Goal: Task Accomplishment & Management: Manage account settings

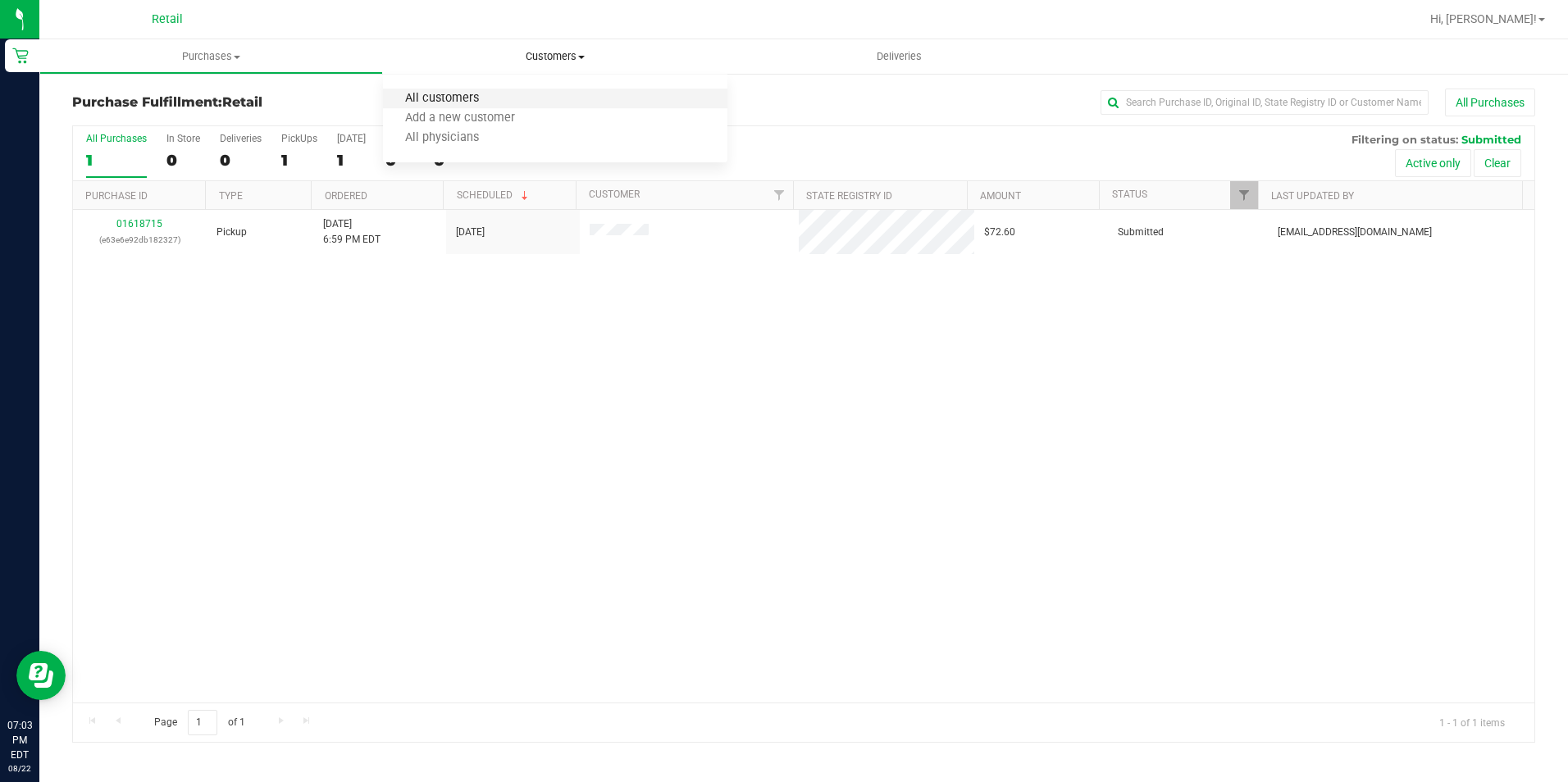
click at [455, 92] on span "All customers" at bounding box center [441, 98] width 118 height 14
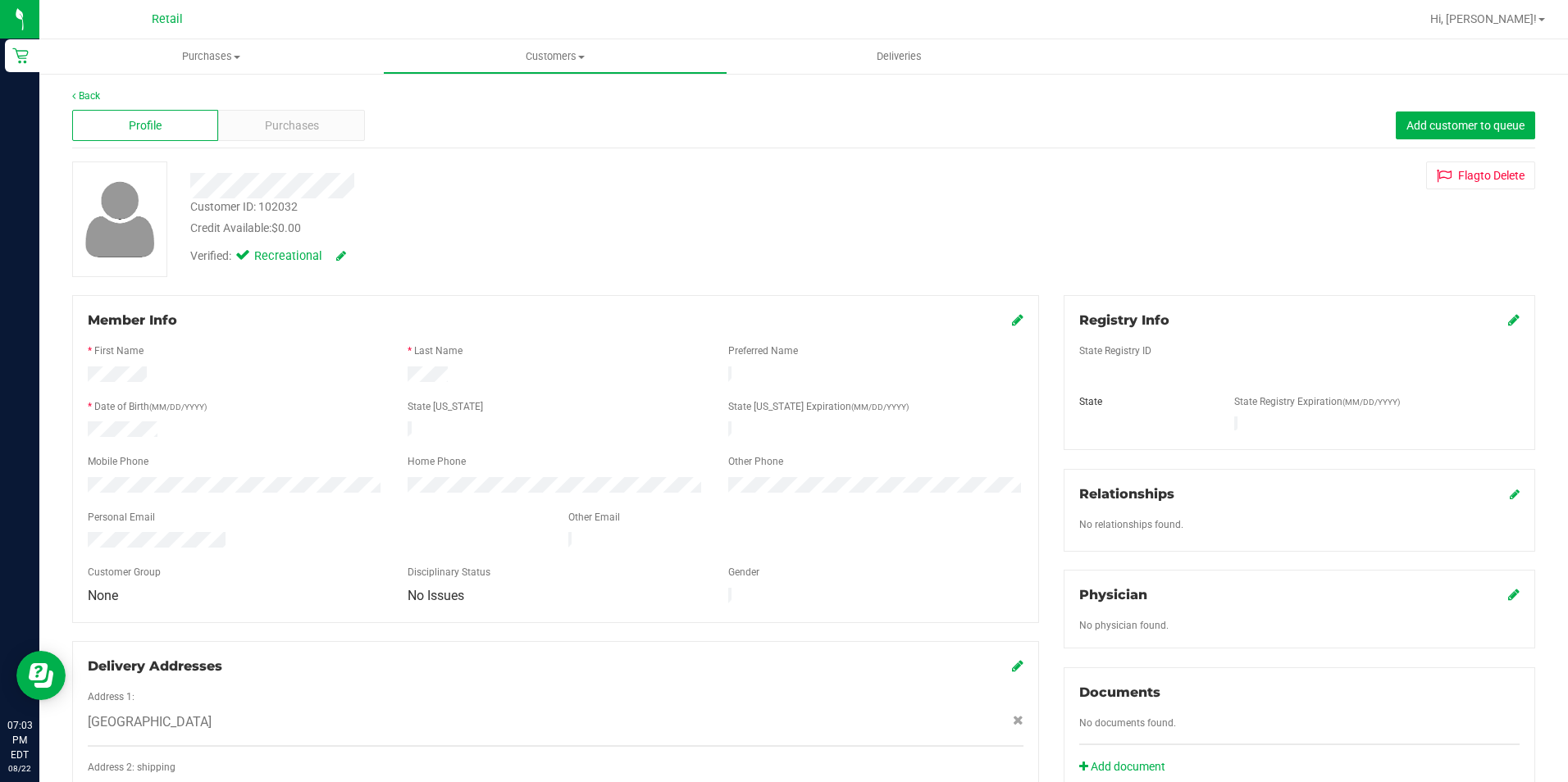
click at [139, 386] on div at bounding box center [555, 392] width 936 height 14
click at [283, 106] on div "Profile Purchases Add customer to queue" at bounding box center [803, 126] width 1462 height 45
click at [288, 130] on span "Purchases" at bounding box center [292, 125] width 54 height 17
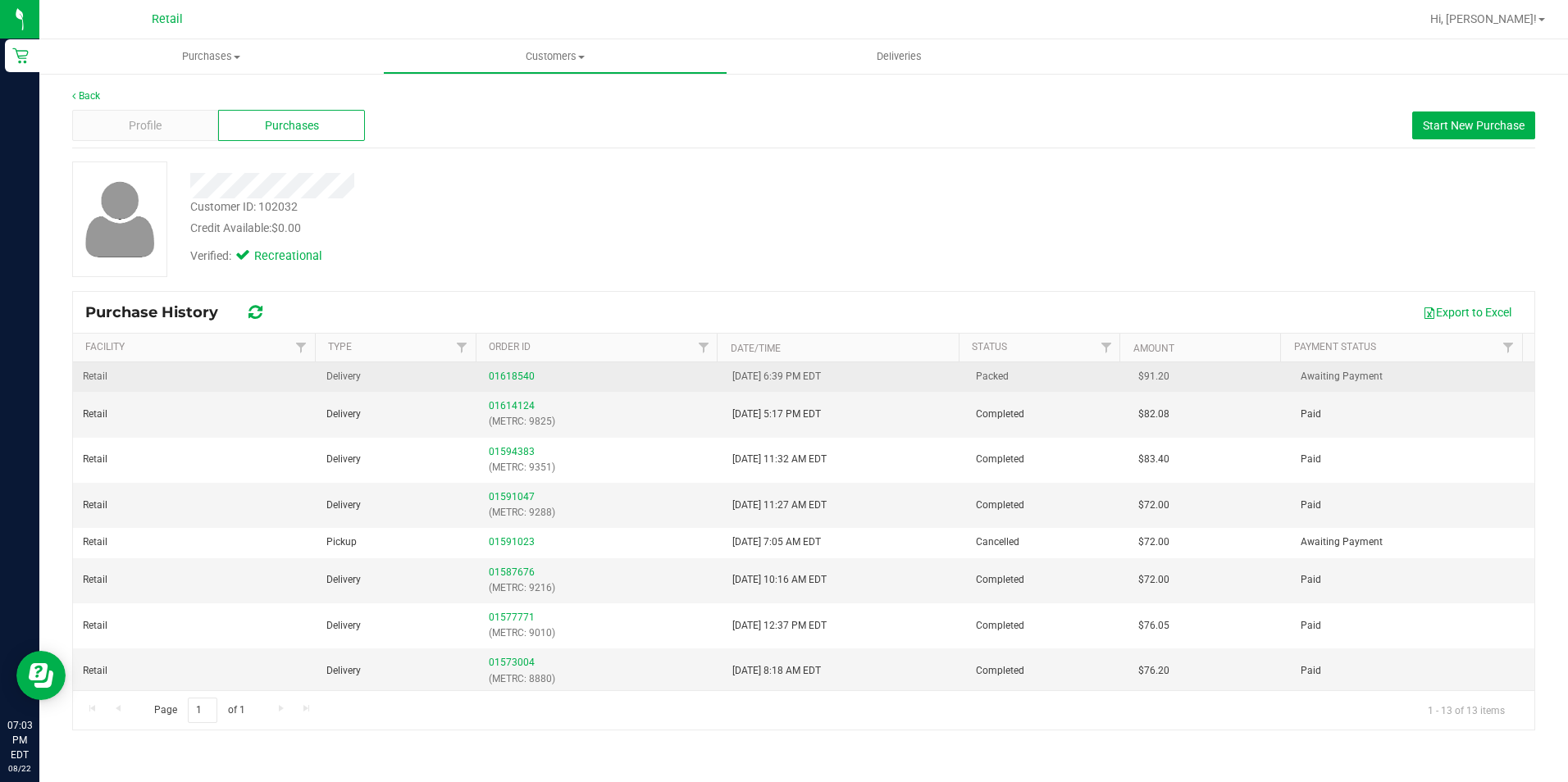
click at [513, 370] on div "01618540" at bounding box center [601, 376] width 224 height 15
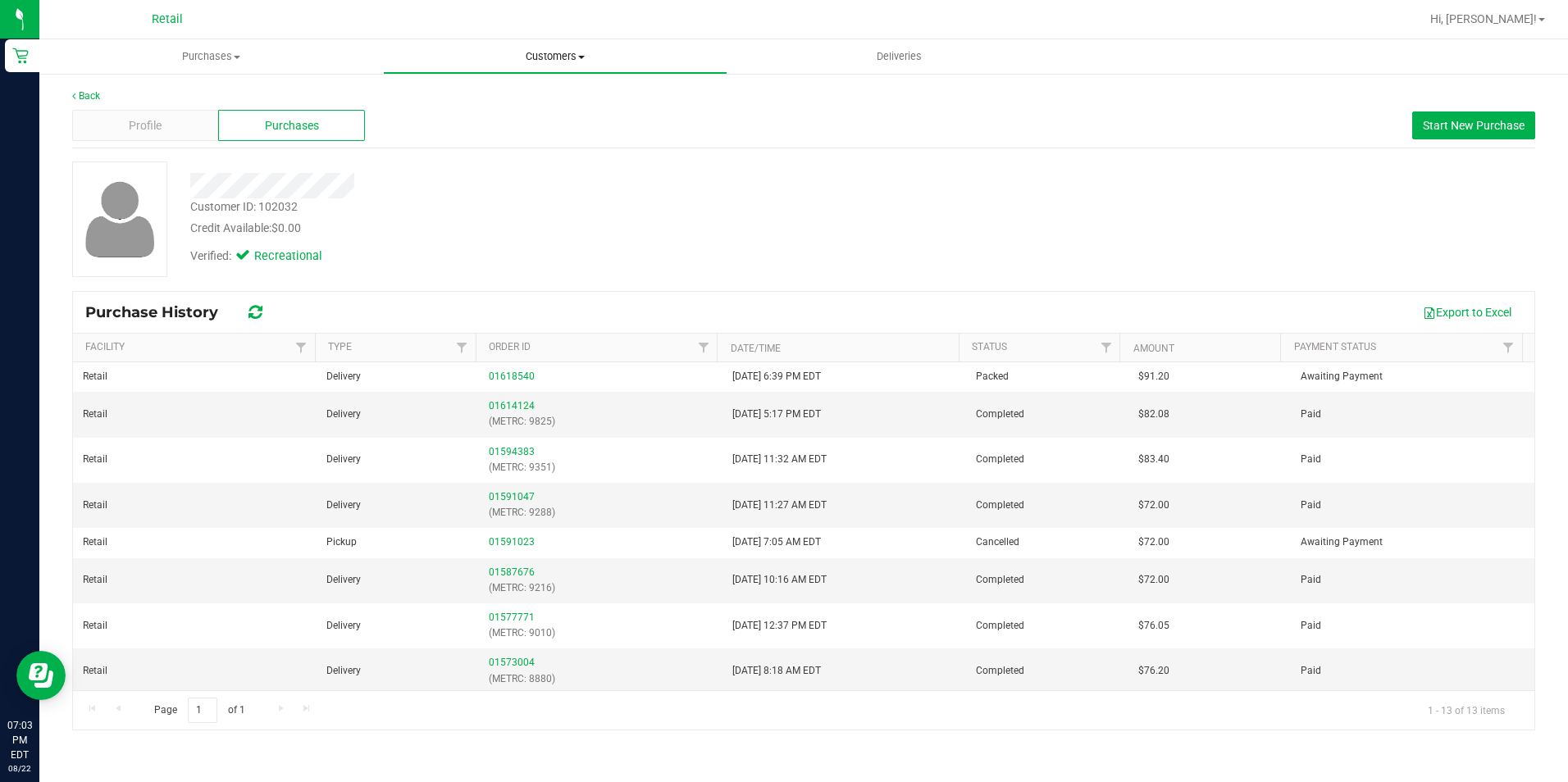
click at [542, 48] on uib-tab-heading "Customers All customers Add a new customer All physicians" at bounding box center [554, 57] width 342 height 32
click at [459, 90] on li "All customers" at bounding box center [554, 99] width 344 height 20
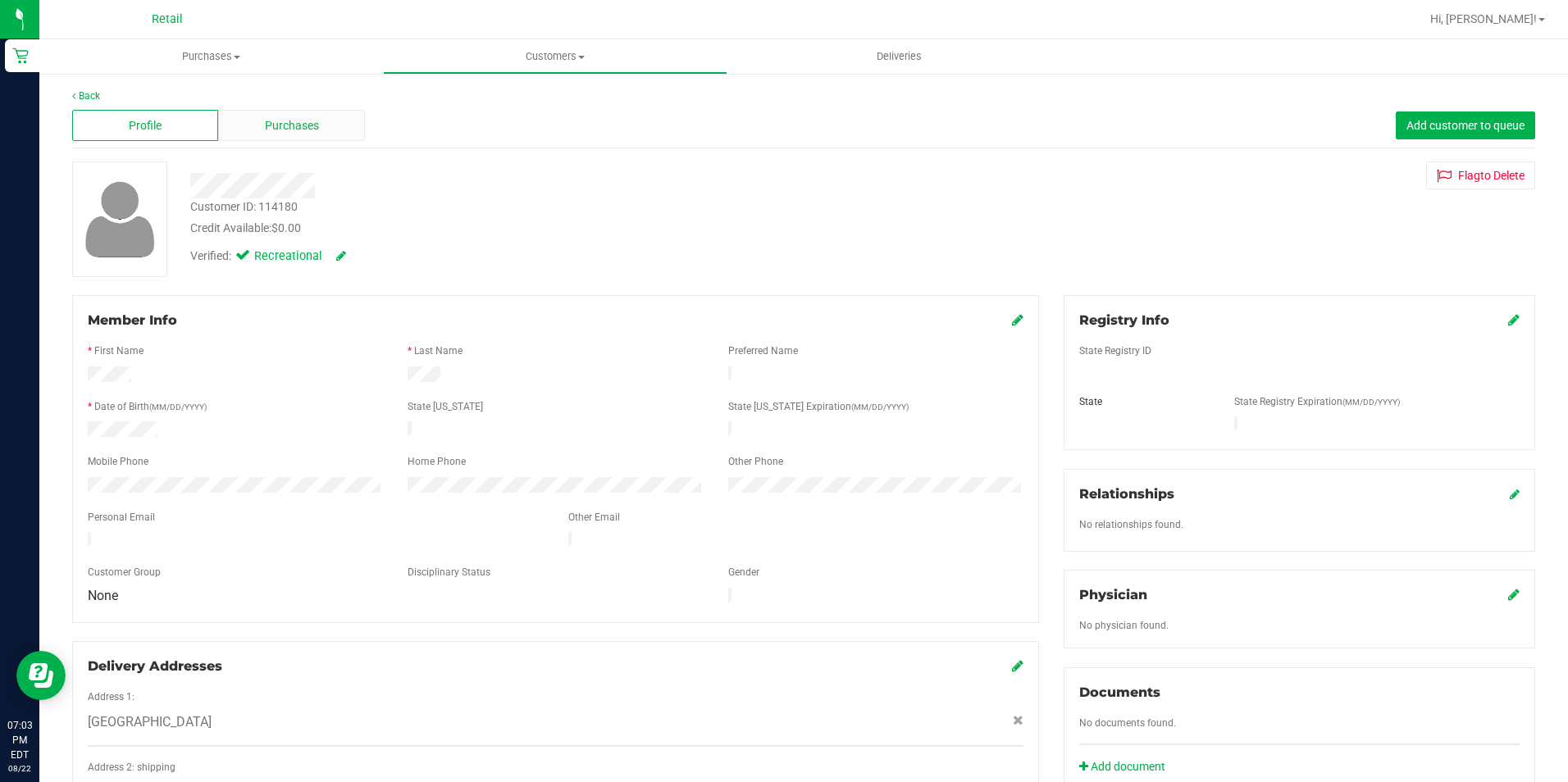
click at [277, 118] on span "Purchases" at bounding box center [292, 125] width 54 height 17
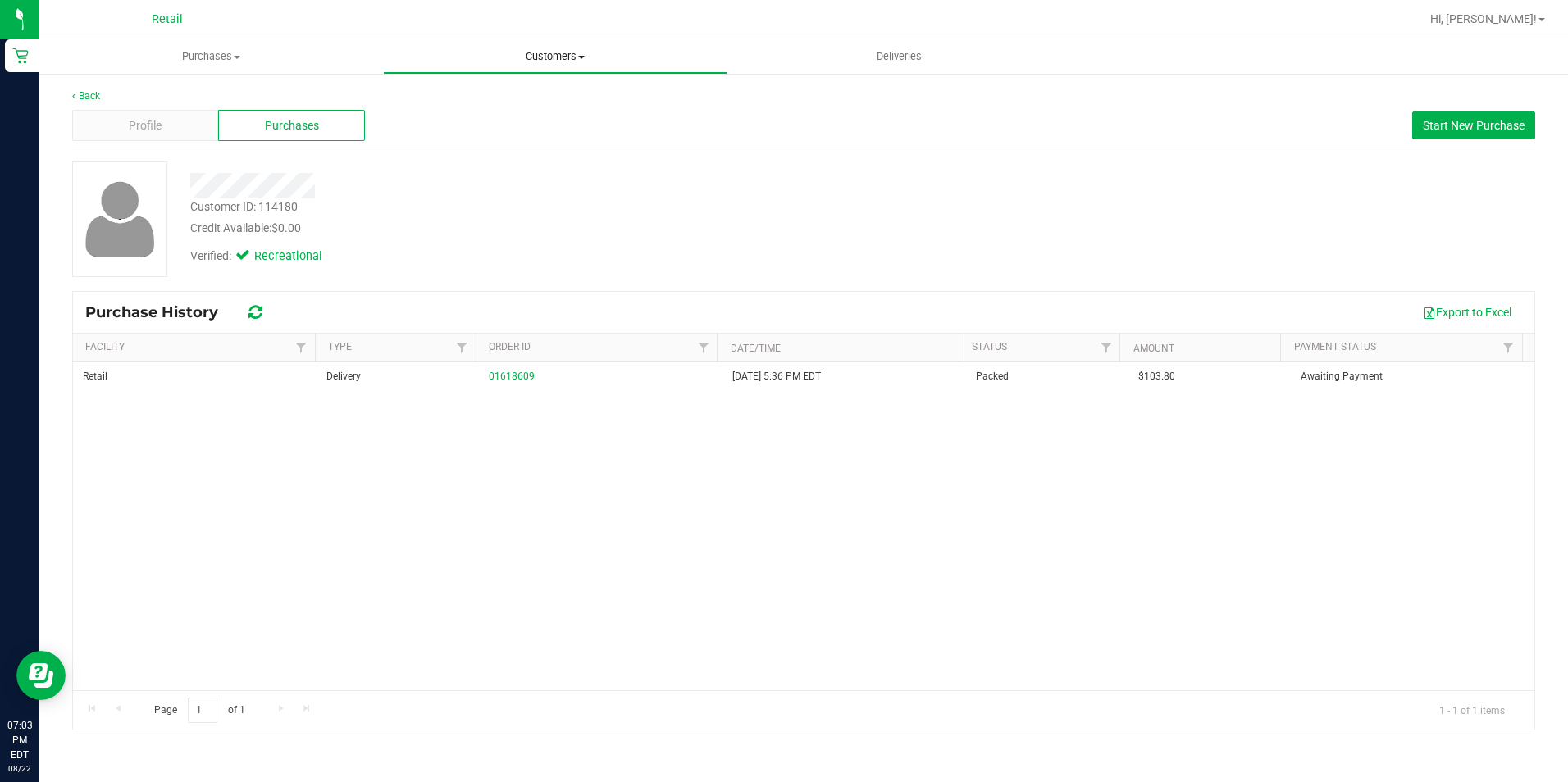
click at [514, 51] on span "Customers" at bounding box center [554, 57] width 342 height 14
click at [407, 99] on span "All customers" at bounding box center [441, 98] width 118 height 14
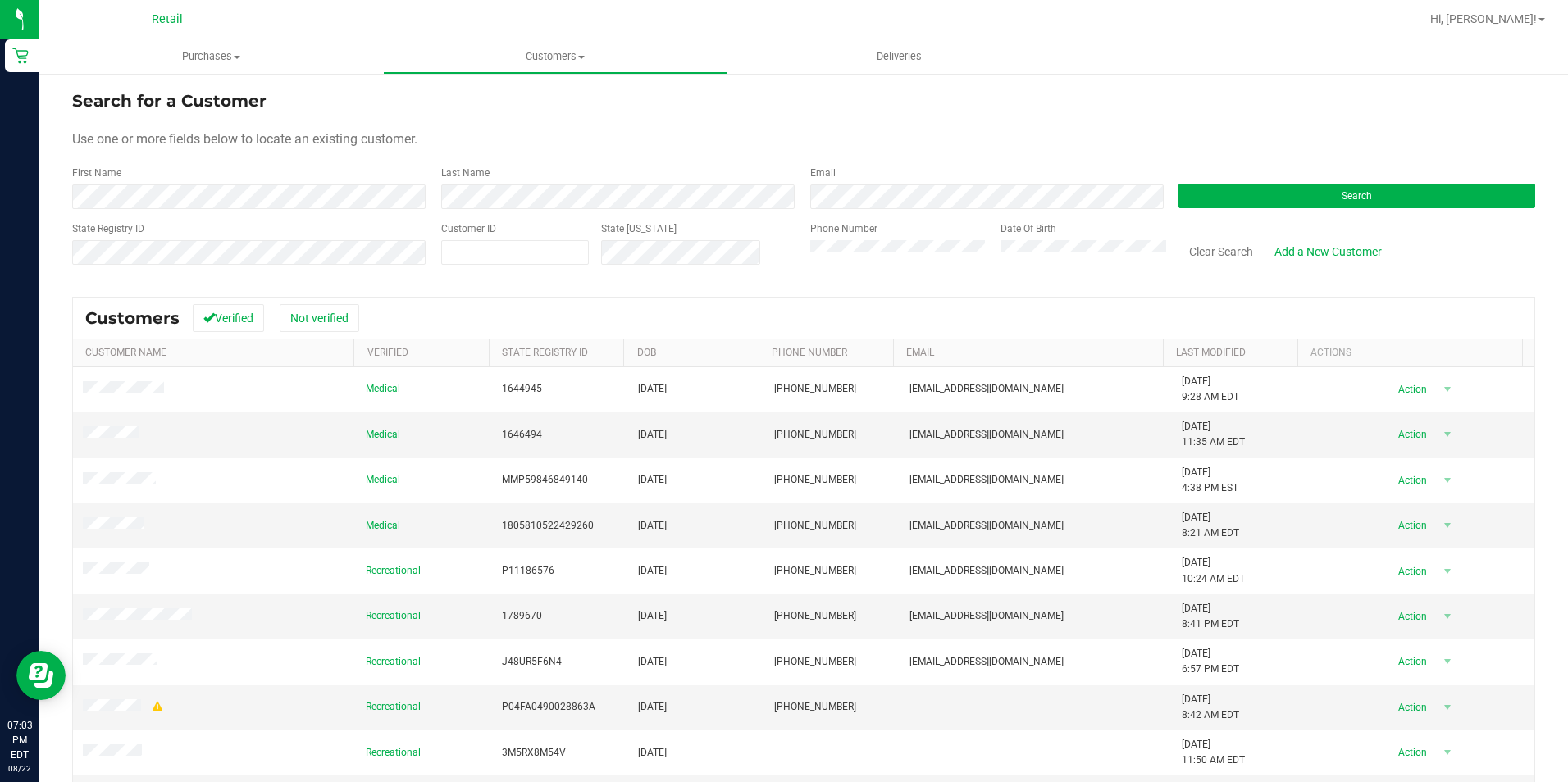
click at [211, 183] on div "First Name" at bounding box center [250, 188] width 356 height 43
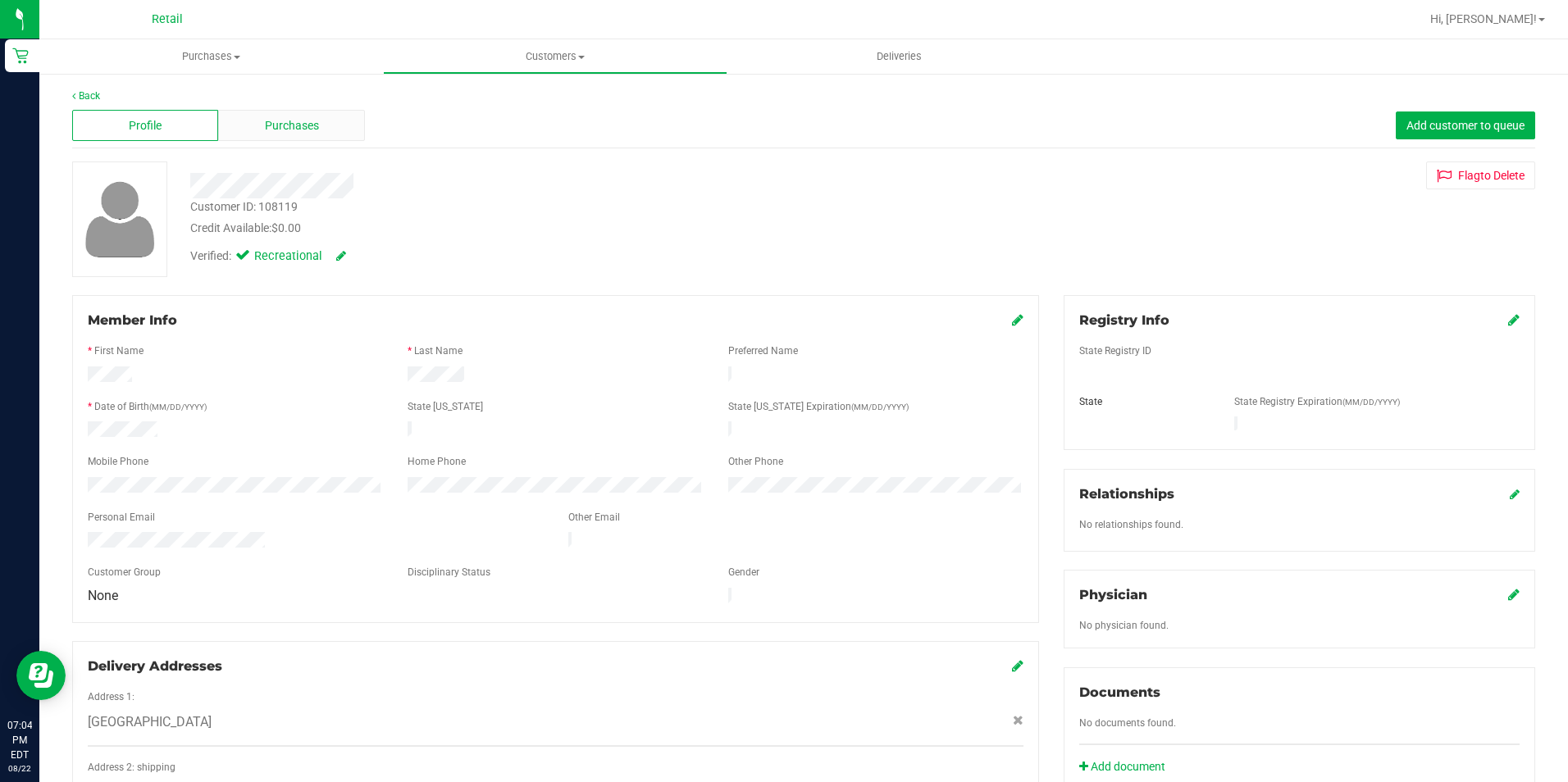
click at [274, 135] on div "Purchases" at bounding box center [291, 125] width 146 height 32
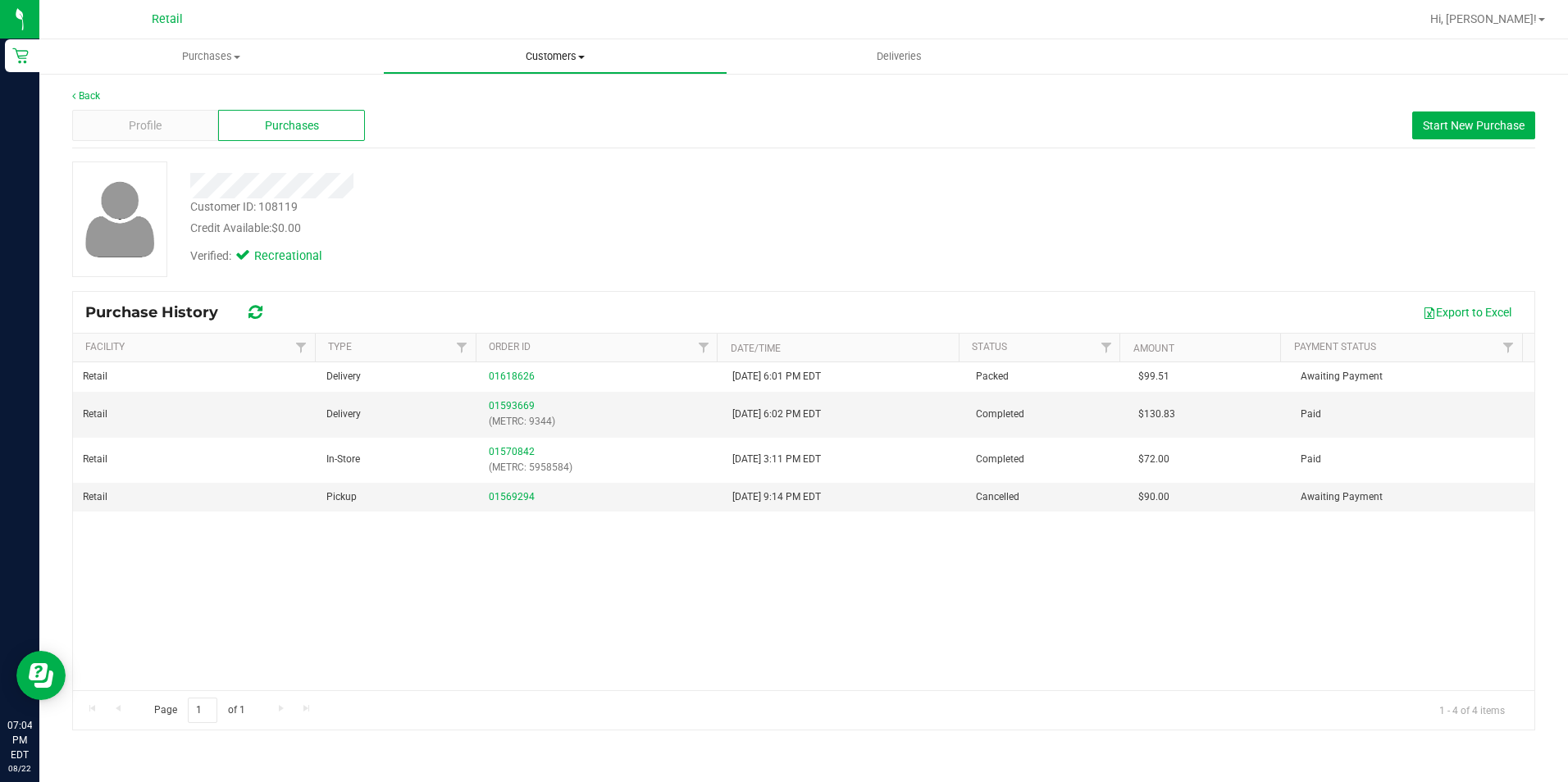
click at [541, 55] on span "Customers" at bounding box center [554, 57] width 342 height 14
click at [428, 103] on span "All customers" at bounding box center [441, 98] width 118 height 14
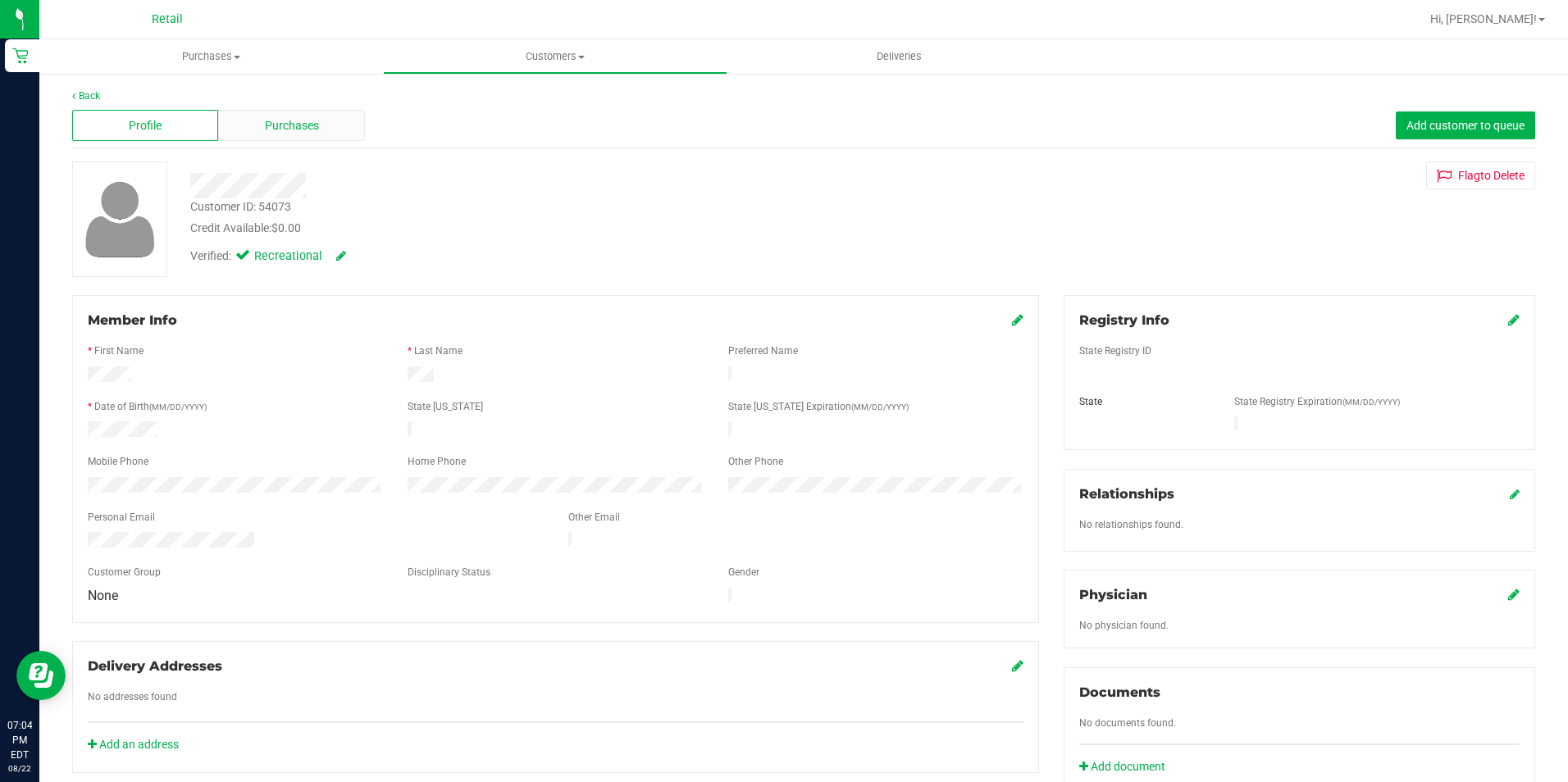
click at [274, 114] on div "Purchases" at bounding box center [291, 125] width 146 height 32
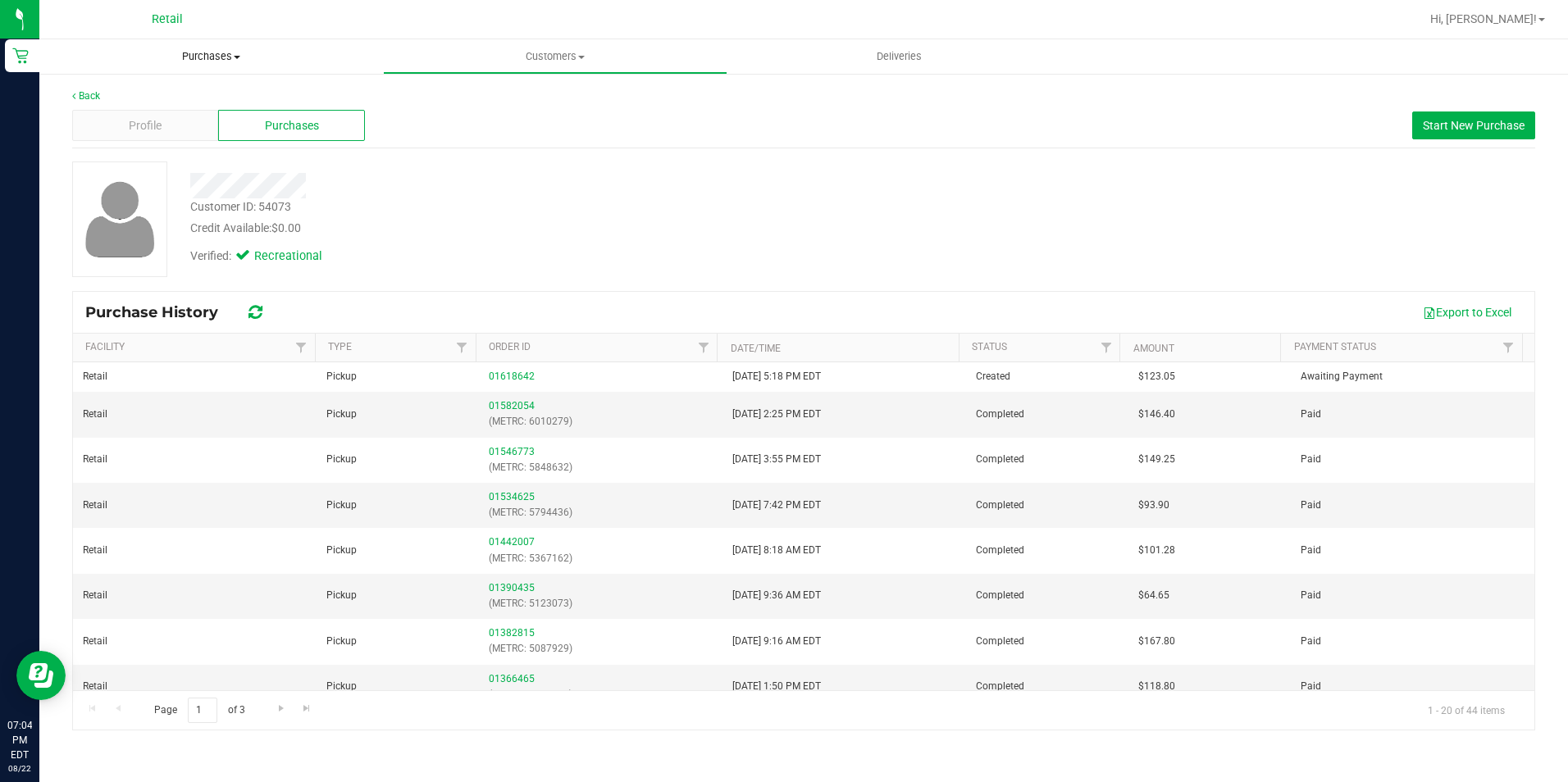
click at [189, 52] on span "Purchases" at bounding box center [211, 57] width 344 height 14
click at [169, 97] on span "Summary of purchases" at bounding box center [124, 98] width 168 height 14
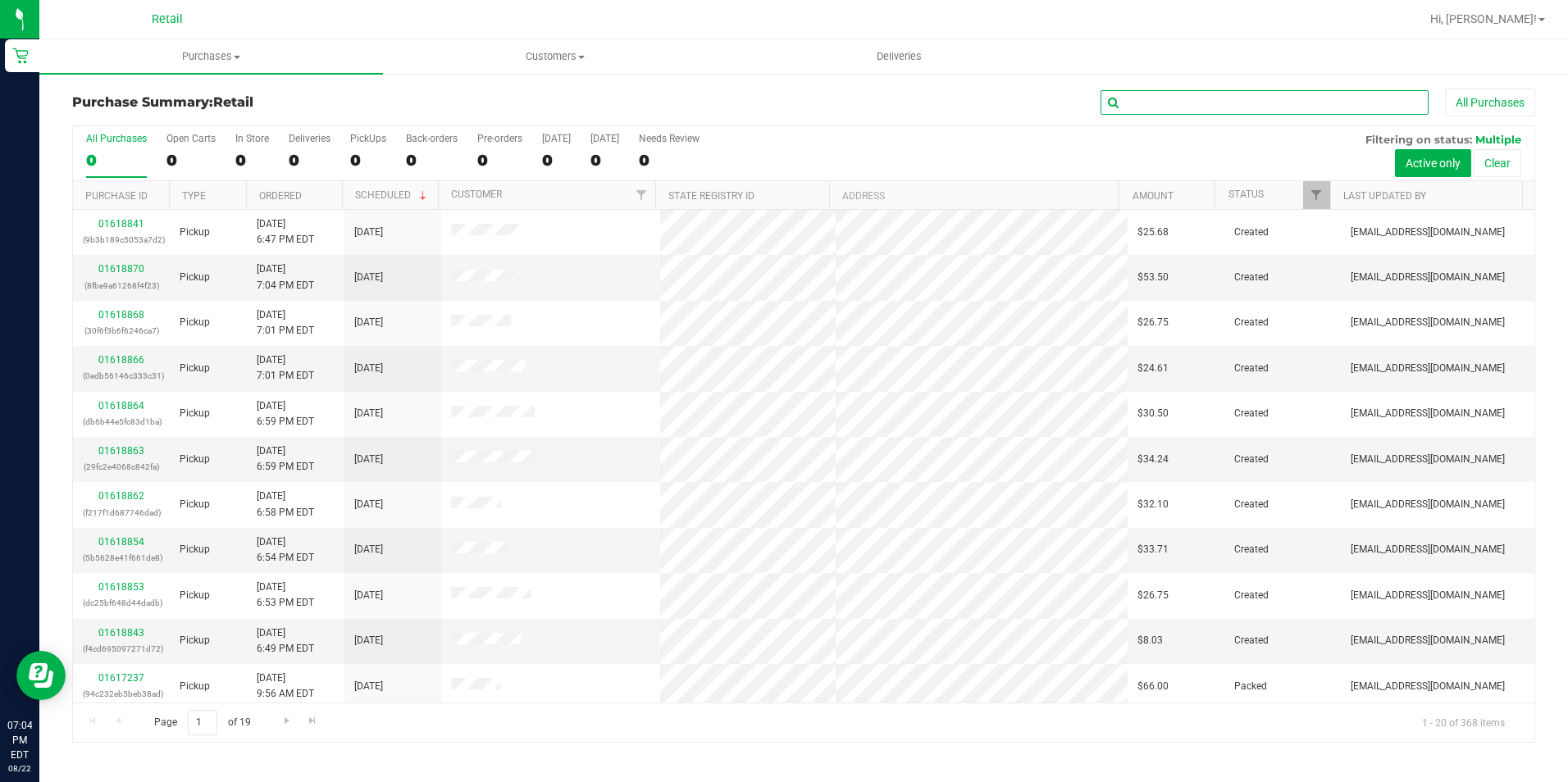
click at [1130, 104] on input "text" at bounding box center [1265, 102] width 328 height 24
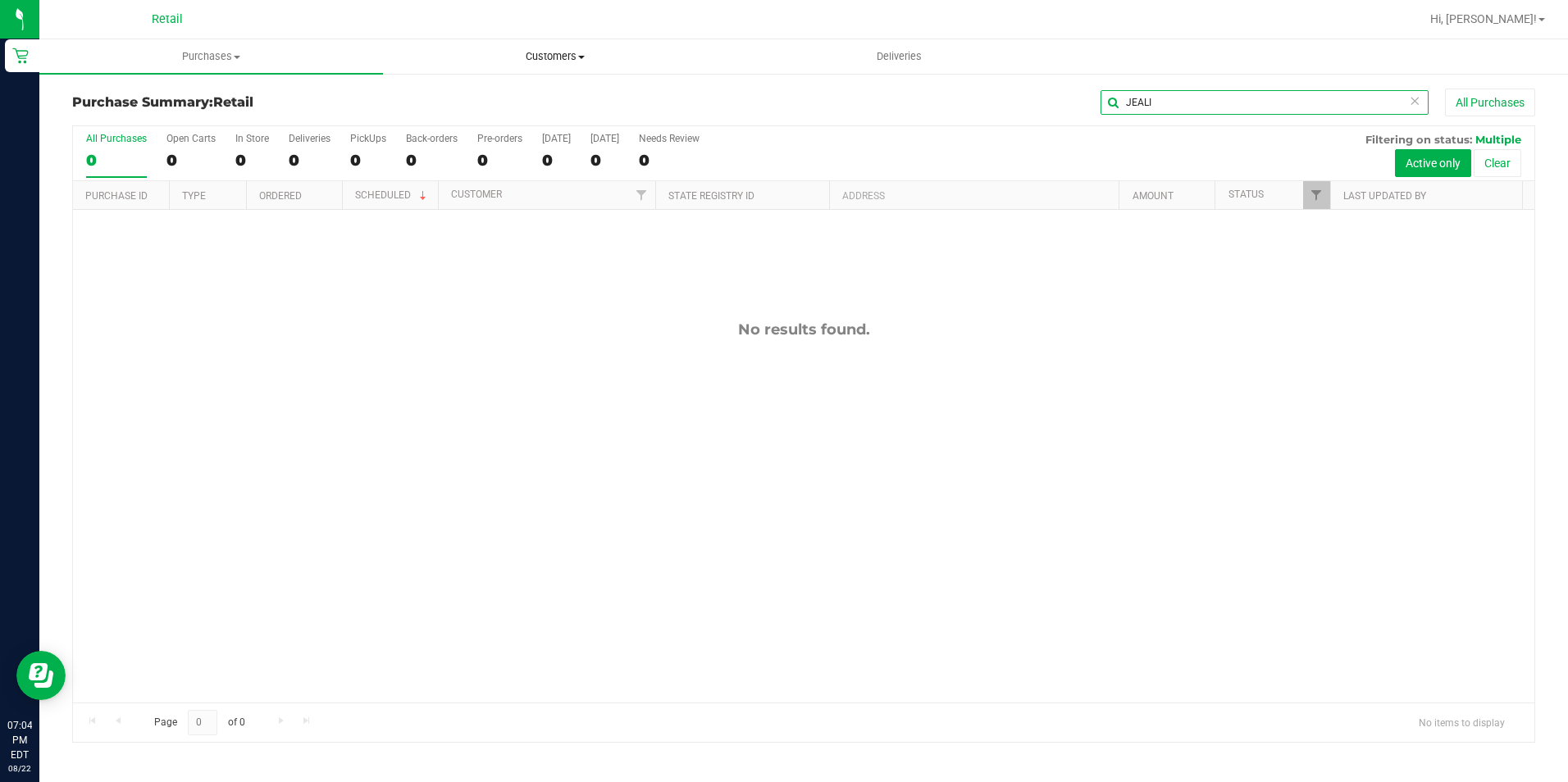
type input "JEALI"
click at [531, 51] on span "Customers" at bounding box center [554, 57] width 342 height 14
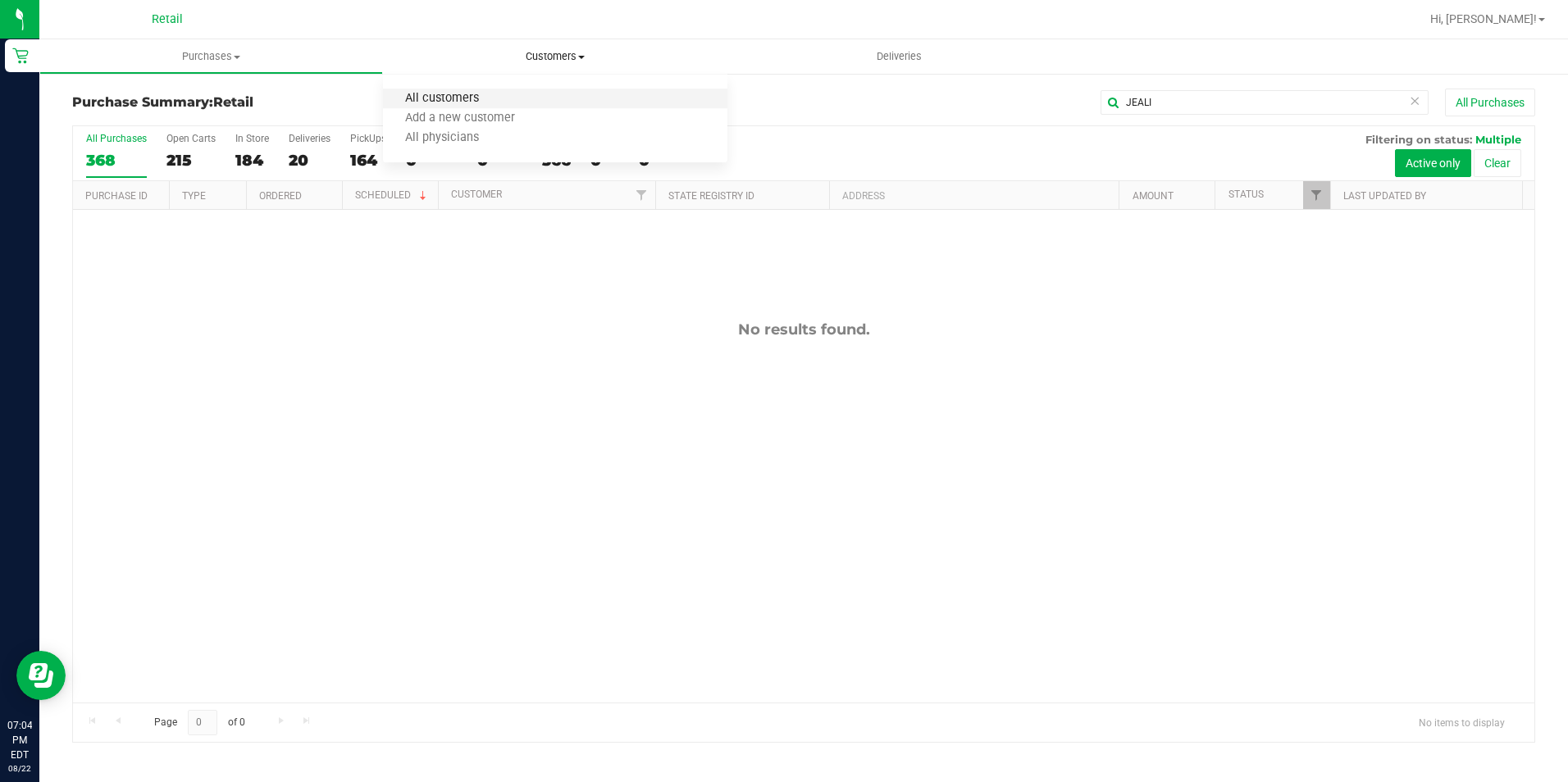
click at [432, 93] on span "All customers" at bounding box center [441, 98] width 118 height 14
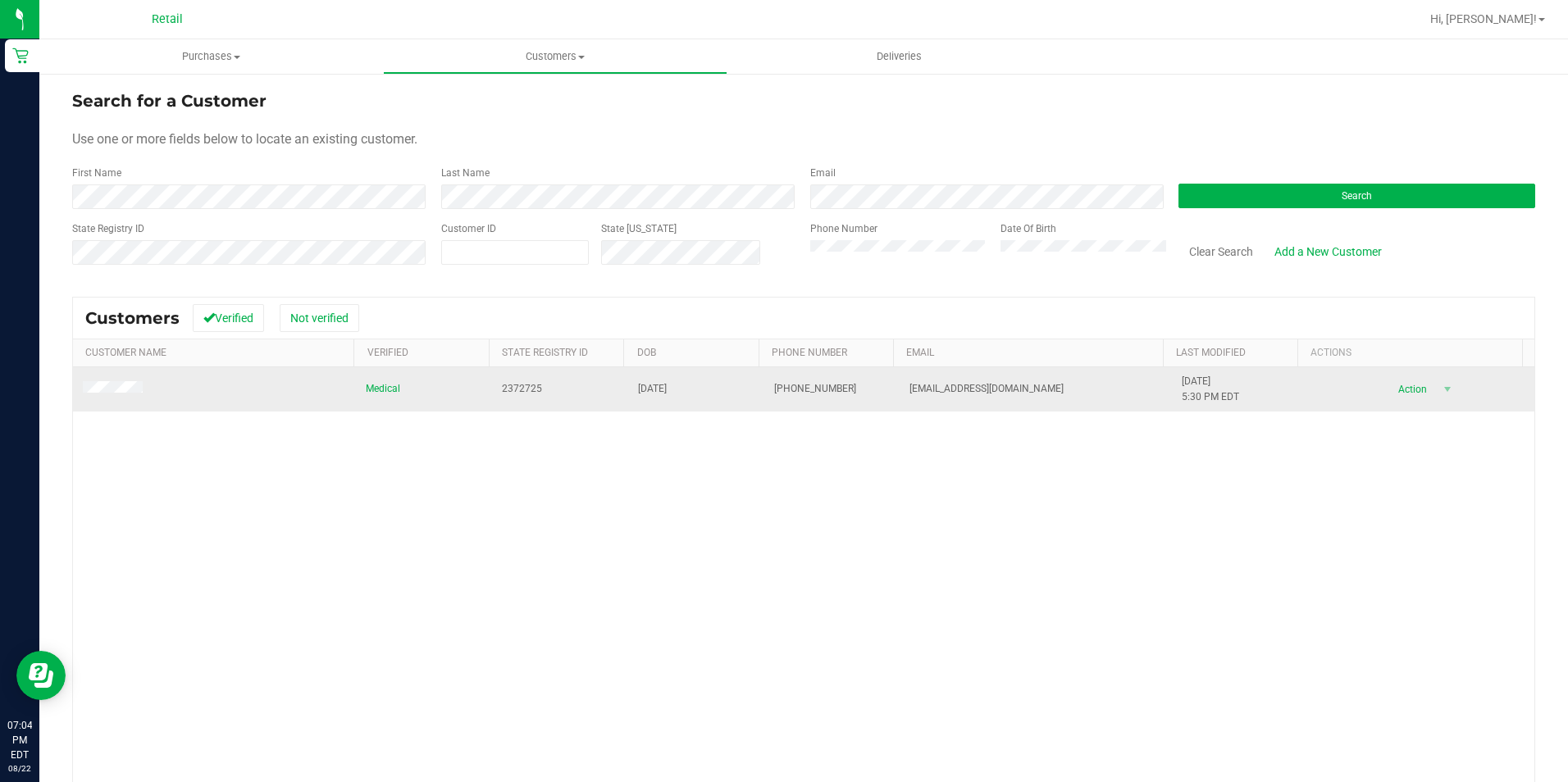
click at [120, 378] on td at bounding box center [215, 389] width 283 height 44
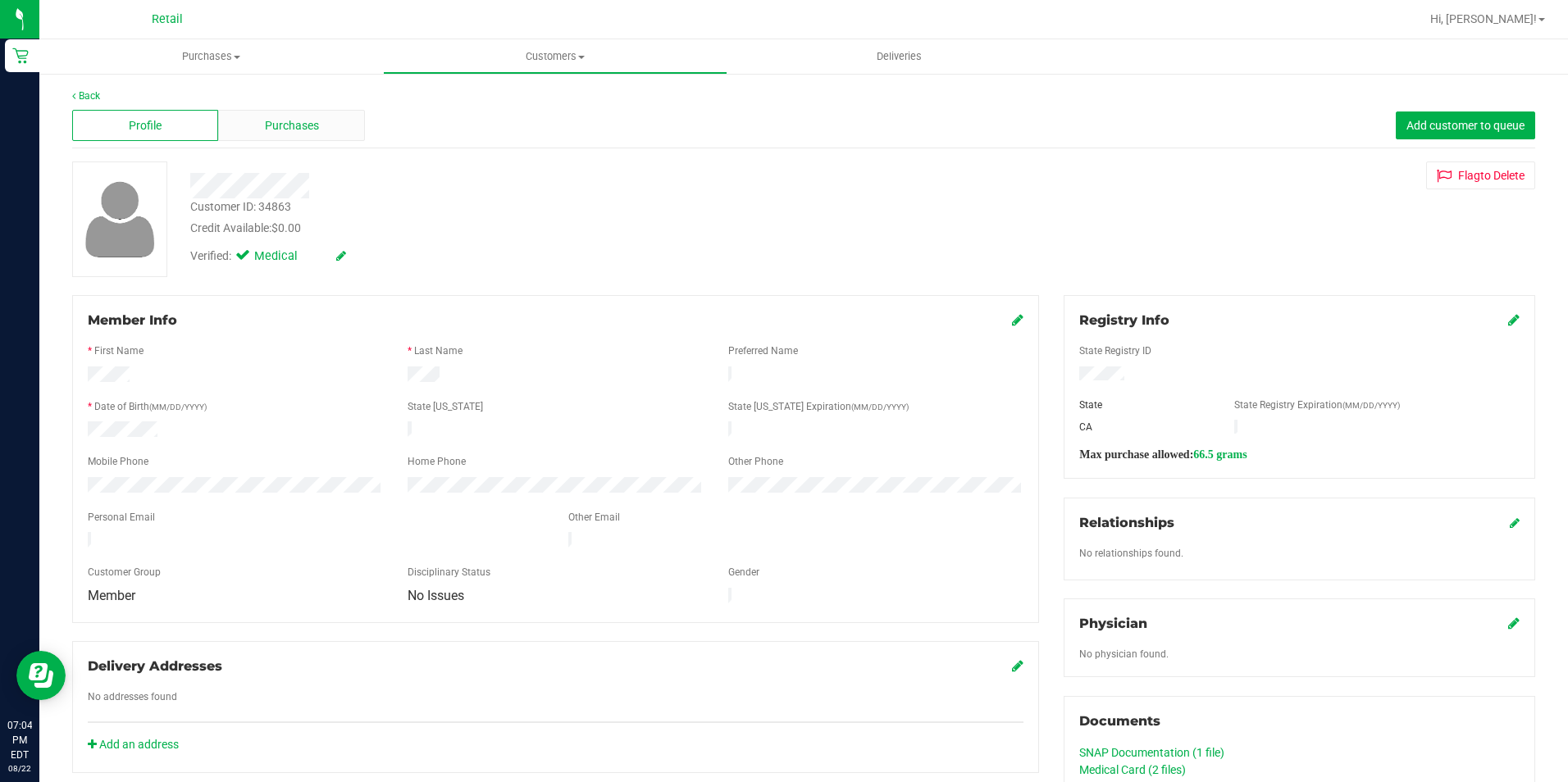
click at [281, 115] on div "Purchases" at bounding box center [291, 125] width 146 height 32
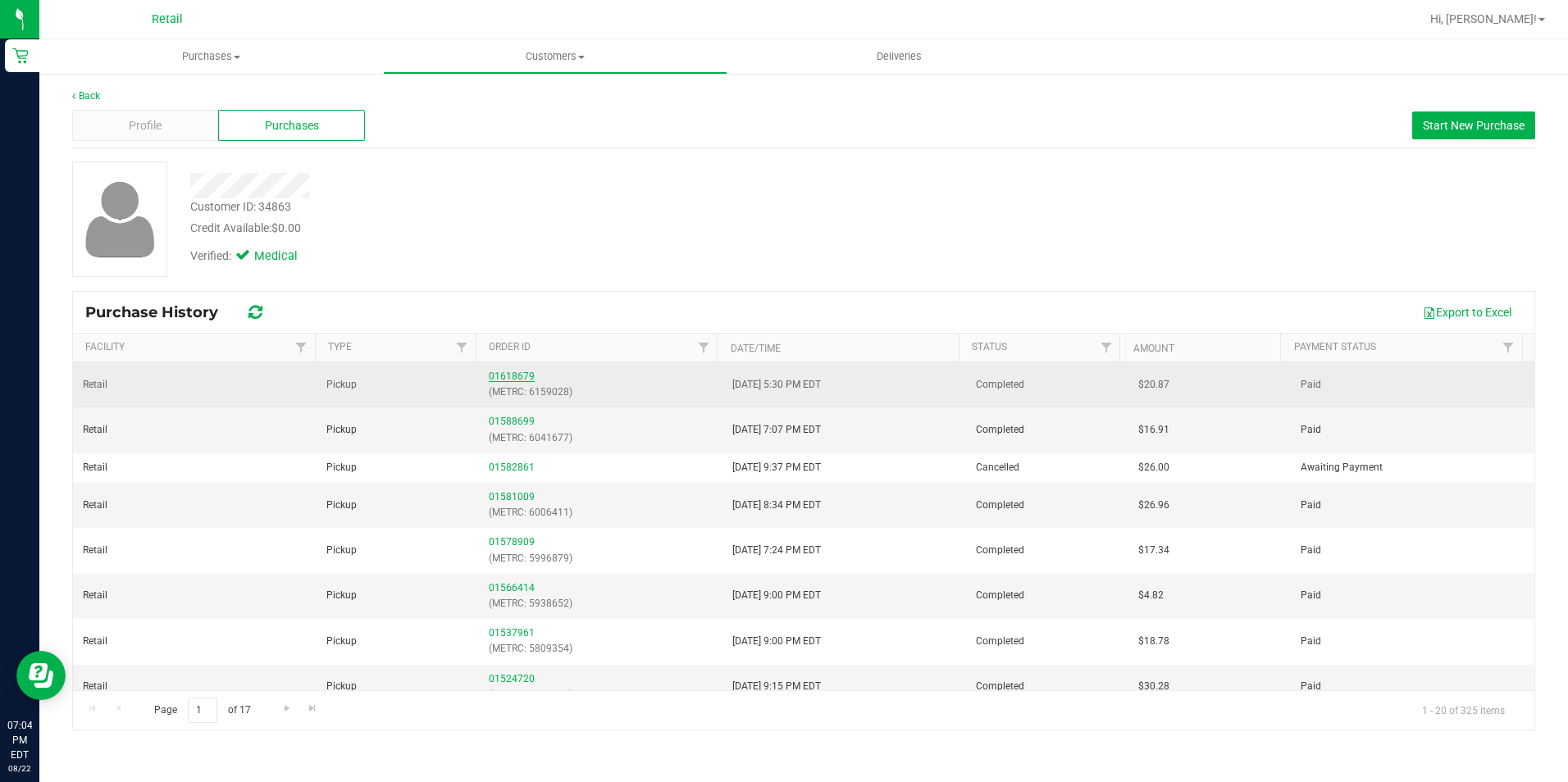
click at [503, 374] on link "01618679" at bounding box center [512, 376] width 46 height 12
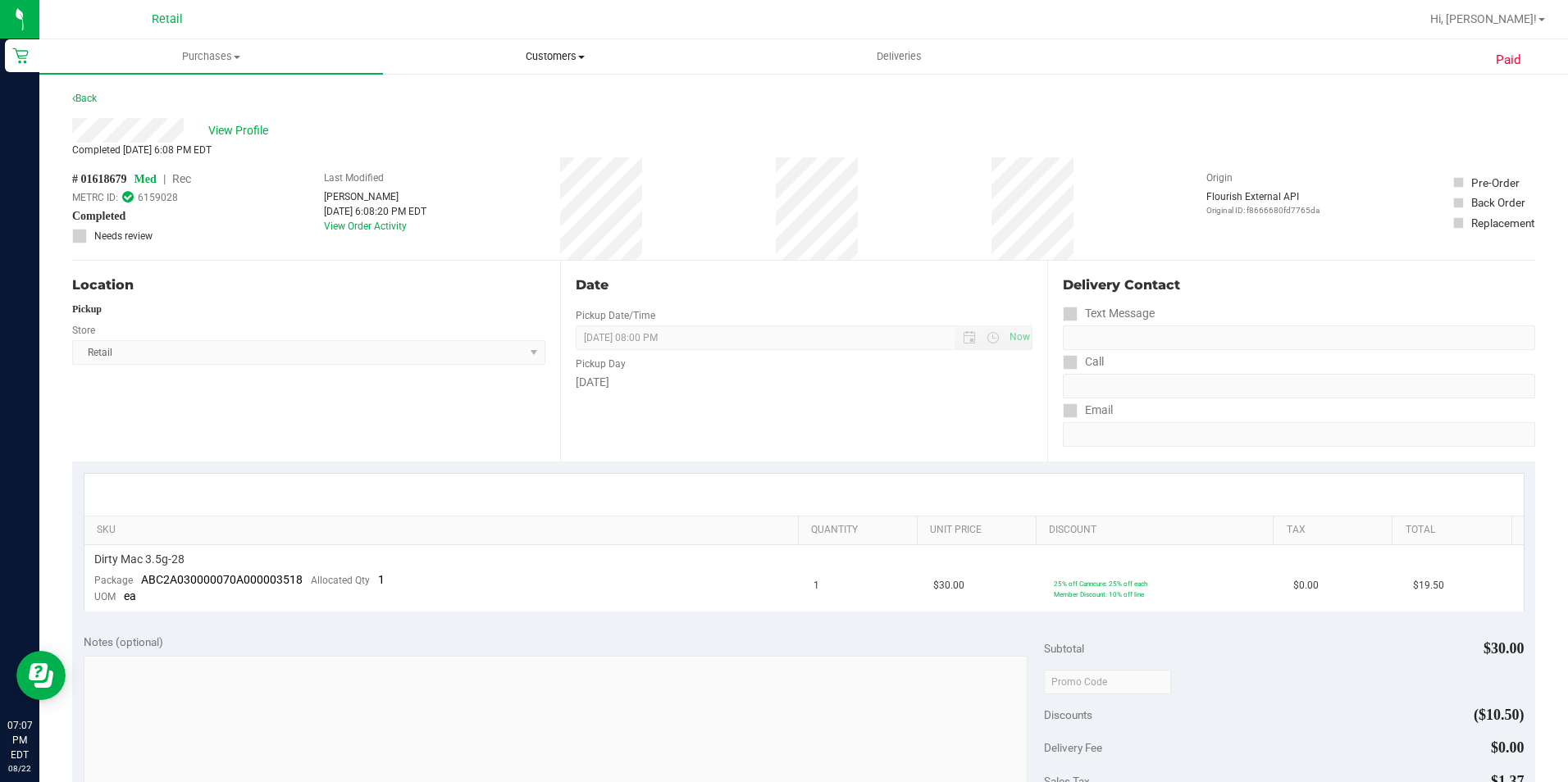
click at [567, 56] on span "Customers" at bounding box center [554, 57] width 342 height 14
click at [457, 95] on span "All customers" at bounding box center [441, 98] width 118 height 14
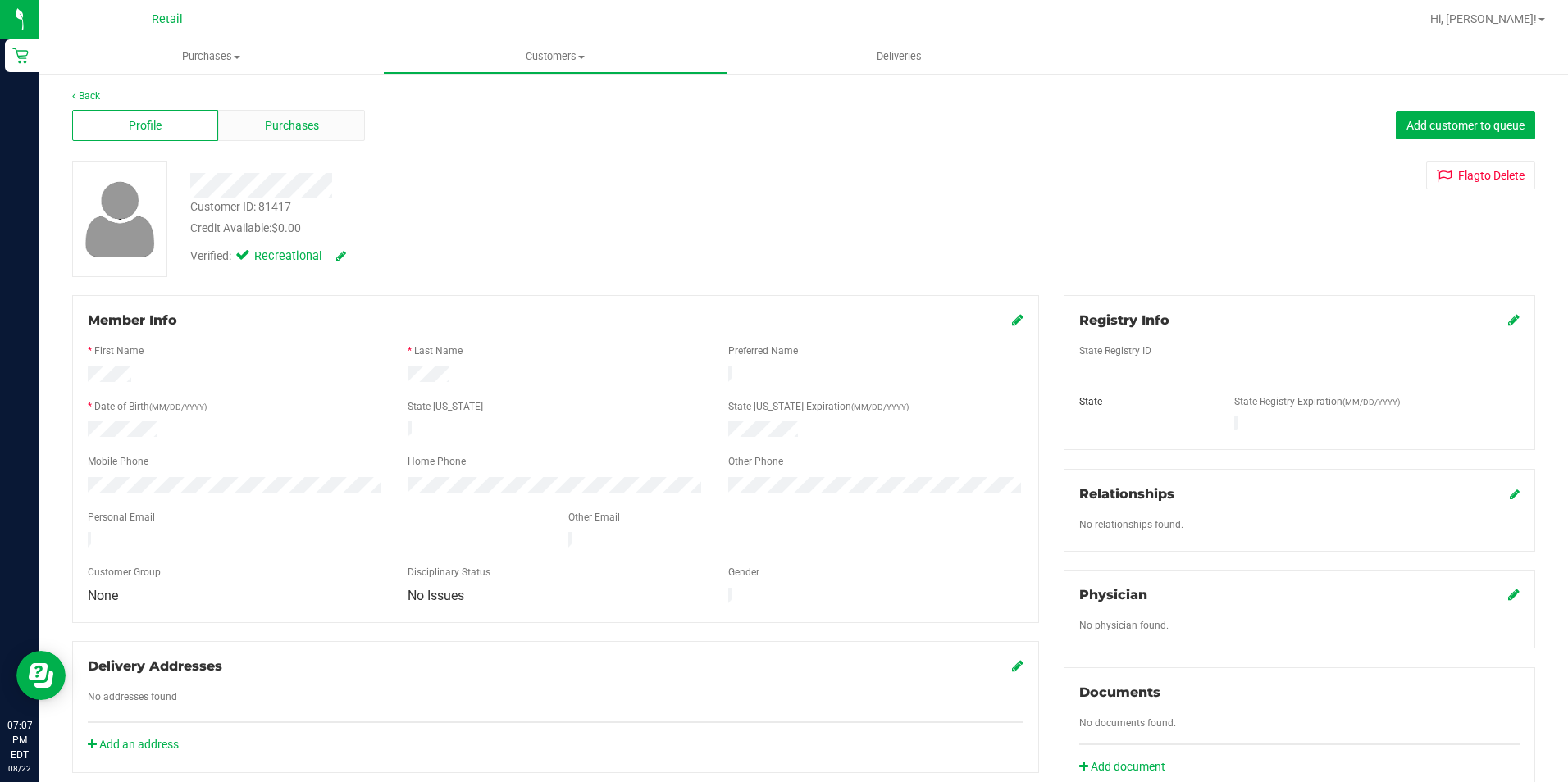
click at [268, 131] on span "Purchases" at bounding box center [292, 125] width 54 height 17
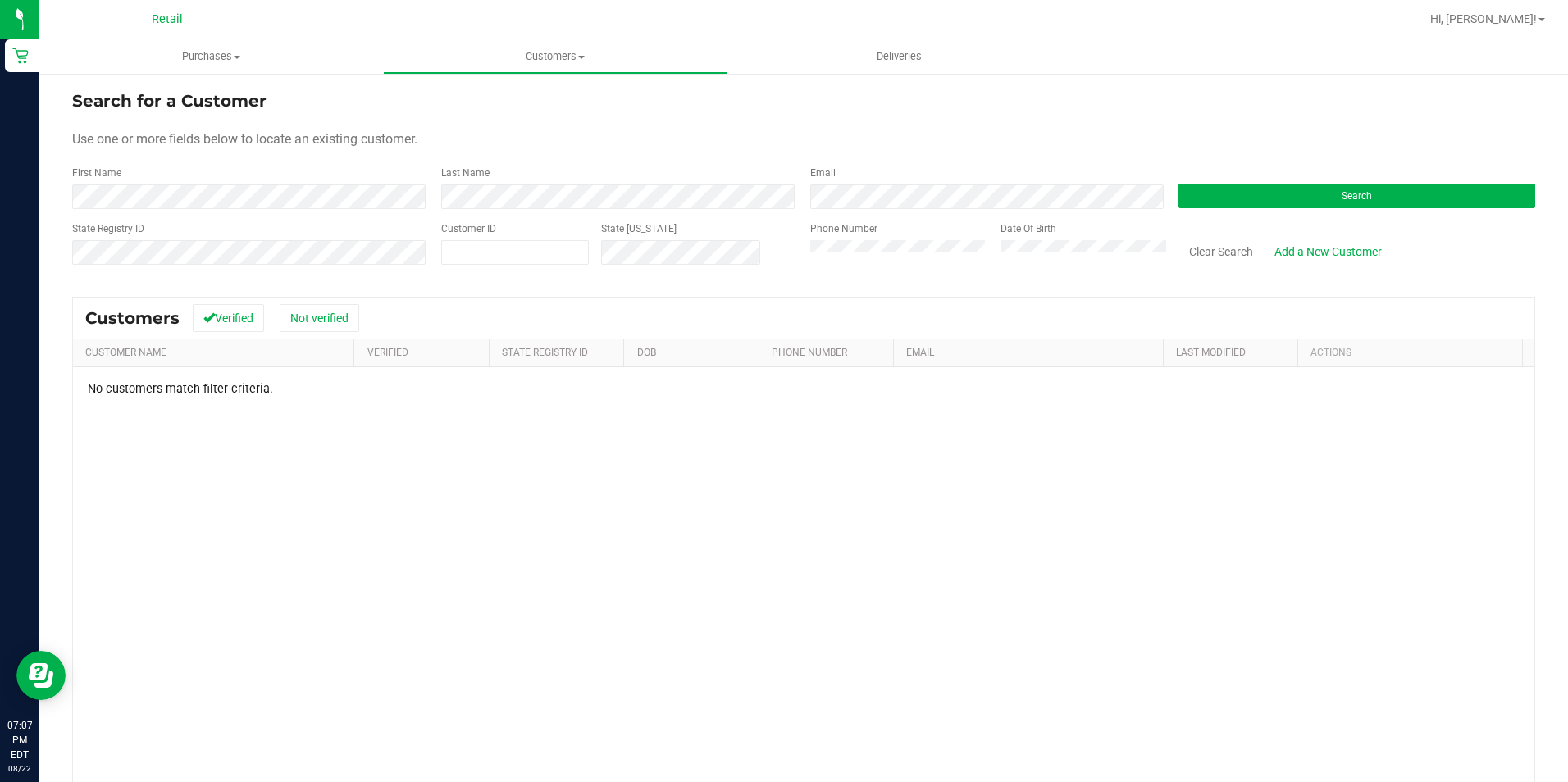
click at [1212, 253] on button "Clear Search" at bounding box center [1221, 252] width 86 height 28
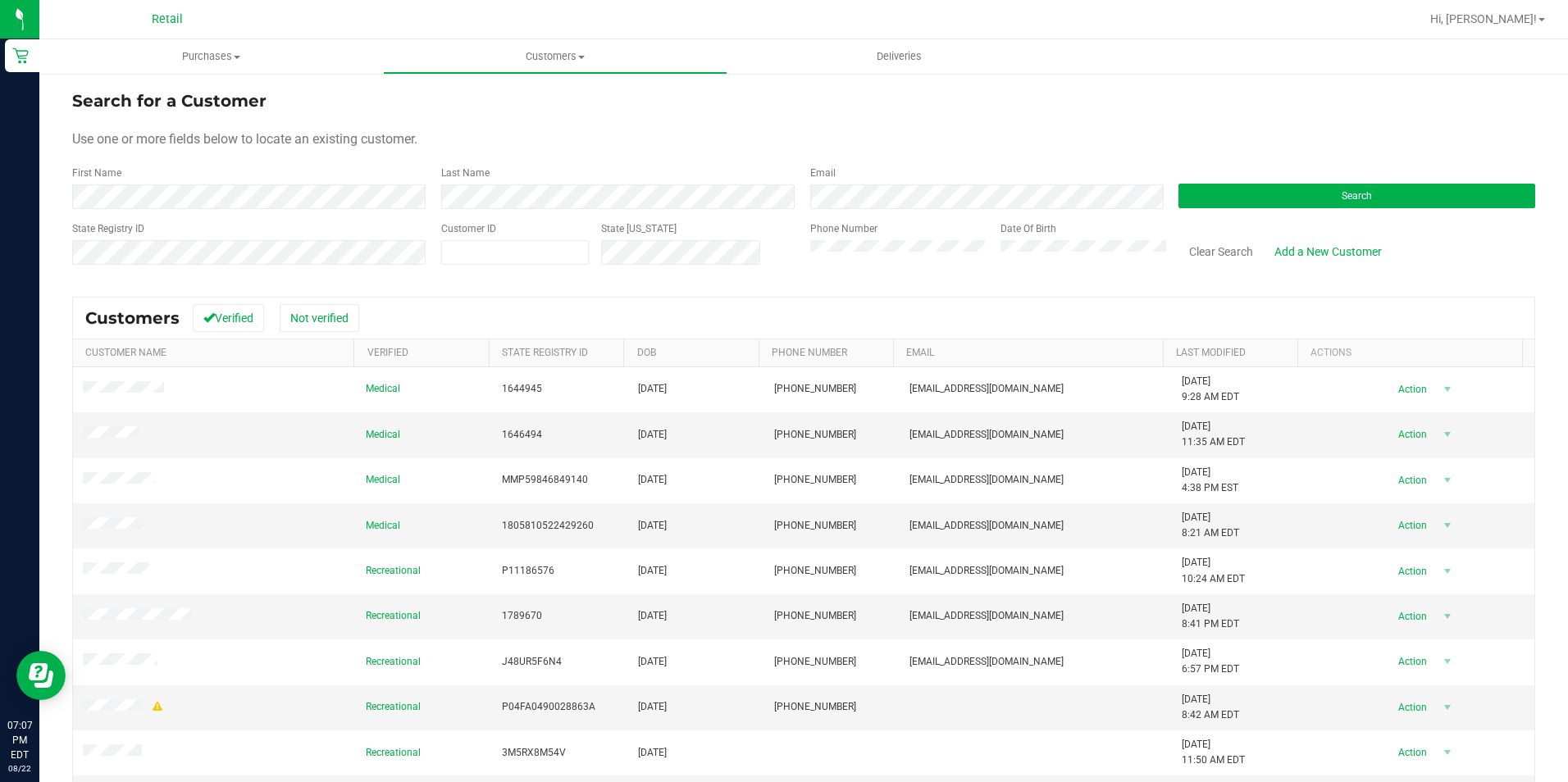
click at [1305, 177] on div "Search" at bounding box center [1350, 188] width 369 height 43
click at [1305, 187] on button "Search" at bounding box center [1356, 196] width 356 height 24
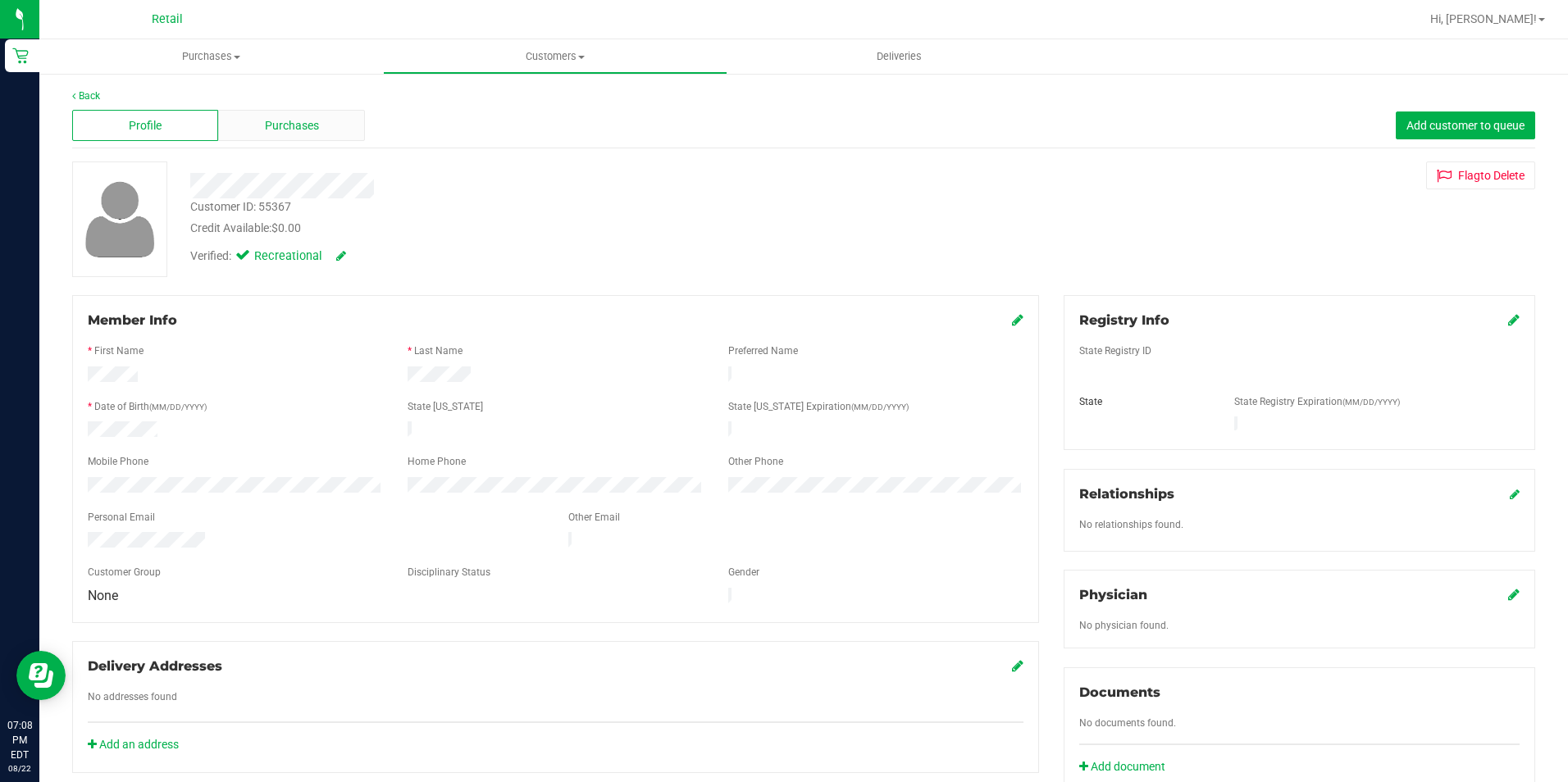
click at [301, 122] on span "Purchases" at bounding box center [292, 125] width 54 height 17
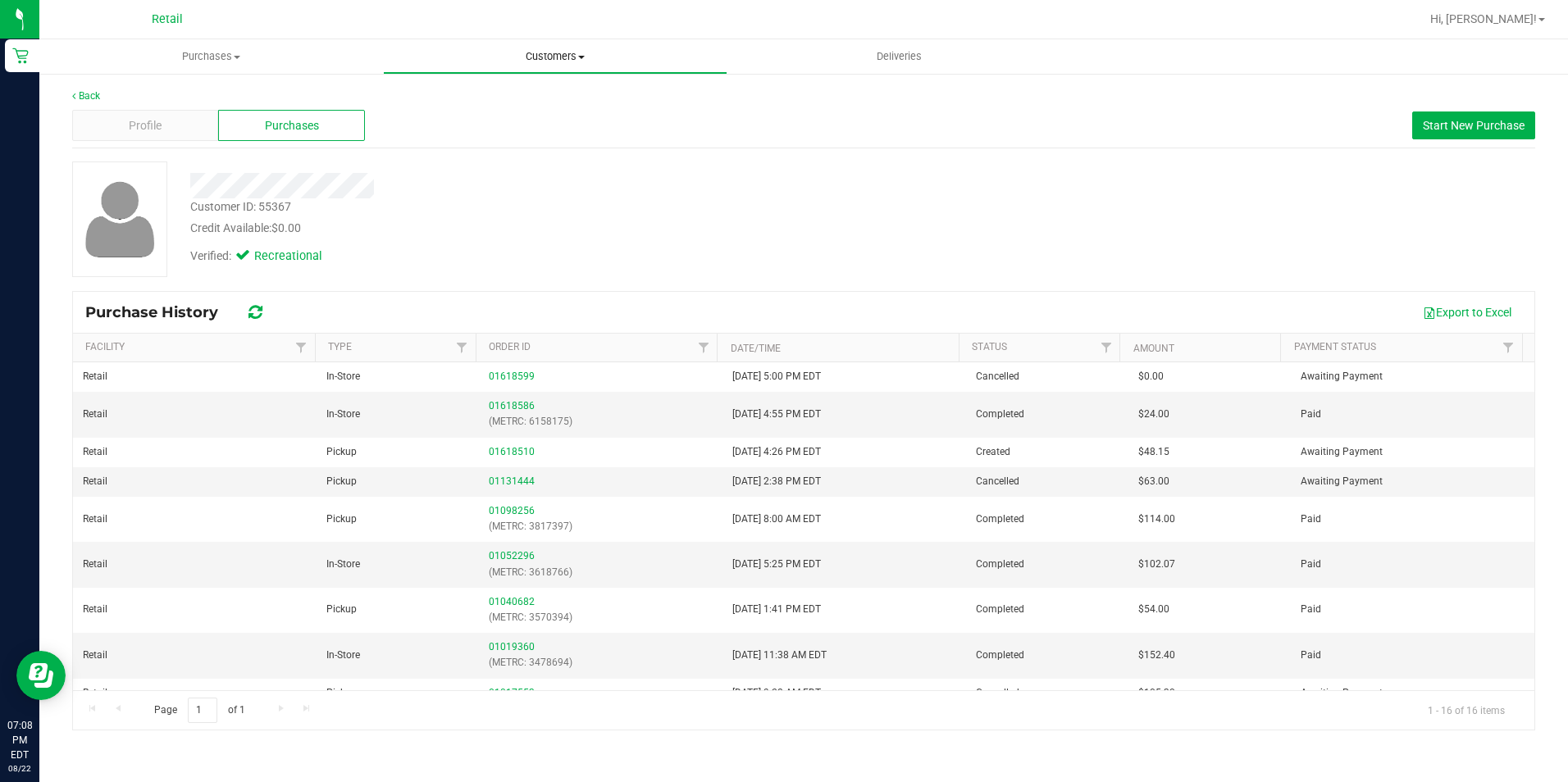
drag, startPoint x: 557, startPoint y: 55, endPoint x: 505, endPoint y: 95, distance: 65.6
click at [557, 55] on span "Customers" at bounding box center [554, 57] width 342 height 14
click at [491, 100] on span "All customers" at bounding box center [441, 98] width 118 height 14
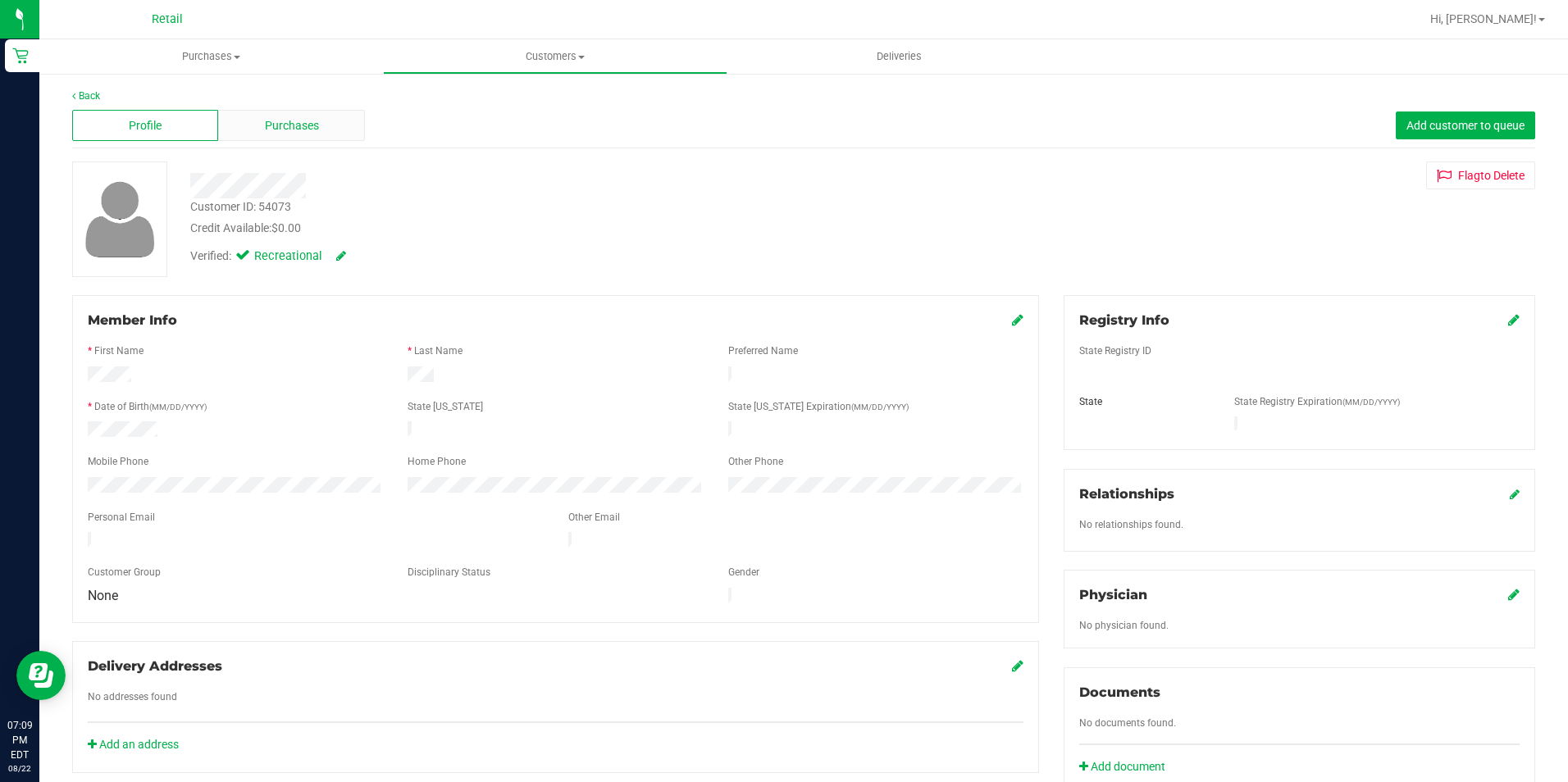
click at [299, 132] on span "Purchases" at bounding box center [292, 125] width 54 height 17
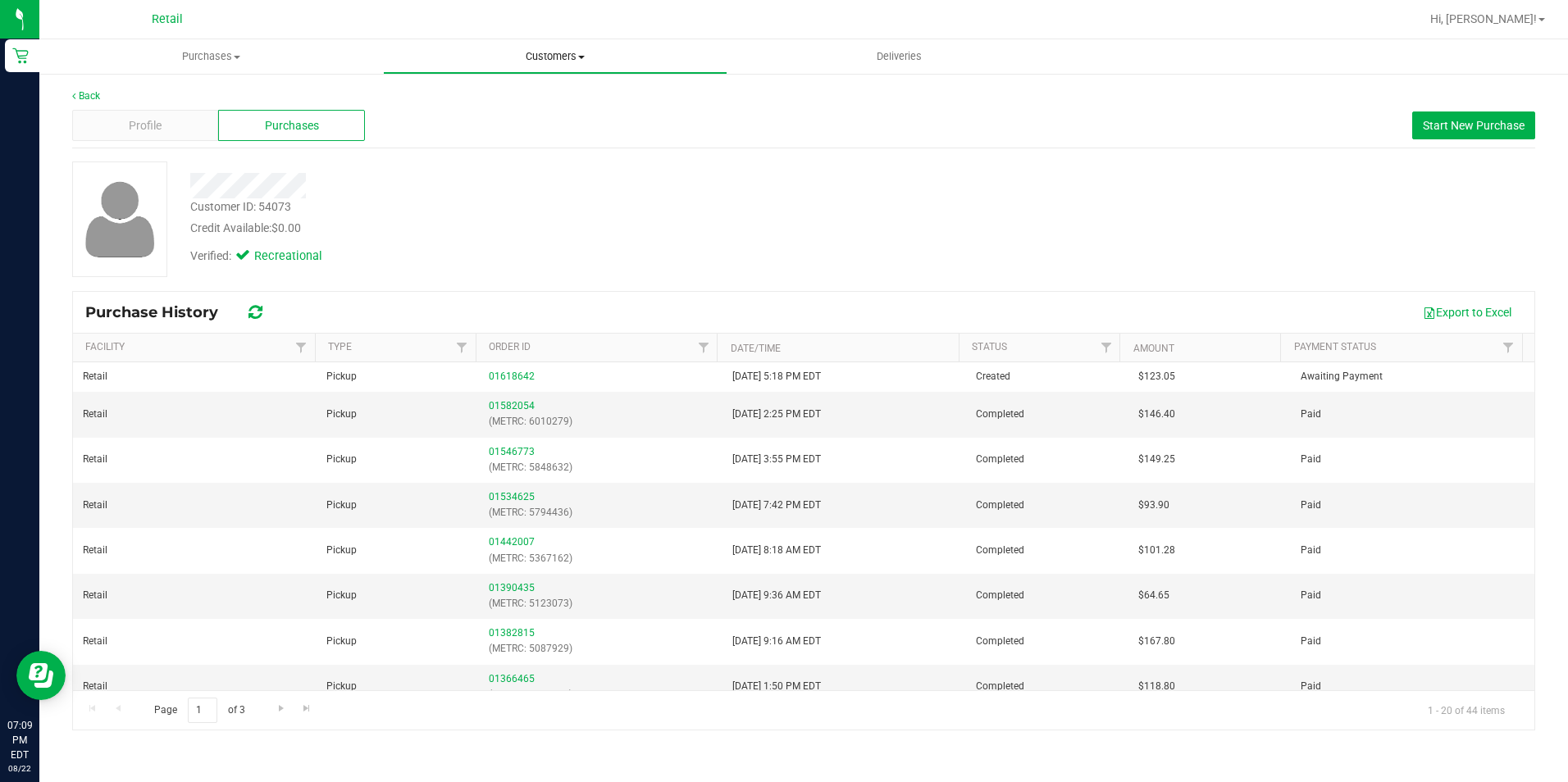
drag, startPoint x: 574, startPoint y: 50, endPoint x: 511, endPoint y: 98, distance: 79.2
click at [573, 50] on span "Customers" at bounding box center [554, 57] width 342 height 14
click at [502, 101] on li "All customers" at bounding box center [554, 99] width 344 height 20
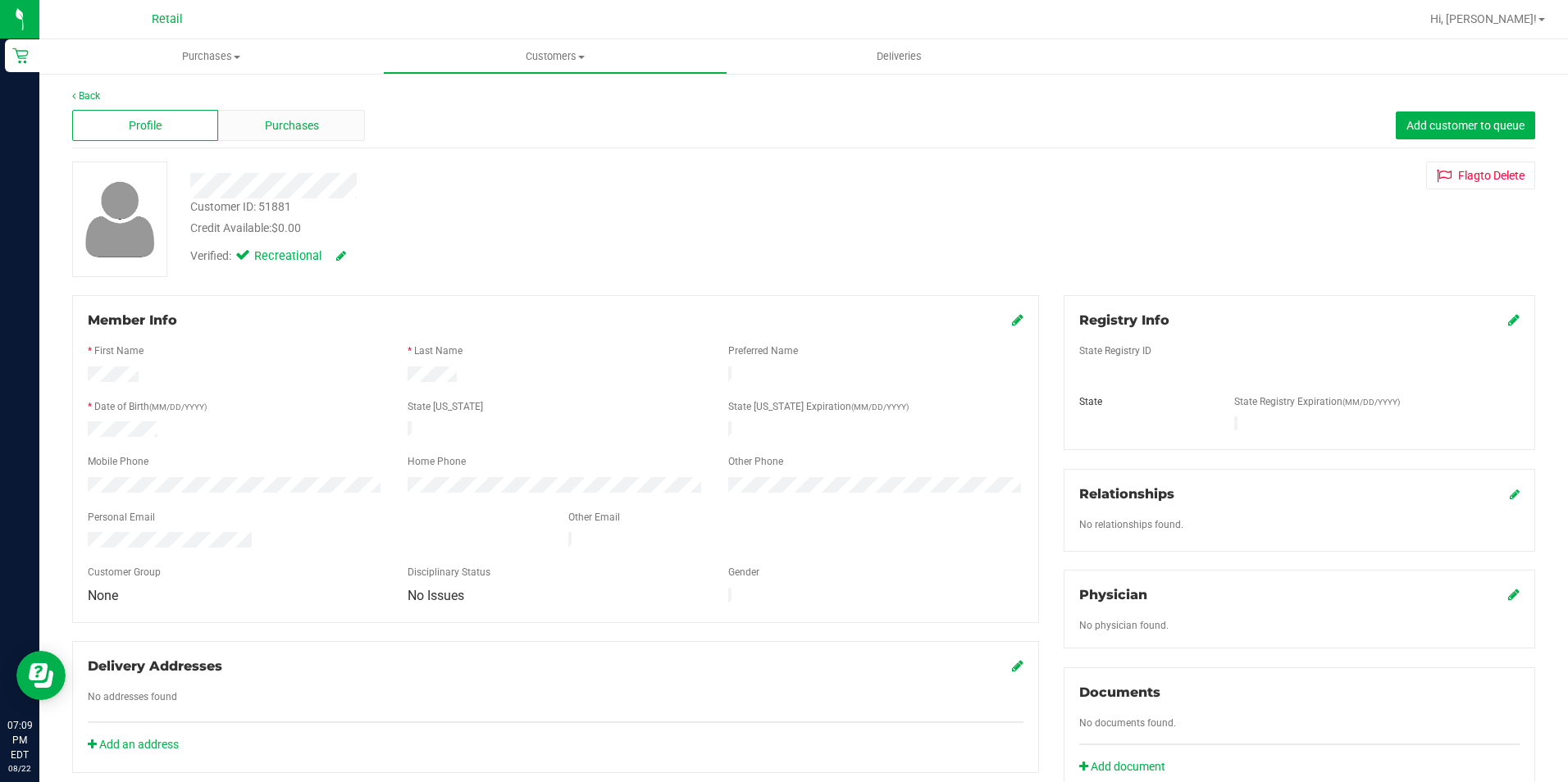
click at [277, 122] on span "Purchases" at bounding box center [292, 125] width 54 height 17
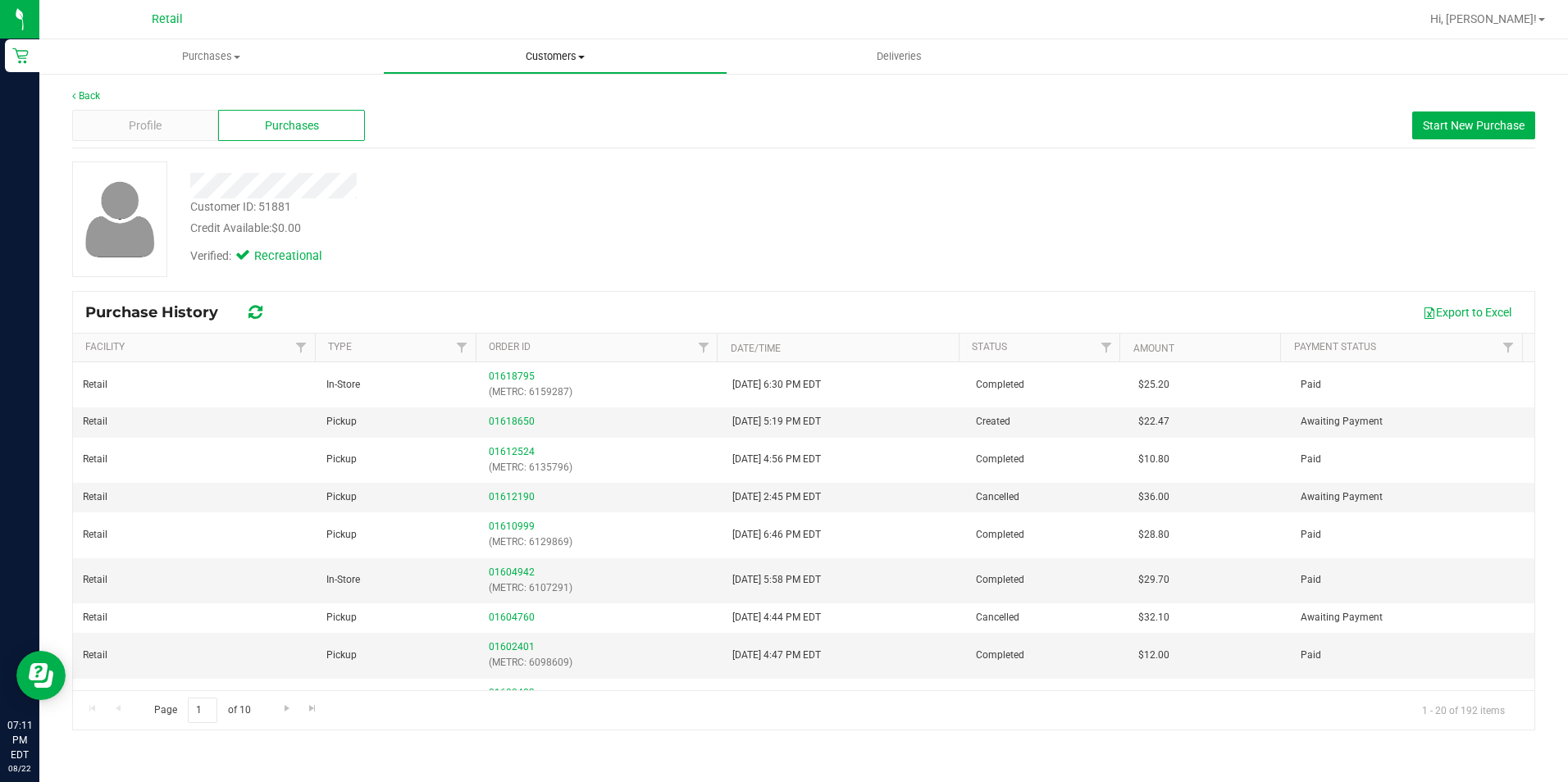
click at [549, 49] on uib-tab-heading "Customers All customers Add a new customer All physicians" at bounding box center [554, 57] width 342 height 32
click at [493, 92] on span "All customers" at bounding box center [441, 98] width 118 height 14
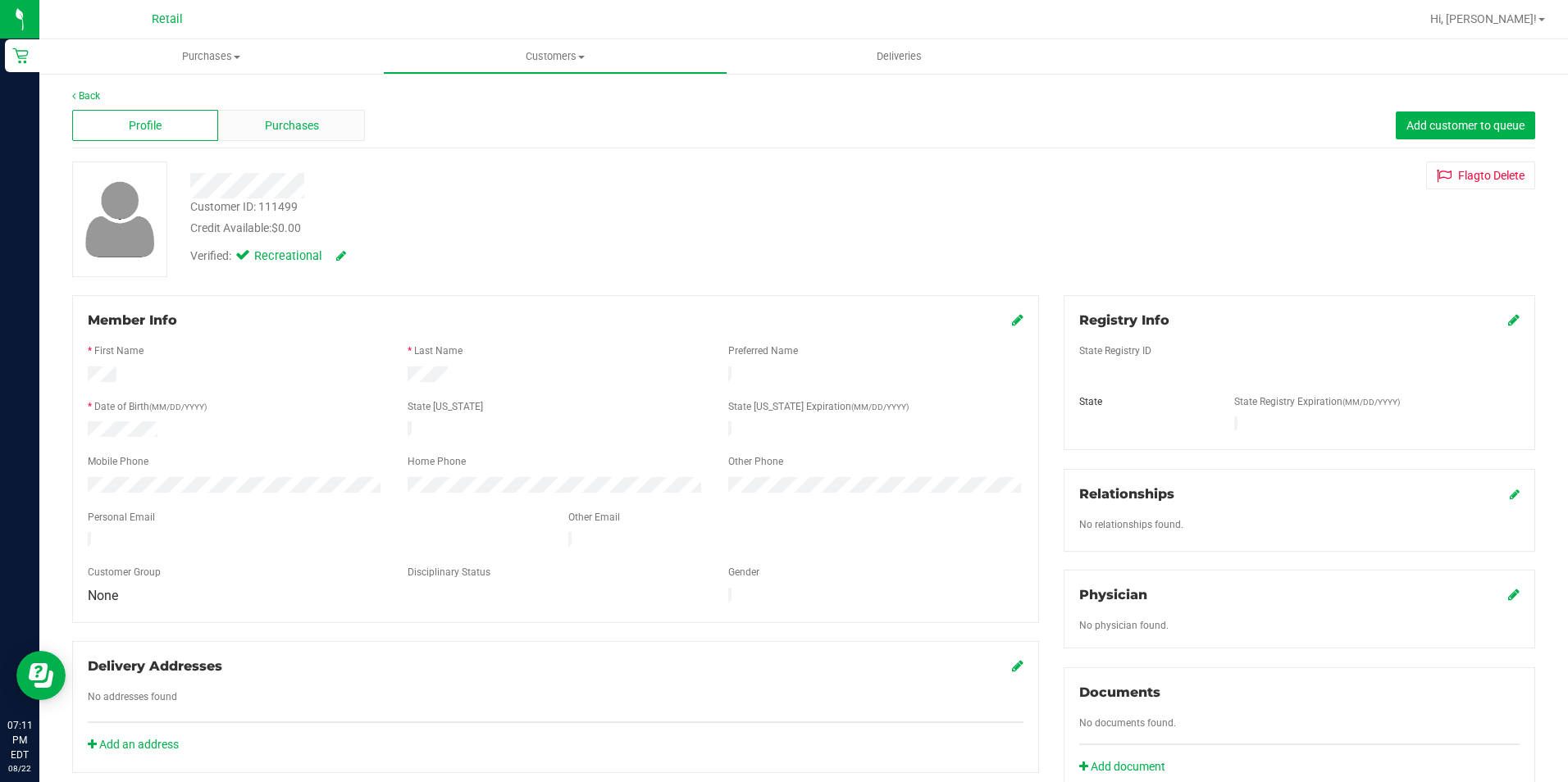
click at [286, 120] on span "Purchases" at bounding box center [292, 125] width 54 height 17
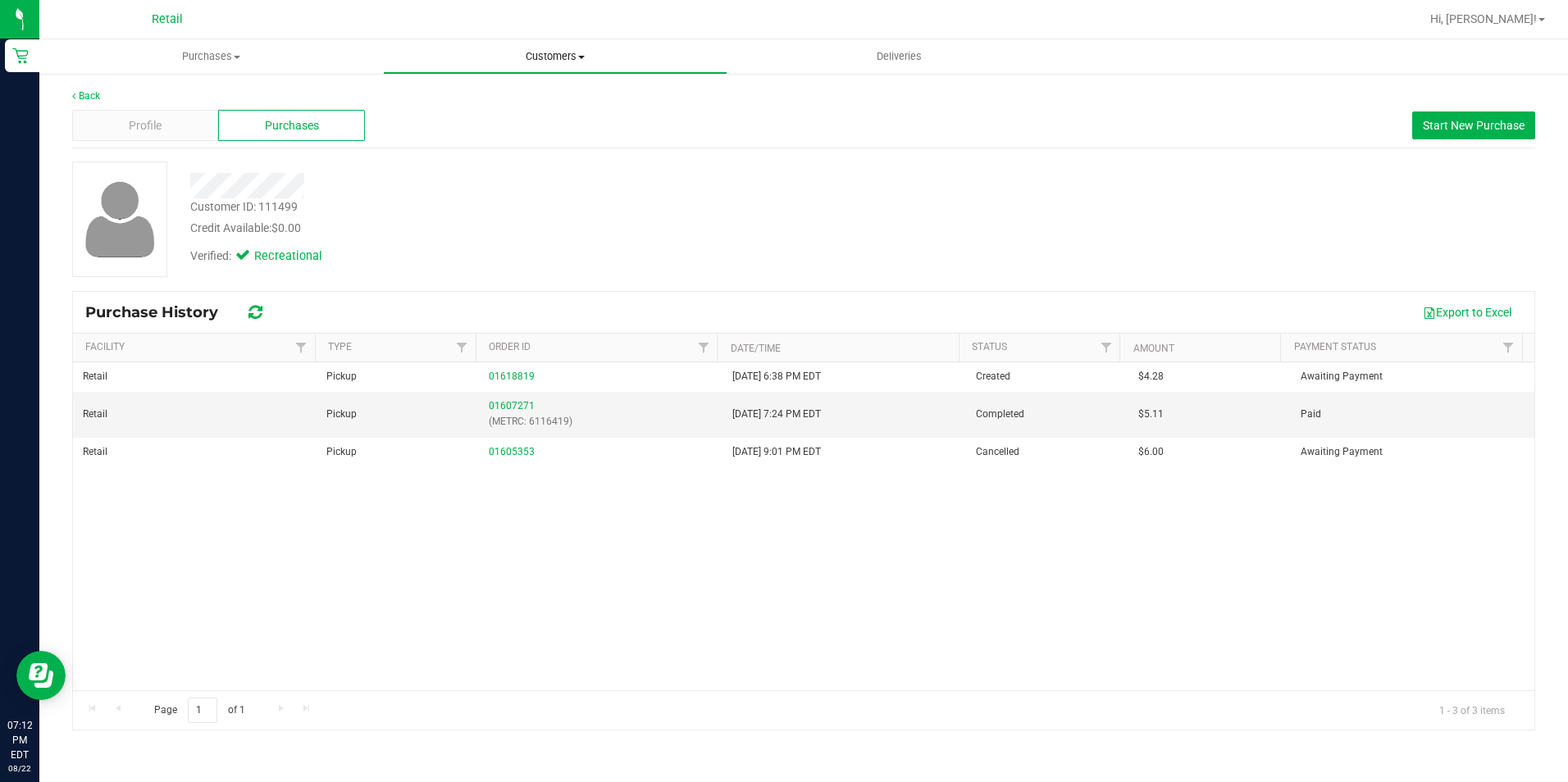
click at [563, 50] on span "Customers" at bounding box center [554, 57] width 342 height 14
click at [469, 104] on span "All customers" at bounding box center [441, 98] width 118 height 14
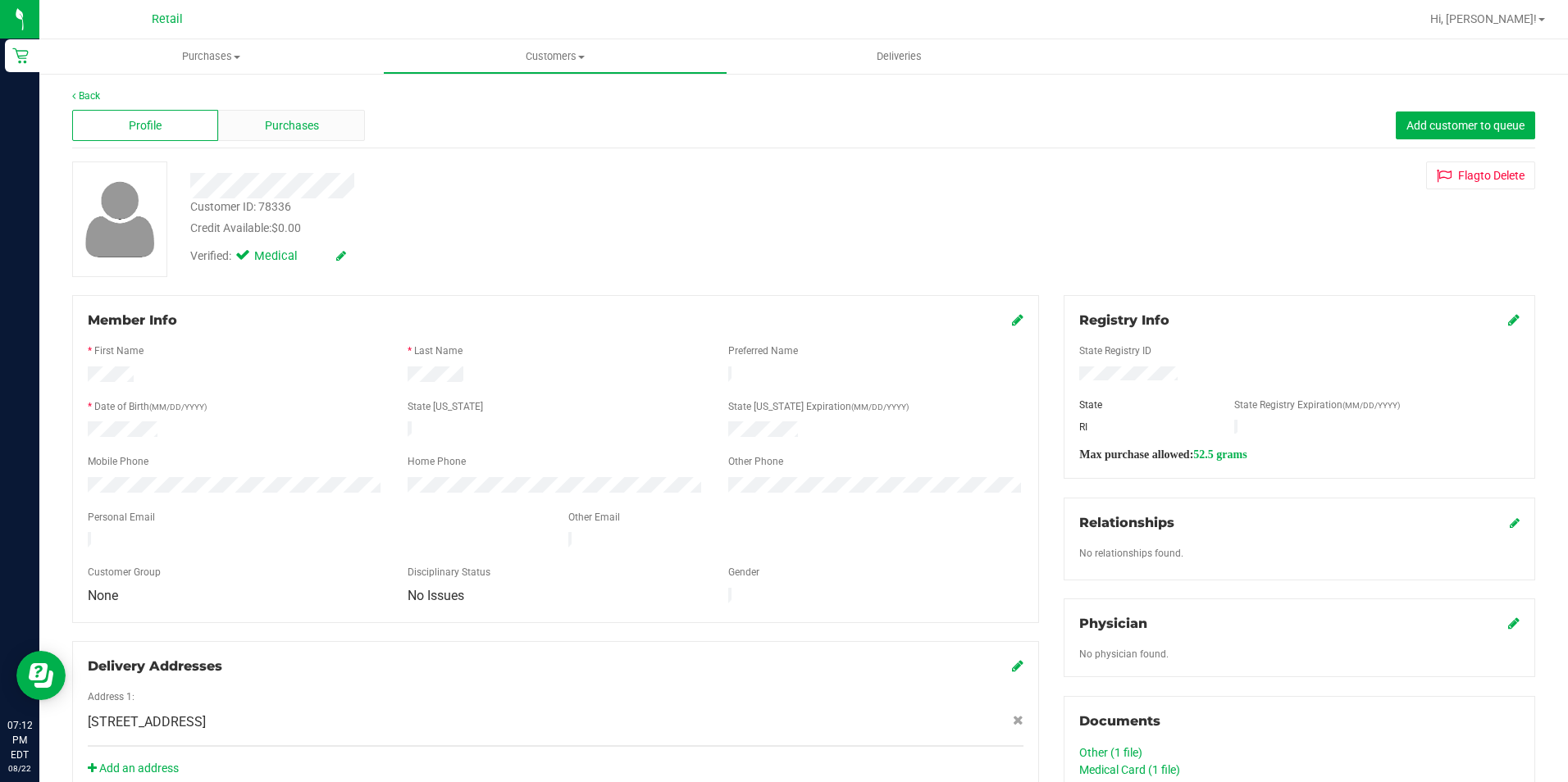
click at [280, 115] on div "Purchases" at bounding box center [291, 125] width 146 height 32
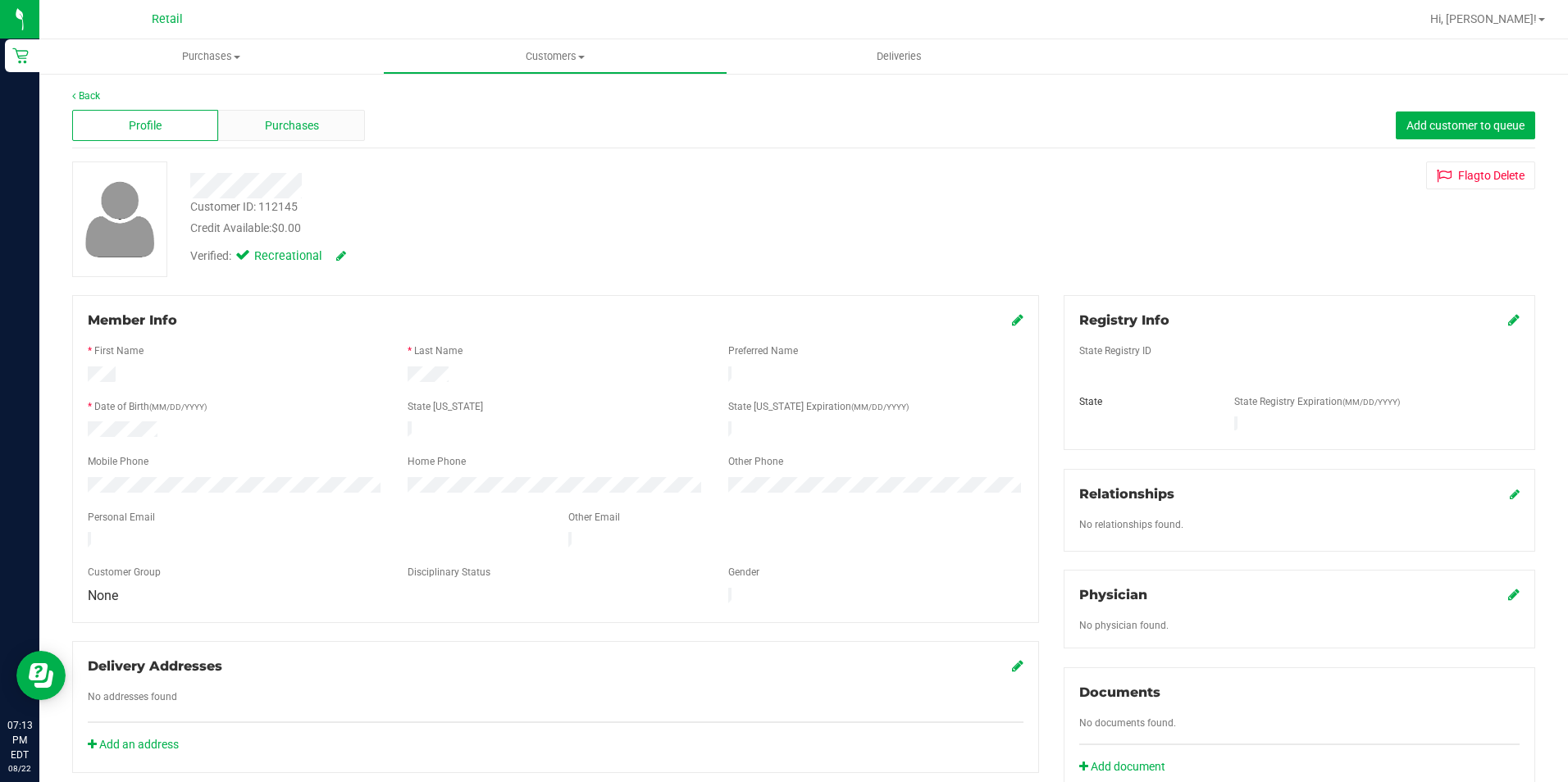
click at [283, 115] on div "Purchases" at bounding box center [291, 125] width 146 height 32
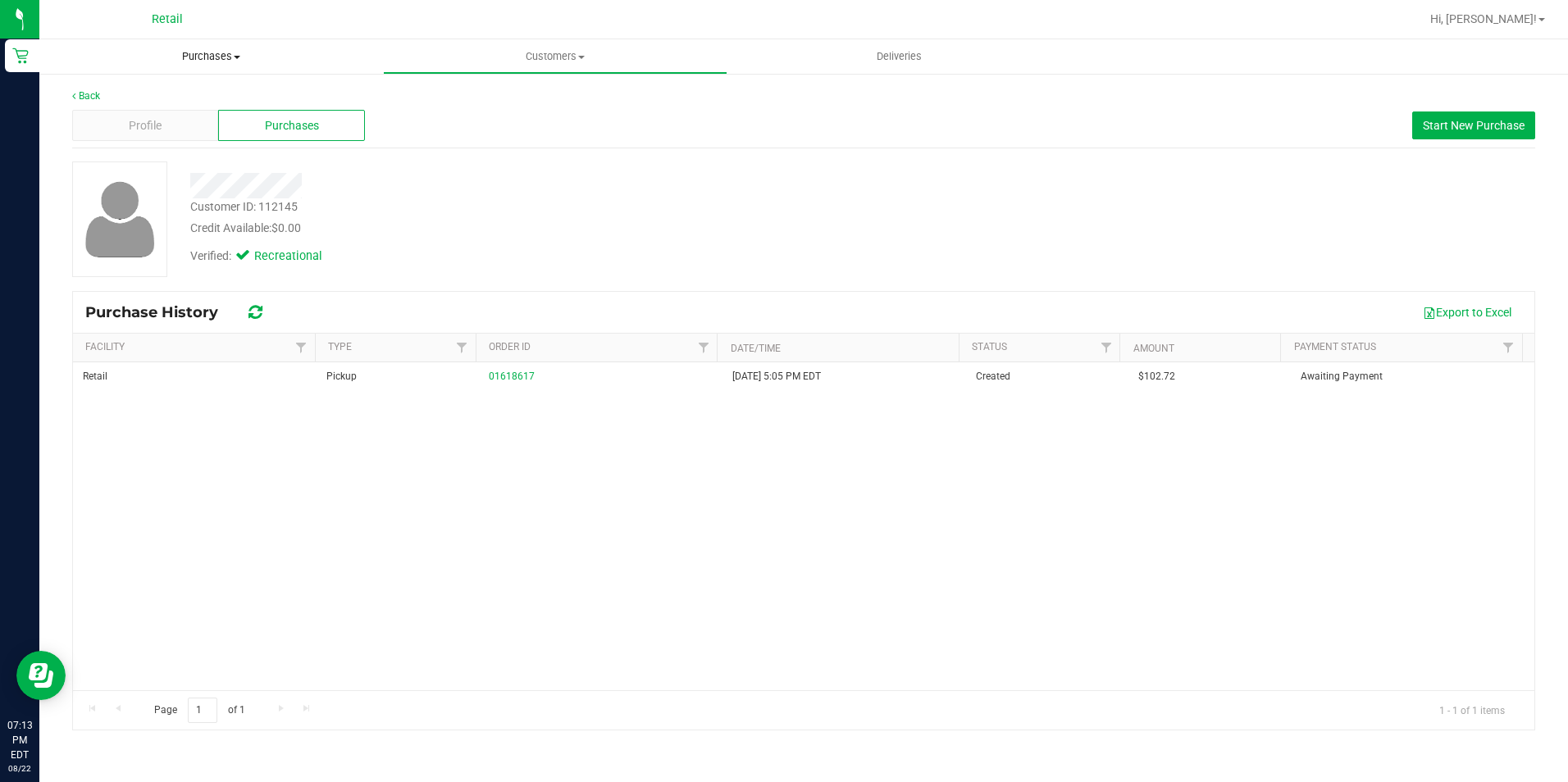
click at [211, 63] on span "Purchases" at bounding box center [211, 57] width 344 height 14
click at [195, 92] on span "Summary of purchases" at bounding box center [124, 98] width 168 height 14
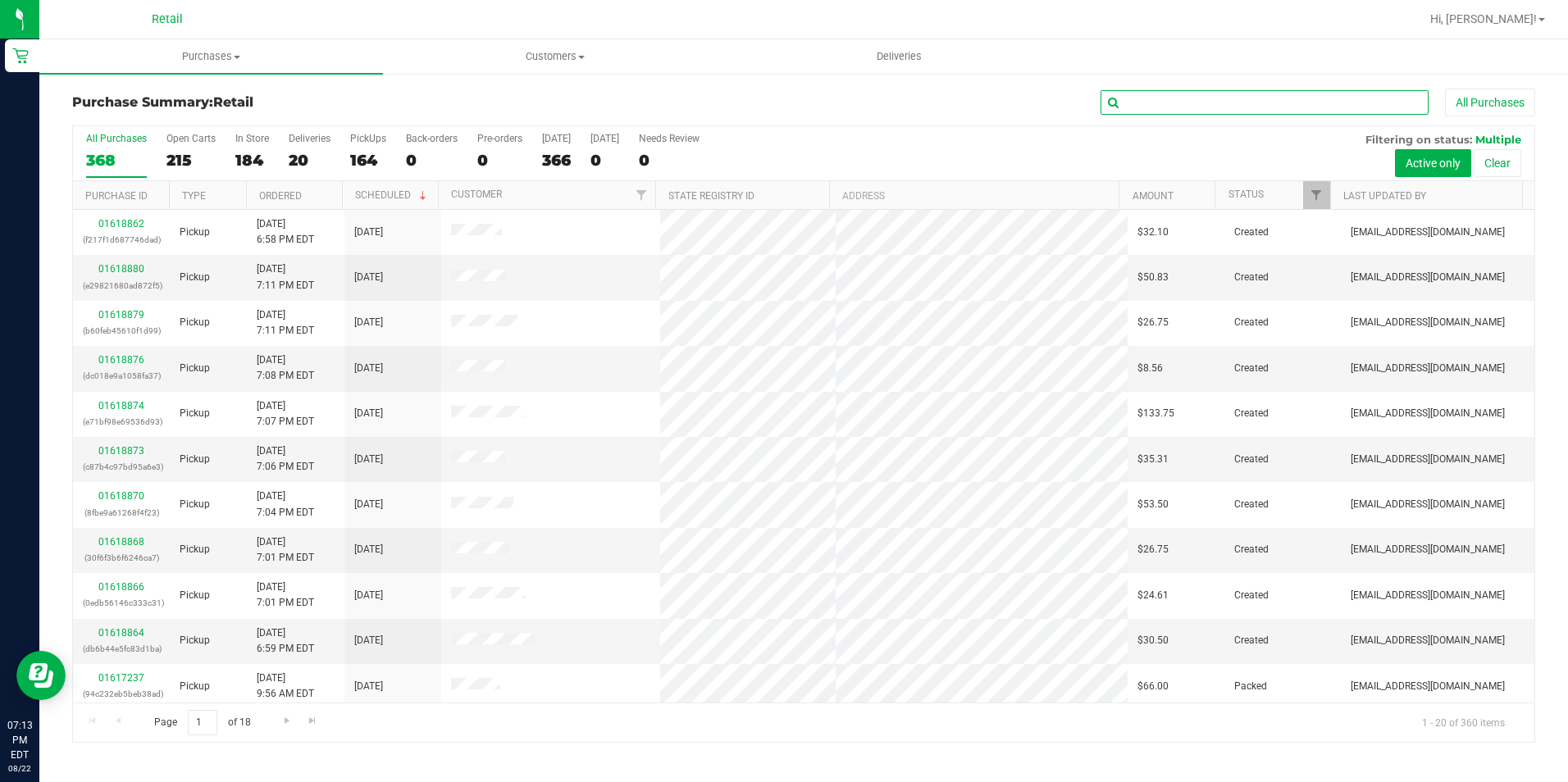
click at [1225, 94] on input "text" at bounding box center [1265, 102] width 328 height 24
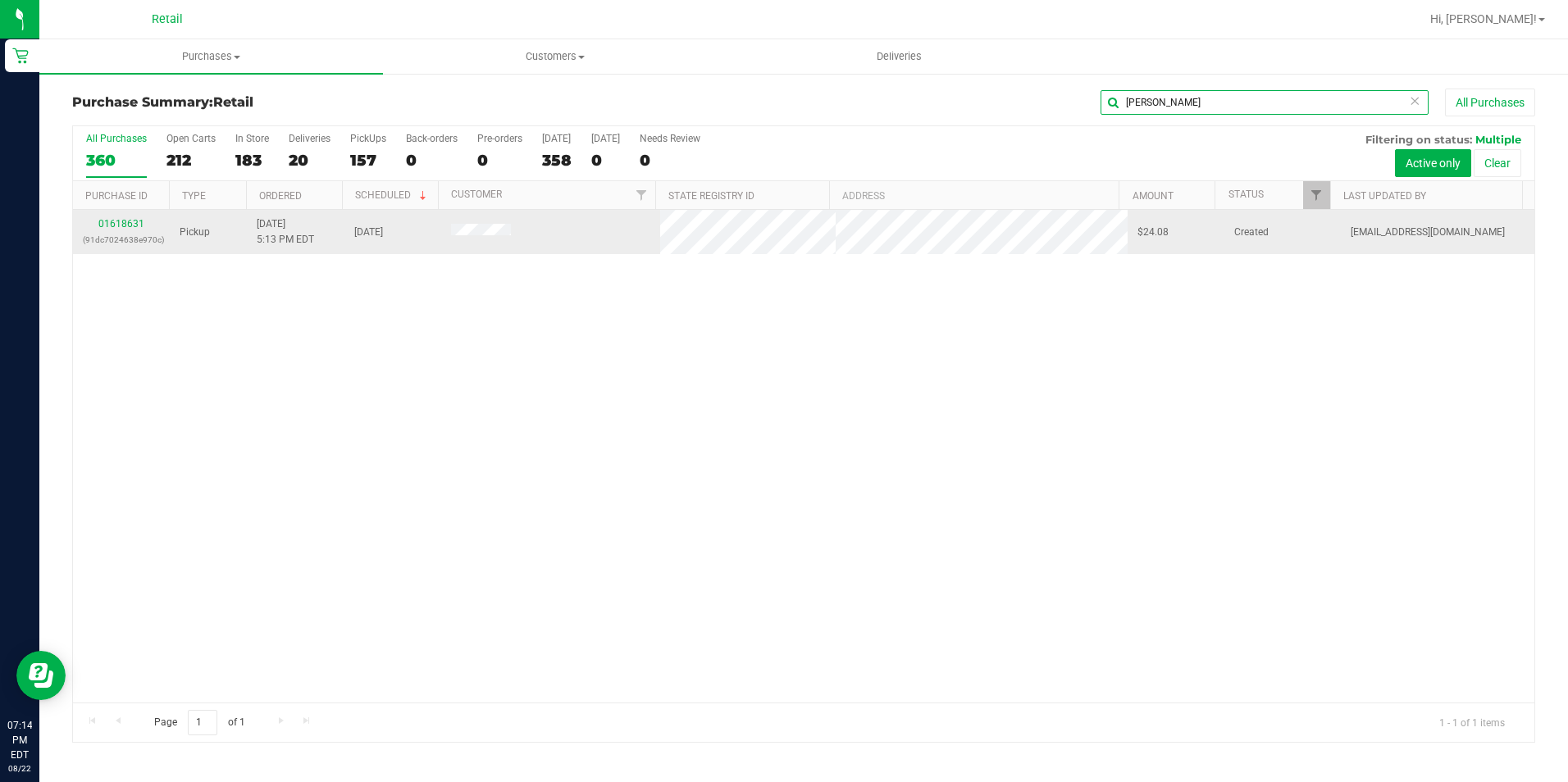
type input "[PERSON_NAME]"
click at [114, 214] on td "01618631 (91dc7024638e970c)" at bounding box center [121, 232] width 97 height 44
click at [122, 218] on link "01618631" at bounding box center [121, 224] width 46 height 12
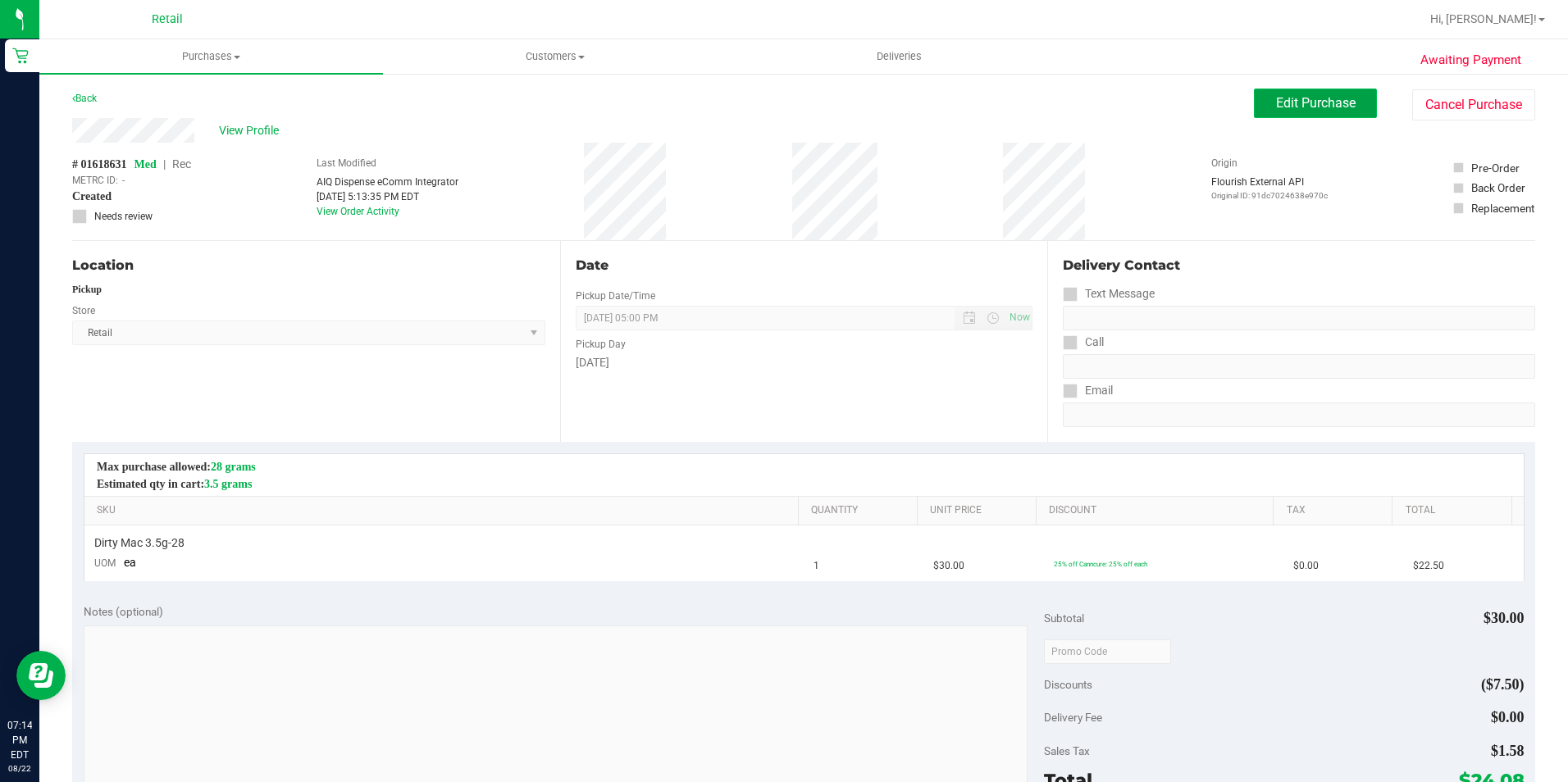
click at [1267, 112] on button "Edit Purchase" at bounding box center [1315, 103] width 123 height 30
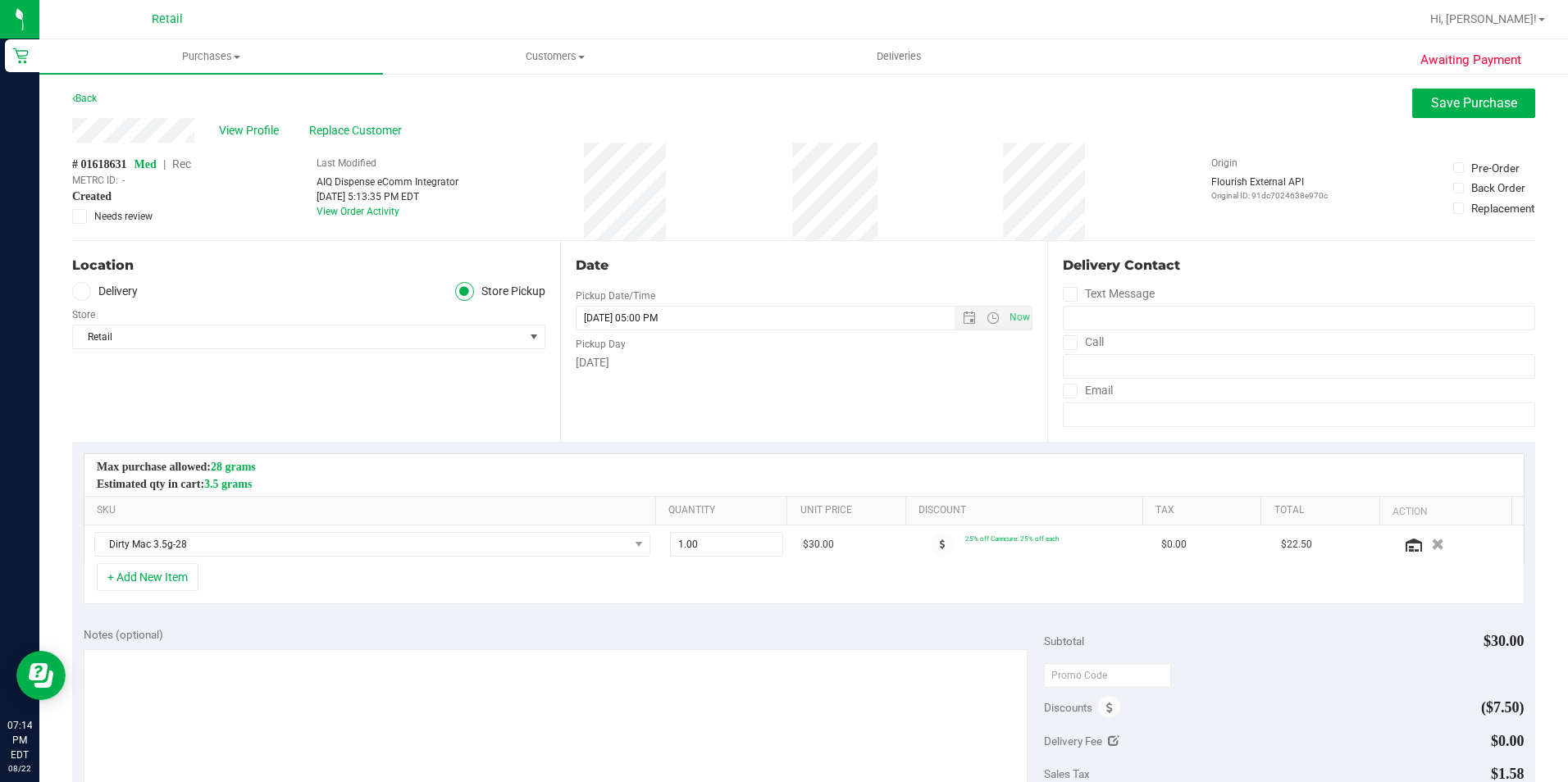
click at [191, 160] on span "Rec" at bounding box center [181, 164] width 19 height 14
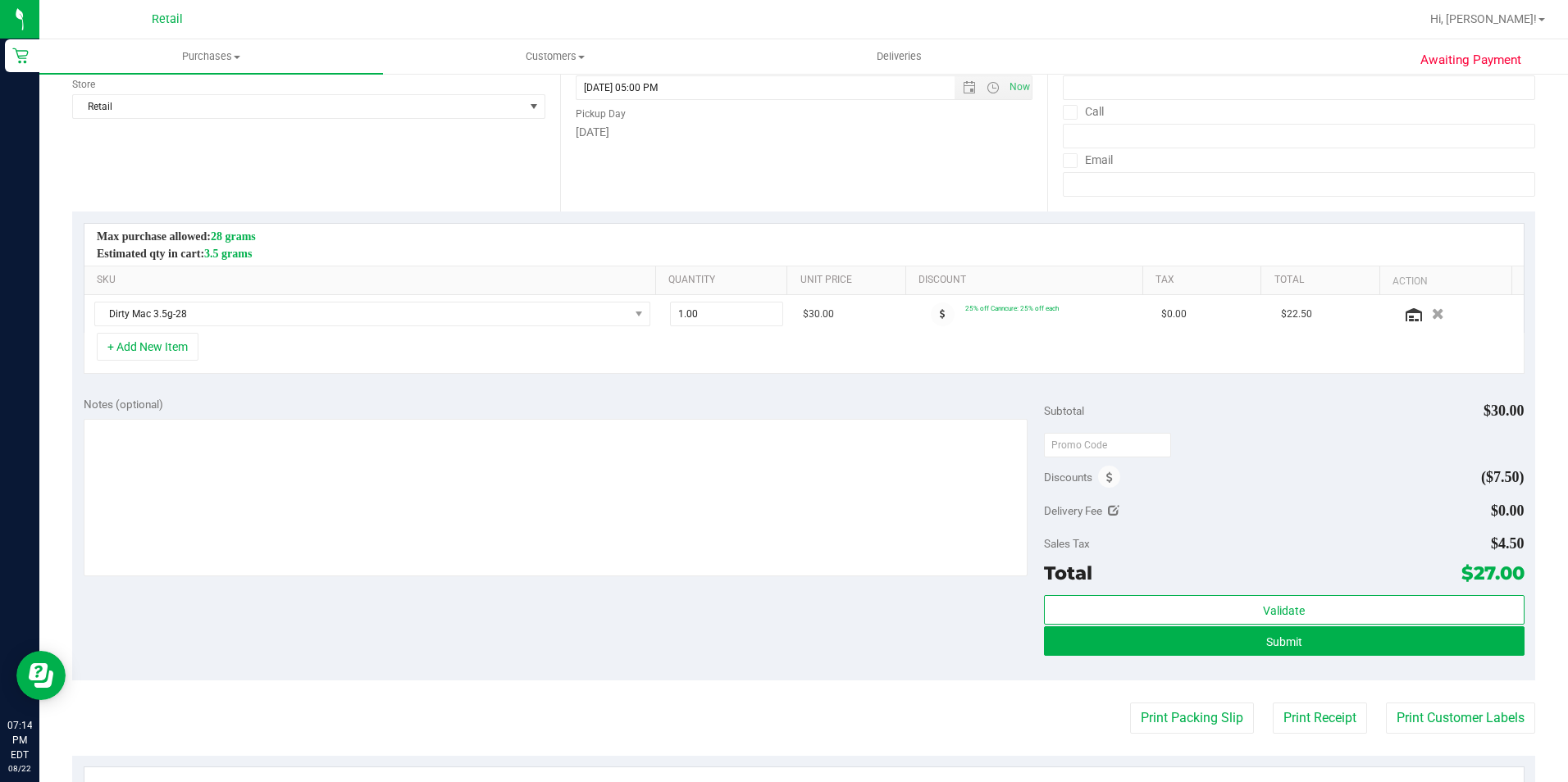
scroll to position [246, 0]
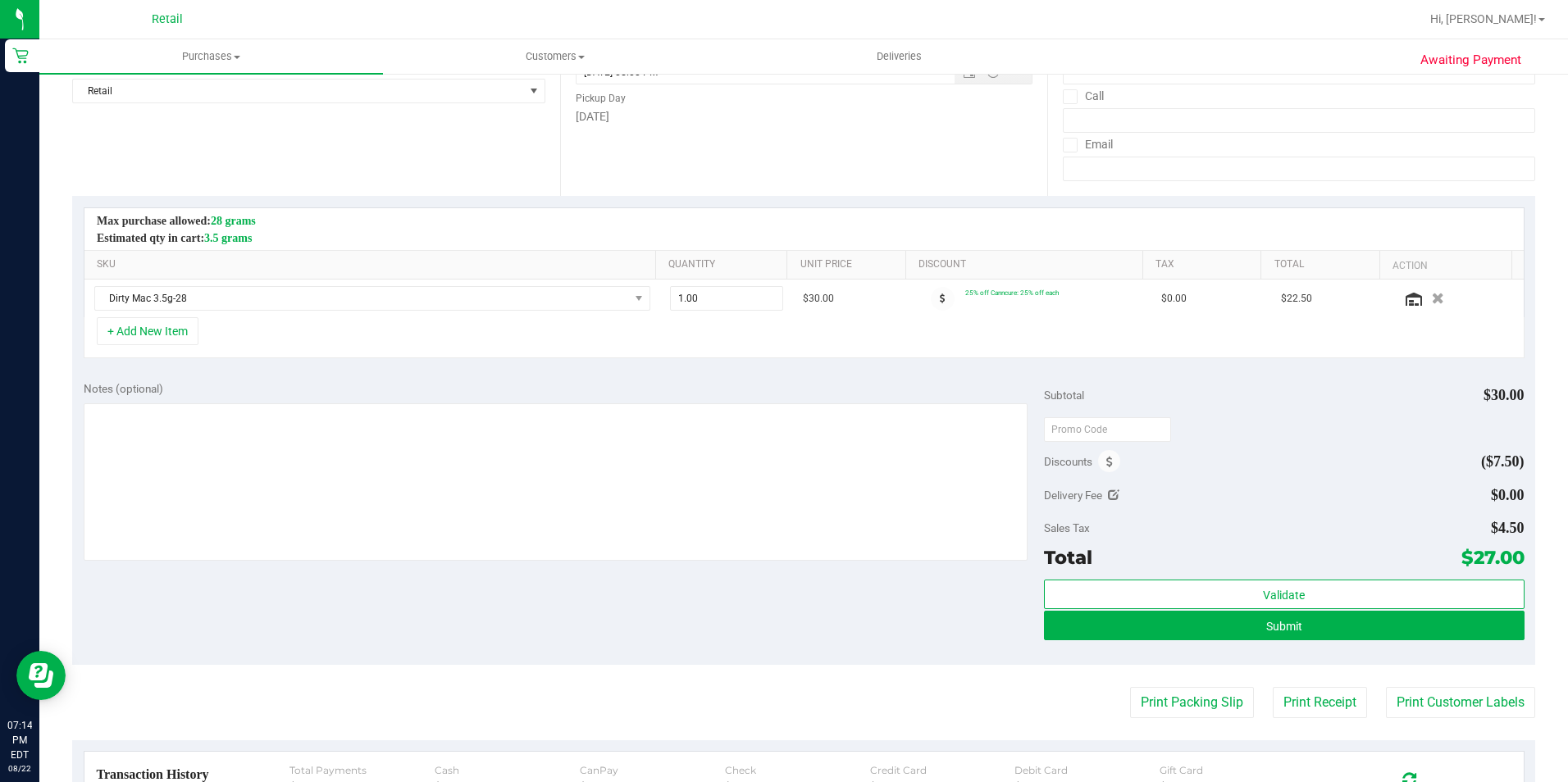
click at [1430, 642] on div "Validate Submit" at bounding box center [1284, 617] width 481 height 74
click at [1429, 633] on button "Submit" at bounding box center [1284, 625] width 481 height 30
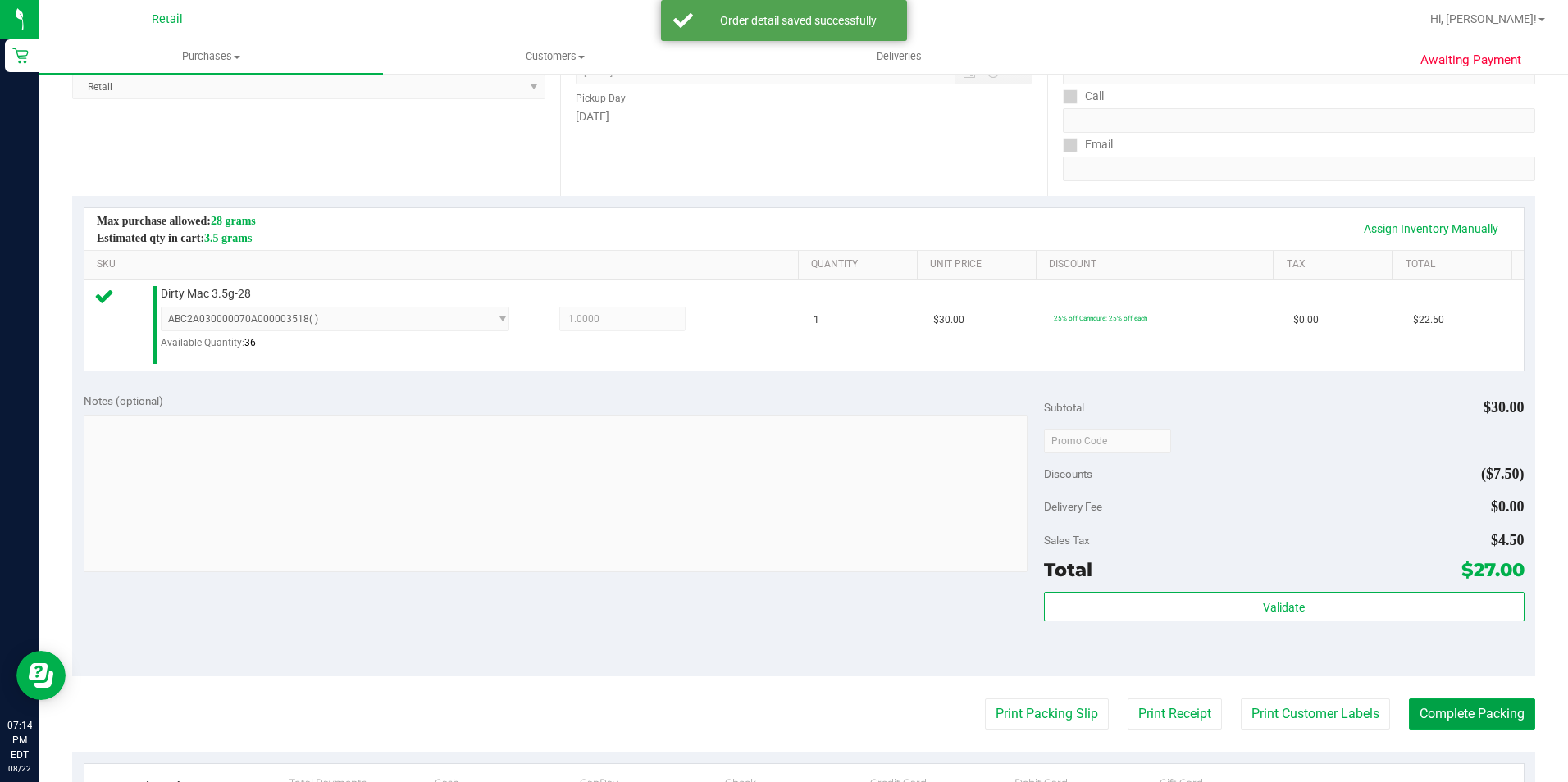
click at [1476, 706] on button "Complete Packing" at bounding box center [1471, 713] width 126 height 32
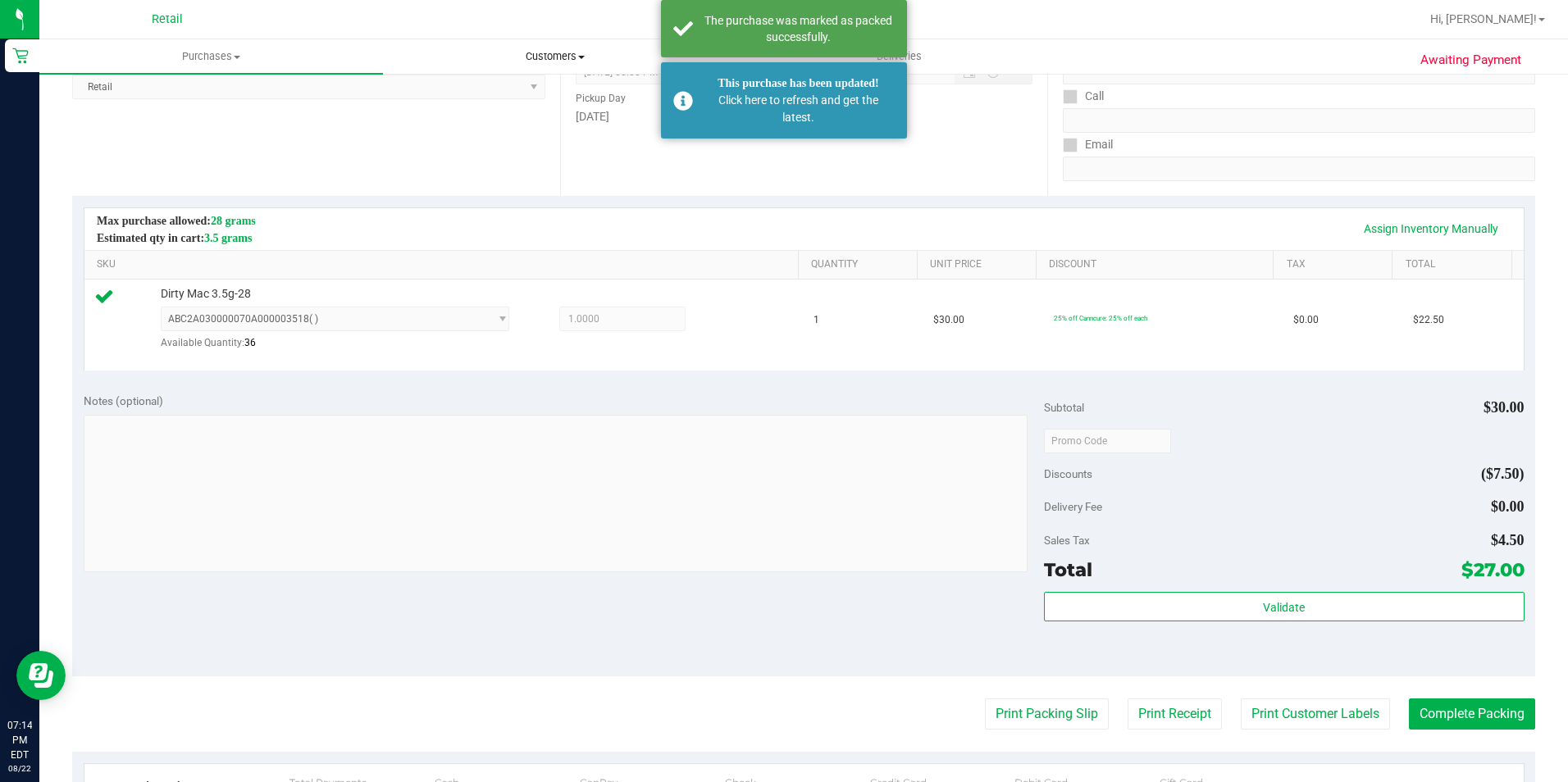
click at [564, 60] on span "Customers" at bounding box center [554, 57] width 342 height 14
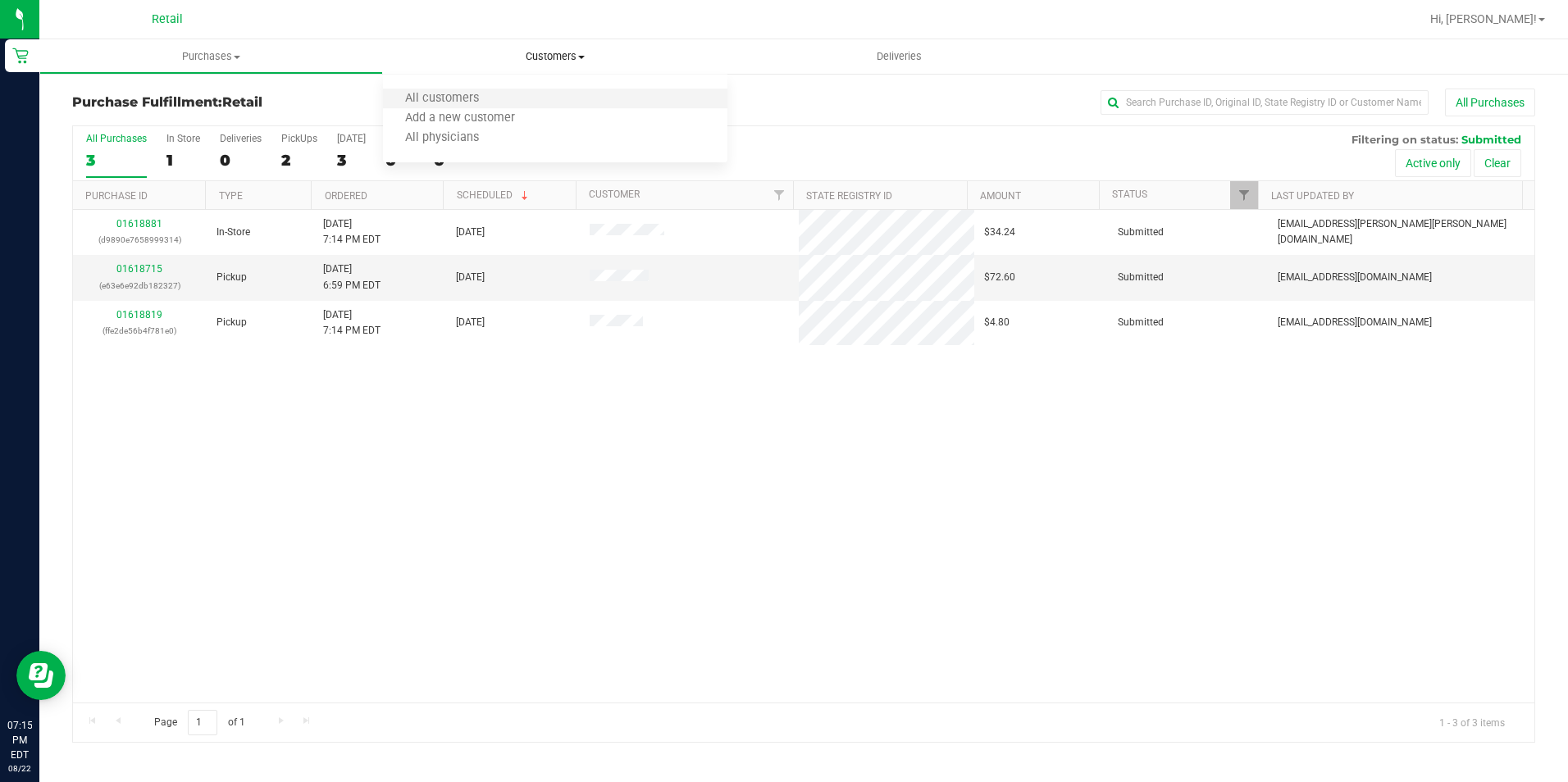
click at [503, 93] on li "All customers" at bounding box center [554, 99] width 344 height 20
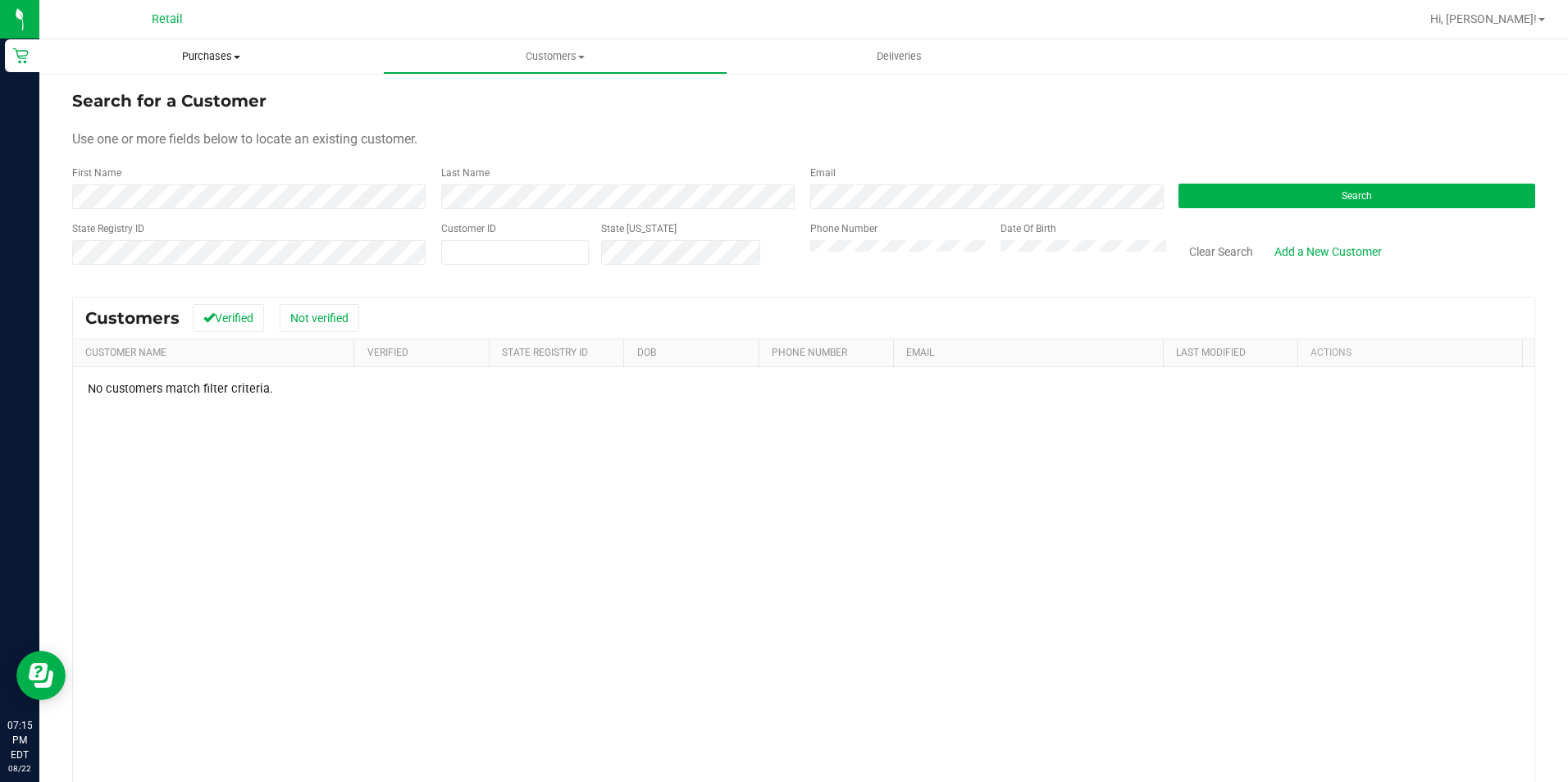
click at [214, 51] on span "Purchases" at bounding box center [211, 57] width 344 height 14
click at [207, 91] on li "Summary of purchases" at bounding box center [211, 99] width 344 height 20
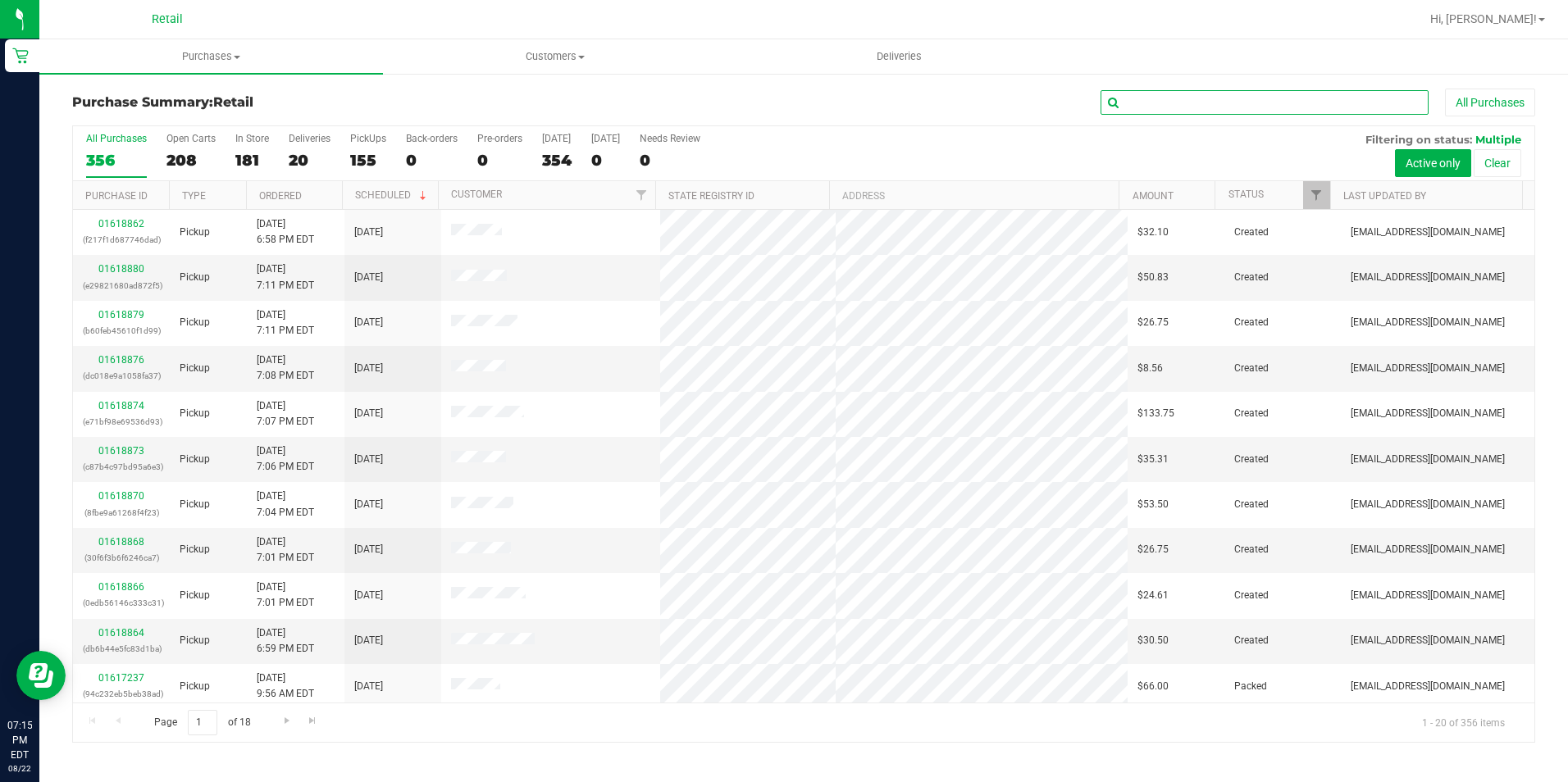
click at [1185, 100] on input "text" at bounding box center [1265, 102] width 328 height 24
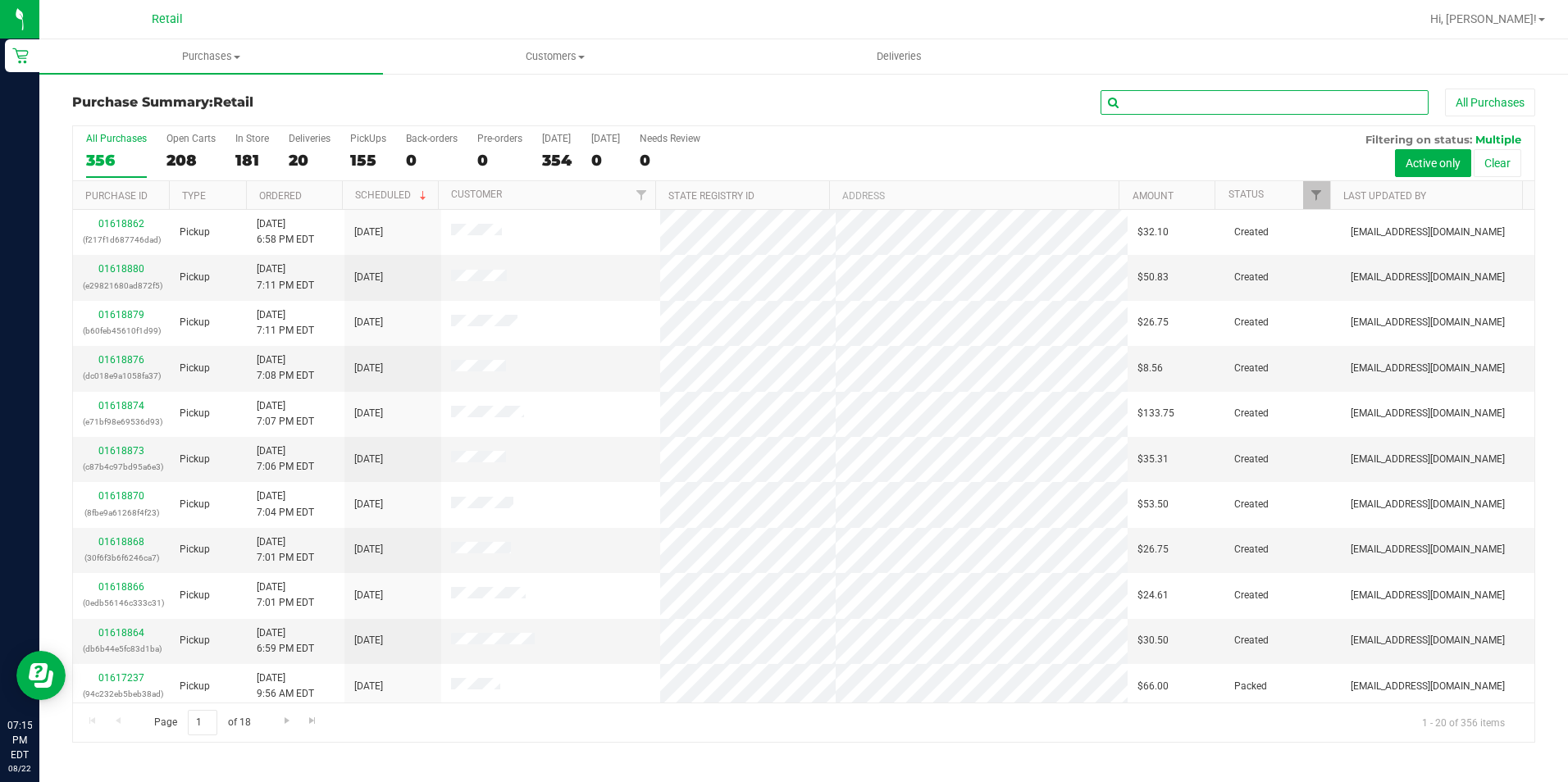
click at [1185, 100] on input "text" at bounding box center [1265, 102] width 328 height 24
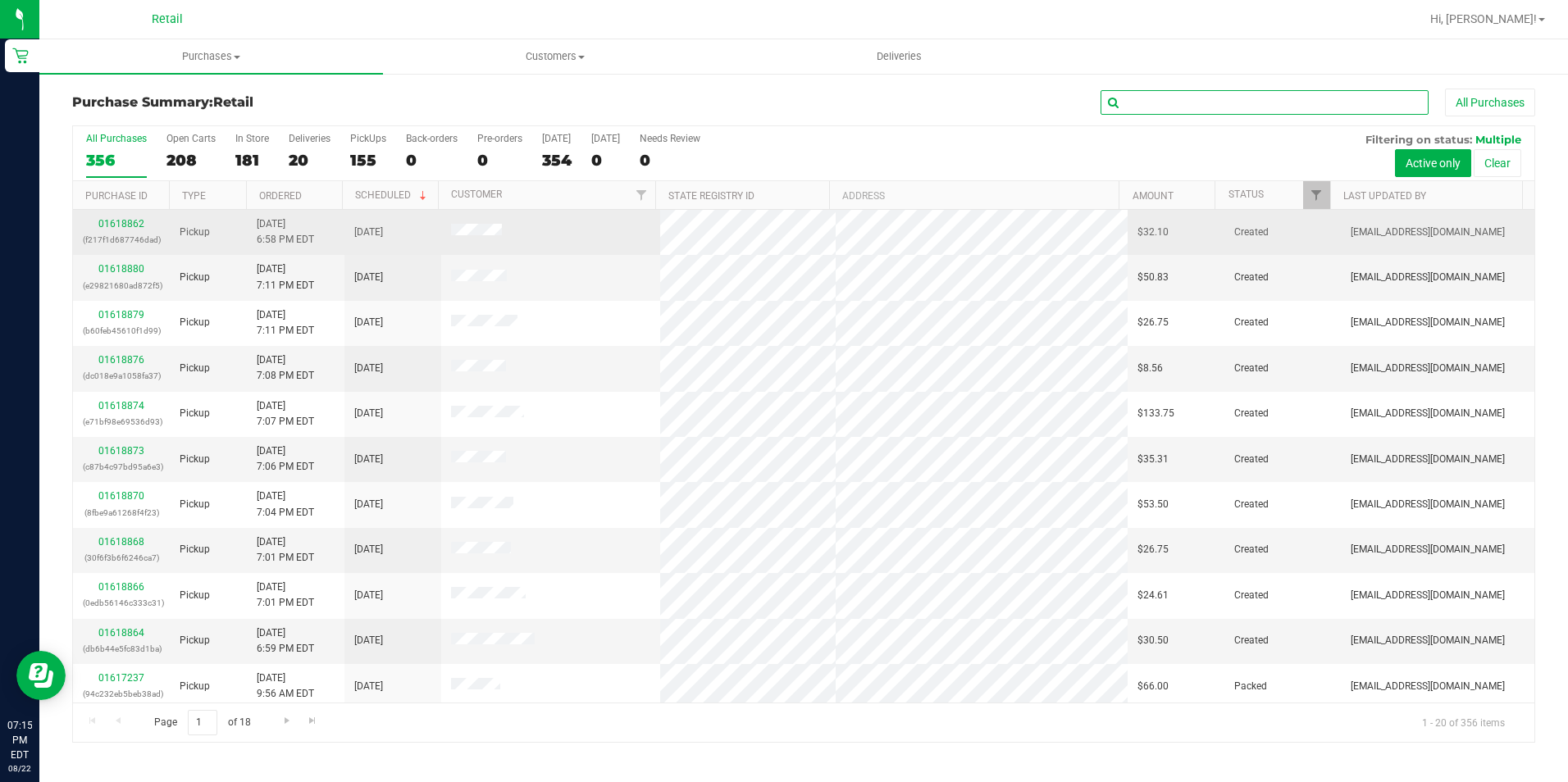
click at [1168, 97] on input "text" at bounding box center [1265, 102] width 328 height 24
click at [1269, 97] on input "text" at bounding box center [1265, 102] width 328 height 24
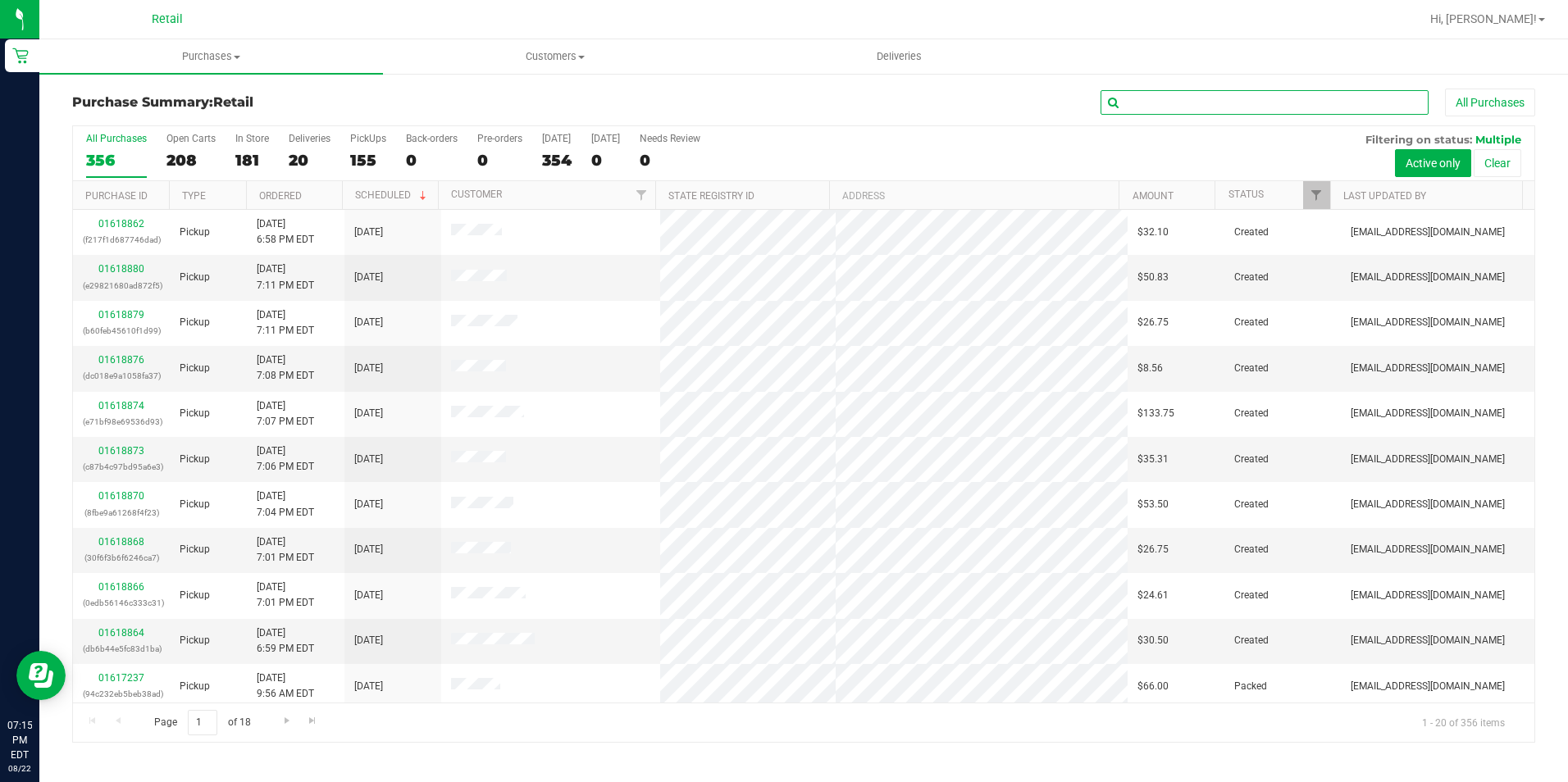
click at [1148, 95] on input "text" at bounding box center [1265, 102] width 328 height 24
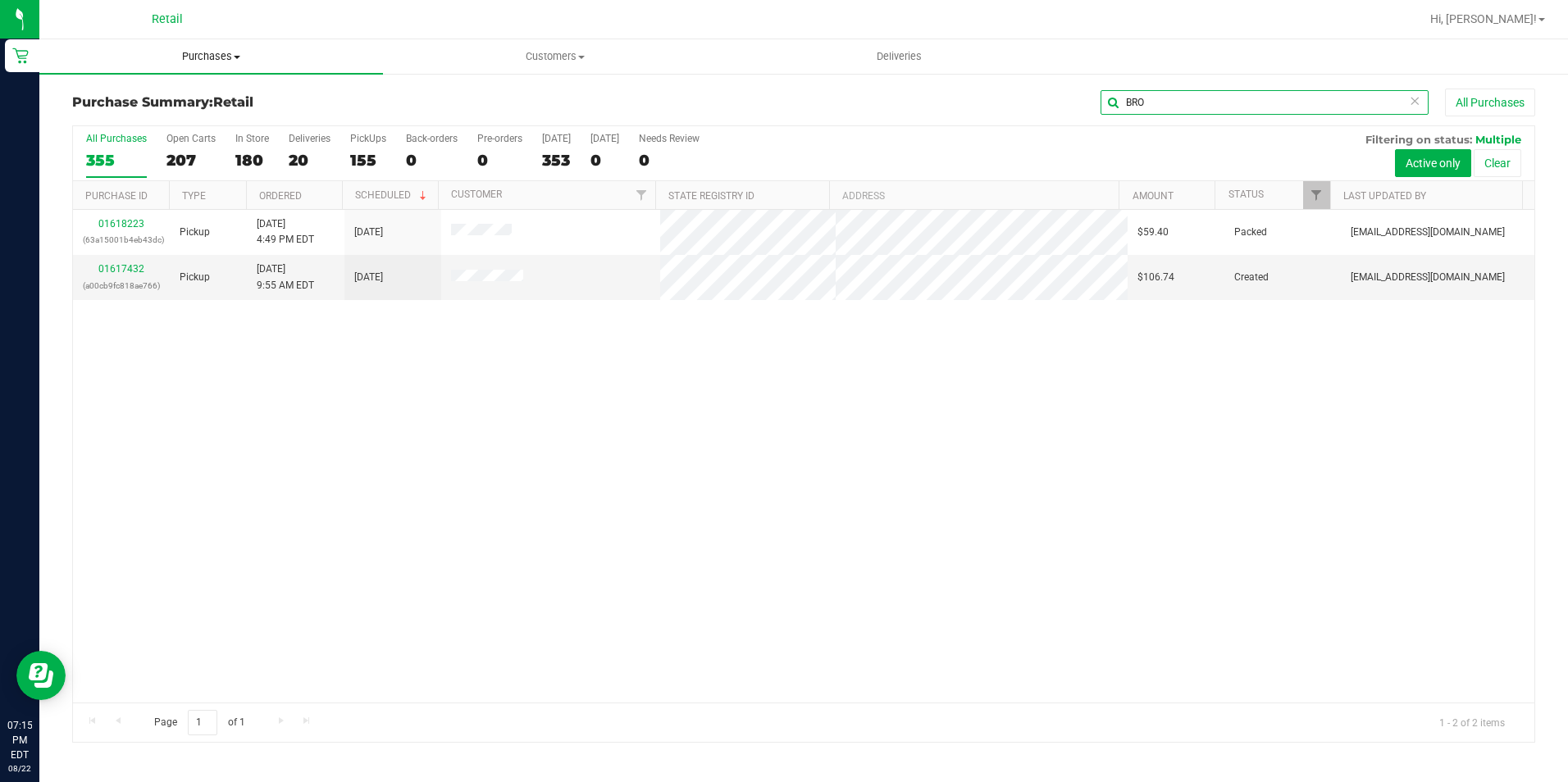
type input "BRO"
click at [212, 51] on span "Purchases" at bounding box center [211, 57] width 344 height 14
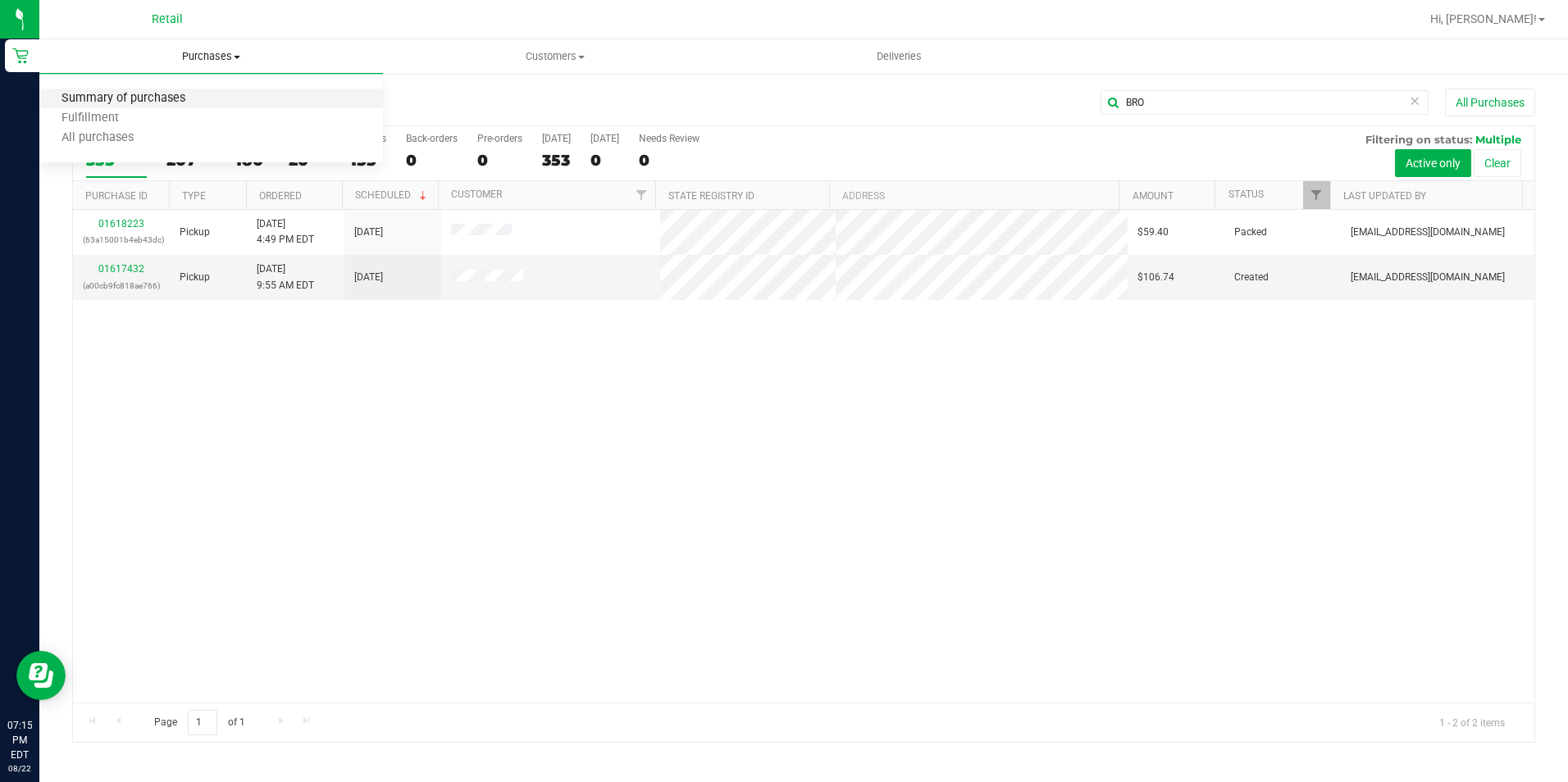
click at [170, 96] on span "Summary of purchases" at bounding box center [124, 98] width 168 height 14
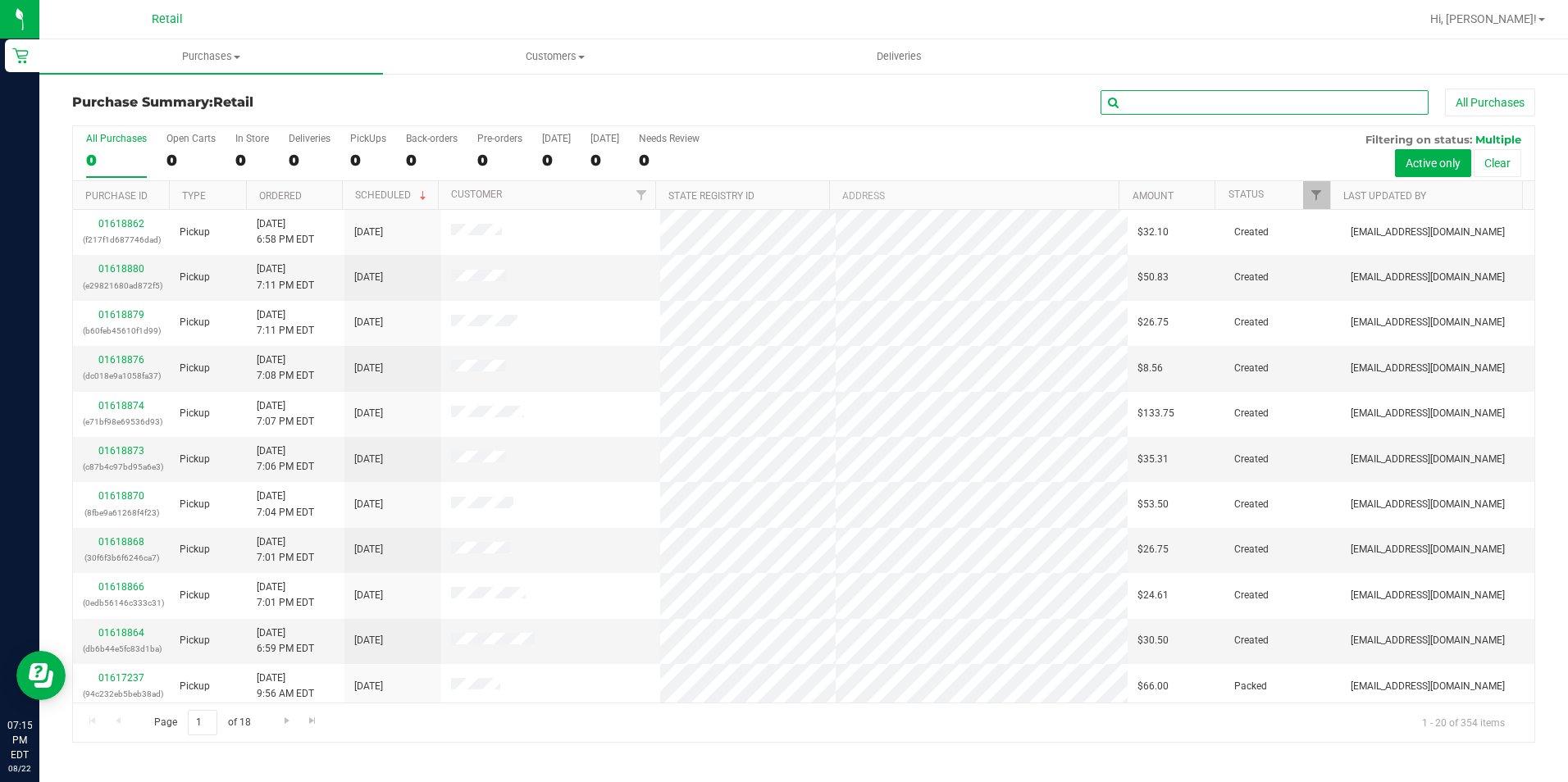
click at [1185, 100] on input "text" at bounding box center [1265, 102] width 328 height 24
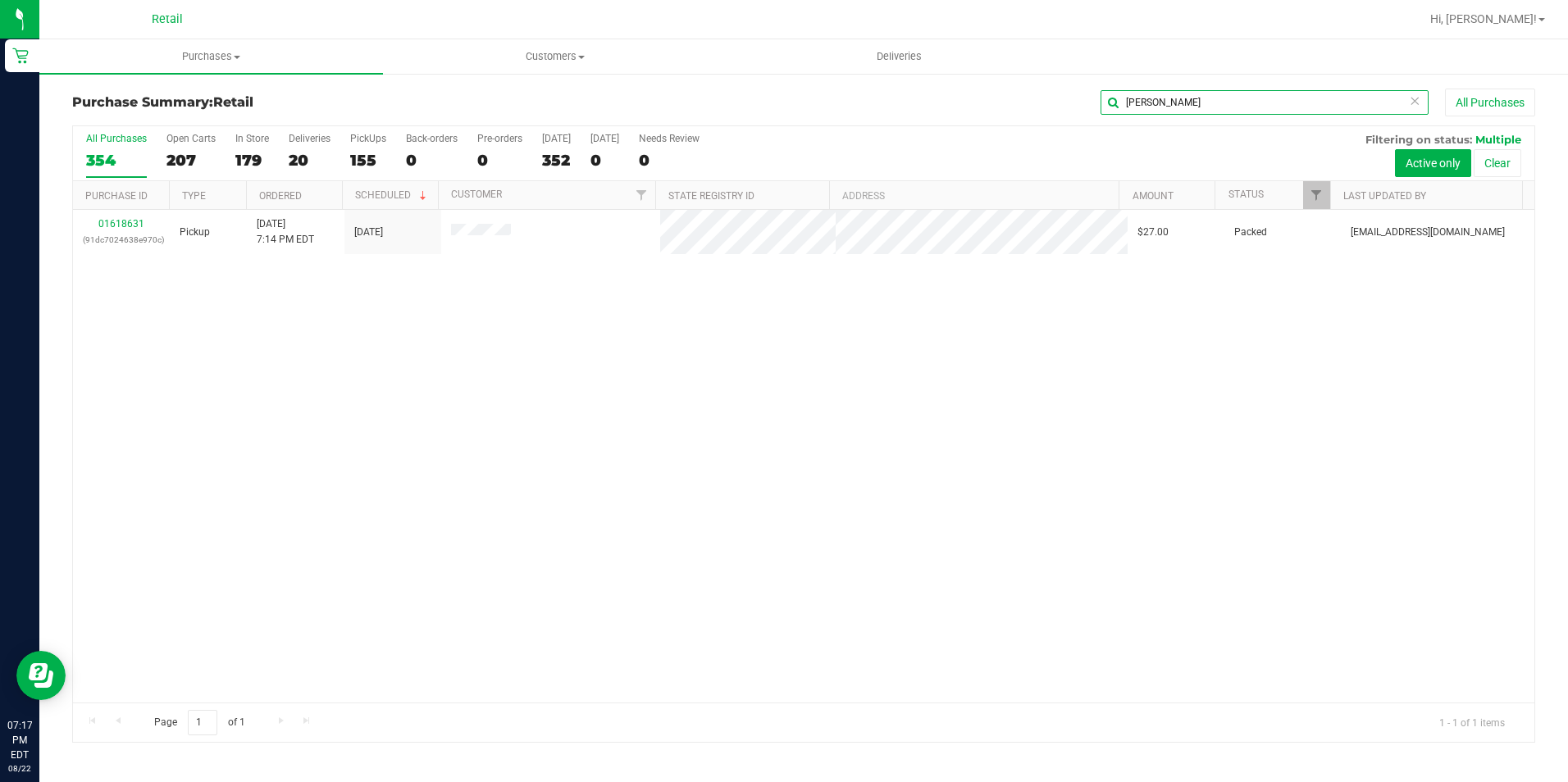
drag, startPoint x: 1001, startPoint y: 115, endPoint x: 852, endPoint y: 118, distance: 149.0
click at [852, 118] on div "Purchase Summary: Retail [GEOGRAPHIC_DATA] All Purchases" at bounding box center [803, 106] width 1462 height 36
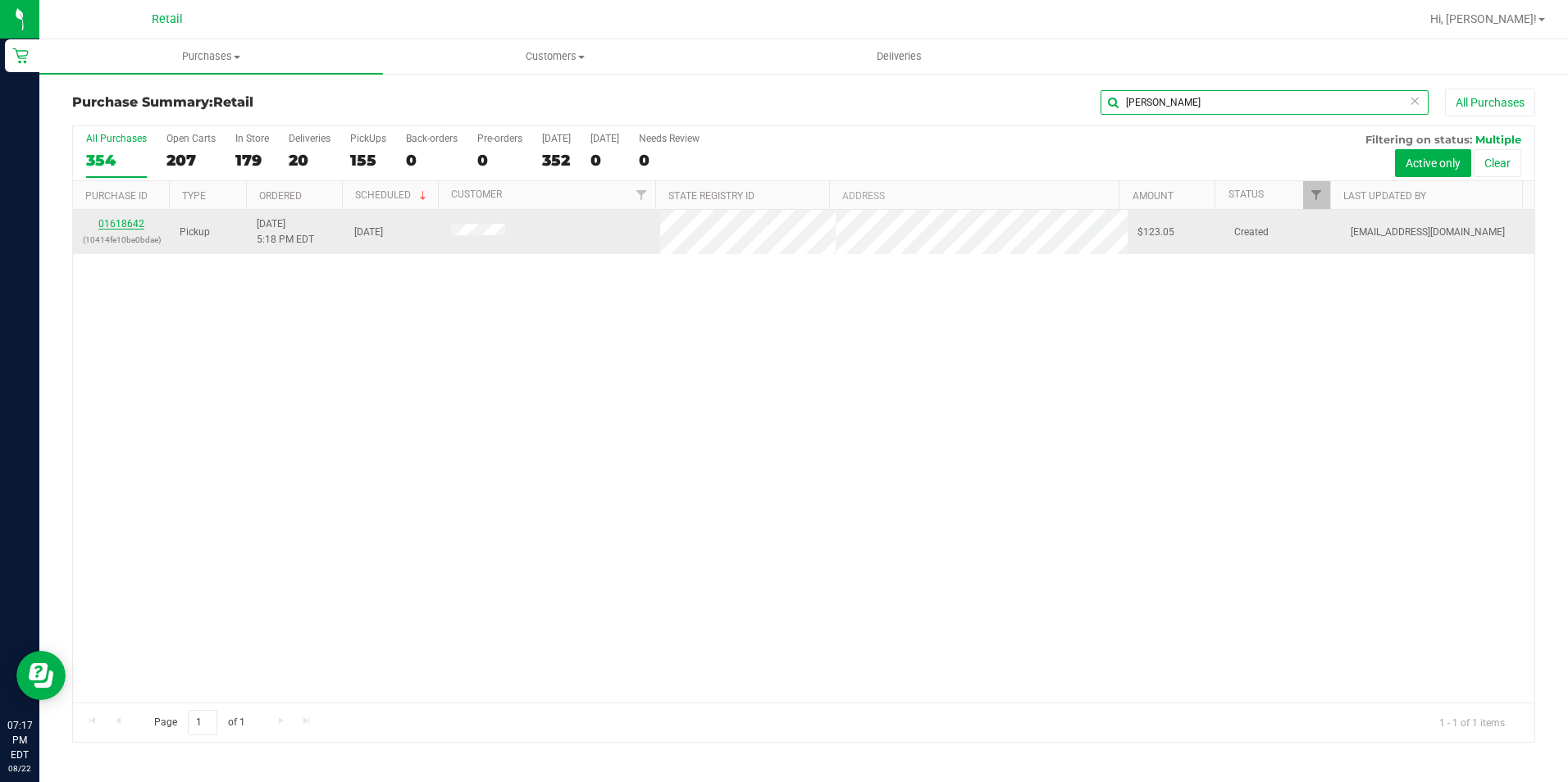
type input "[PERSON_NAME]"
click at [128, 219] on link "01618642" at bounding box center [121, 224] width 46 height 12
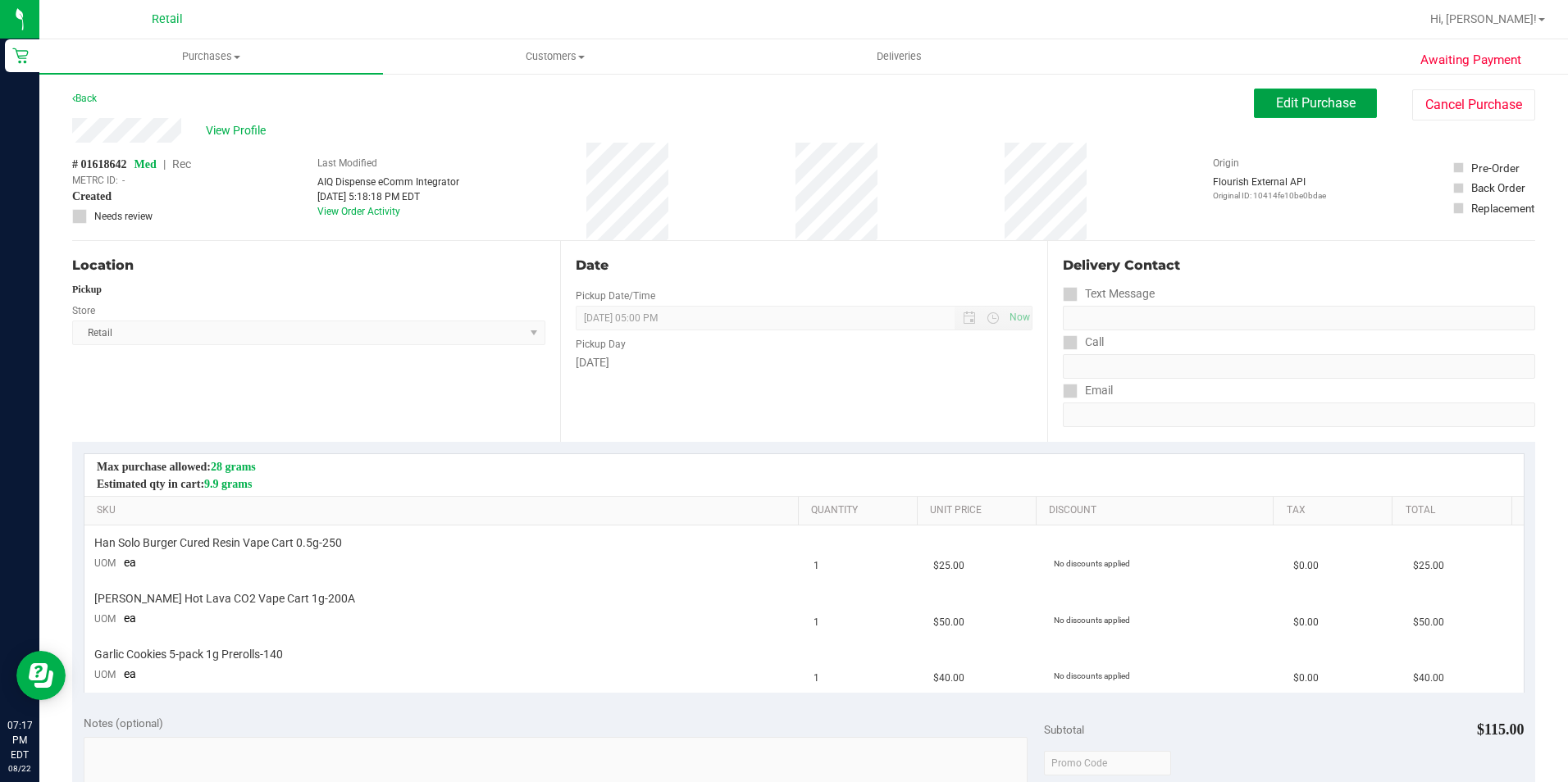
drag, startPoint x: 1252, startPoint y: 109, endPoint x: 196, endPoint y: 162, distance: 1057.3
click at [1254, 109] on button "Edit Purchase" at bounding box center [1315, 103] width 123 height 30
click at [191, 162] on span "Rec" at bounding box center [181, 164] width 19 height 14
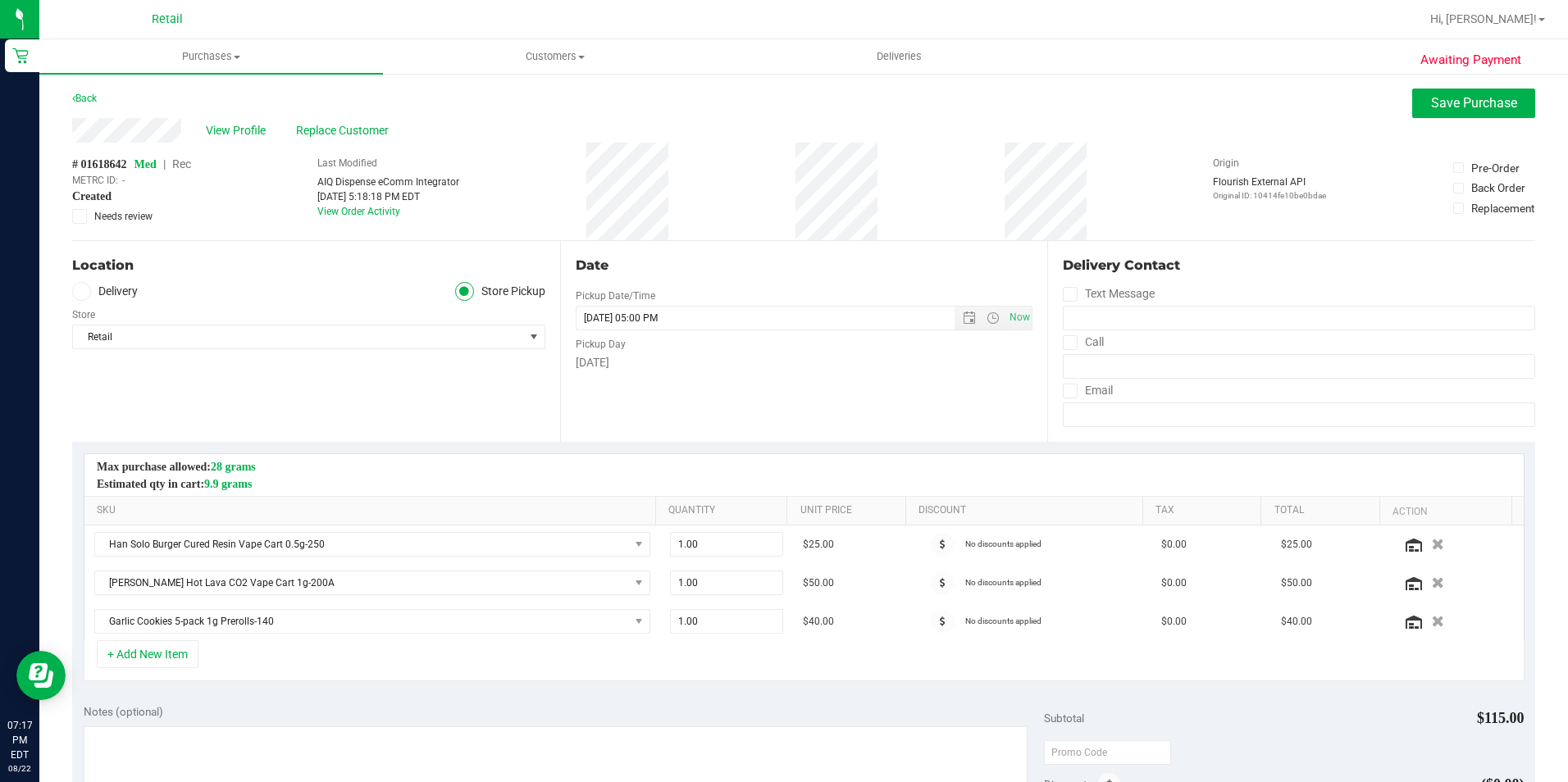
click at [191, 162] on span "Rec" at bounding box center [181, 164] width 19 height 14
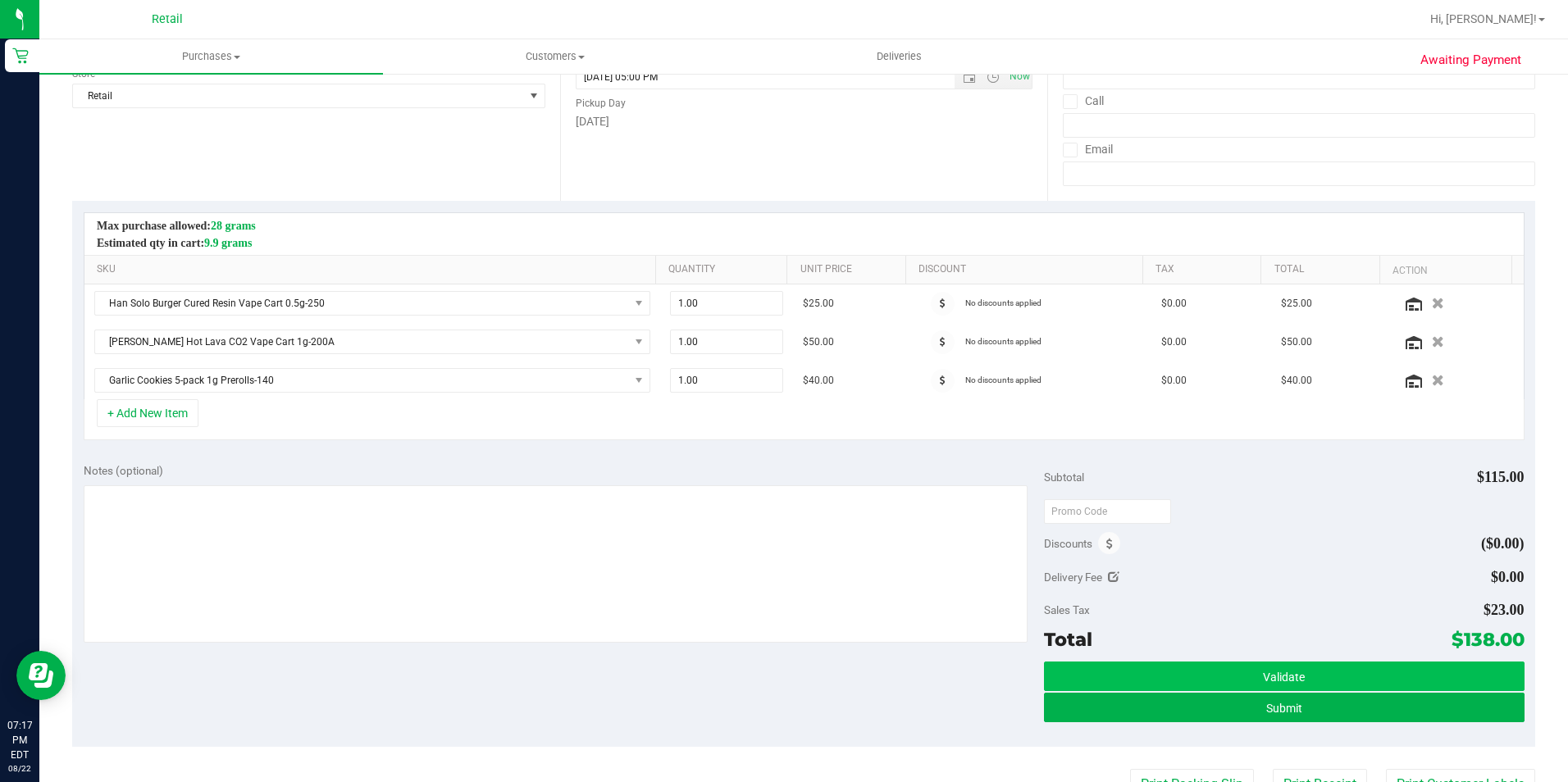
scroll to position [246, 0]
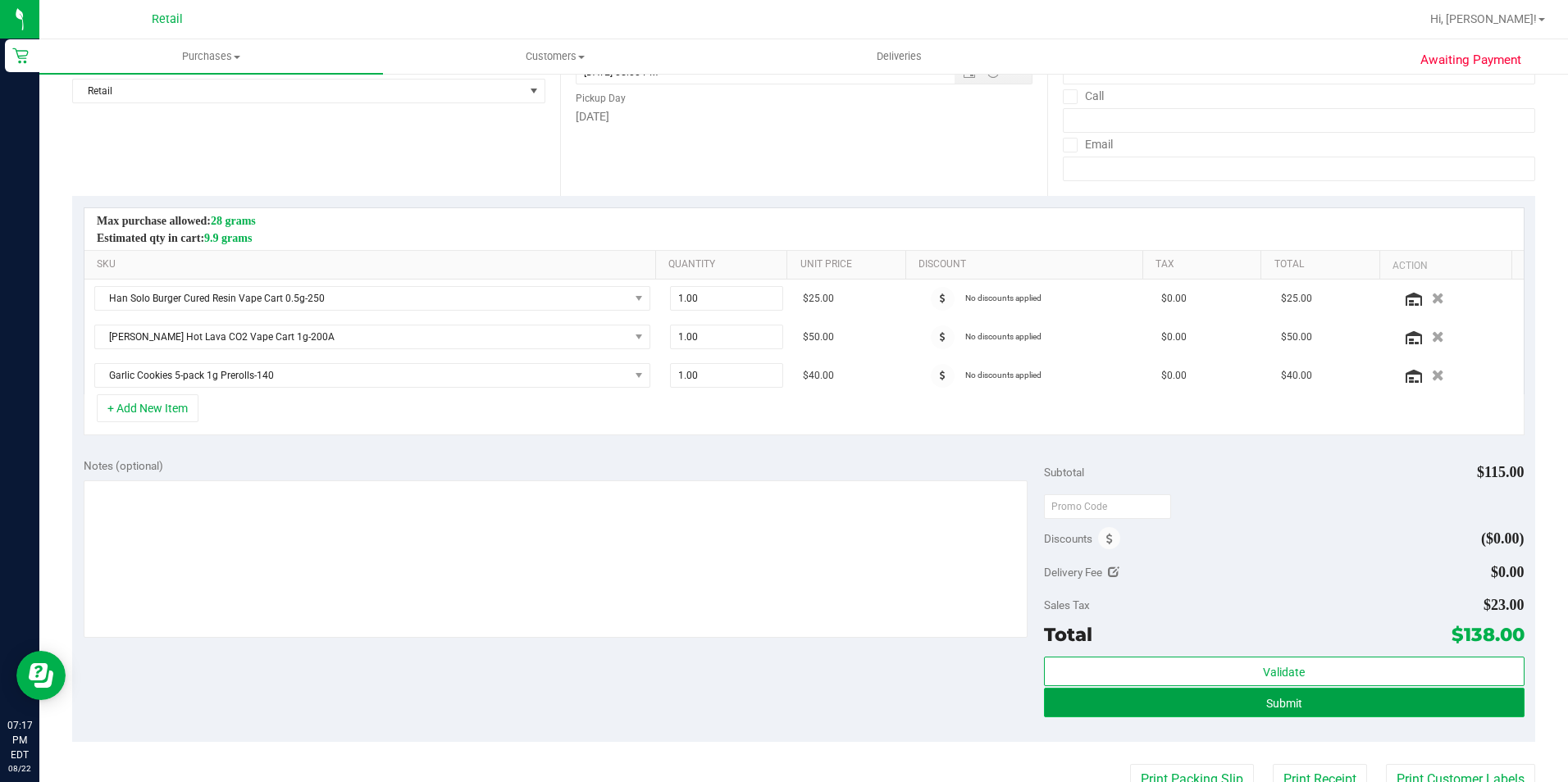
click at [1241, 698] on button "Submit" at bounding box center [1284, 703] width 481 height 30
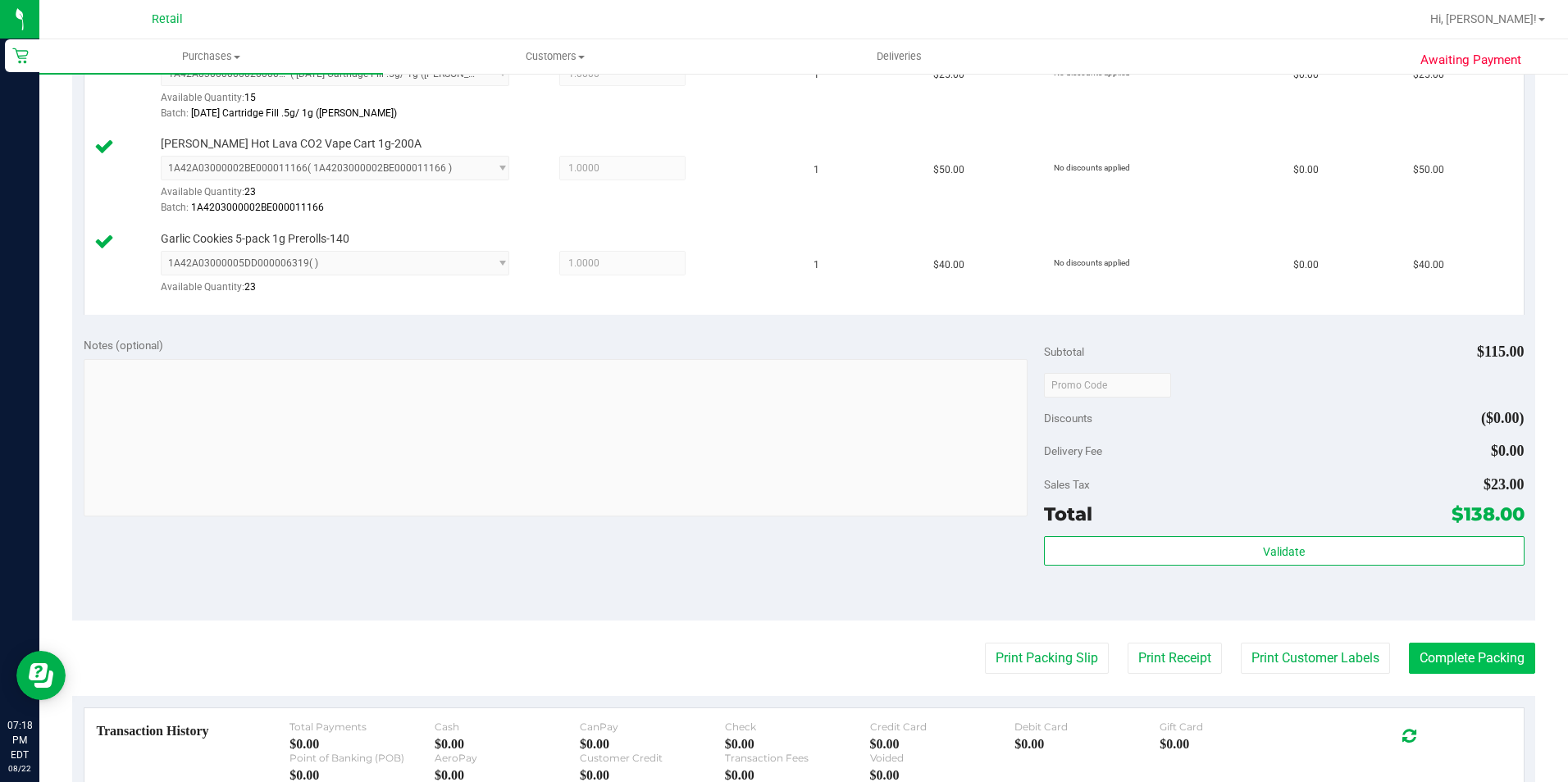
scroll to position [492, 0]
click at [1449, 652] on button "Complete Packing" at bounding box center [1471, 658] width 126 height 32
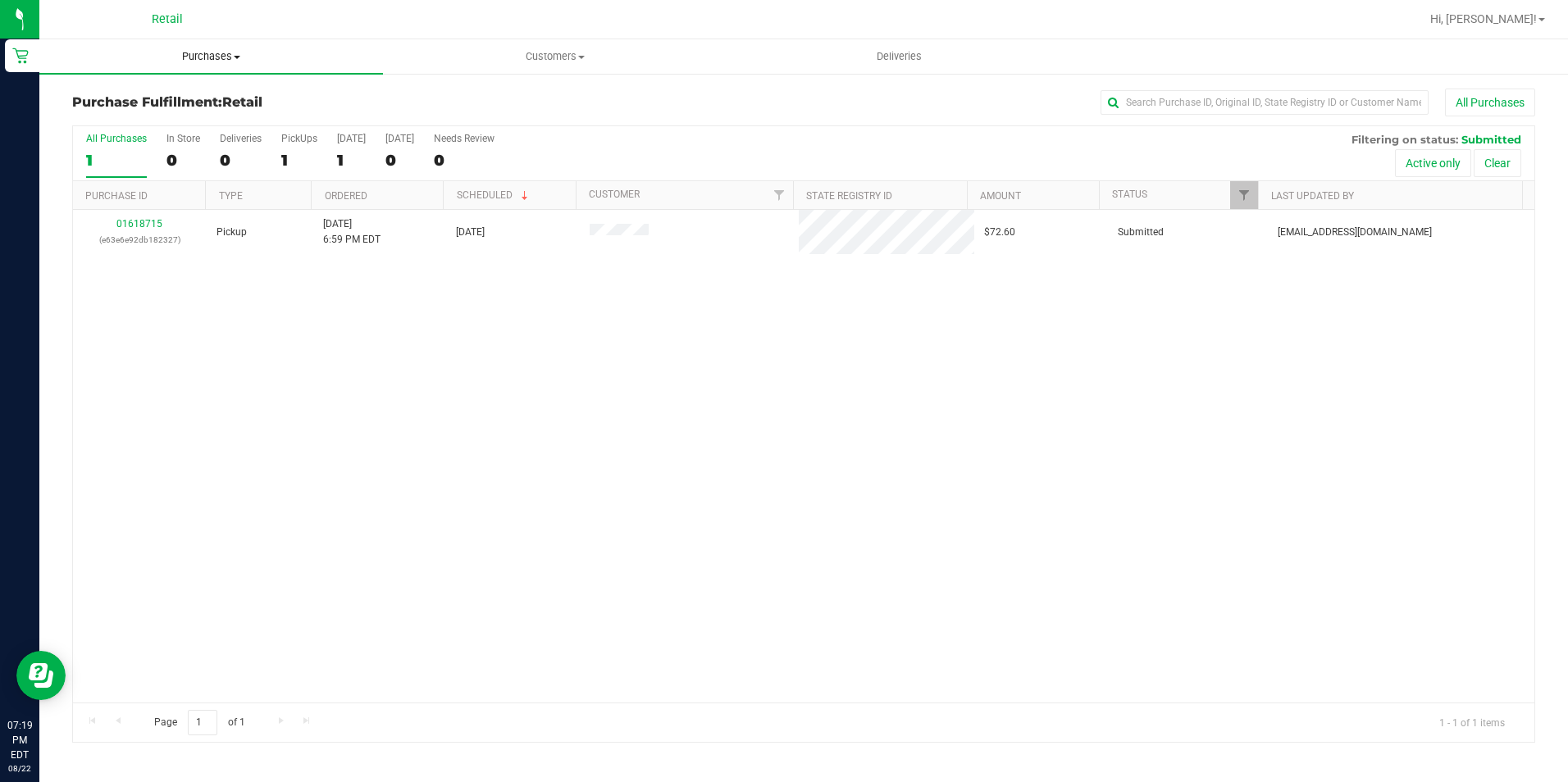
click at [216, 58] on span "Purchases" at bounding box center [211, 57] width 344 height 14
click at [186, 97] on span "Summary of purchases" at bounding box center [124, 98] width 168 height 14
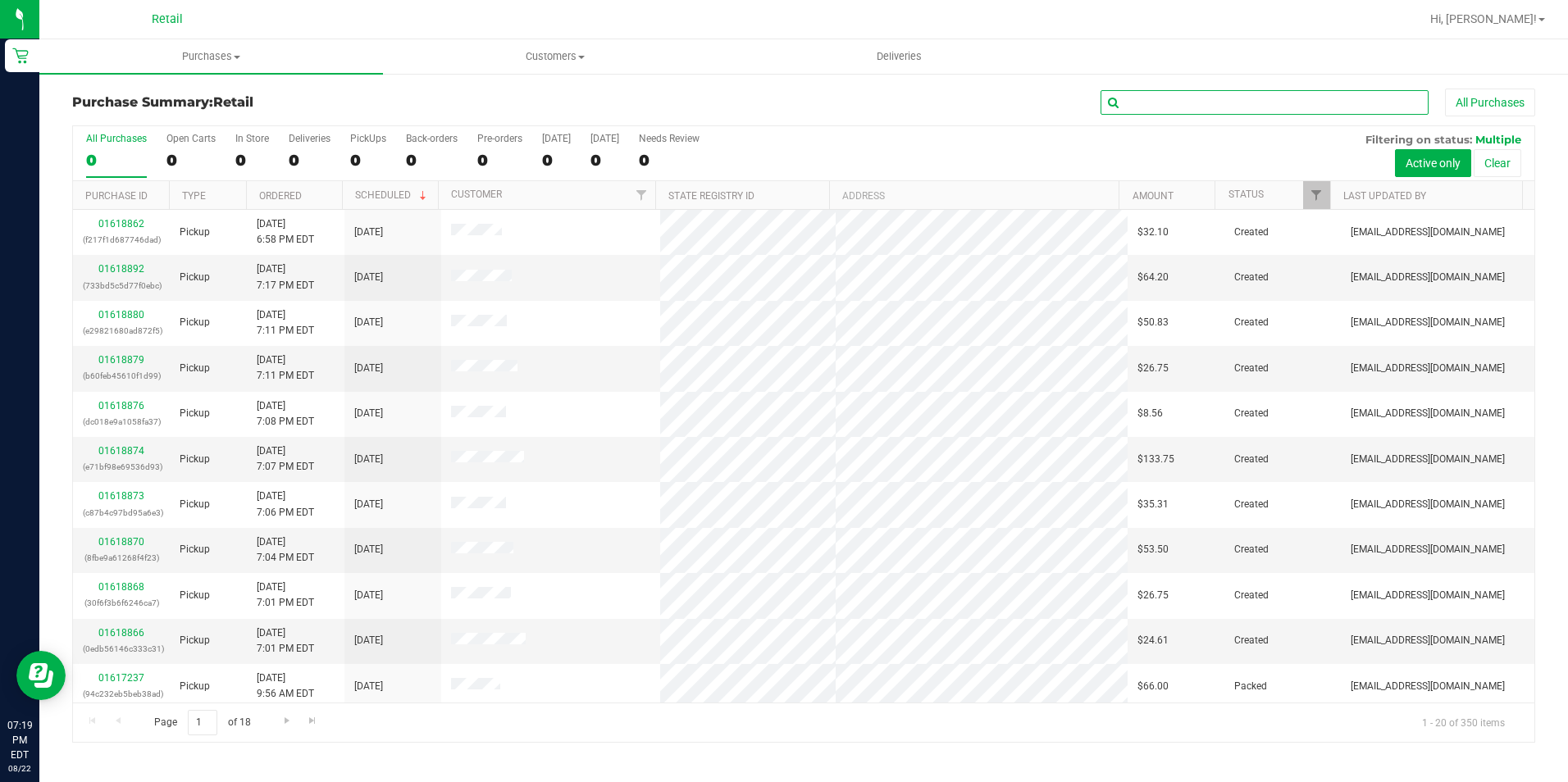
click at [1176, 94] on input "text" at bounding box center [1265, 102] width 328 height 24
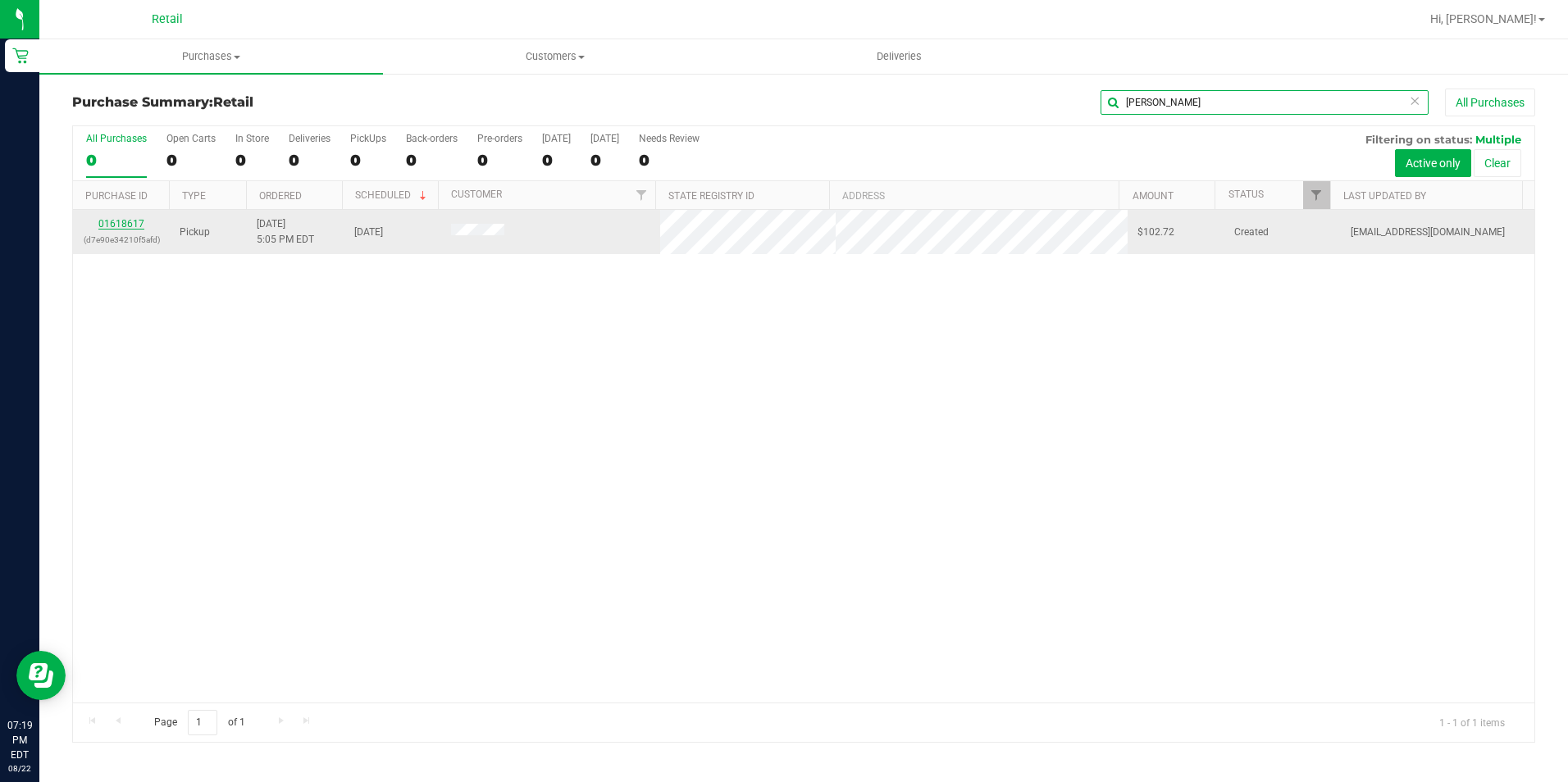
type input "[PERSON_NAME]"
click at [128, 219] on link "01618617" at bounding box center [121, 224] width 46 height 12
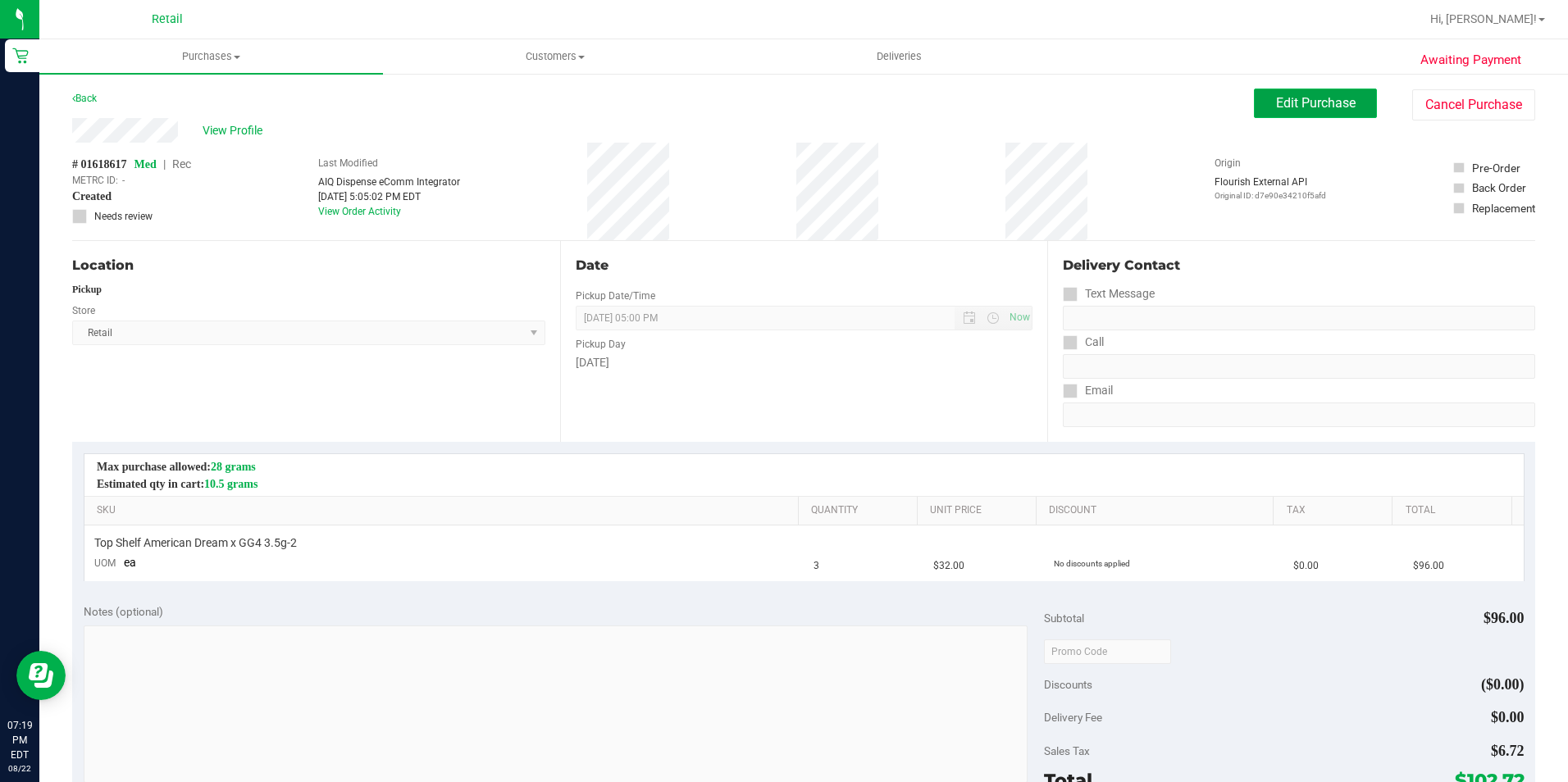
click at [1332, 102] on span "Edit Purchase" at bounding box center [1315, 102] width 79 height 15
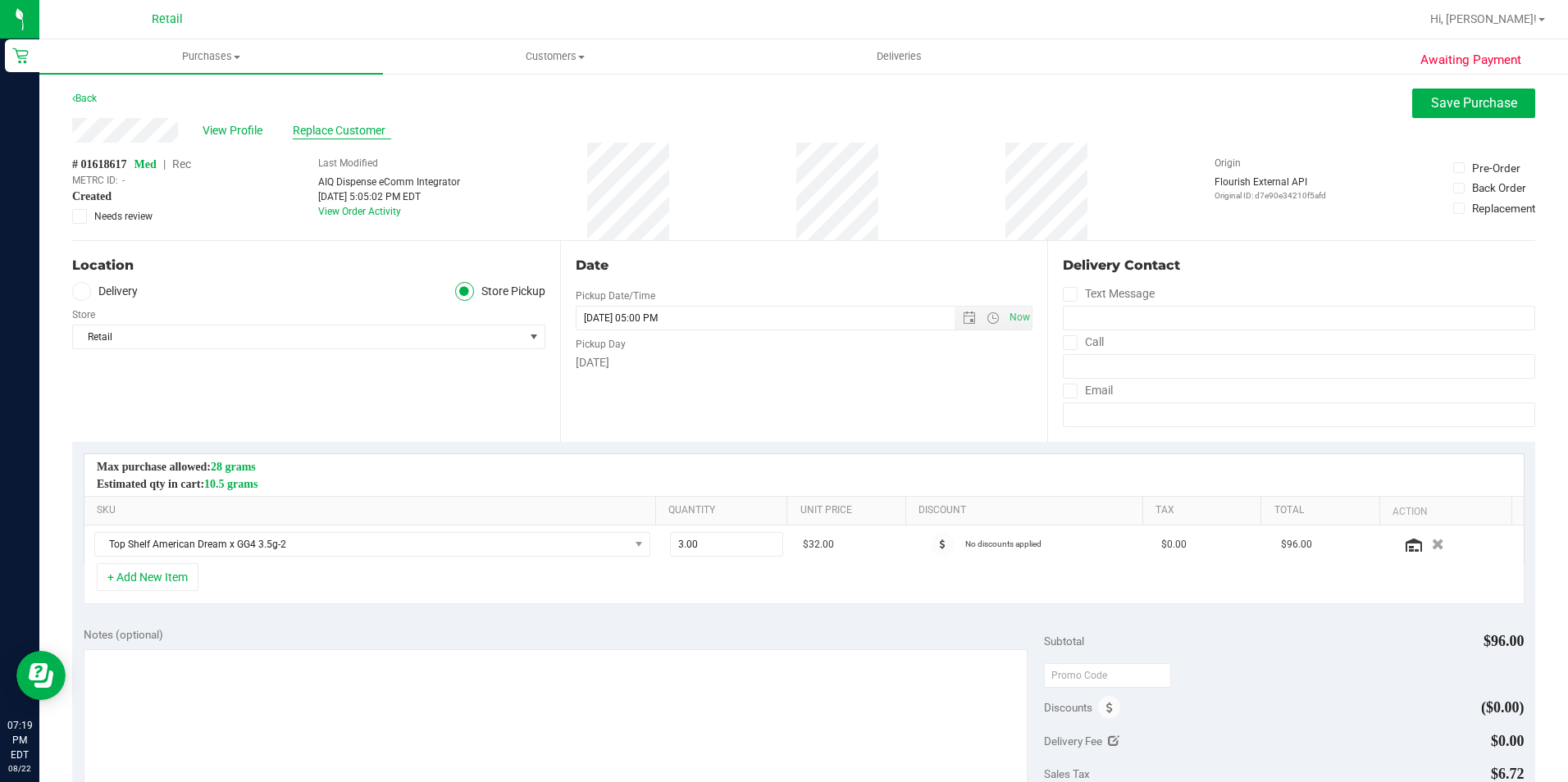
click at [364, 124] on span "Replace Customer" at bounding box center [341, 130] width 98 height 17
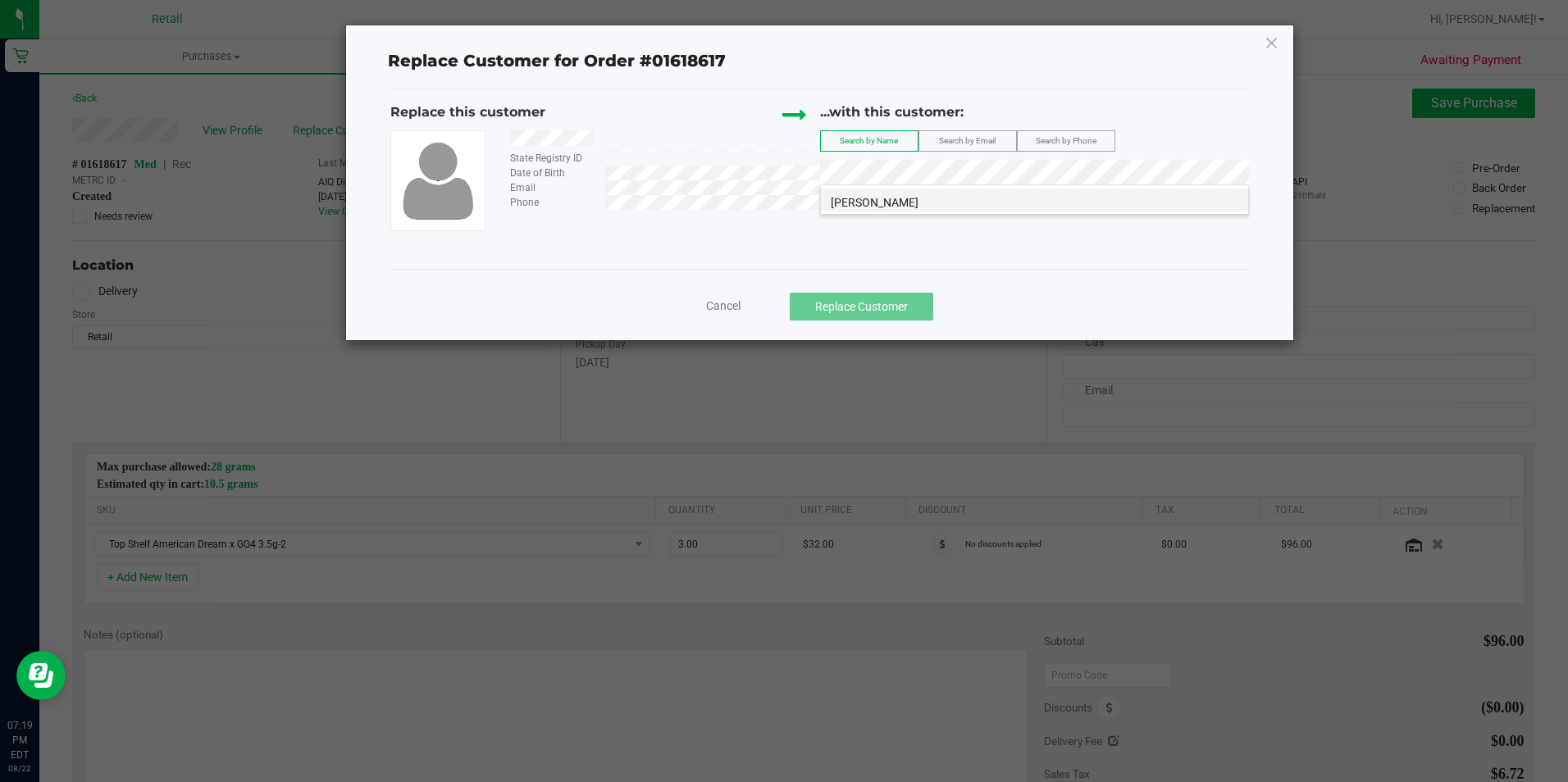
click at [952, 195] on li "[PERSON_NAME]" at bounding box center [1035, 199] width 428 height 23
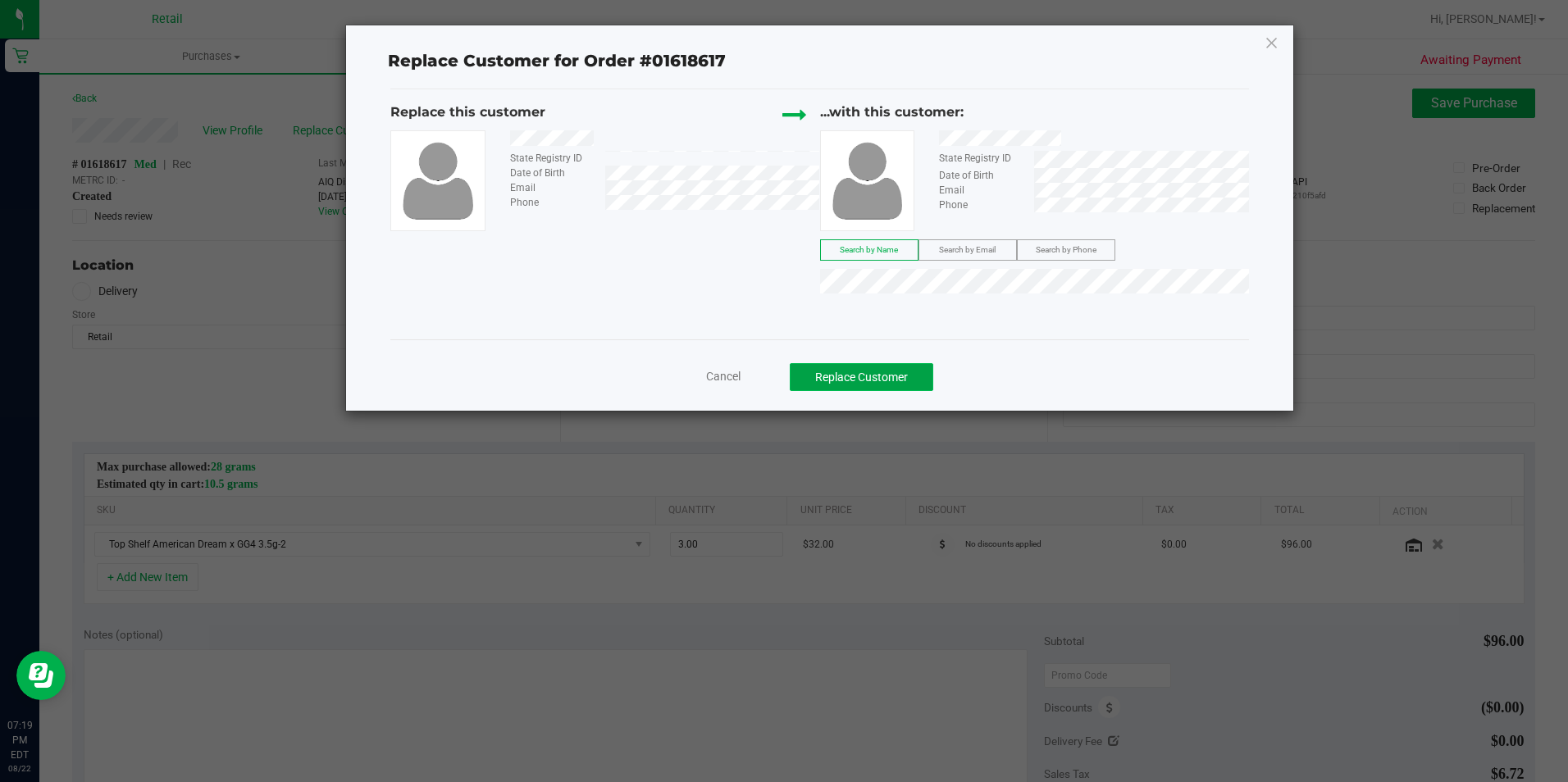
click at [877, 370] on button "Replace Customer" at bounding box center [861, 377] width 143 height 28
click at [899, 381] on button "Replace Customer" at bounding box center [861, 377] width 143 height 28
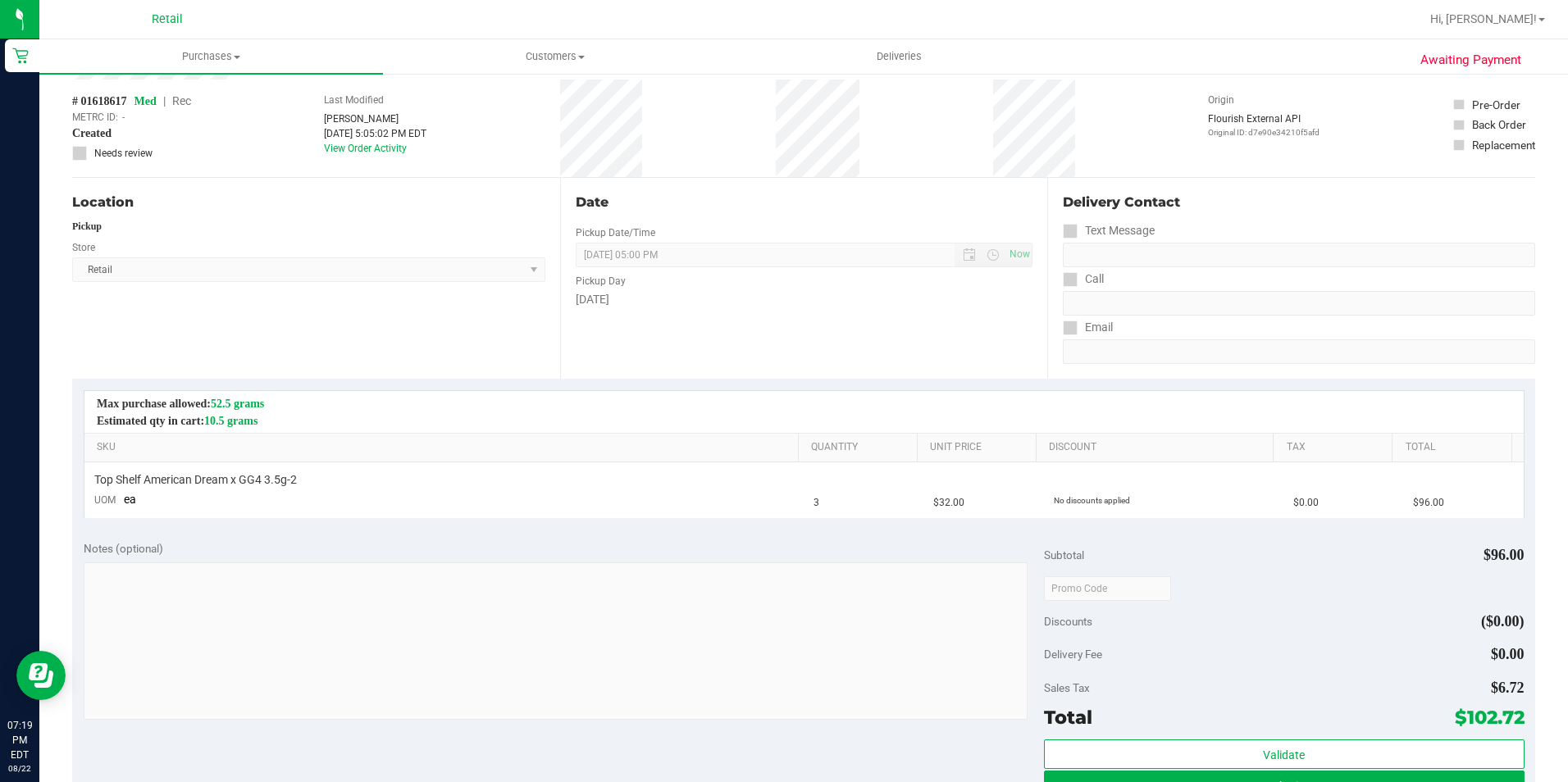
scroll to position [82, 0]
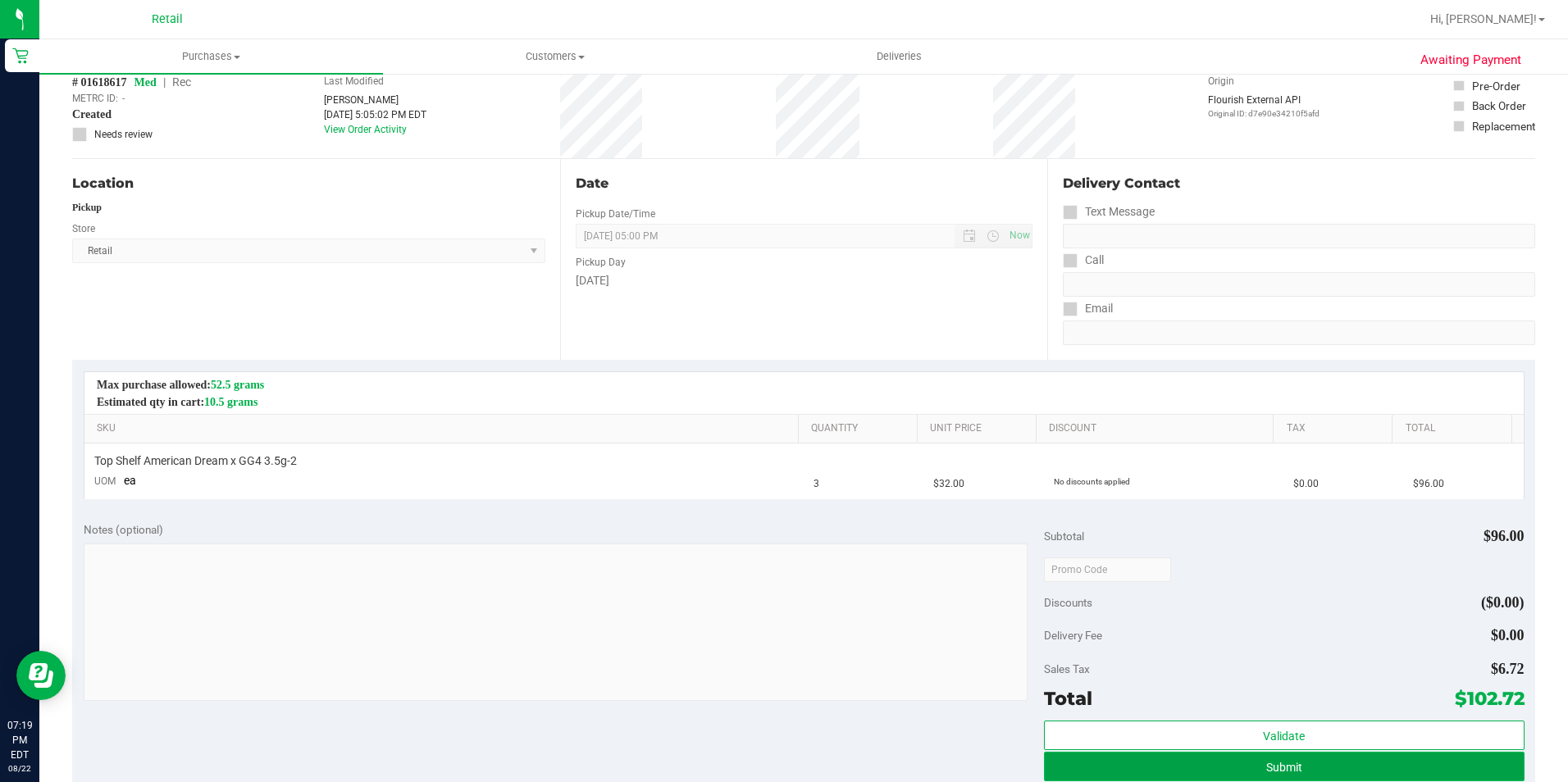
click at [1139, 755] on button "Submit" at bounding box center [1284, 766] width 481 height 30
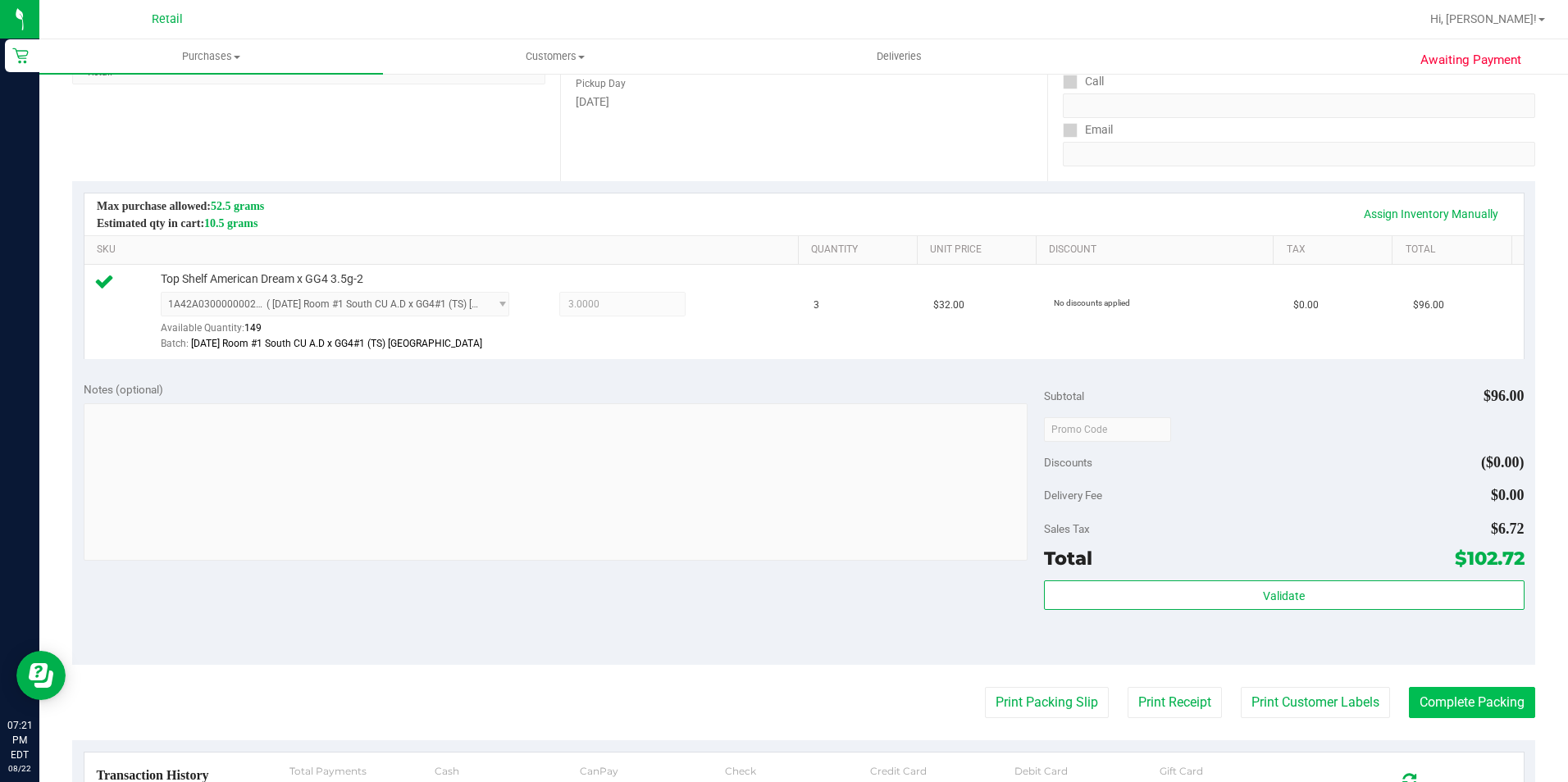
scroll to position [409, 0]
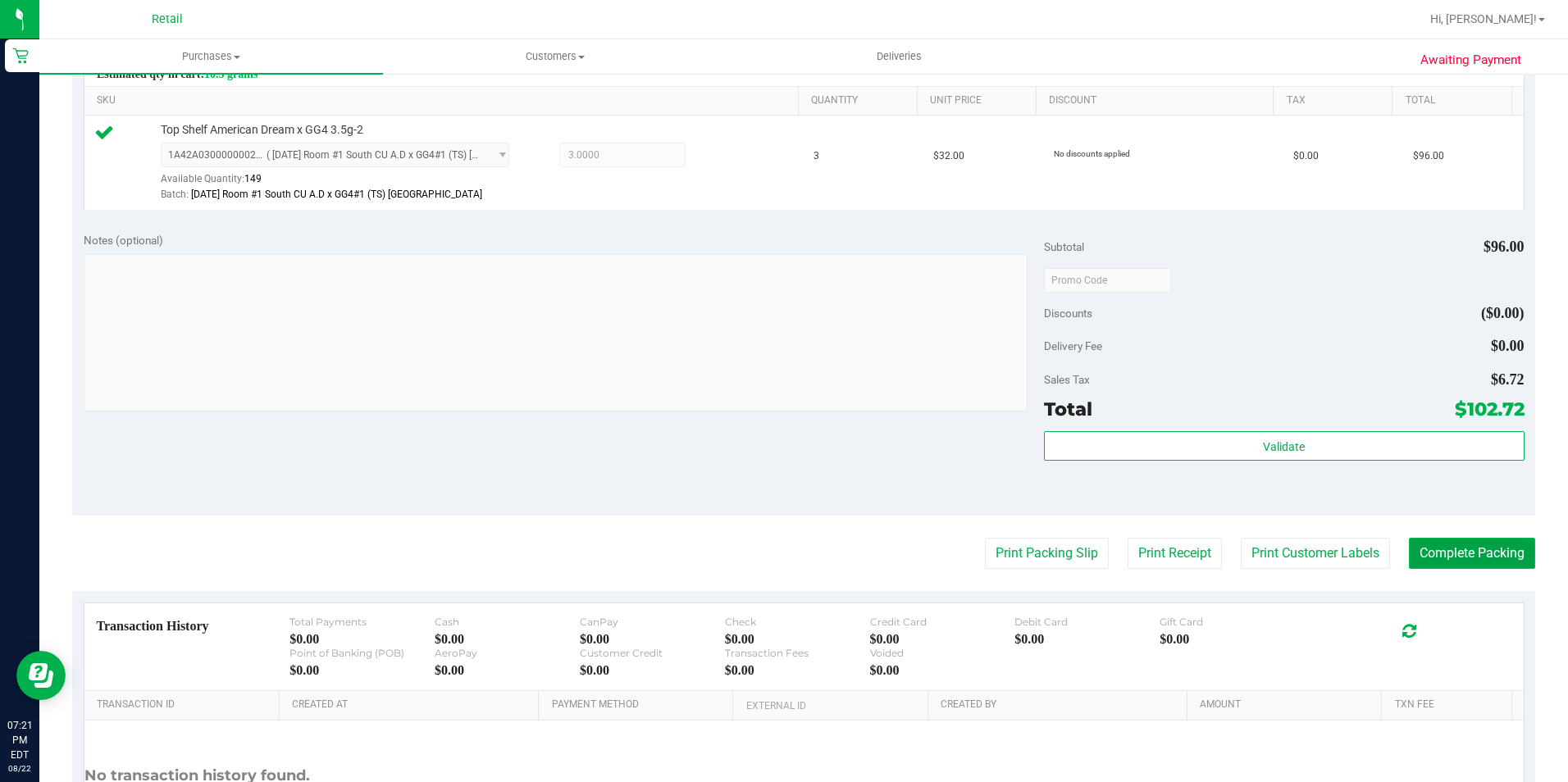
click at [1486, 553] on button "Complete Packing" at bounding box center [1471, 553] width 126 height 32
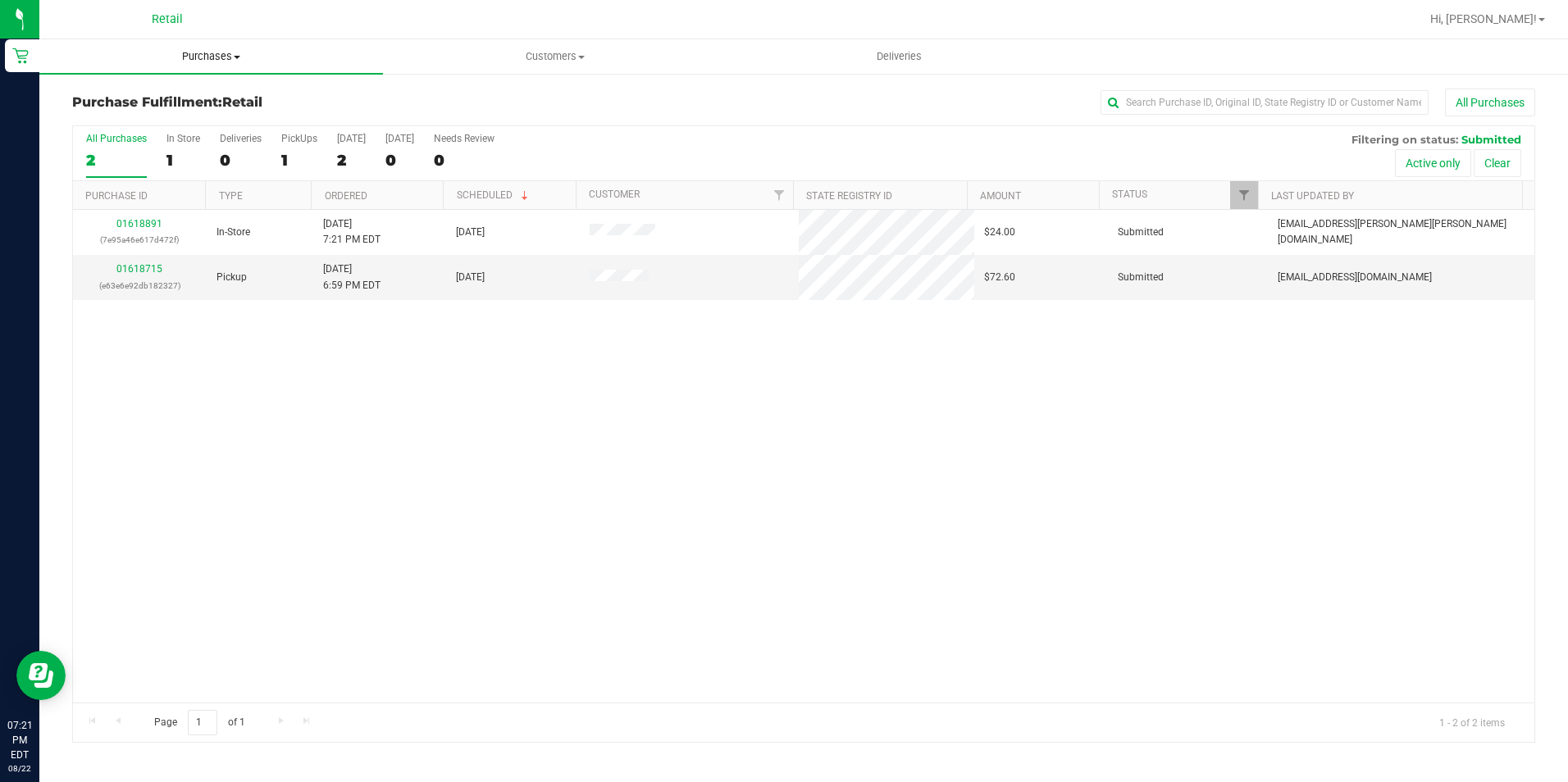
click at [186, 44] on uib-tab-heading "Purchases Summary of purchases Fulfillment All purchases" at bounding box center [211, 57] width 344 height 34
click at [166, 104] on span "Summary of purchases" at bounding box center [124, 98] width 168 height 14
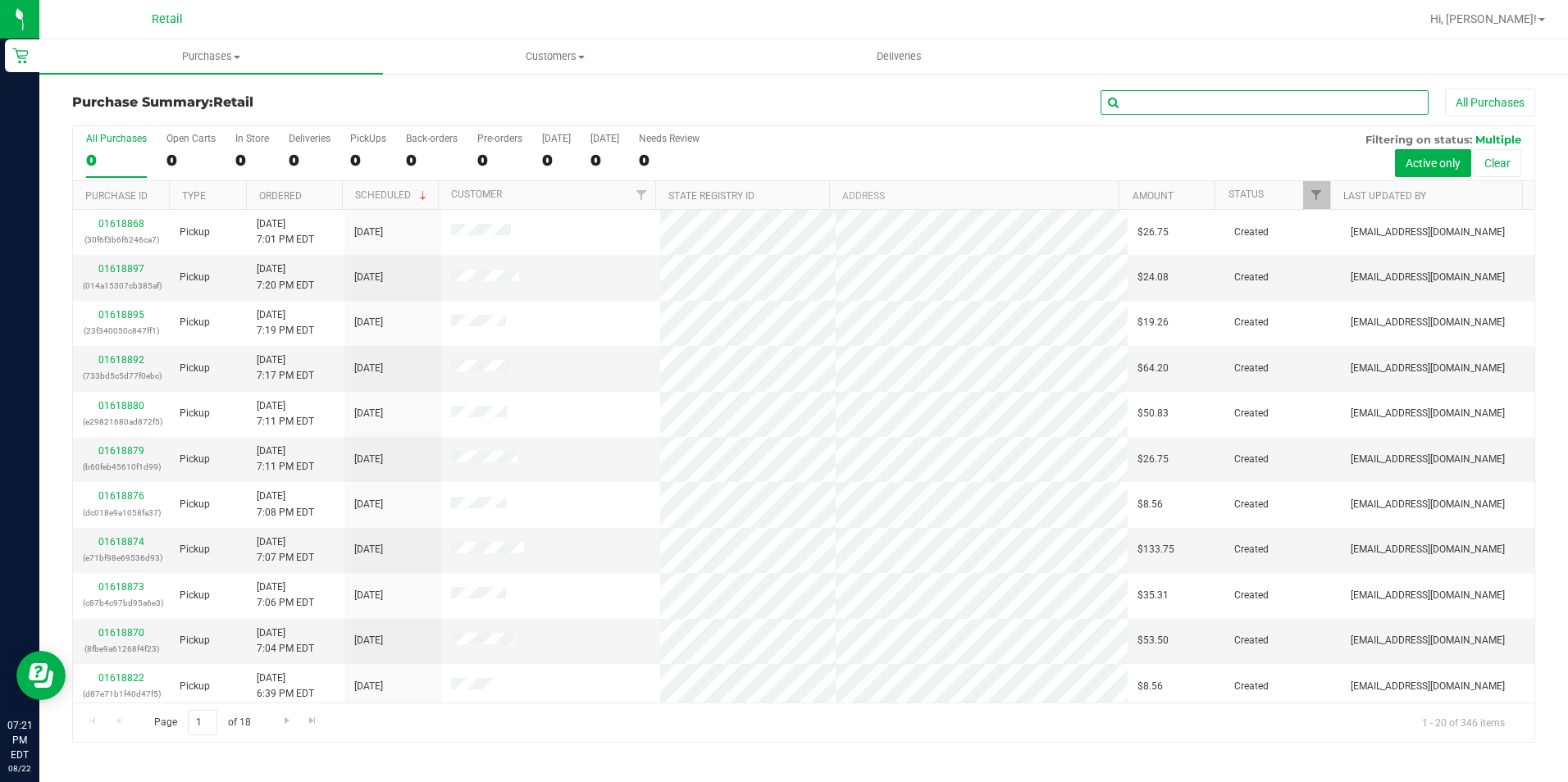
click at [1189, 104] on input "text" at bounding box center [1265, 102] width 328 height 24
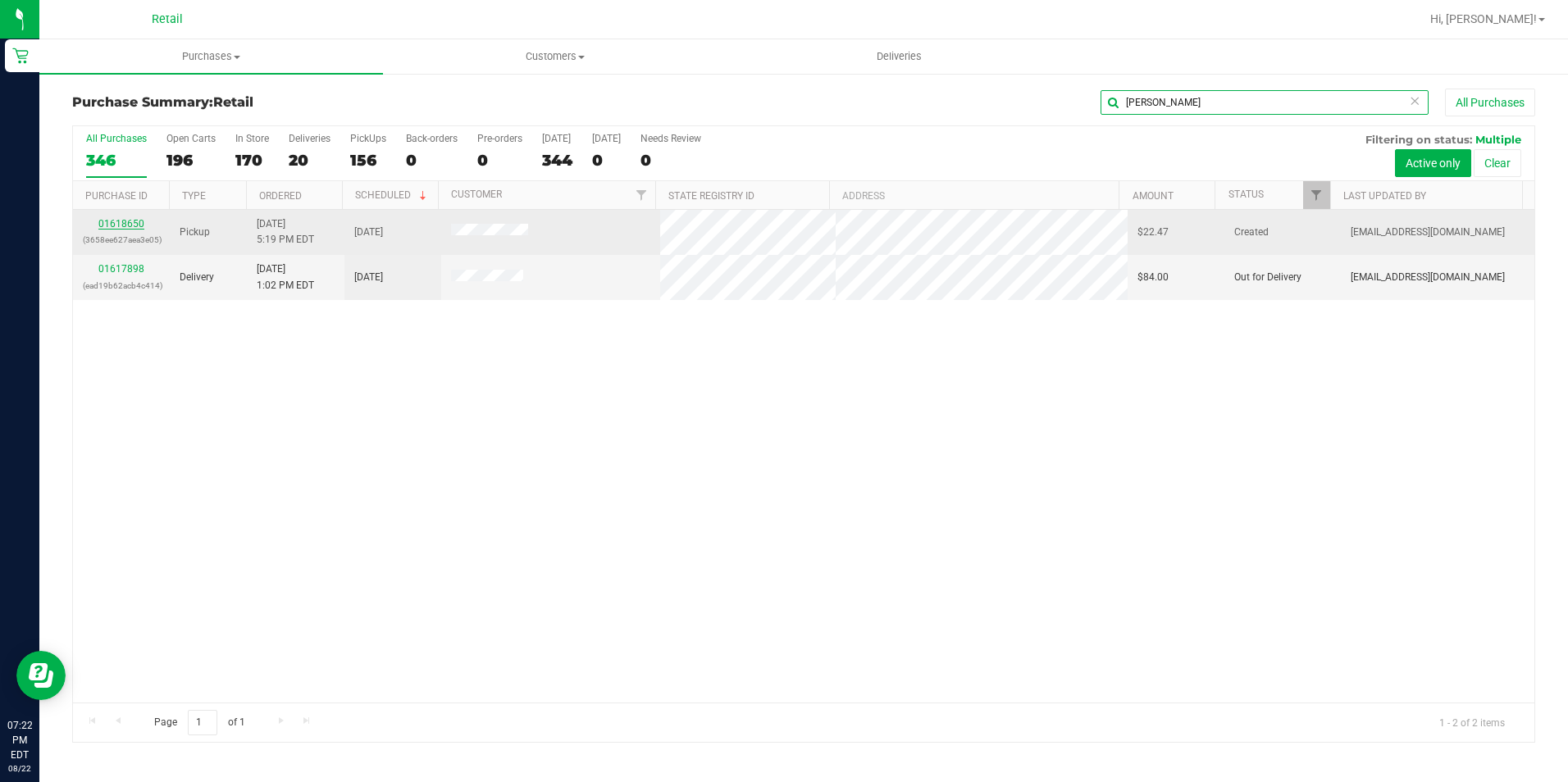
type input "[PERSON_NAME]"
click at [129, 222] on link "01618650" at bounding box center [121, 224] width 46 height 12
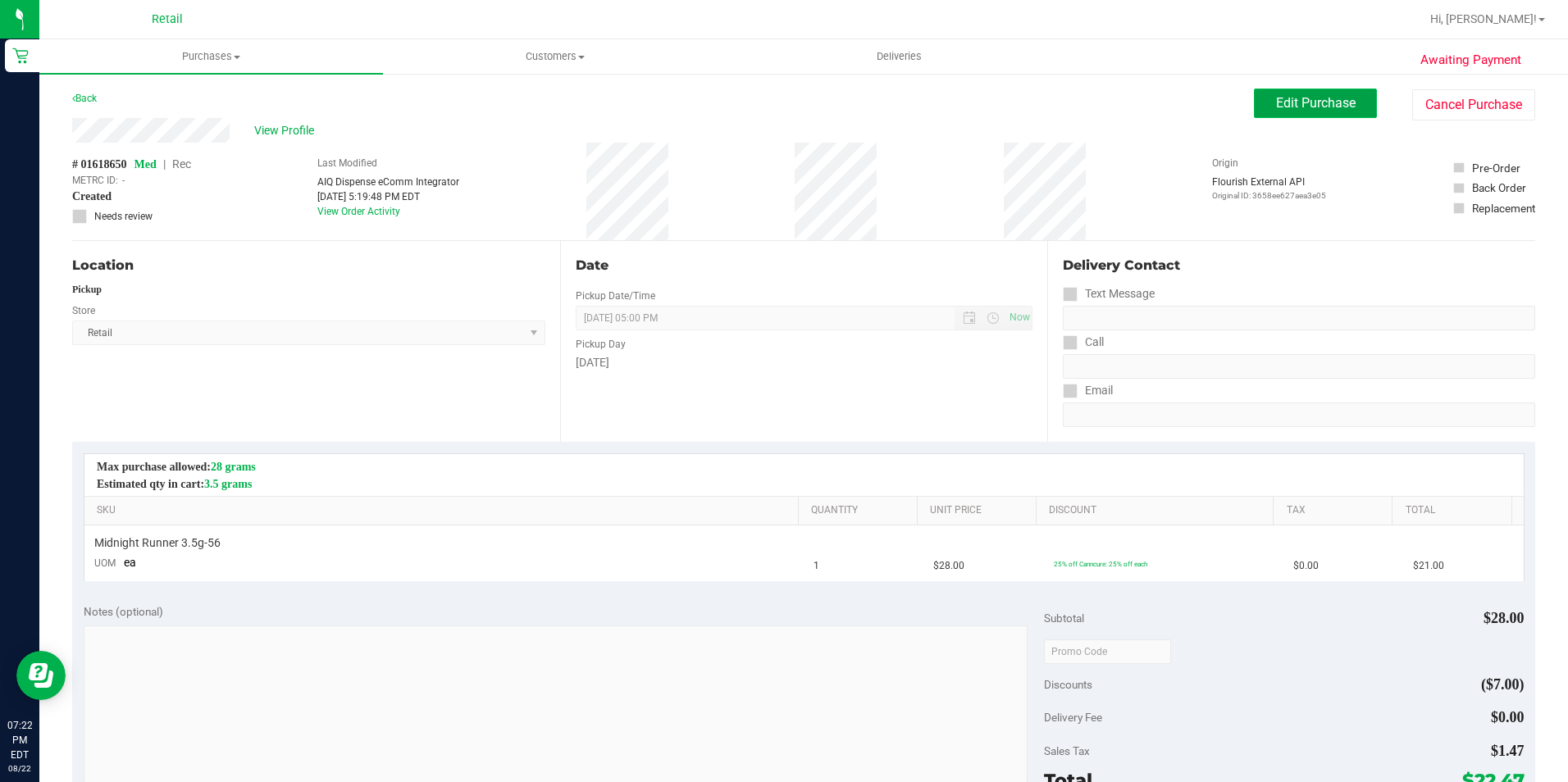
click at [1306, 111] on button "Edit Purchase" at bounding box center [1315, 103] width 123 height 30
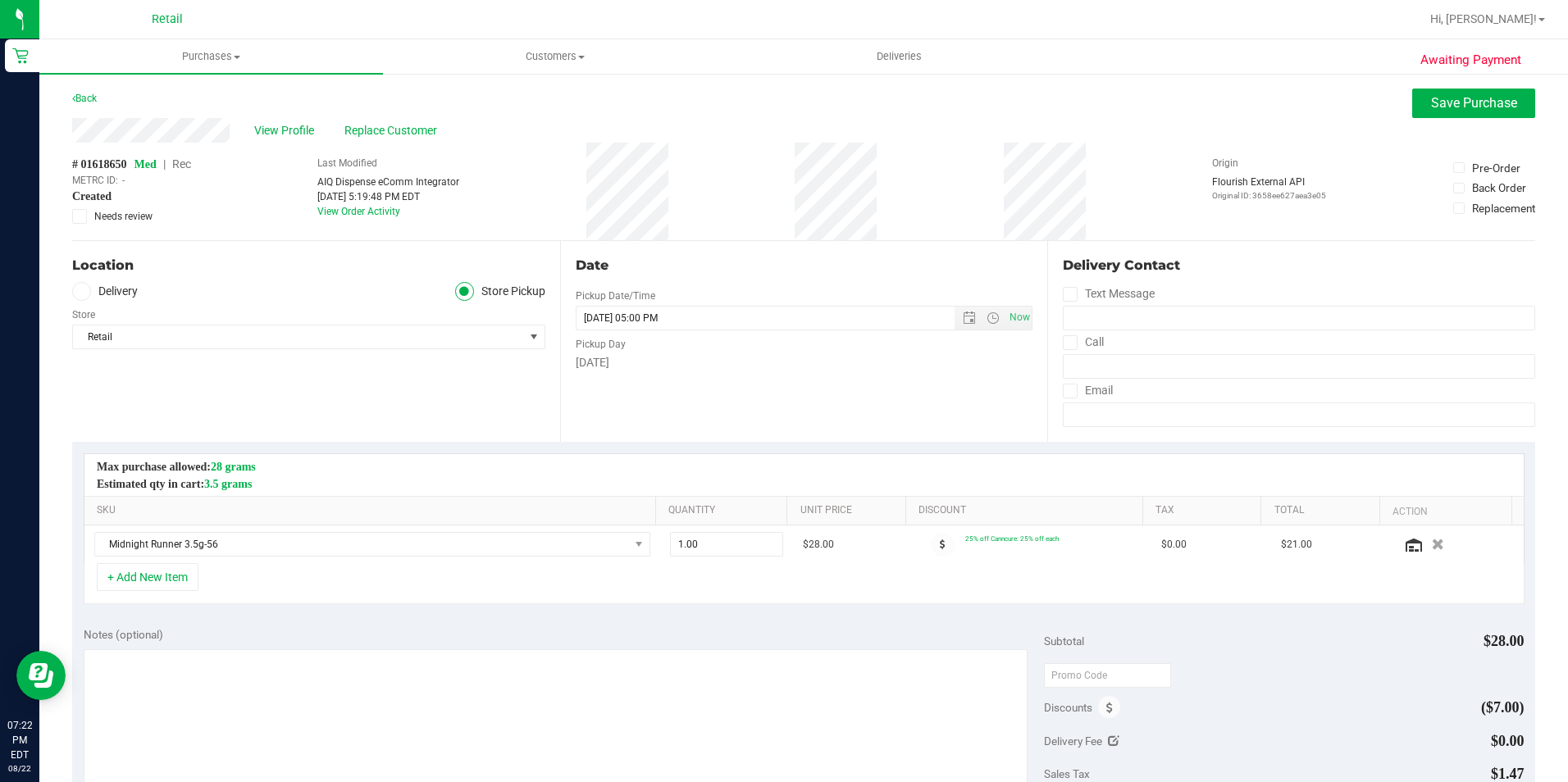
click at [190, 165] on span "Rec" at bounding box center [181, 164] width 19 height 14
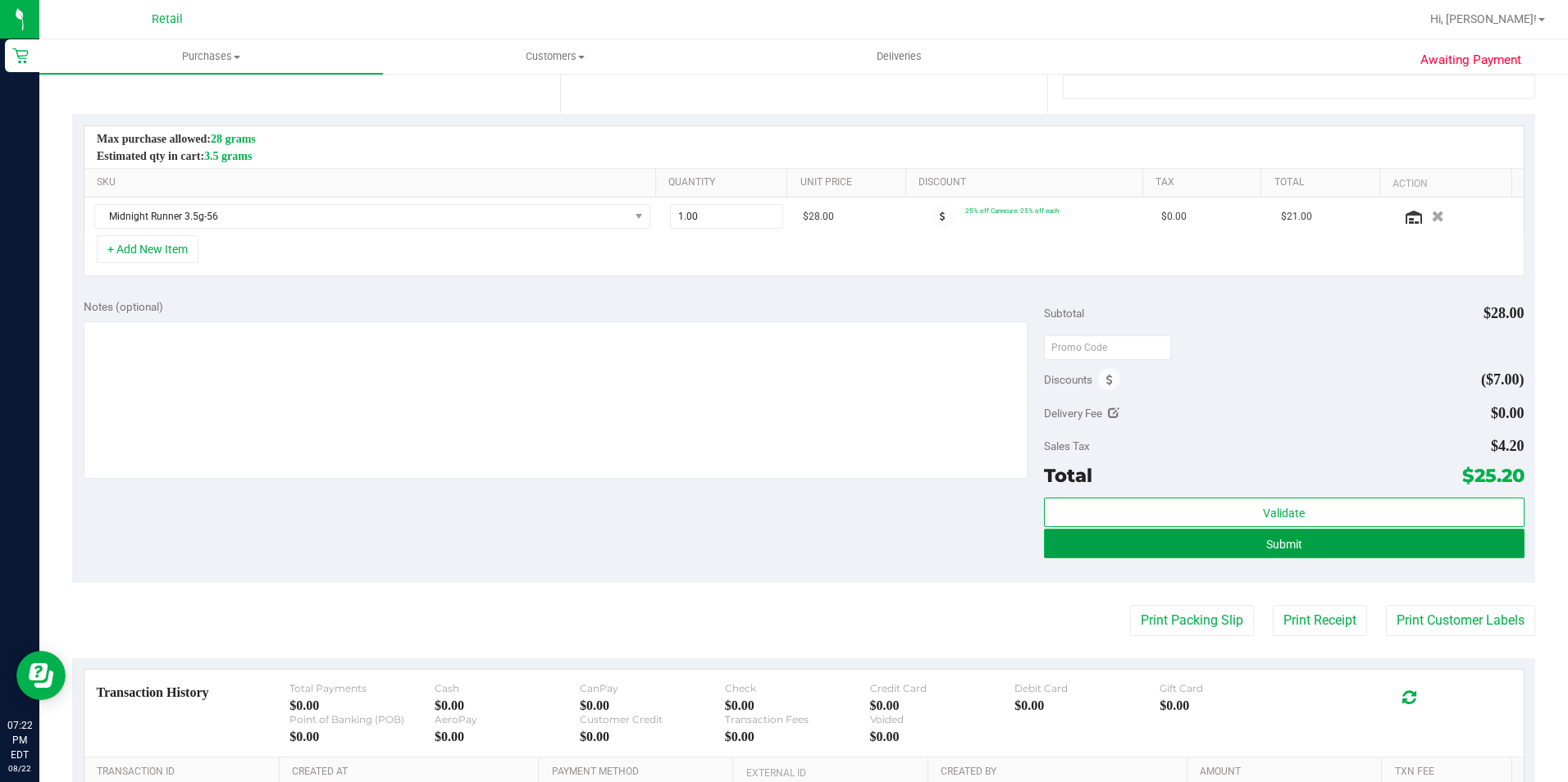
click at [1305, 544] on button "Submit" at bounding box center [1284, 543] width 481 height 30
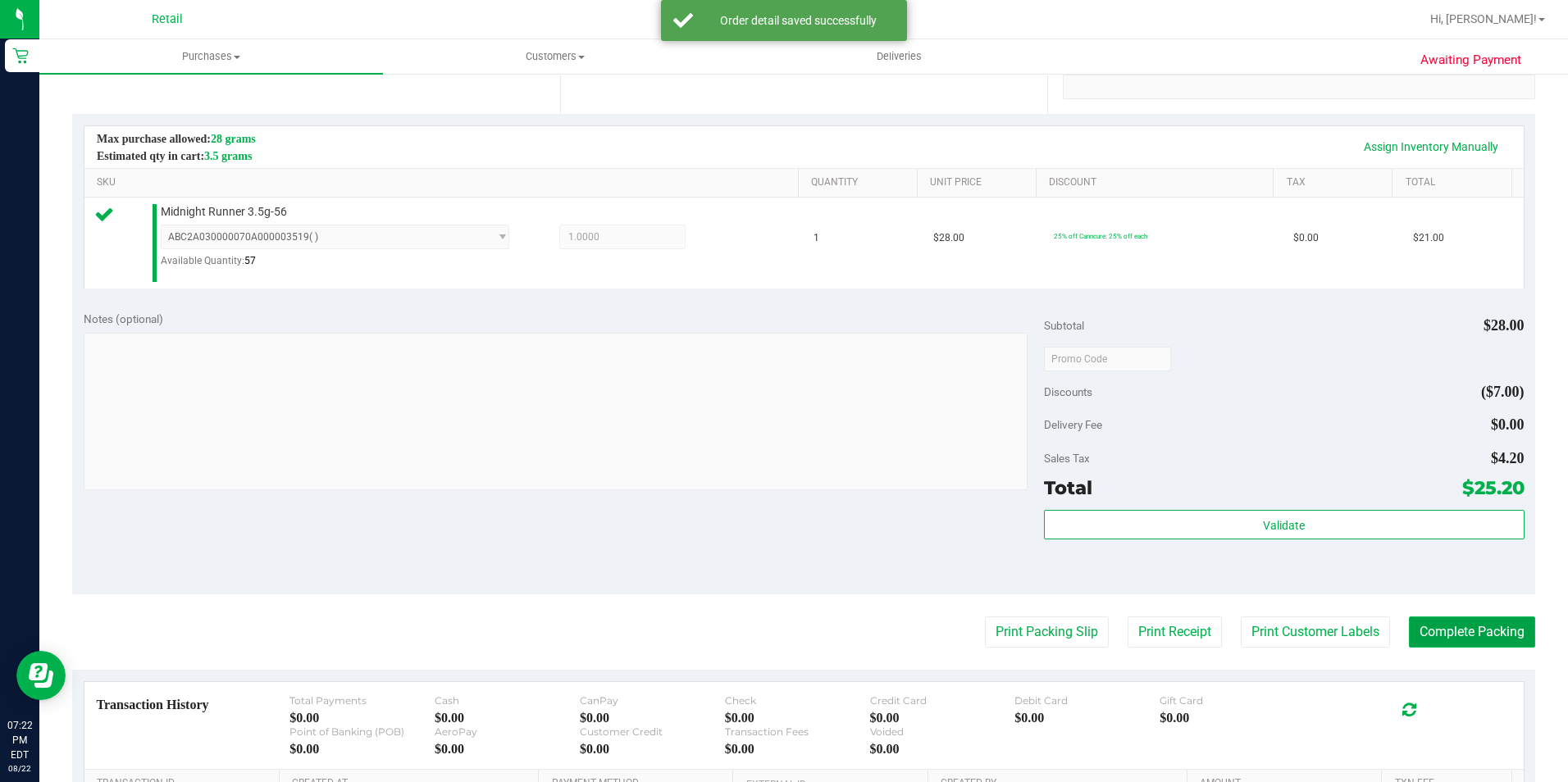
click at [1415, 626] on button "Complete Packing" at bounding box center [1471, 631] width 126 height 32
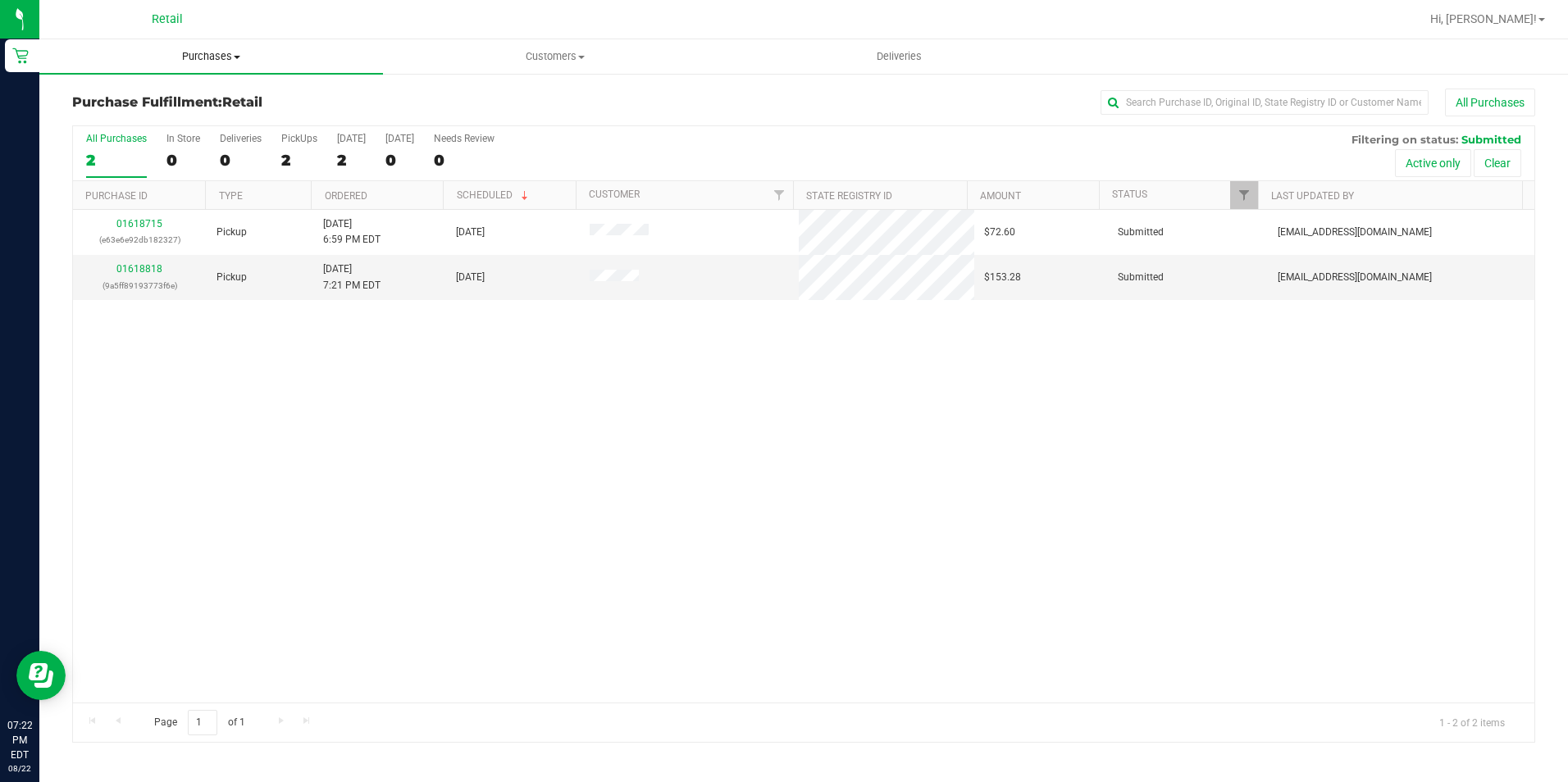
click at [207, 62] on span "Purchases" at bounding box center [211, 57] width 344 height 14
click at [127, 269] on link "01618818" at bounding box center [139, 269] width 46 height 12
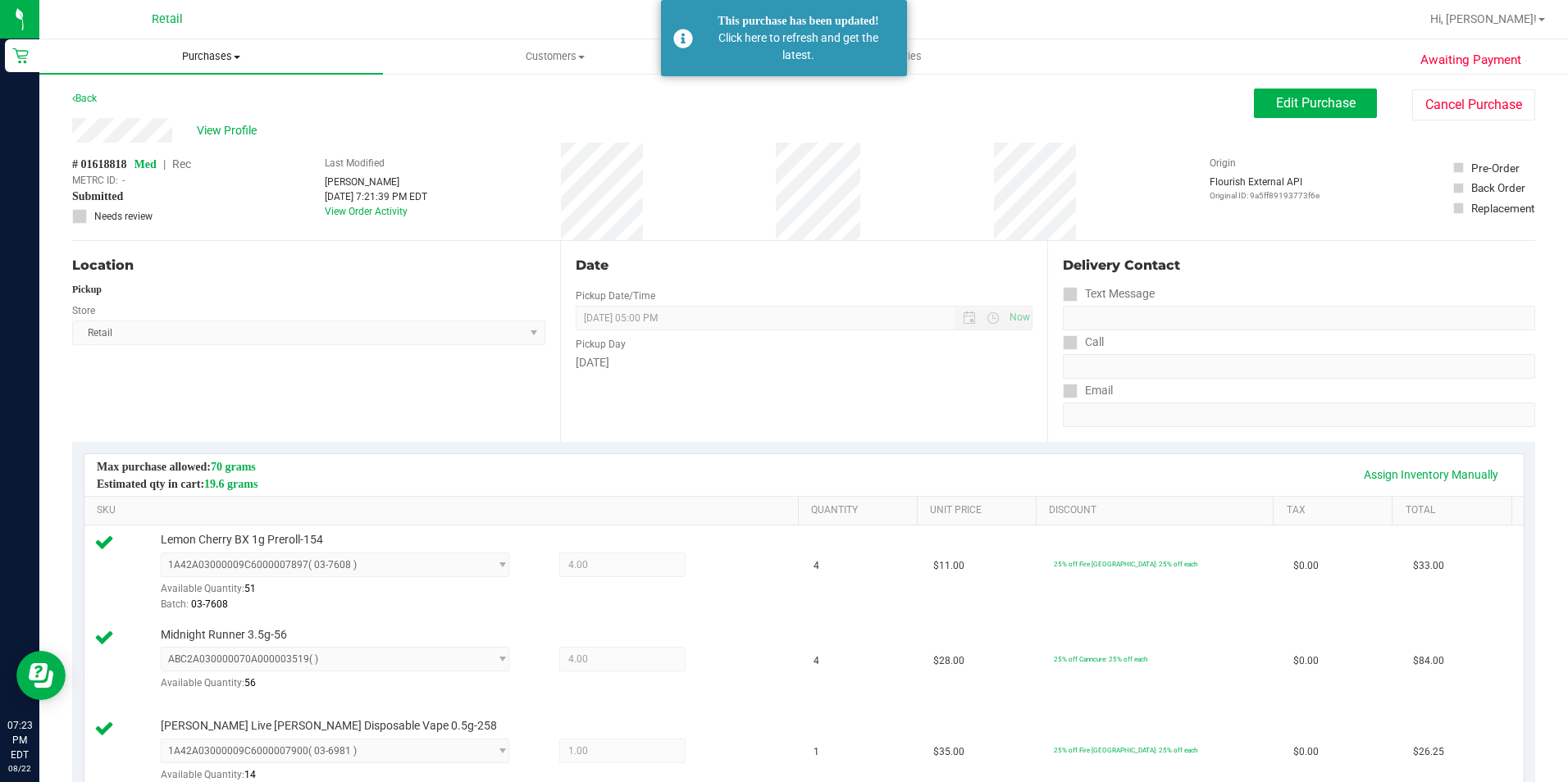
click at [191, 52] on span "Purchases" at bounding box center [211, 57] width 344 height 14
click at [173, 101] on span "Summary of purchases" at bounding box center [124, 98] width 168 height 14
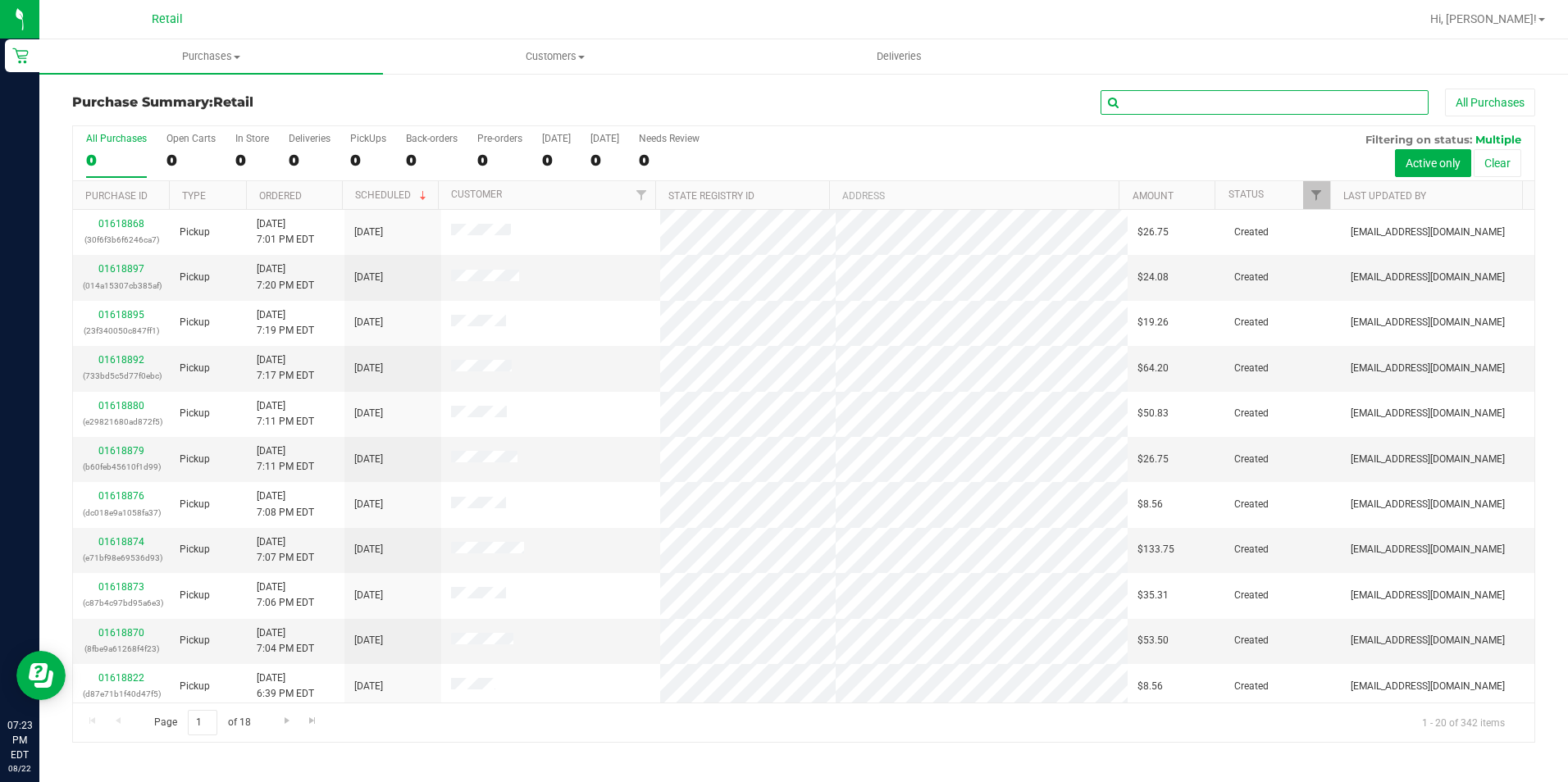
click at [1158, 105] on input "text" at bounding box center [1265, 102] width 328 height 24
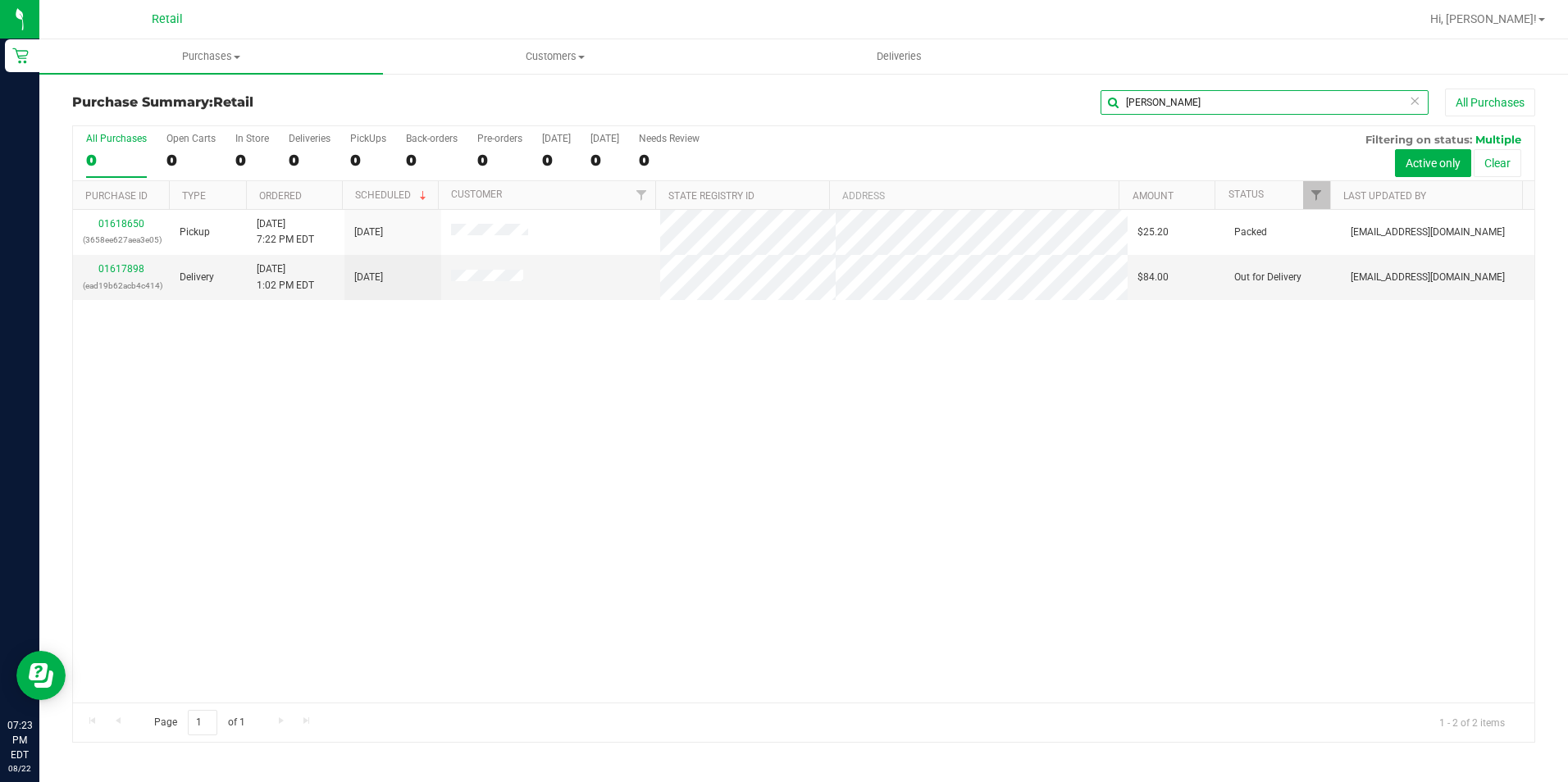
type input "[PERSON_NAME]"
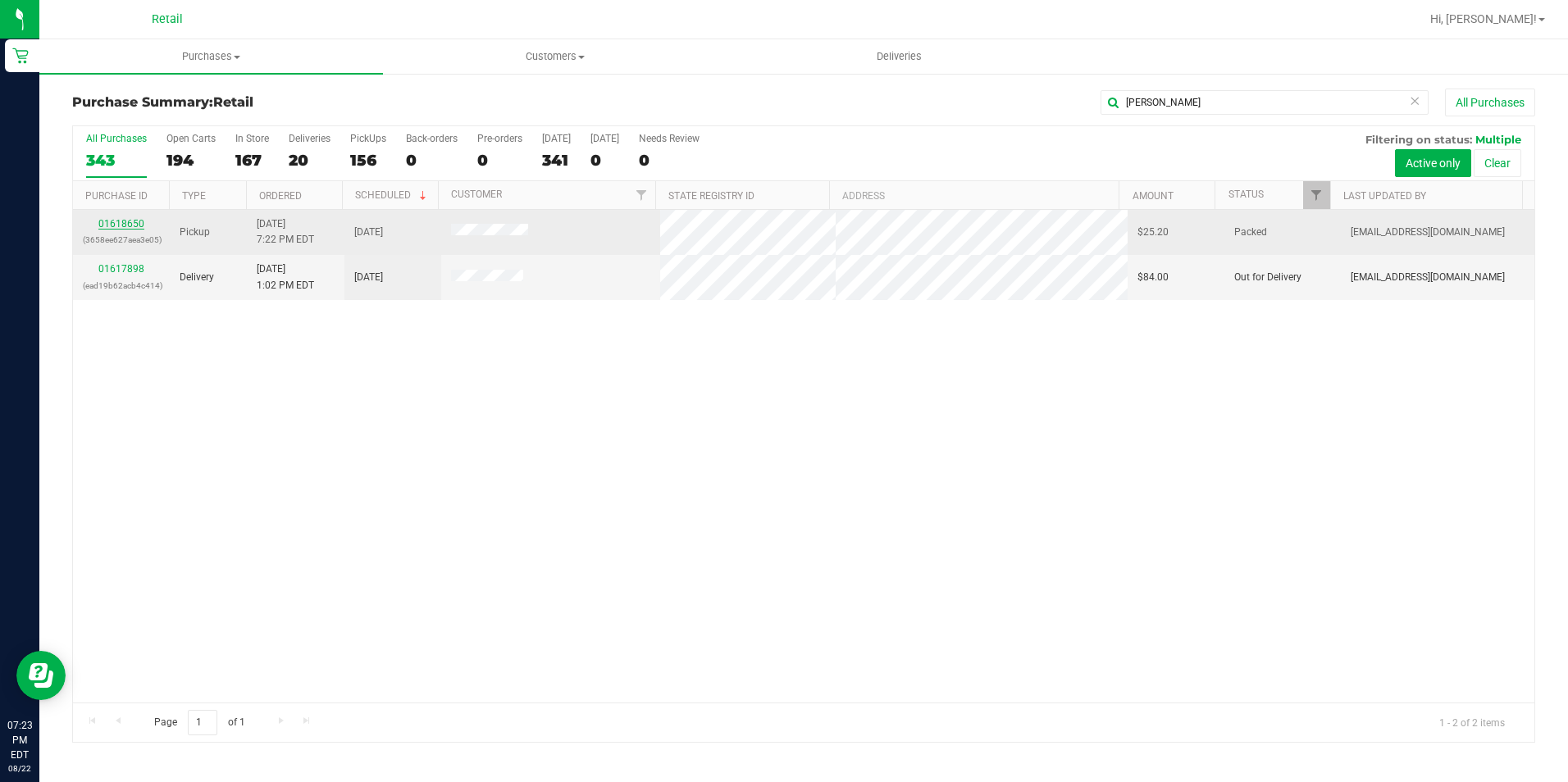
click at [121, 224] on link "01618650" at bounding box center [121, 224] width 46 height 12
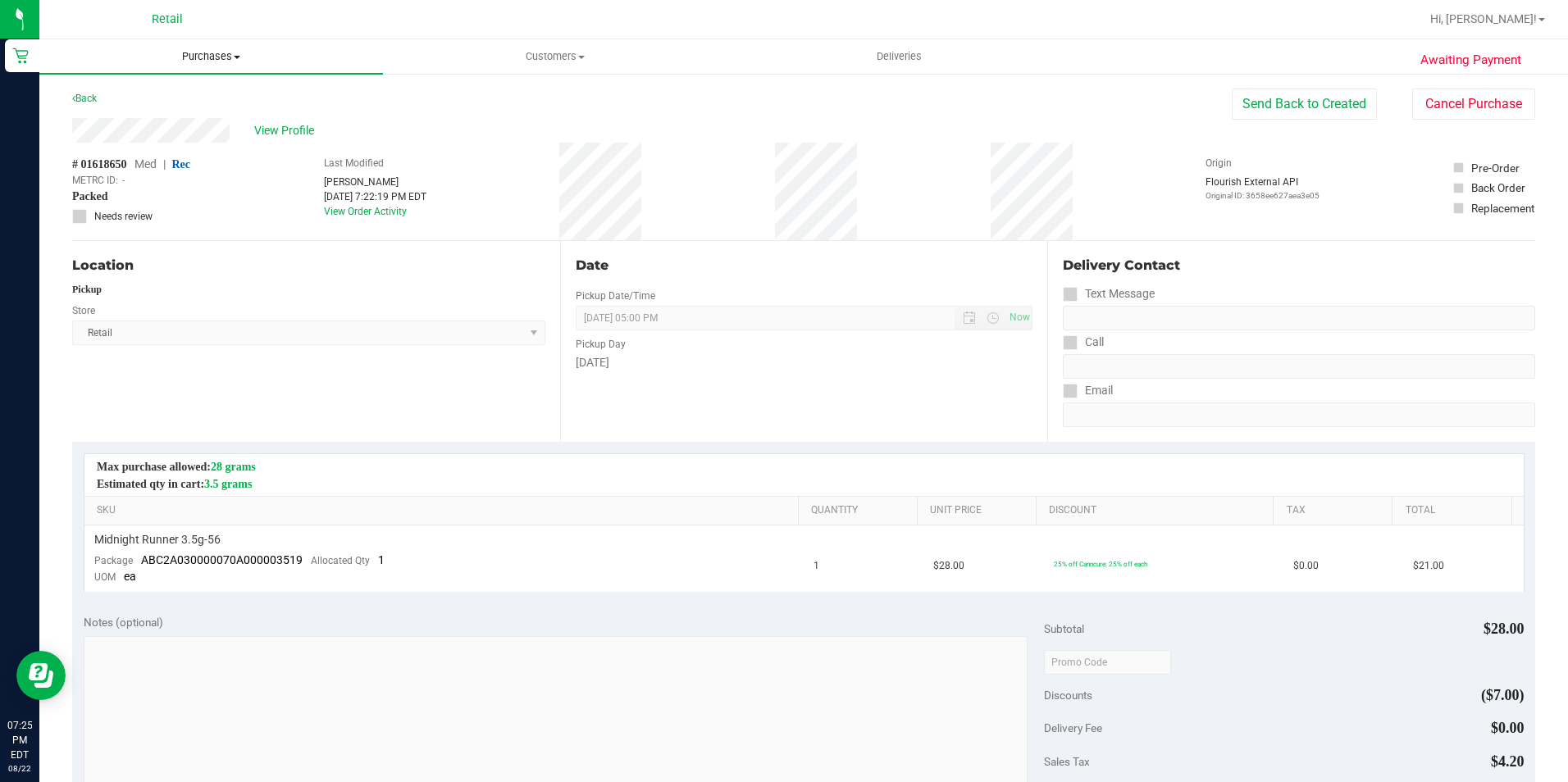
click at [215, 59] on span "Purchases" at bounding box center [211, 57] width 344 height 14
click at [179, 106] on li "Summary of purchases" at bounding box center [211, 99] width 344 height 20
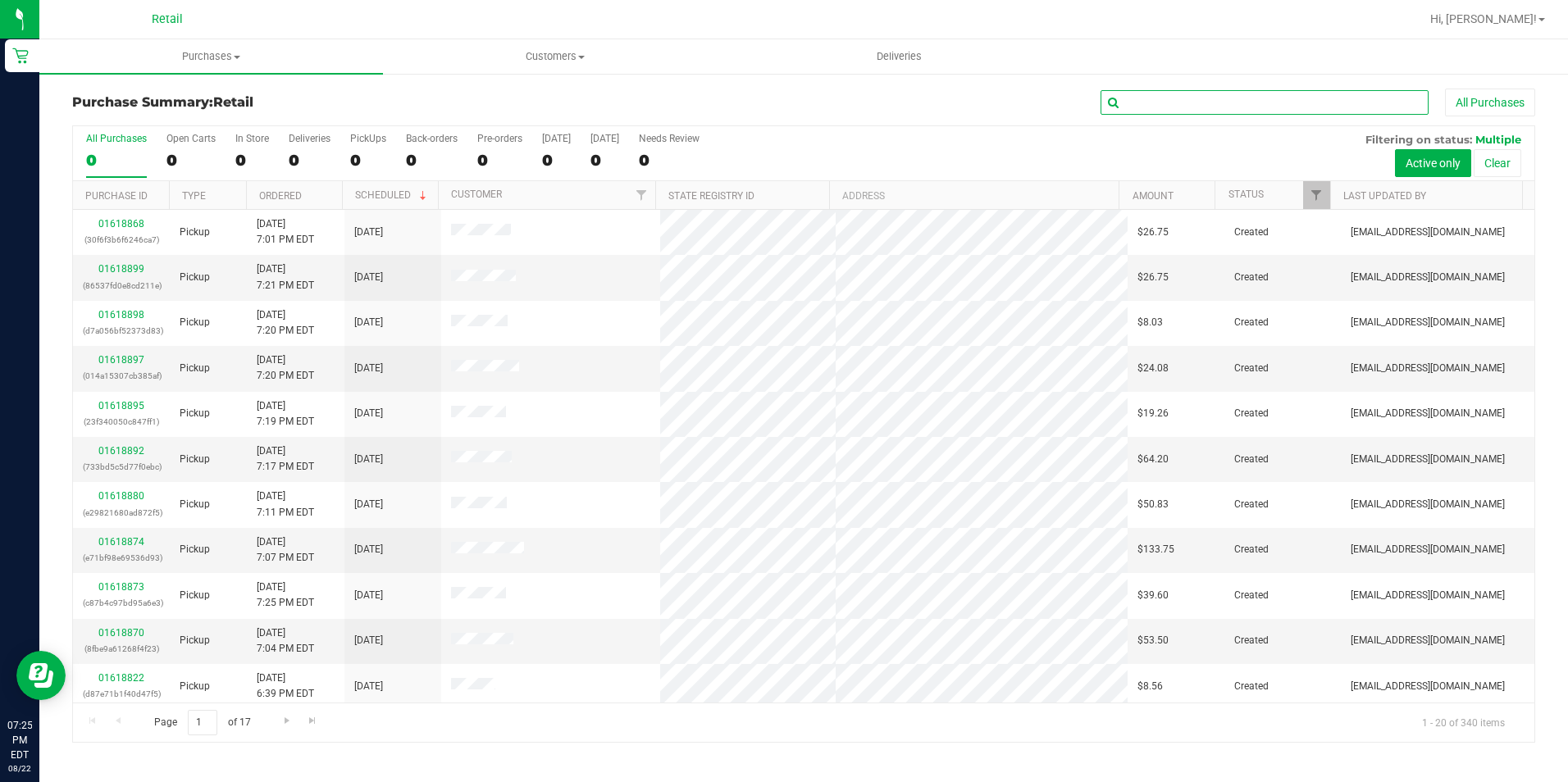
click at [1244, 110] on input "text" at bounding box center [1265, 102] width 328 height 24
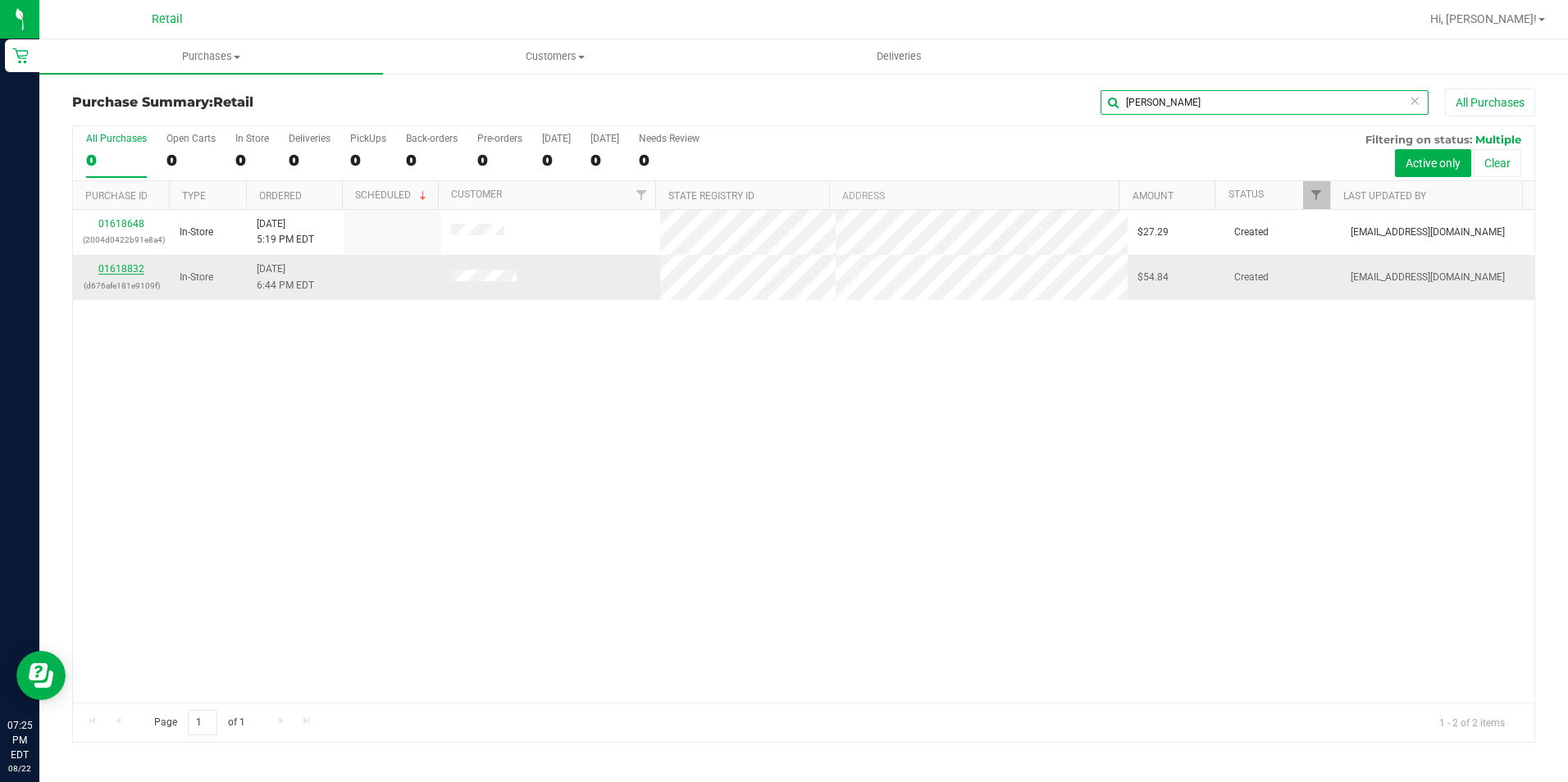
type input "[PERSON_NAME]"
click at [124, 267] on link "01618832" at bounding box center [121, 269] width 46 height 12
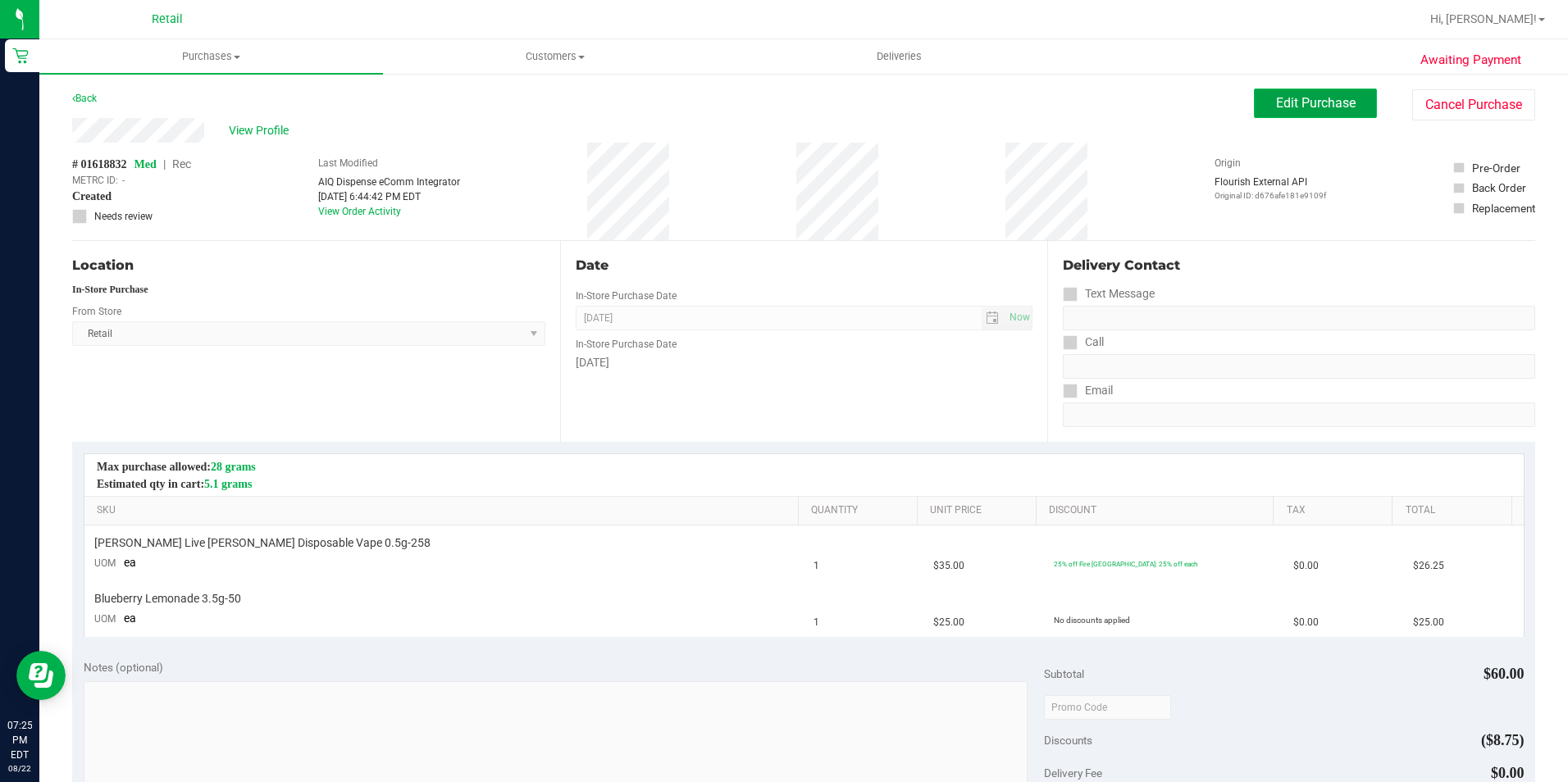
click at [1276, 93] on button "Edit Purchase" at bounding box center [1315, 103] width 123 height 30
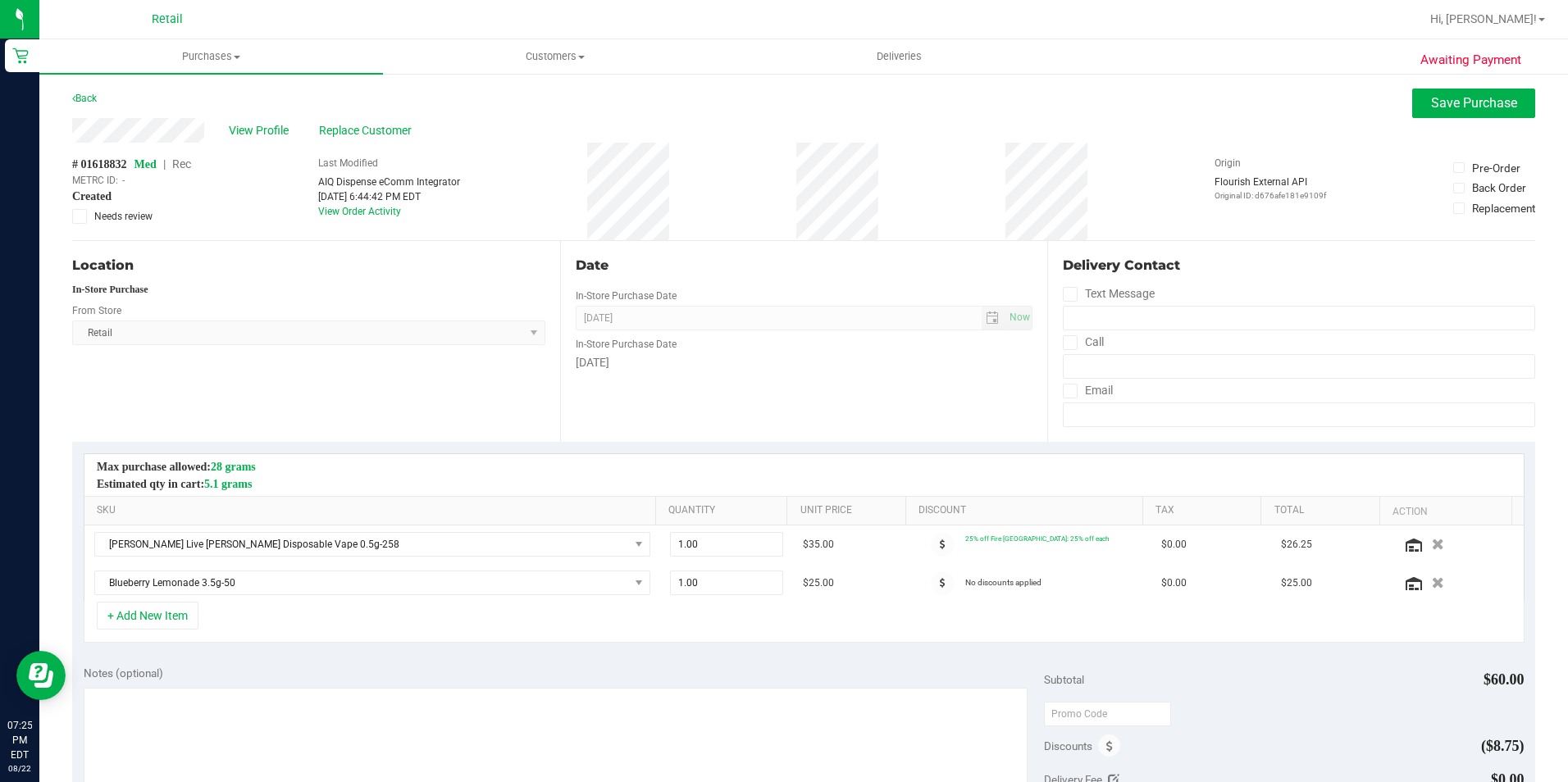
click at [191, 162] on span "Rec" at bounding box center [181, 164] width 19 height 14
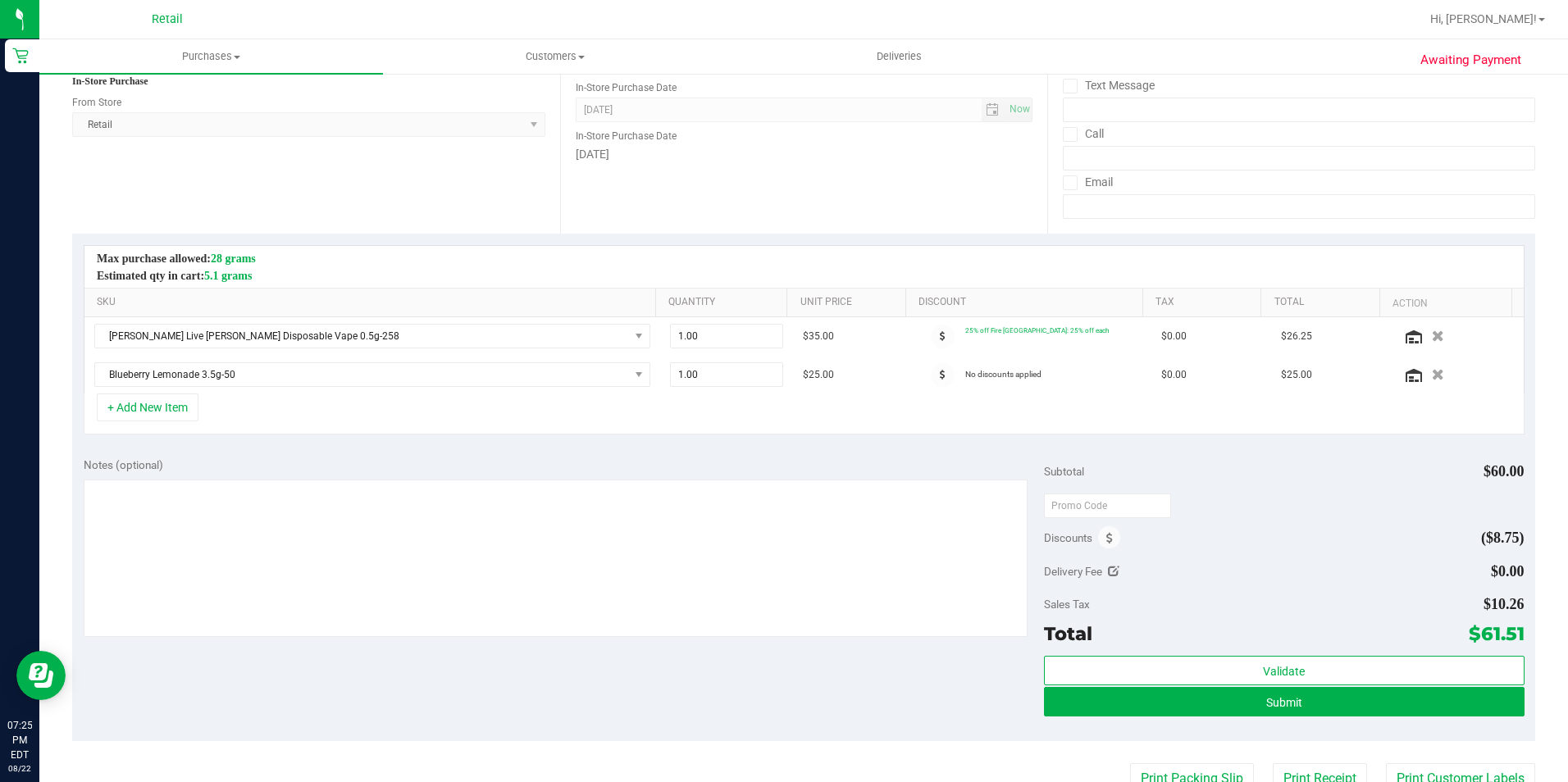
scroll to position [246, 0]
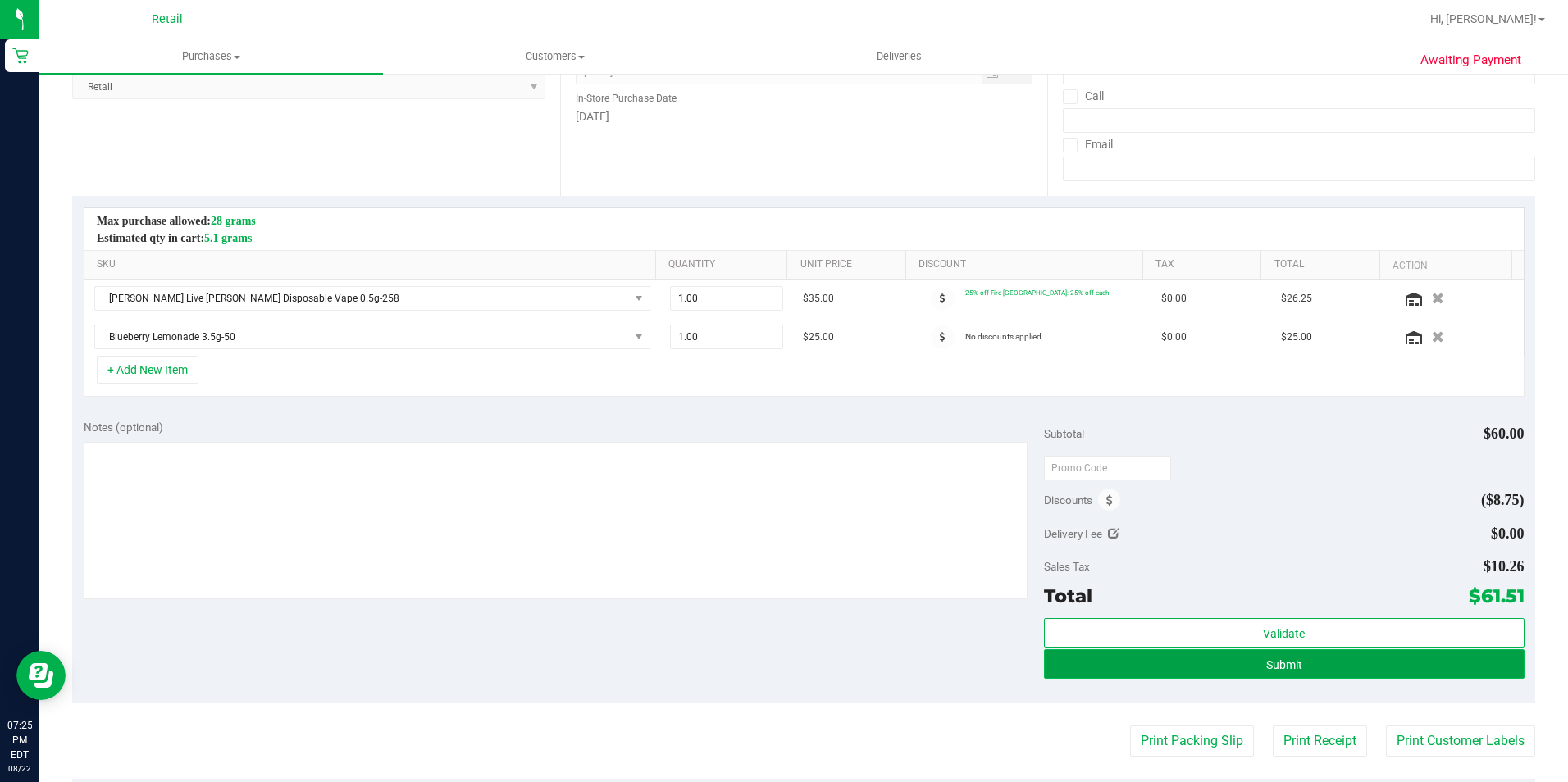
click at [1186, 670] on button "Submit" at bounding box center [1284, 664] width 481 height 30
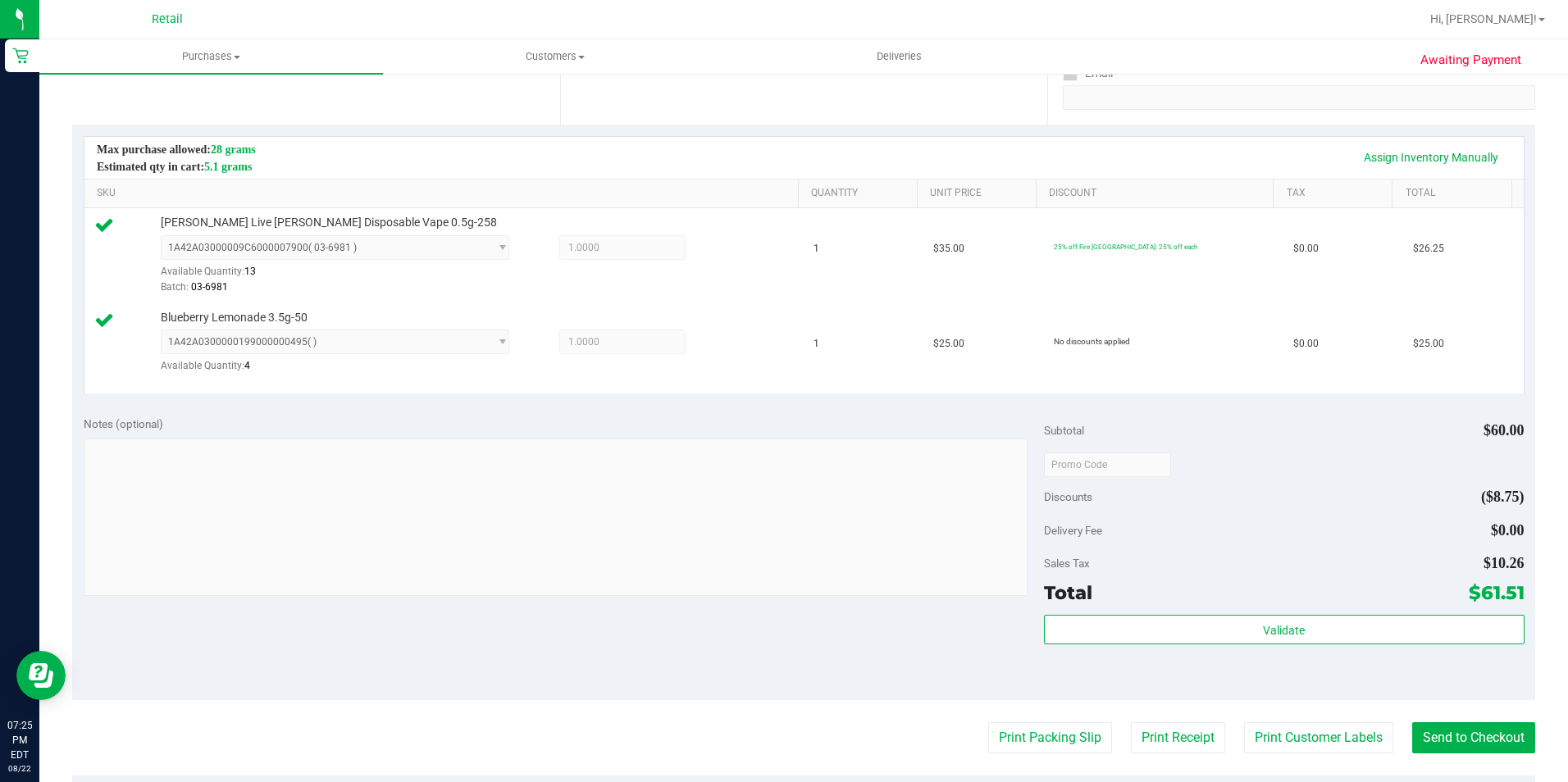
scroll to position [409, 0]
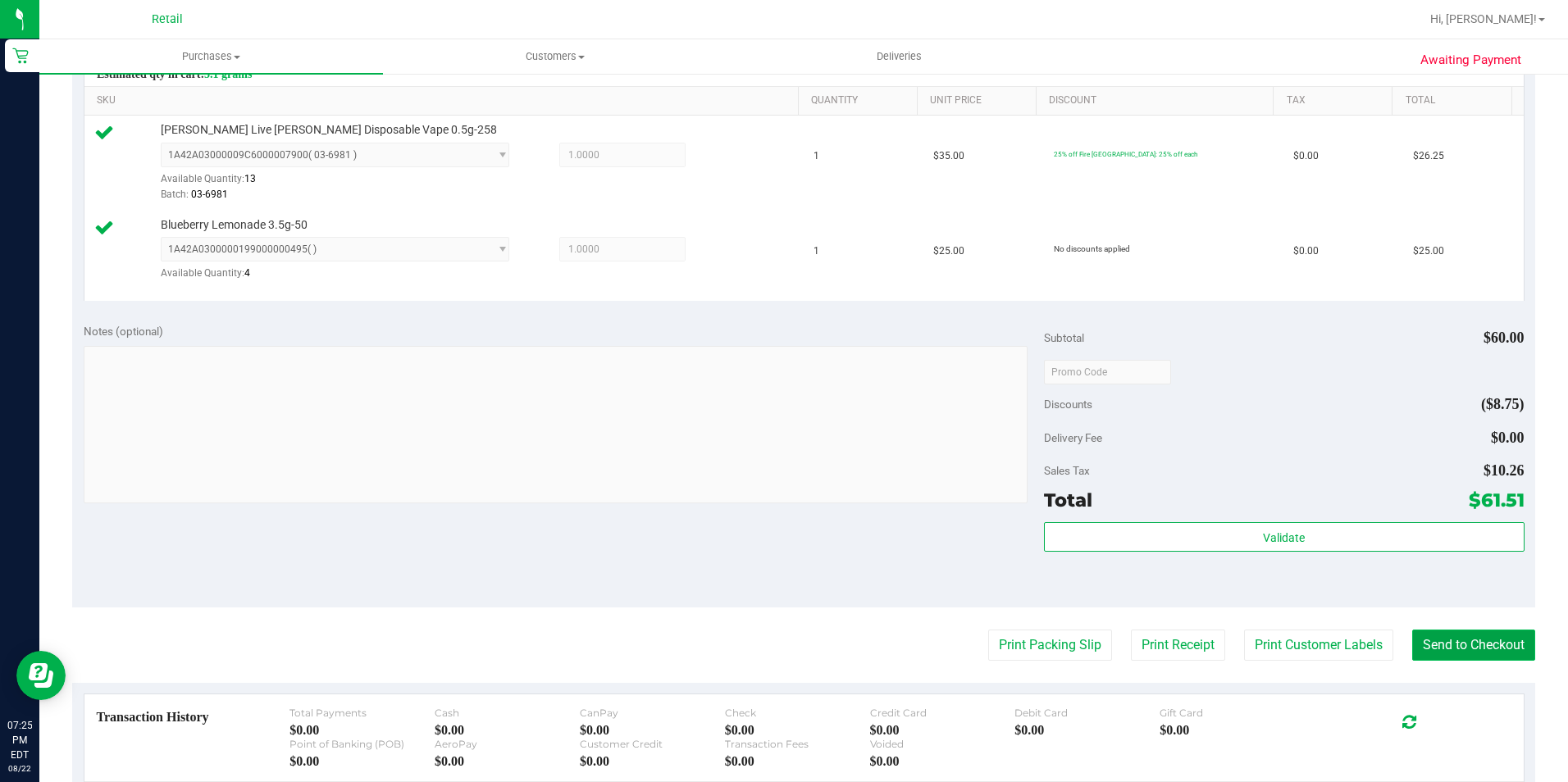
click at [1435, 652] on button "Send to Checkout" at bounding box center [1473, 645] width 123 height 32
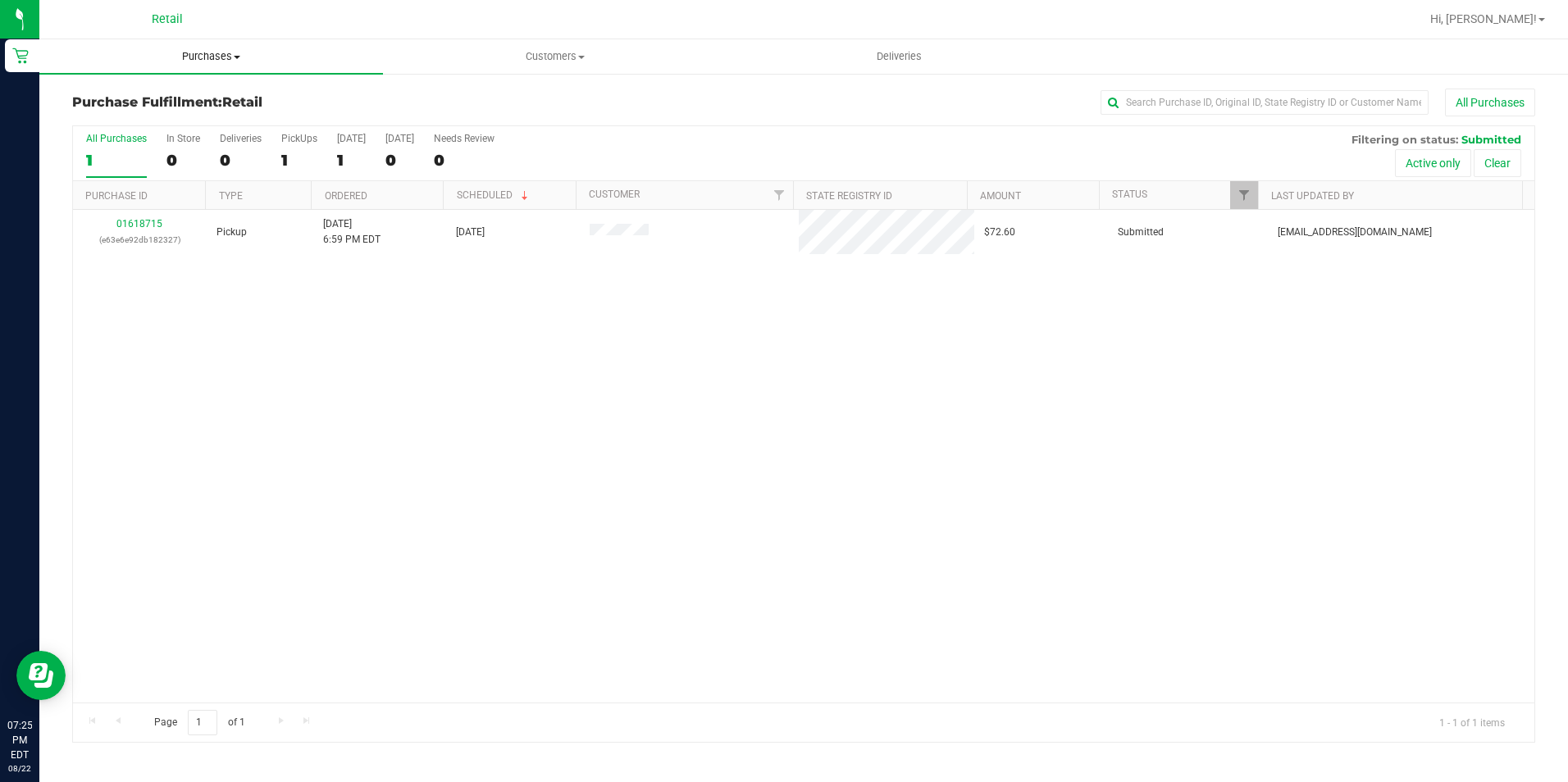
click at [208, 57] on span "Purchases" at bounding box center [211, 57] width 344 height 14
click at [216, 92] on li "Summary of purchases" at bounding box center [211, 99] width 344 height 20
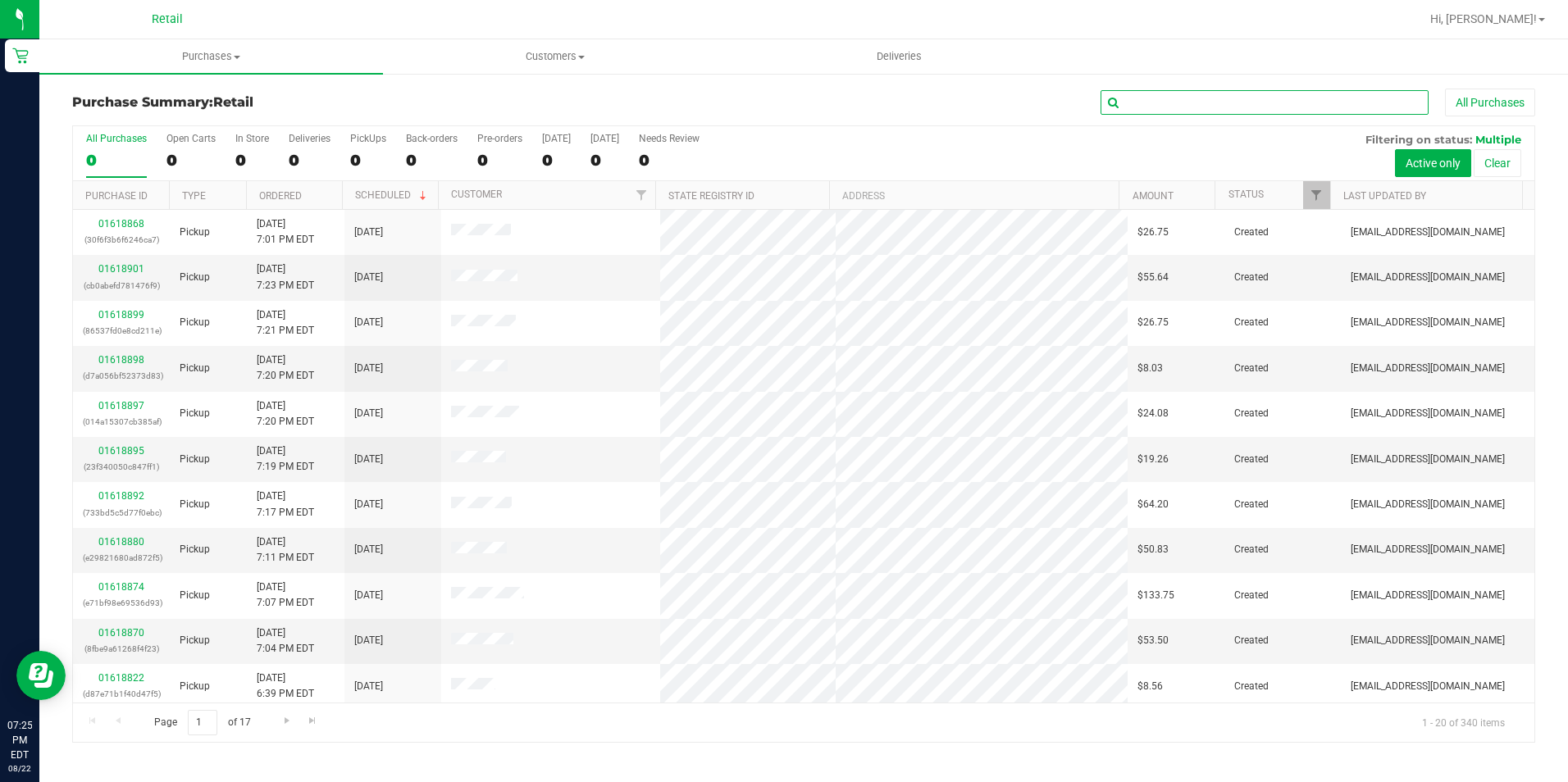
click at [1229, 100] on input "text" at bounding box center [1265, 102] width 328 height 24
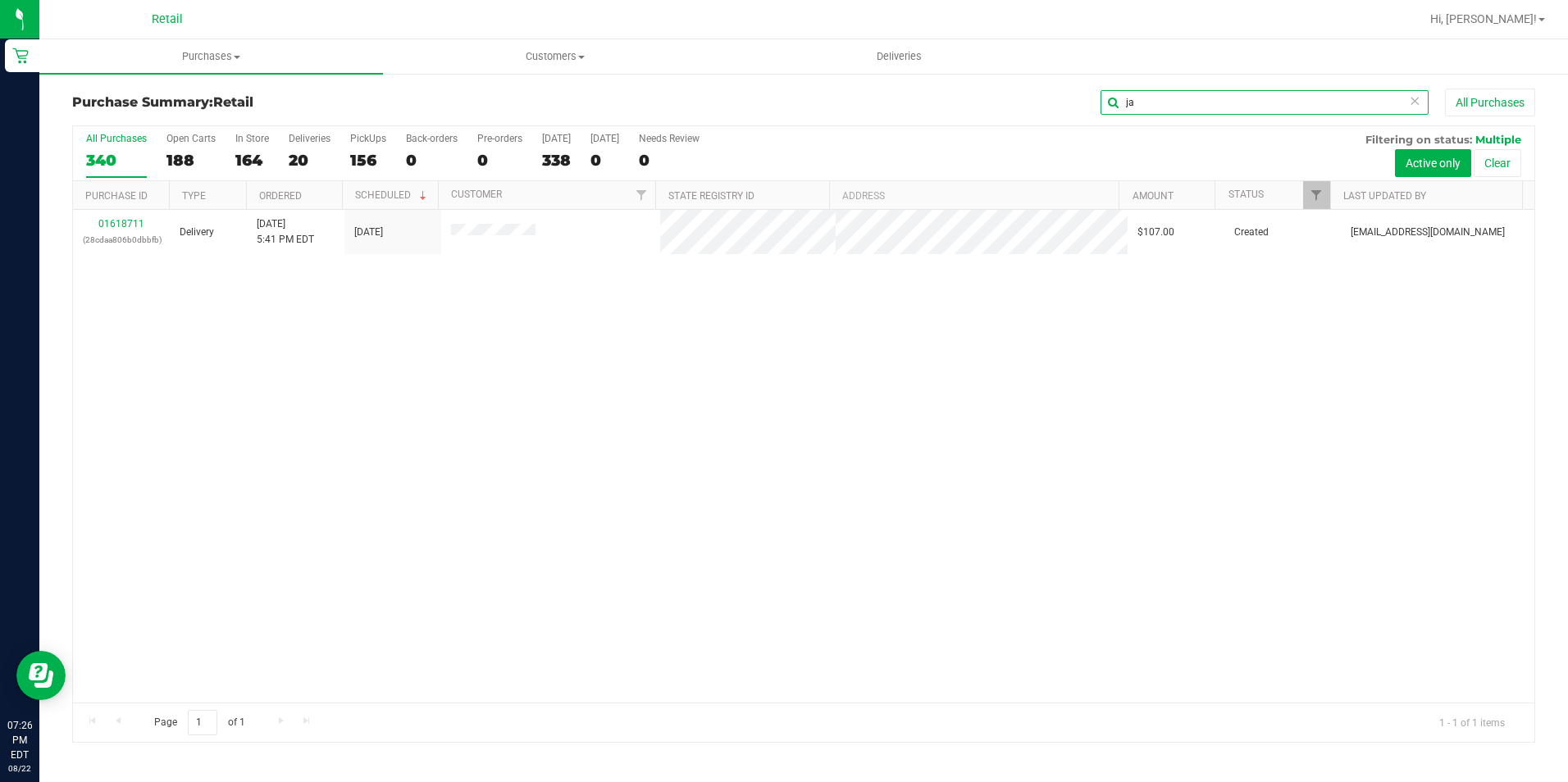
type input "j"
type input "[PERSON_NAME]"
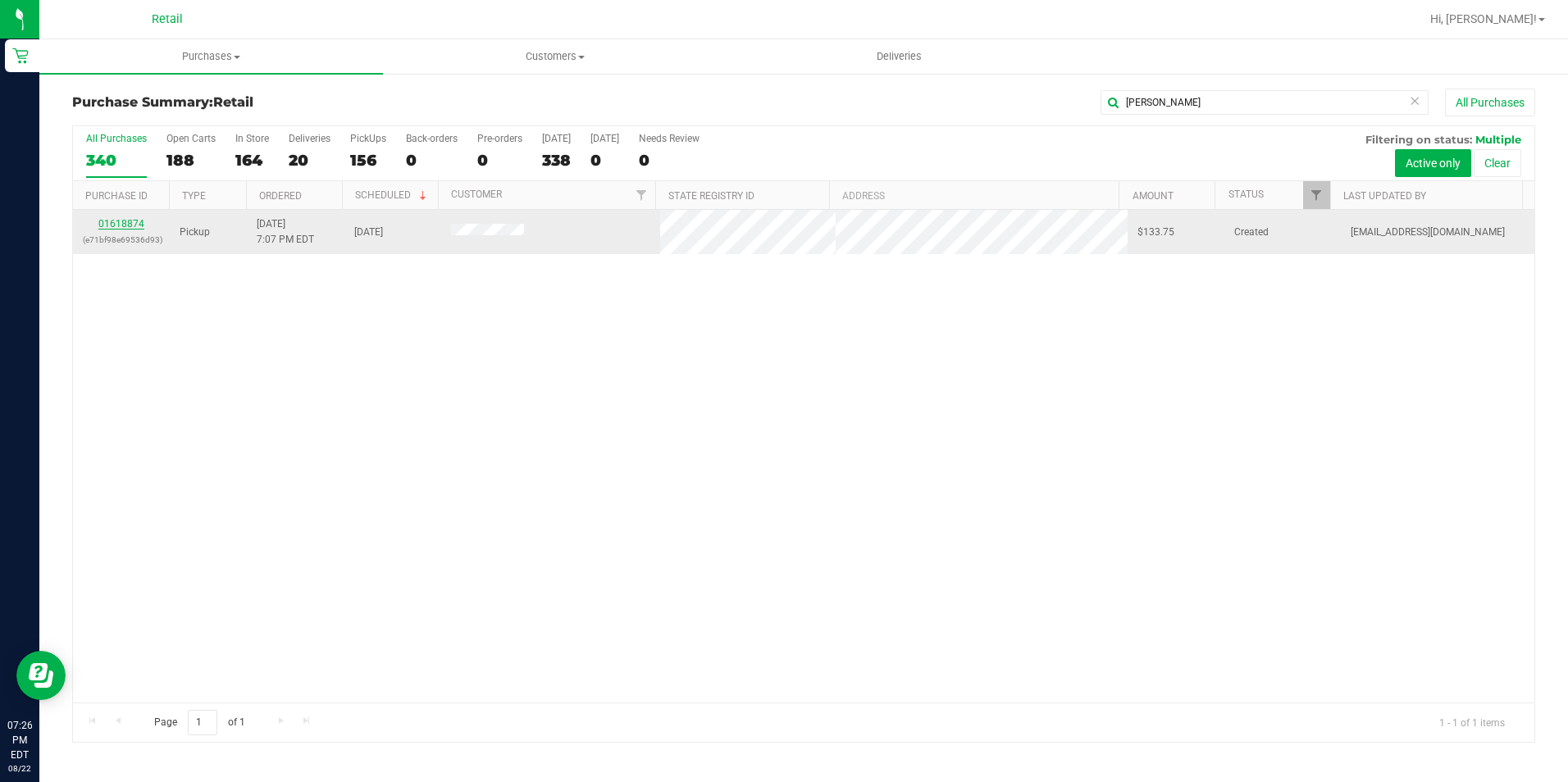
click at [101, 226] on link "01618874" at bounding box center [121, 224] width 46 height 12
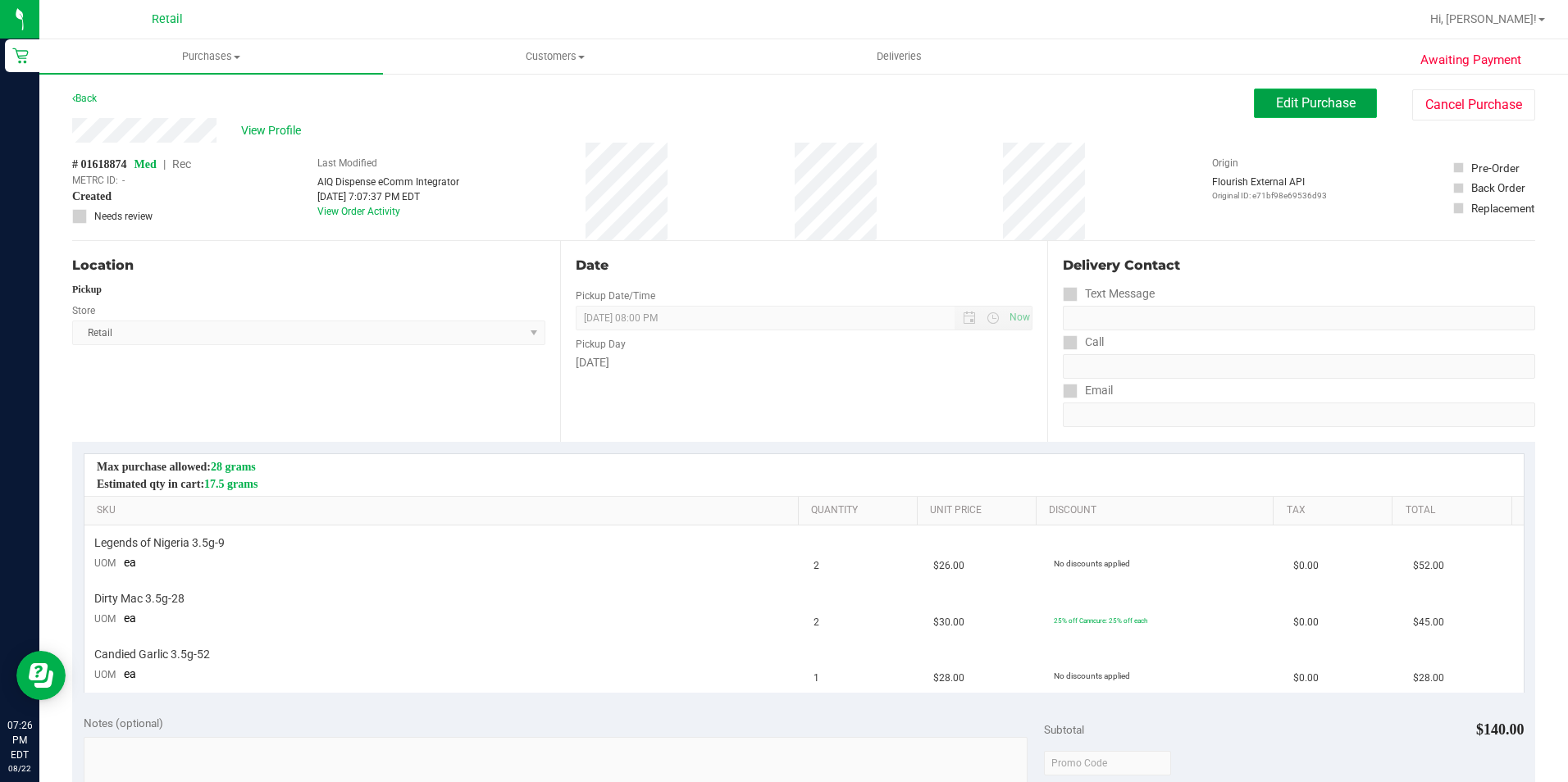
click at [1261, 111] on button "Edit Purchase" at bounding box center [1315, 103] width 123 height 30
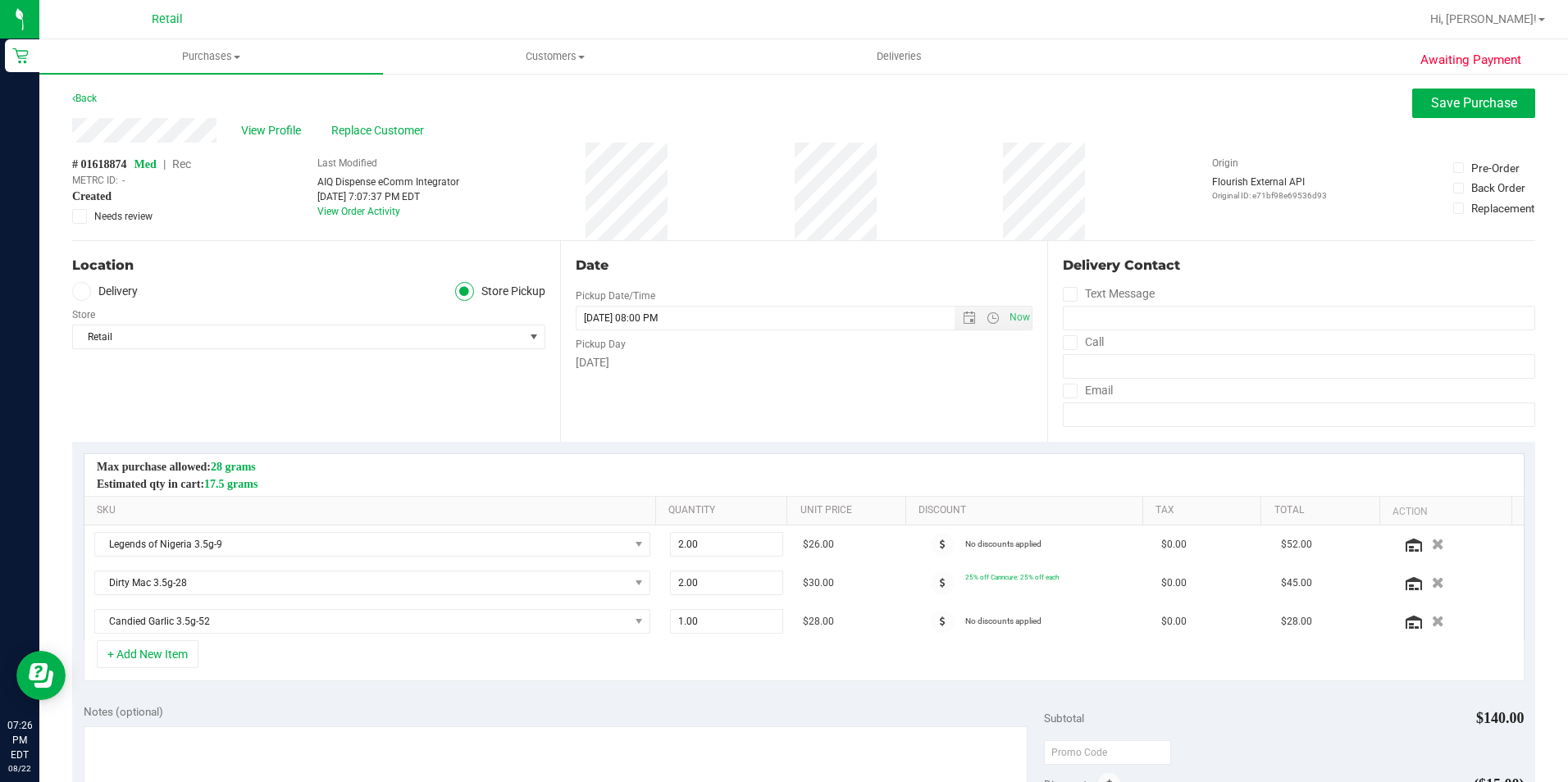
click at [187, 161] on span "Rec" at bounding box center [181, 164] width 19 height 14
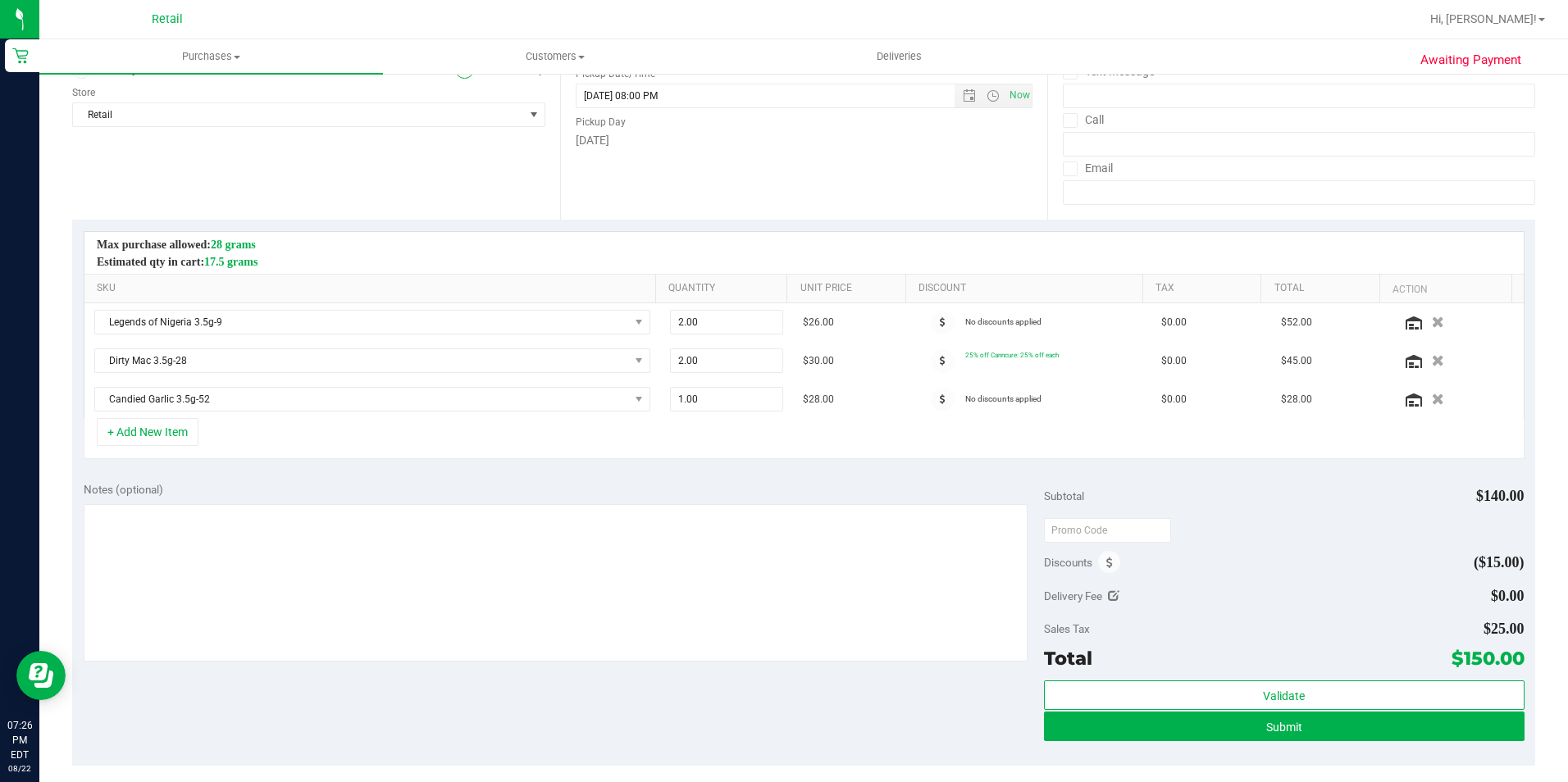
scroll to position [246, 0]
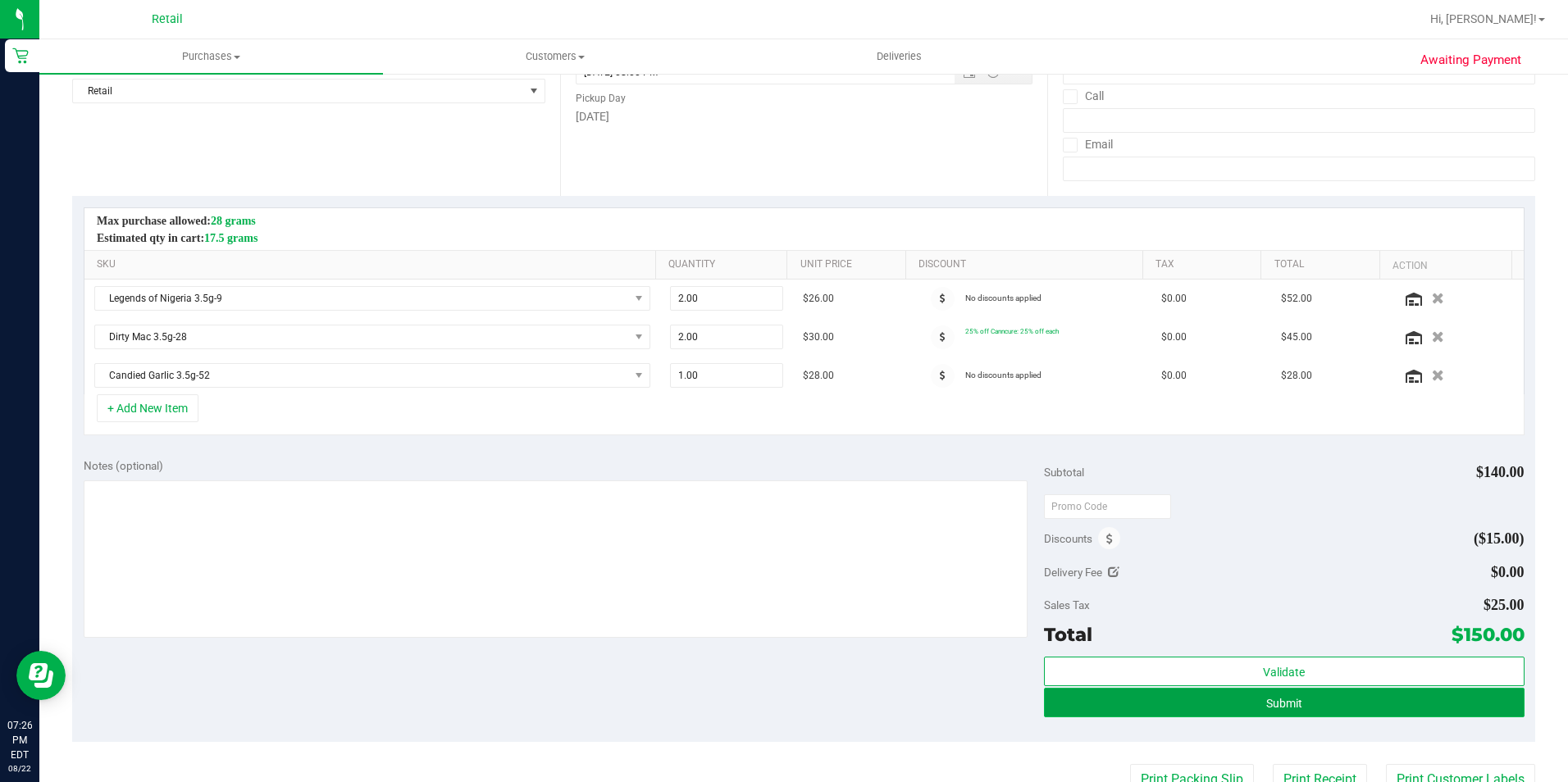
click at [1250, 701] on button "Submit" at bounding box center [1284, 703] width 481 height 30
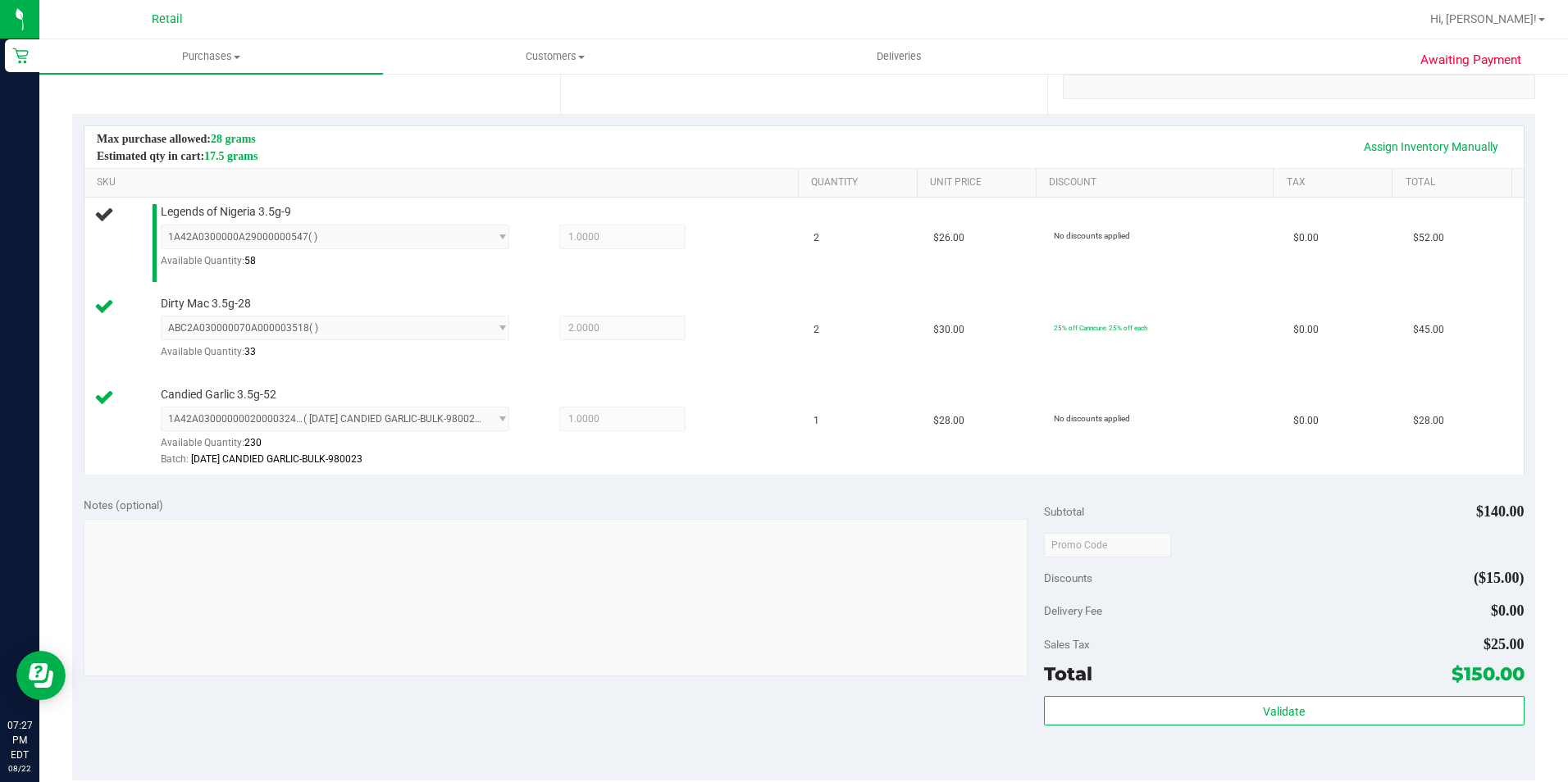
scroll to position [492, 0]
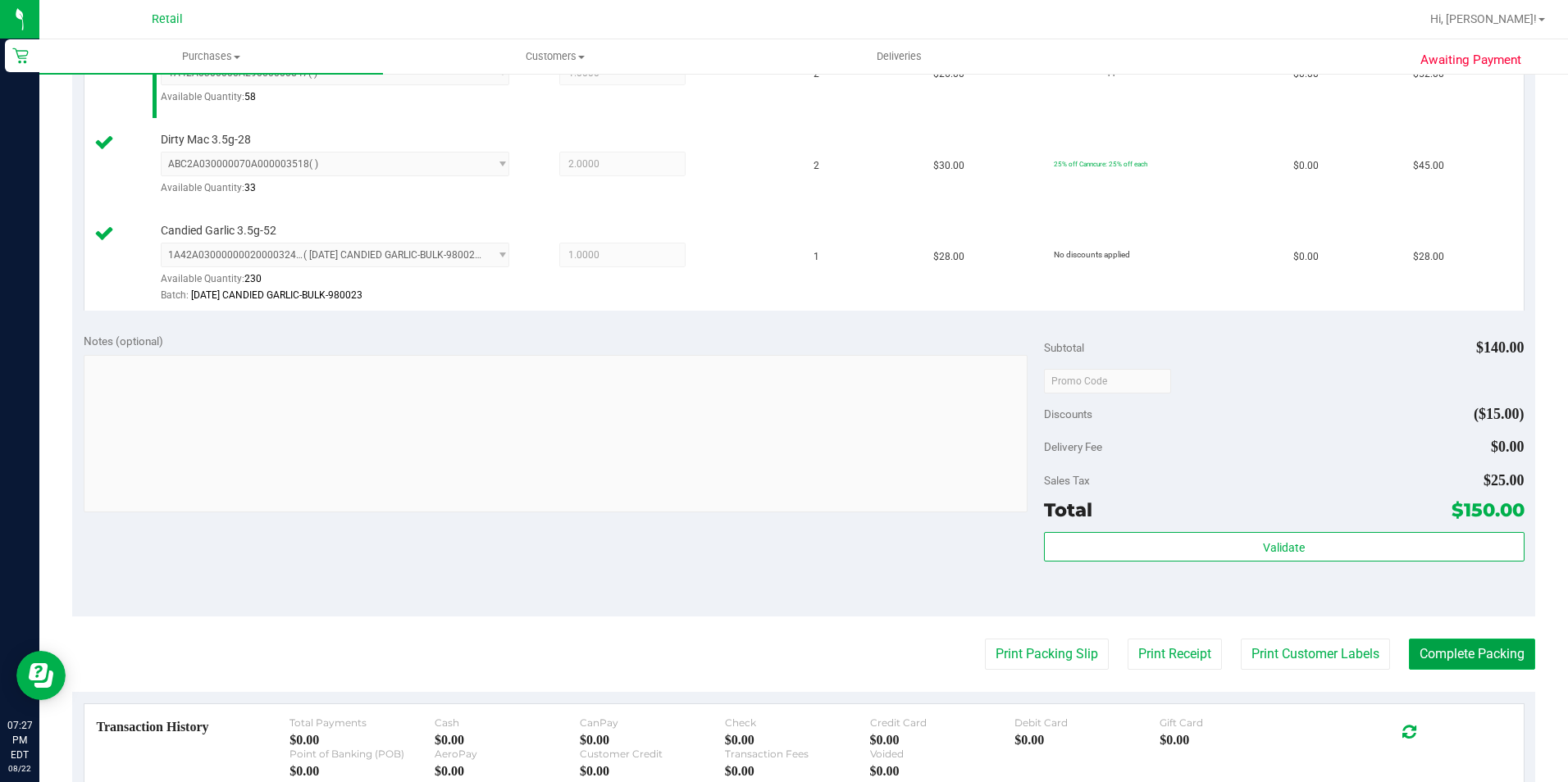
click at [1438, 648] on button "Complete Packing" at bounding box center [1471, 654] width 126 height 32
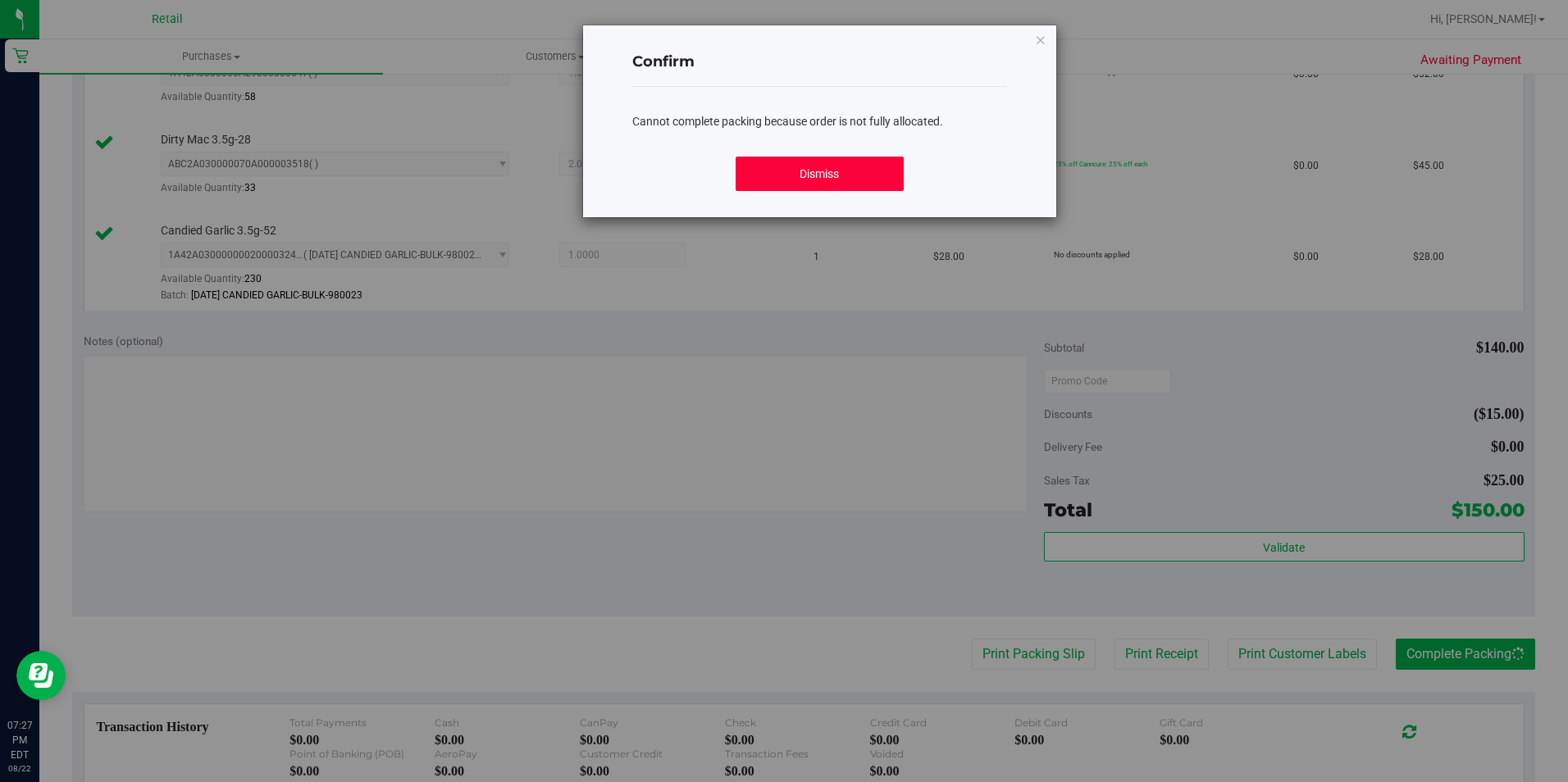
click at [839, 189] on button "Dismiss" at bounding box center [819, 174] width 168 height 34
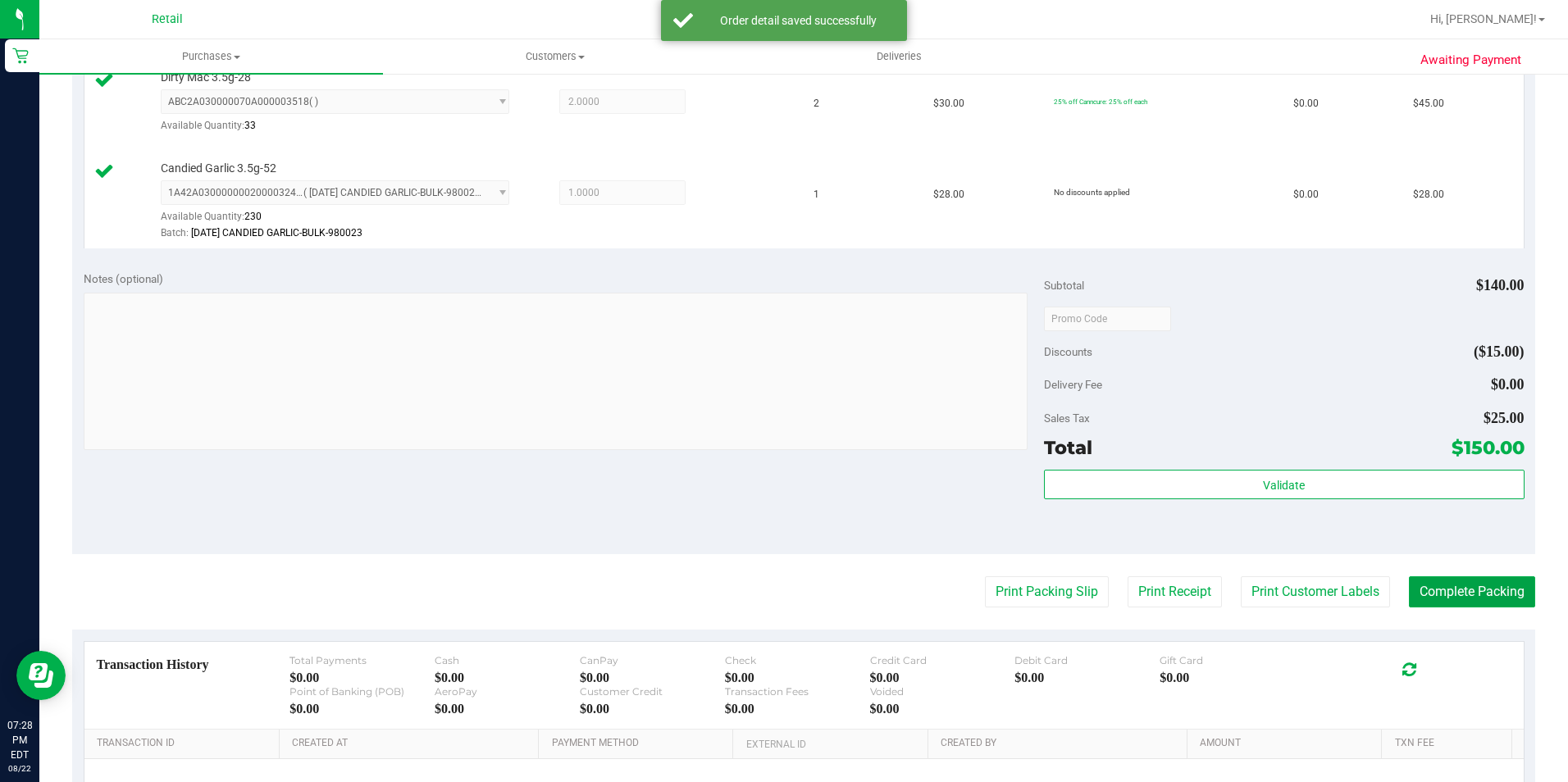
scroll to position [574, 0]
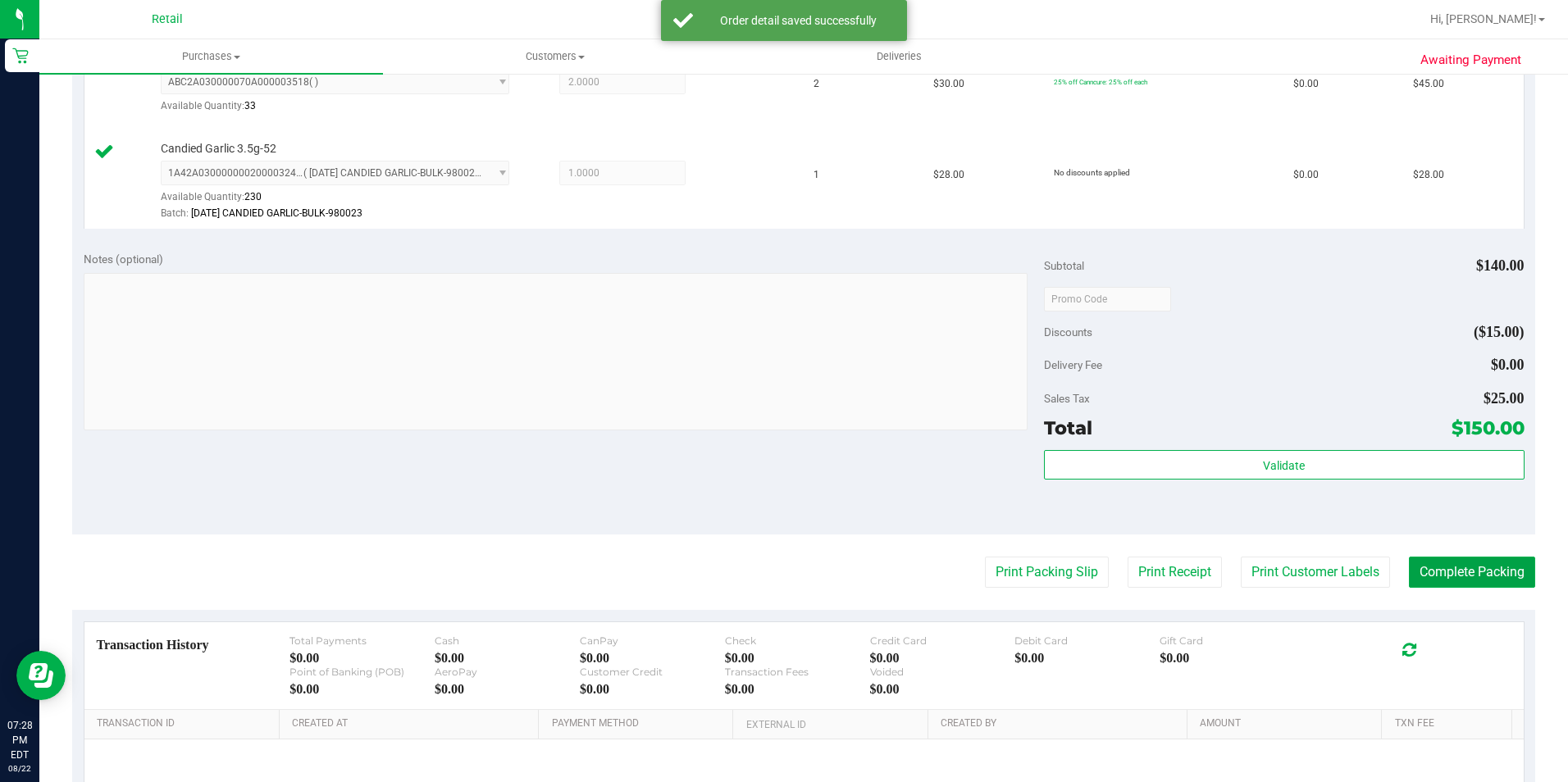
click at [1448, 575] on button "Complete Packing" at bounding box center [1471, 572] width 126 height 32
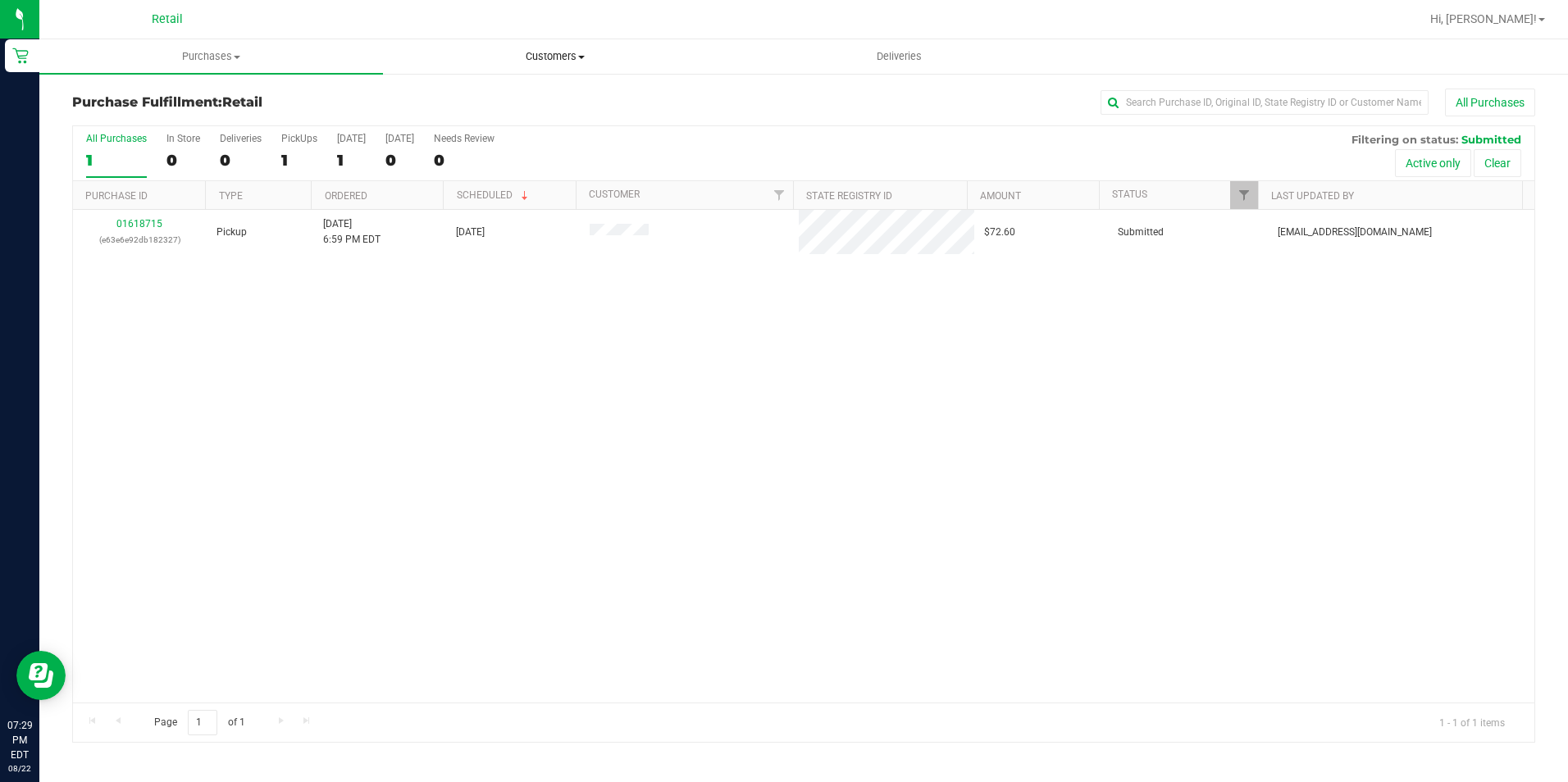
click at [547, 59] on span "Customers" at bounding box center [554, 57] width 342 height 14
click at [455, 96] on span "All customers" at bounding box center [441, 98] width 118 height 14
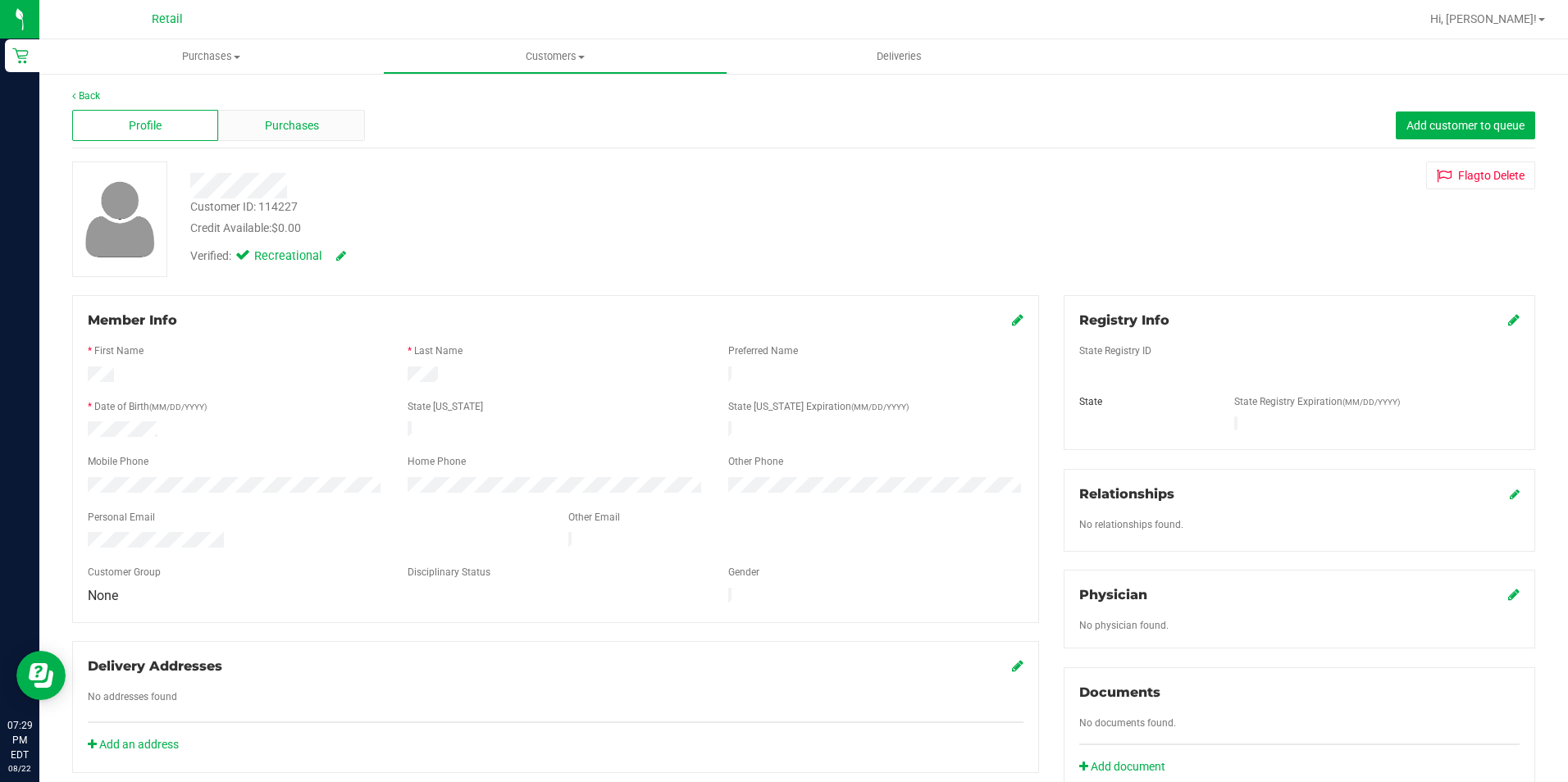
click at [301, 111] on div "Purchases" at bounding box center [291, 125] width 146 height 32
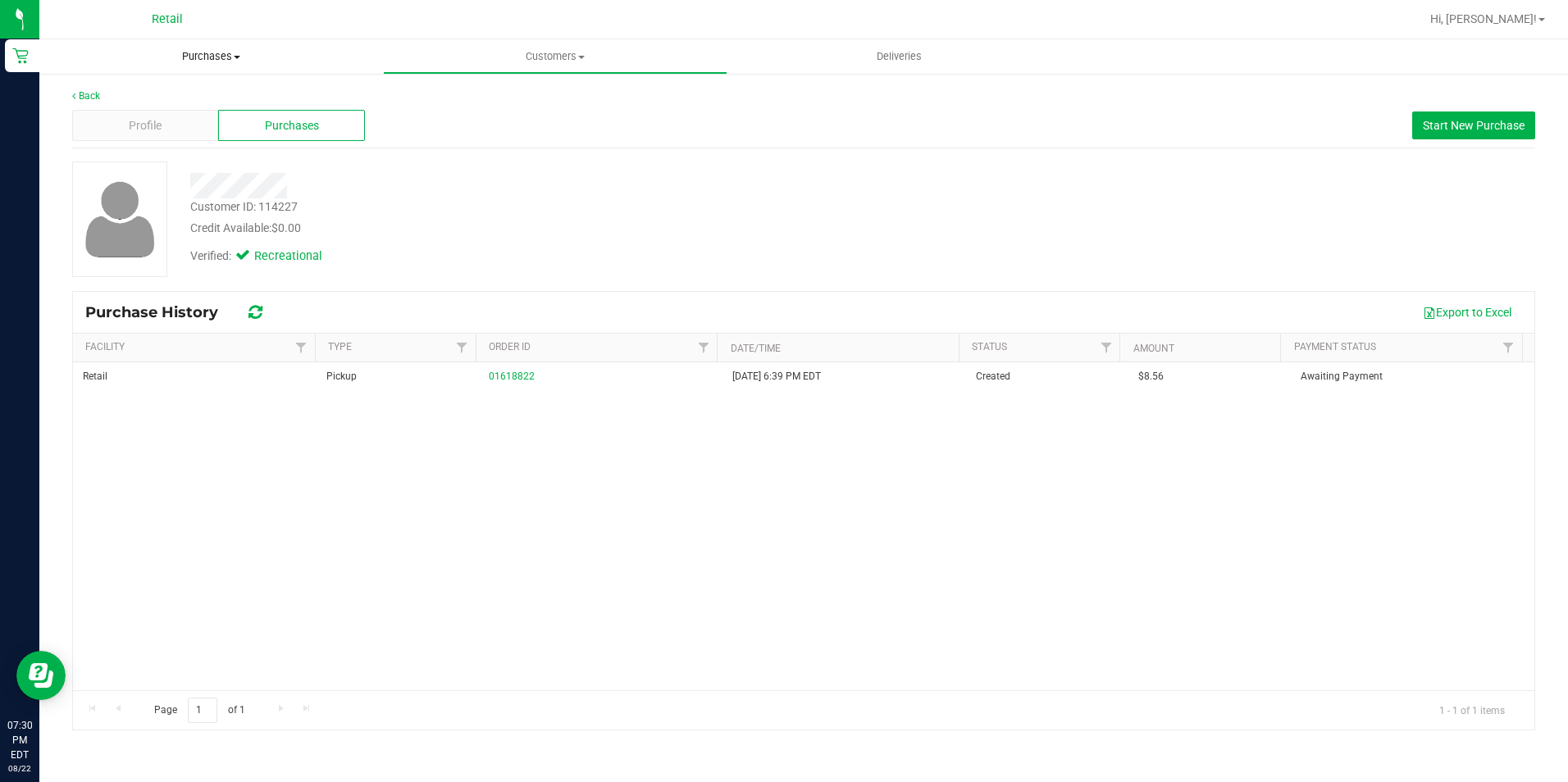
drag, startPoint x: 189, startPoint y: 48, endPoint x: 193, endPoint y: 69, distance: 21.4
click at [189, 50] on uib-tab-heading "Purchases Summary of purchases Fulfillment All purchases" at bounding box center [211, 57] width 344 height 34
click at [193, 99] on span "Summary of purchases" at bounding box center [124, 98] width 168 height 14
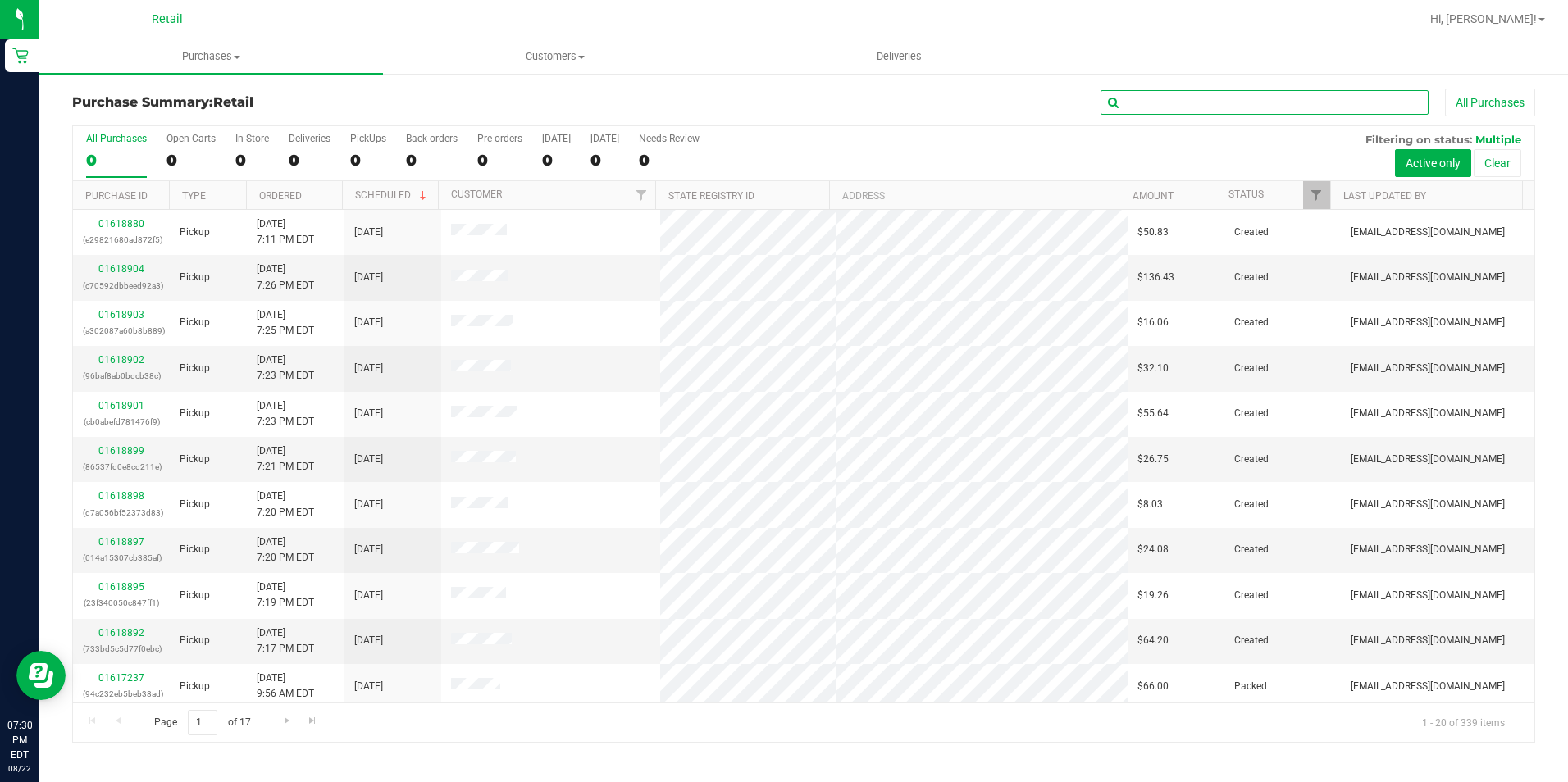
click at [1139, 101] on input "text" at bounding box center [1265, 102] width 328 height 24
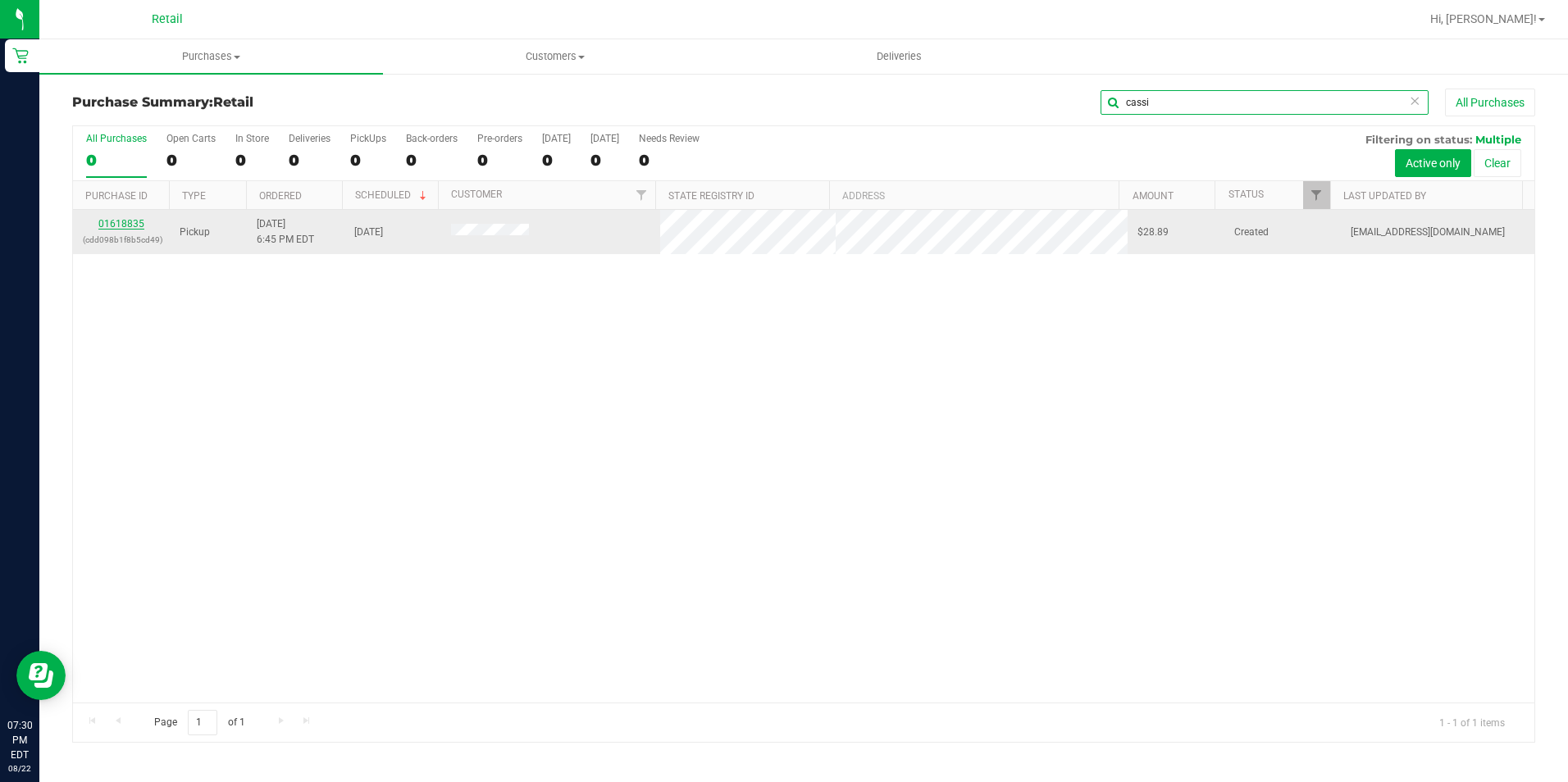
type input "cassi"
click at [133, 224] on link "01618835" at bounding box center [121, 224] width 46 height 12
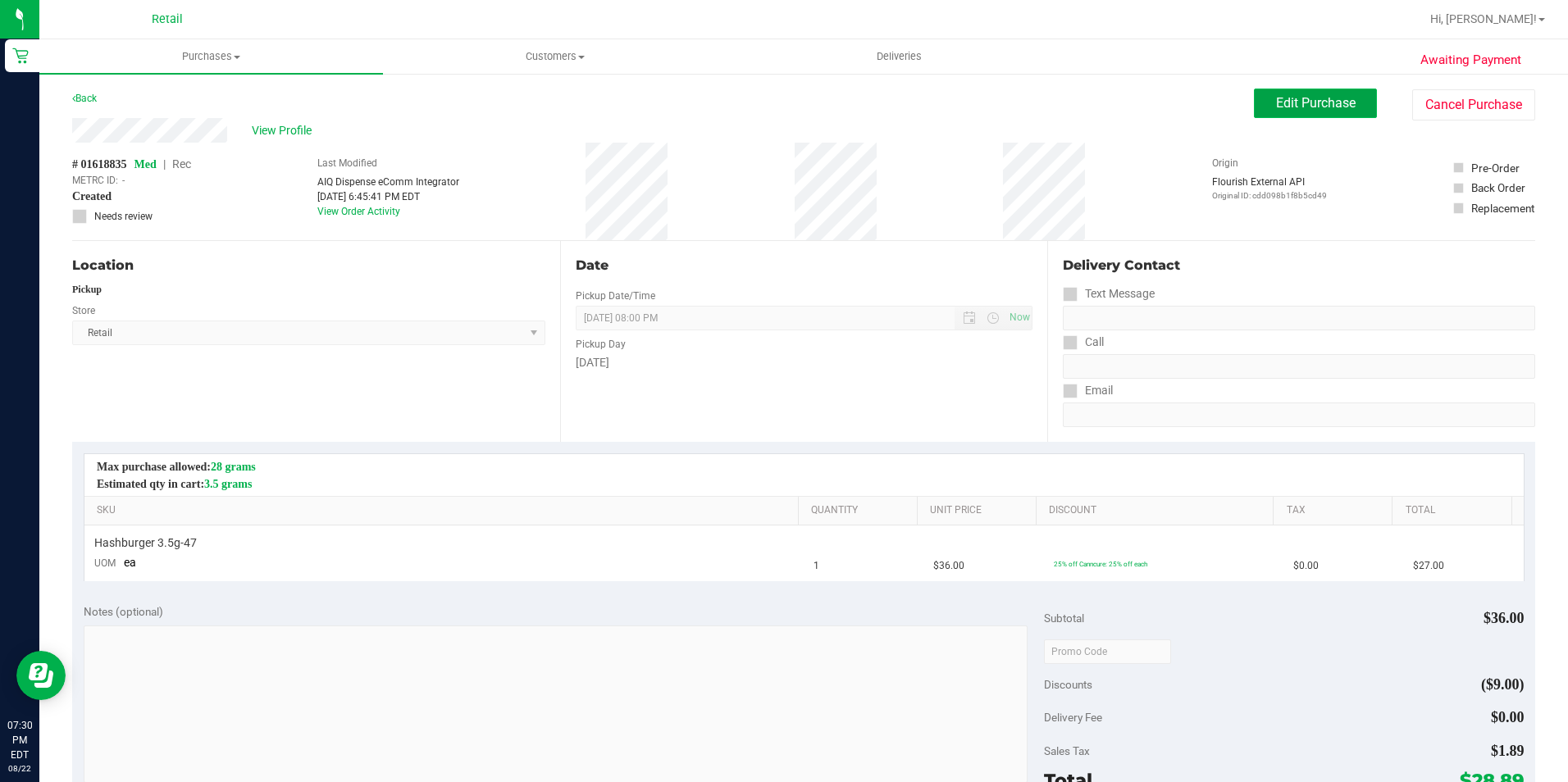
click at [1301, 113] on button "Edit Purchase" at bounding box center [1315, 103] width 123 height 30
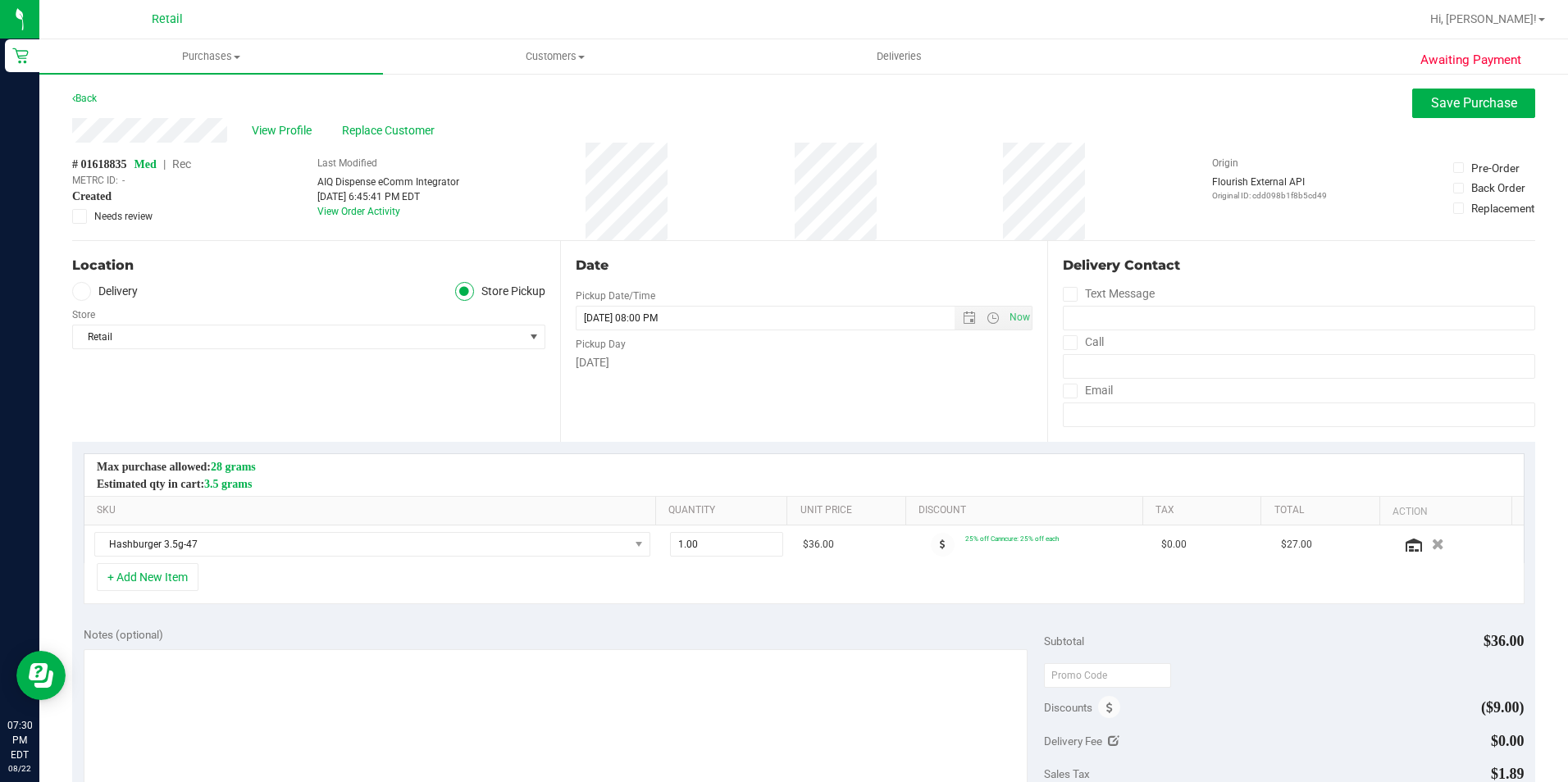
drag, startPoint x: 187, startPoint y: 160, endPoint x: 1287, endPoint y: 456, distance: 1139.1
click at [185, 160] on span "Rec" at bounding box center [181, 164] width 19 height 14
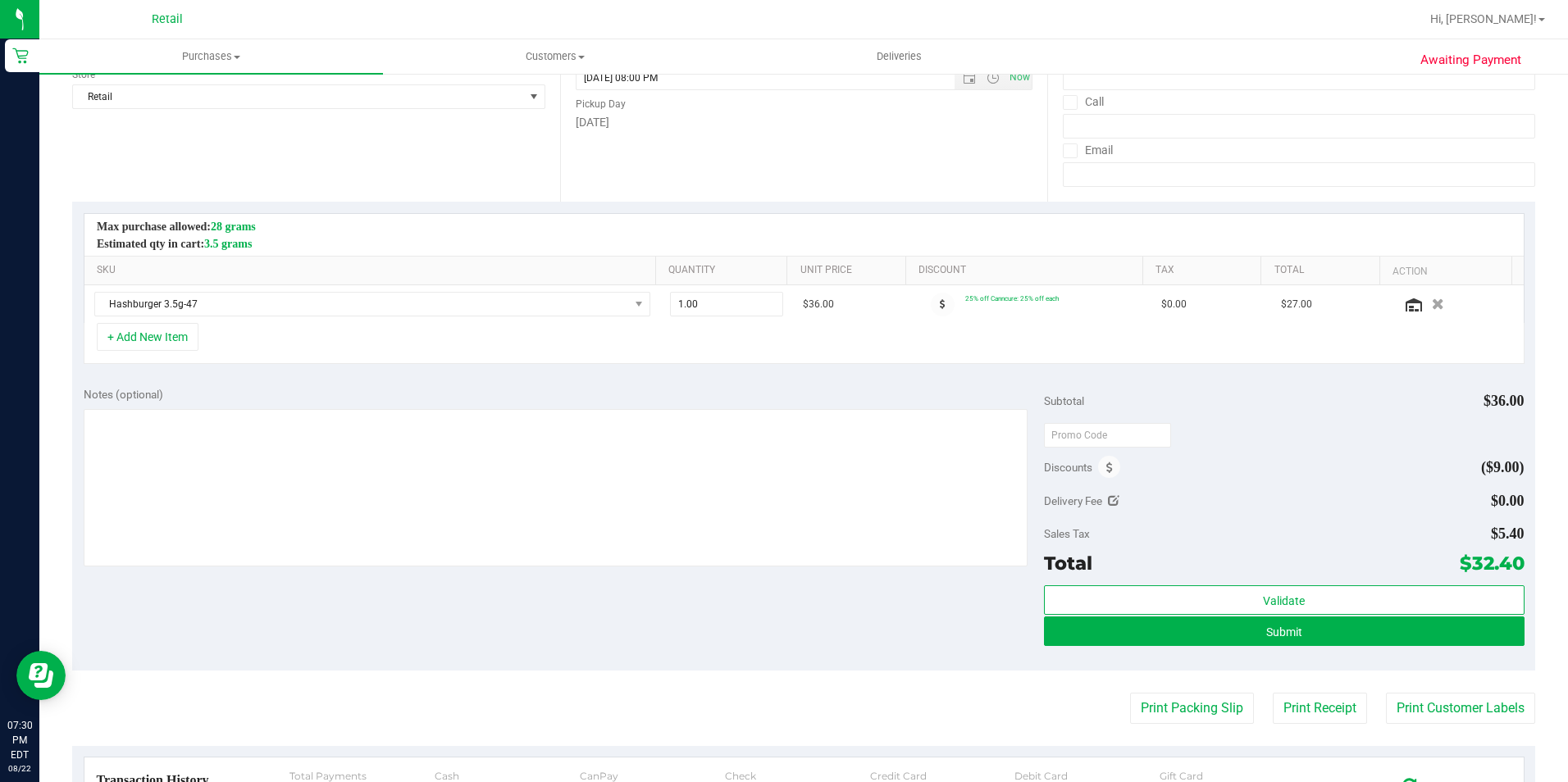
scroll to position [246, 0]
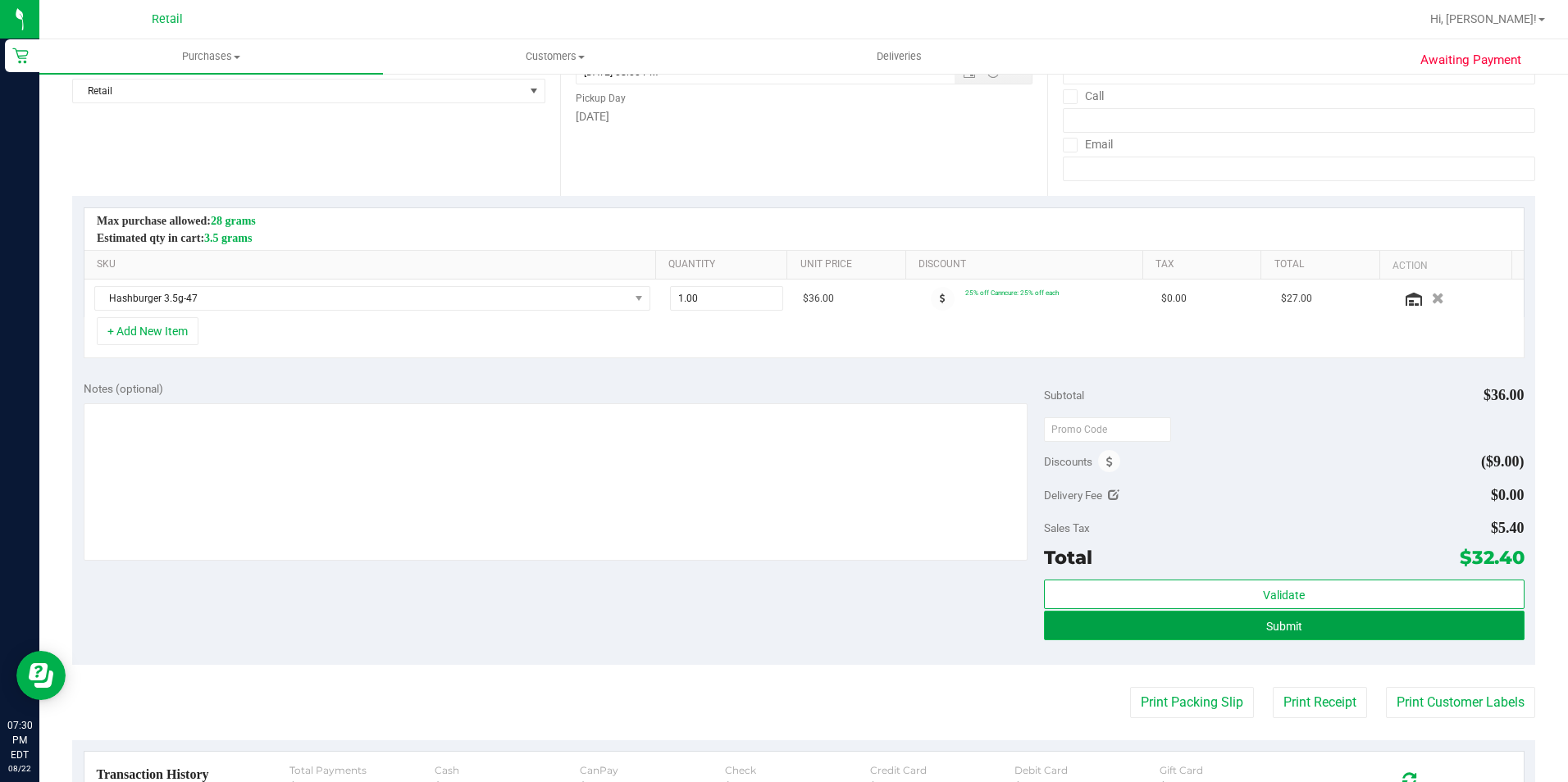
click at [1299, 633] on button "Submit" at bounding box center [1284, 625] width 481 height 30
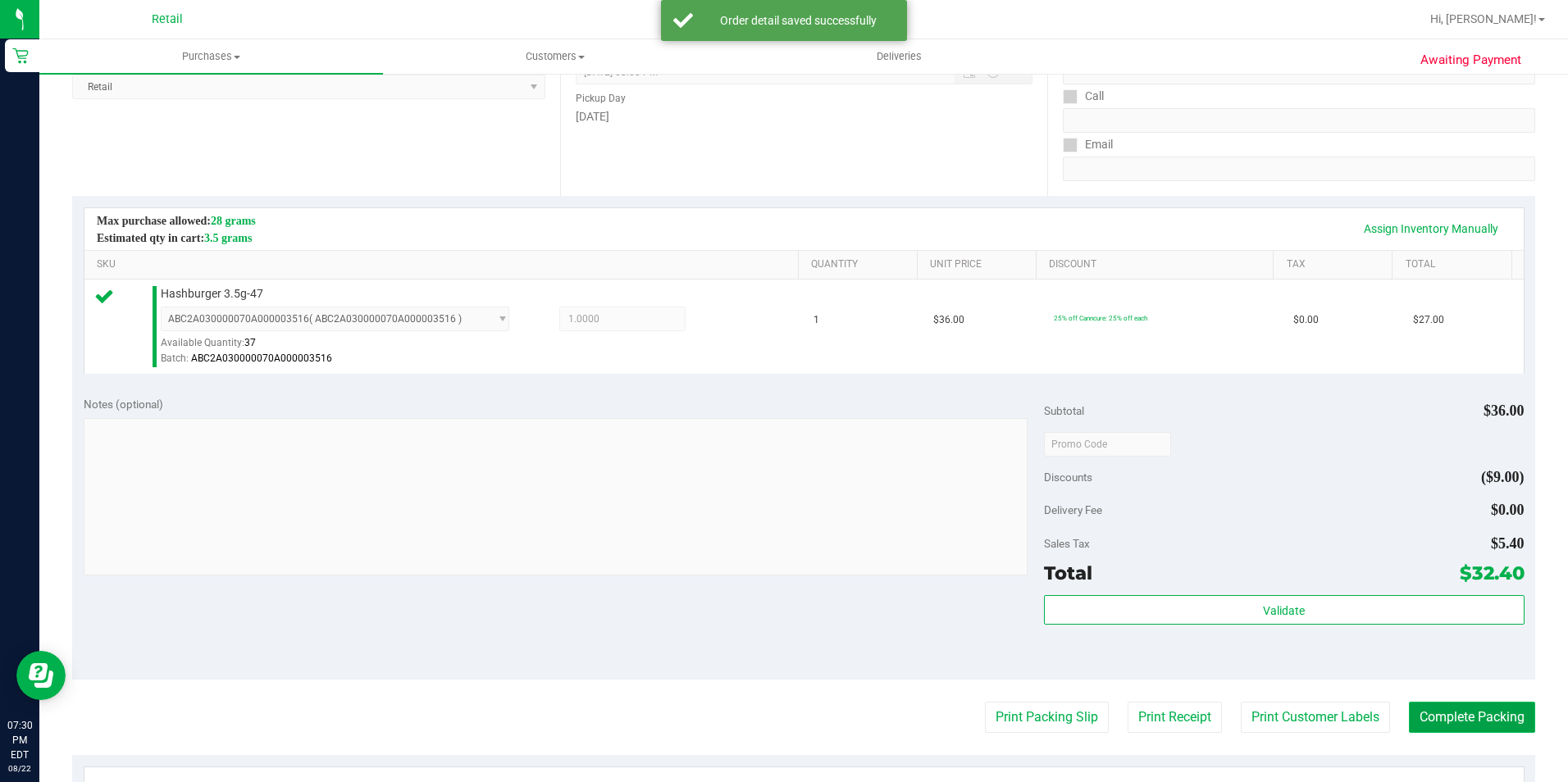
click at [1408, 707] on button "Complete Packing" at bounding box center [1471, 717] width 126 height 32
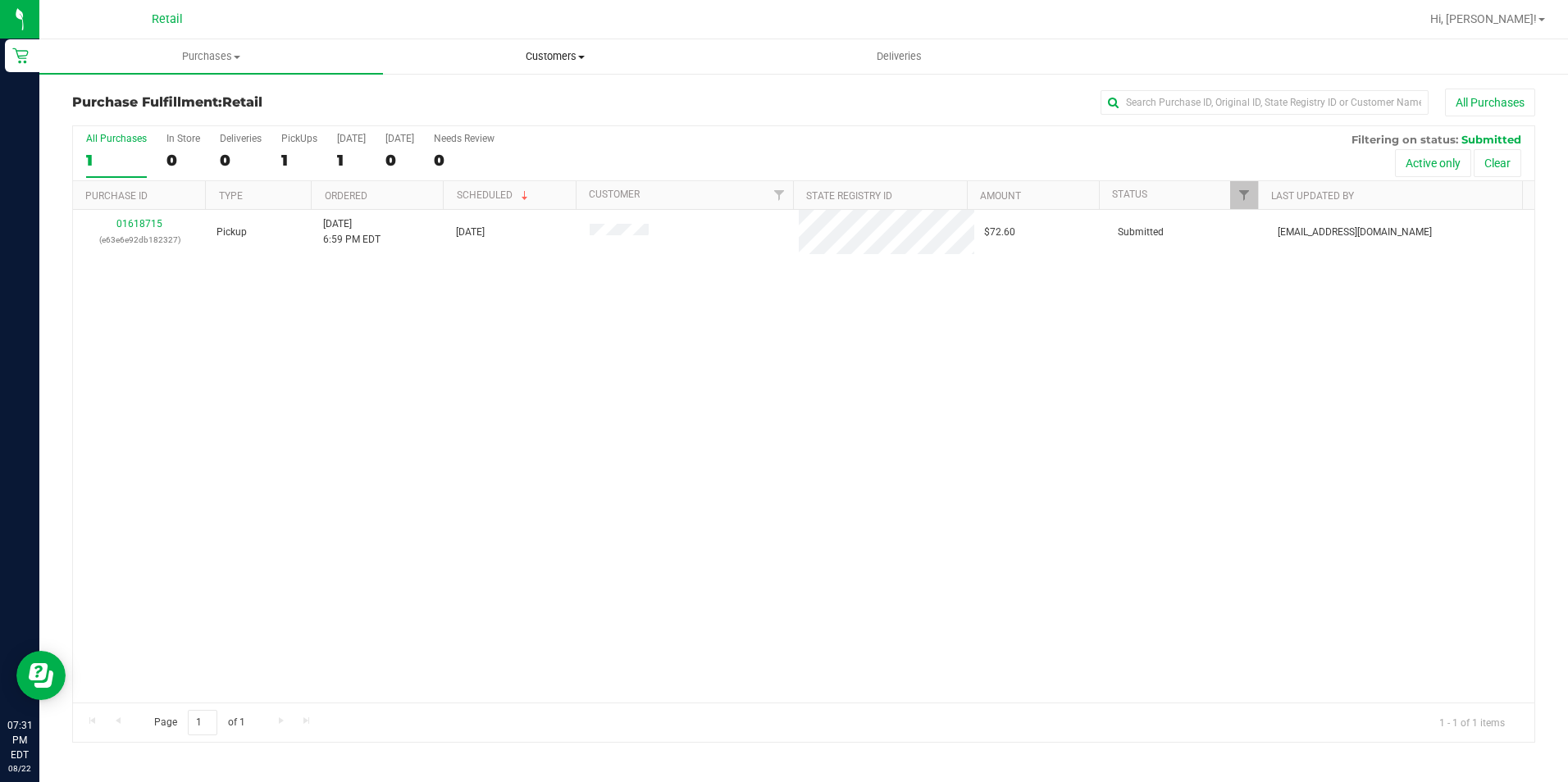
click at [567, 43] on uib-tab-heading "Customers All customers Add a new customer All physicians" at bounding box center [554, 57] width 342 height 32
click at [233, 59] on span "Purchases" at bounding box center [211, 57] width 342 height 14
click at [199, 96] on span "Summary of purchases" at bounding box center [124, 98] width 168 height 14
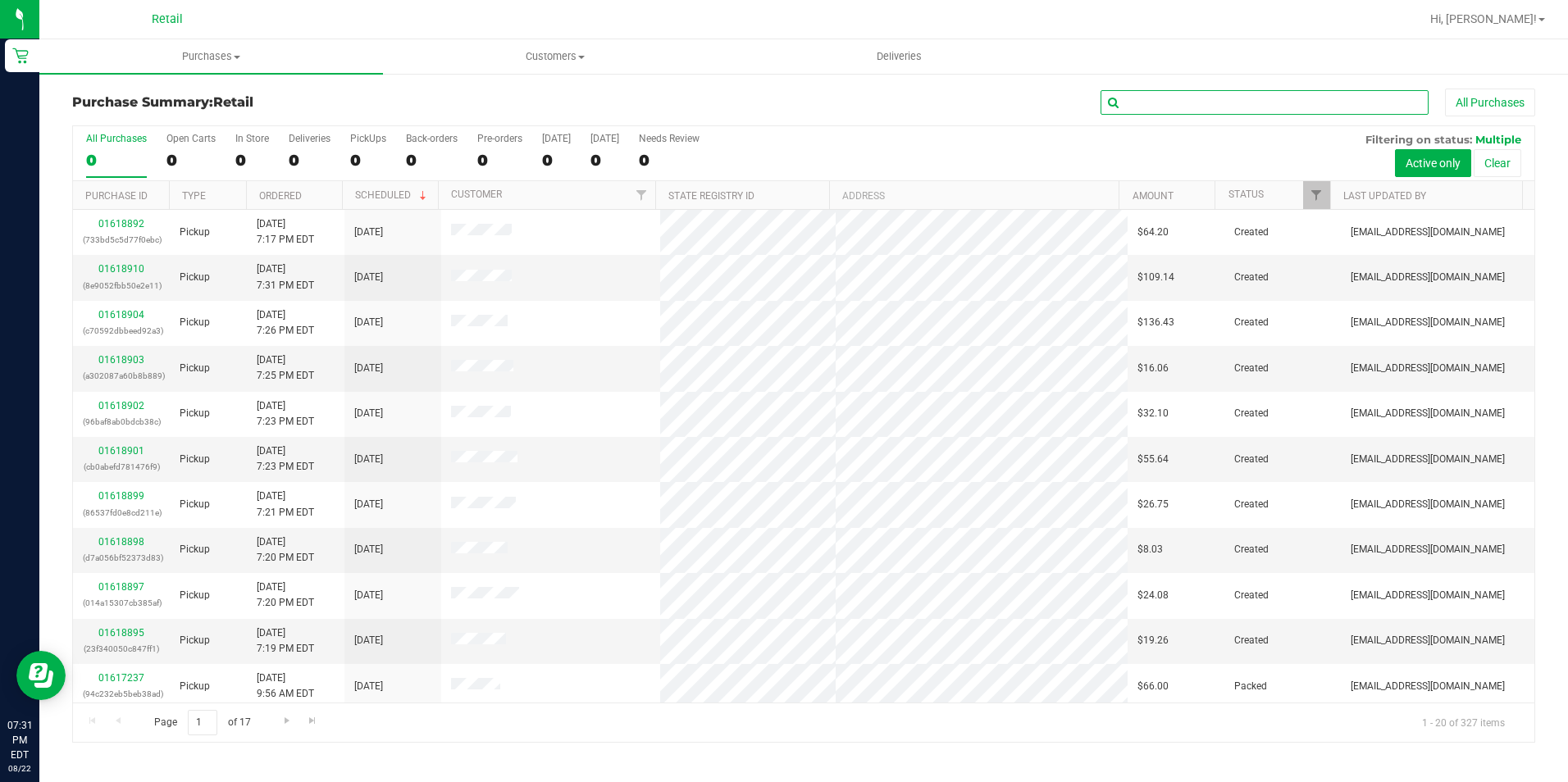
click at [1233, 101] on input "text" at bounding box center [1265, 102] width 328 height 24
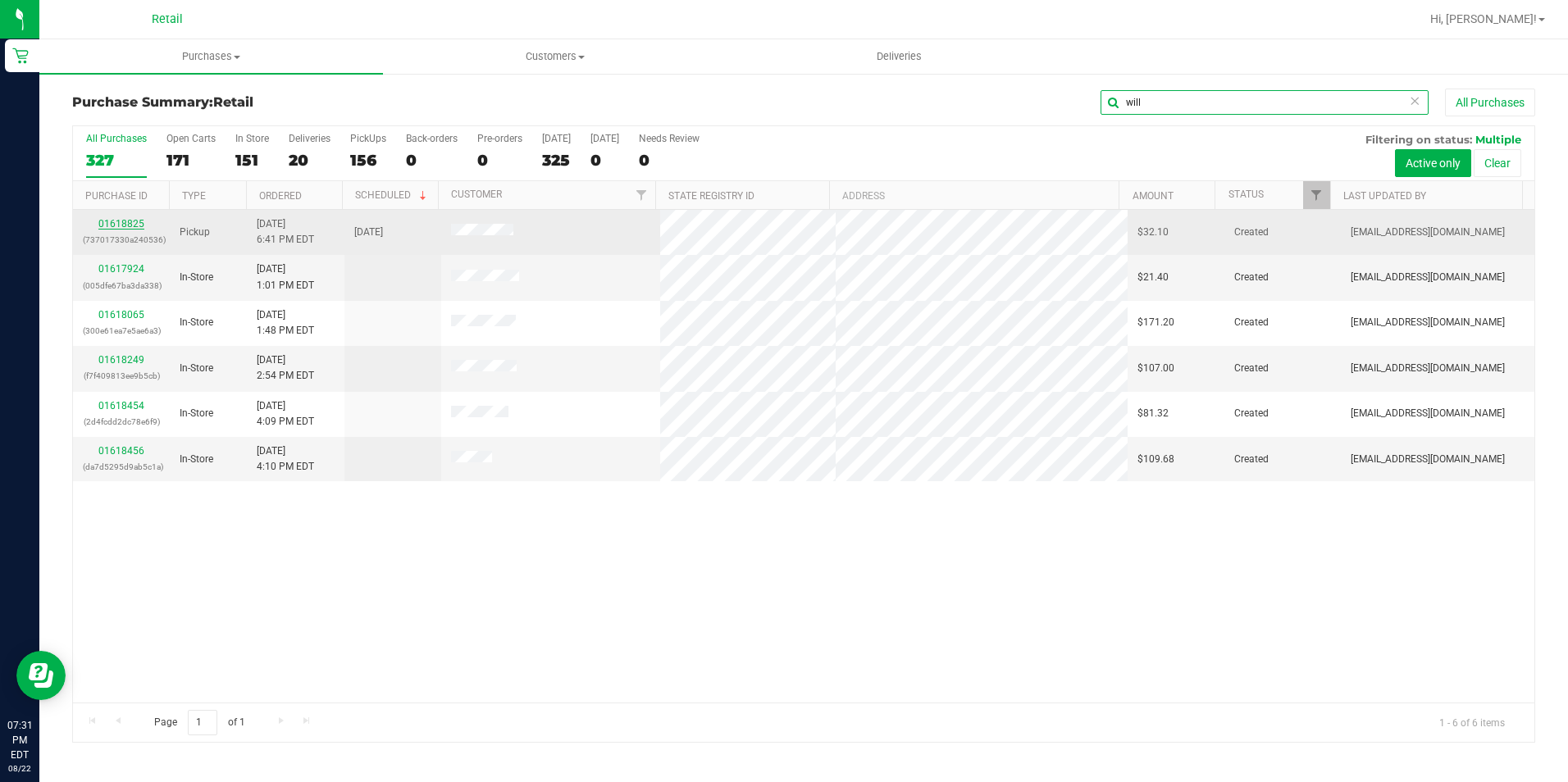
type input "will"
click at [125, 218] on link "01618825" at bounding box center [121, 224] width 46 height 12
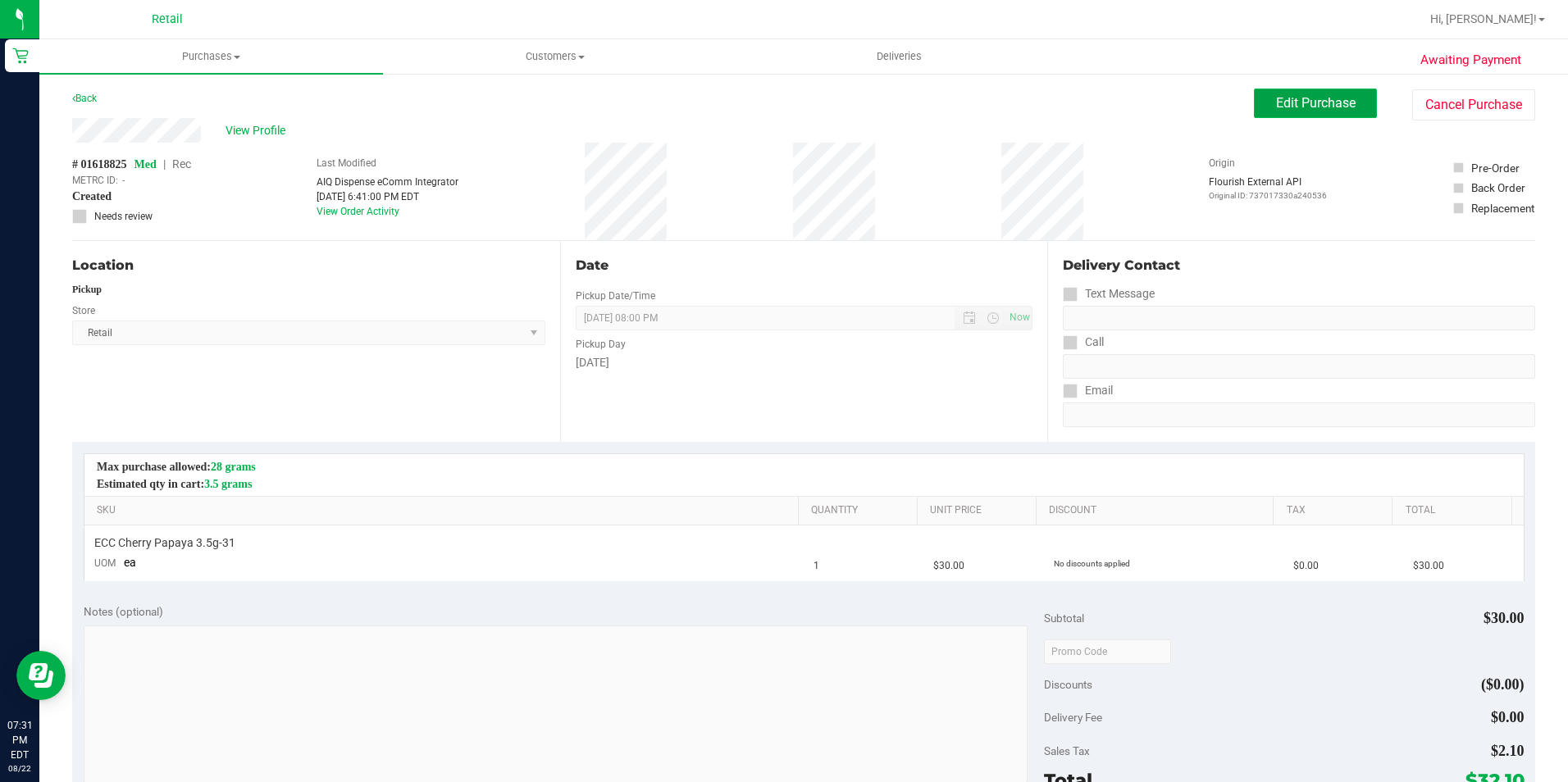
click at [1284, 108] on span "Edit Purchase" at bounding box center [1315, 102] width 79 height 15
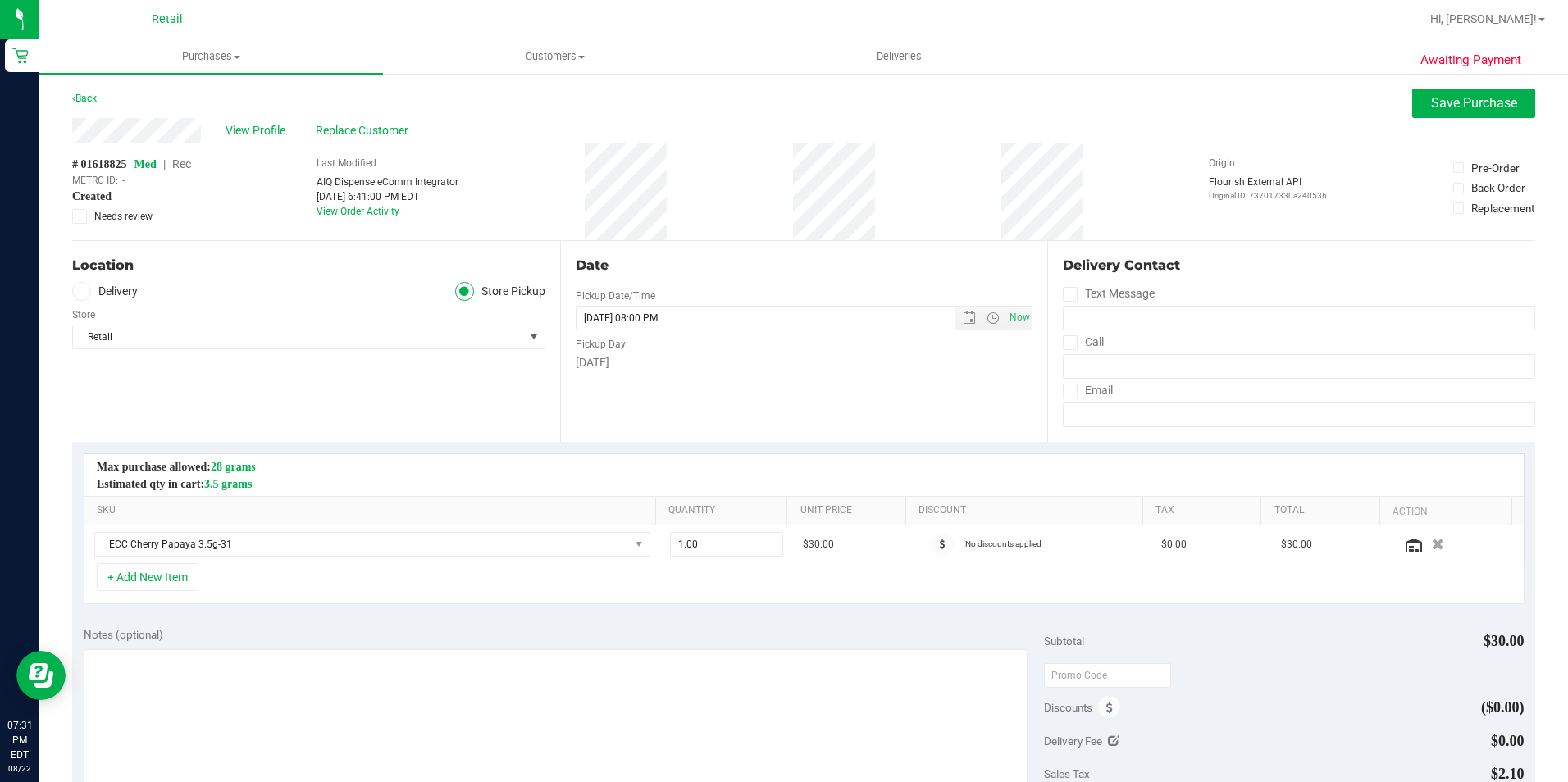
click at [191, 158] on span "Rec" at bounding box center [181, 164] width 19 height 14
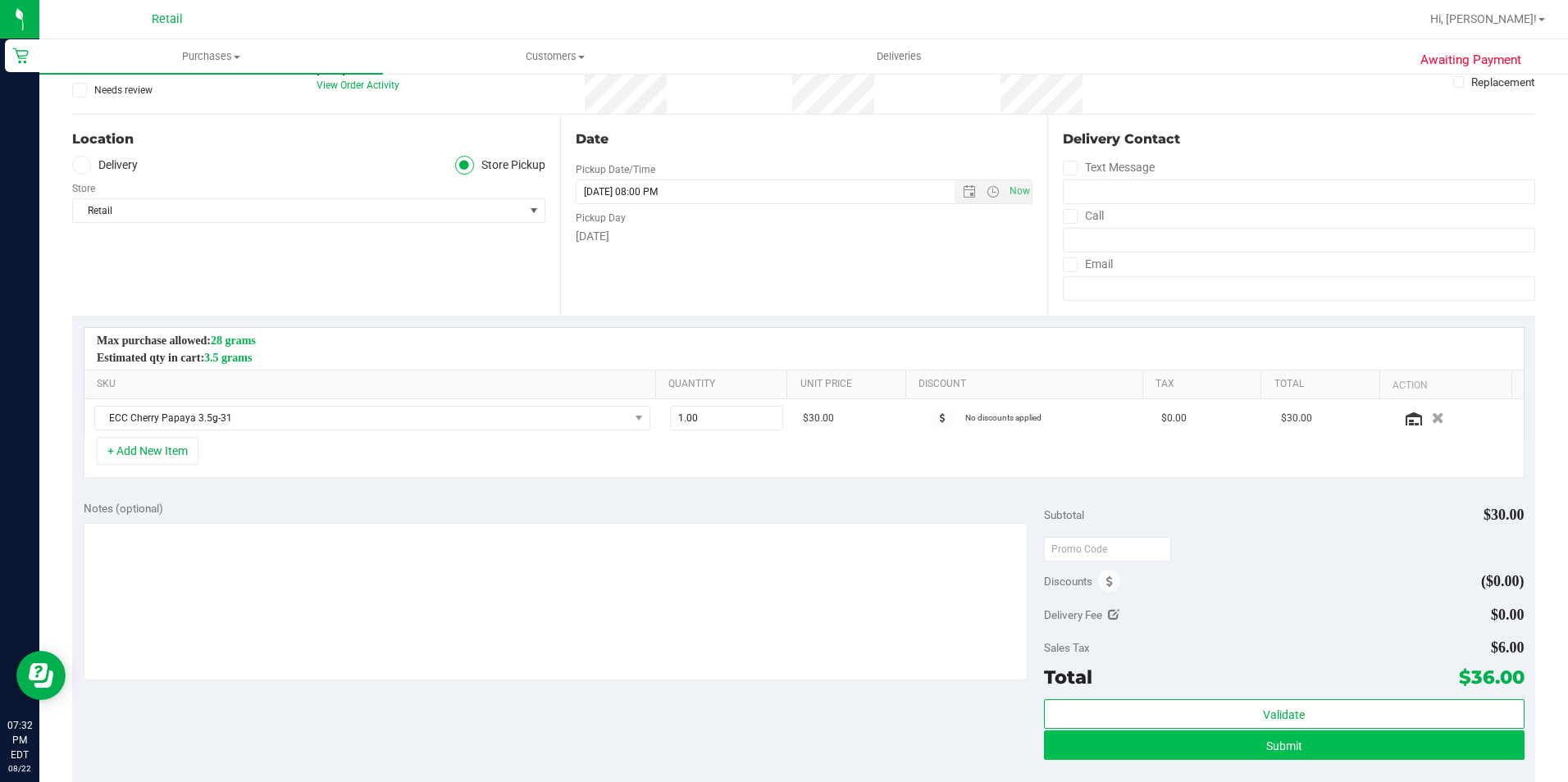
scroll to position [164, 0]
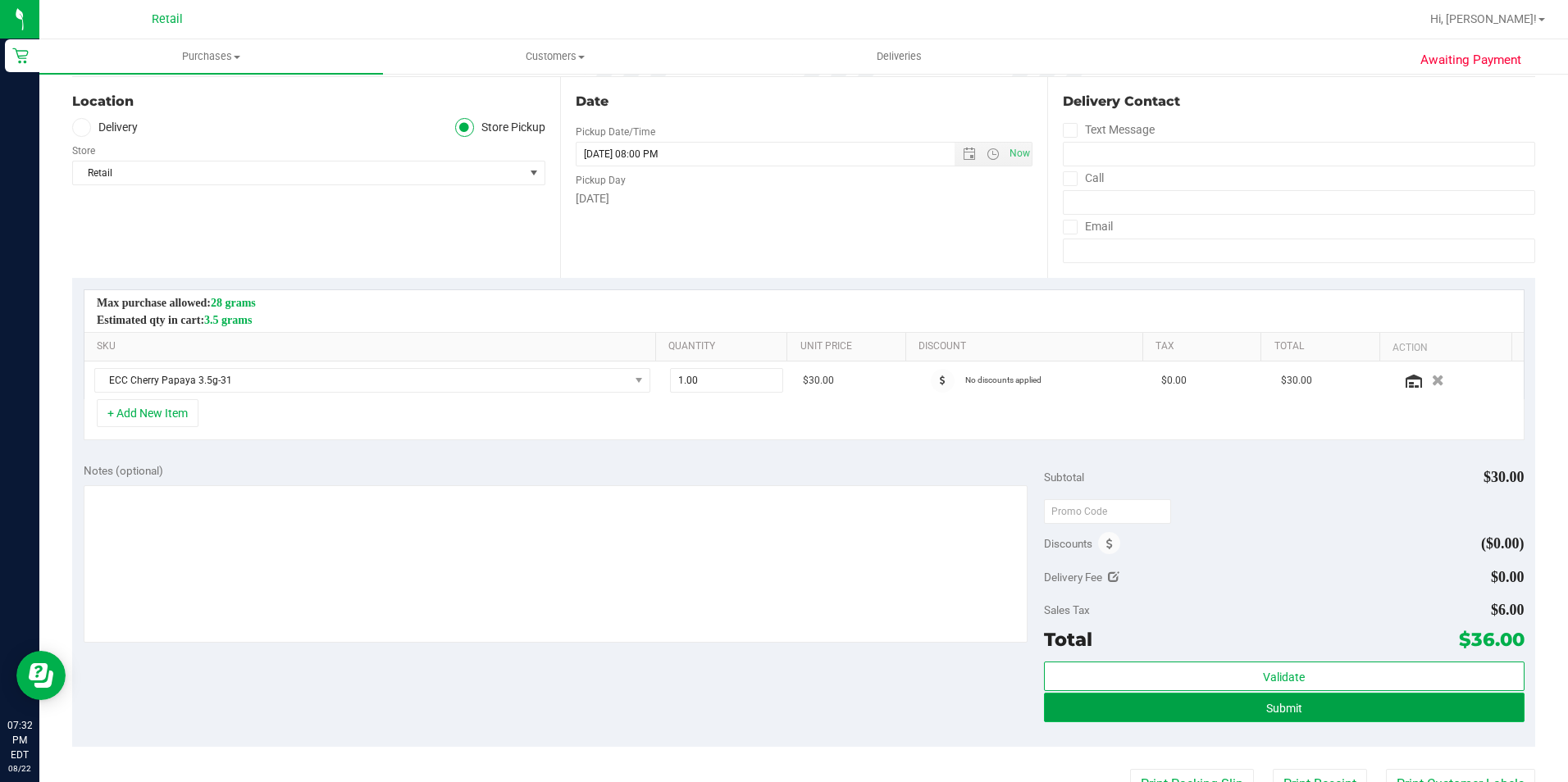
click at [1322, 718] on button "Submit" at bounding box center [1284, 707] width 481 height 30
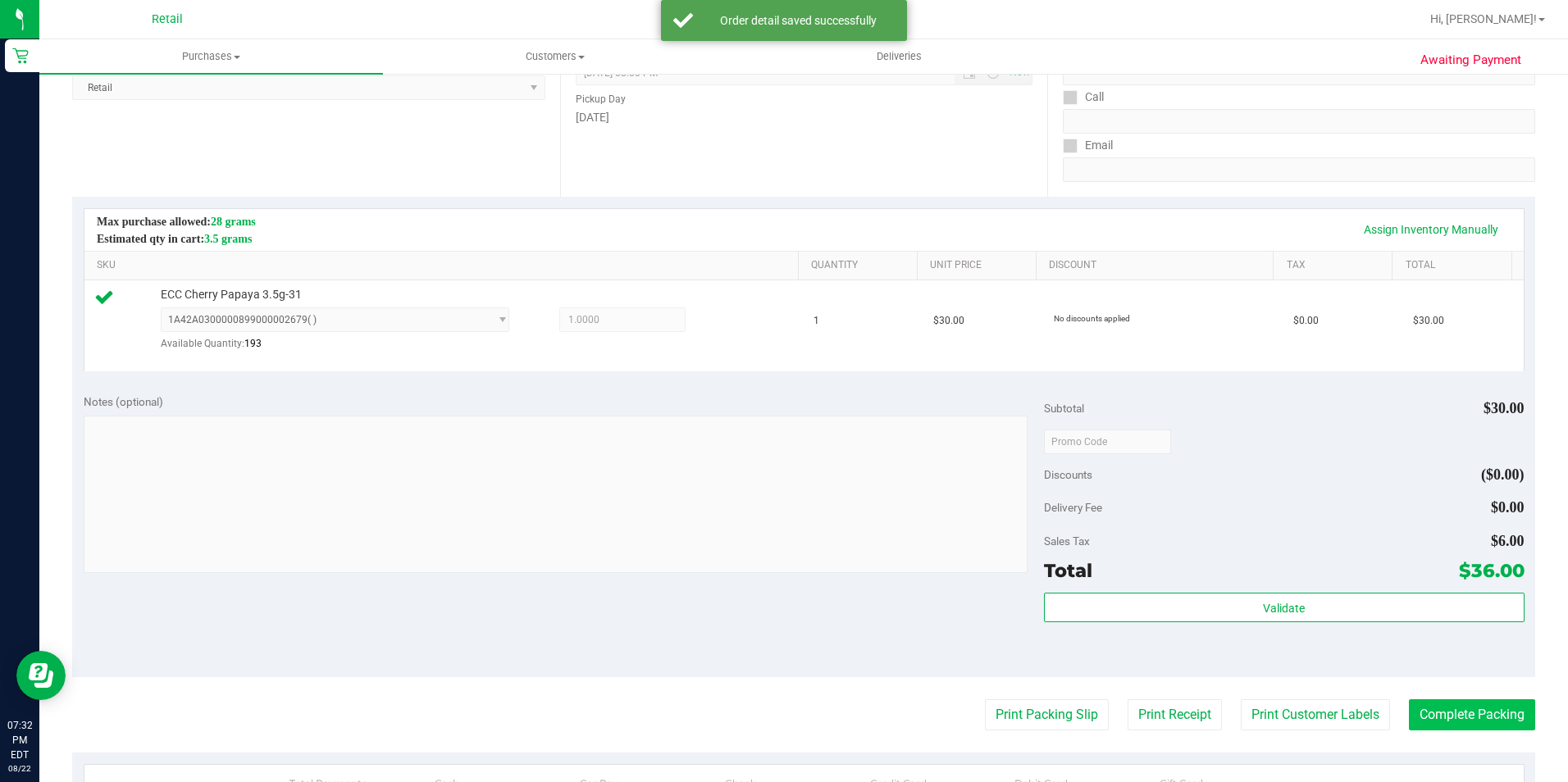
scroll to position [246, 0]
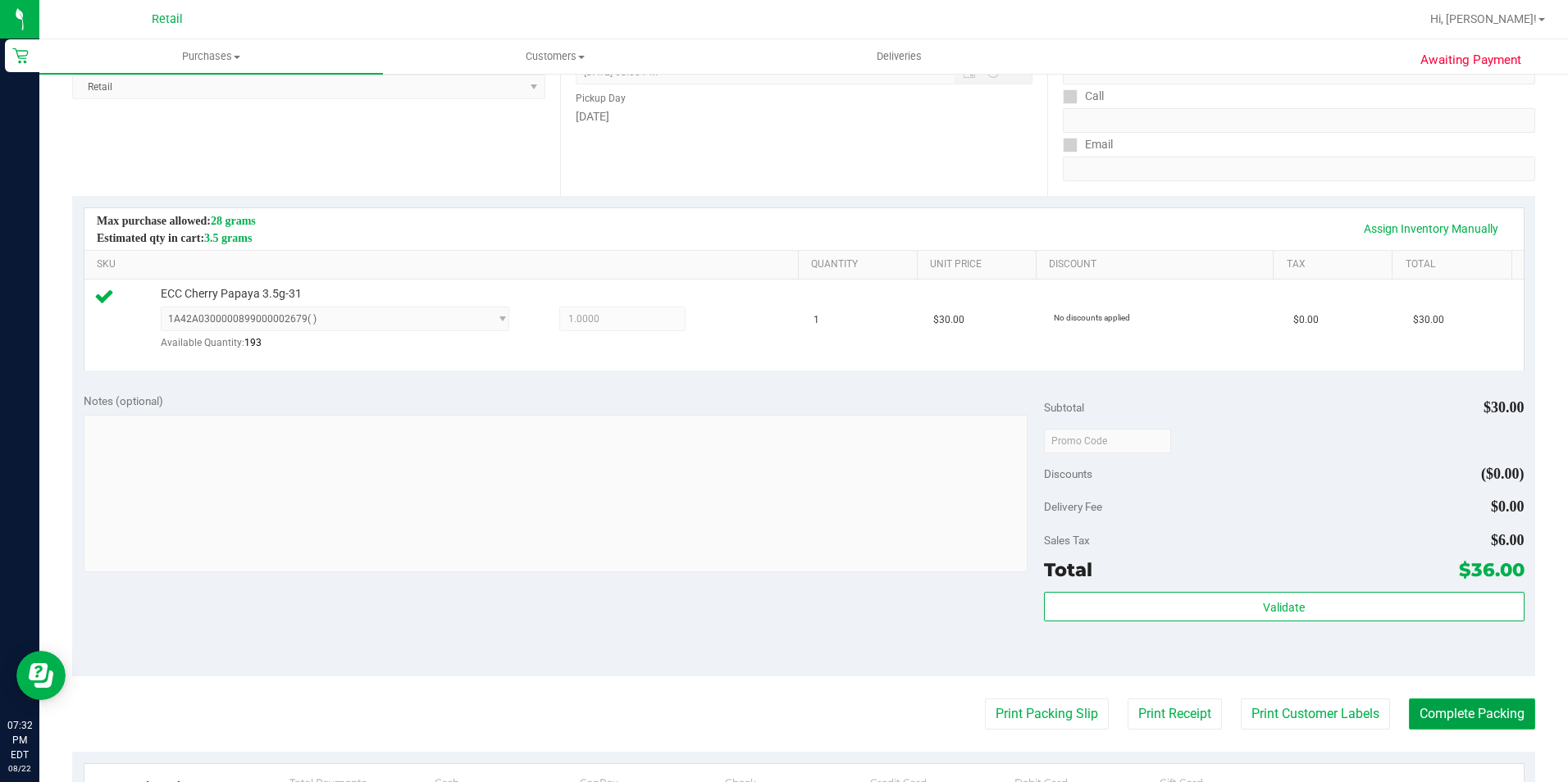
click at [1462, 708] on button "Complete Packing" at bounding box center [1471, 713] width 126 height 32
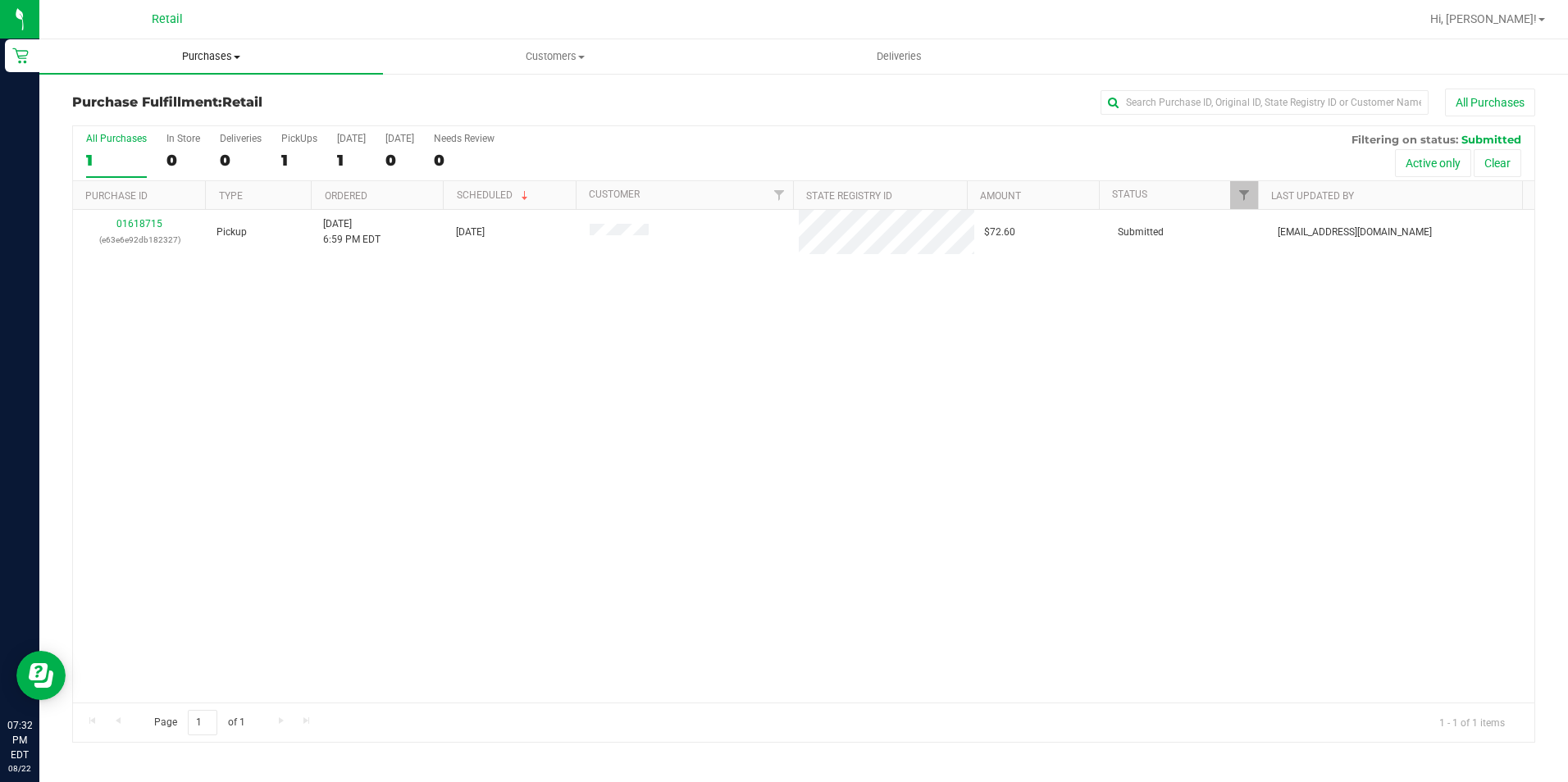
click at [193, 65] on uib-tab-heading "Purchases Summary of purchases Fulfillment All purchases" at bounding box center [211, 57] width 344 height 34
click at [194, 95] on span "Summary of purchases" at bounding box center [124, 98] width 168 height 14
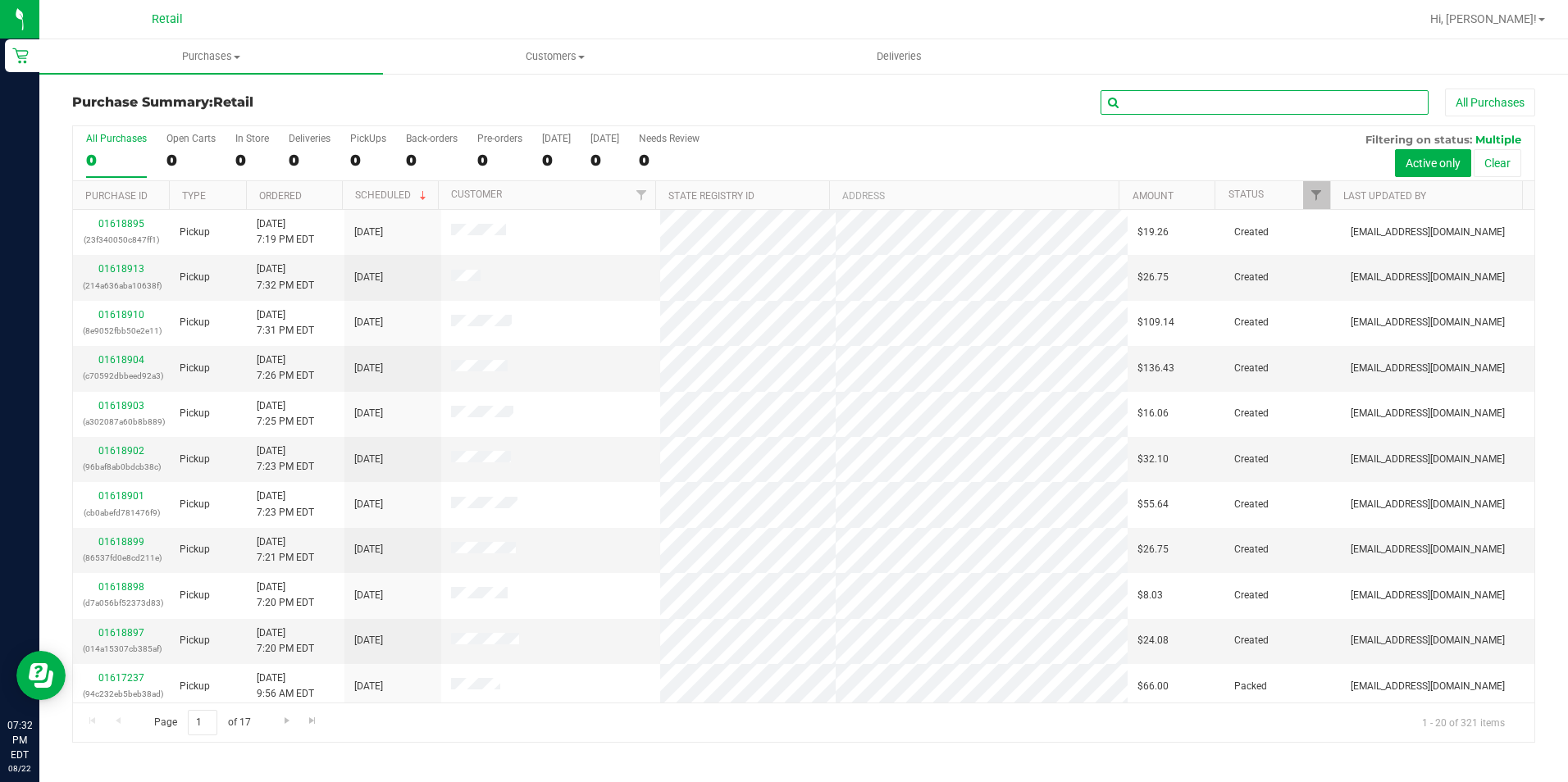
click at [1213, 104] on input "text" at bounding box center [1265, 102] width 328 height 24
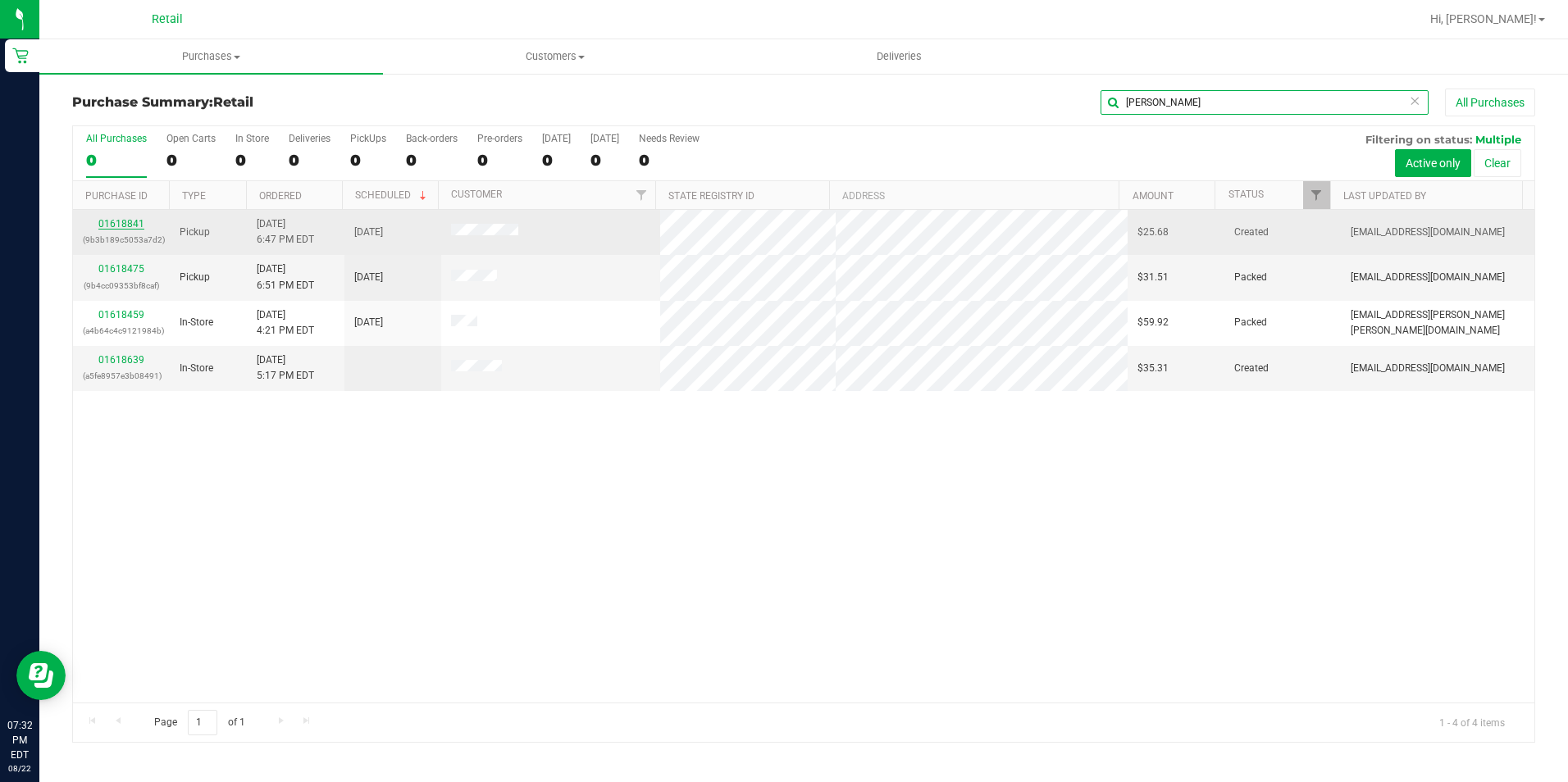
type input "[PERSON_NAME]"
click at [115, 220] on link "01618841" at bounding box center [121, 224] width 46 height 12
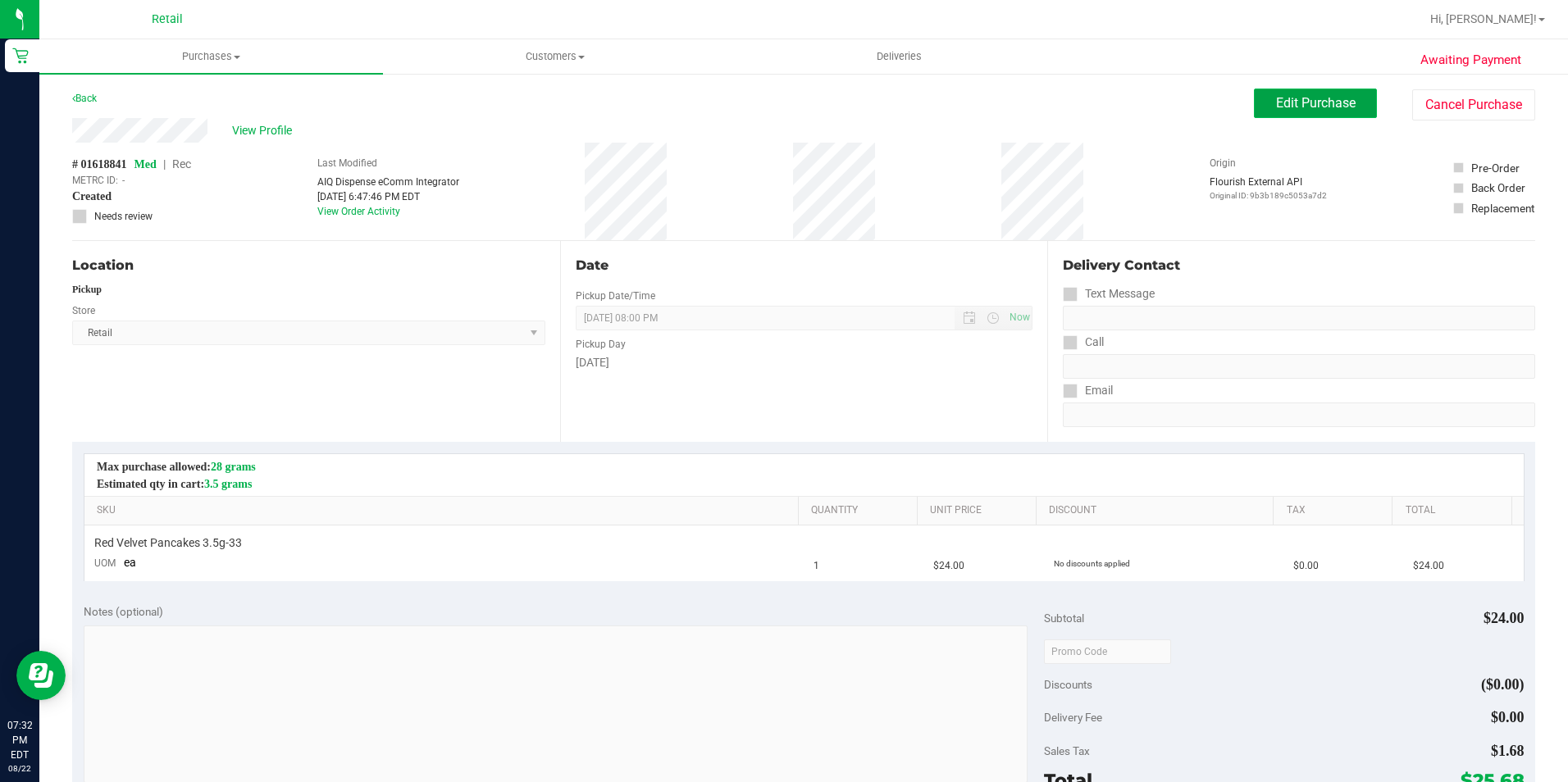
click at [1291, 111] on button "Edit Purchase" at bounding box center [1315, 103] width 123 height 30
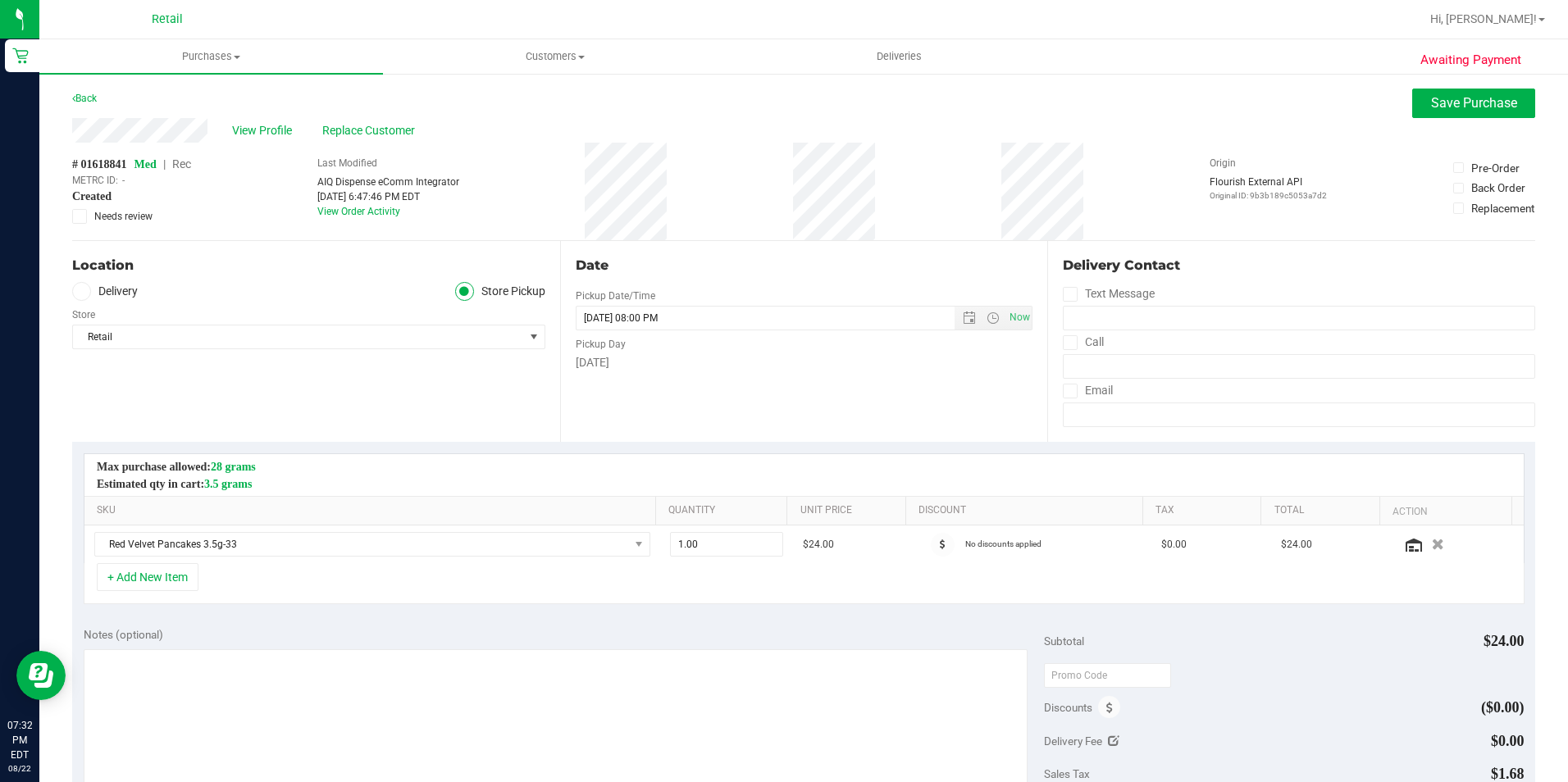
click at [183, 158] on span "Rec" at bounding box center [181, 164] width 19 height 14
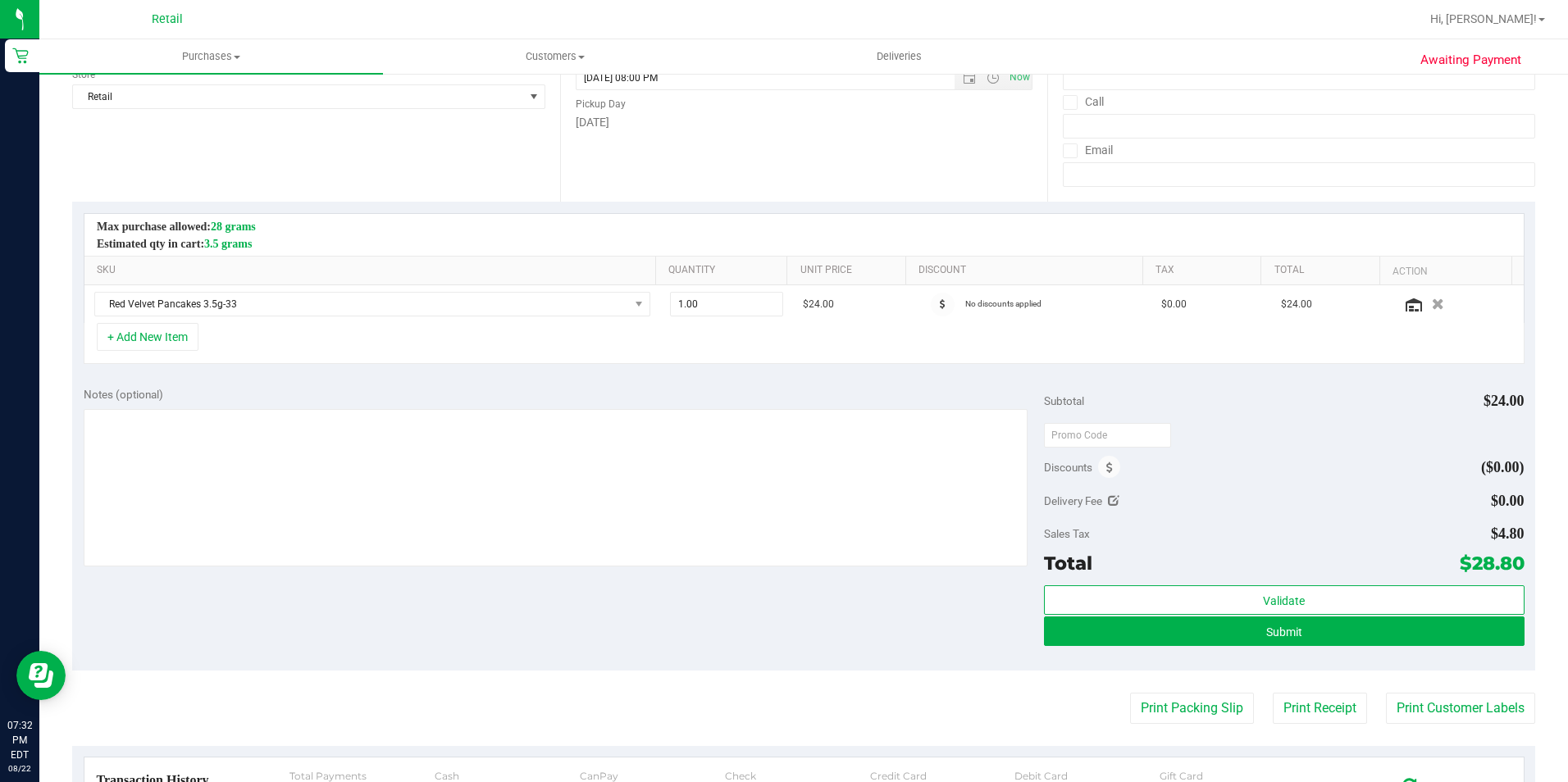
scroll to position [246, 0]
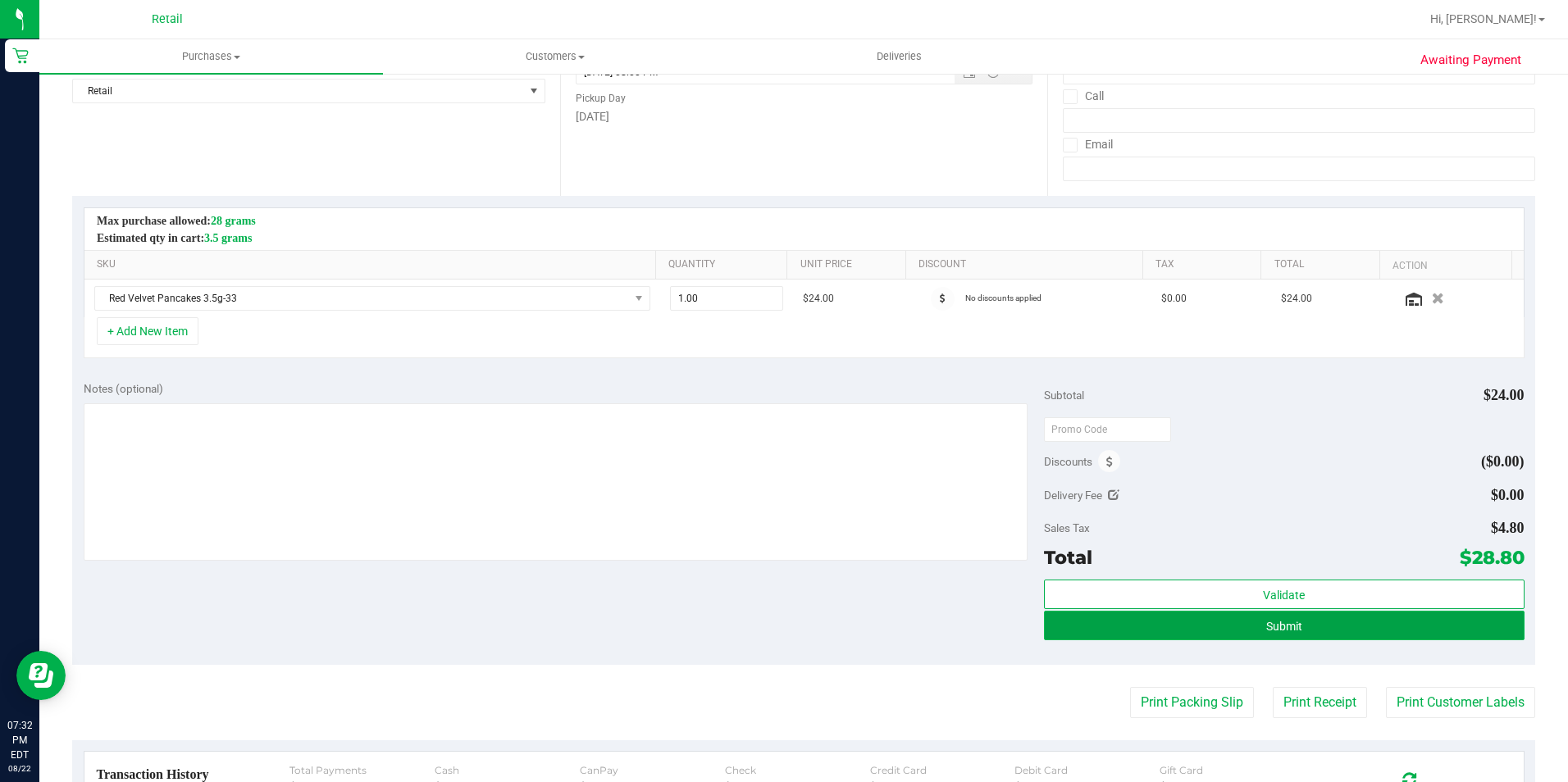
click at [1367, 636] on button "Submit" at bounding box center [1284, 625] width 481 height 30
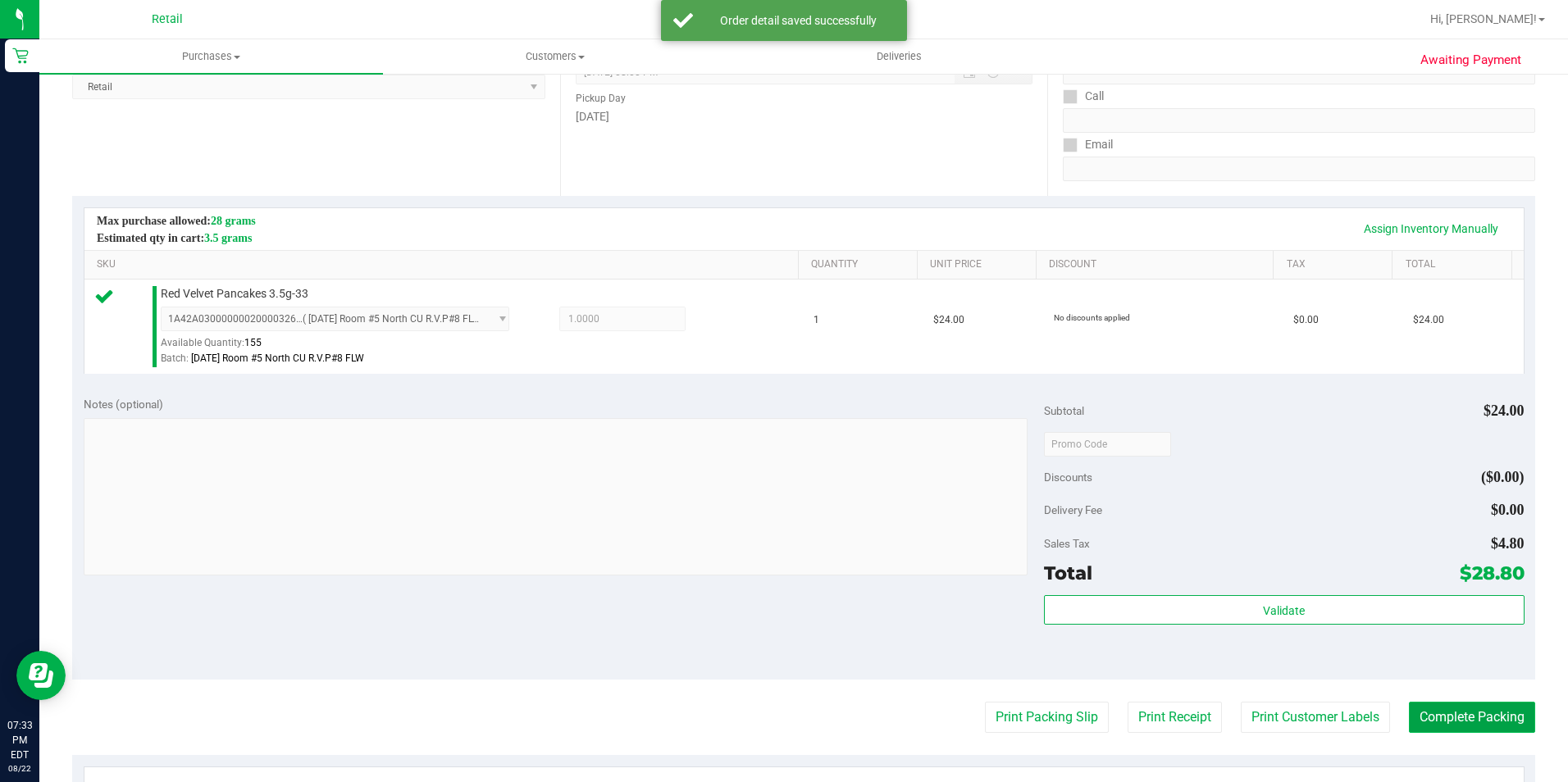
click at [1516, 716] on button "Complete Packing" at bounding box center [1471, 717] width 126 height 32
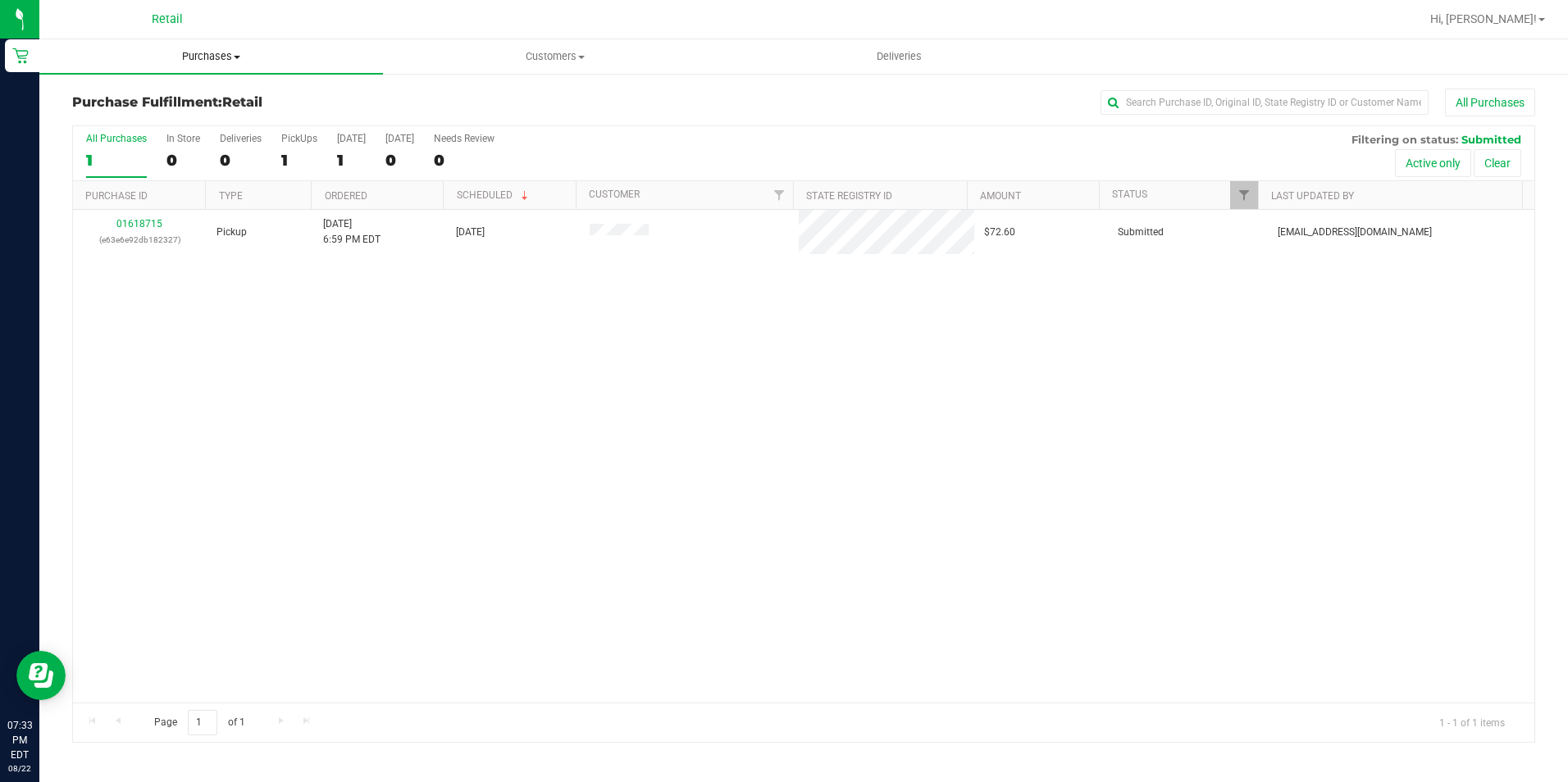
click at [208, 58] on span "Purchases" at bounding box center [211, 57] width 344 height 14
click at [199, 107] on li "Summary of purchases" at bounding box center [211, 99] width 344 height 20
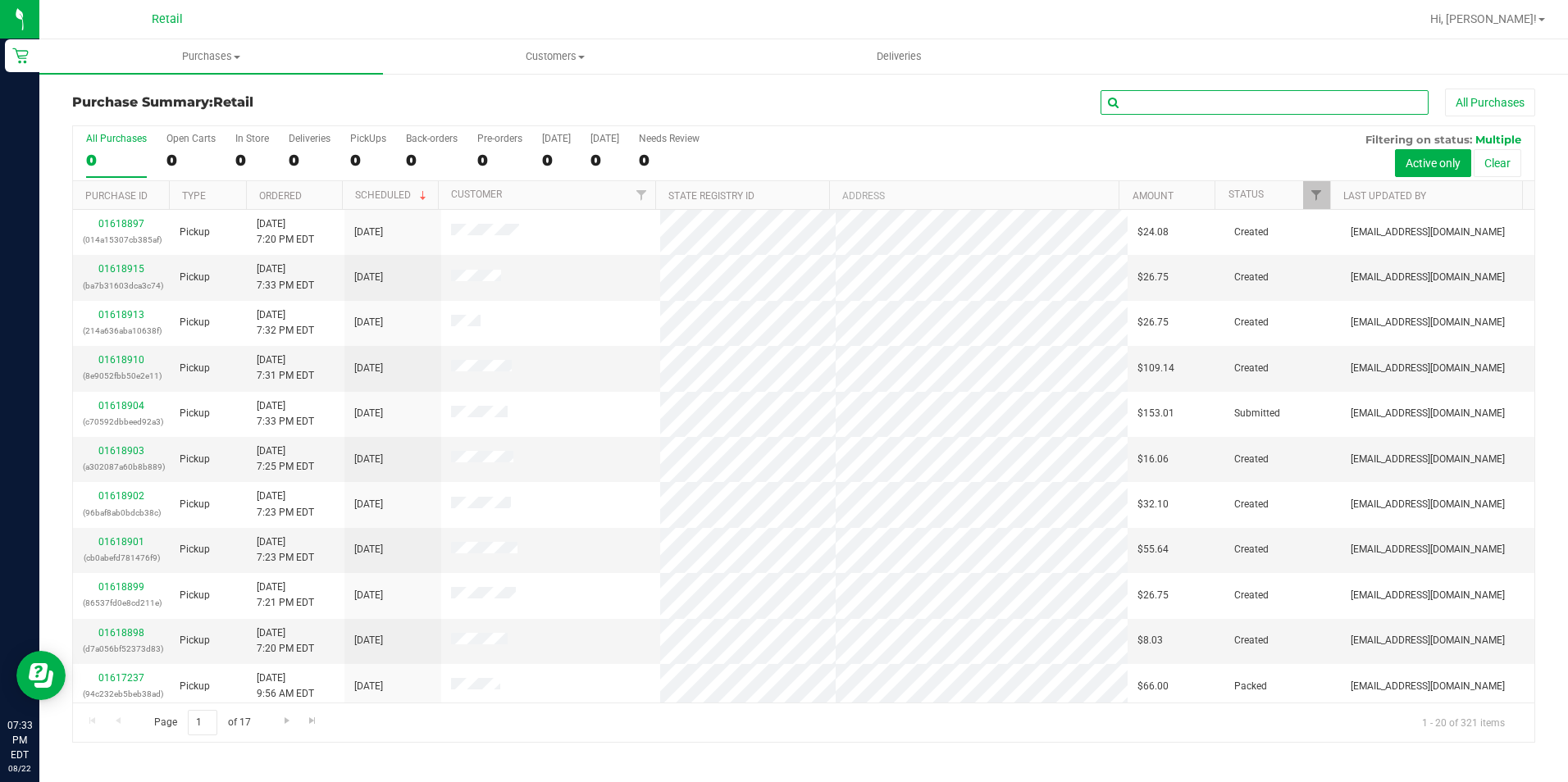
click at [1157, 94] on input "text" at bounding box center [1265, 102] width 328 height 24
click at [1160, 99] on input "text" at bounding box center [1265, 102] width 328 height 24
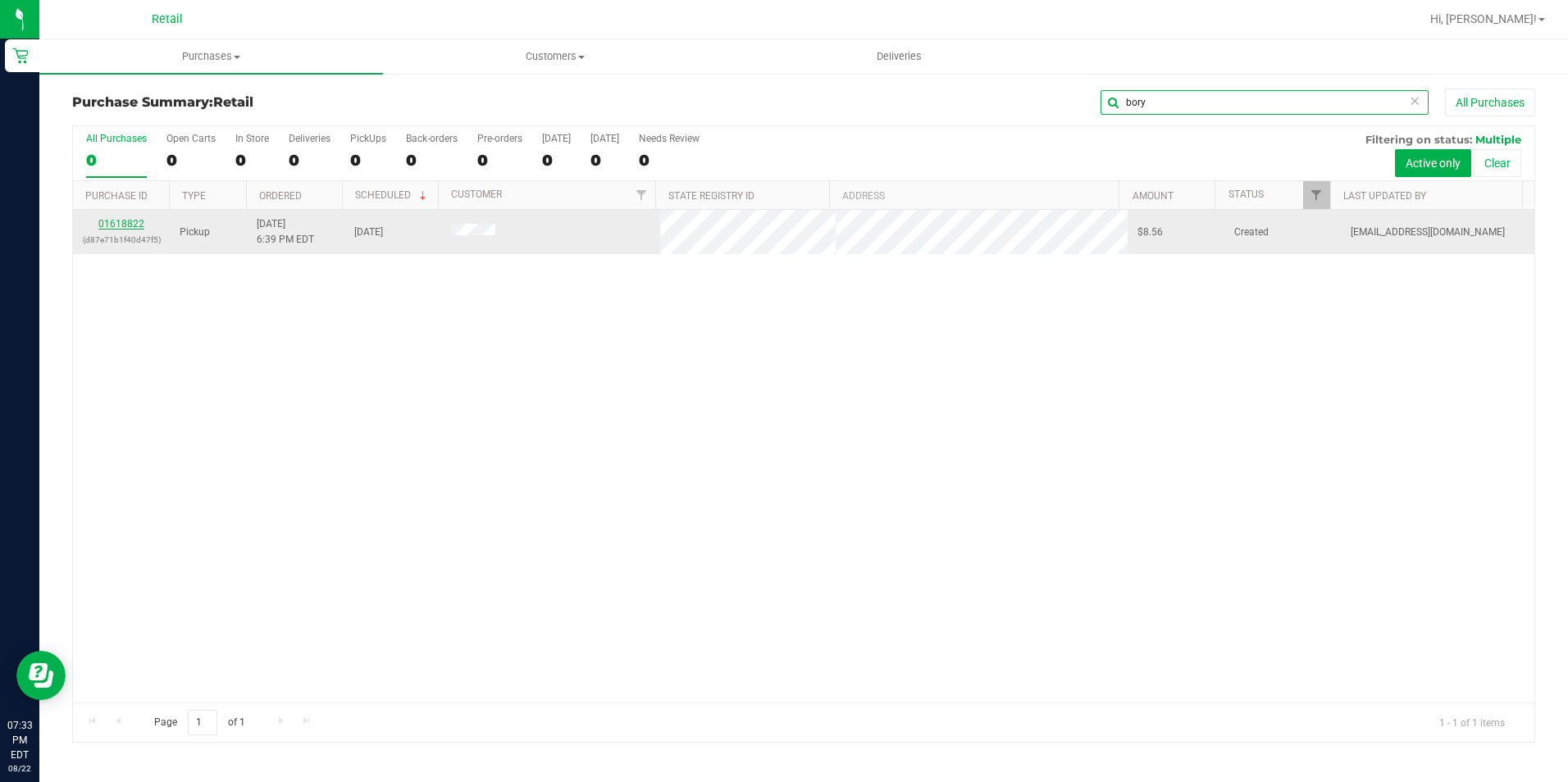
type input "bory"
click at [119, 228] on link "01618822" at bounding box center [121, 224] width 46 height 12
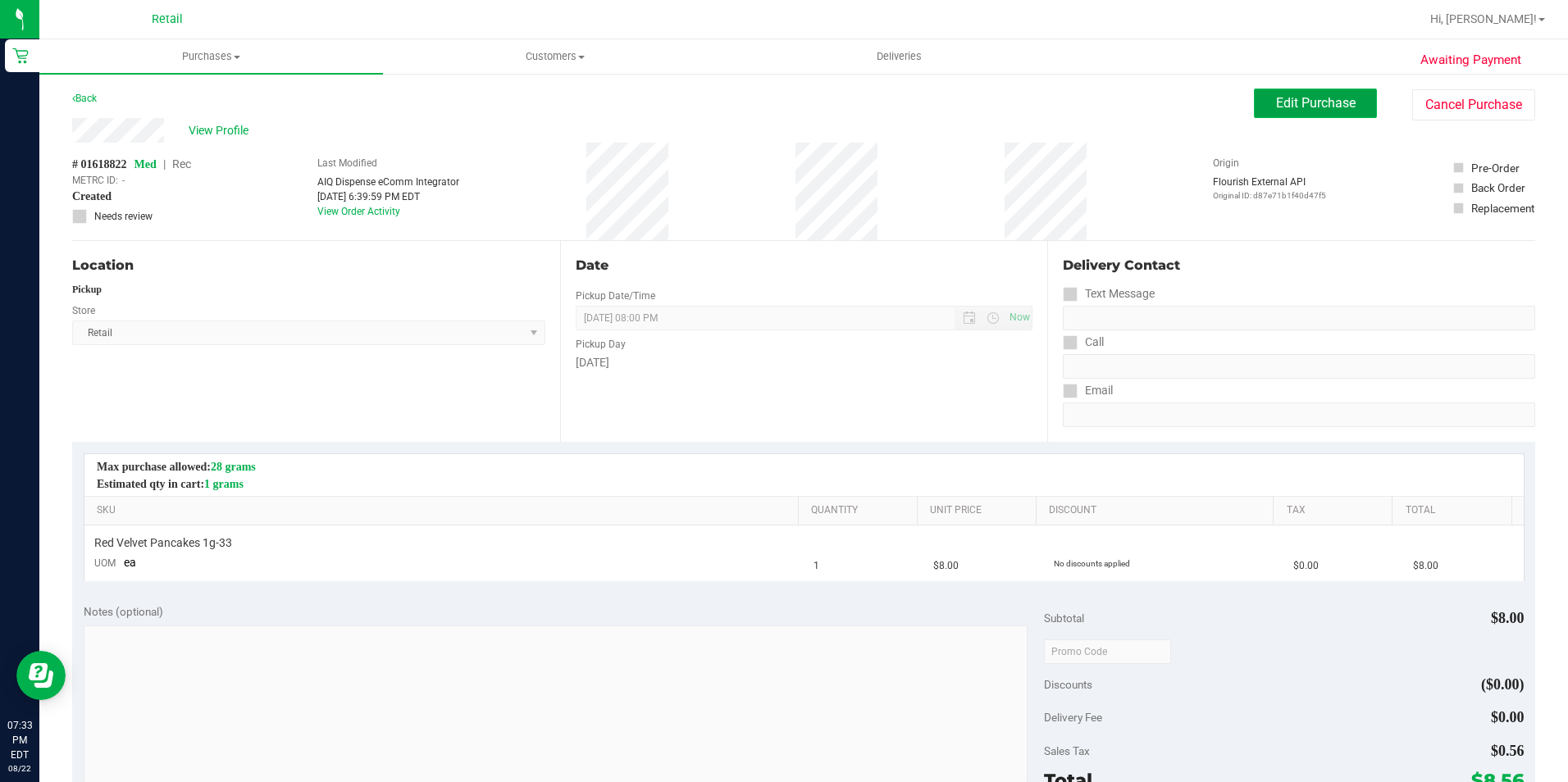
click at [1276, 108] on span "Edit Purchase" at bounding box center [1315, 102] width 79 height 15
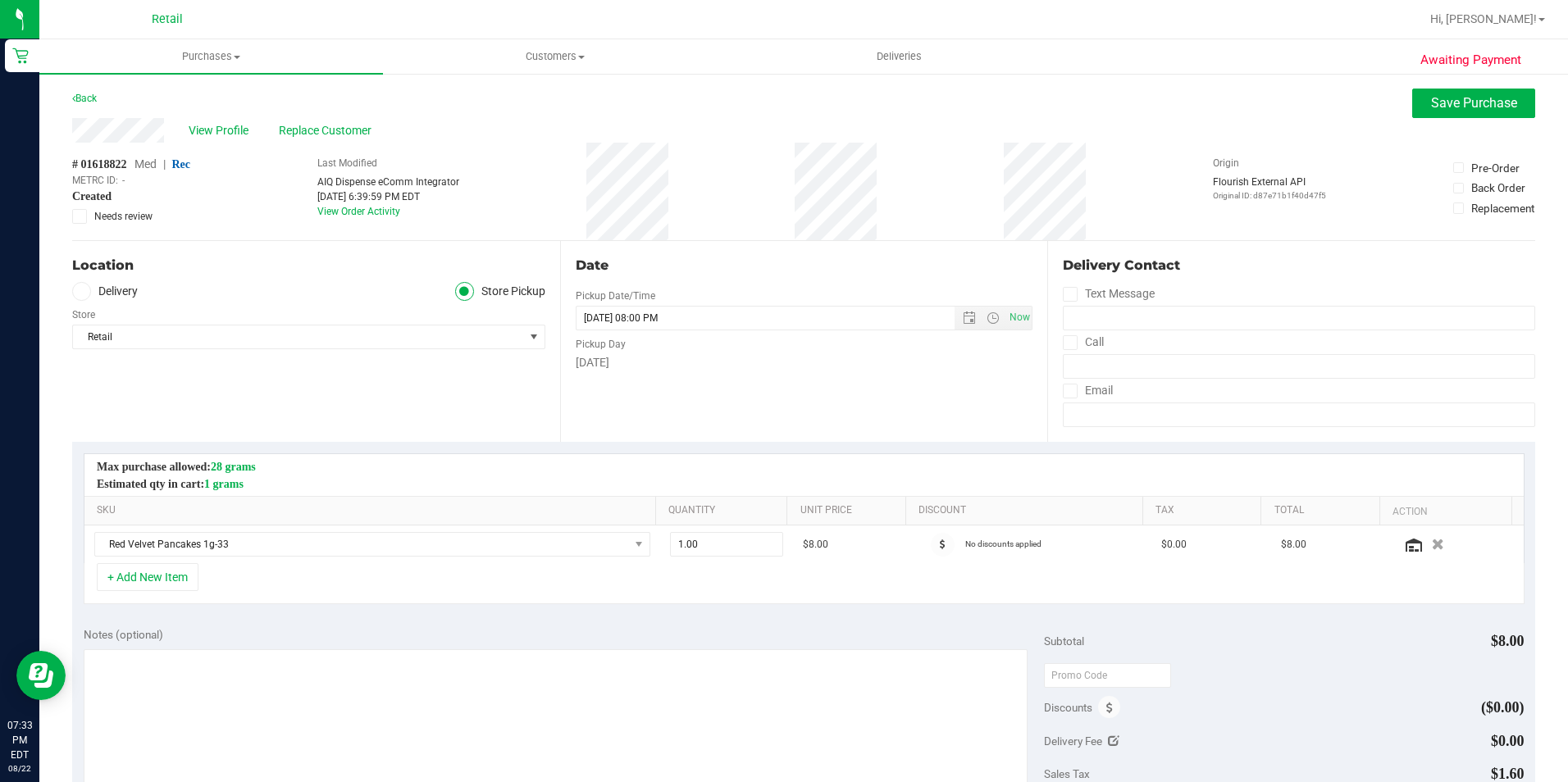
scroll to position [328, 0]
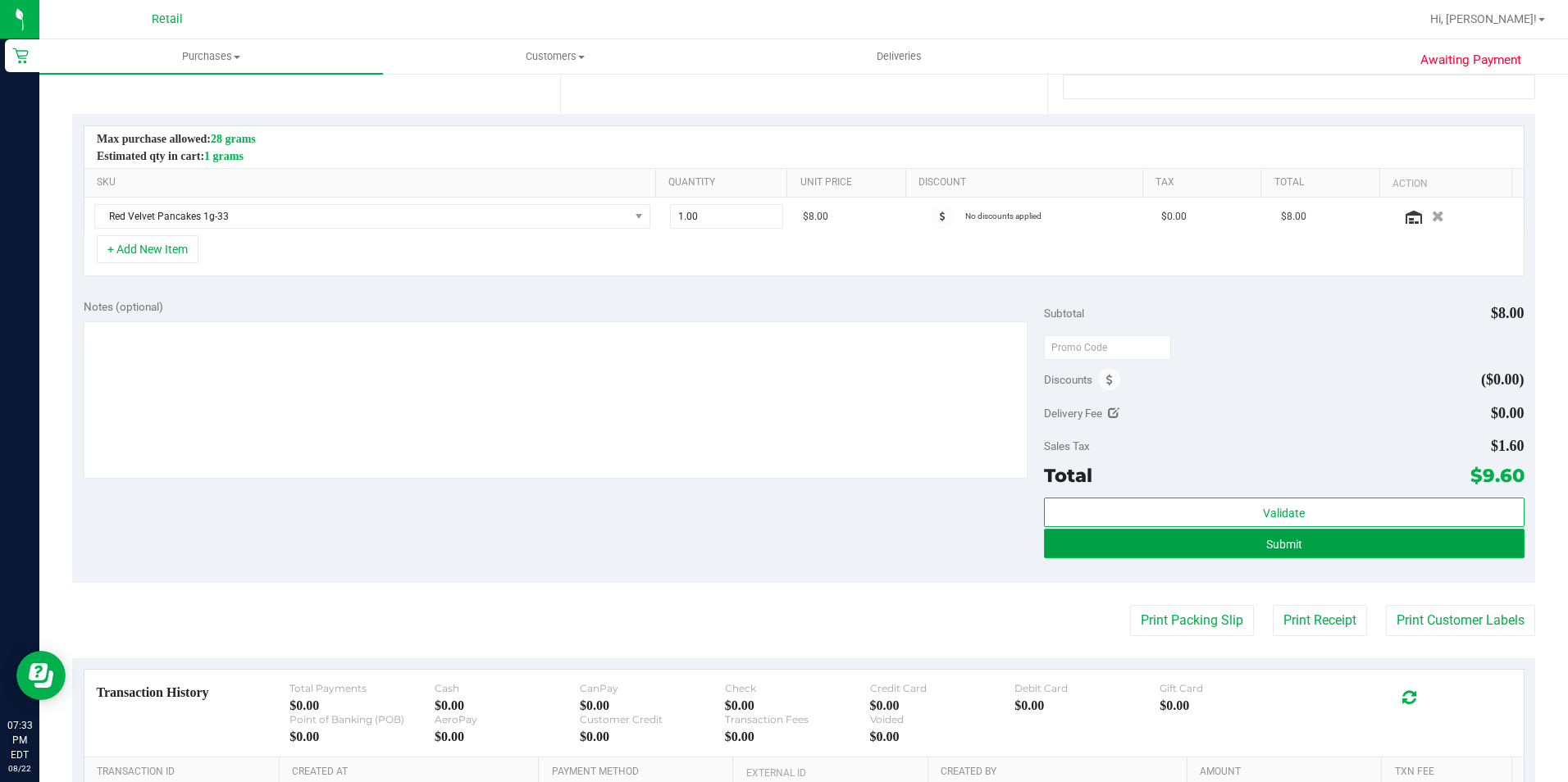
click at [1315, 543] on button "Submit" at bounding box center [1284, 543] width 481 height 30
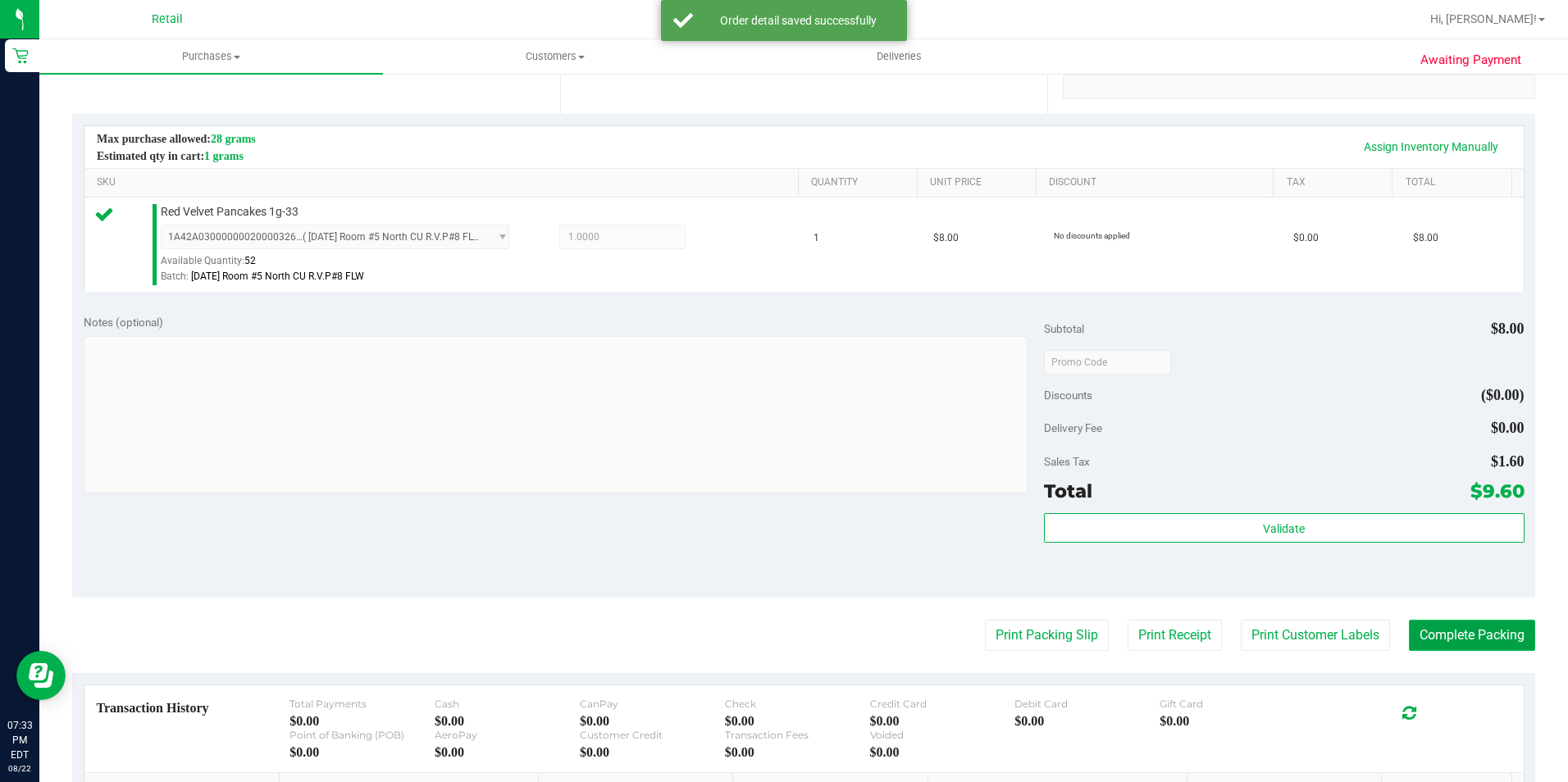
click at [1490, 635] on button "Complete Packing" at bounding box center [1471, 635] width 126 height 32
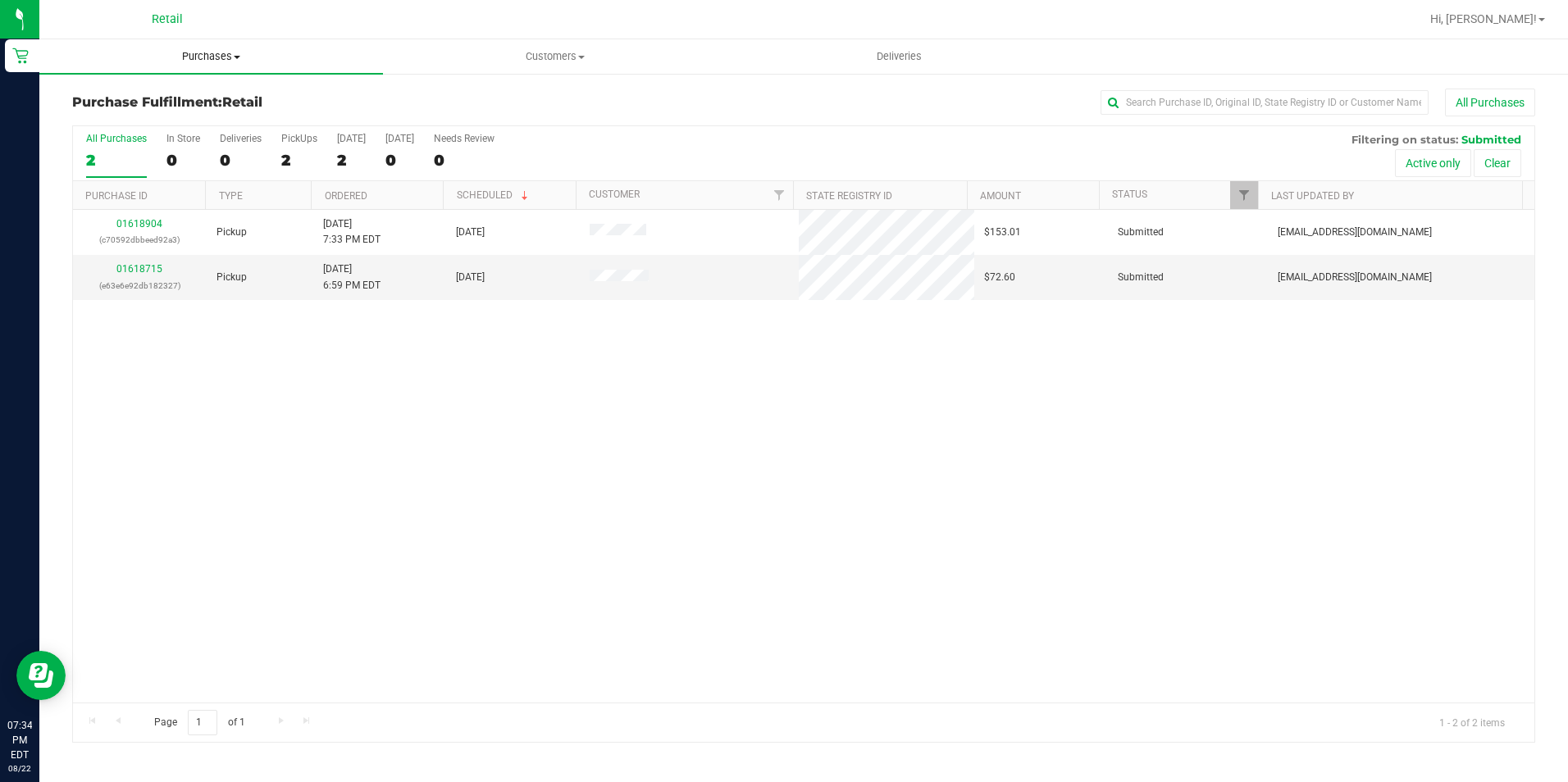
click at [212, 54] on span "Purchases" at bounding box center [211, 57] width 344 height 14
click at [176, 105] on span "Summary of purchases" at bounding box center [124, 98] width 168 height 14
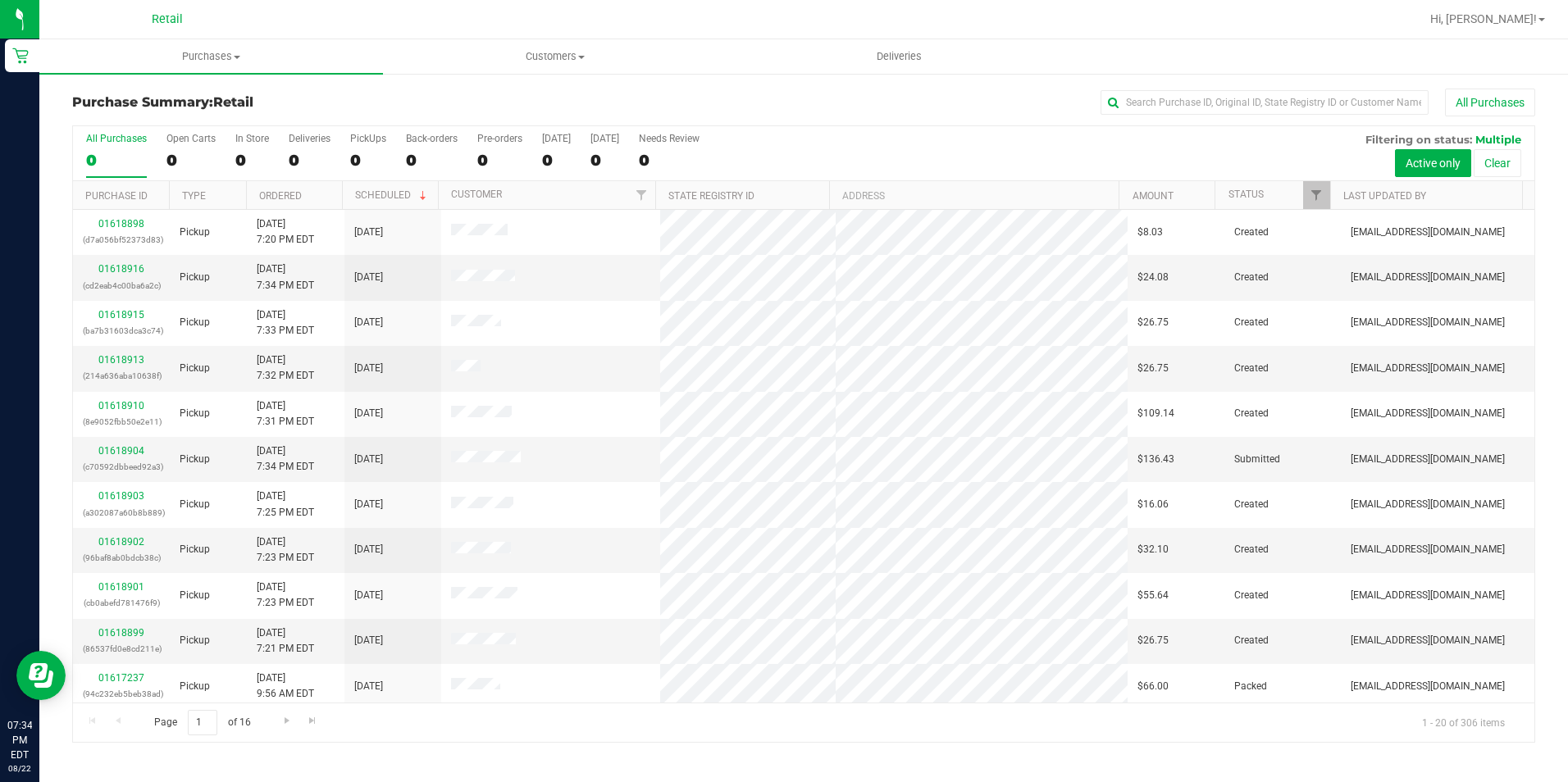
click at [1252, 103] on input "text" at bounding box center [1265, 102] width 328 height 24
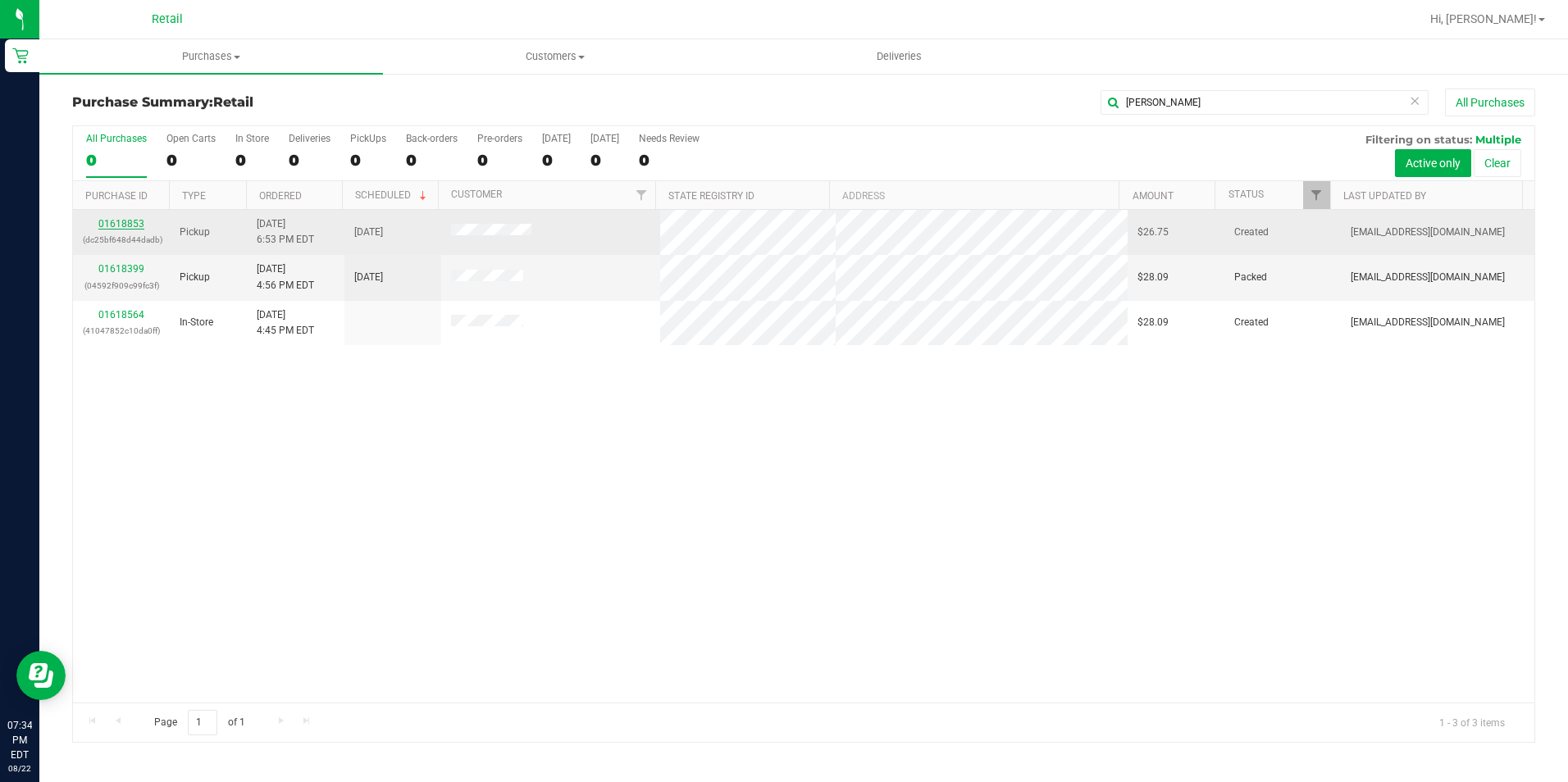
type input "[PERSON_NAME]"
click at [119, 227] on link "01618853" at bounding box center [121, 224] width 46 height 12
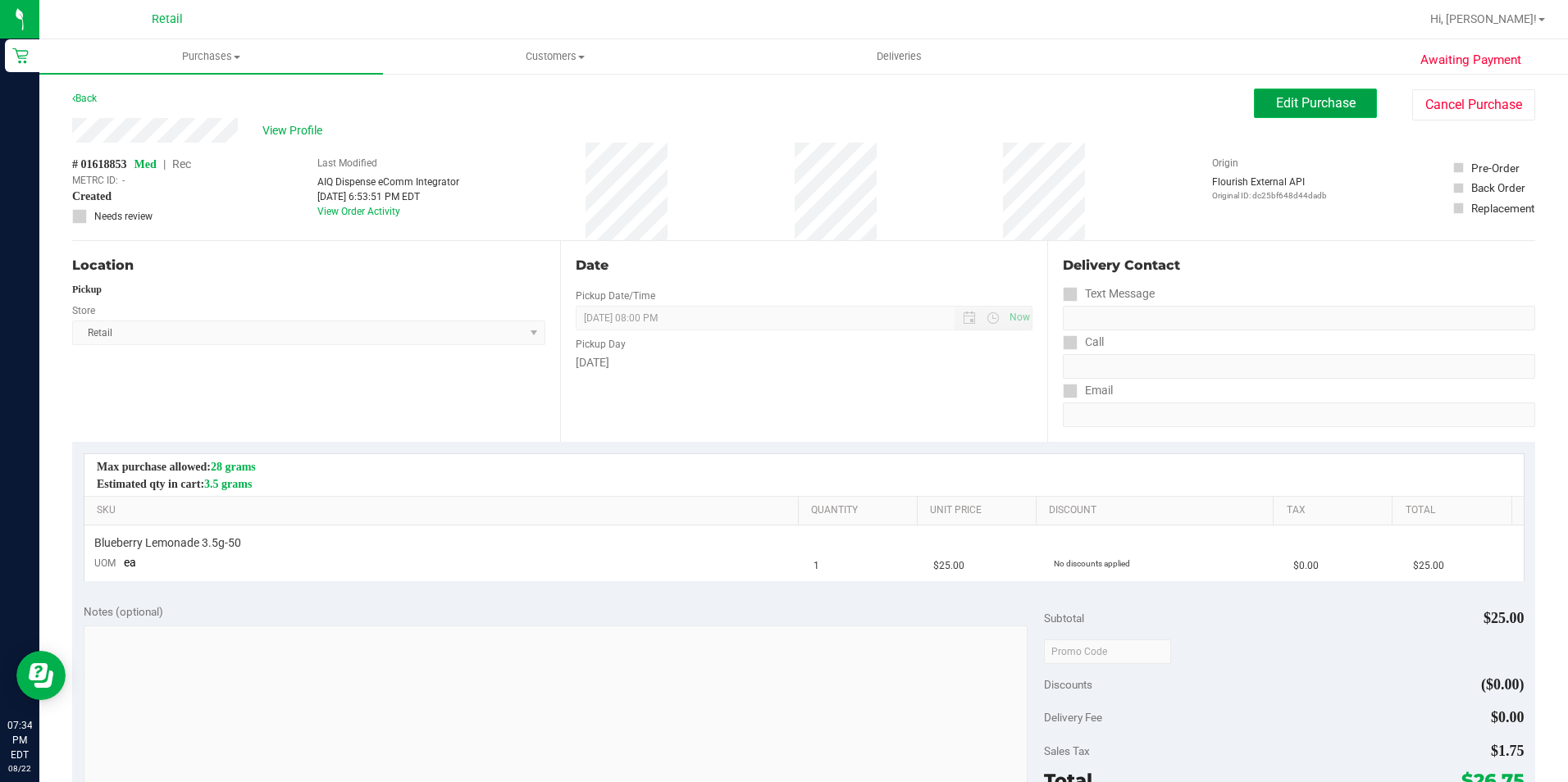
click at [1254, 111] on button "Edit Purchase" at bounding box center [1315, 103] width 123 height 30
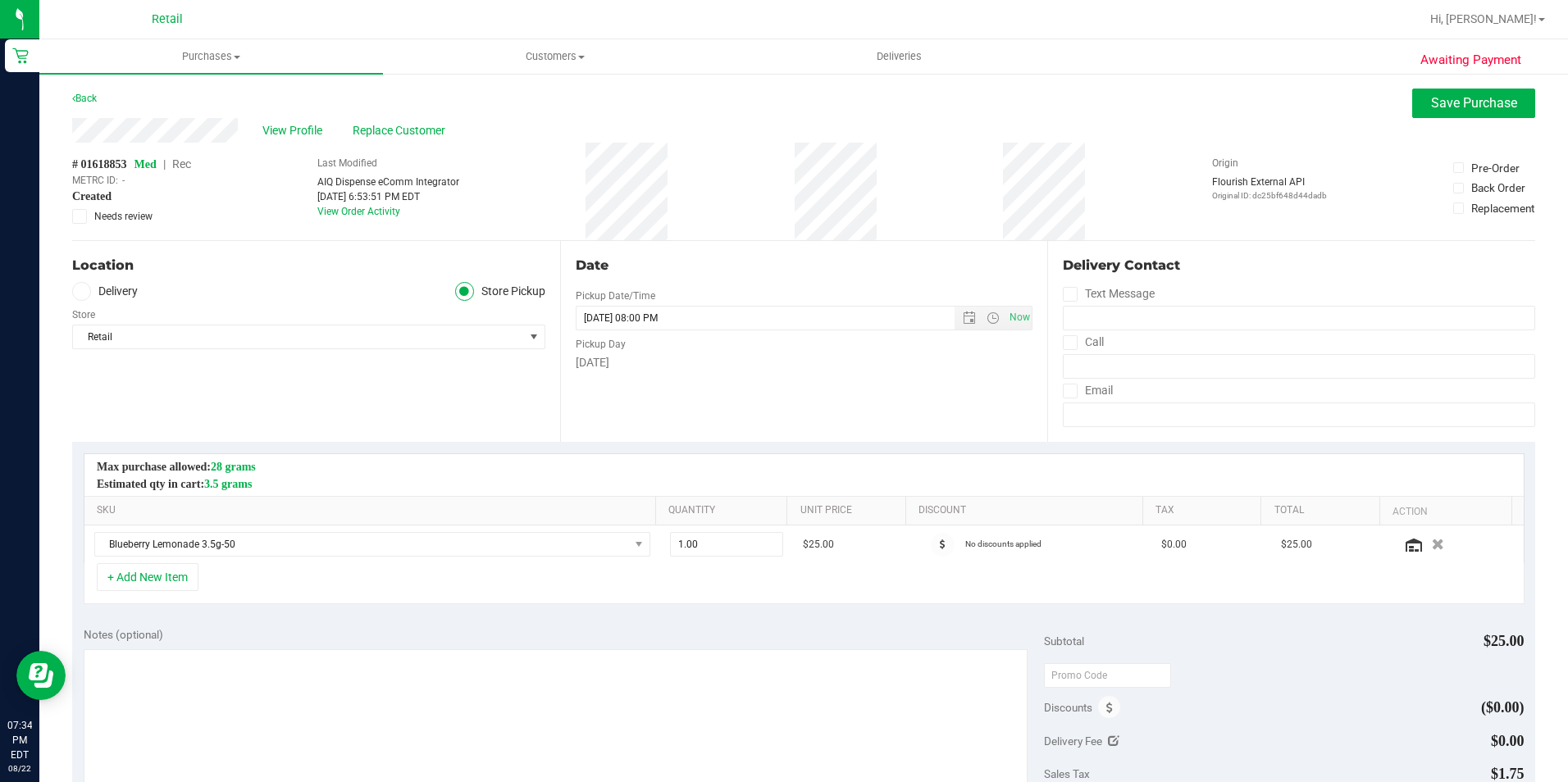
click at [185, 163] on span "Rec" at bounding box center [181, 164] width 19 height 14
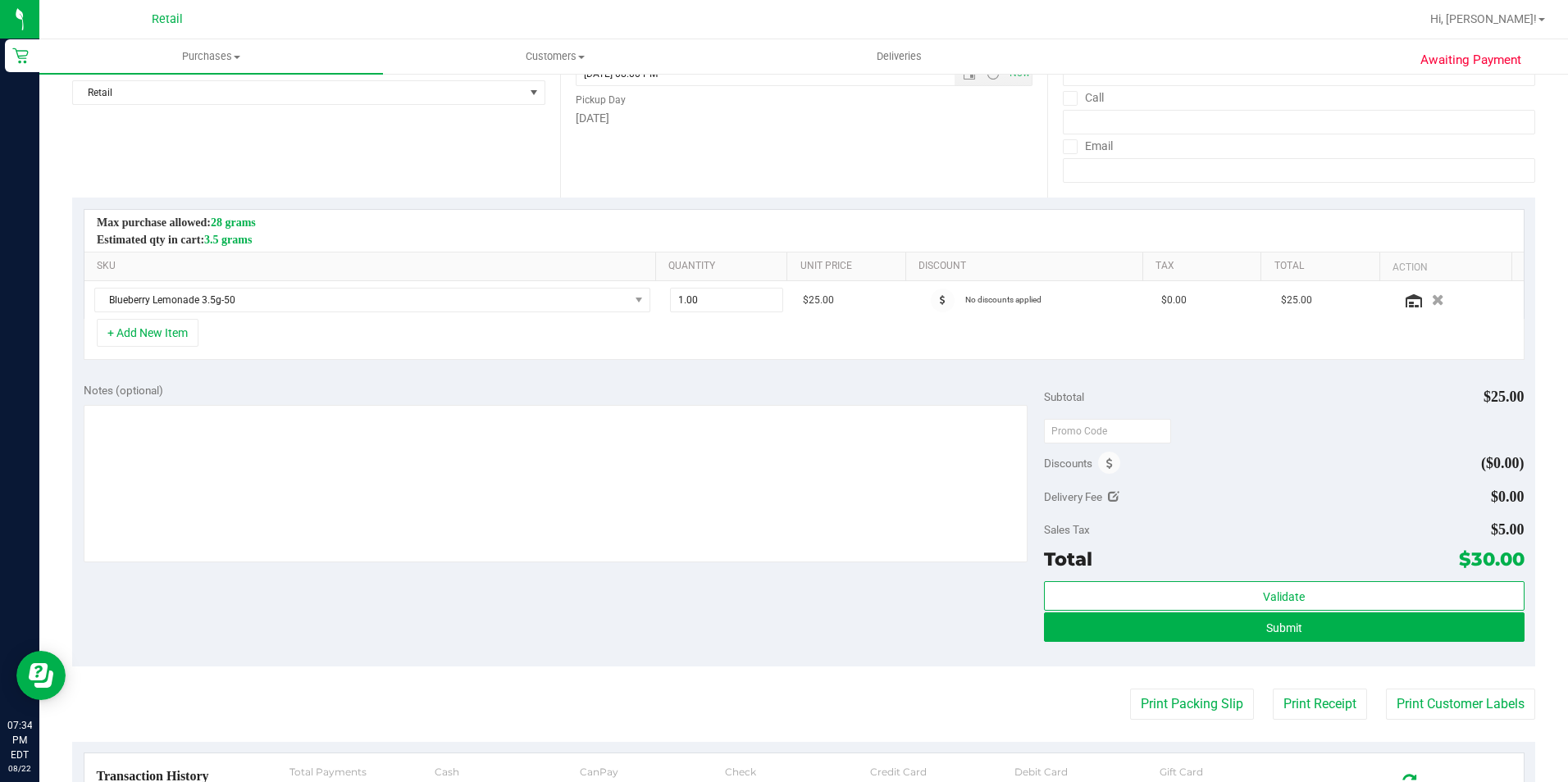
scroll to position [246, 0]
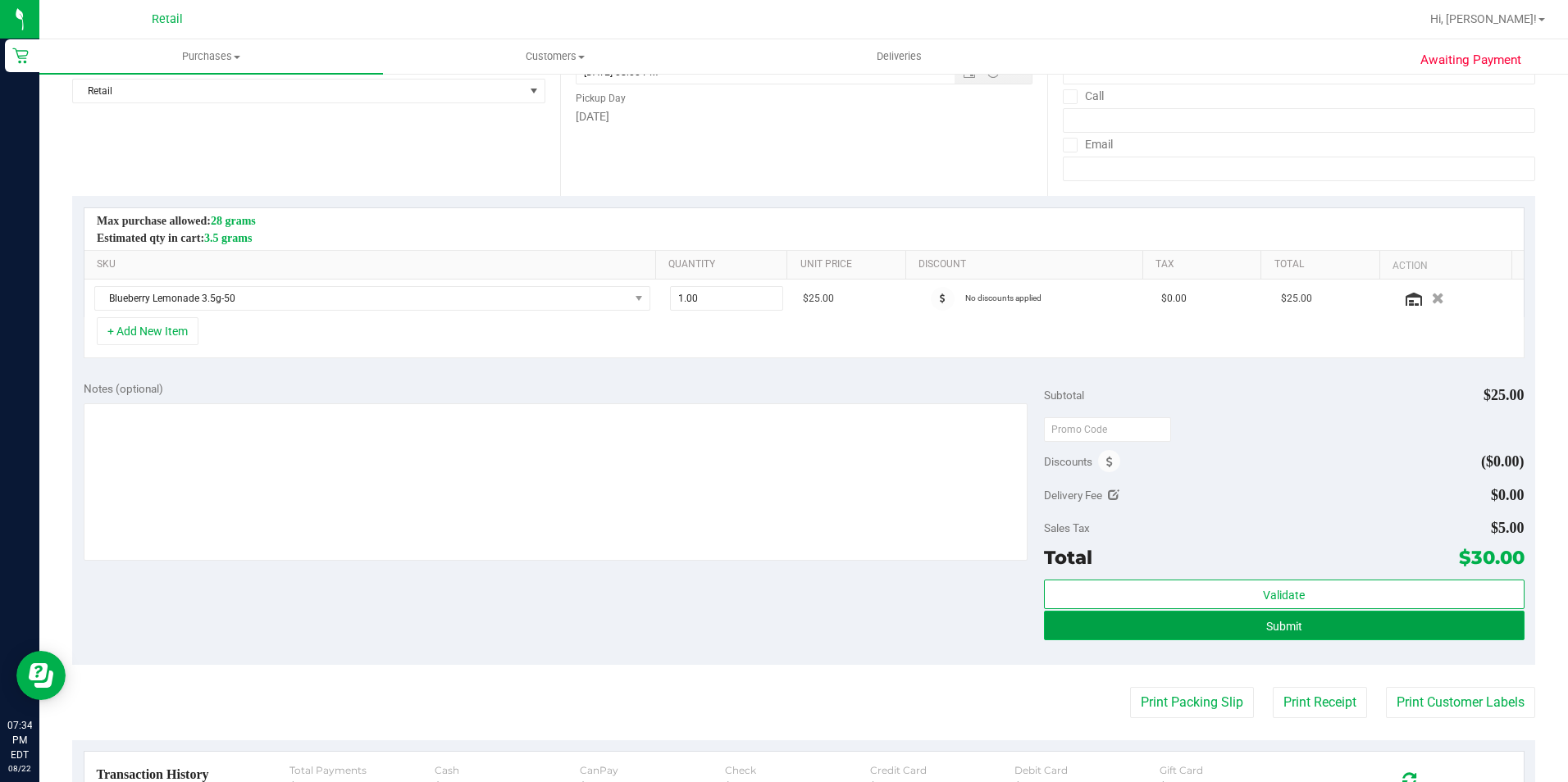
click at [1327, 637] on button "Submit" at bounding box center [1284, 625] width 481 height 30
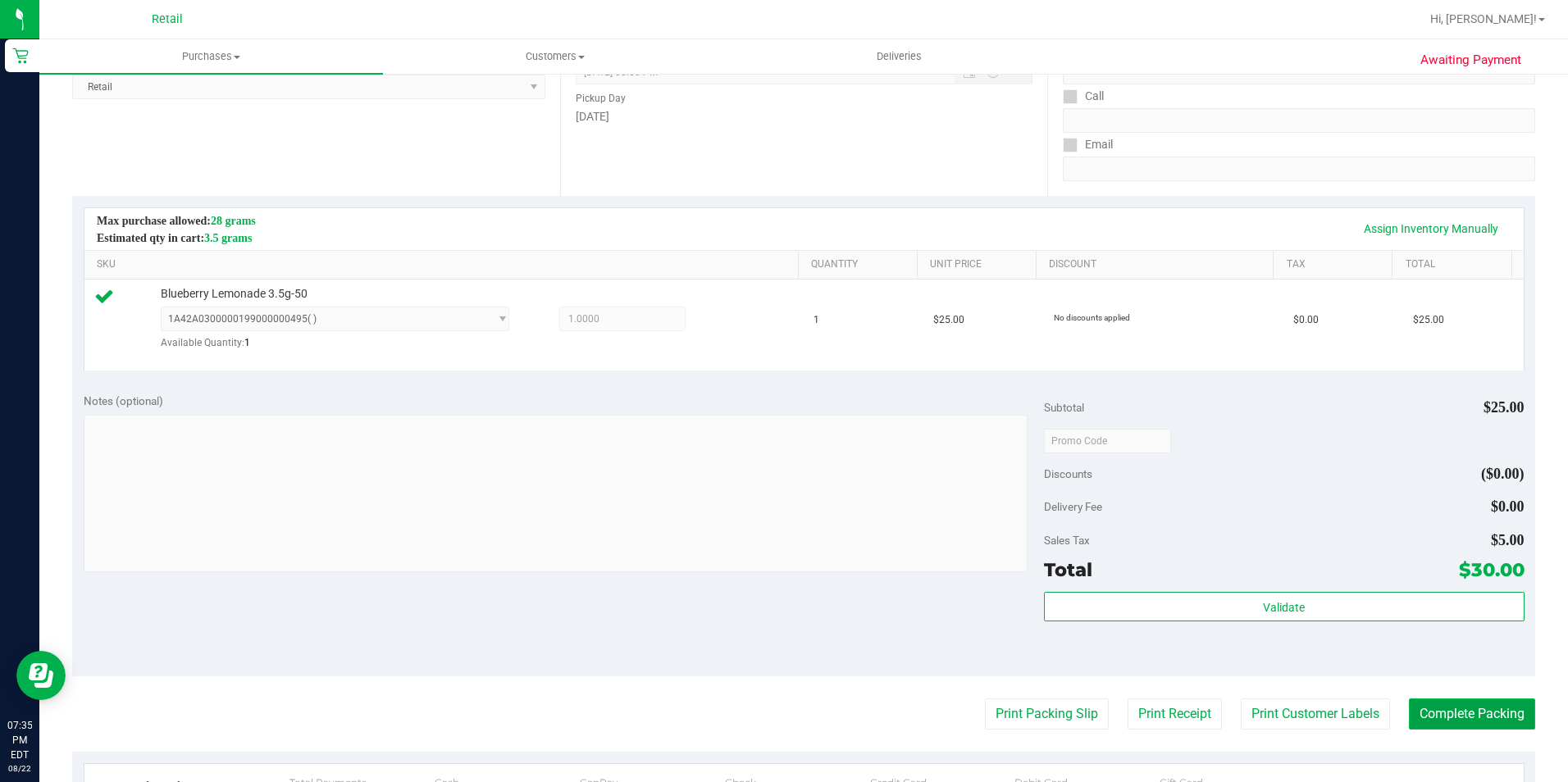
click at [1497, 706] on button "Complete Packing" at bounding box center [1471, 713] width 126 height 32
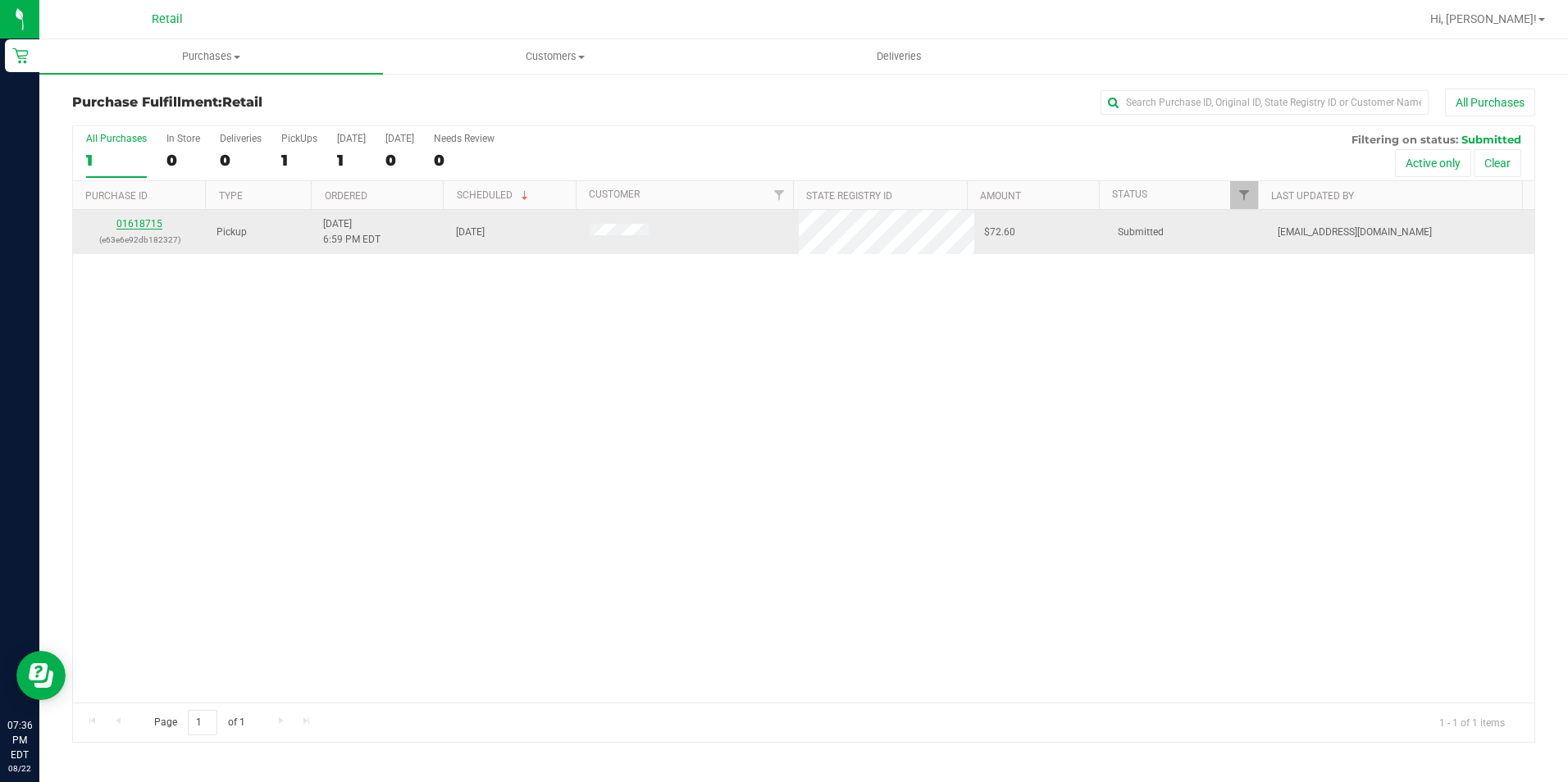
click at [131, 219] on link "01618715" at bounding box center [139, 224] width 46 height 12
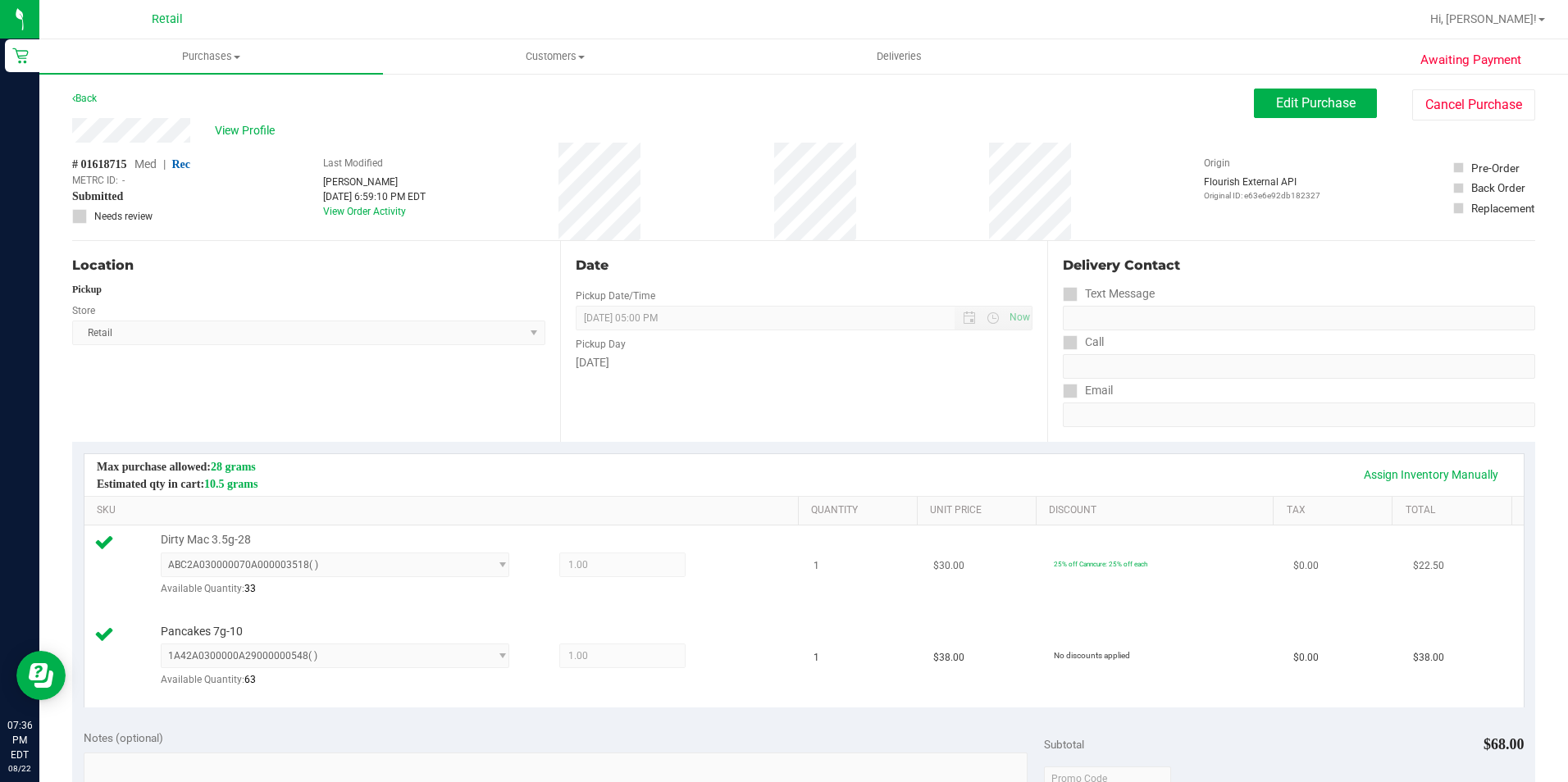
scroll to position [492, 0]
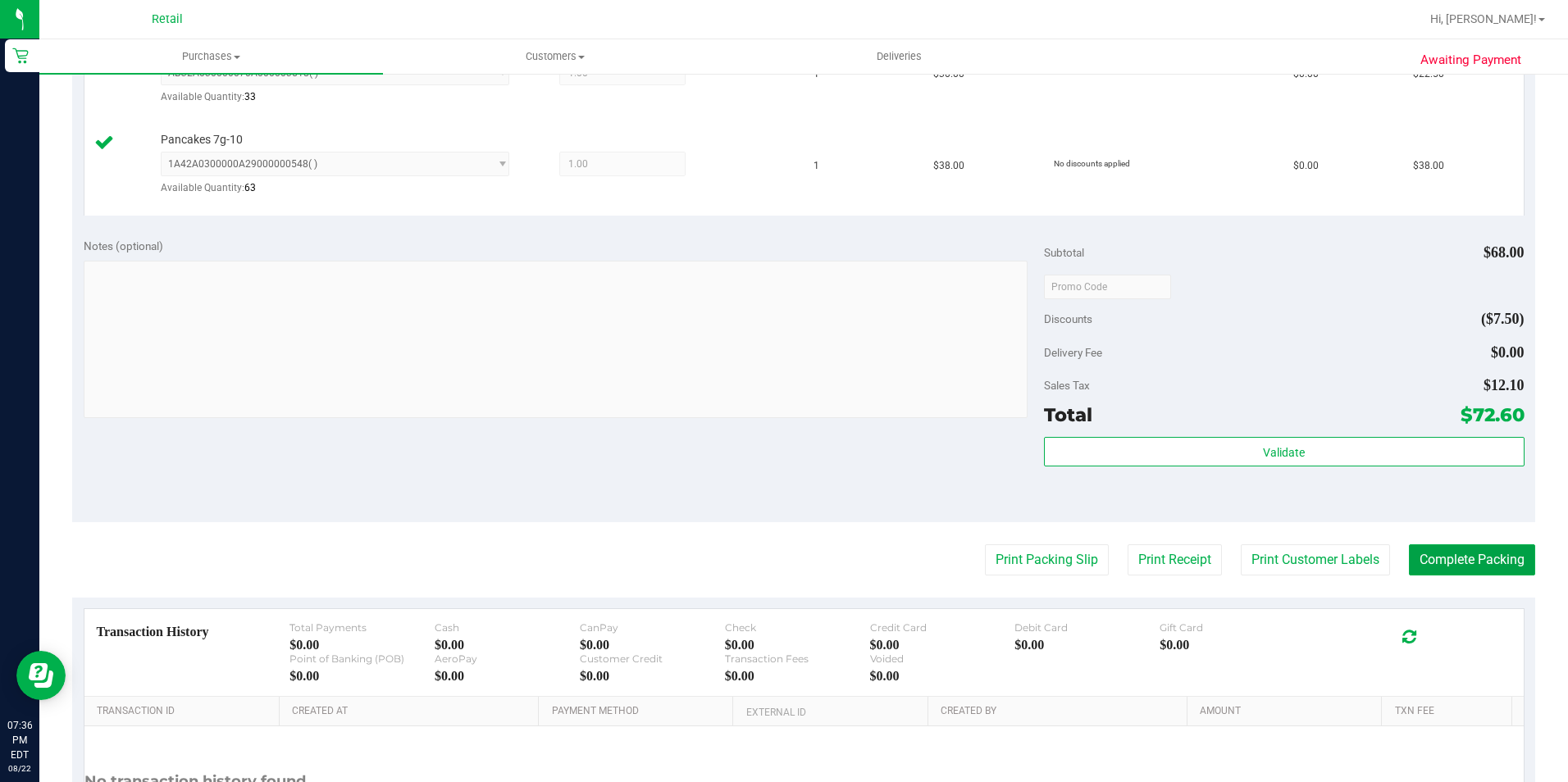
drag, startPoint x: 1477, startPoint y: 550, endPoint x: 993, endPoint y: 731, distance: 516.7
click at [1478, 551] on button "Complete Packing" at bounding box center [1471, 559] width 126 height 32
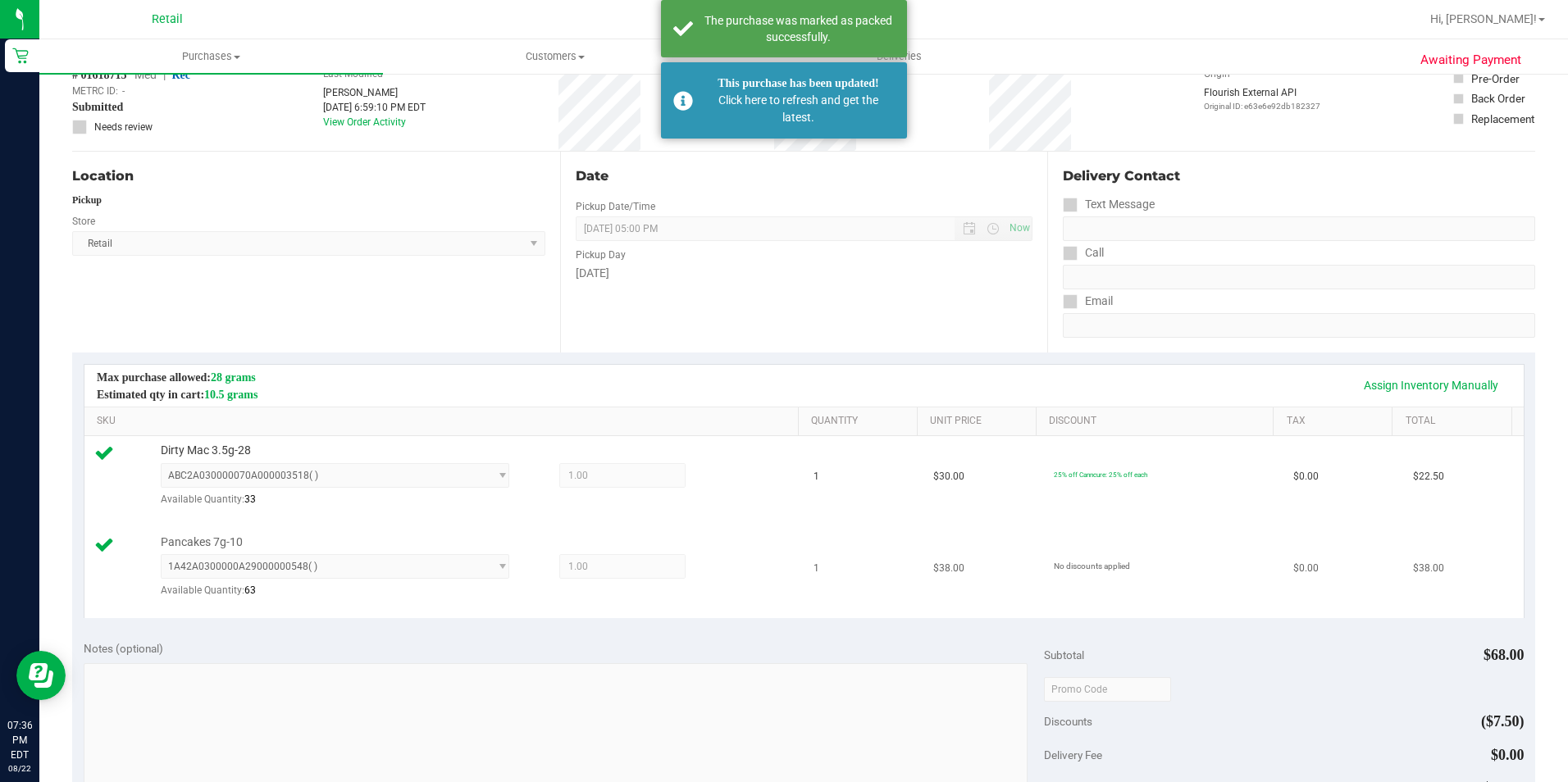
scroll to position [0, 0]
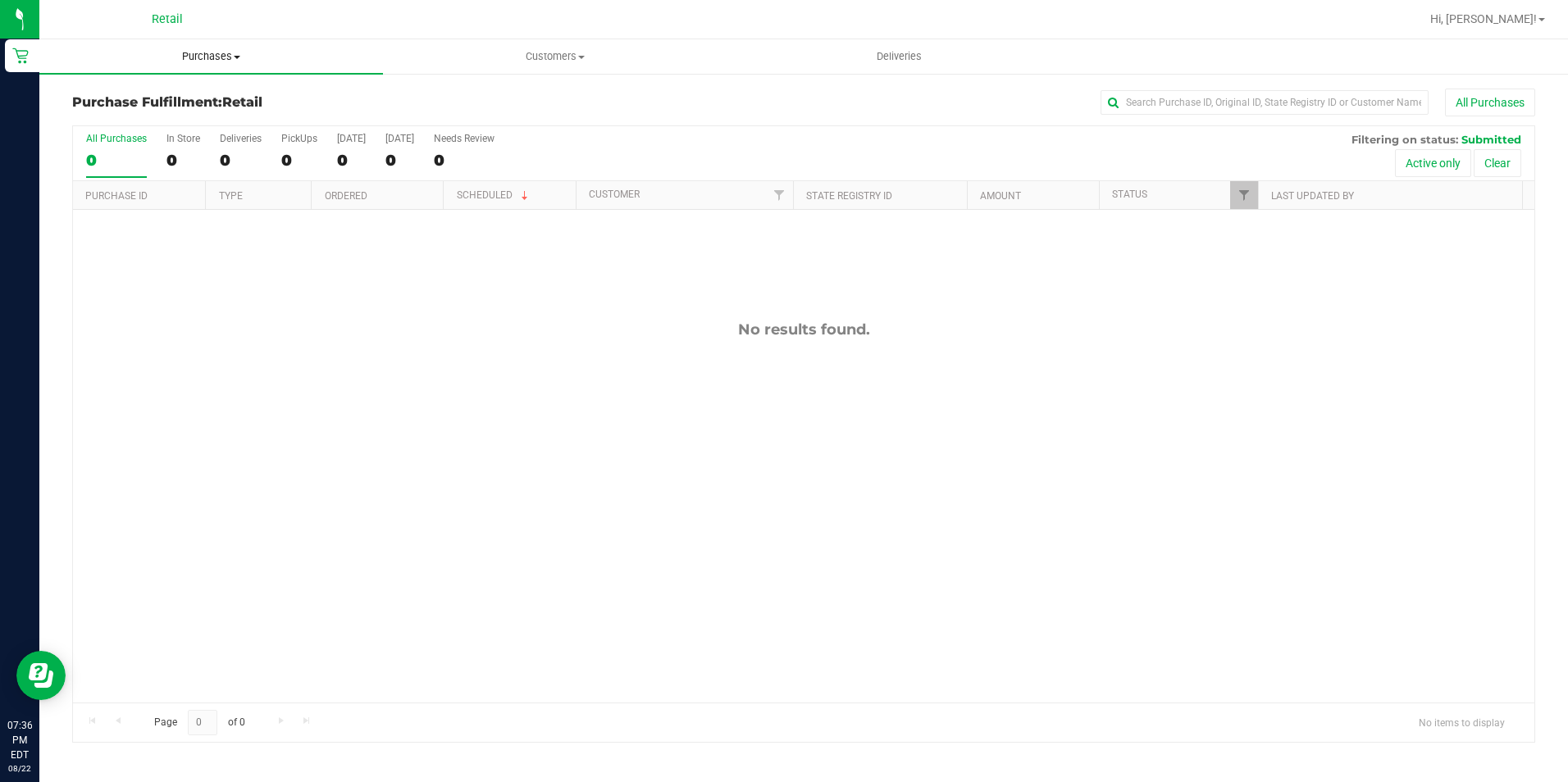
click at [220, 60] on span "Purchases" at bounding box center [211, 57] width 344 height 14
click at [198, 90] on li "Summary of purchases" at bounding box center [211, 99] width 344 height 20
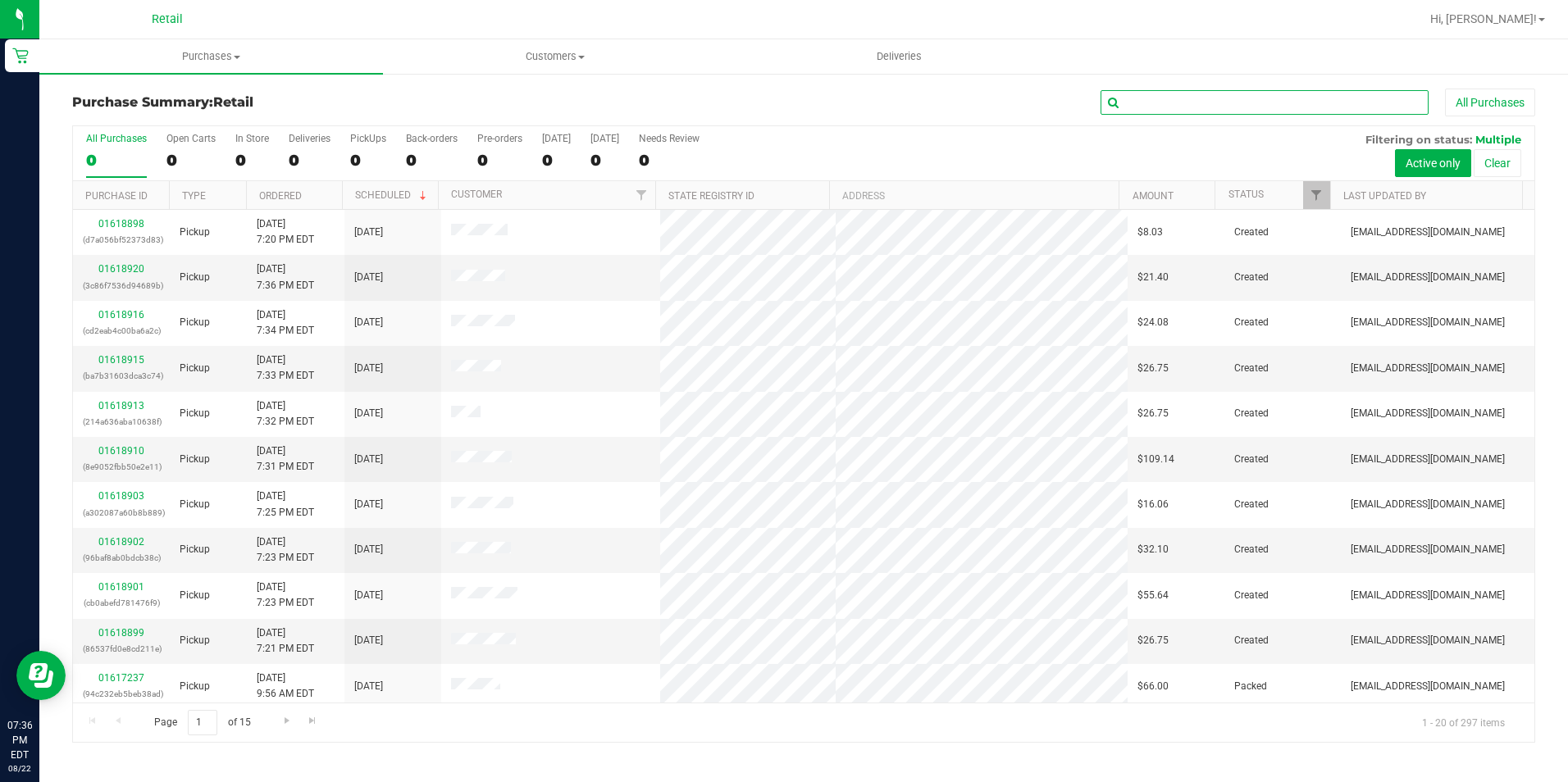
click at [1171, 98] on input "text" at bounding box center [1265, 102] width 328 height 24
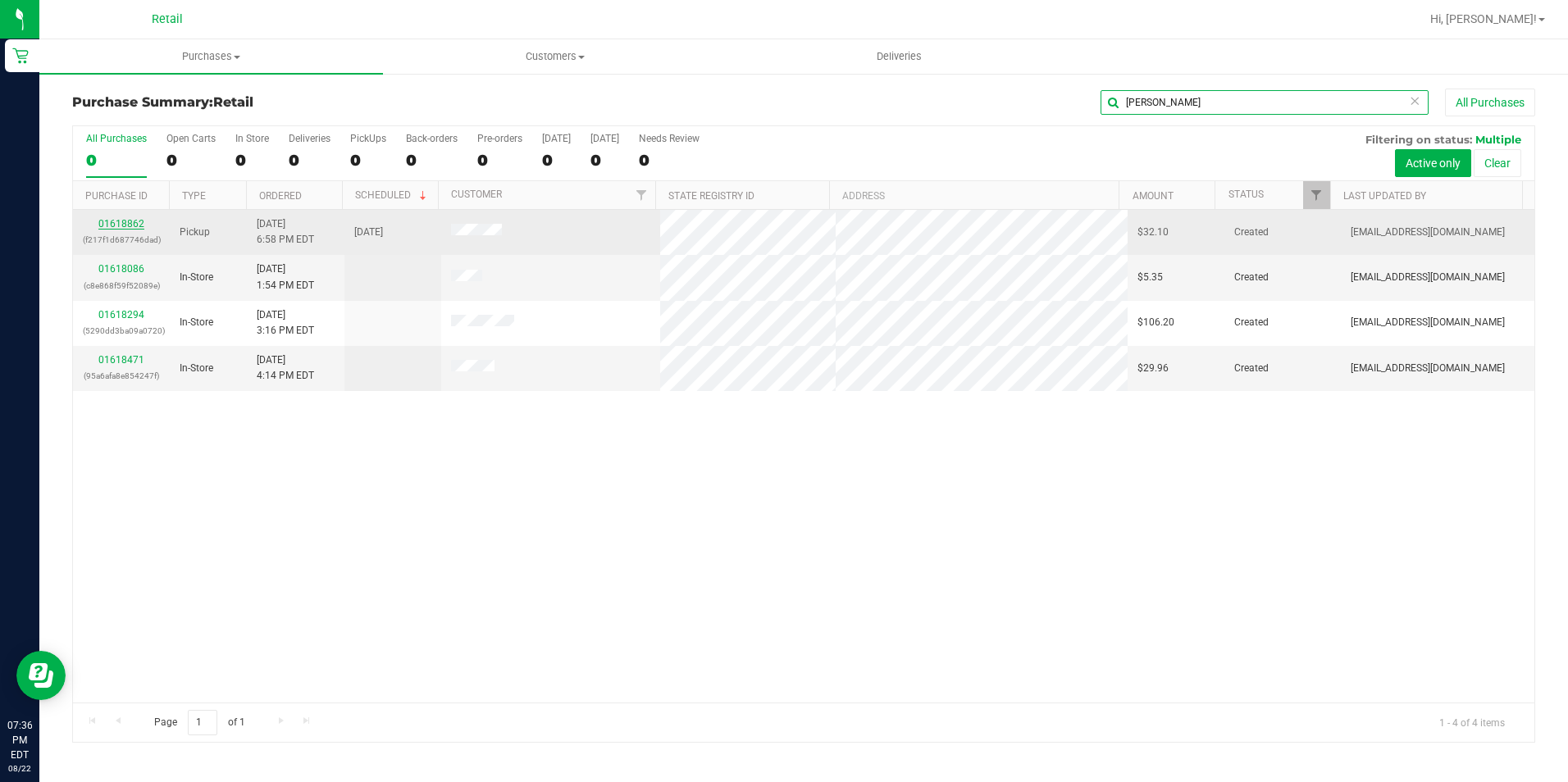
type input "[PERSON_NAME]"
click at [124, 221] on link "01618862" at bounding box center [121, 224] width 46 height 12
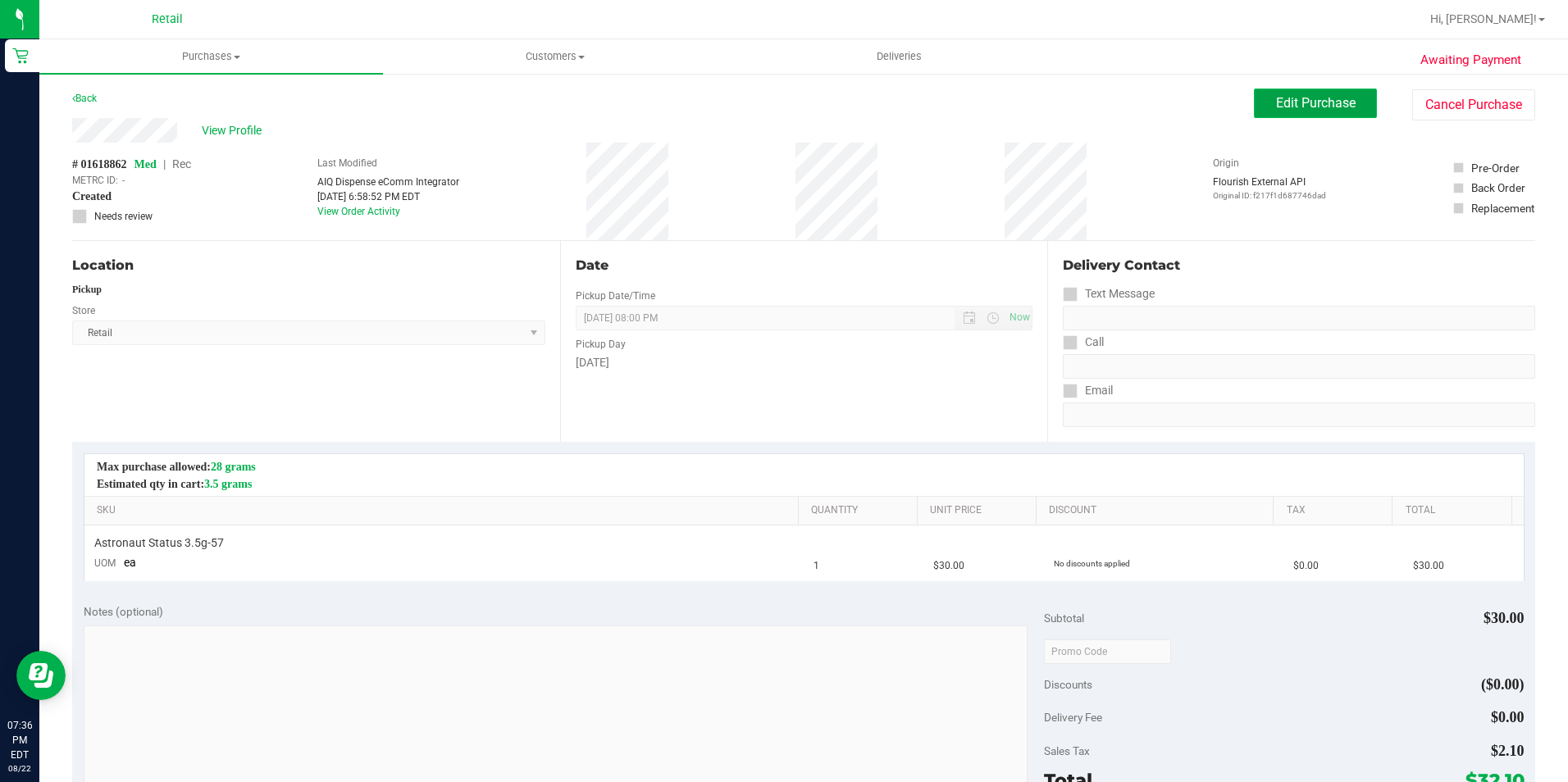
click at [1276, 103] on span "Edit Purchase" at bounding box center [1315, 102] width 79 height 15
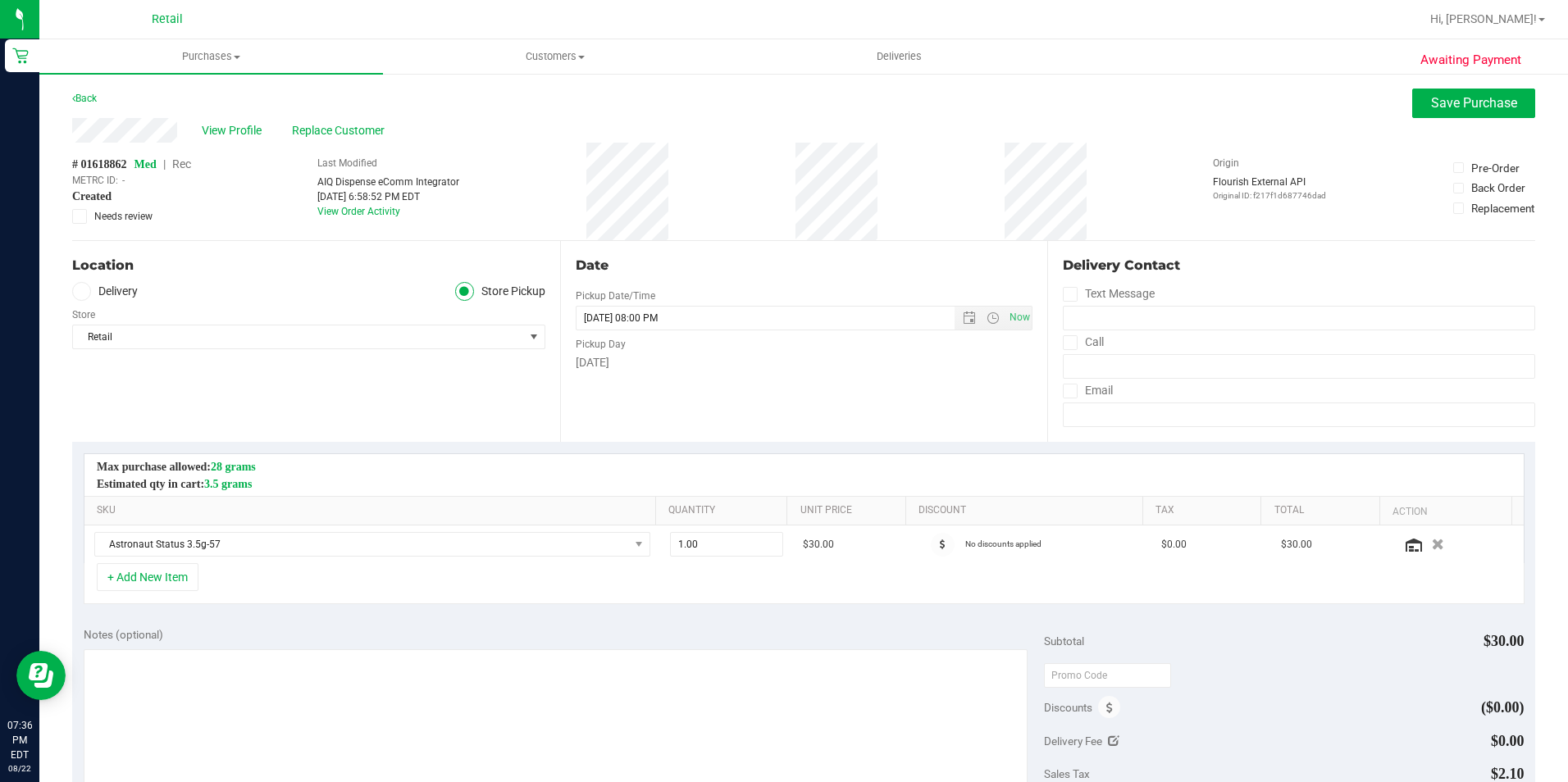
click at [191, 156] on div "# 01618862 Med | Rec METRC ID: - Created Needs review" at bounding box center [132, 189] width 119 height 68
click at [189, 161] on span "Rec" at bounding box center [181, 164] width 19 height 14
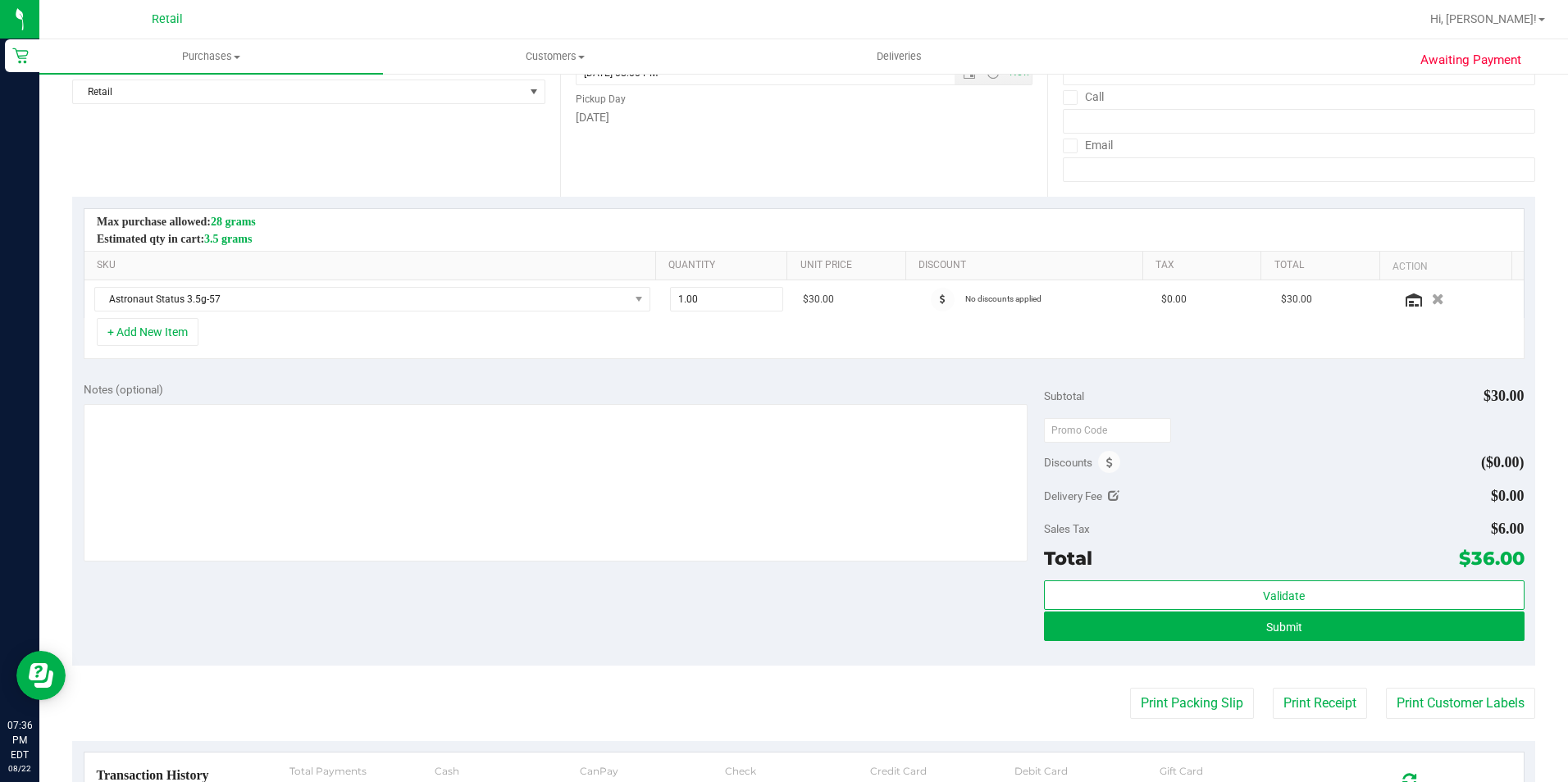
scroll to position [246, 0]
click at [1336, 628] on button "Submit" at bounding box center [1284, 625] width 481 height 30
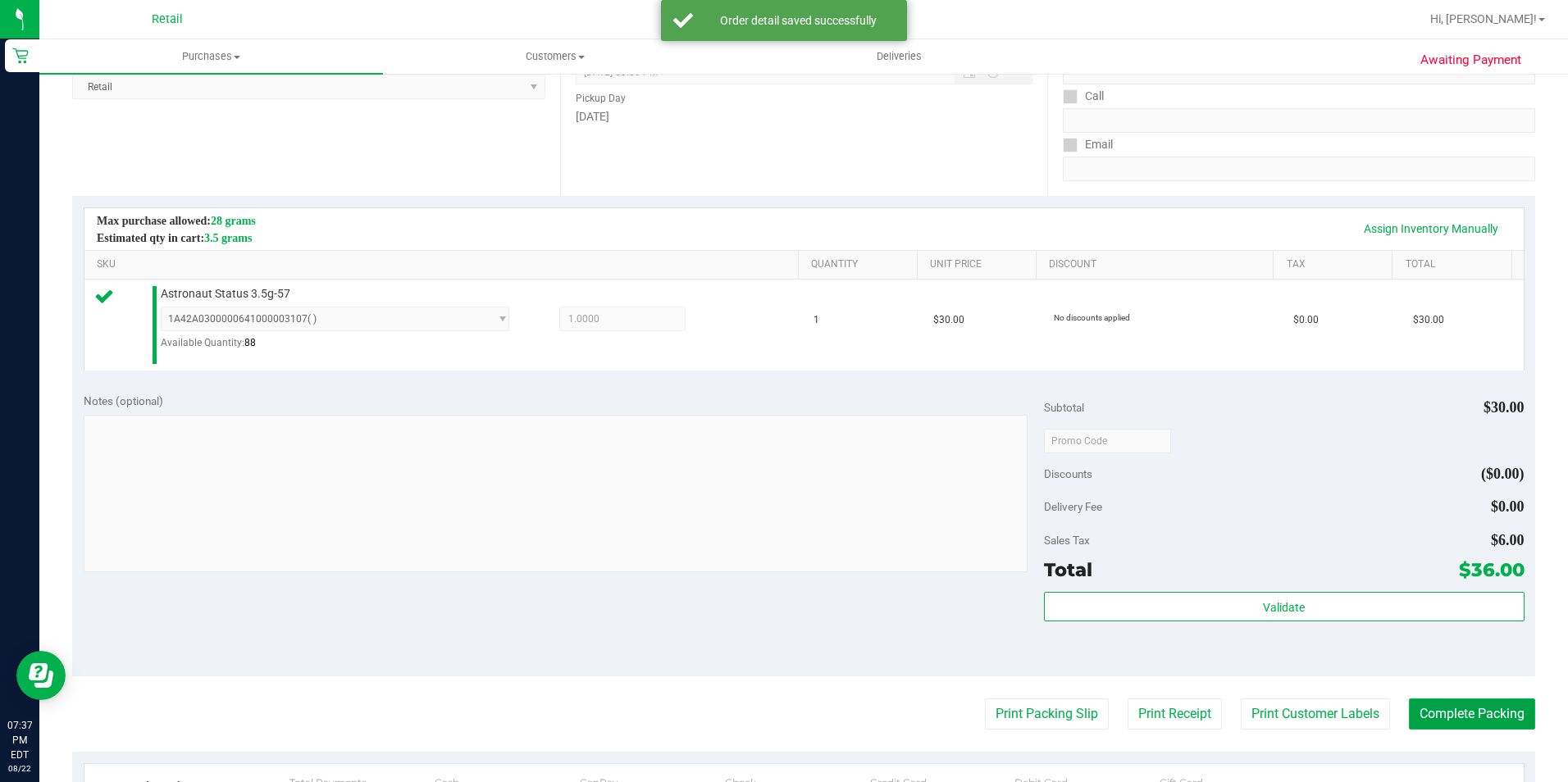
click at [1425, 722] on button "Complete Packing" at bounding box center [1471, 713] width 126 height 32
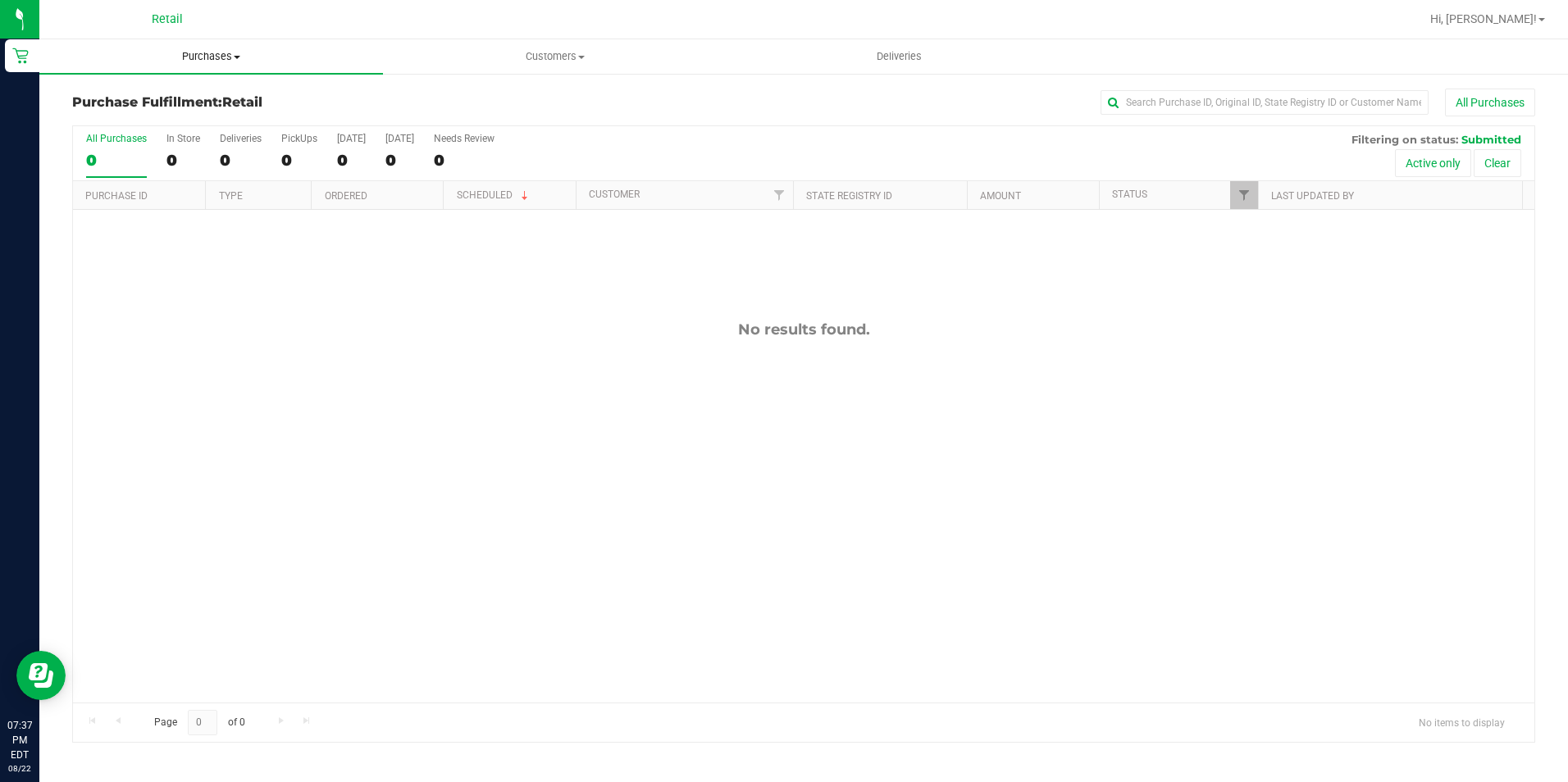
click at [180, 53] on span "Purchases" at bounding box center [211, 57] width 344 height 14
click at [189, 113] on li "Fulfillment" at bounding box center [211, 119] width 344 height 20
click at [202, 53] on span "Purchases" at bounding box center [211, 57] width 344 height 14
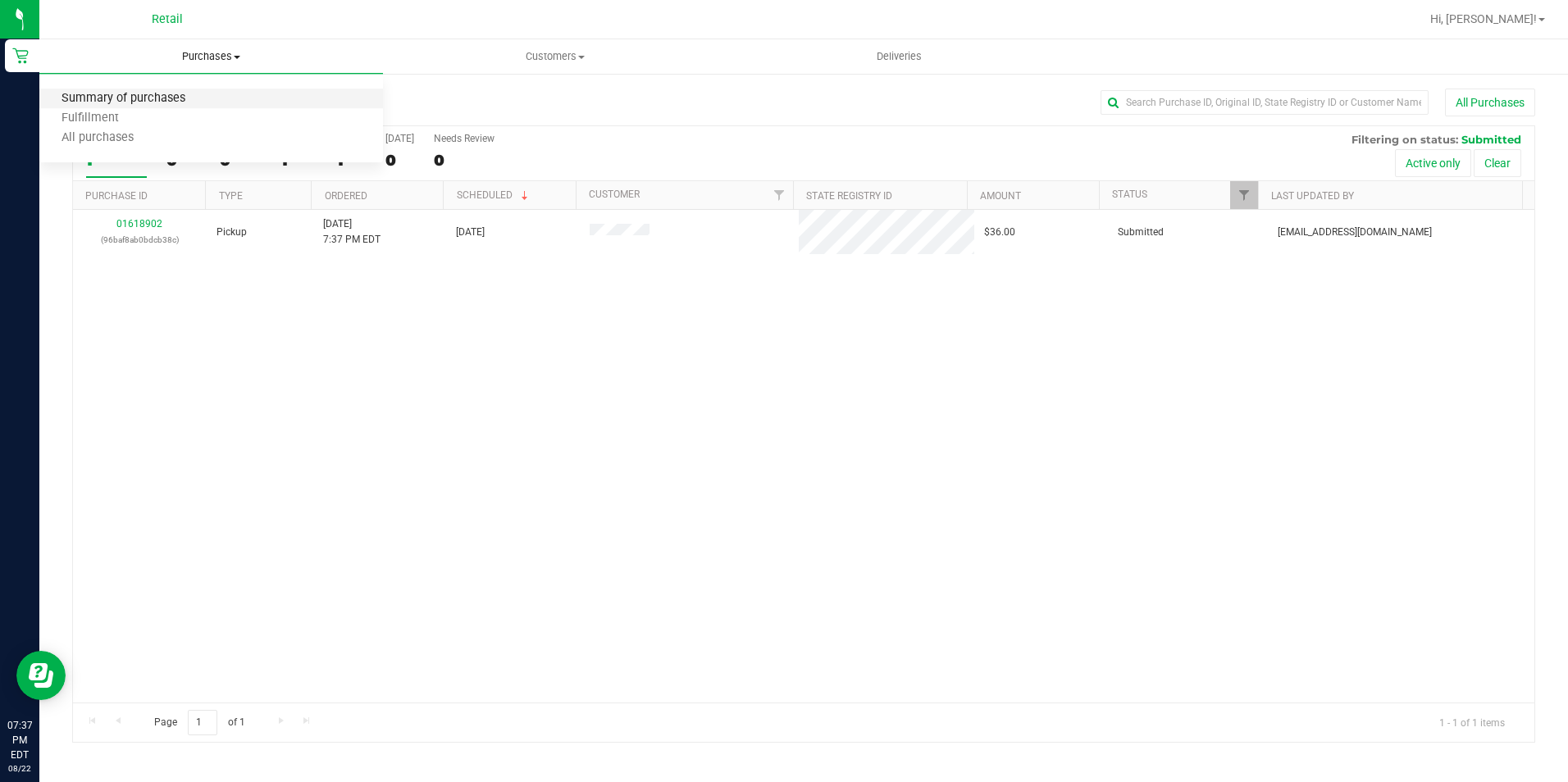
click at [189, 97] on span "Summary of purchases" at bounding box center [124, 98] width 168 height 14
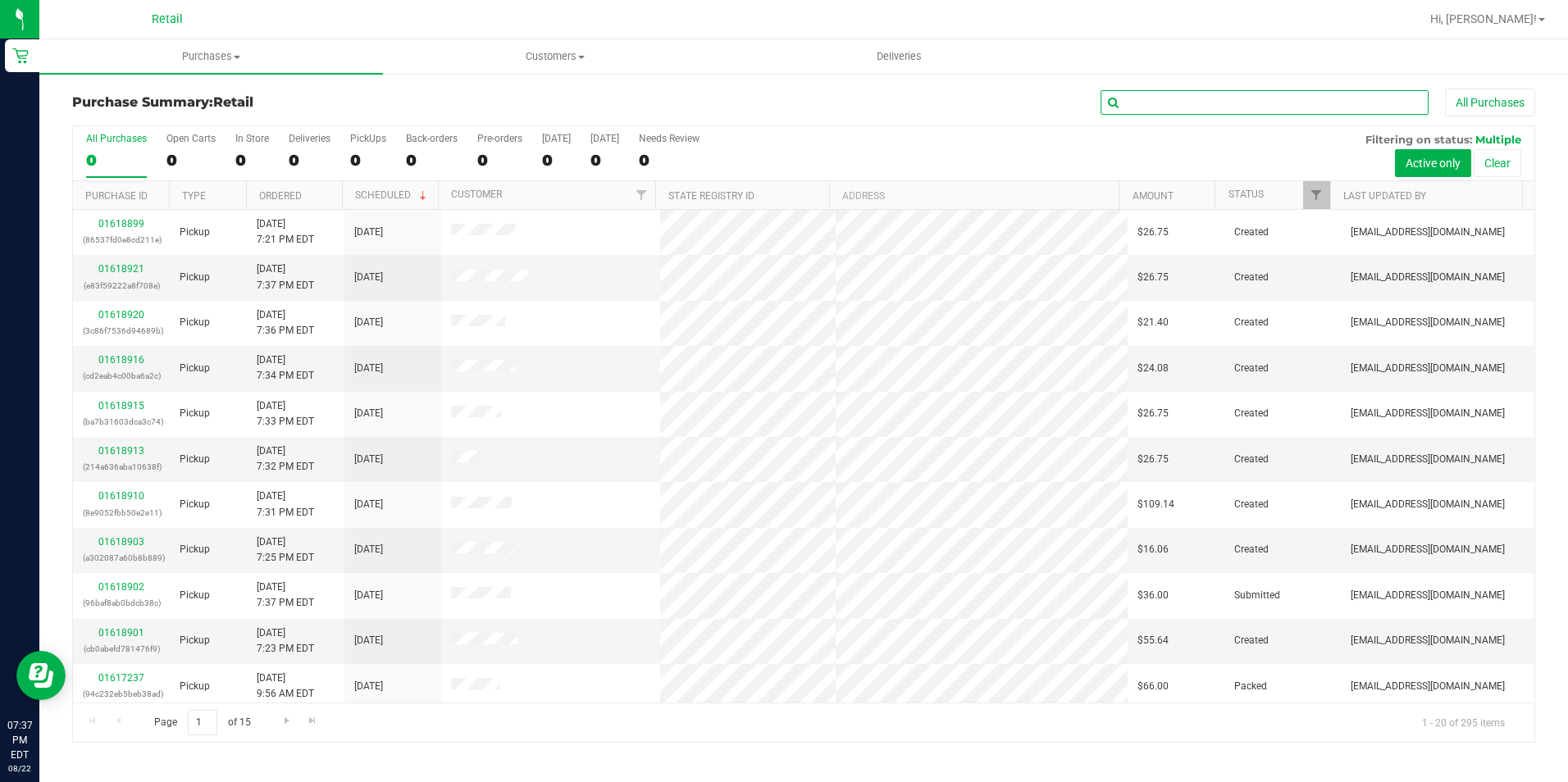
click at [1259, 104] on input "text" at bounding box center [1265, 102] width 328 height 24
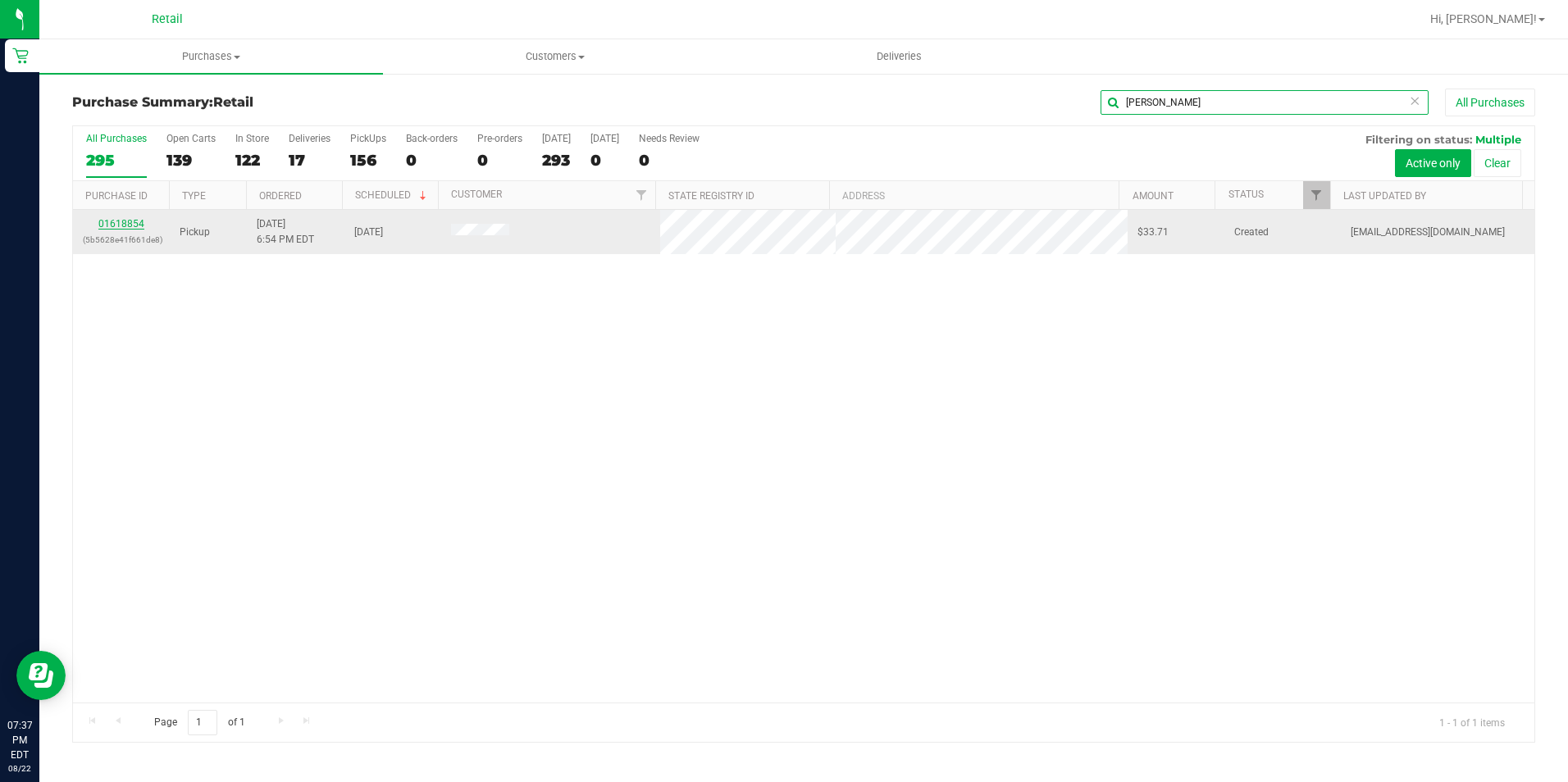
type input "[PERSON_NAME]"
click at [133, 226] on link "01618854" at bounding box center [121, 224] width 46 height 12
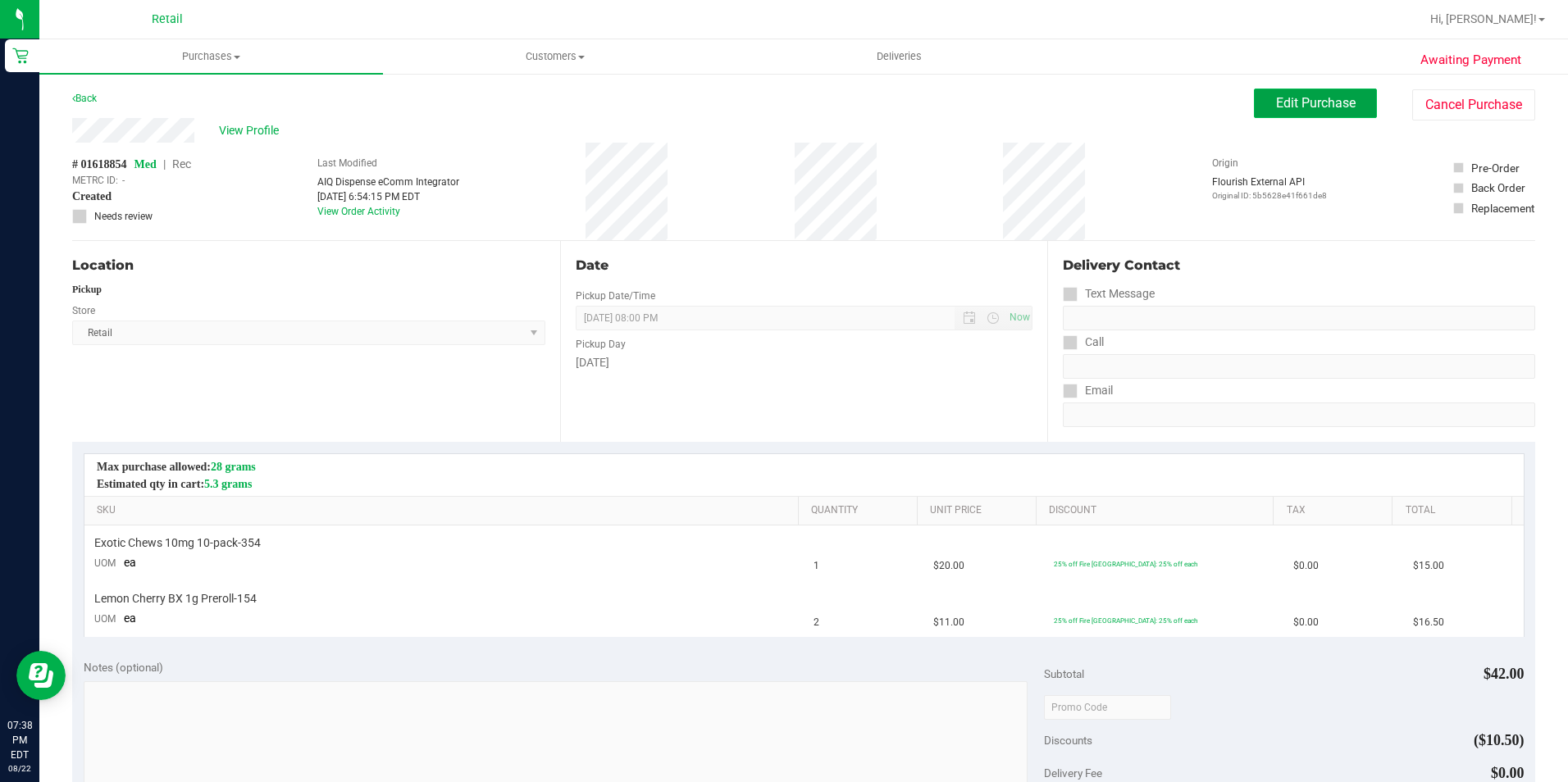
click at [1291, 100] on span "Edit Purchase" at bounding box center [1315, 102] width 79 height 15
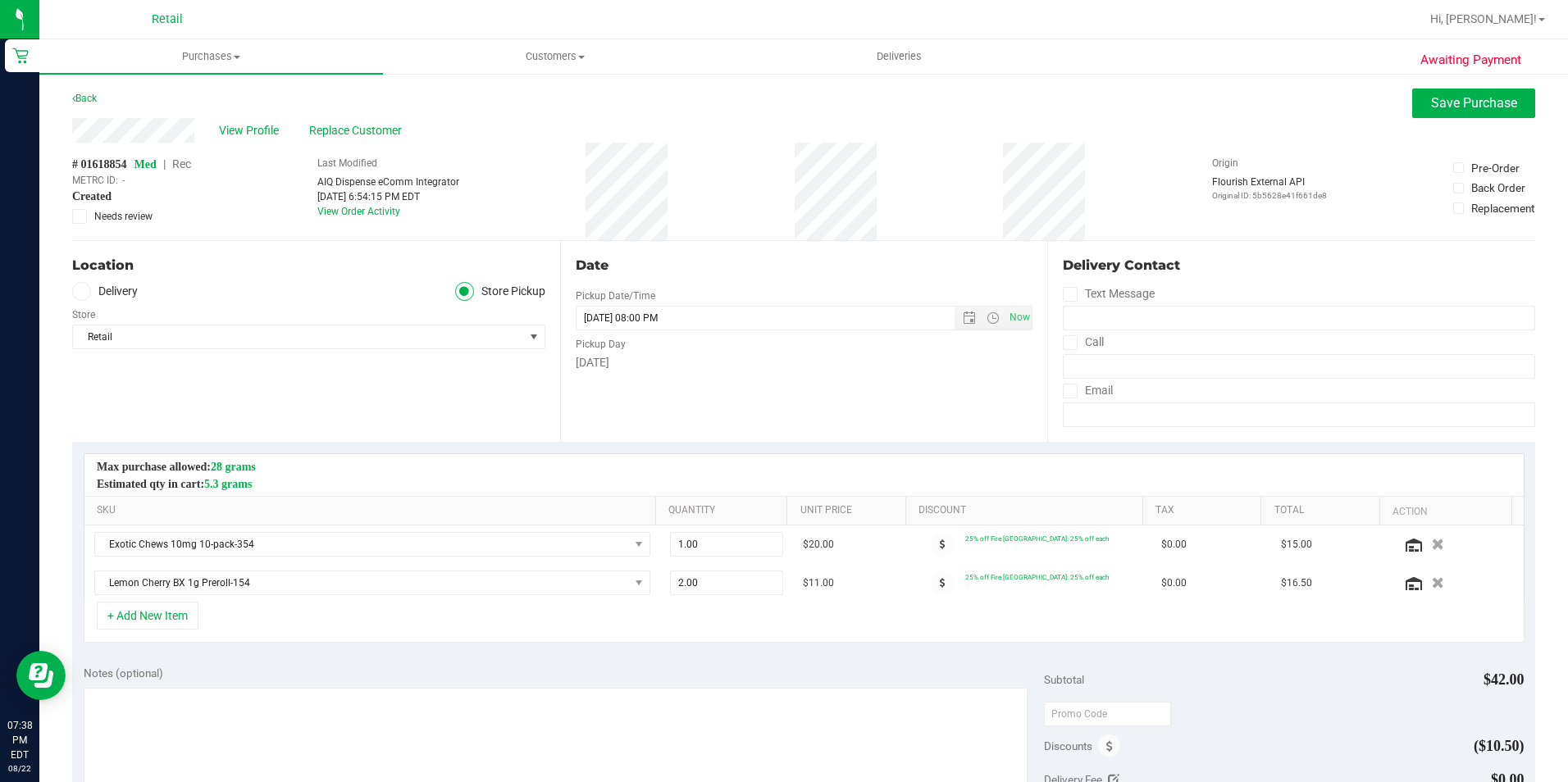
drag, startPoint x: 195, startPoint y: 166, endPoint x: 1144, endPoint y: 436, distance: 986.7
click at [191, 165] on span "Rec" at bounding box center [181, 164] width 19 height 14
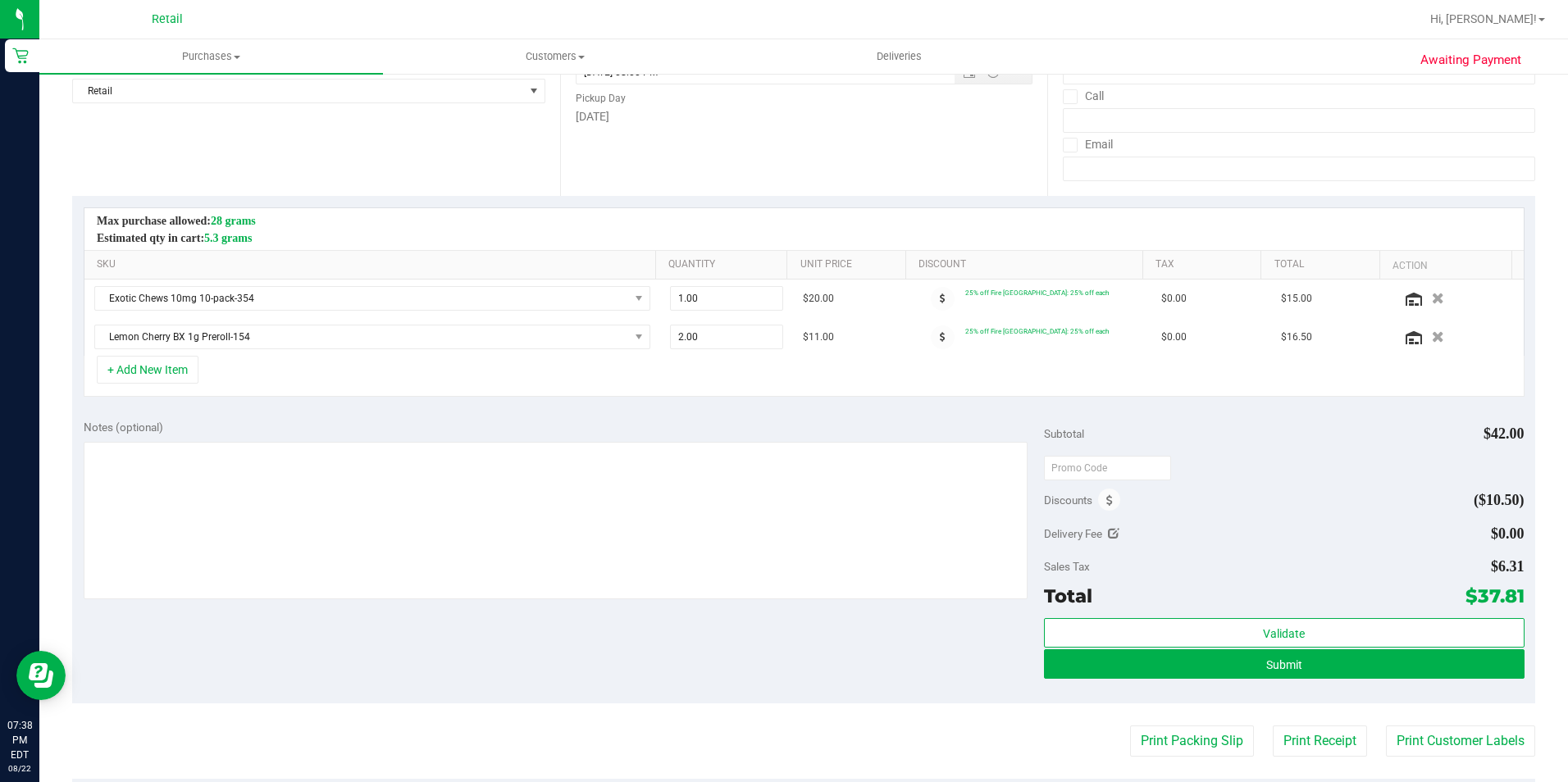
scroll to position [328, 0]
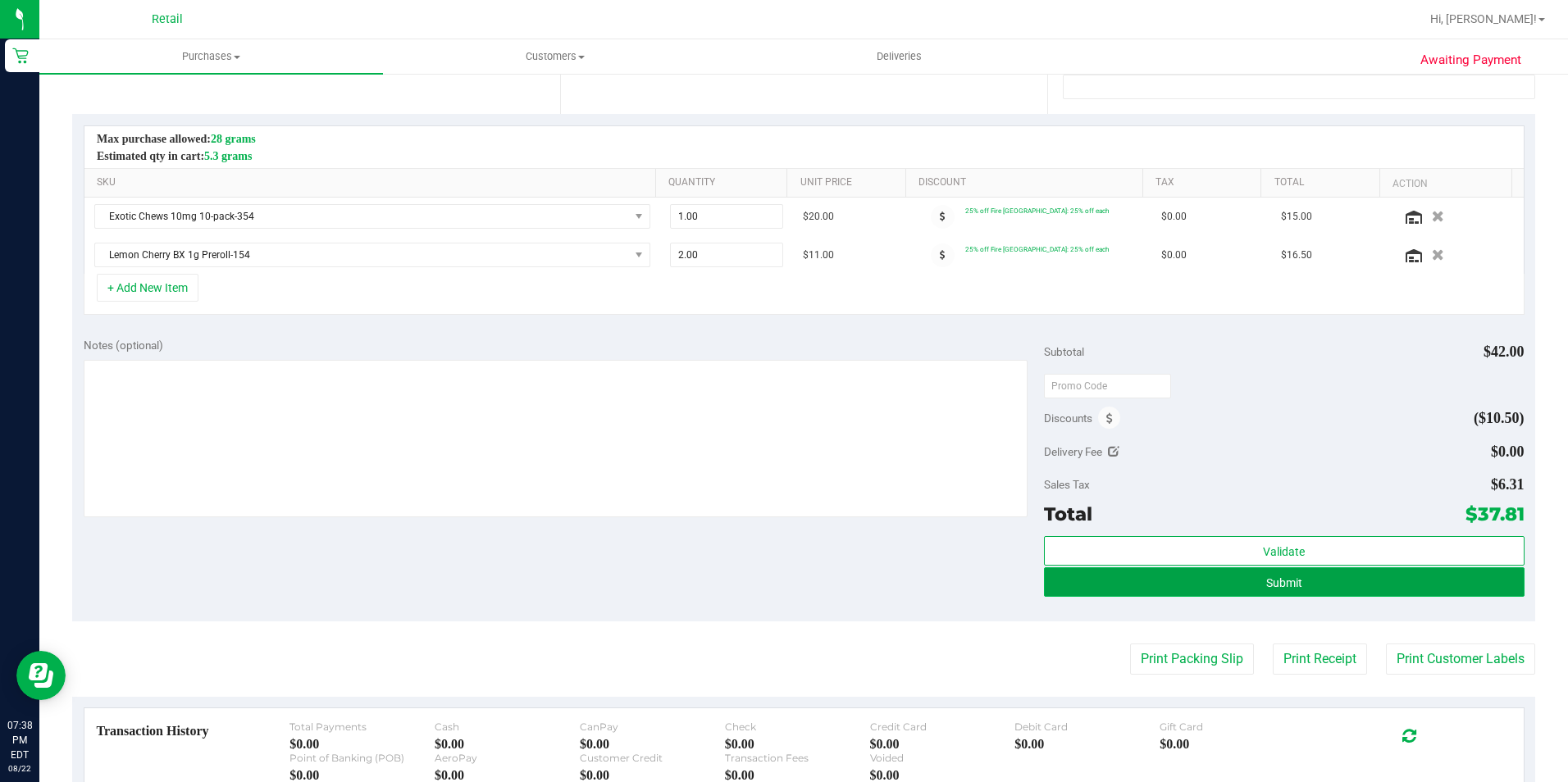
click at [1158, 581] on button "Submit" at bounding box center [1284, 582] width 481 height 30
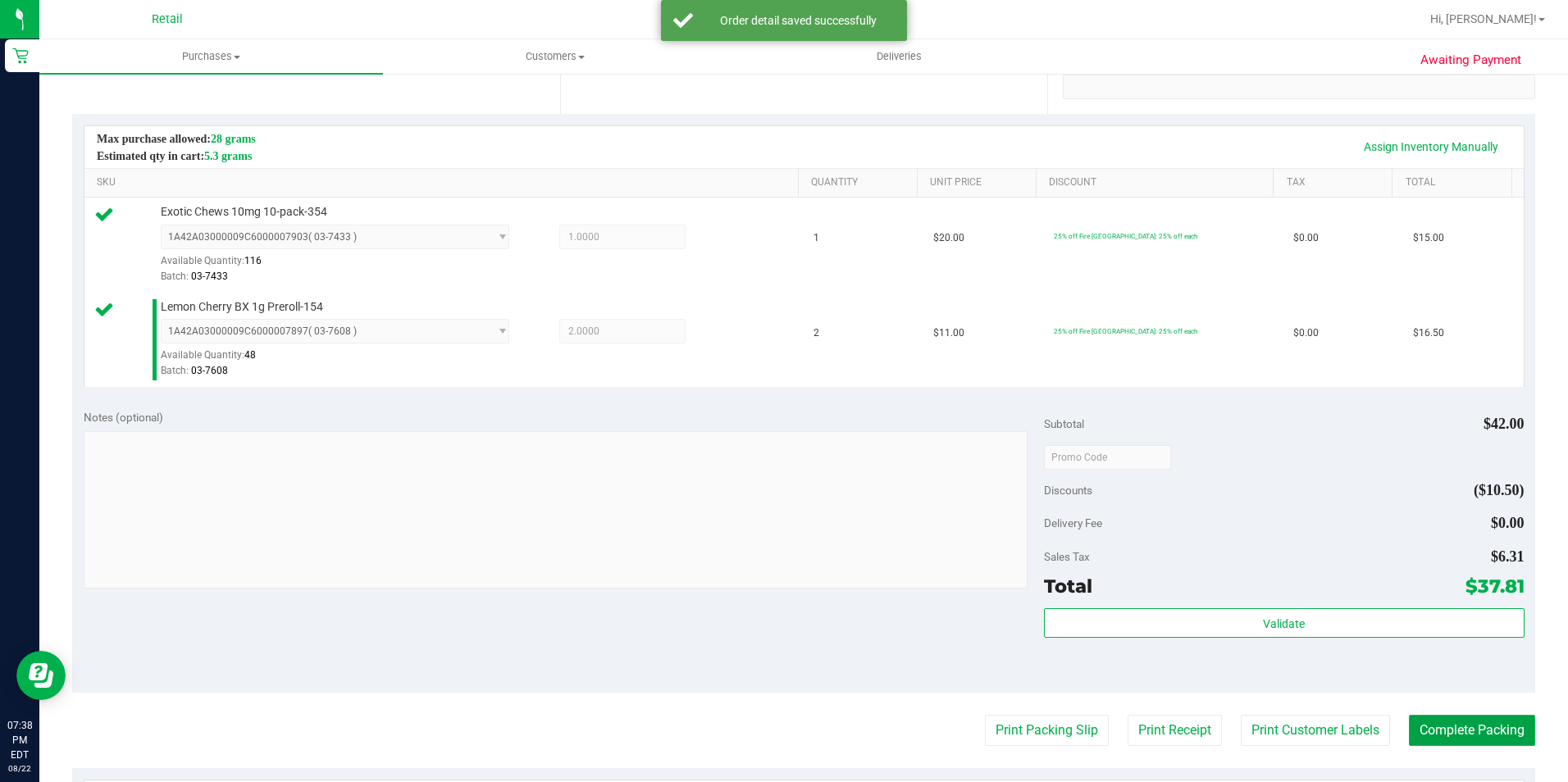
click at [1468, 724] on button "Complete Packing" at bounding box center [1471, 731] width 126 height 32
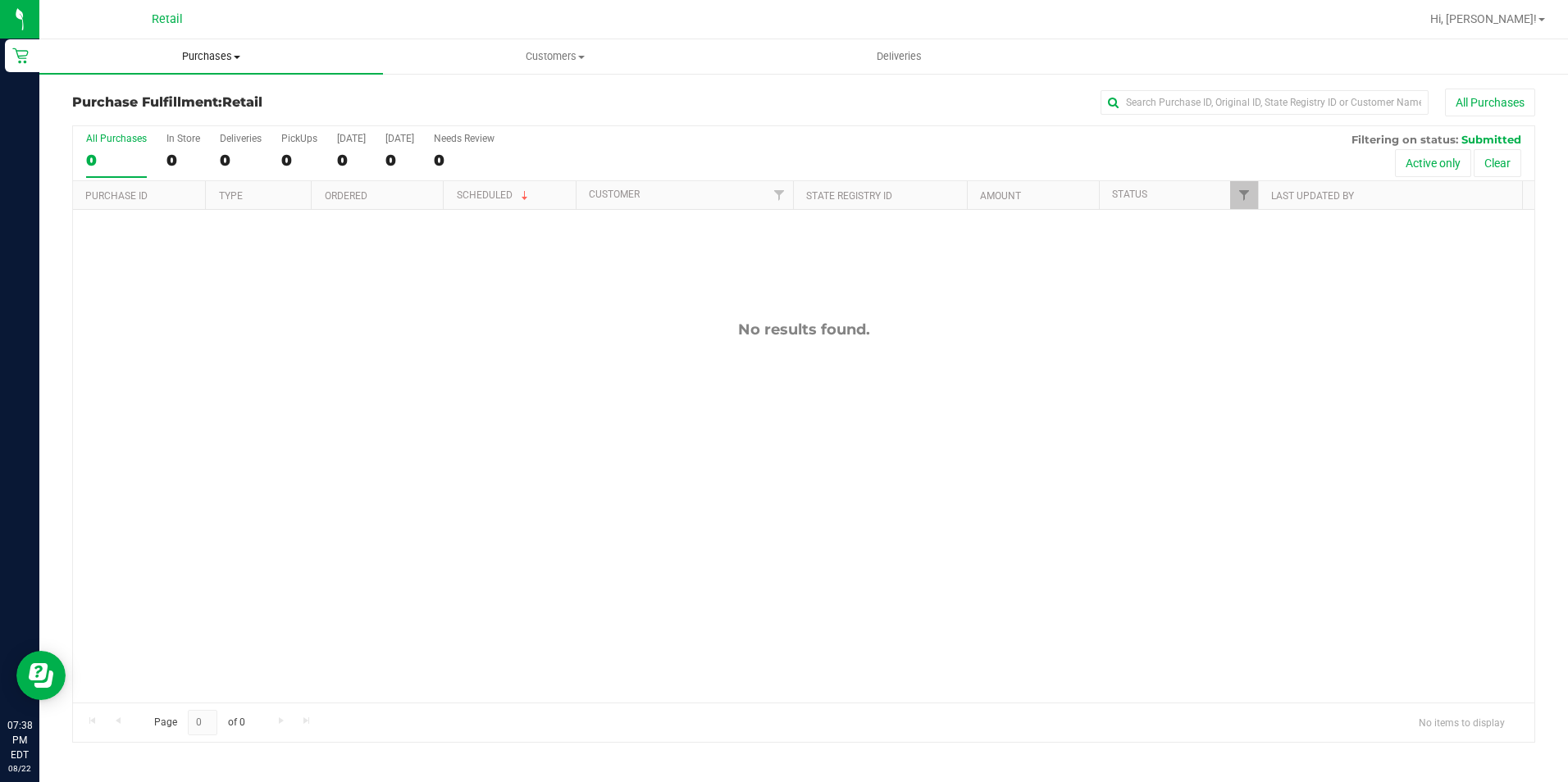
drag, startPoint x: 201, startPoint y: 55, endPoint x: 201, endPoint y: 78, distance: 23.0
click at [201, 55] on span "Purchases" at bounding box center [211, 57] width 344 height 14
click at [200, 95] on span "Summary of purchases" at bounding box center [124, 98] width 168 height 14
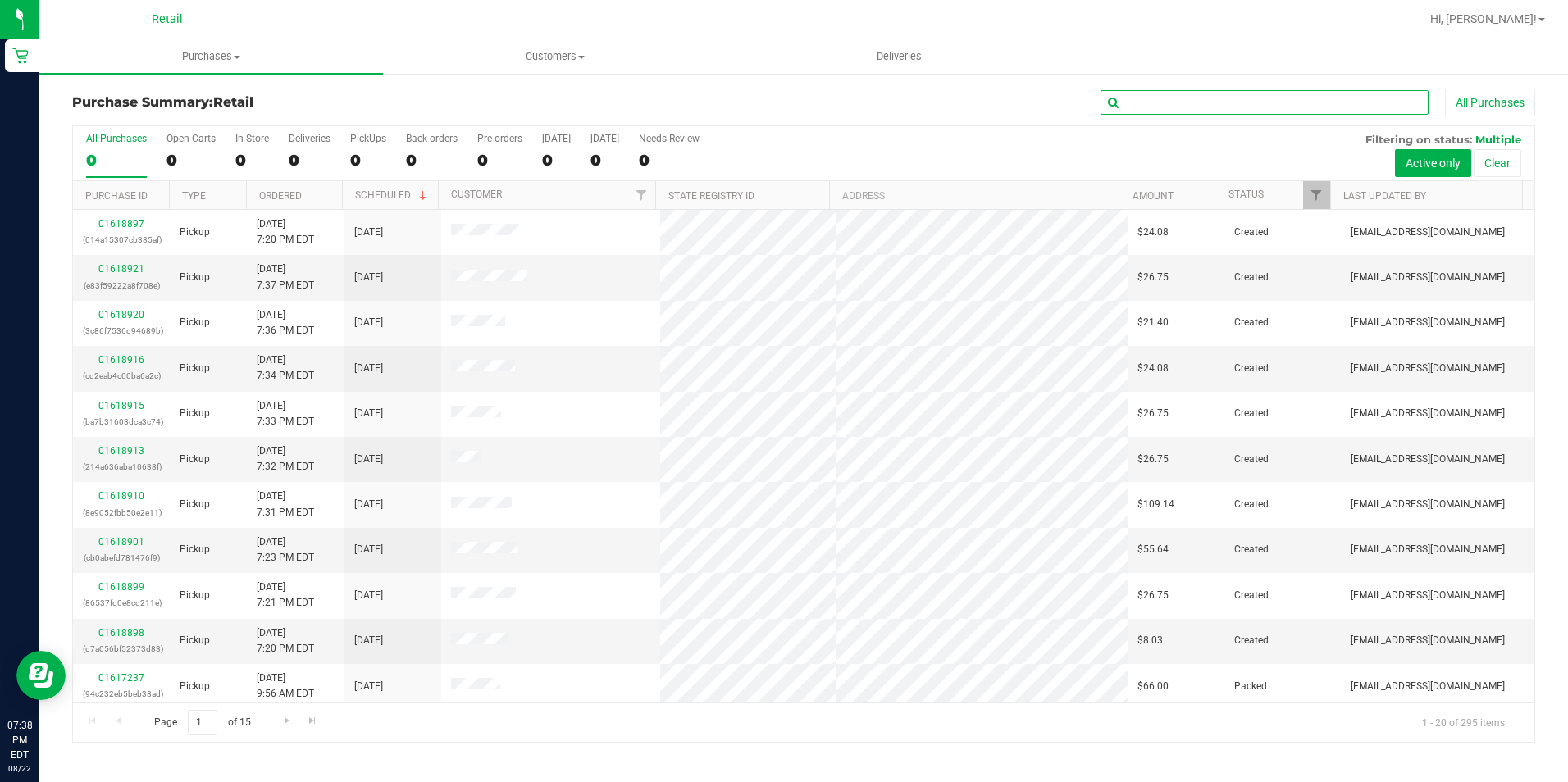
click at [1159, 98] on input "text" at bounding box center [1265, 102] width 328 height 24
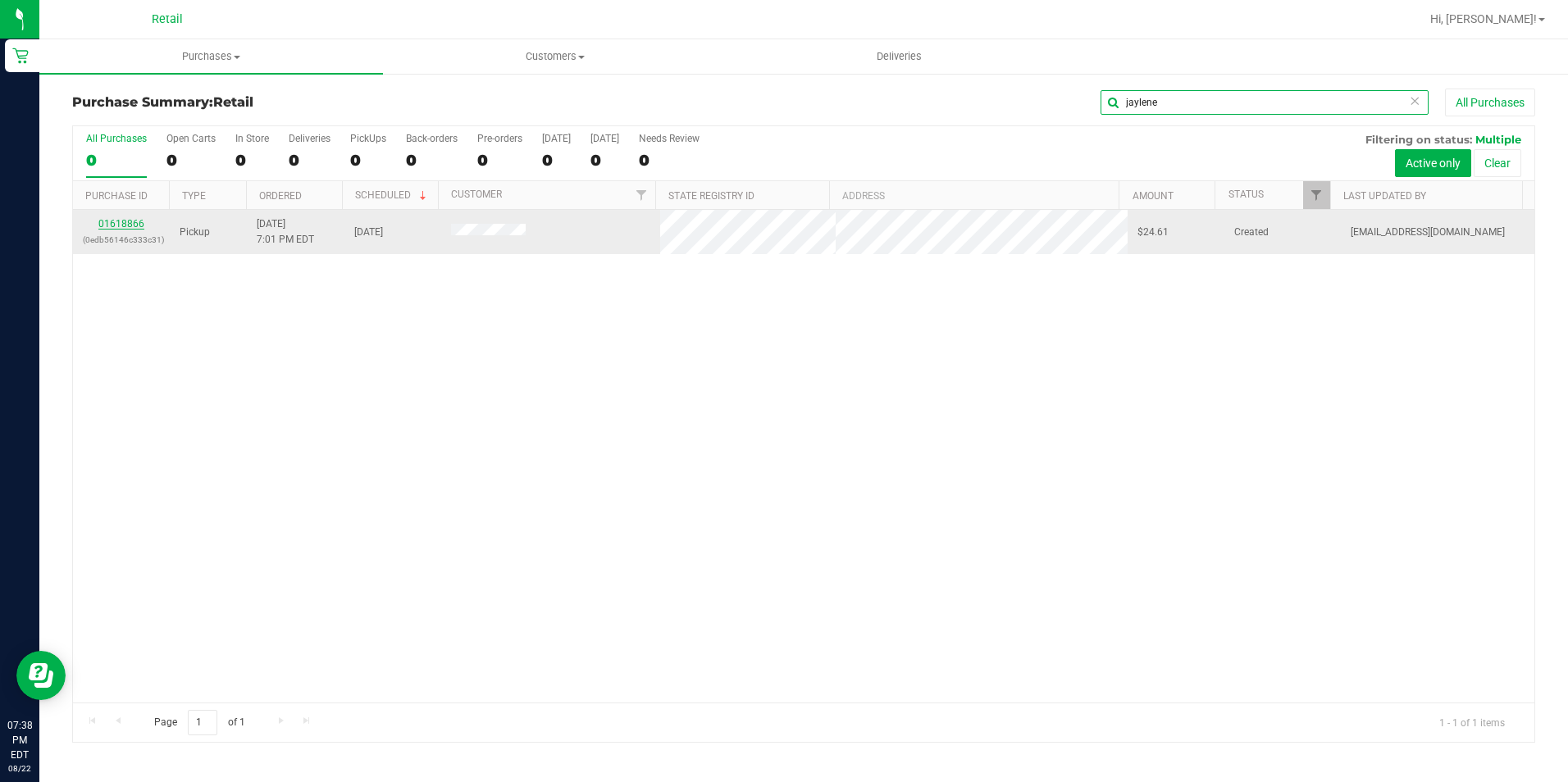
type input "jaylene"
click at [120, 221] on link "01618866" at bounding box center [121, 224] width 46 height 12
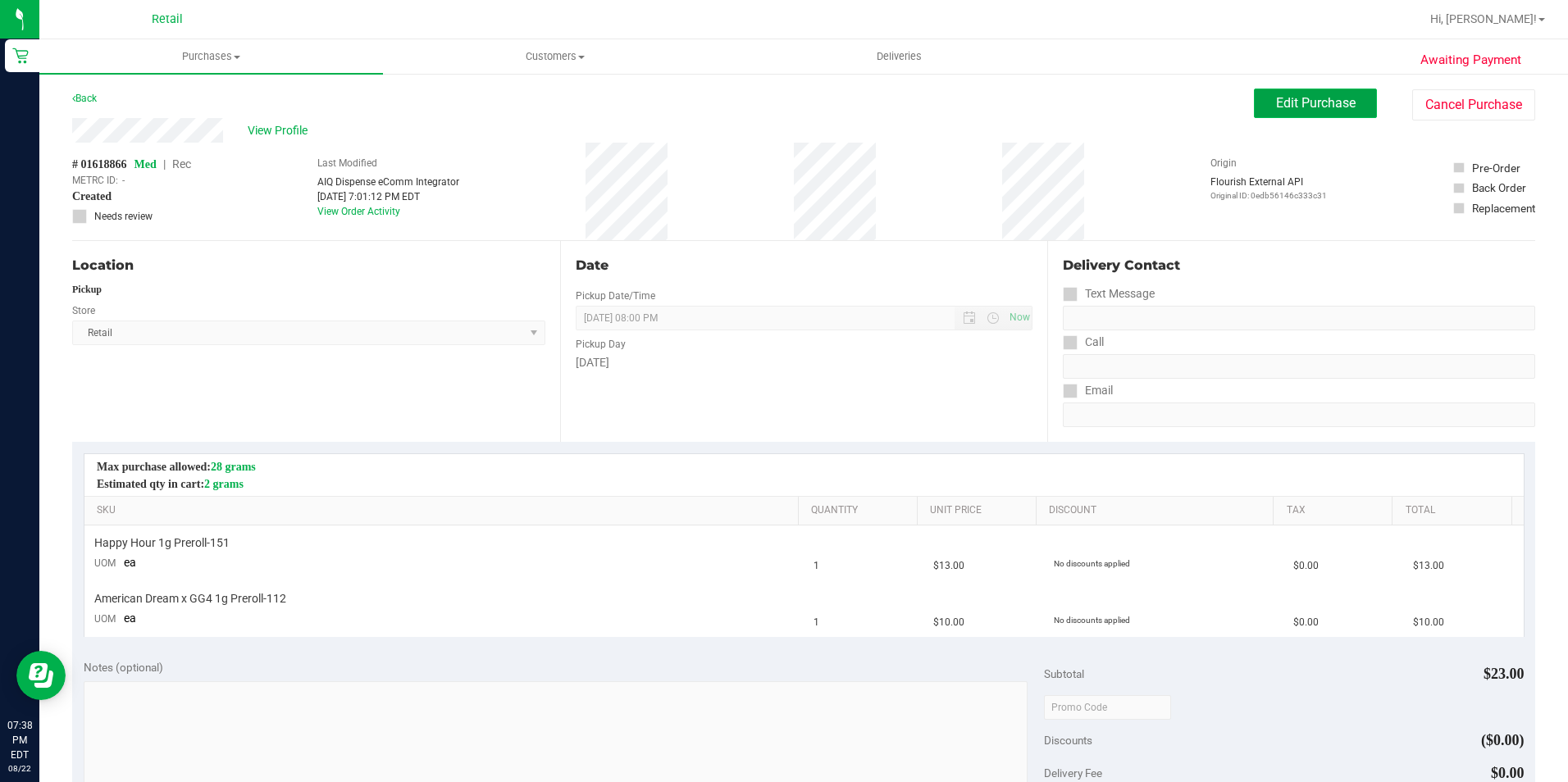
click at [1304, 103] on span "Edit Purchase" at bounding box center [1315, 102] width 79 height 15
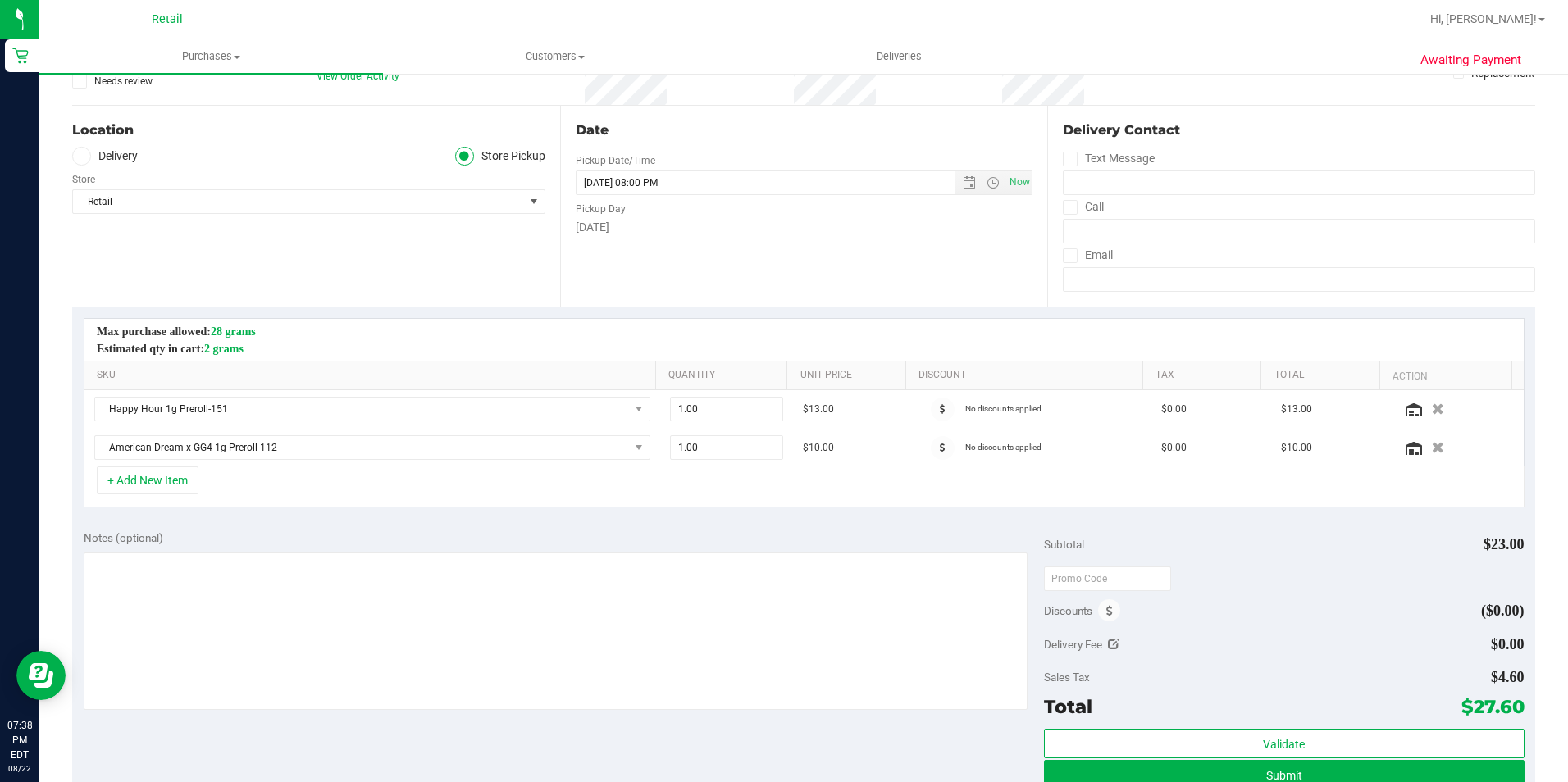
scroll to position [164, 0]
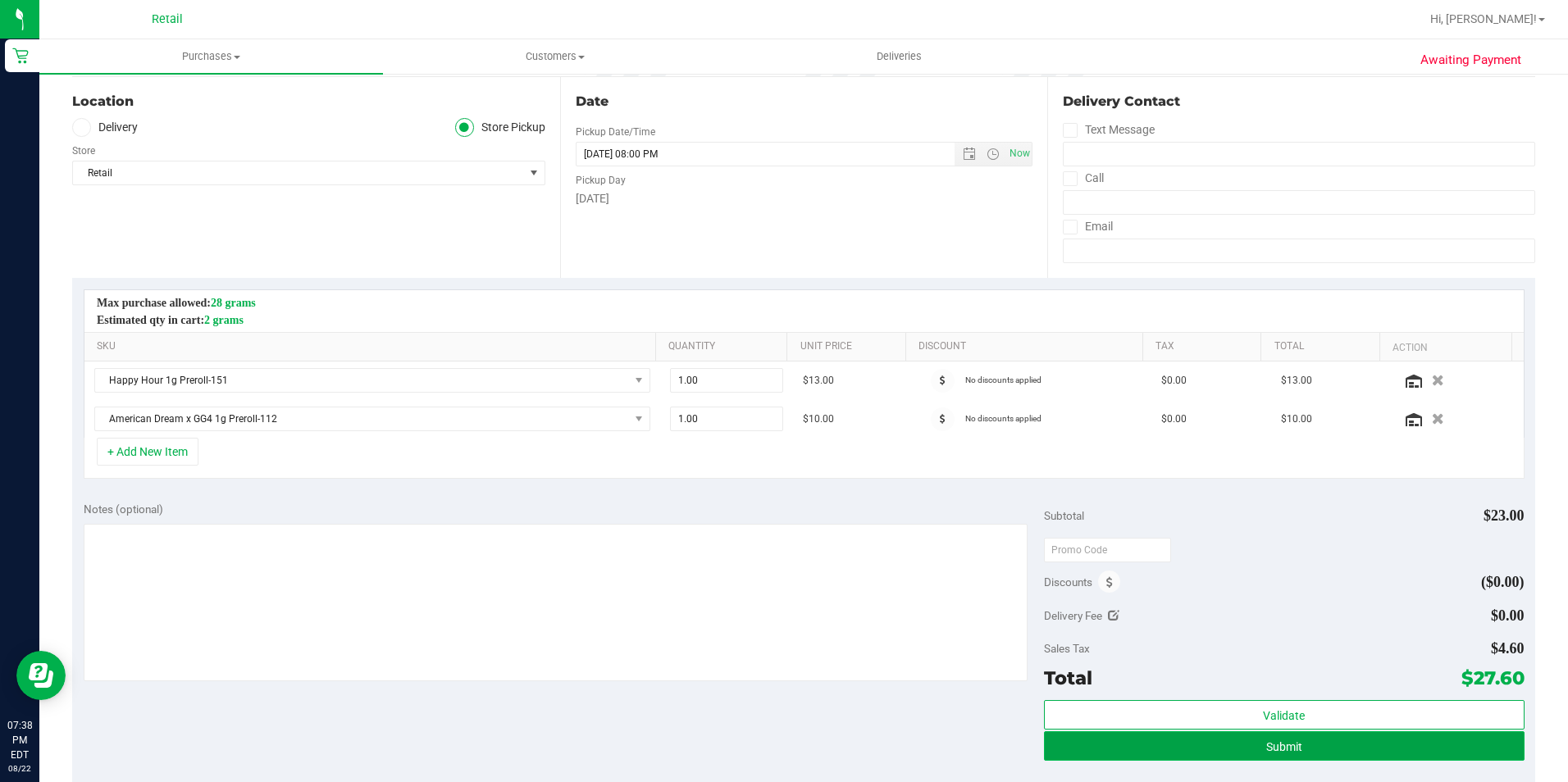
click at [1266, 749] on span "Submit" at bounding box center [1284, 747] width 36 height 14
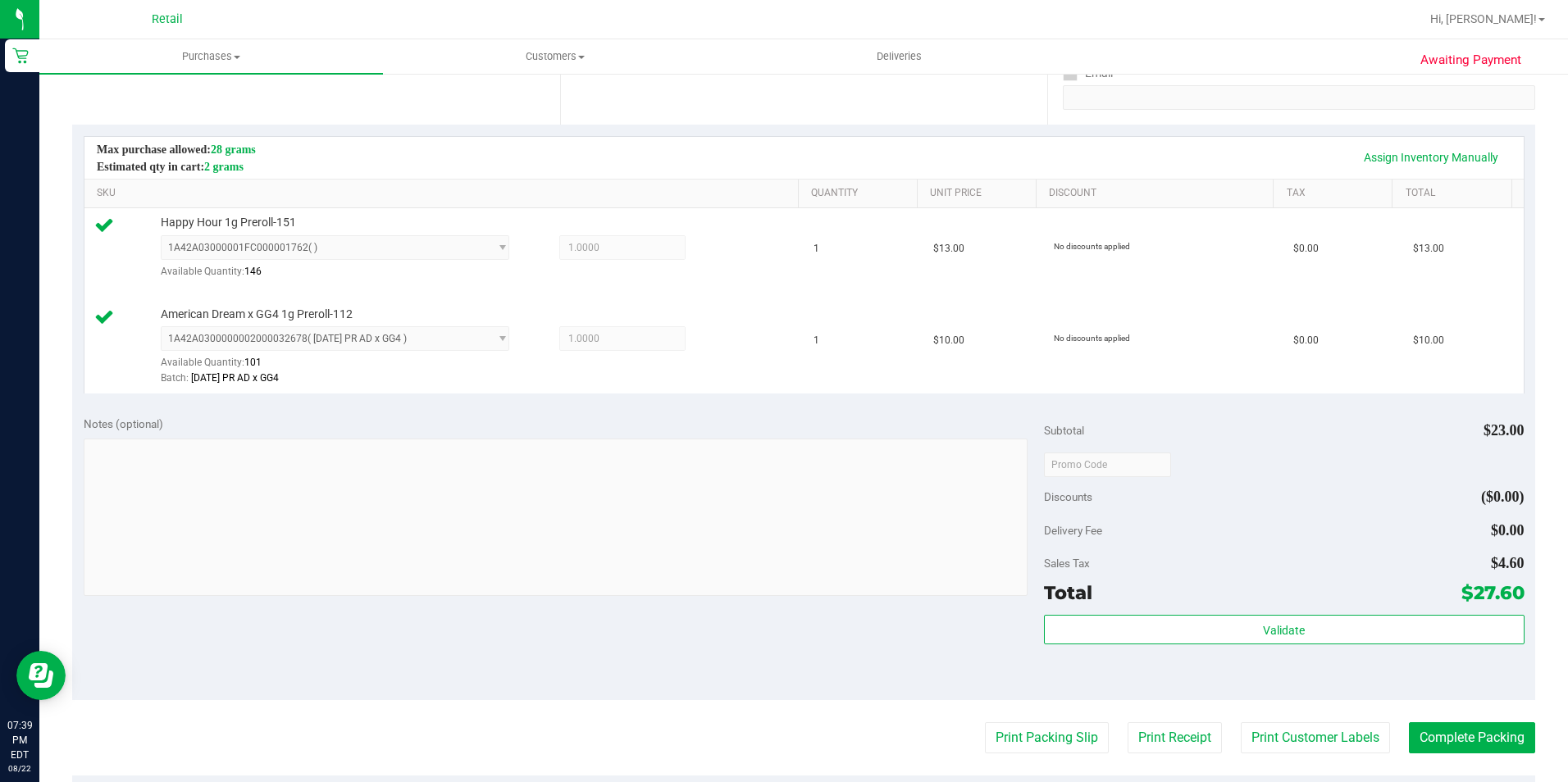
scroll to position [328, 0]
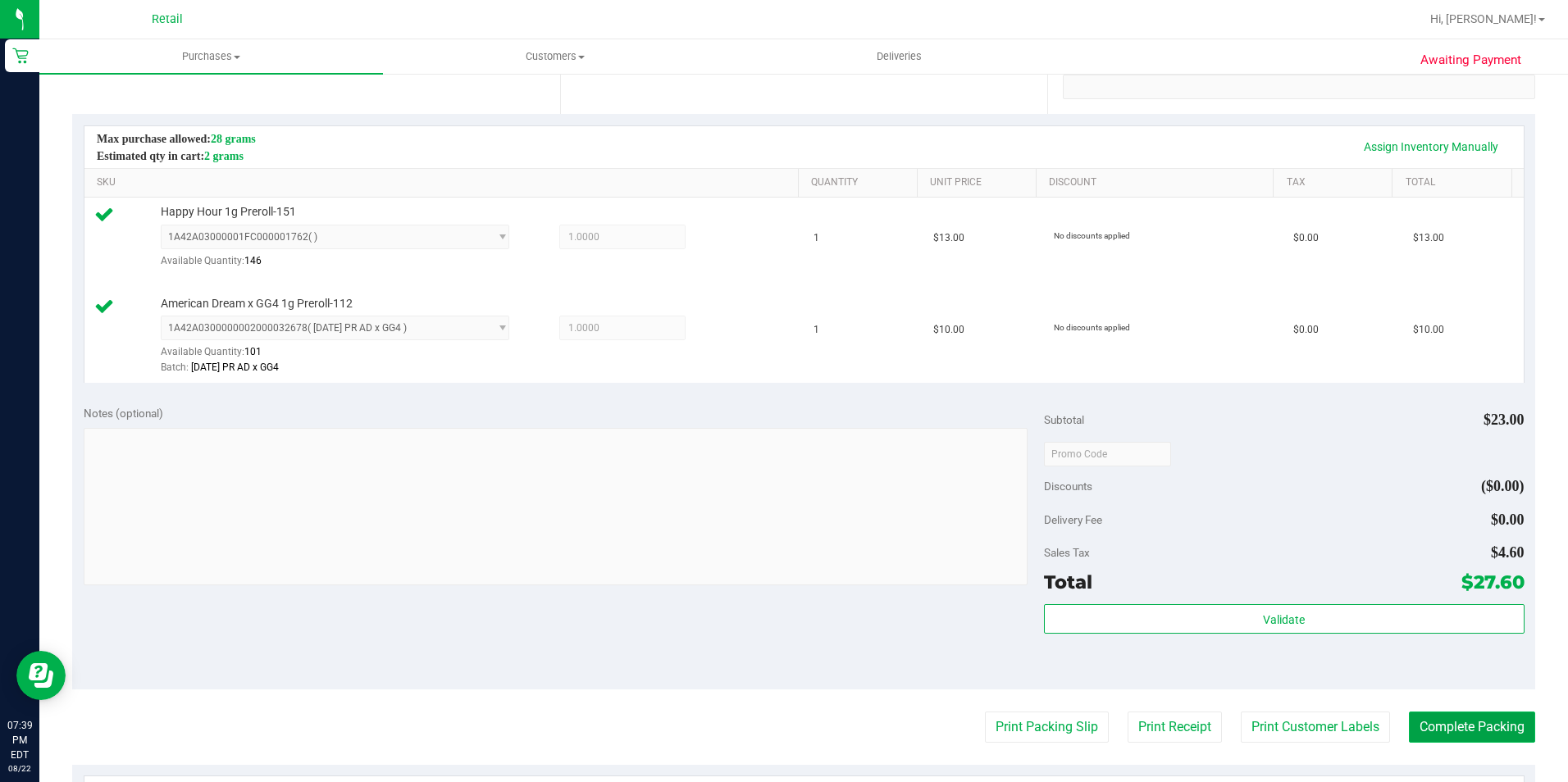
click at [1462, 721] on button "Complete Packing" at bounding box center [1471, 727] width 126 height 32
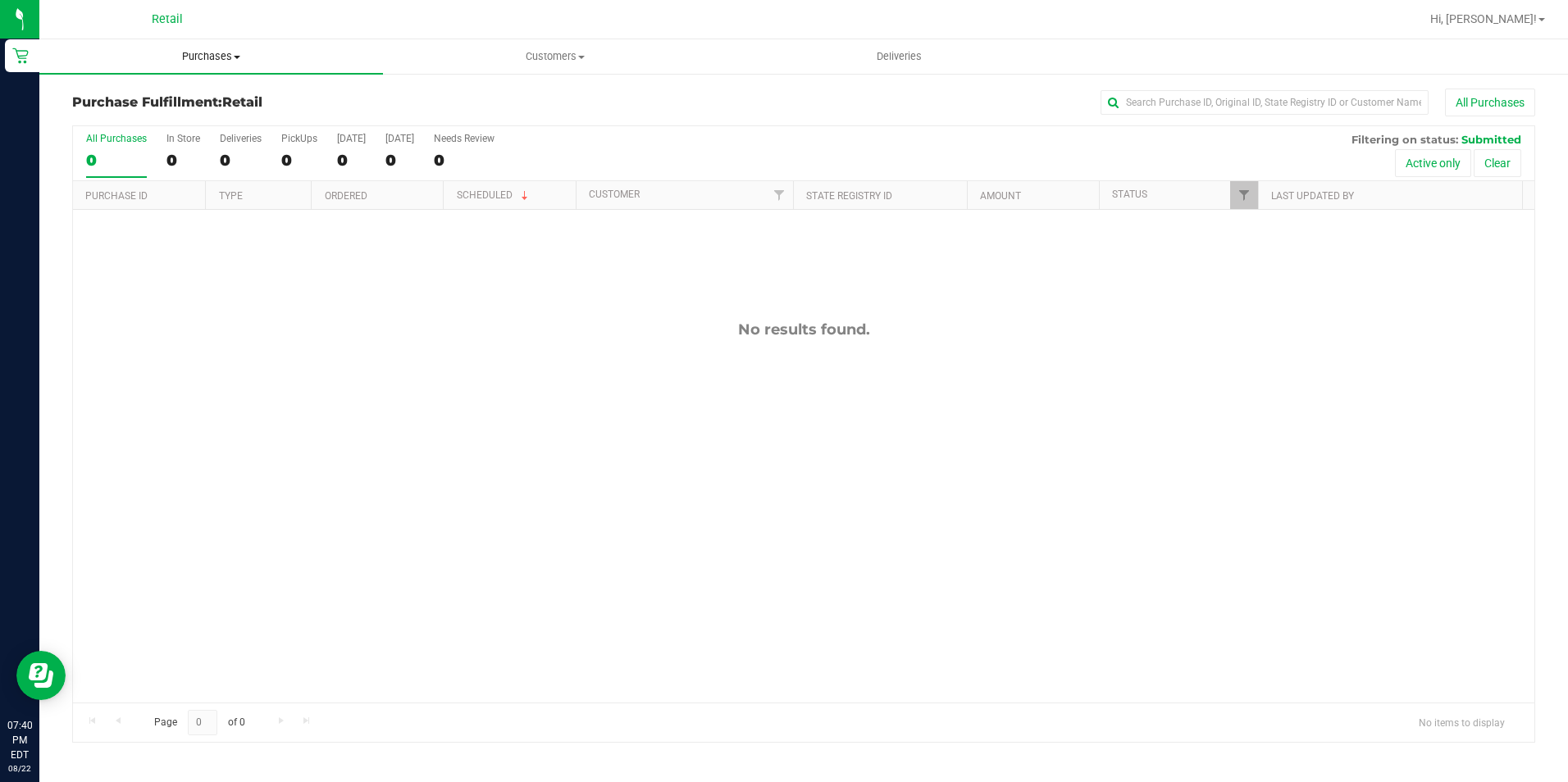
click at [220, 59] on span "Purchases" at bounding box center [211, 57] width 344 height 14
click at [207, 100] on li "Summary of purchases" at bounding box center [211, 99] width 344 height 20
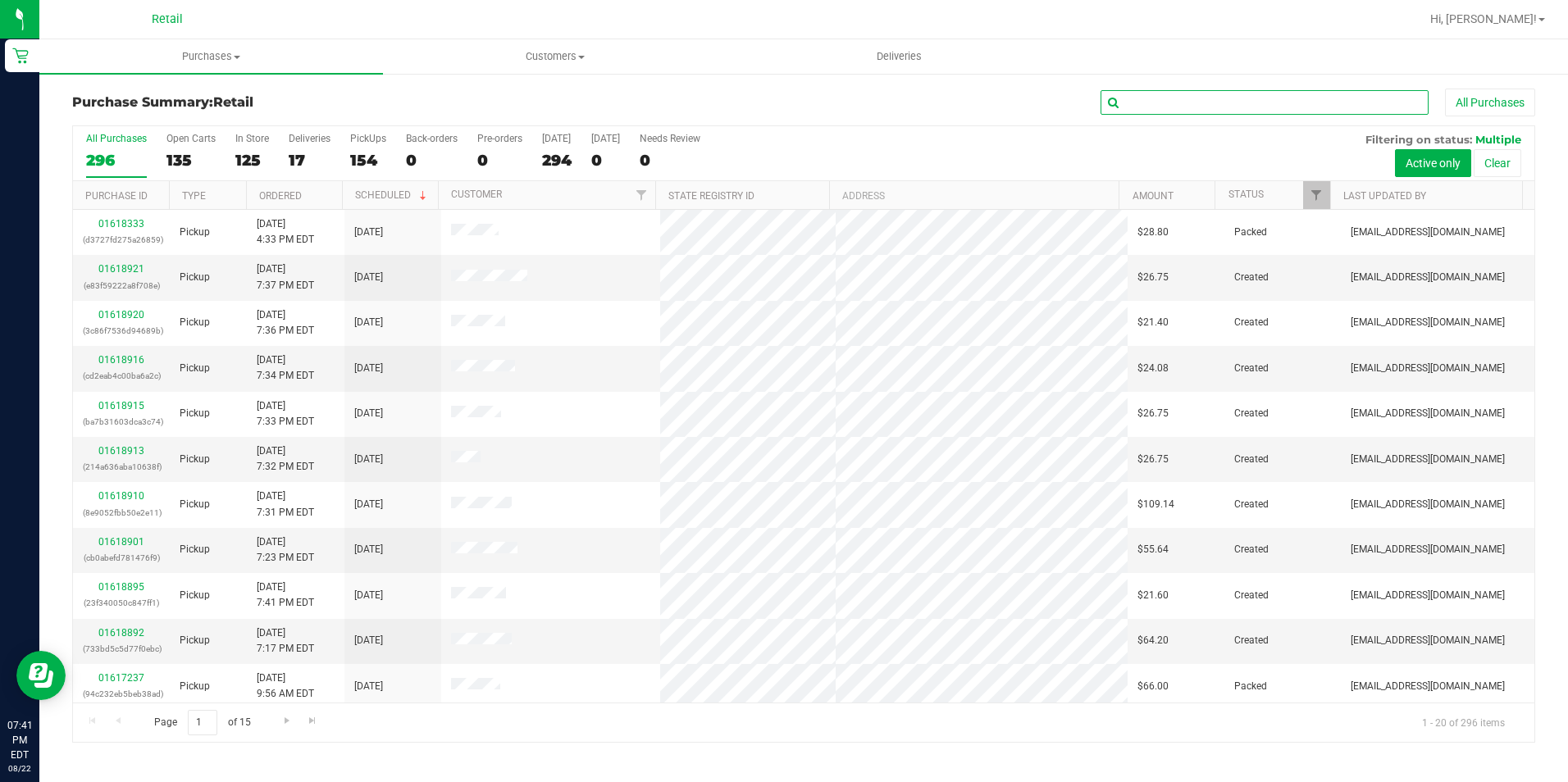
click at [1253, 108] on input "text" at bounding box center [1265, 102] width 328 height 24
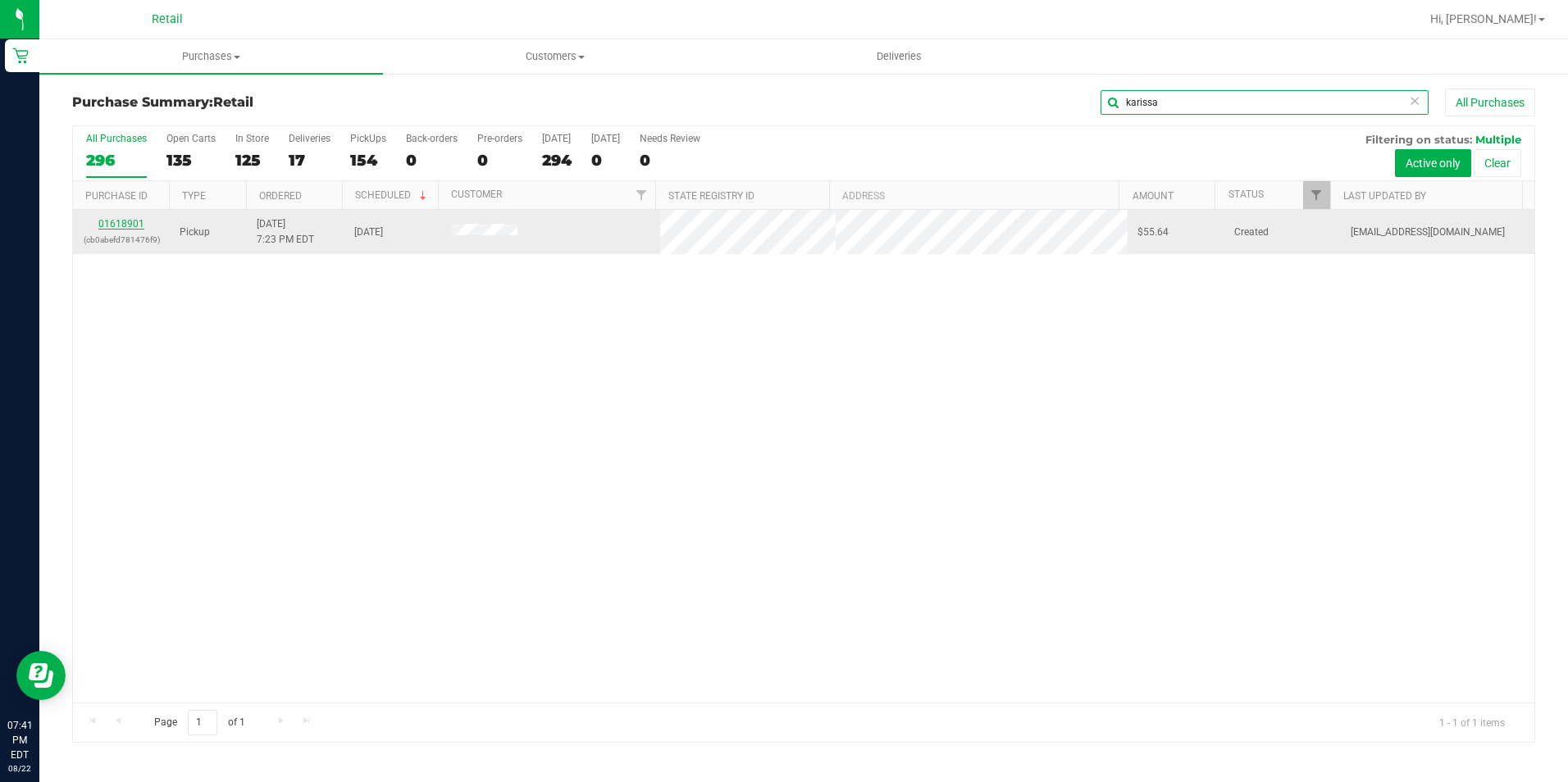
type input "karissa"
click at [121, 218] on link "01618901" at bounding box center [121, 224] width 46 height 12
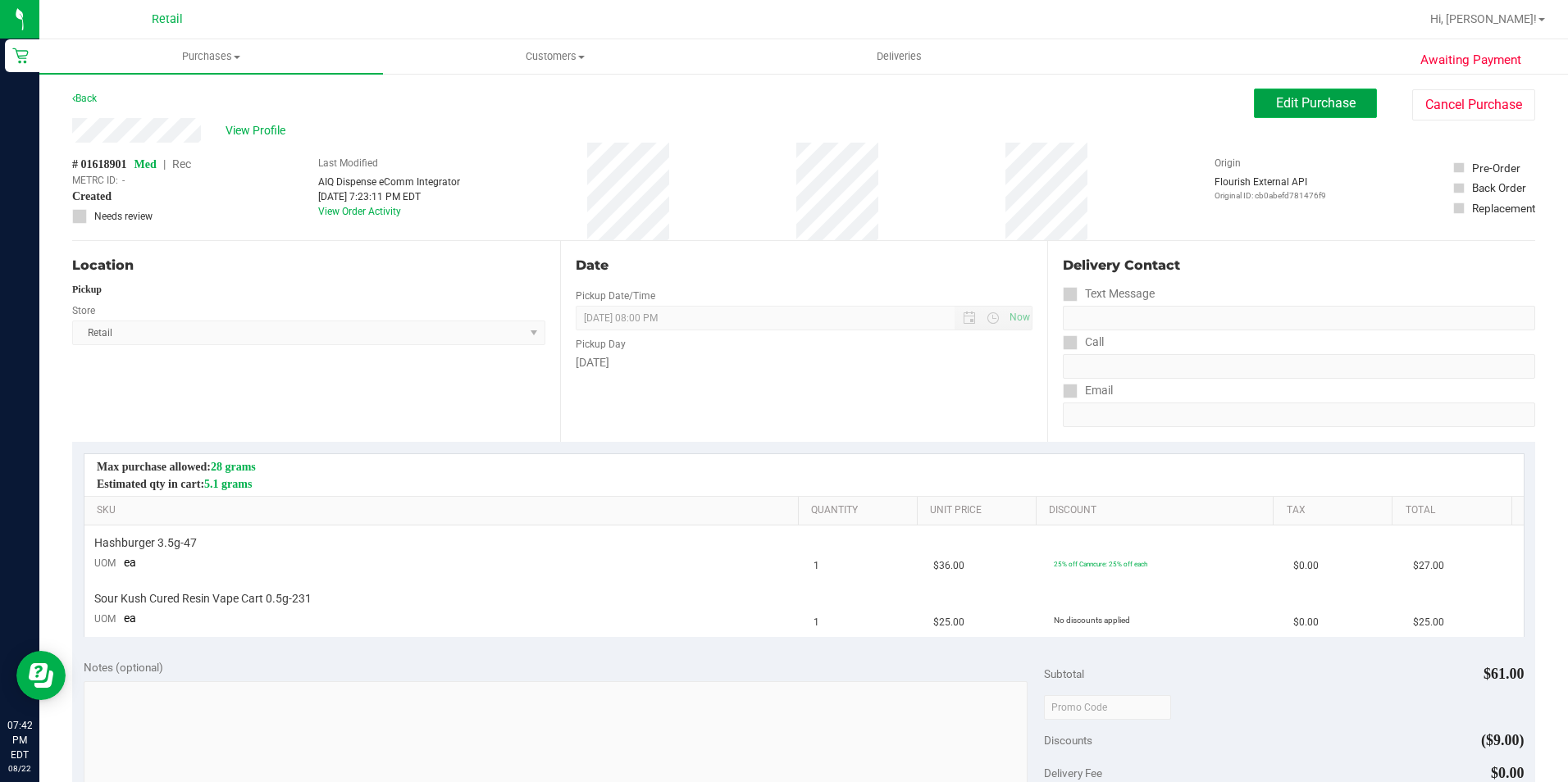
click at [1290, 103] on span "Edit Purchase" at bounding box center [1315, 102] width 79 height 15
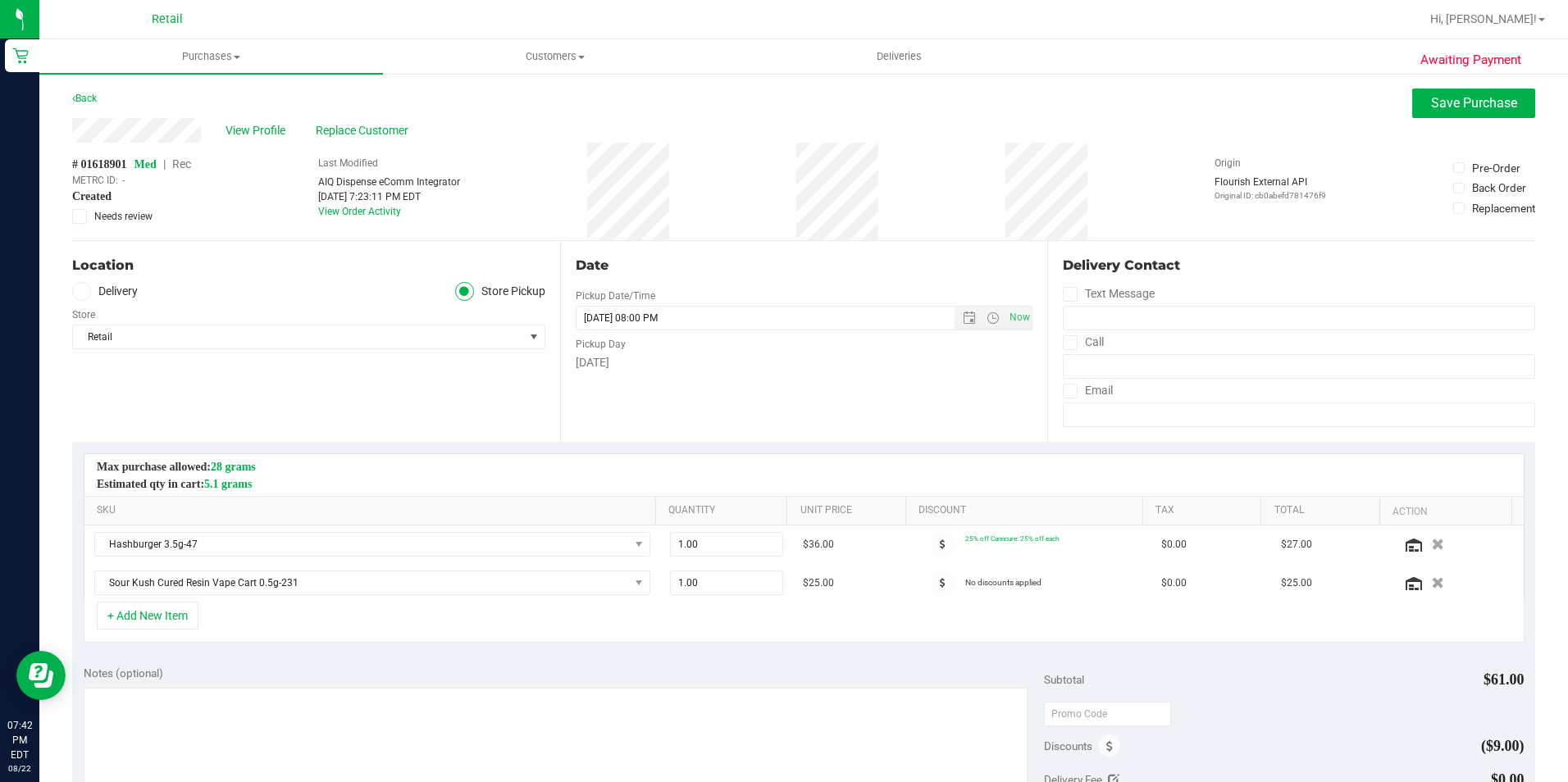
click at [188, 158] on span "Rec" at bounding box center [181, 164] width 19 height 14
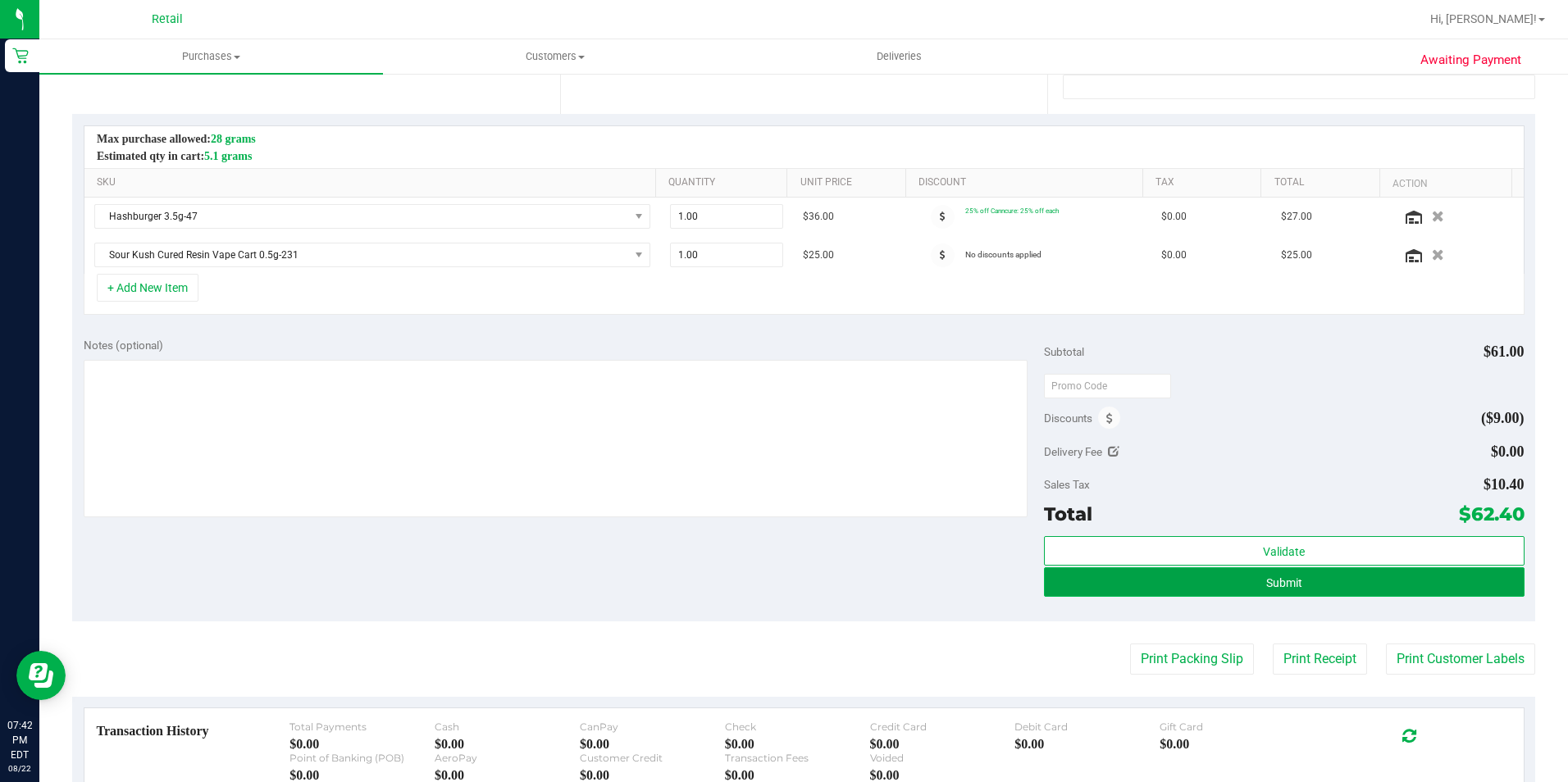
click at [1330, 580] on button "Submit" at bounding box center [1284, 582] width 481 height 30
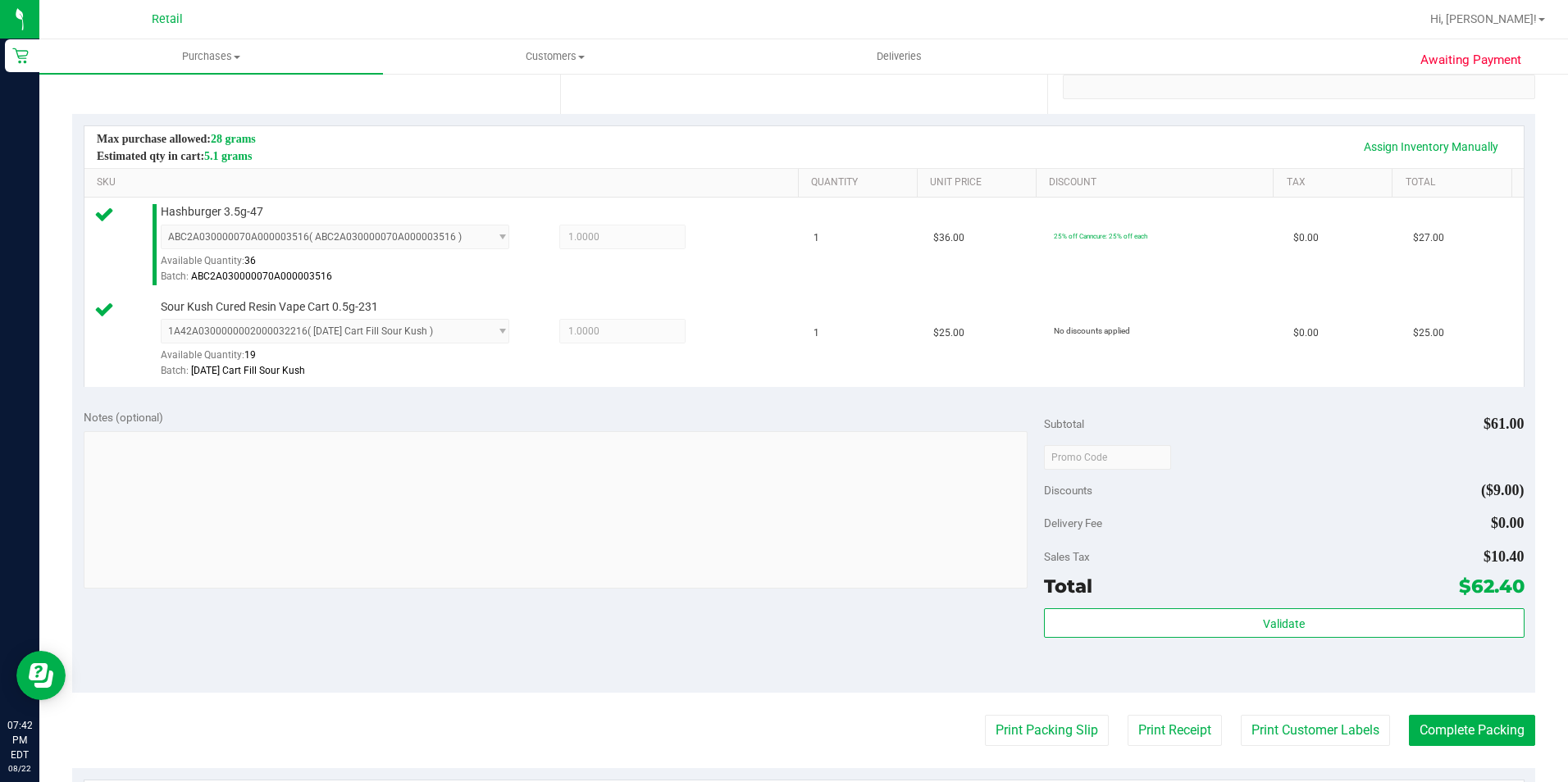
scroll to position [492, 0]
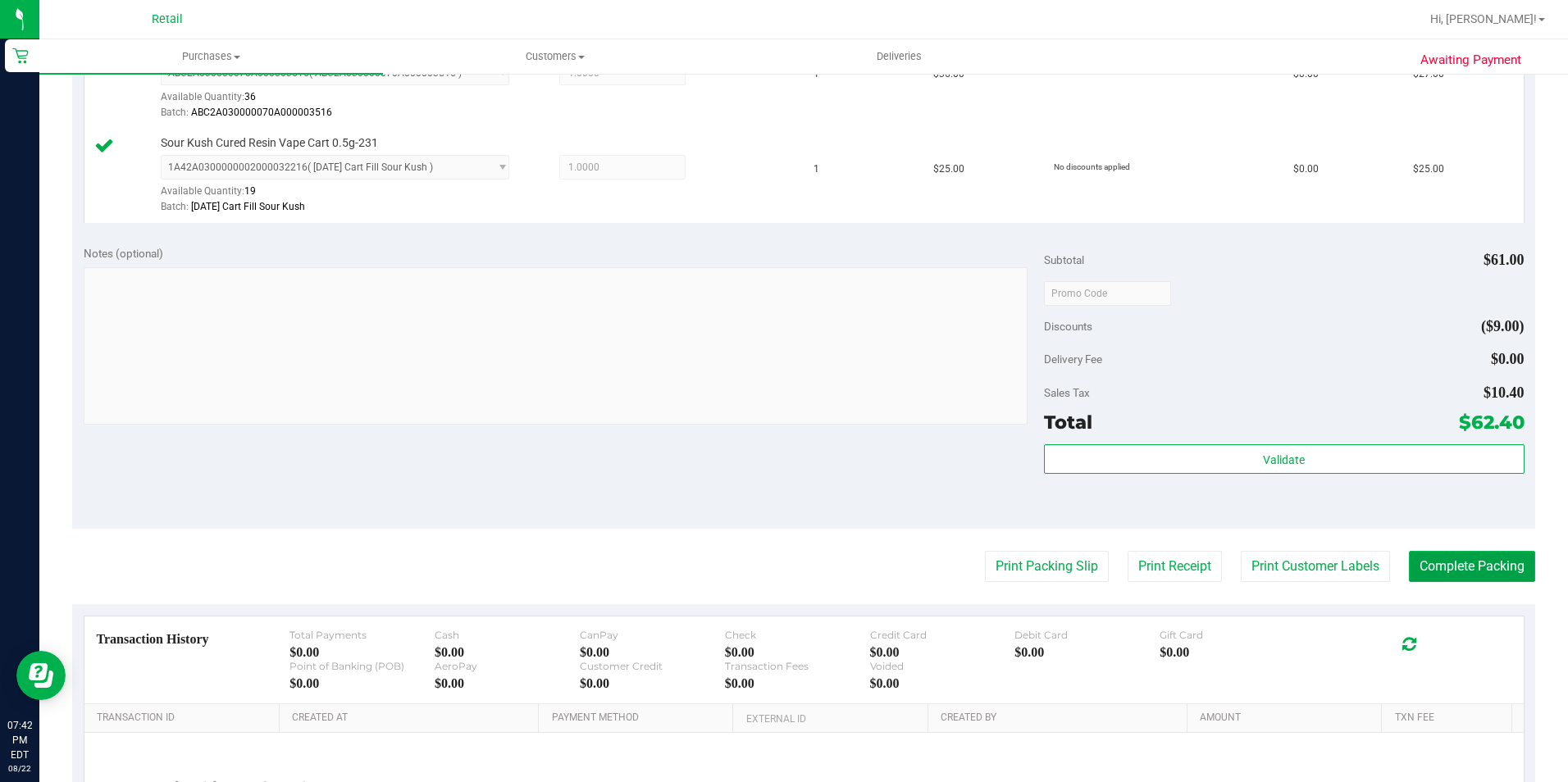
click at [1450, 562] on button "Complete Packing" at bounding box center [1471, 566] width 126 height 32
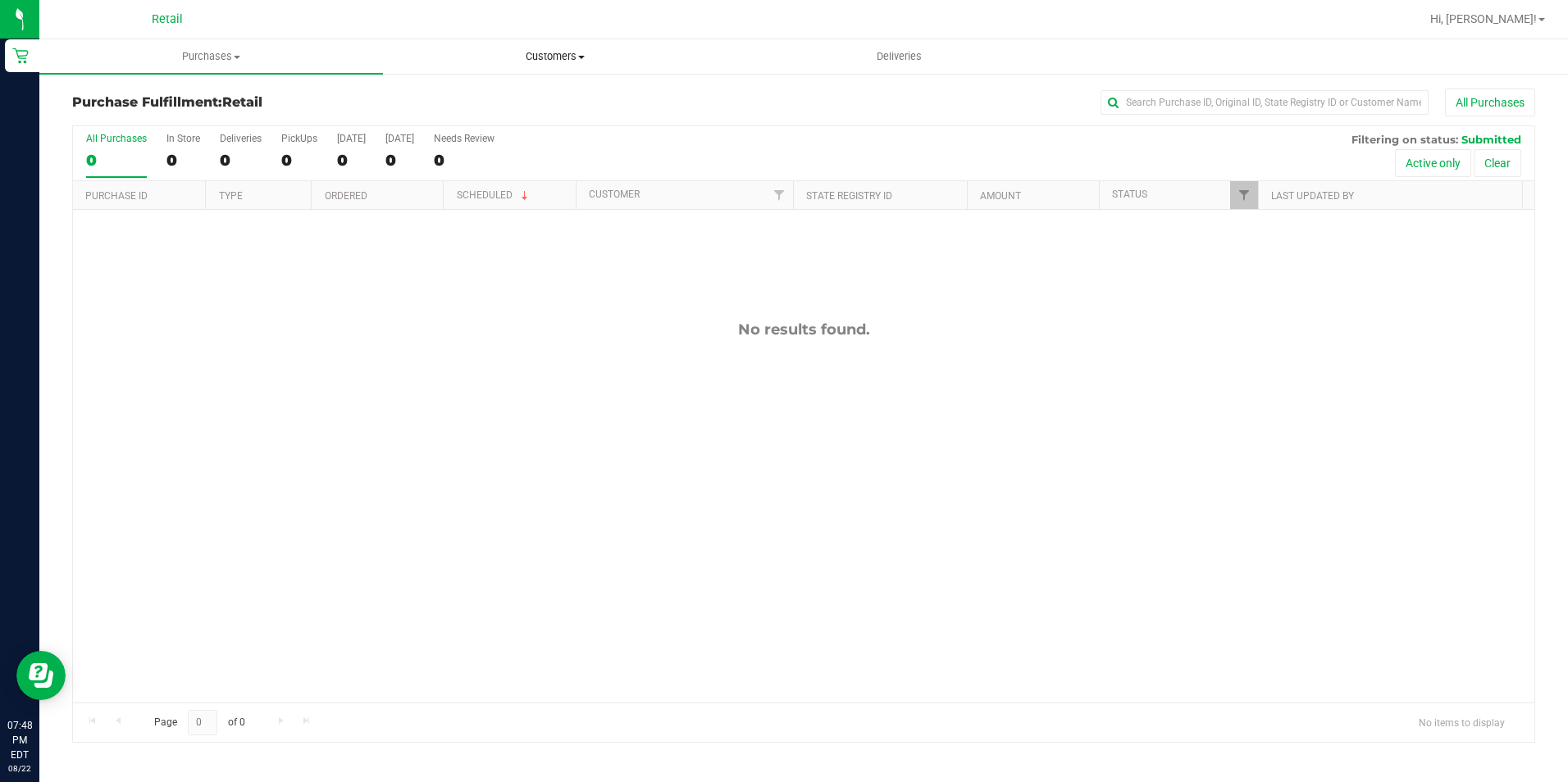
click at [562, 60] on span "Customers" at bounding box center [554, 57] width 342 height 14
click at [459, 115] on span "Add a new customer" at bounding box center [459, 118] width 154 height 14
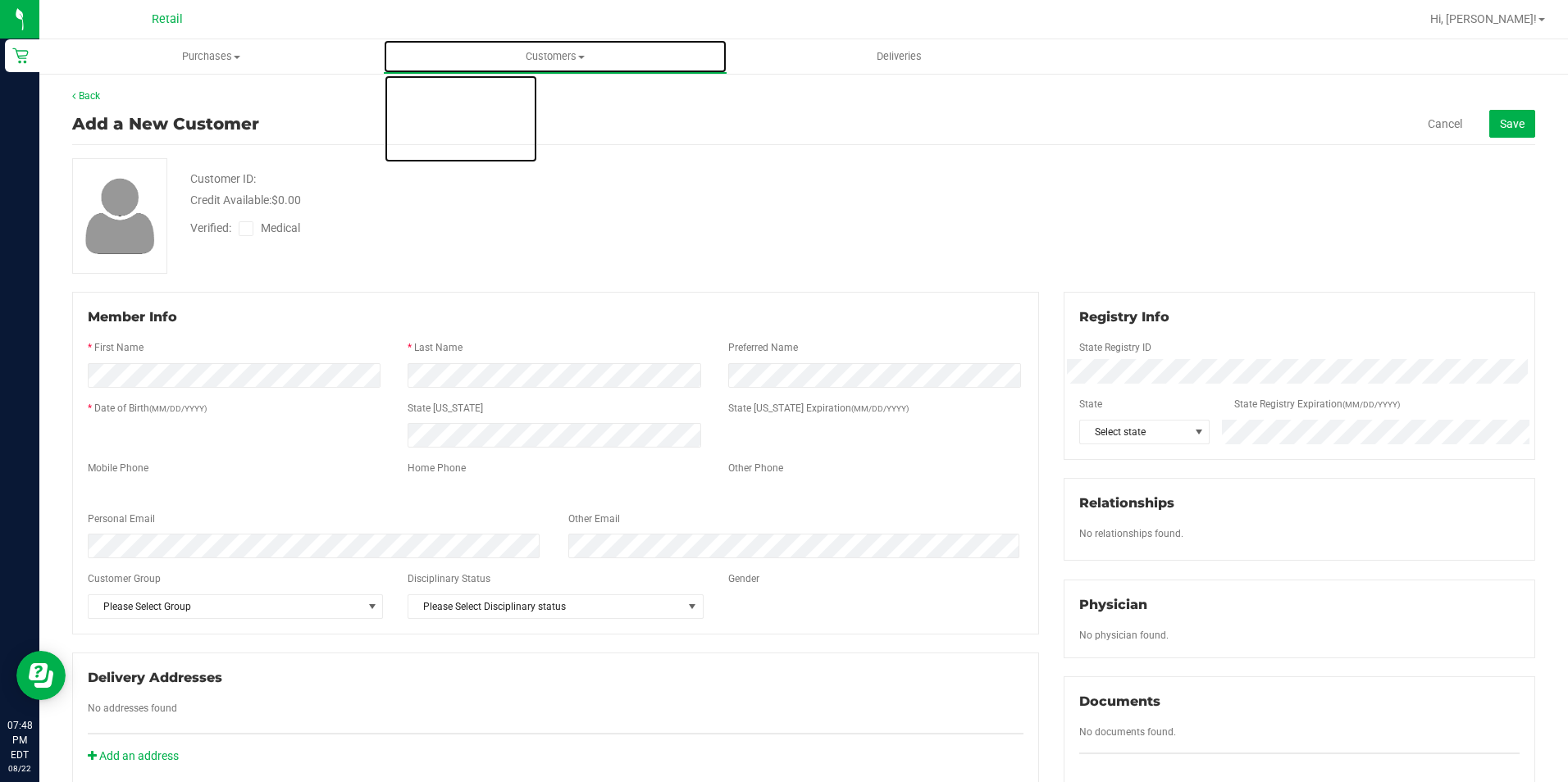
click at [541, 59] on span "Customers" at bounding box center [554, 57] width 342 height 14
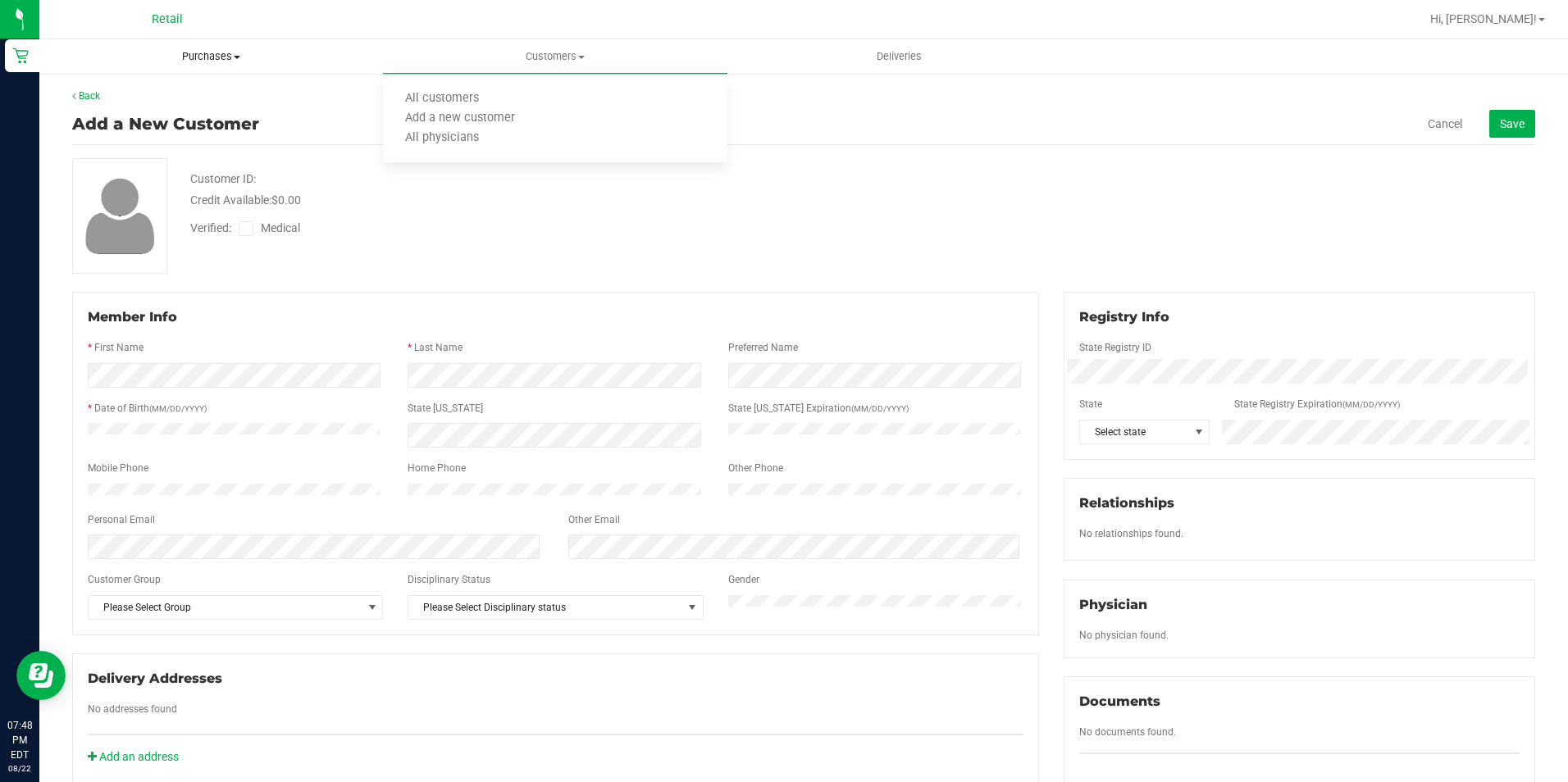
click at [197, 62] on span "Purchases" at bounding box center [211, 57] width 342 height 14
click at [179, 86] on ul "Summary of purchases Fulfillment All purchases" at bounding box center [211, 119] width 344 height 88
click at [217, 50] on span "Purchases" at bounding box center [211, 57] width 344 height 14
click at [171, 102] on span "Summary of purchases" at bounding box center [124, 98] width 168 height 14
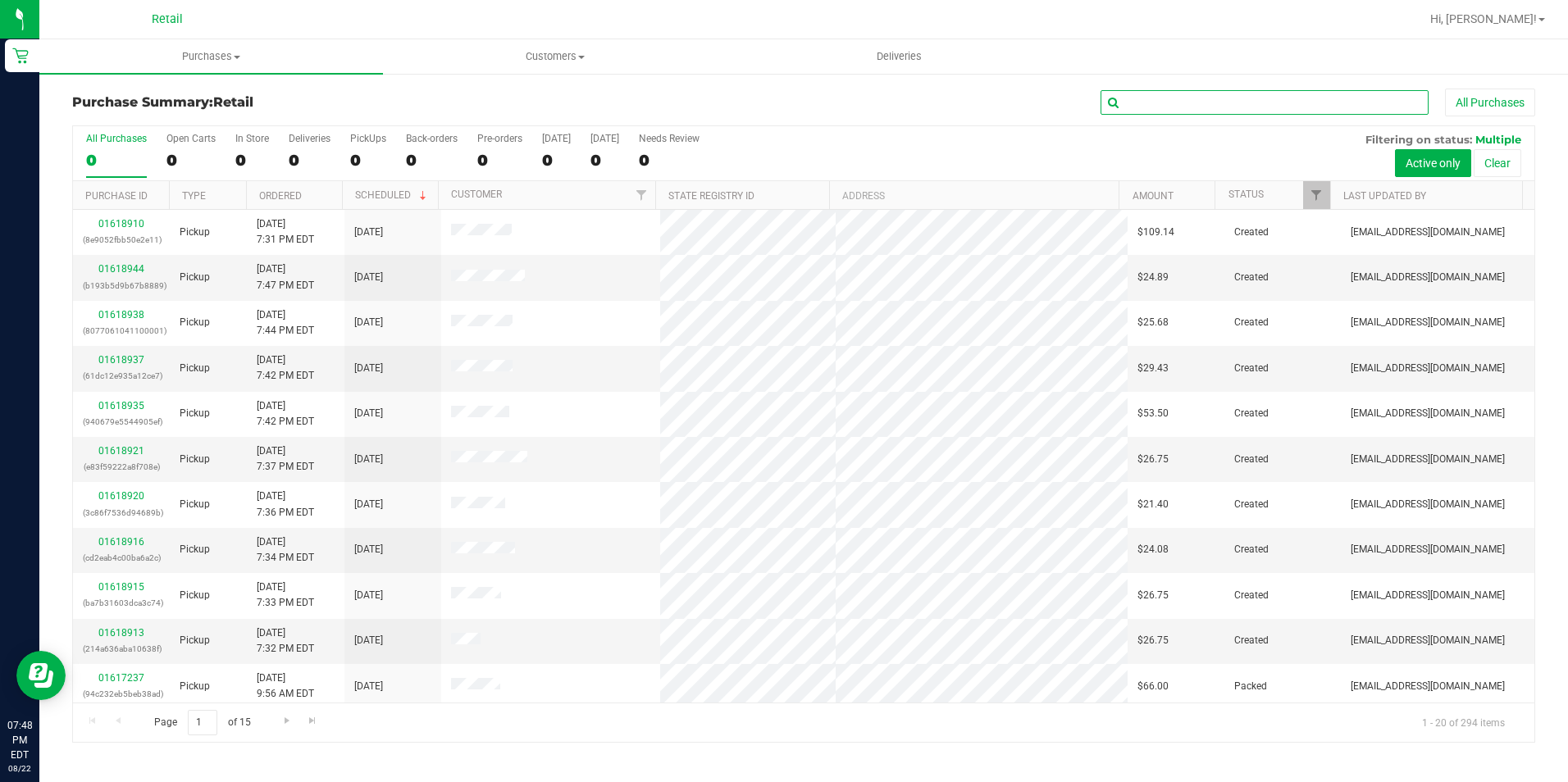
click at [1139, 94] on input "text" at bounding box center [1265, 102] width 328 height 24
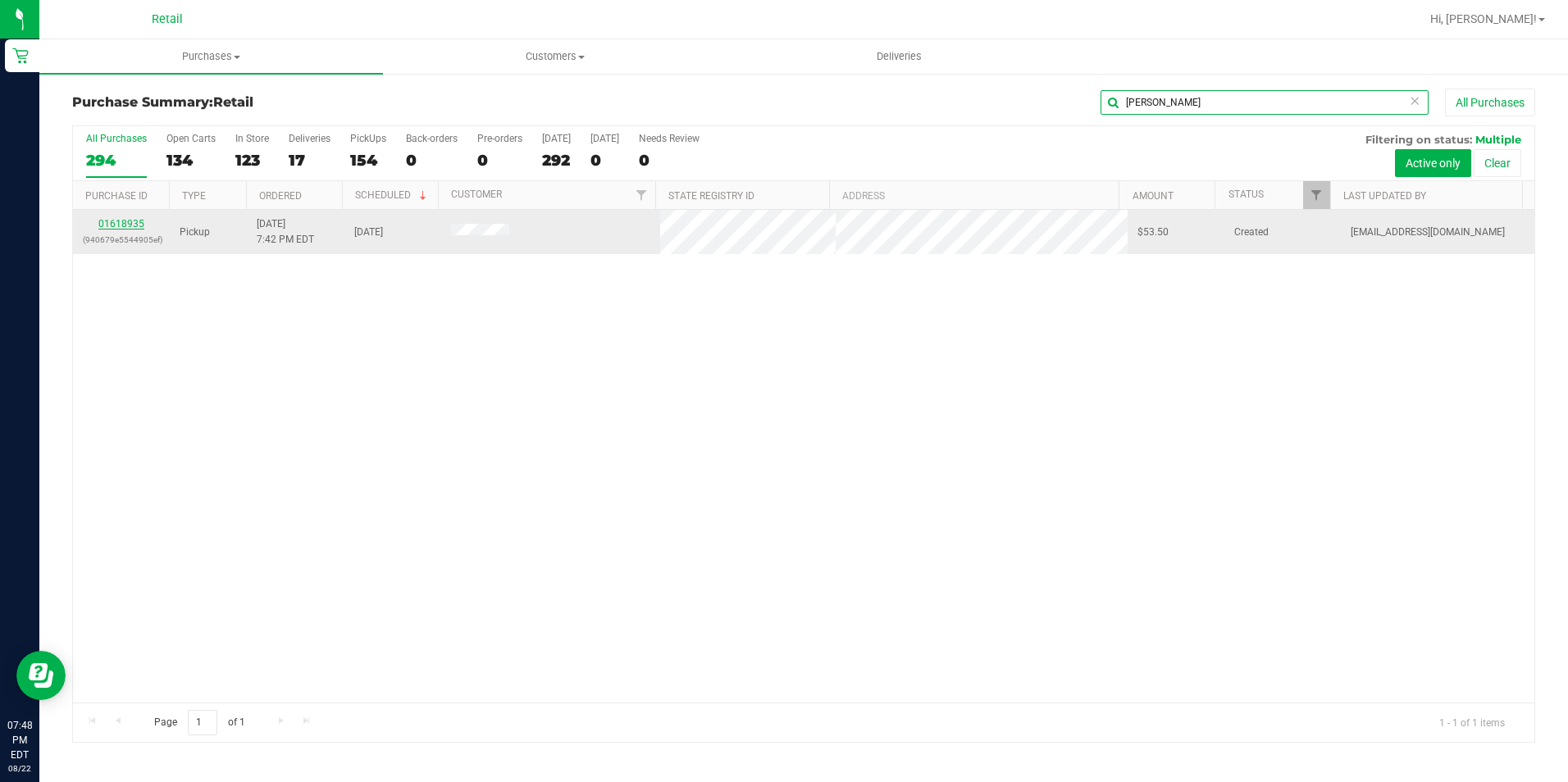
type input "[PERSON_NAME]"
click at [116, 224] on link "01618935" at bounding box center [121, 224] width 46 height 12
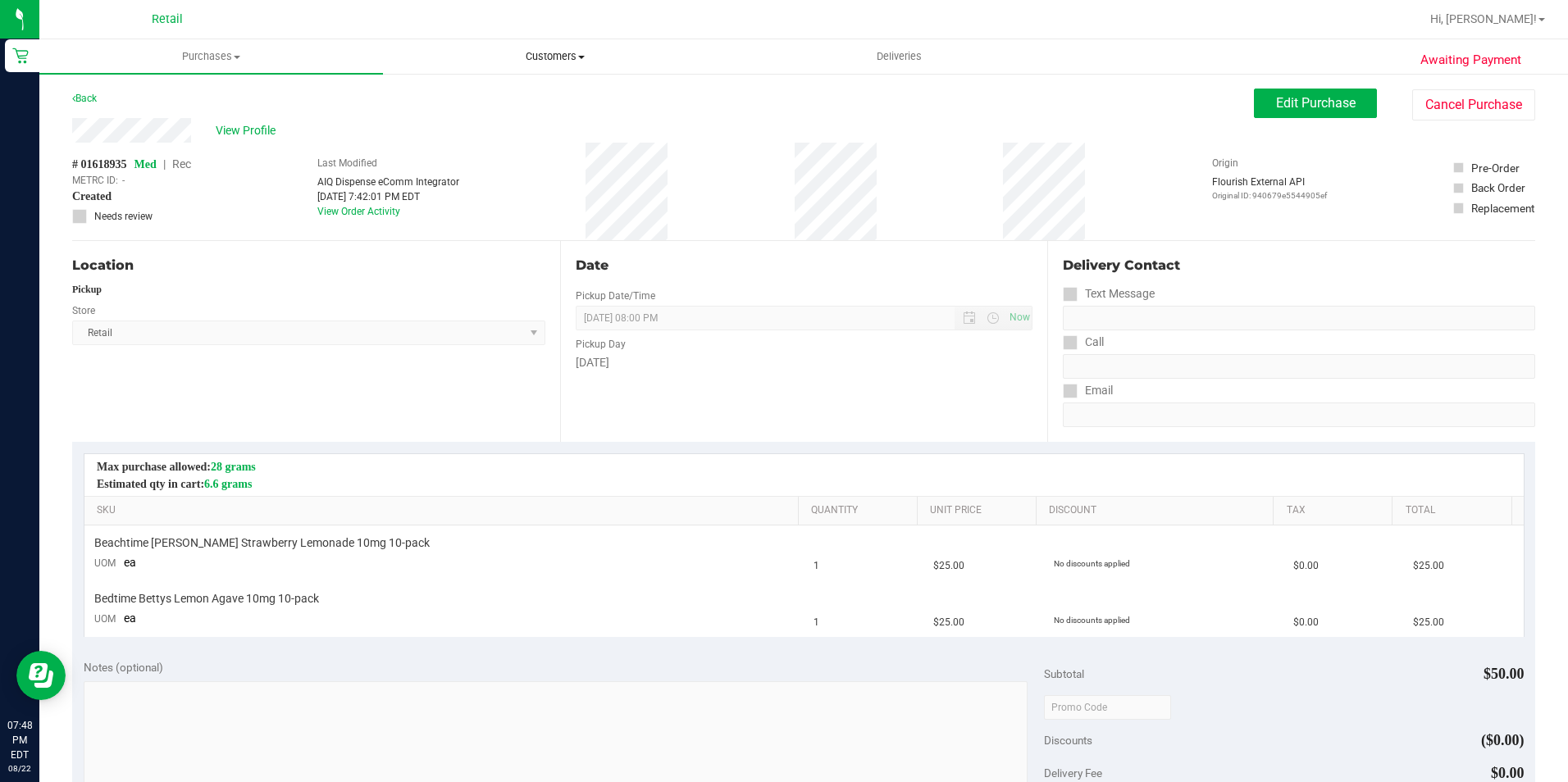
click at [558, 62] on span "Customers" at bounding box center [554, 57] width 342 height 14
click at [466, 95] on span "All customers" at bounding box center [441, 98] width 118 height 14
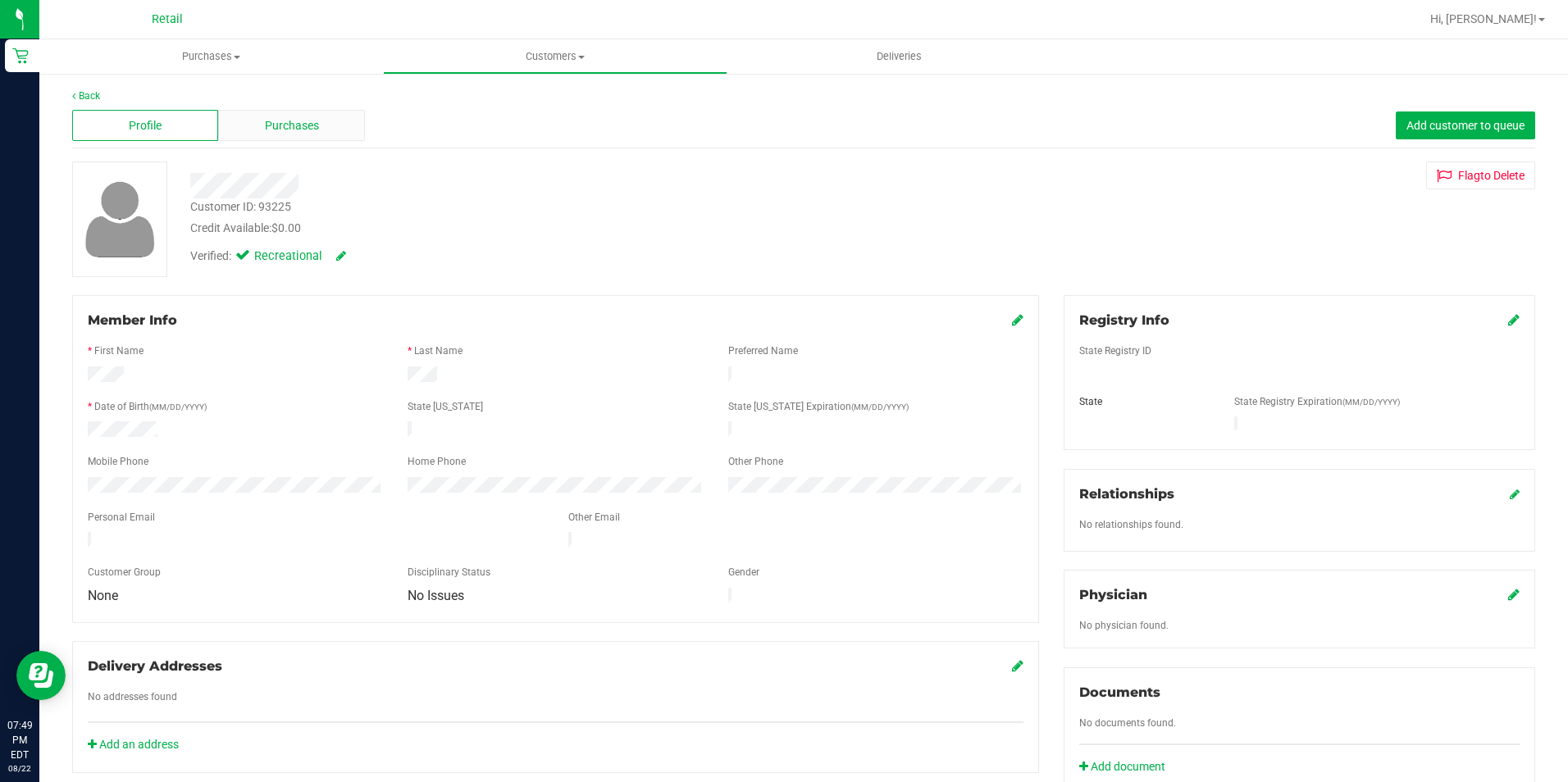
click at [279, 115] on div "Purchases" at bounding box center [291, 125] width 146 height 32
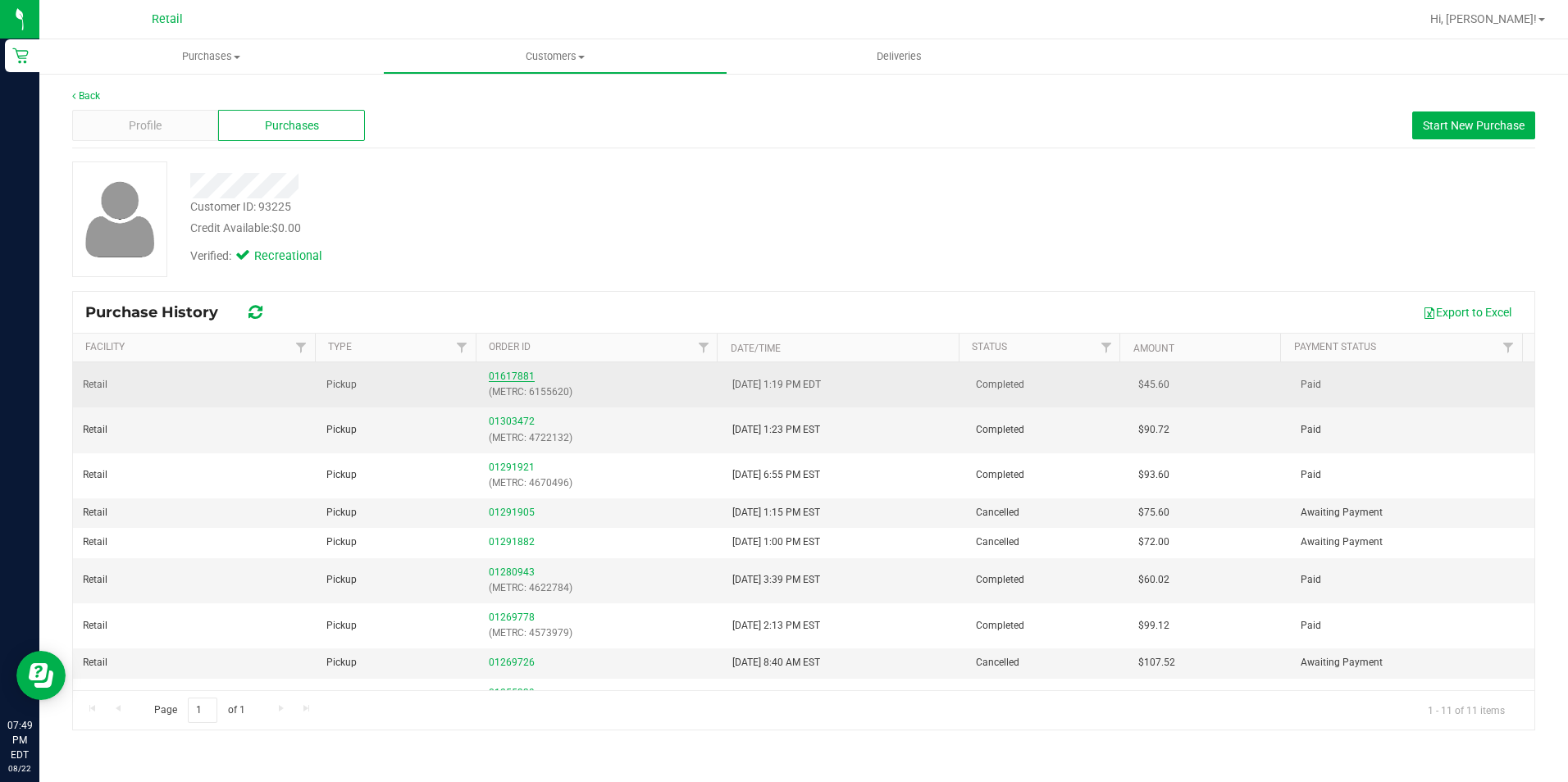
click at [511, 378] on link "01617881" at bounding box center [512, 376] width 46 height 12
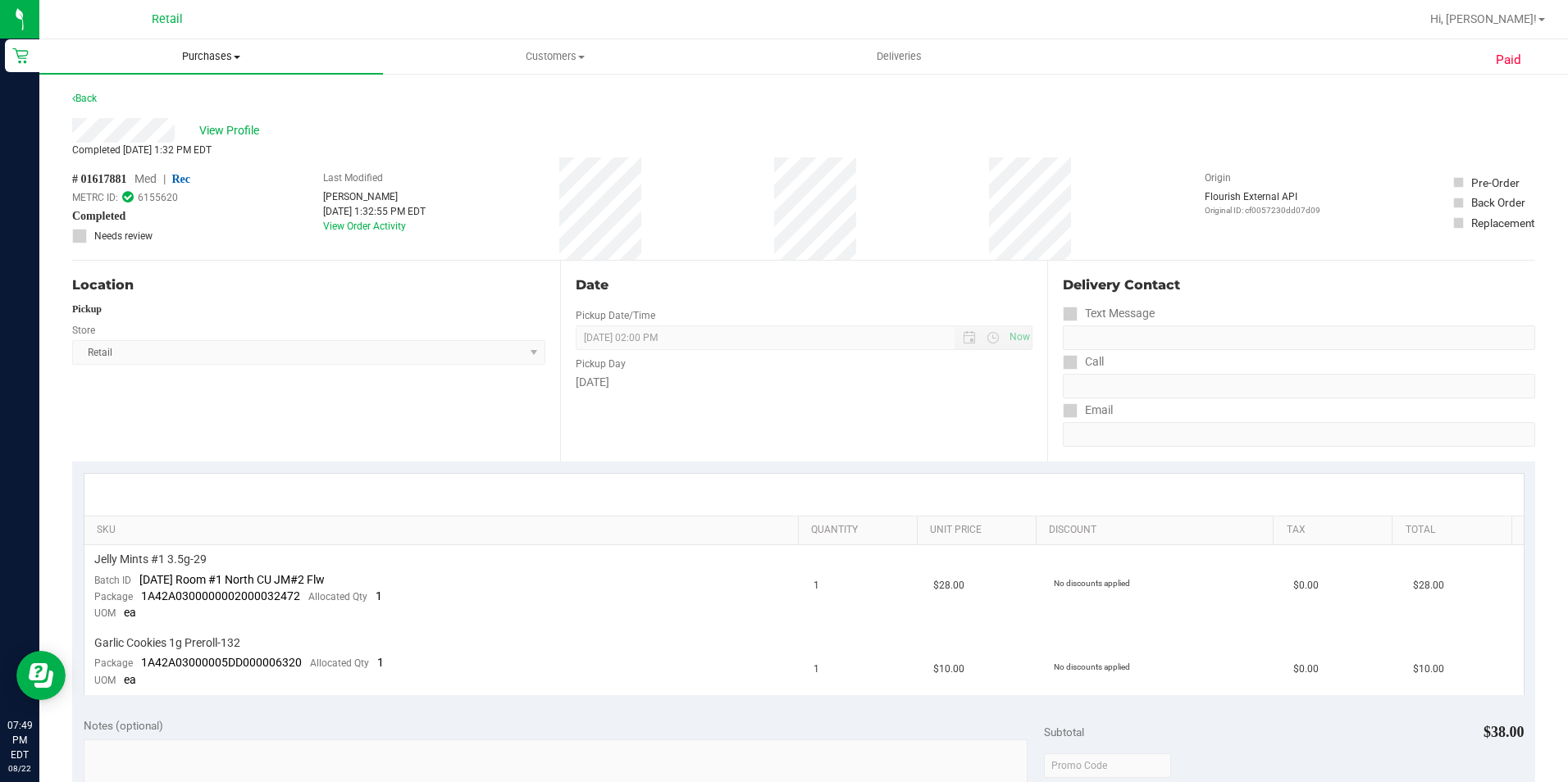
click at [240, 56] on span at bounding box center [236, 58] width 6 height 4
click at [212, 90] on li "Summary of purchases" at bounding box center [211, 99] width 344 height 20
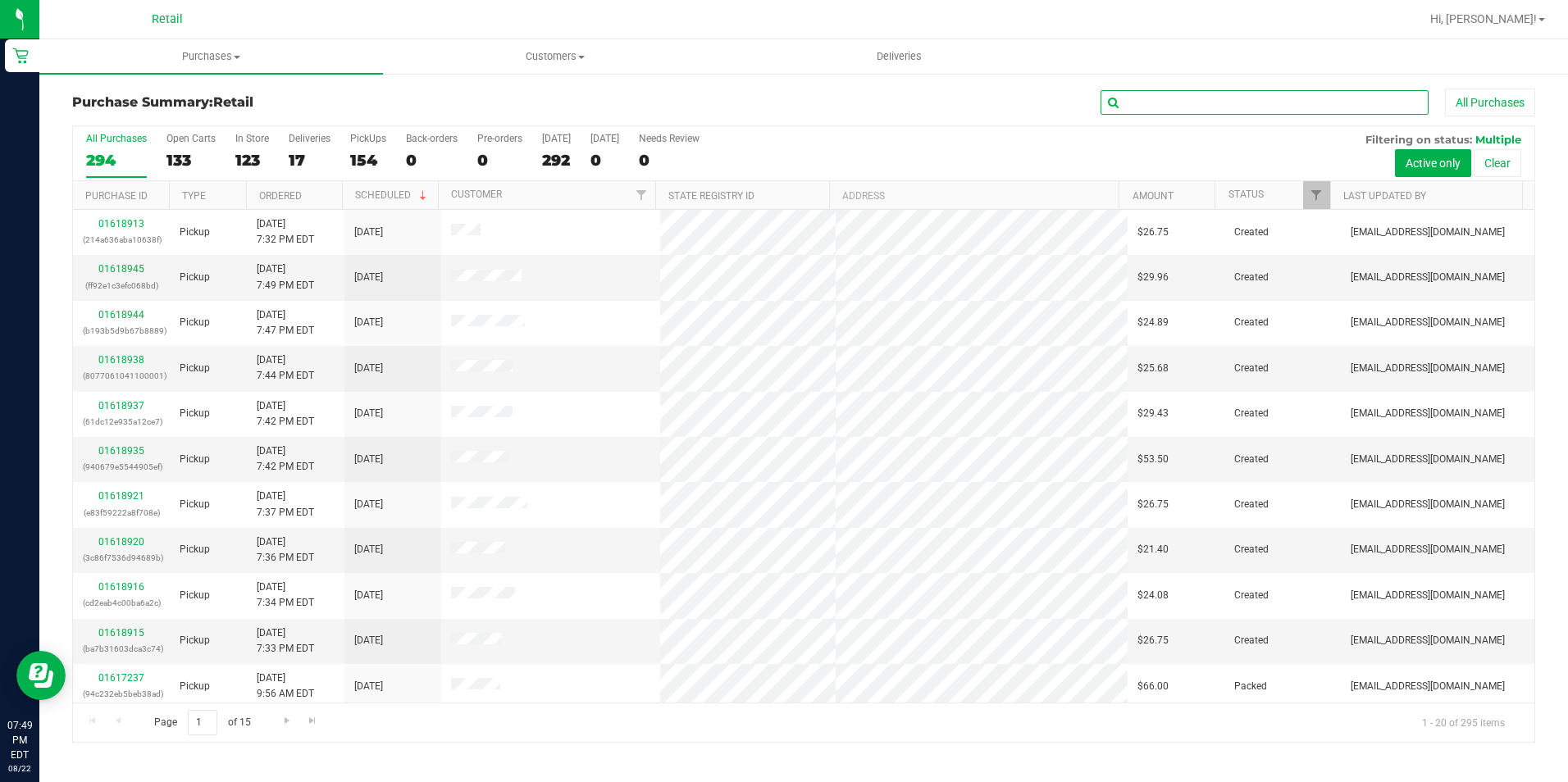
click at [1217, 109] on input "text" at bounding box center [1265, 102] width 328 height 24
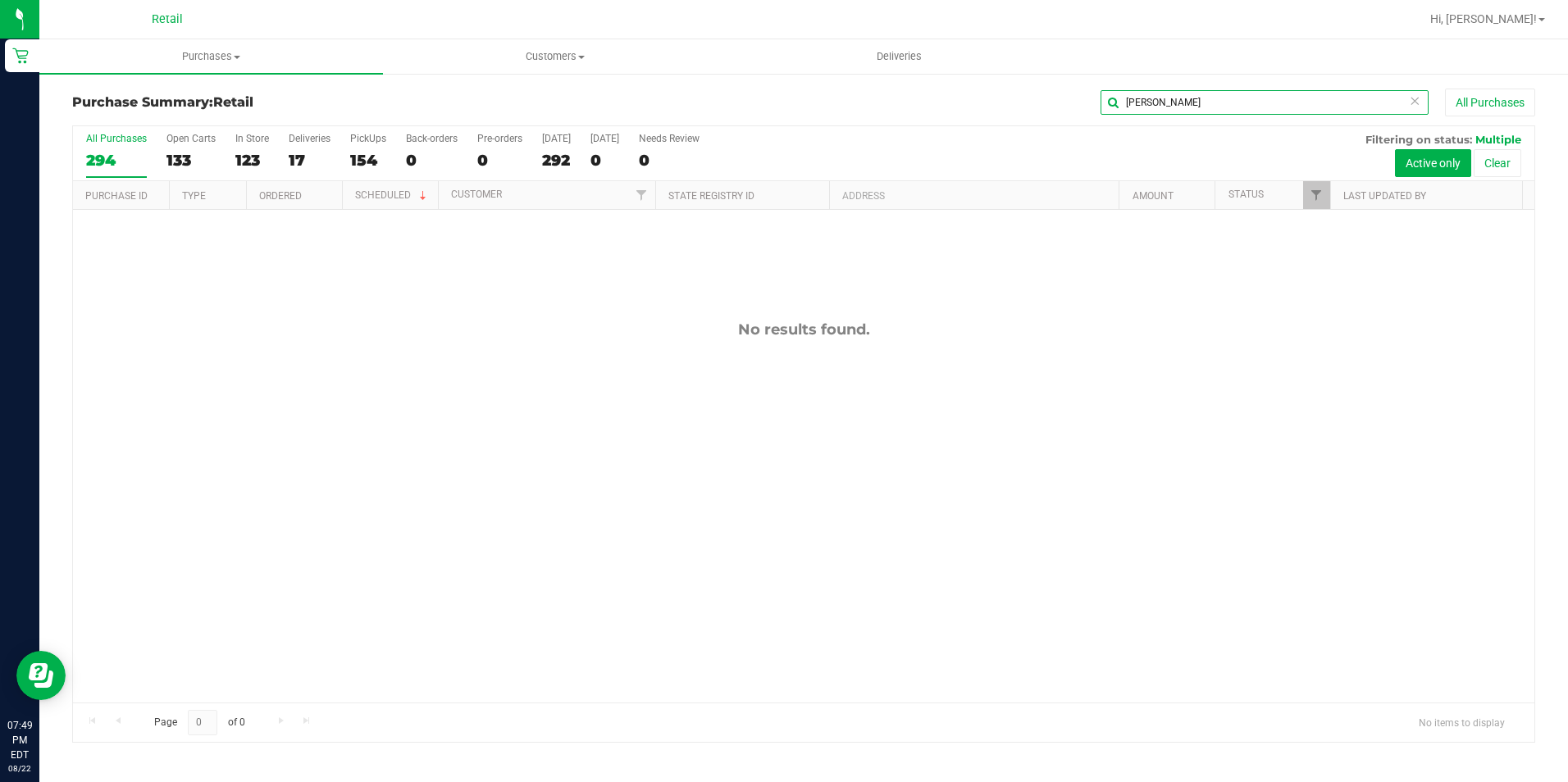
type input "[PERSON_NAME]"
click at [1408, 104] on icon at bounding box center [1414, 100] width 12 height 20
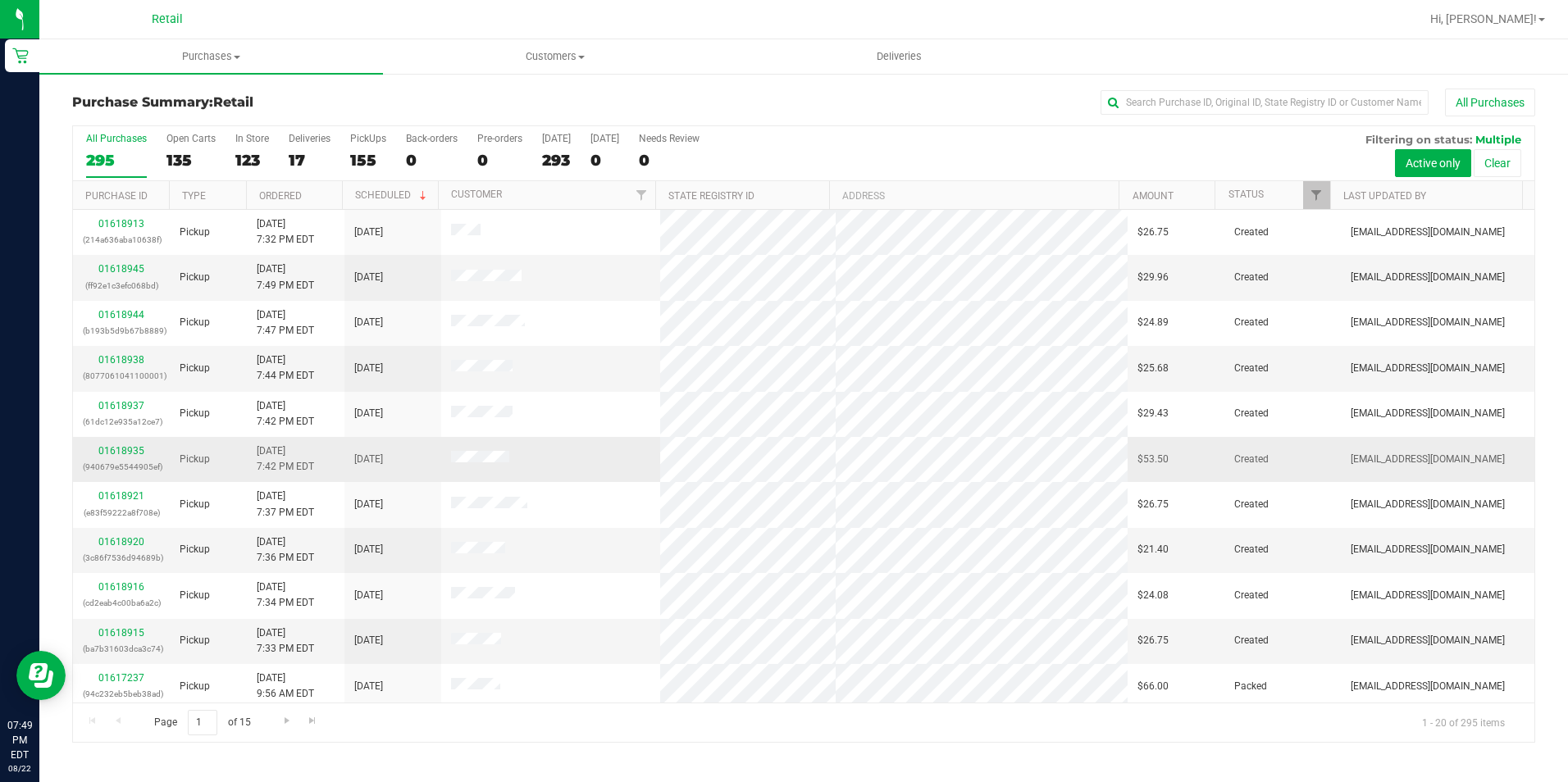
click at [135, 445] on div "01618935 (940679e5544905ef)" at bounding box center [121, 459] width 77 height 32
click at [111, 455] on link "01618935" at bounding box center [121, 451] width 46 height 12
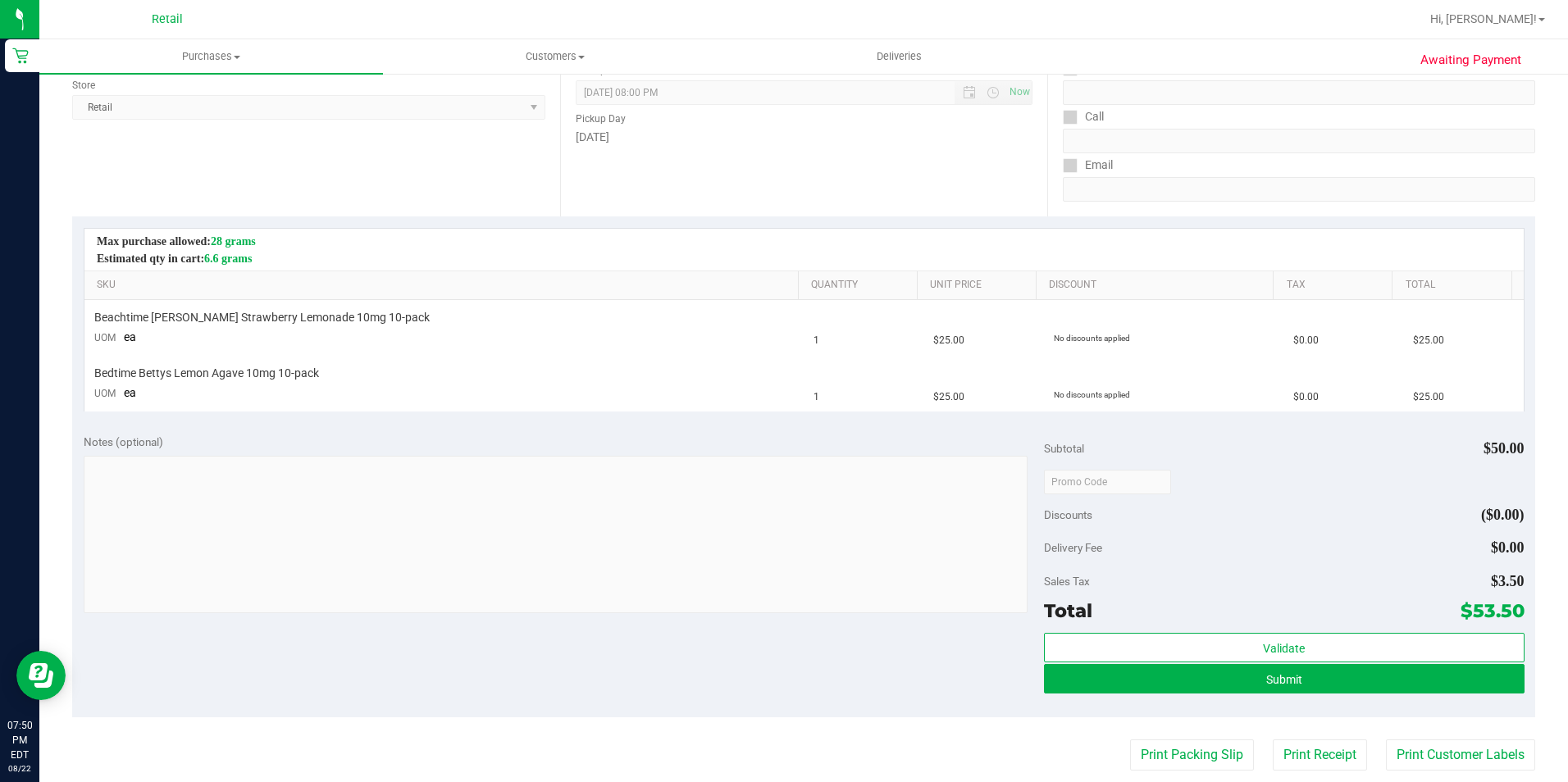
scroll to position [246, 0]
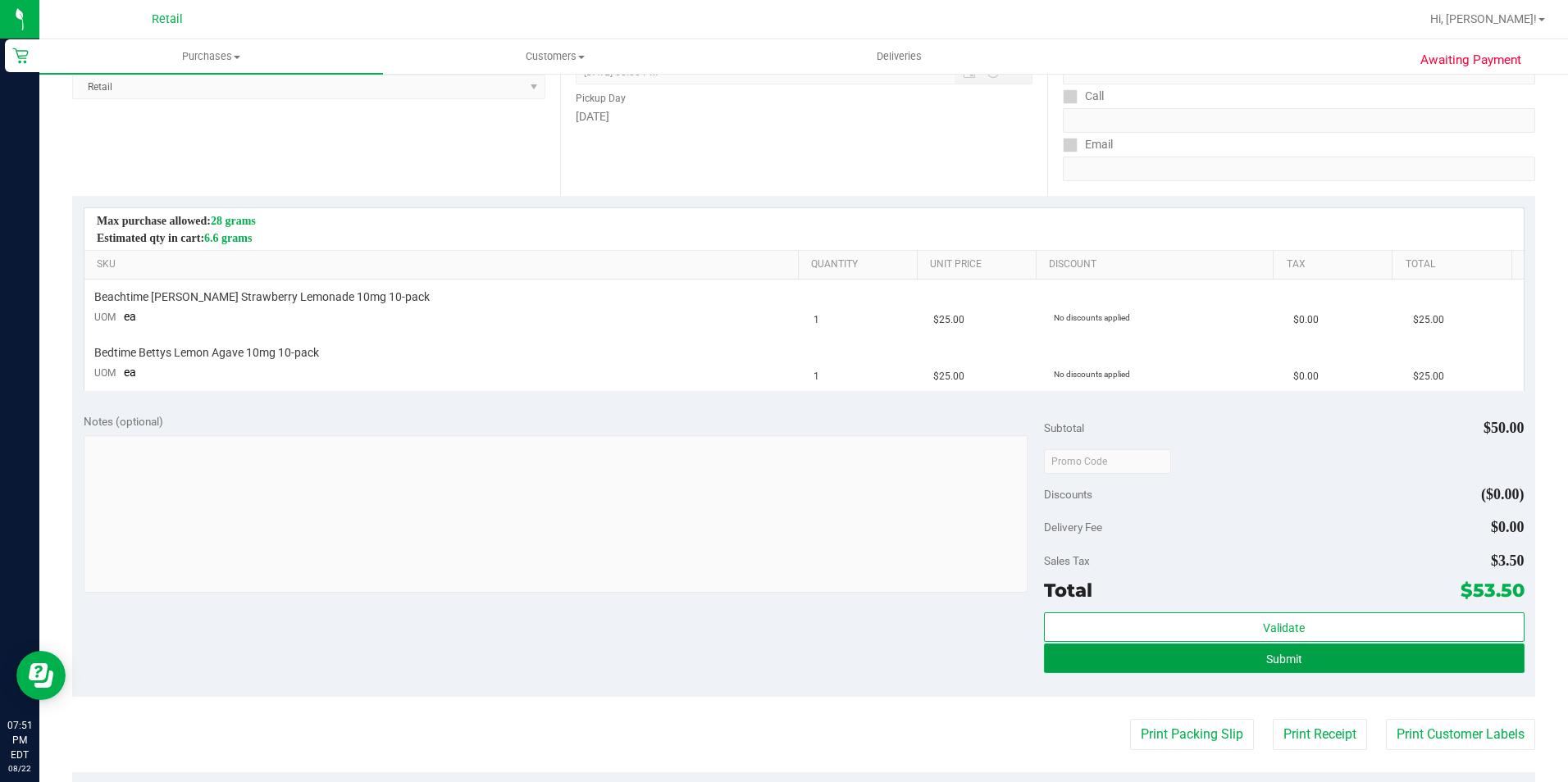
click at [1193, 659] on button "Submit" at bounding box center [1284, 658] width 481 height 30
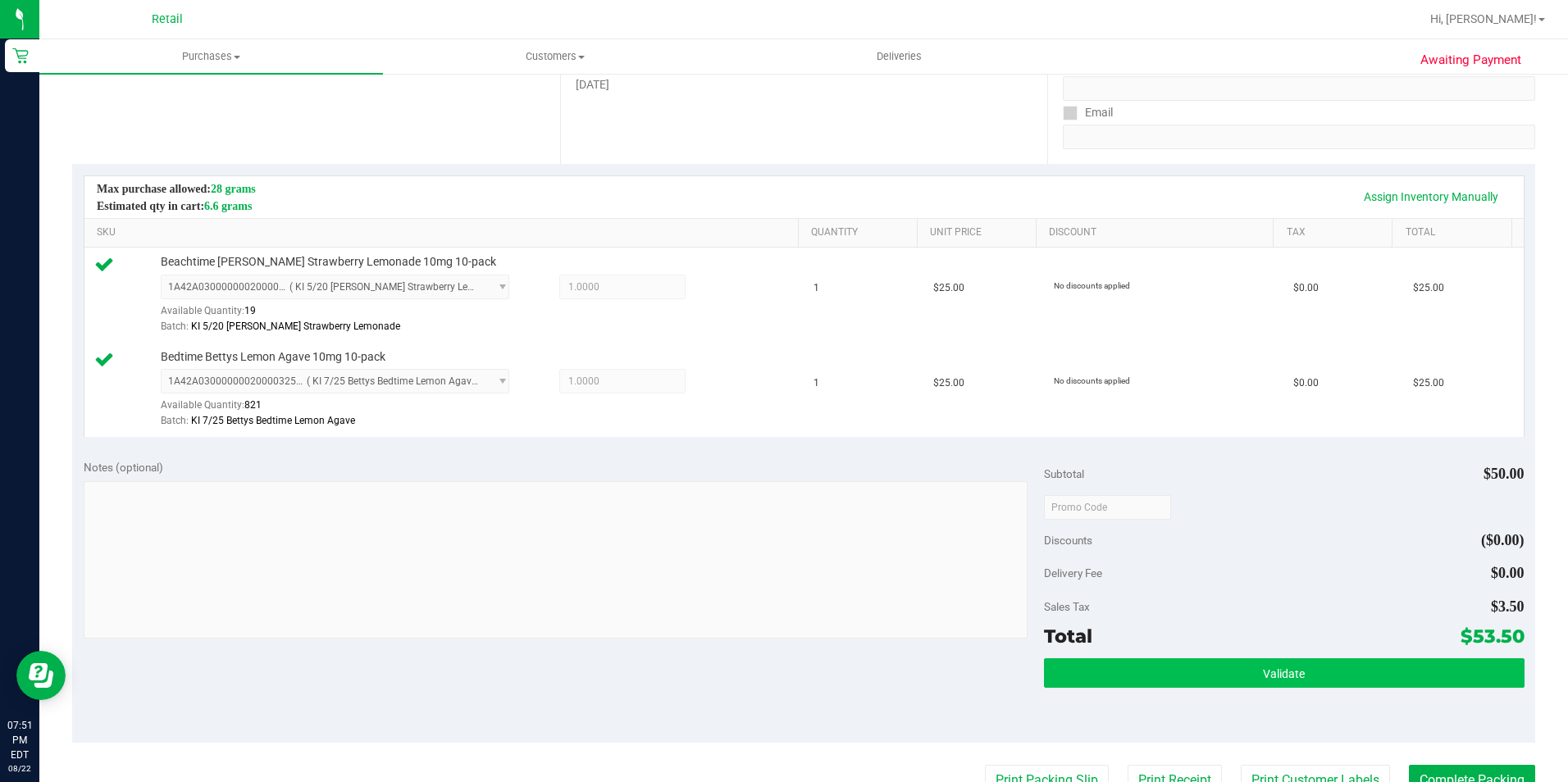
scroll to position [328, 0]
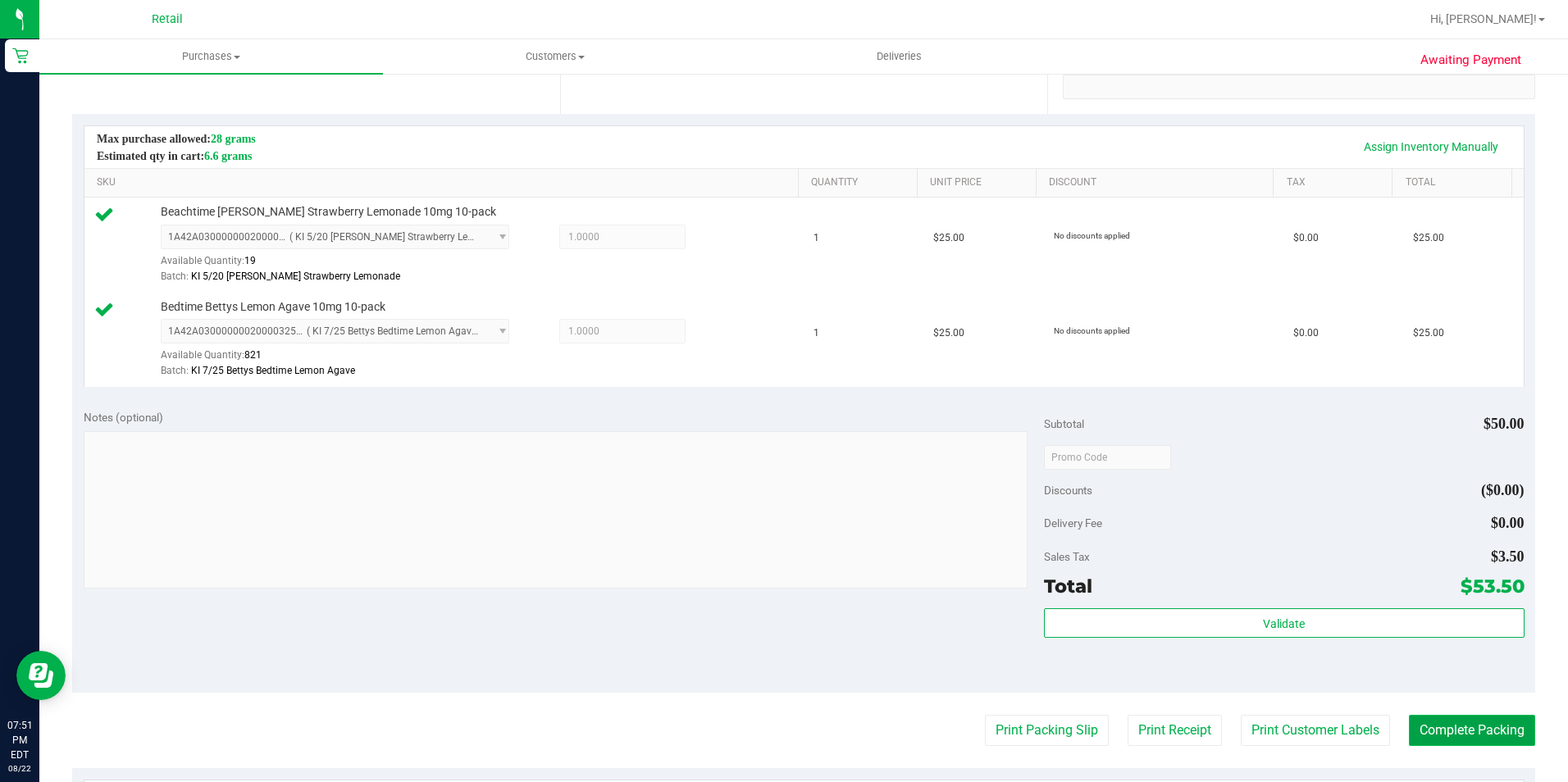
click at [1433, 735] on button "Complete Packing" at bounding box center [1471, 731] width 126 height 32
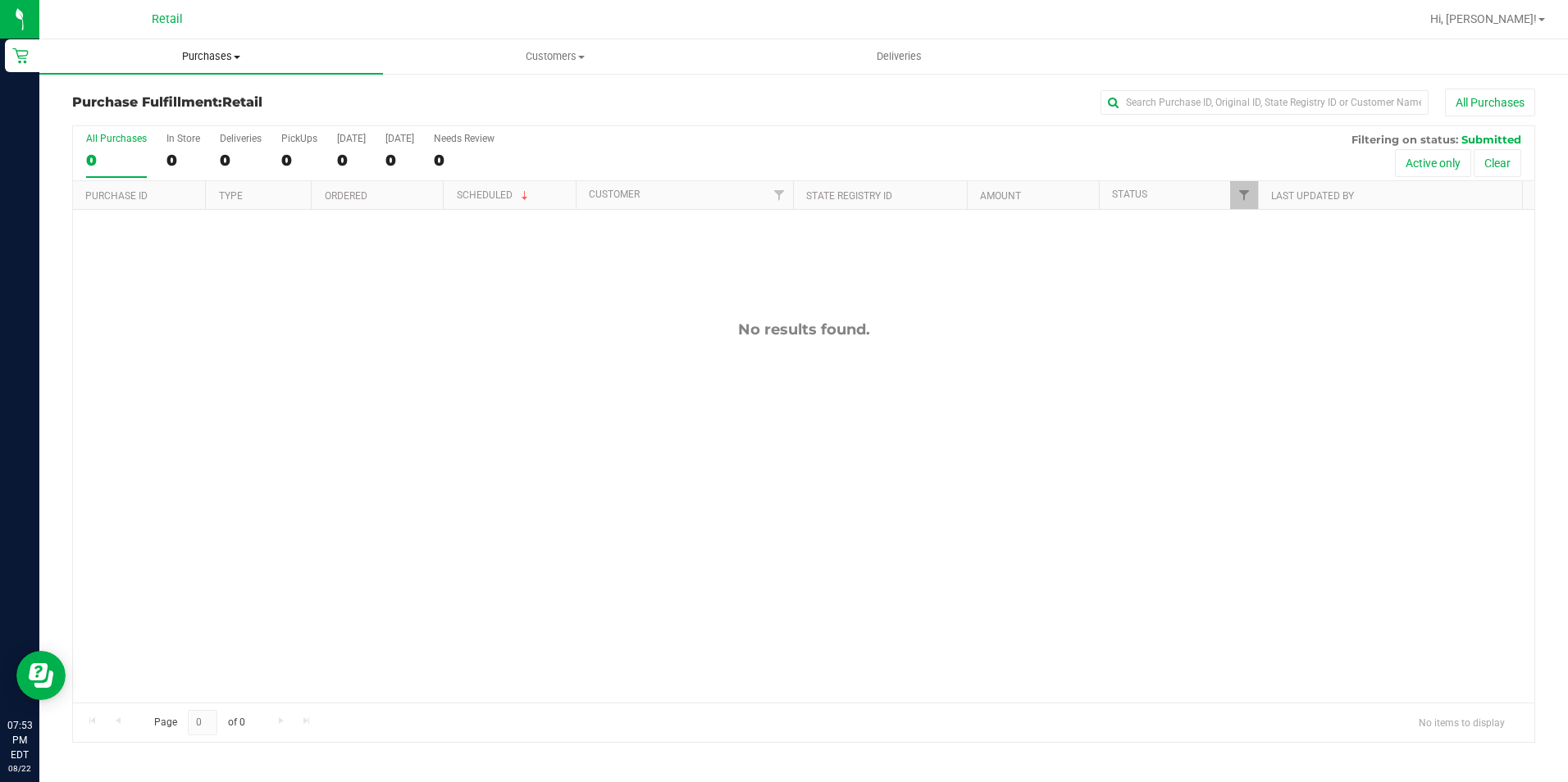
click at [204, 59] on span "Purchases" at bounding box center [211, 57] width 344 height 14
click at [197, 104] on span "Summary of purchases" at bounding box center [124, 98] width 168 height 14
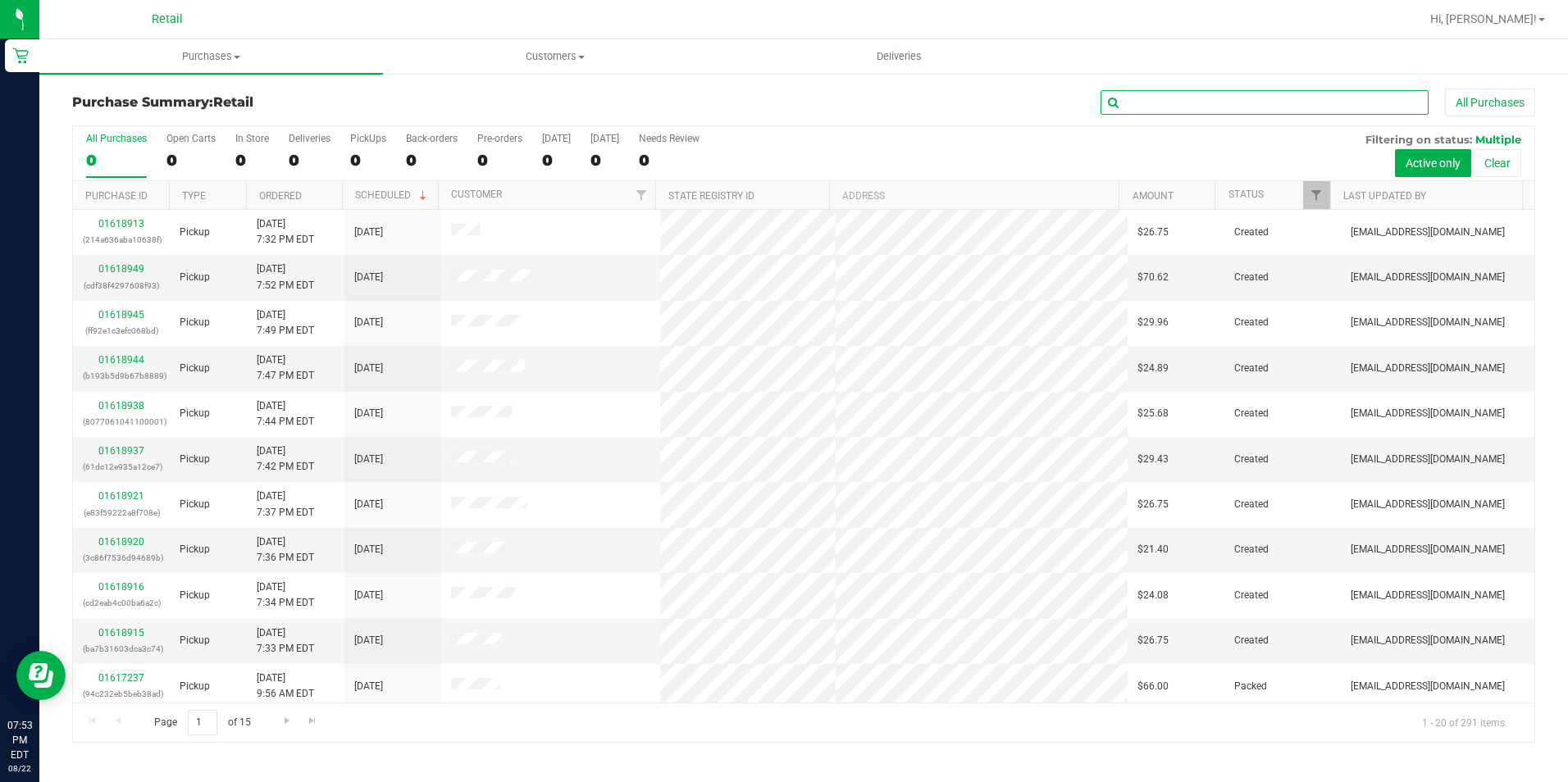
click at [1160, 103] on input "text" at bounding box center [1265, 102] width 328 height 24
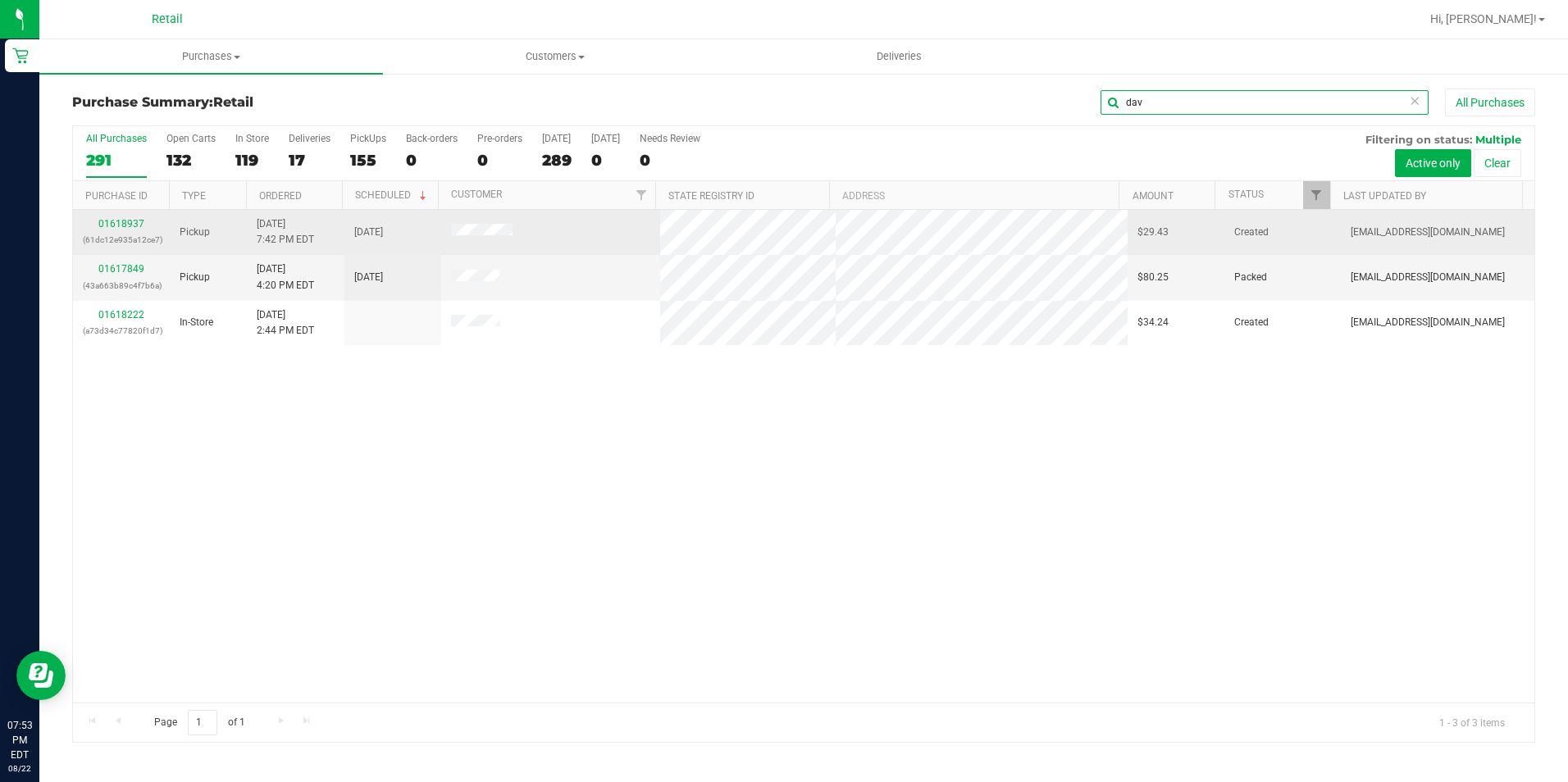
type input "dav"
click at [127, 217] on div "01618937 (61dc12e935a12ce7)" at bounding box center [121, 232] width 77 height 32
click at [128, 222] on link "01618937" at bounding box center [121, 224] width 46 height 12
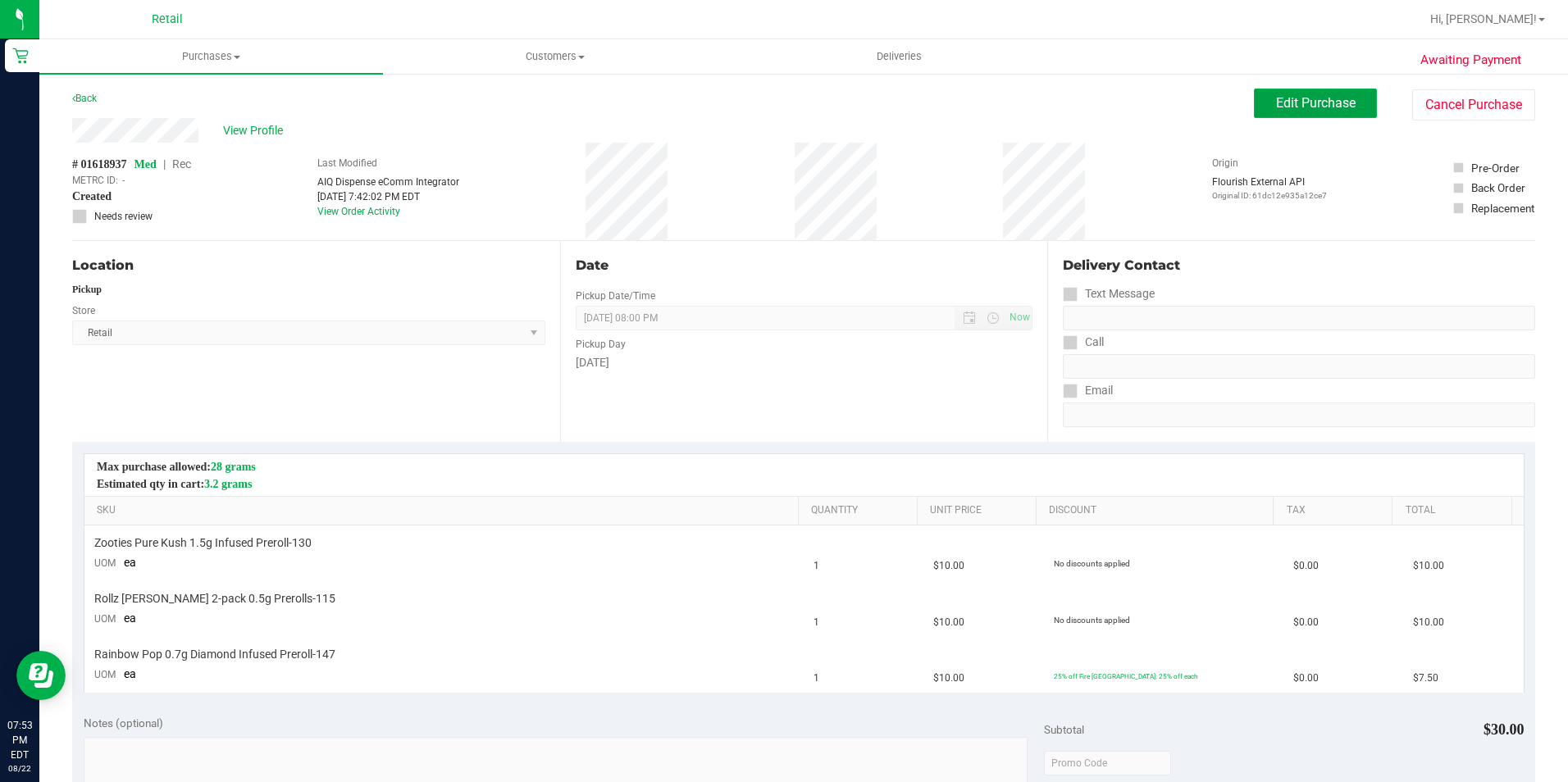
click at [1288, 106] on span "Edit Purchase" at bounding box center [1315, 102] width 79 height 15
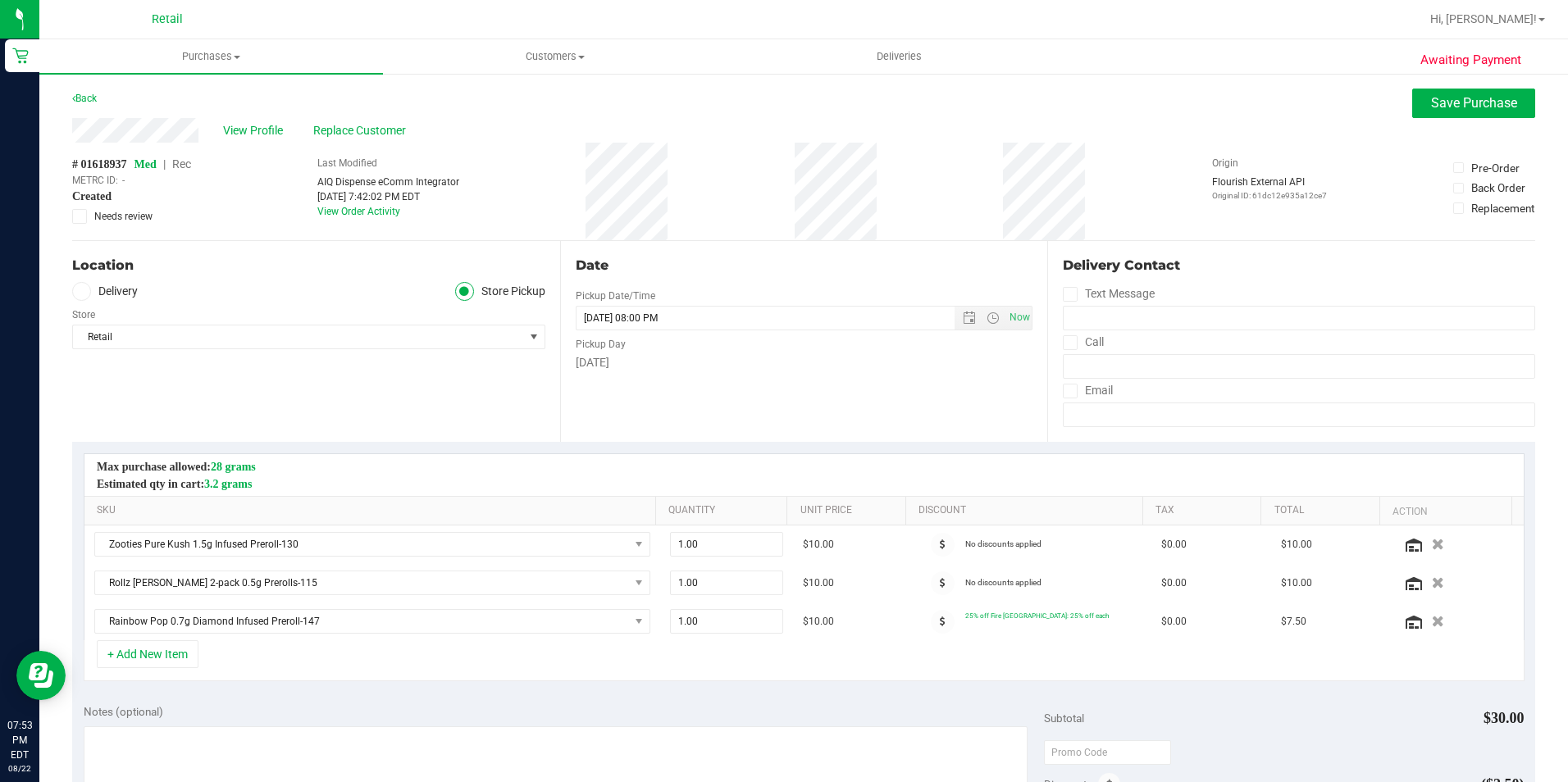
click at [181, 165] on span "Rec" at bounding box center [181, 164] width 19 height 14
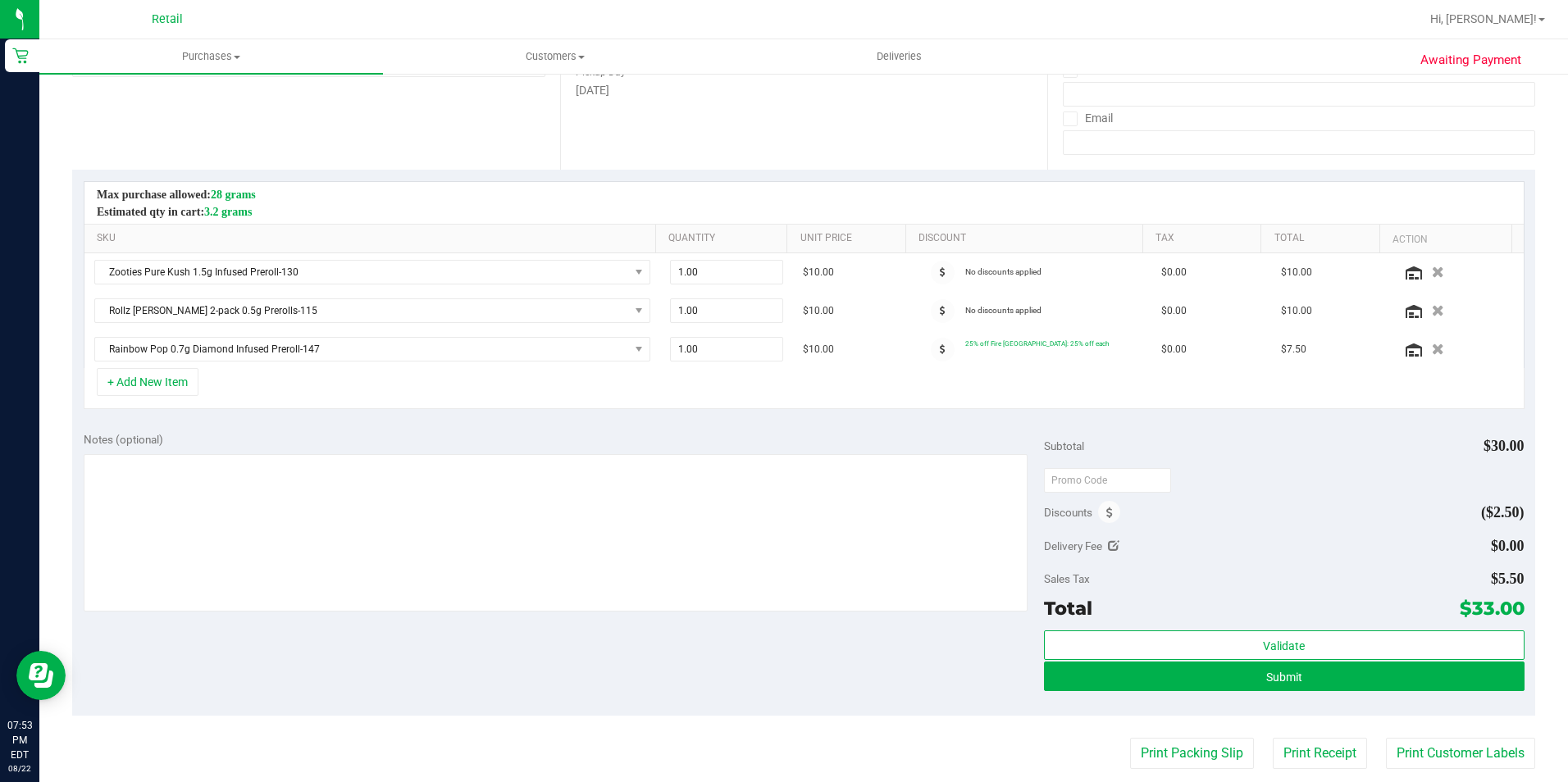
scroll to position [409, 0]
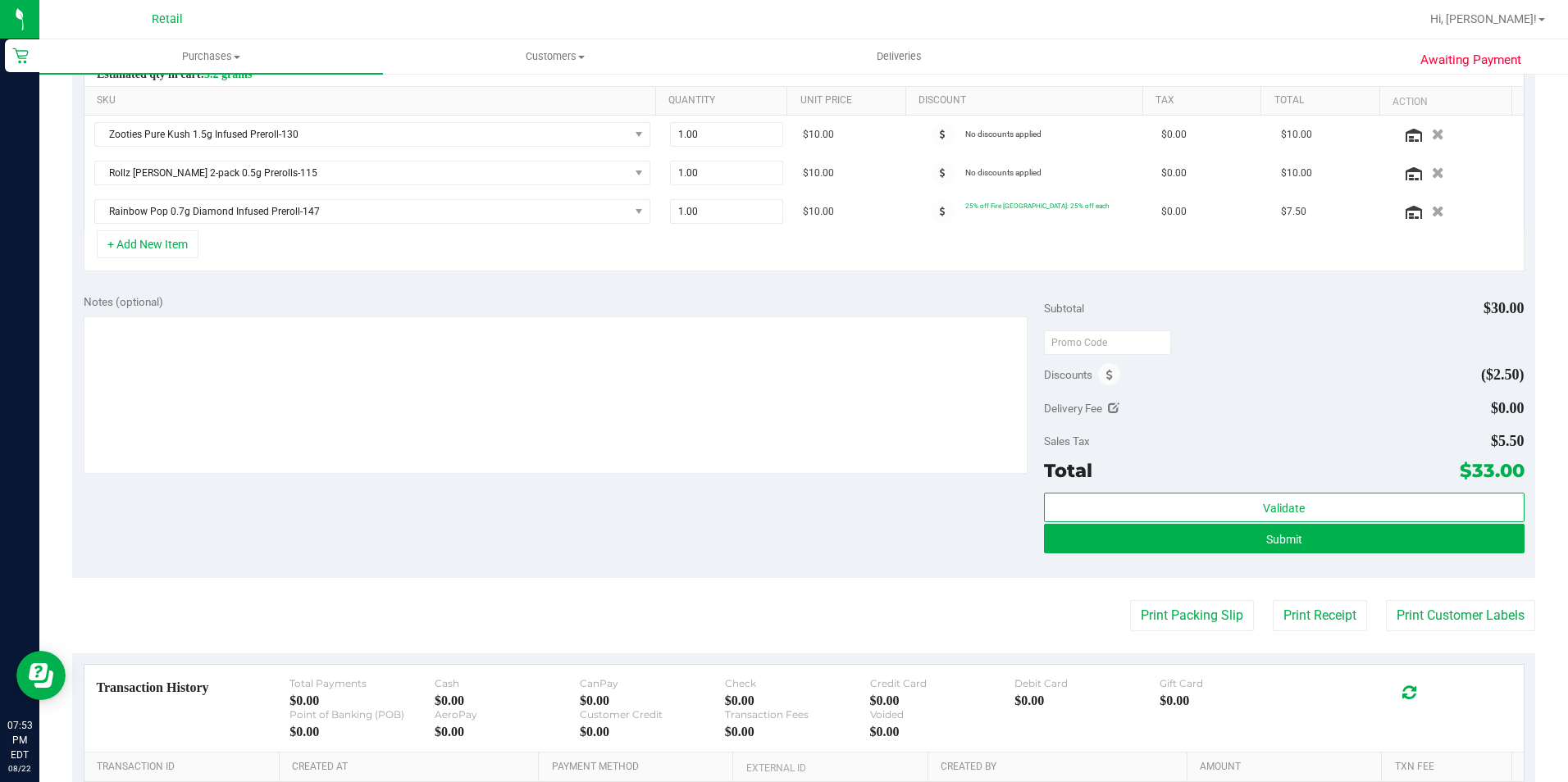
click at [1322, 555] on div "Validate Submit" at bounding box center [1284, 529] width 481 height 74
click at [1323, 545] on button "Submit" at bounding box center [1284, 538] width 481 height 30
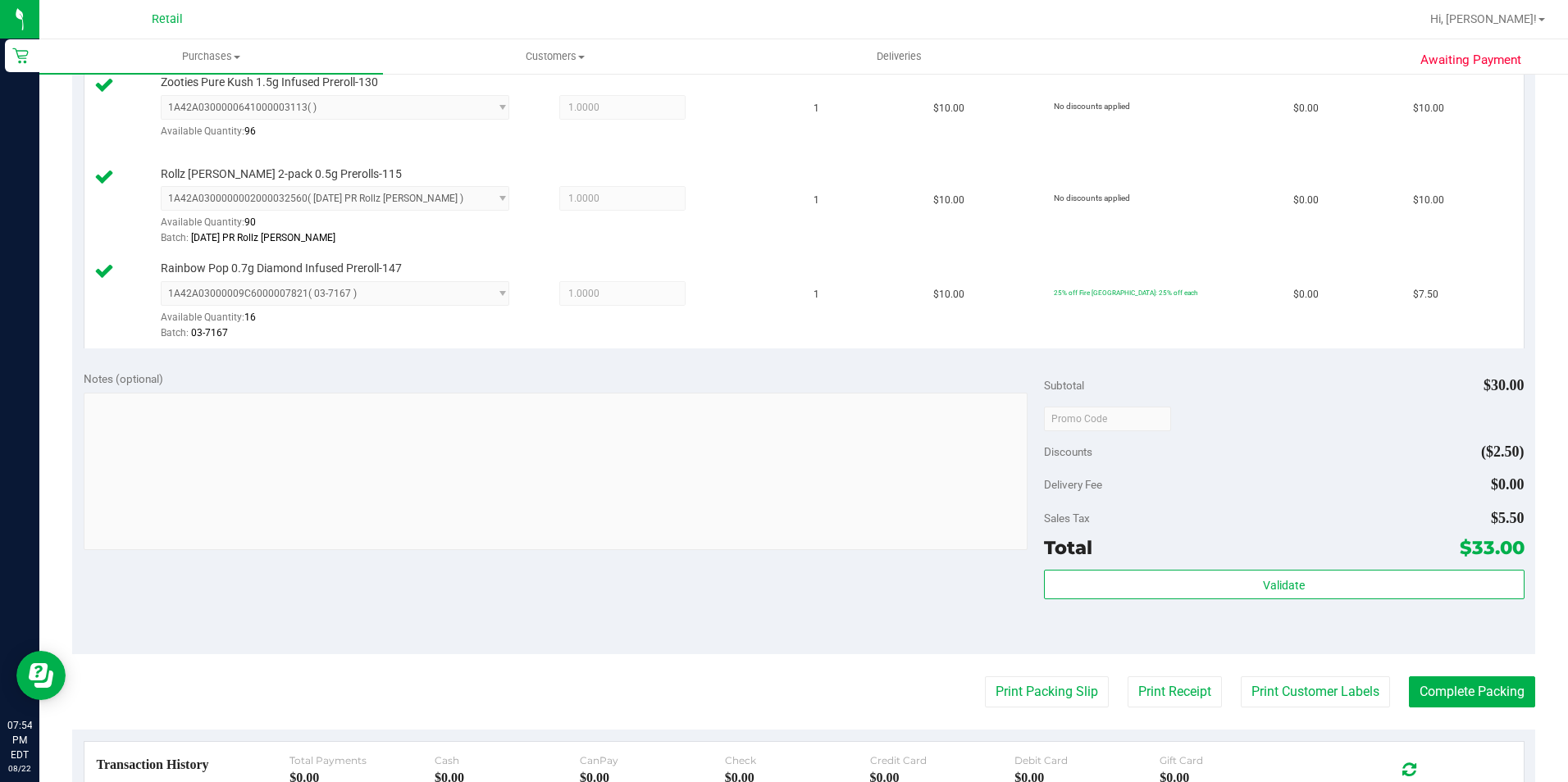
scroll to position [492, 0]
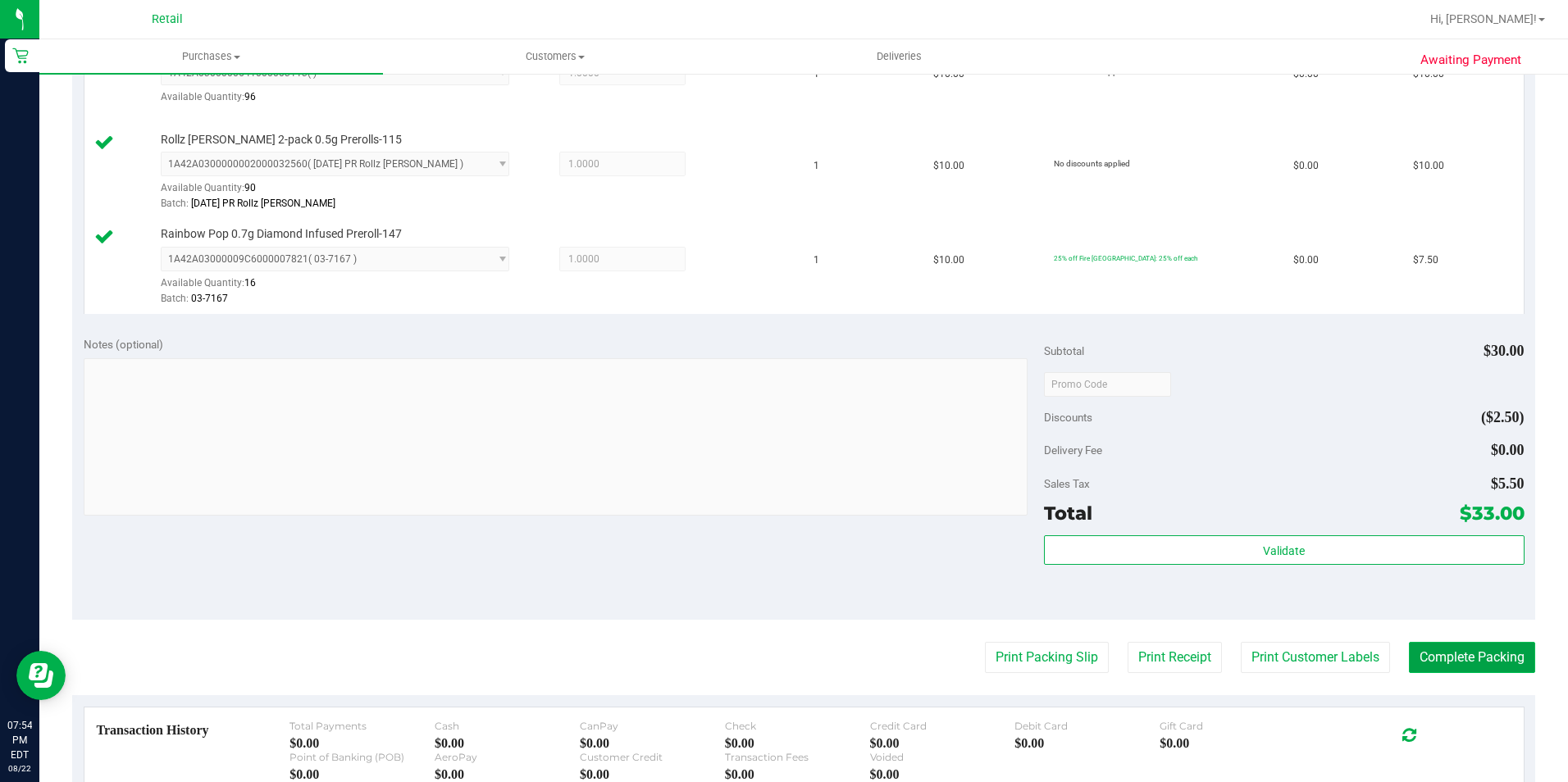
click at [1434, 651] on button "Complete Packing" at bounding box center [1471, 658] width 126 height 32
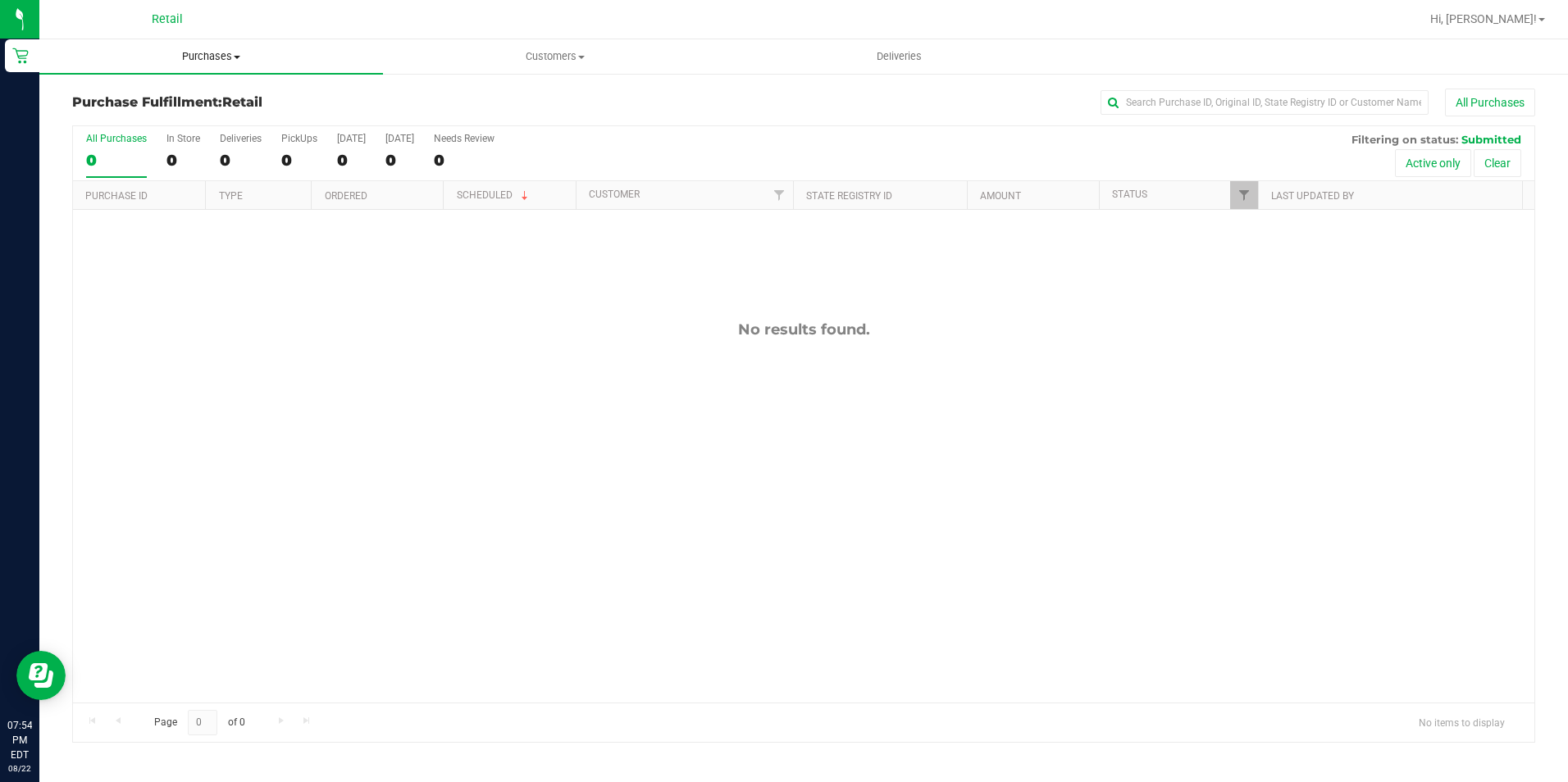
click at [193, 55] on span "Purchases" at bounding box center [211, 57] width 344 height 14
click at [191, 99] on span "Summary of purchases" at bounding box center [124, 98] width 168 height 14
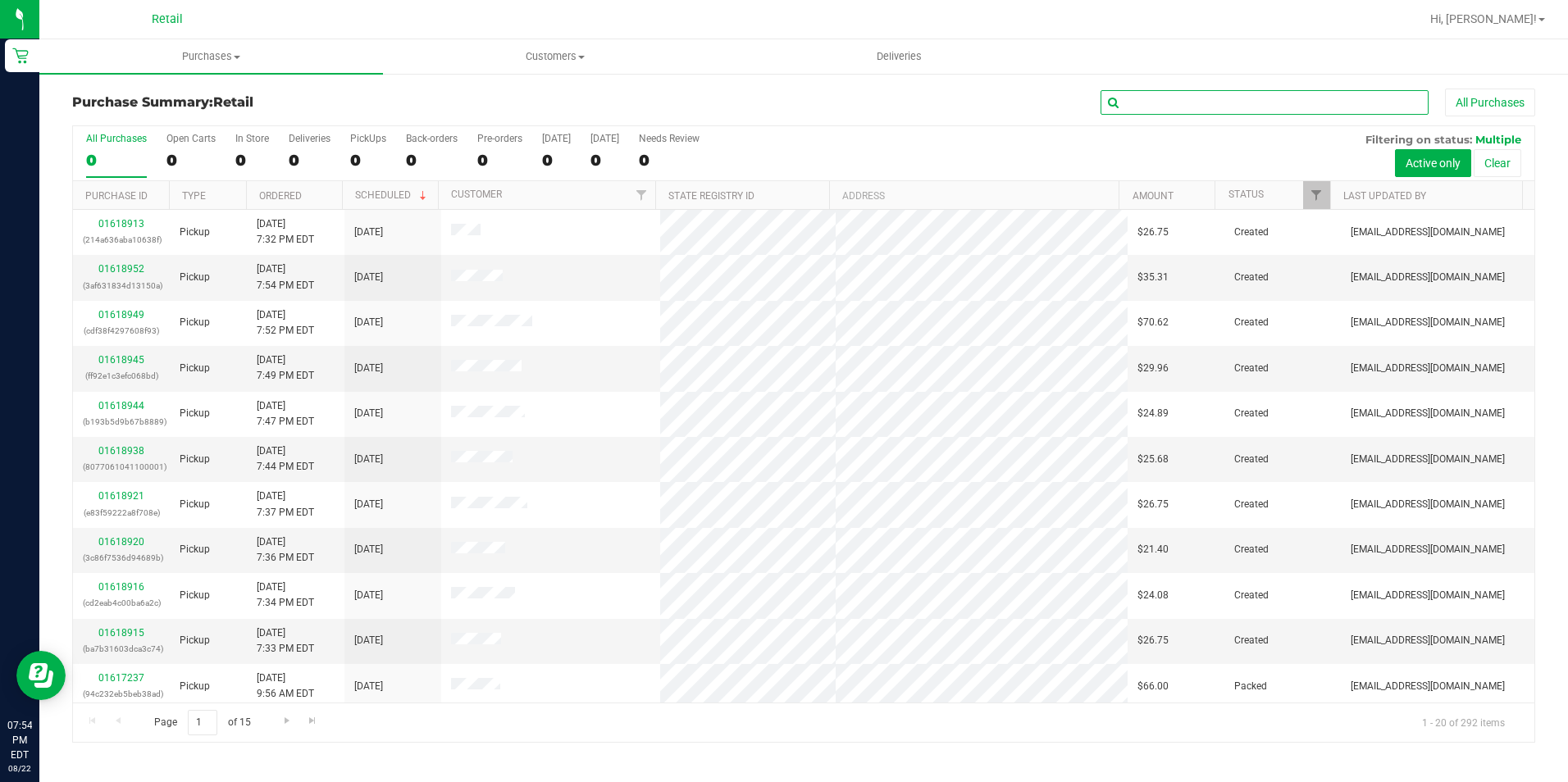
click at [1242, 106] on input "text" at bounding box center [1265, 102] width 328 height 24
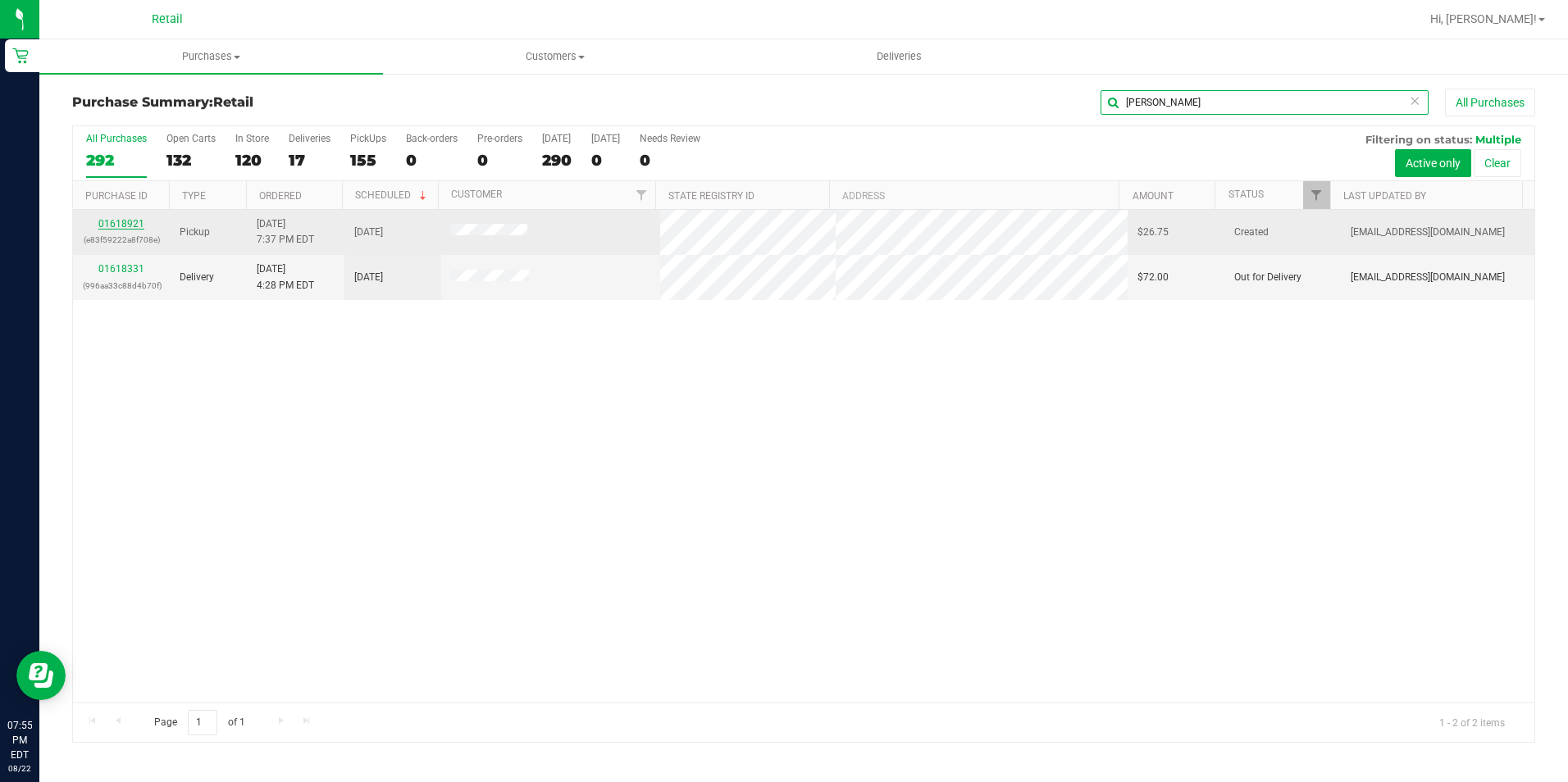
type input "[PERSON_NAME]"
click at [127, 220] on link "01618921" at bounding box center [121, 224] width 46 height 12
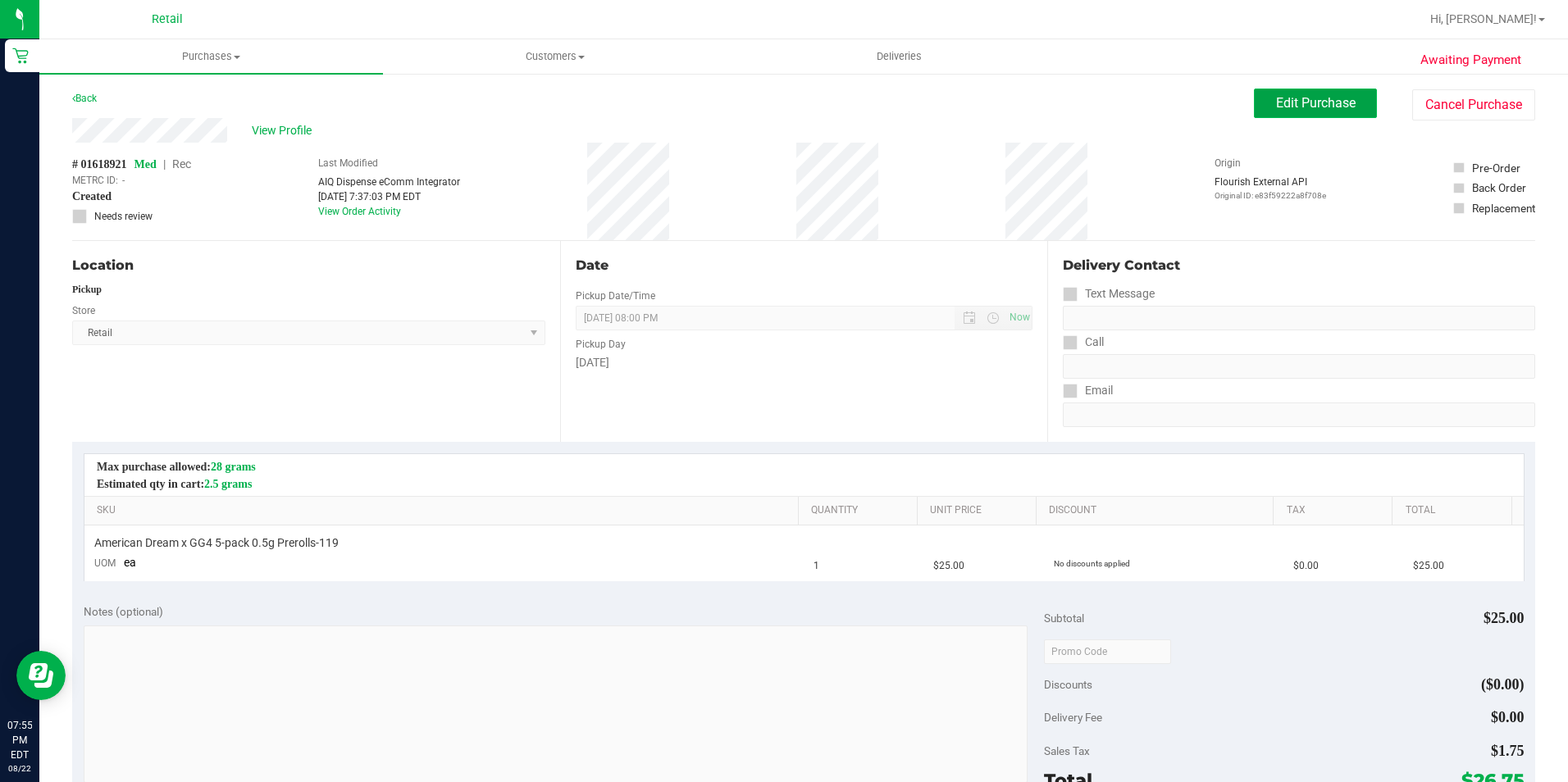
click at [1259, 109] on button "Edit Purchase" at bounding box center [1315, 103] width 123 height 30
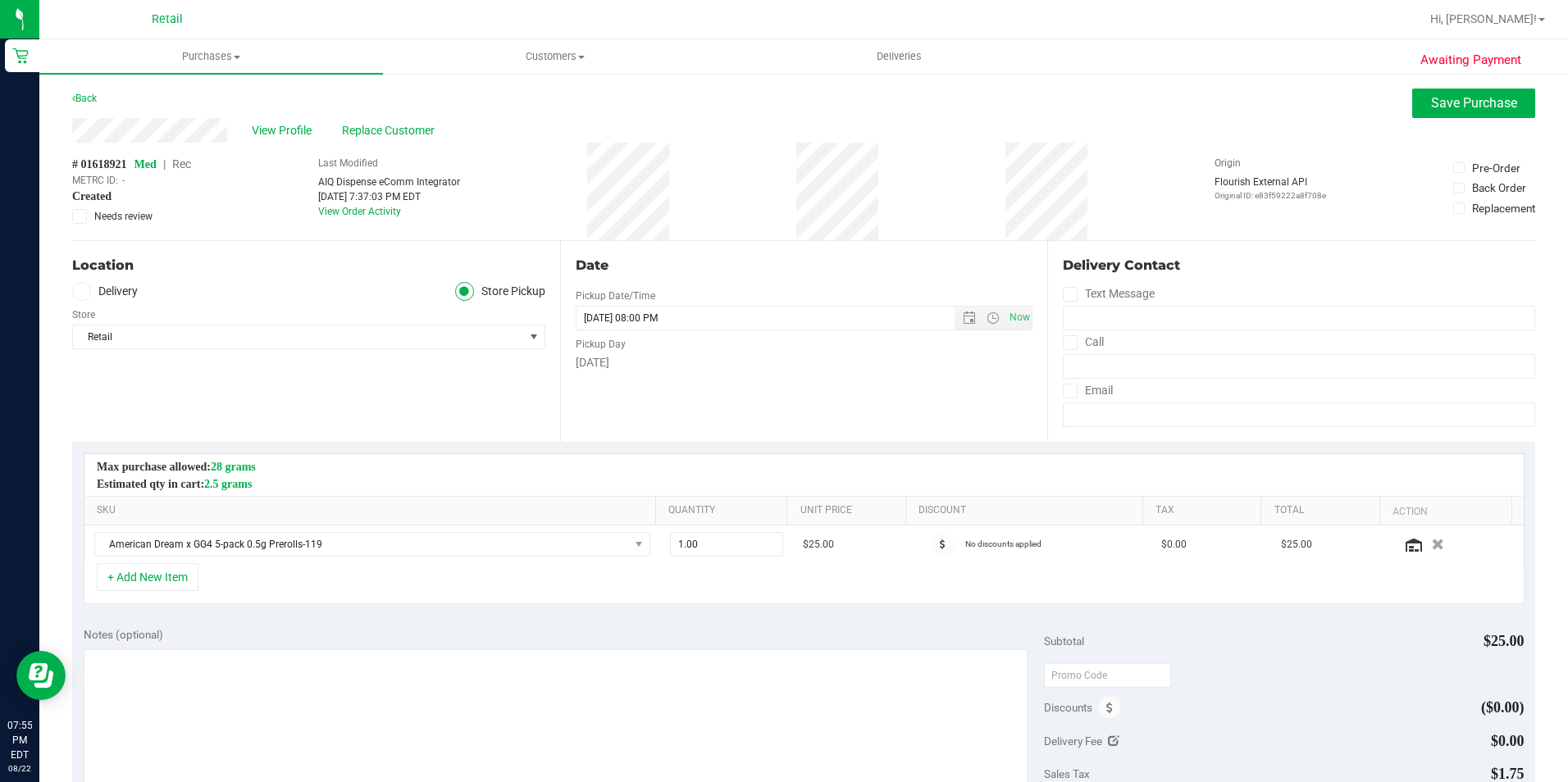
click at [191, 166] on span "Rec" at bounding box center [181, 164] width 19 height 14
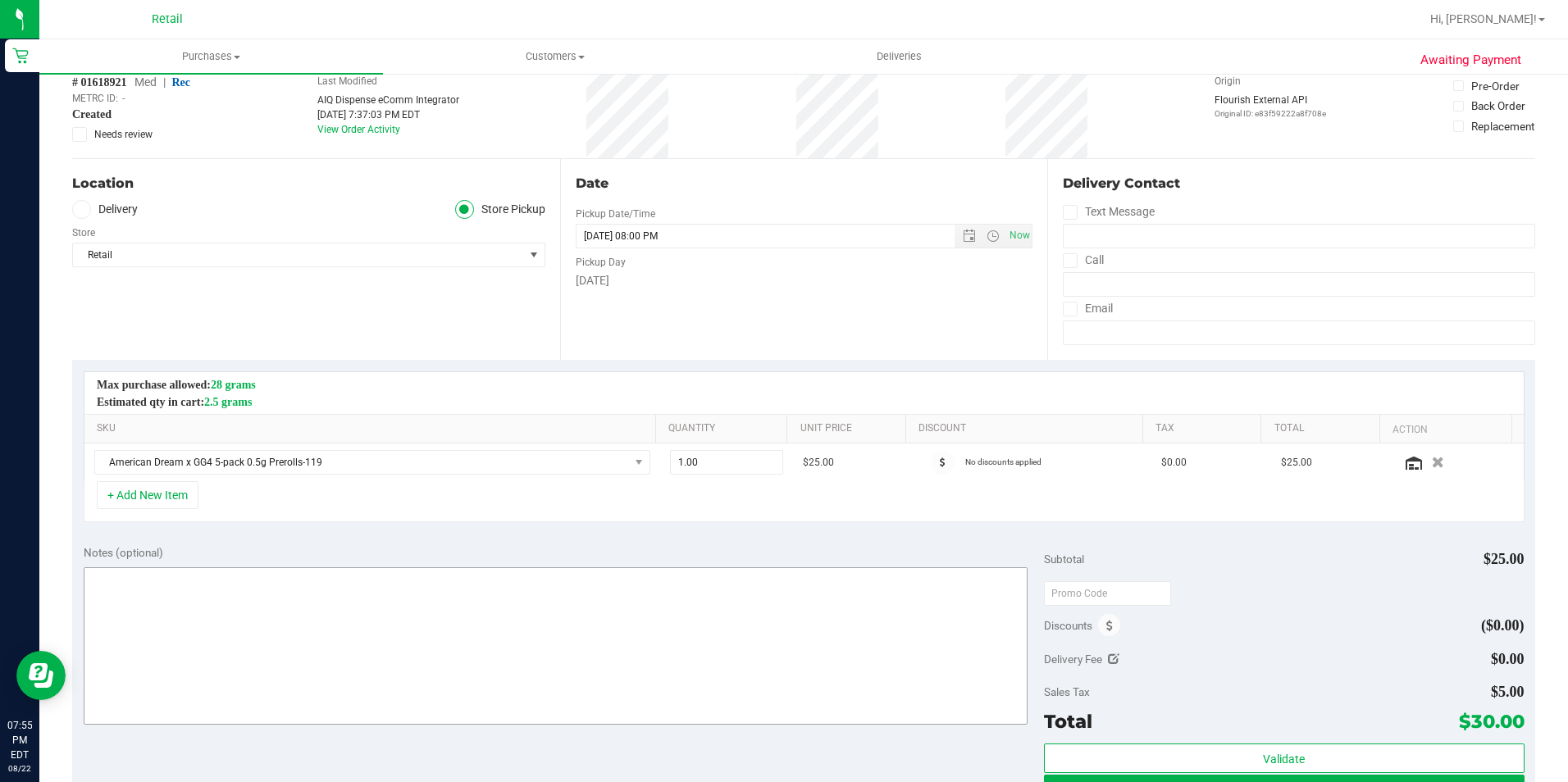
scroll to position [246, 0]
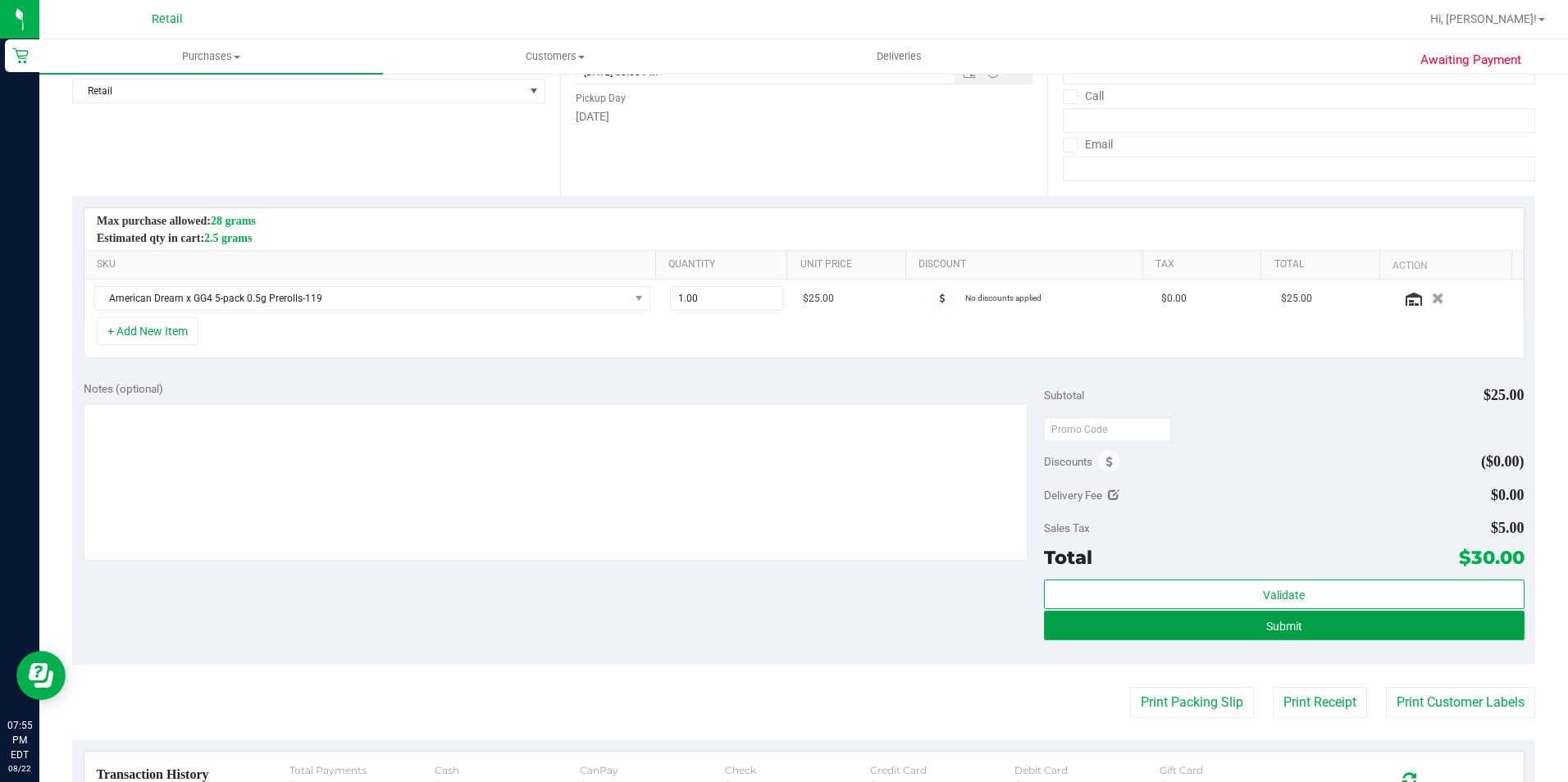
click at [1232, 637] on button "Submit" at bounding box center [1284, 625] width 481 height 30
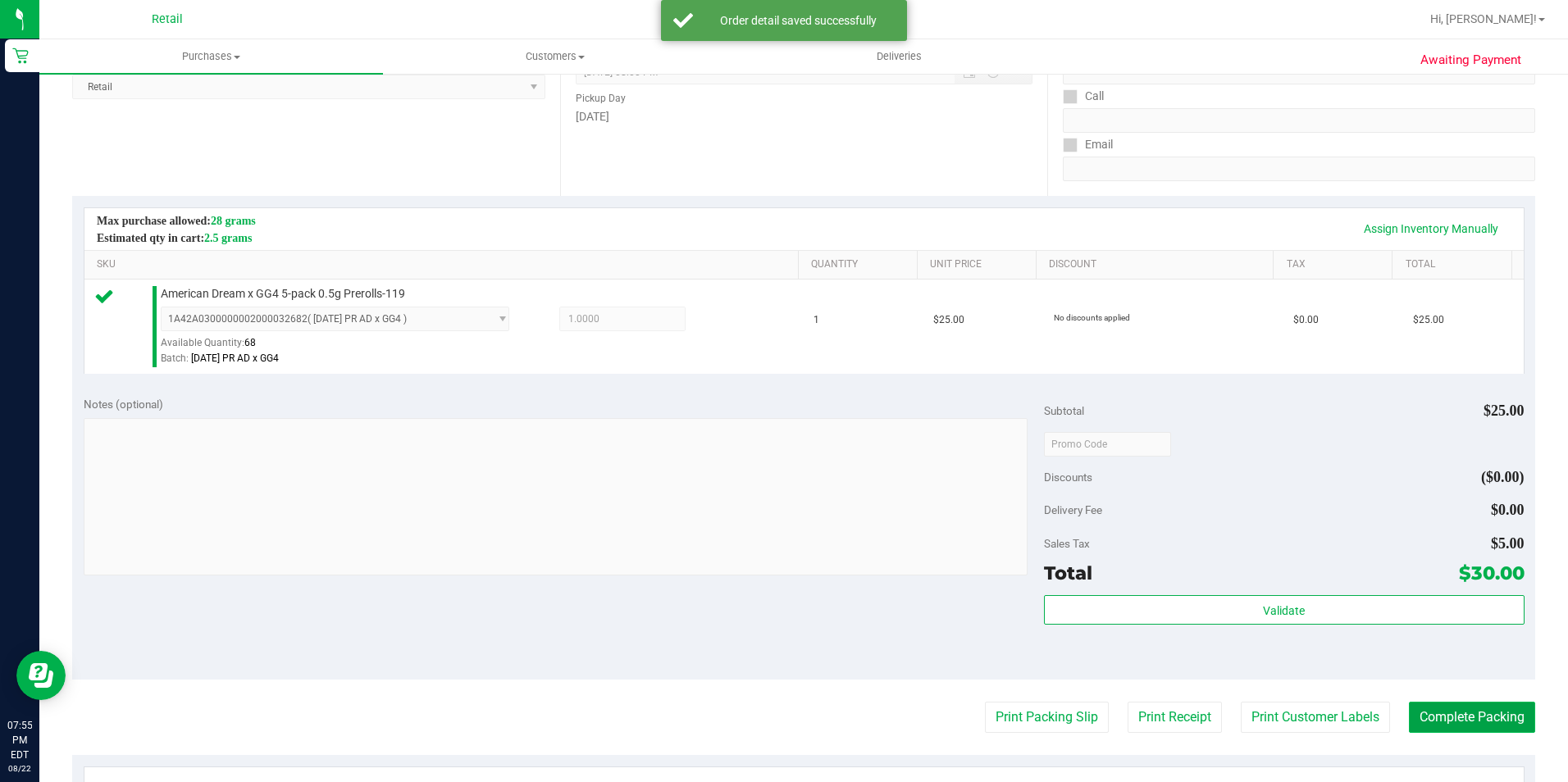
click at [1480, 709] on button "Complete Packing" at bounding box center [1471, 717] width 126 height 32
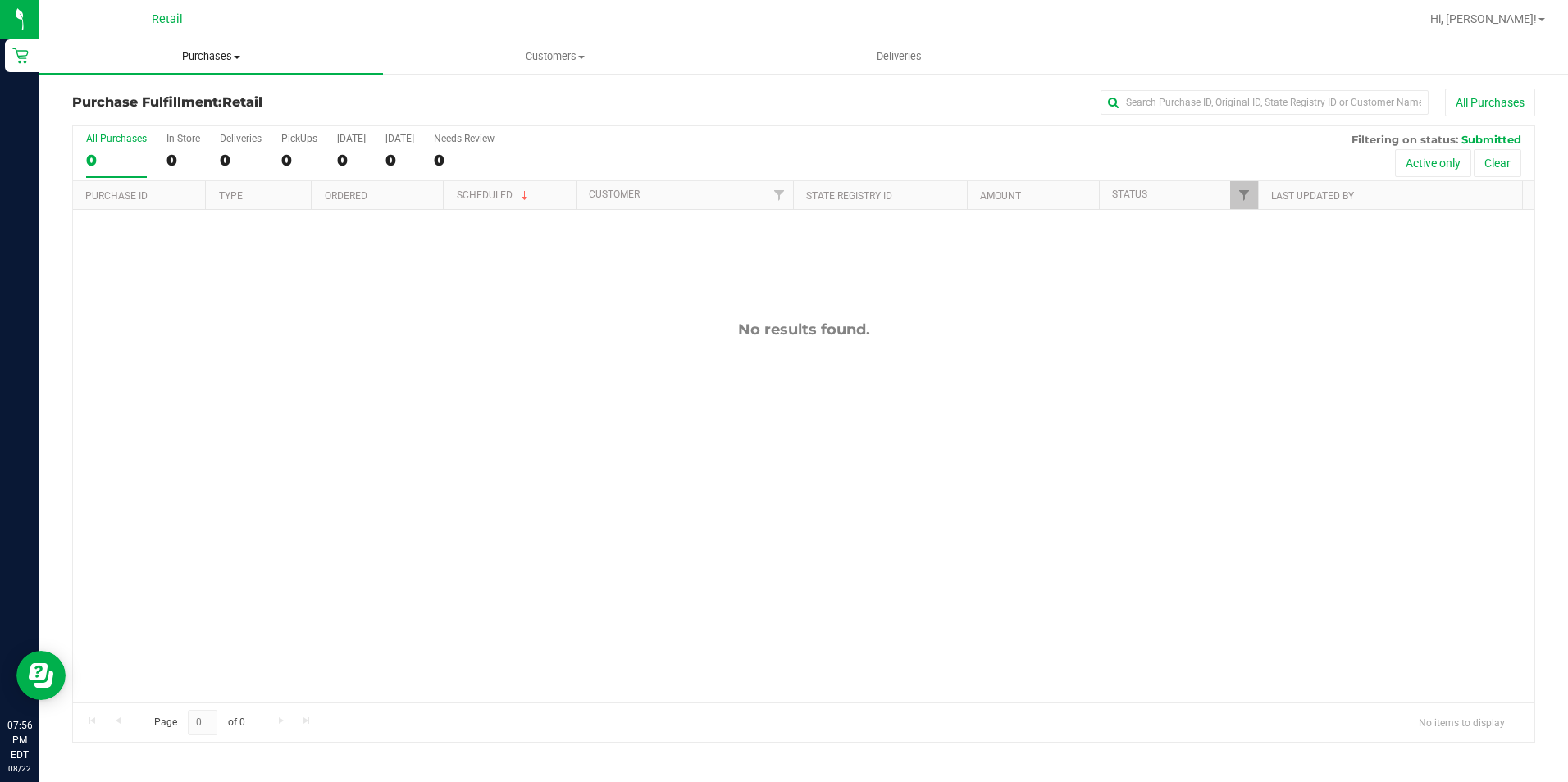
drag, startPoint x: 217, startPoint y: 52, endPoint x: 208, endPoint y: 66, distance: 16.6
click at [217, 52] on span "Purchases" at bounding box center [211, 57] width 344 height 14
click at [197, 96] on span "Summary of purchases" at bounding box center [124, 98] width 168 height 14
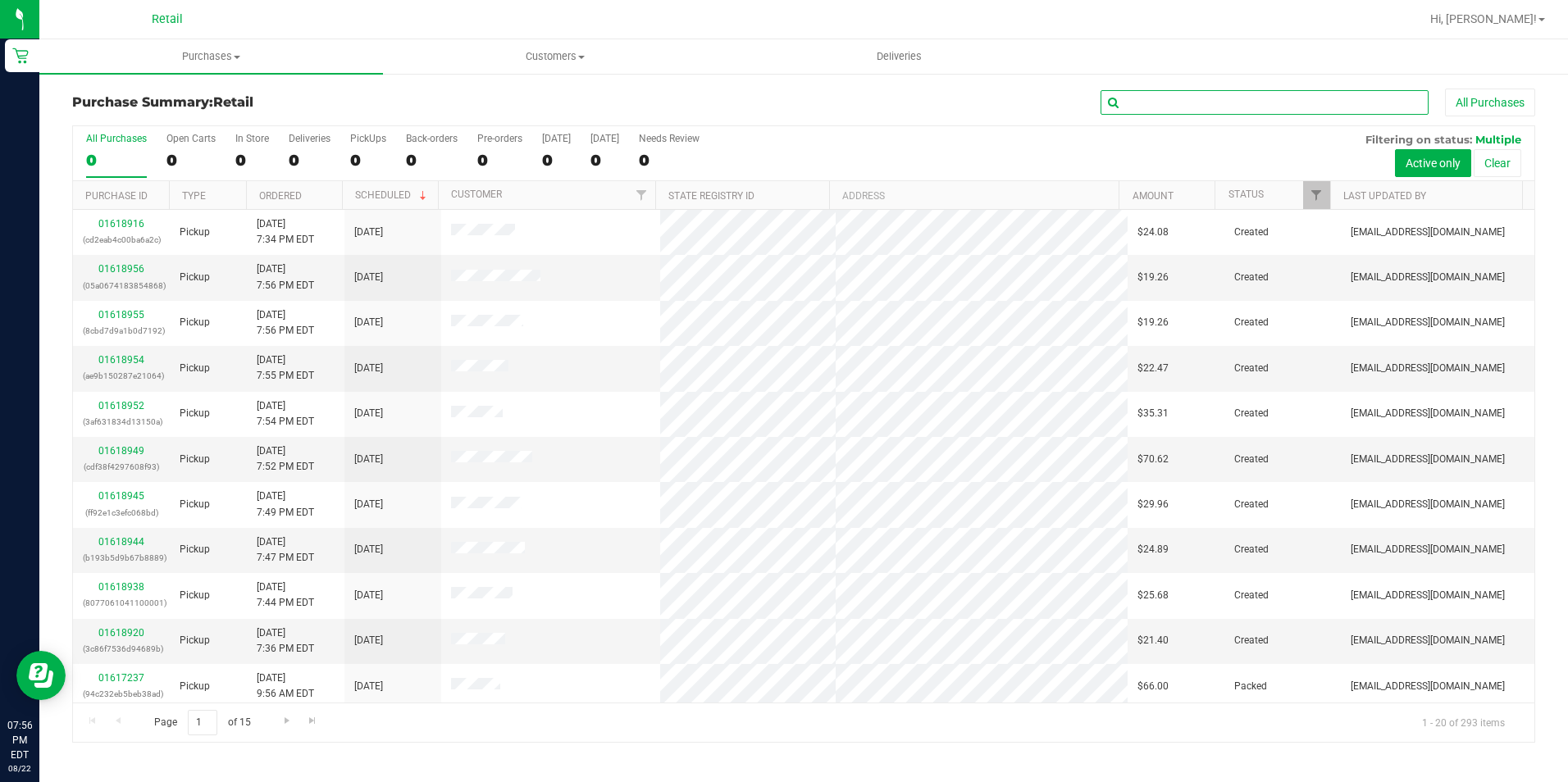
click at [1168, 97] on input "text" at bounding box center [1265, 102] width 328 height 24
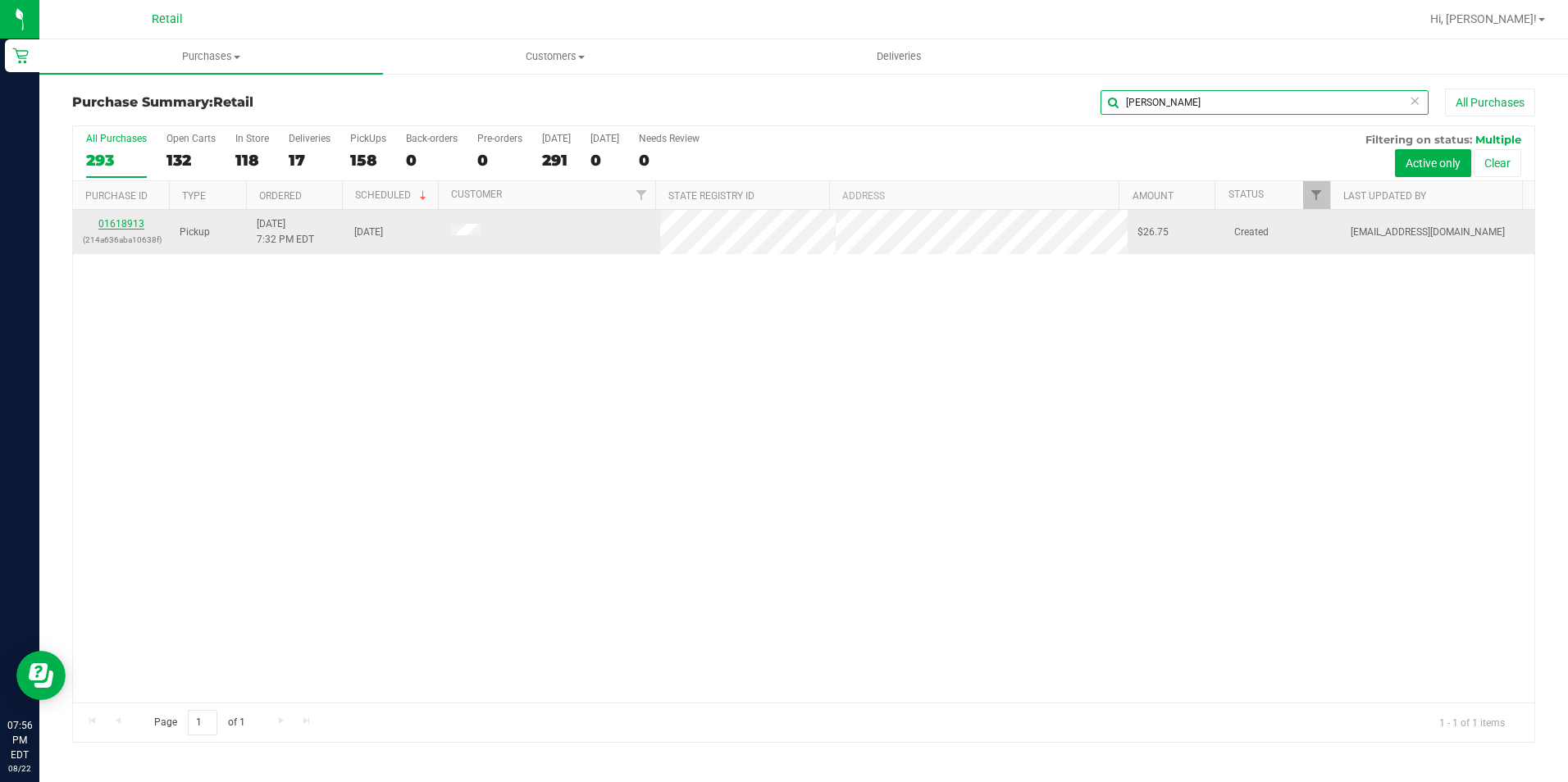
type input "[PERSON_NAME]"
click at [126, 225] on link "01618913" at bounding box center [121, 224] width 46 height 12
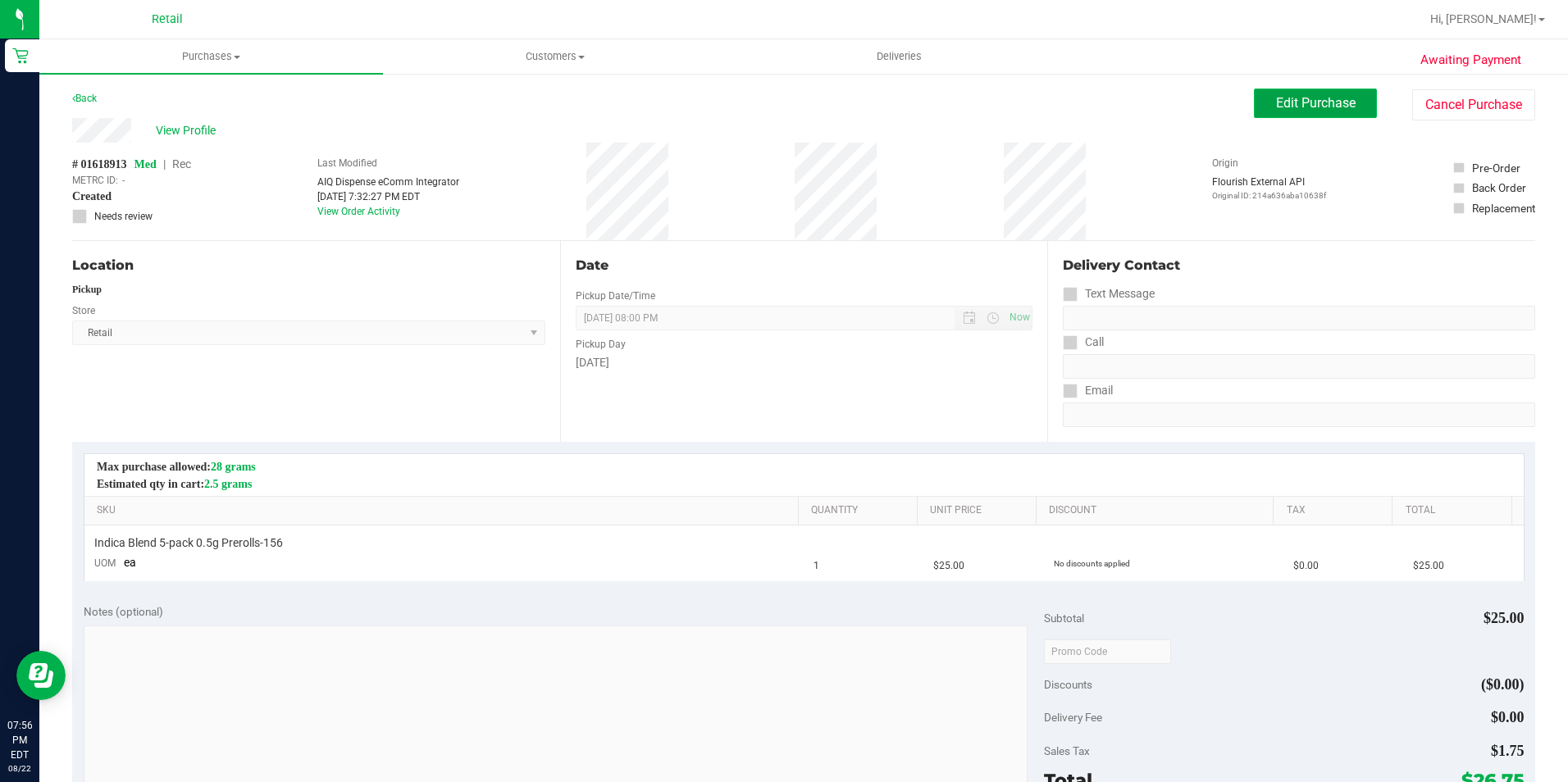
click at [1276, 103] on span "Edit Purchase" at bounding box center [1315, 102] width 79 height 15
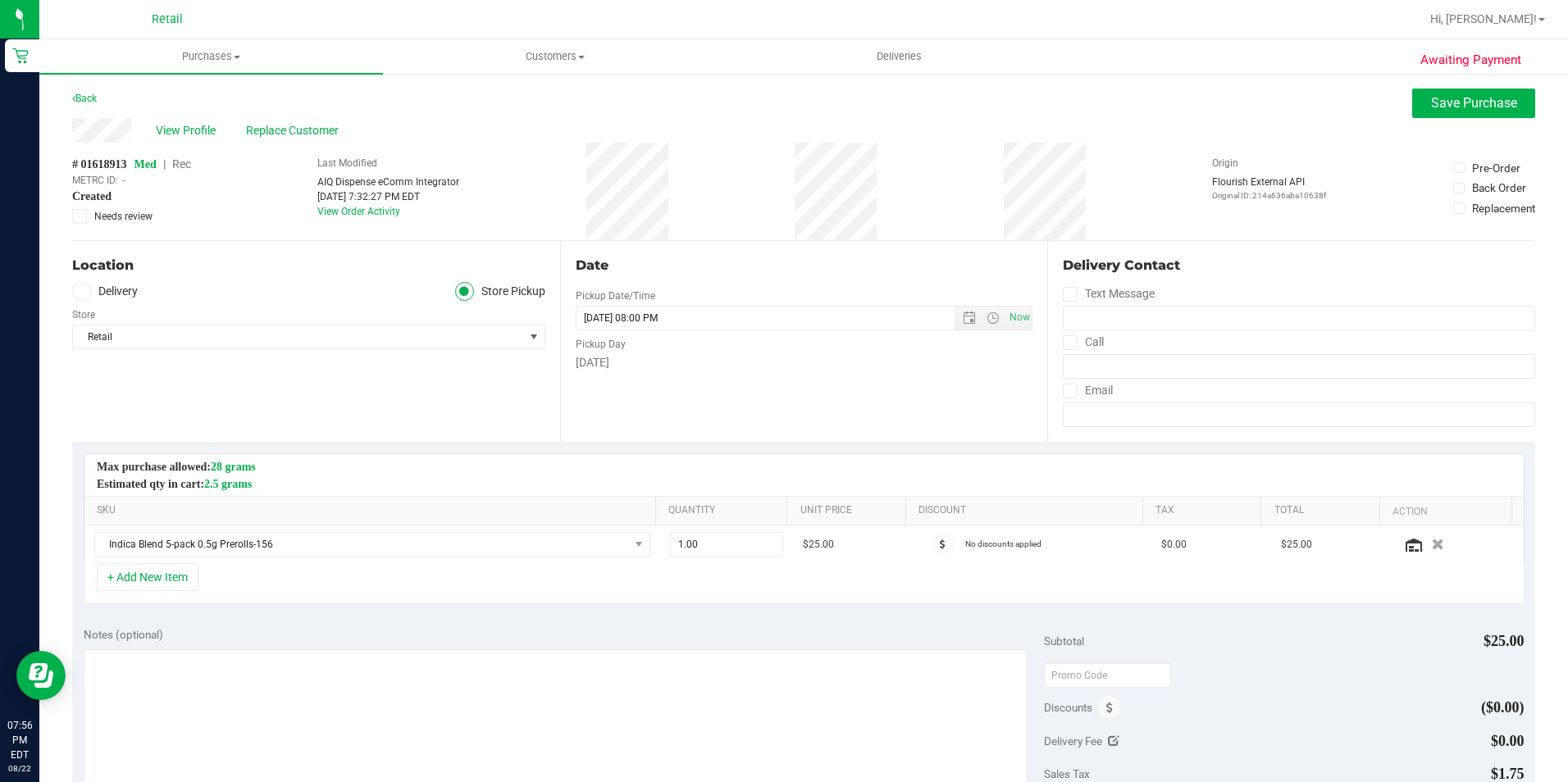
click at [189, 166] on span "Rec" at bounding box center [181, 164] width 19 height 14
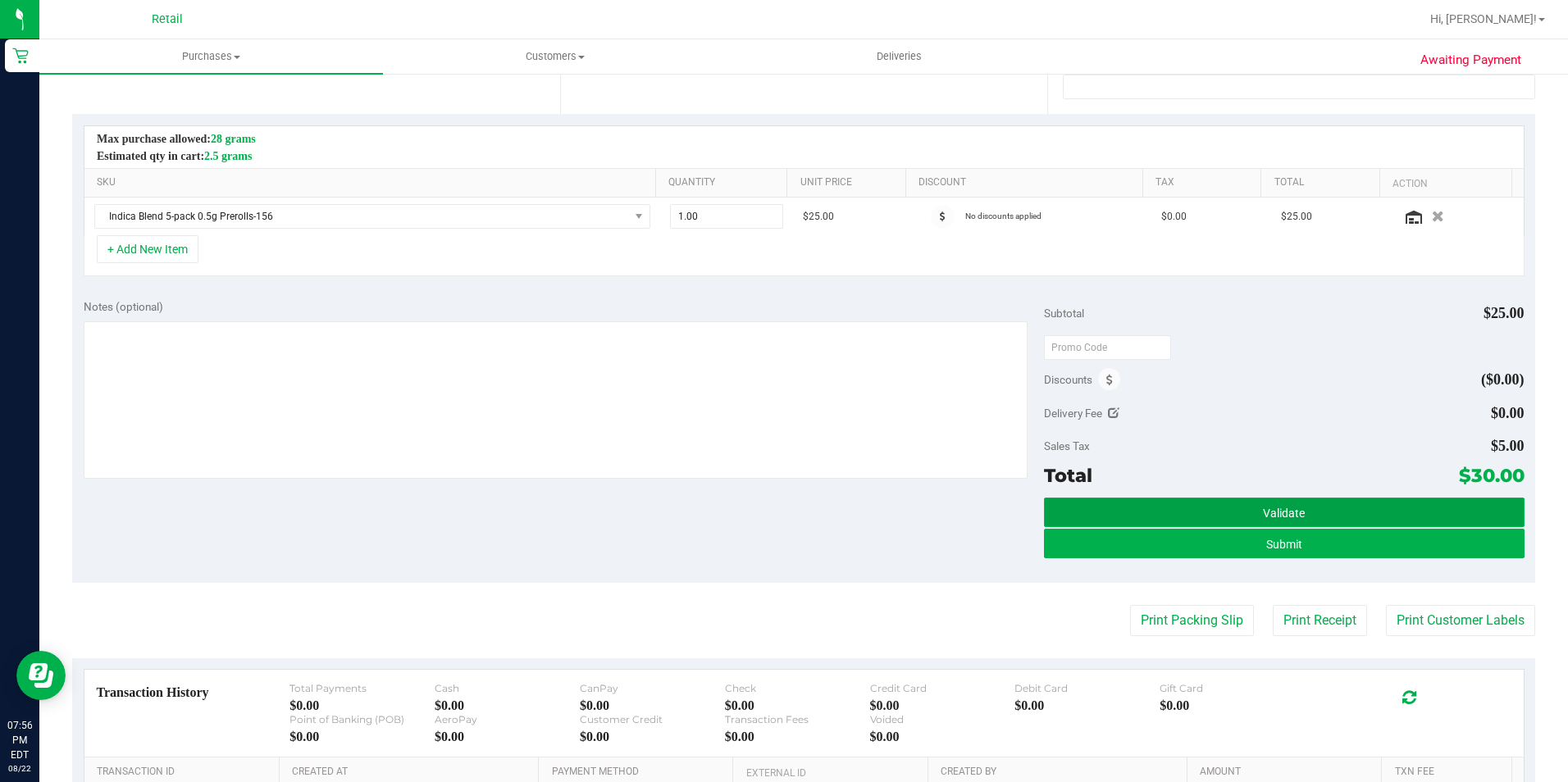
click at [1268, 508] on span "Validate" at bounding box center [1284, 513] width 42 height 14
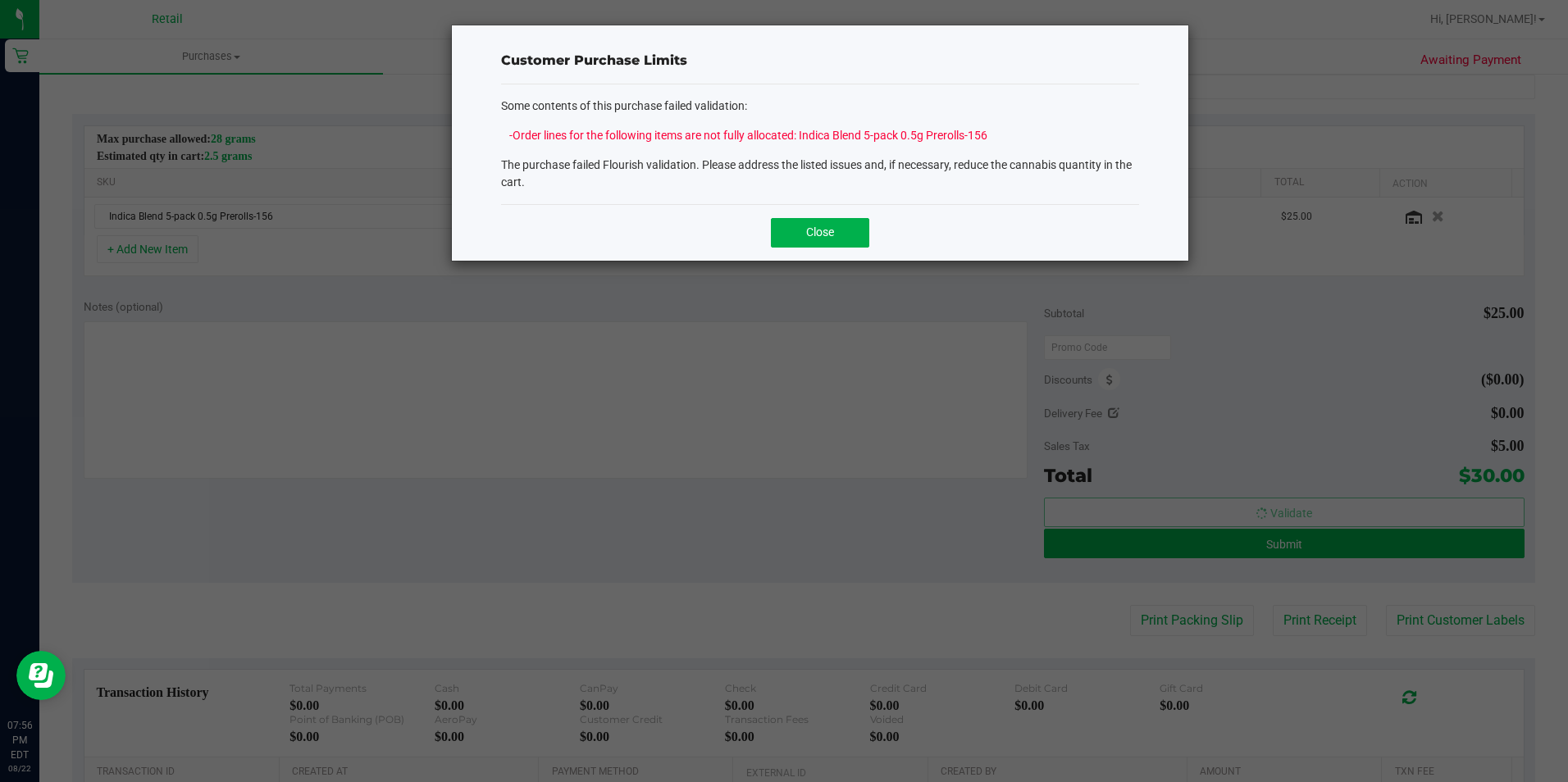
click at [1267, 541] on ngb-modal-window "Customer Purchase Limits Some contents of this purchase failed validation: Orde…" at bounding box center [789, 391] width 1580 height 782
click at [812, 229] on span "Close" at bounding box center [819, 232] width 28 height 14
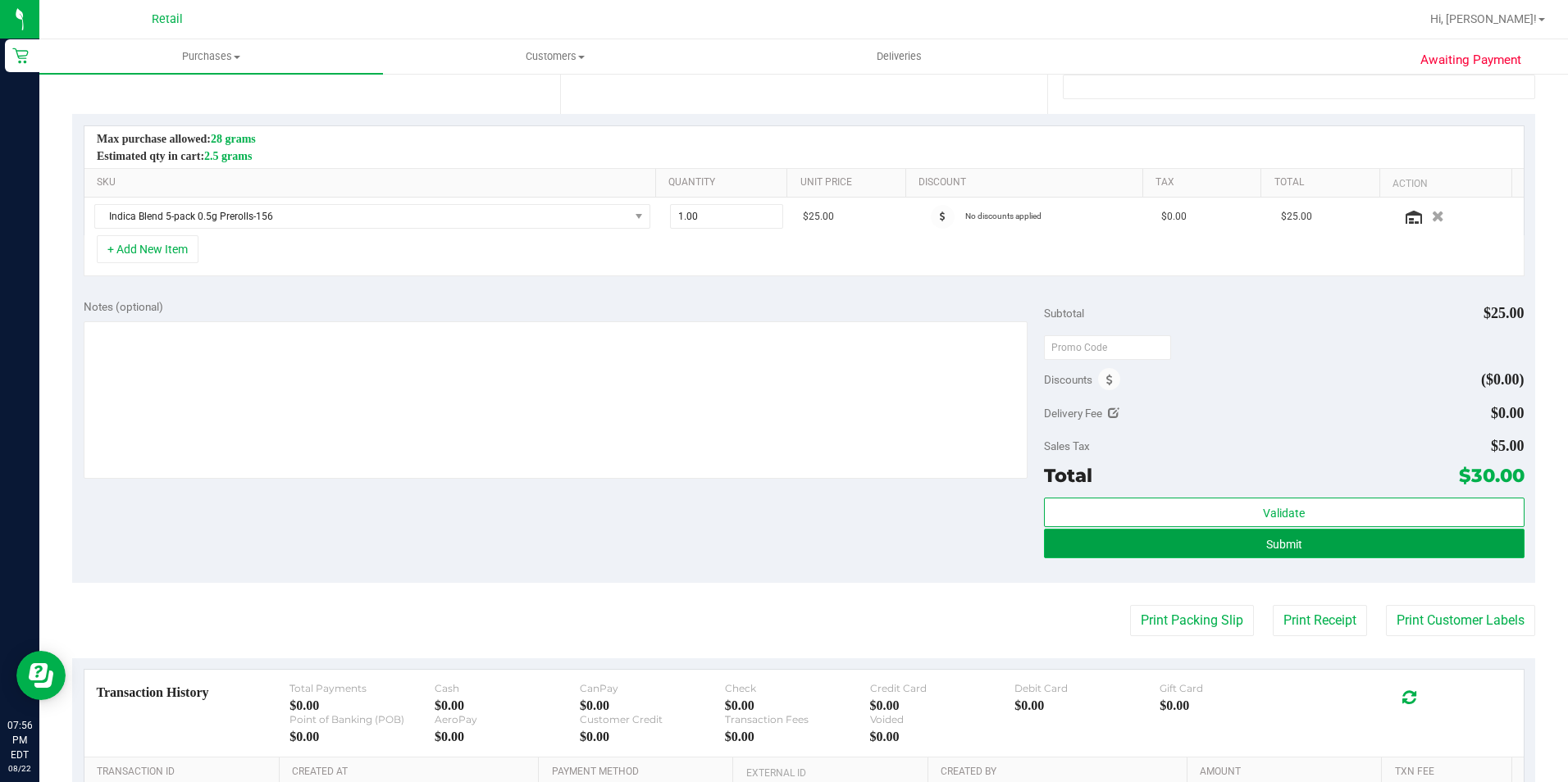
click at [1166, 543] on button "Submit" at bounding box center [1284, 543] width 481 height 30
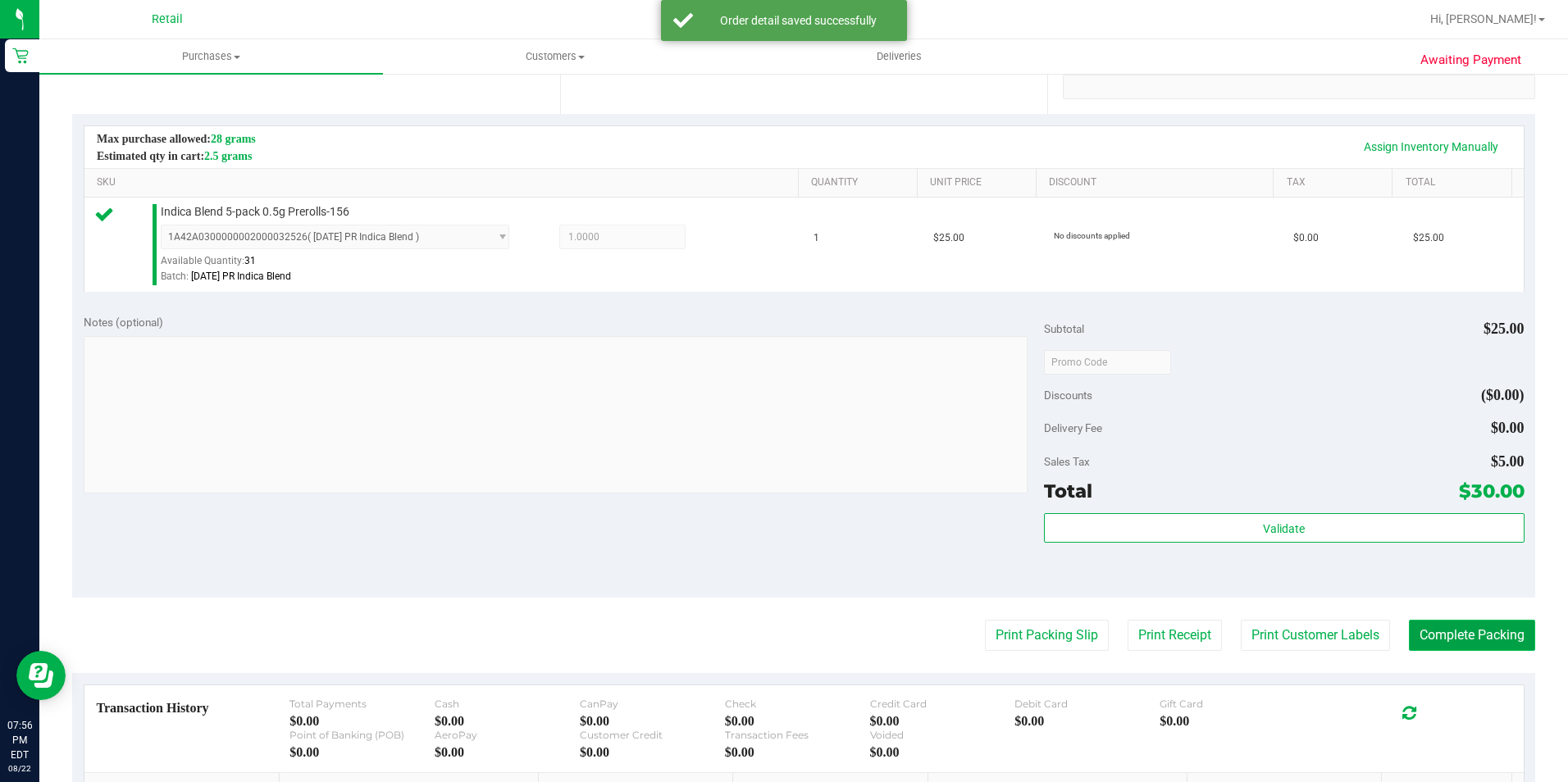
click at [1434, 636] on button "Complete Packing" at bounding box center [1471, 635] width 126 height 32
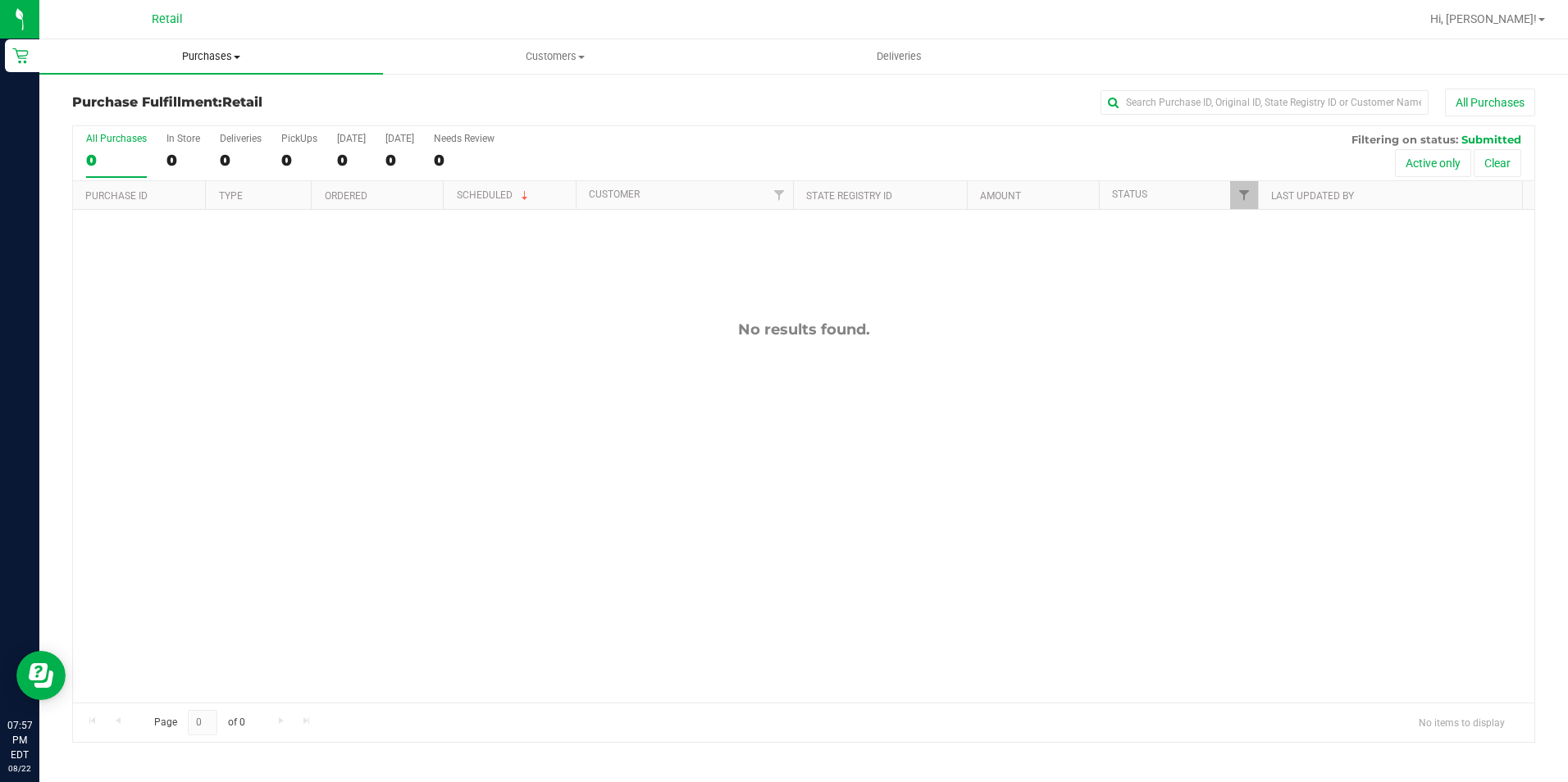
click at [231, 59] on span "Purchases" at bounding box center [211, 57] width 344 height 14
click at [167, 93] on span "Summary of purchases" at bounding box center [124, 98] width 168 height 14
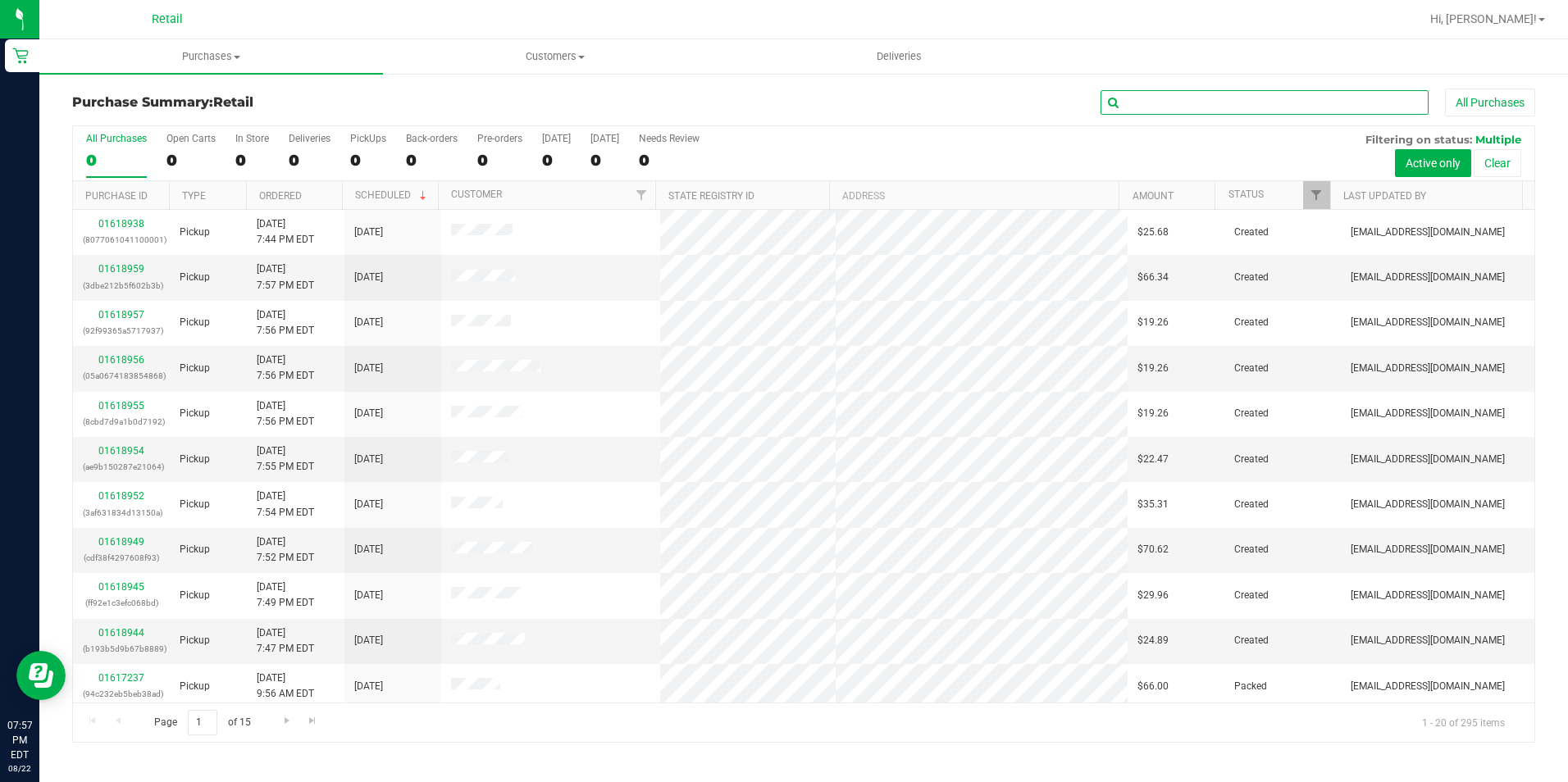
click at [1189, 95] on input "text" at bounding box center [1265, 102] width 328 height 24
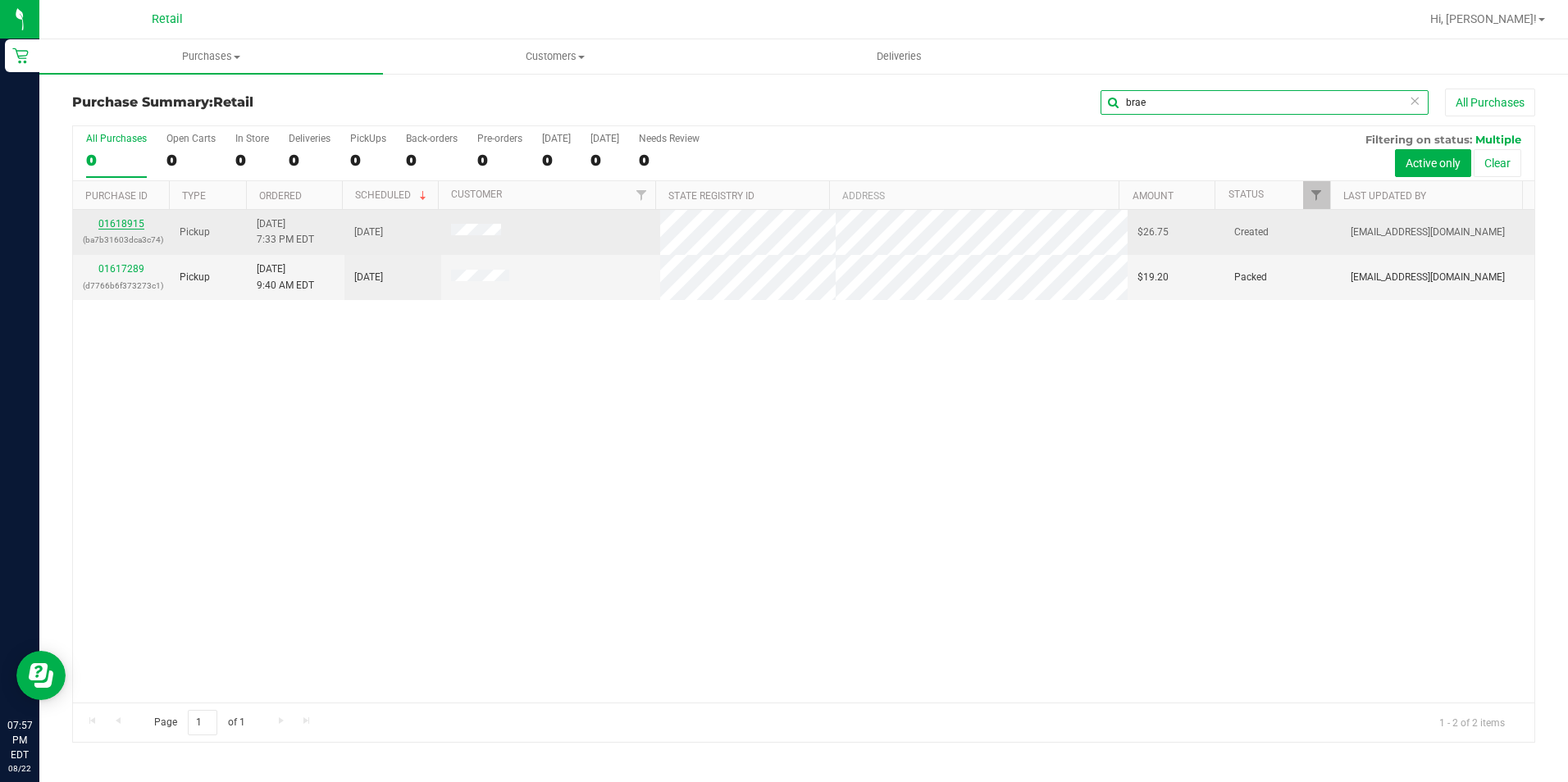
type input "brae"
click at [122, 222] on link "01618915" at bounding box center [121, 224] width 46 height 12
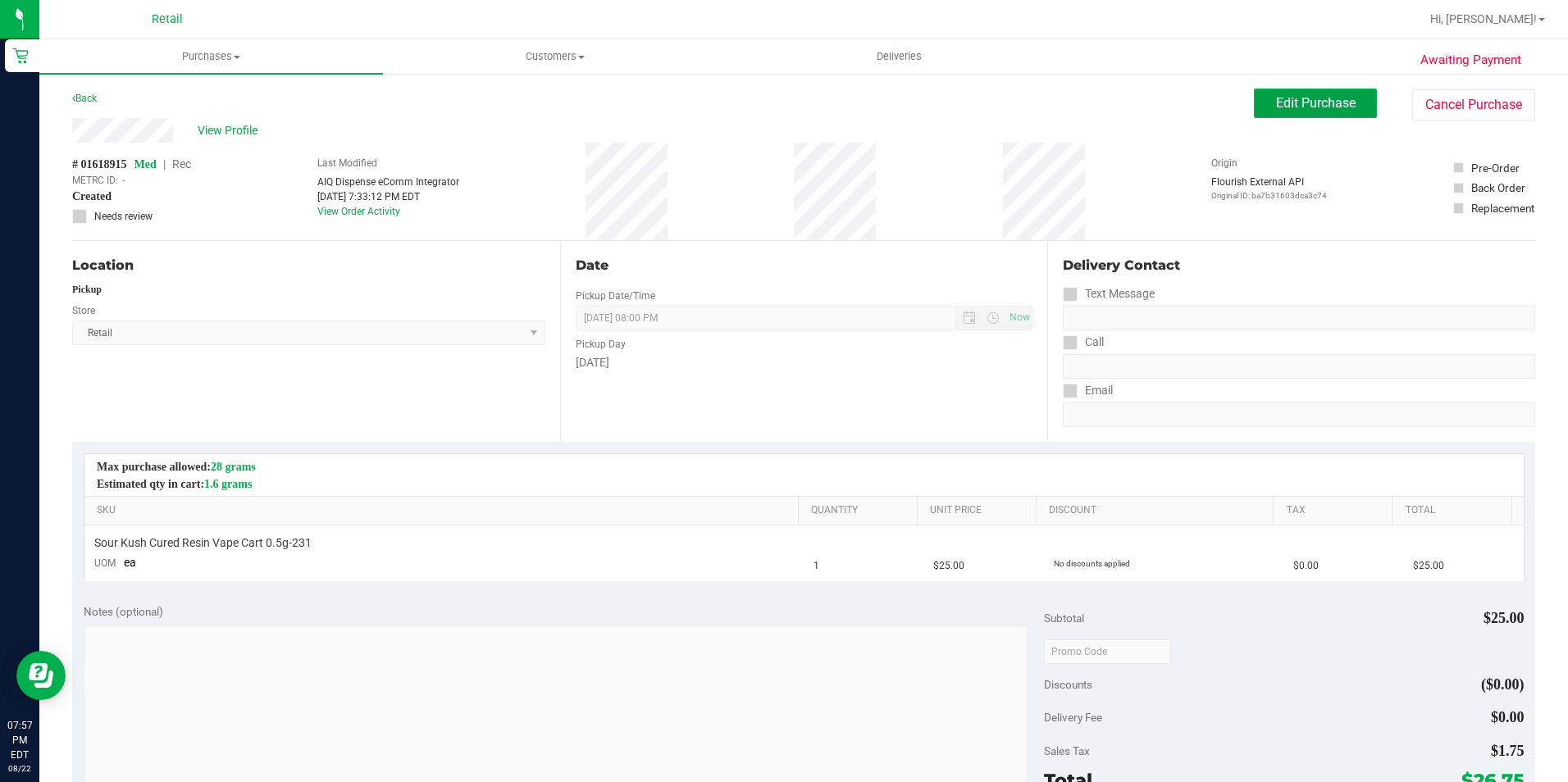
click at [1276, 93] on button "Edit Purchase" at bounding box center [1315, 103] width 123 height 30
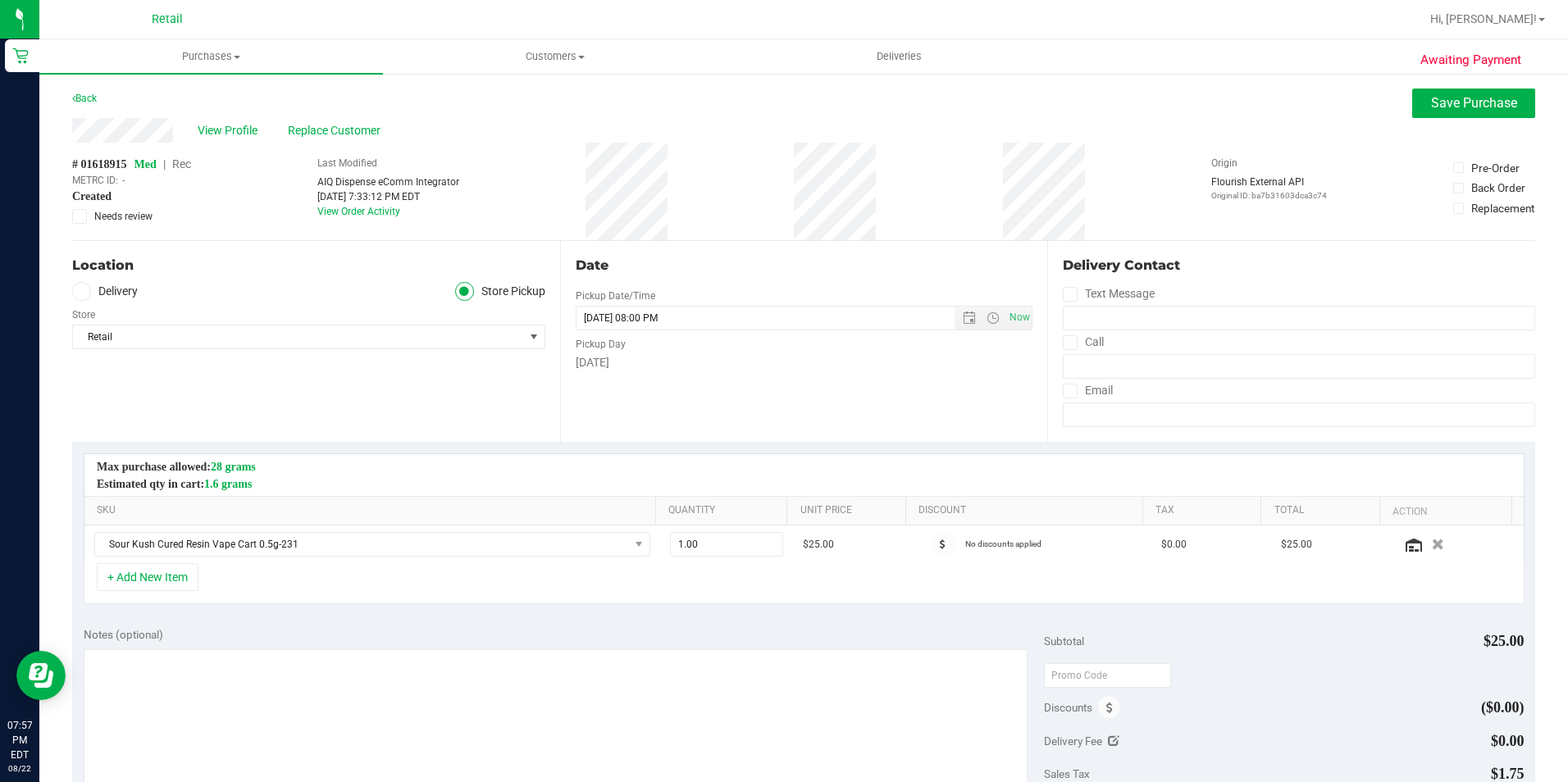
click at [187, 162] on span "Rec" at bounding box center [181, 164] width 19 height 14
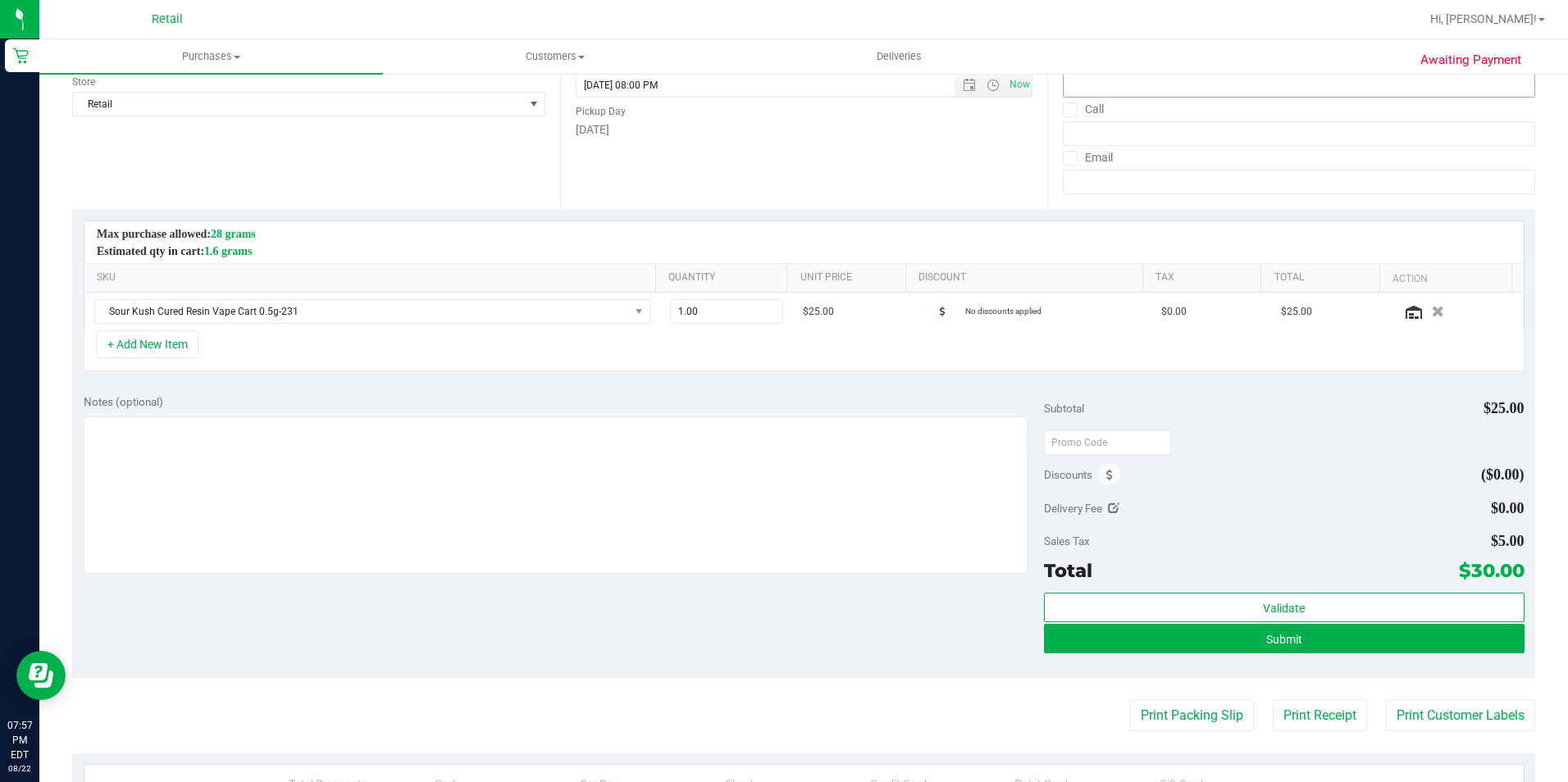
scroll to position [246, 0]
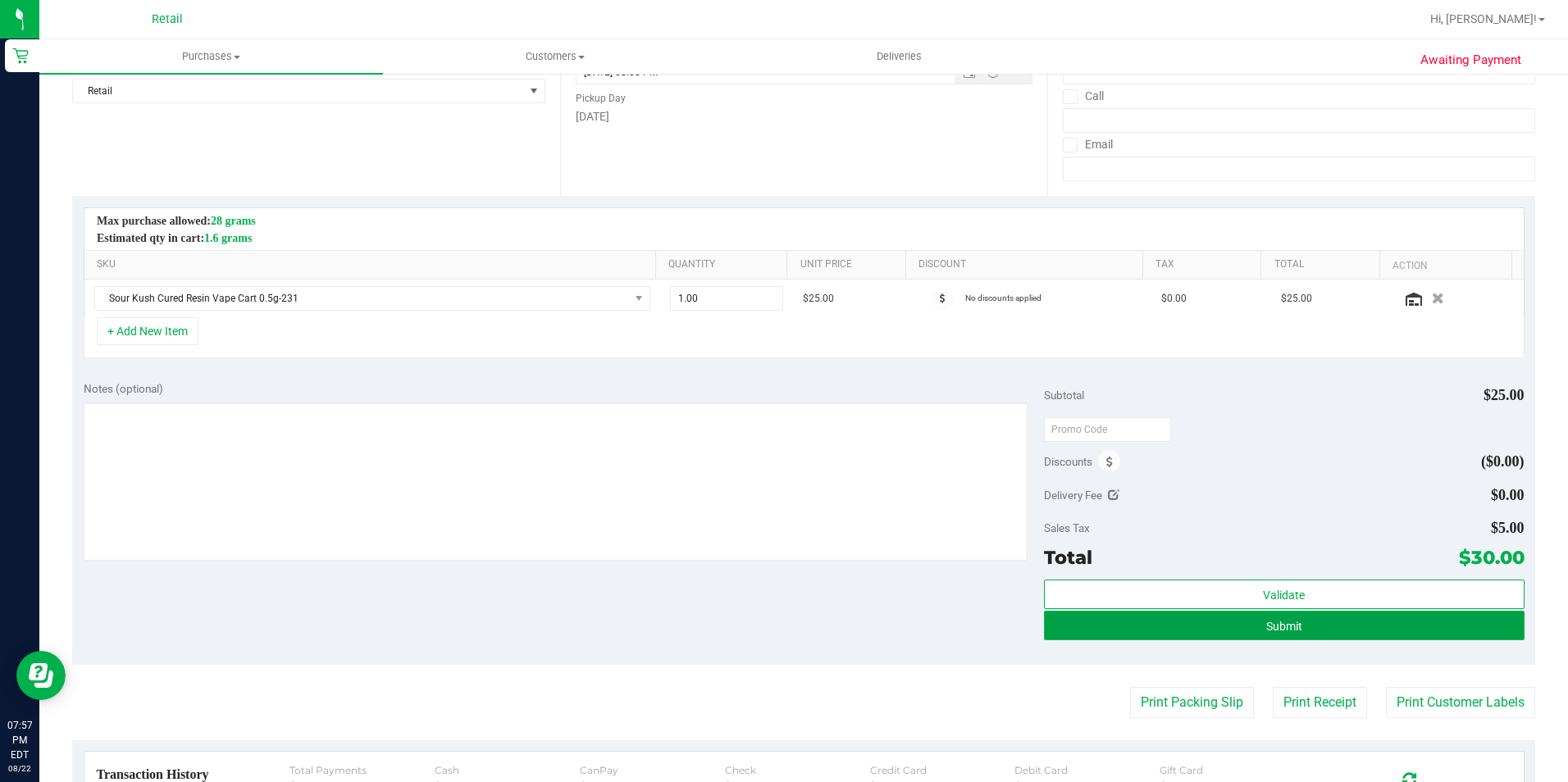
click at [1191, 622] on button "Submit" at bounding box center [1284, 625] width 481 height 30
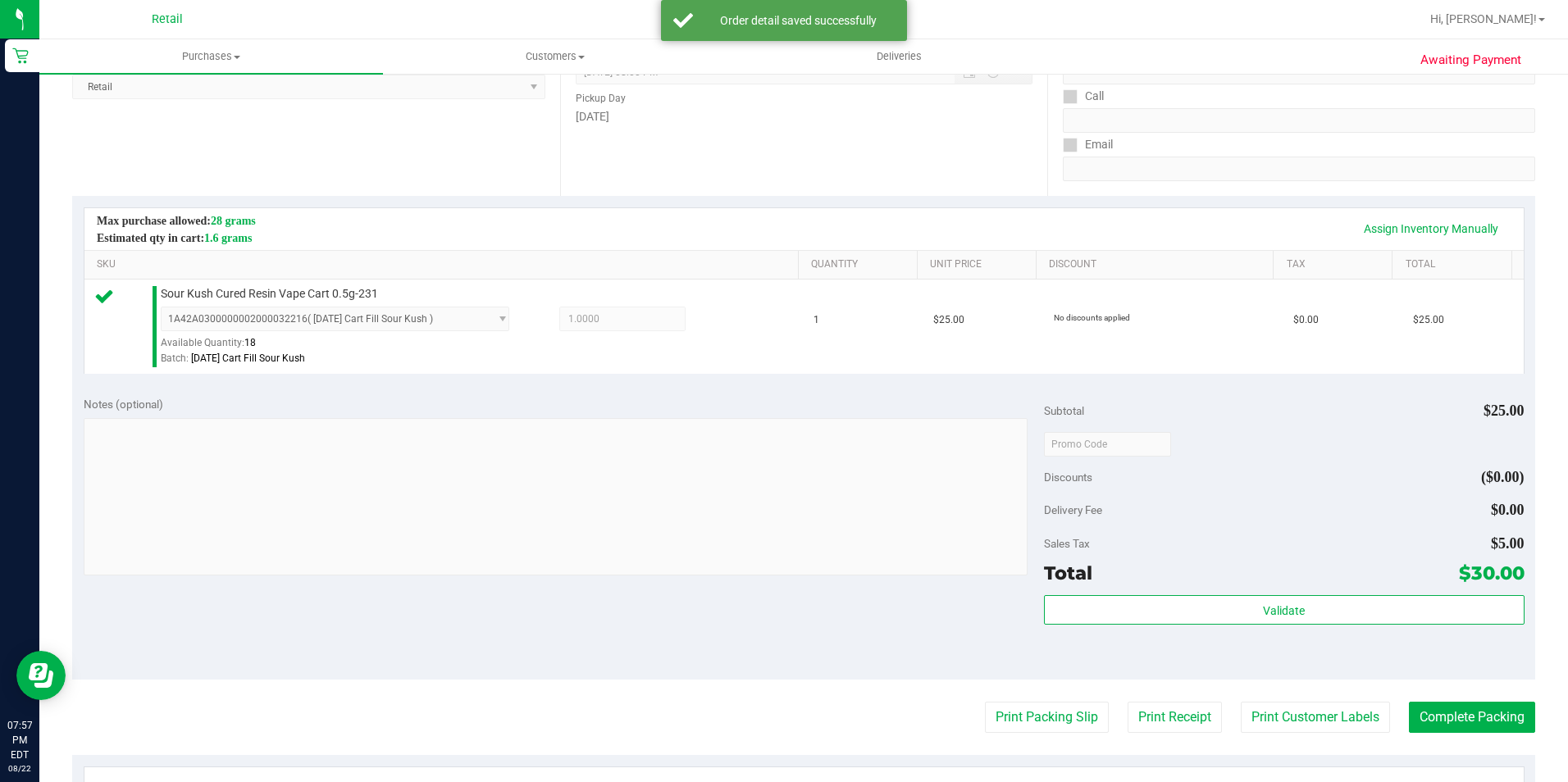
click at [1480, 695] on purchase-details "Back Edit Purchase Cancel Purchase View Profile # 01618915 Med | Rec METRC ID: …" at bounding box center [803, 451] width 1462 height 1218
click at [1476, 710] on button "Complete Packing" at bounding box center [1471, 717] width 126 height 32
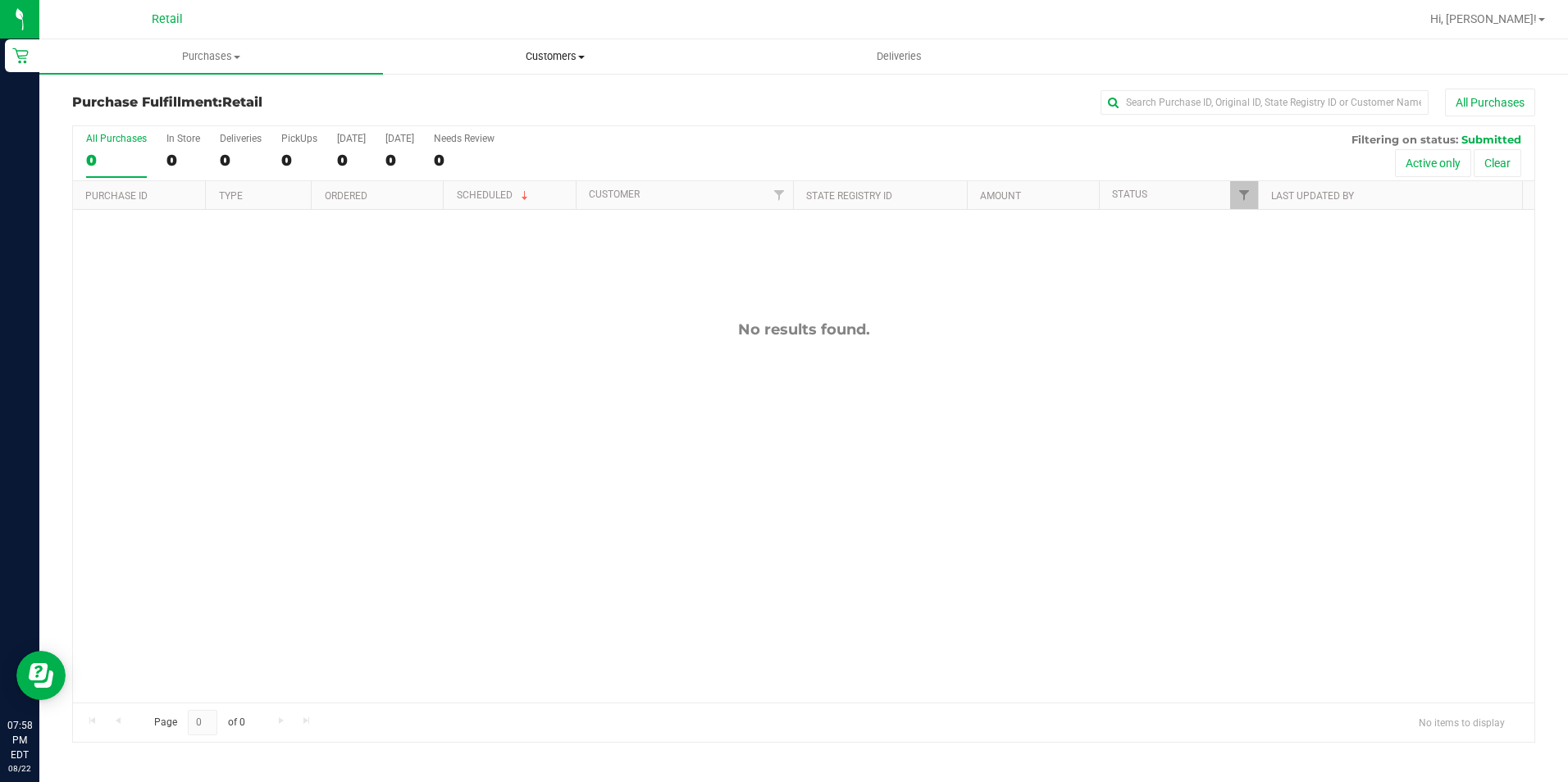
click at [544, 51] on span "Customers" at bounding box center [554, 57] width 342 height 14
click at [422, 100] on span "All customers" at bounding box center [441, 98] width 118 height 14
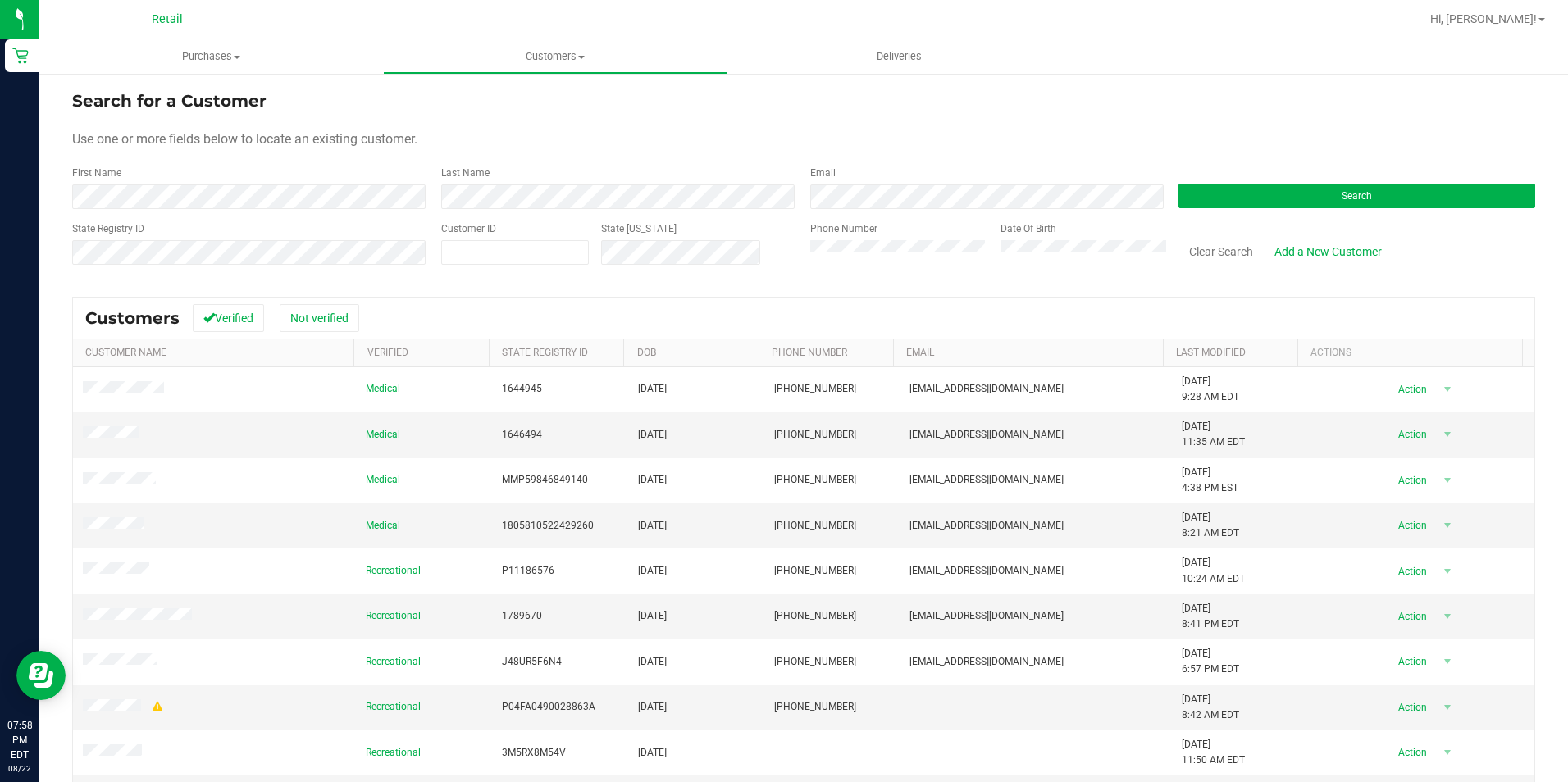
click at [262, 209] on form "Search for a Customer Use one or more fields below to locate an existing custom…" at bounding box center [803, 184] width 1462 height 191
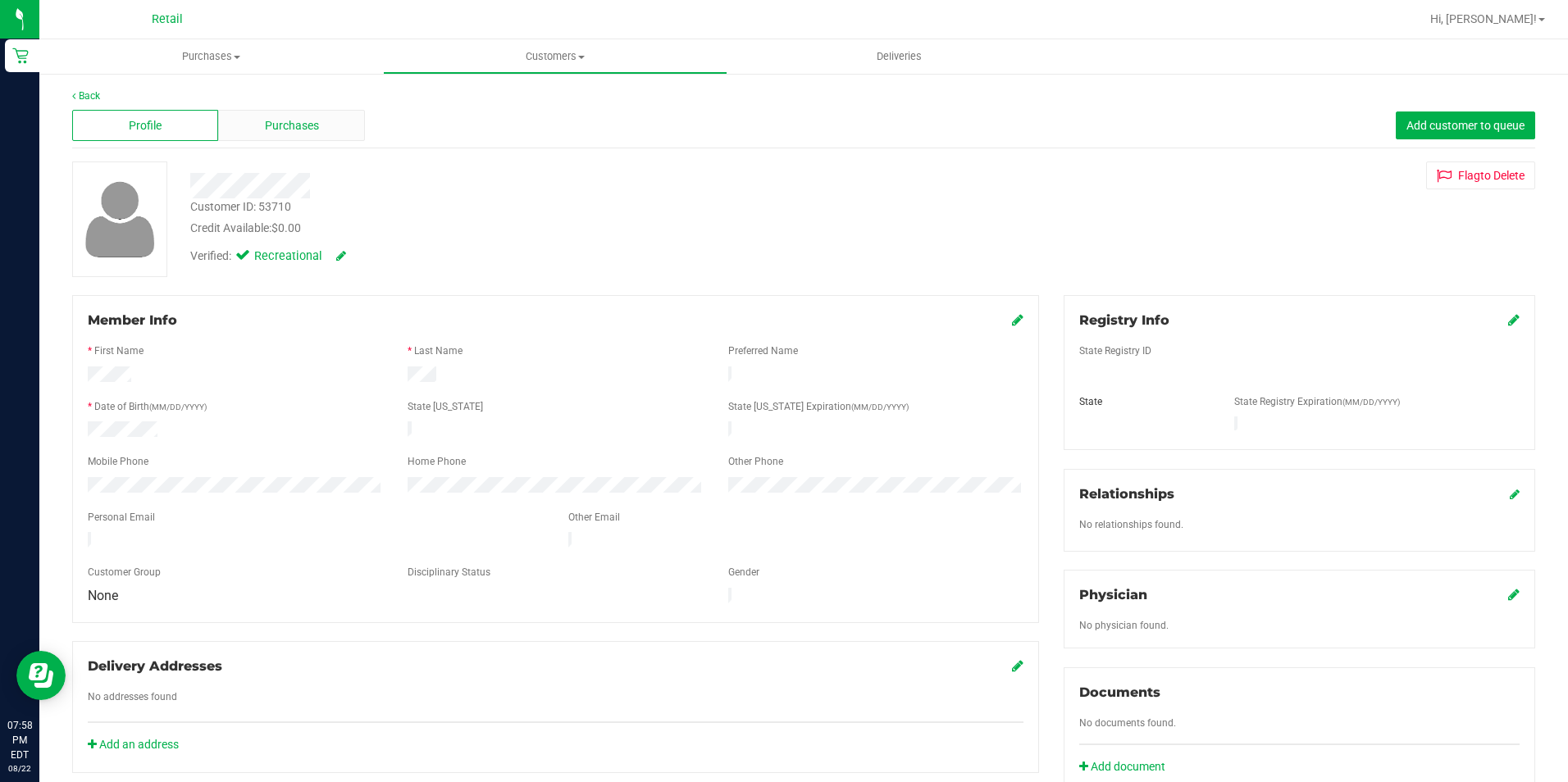
click at [258, 126] on div "Purchases" at bounding box center [291, 125] width 146 height 32
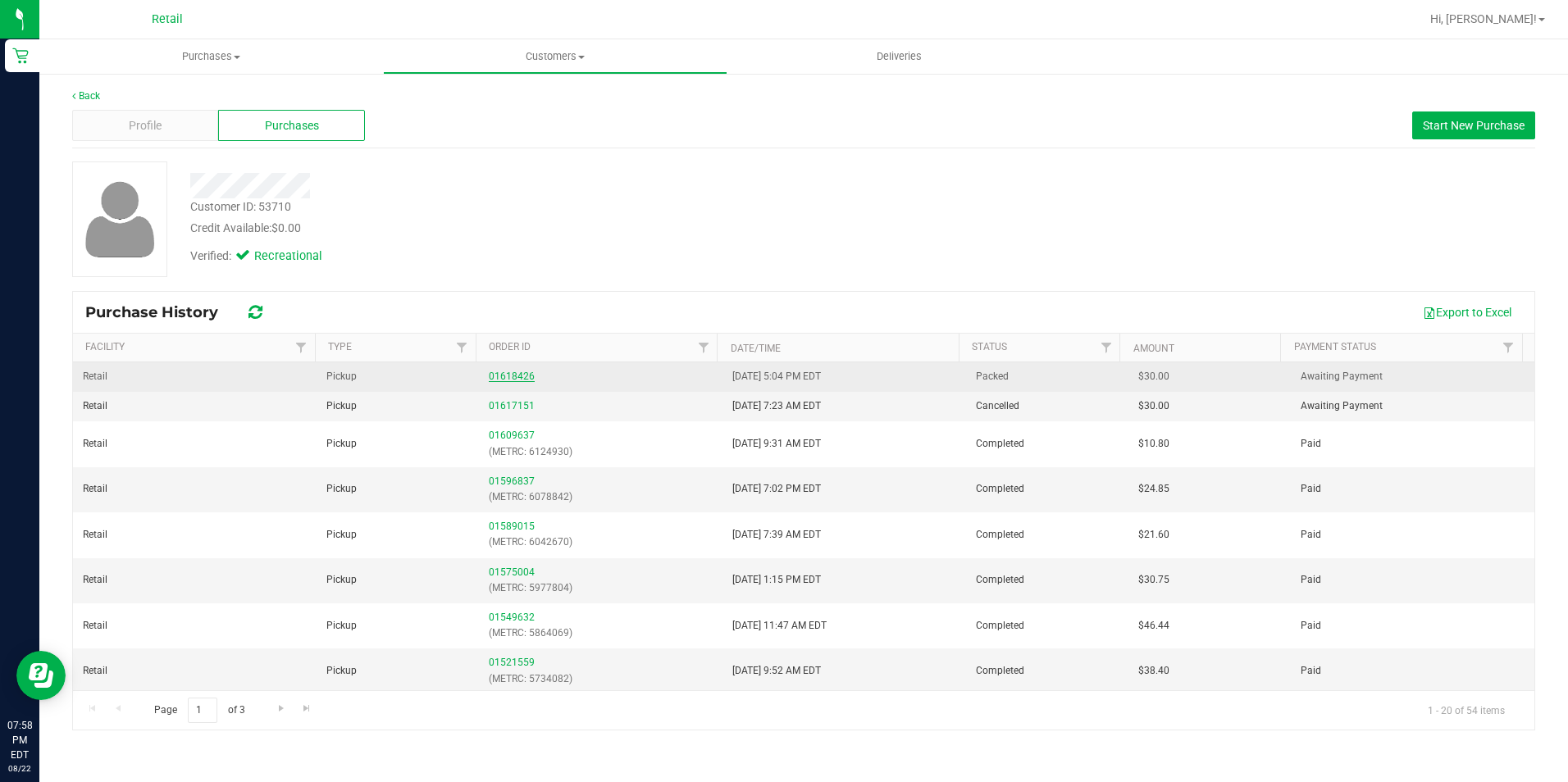
click at [512, 378] on link "01618426" at bounding box center [512, 376] width 46 height 12
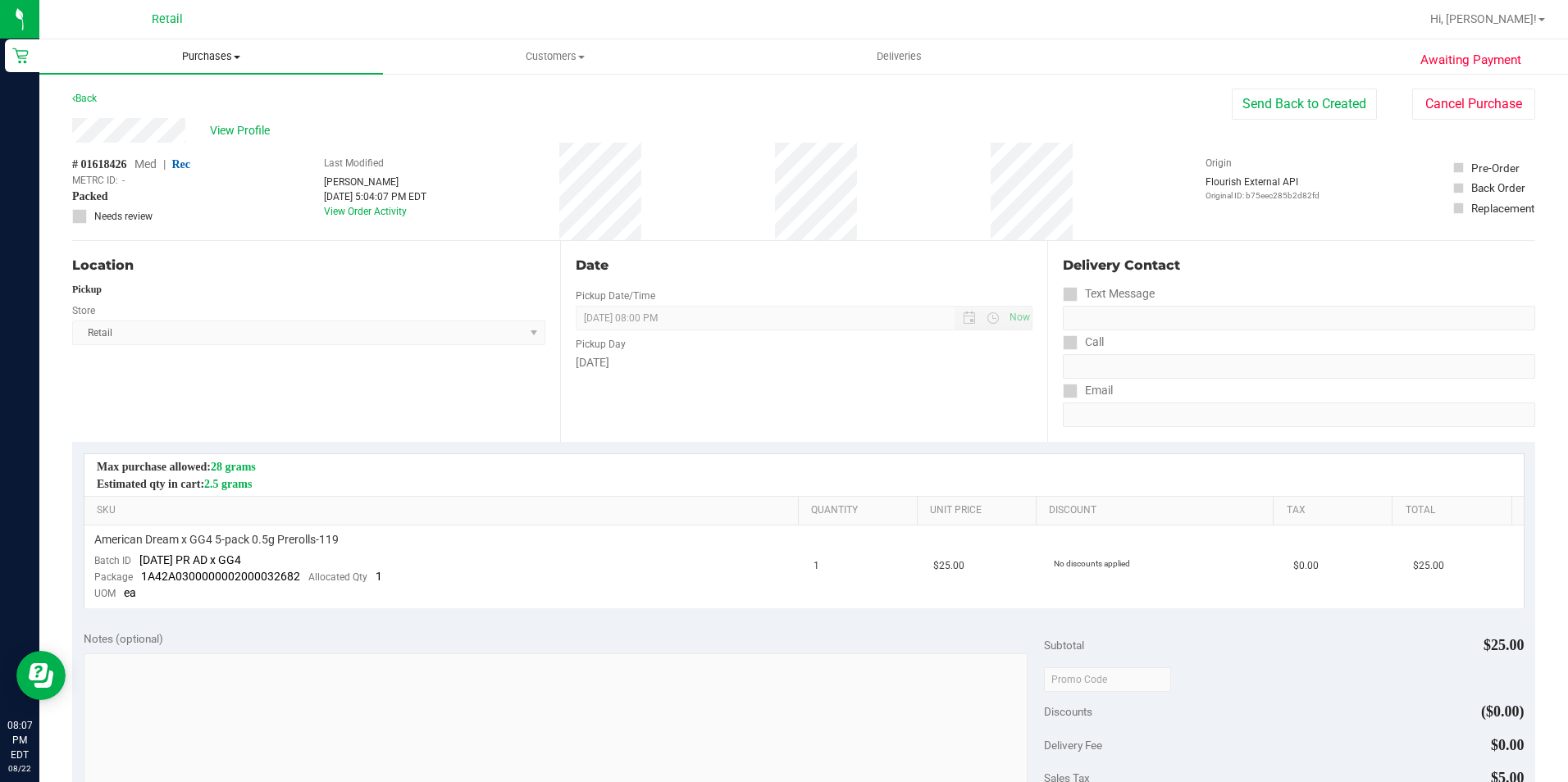
click at [198, 46] on uib-tab-heading "Purchases Summary of purchases Fulfillment All purchases" at bounding box center [211, 57] width 344 height 34
click at [185, 94] on span "Summary of purchases" at bounding box center [124, 98] width 168 height 14
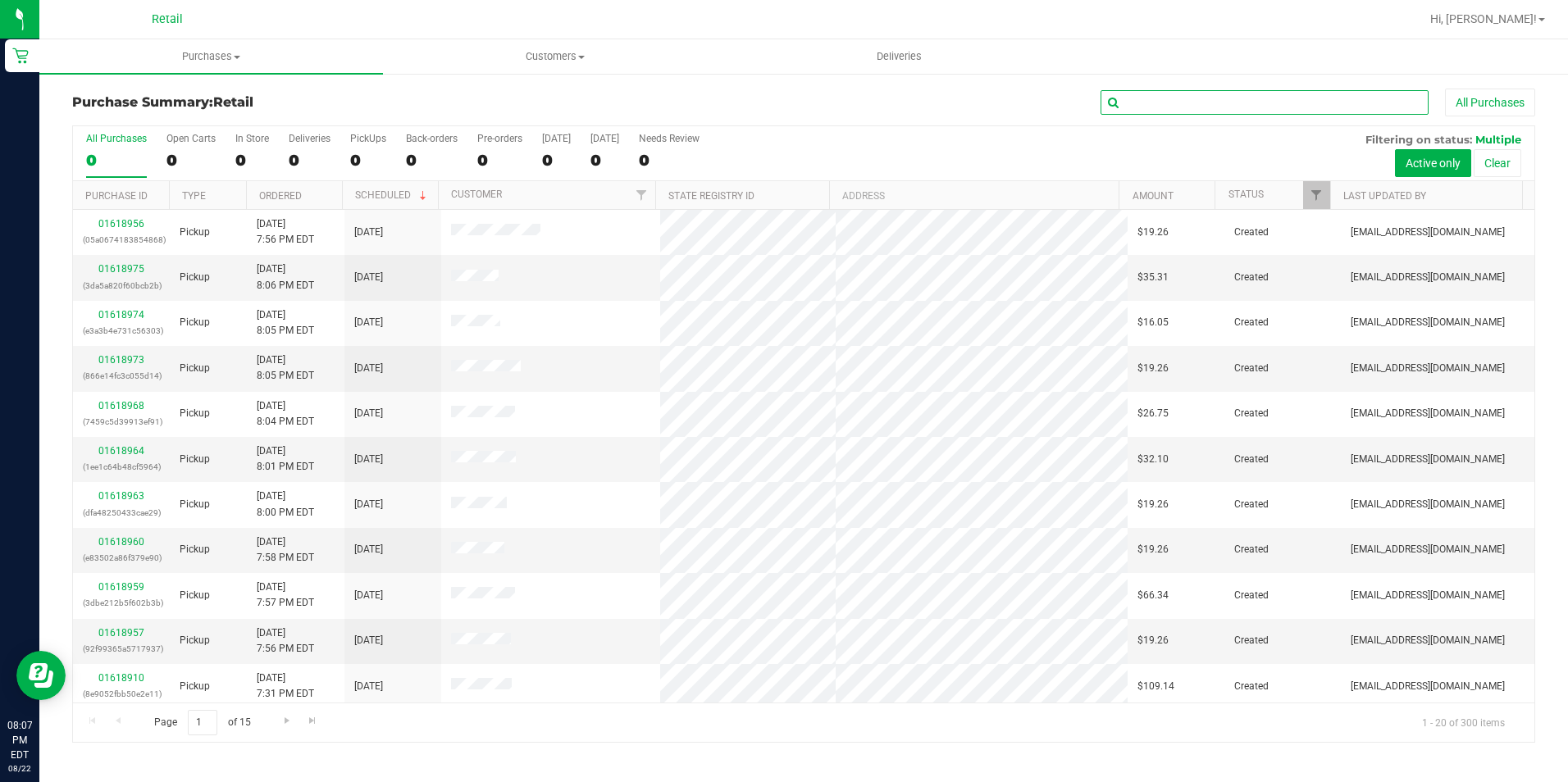
click at [1165, 109] on input "text" at bounding box center [1265, 102] width 328 height 24
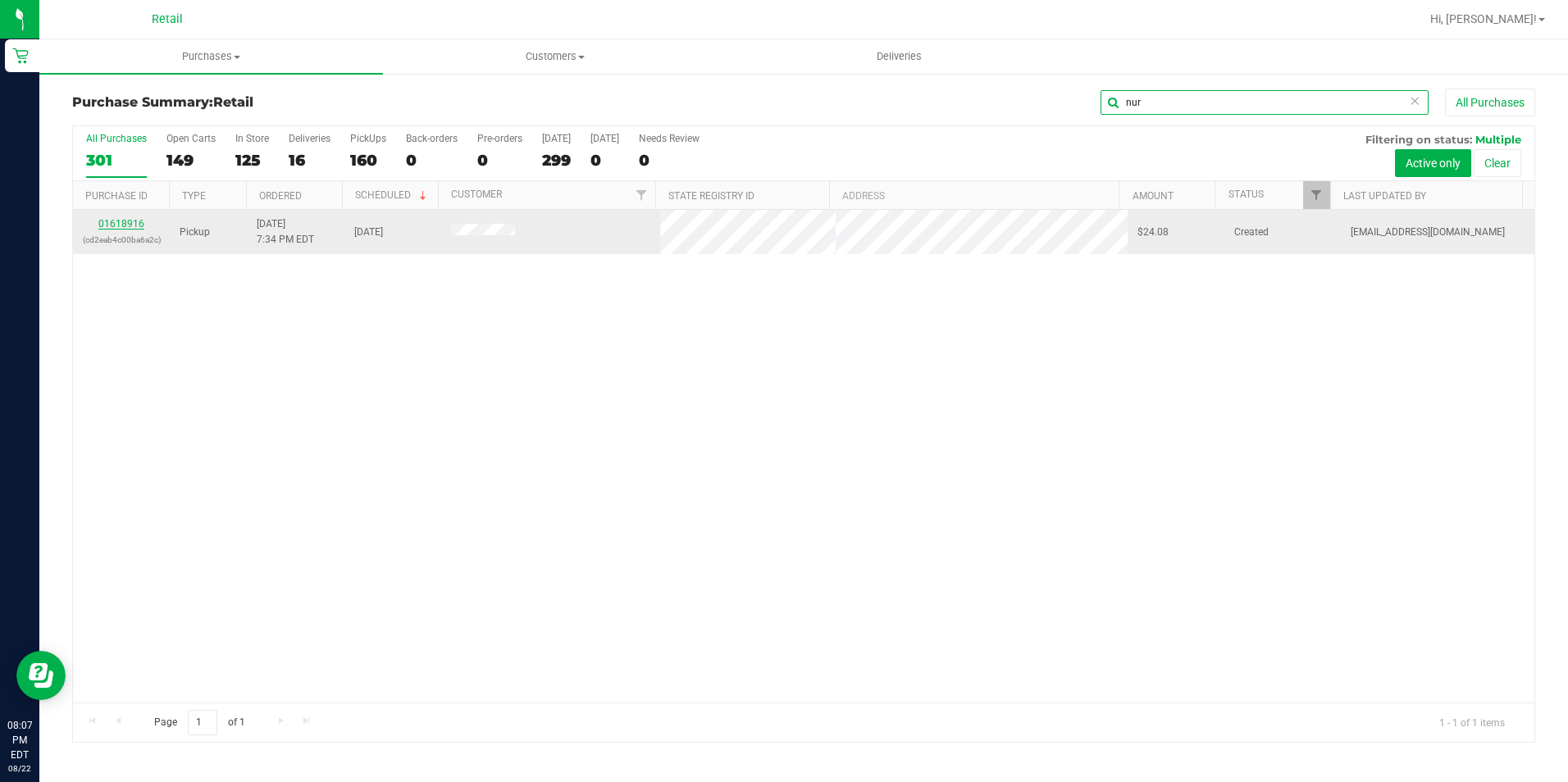
type input "nur"
click at [128, 218] on link "01618916" at bounding box center [121, 224] width 46 height 12
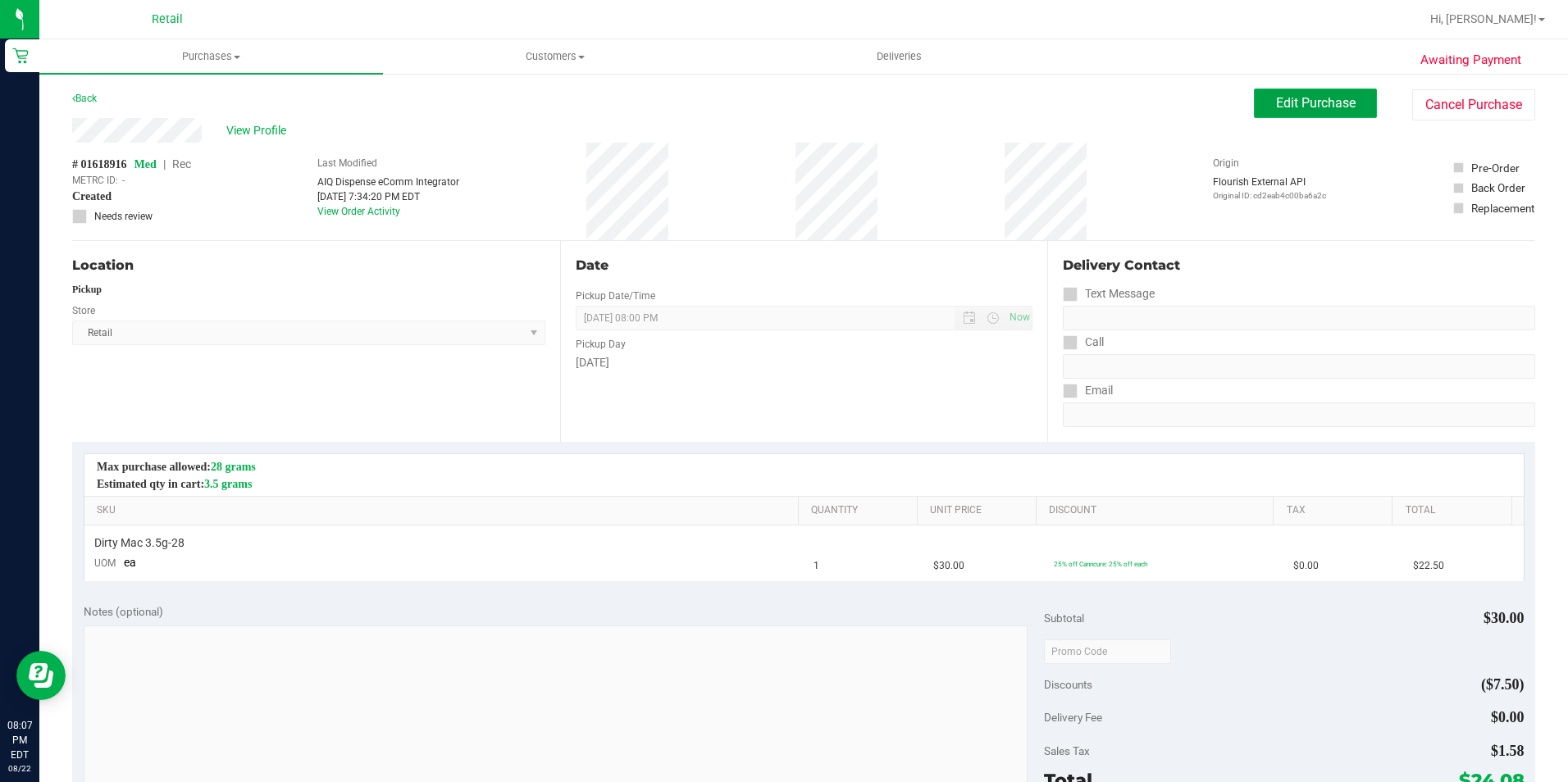
click at [1295, 107] on span "Edit Purchase" at bounding box center [1315, 102] width 79 height 15
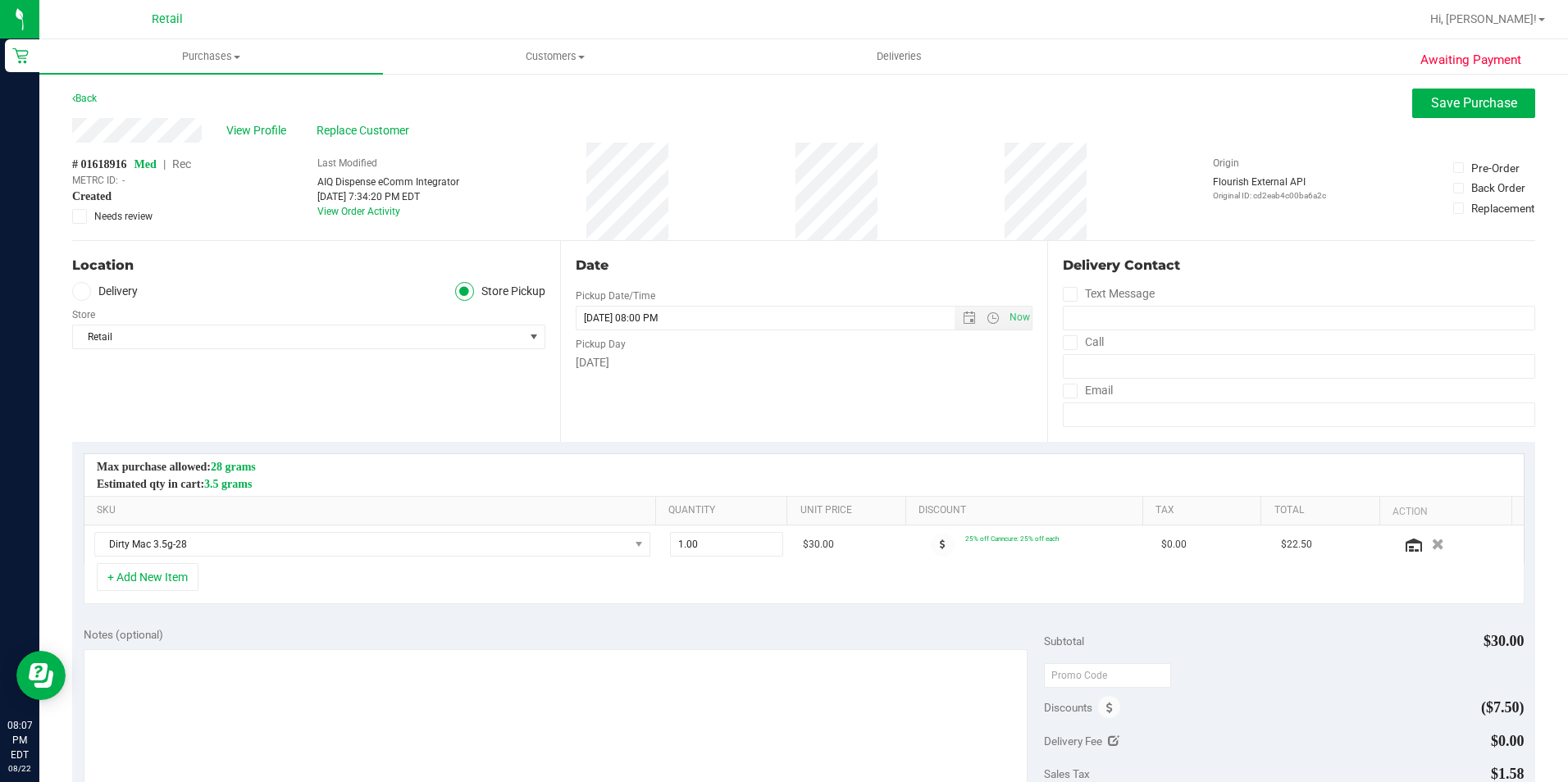
click at [188, 160] on span "Rec" at bounding box center [181, 164] width 19 height 14
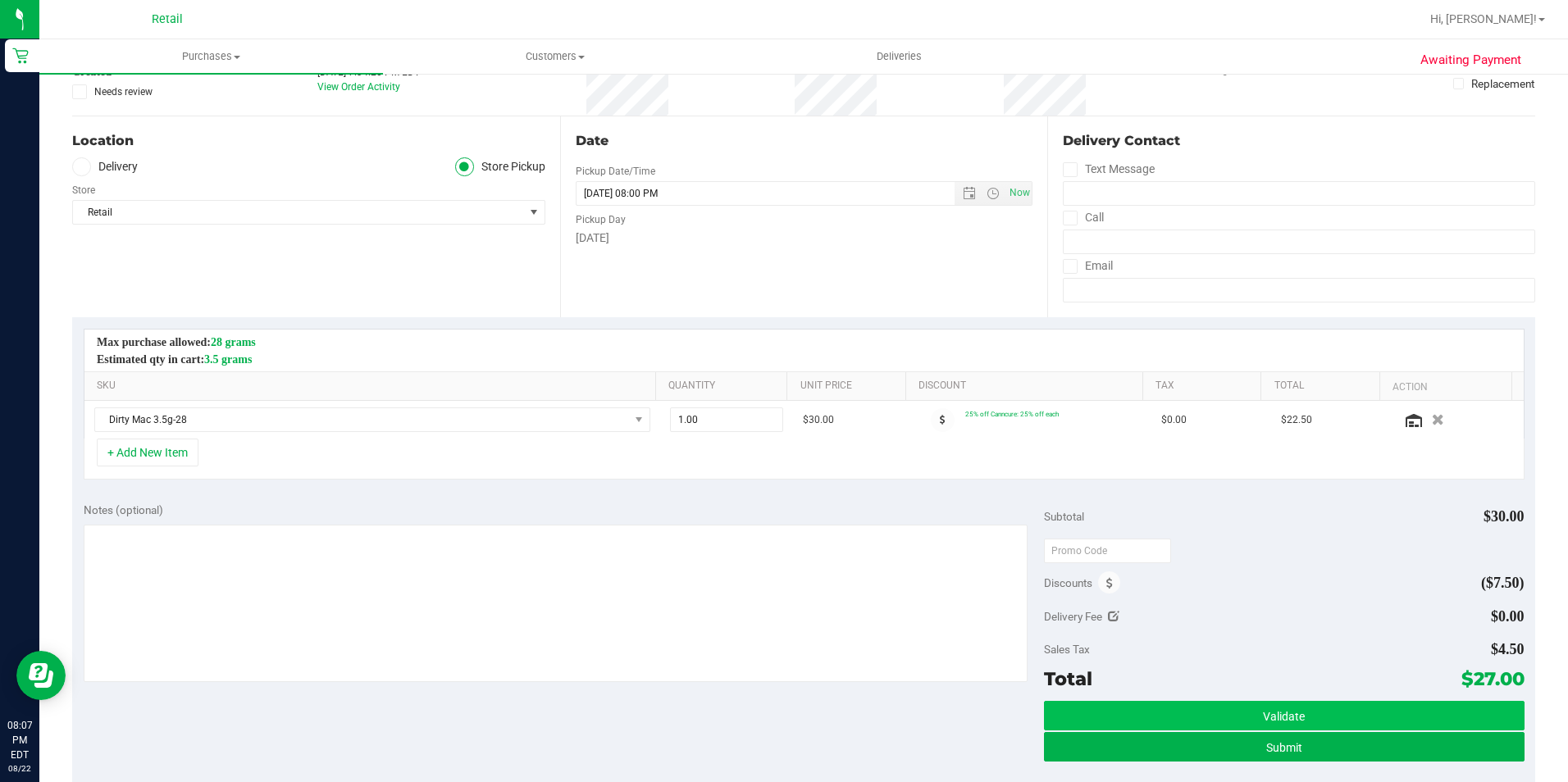
scroll to position [164, 0]
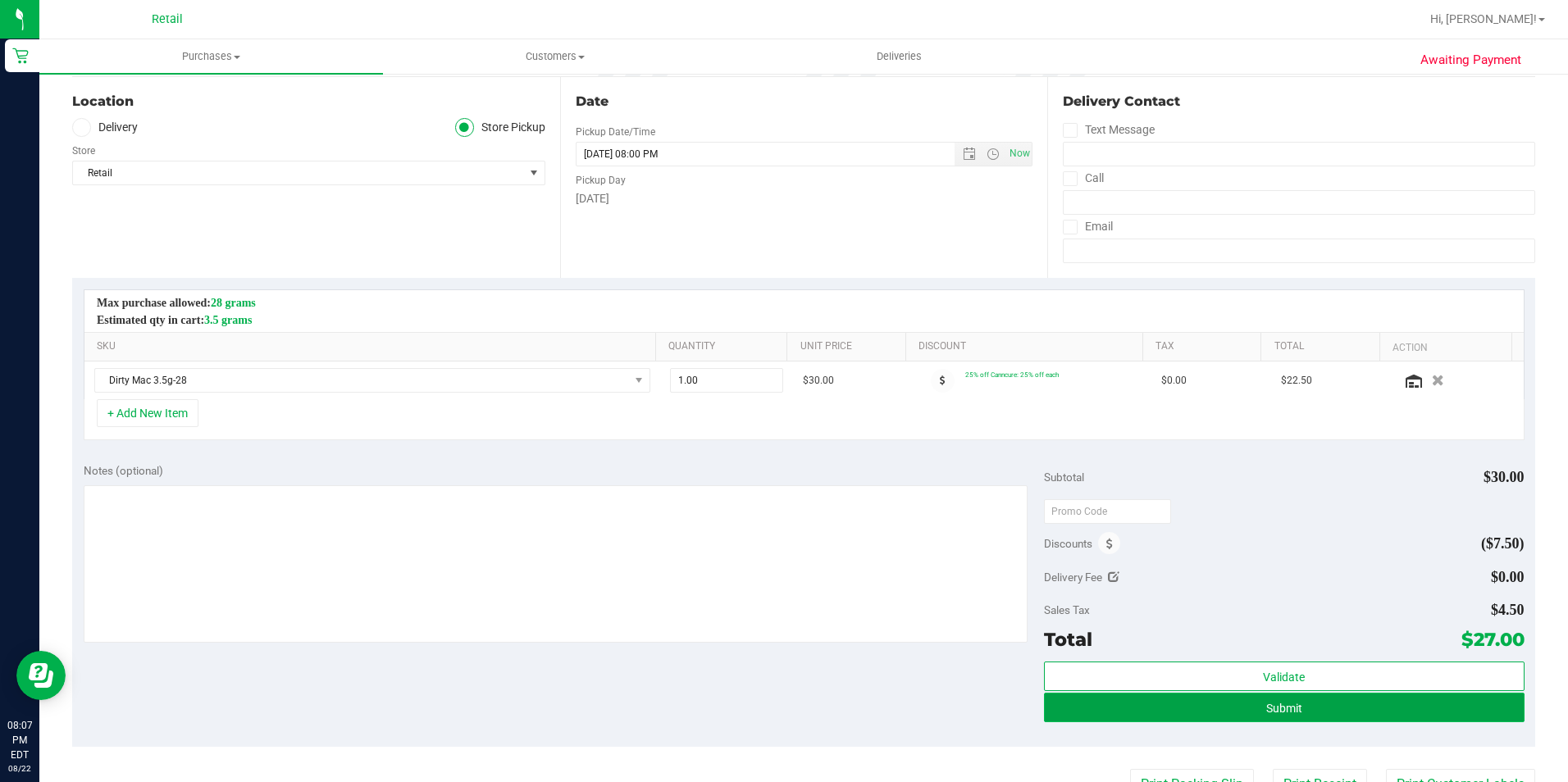
click at [1238, 699] on button "Submit" at bounding box center [1284, 707] width 481 height 30
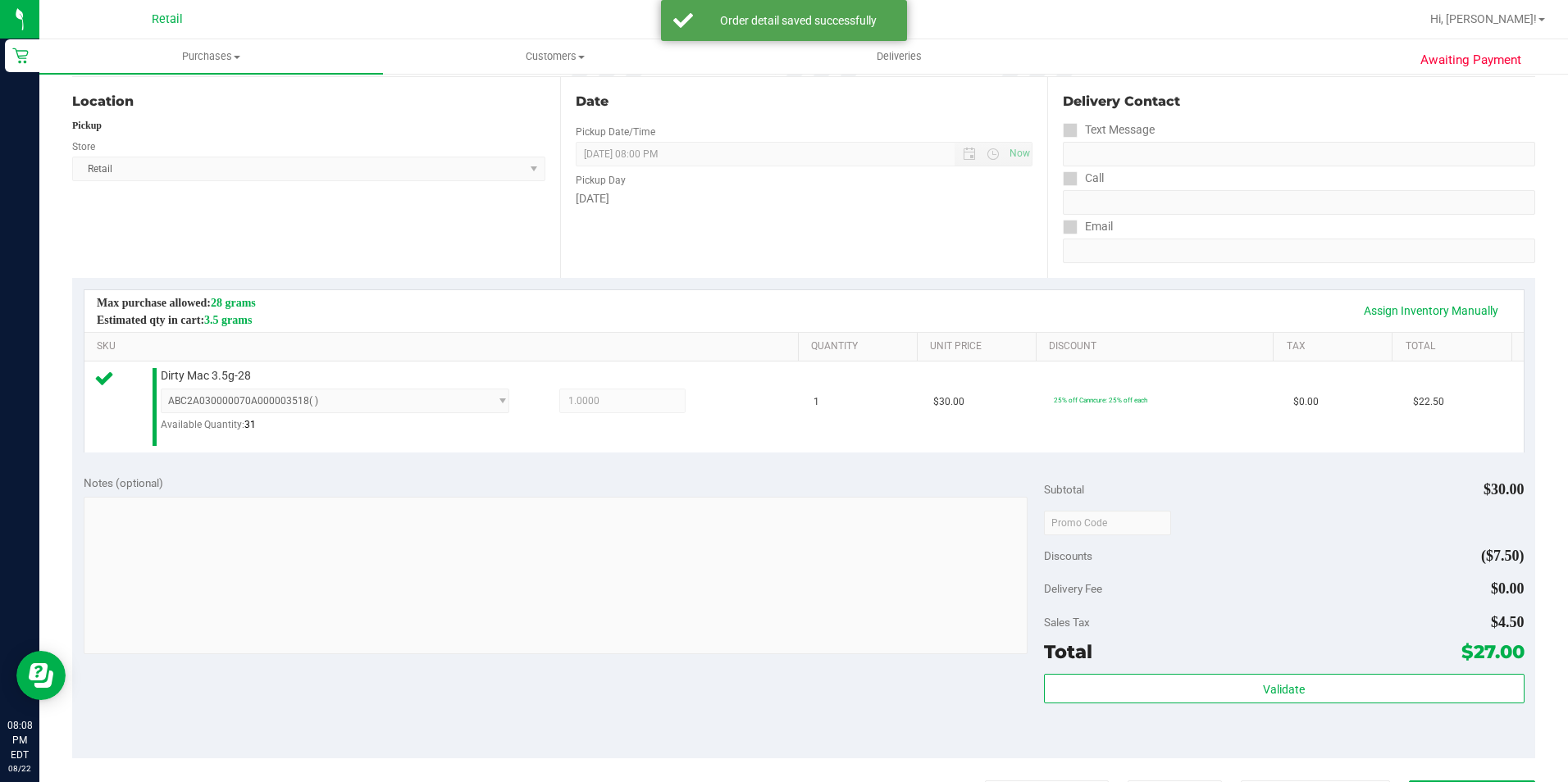
scroll to position [246, 0]
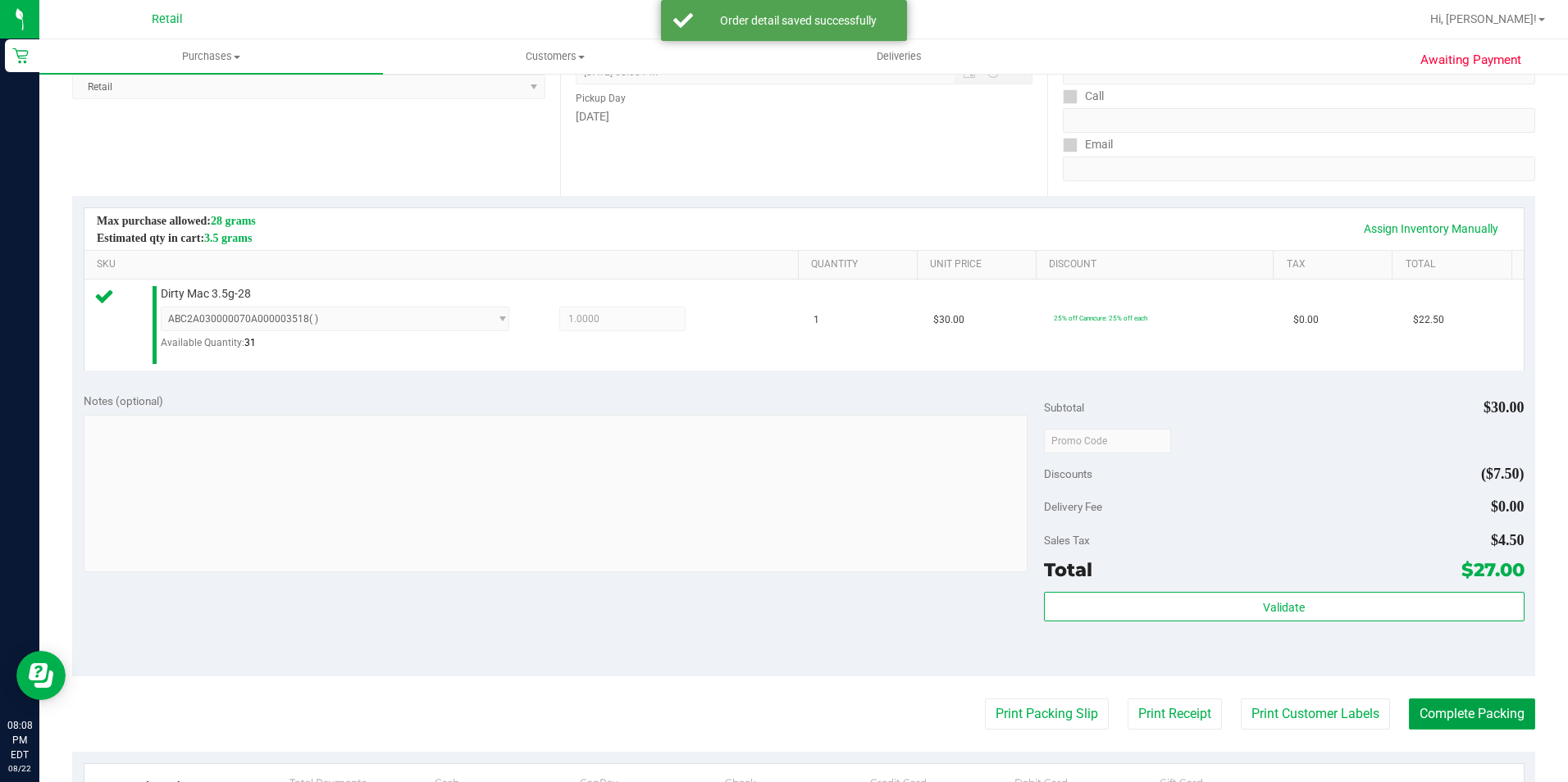
click at [1495, 717] on button "Complete Packing" at bounding box center [1471, 713] width 126 height 32
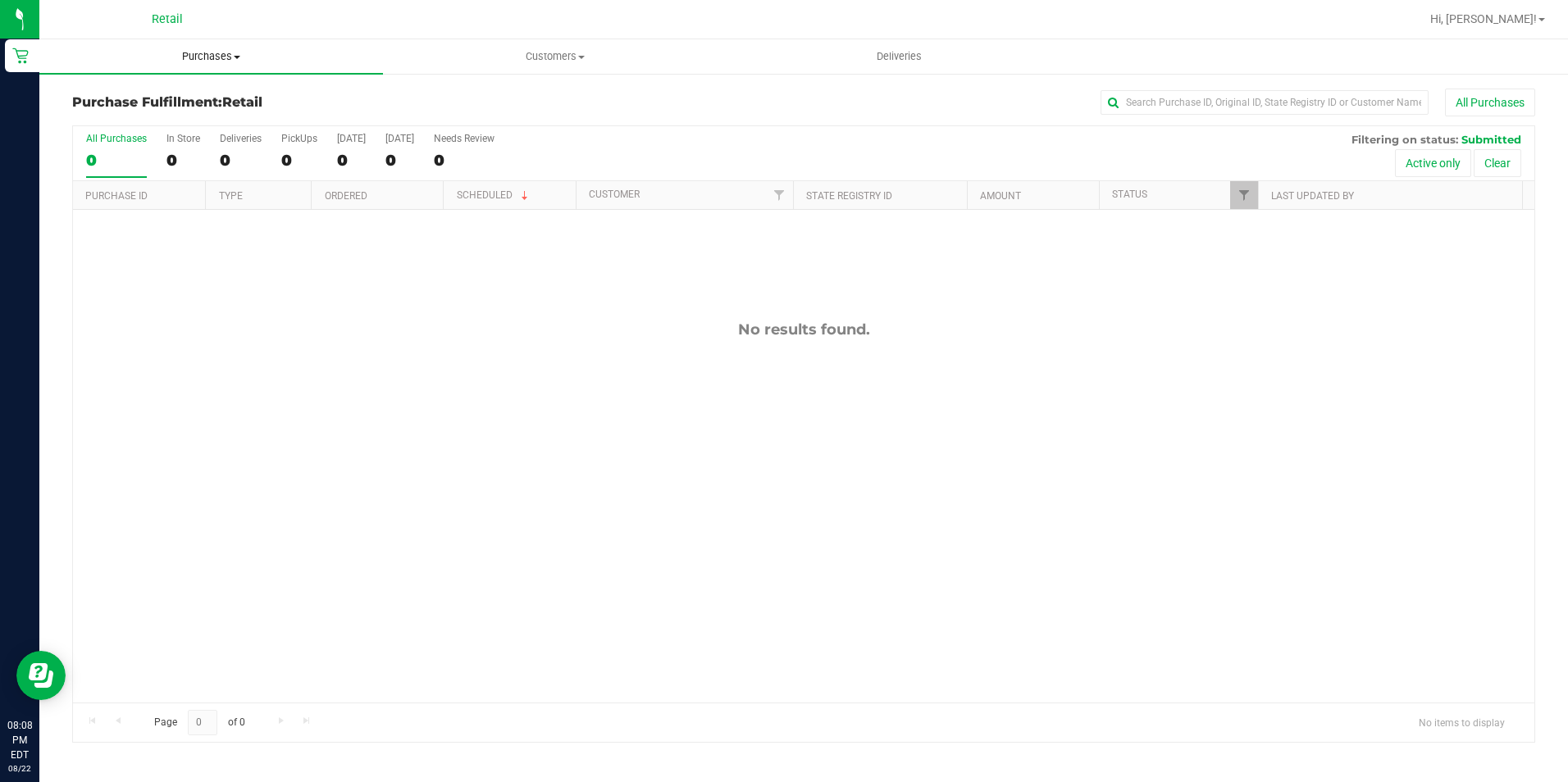
click at [210, 39] on nav "Retail Hi, [PERSON_NAME]!" at bounding box center [804, 20] width 1528 height 40
click at [204, 54] on span "Purchases" at bounding box center [211, 57] width 344 height 14
click at [161, 108] on li "Summary of purchases" at bounding box center [211, 99] width 344 height 20
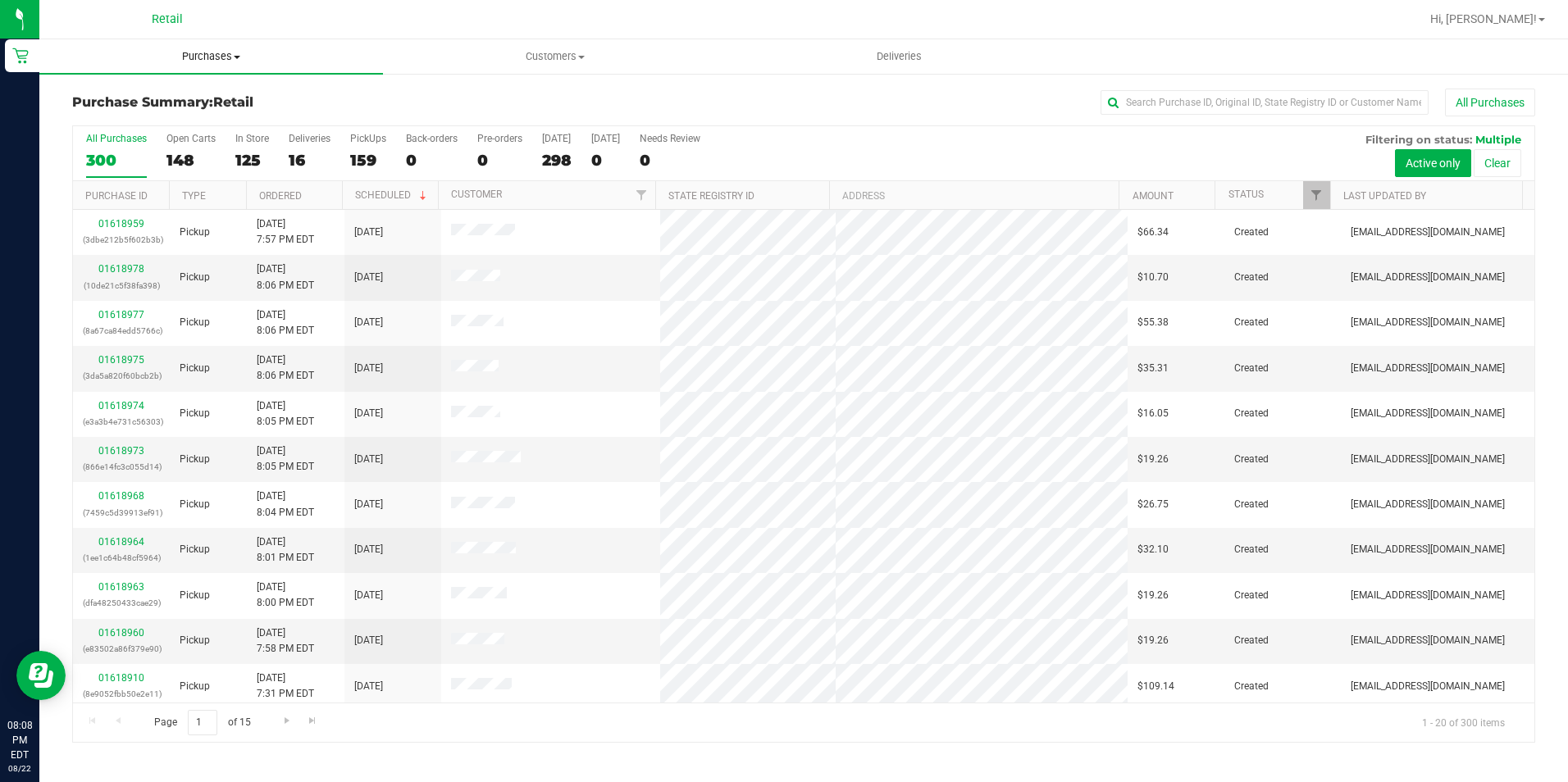
click at [213, 51] on span "Purchases" at bounding box center [211, 57] width 344 height 14
click at [124, 92] on span "Summary of purchases" at bounding box center [124, 98] width 168 height 14
click at [1201, 99] on input "text" at bounding box center [1265, 102] width 328 height 24
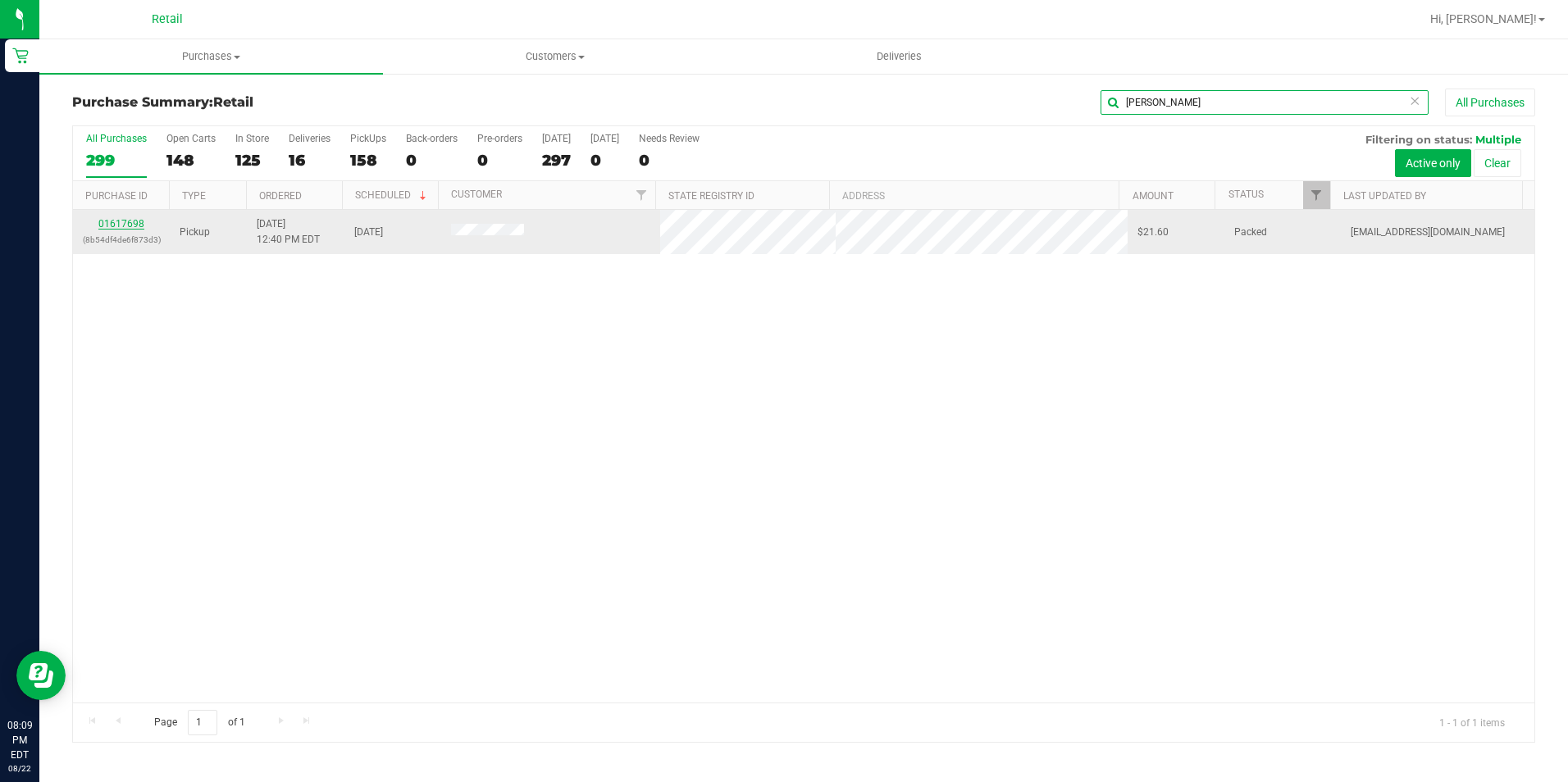
type input "hannah"
click at [124, 221] on link "01617698" at bounding box center [121, 224] width 46 height 12
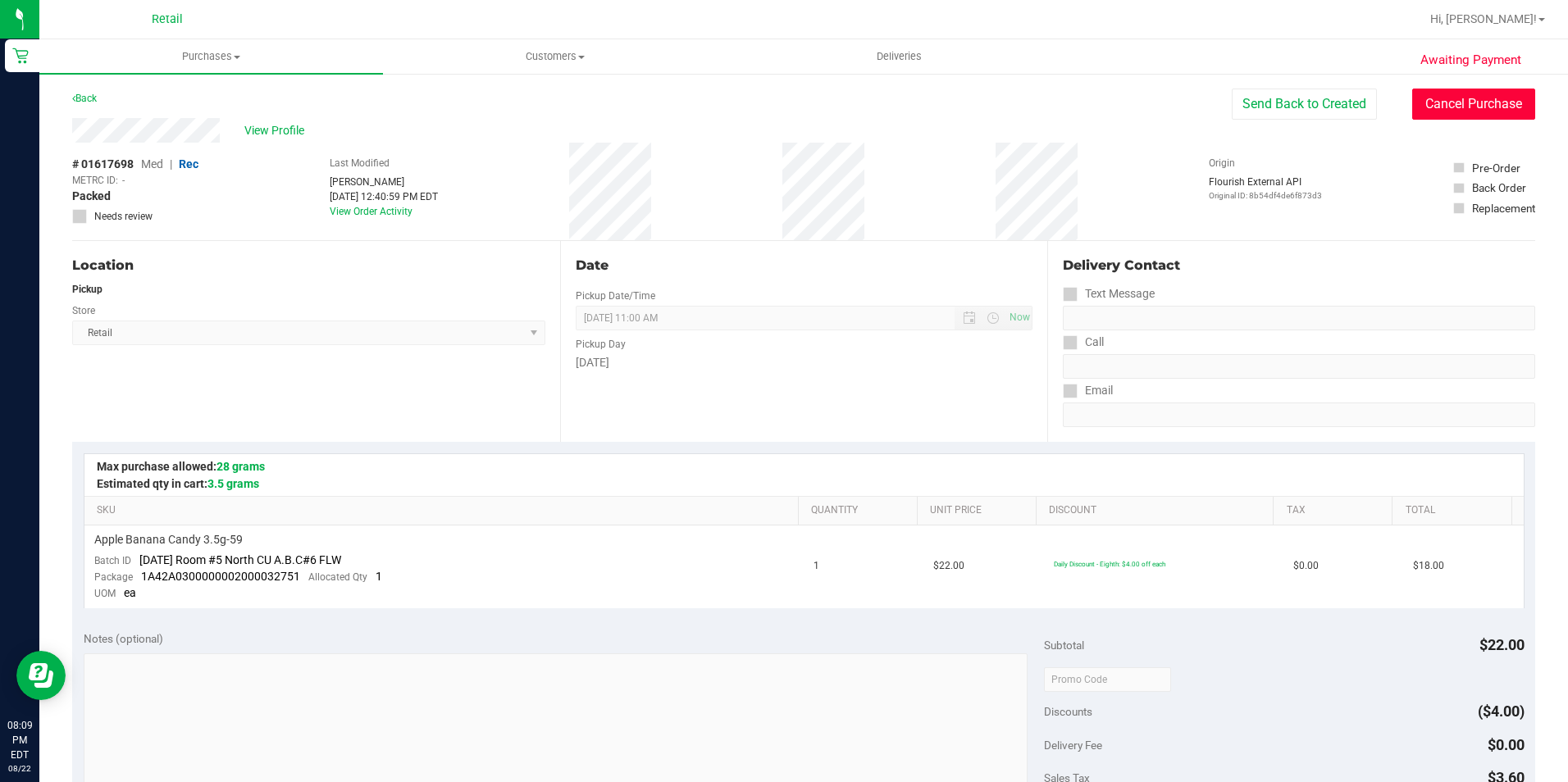
click at [1435, 105] on button "Cancel Purchase" at bounding box center [1473, 104] width 123 height 32
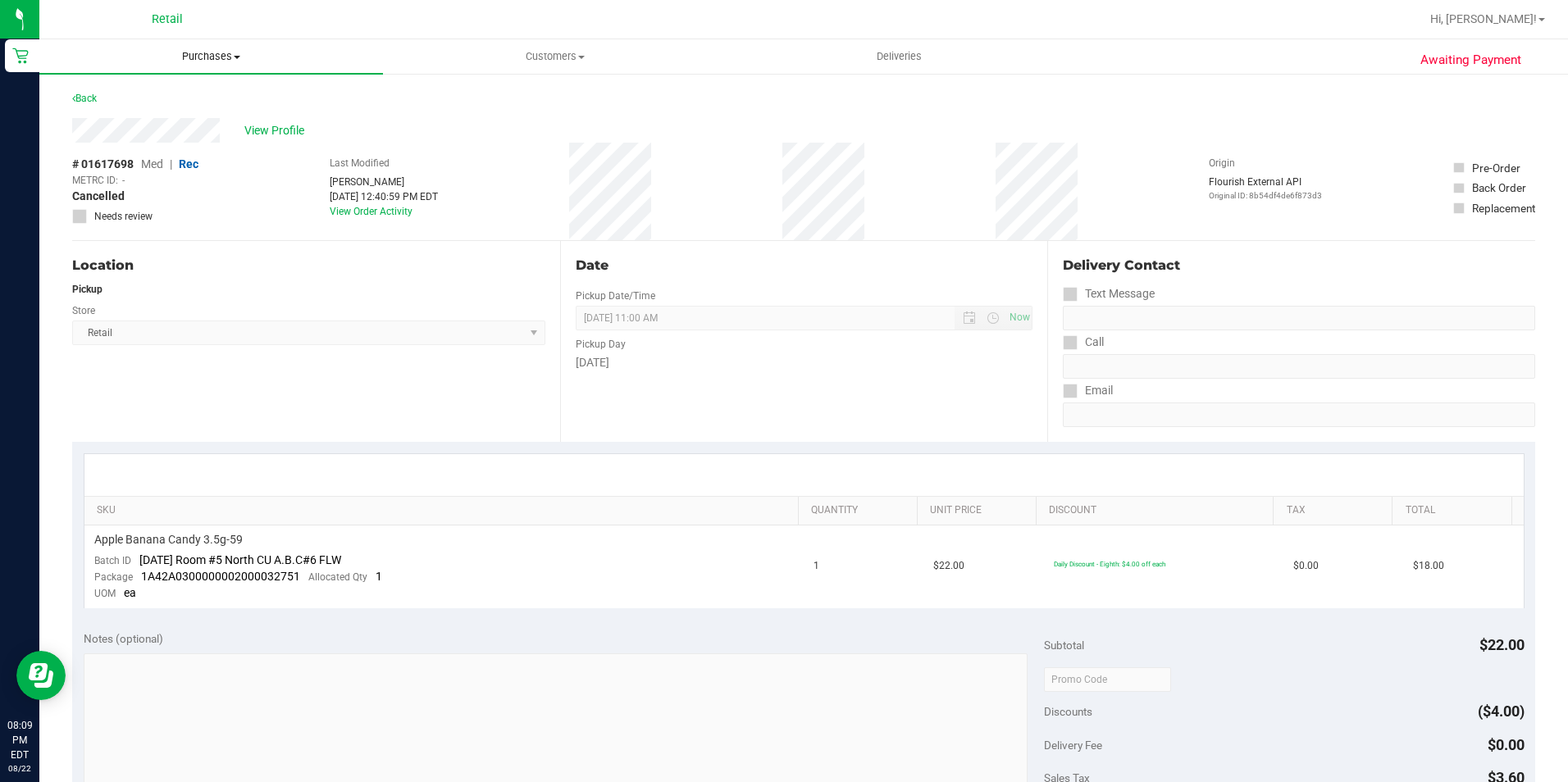
click at [219, 47] on uib-tab-heading "Purchases Summary of purchases Fulfillment All purchases" at bounding box center [211, 57] width 344 height 34
click at [191, 92] on span "Summary of purchases" at bounding box center [124, 98] width 168 height 14
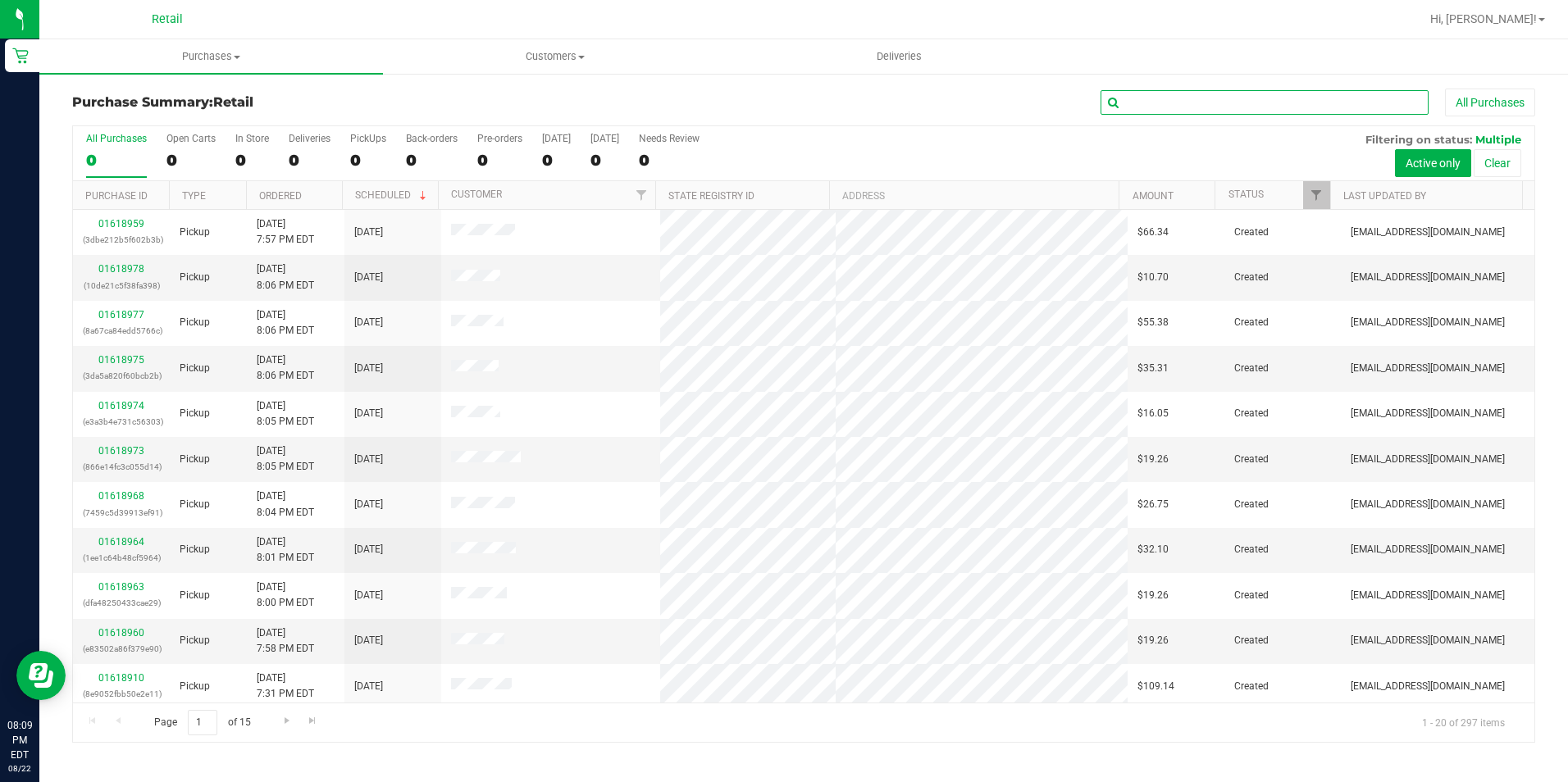
click at [1165, 92] on input "text" at bounding box center [1265, 102] width 328 height 24
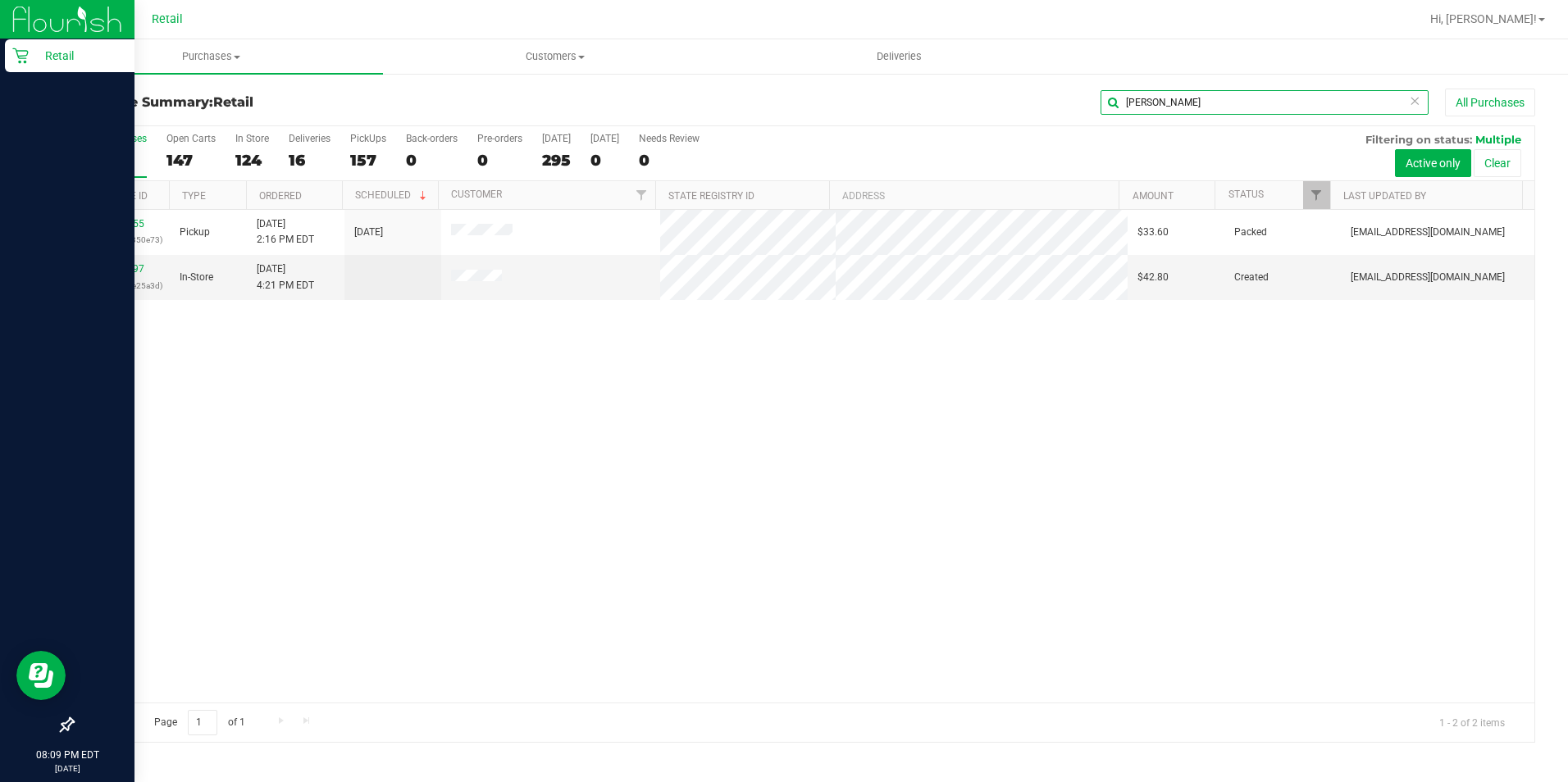
type input "tina"
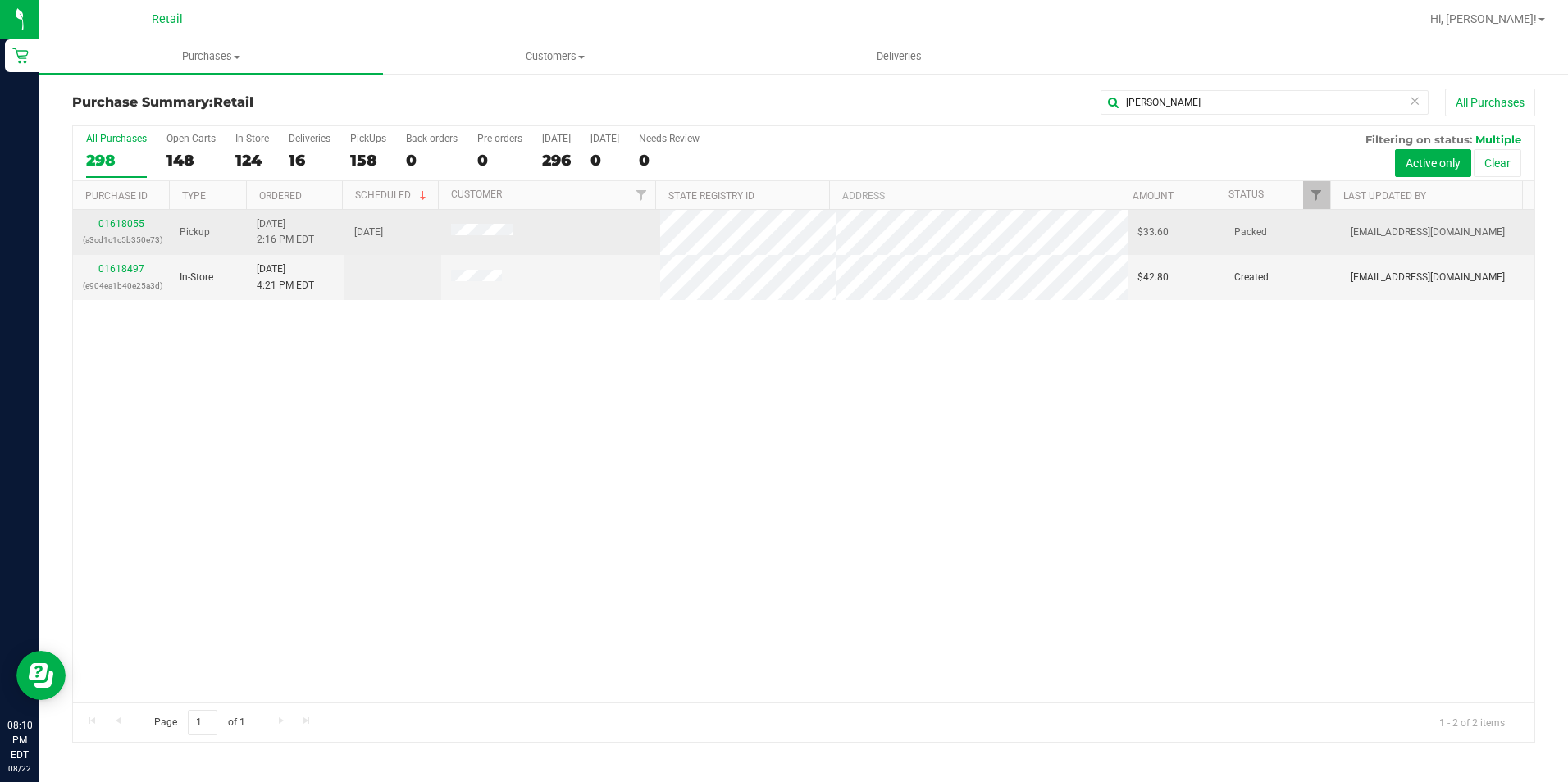
click at [130, 217] on div "01618055 (a3cd1c1c5b350e73)" at bounding box center [121, 232] width 77 height 32
click at [131, 220] on link "01618055" at bounding box center [121, 224] width 46 height 12
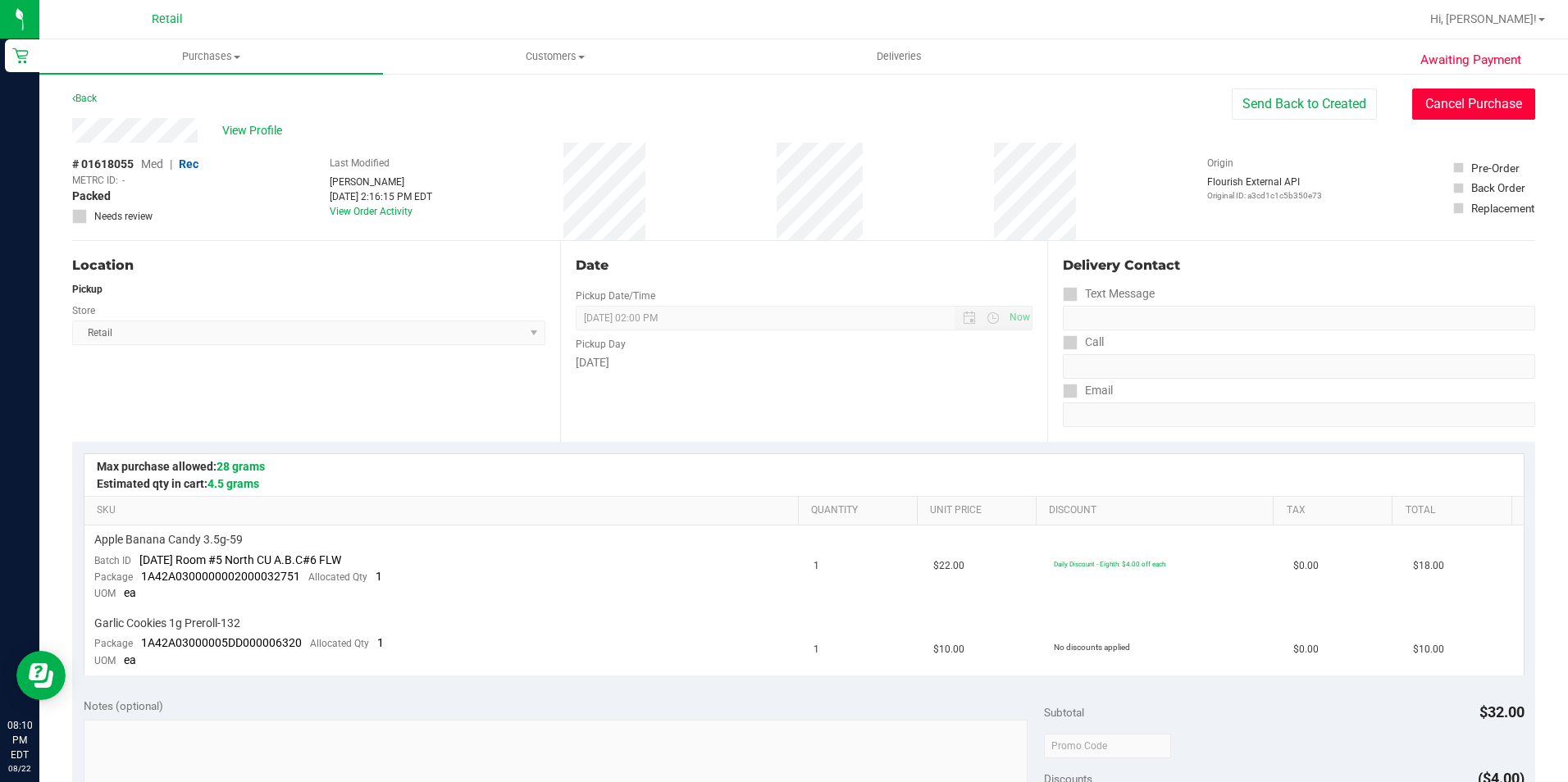
click at [1447, 97] on button "Cancel Purchase" at bounding box center [1473, 104] width 123 height 32
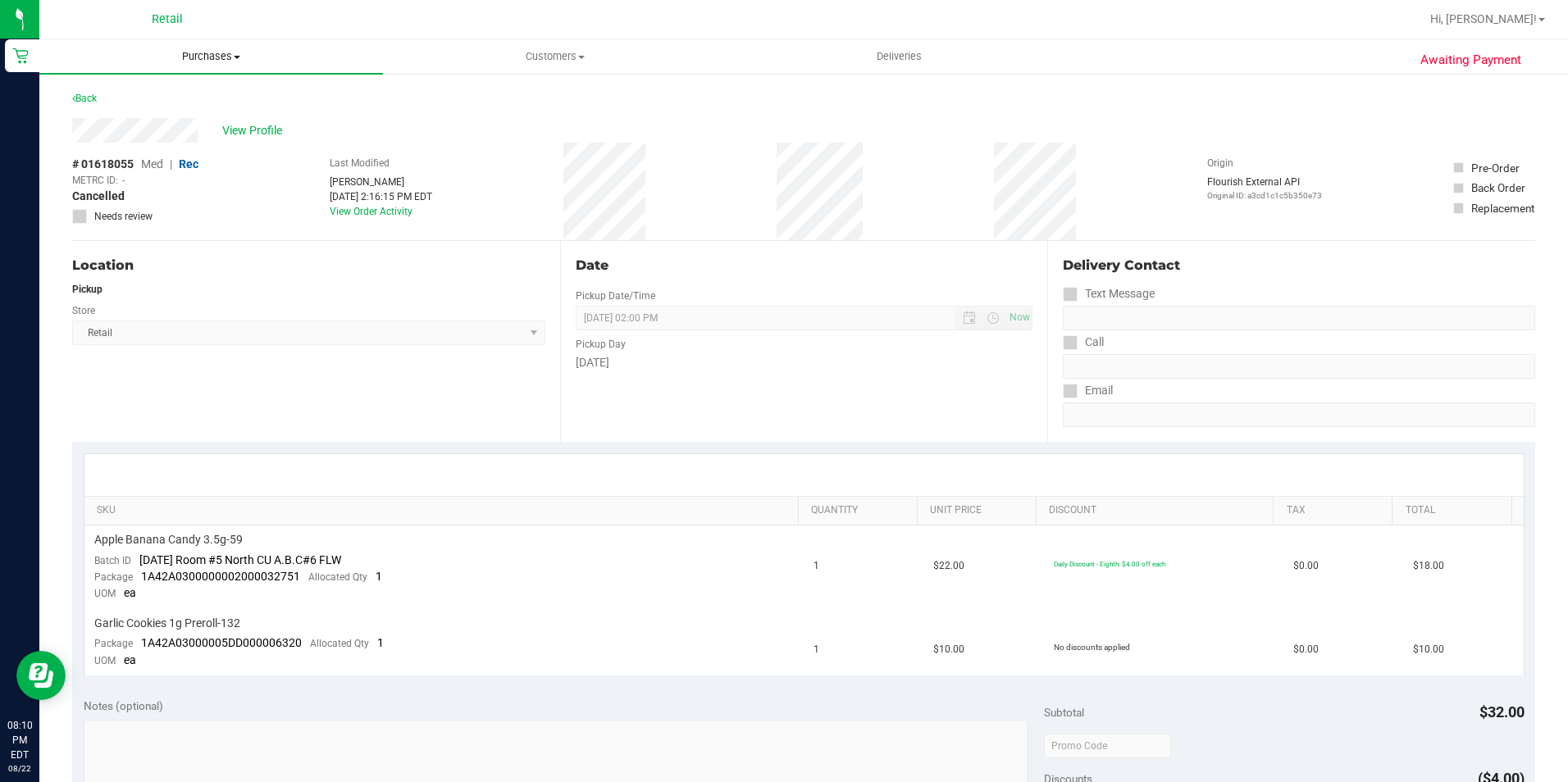
click at [219, 50] on span "Purchases" at bounding box center [211, 57] width 344 height 14
click at [143, 87] on ul "Summary of purchases Fulfillment All purchases" at bounding box center [211, 119] width 344 height 88
click at [229, 51] on span "Purchases" at bounding box center [211, 57] width 344 height 14
click at [185, 89] on li "Summary of purchases" at bounding box center [211, 99] width 344 height 20
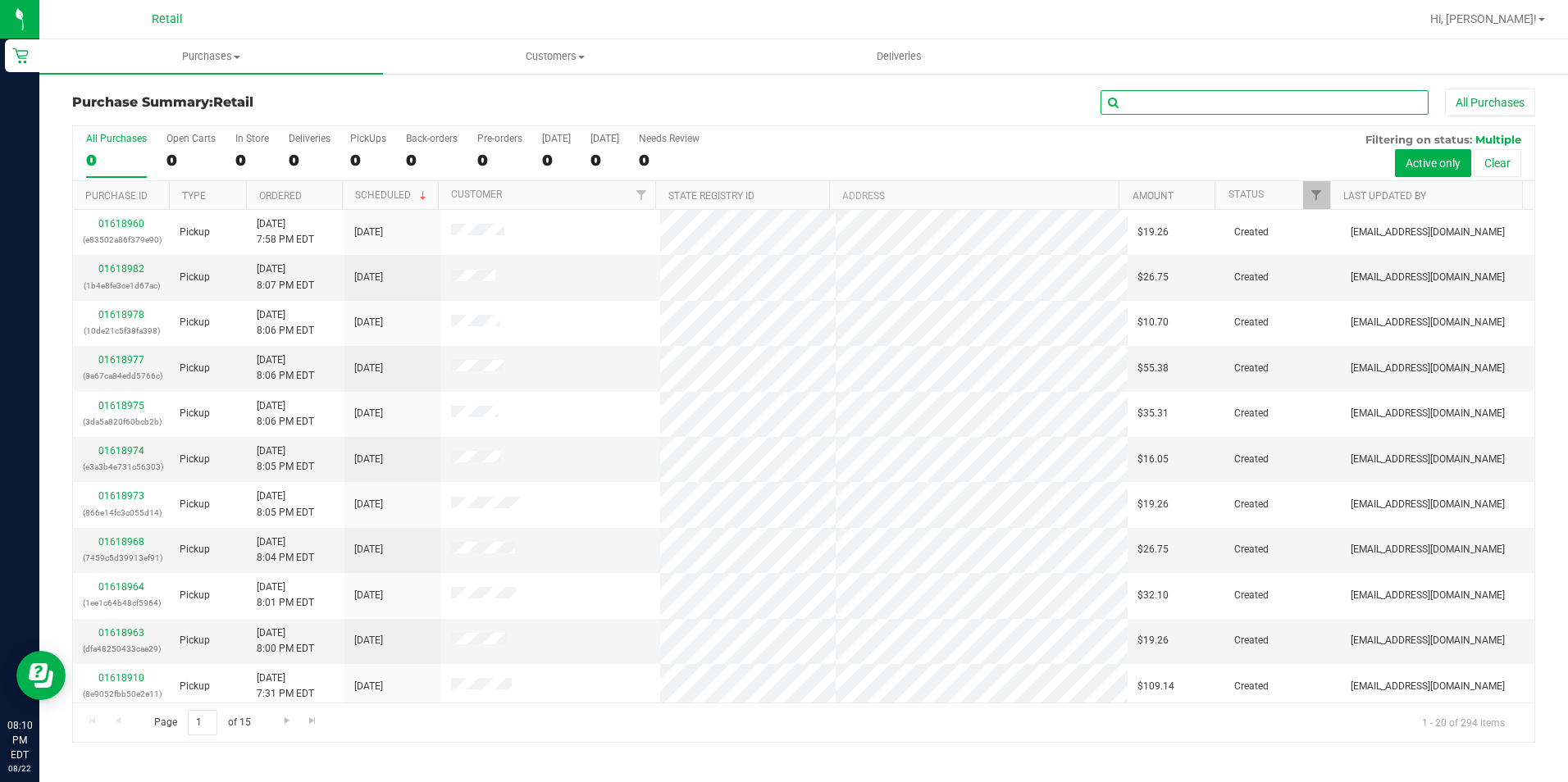
click at [1189, 106] on input "text" at bounding box center [1265, 102] width 328 height 24
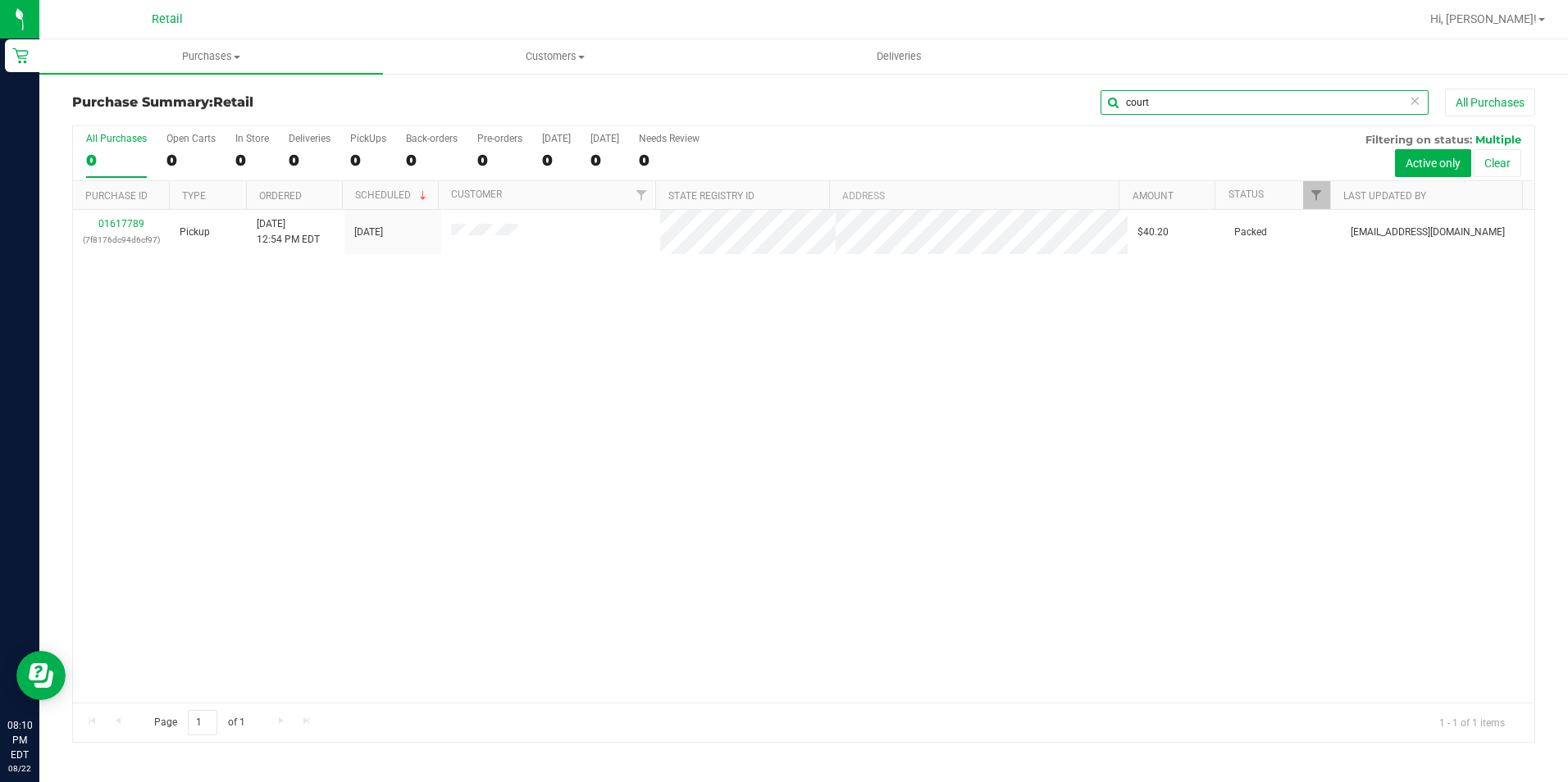
type input "court"
click at [128, 219] on link "01617789" at bounding box center [121, 224] width 46 height 12
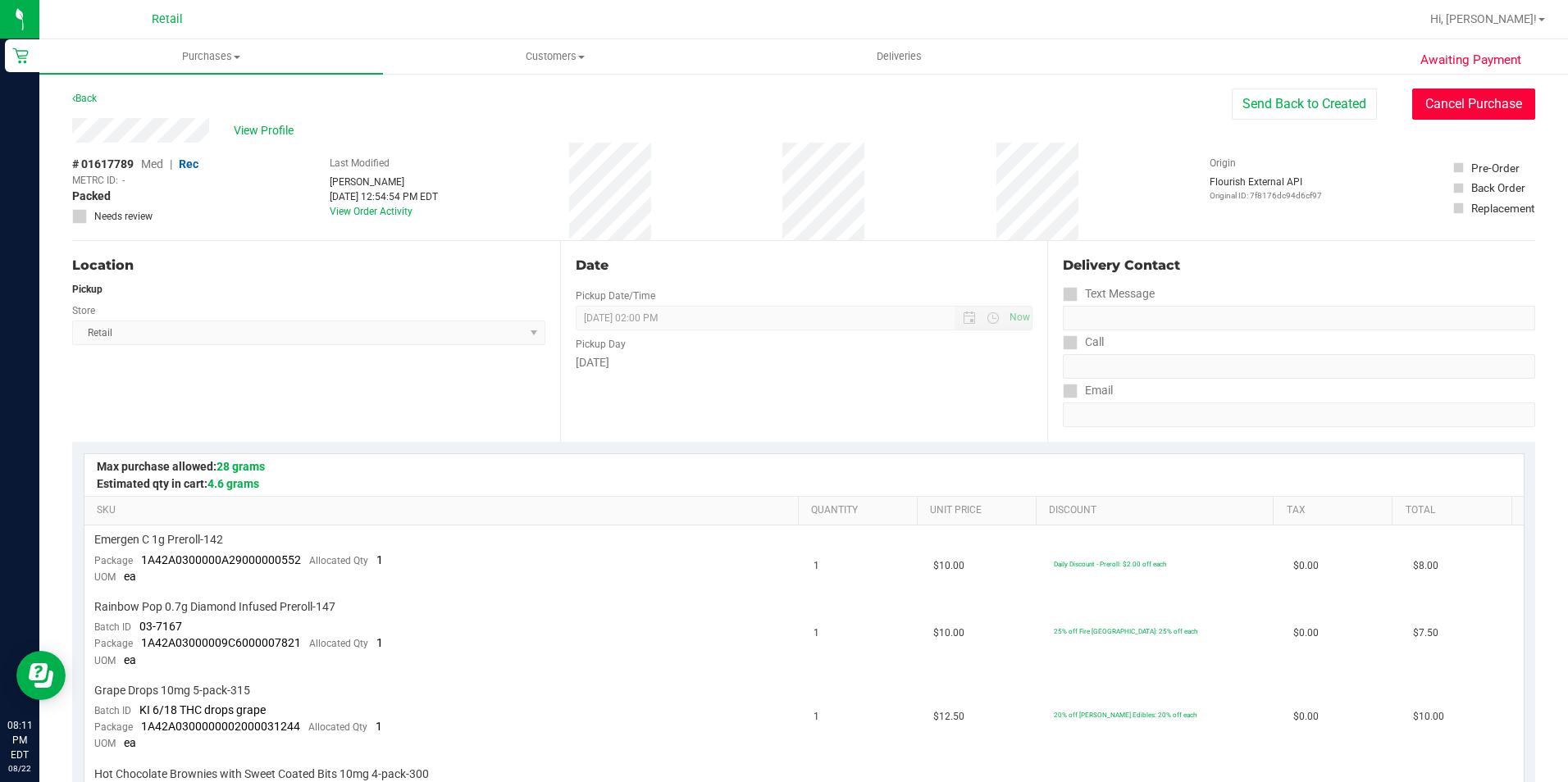
click at [1454, 110] on button "Cancel Purchase" at bounding box center [1473, 104] width 123 height 32
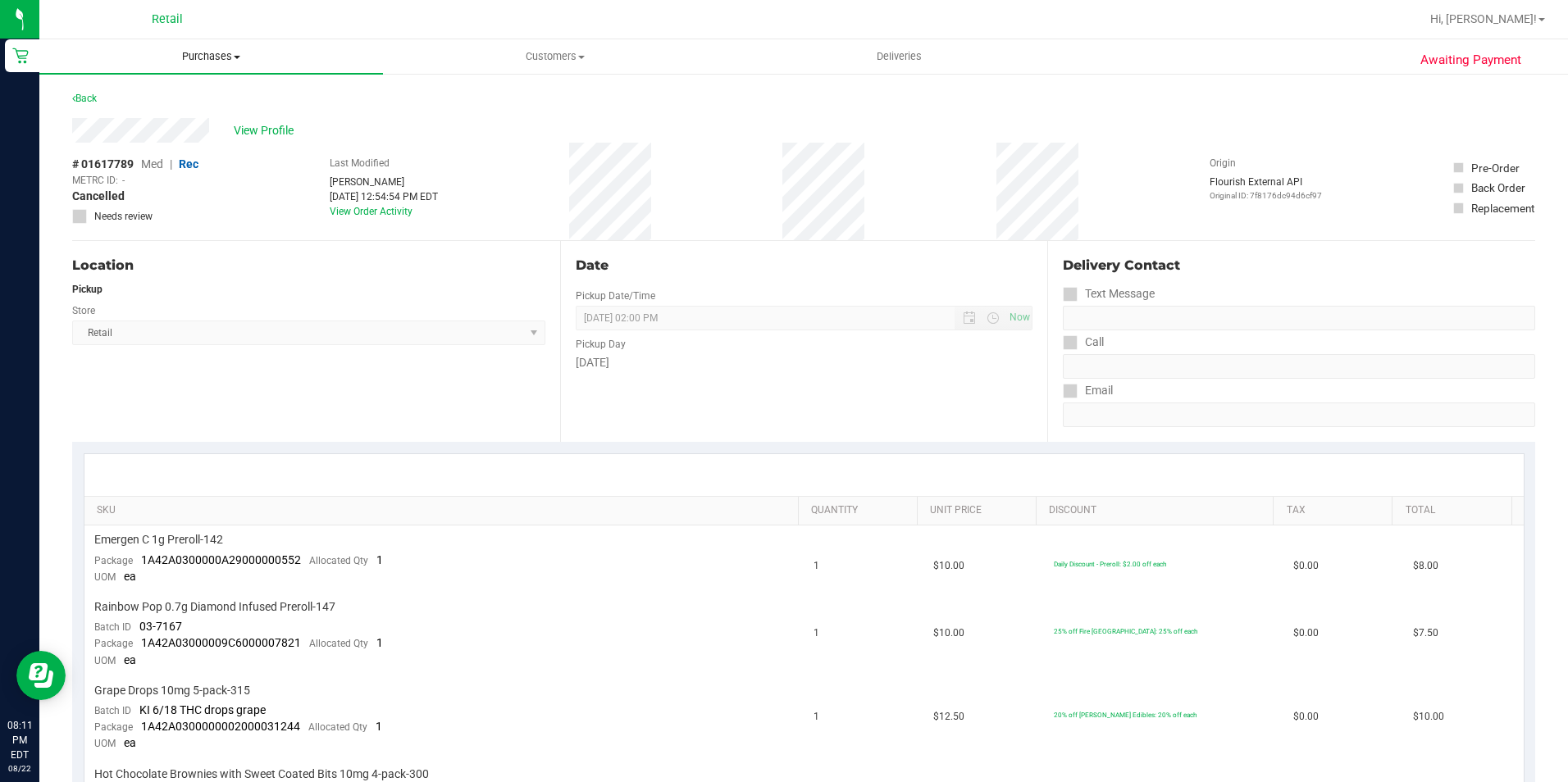
click at [192, 50] on span "Purchases" at bounding box center [211, 57] width 344 height 14
click at [184, 97] on span "Summary of purchases" at bounding box center [124, 98] width 168 height 14
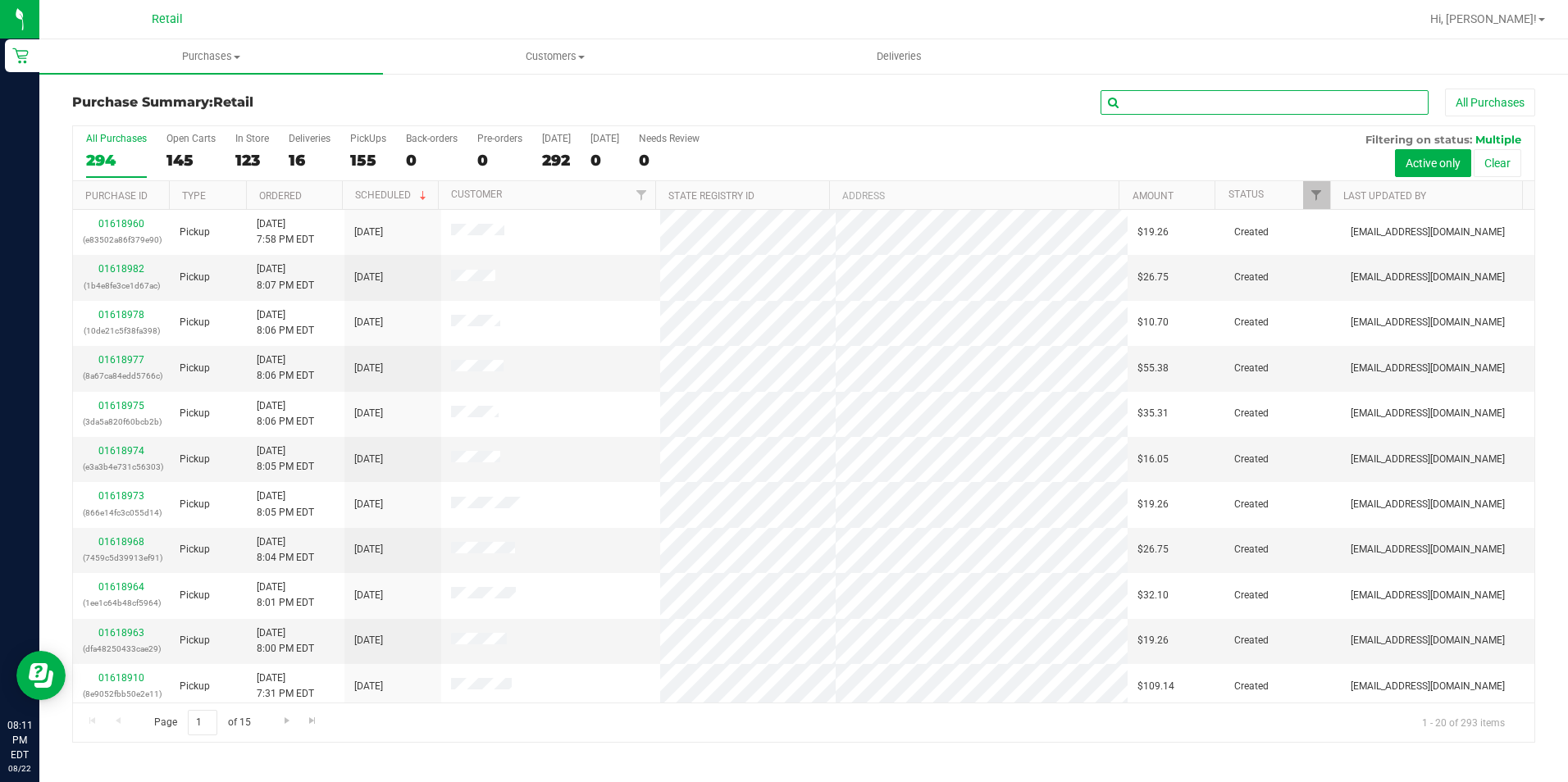
click at [1161, 106] on input "text" at bounding box center [1265, 102] width 328 height 24
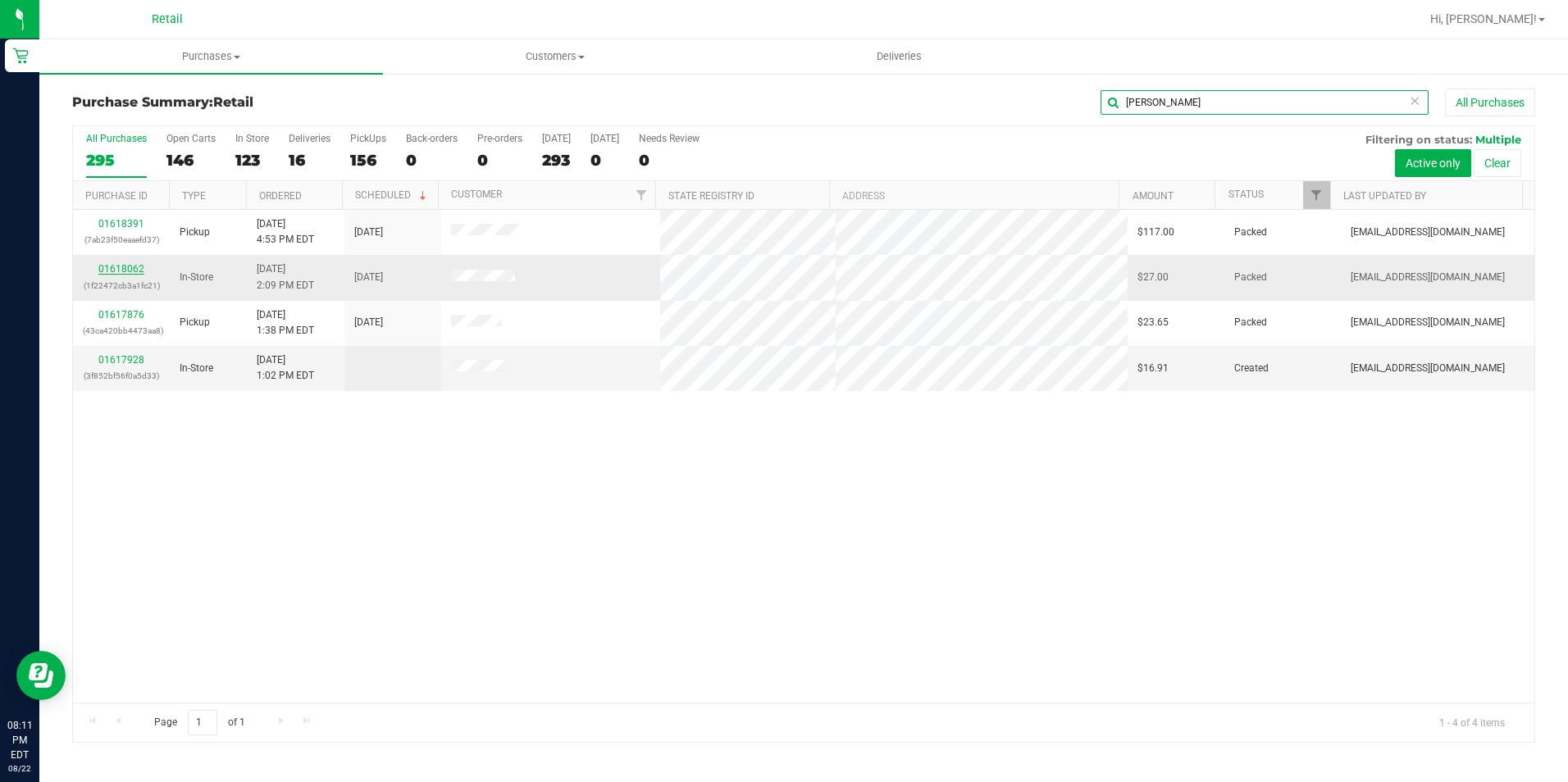
type input "brian"
click at [134, 265] on link "01618062" at bounding box center [121, 269] width 46 height 12
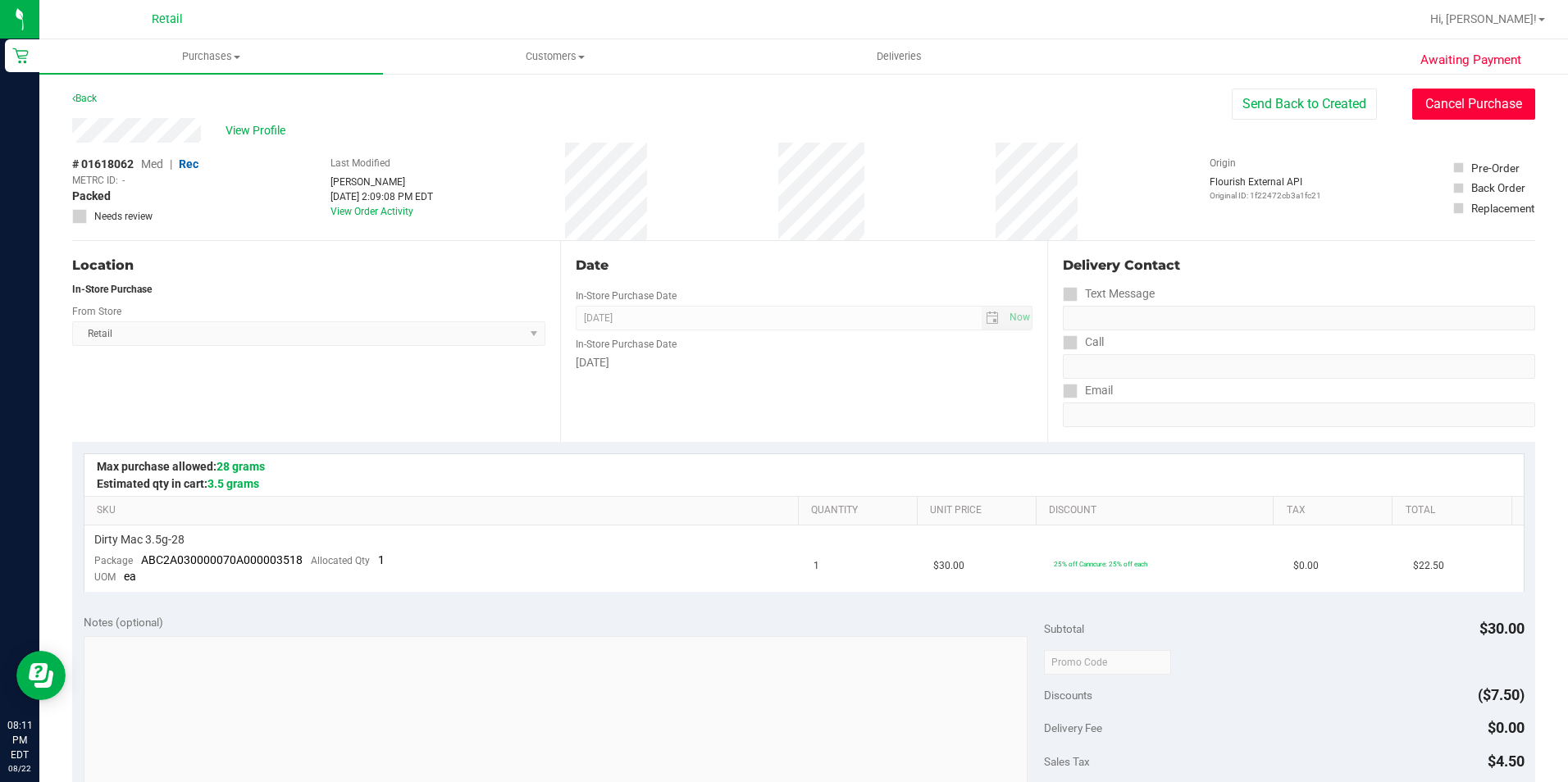
click at [1417, 96] on button "Cancel Purchase" at bounding box center [1473, 104] width 123 height 32
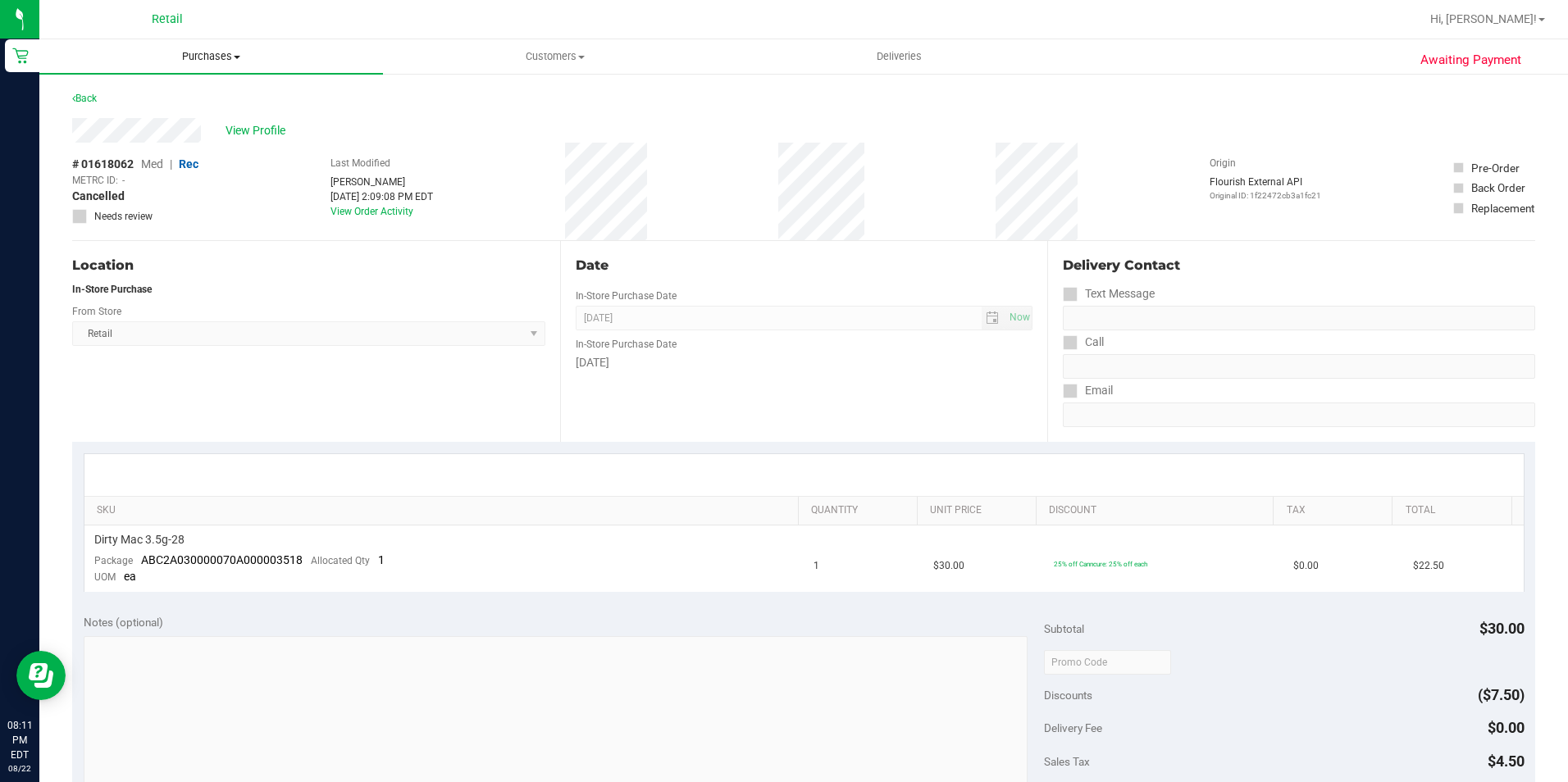
click at [233, 53] on span "Purchases" at bounding box center [211, 57] width 344 height 14
click at [232, 99] on li "Summary of purchases" at bounding box center [211, 99] width 344 height 20
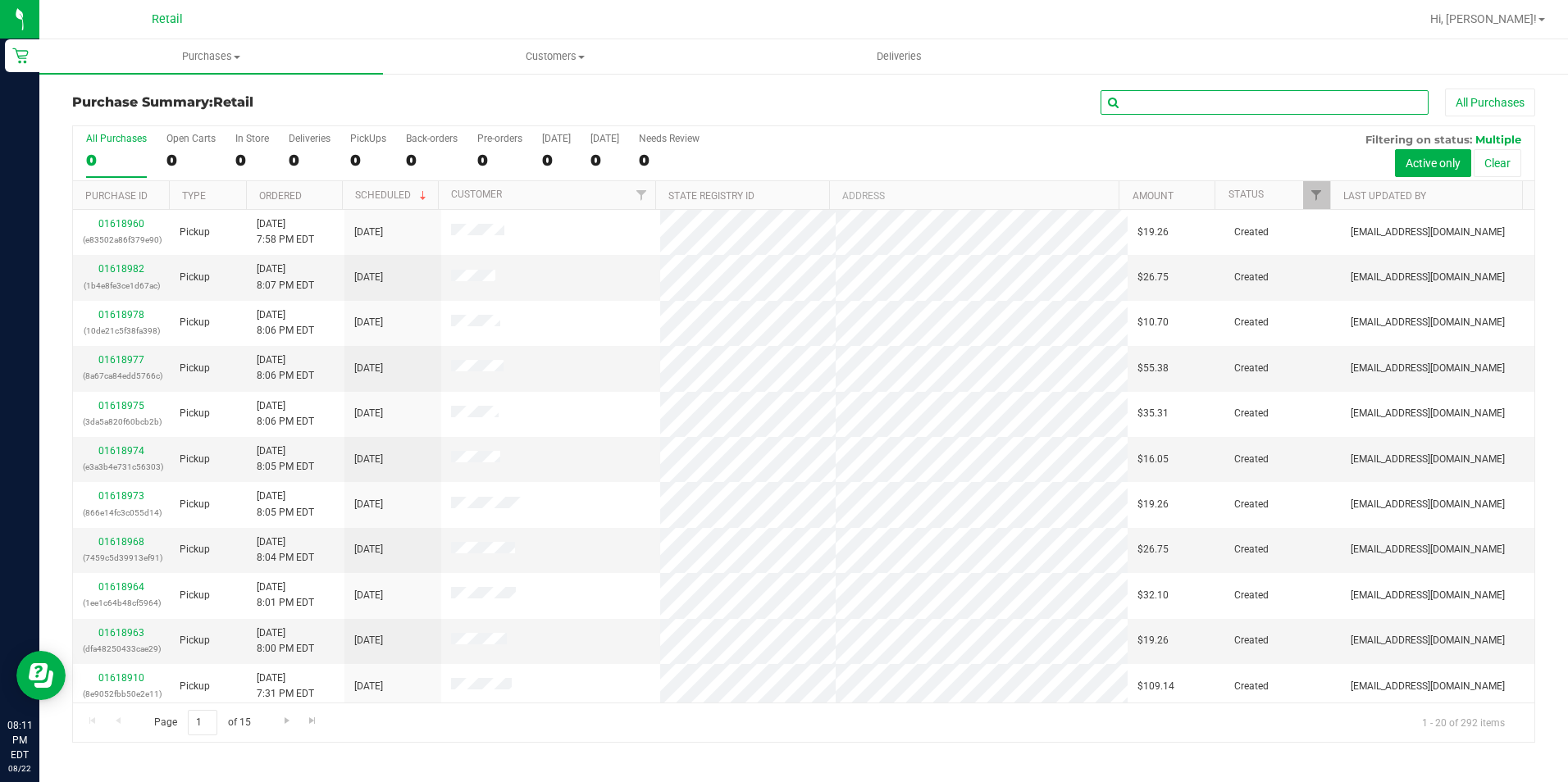
click at [1235, 99] on input "text" at bounding box center [1265, 102] width 328 height 24
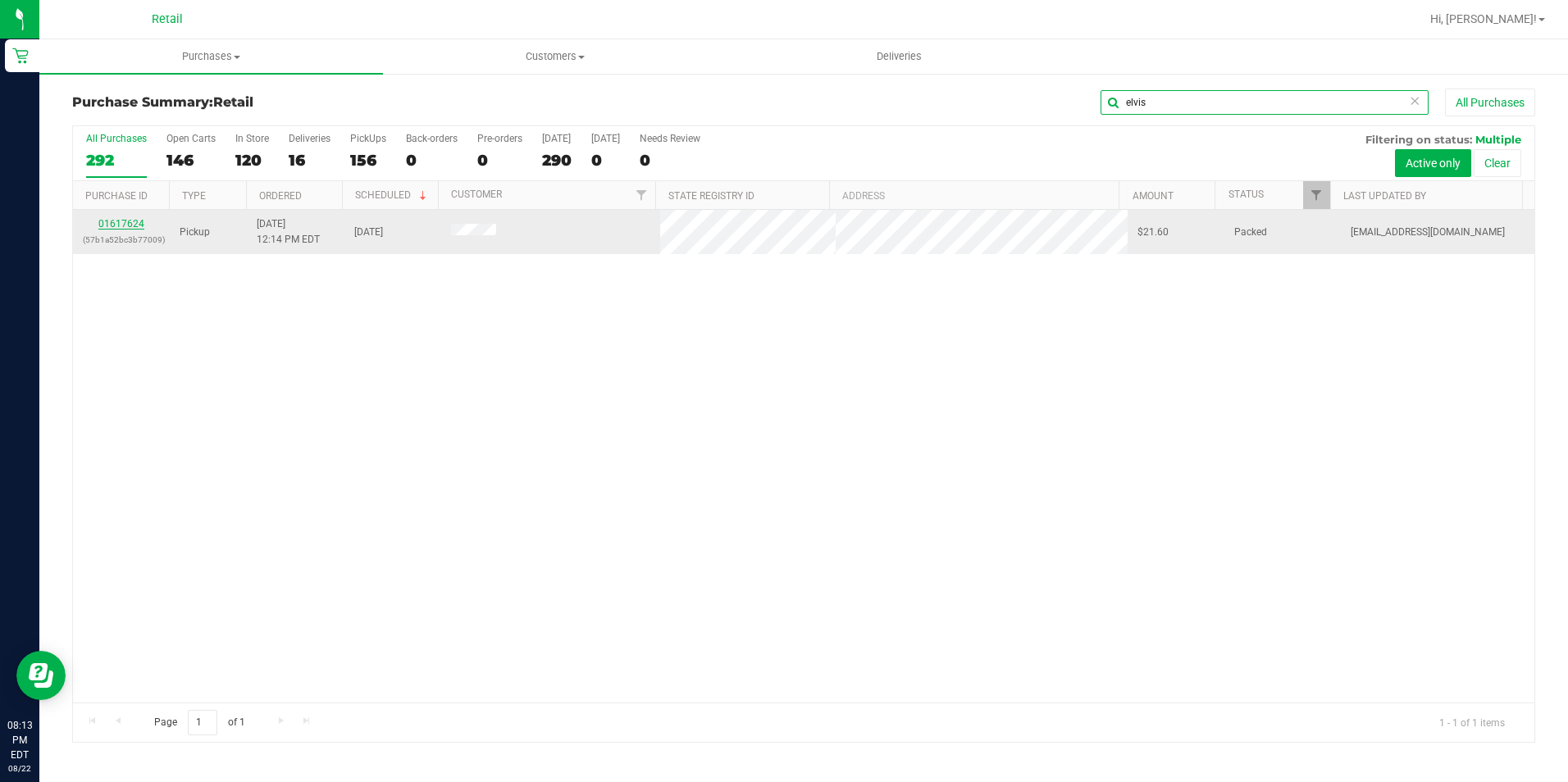
type input "elvis"
click at [134, 222] on link "01617624" at bounding box center [121, 224] width 46 height 12
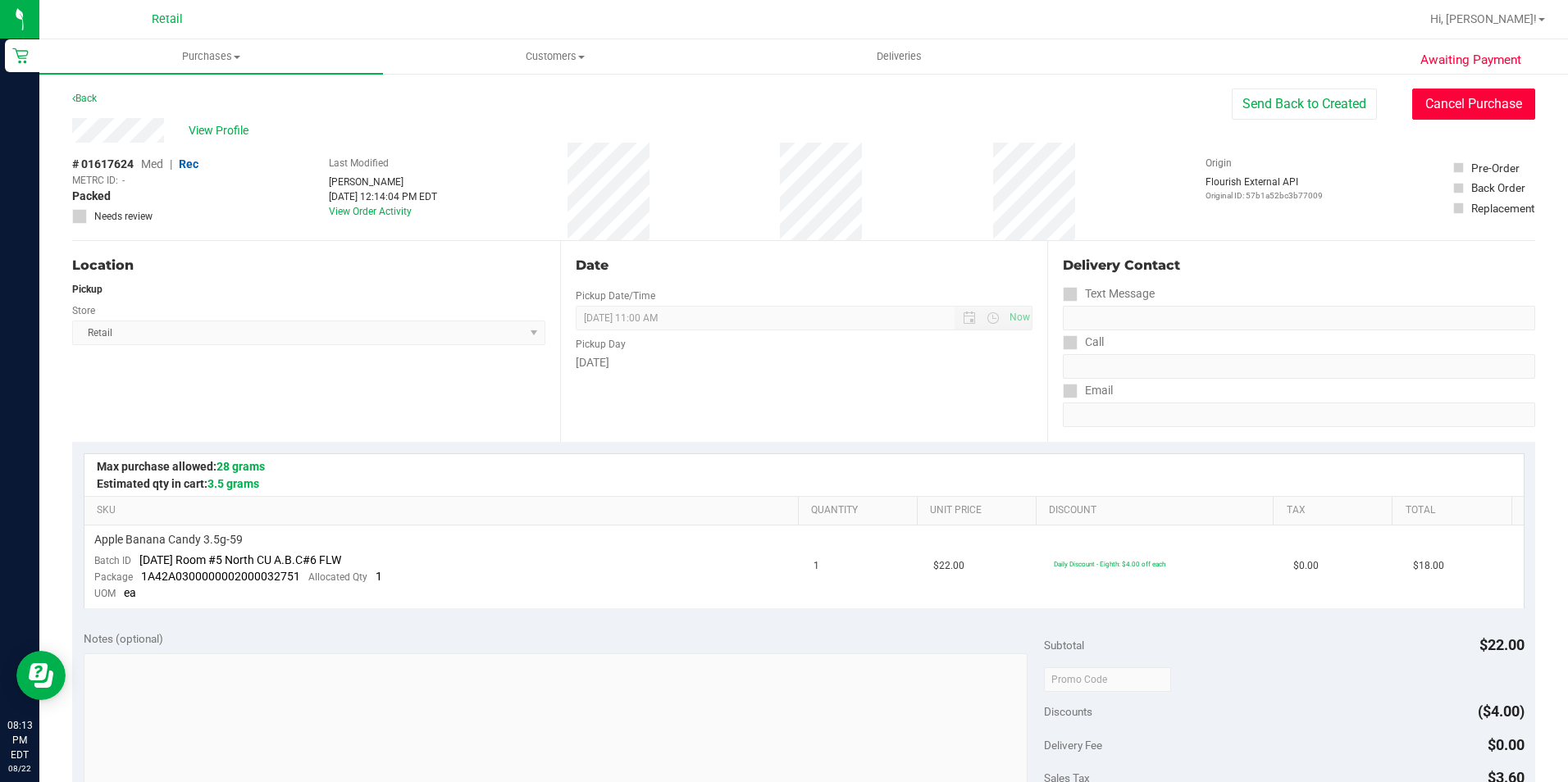
click at [1442, 109] on button "Cancel Purchase" at bounding box center [1473, 104] width 123 height 32
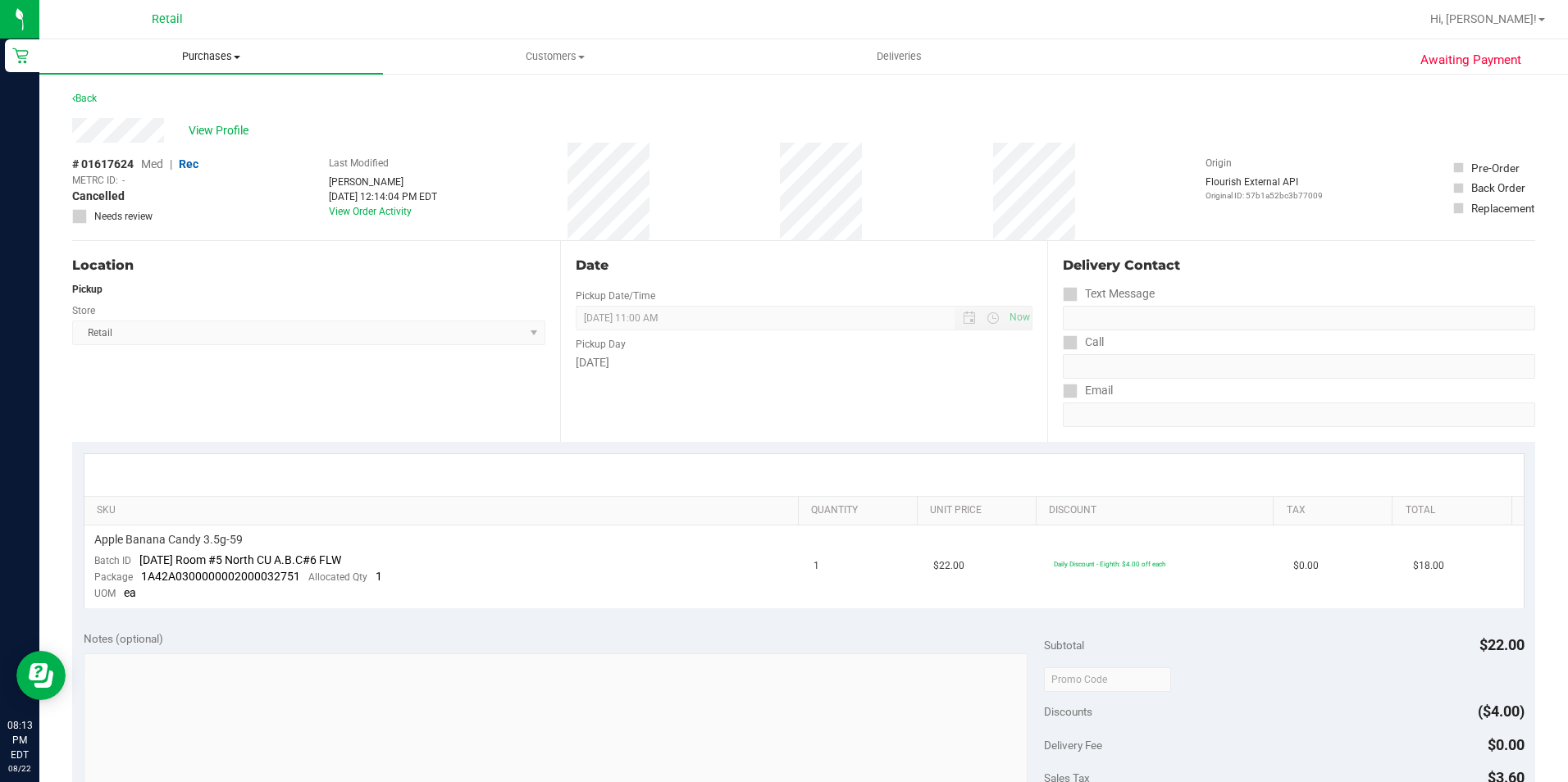
click at [225, 56] on span "Purchases" at bounding box center [211, 57] width 344 height 14
click at [182, 97] on span "Summary of purchases" at bounding box center [124, 98] width 168 height 14
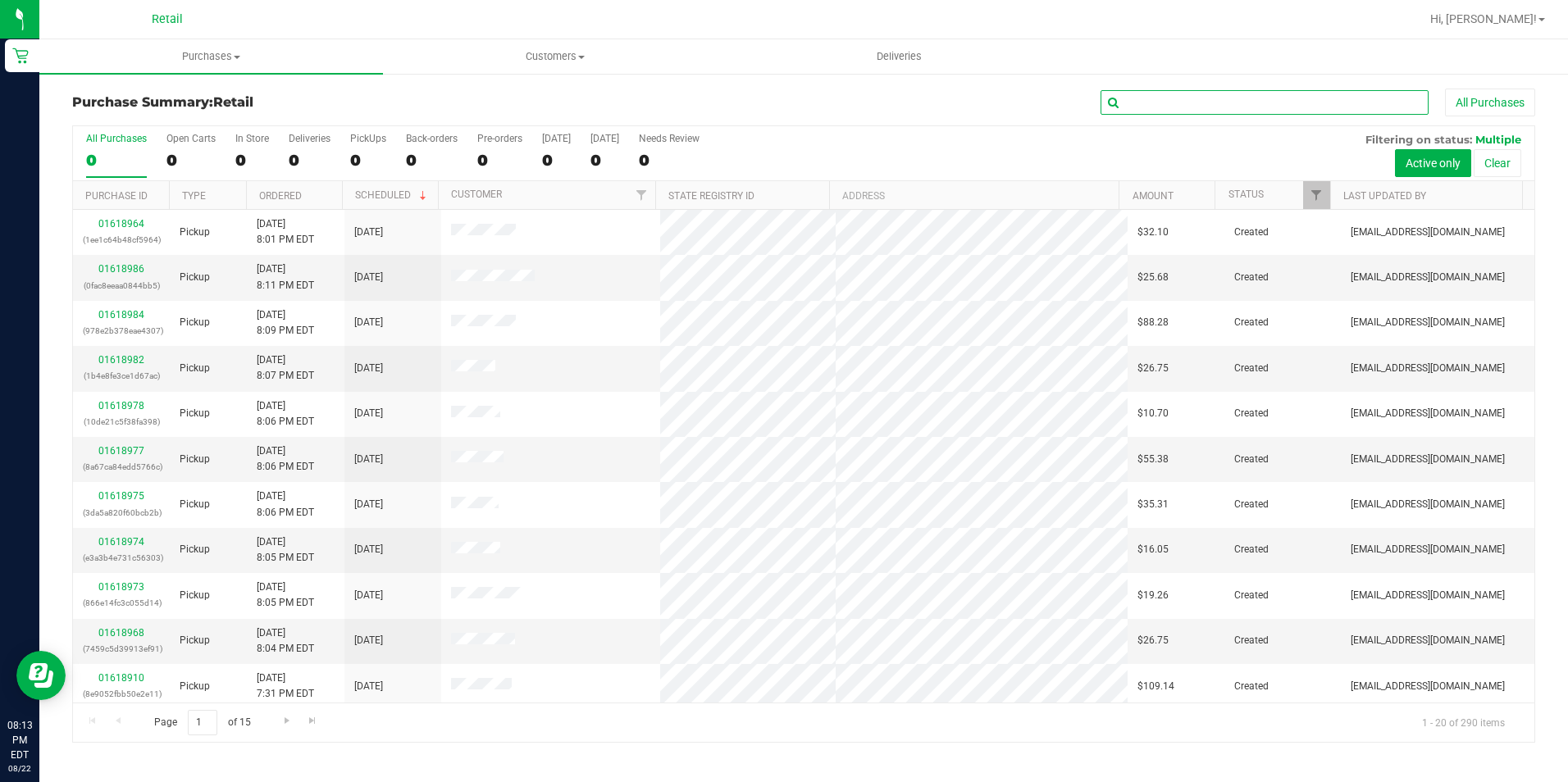
click at [1141, 97] on input "text" at bounding box center [1265, 102] width 328 height 24
click at [1194, 752] on div "Purchase Summary: Retail All Purchases All Purchases 290 Open Carts 146 In Stor…" at bounding box center [804, 416] width 1528 height 687
click at [1145, 113] on input "text" at bounding box center [1265, 102] width 328 height 24
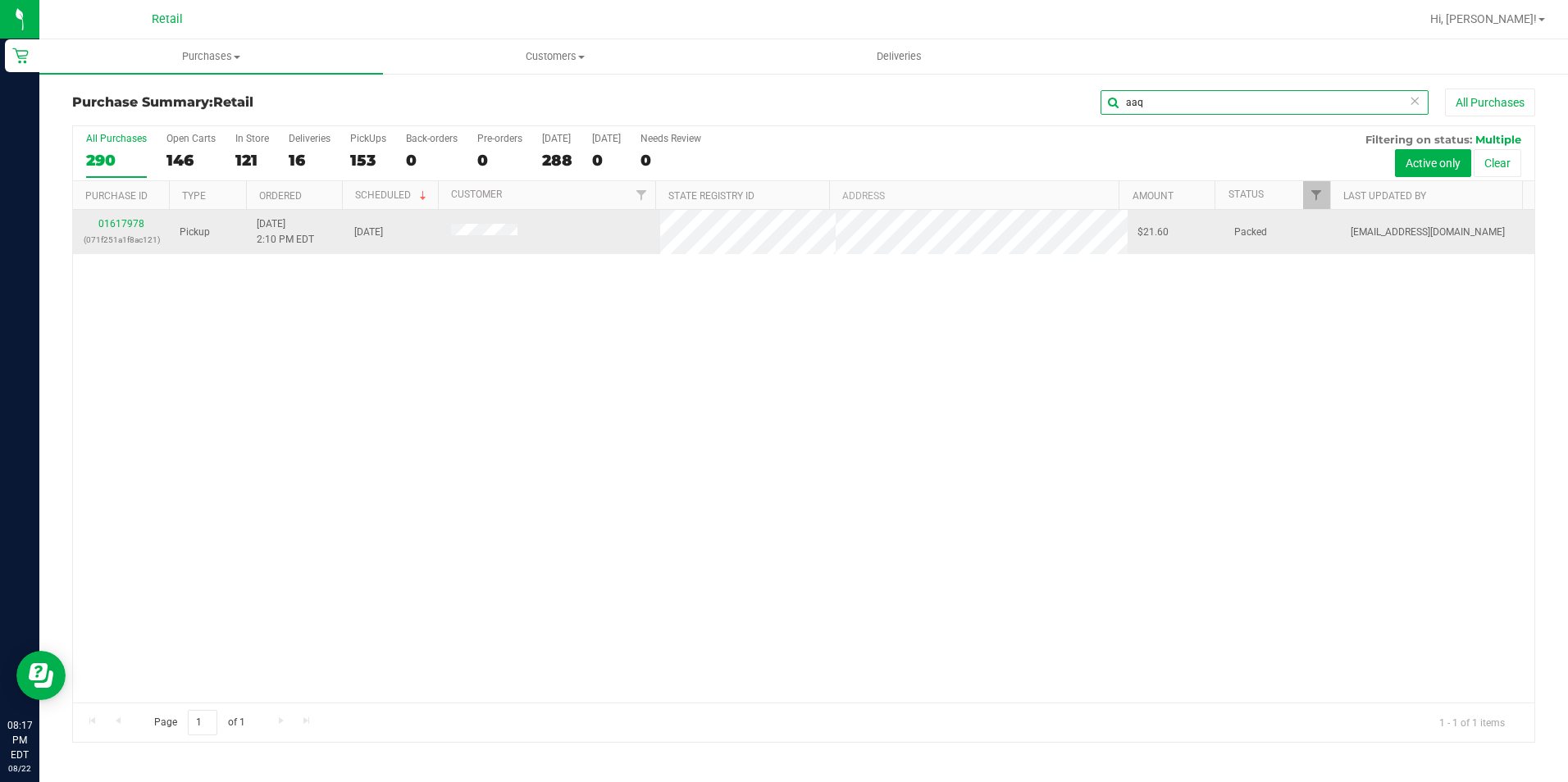
type input "aaq"
click at [115, 221] on link "01617978" at bounding box center [121, 224] width 46 height 12
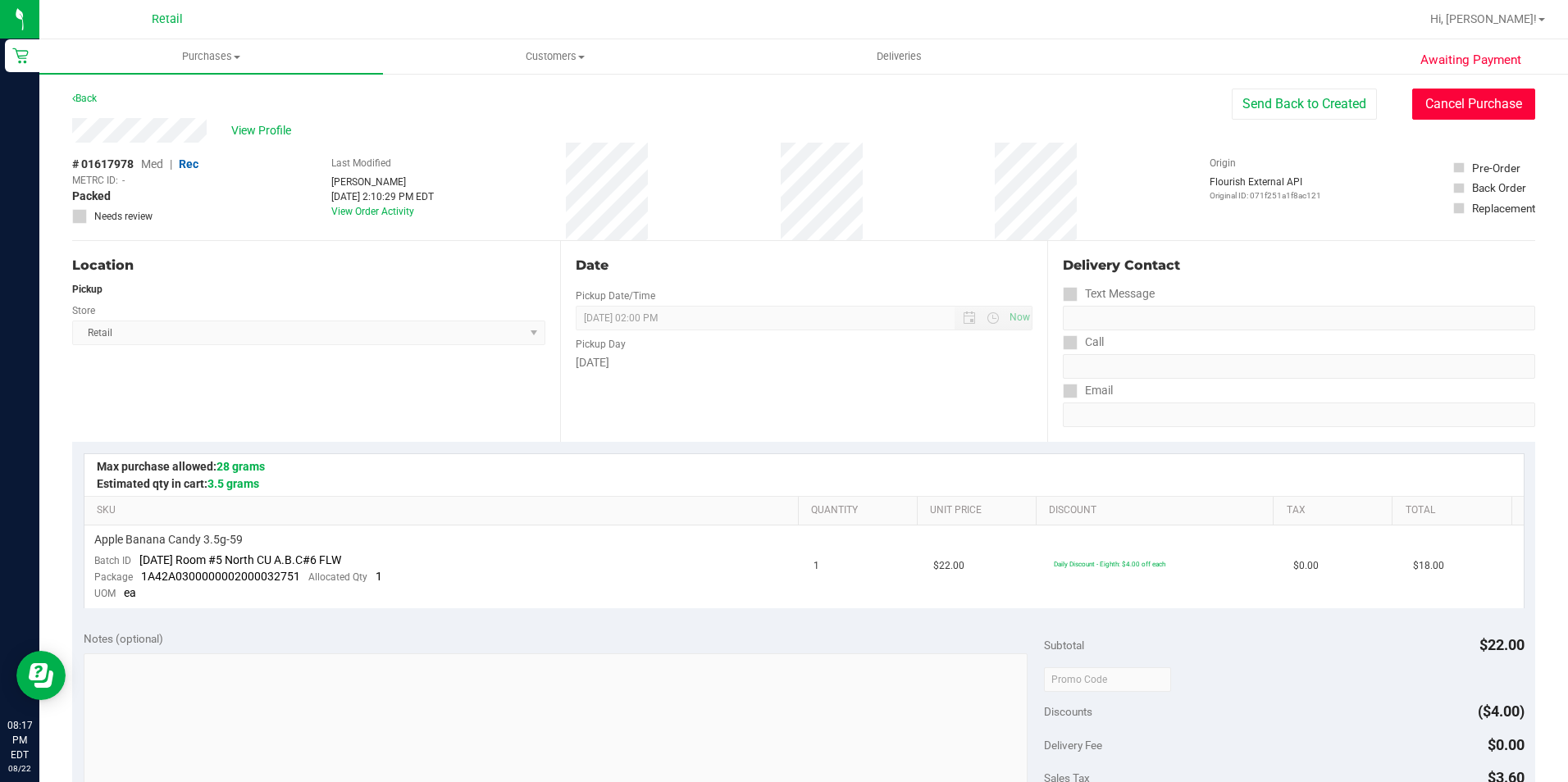
click at [1435, 115] on button "Cancel Purchase" at bounding box center [1473, 104] width 123 height 32
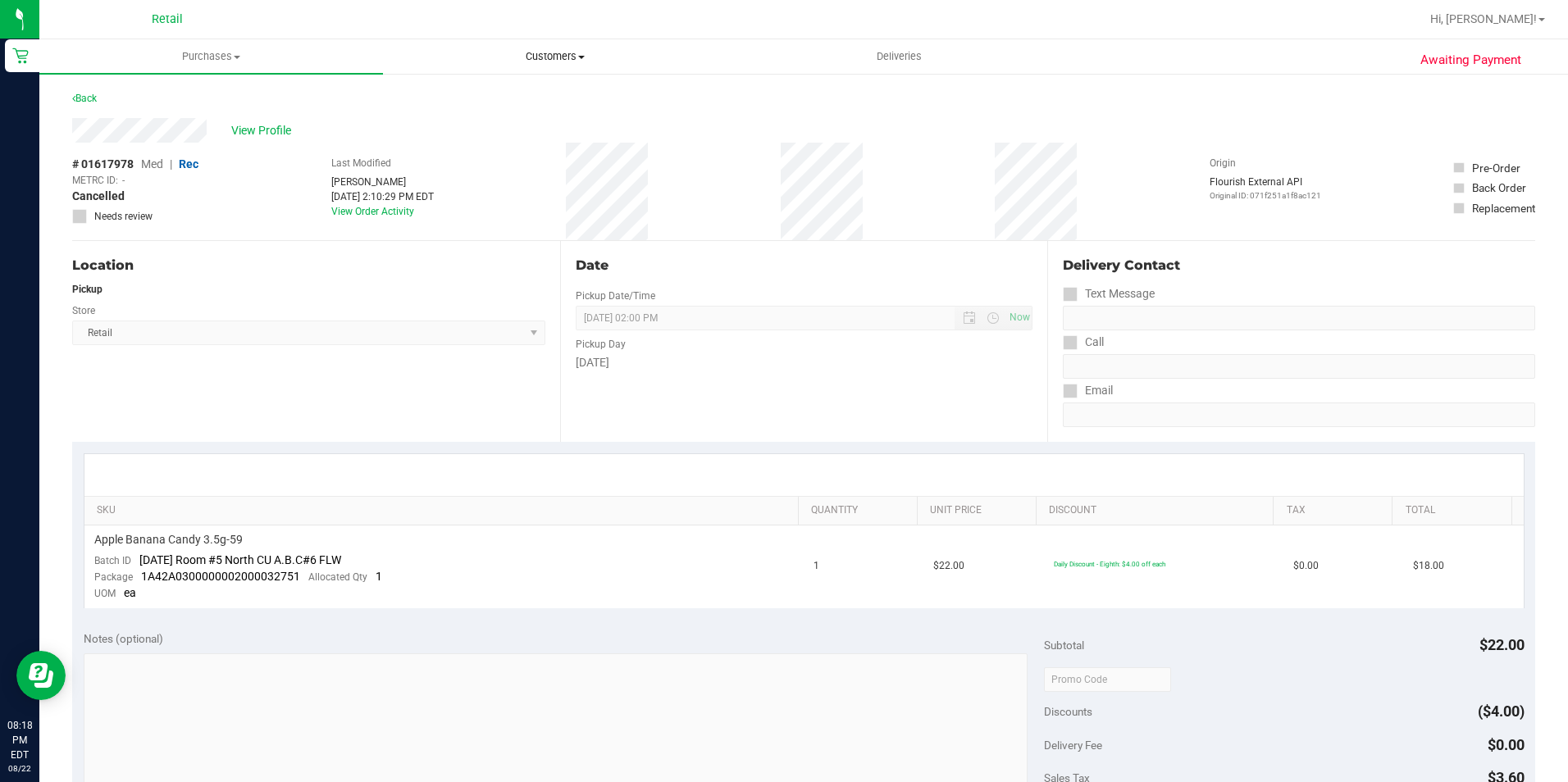
drag, startPoint x: 544, startPoint y: 56, endPoint x: 535, endPoint y: 69, distance: 15.8
click at [544, 56] on span "Customers" at bounding box center [554, 57] width 342 height 14
click at [213, 55] on span "Purchases" at bounding box center [211, 57] width 342 height 14
click at [204, 94] on span "Summary of purchases" at bounding box center [124, 98] width 168 height 14
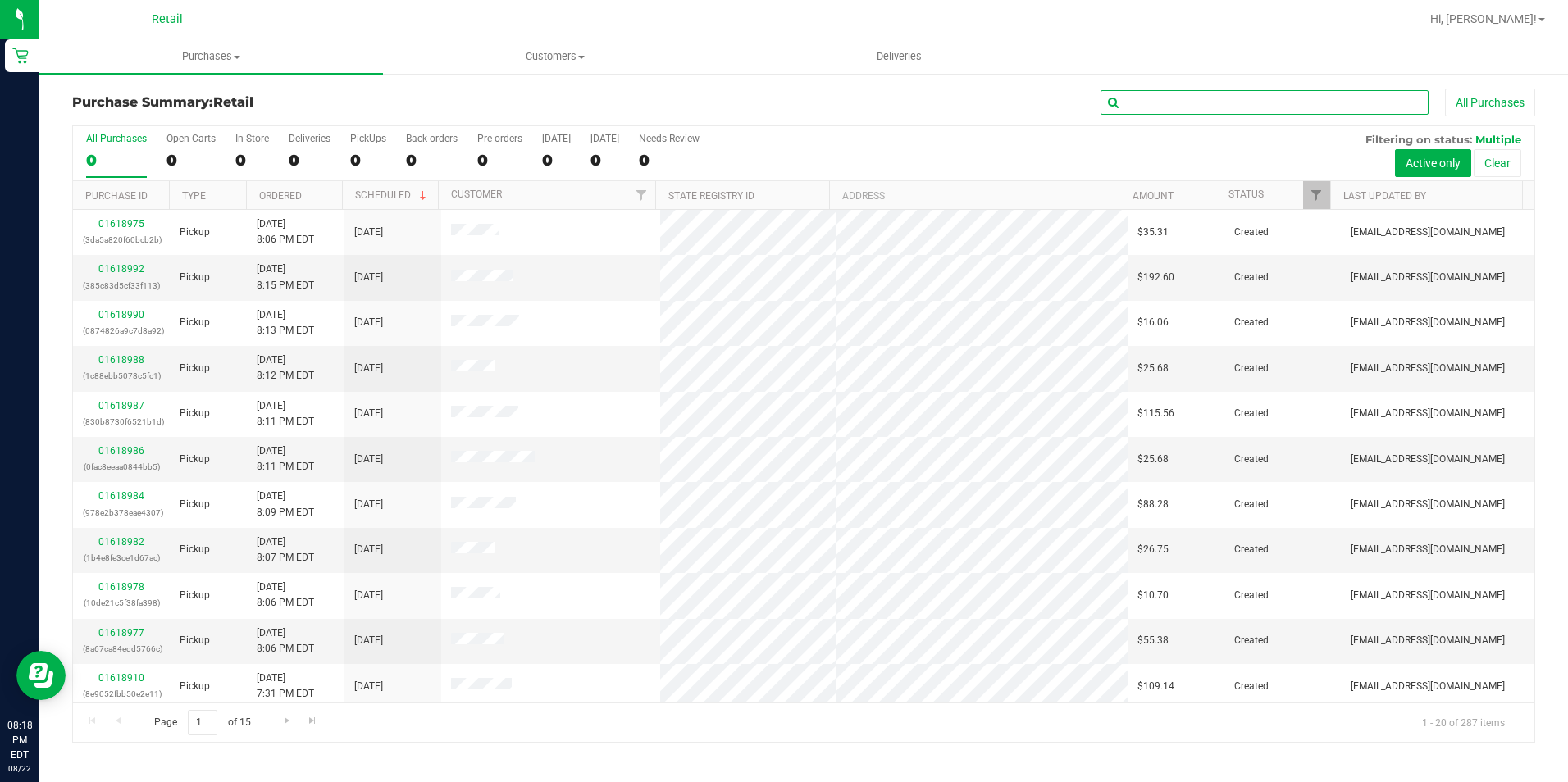
click at [1194, 97] on input "text" at bounding box center [1265, 102] width 328 height 24
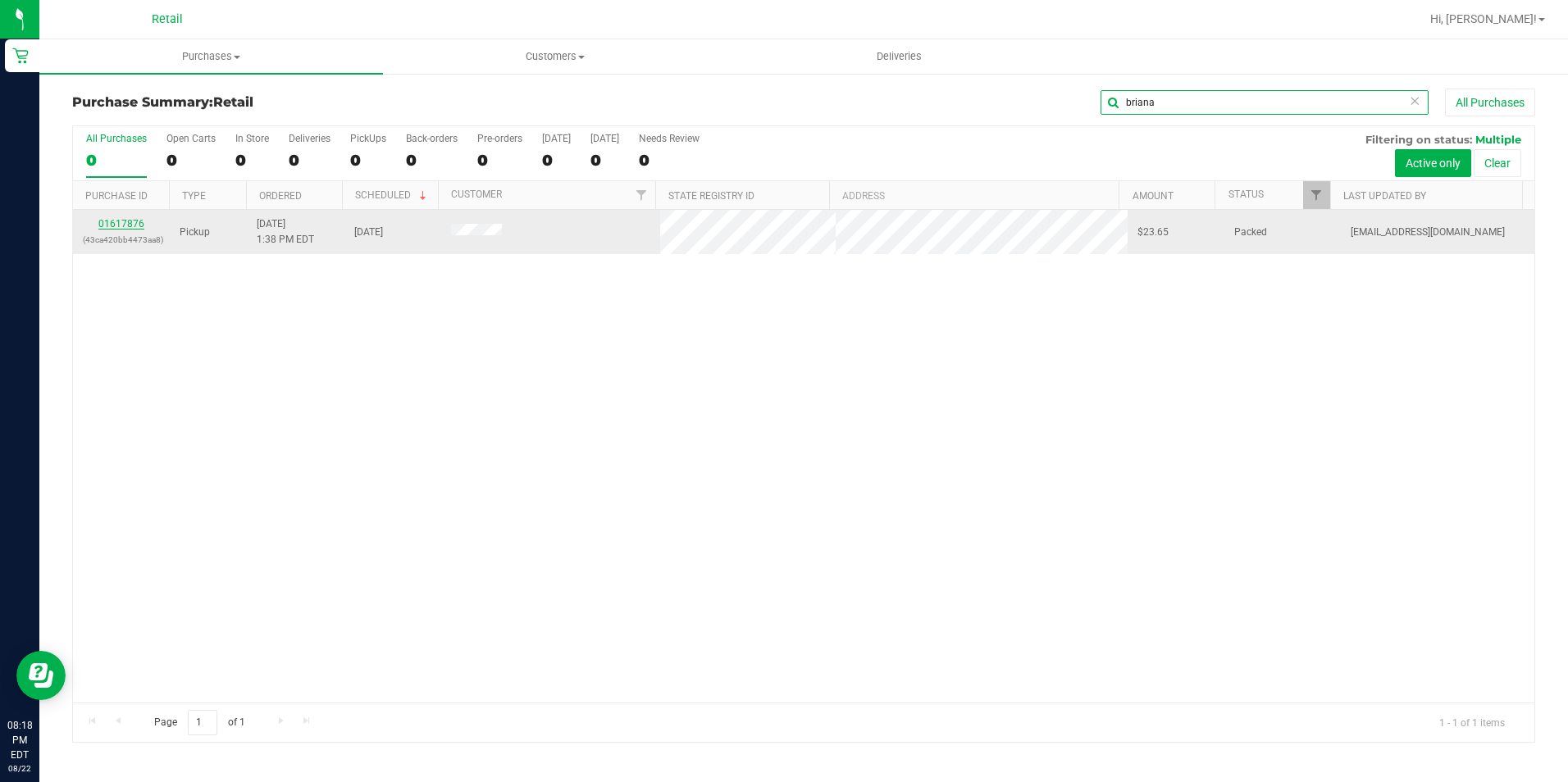
type input "briana"
click at [134, 218] on link "01617876" at bounding box center [121, 224] width 46 height 12
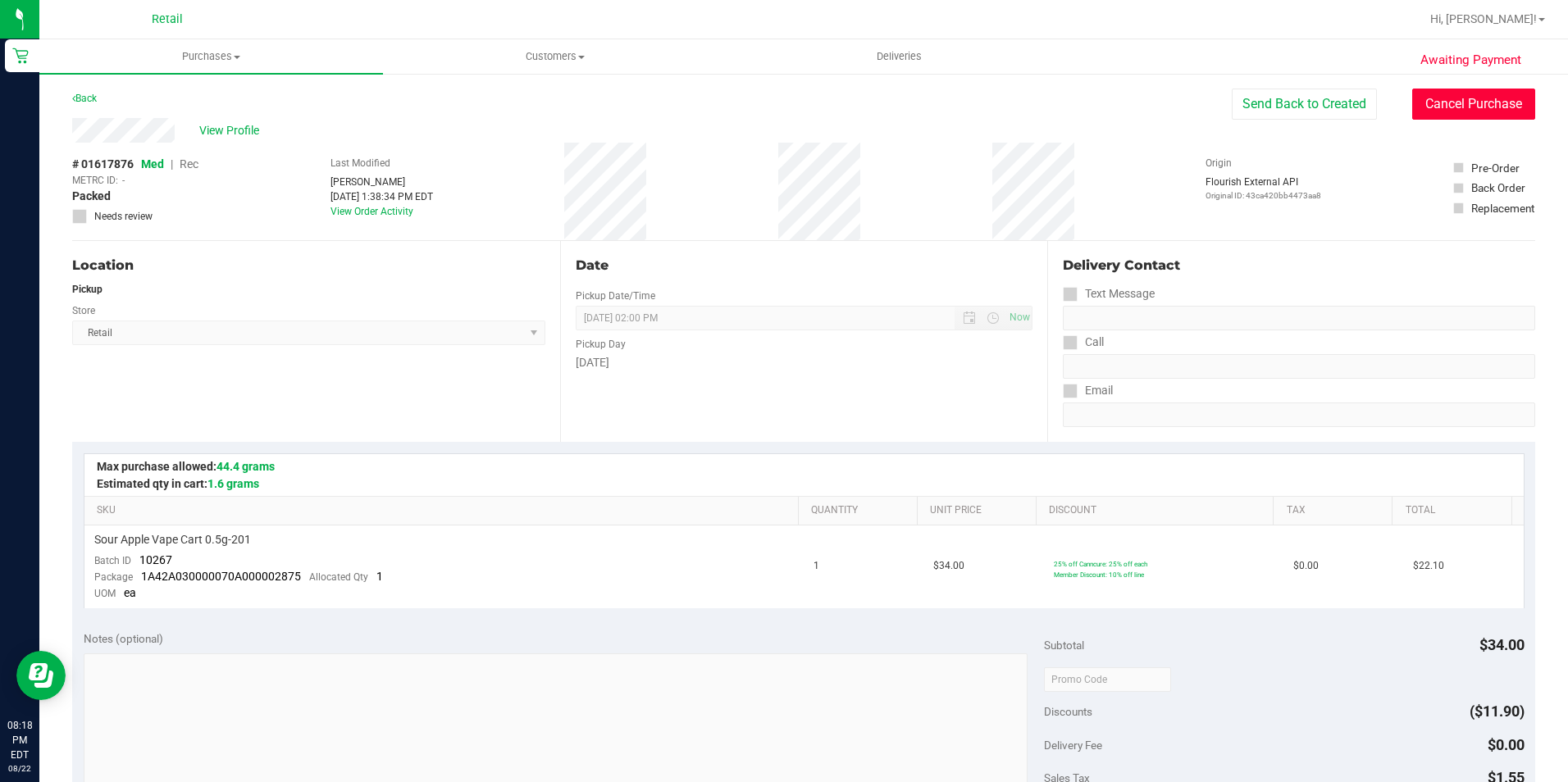
click at [1428, 96] on button "Cancel Purchase" at bounding box center [1473, 104] width 123 height 32
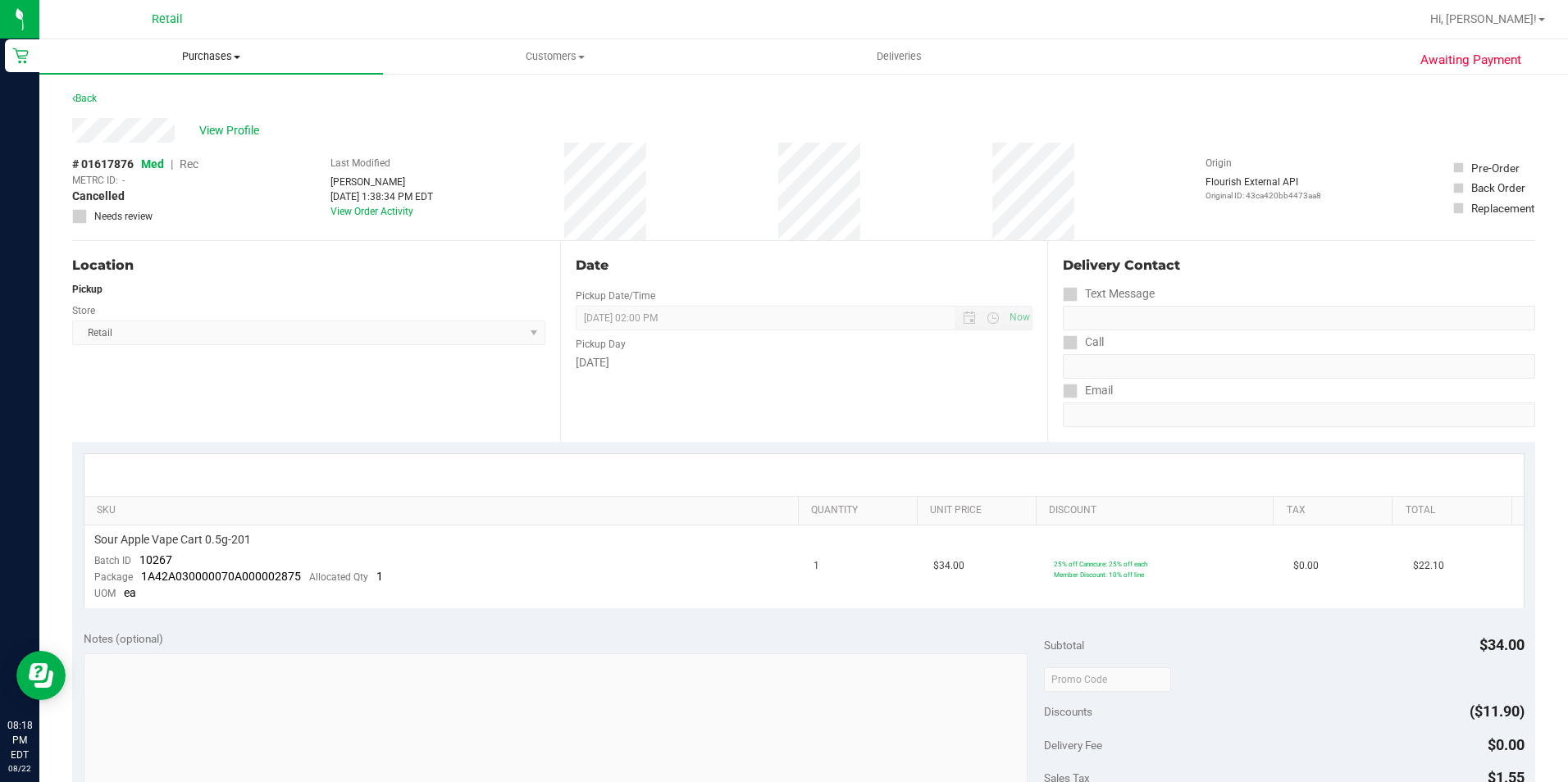
click at [231, 50] on span "Purchases" at bounding box center [211, 57] width 344 height 14
click at [140, 122] on li "Fulfillment" at bounding box center [211, 119] width 344 height 20
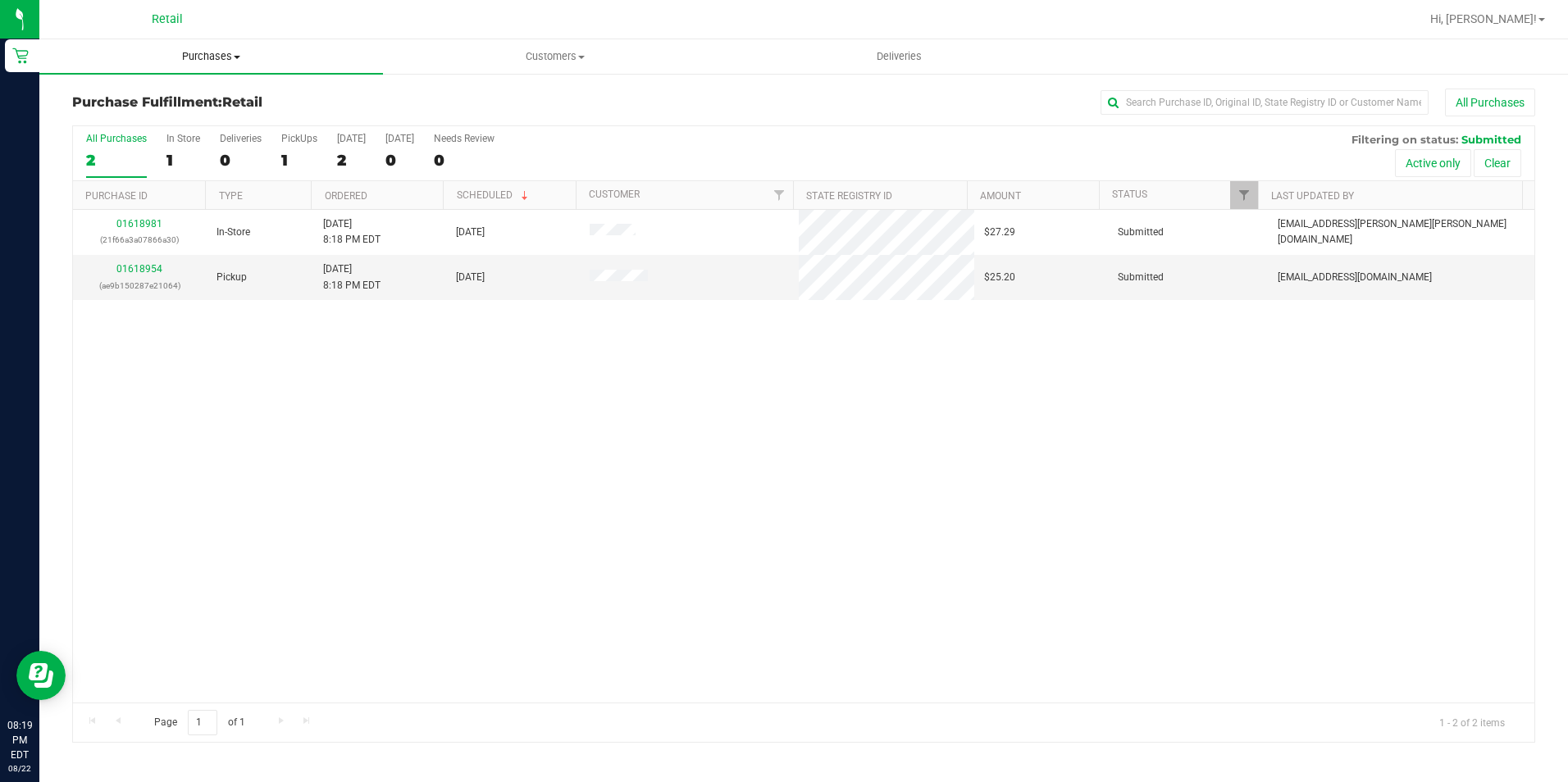
click at [191, 57] on span "Purchases" at bounding box center [211, 57] width 344 height 14
click at [203, 55] on span "Purchases" at bounding box center [211, 57] width 344 height 14
click at [172, 95] on span "Summary of purchases" at bounding box center [124, 98] width 168 height 14
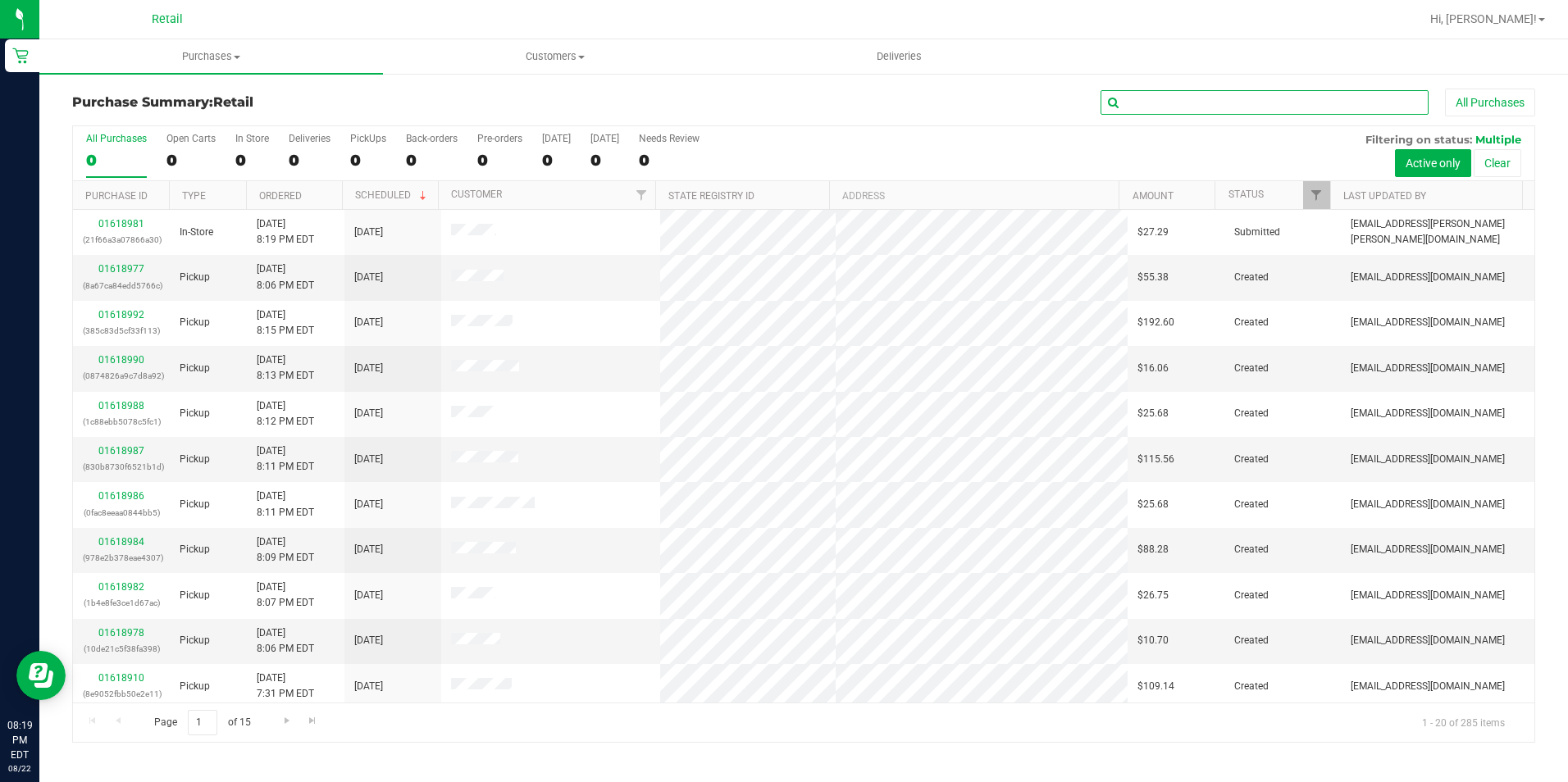
click at [1167, 96] on input "text" at bounding box center [1265, 102] width 328 height 24
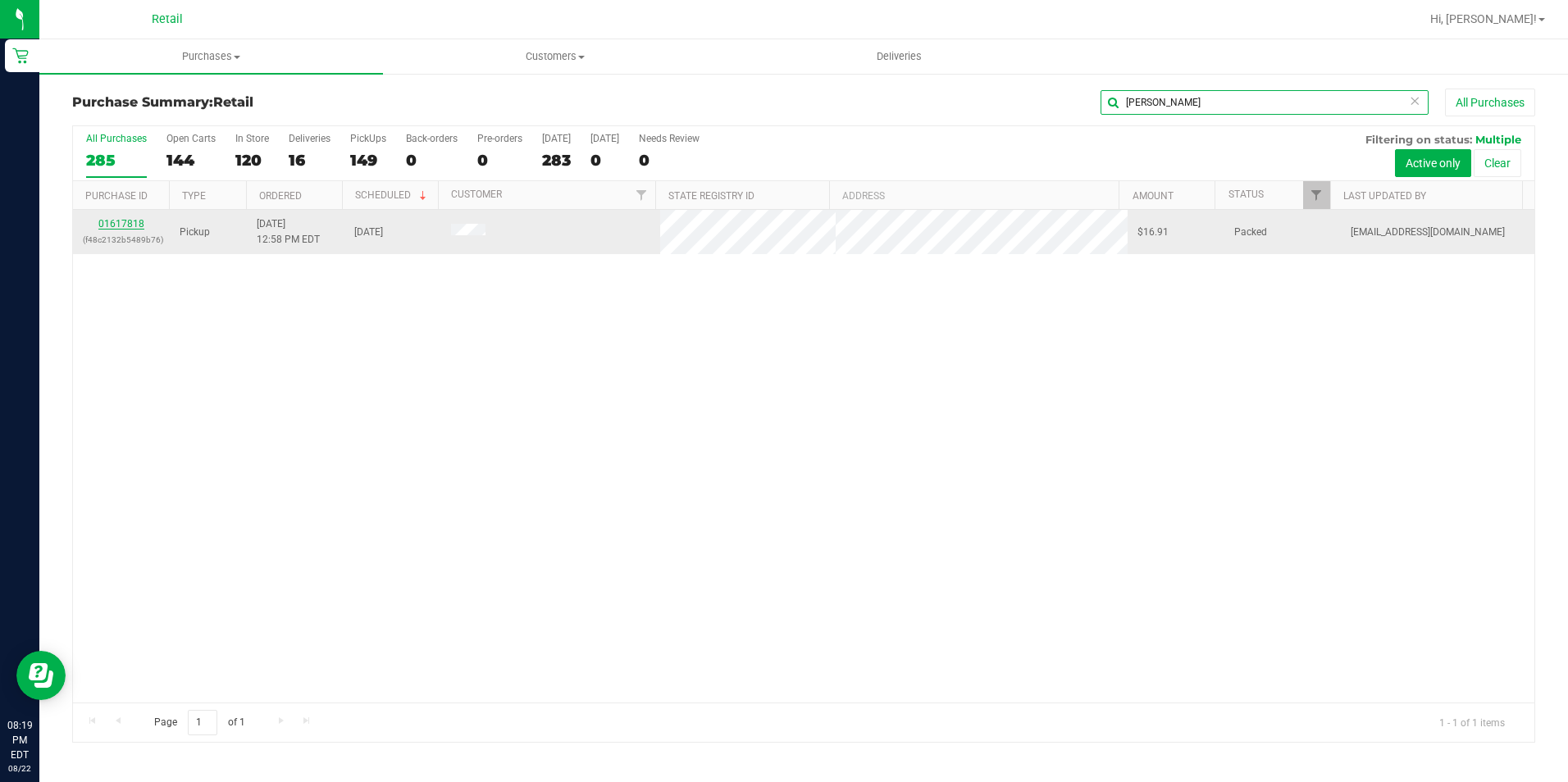
type input "edwin"
click at [115, 220] on link "01617818" at bounding box center [121, 224] width 46 height 12
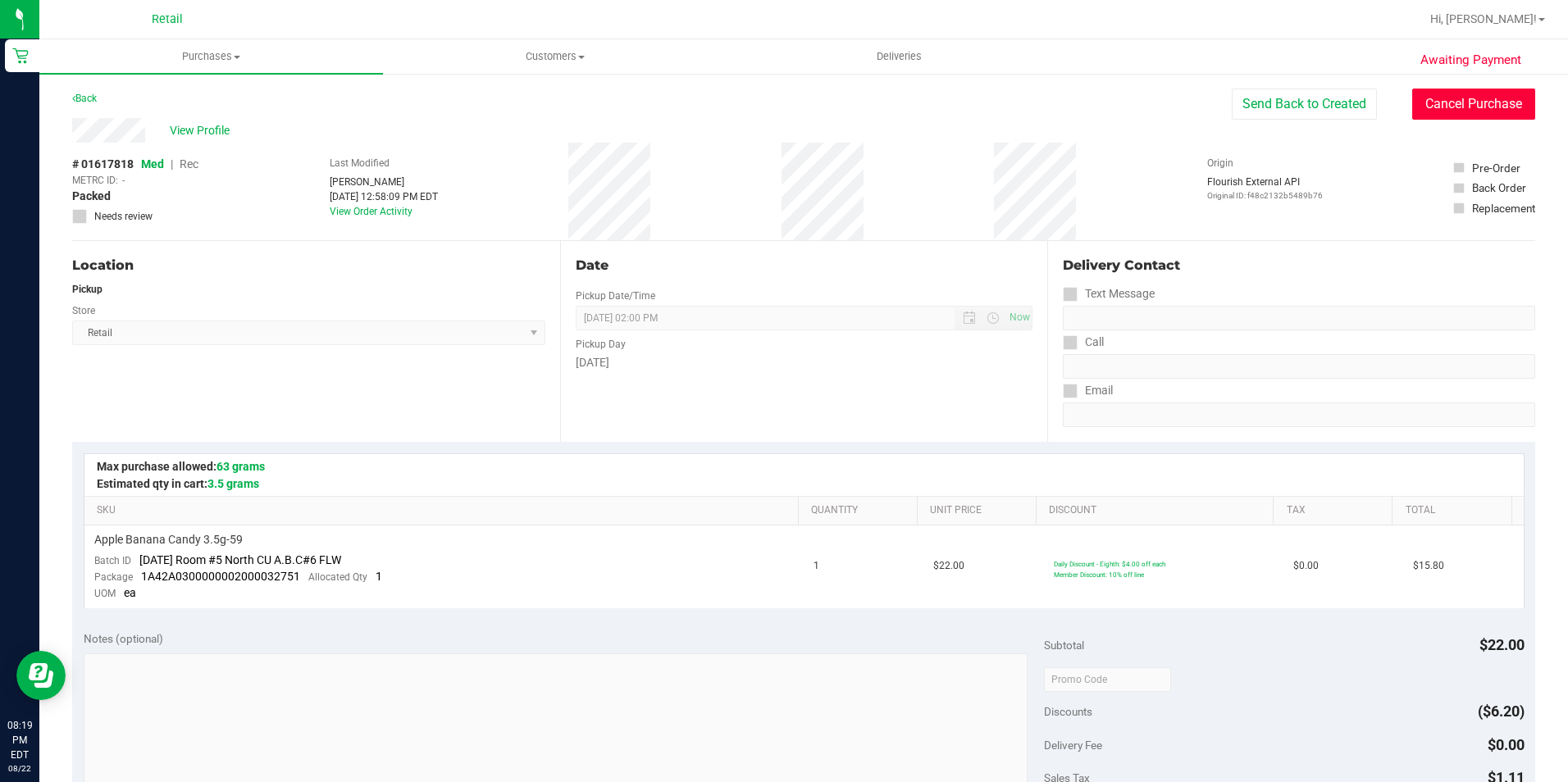
click at [1435, 109] on button "Cancel Purchase" at bounding box center [1473, 104] width 123 height 32
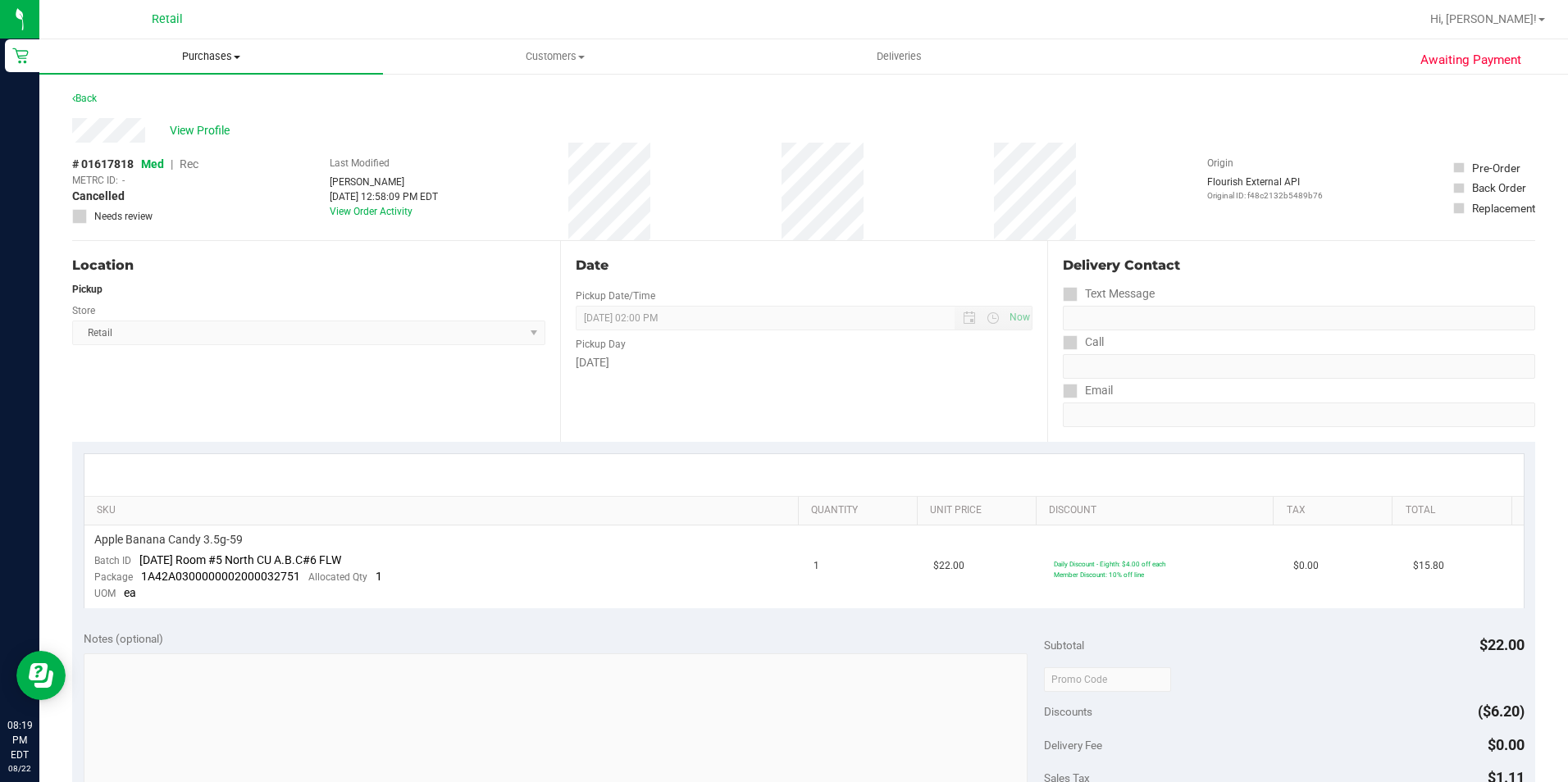
click at [199, 52] on span "Purchases" at bounding box center [211, 57] width 344 height 14
click at [181, 104] on span "Summary of purchases" at bounding box center [124, 98] width 168 height 14
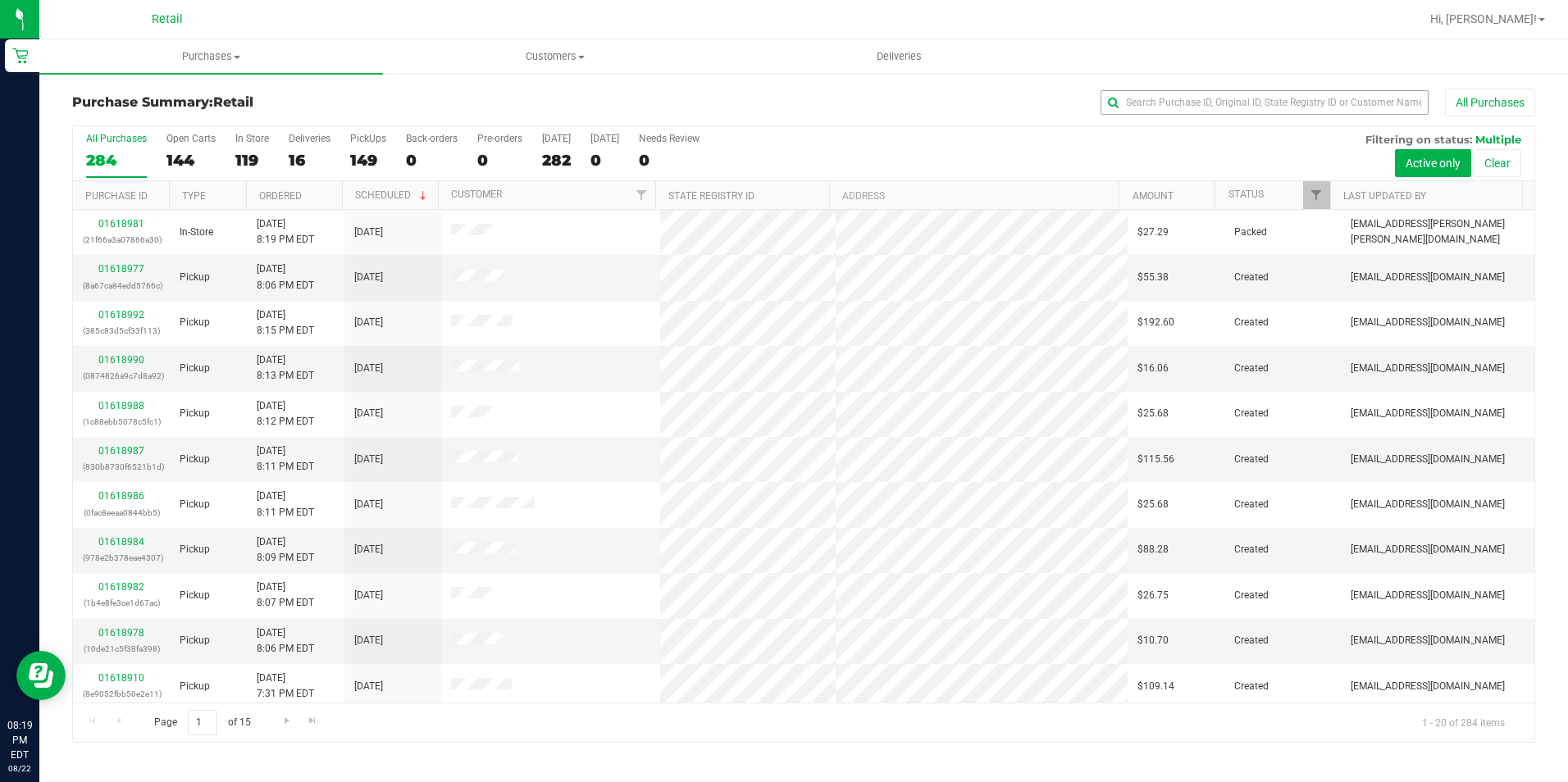
click at [1203, 90] on div "Purchase Summary: Retail All Purchases All Purchases 284 Open Carts 144 In Stor…" at bounding box center [804, 416] width 1528 height 687
click at [1203, 92] on input "text" at bounding box center [1265, 102] width 328 height 24
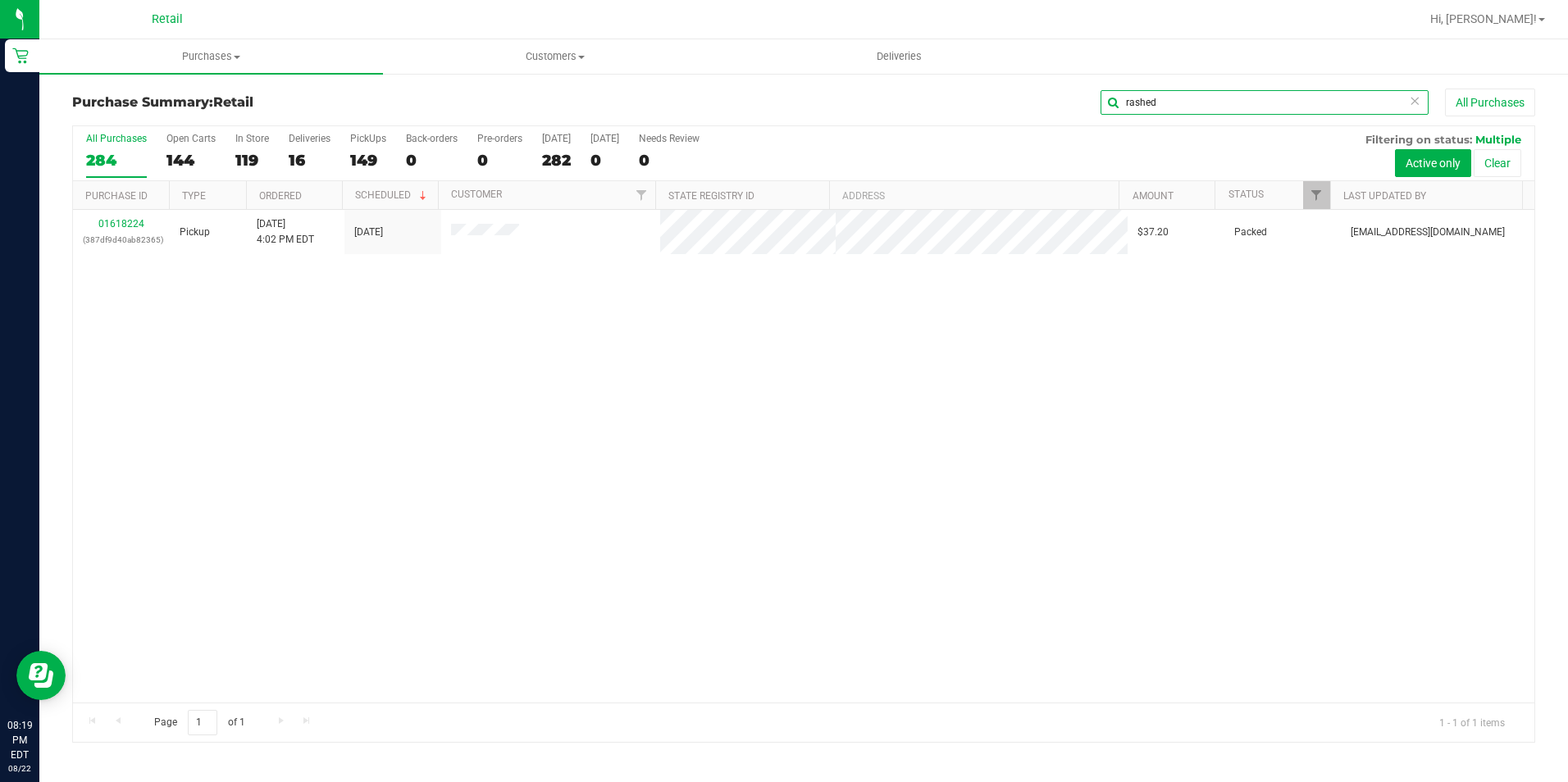
type input "rashed"
click at [131, 230] on div "01618224 (387df9d40ab82365)" at bounding box center [121, 232] width 77 height 32
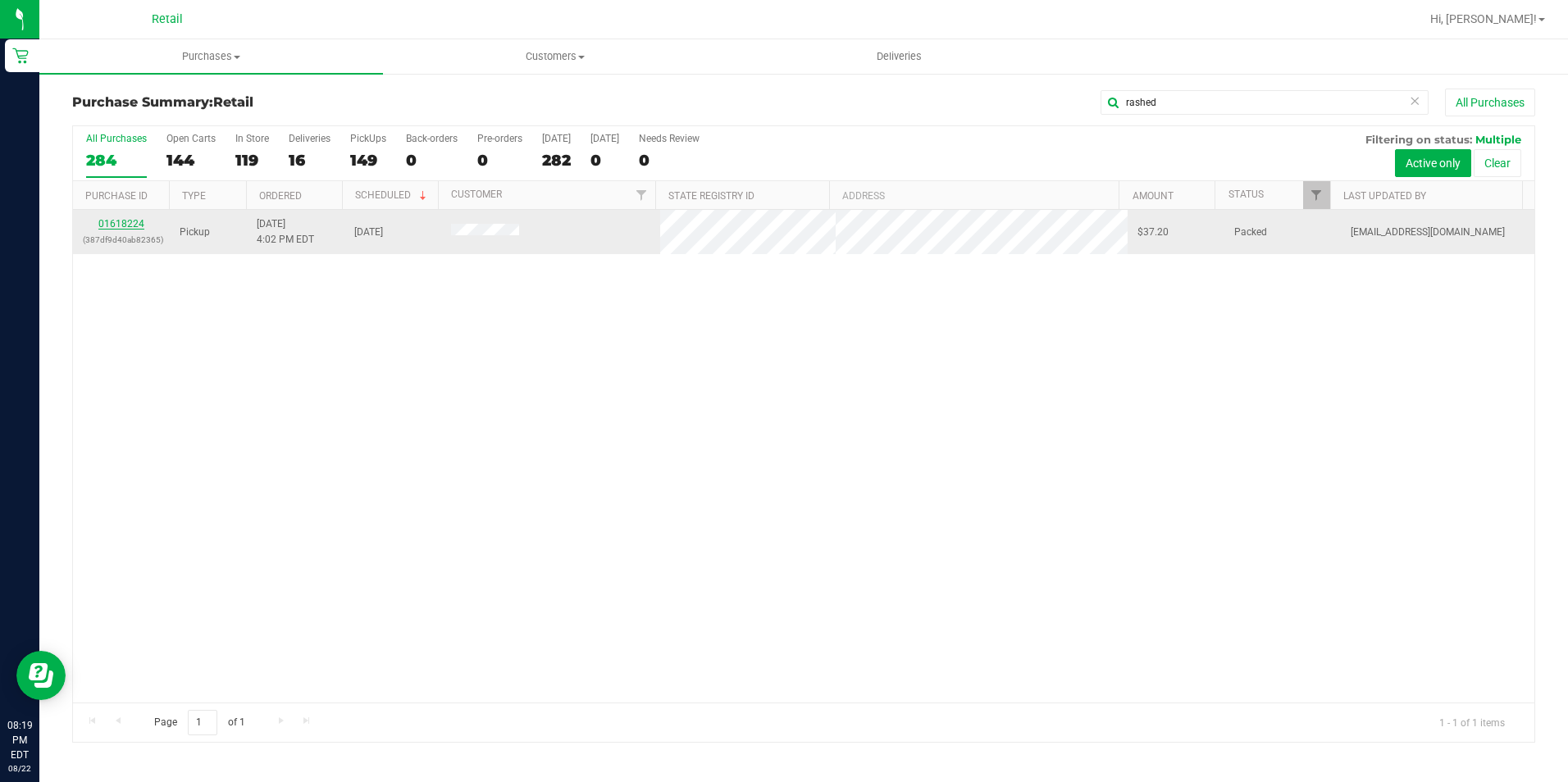
click at [131, 223] on link "01618224" at bounding box center [121, 224] width 46 height 12
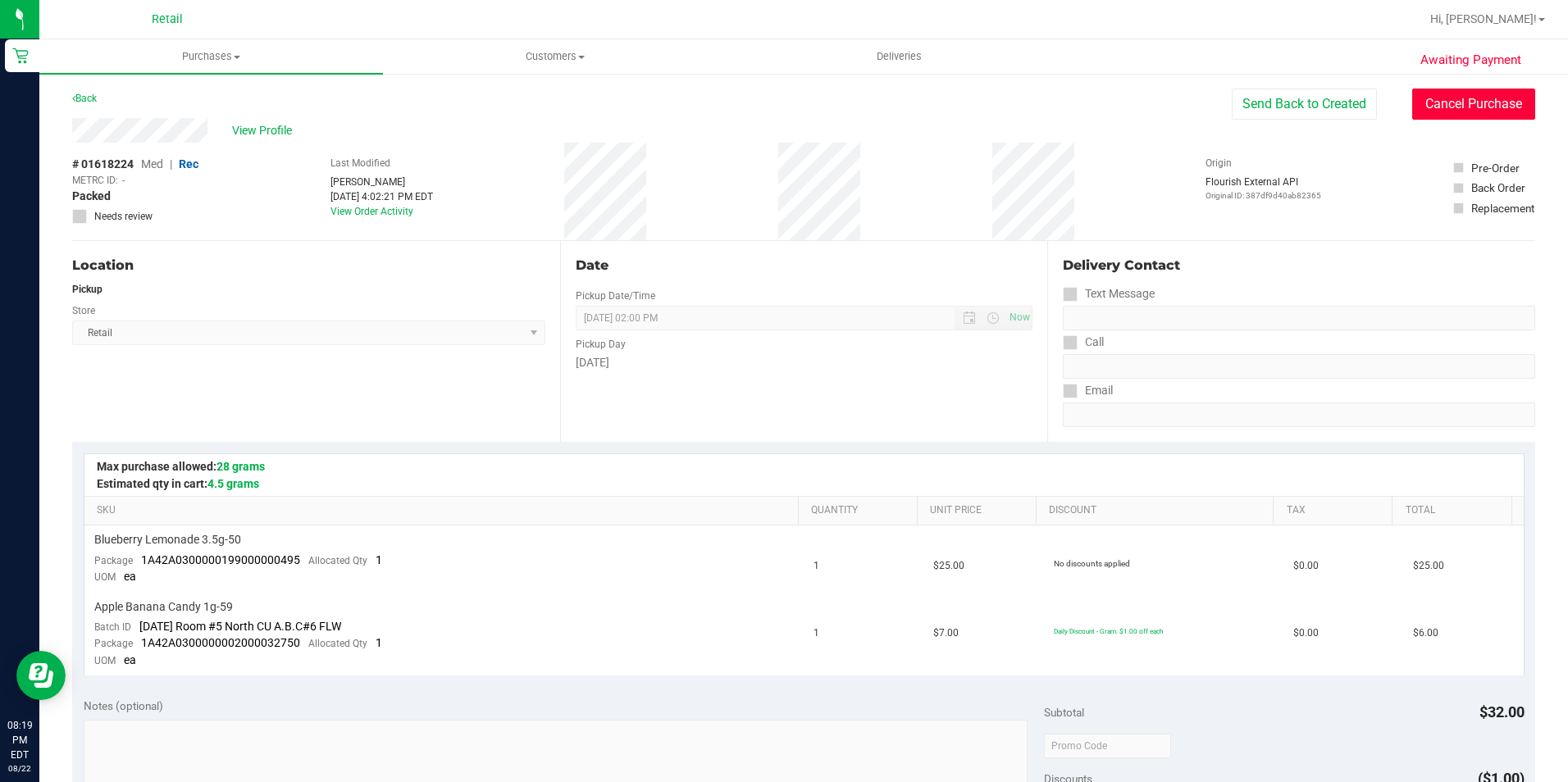
click at [1412, 99] on button "Cancel Purchase" at bounding box center [1473, 104] width 123 height 32
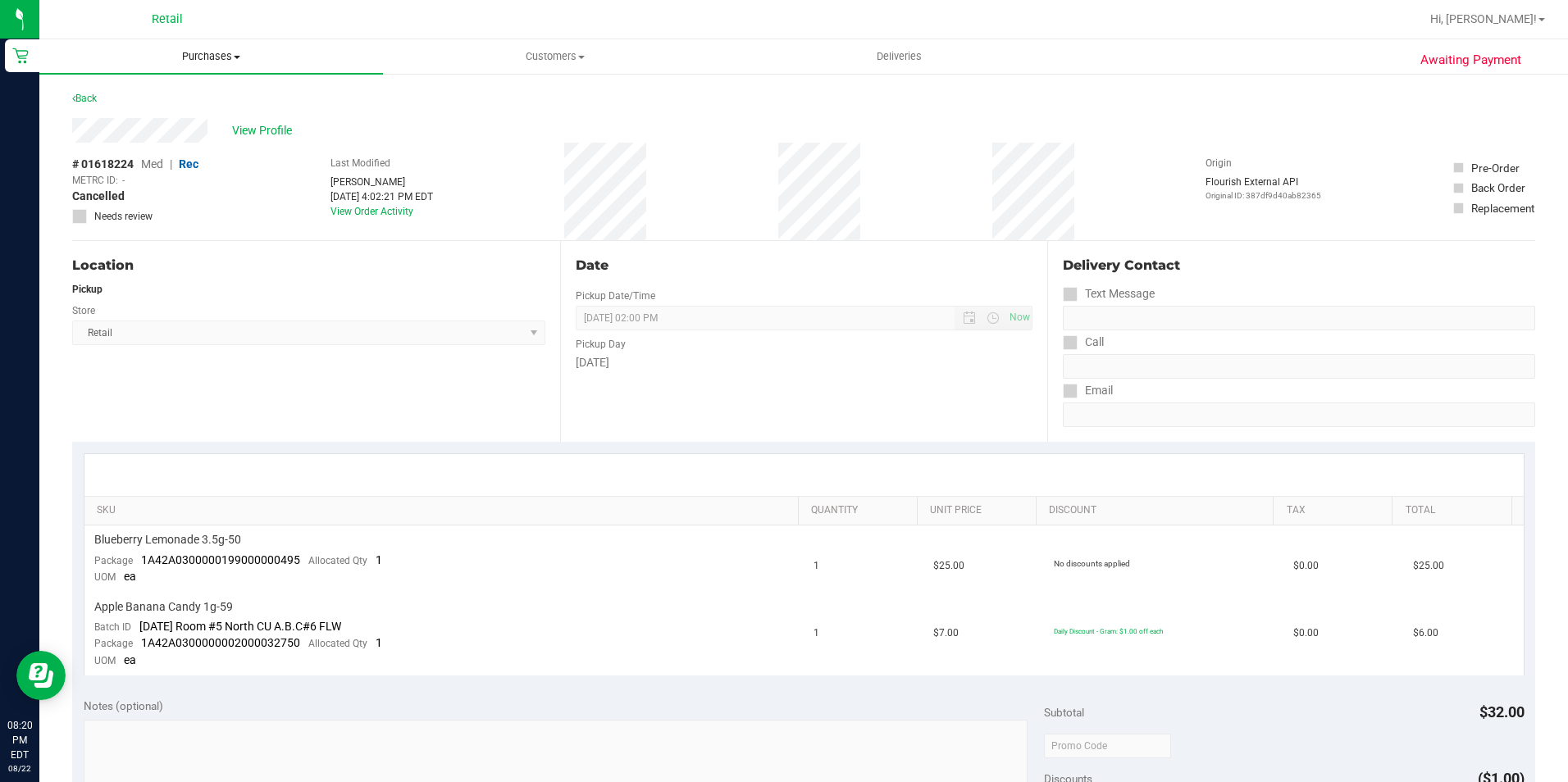
click at [217, 59] on span "Purchases" at bounding box center [211, 57] width 344 height 14
click at [197, 97] on span "Summary of purchases" at bounding box center [124, 98] width 168 height 14
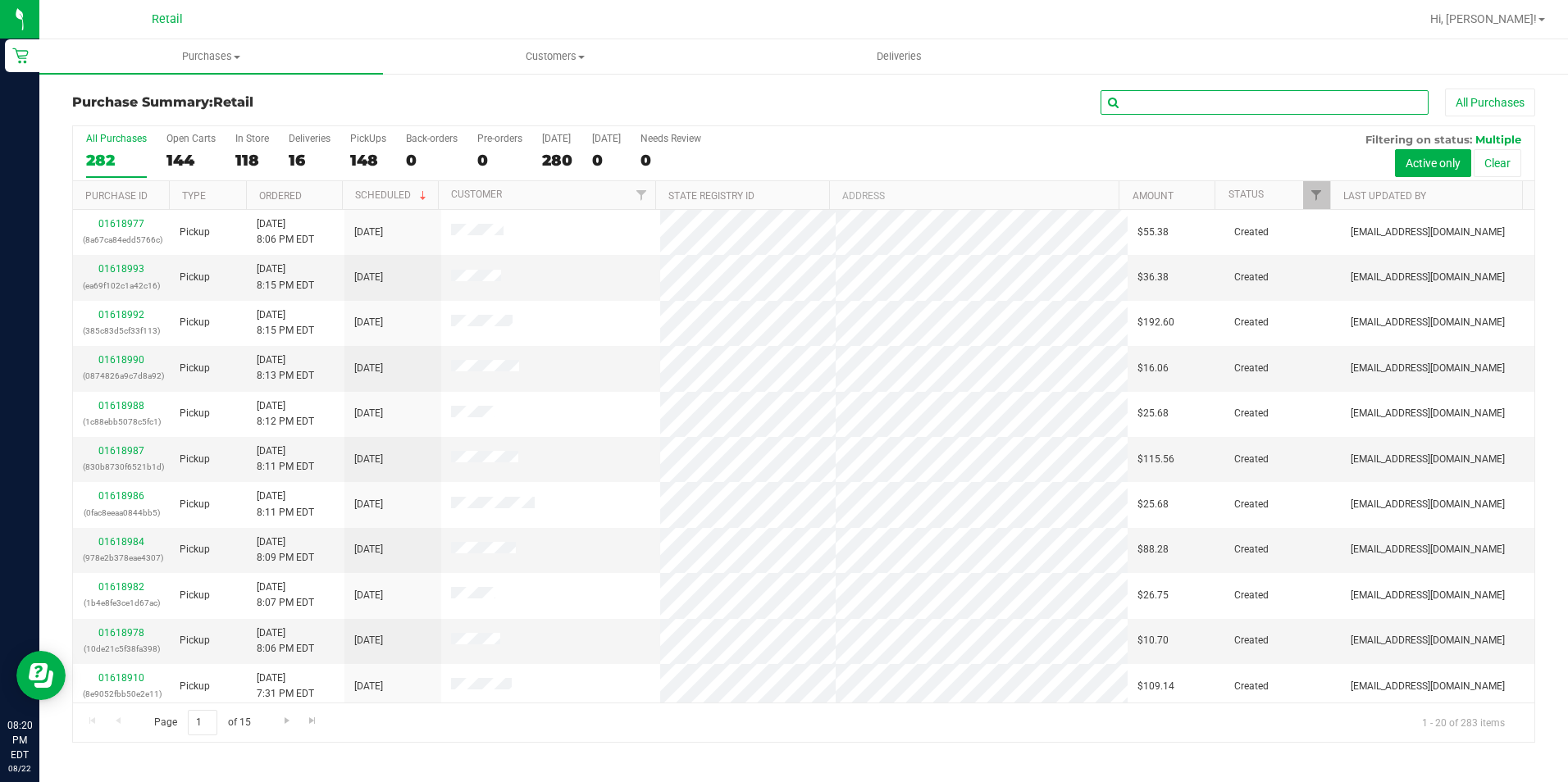
click at [1168, 114] on input "text" at bounding box center [1265, 102] width 328 height 24
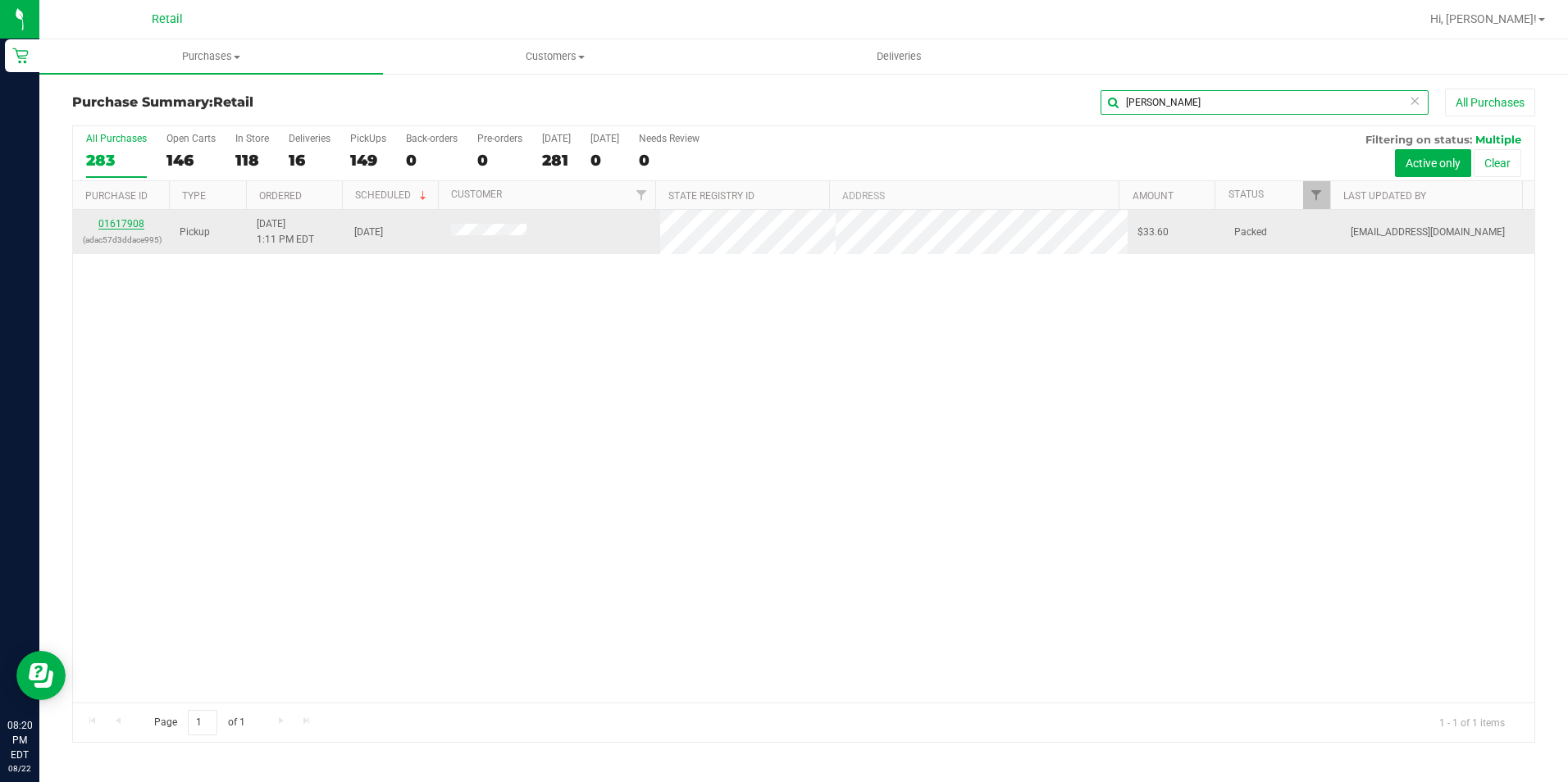
type input "bradlee"
click at [125, 225] on link "01617908" at bounding box center [121, 224] width 46 height 12
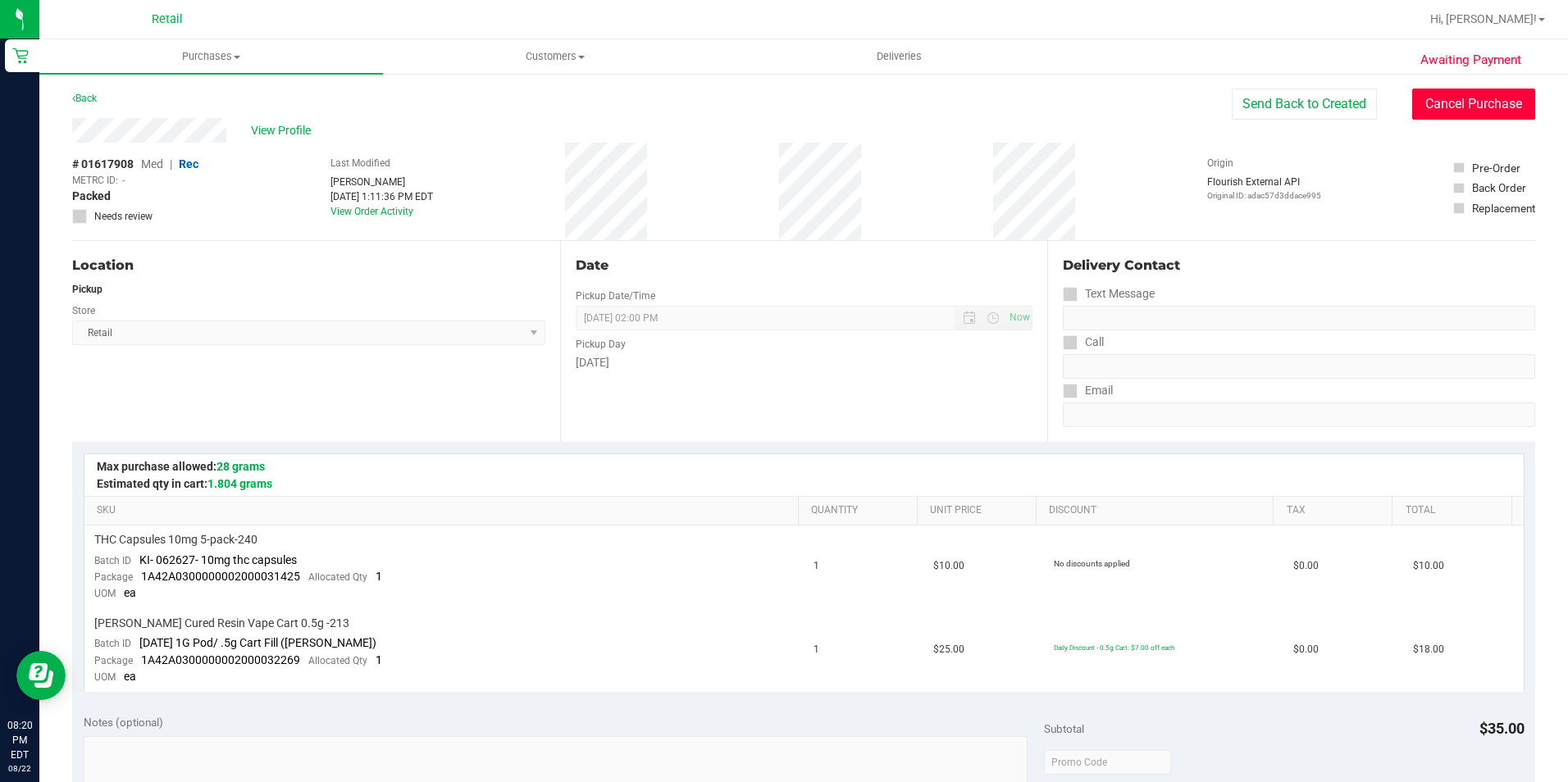
click at [1431, 113] on button "Cancel Purchase" at bounding box center [1473, 104] width 123 height 32
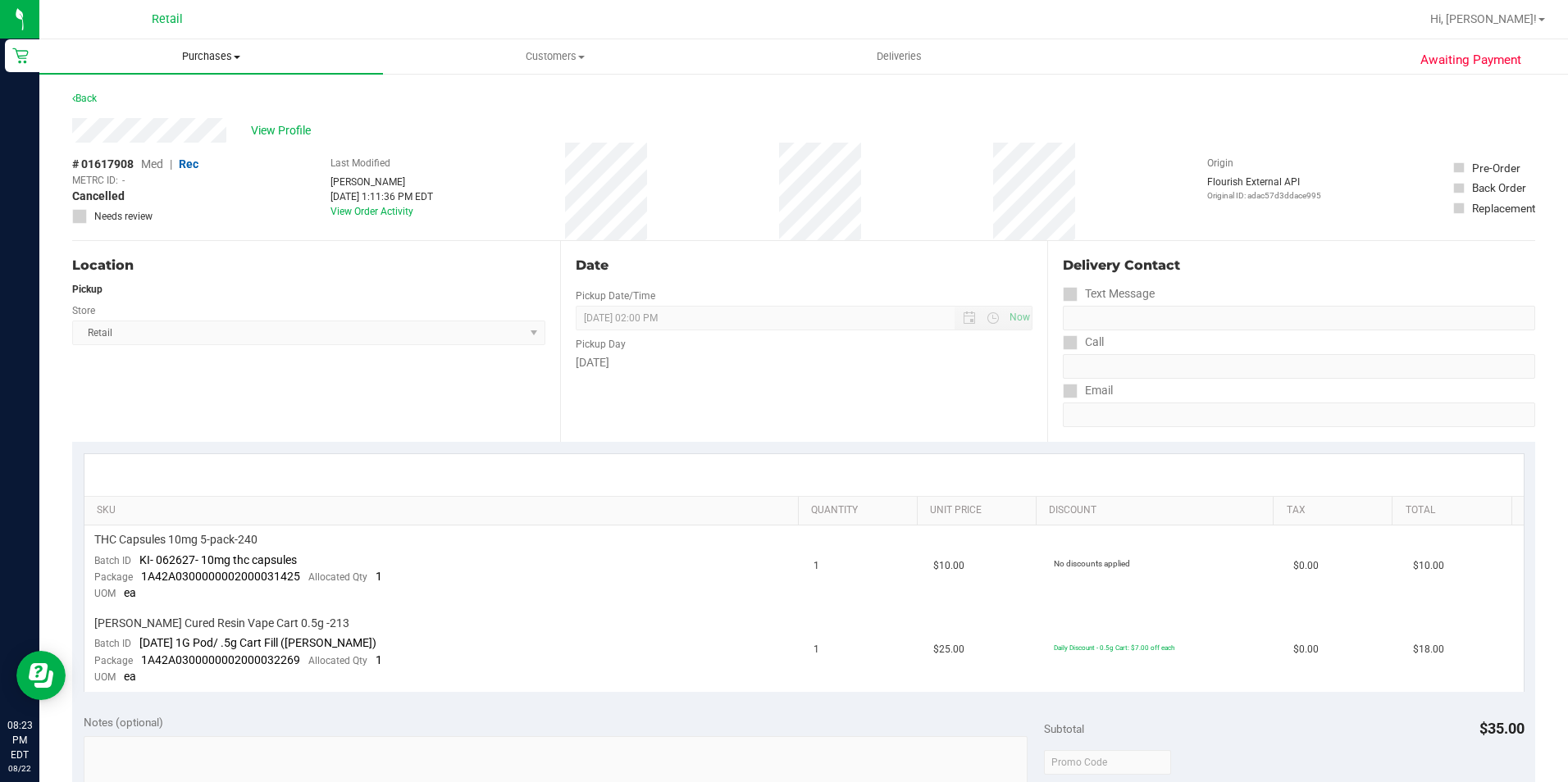
click at [223, 59] on span "Purchases" at bounding box center [211, 57] width 344 height 14
click at [142, 101] on span "Summary of purchases" at bounding box center [124, 98] width 168 height 14
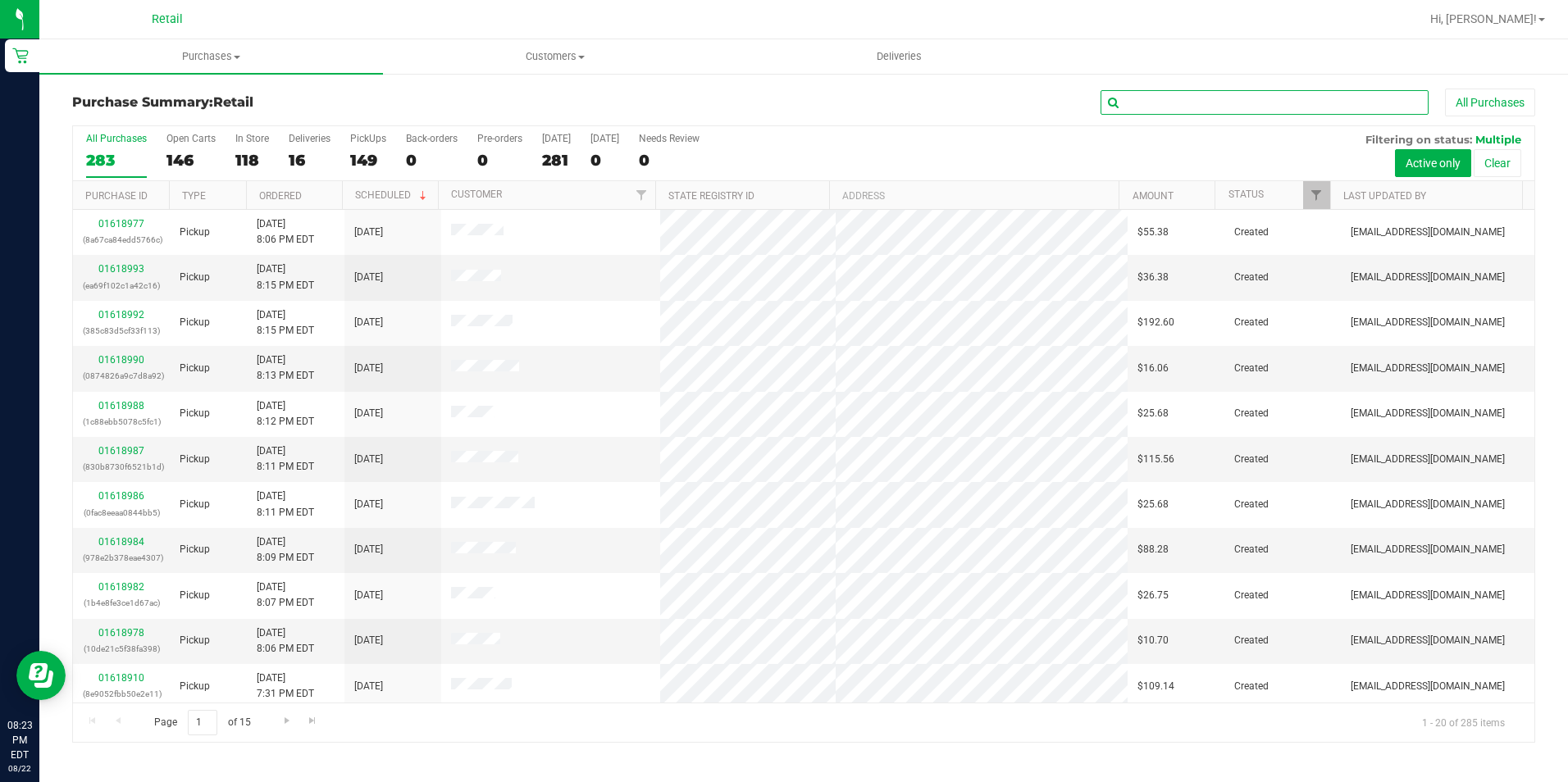
click at [1136, 103] on input "text" at bounding box center [1265, 102] width 328 height 24
type input "rosario"
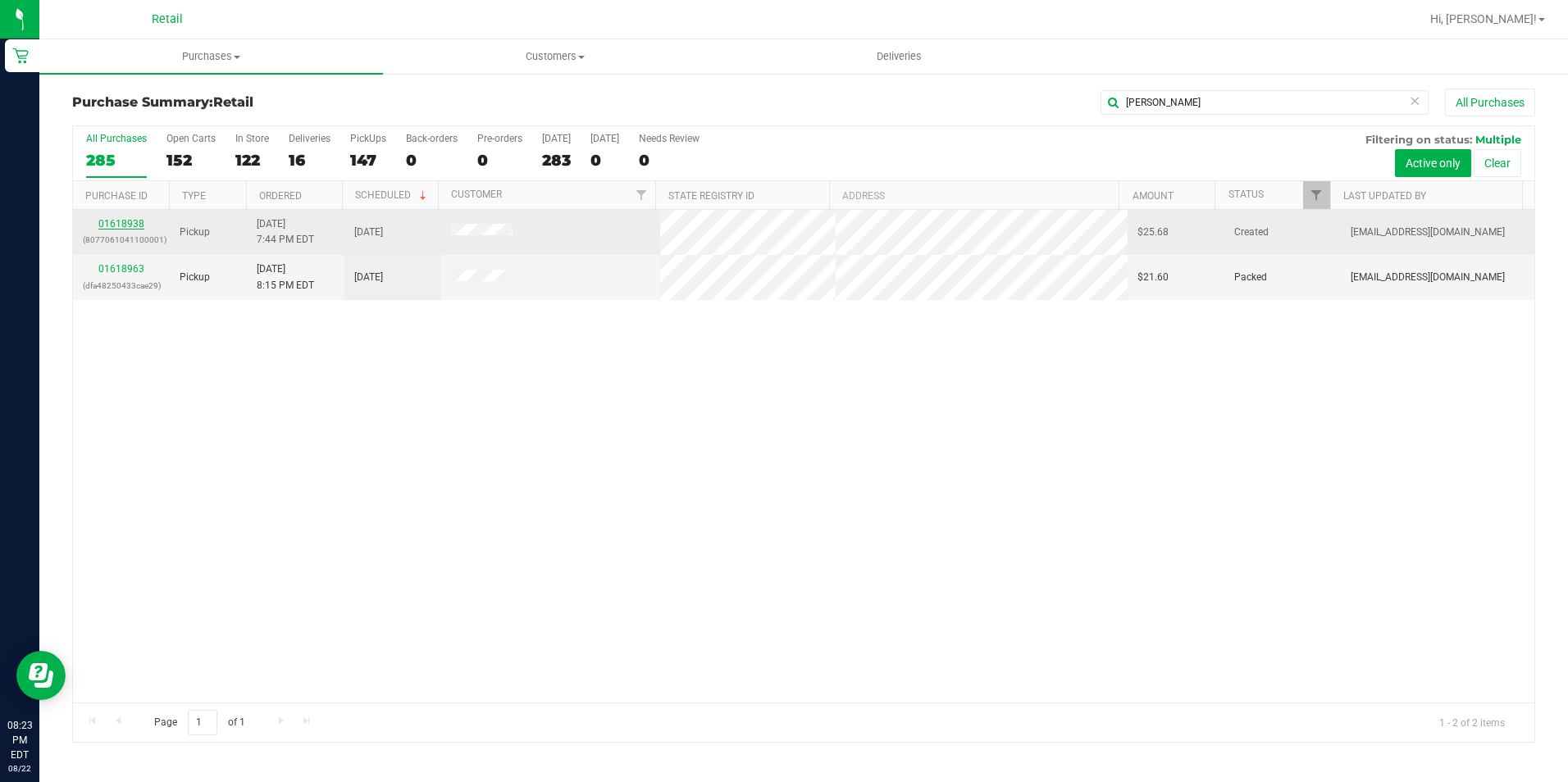
click at [110, 227] on link "01618938" at bounding box center [121, 224] width 46 height 12
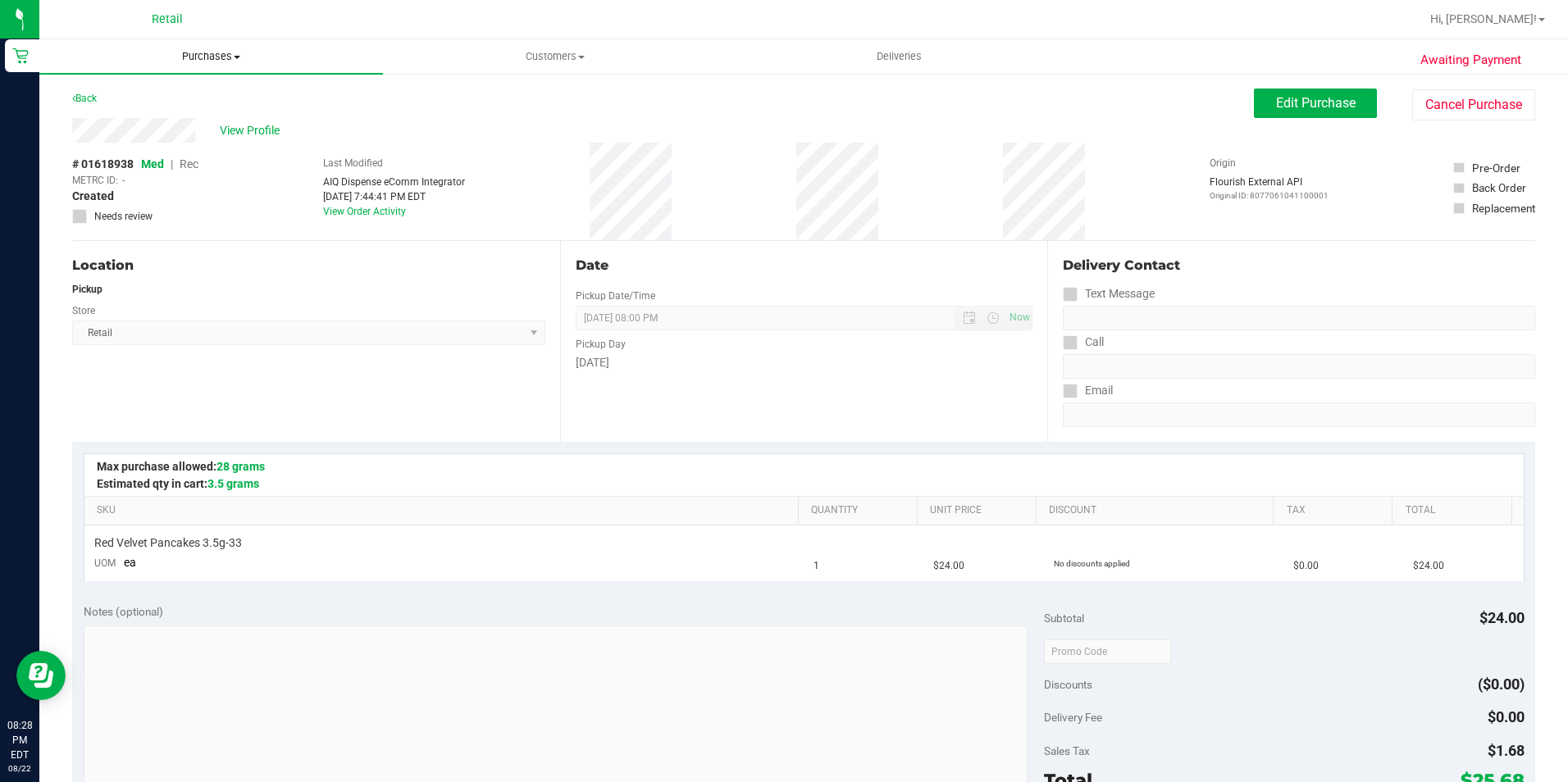
drag, startPoint x: 197, startPoint y: 43, endPoint x: 197, endPoint y: 55, distance: 12.0
click at [197, 43] on uib-tab-heading "Purchases Summary of purchases Fulfillment All purchases" at bounding box center [211, 57] width 344 height 34
click at [191, 104] on span "Summary of purchases" at bounding box center [124, 98] width 168 height 14
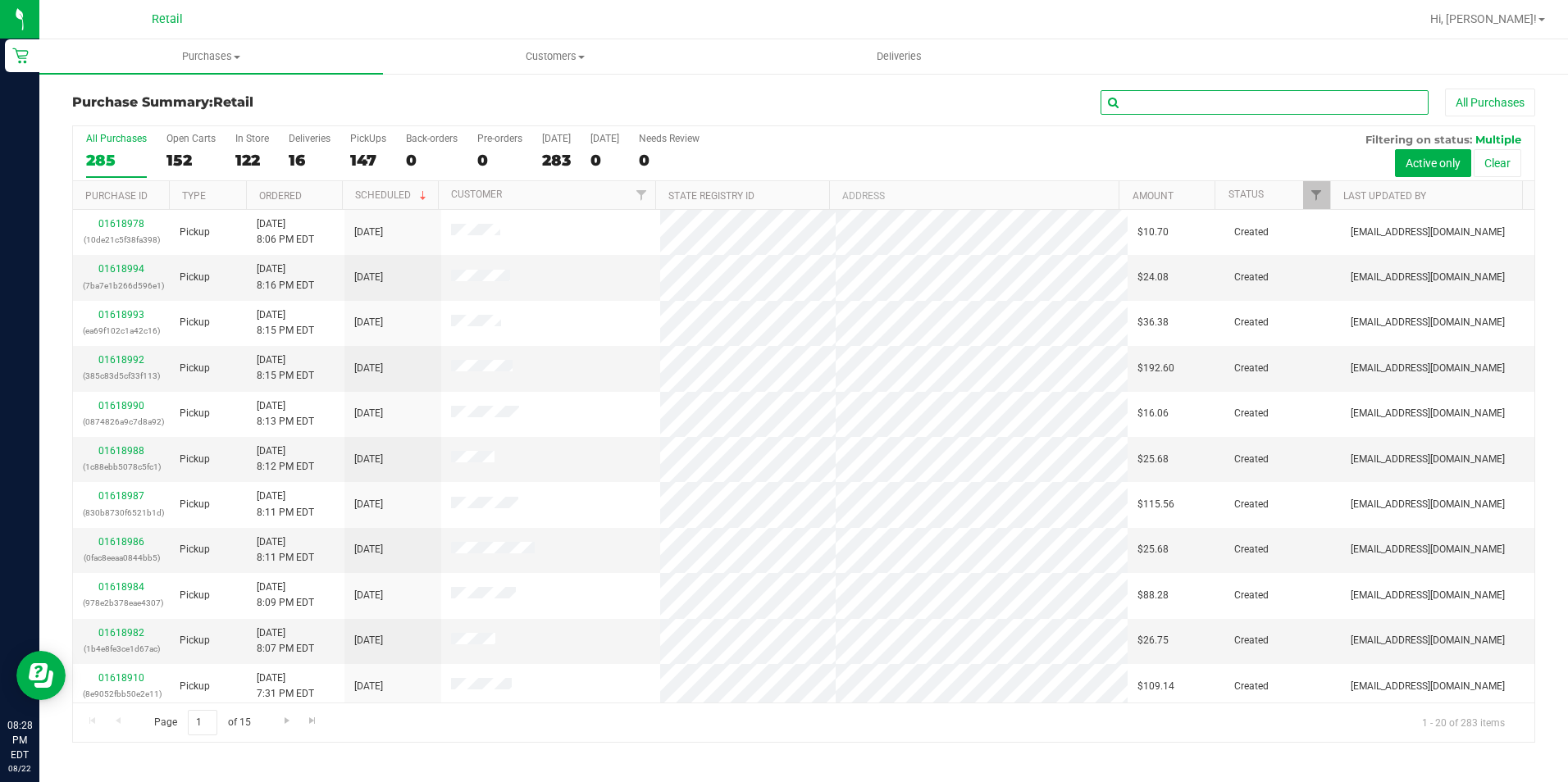
click at [1296, 96] on input "text" at bounding box center [1265, 102] width 328 height 24
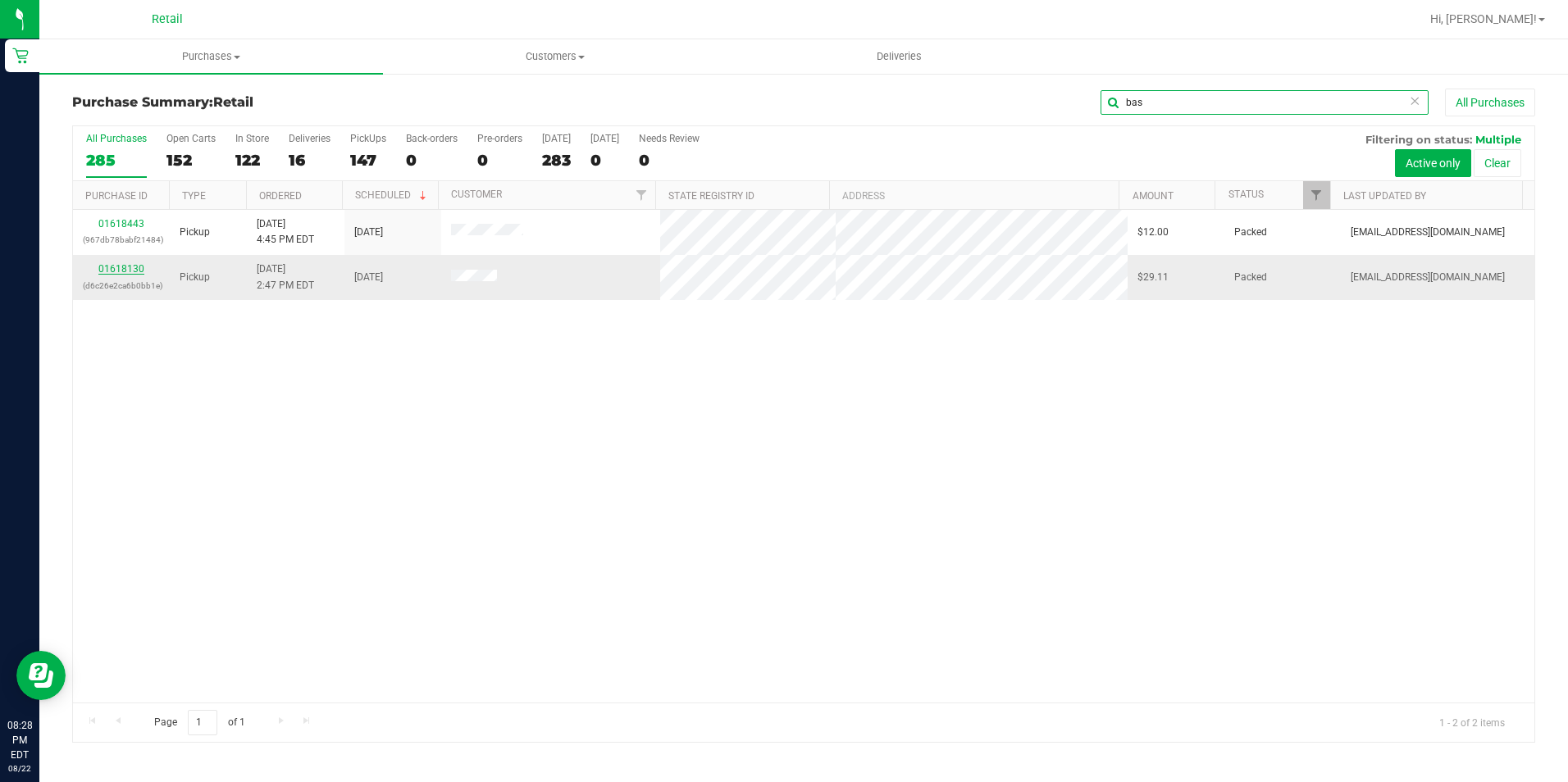
type input "bas"
click at [120, 271] on link "01618130" at bounding box center [121, 269] width 46 height 12
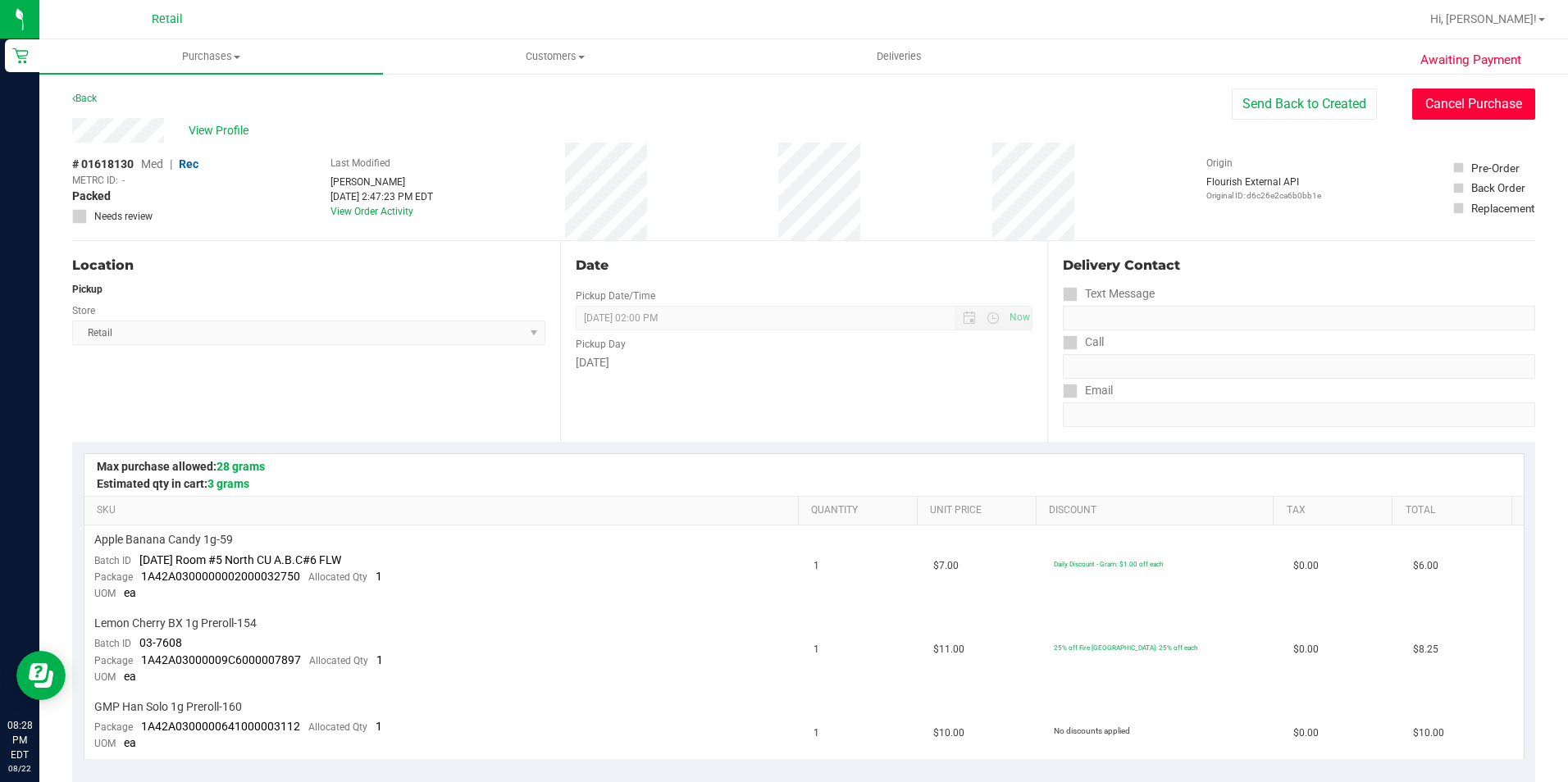
drag, startPoint x: 1483, startPoint y: 105, endPoint x: 847, endPoint y: 95, distance: 636.1
click at [1483, 105] on button "Cancel Purchase" at bounding box center [1473, 104] width 123 height 32
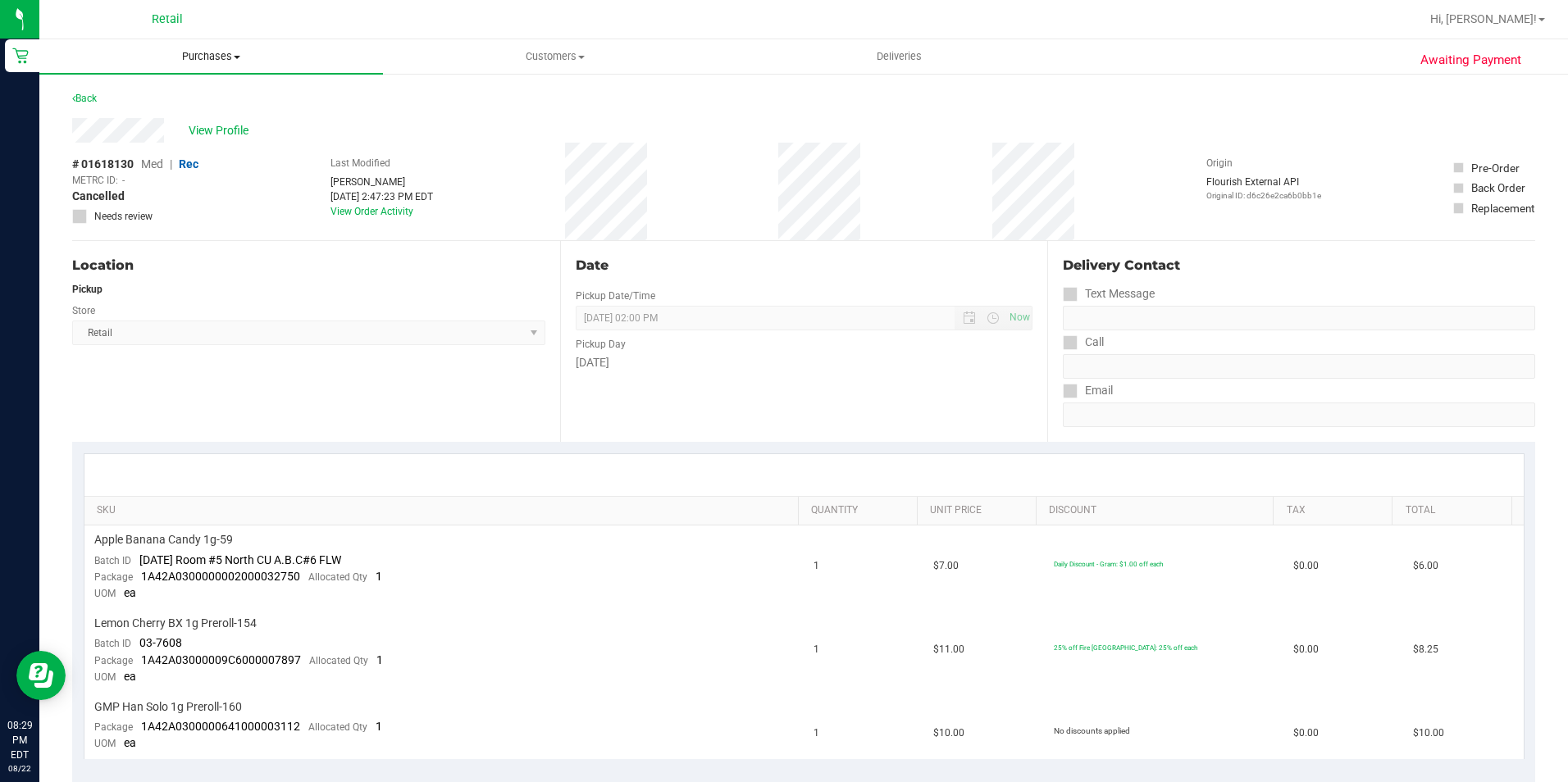
drag, startPoint x: 200, startPoint y: 56, endPoint x: 190, endPoint y: 56, distance: 10.0
click at [200, 56] on span "Purchases" at bounding box center [211, 57] width 344 height 14
click at [193, 89] on li "Summary of purchases" at bounding box center [211, 99] width 344 height 20
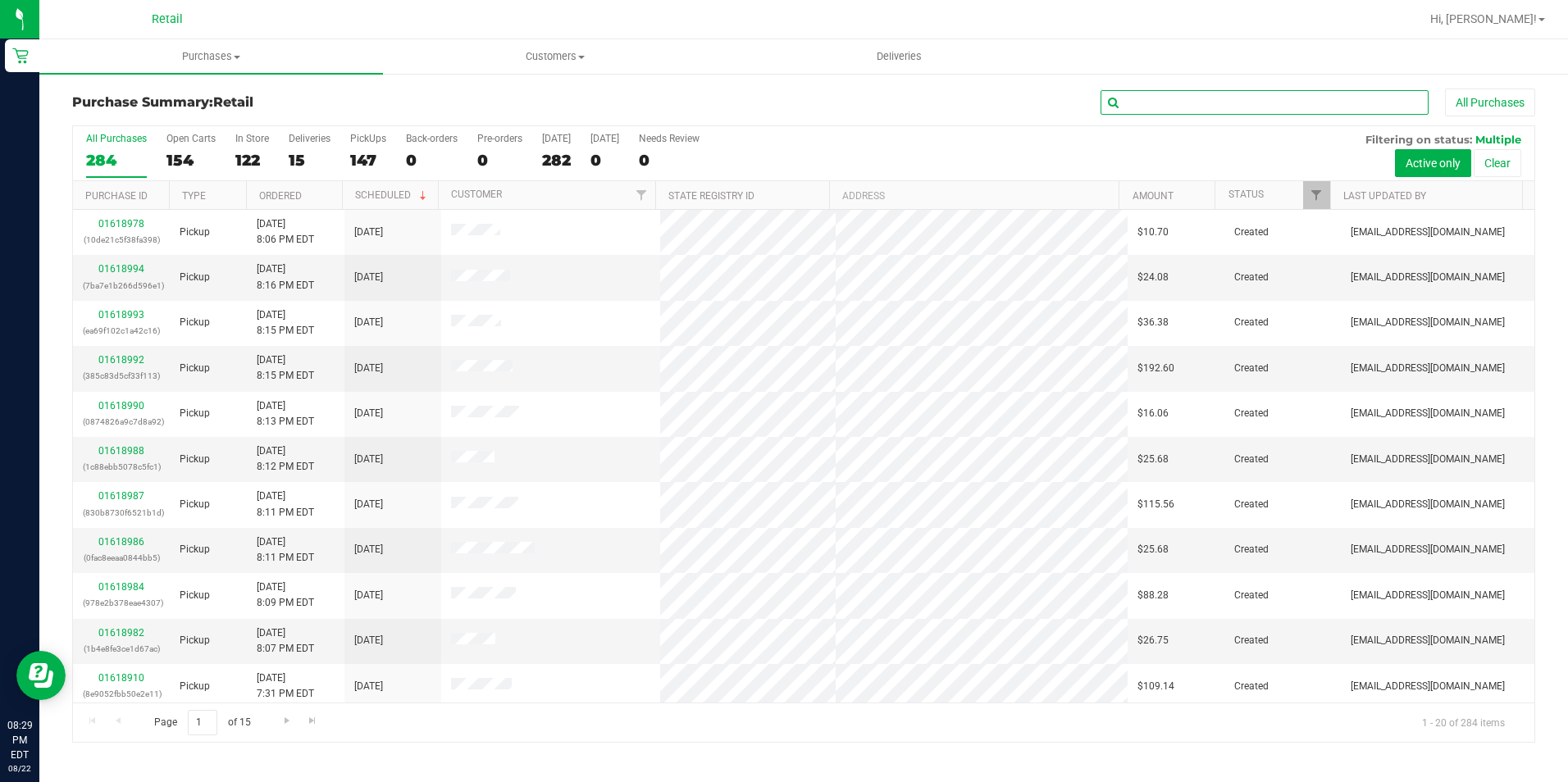
click at [1217, 99] on input "text" at bounding box center [1265, 102] width 328 height 24
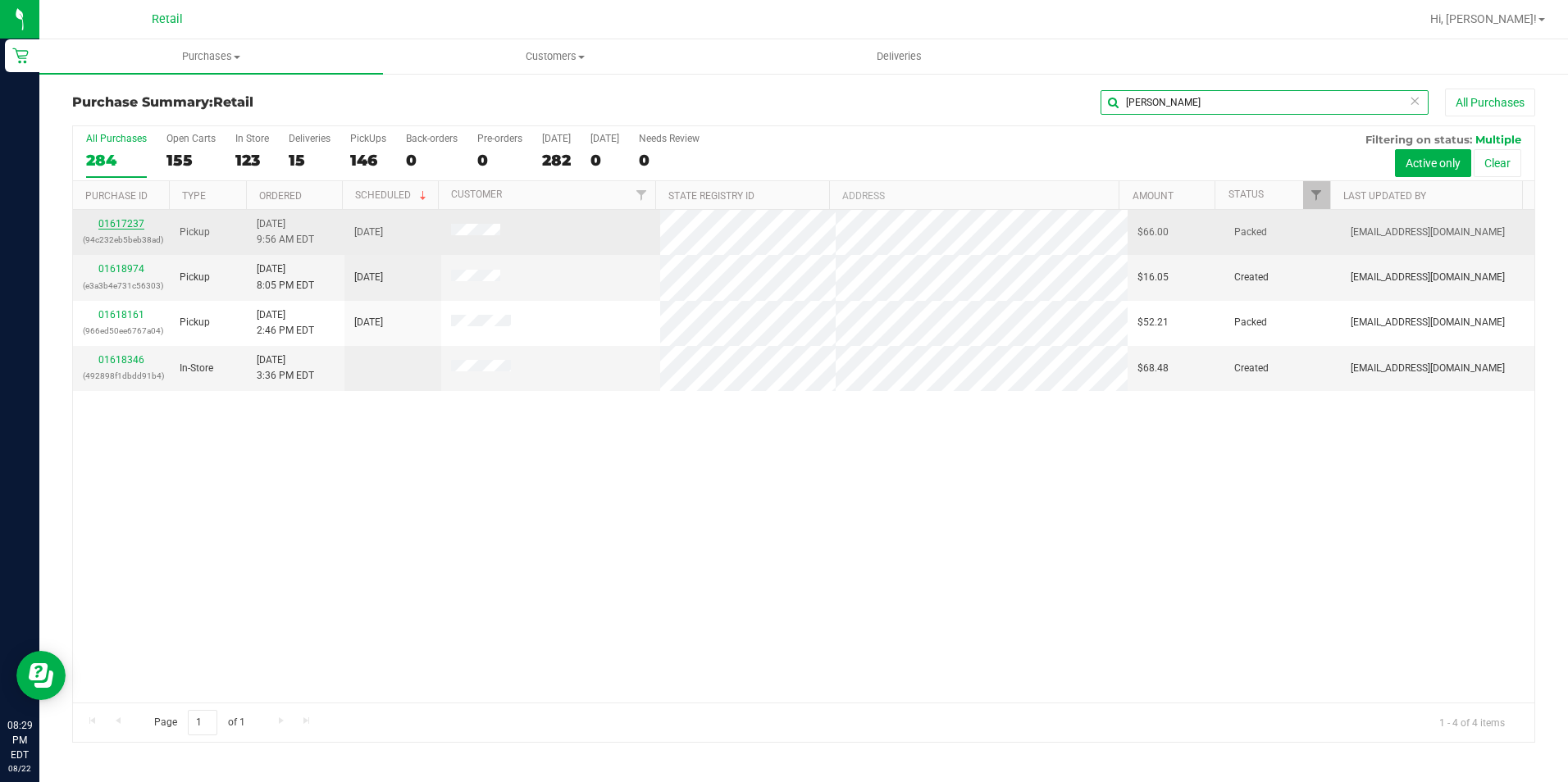
type input "jason"
click at [131, 220] on link "01617237" at bounding box center [121, 224] width 46 height 12
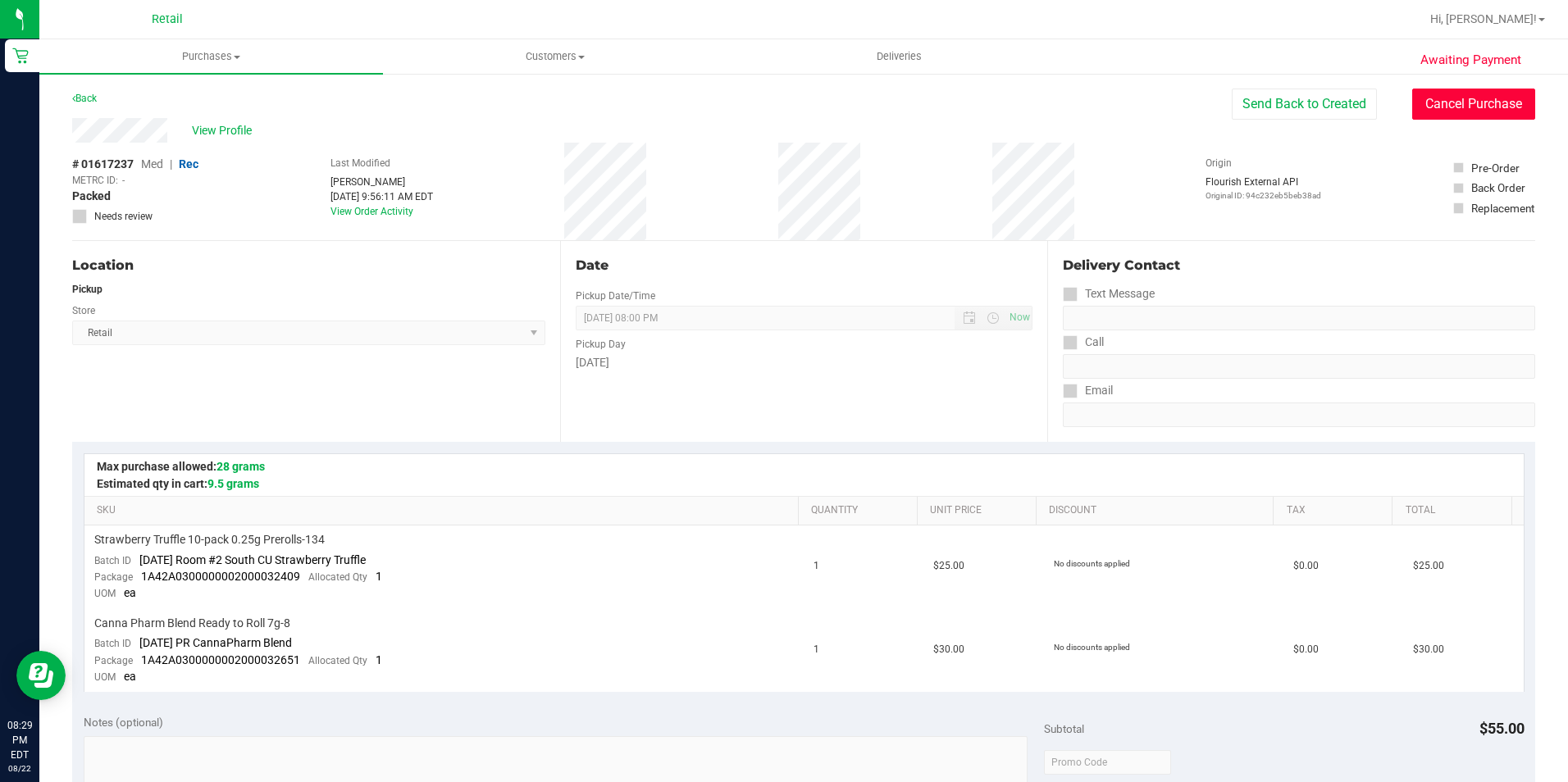
click at [1433, 98] on button "Cancel Purchase" at bounding box center [1473, 104] width 123 height 32
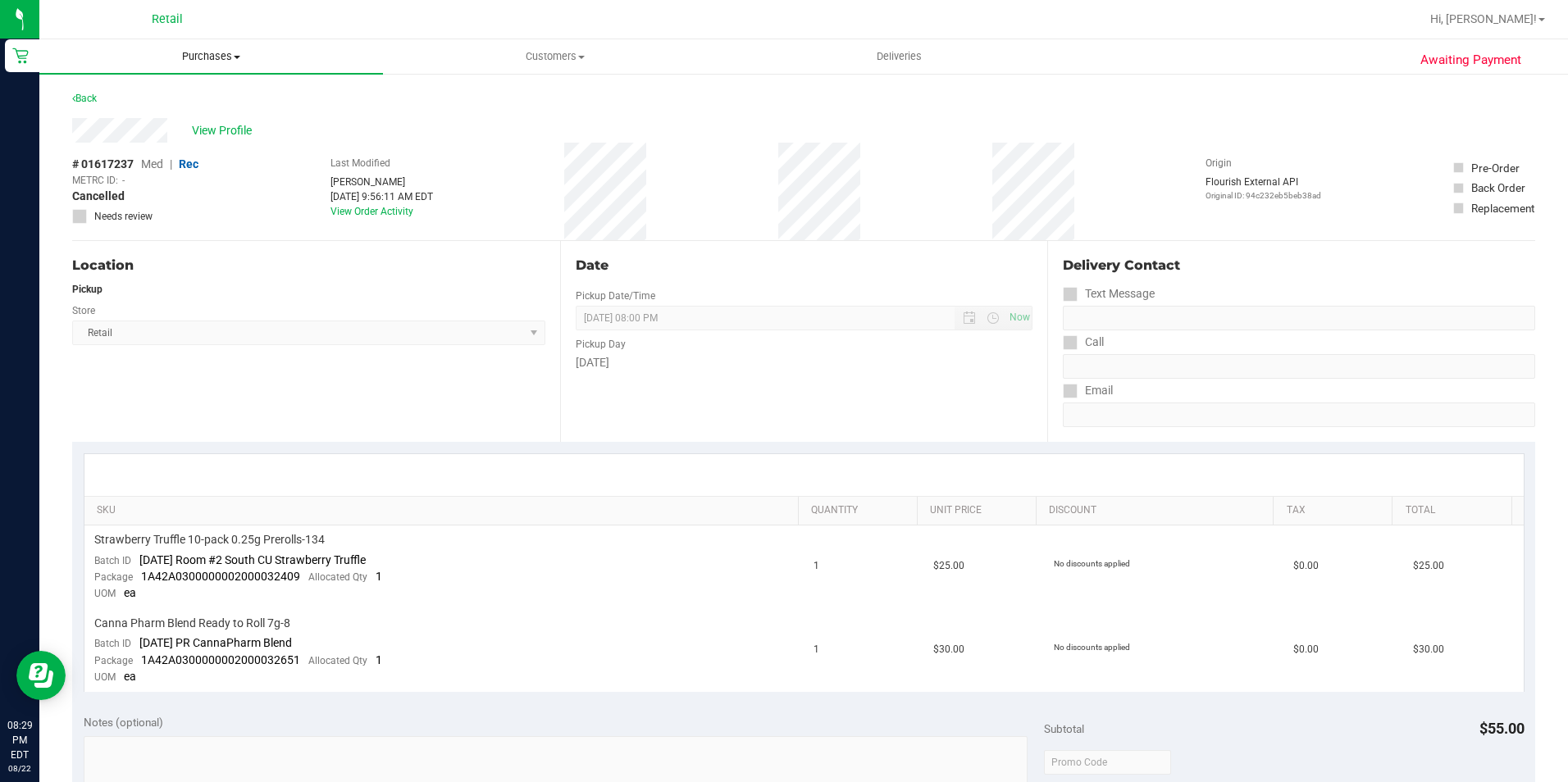
click at [208, 60] on span "Purchases" at bounding box center [211, 57] width 344 height 14
click at [198, 99] on span "Summary of purchases" at bounding box center [124, 98] width 168 height 14
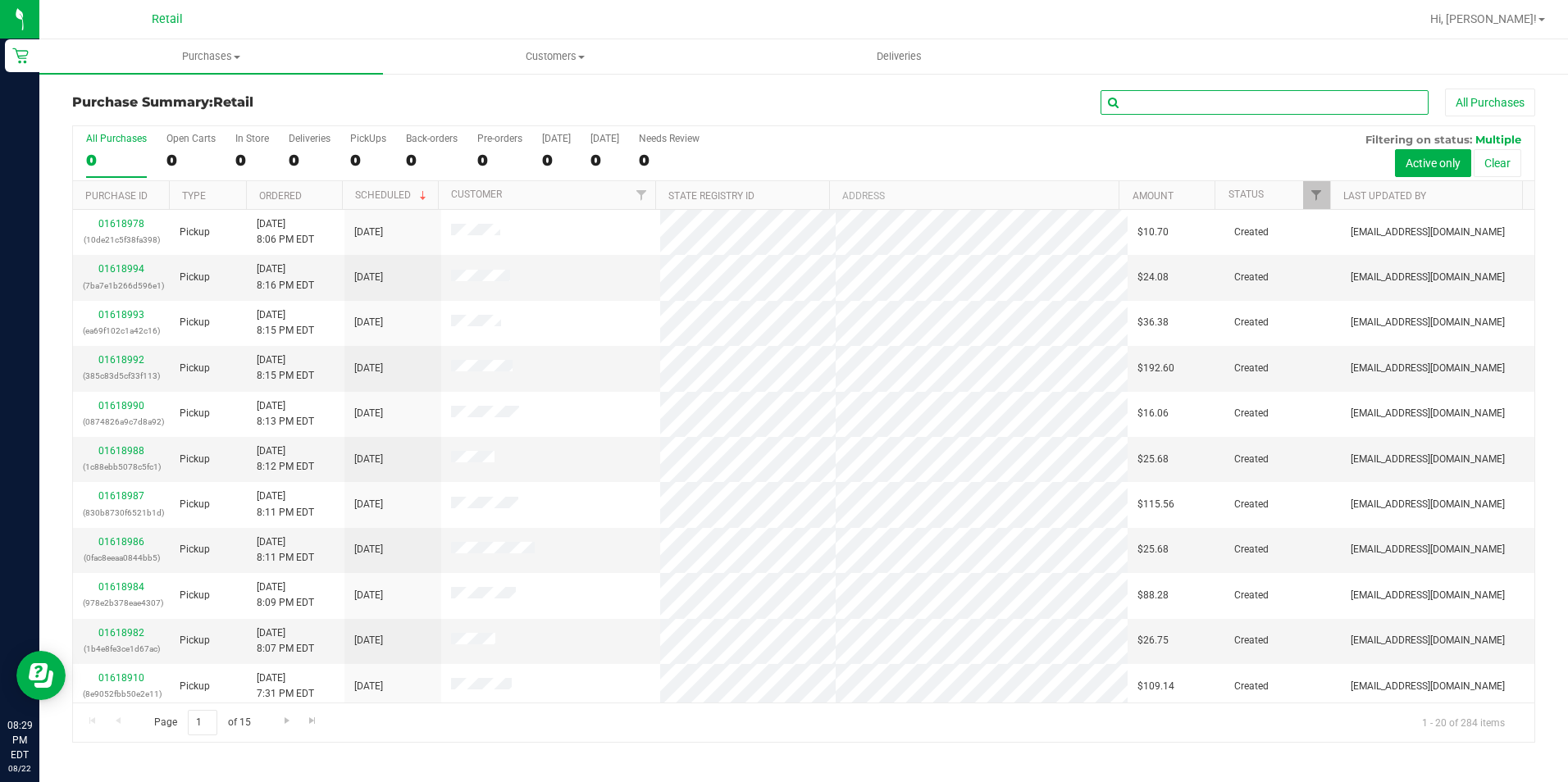
click at [1227, 96] on input "text" at bounding box center [1265, 102] width 328 height 24
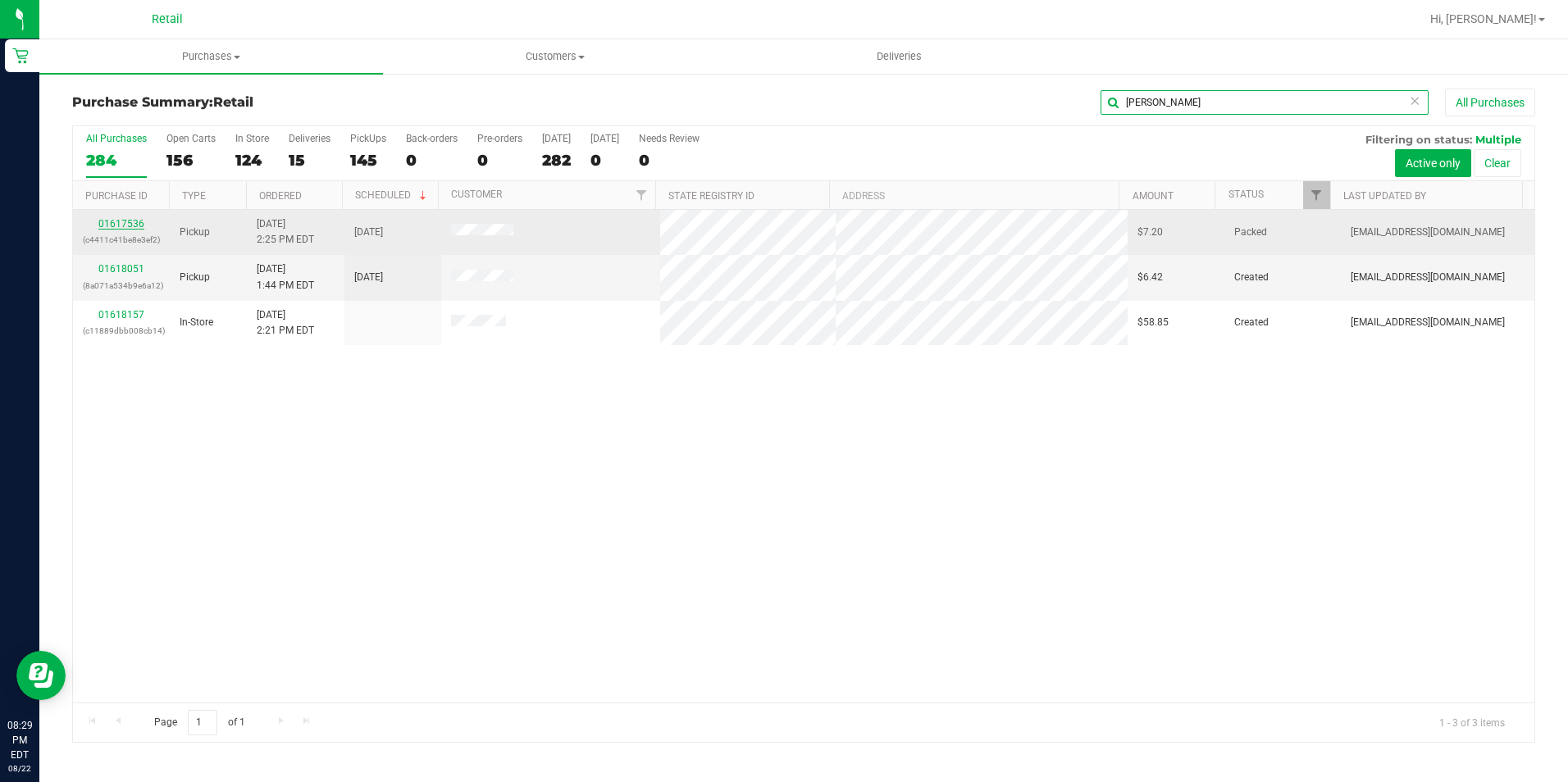
type input "kyle"
click at [126, 218] on link "01617536" at bounding box center [121, 224] width 46 height 12
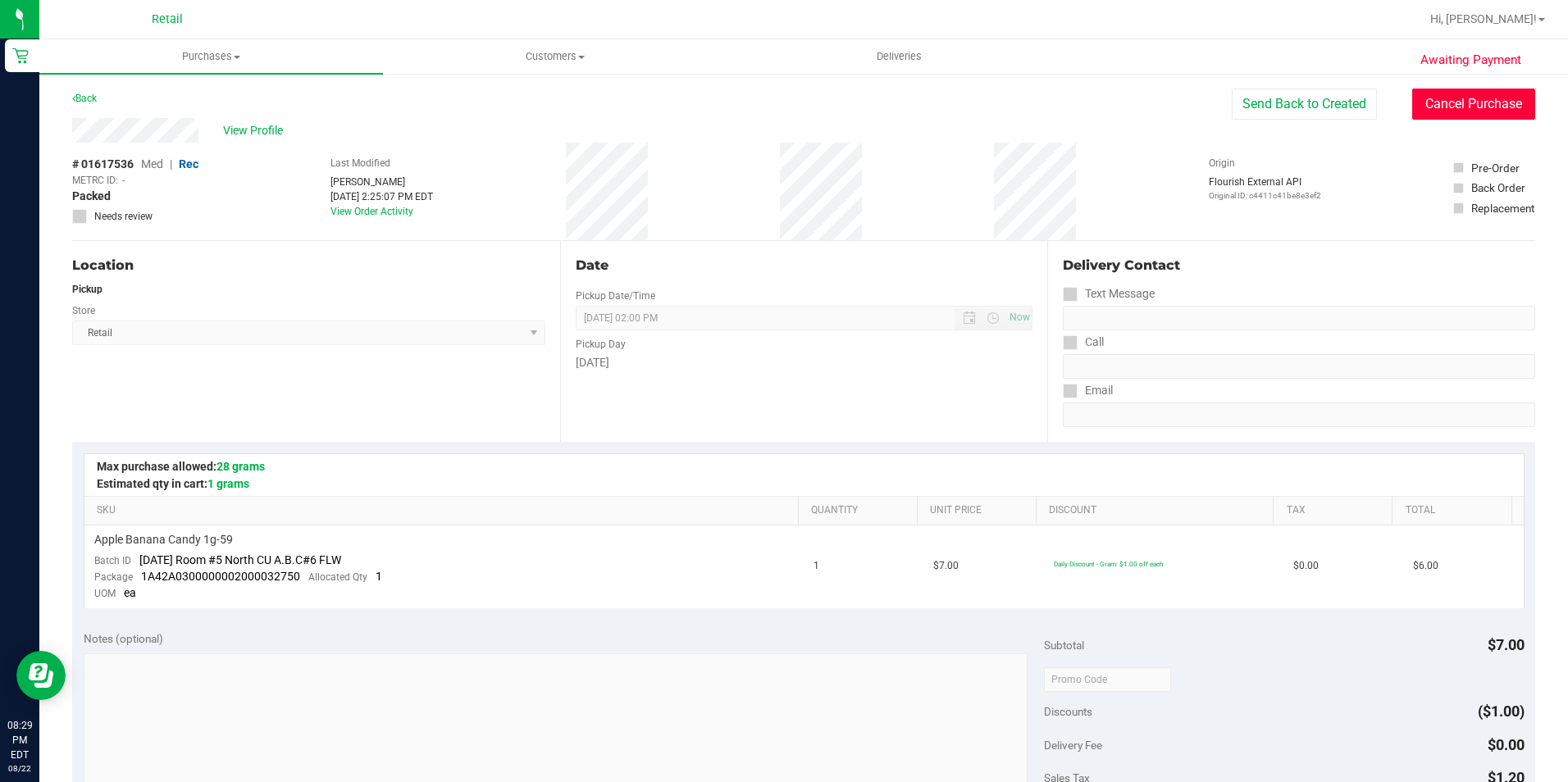
click at [1432, 102] on button "Cancel Purchase" at bounding box center [1473, 104] width 123 height 32
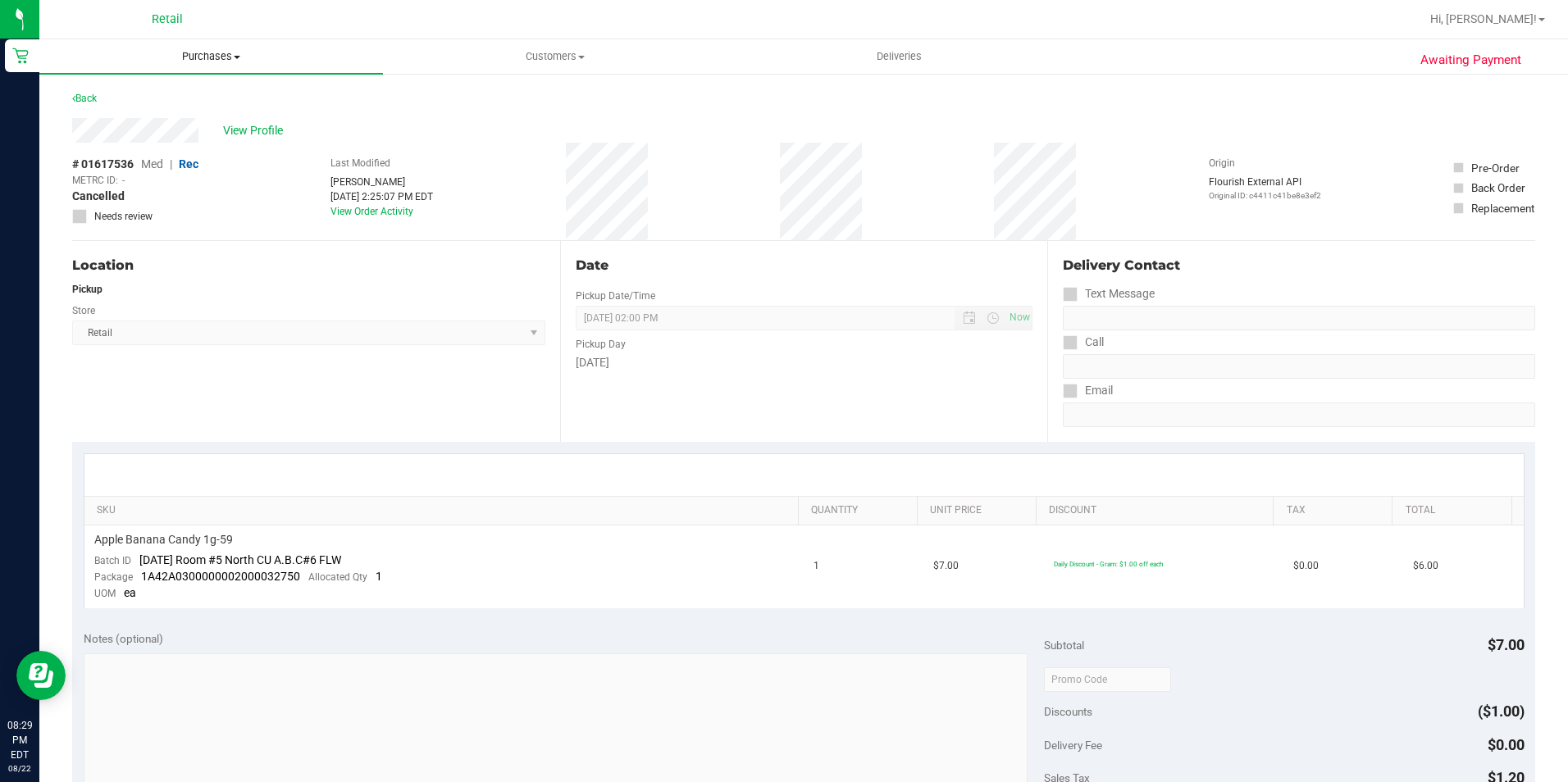
click at [237, 56] on span at bounding box center [236, 58] width 6 height 4
click at [240, 87] on ul "Summary of purchases Fulfillment All purchases" at bounding box center [211, 119] width 344 height 88
click at [203, 54] on span "Purchases" at bounding box center [211, 57] width 344 height 14
click at [186, 100] on span "Summary of purchases" at bounding box center [124, 98] width 168 height 14
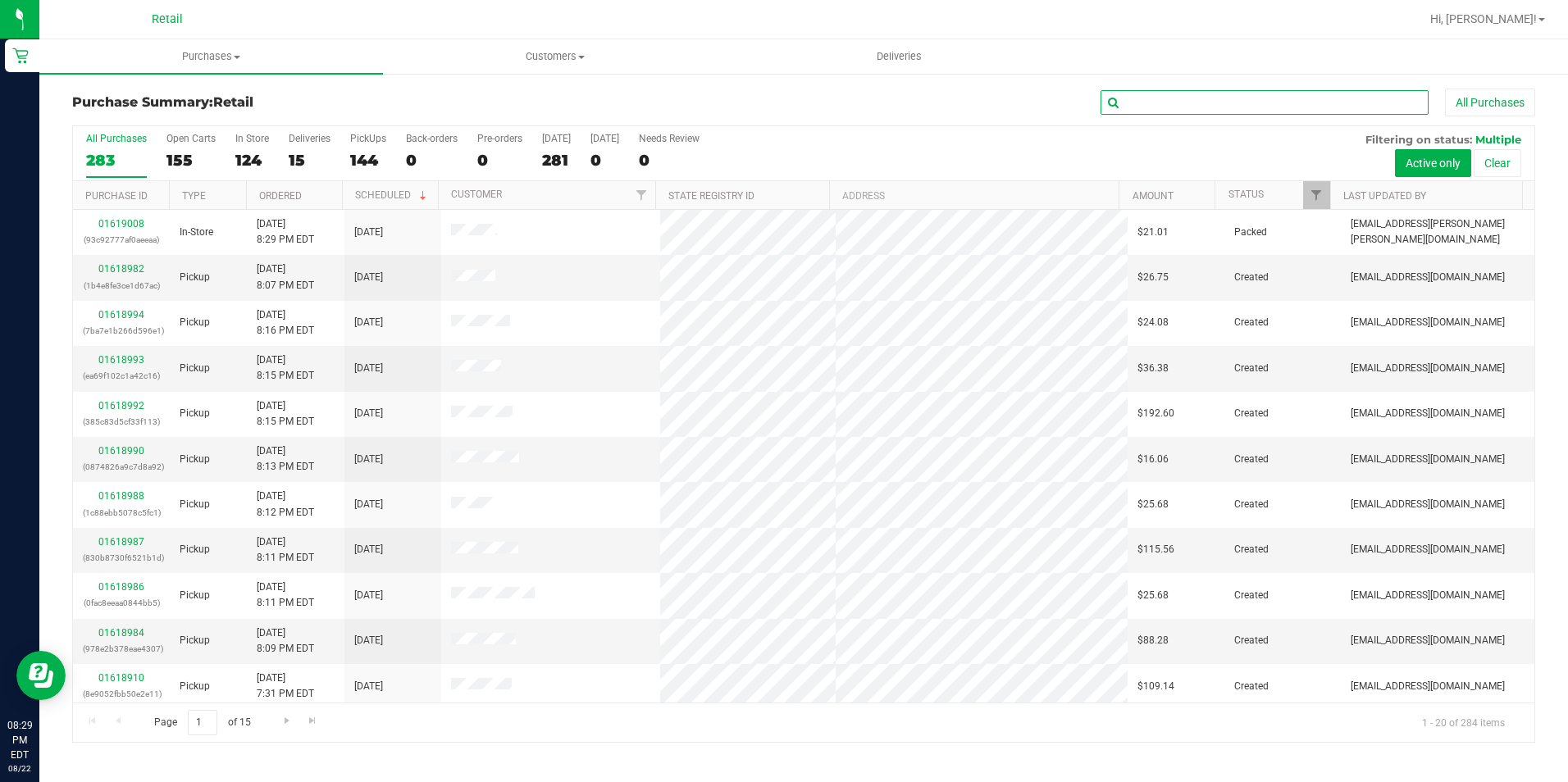
click at [1250, 109] on input "text" at bounding box center [1265, 102] width 328 height 24
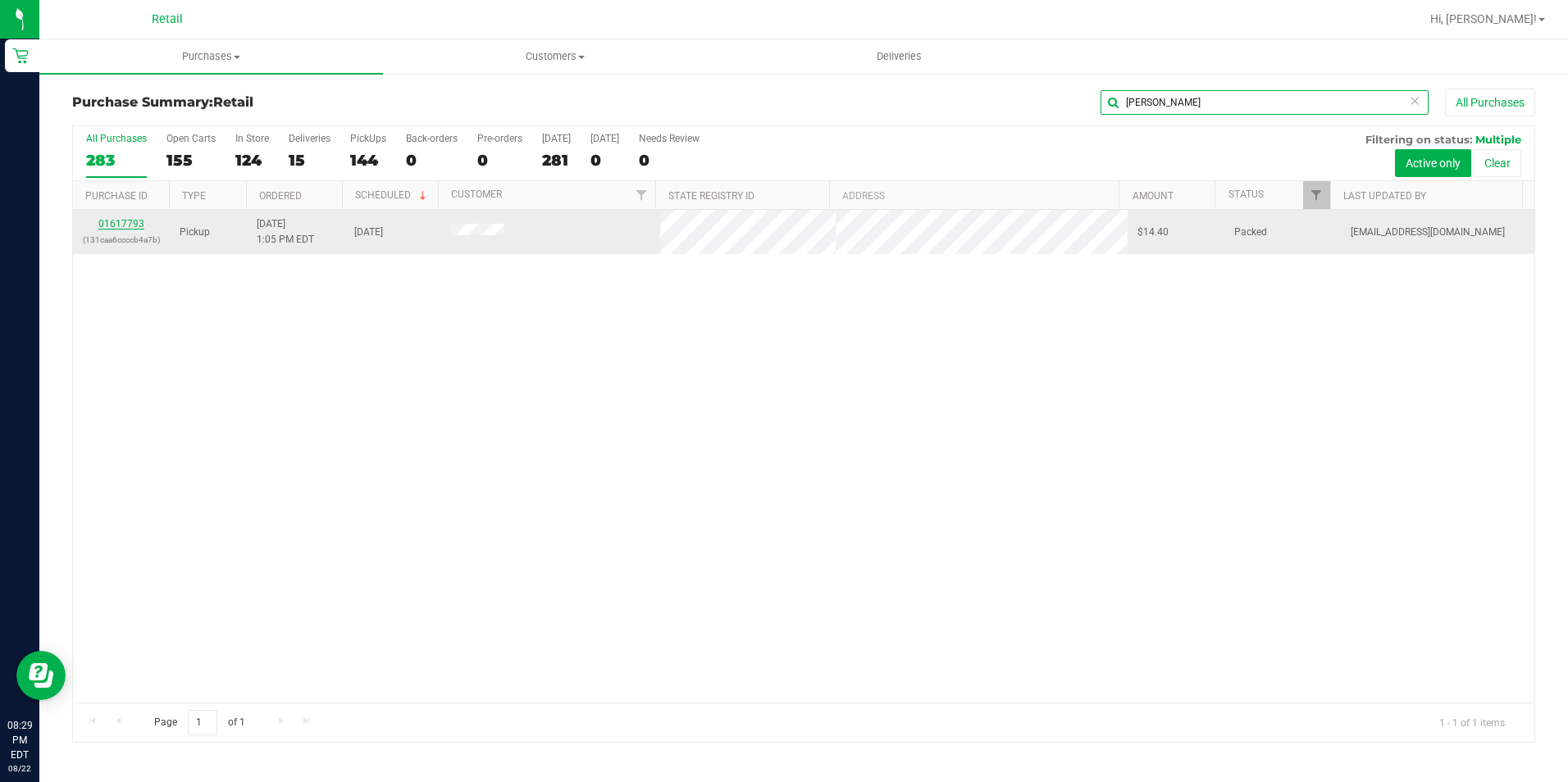
type input "jary"
click at [134, 220] on link "01617793" at bounding box center [121, 224] width 46 height 12
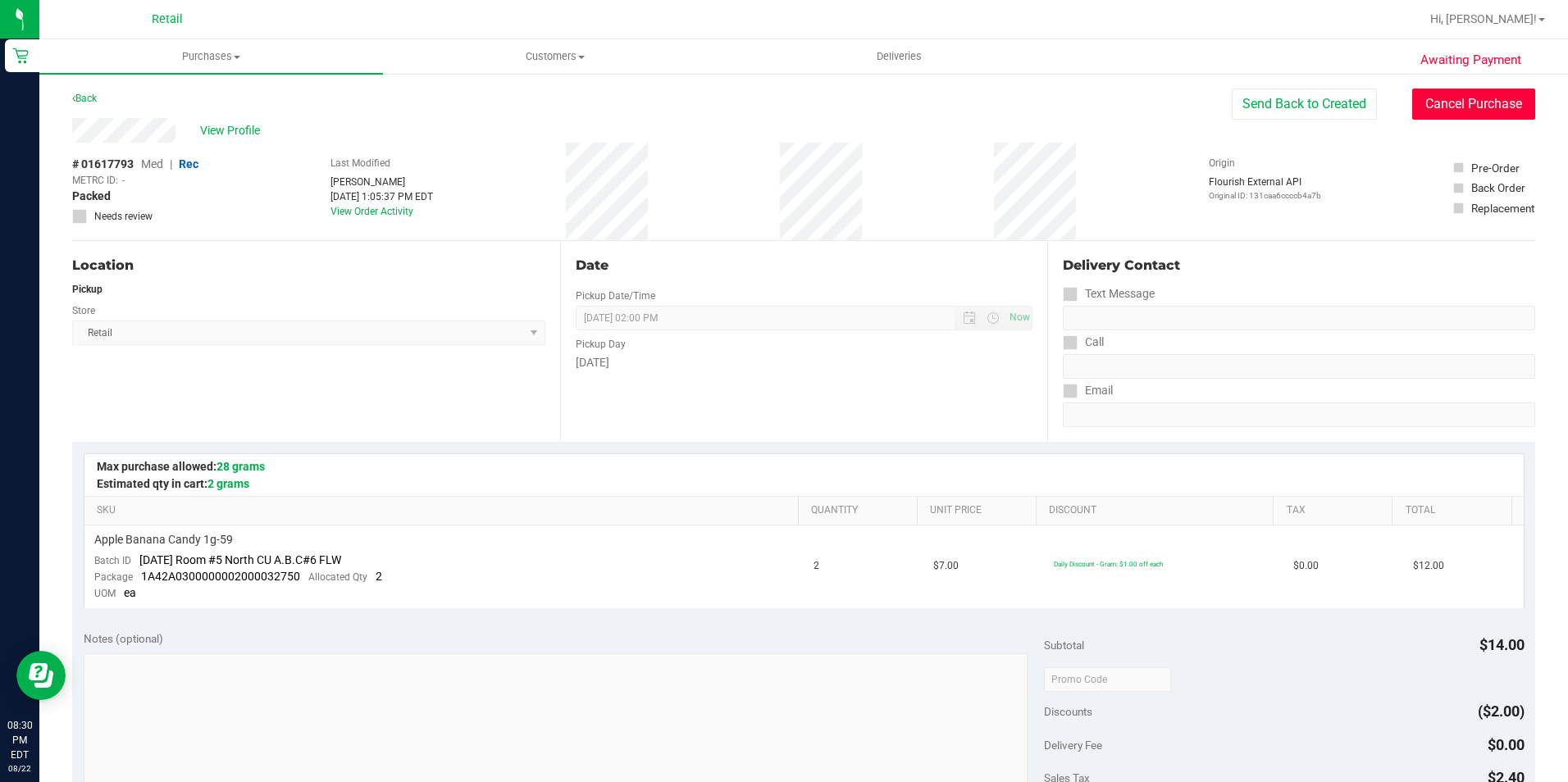
click at [1435, 106] on button "Cancel Purchase" at bounding box center [1473, 104] width 123 height 32
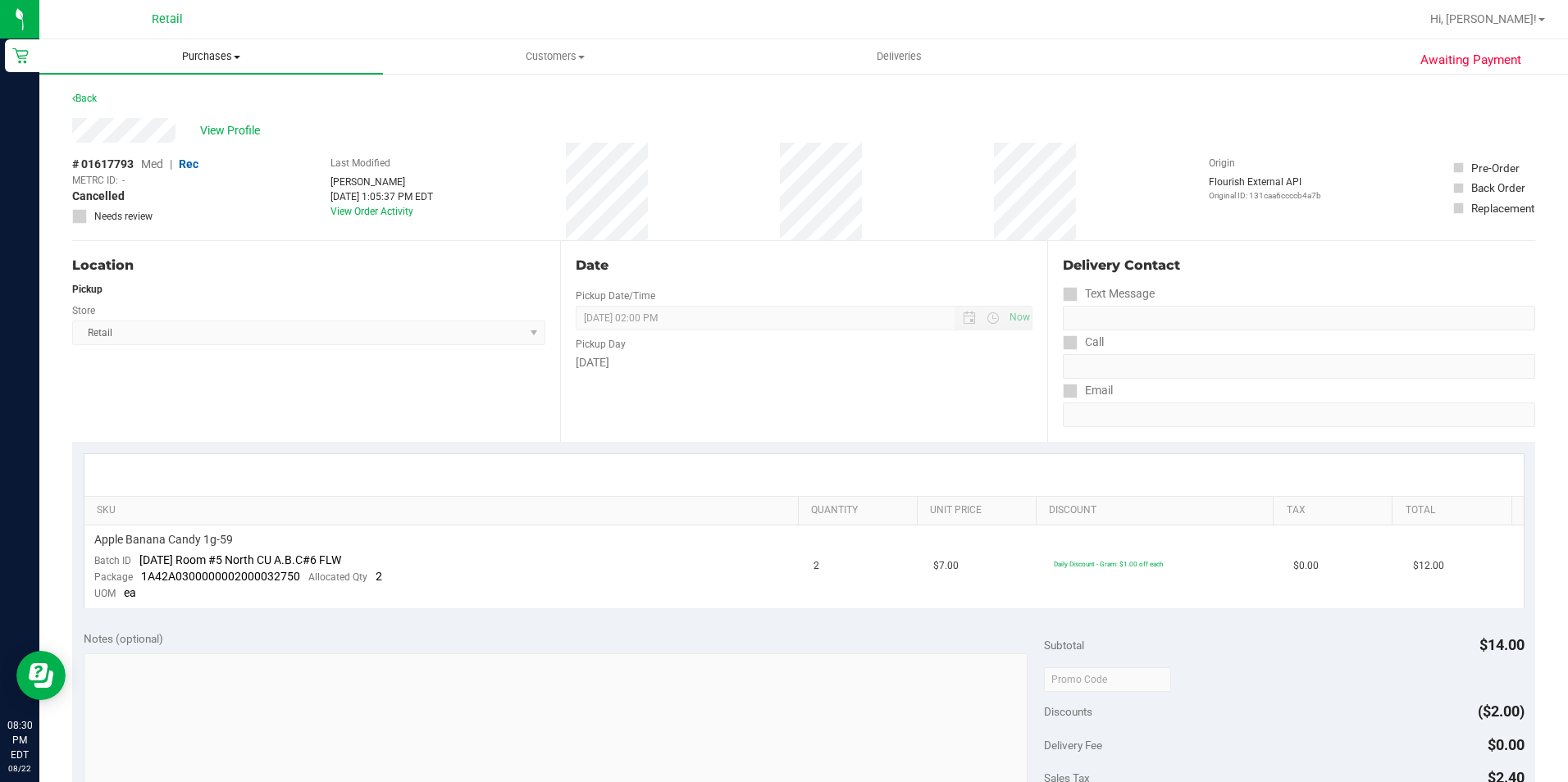
drag, startPoint x: 211, startPoint y: 41, endPoint x: 200, endPoint y: 63, distance: 24.6
click at [211, 41] on uib-tab-heading "Purchases Summary of purchases Fulfillment All purchases" at bounding box center [211, 57] width 344 height 34
click at [145, 104] on span "Summary of purchases" at bounding box center [124, 98] width 168 height 14
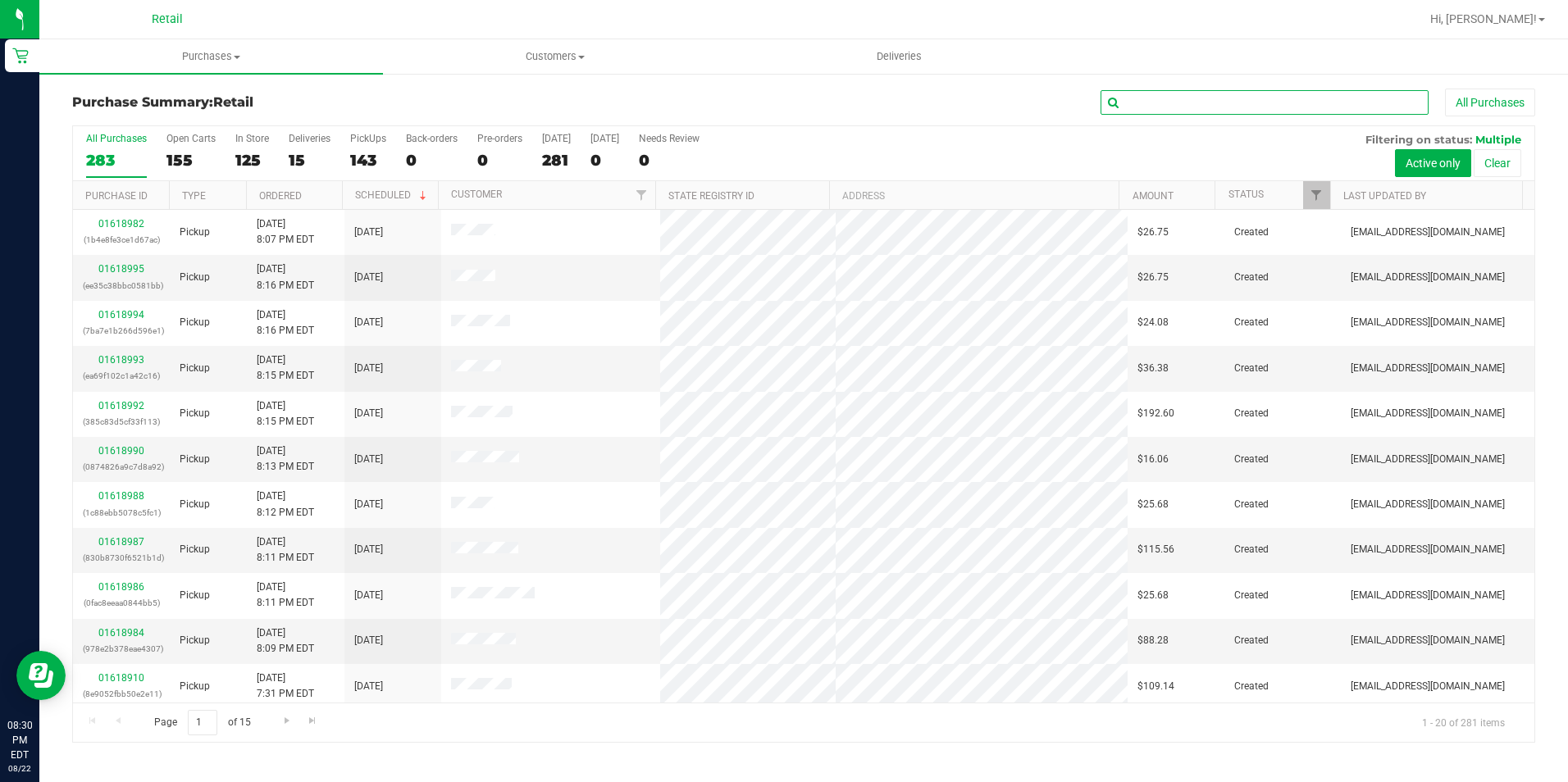
click at [1135, 103] on input "text" at bounding box center [1265, 102] width 328 height 24
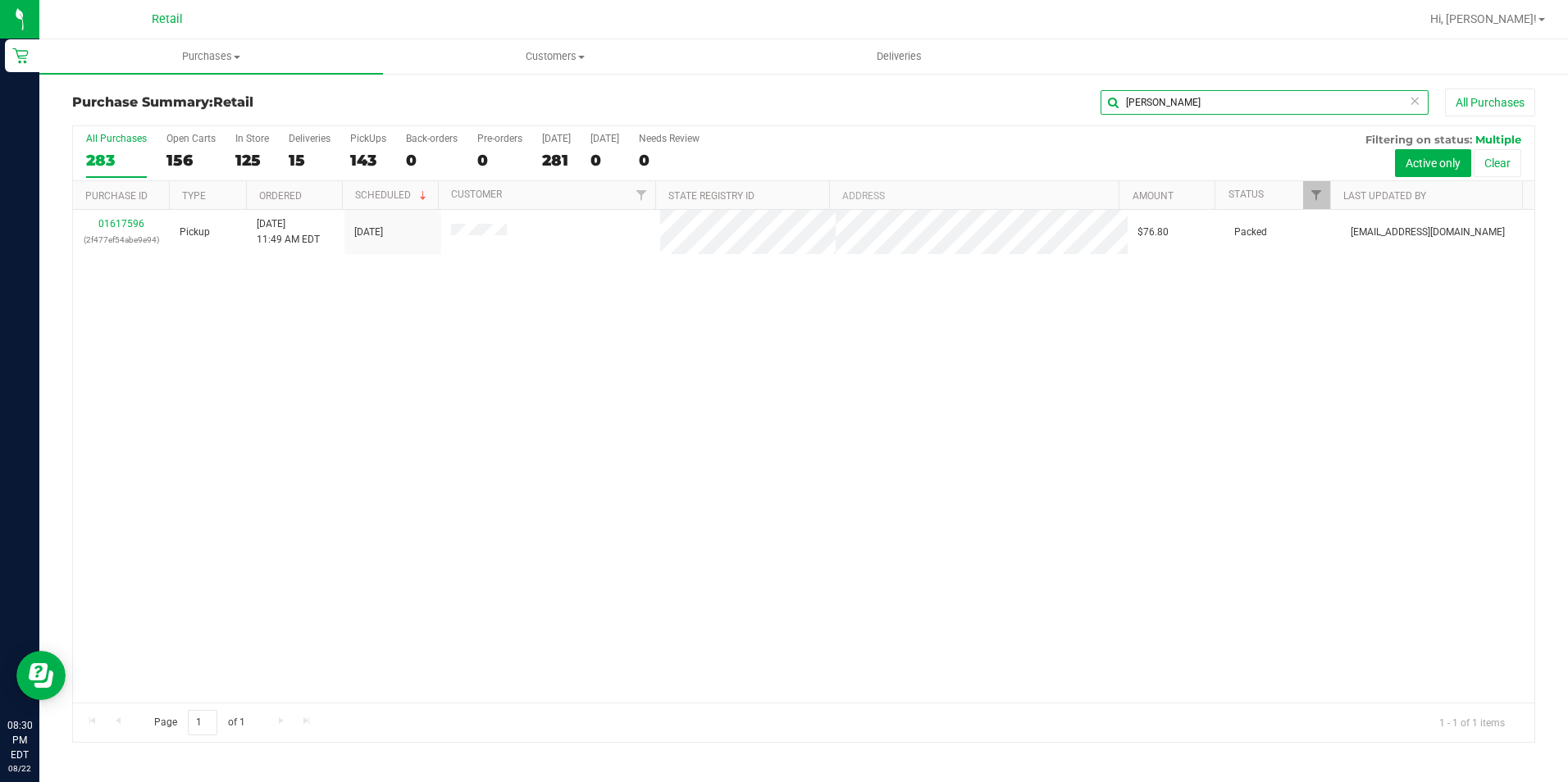
type input "casey"
click at [123, 222] on link "01617596" at bounding box center [121, 224] width 46 height 12
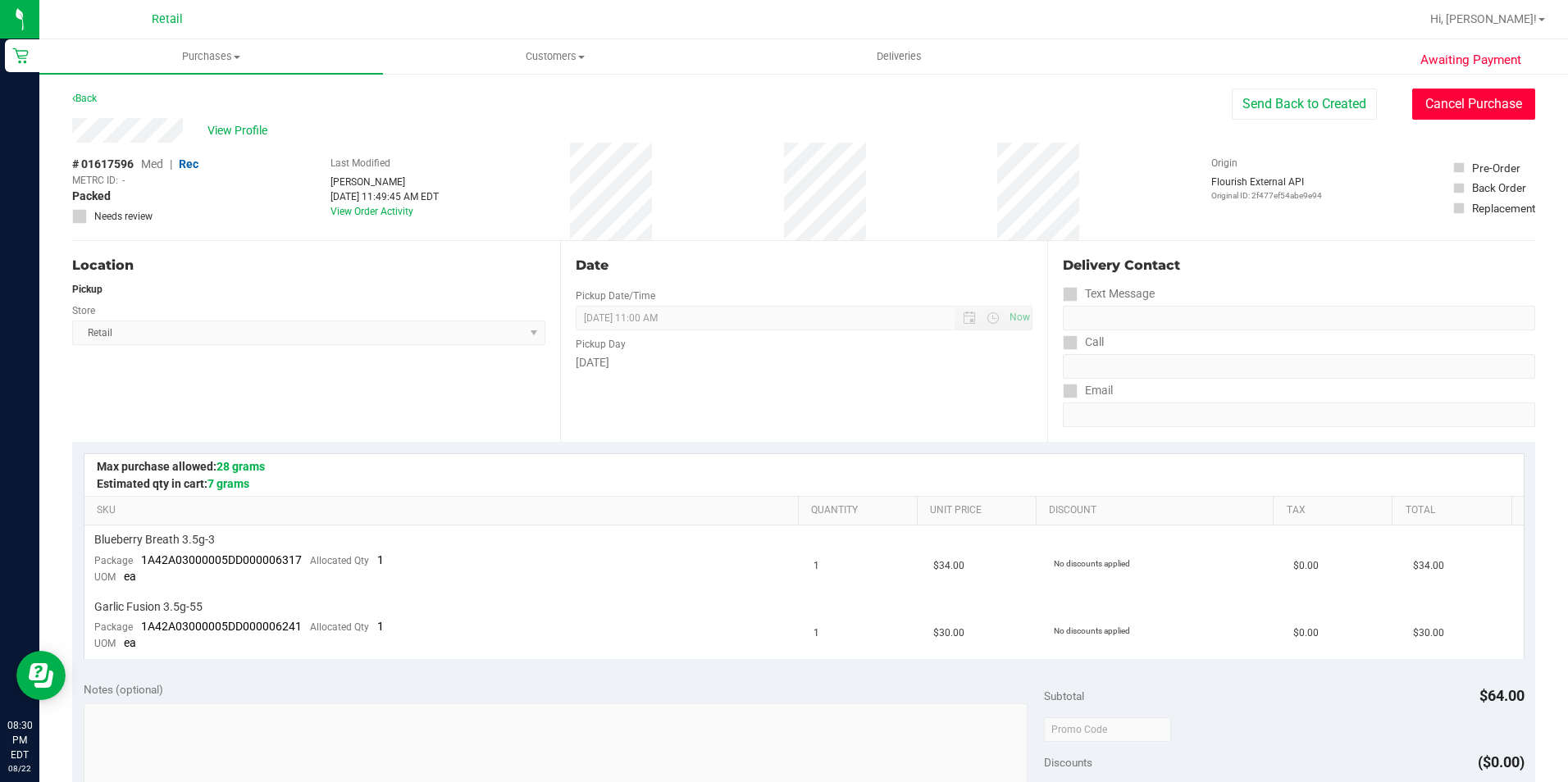
click at [1455, 106] on button "Cancel Purchase" at bounding box center [1473, 104] width 123 height 32
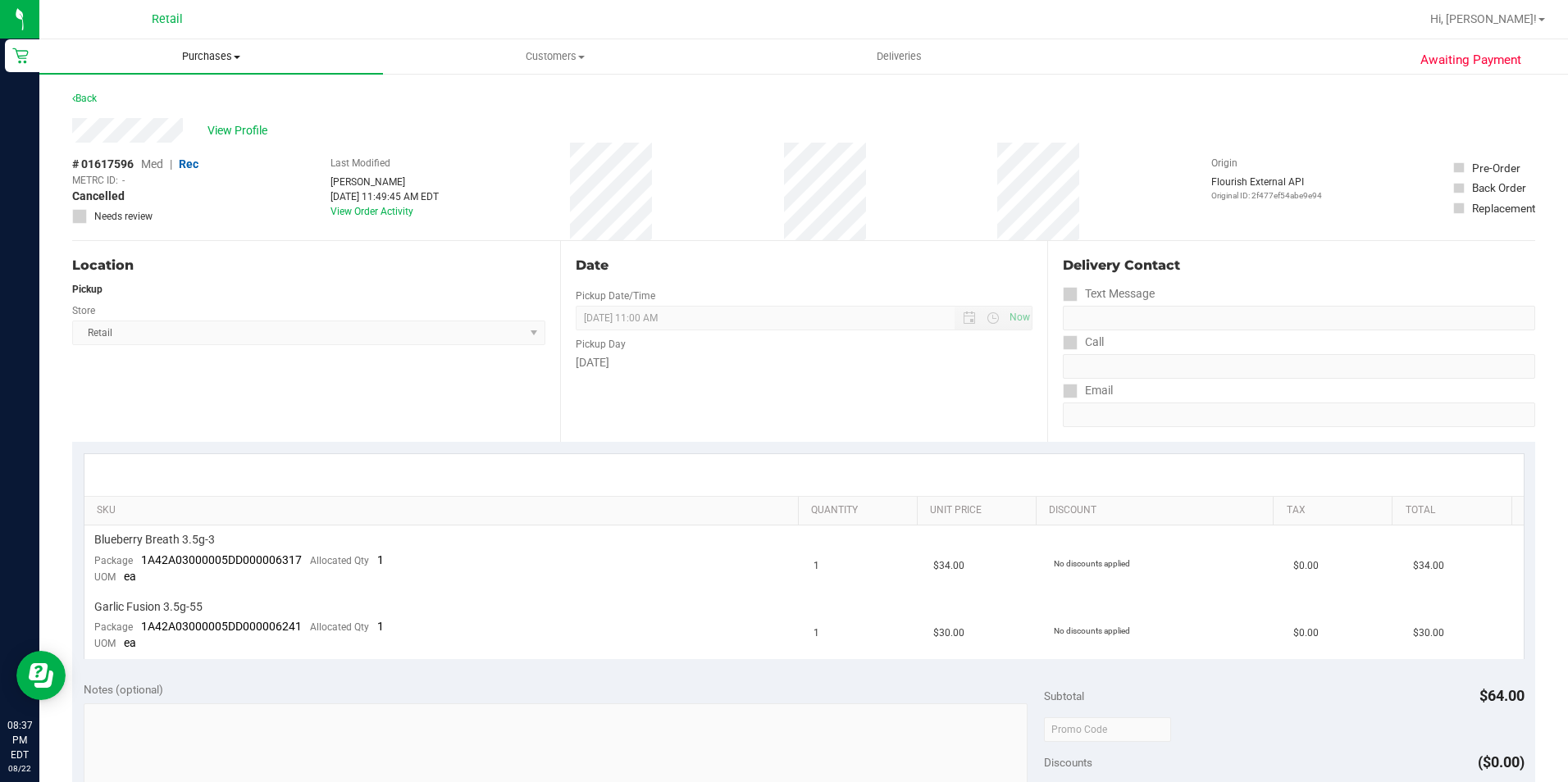
drag, startPoint x: 210, startPoint y: 54, endPoint x: 202, endPoint y: 70, distance: 17.9
click at [210, 54] on span "Purchases" at bounding box center [211, 57] width 344 height 14
click at [189, 94] on span "Summary of purchases" at bounding box center [124, 98] width 168 height 14
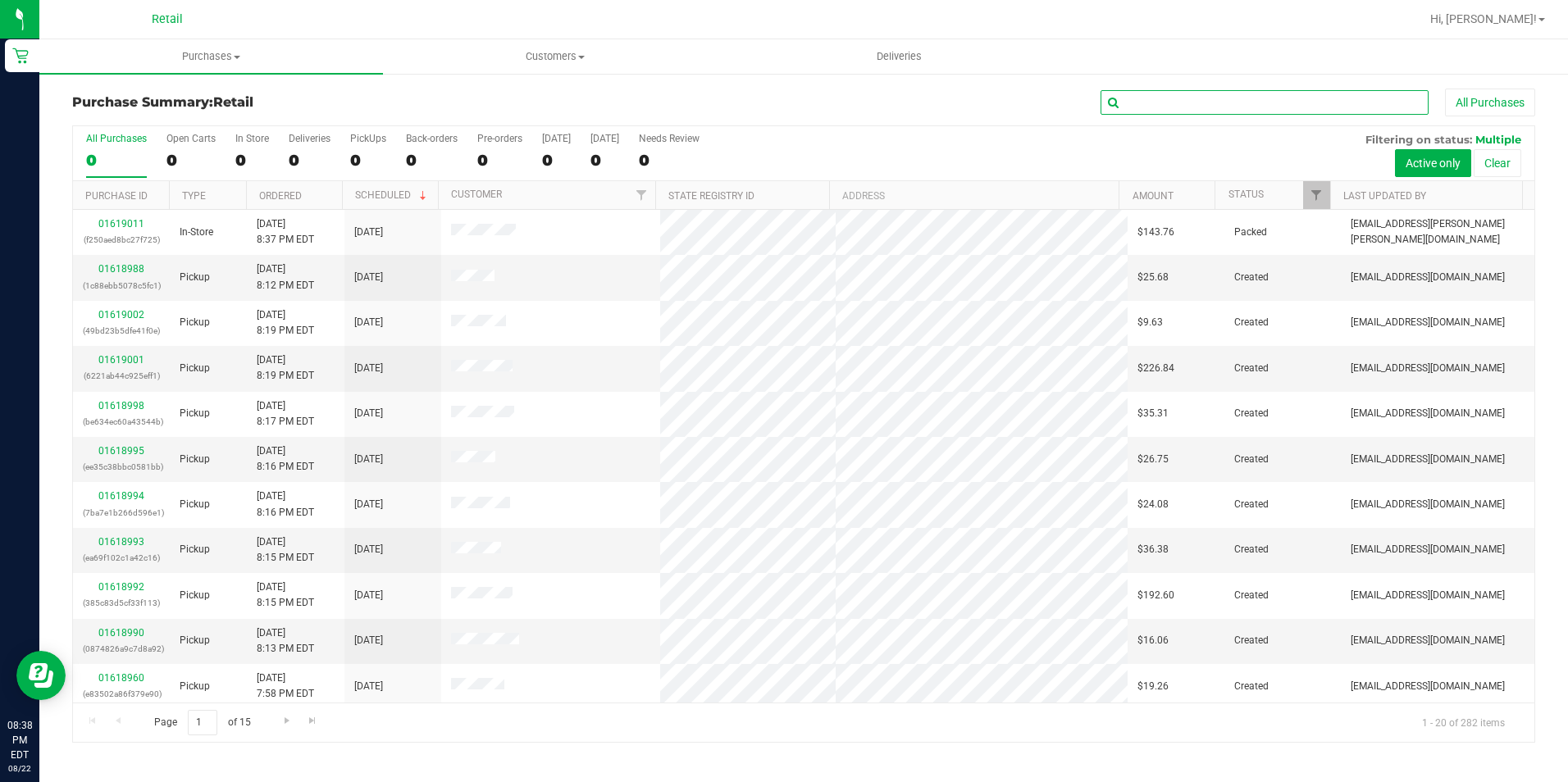
click at [1274, 107] on input "text" at bounding box center [1265, 102] width 328 height 24
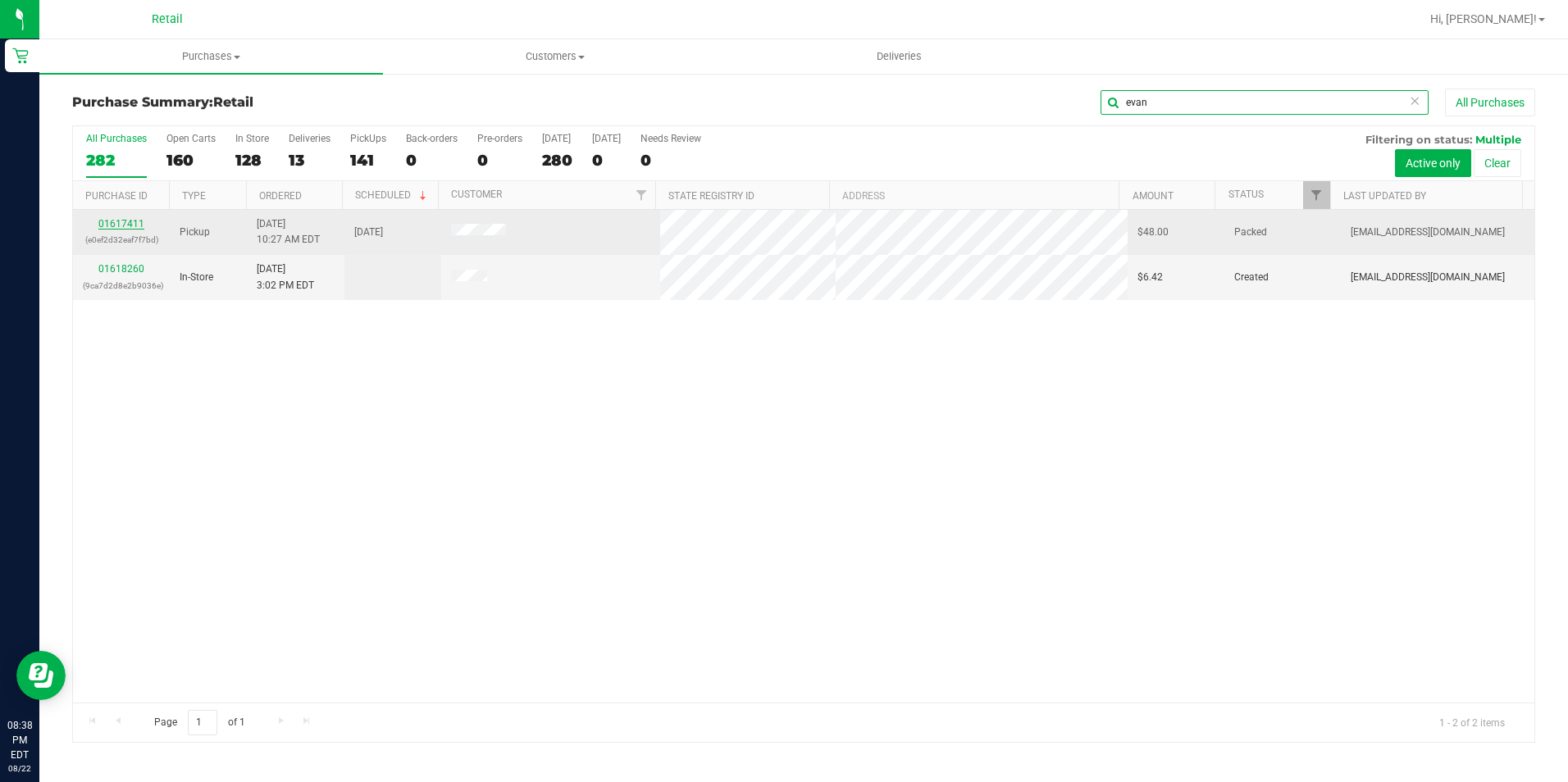
type input "evan"
click at [128, 223] on link "01617411" at bounding box center [121, 224] width 46 height 12
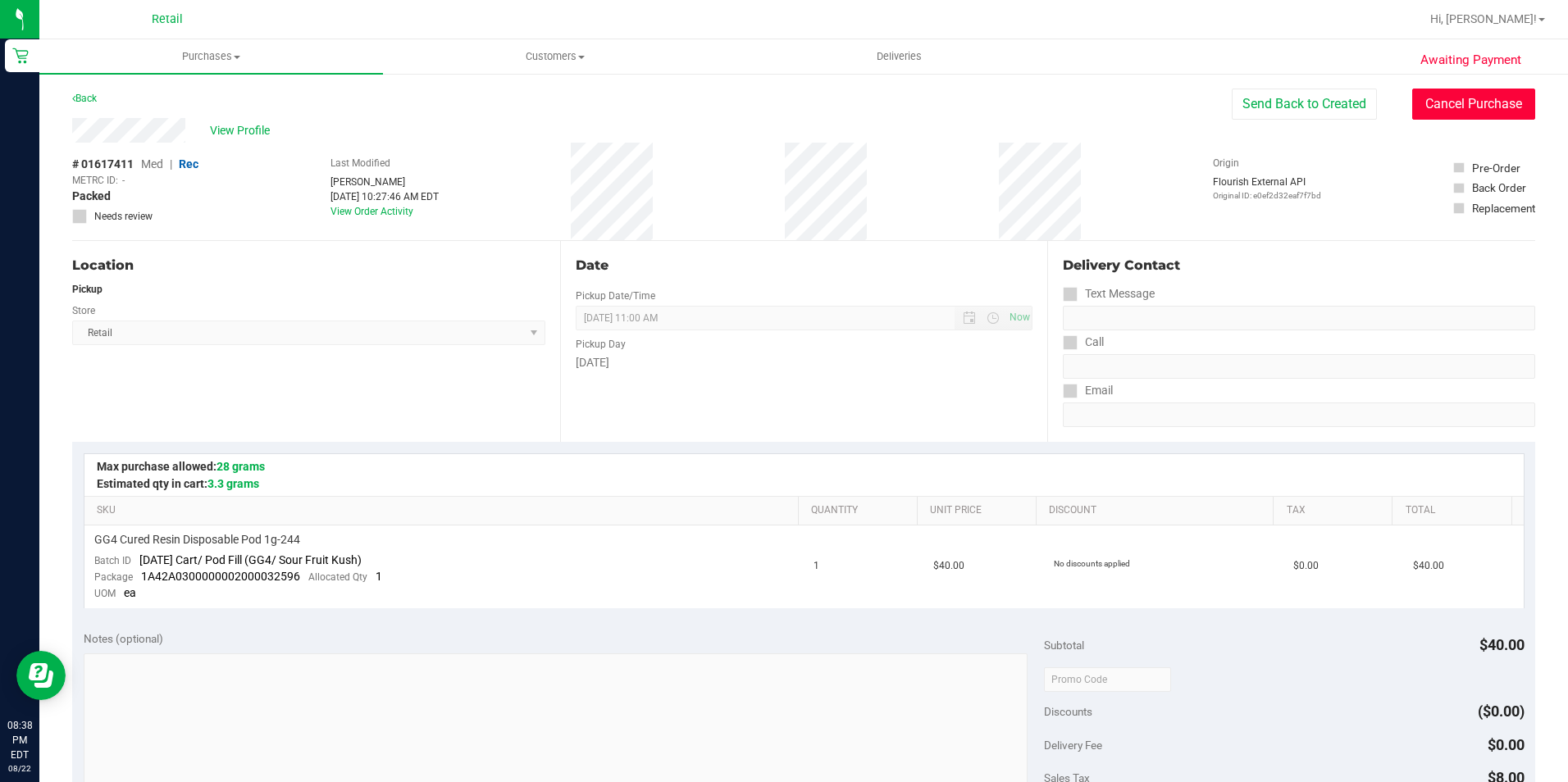
click at [1448, 96] on button "Cancel Purchase" at bounding box center [1473, 104] width 123 height 32
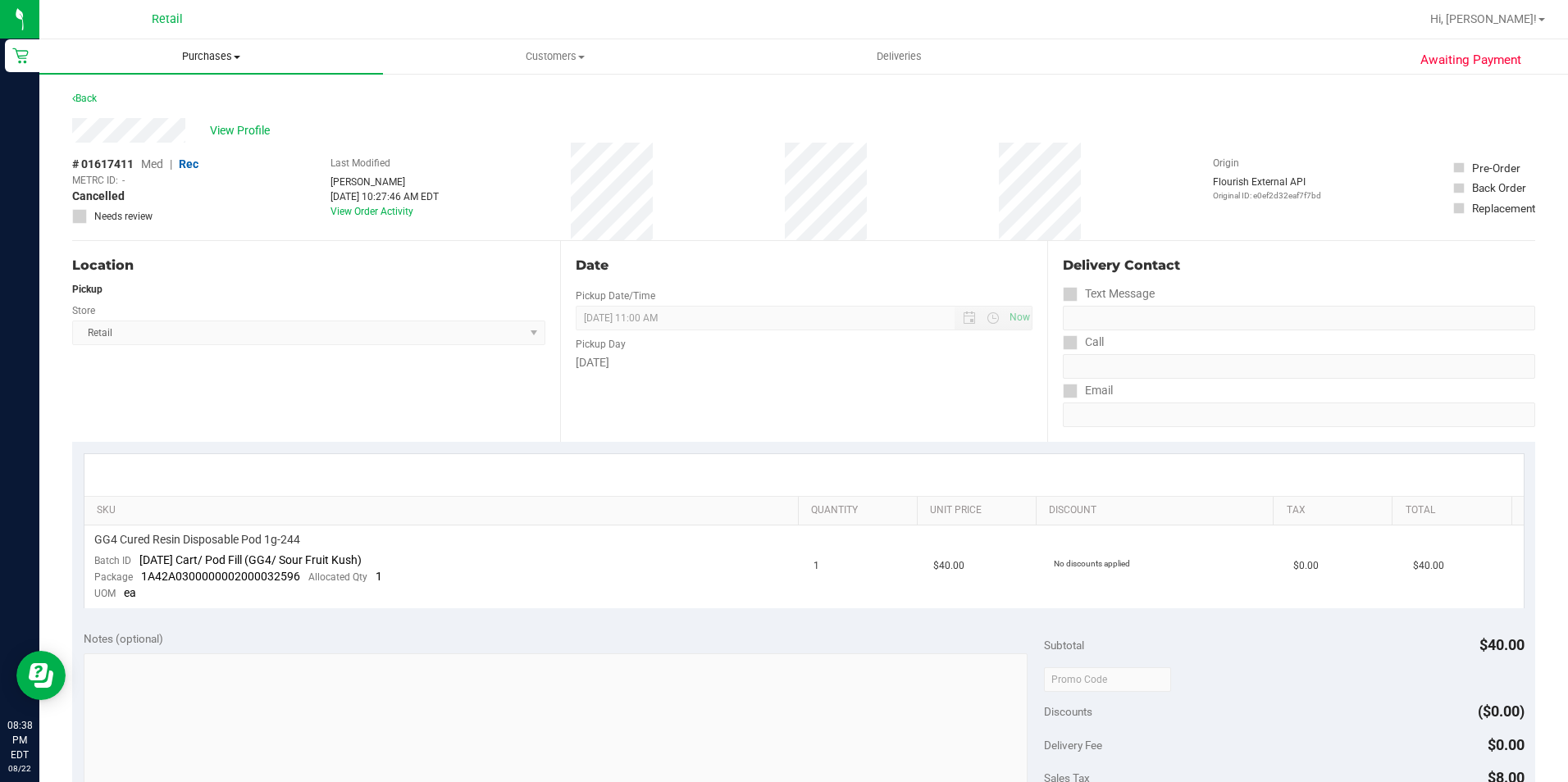
click at [224, 69] on uib-tab-heading "Purchases Summary of purchases Fulfillment All purchases" at bounding box center [211, 57] width 344 height 34
click at [180, 95] on span "Summary of purchases" at bounding box center [124, 98] width 168 height 14
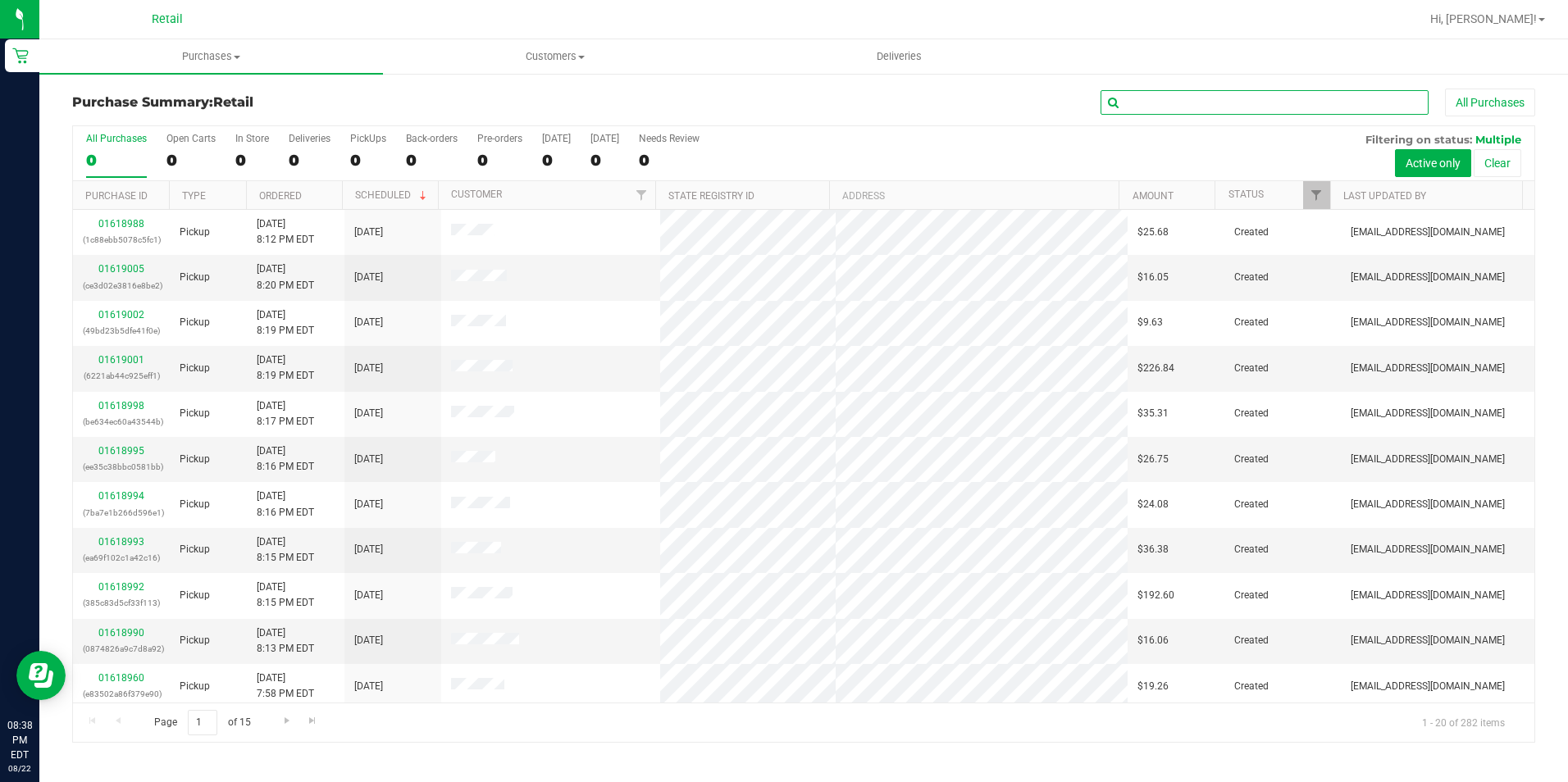
click at [1243, 101] on input "text" at bounding box center [1265, 102] width 328 height 24
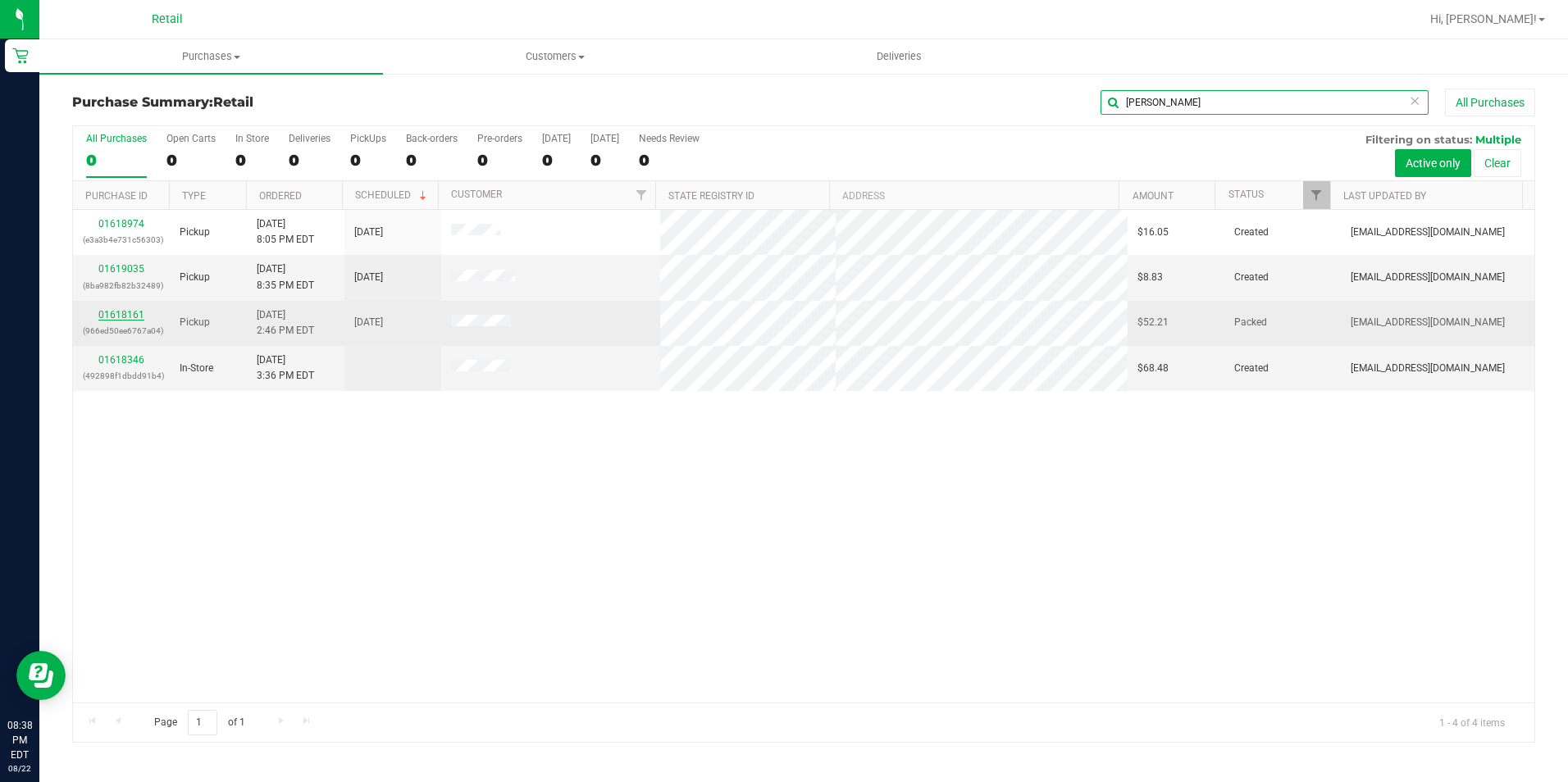
type input "jason"
click at [117, 317] on link "01618161" at bounding box center [121, 315] width 46 height 12
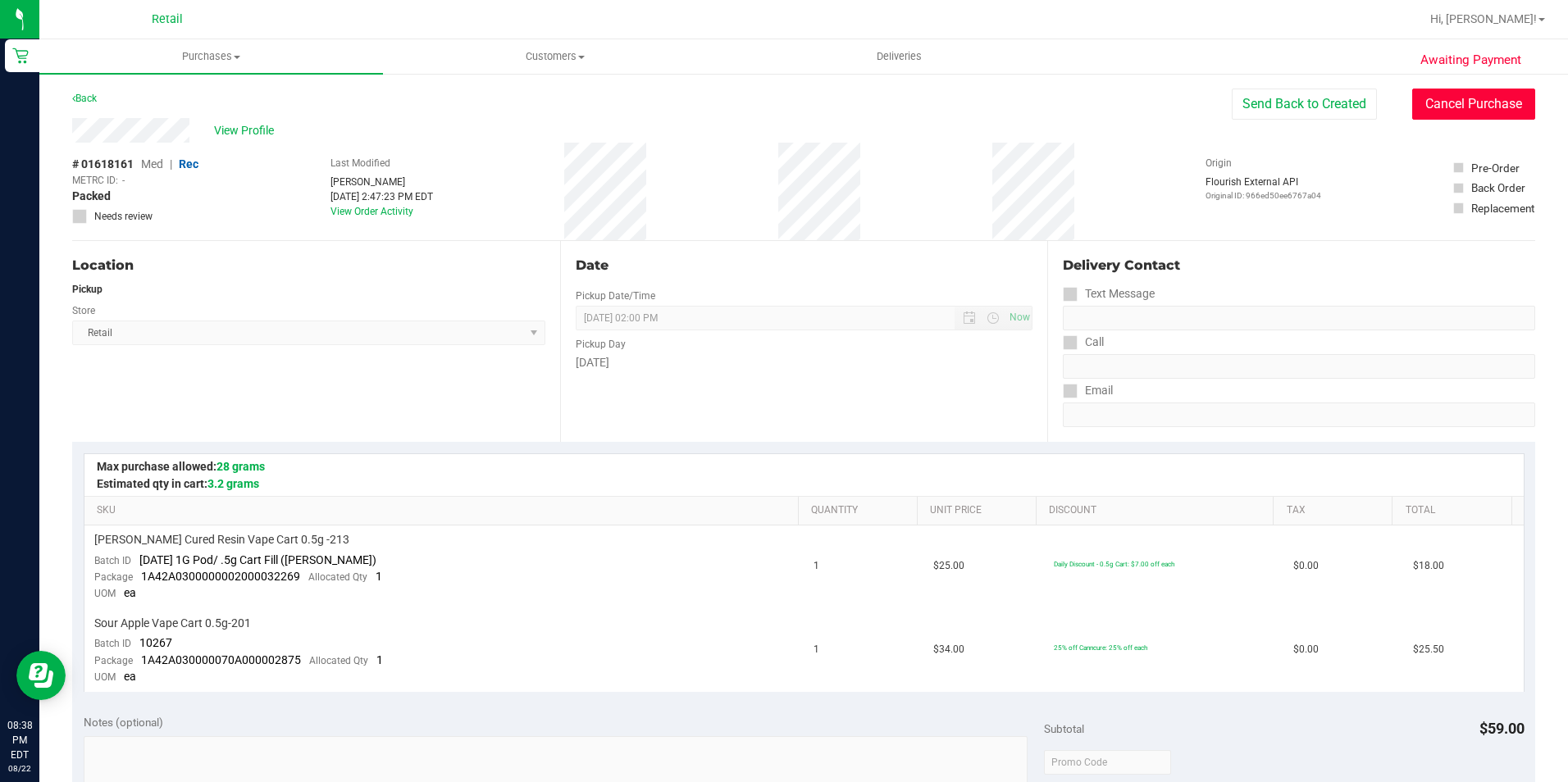
click at [1482, 95] on button "Cancel Purchase" at bounding box center [1473, 104] width 123 height 32
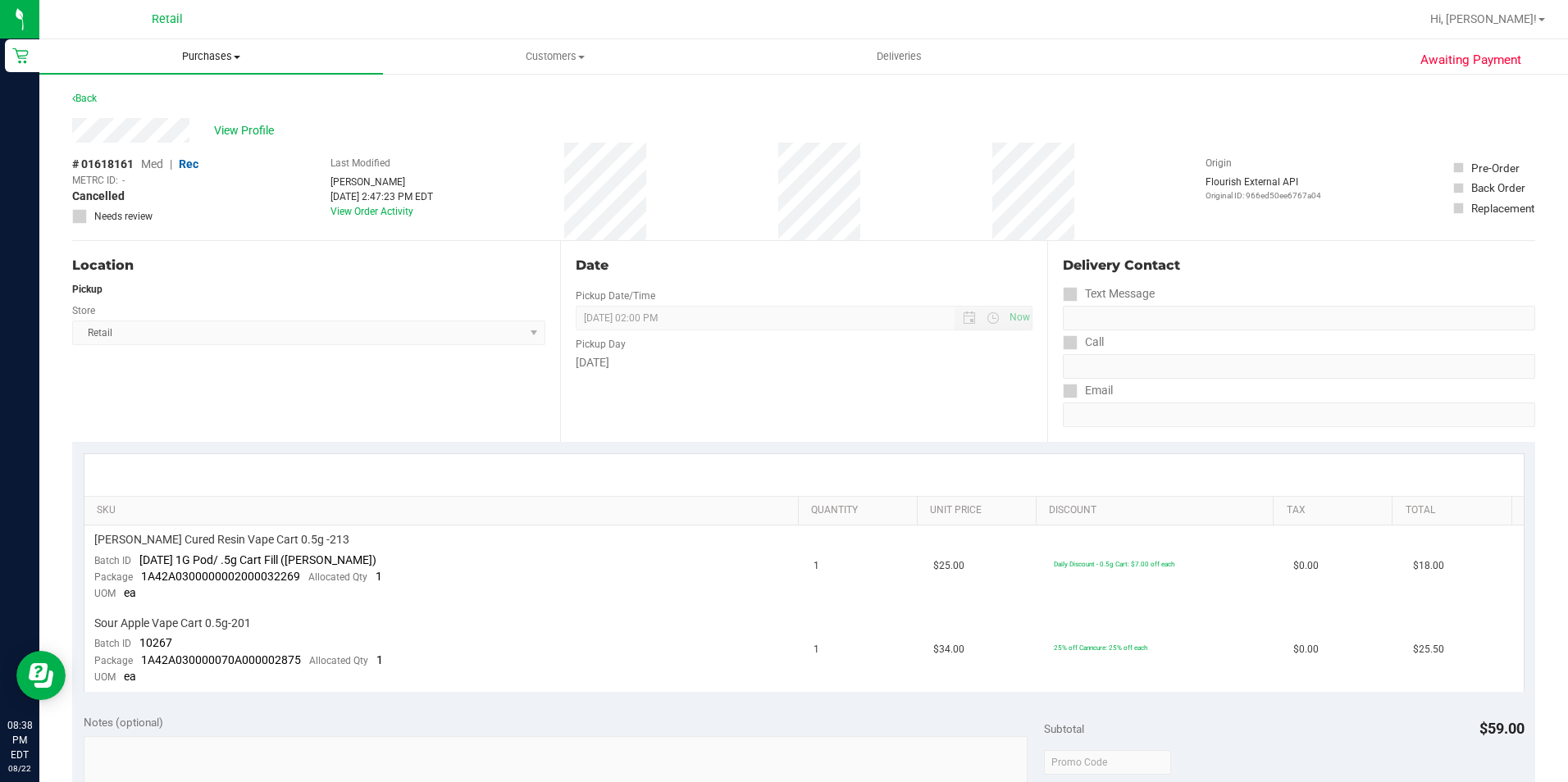
click at [228, 51] on span "Purchases" at bounding box center [211, 57] width 344 height 14
click at [179, 97] on span "Summary of purchases" at bounding box center [124, 98] width 168 height 14
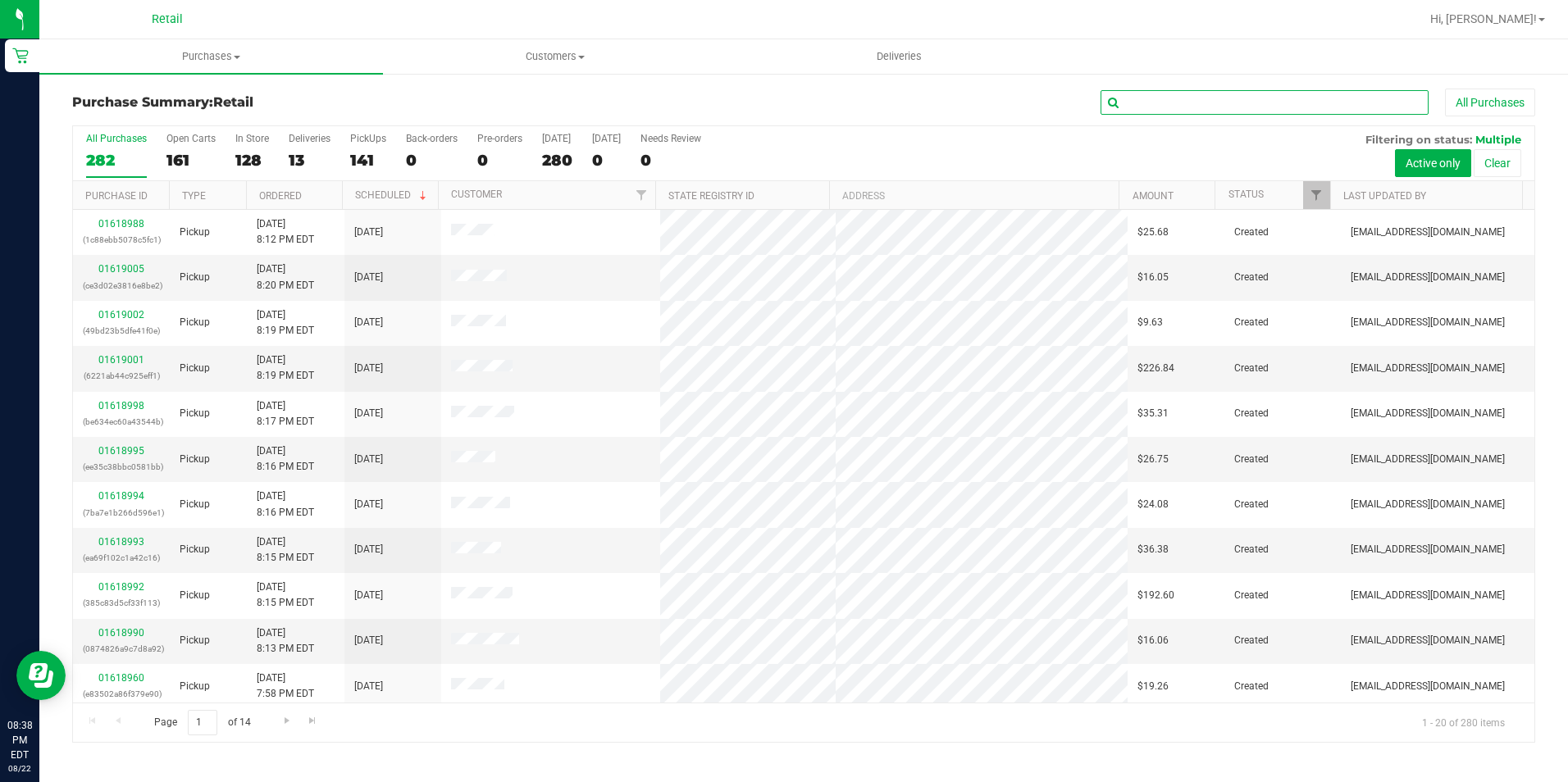
click at [1309, 90] on input "text" at bounding box center [1265, 102] width 328 height 24
click at [1309, 102] on input "text" at bounding box center [1265, 102] width 328 height 24
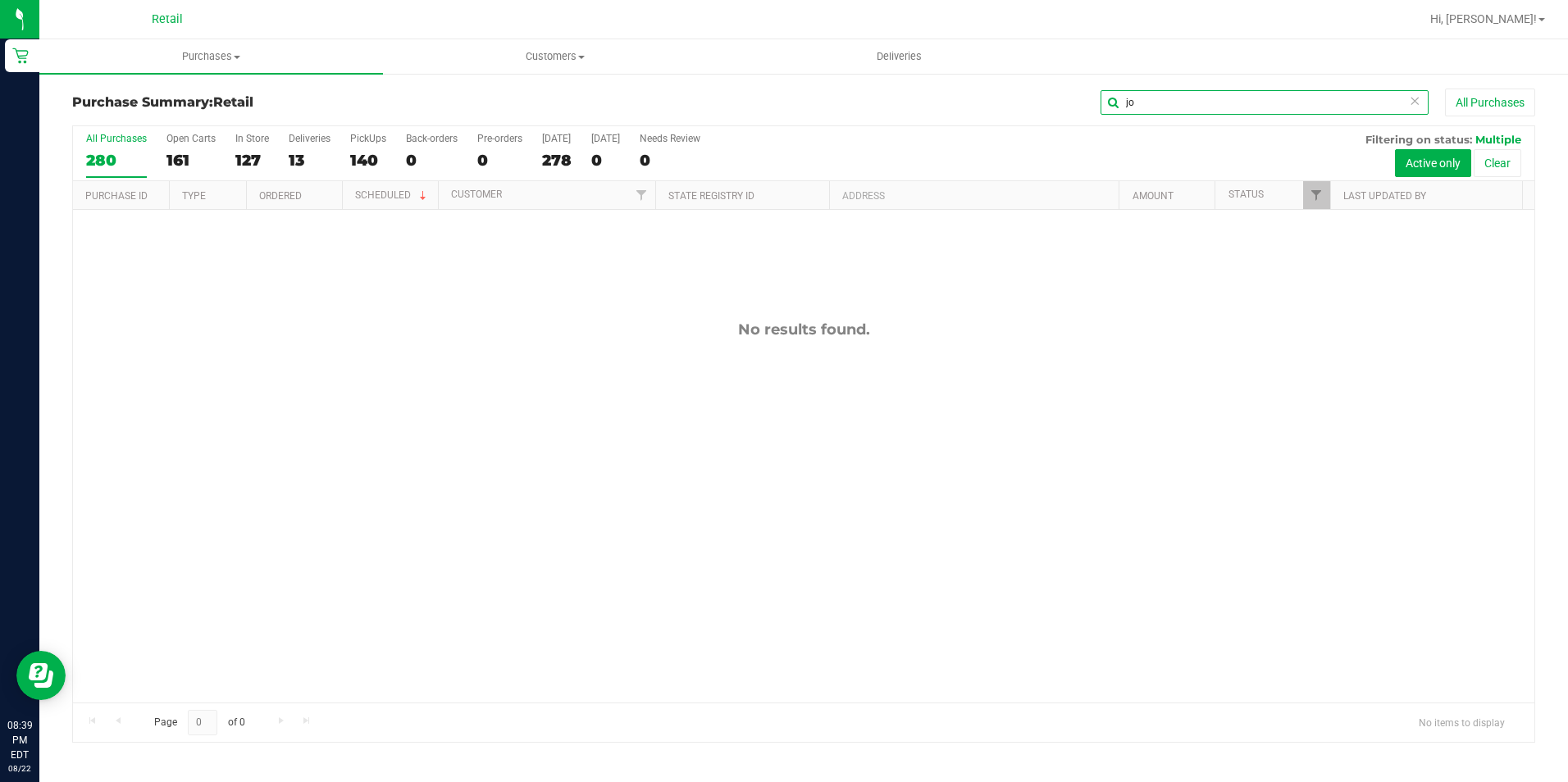
type input "j"
type input "gonc"
click at [1414, 105] on icon at bounding box center [1414, 100] width 12 height 20
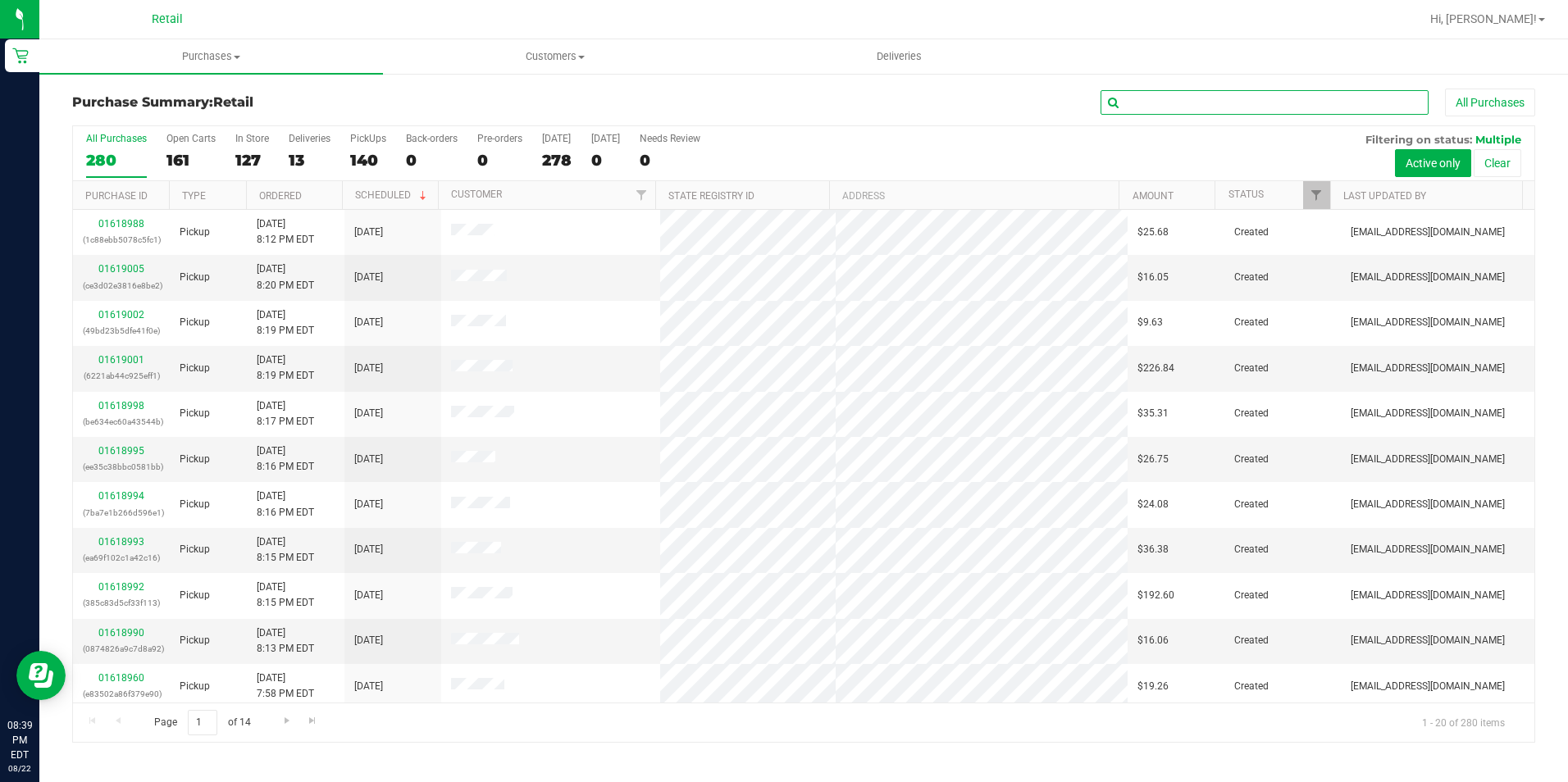
click at [1209, 97] on input "text" at bounding box center [1265, 102] width 328 height 24
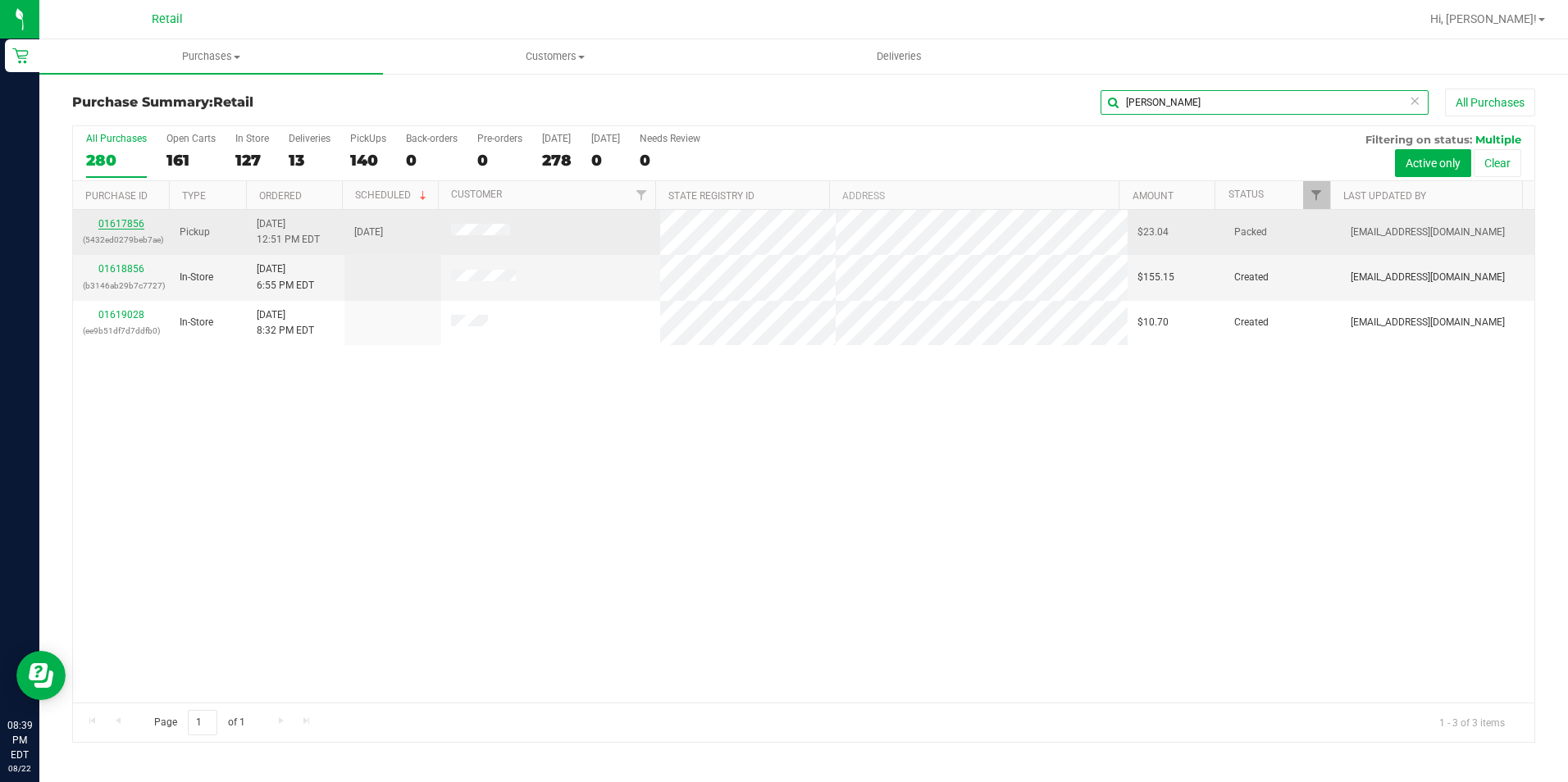
type input "donna"
click at [131, 225] on link "01617856" at bounding box center [121, 224] width 46 height 12
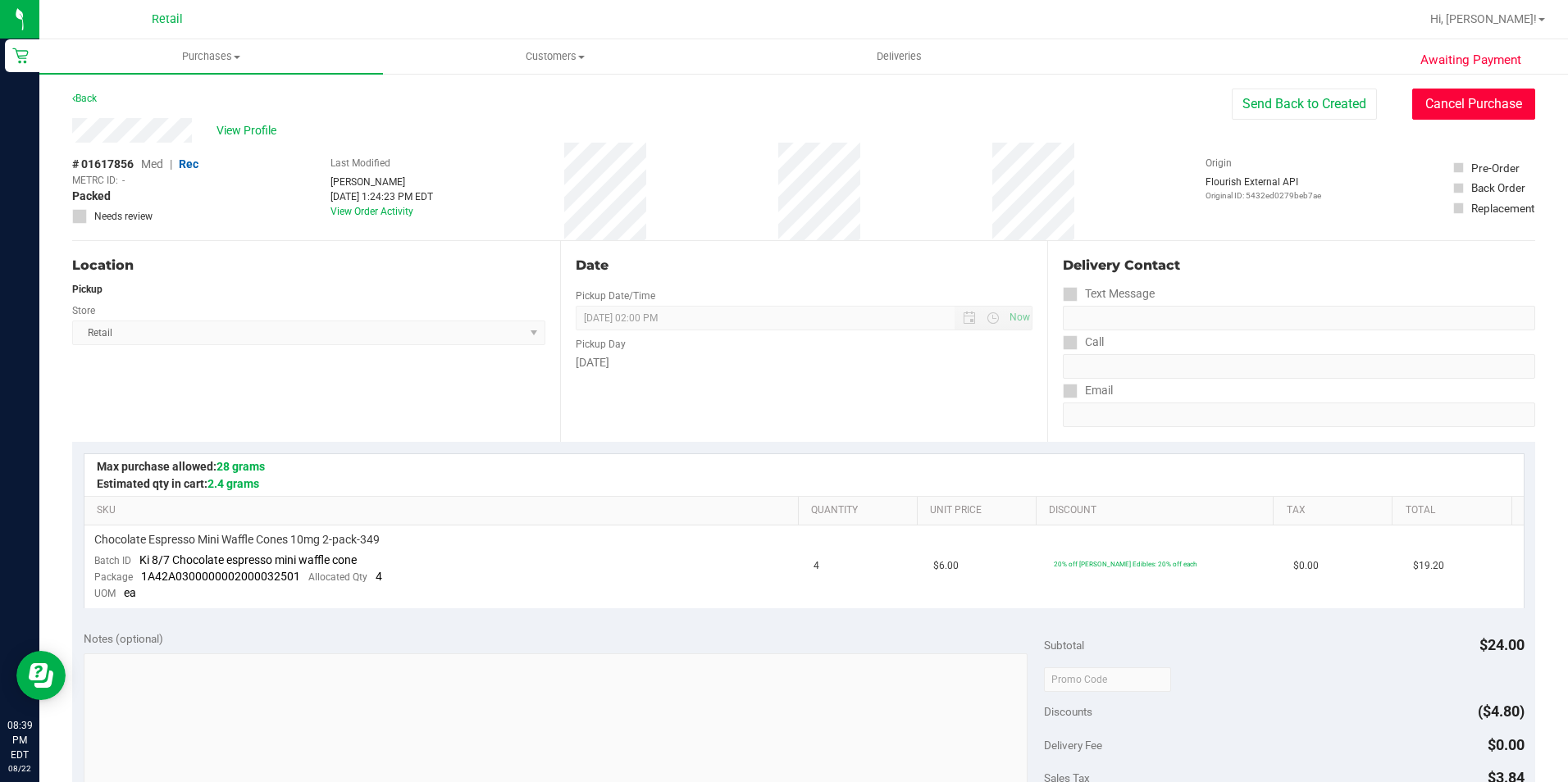
click at [1468, 101] on button "Cancel Purchase" at bounding box center [1473, 104] width 123 height 32
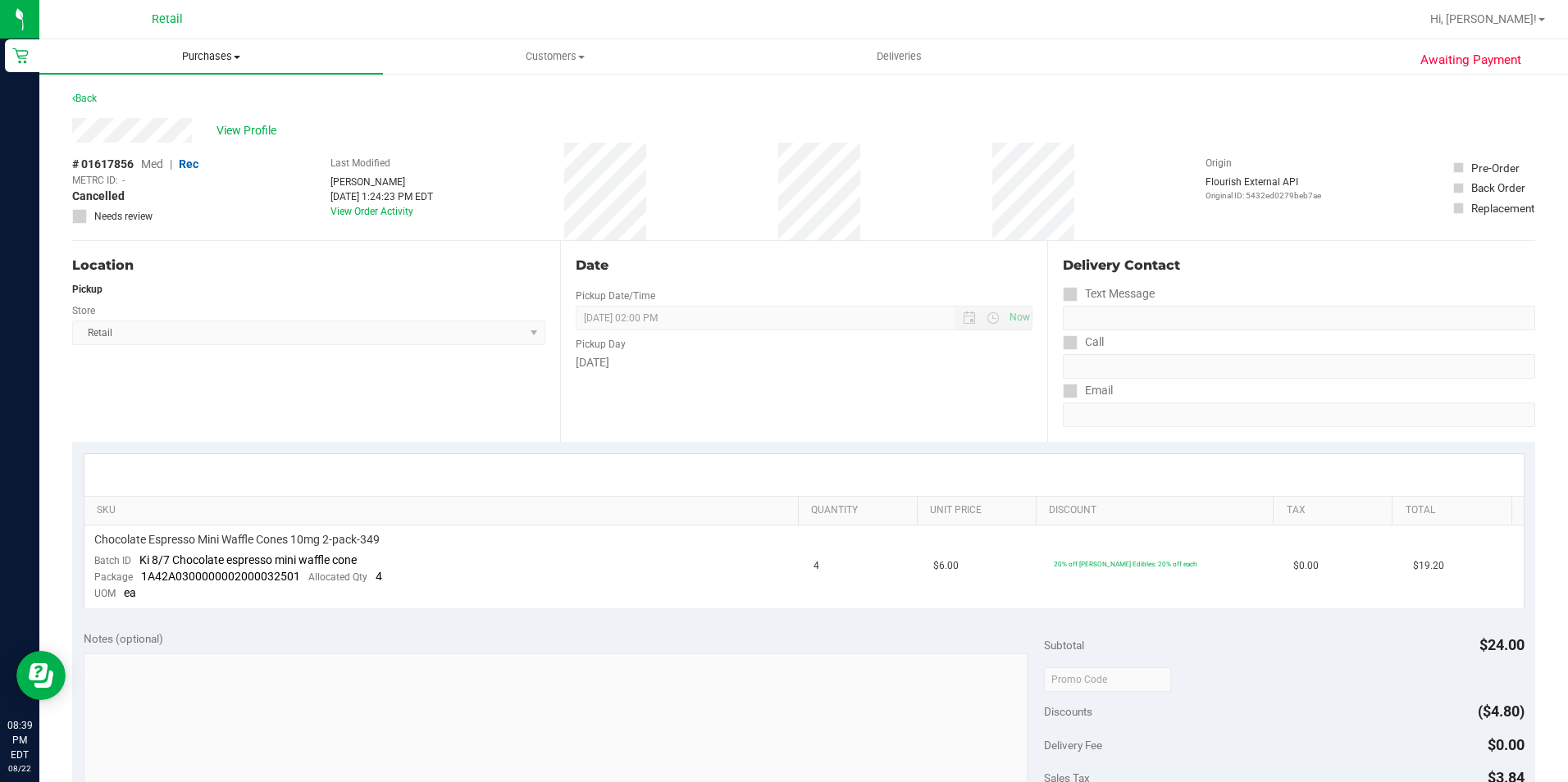
click at [179, 49] on uib-tab-heading "Purchases Summary of purchases Fulfillment All purchases" at bounding box center [211, 57] width 344 height 34
click at [155, 102] on span "Summary of purchases" at bounding box center [124, 98] width 168 height 14
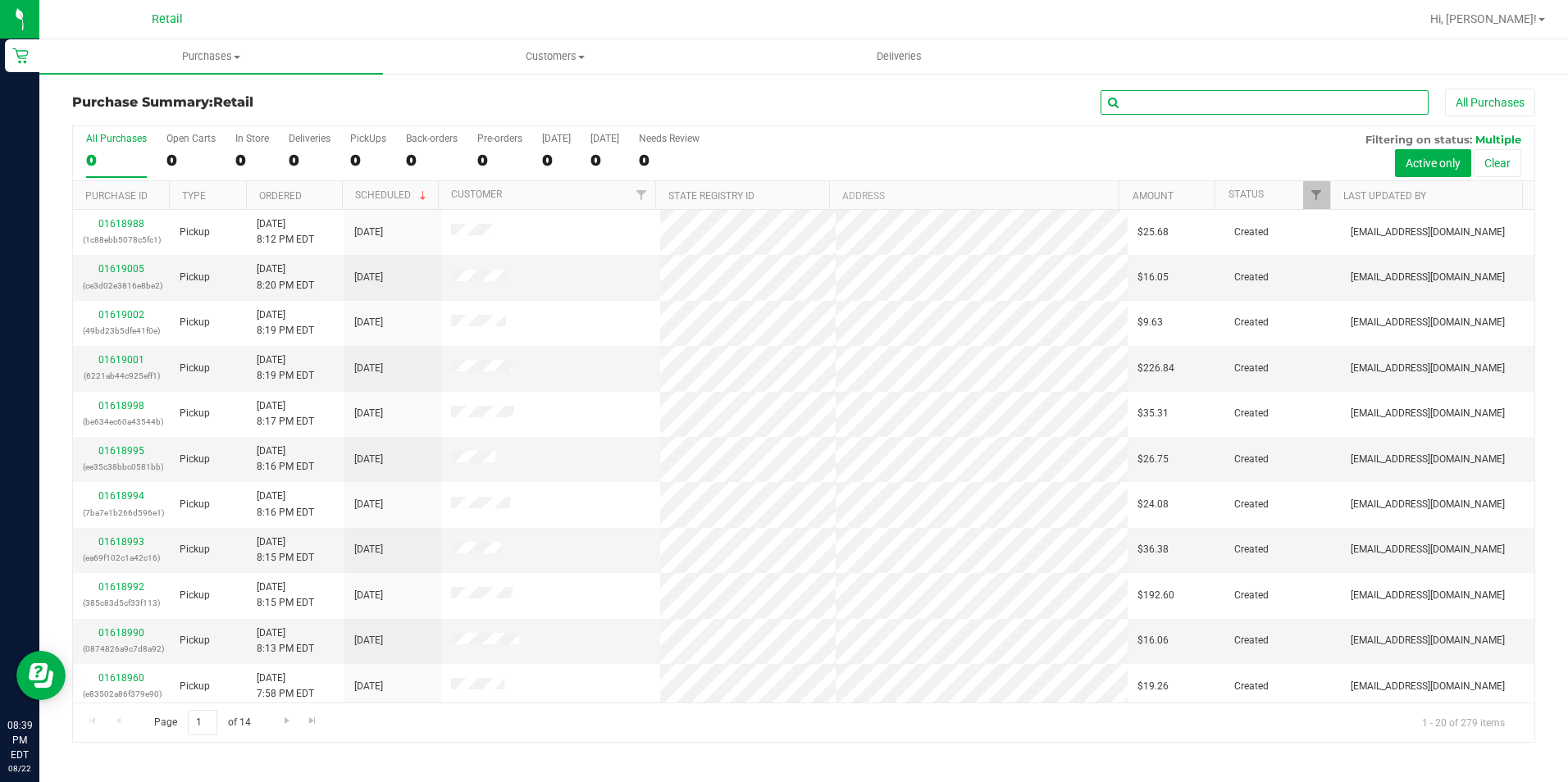
click at [1290, 105] on input "text" at bounding box center [1265, 102] width 328 height 24
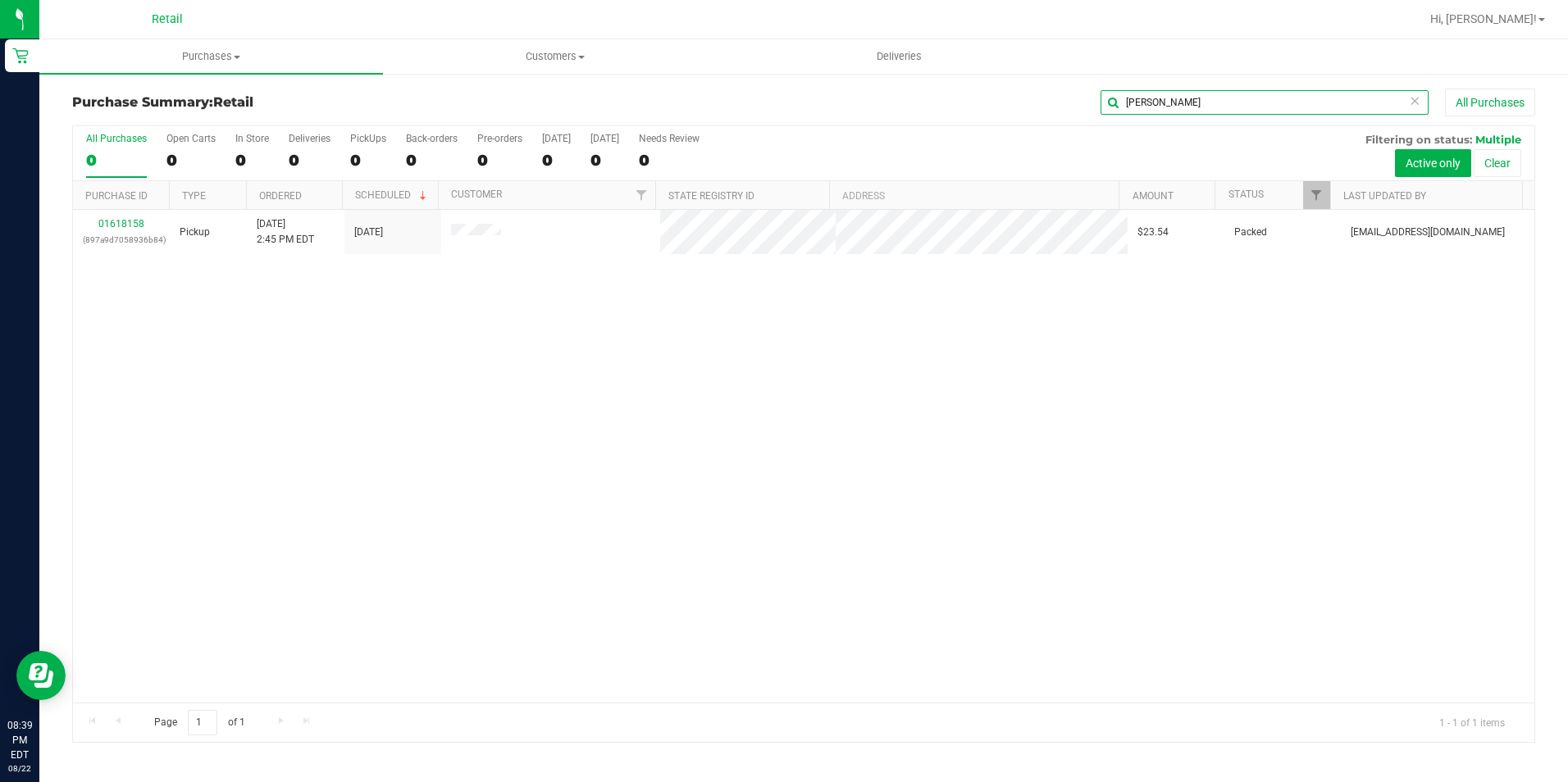
type input "rene"
click at [124, 221] on link "01618158" at bounding box center [121, 224] width 46 height 12
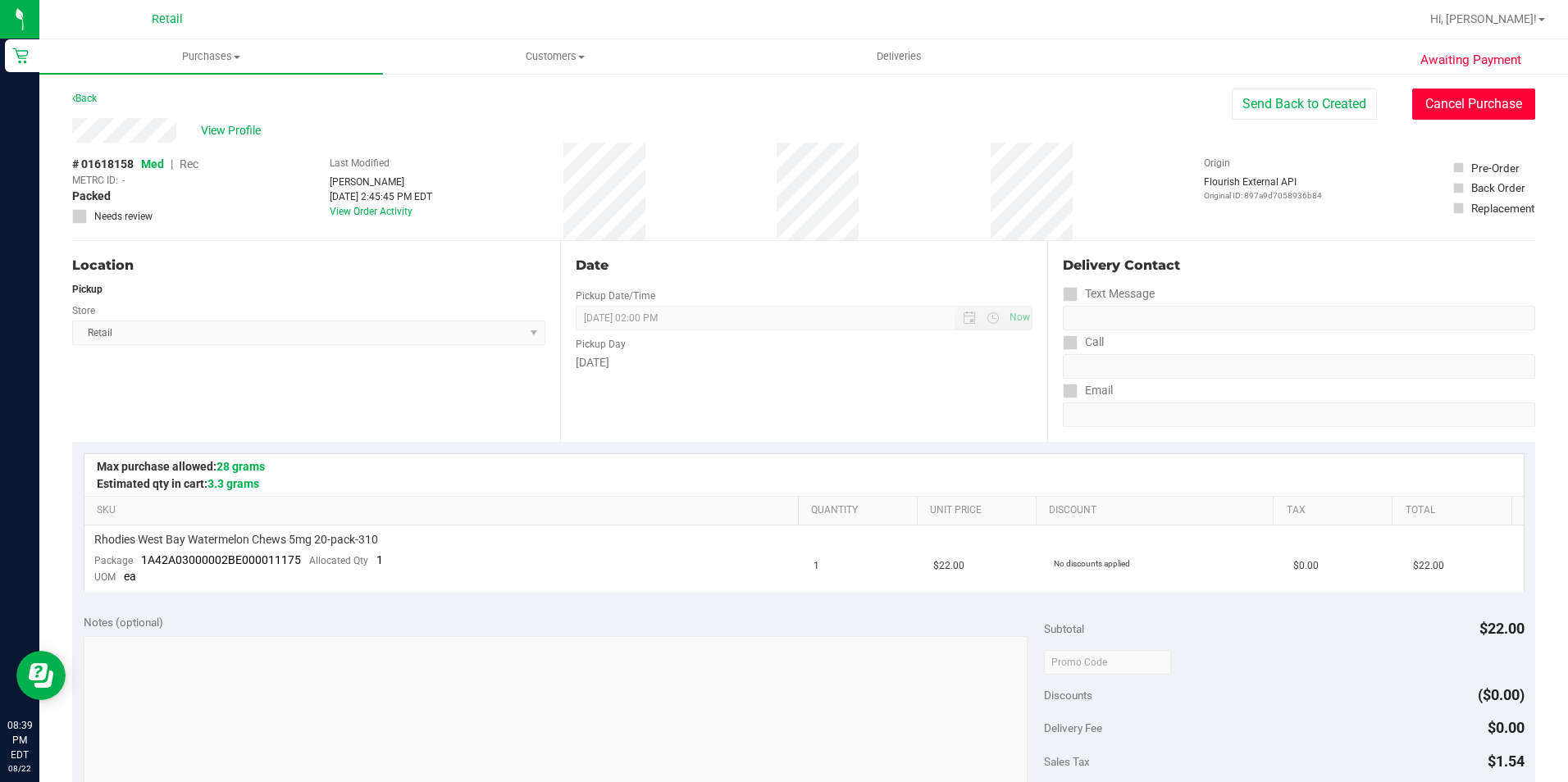
click at [1441, 97] on button "Cancel Purchase" at bounding box center [1473, 104] width 123 height 32
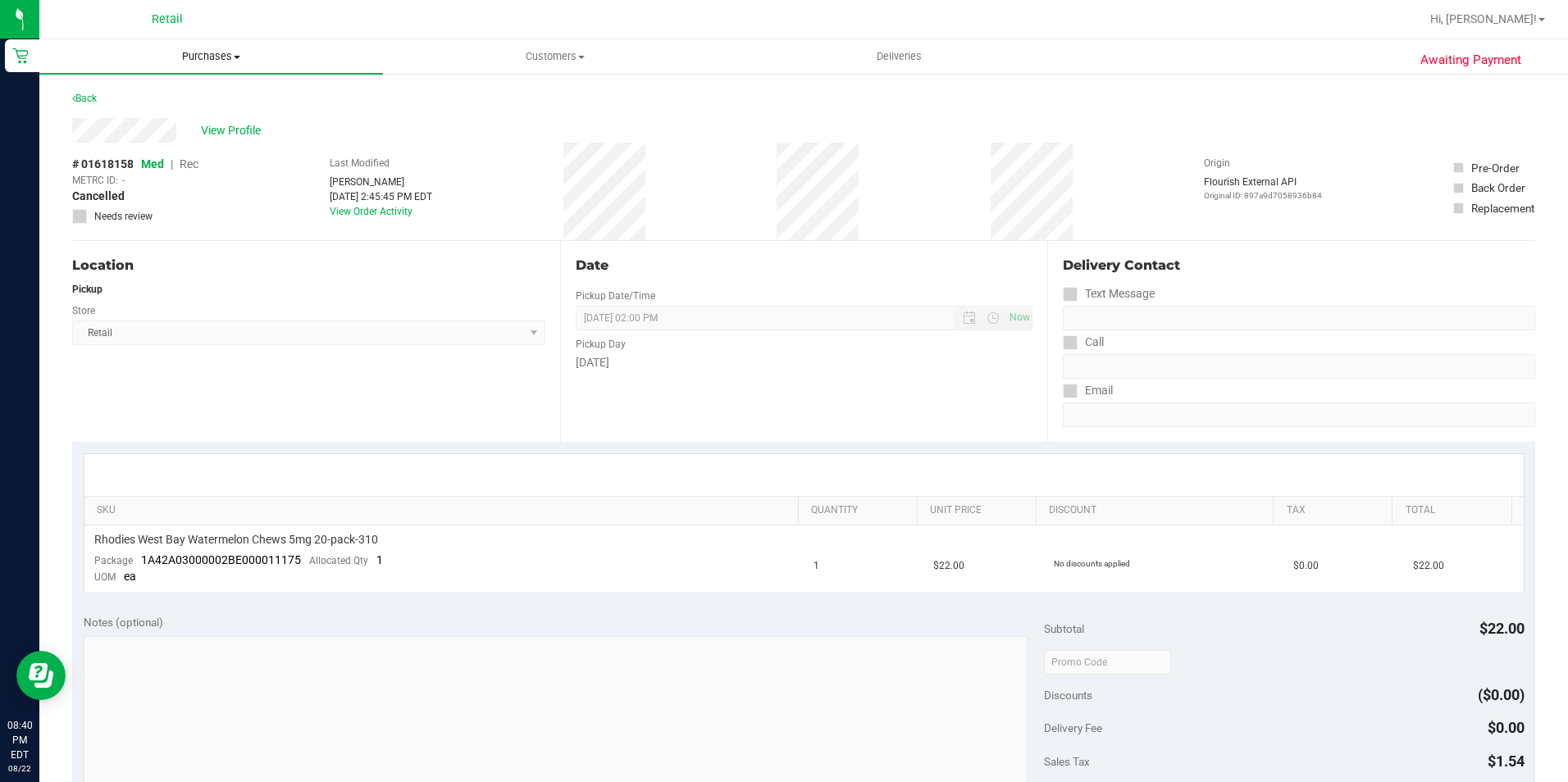
click at [212, 51] on span "Purchases" at bounding box center [211, 57] width 344 height 14
click at [183, 104] on span "Summary of purchases" at bounding box center [124, 98] width 168 height 14
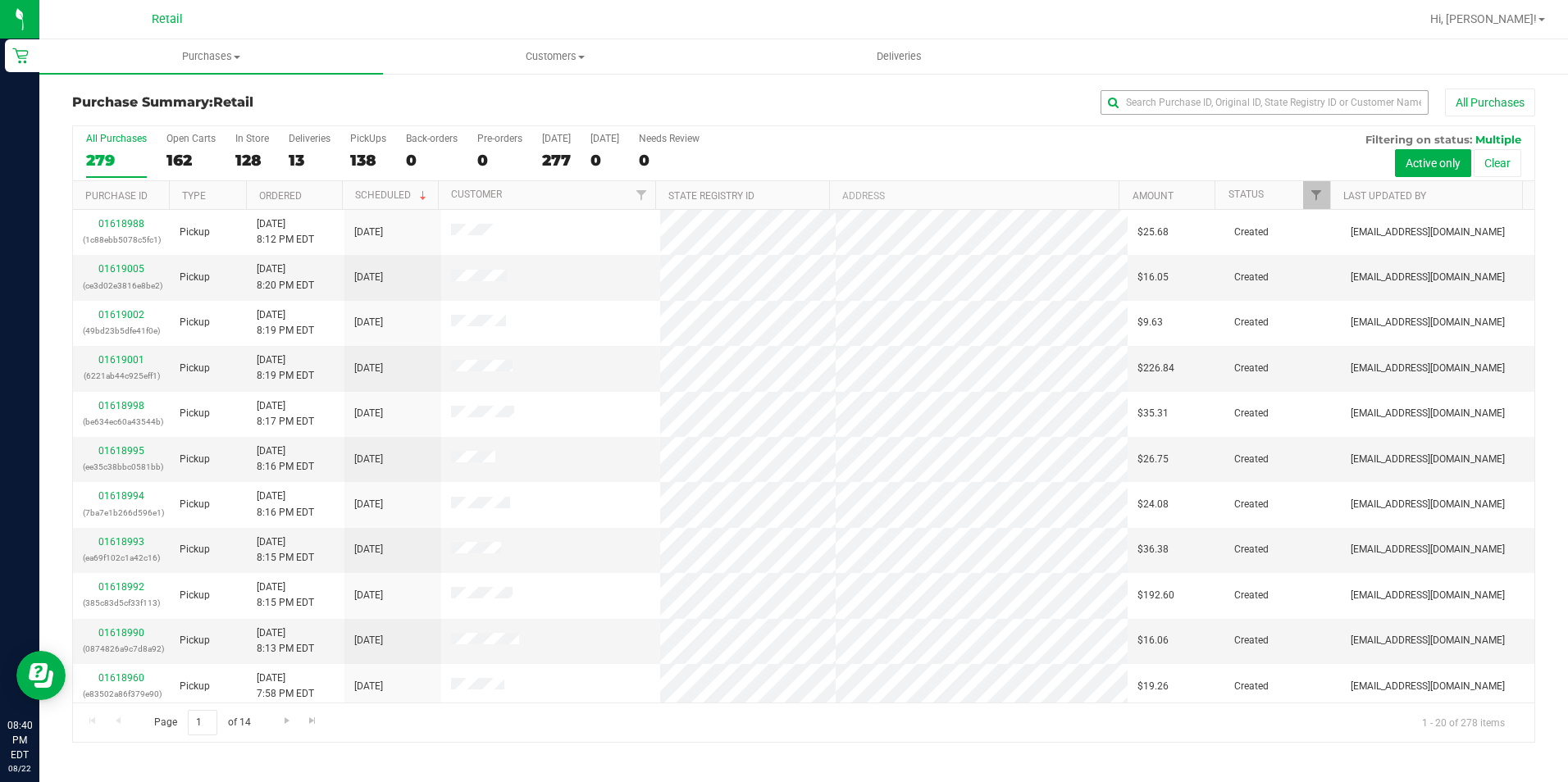
click at [1167, 85] on div "Purchase Summary: Retail All Purchases All Purchases 279 Open Carts 162 In Stor…" at bounding box center [804, 416] width 1528 height 687
click at [1159, 109] on input "text" at bounding box center [1265, 102] width 328 height 24
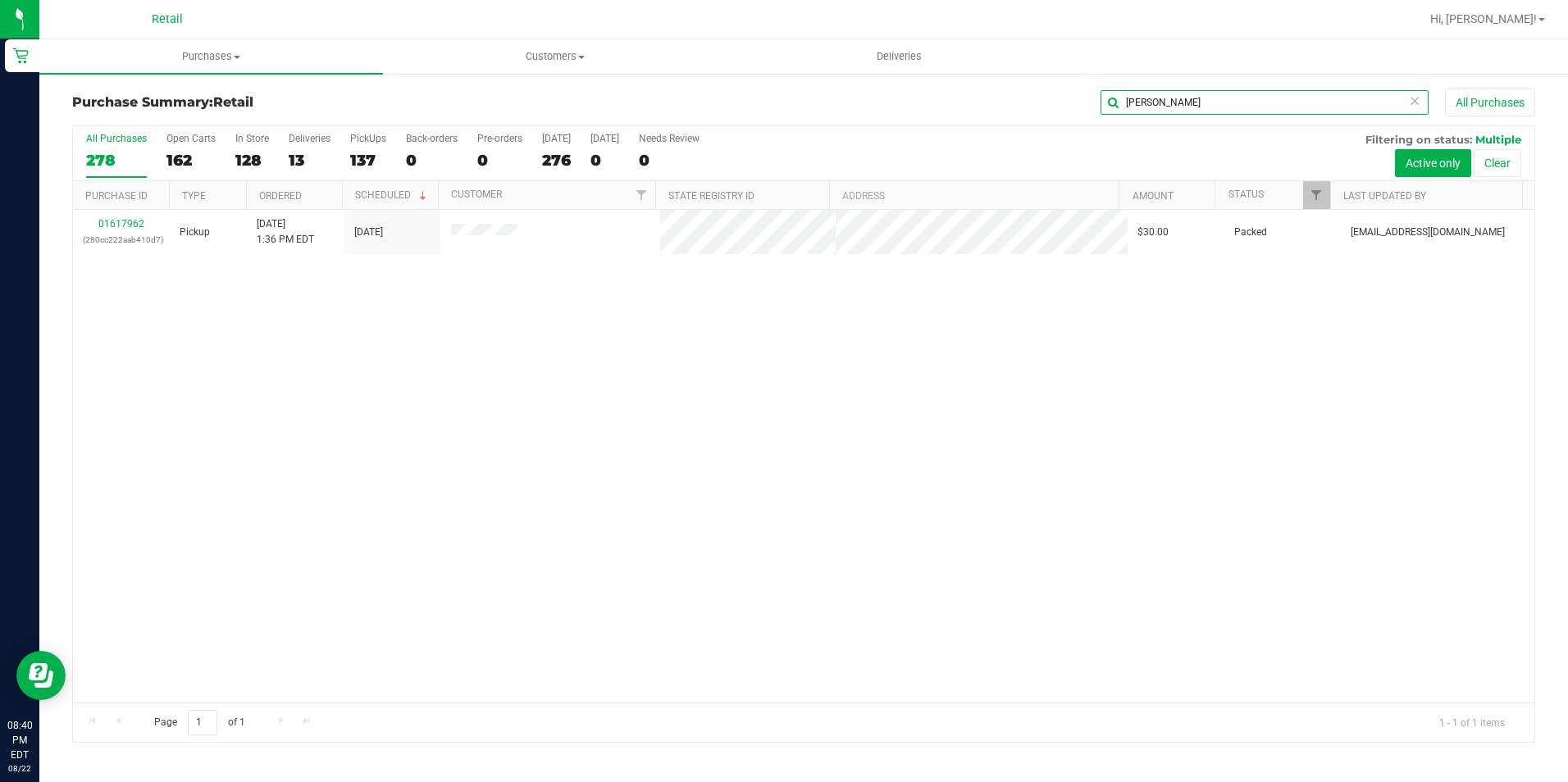
type input "joey"
click at [135, 221] on link "01617962" at bounding box center [121, 224] width 46 height 12
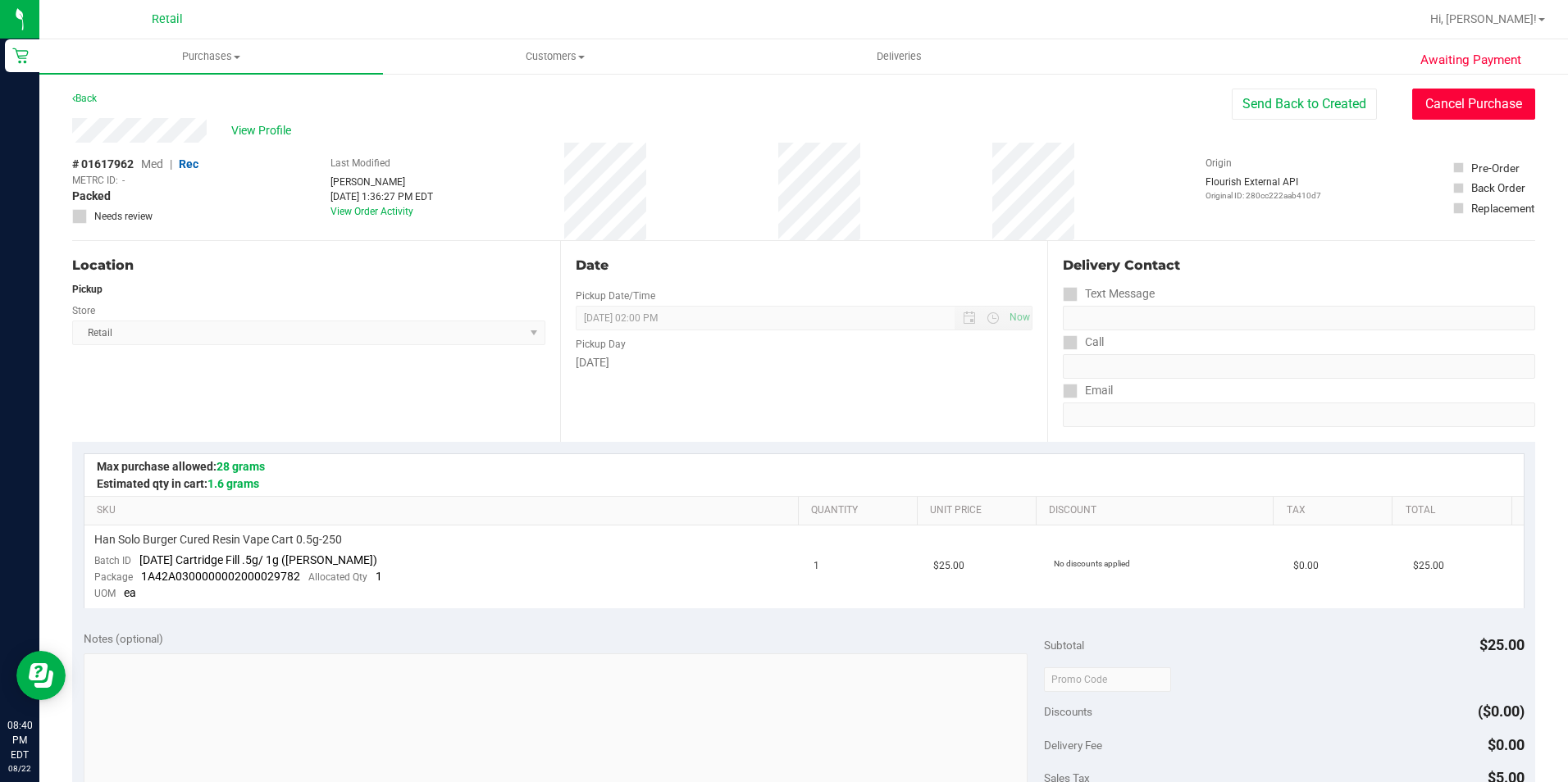
click at [1426, 104] on button "Cancel Purchase" at bounding box center [1473, 104] width 123 height 32
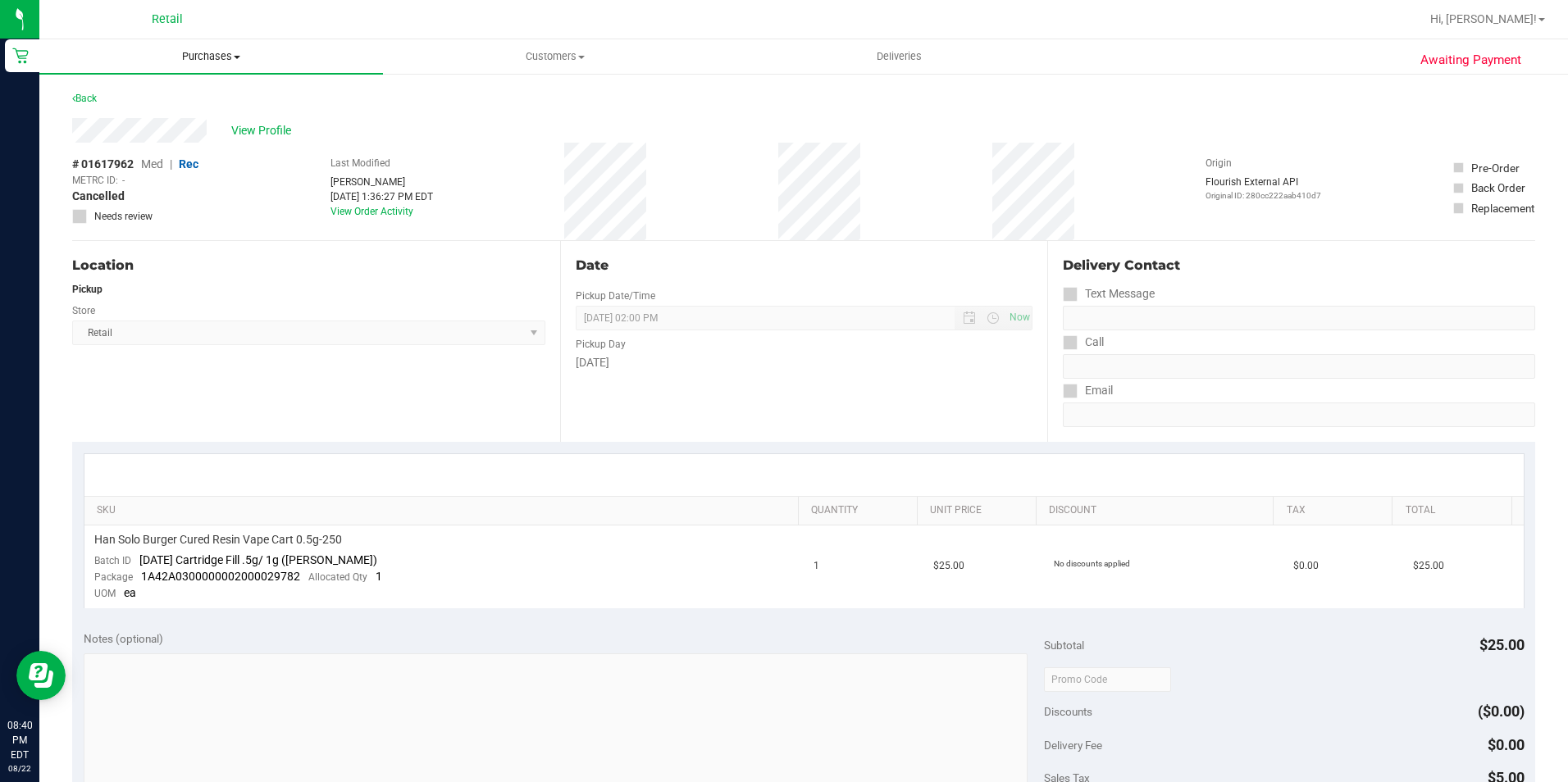
click at [216, 43] on uib-tab-heading "Purchases Summary of purchases Fulfillment All purchases" at bounding box center [211, 57] width 344 height 34
click at [172, 92] on span "Summary of purchases" at bounding box center [124, 98] width 168 height 14
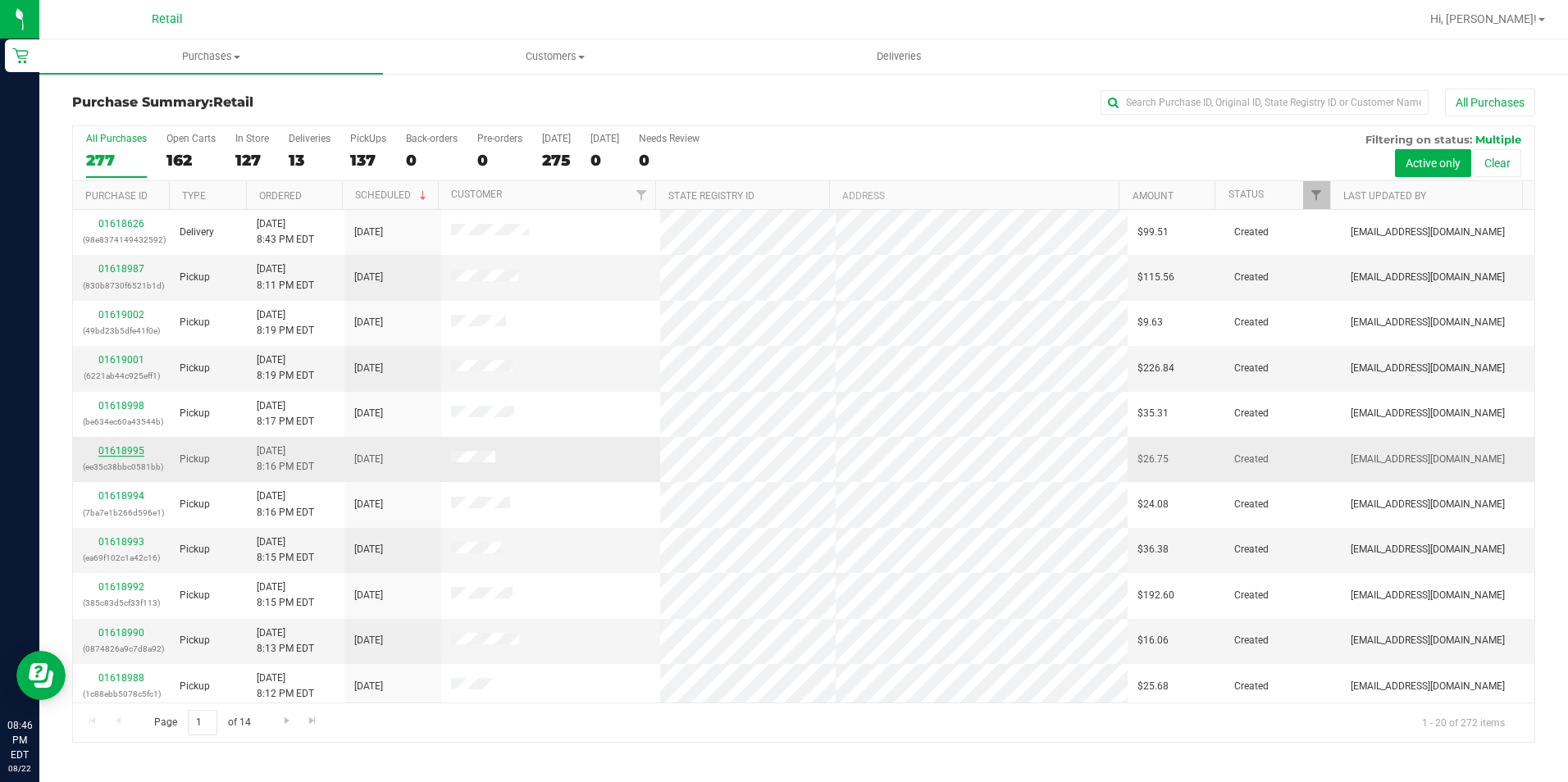
click at [114, 454] on link "01618995" at bounding box center [121, 451] width 46 height 12
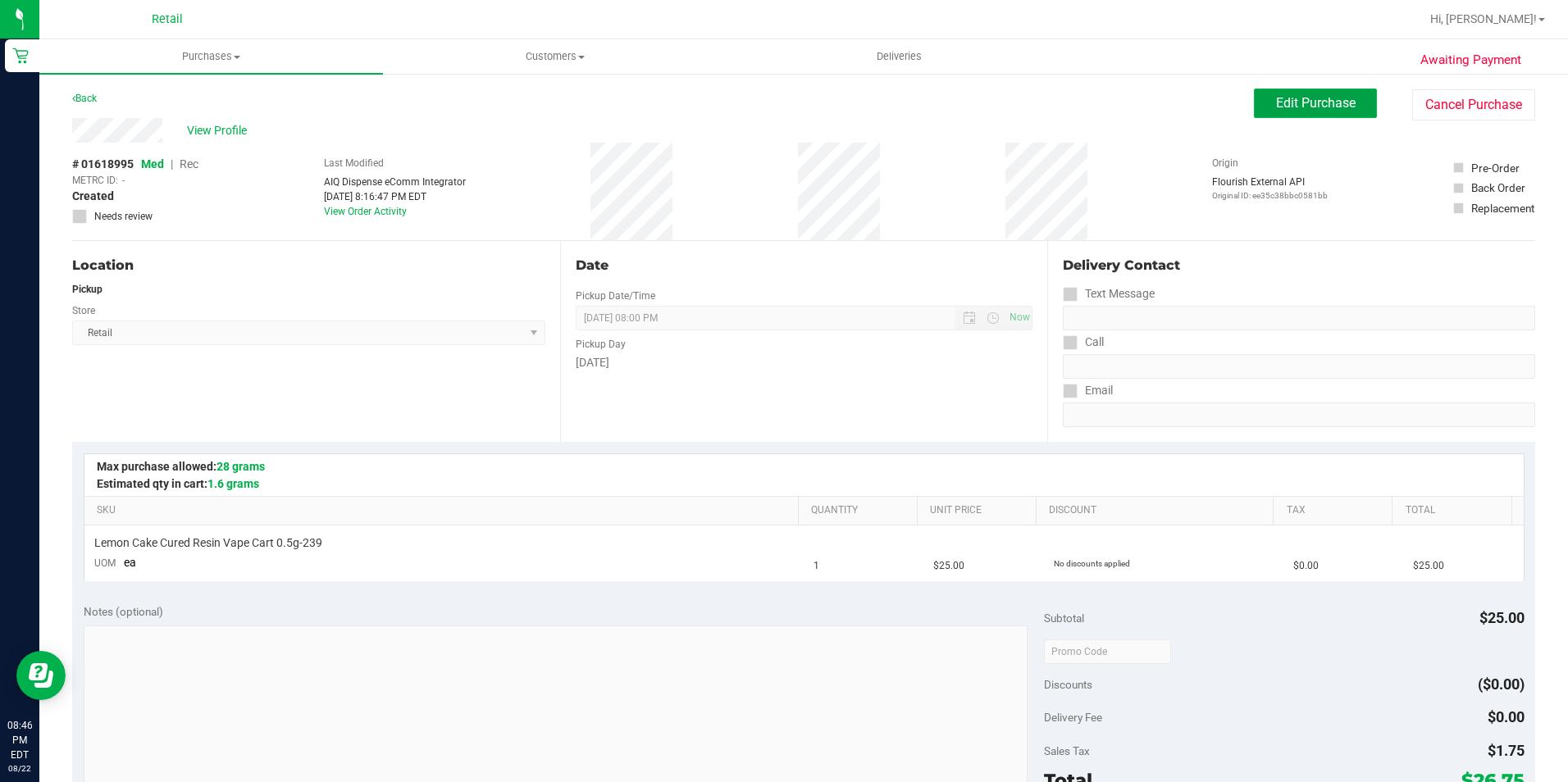
click at [1301, 105] on span "Edit Purchase" at bounding box center [1315, 102] width 79 height 15
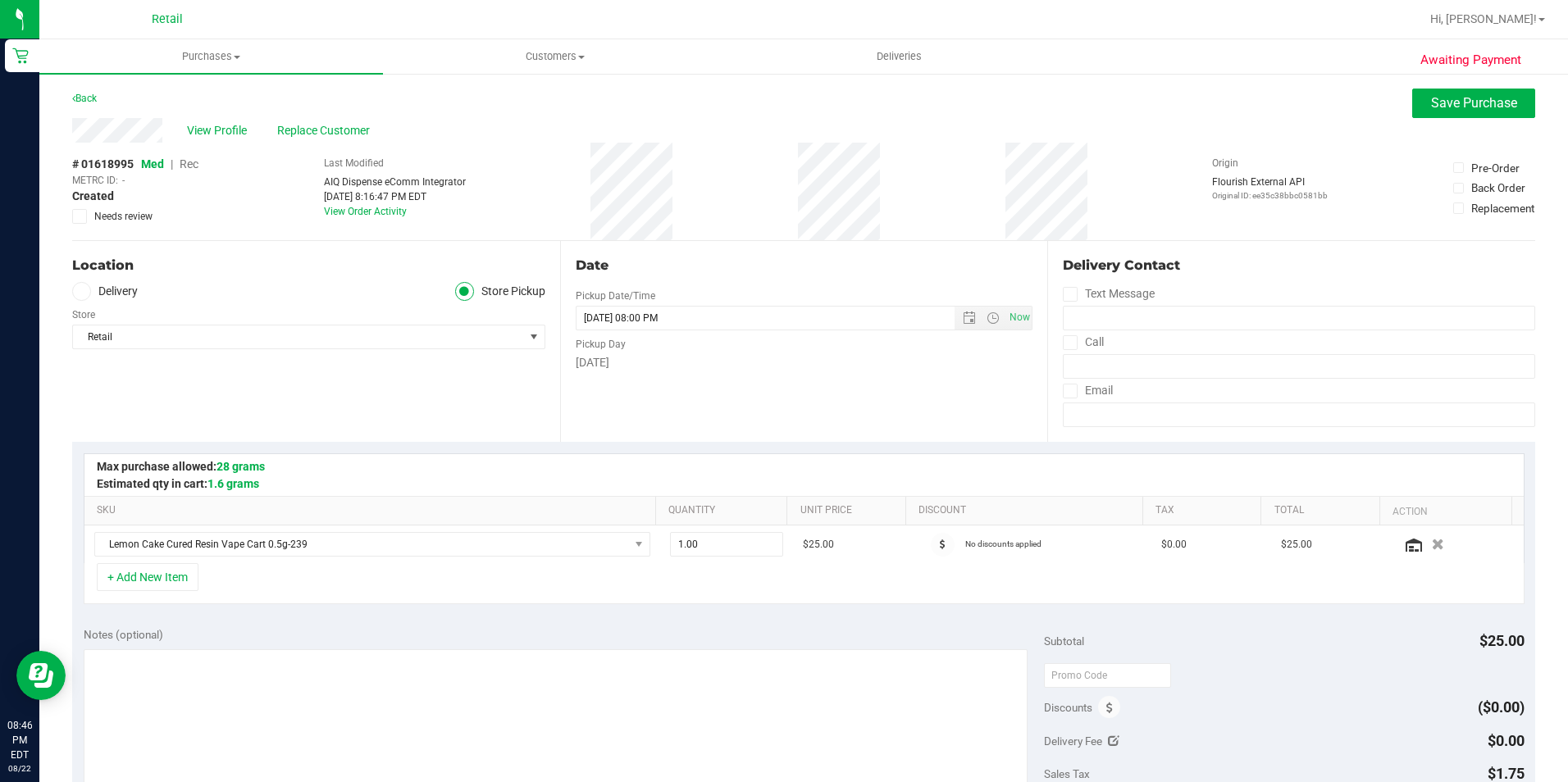
click at [190, 159] on span "Rec" at bounding box center [189, 164] width 19 height 14
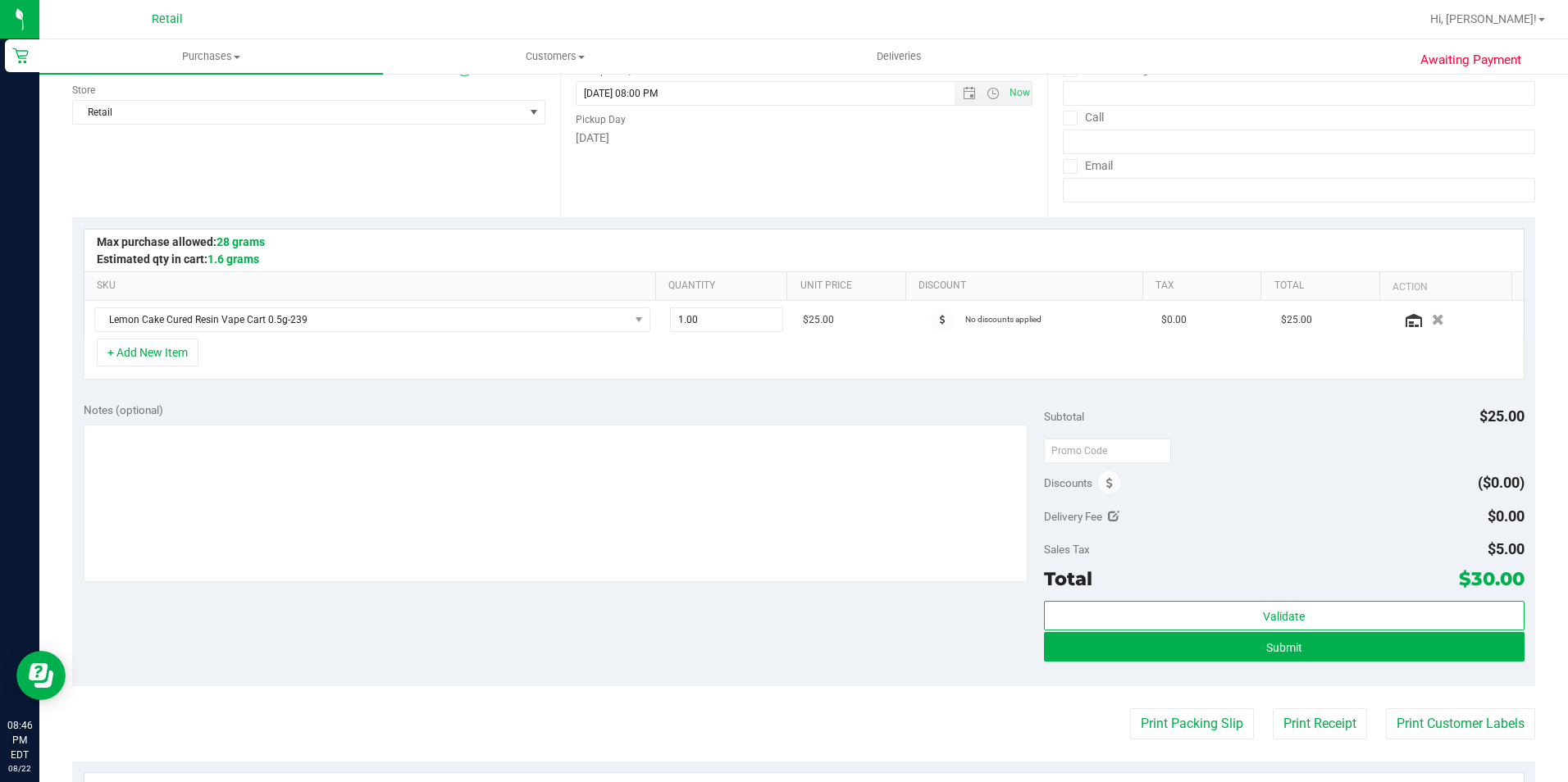
scroll to position [246, 0]
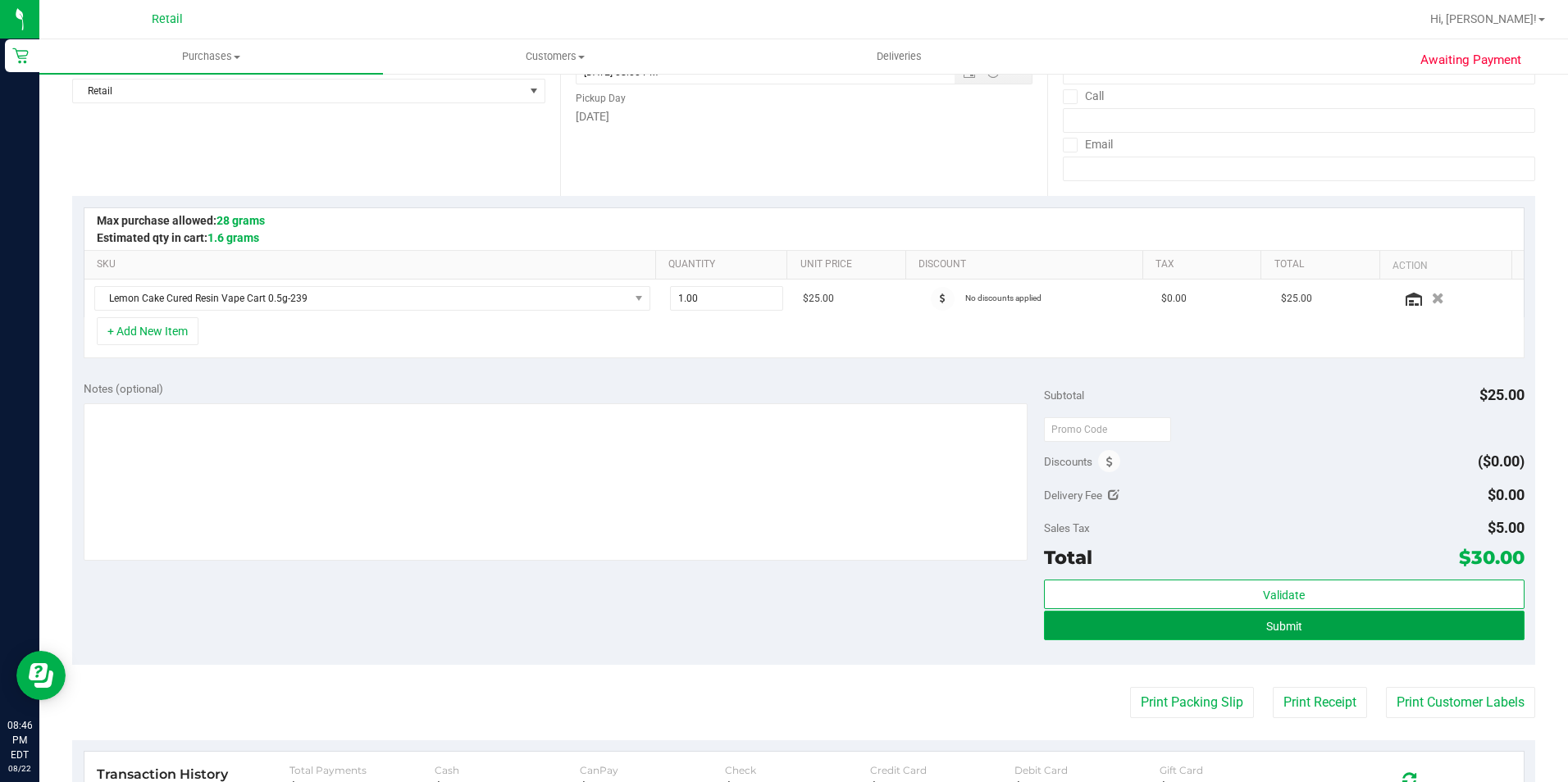
click at [1305, 622] on button "Submit" at bounding box center [1284, 625] width 481 height 30
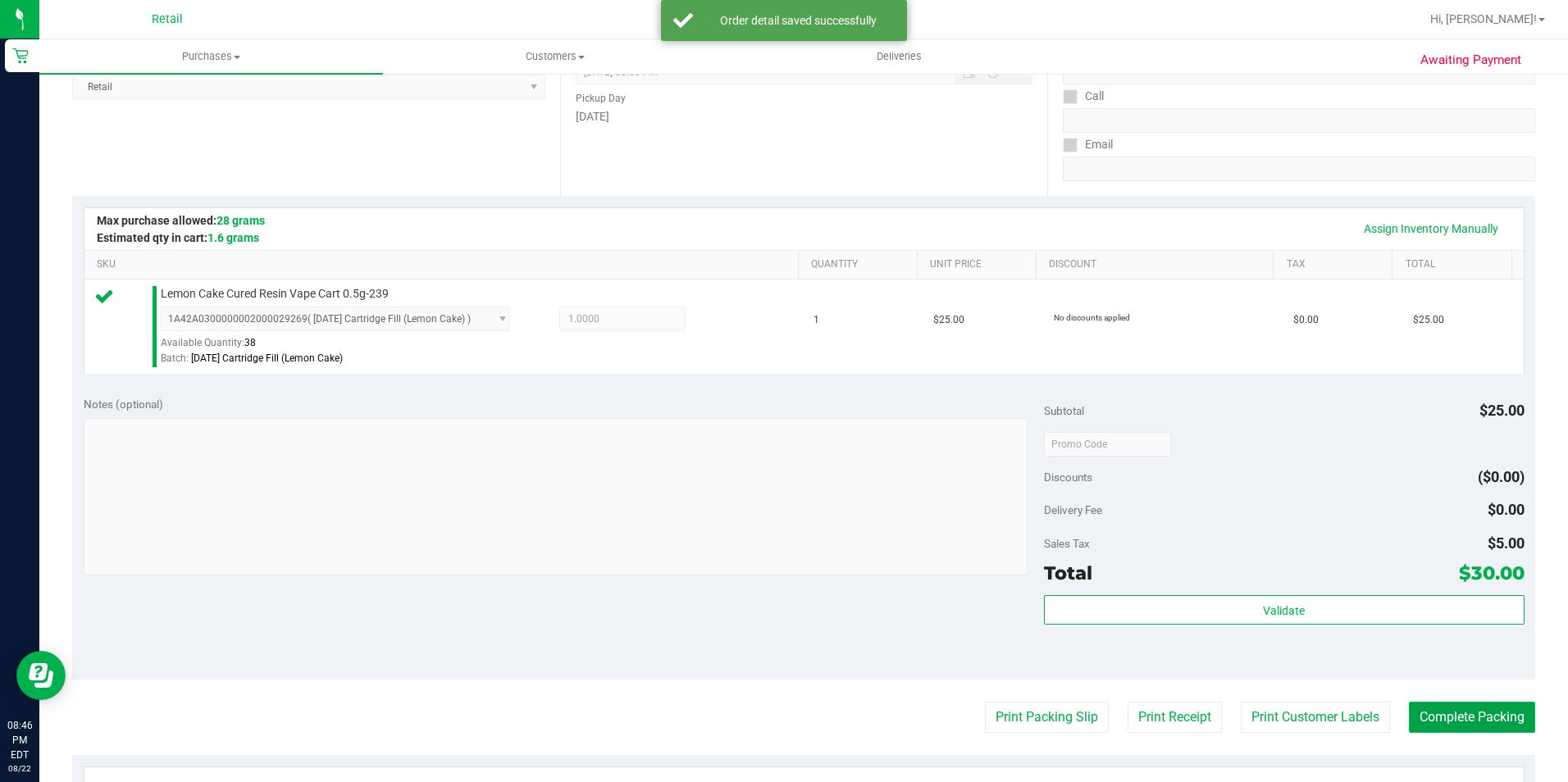
click at [1466, 708] on button "Complete Packing" at bounding box center [1471, 717] width 126 height 32
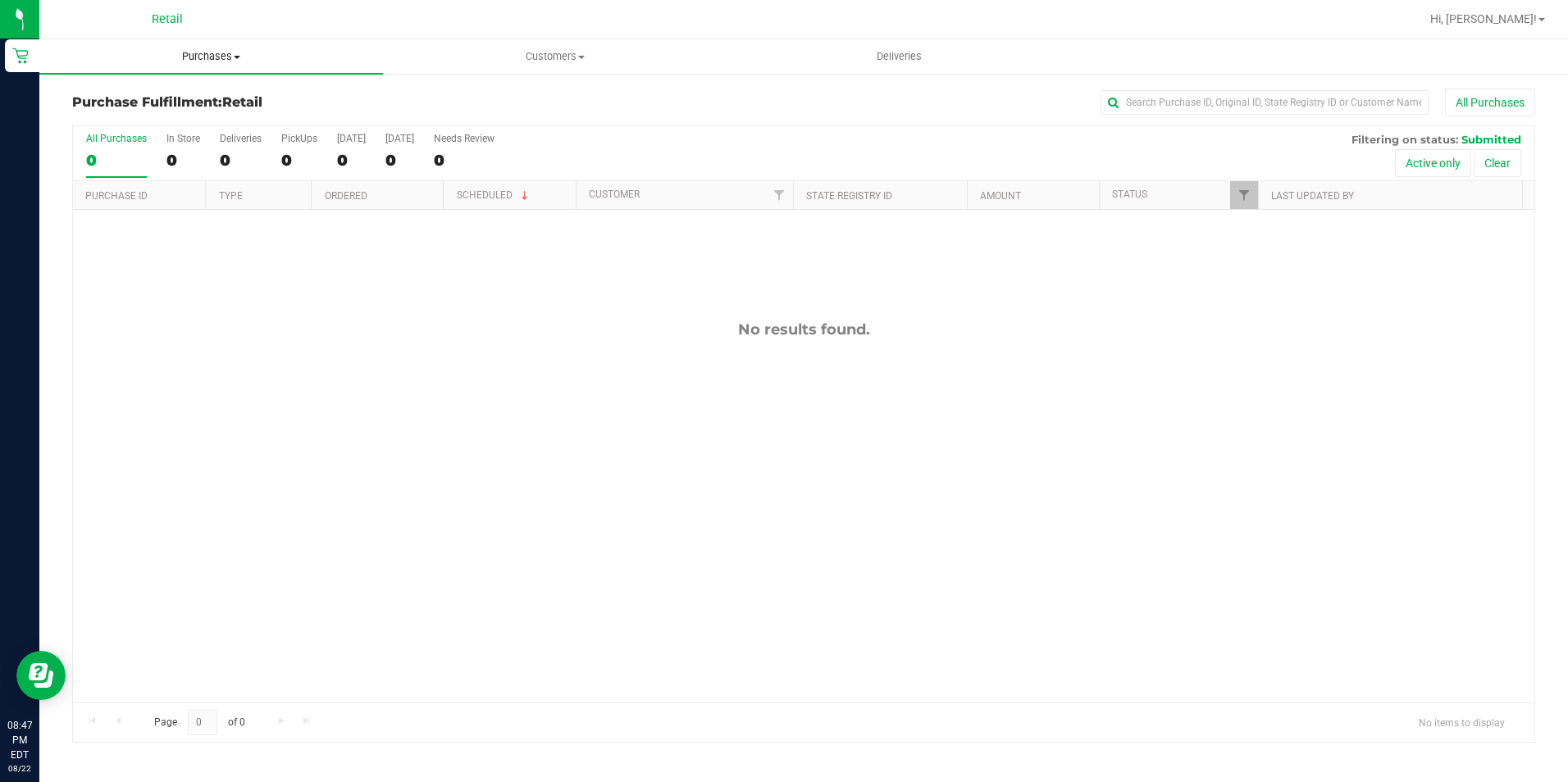
click at [195, 51] on span "Purchases" at bounding box center [211, 57] width 344 height 14
click at [167, 106] on li "Summary of purchases" at bounding box center [211, 99] width 344 height 20
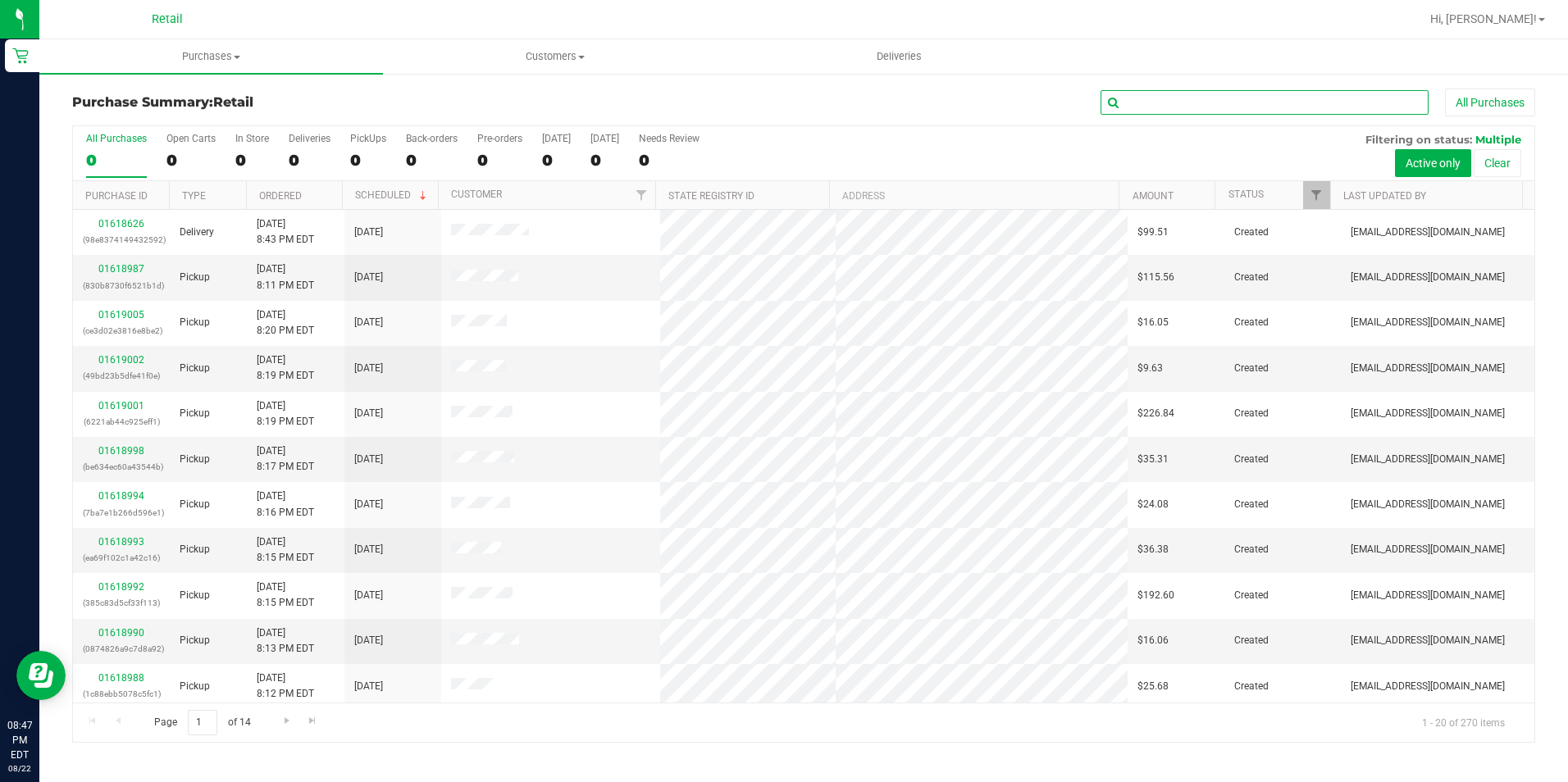
click at [1208, 109] on input "text" at bounding box center [1265, 102] width 328 height 24
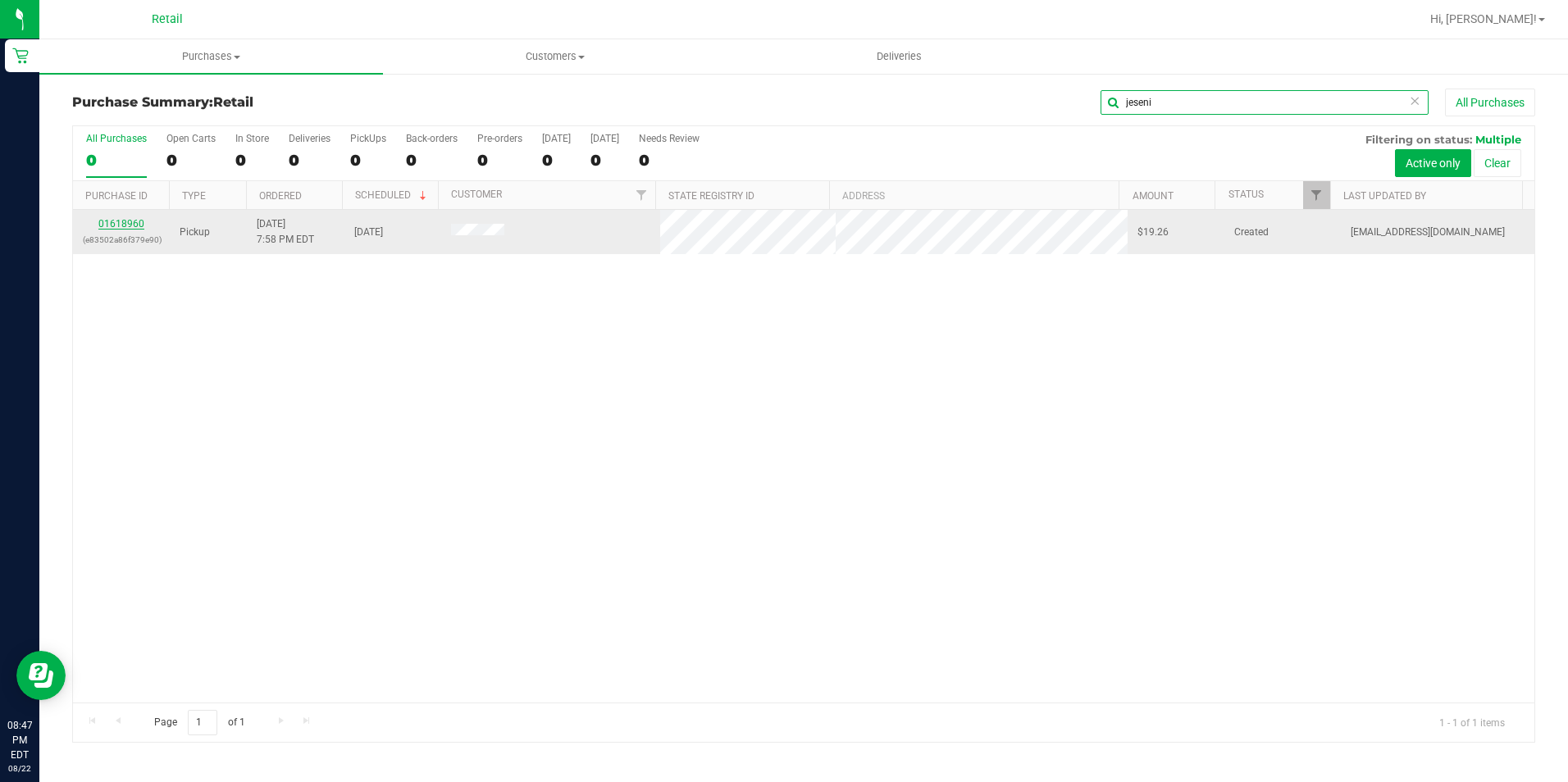
type input "jeseni"
click at [115, 223] on link "01618960" at bounding box center [121, 224] width 46 height 12
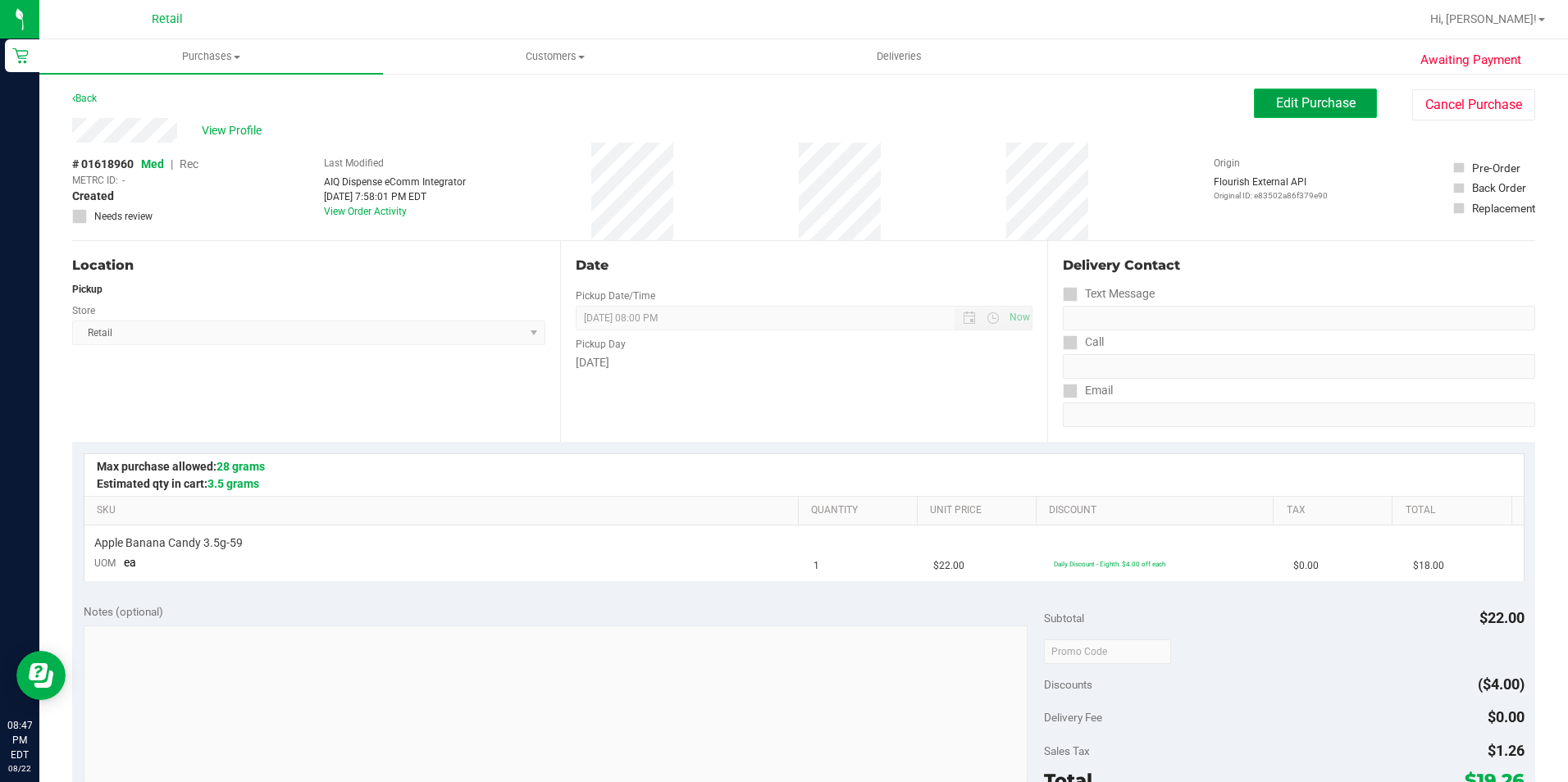
click at [1290, 95] on span "Edit Purchase" at bounding box center [1315, 102] width 79 height 15
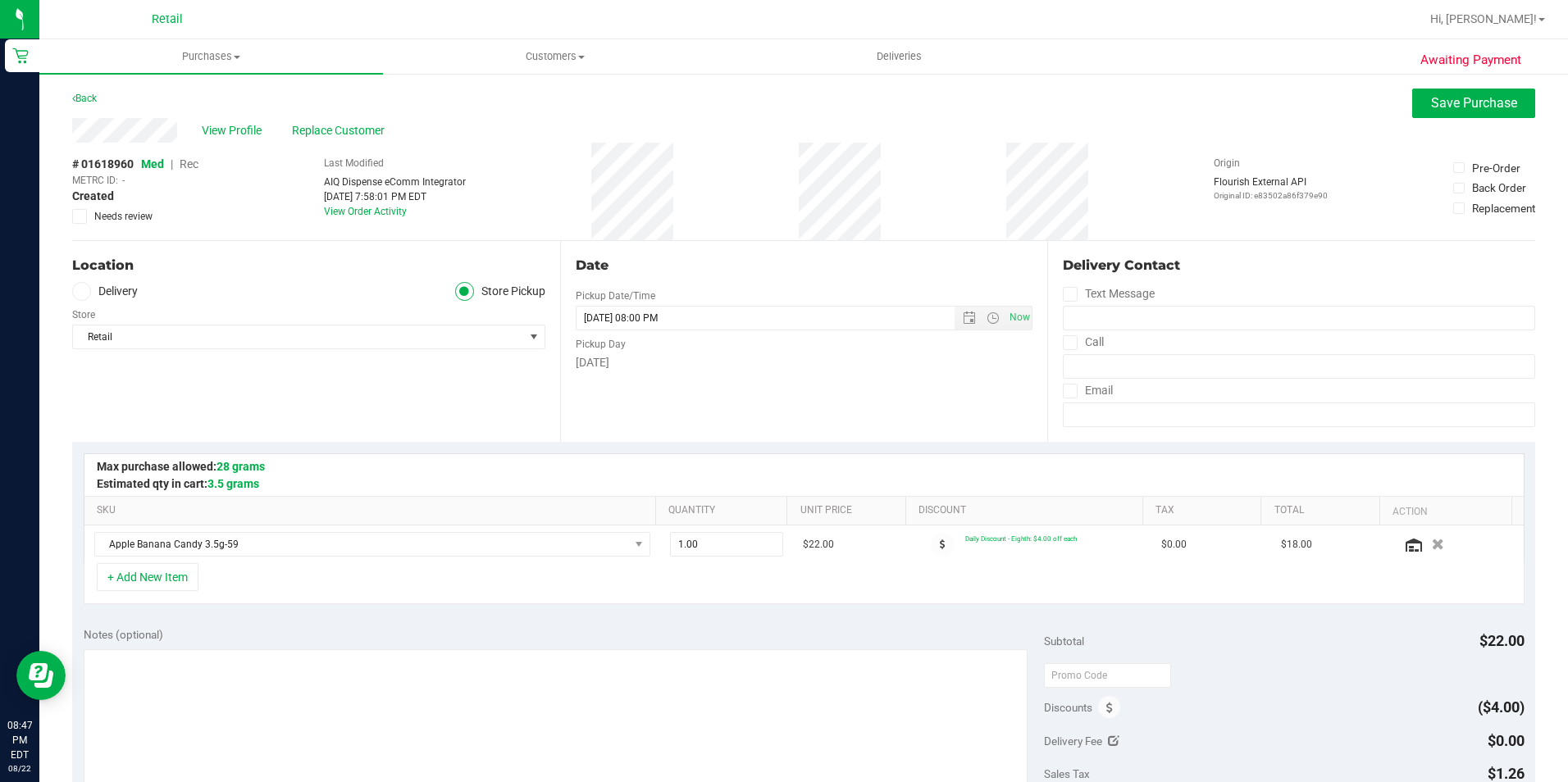
click at [192, 165] on span "Rec" at bounding box center [189, 164] width 19 height 14
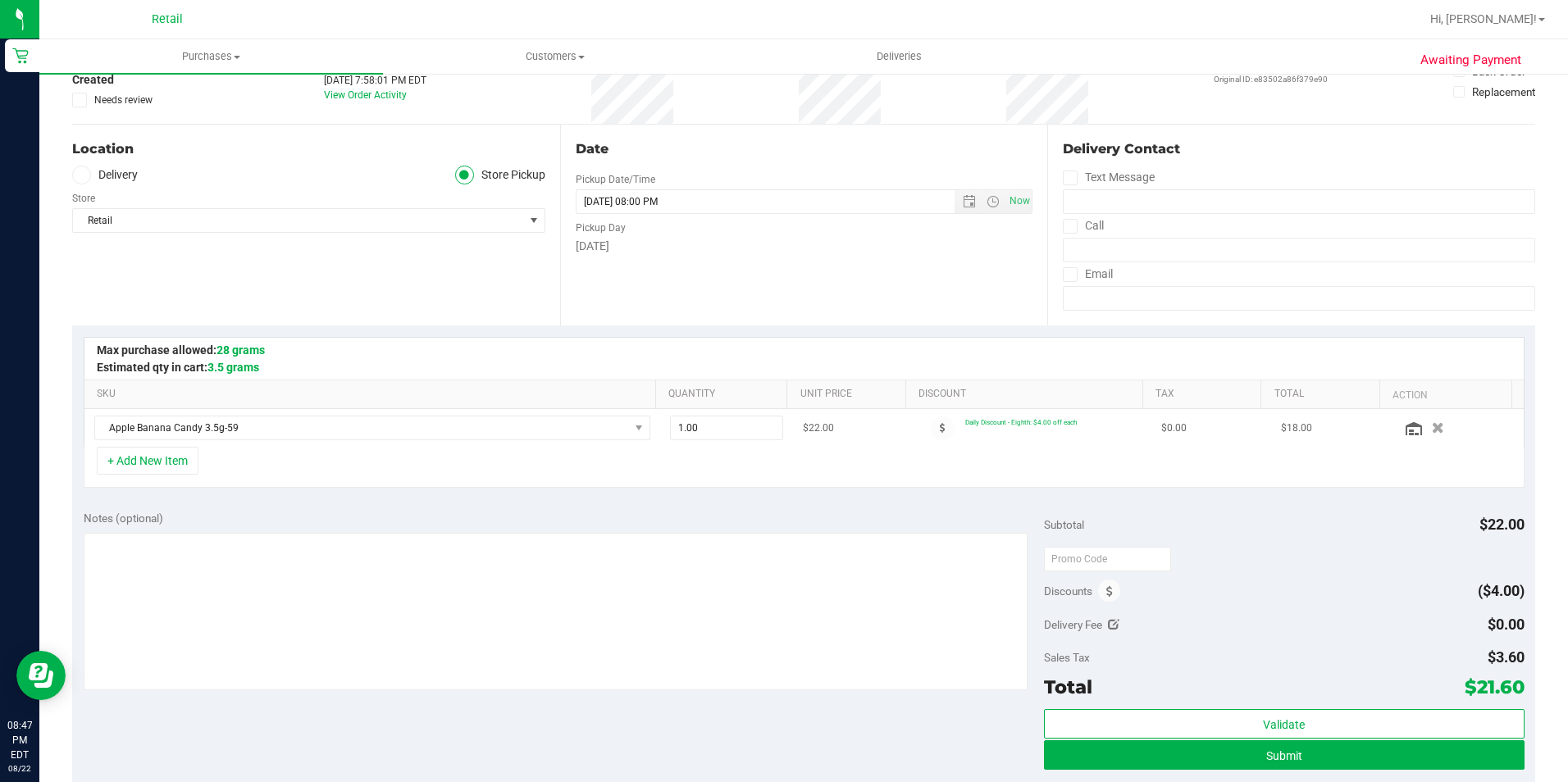
scroll to position [164, 0]
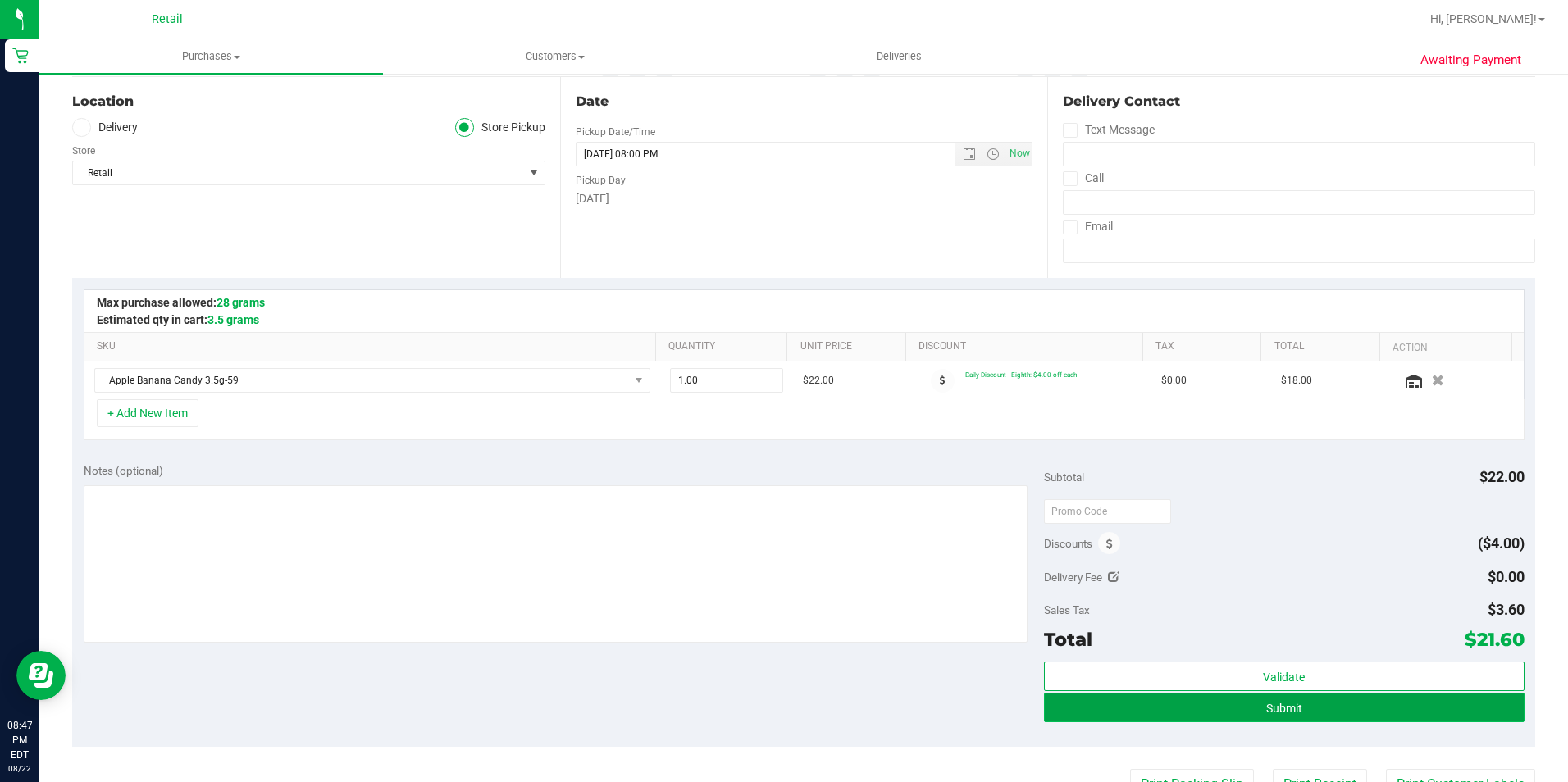
click at [1455, 707] on button "Submit" at bounding box center [1284, 707] width 481 height 30
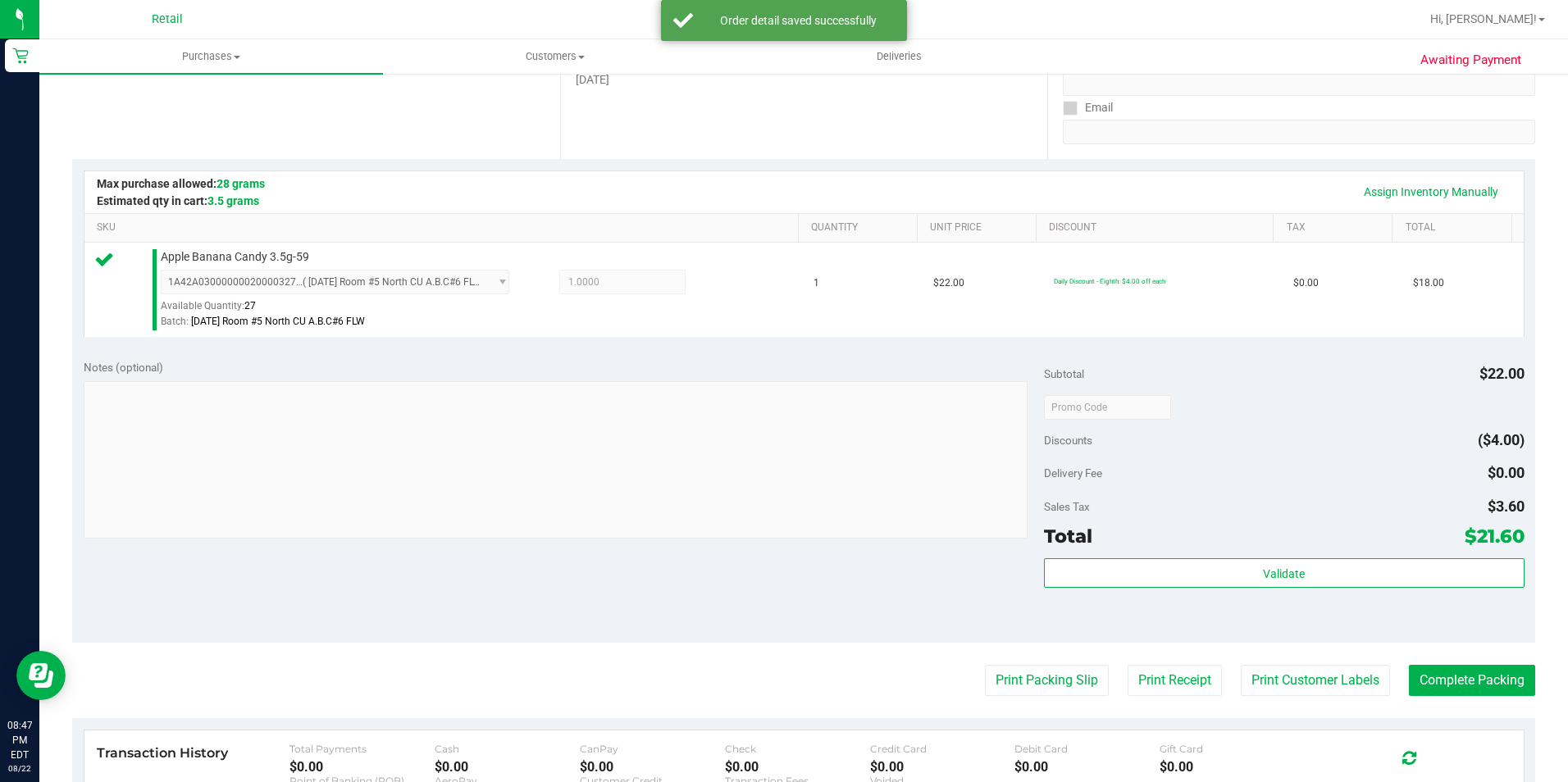
scroll to position [492, 0]
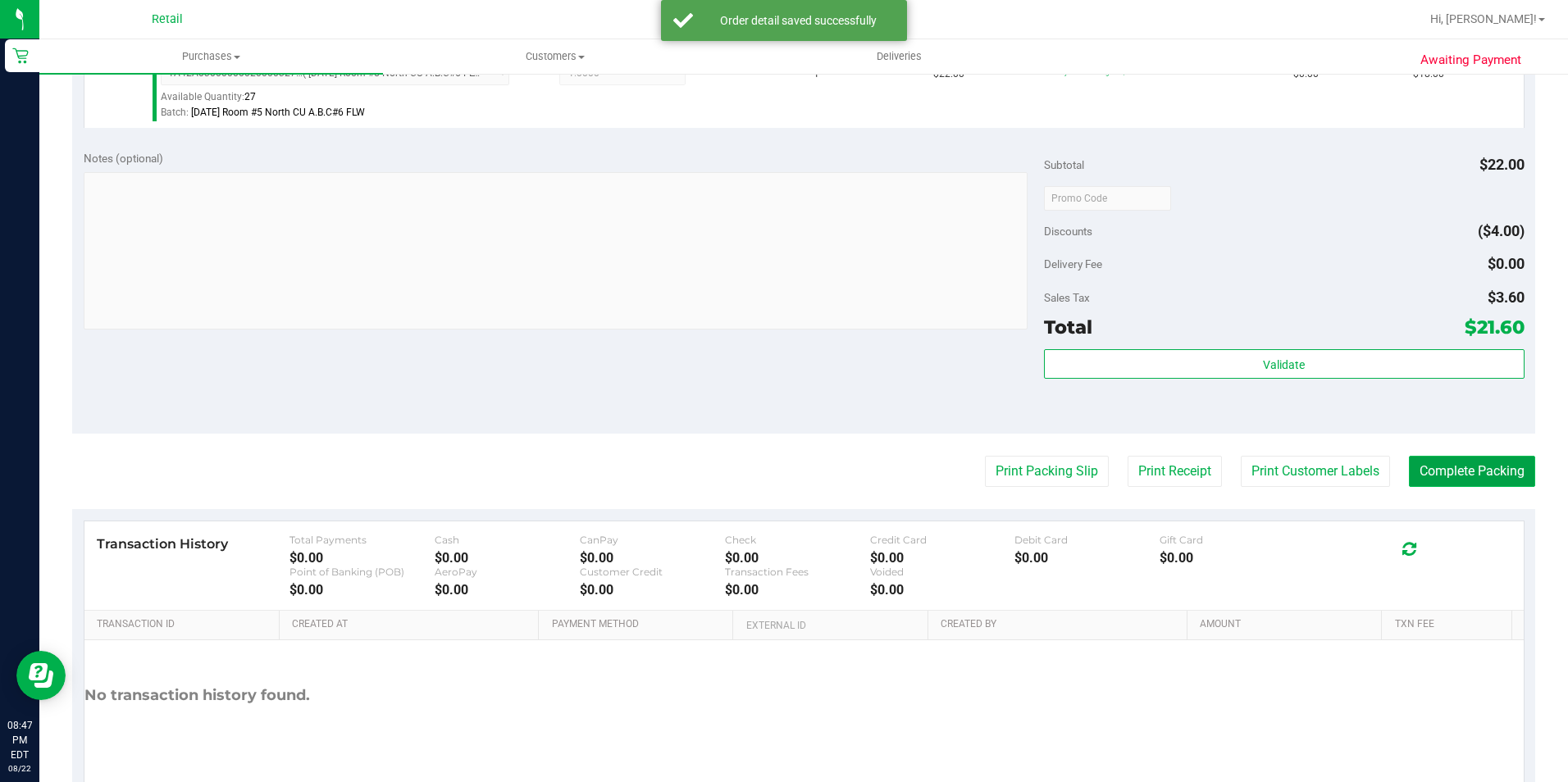
click at [1499, 473] on button "Complete Packing" at bounding box center [1471, 471] width 126 height 32
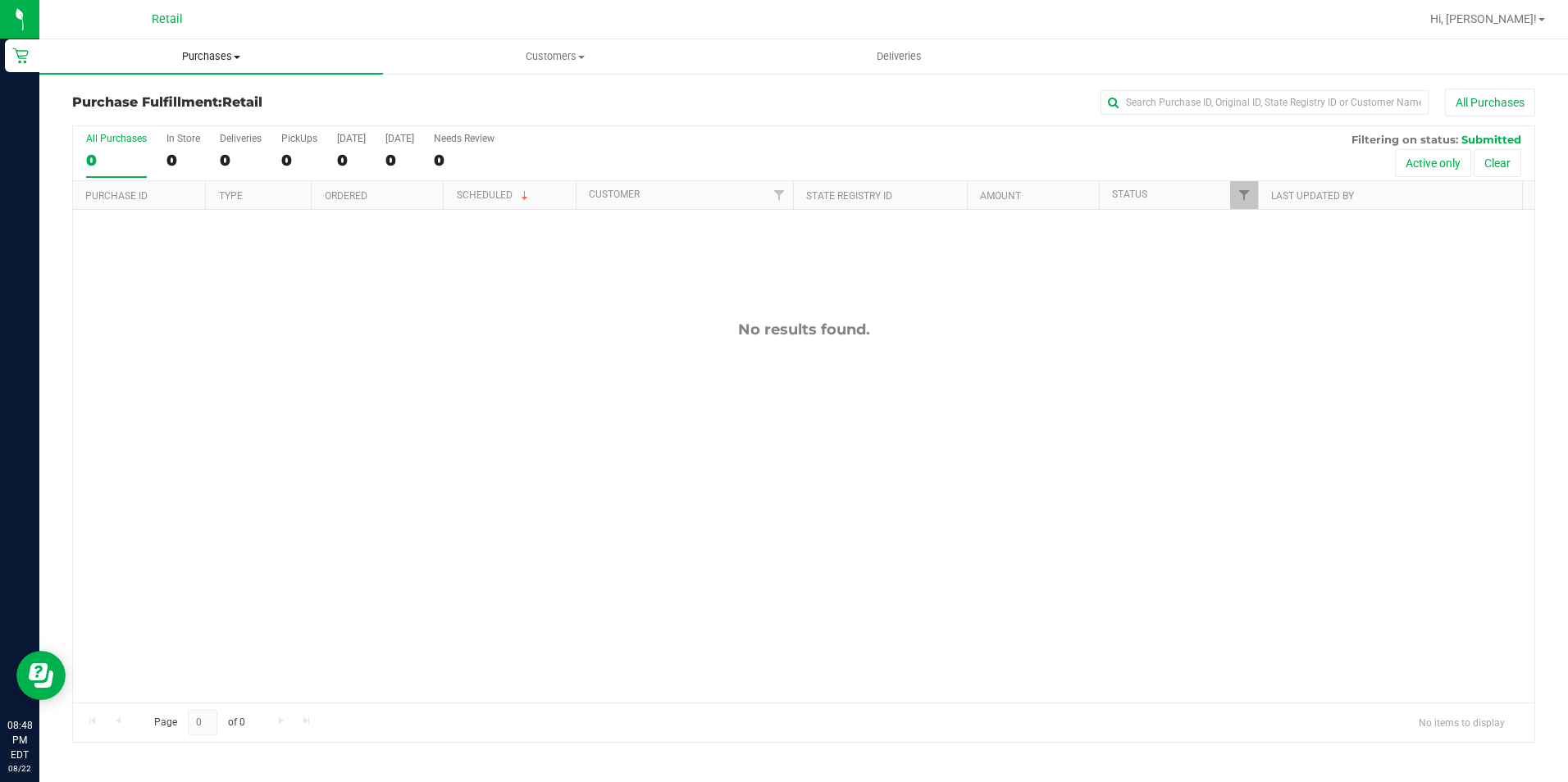
click at [218, 43] on uib-tab-heading "Purchases Summary of purchases Fulfillment All purchases" at bounding box center [211, 57] width 344 height 34
click at [202, 87] on ul "Summary of purchases Fulfillment All purchases" at bounding box center [211, 119] width 344 height 88
click at [207, 60] on span "Purchases" at bounding box center [211, 57] width 344 height 14
click at [178, 108] on li "Summary of purchases" at bounding box center [211, 99] width 344 height 20
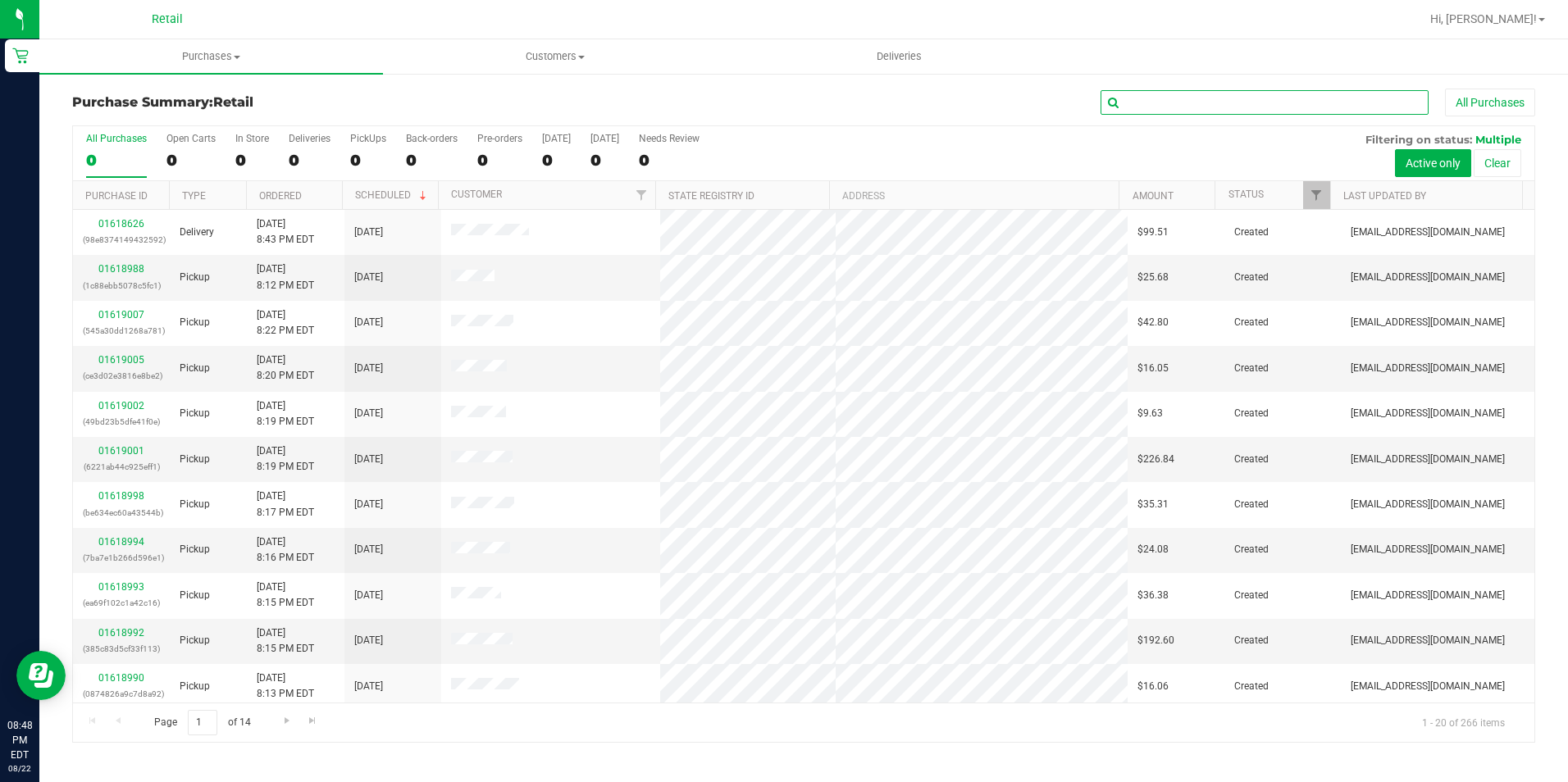
click at [1140, 101] on input "text" at bounding box center [1265, 102] width 328 height 24
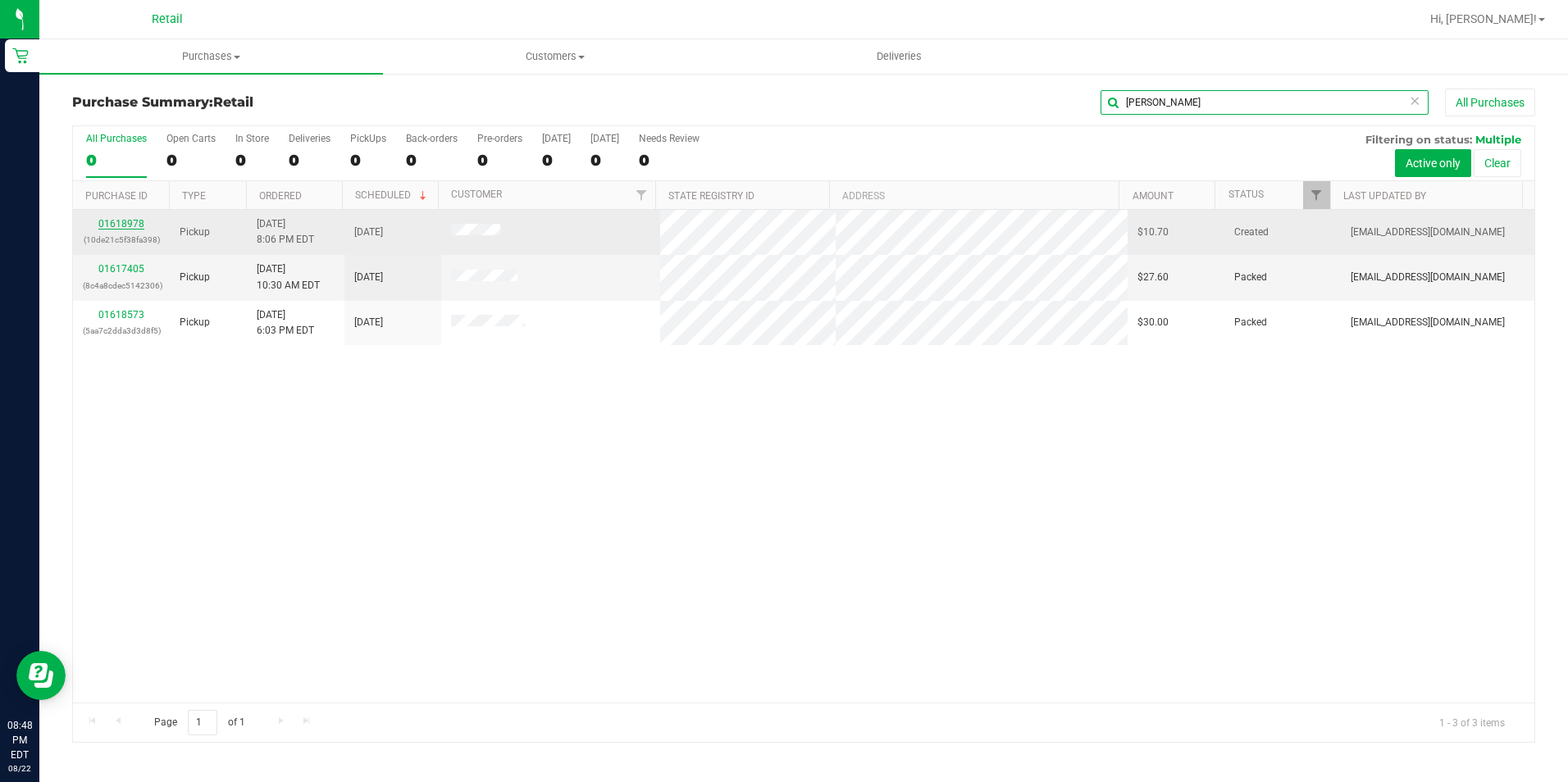
type input "nicole"
click at [131, 220] on link "01618978" at bounding box center [121, 224] width 46 height 12
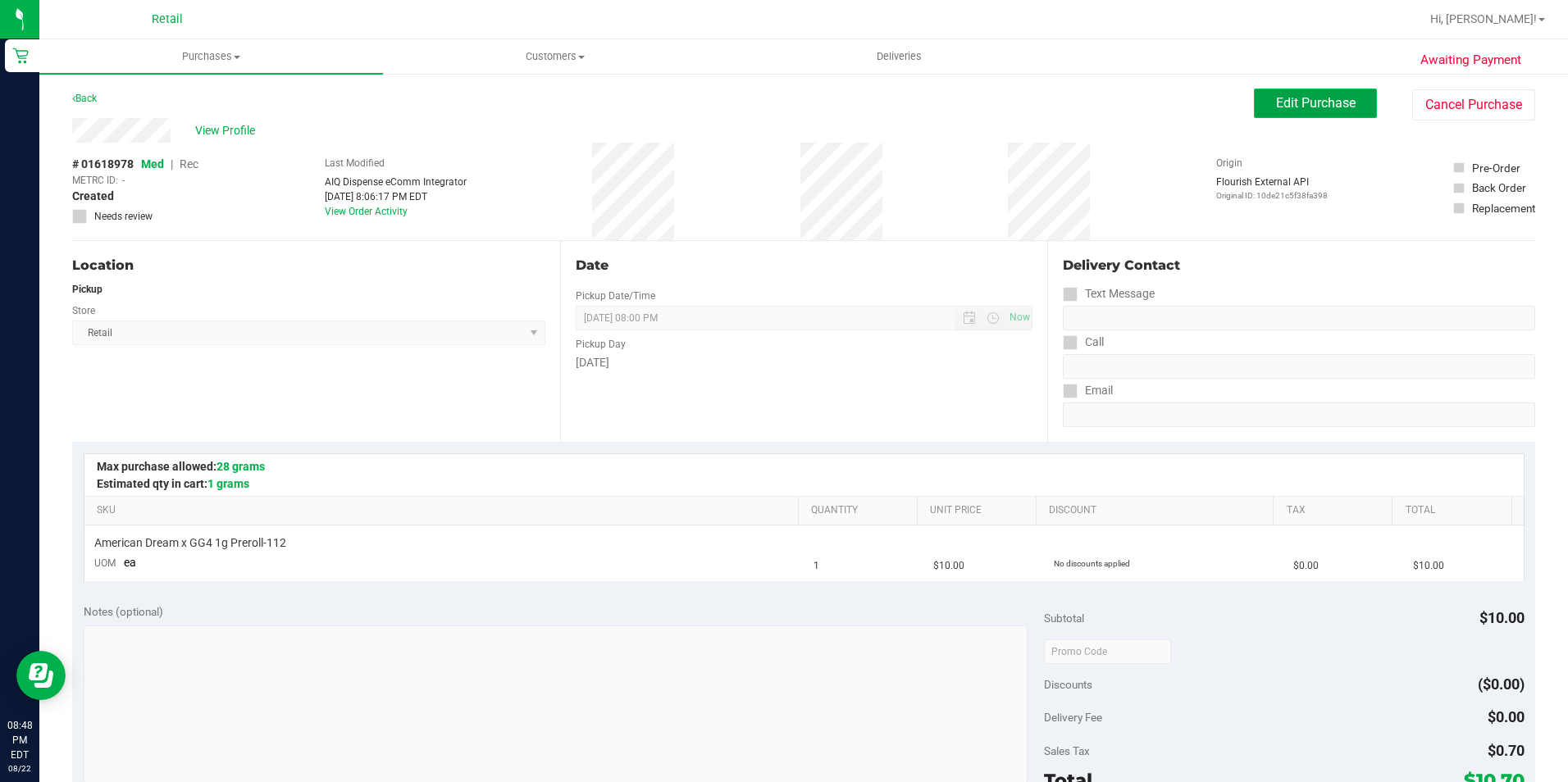
click at [1322, 105] on span "Edit Purchase" at bounding box center [1315, 102] width 79 height 15
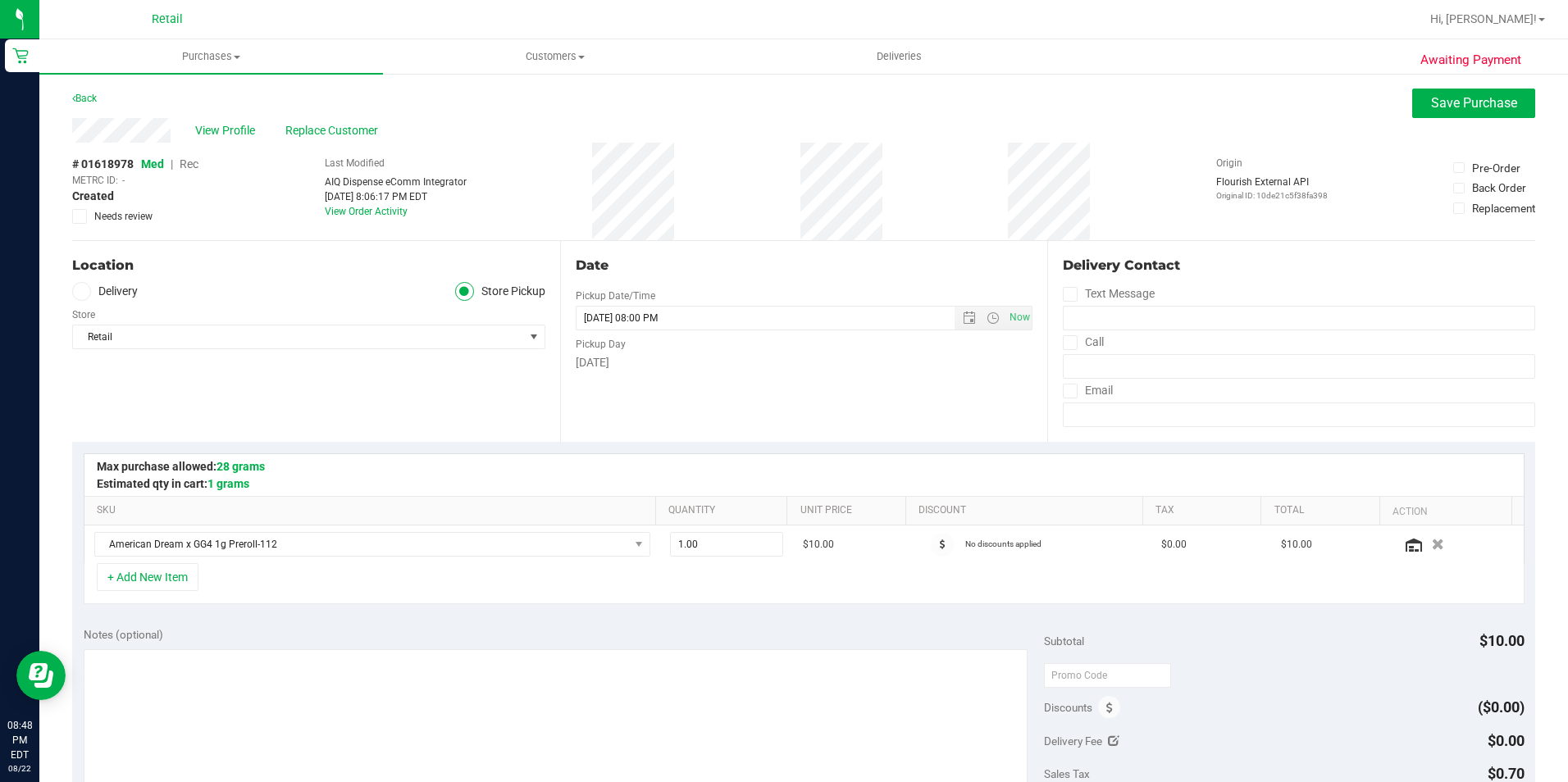
click at [190, 167] on span "Rec" at bounding box center [189, 164] width 19 height 14
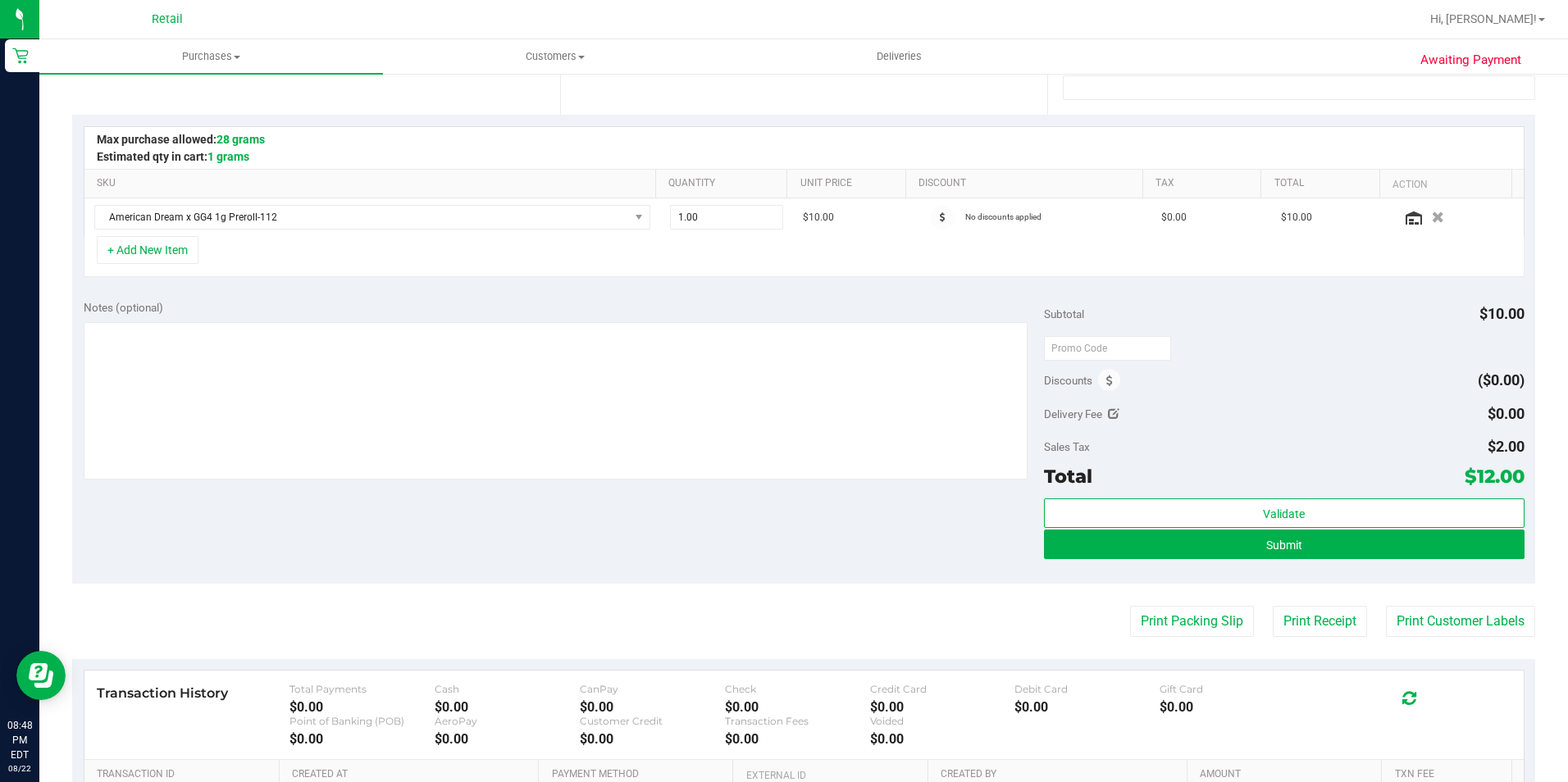
scroll to position [328, 0]
click at [1273, 539] on span "Submit" at bounding box center [1284, 544] width 36 height 14
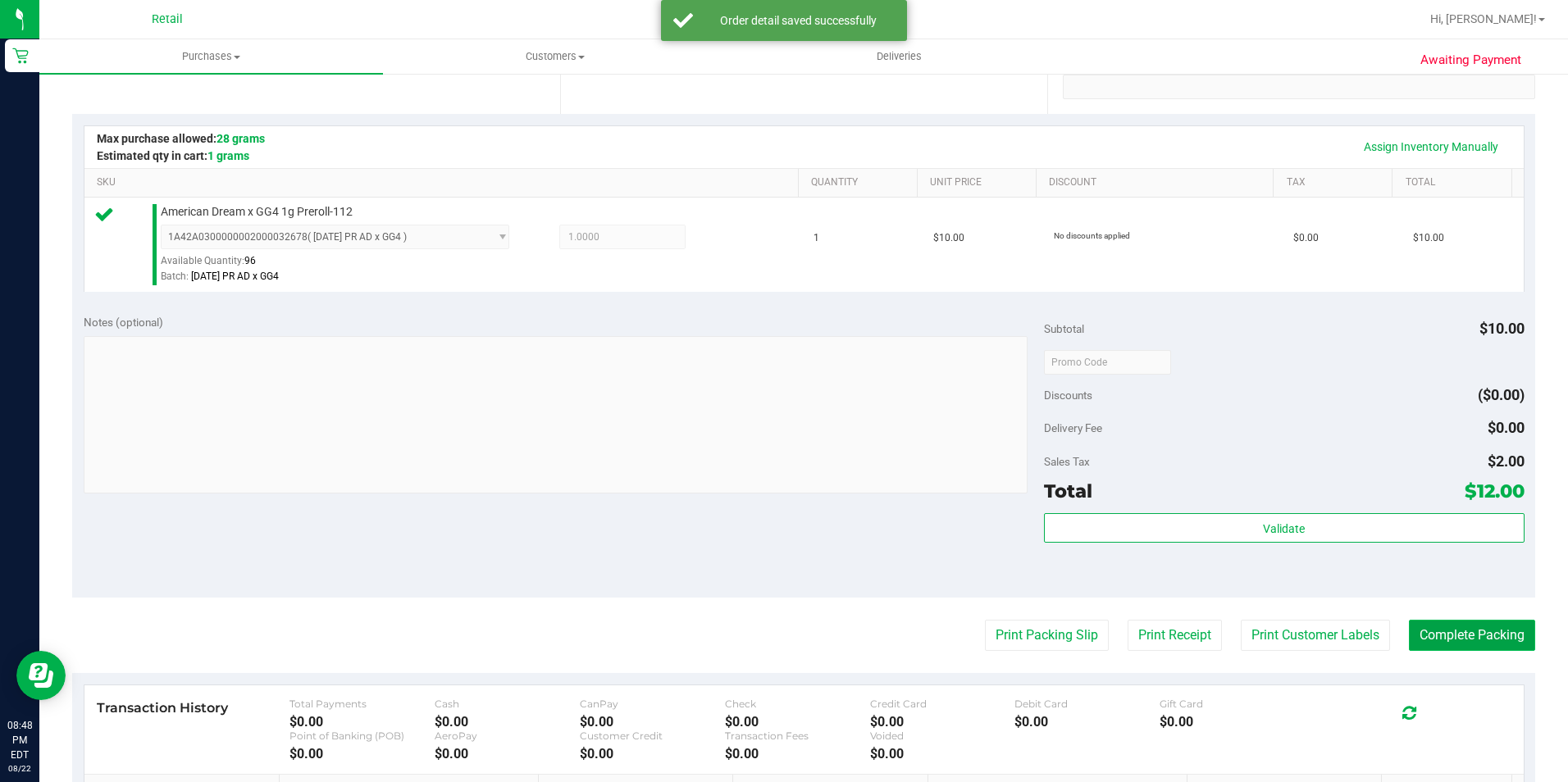
click at [1461, 633] on button "Complete Packing" at bounding box center [1471, 635] width 126 height 32
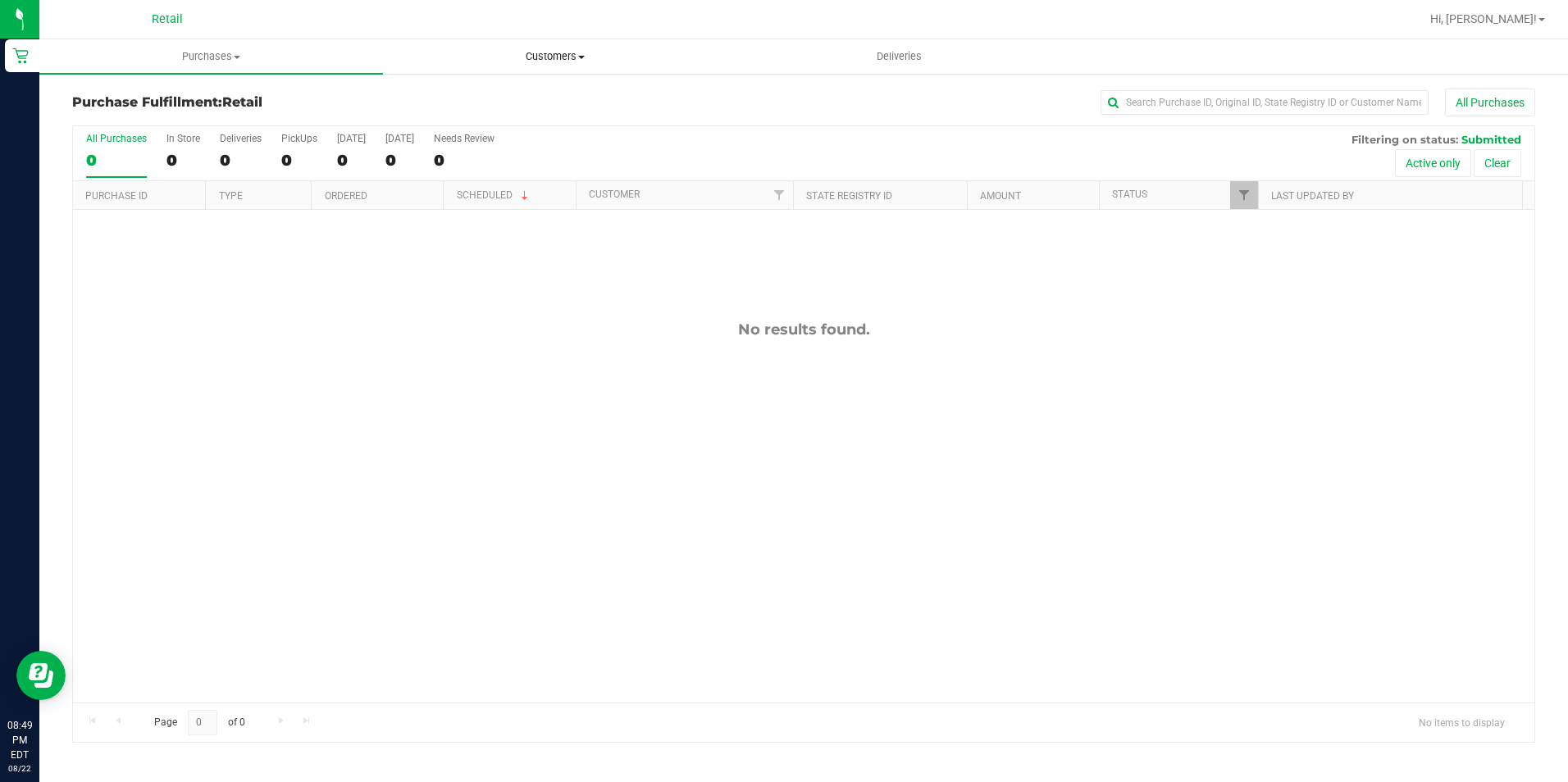
click at [549, 56] on span "Customers" at bounding box center [554, 57] width 342 height 14
click at [504, 92] on li "All customers" at bounding box center [554, 99] width 344 height 20
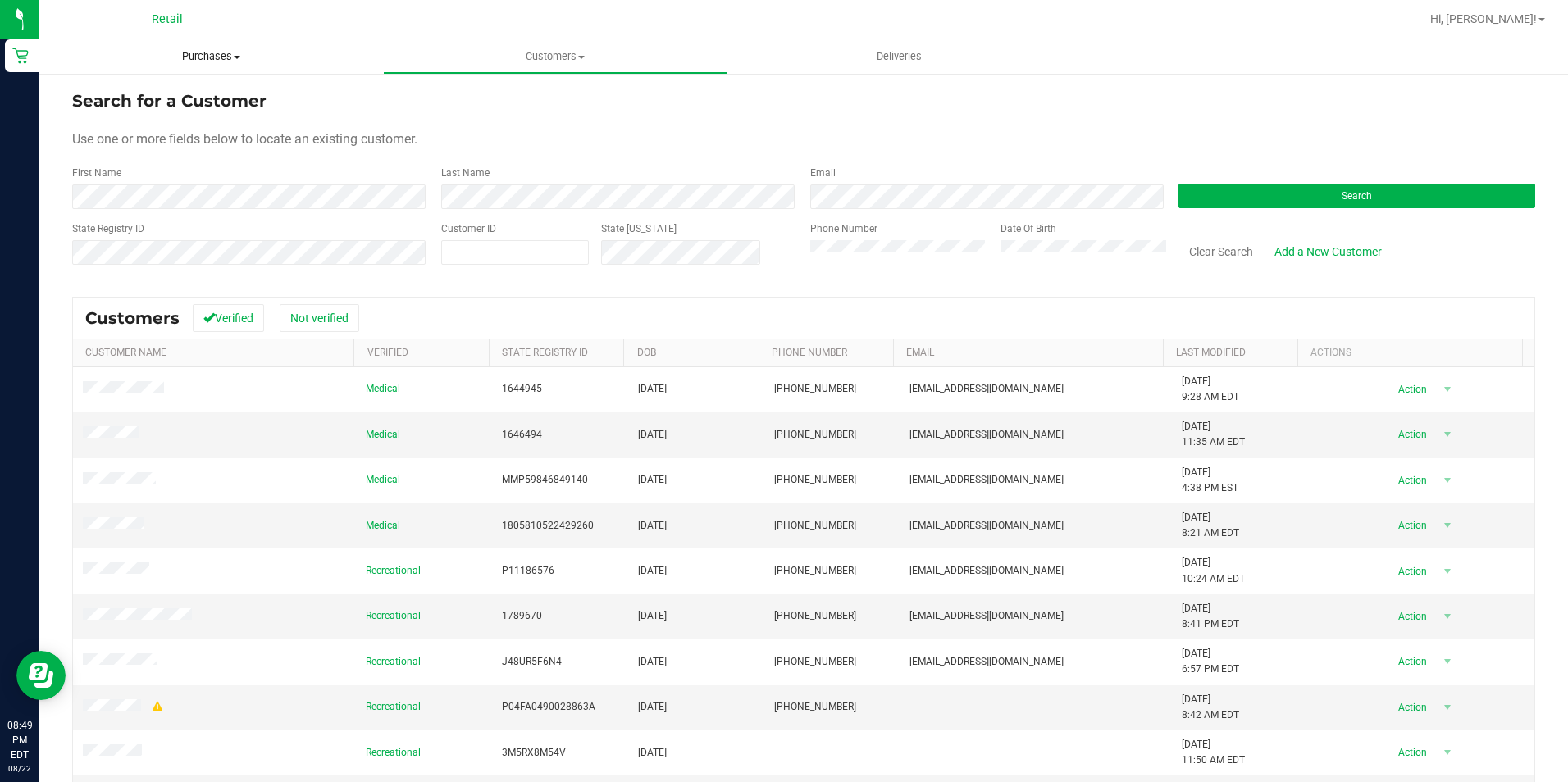
click at [195, 50] on span "Purchases" at bounding box center [211, 57] width 344 height 14
click at [191, 95] on span "Summary of purchases" at bounding box center [124, 98] width 168 height 14
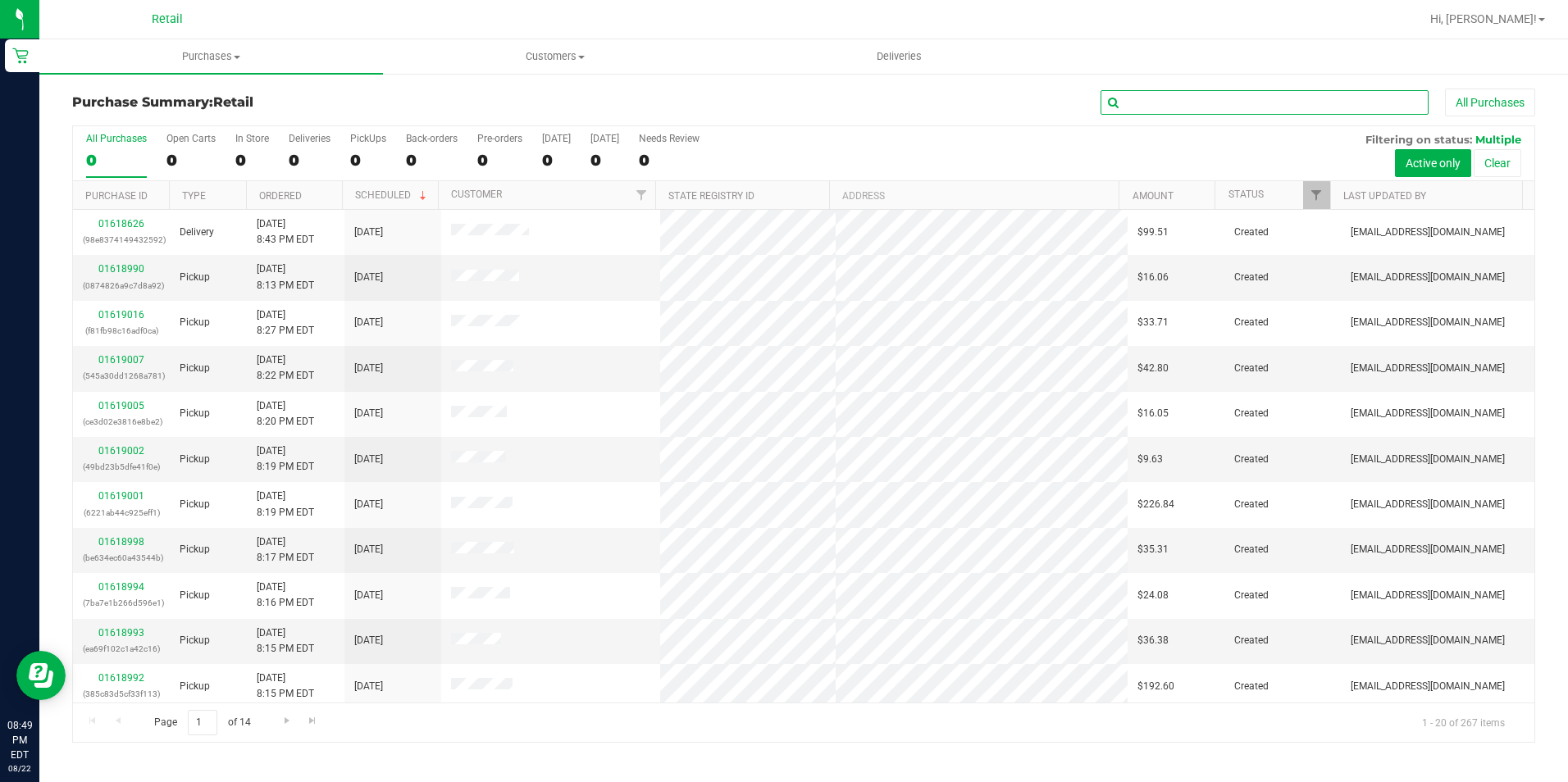
click at [1209, 106] on input "text" at bounding box center [1265, 102] width 328 height 24
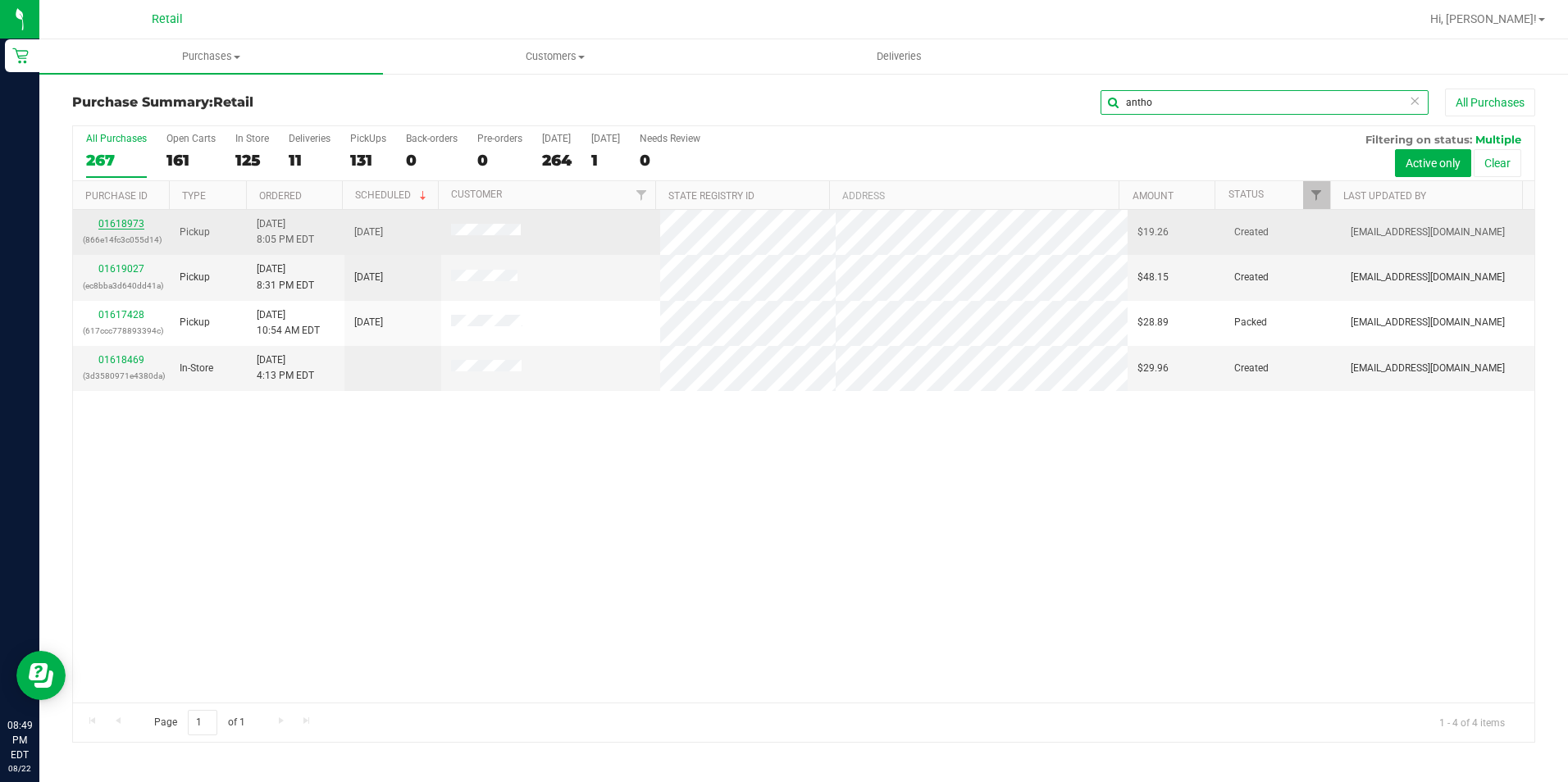
type input "antho"
click at [140, 222] on link "01618973" at bounding box center [121, 224] width 46 height 12
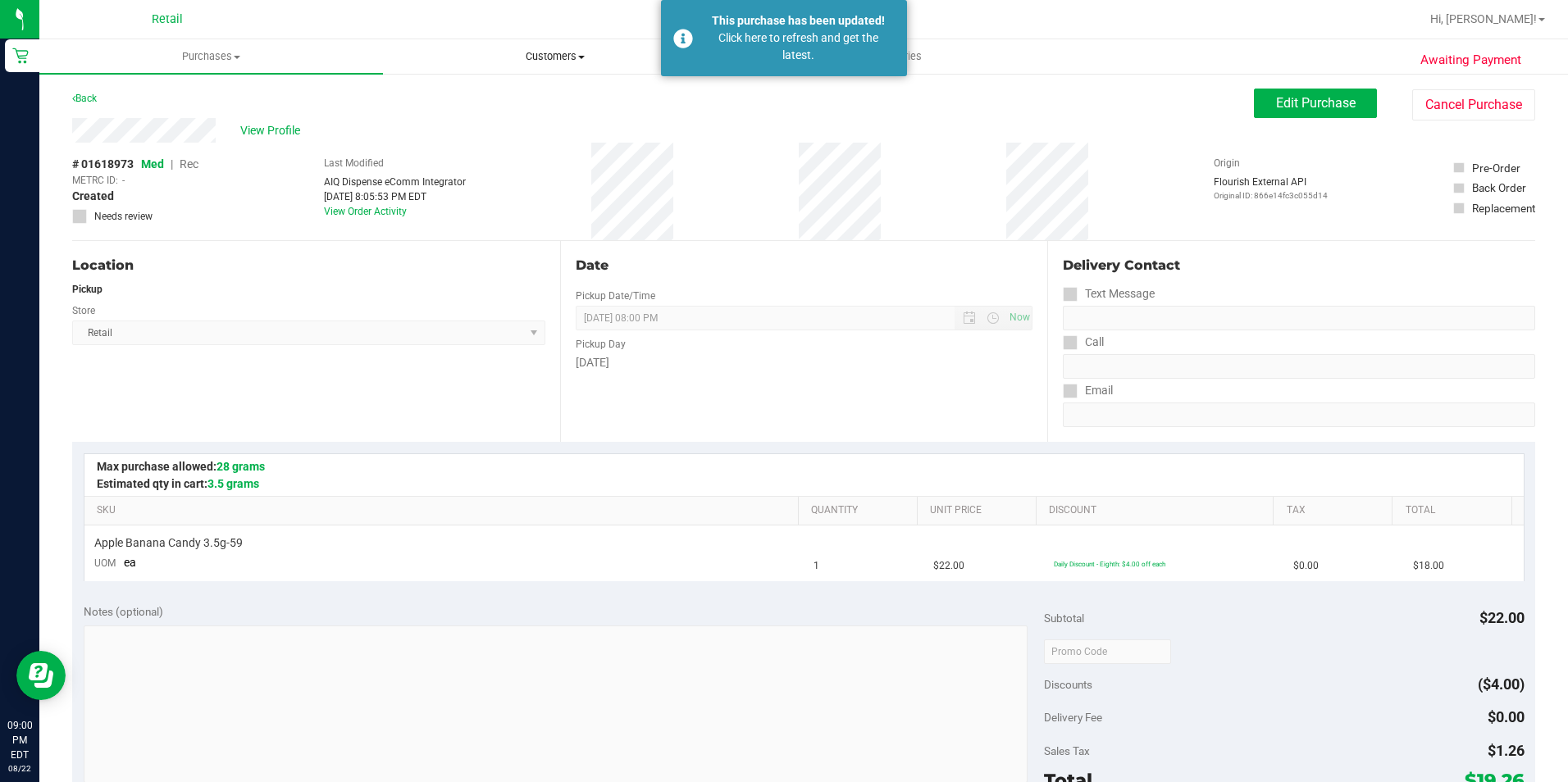
click at [539, 52] on span "Customers" at bounding box center [554, 57] width 342 height 14
click at [482, 95] on span "All customers" at bounding box center [441, 98] width 118 height 14
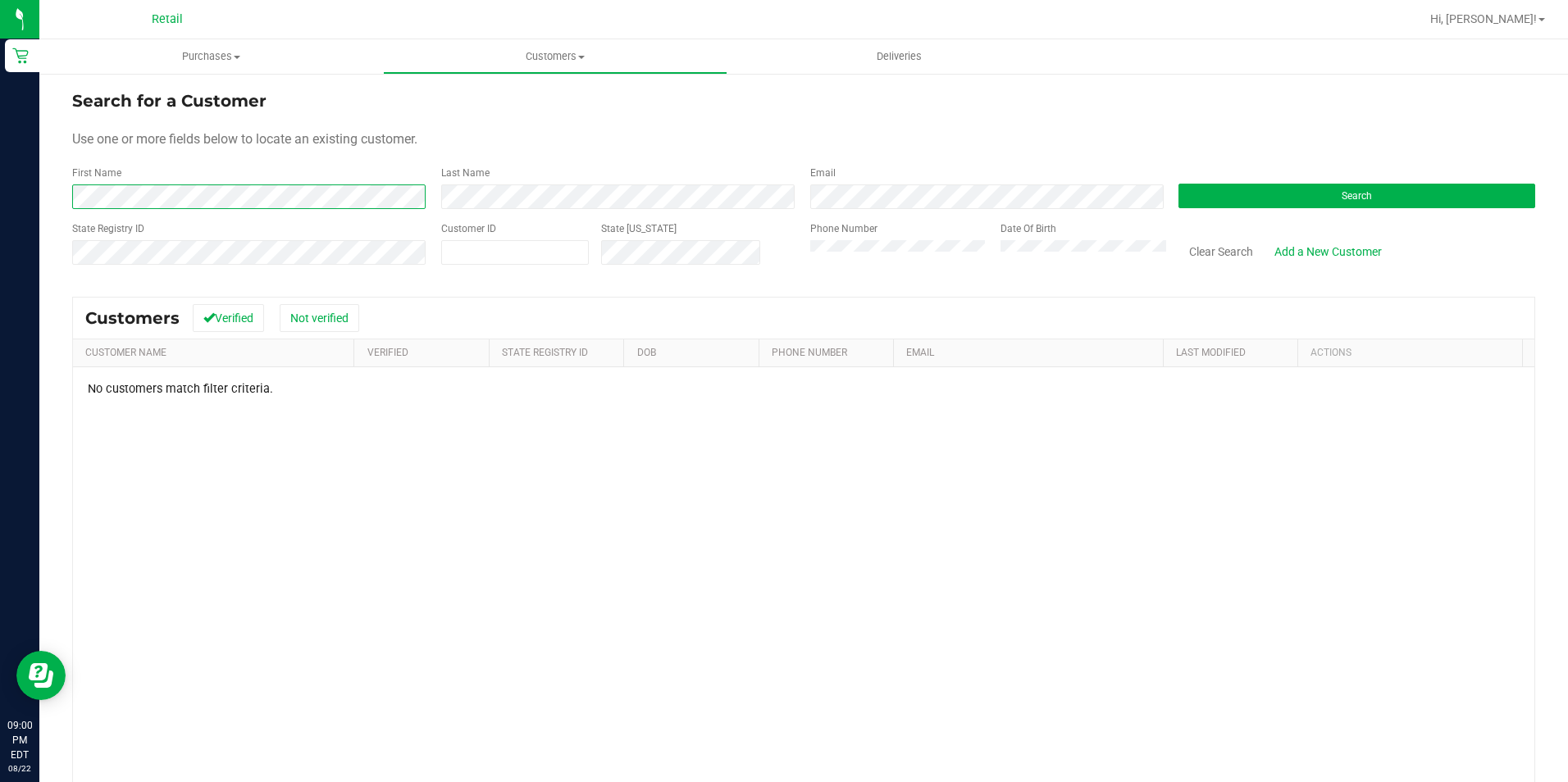
click at [41, 200] on div "Search for a Customer Use one or more fields below to locate an existing custom…" at bounding box center [804, 494] width 1528 height 844
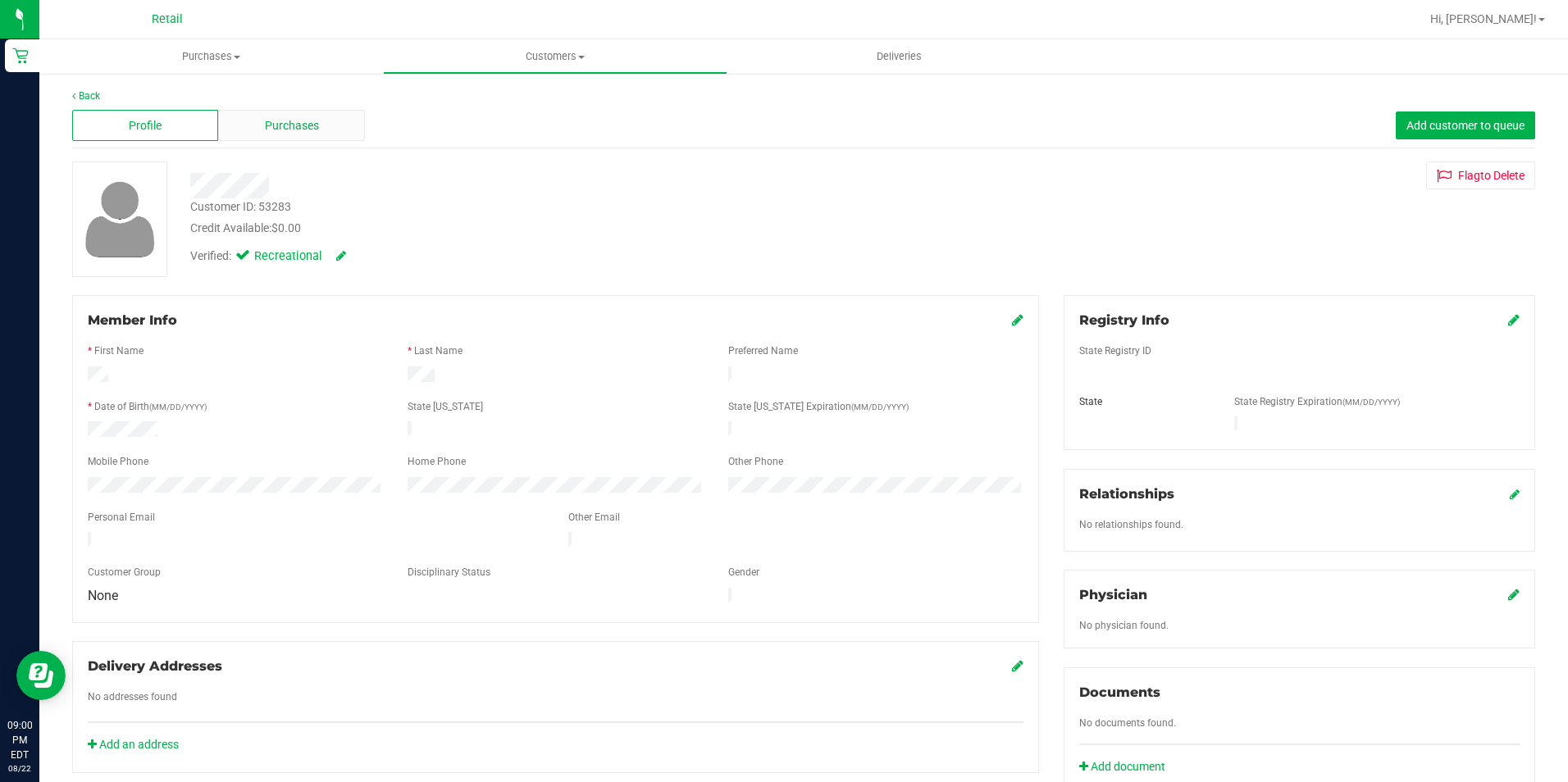
click at [277, 127] on span "Purchases" at bounding box center [292, 125] width 54 height 17
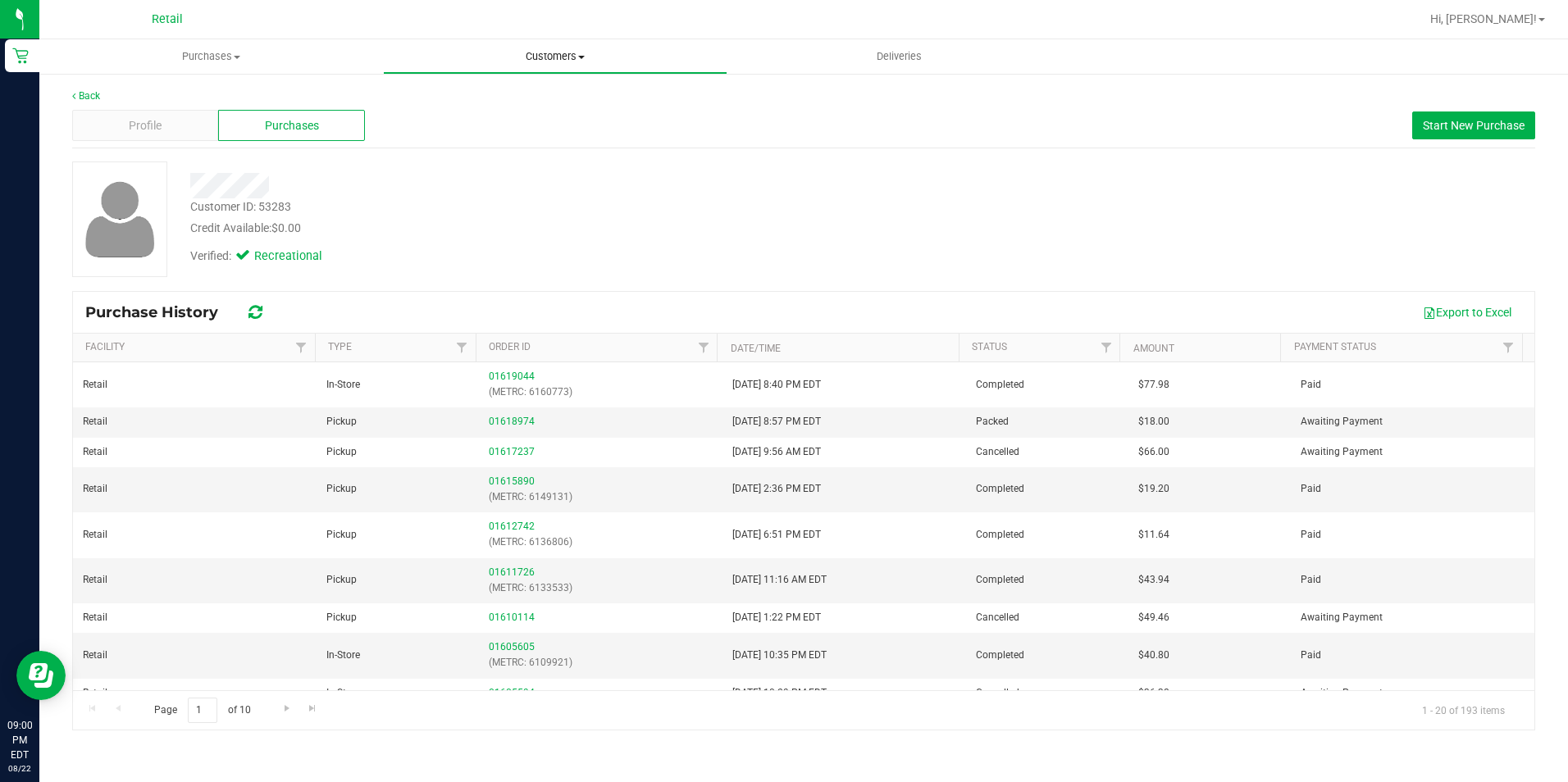
click at [532, 49] on uib-tab-heading "Customers All customers Add a new customer All physicians" at bounding box center [554, 57] width 342 height 32
click at [449, 95] on span "All customers" at bounding box center [441, 98] width 118 height 14
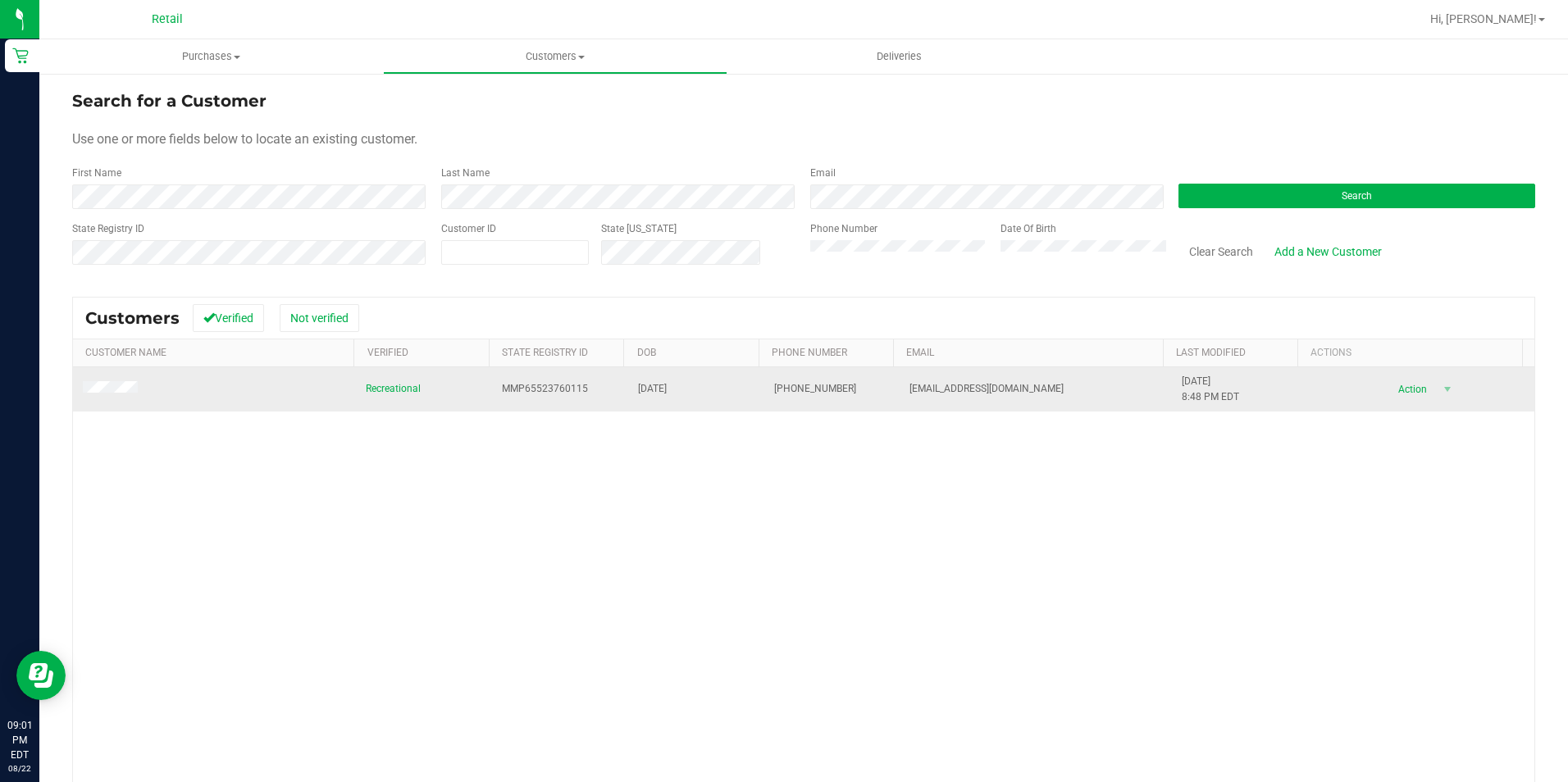
click at [117, 382] on span at bounding box center [113, 390] width 60 height 16
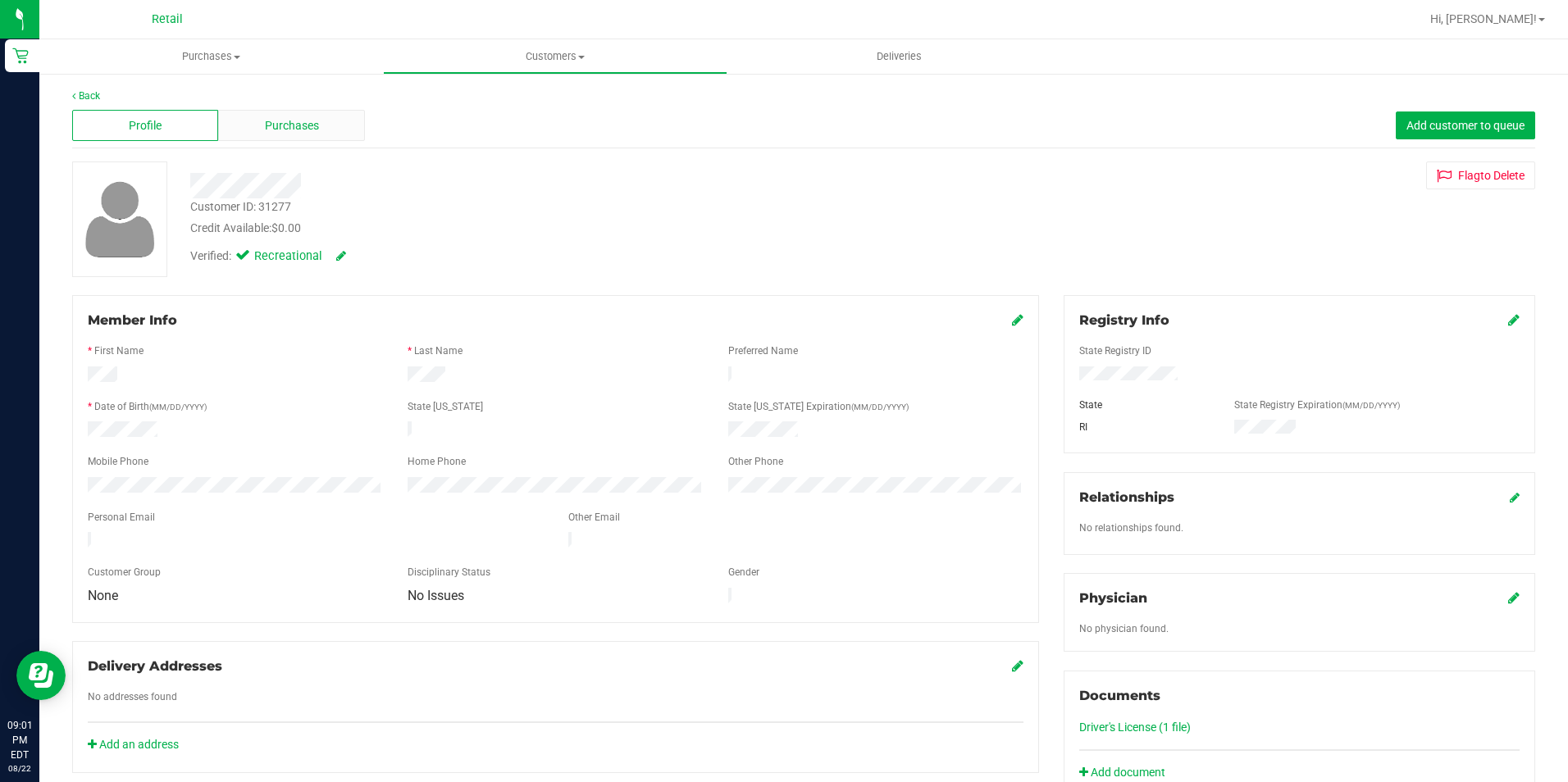
click at [283, 126] on span "Purchases" at bounding box center [292, 125] width 54 height 17
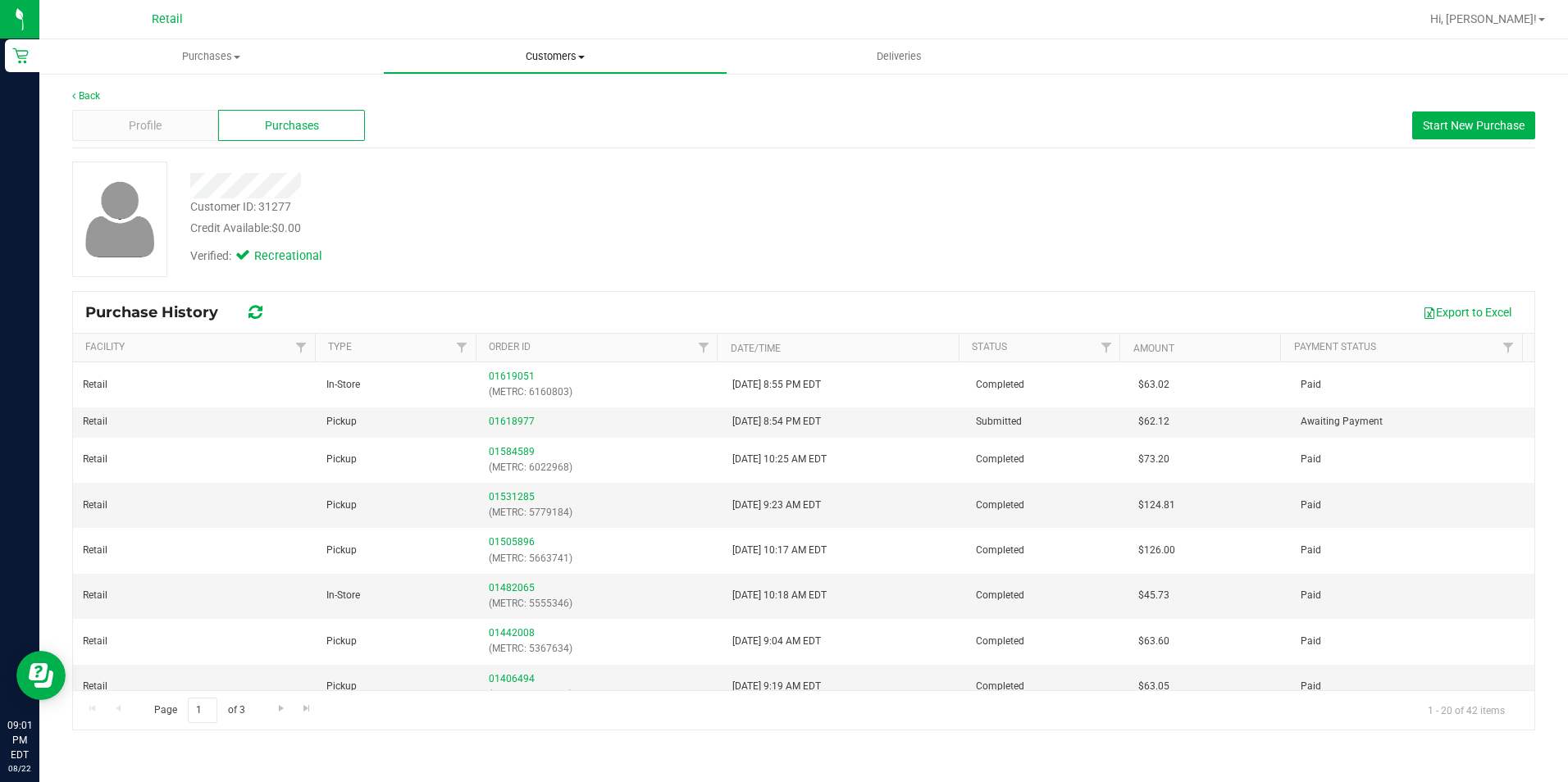
click at [567, 56] on span "Customers" at bounding box center [554, 57] width 342 height 14
click at [475, 99] on span "All customers" at bounding box center [441, 98] width 118 height 14
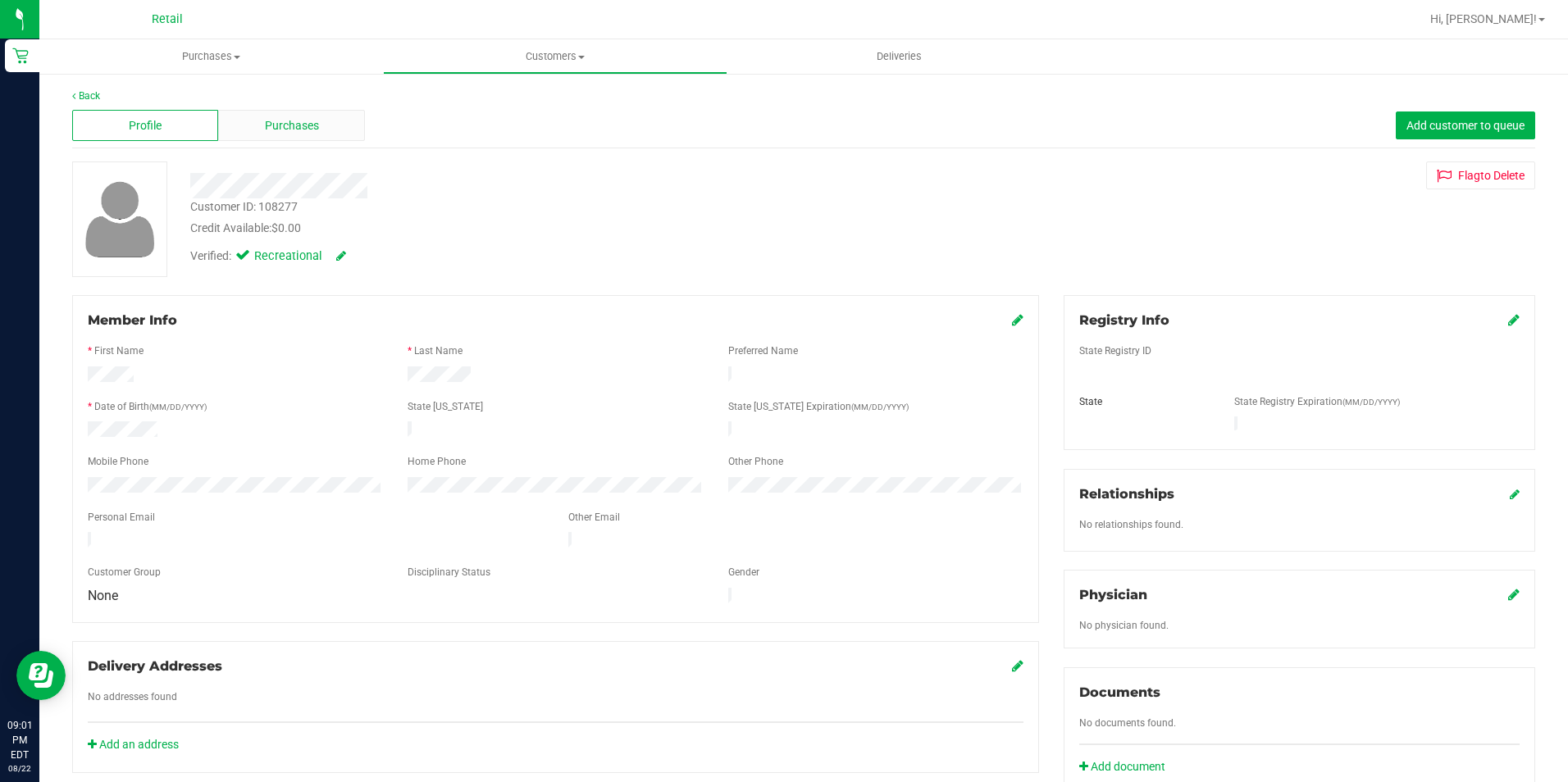
click at [327, 123] on div "Purchases" at bounding box center [291, 125] width 146 height 32
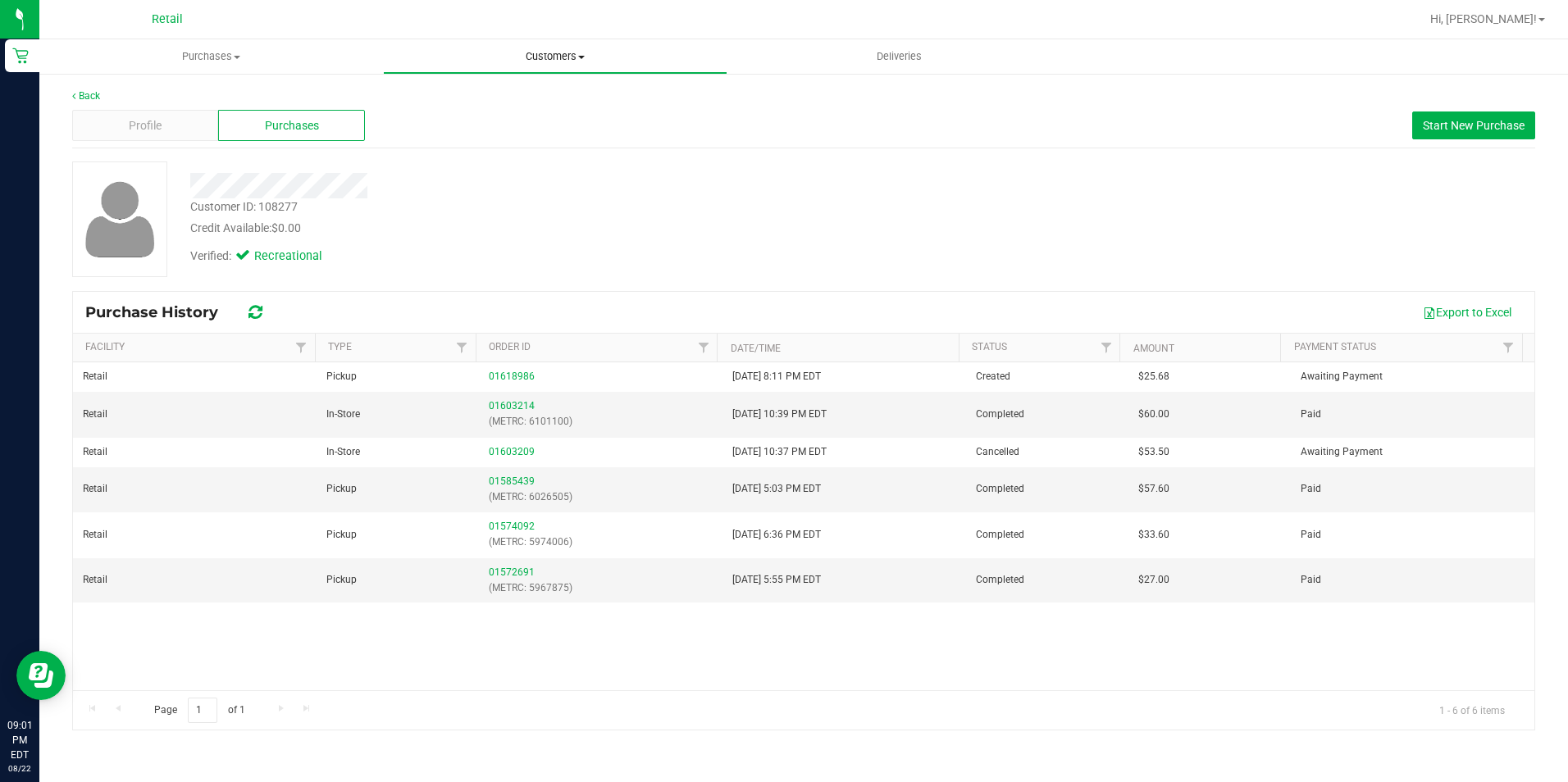
click at [515, 64] on uib-tab-heading "Customers All customers Add a new customer All physicians" at bounding box center [554, 57] width 342 height 32
click at [479, 94] on span "All customers" at bounding box center [441, 98] width 118 height 14
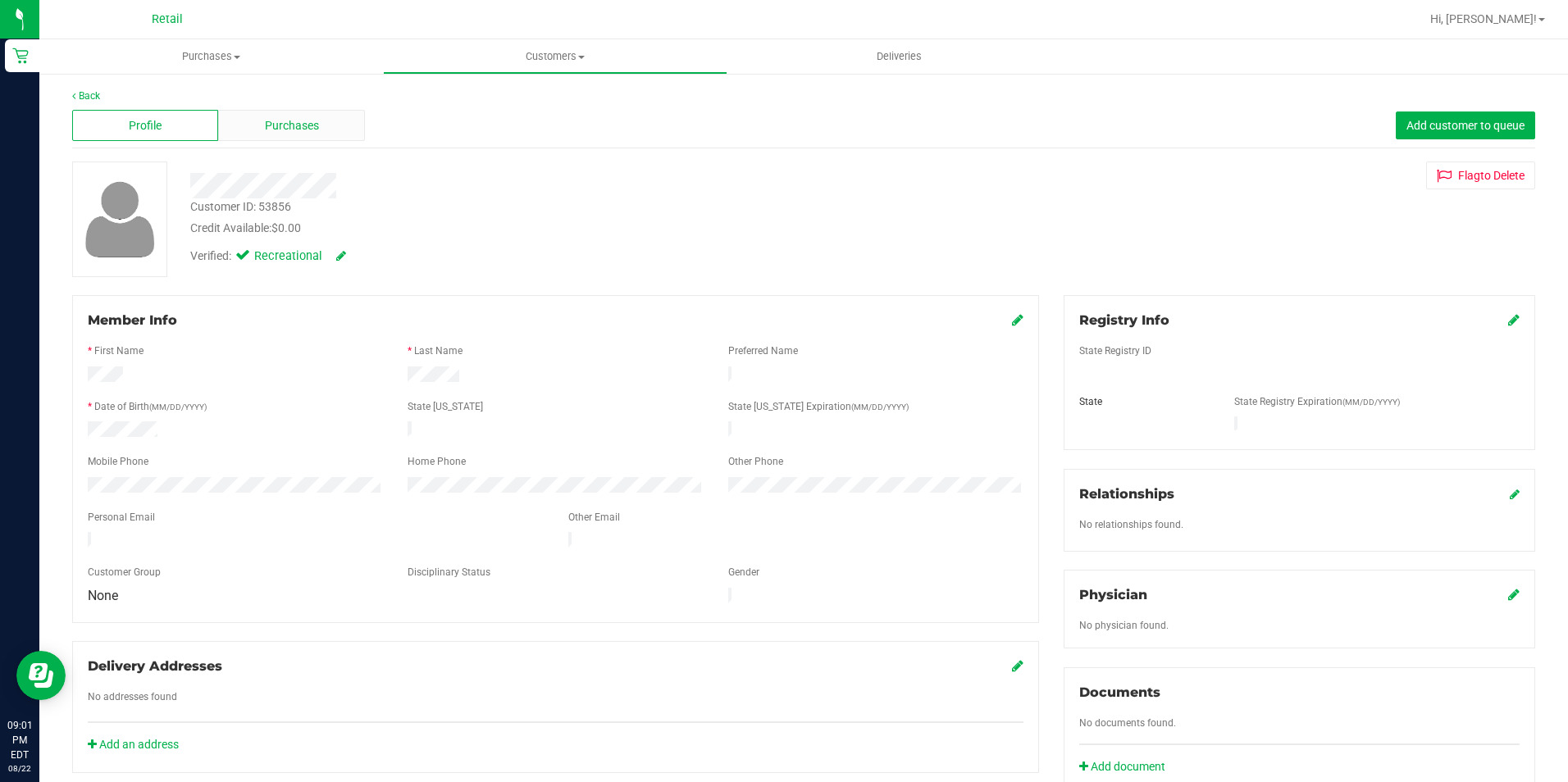
click at [299, 122] on span "Purchases" at bounding box center [292, 125] width 54 height 17
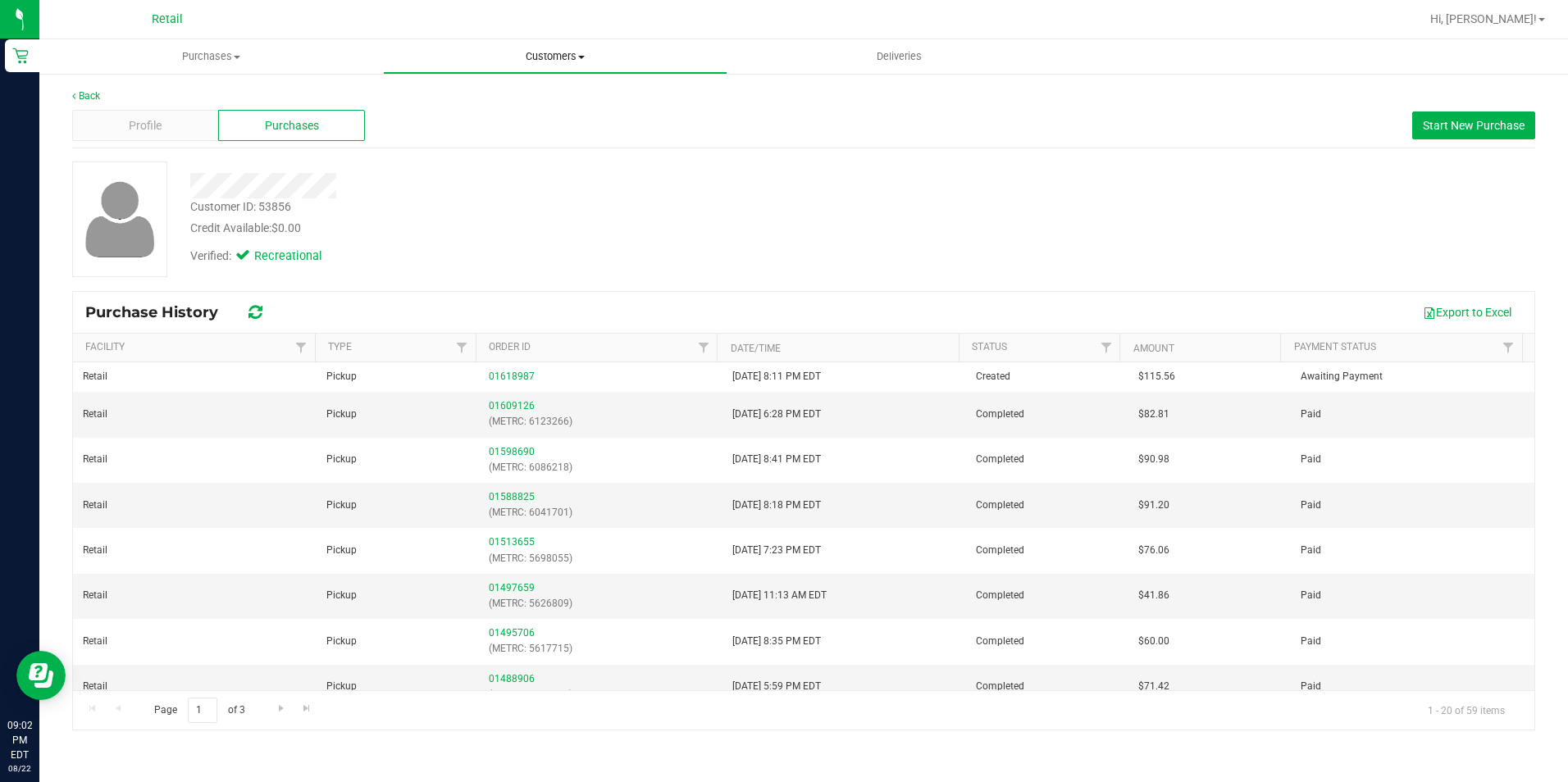
drag, startPoint x: 533, startPoint y: 62, endPoint x: 503, endPoint y: 81, distance: 35.5
click at [533, 62] on span "Customers" at bounding box center [554, 57] width 342 height 14
click at [482, 101] on span "All customers" at bounding box center [441, 98] width 118 height 14
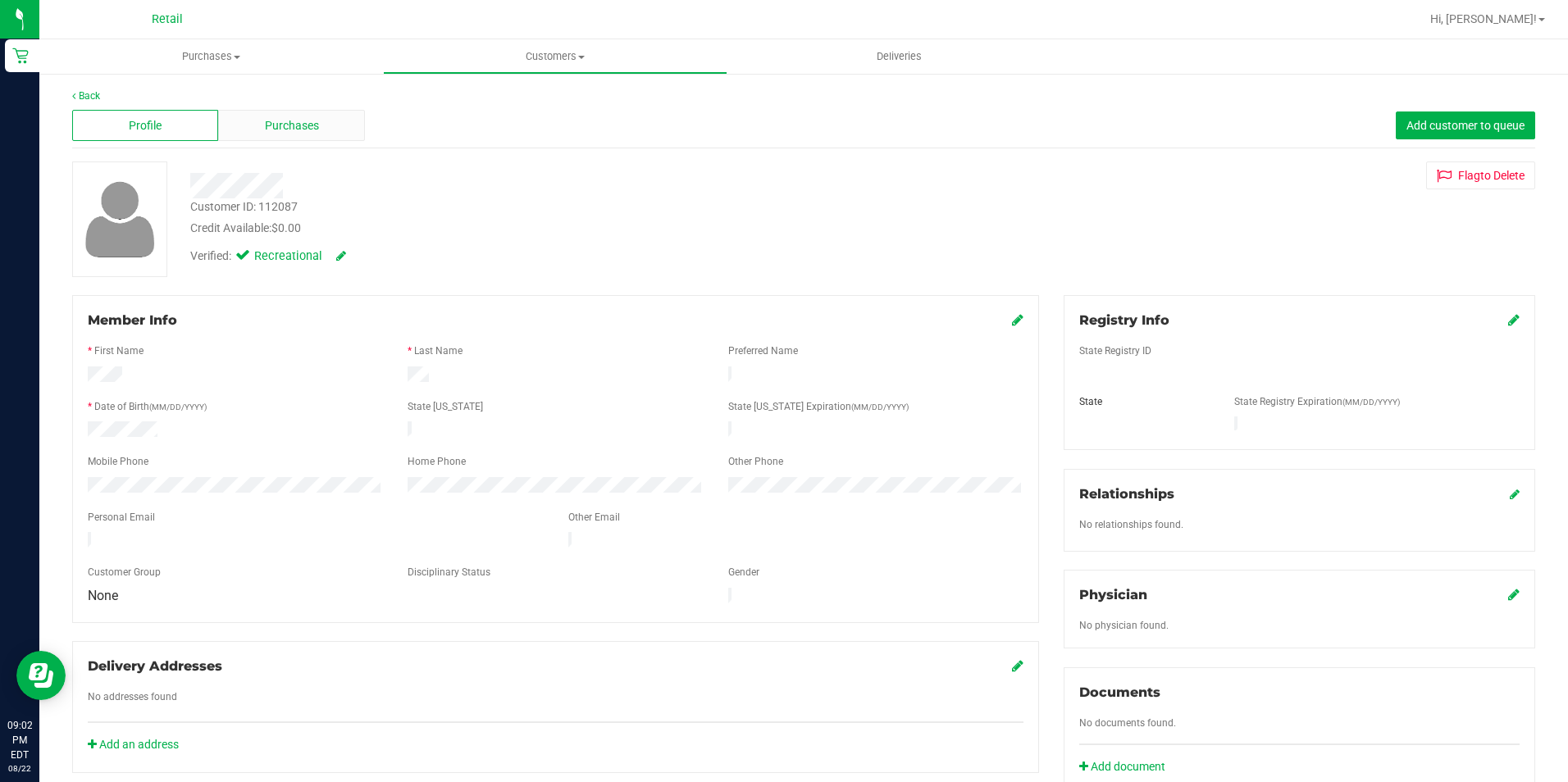
click at [328, 122] on div "Purchases" at bounding box center [291, 125] width 146 height 32
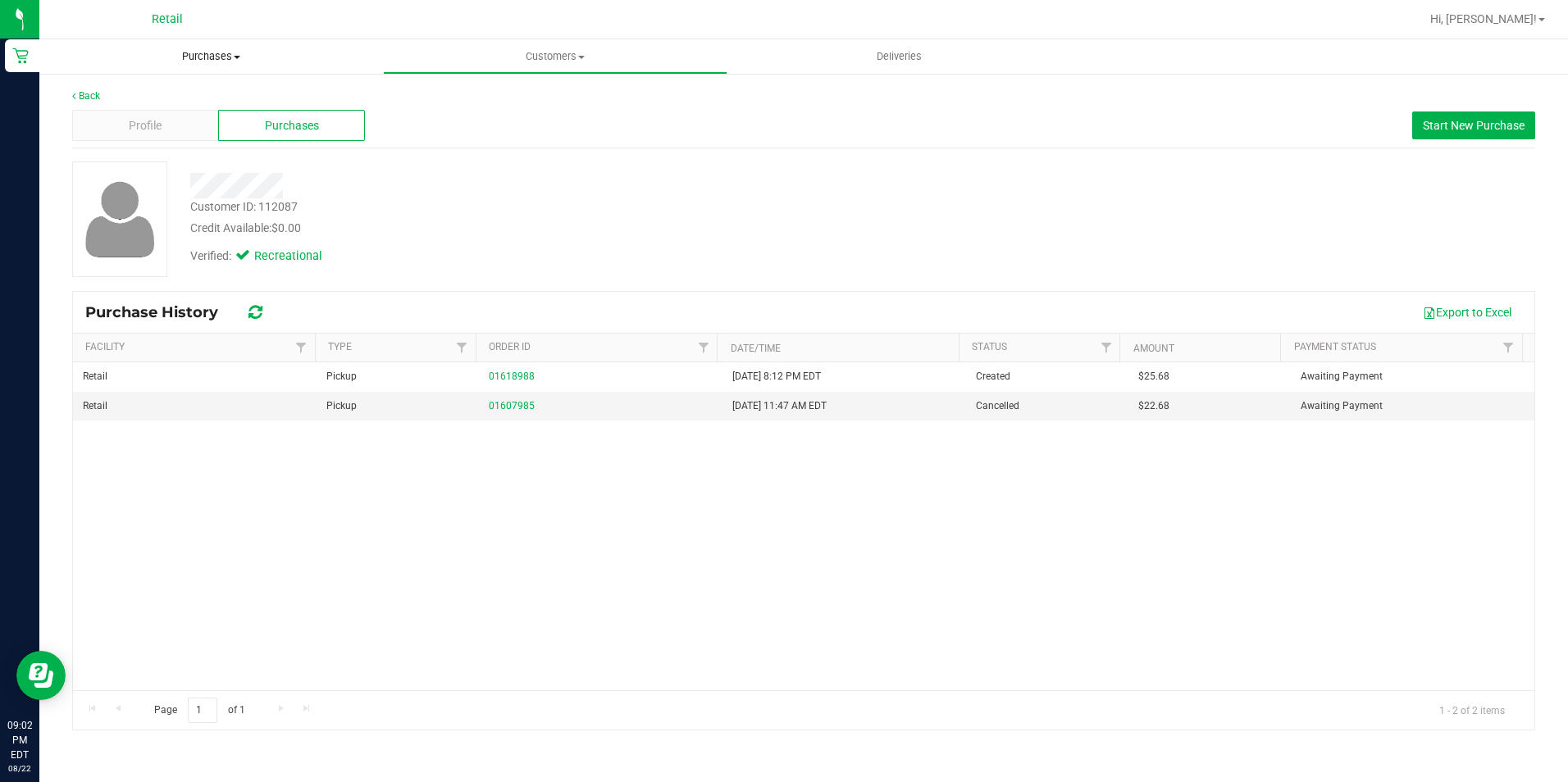
click at [225, 67] on uib-tab-heading "Purchases Summary of purchases Fulfillment All purchases" at bounding box center [211, 57] width 344 height 34
click at [201, 96] on span "Summary of purchases" at bounding box center [124, 98] width 168 height 14
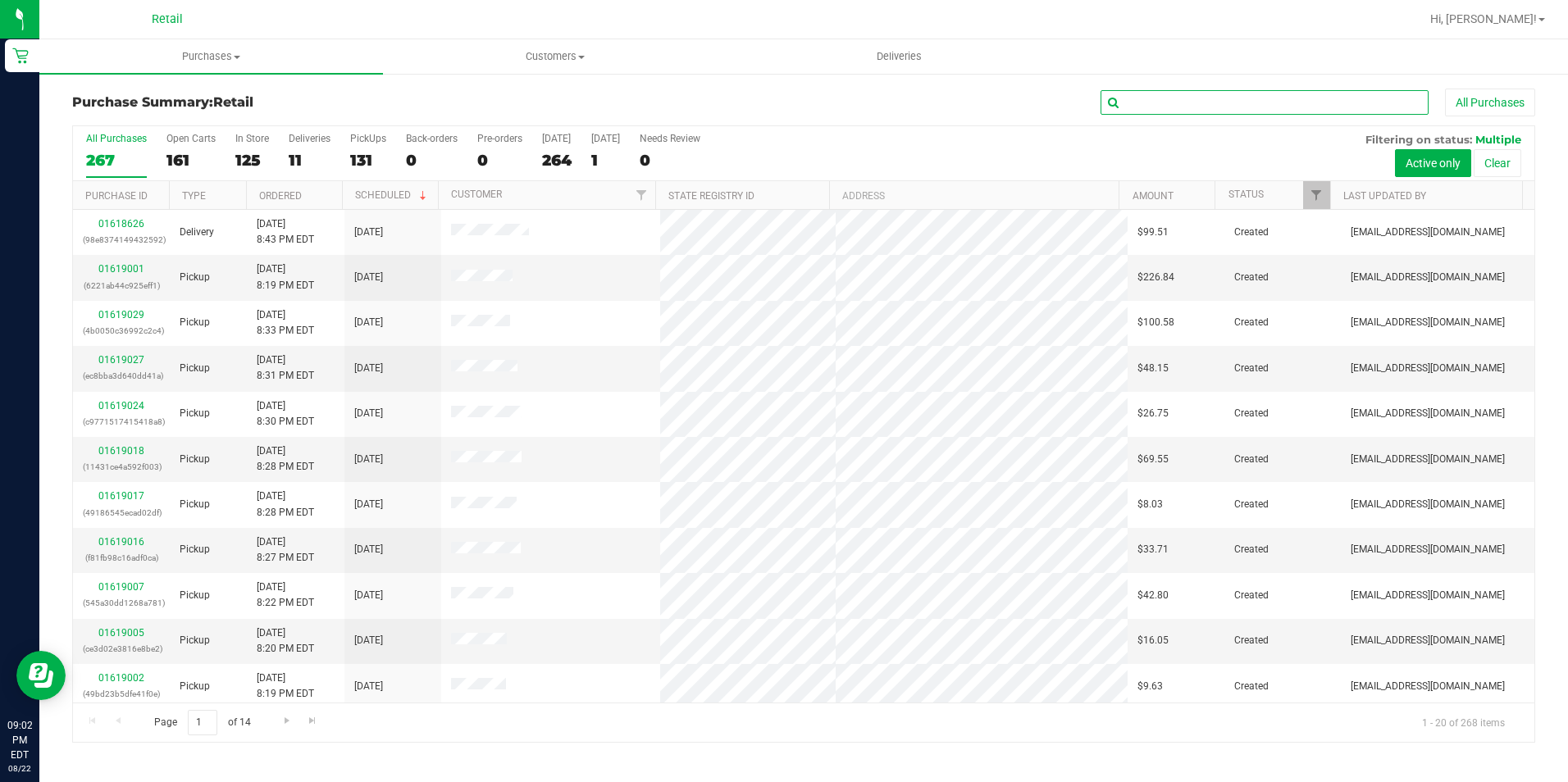
click at [1147, 101] on input "text" at bounding box center [1265, 102] width 328 height 24
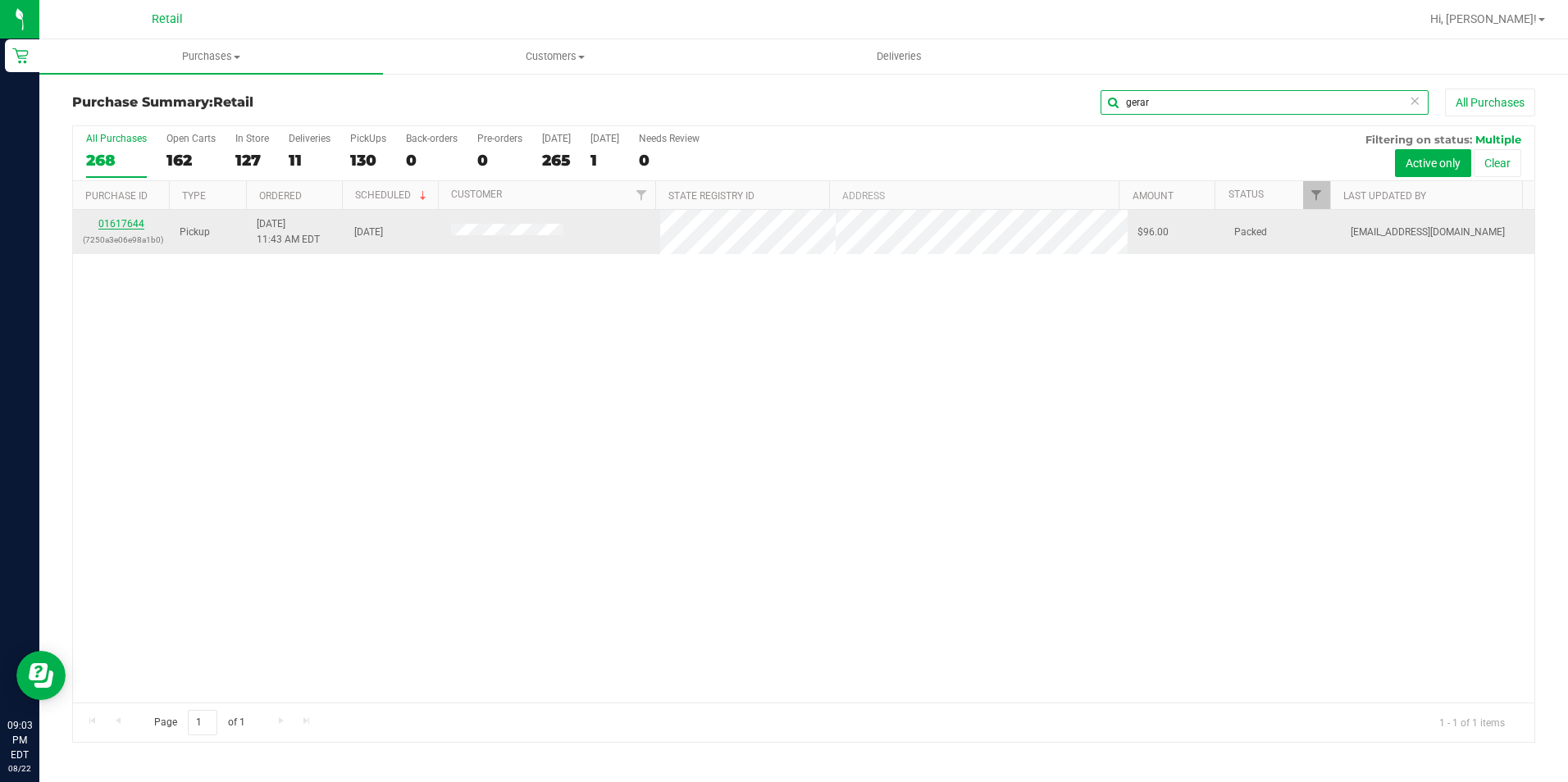
type input "gerar"
click at [113, 222] on link "01617644" at bounding box center [121, 224] width 46 height 12
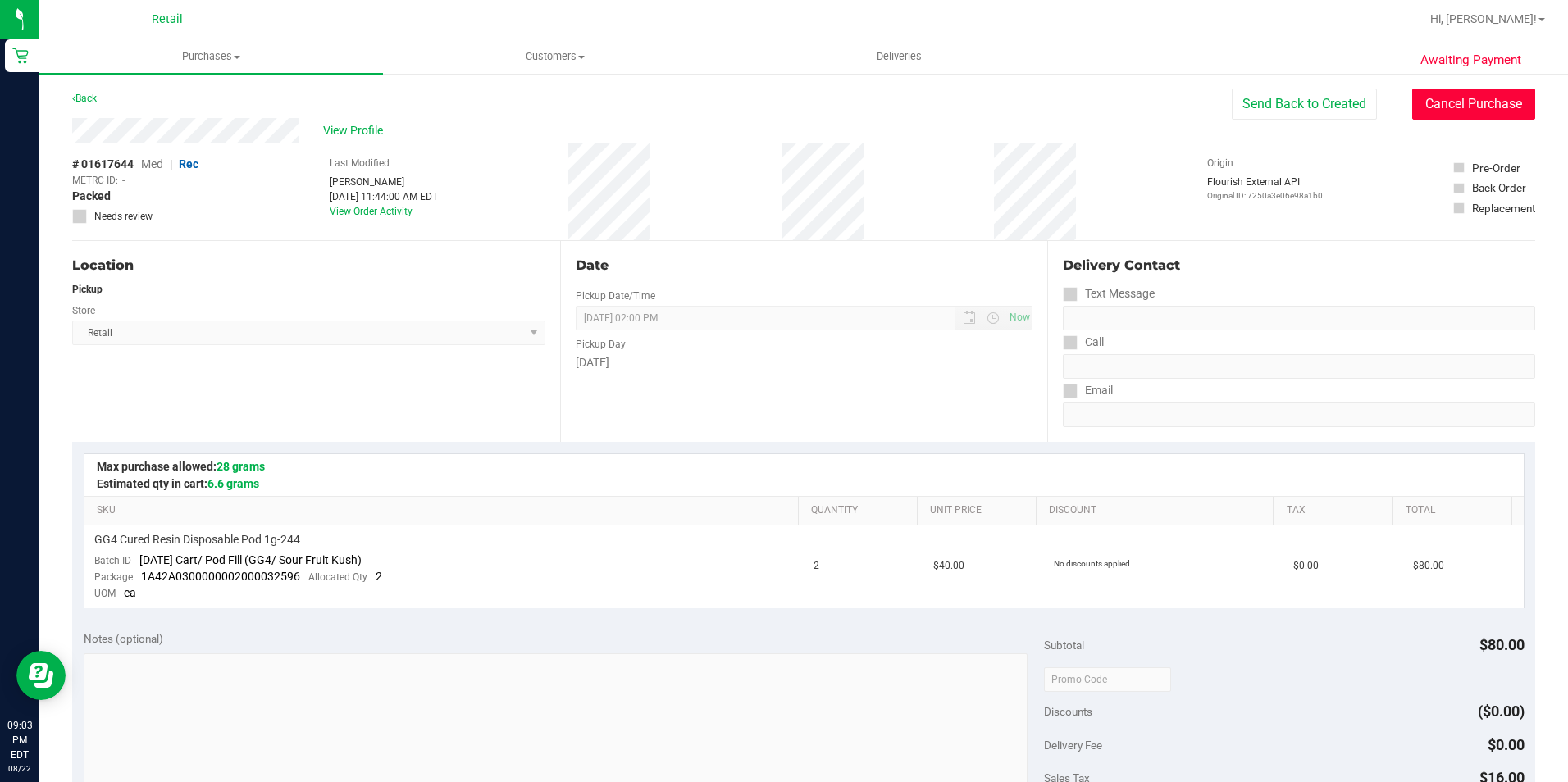
click at [1444, 104] on button "Cancel Purchase" at bounding box center [1473, 104] width 123 height 32
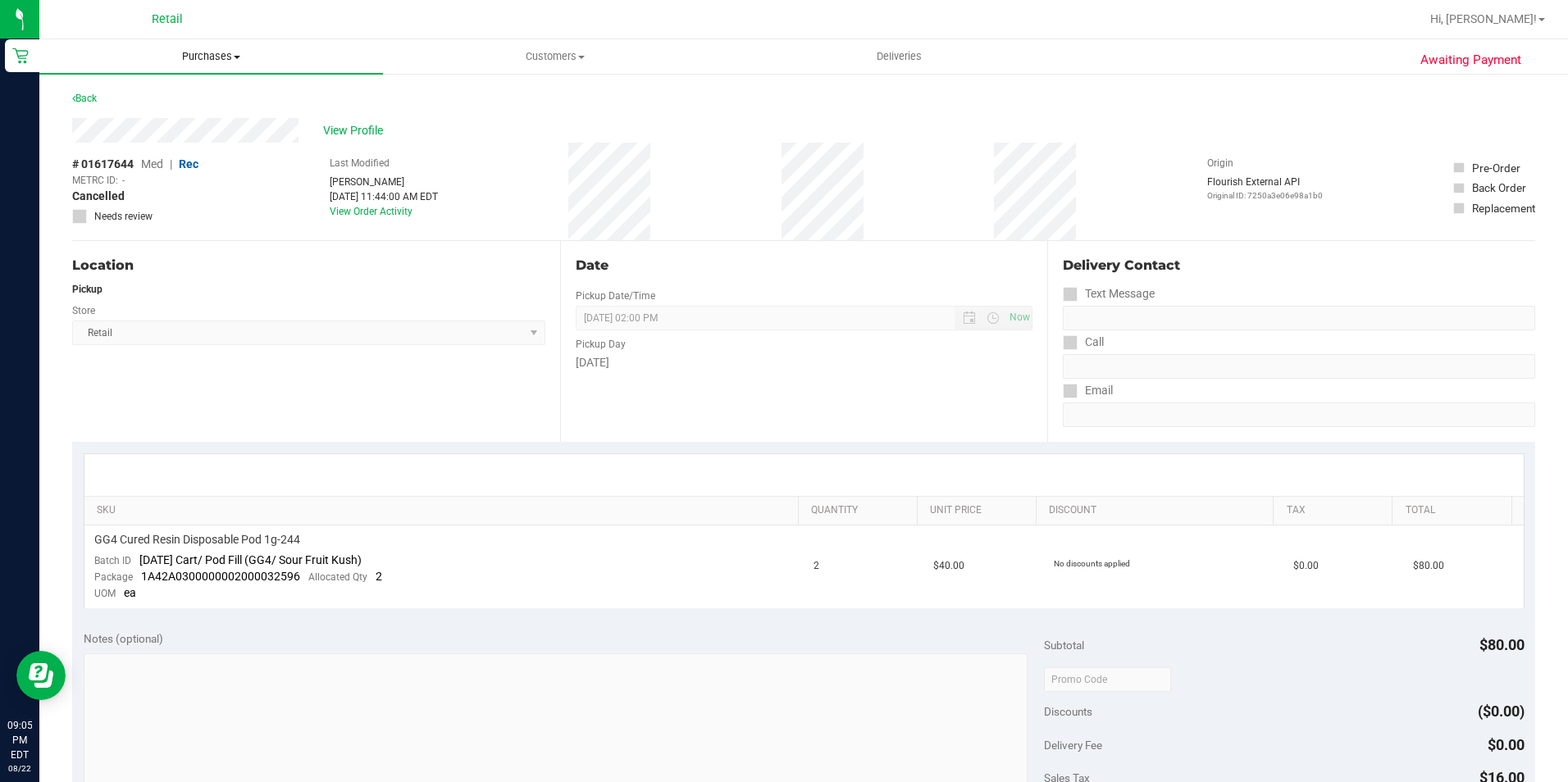
click at [211, 58] on span "Purchases" at bounding box center [211, 57] width 344 height 14
click at [178, 97] on span "Summary of purchases" at bounding box center [124, 98] width 168 height 14
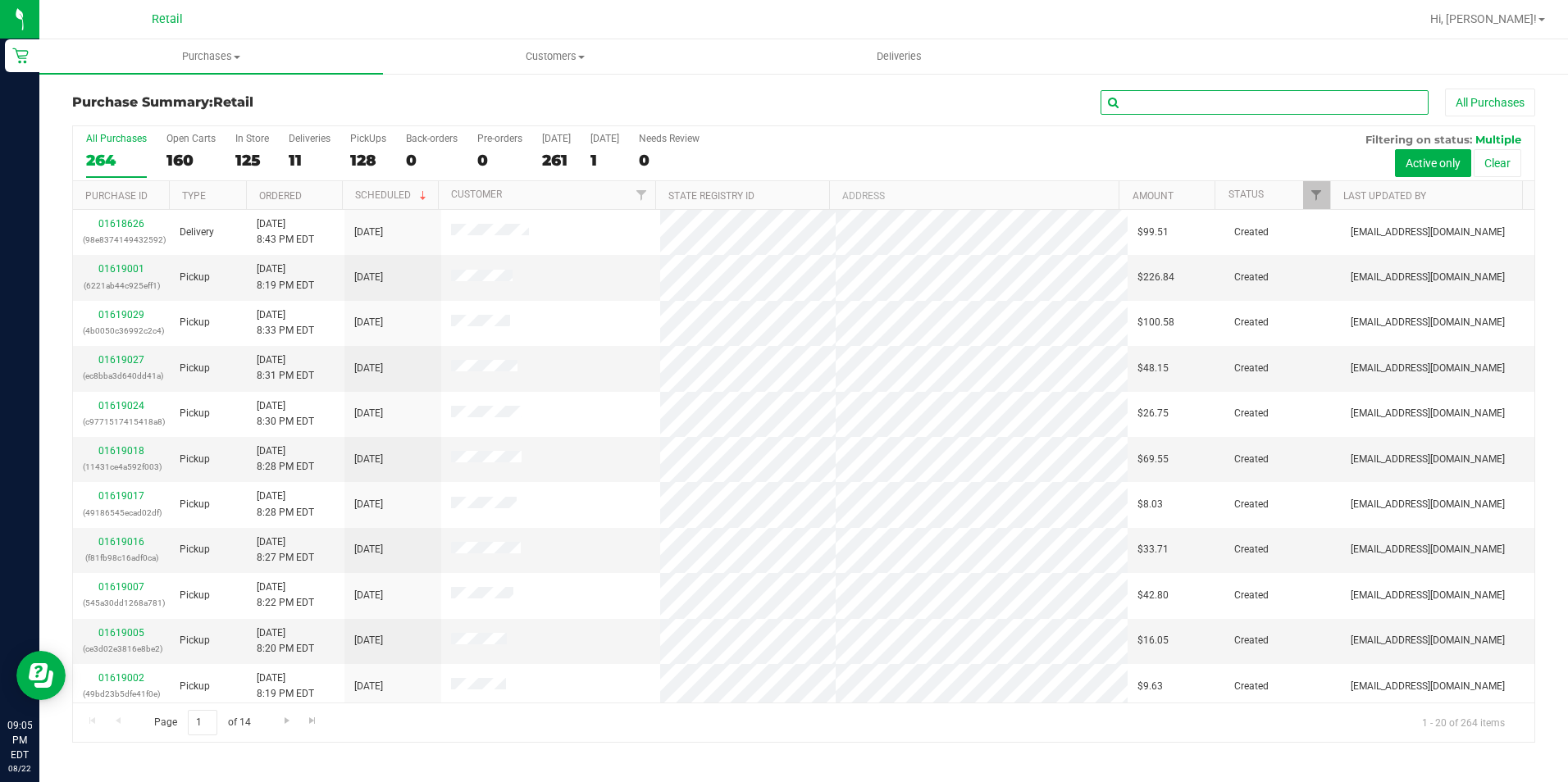
click at [1146, 98] on input "text" at bounding box center [1265, 102] width 328 height 24
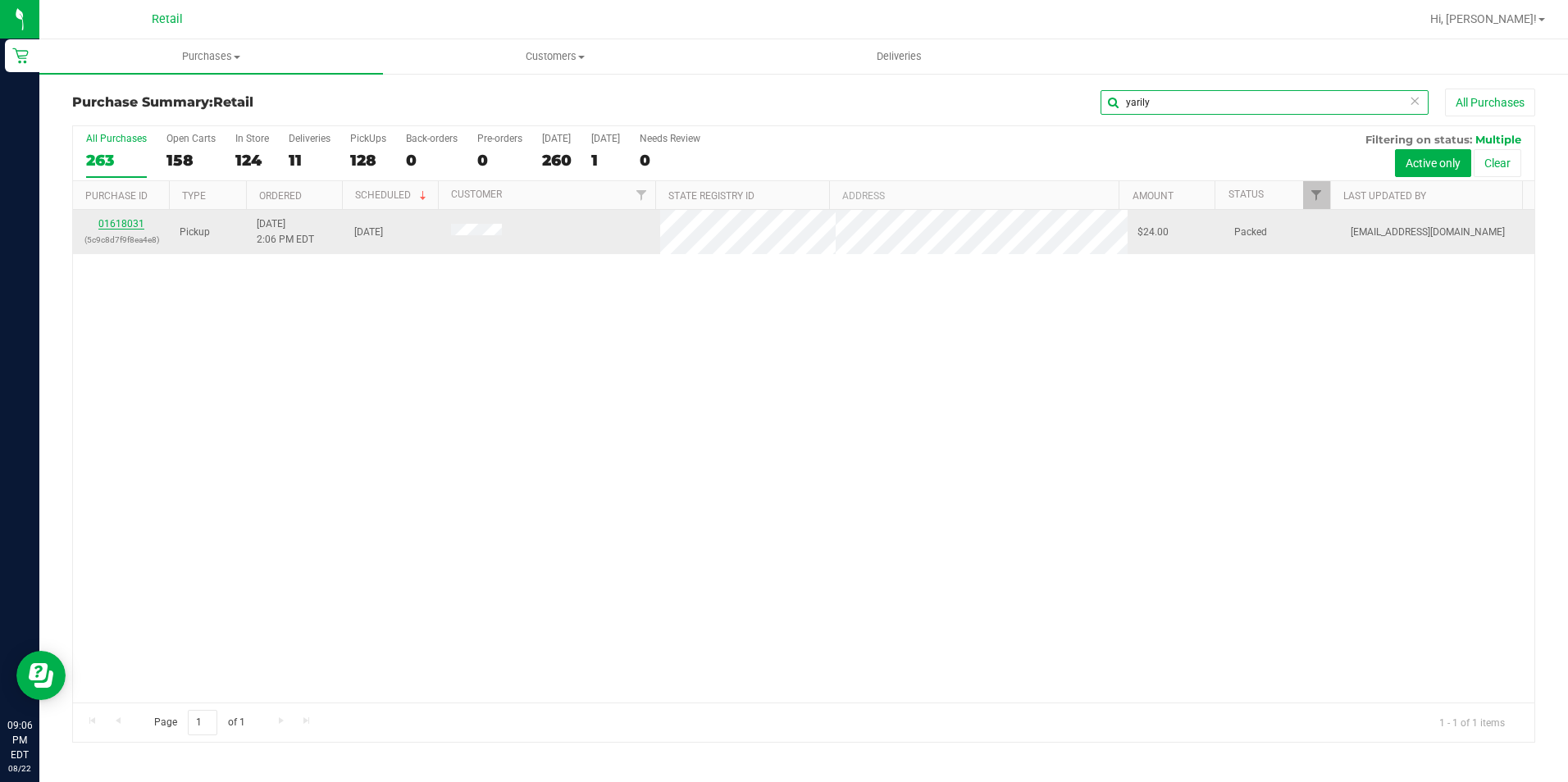
type input "yarily"
click at [126, 224] on link "01618031" at bounding box center [121, 224] width 46 height 12
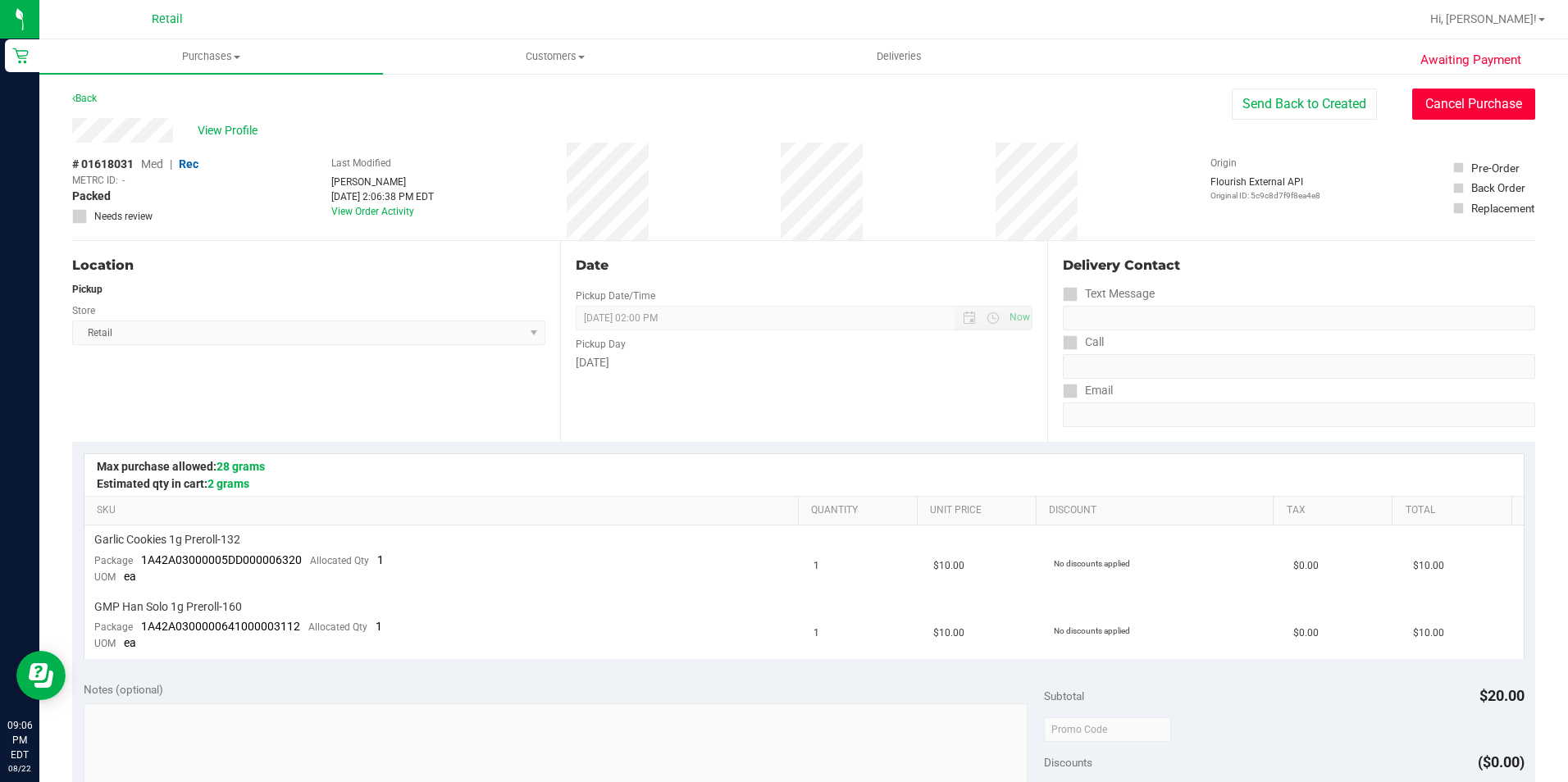
click at [1462, 97] on button "Cancel Purchase" at bounding box center [1473, 104] width 123 height 32
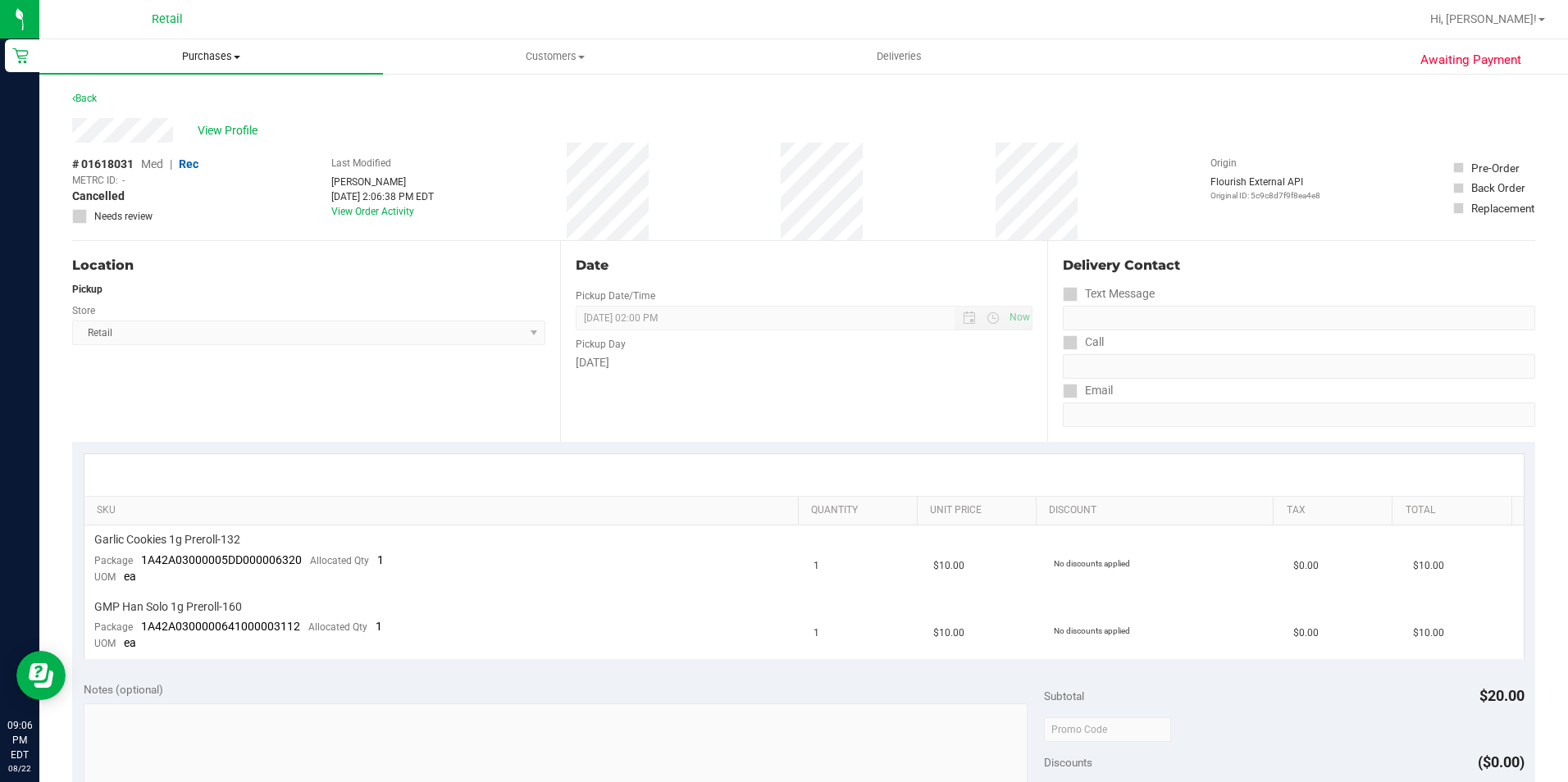
drag, startPoint x: 247, startPoint y: 51, endPoint x: 234, endPoint y: 53, distance: 13.2
click at [247, 51] on span "Purchases" at bounding box center [211, 57] width 344 height 14
click at [192, 94] on span "Summary of purchases" at bounding box center [124, 98] width 168 height 14
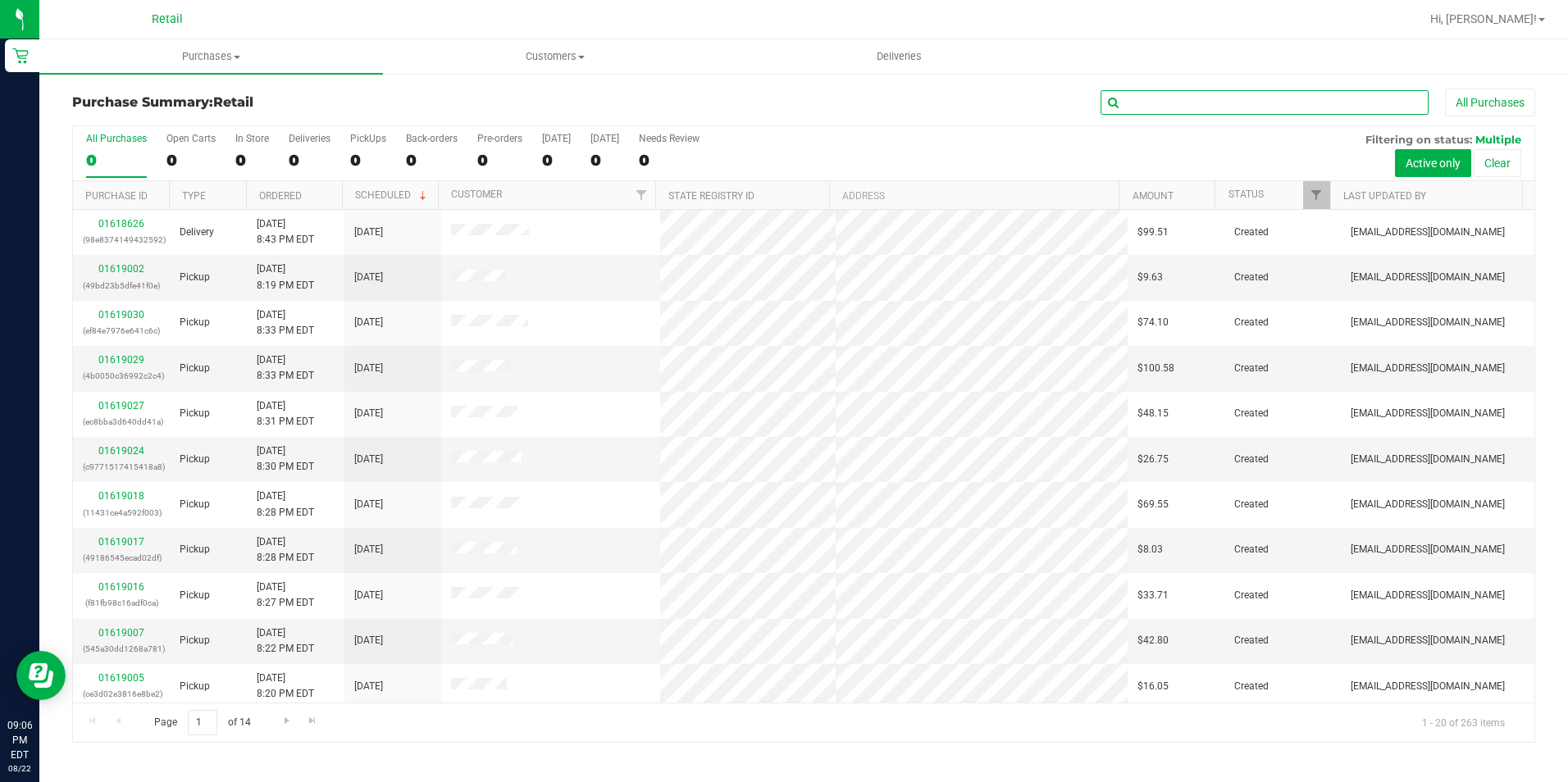
click at [1266, 104] on input "text" at bounding box center [1265, 102] width 328 height 24
click at [1259, 101] on input "text" at bounding box center [1265, 102] width 328 height 24
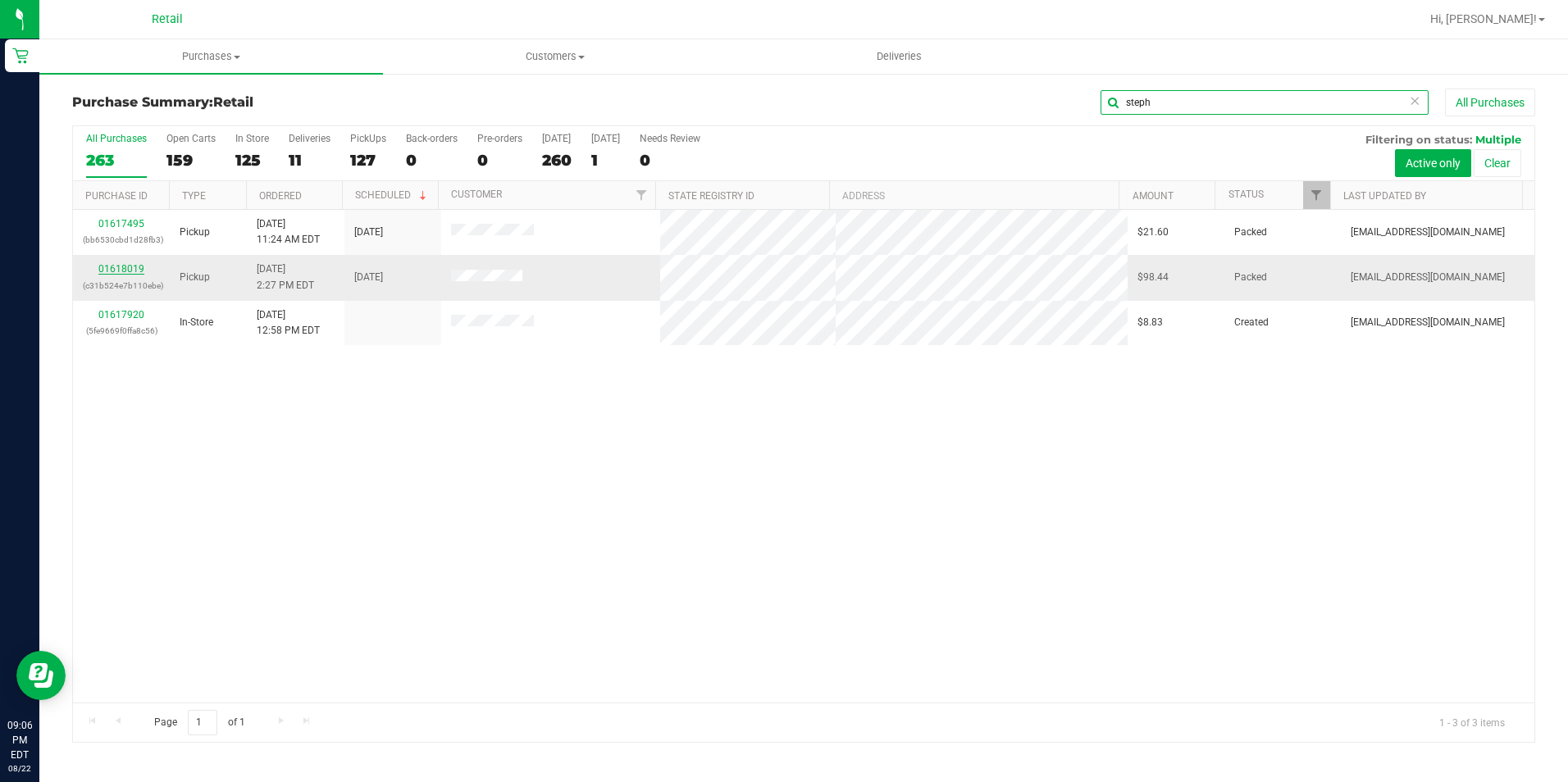
type input "steph"
click at [126, 267] on link "01618019" at bounding box center [121, 269] width 46 height 12
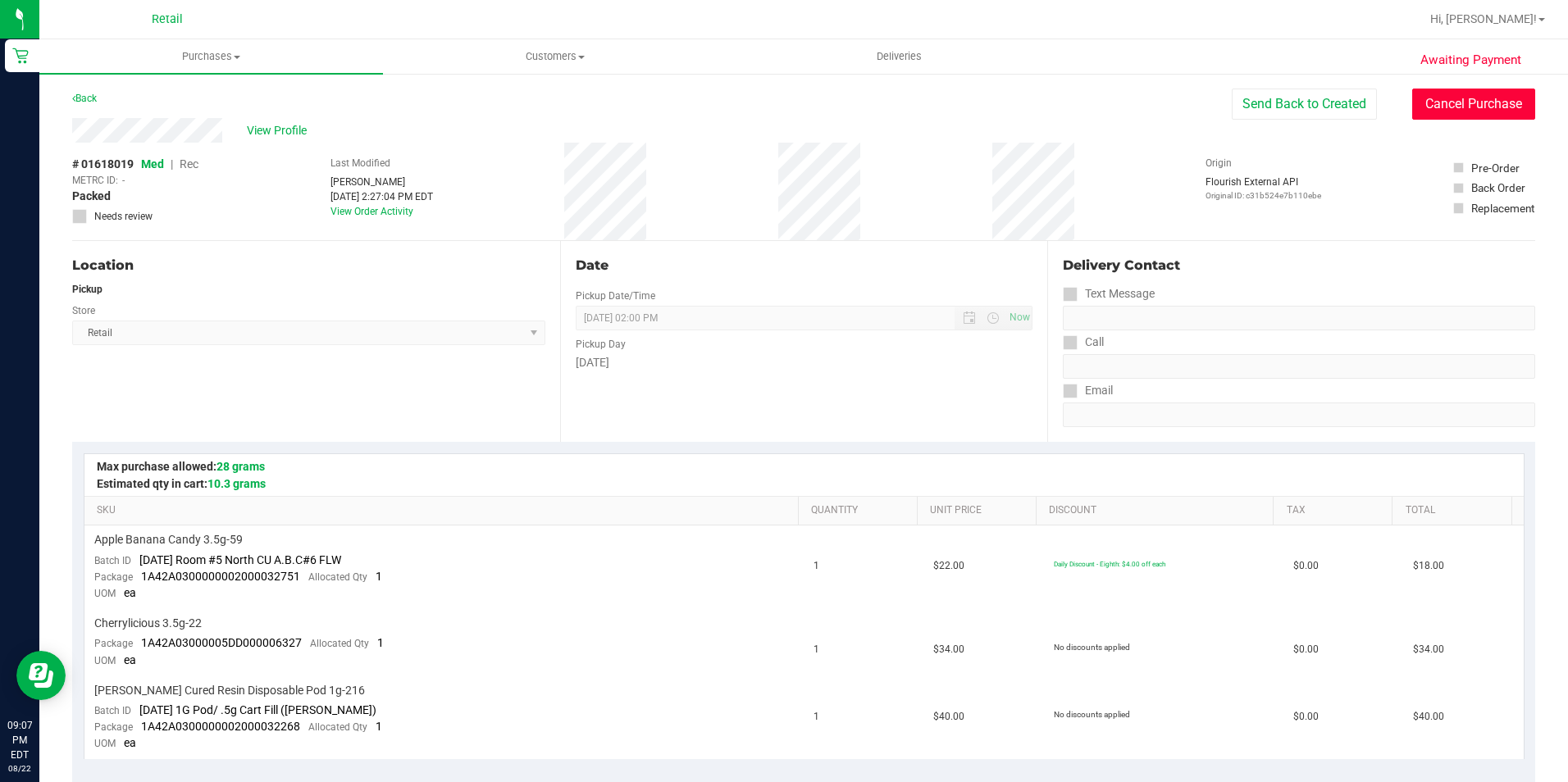
click at [1435, 107] on button "Cancel Purchase" at bounding box center [1473, 104] width 123 height 32
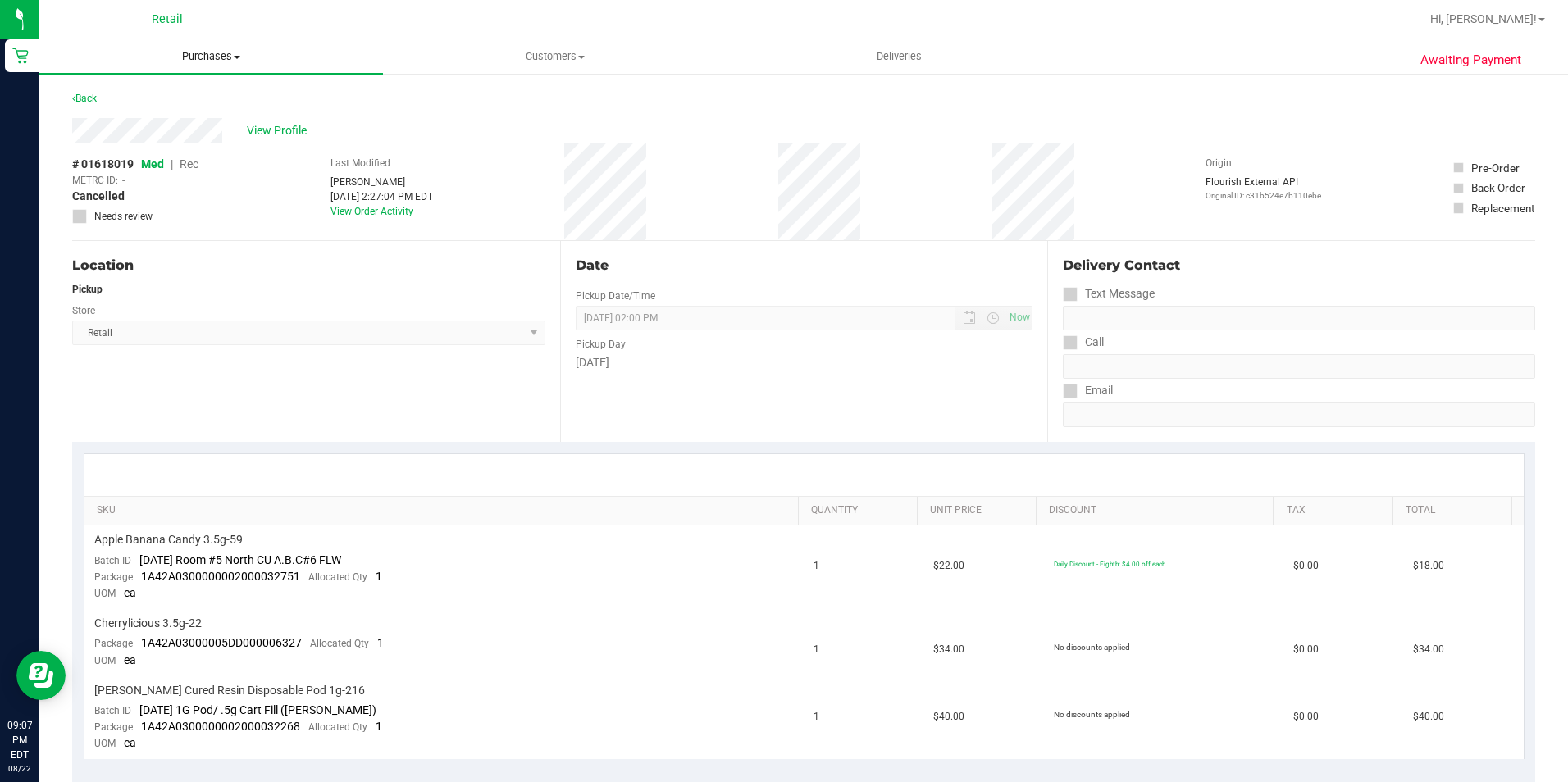
click at [208, 55] on span "Purchases" at bounding box center [211, 57] width 344 height 14
click at [175, 106] on li "Summary of purchases" at bounding box center [211, 99] width 344 height 20
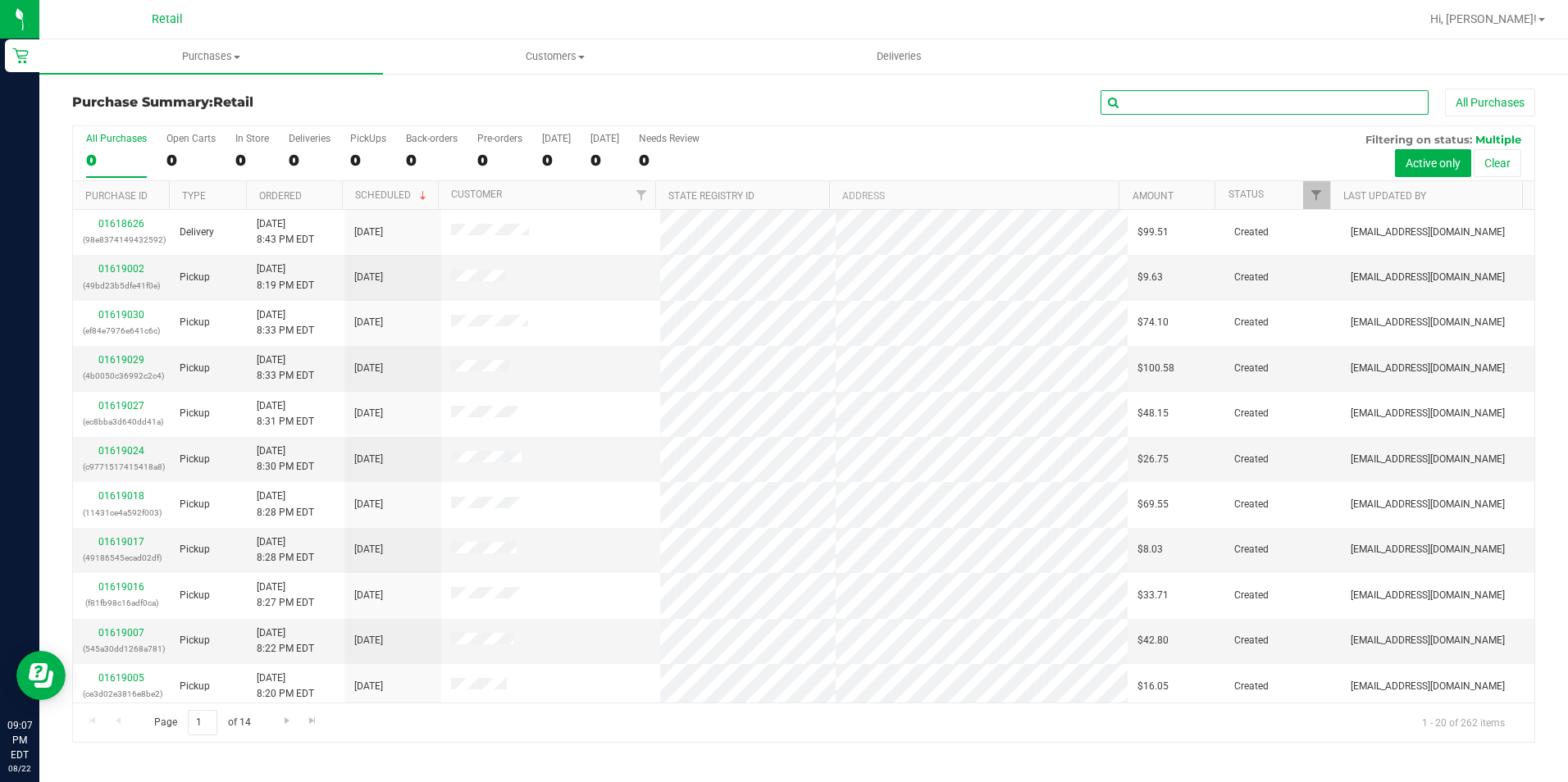
click at [1171, 96] on input "text" at bounding box center [1265, 102] width 328 height 24
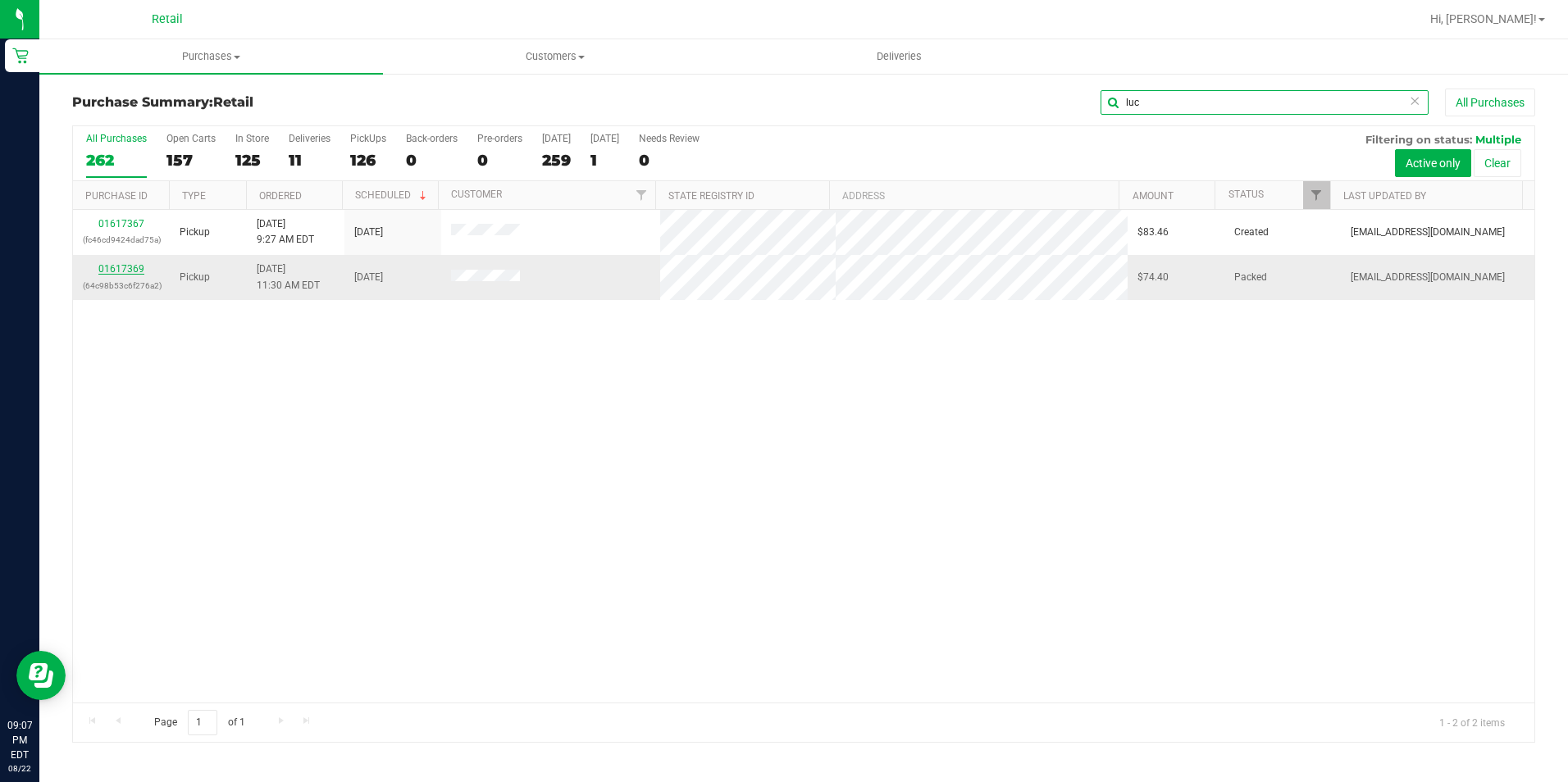
type input "luc"
click at [121, 271] on link "01617369" at bounding box center [121, 269] width 46 height 12
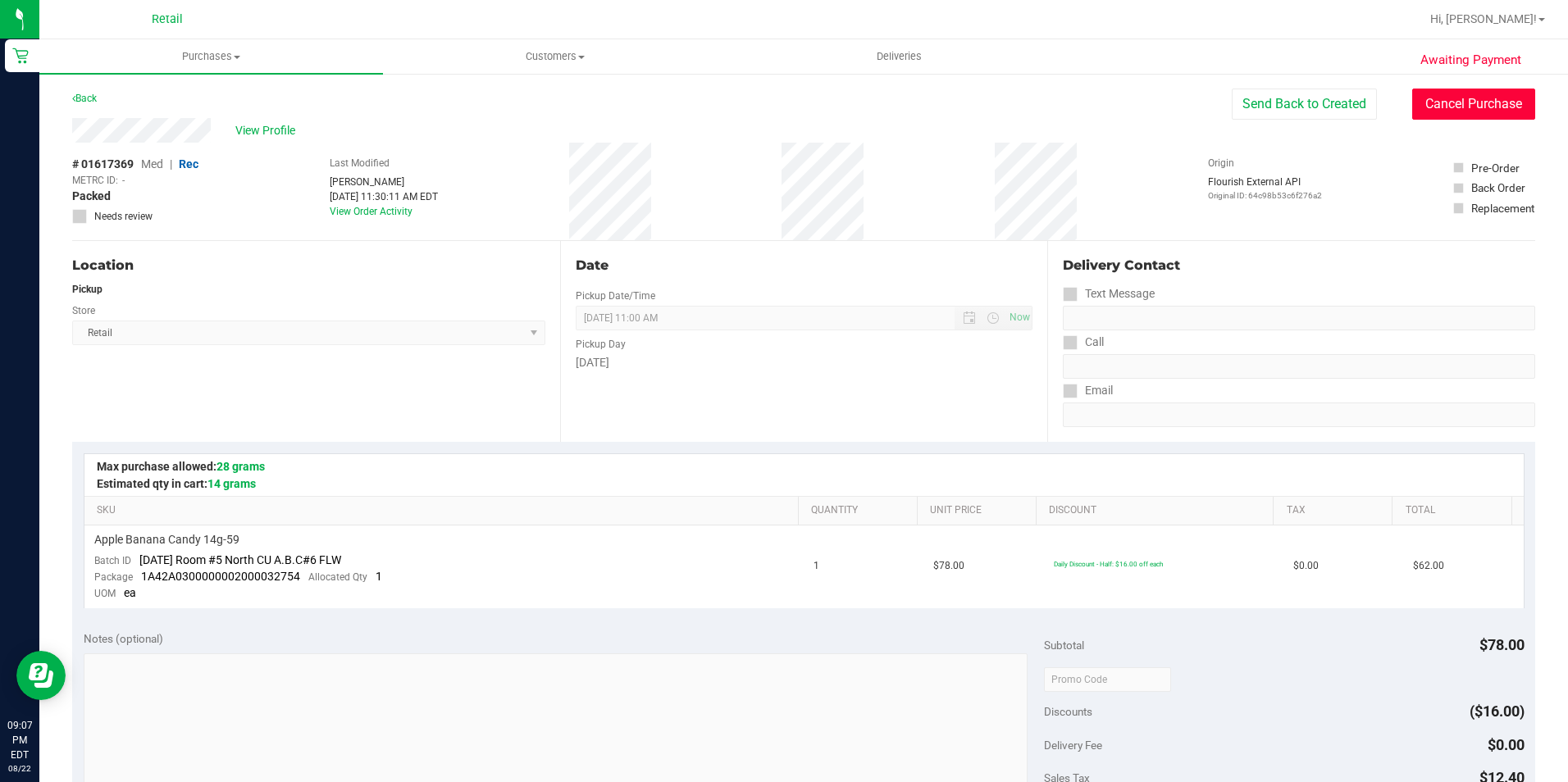
click at [1444, 110] on button "Cancel Purchase" at bounding box center [1473, 104] width 123 height 32
click at [223, 52] on span "Purchases" at bounding box center [211, 57] width 344 height 14
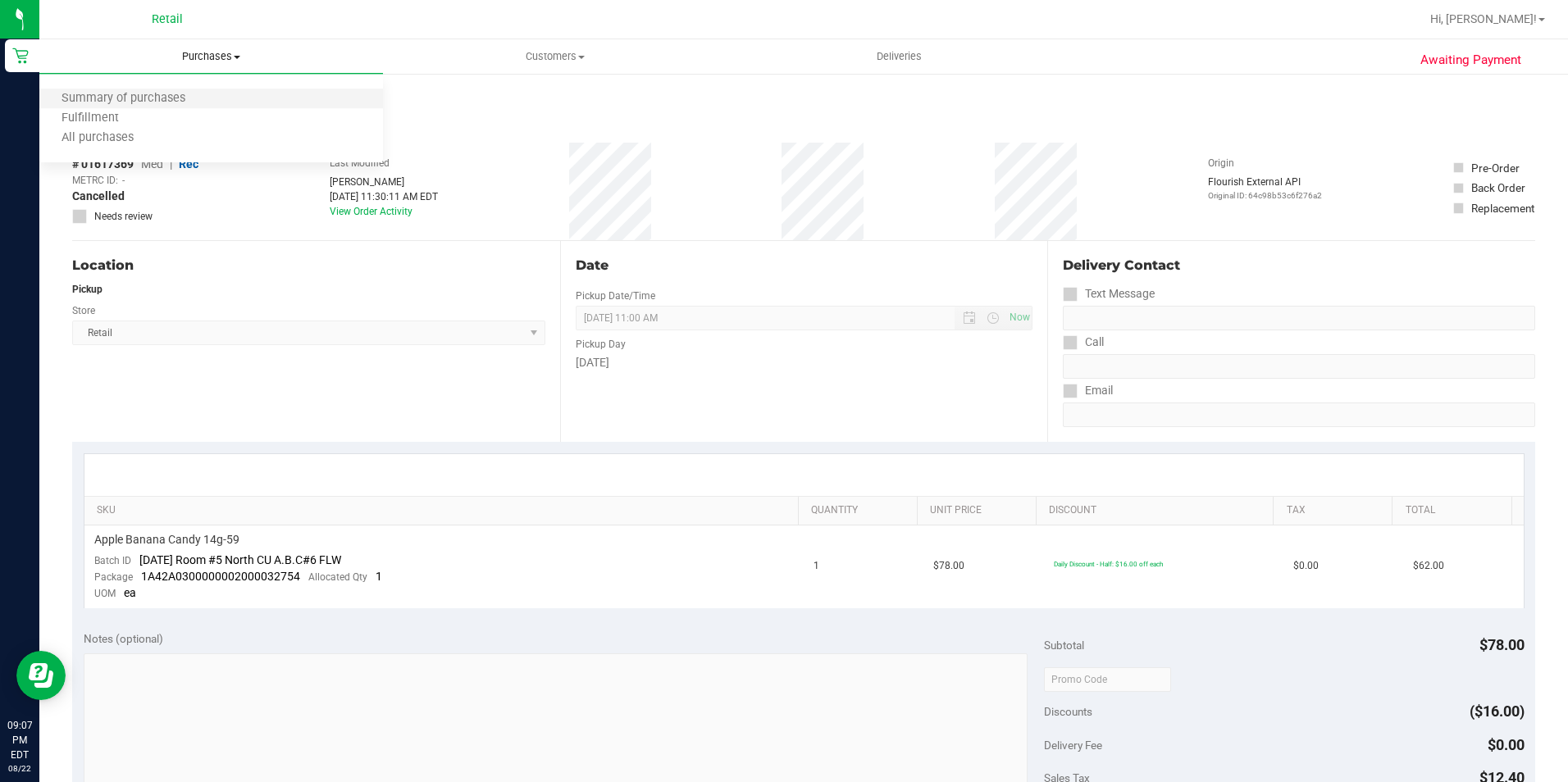
click at [172, 107] on li "Summary of purchases" at bounding box center [211, 99] width 344 height 20
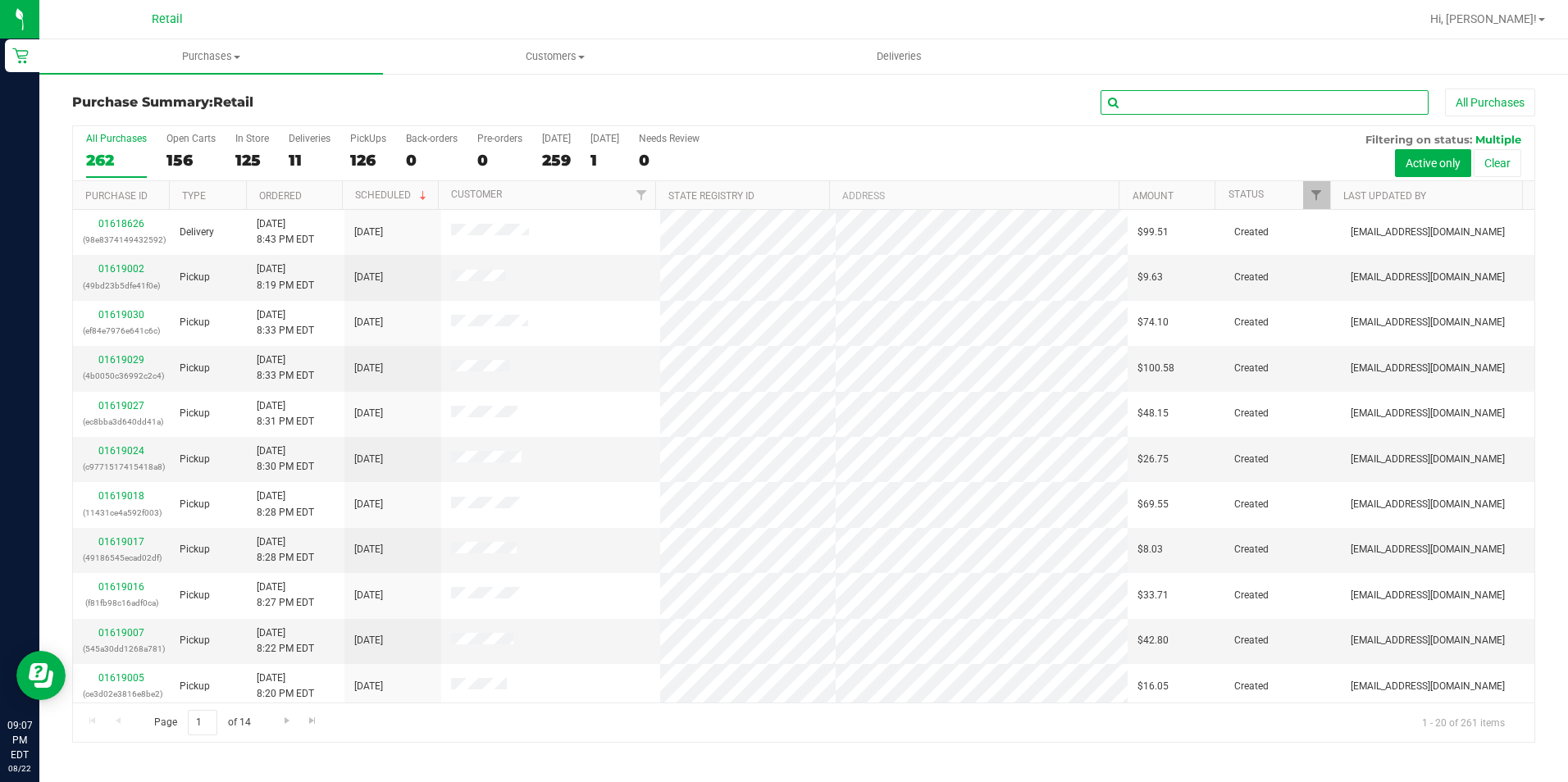
click at [1157, 103] on input "text" at bounding box center [1265, 102] width 328 height 24
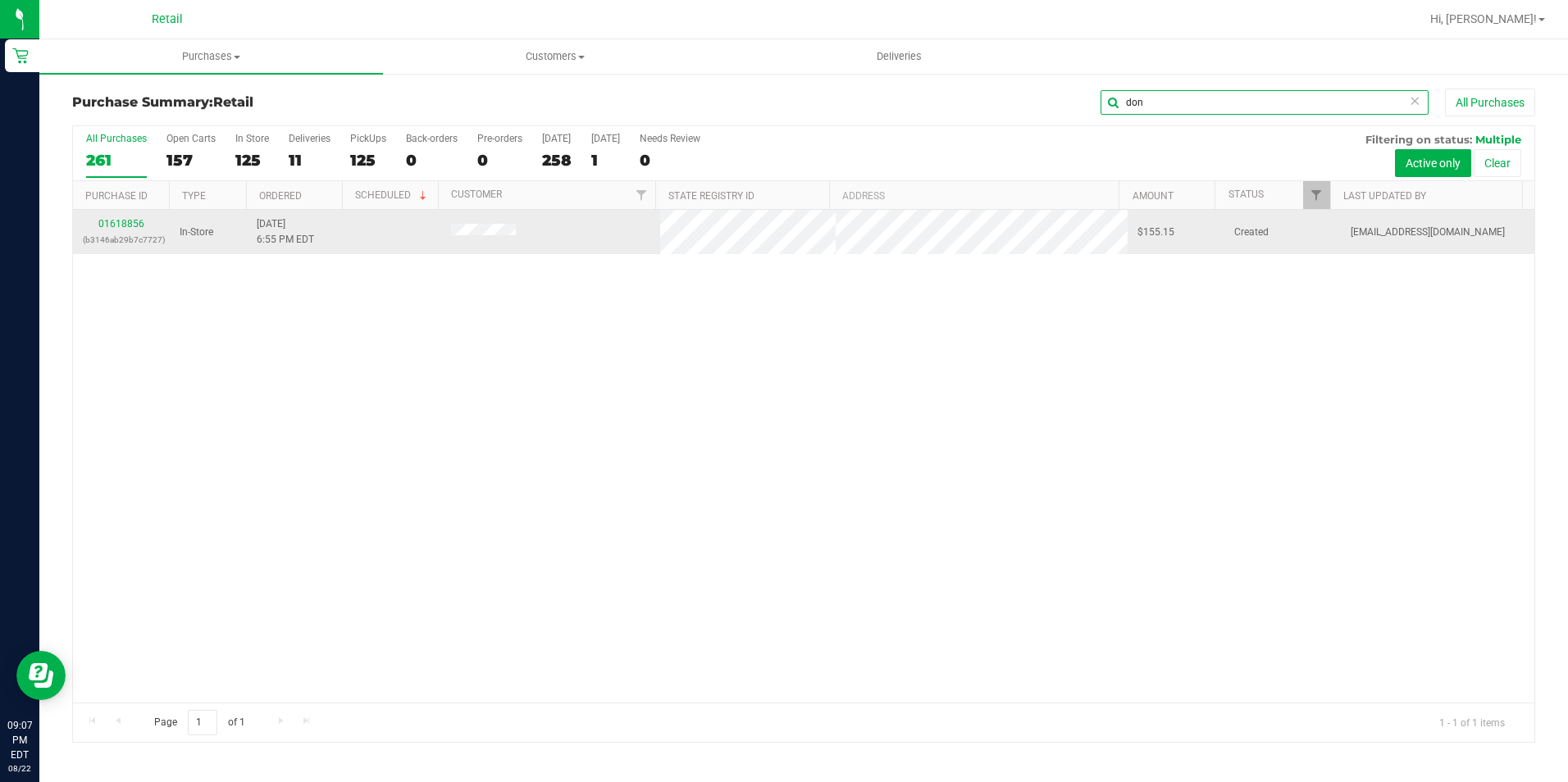
type input "dona"
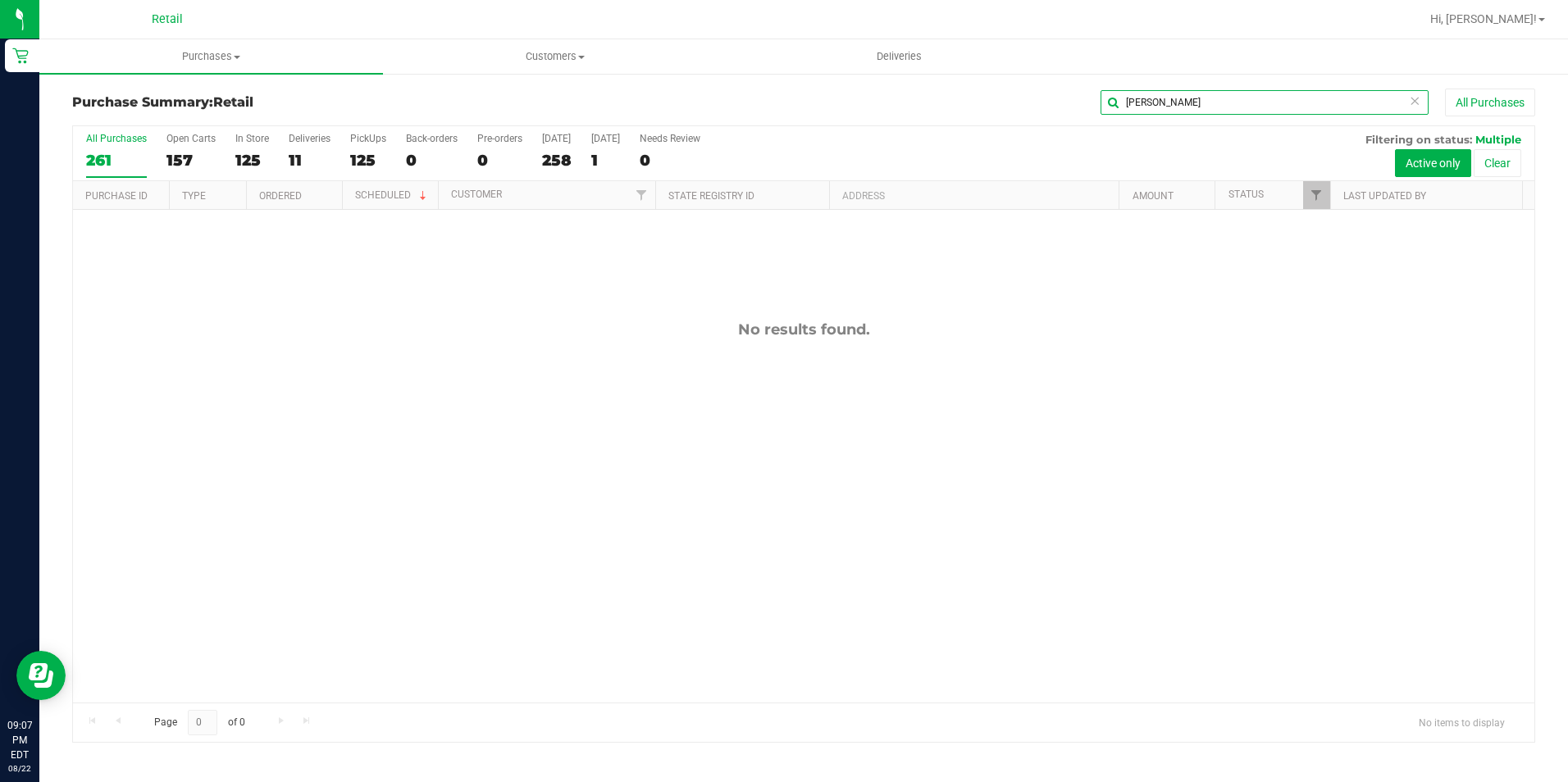
drag, startPoint x: 1176, startPoint y: 110, endPoint x: 986, endPoint y: 93, distance: 190.8
click at [986, 93] on div "dona All Purchases" at bounding box center [1047, 102] width 975 height 28
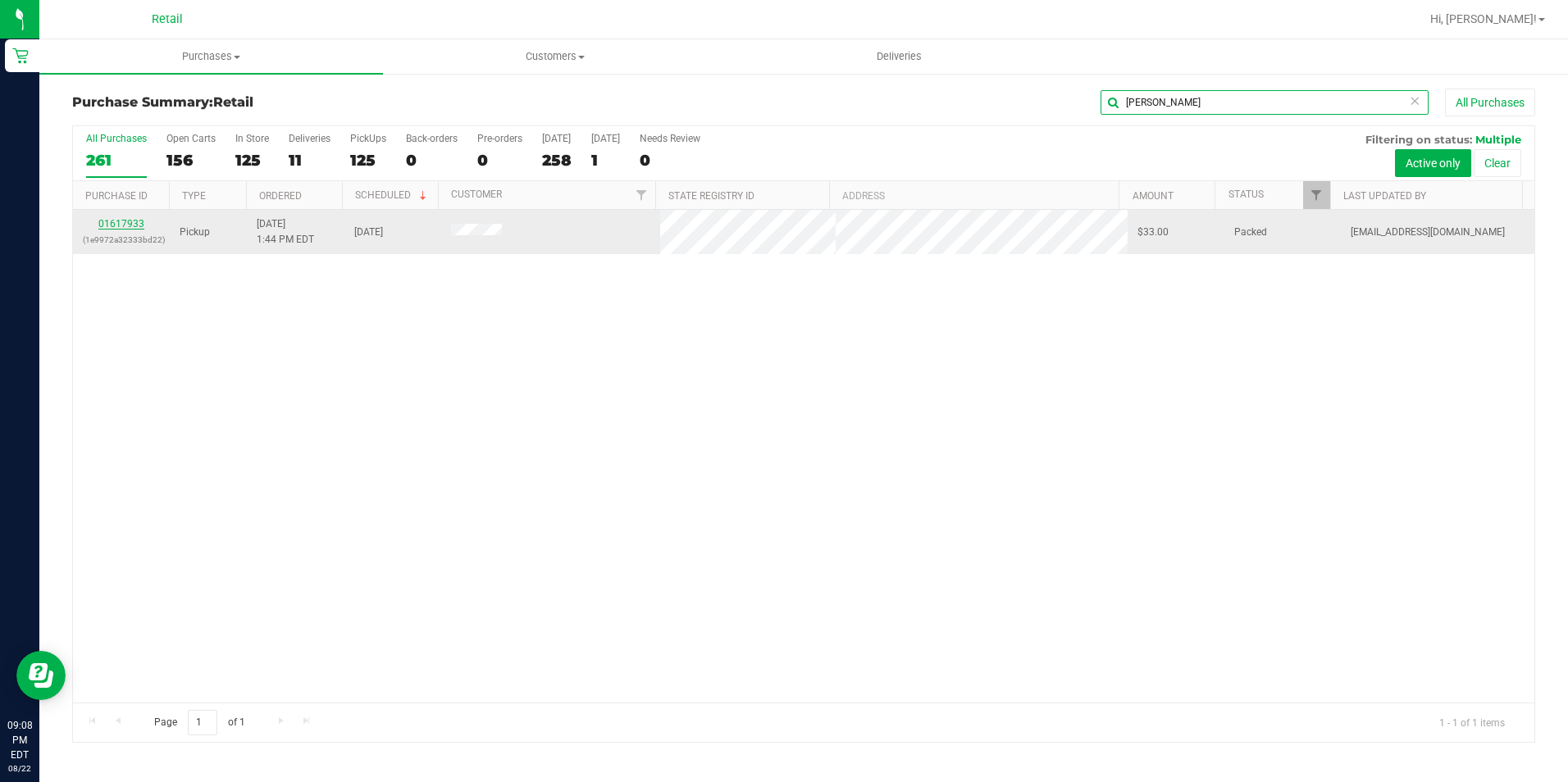
type input "tiffany"
click at [137, 222] on link "01617933" at bounding box center [121, 224] width 46 height 12
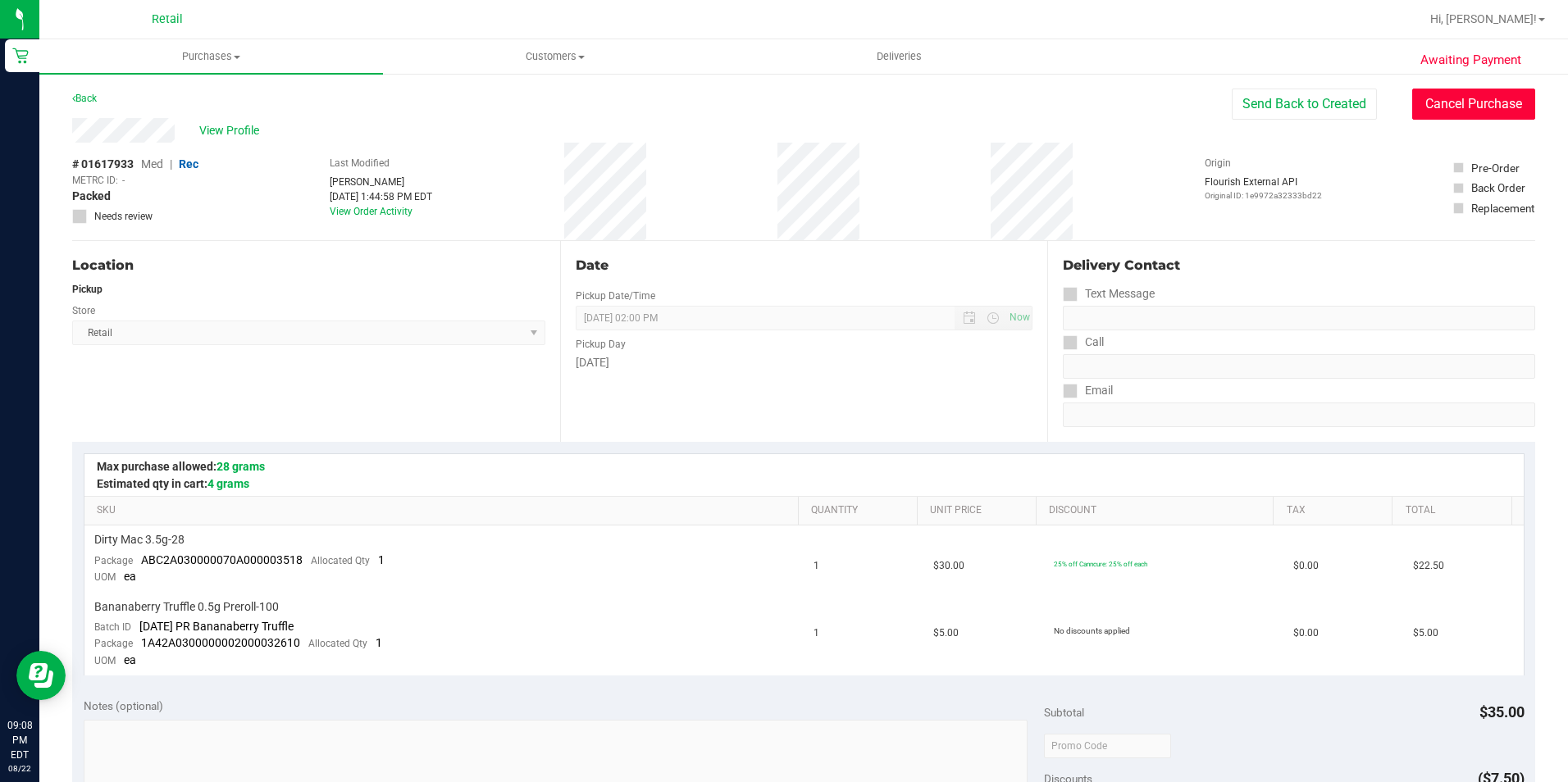
click at [1450, 95] on button "Cancel Purchase" at bounding box center [1473, 104] width 123 height 32
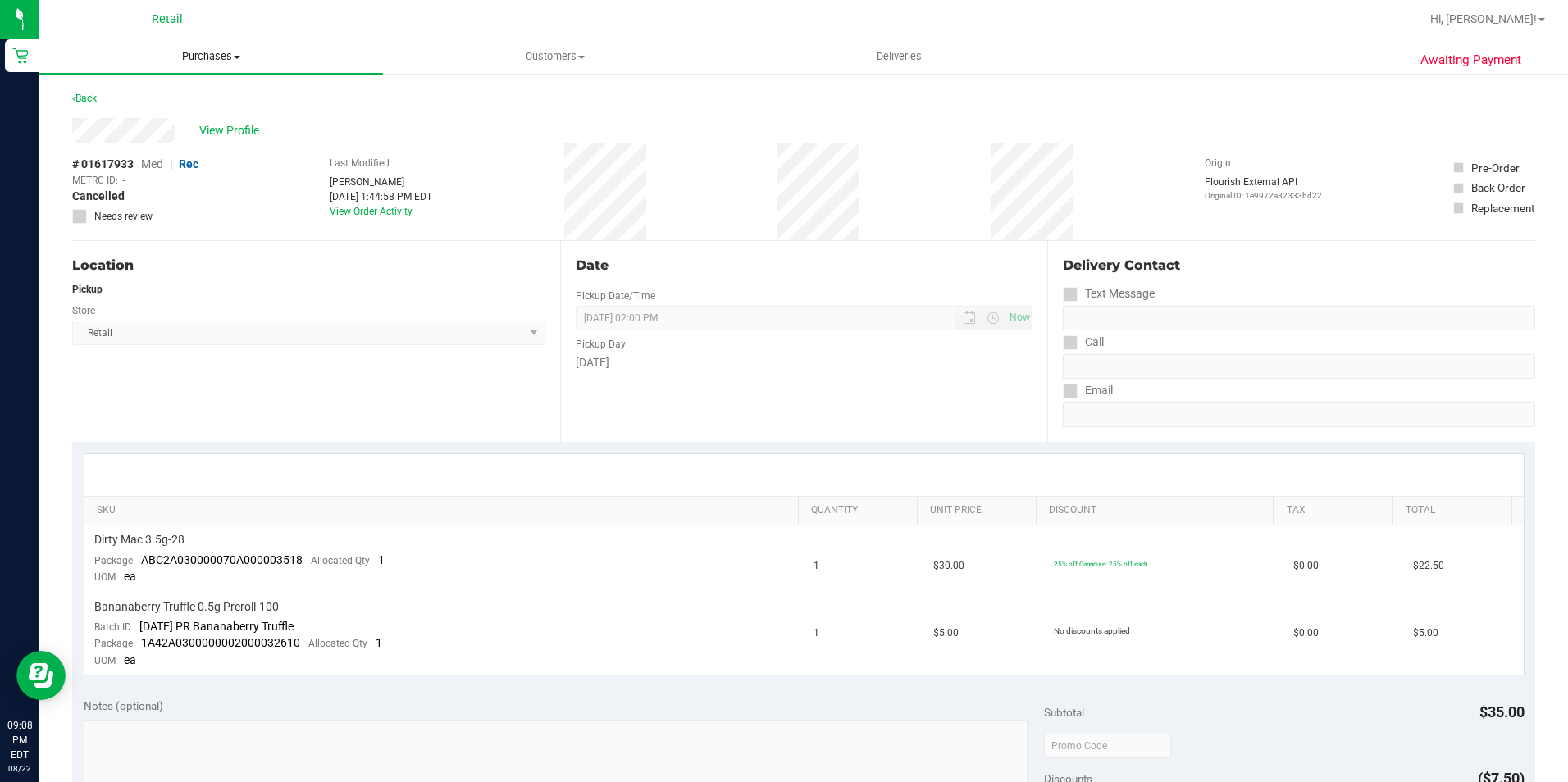
click at [203, 53] on span "Purchases" at bounding box center [211, 57] width 344 height 14
click at [179, 104] on span "Summary of purchases" at bounding box center [124, 98] width 168 height 14
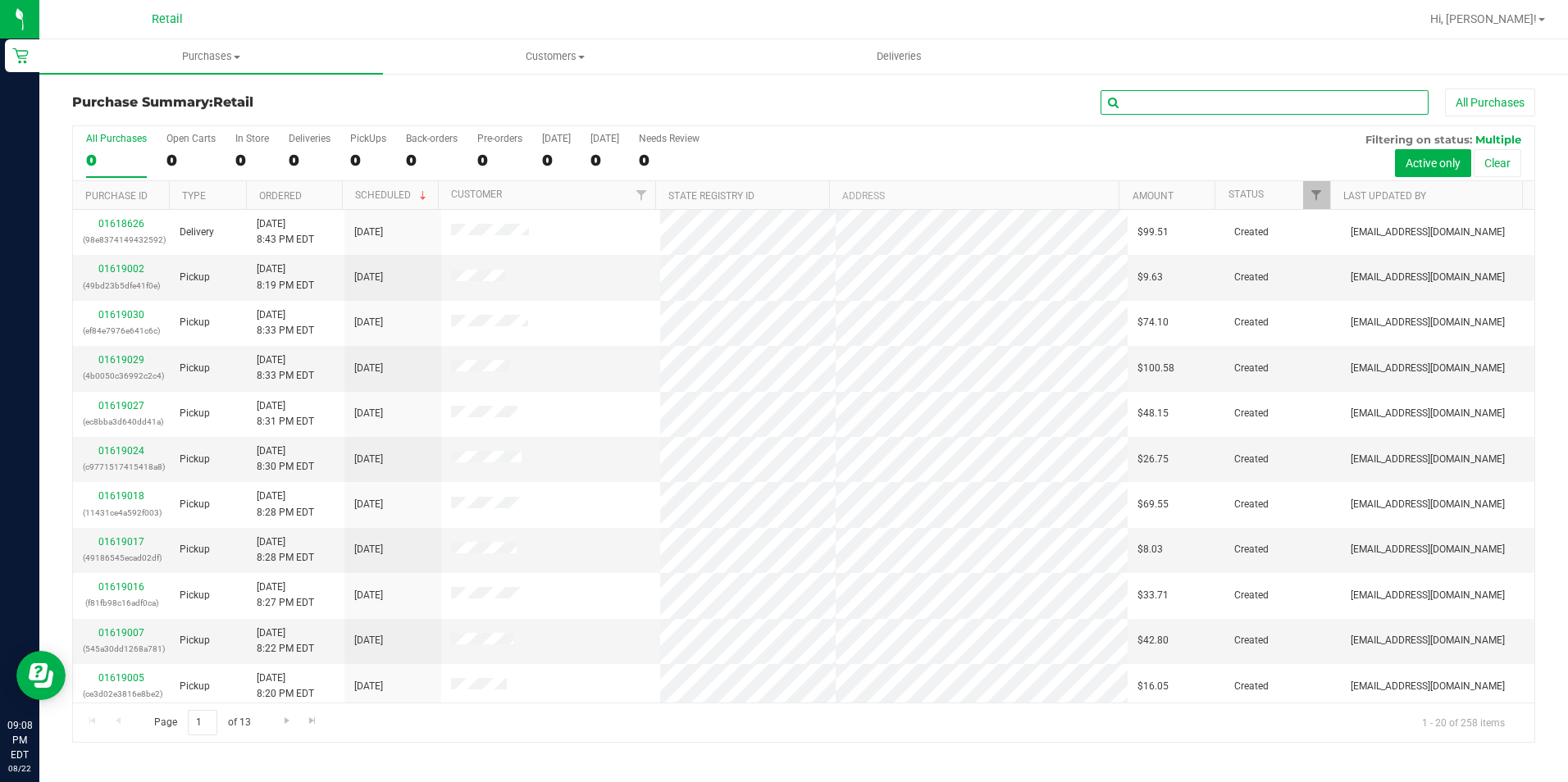
click at [1219, 100] on input "text" at bounding box center [1265, 102] width 328 height 24
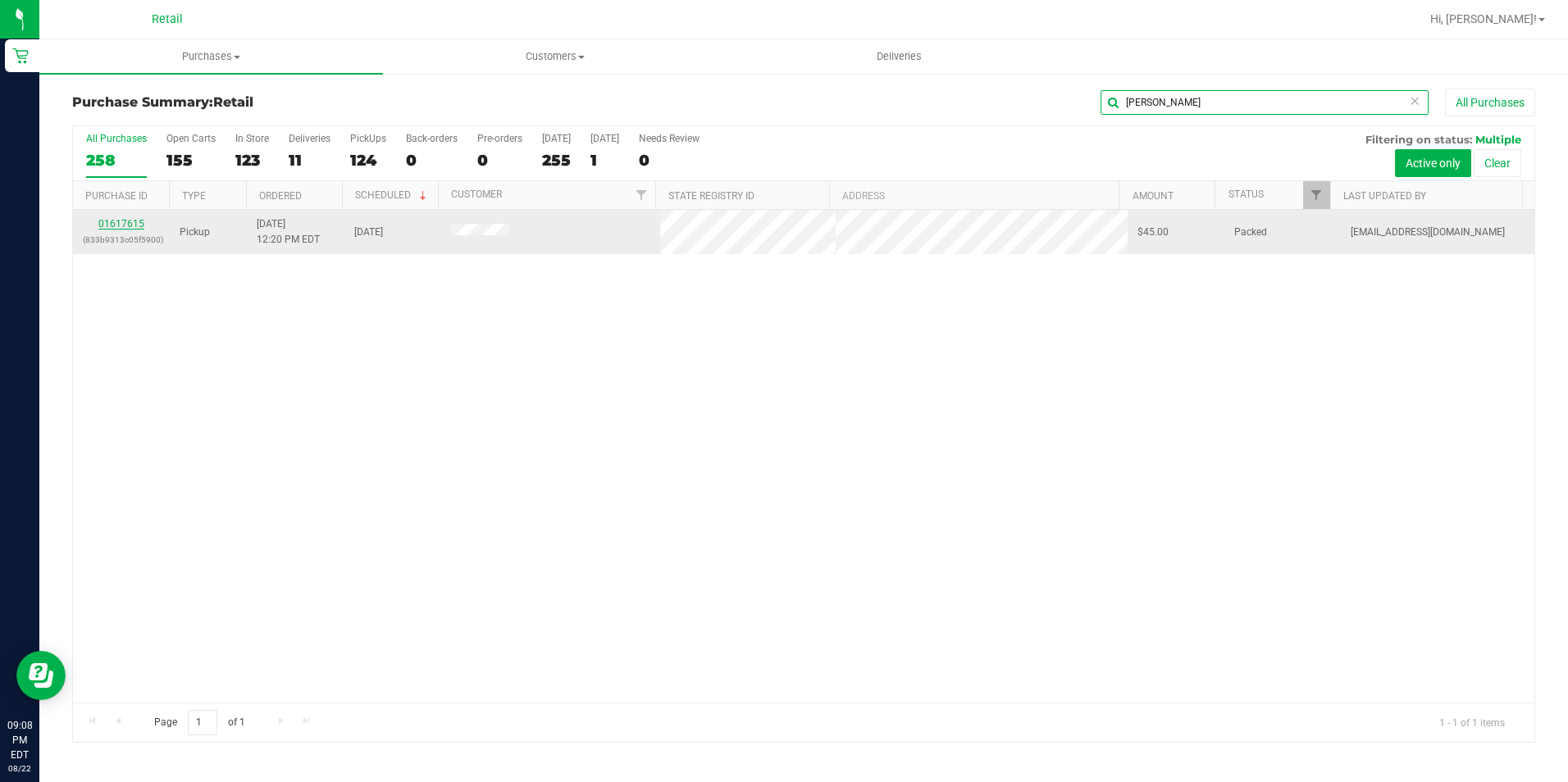
type input "rick"
click at [117, 224] on link "01617615" at bounding box center [121, 224] width 46 height 12
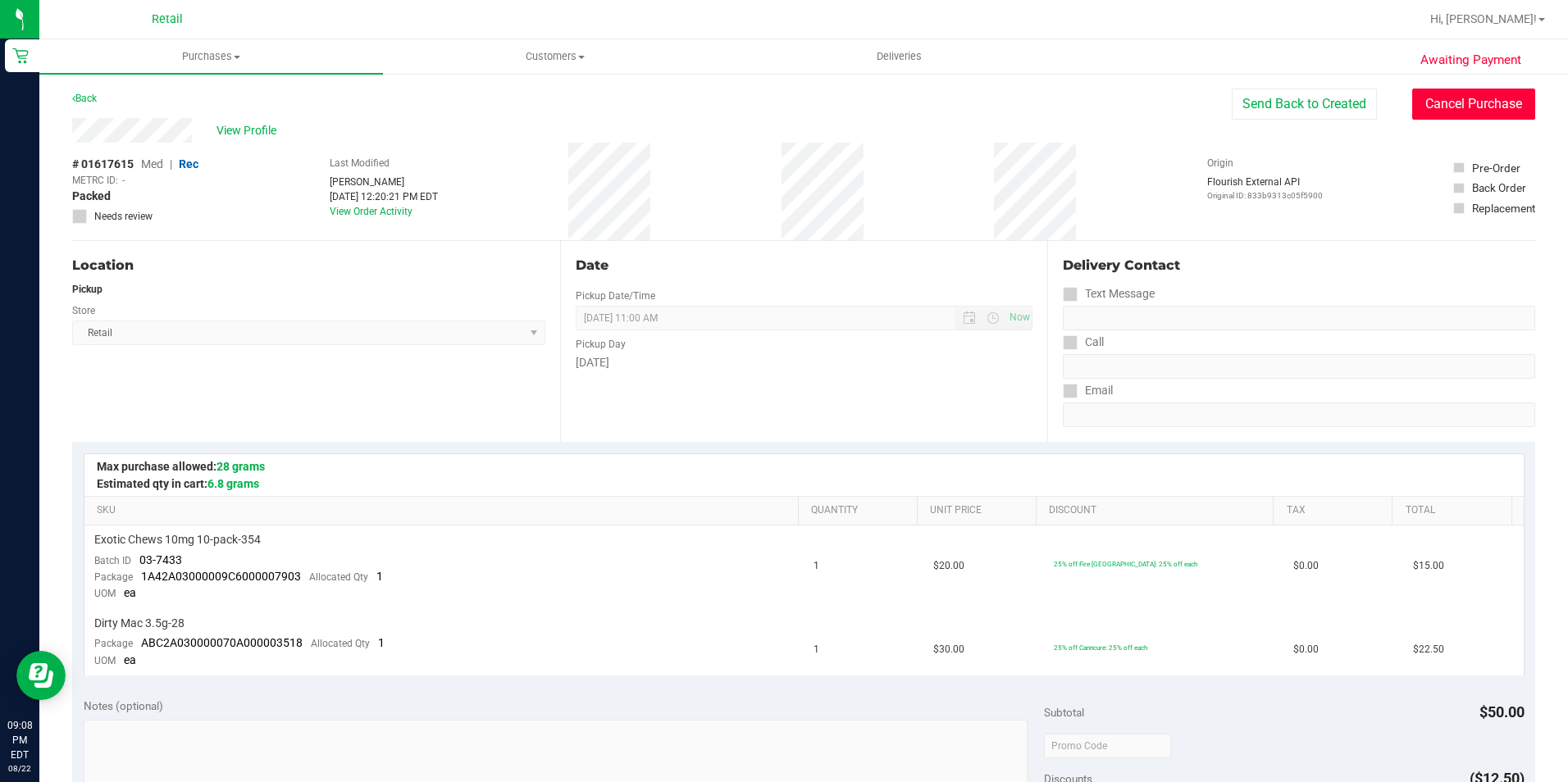
click at [1432, 100] on button "Cancel Purchase" at bounding box center [1473, 104] width 123 height 32
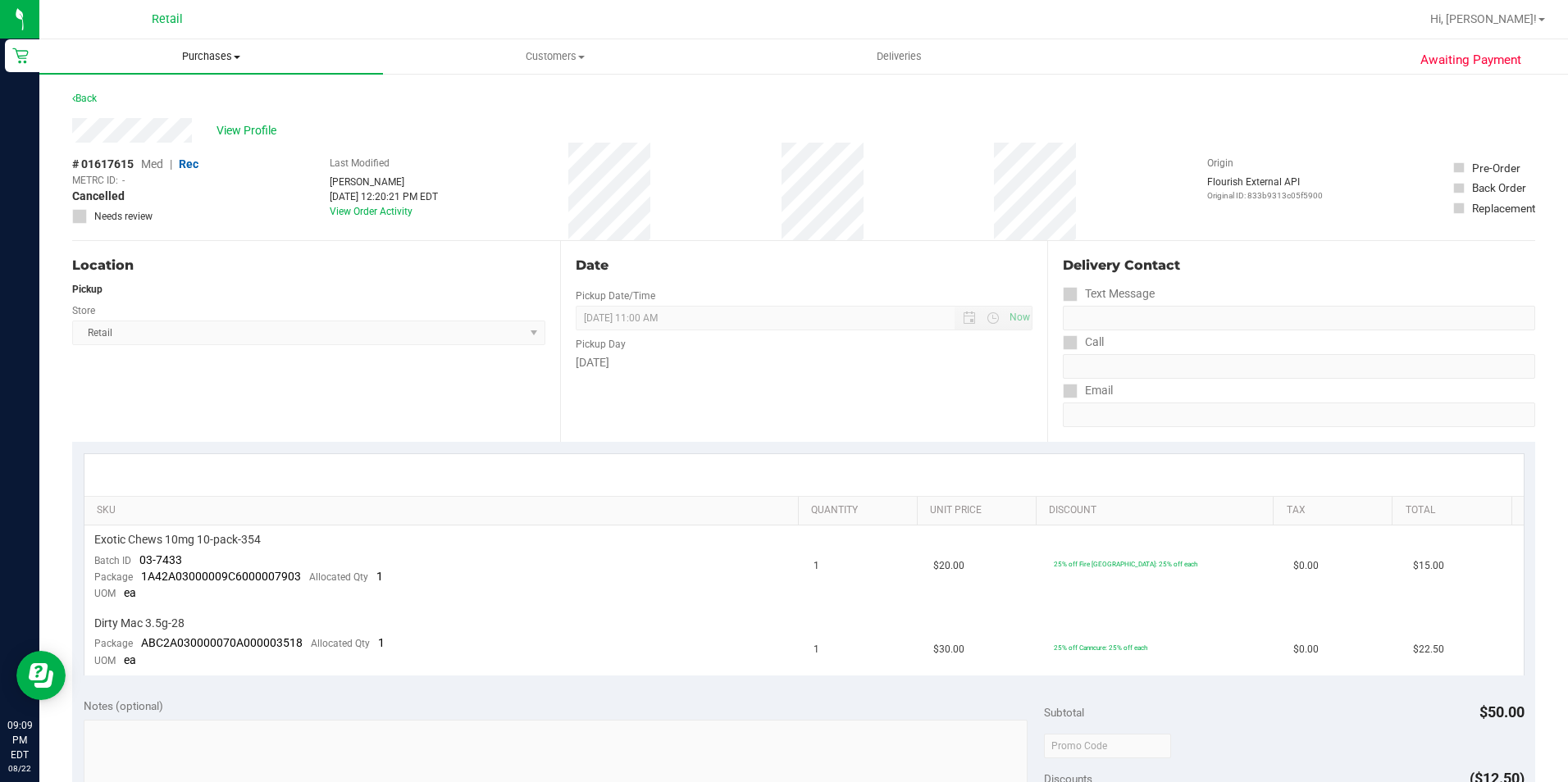
click at [240, 44] on uib-tab-heading "Purchases Summary of purchases Fulfillment All purchases" at bounding box center [211, 57] width 344 height 34
click at [262, 95] on li "Summary of purchases" at bounding box center [211, 99] width 344 height 20
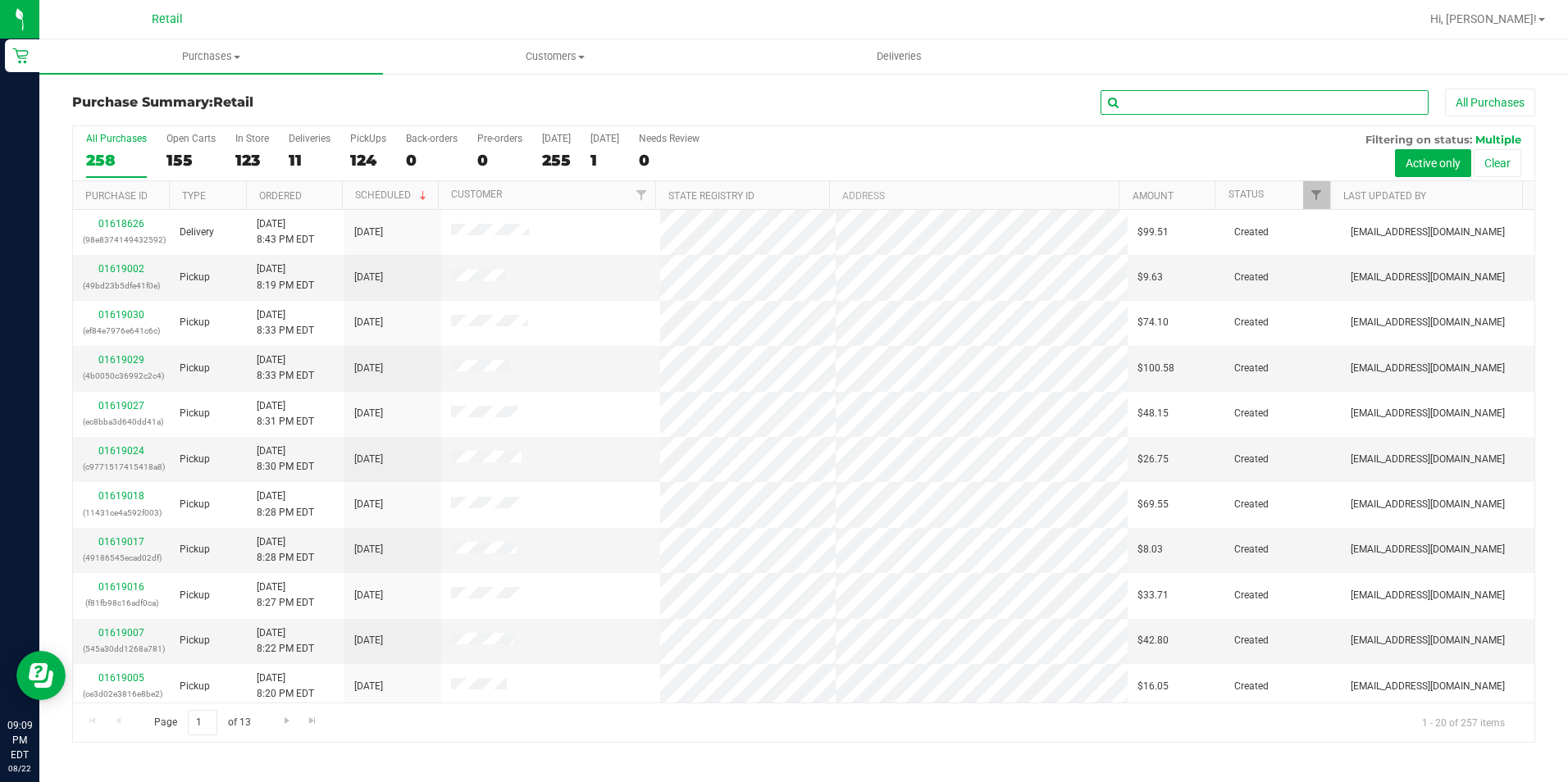
click at [1139, 97] on input "text" at bounding box center [1265, 102] width 328 height 24
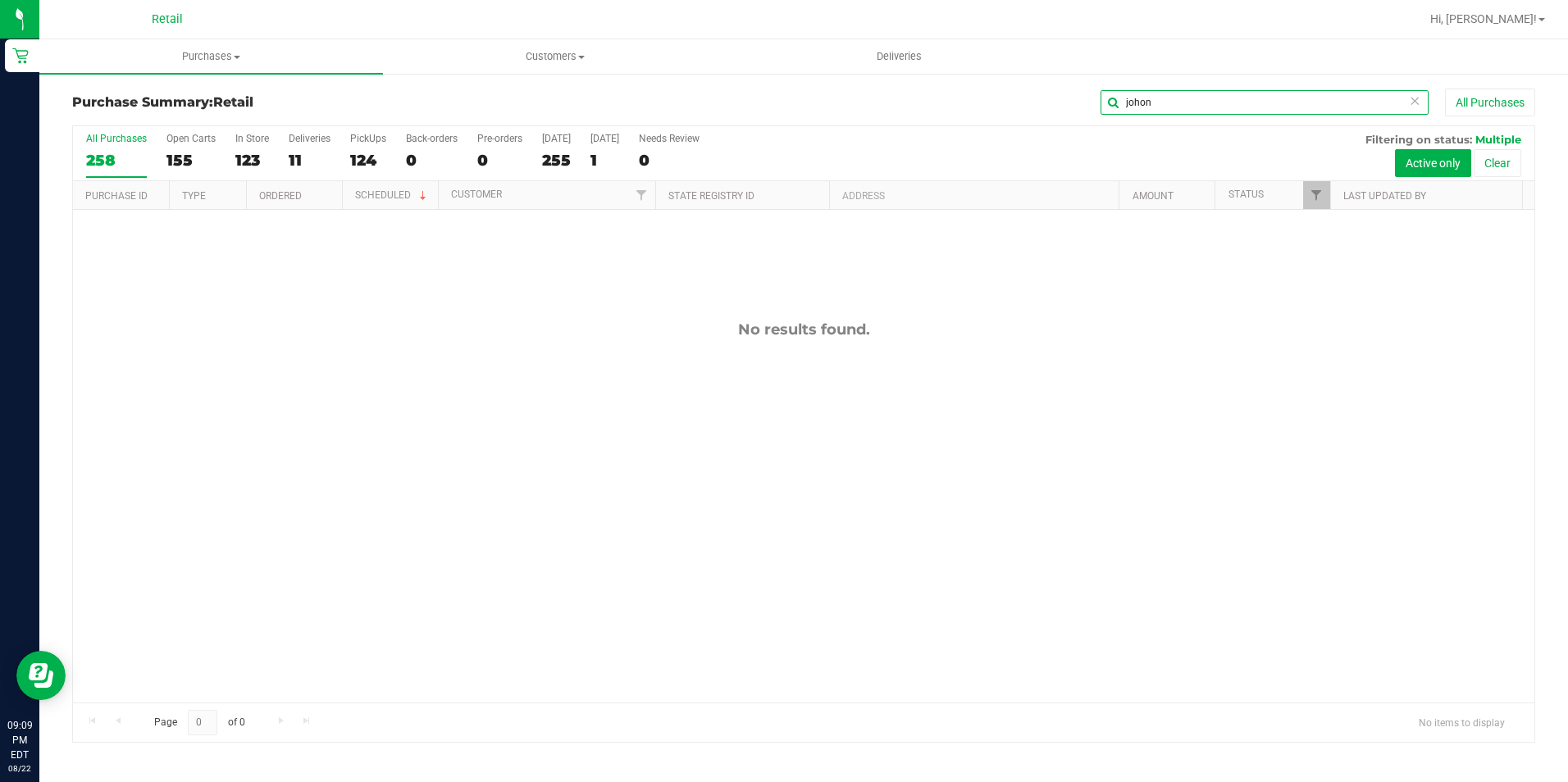
drag, startPoint x: 1094, startPoint y: 99, endPoint x: 967, endPoint y: 107, distance: 127.3
click at [976, 107] on div "johon All Purchases" at bounding box center [1047, 102] width 975 height 28
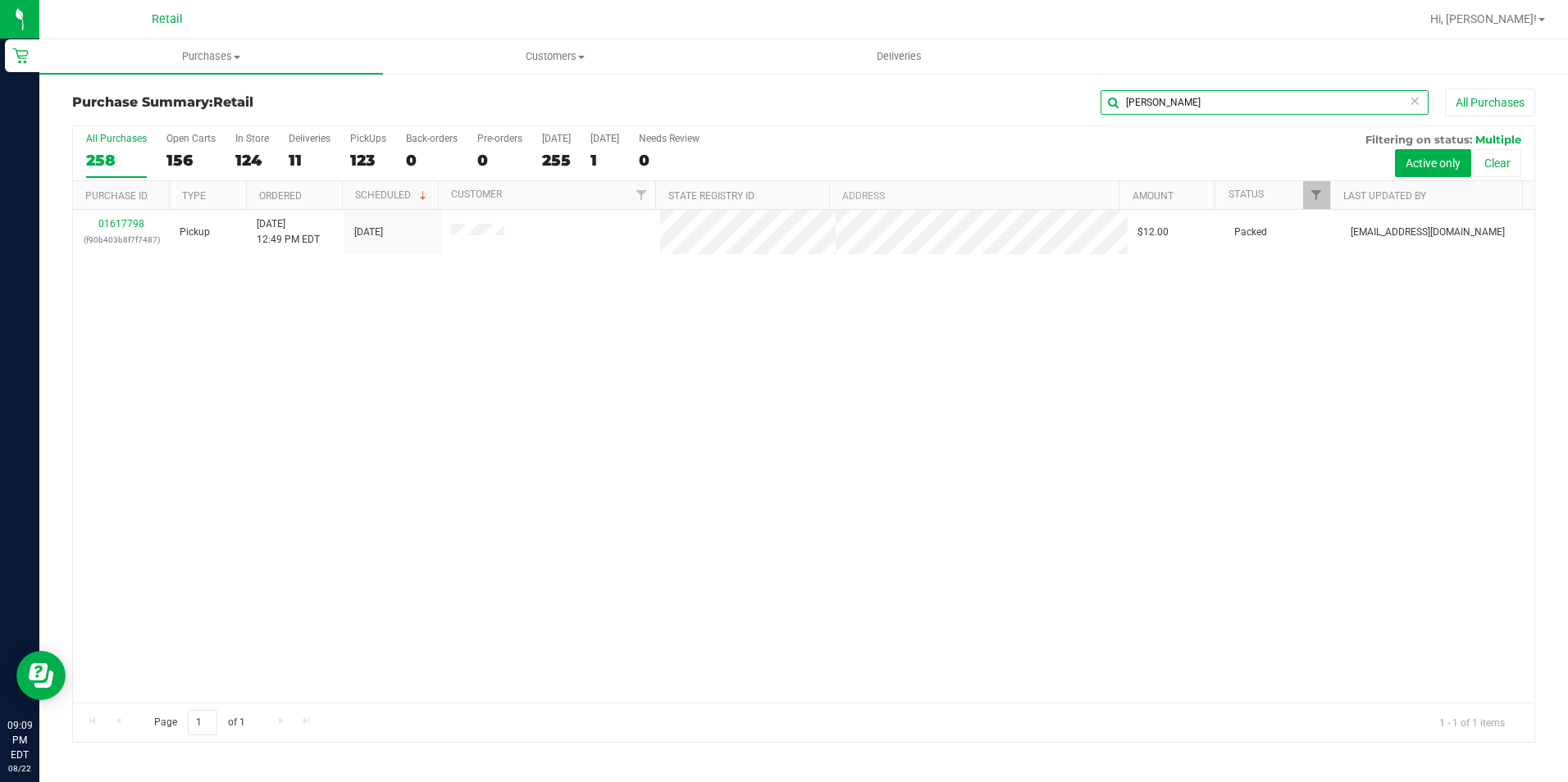
type input "reily"
click at [113, 232] on p "(f90b403b8f7f7487)" at bounding box center [121, 239] width 77 height 15
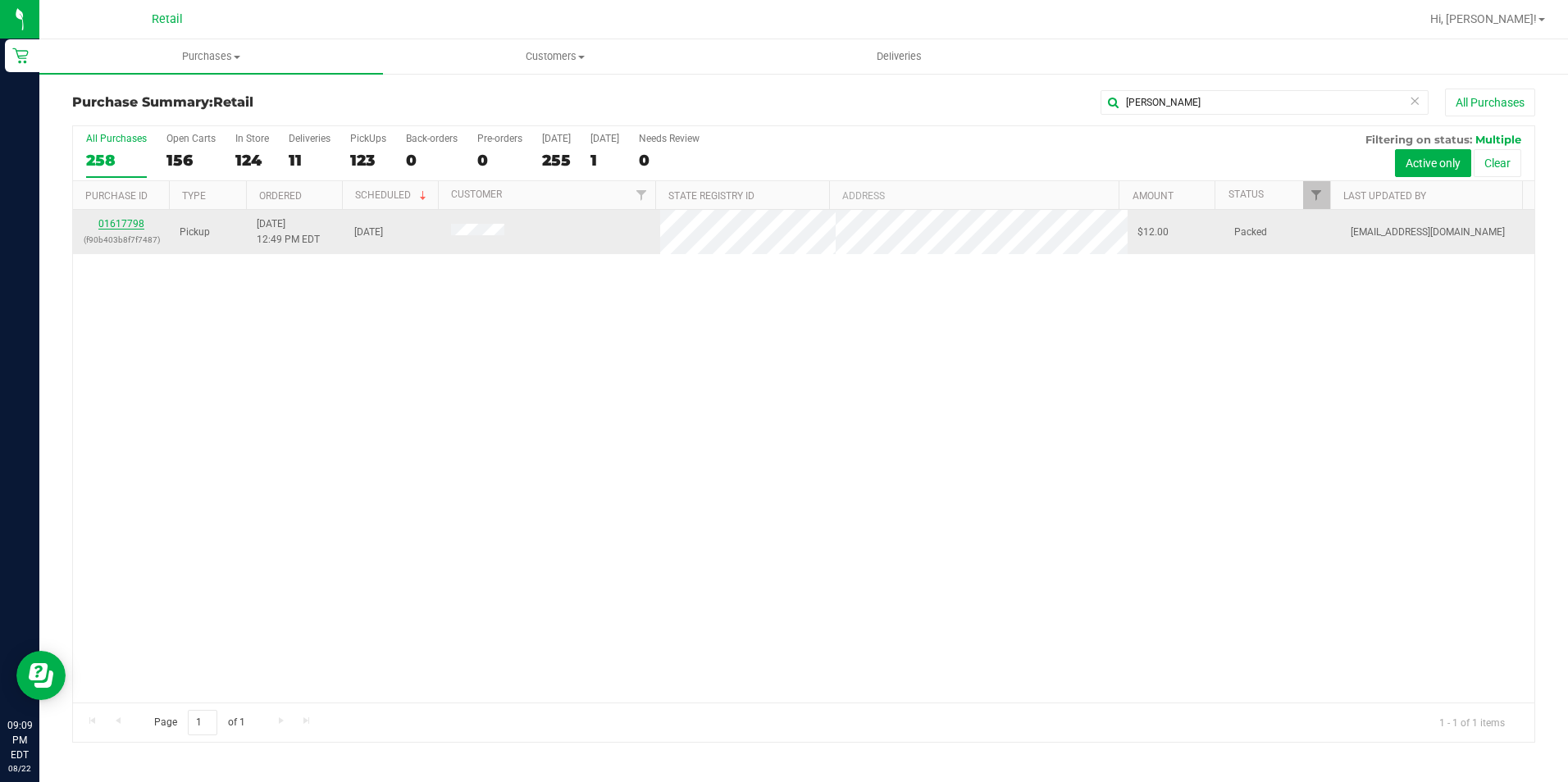
click at [117, 225] on link "01617798" at bounding box center [121, 224] width 46 height 12
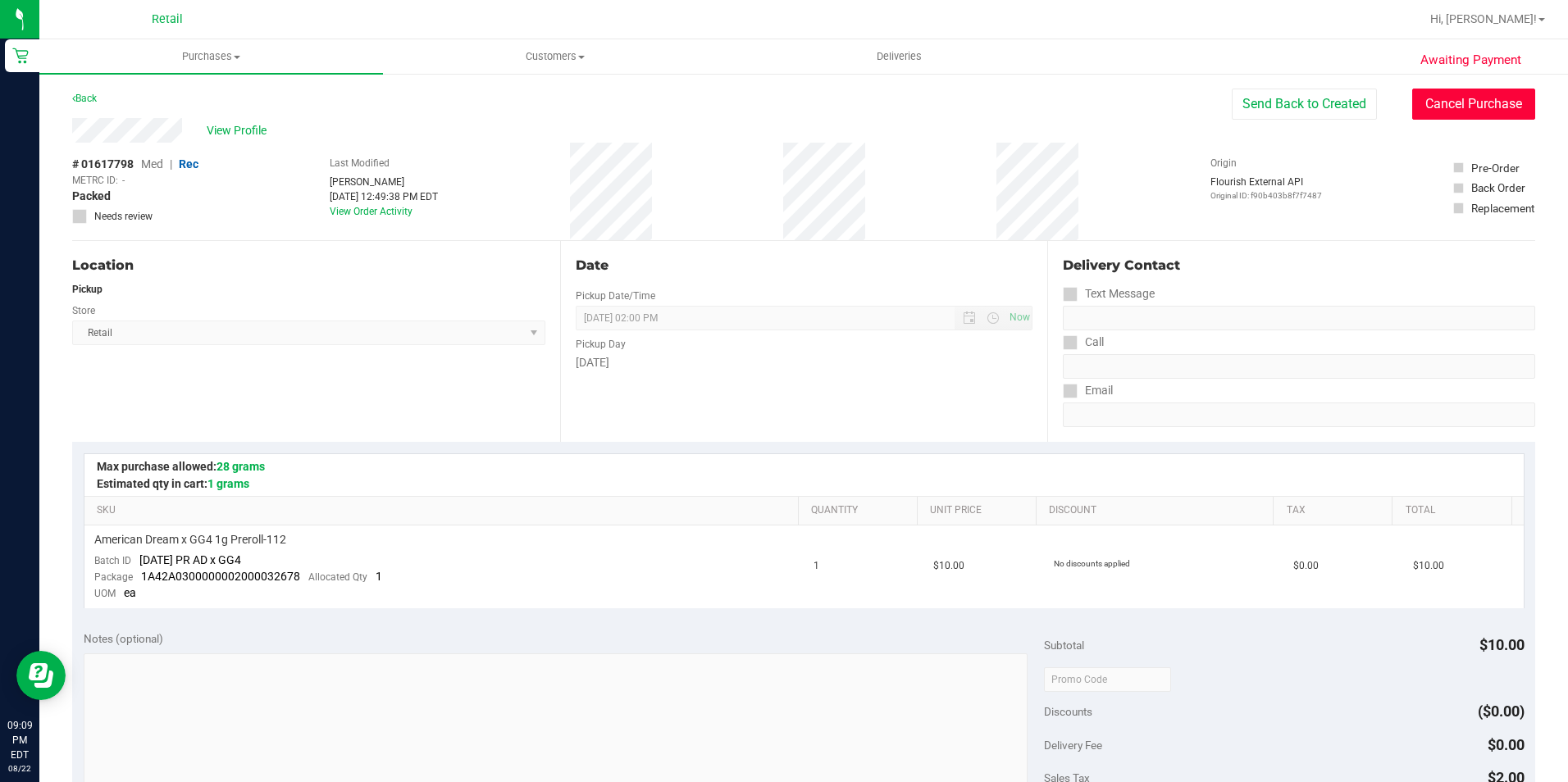
click at [1425, 110] on button "Cancel Purchase" at bounding box center [1473, 104] width 123 height 32
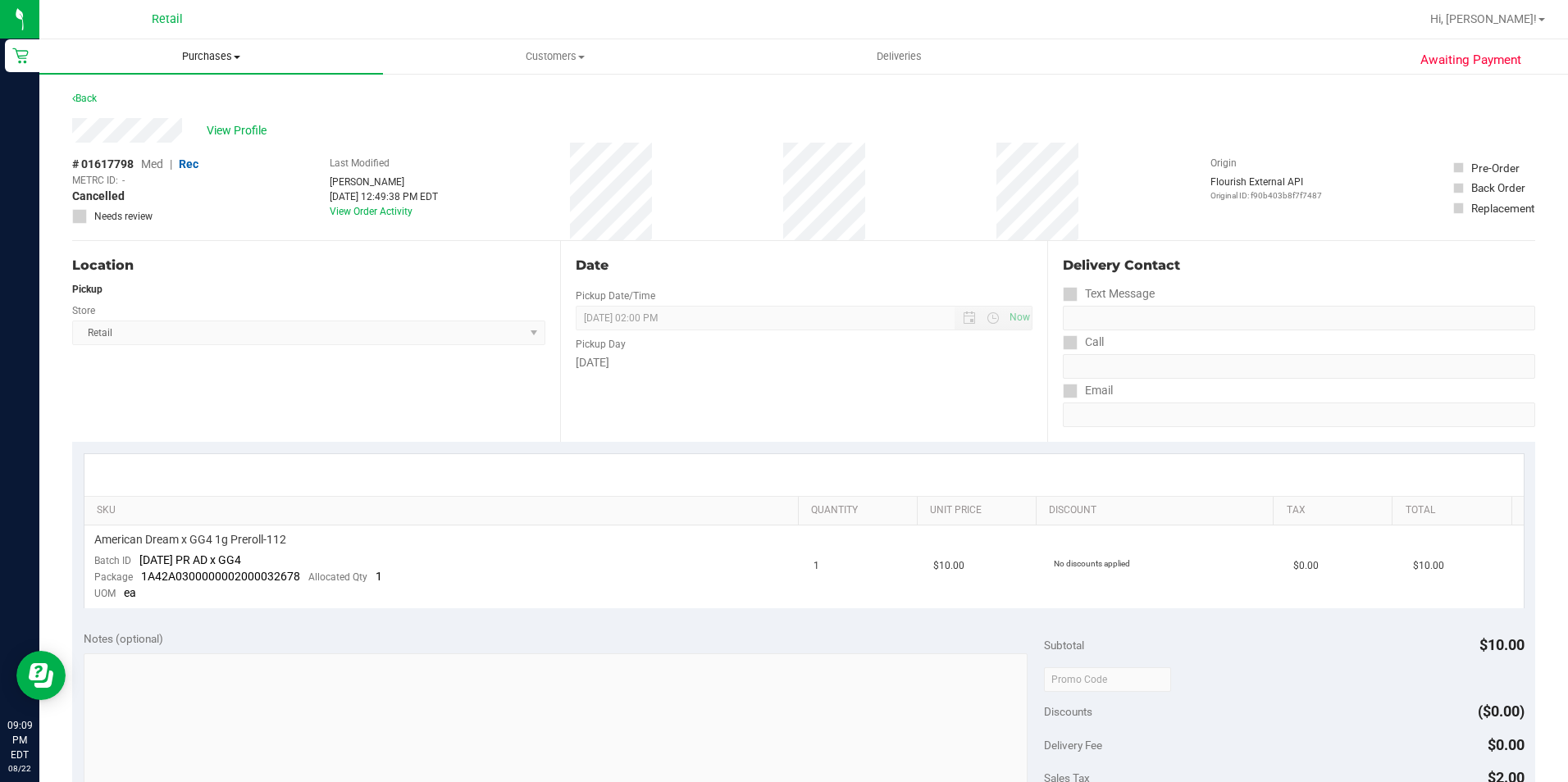
click at [229, 53] on span "Purchases" at bounding box center [211, 57] width 344 height 14
click at [191, 96] on span "Summary of purchases" at bounding box center [124, 98] width 168 height 14
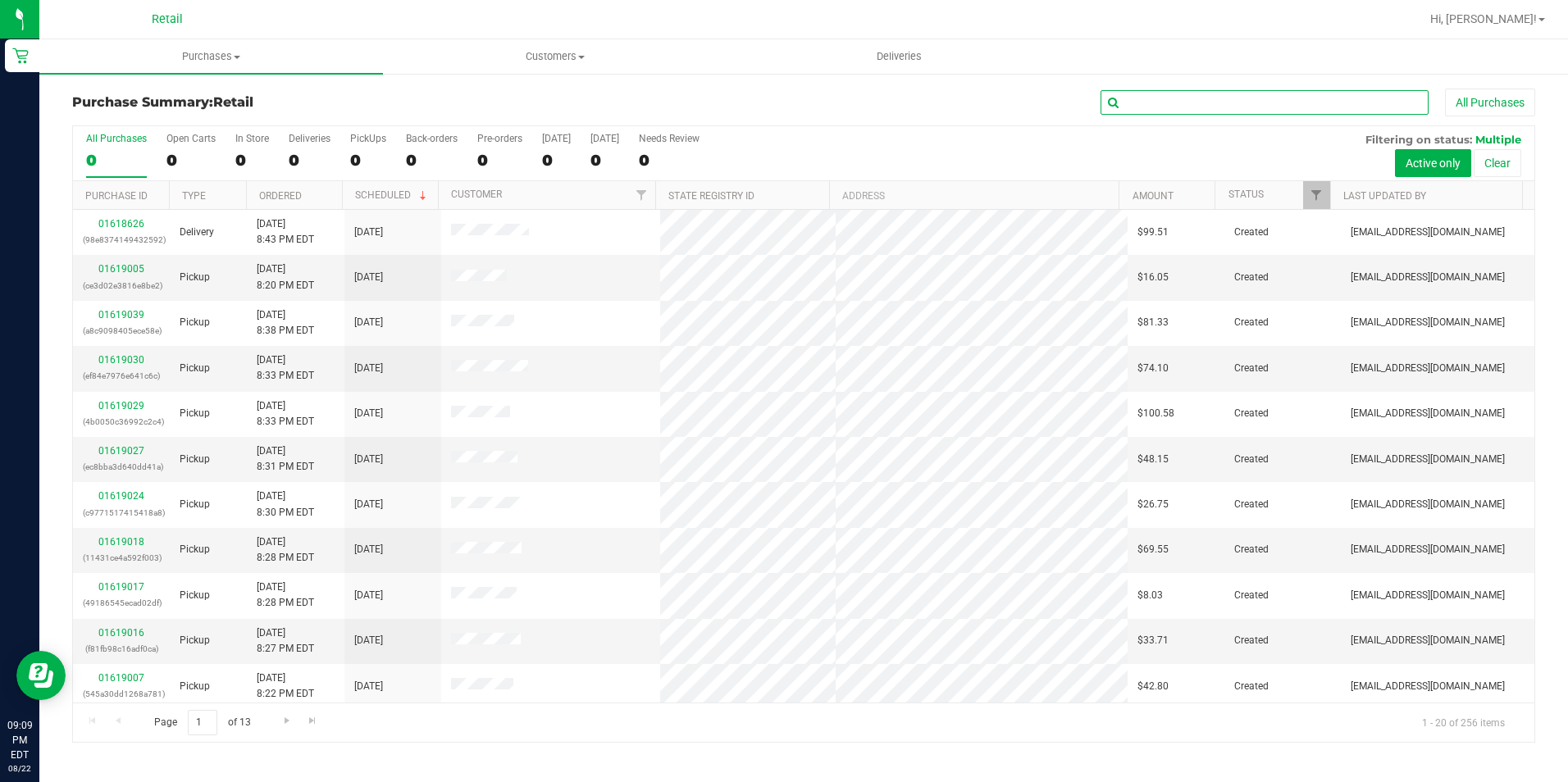
click at [1238, 103] on input "text" at bounding box center [1265, 102] width 328 height 24
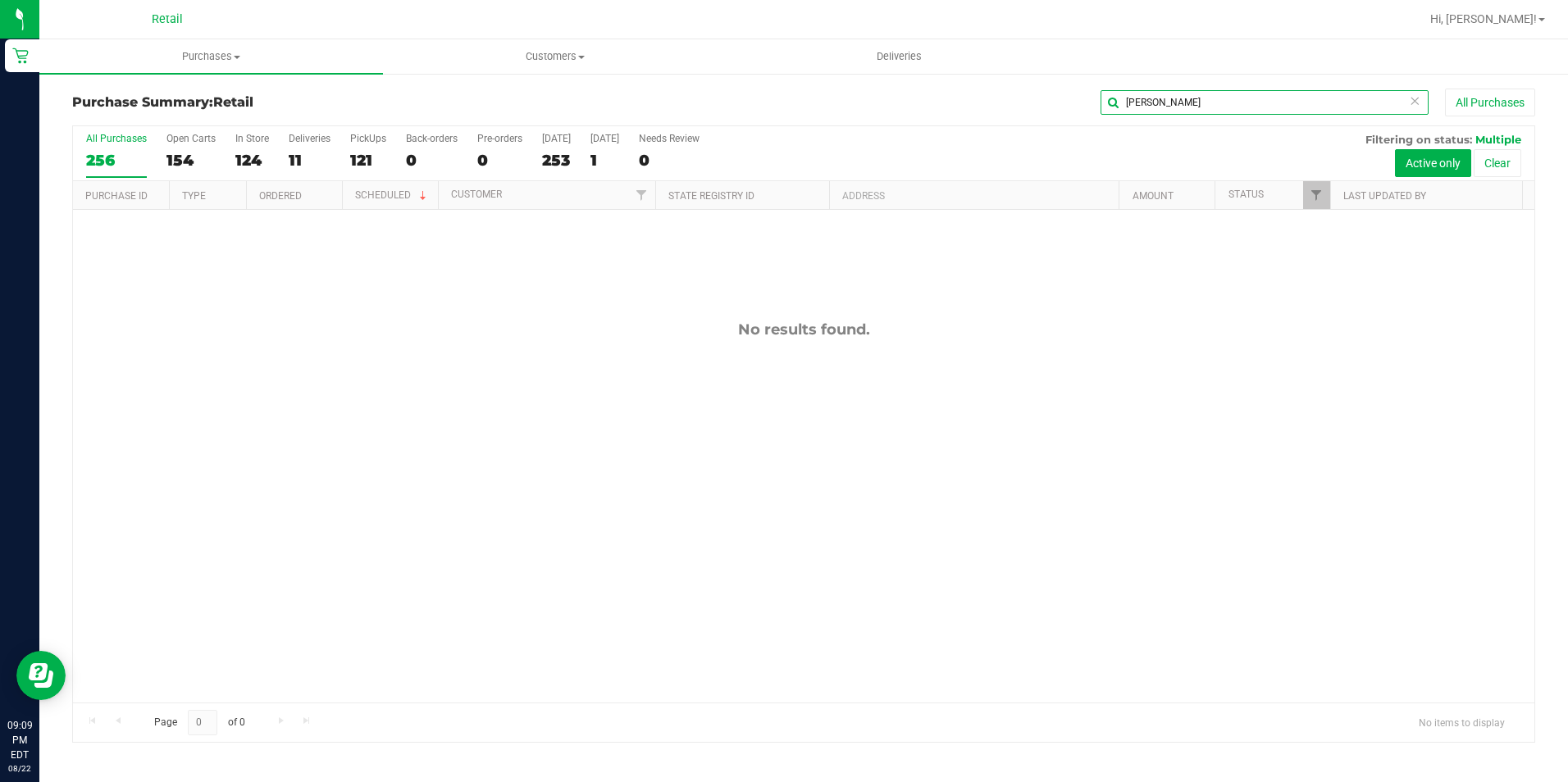
type input "stephen"
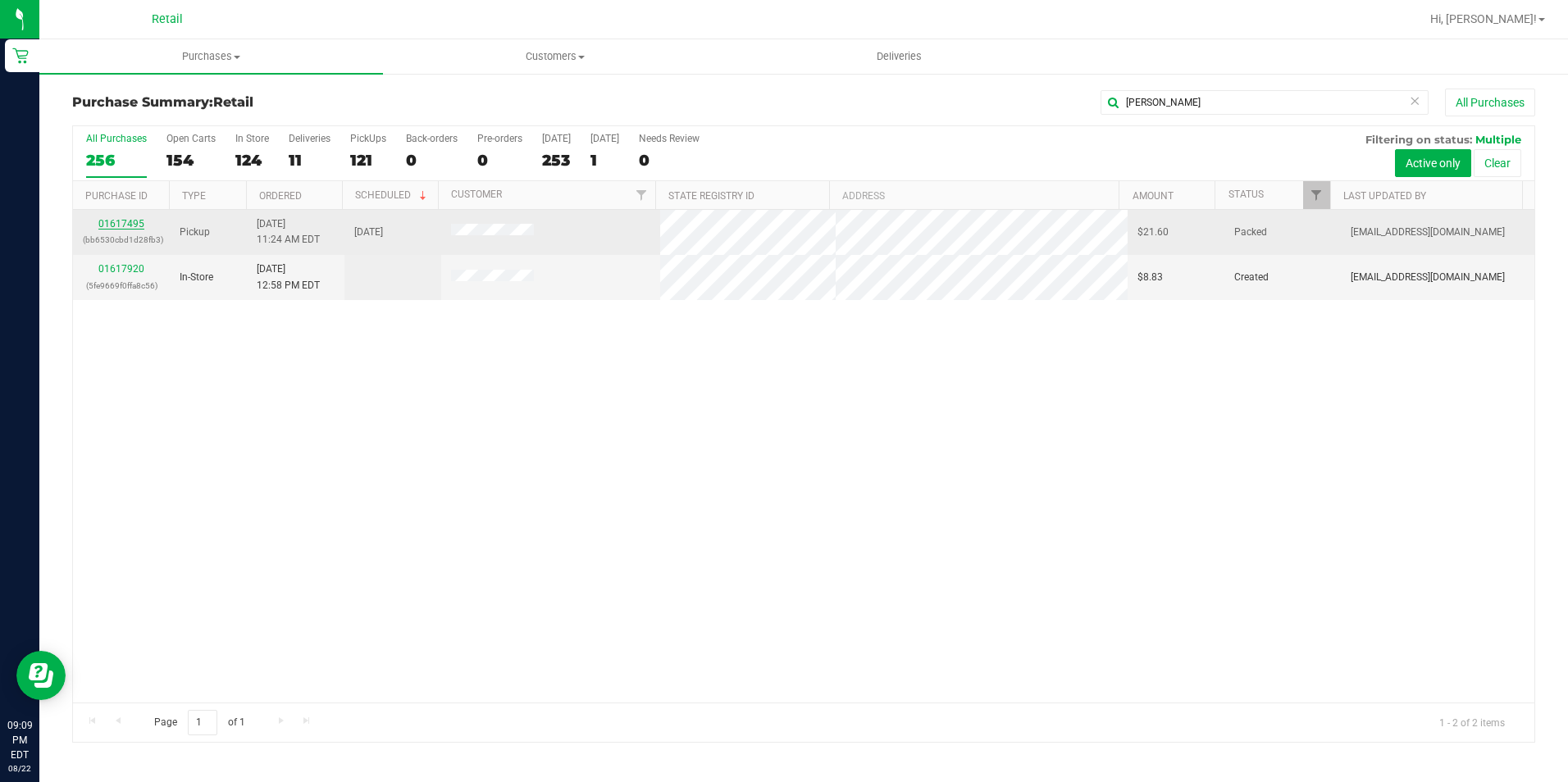
click at [119, 225] on link "01617495" at bounding box center [121, 224] width 46 height 12
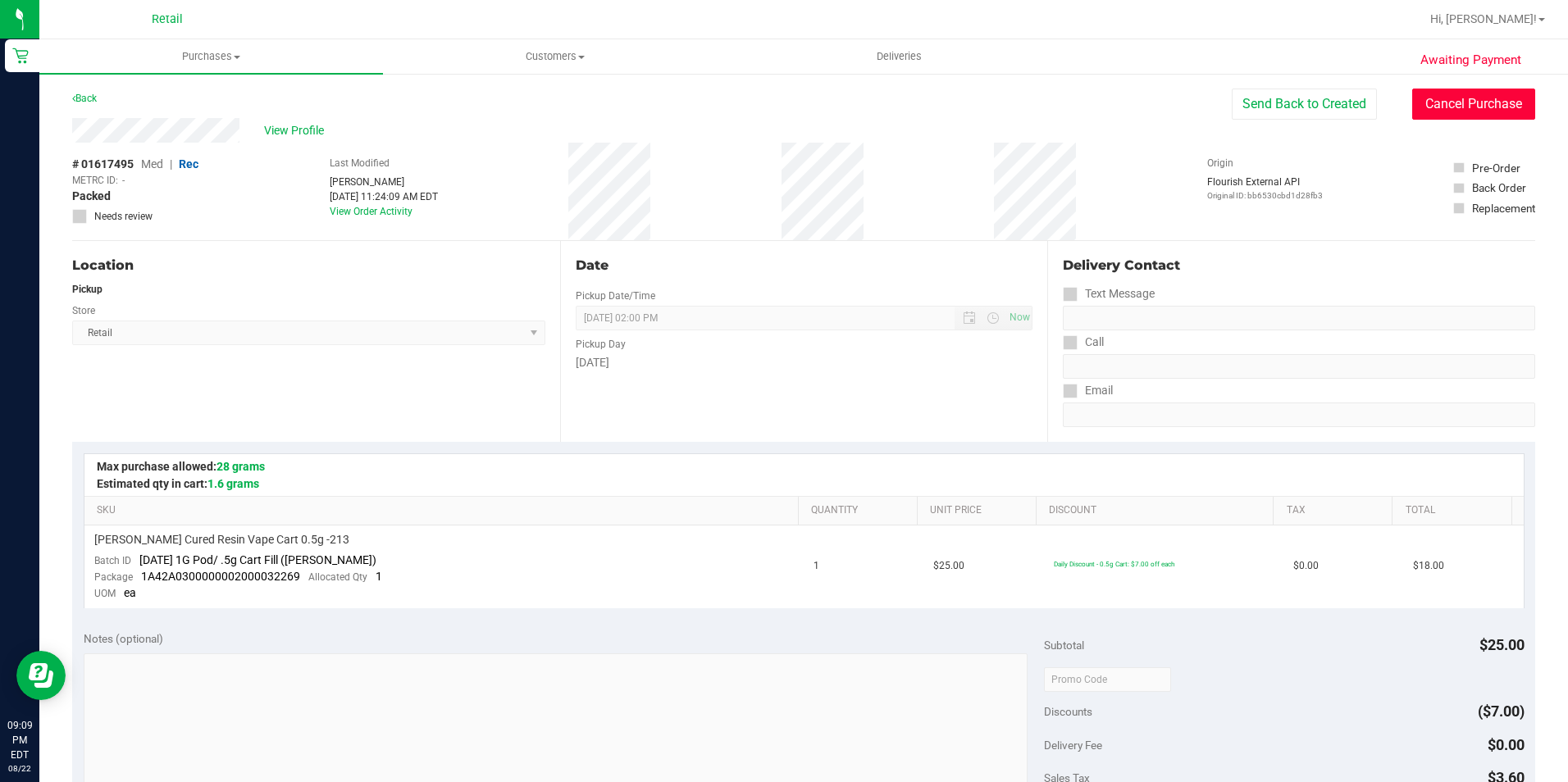
click at [1426, 106] on button "Cancel Purchase" at bounding box center [1473, 104] width 123 height 32
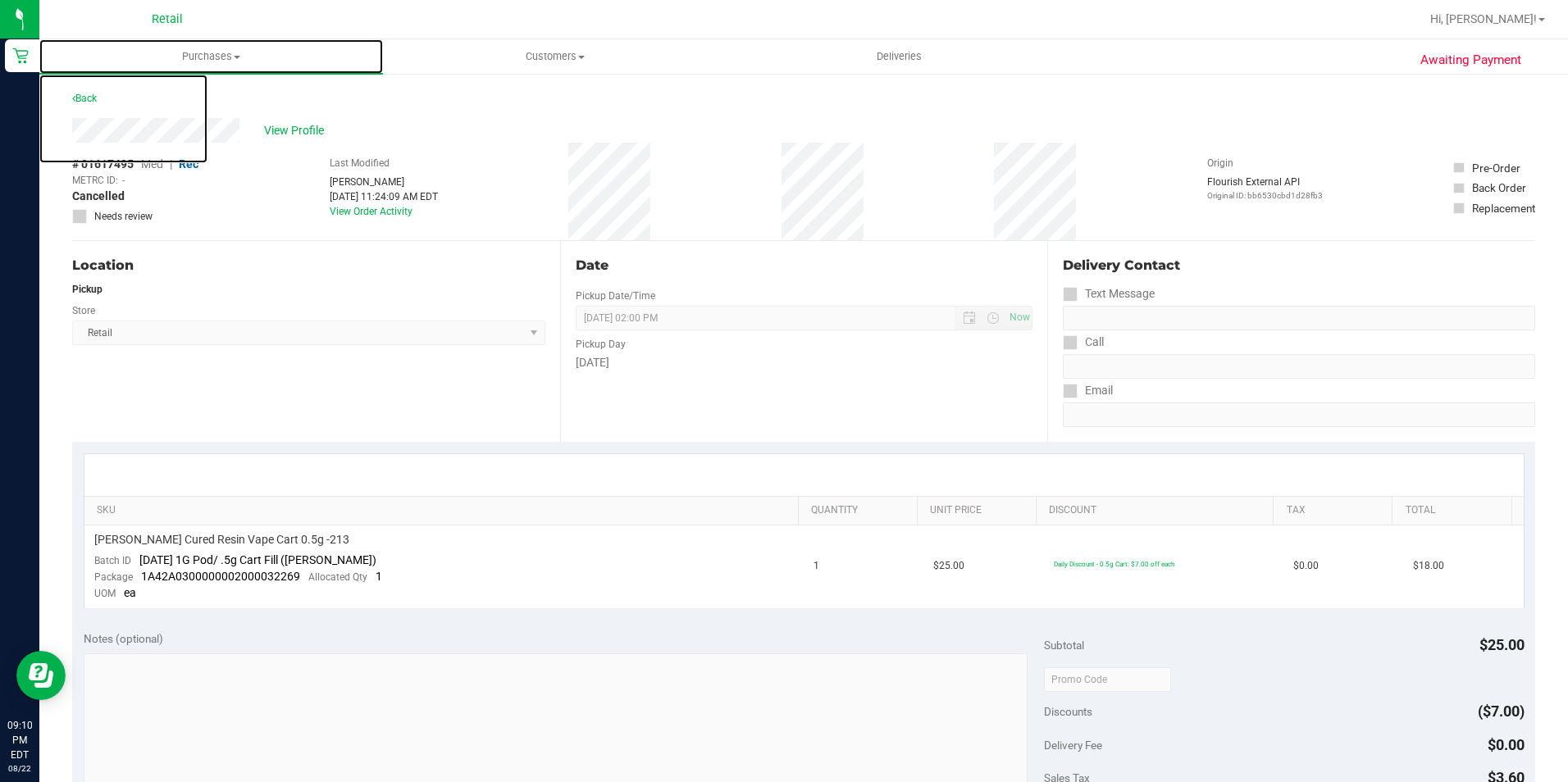
click at [211, 65] on uib-tab-heading "Purchases Summary of purchases Fulfillment All purchases" at bounding box center [211, 57] width 344 height 34
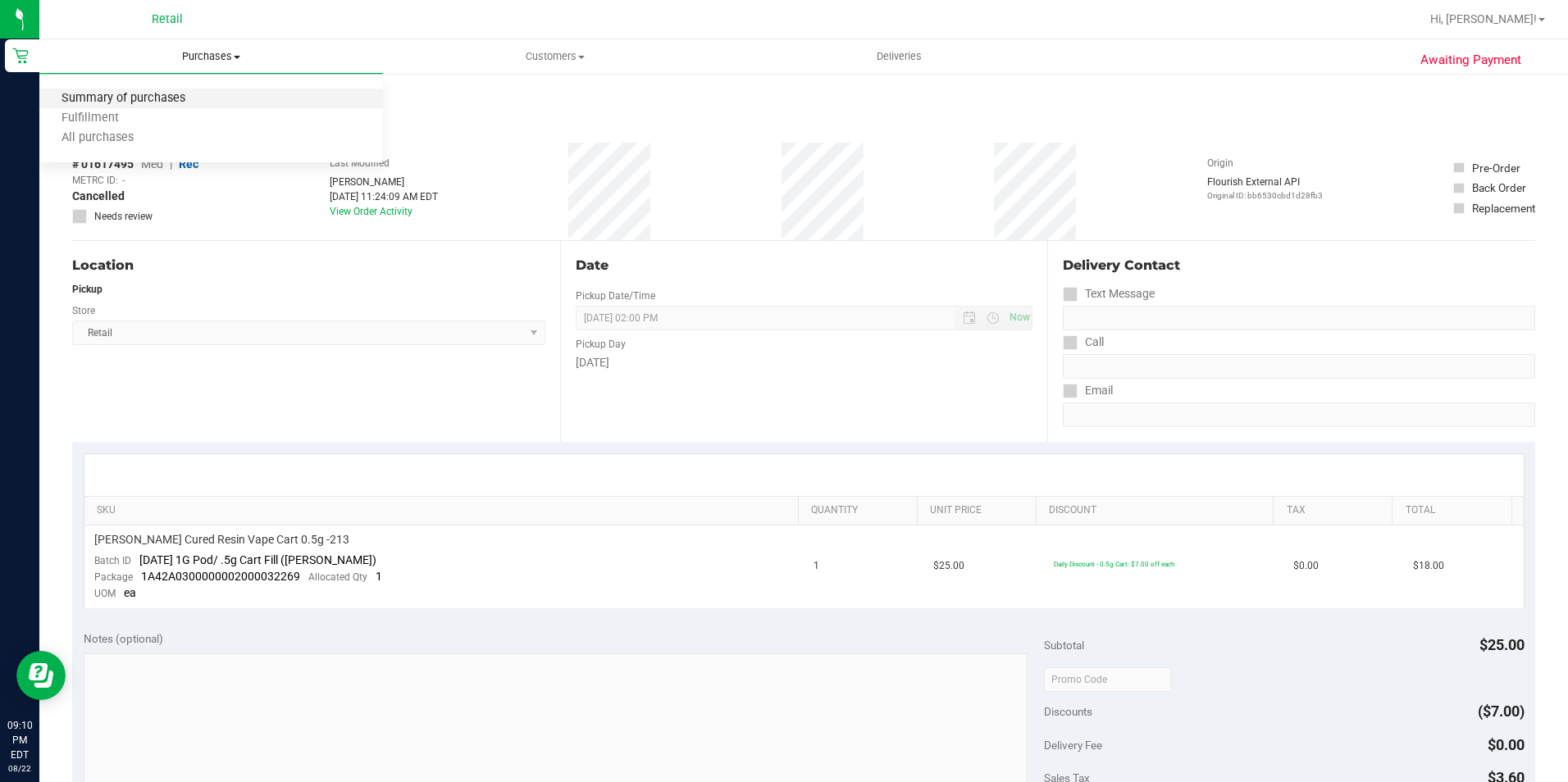
click at [196, 94] on span "Summary of purchases" at bounding box center [124, 98] width 168 height 14
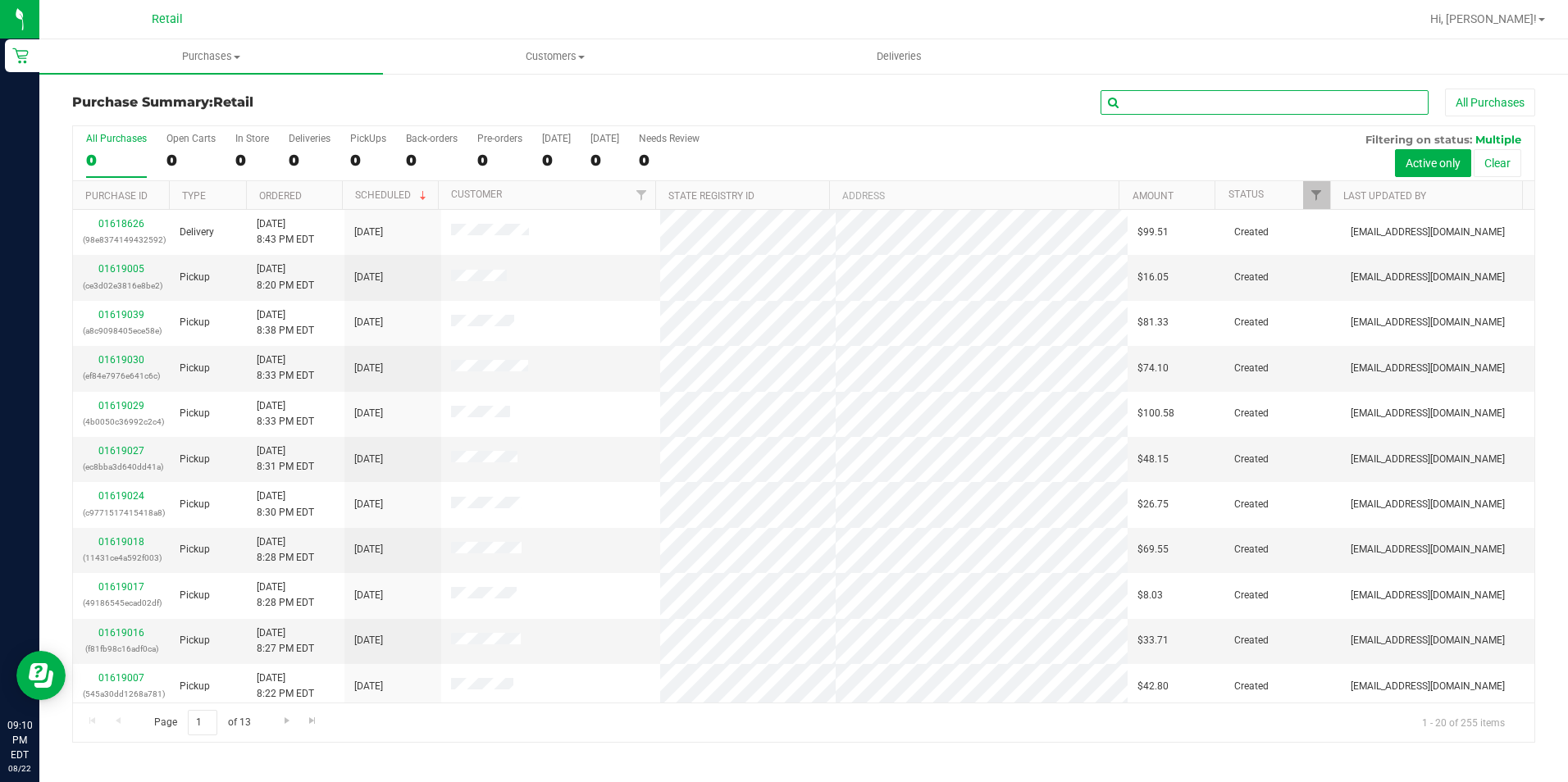
click at [1190, 110] on input "text" at bounding box center [1265, 102] width 328 height 24
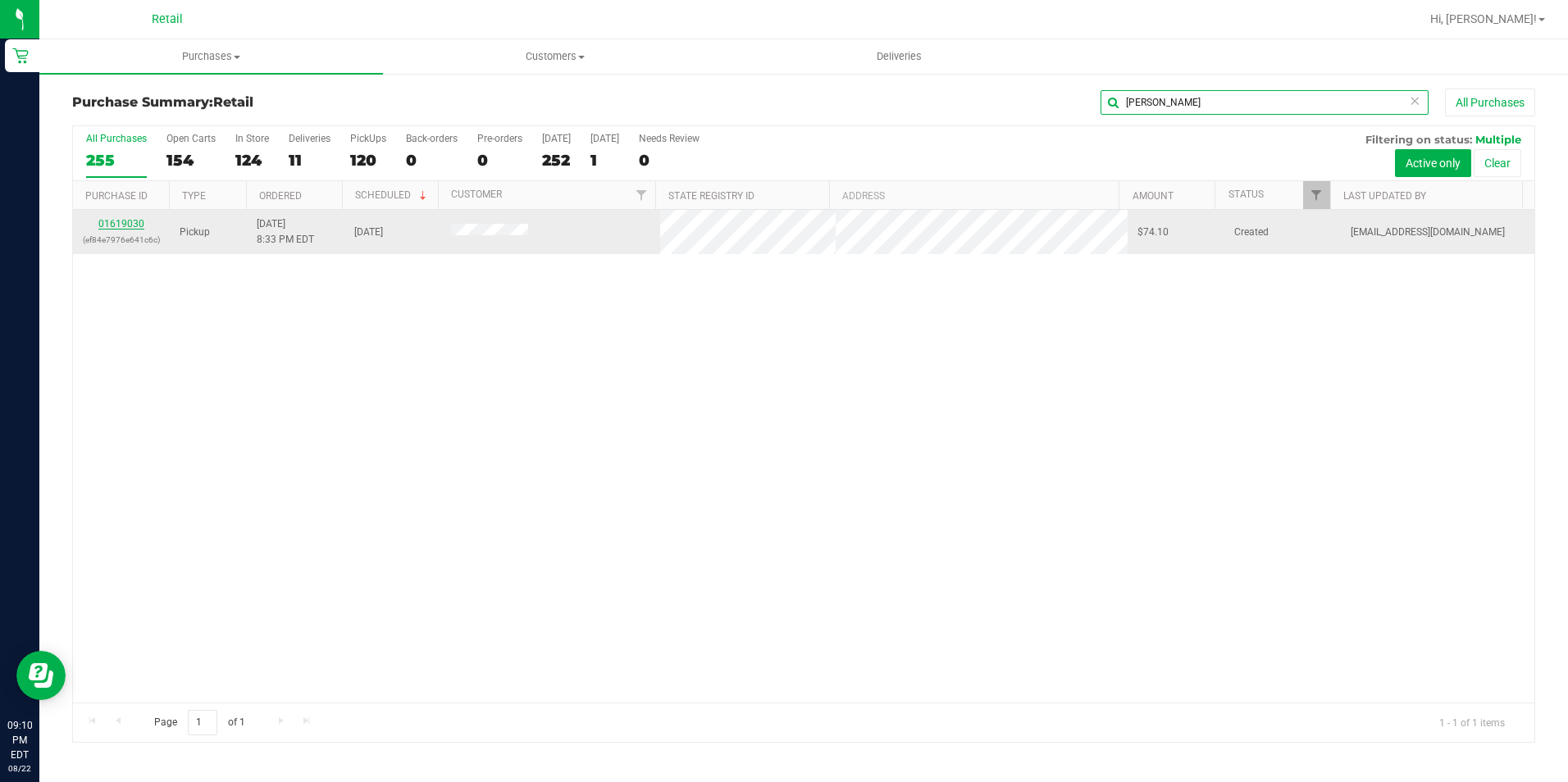
type input "rebecca"
click at [133, 221] on link "01619030" at bounding box center [121, 224] width 46 height 12
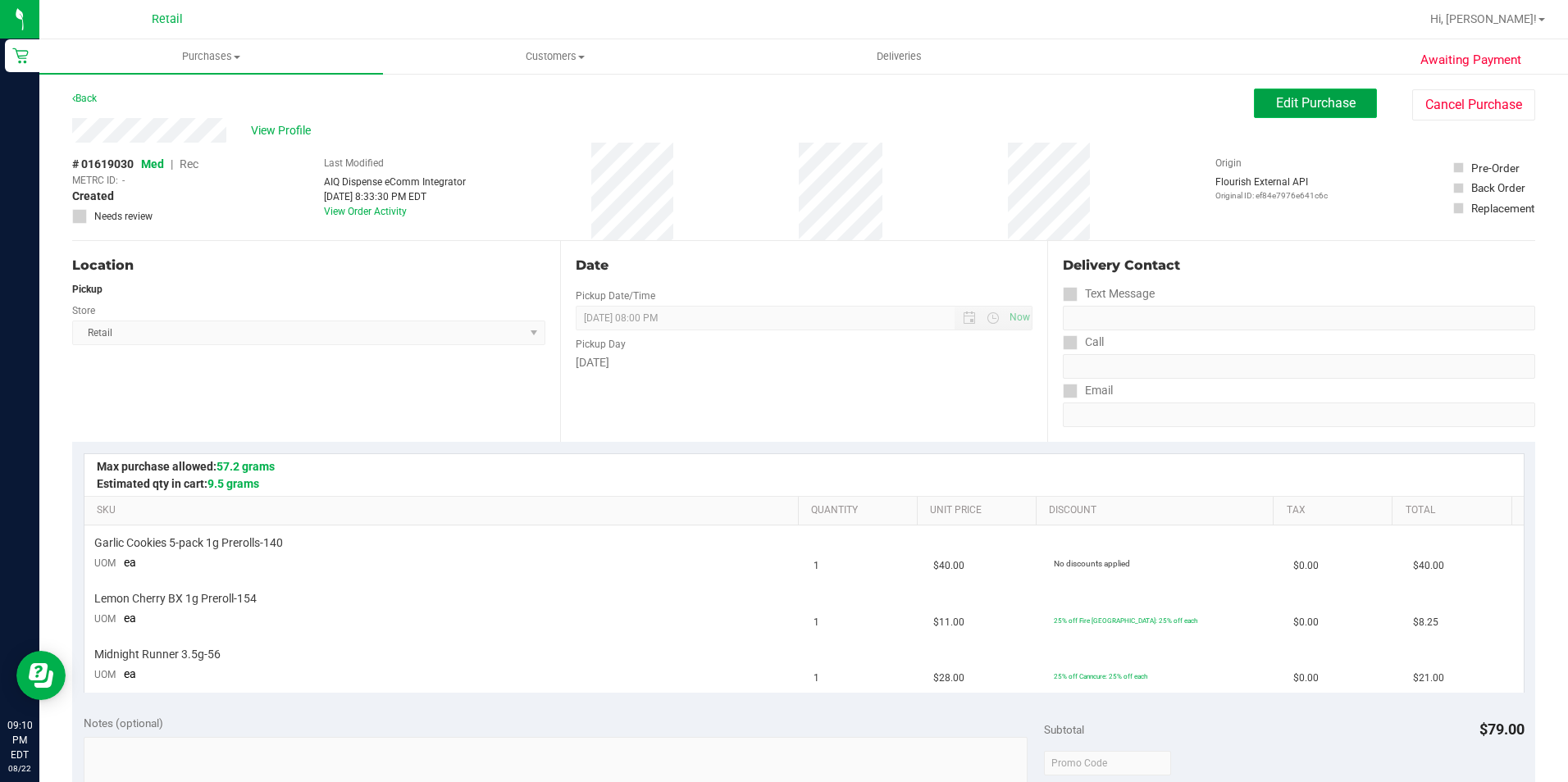
click at [1298, 107] on span "Edit Purchase" at bounding box center [1315, 102] width 79 height 15
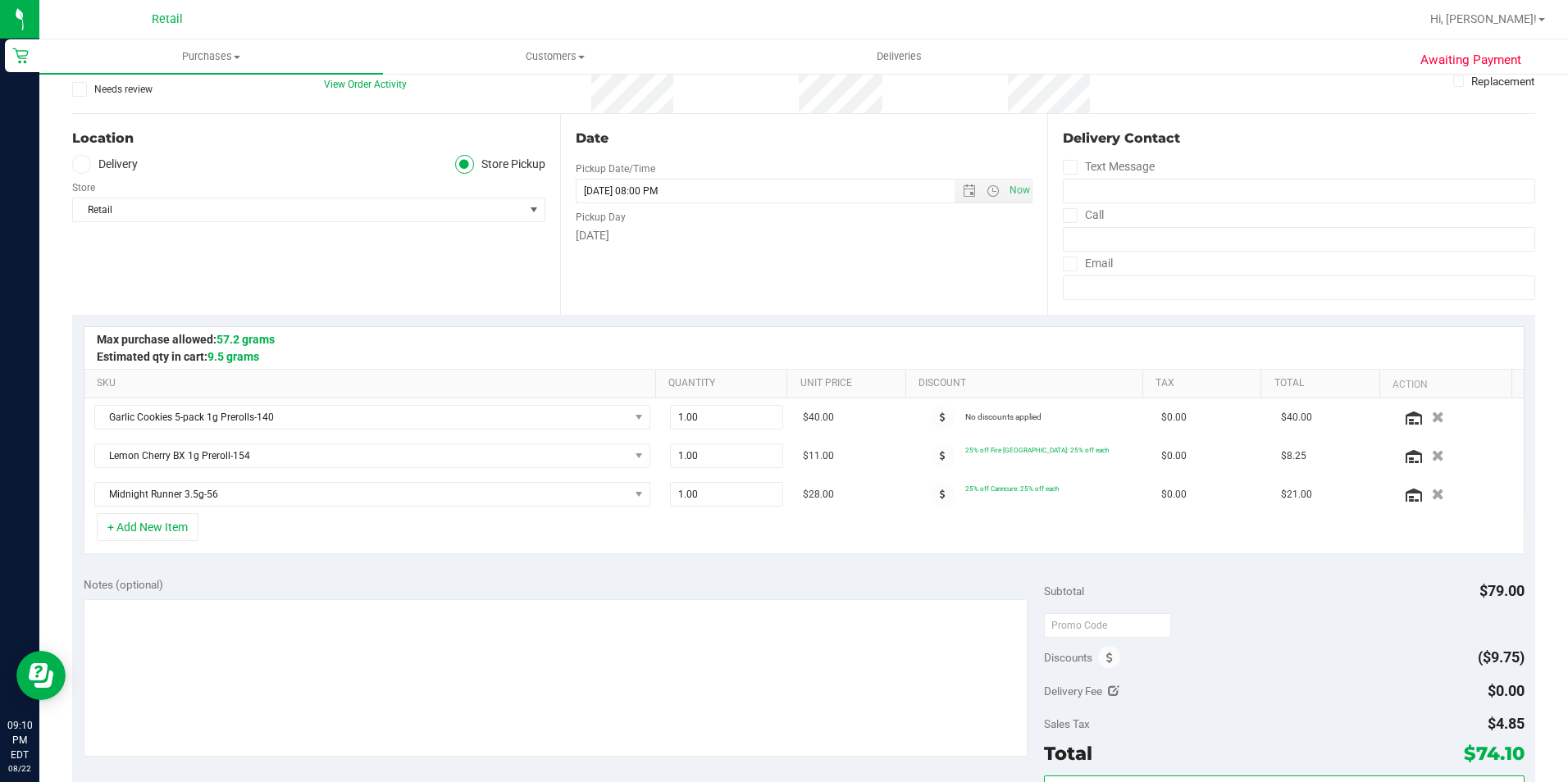
scroll to position [164, 0]
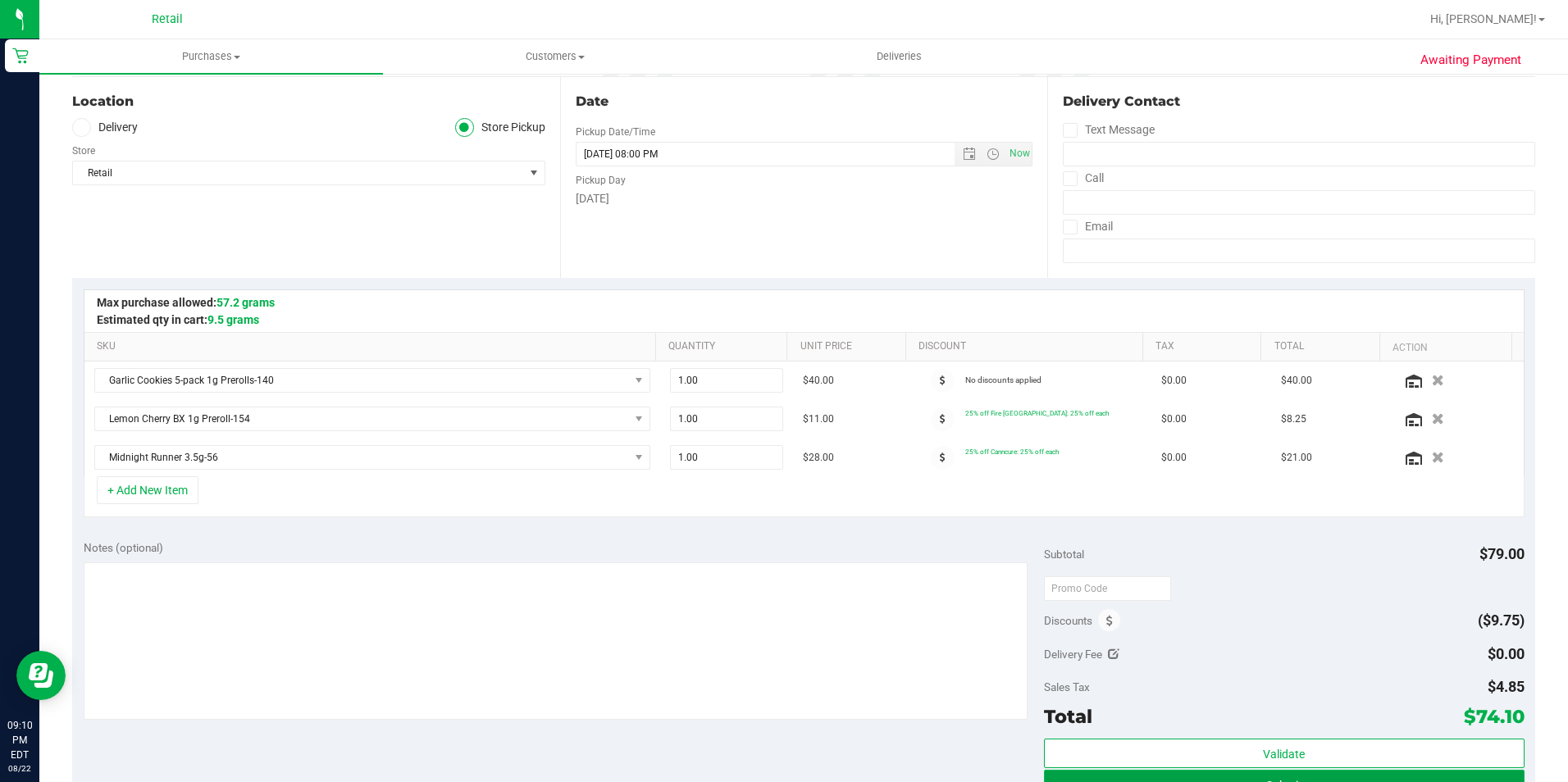
click at [1329, 778] on button "Submit" at bounding box center [1284, 784] width 481 height 30
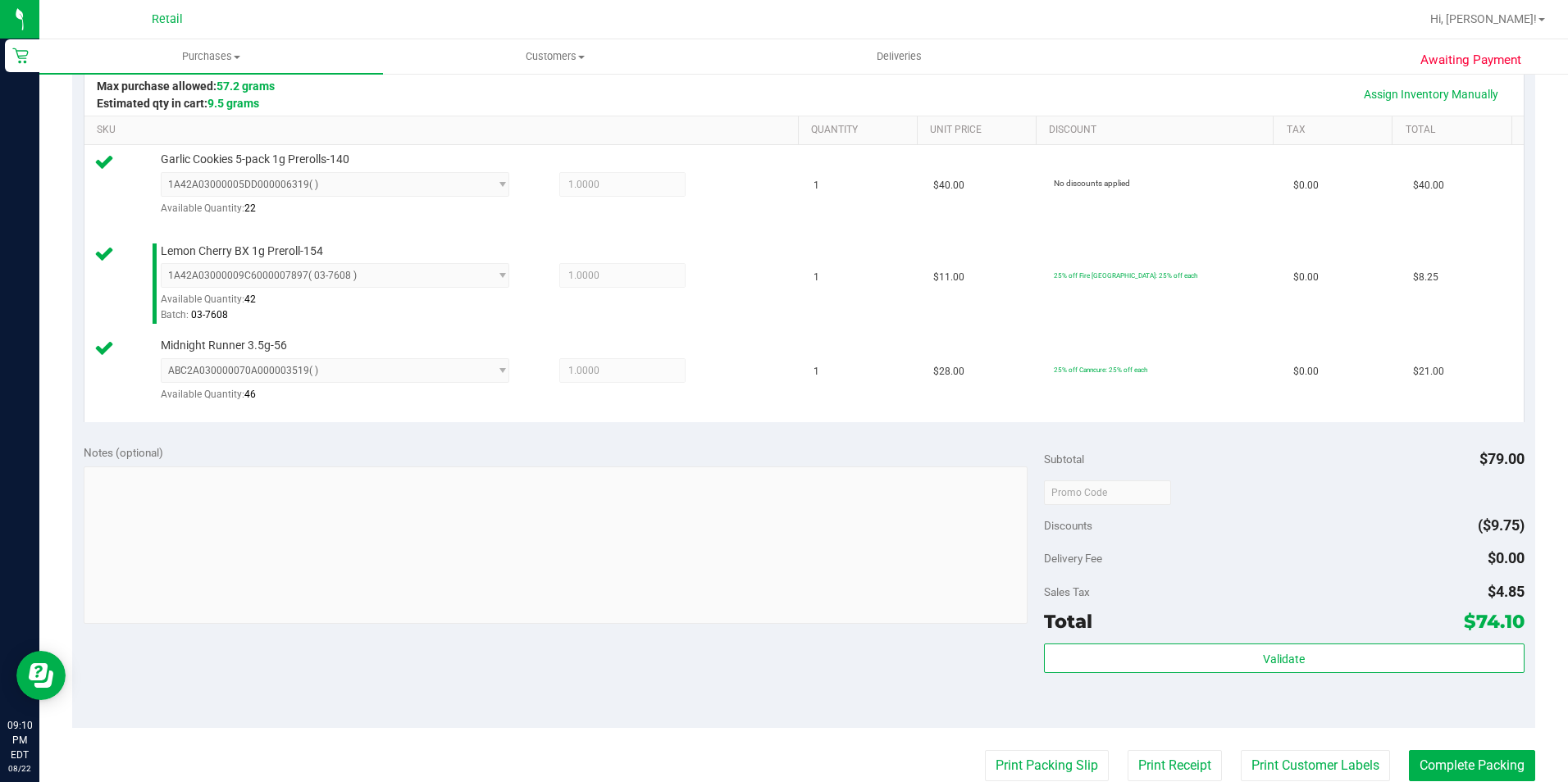
scroll to position [492, 0]
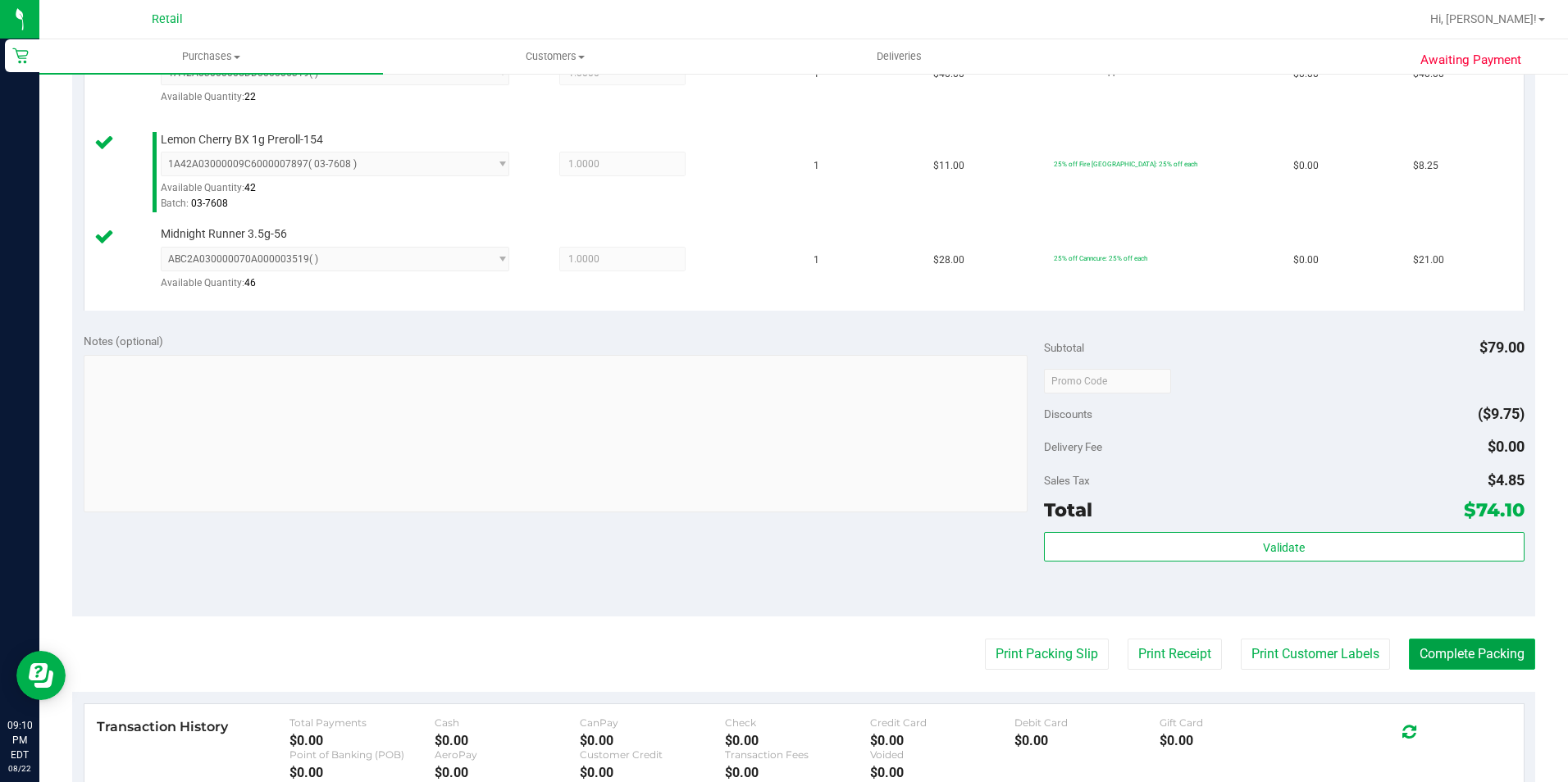
click at [1412, 642] on button "Complete Packing" at bounding box center [1471, 654] width 126 height 32
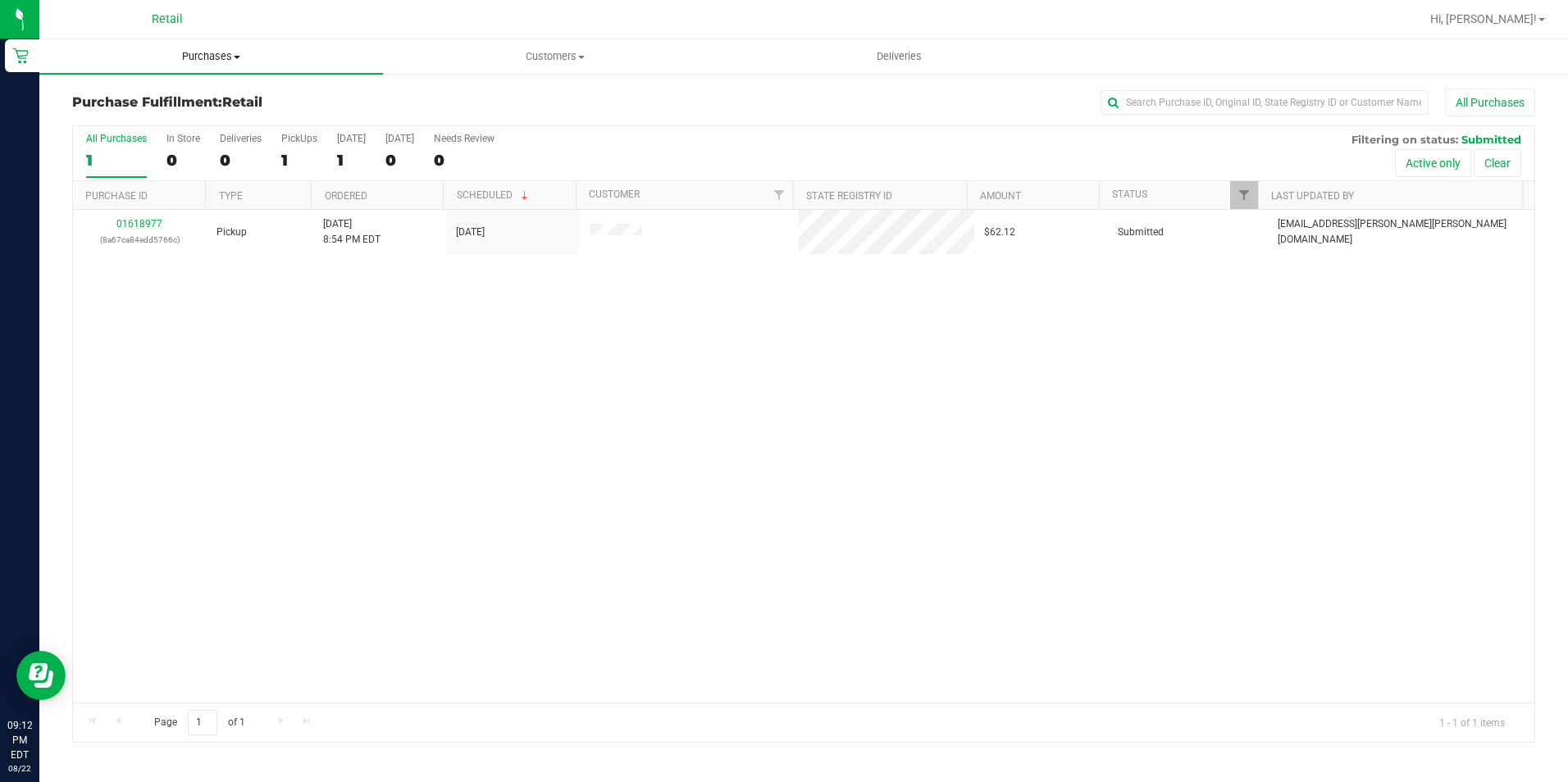
click at [207, 51] on span "Purchases" at bounding box center [211, 57] width 344 height 14
click at [187, 100] on span "Summary of purchases" at bounding box center [124, 98] width 168 height 14
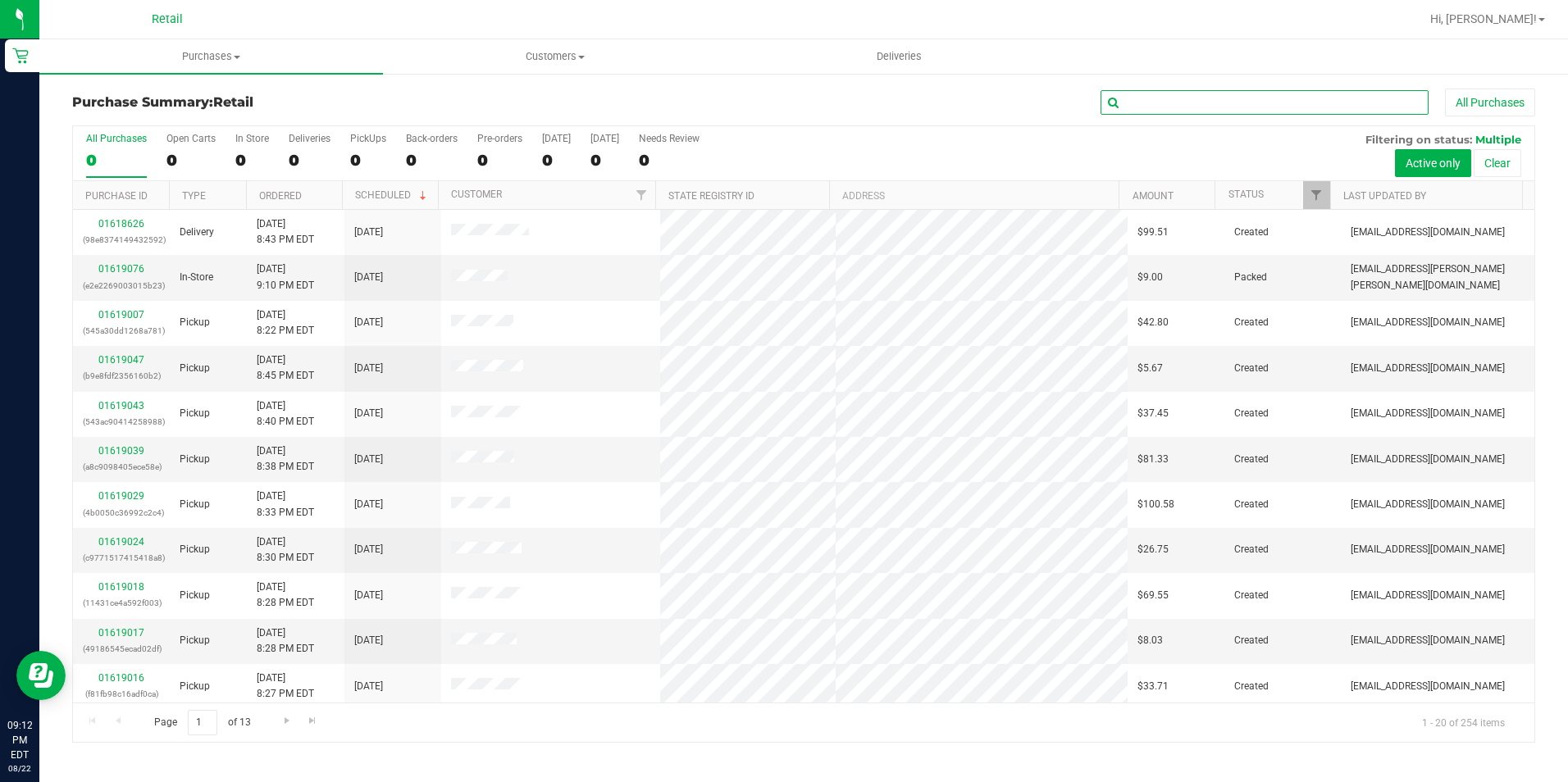
click at [1177, 101] on input "text" at bounding box center [1265, 102] width 328 height 24
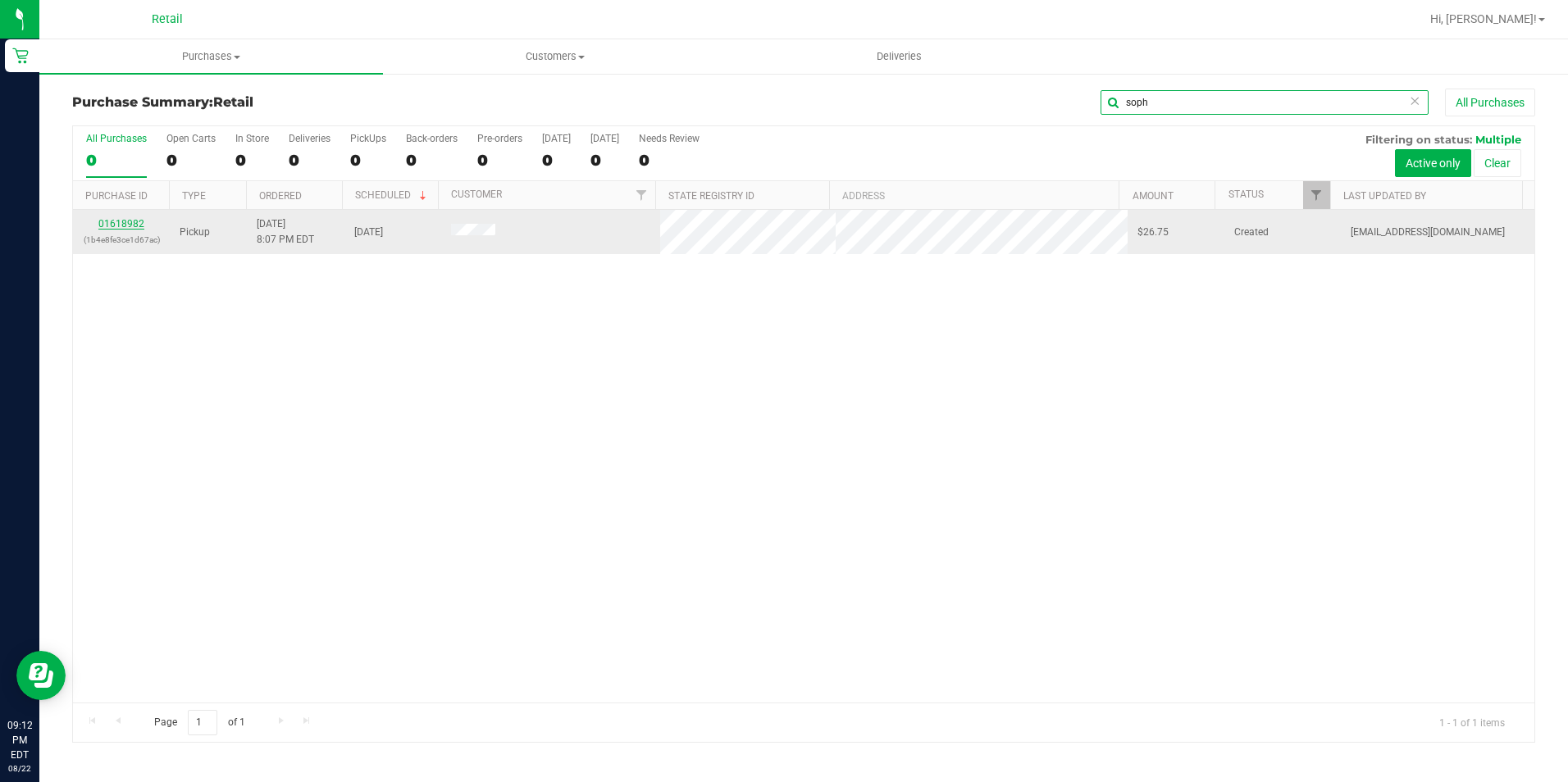
type input "soph"
click at [127, 218] on link "01618982" at bounding box center [121, 224] width 46 height 12
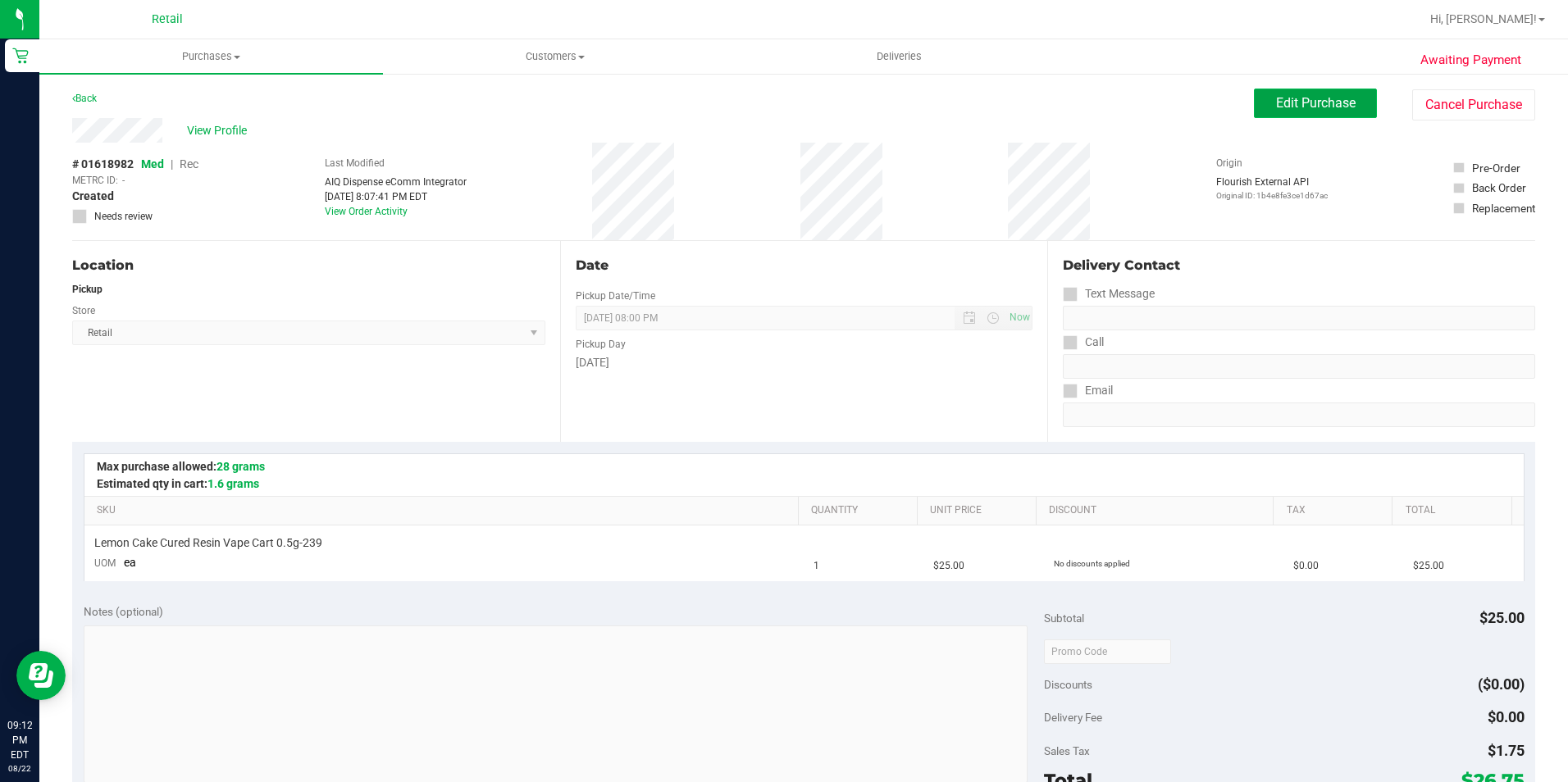
click at [1296, 105] on span "Edit Purchase" at bounding box center [1315, 102] width 79 height 15
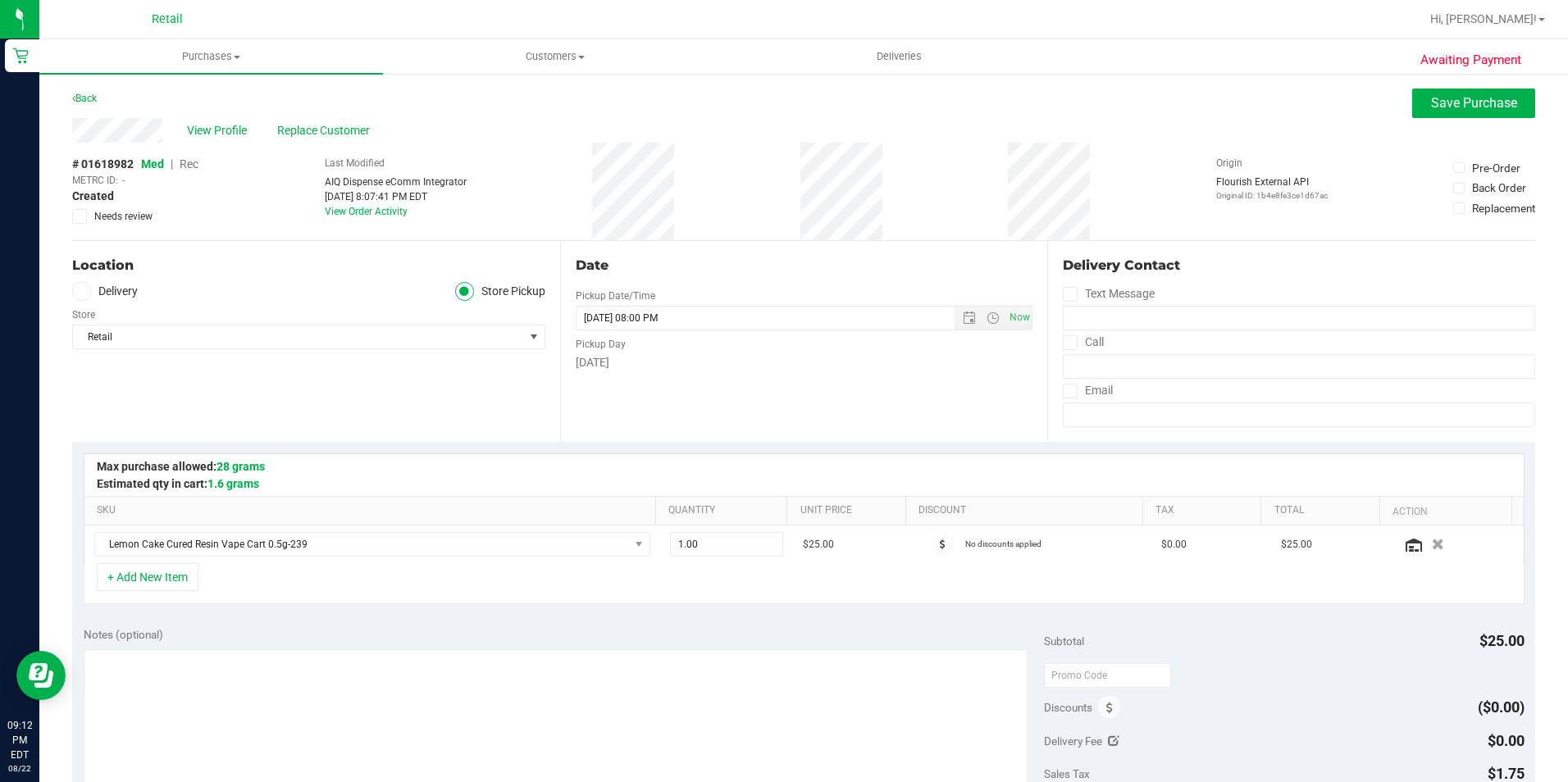
click at [189, 158] on span "Rec" at bounding box center [189, 164] width 19 height 14
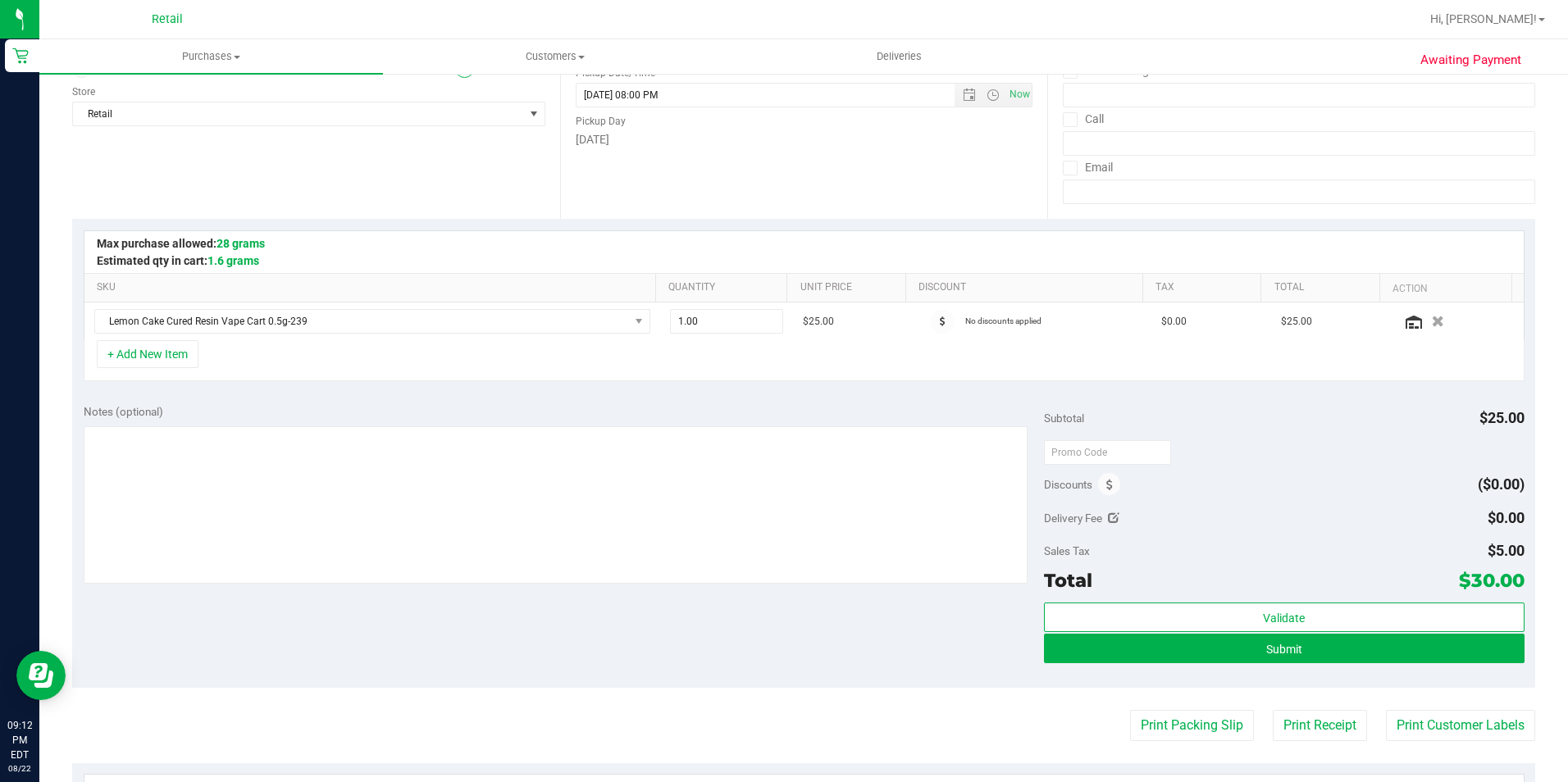
scroll to position [246, 0]
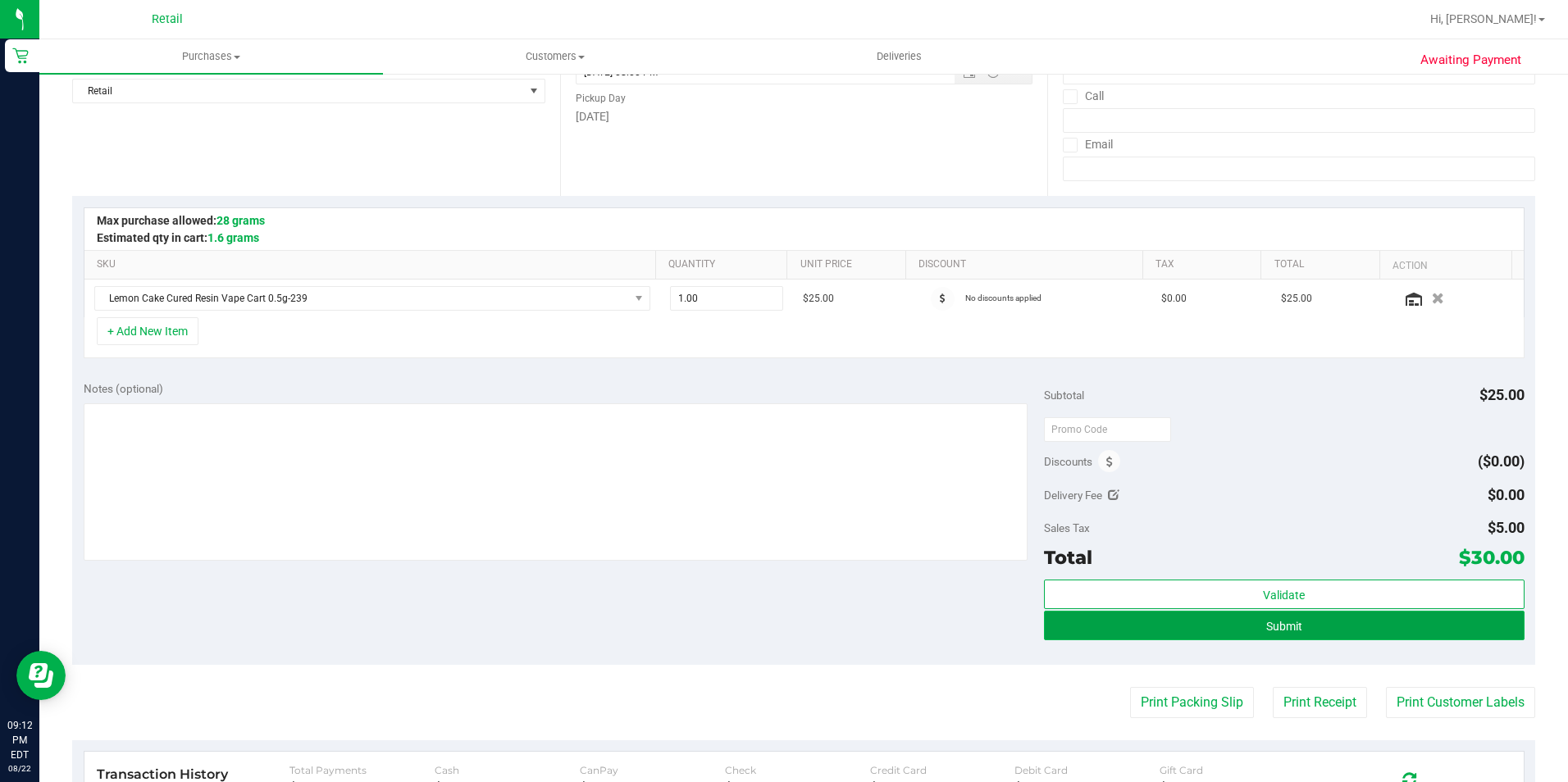
click at [1235, 634] on button "Submit" at bounding box center [1284, 625] width 481 height 30
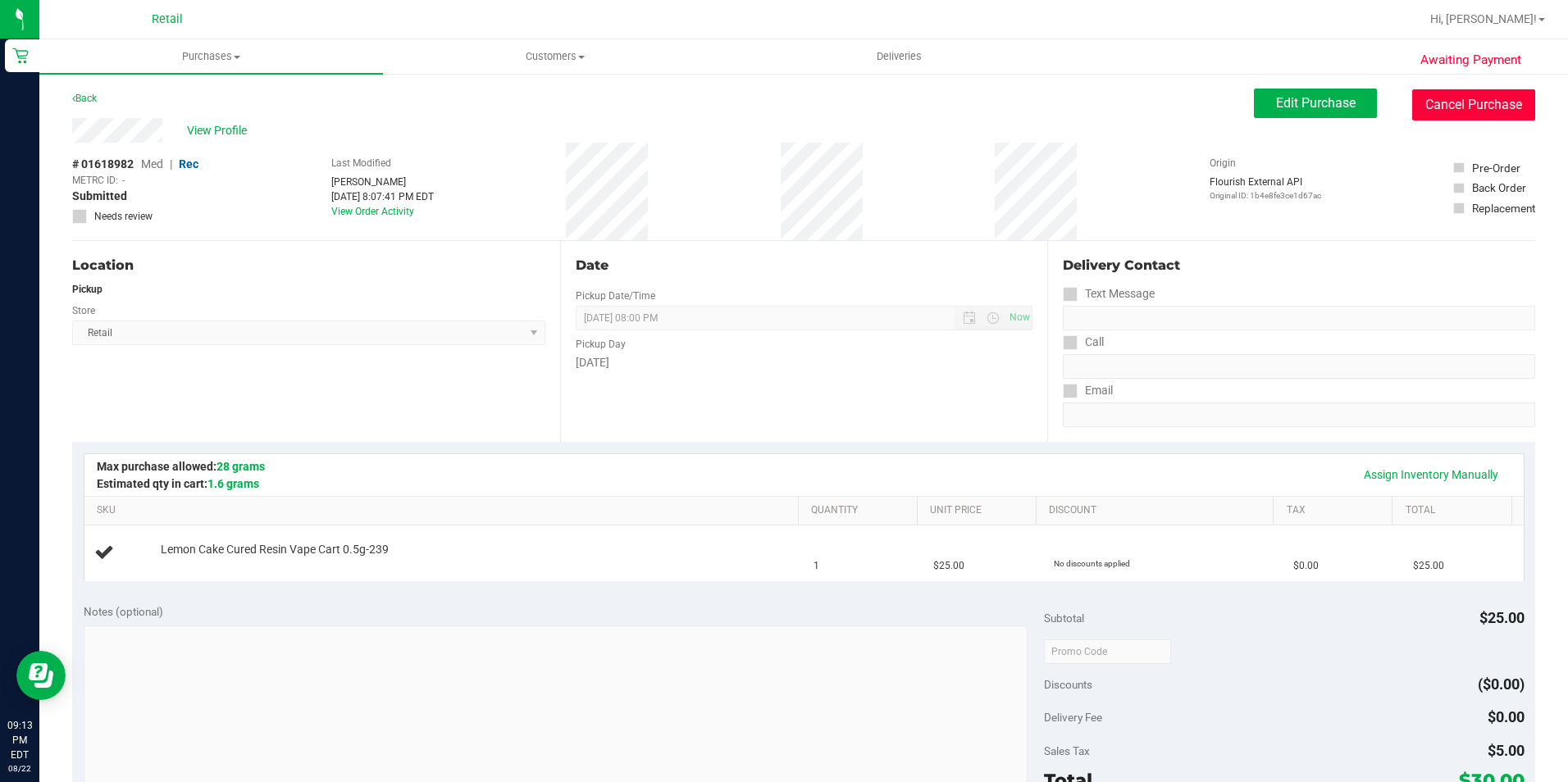
click at [1442, 112] on button "Cancel Purchase" at bounding box center [1473, 105] width 123 height 32
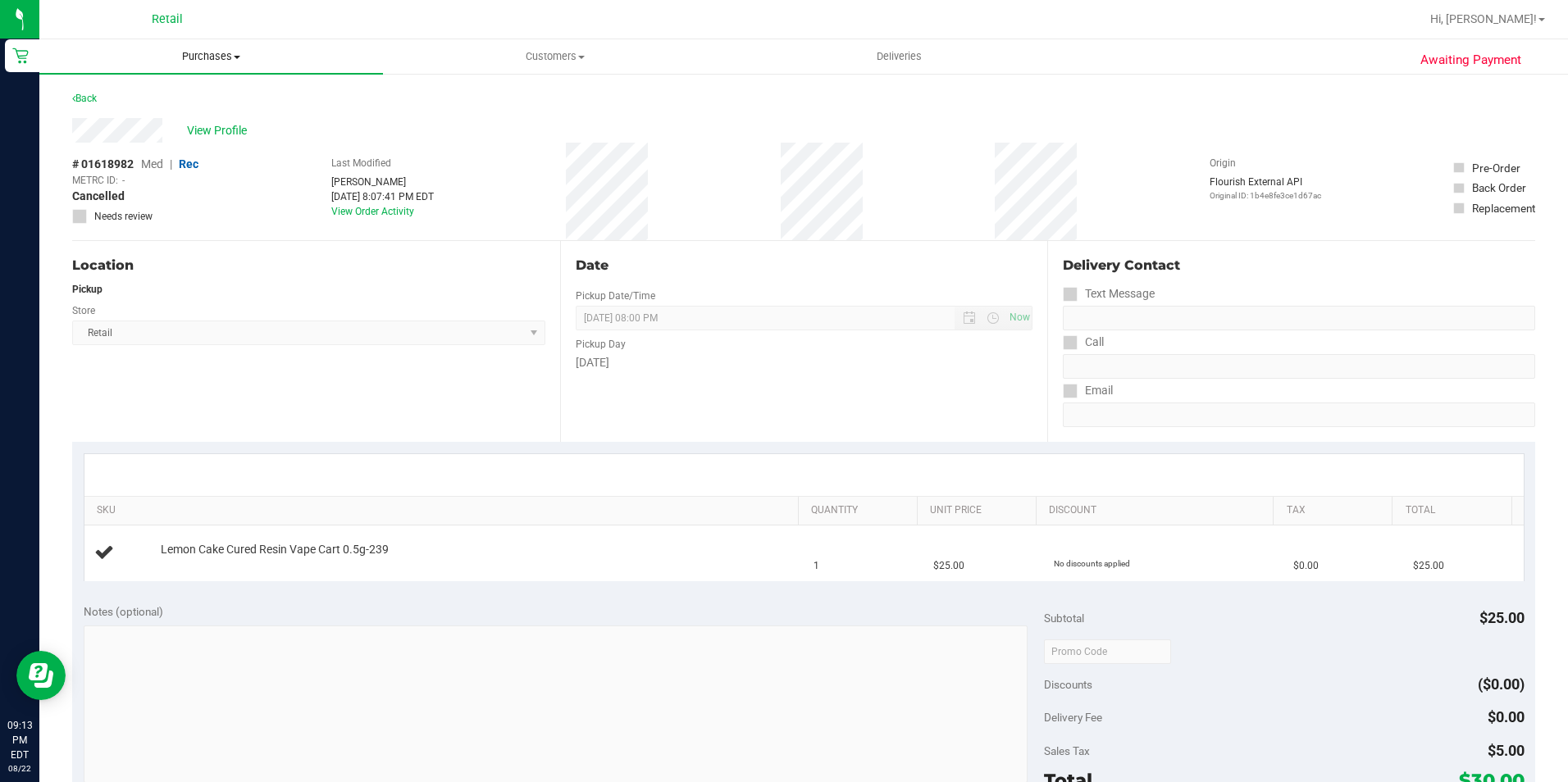
click at [193, 47] on uib-tab-heading "Purchases Summary of purchases Fulfillment All purchases" at bounding box center [211, 57] width 344 height 34
click at [186, 94] on span "Summary of purchases" at bounding box center [124, 98] width 168 height 14
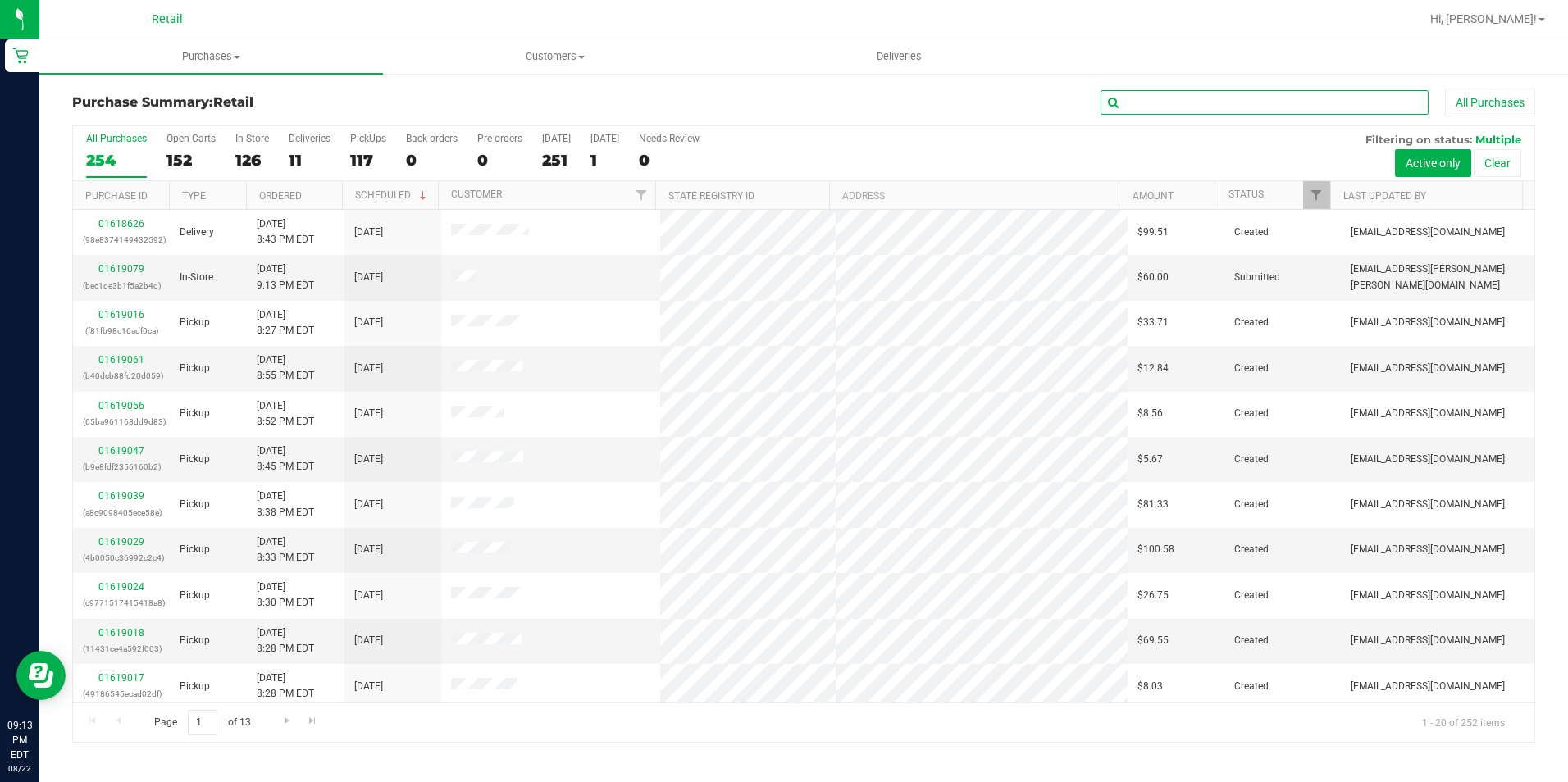
click at [1204, 105] on input "text" at bounding box center [1265, 102] width 328 height 24
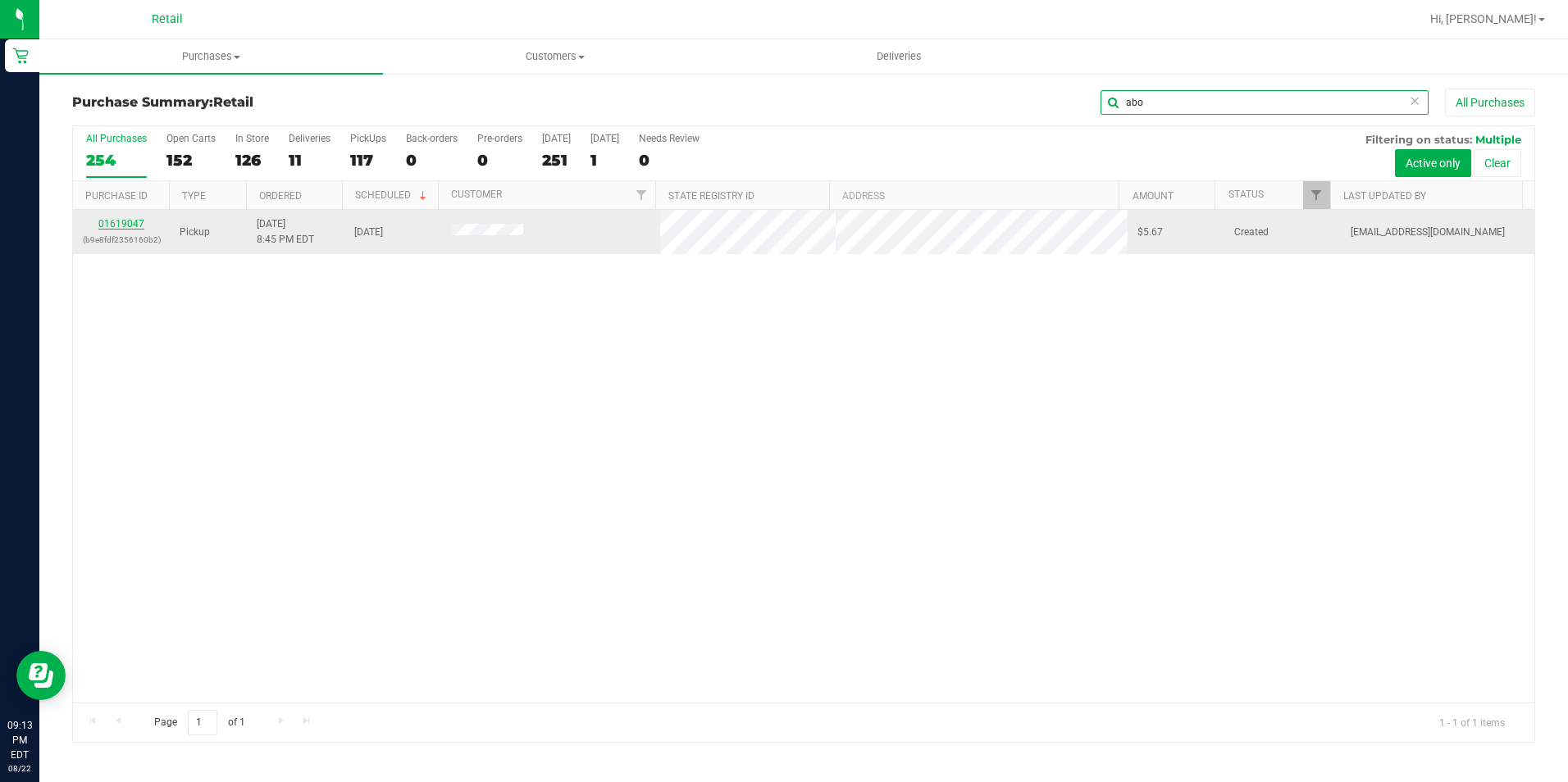
type input "abo"
click at [115, 225] on link "01619047" at bounding box center [121, 224] width 46 height 12
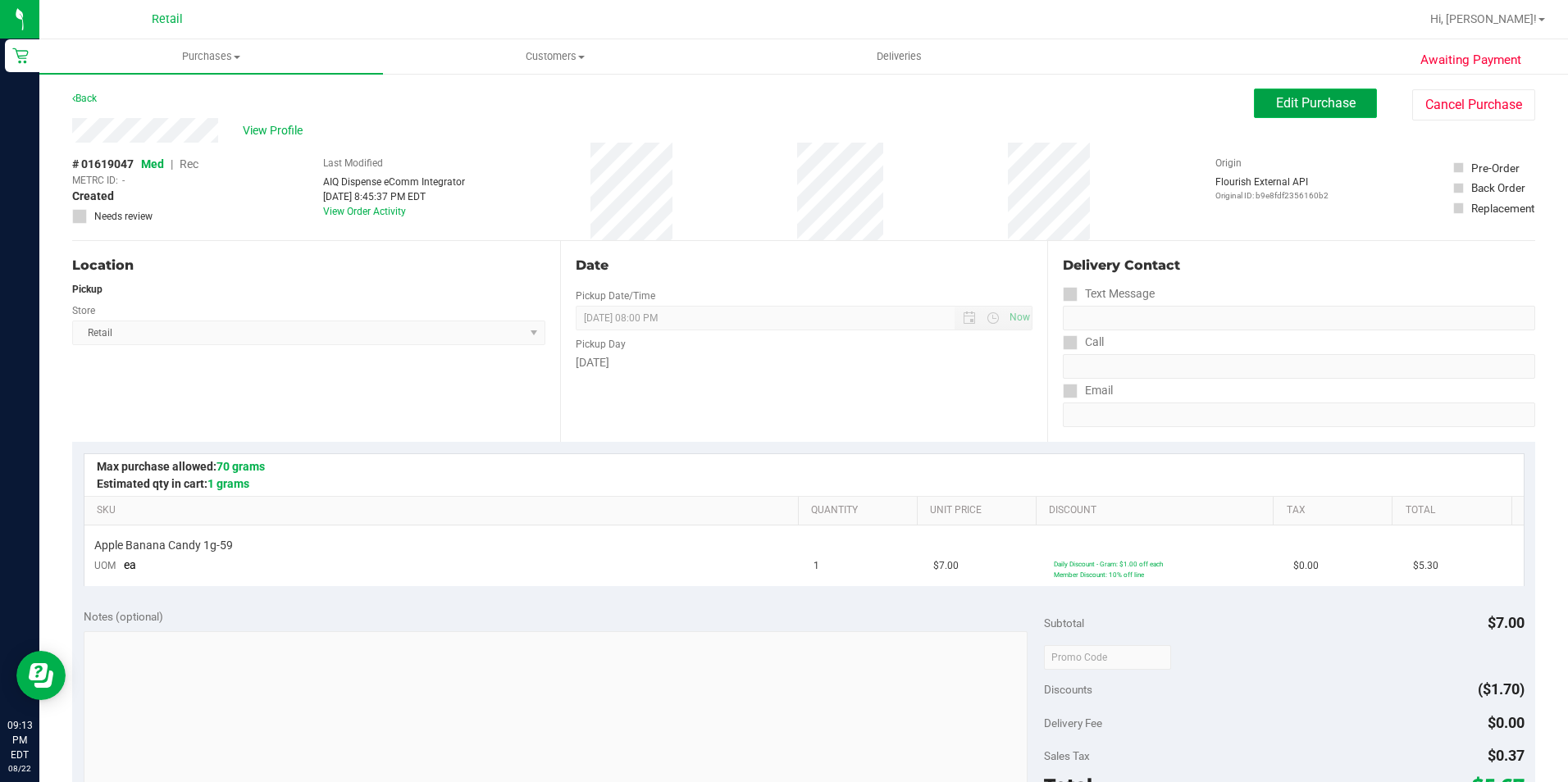
click at [1320, 100] on span "Edit Purchase" at bounding box center [1315, 102] width 79 height 15
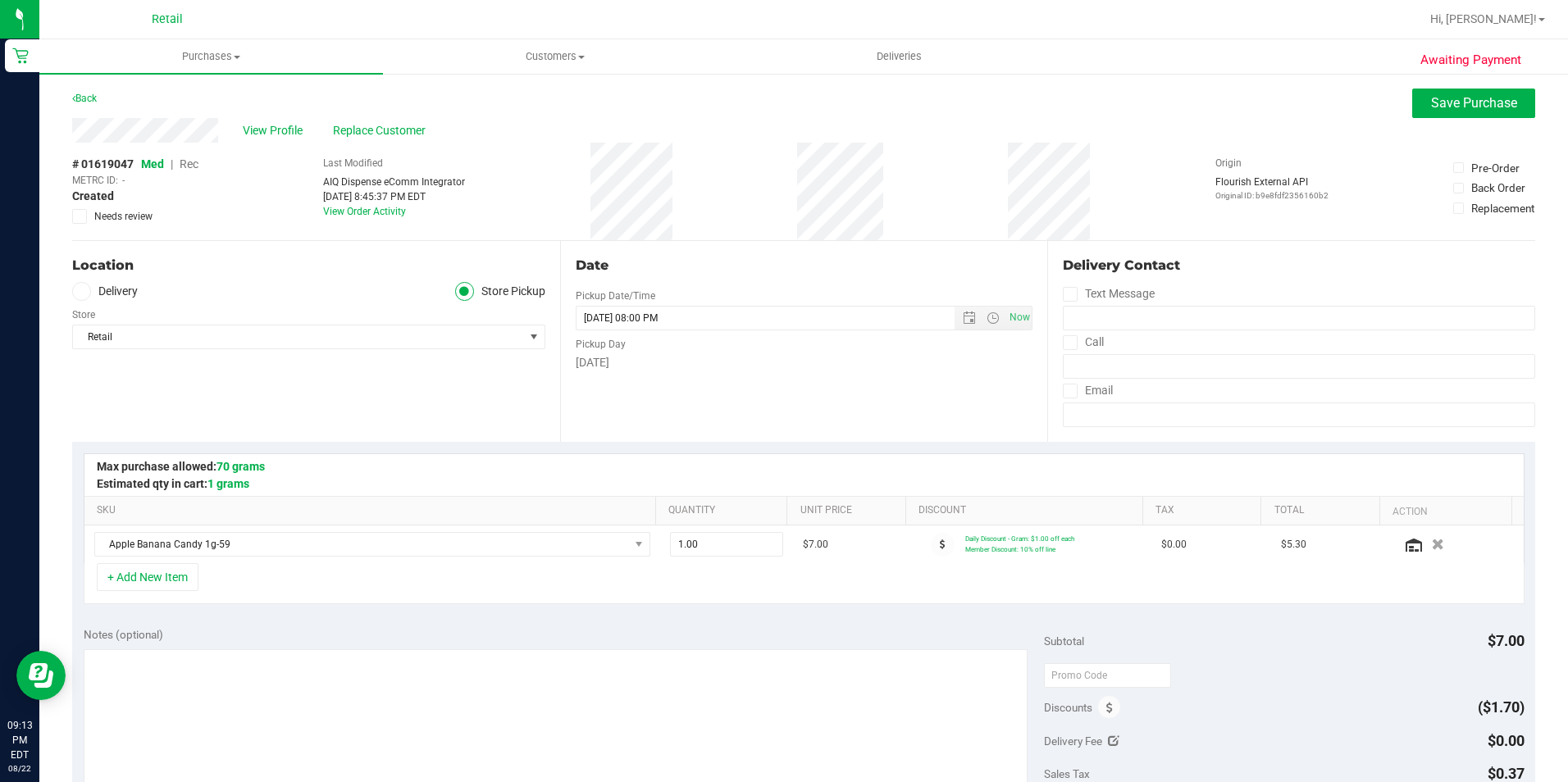
click at [189, 161] on span "Rec" at bounding box center [189, 164] width 19 height 14
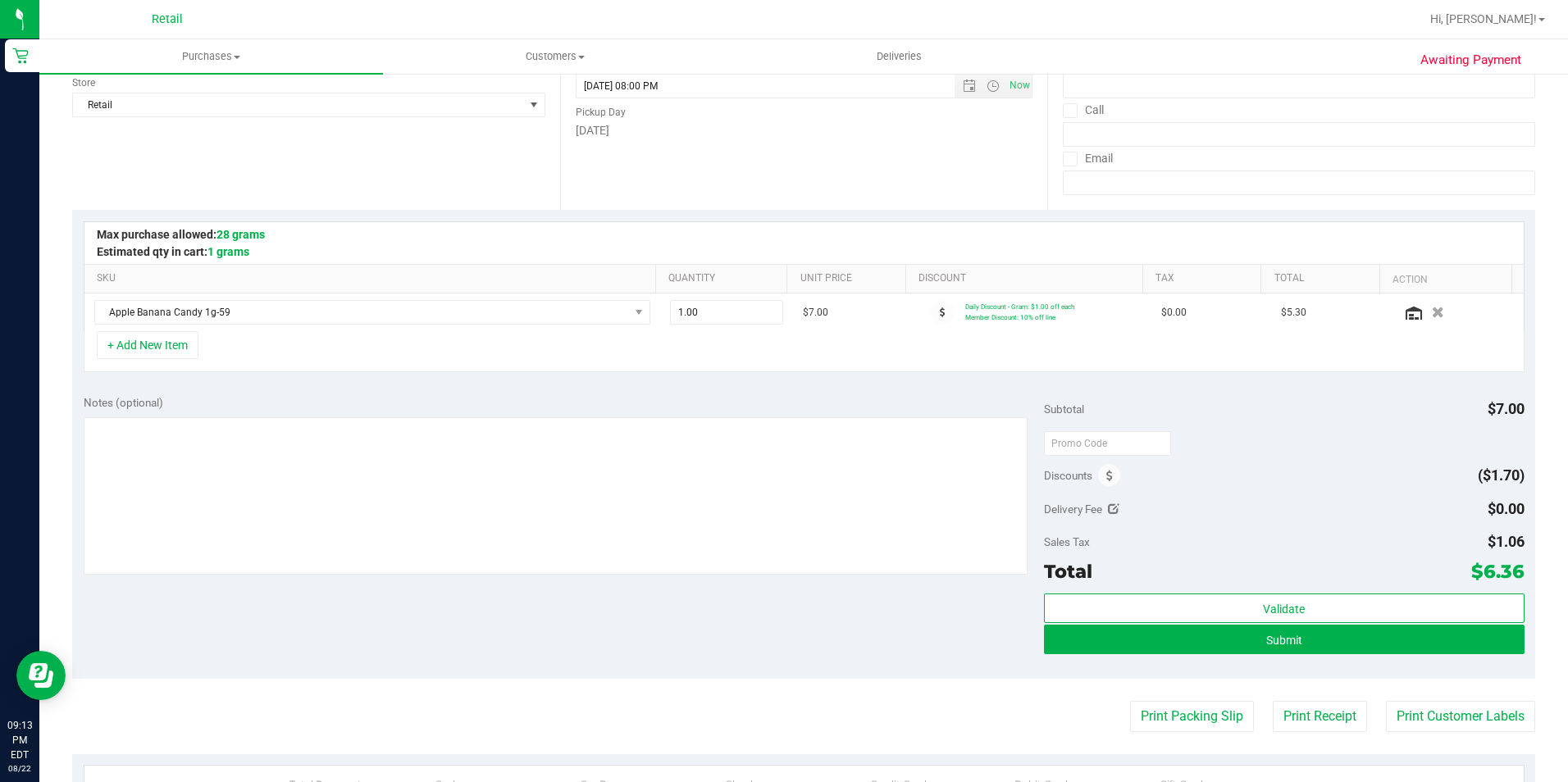
scroll to position [246, 0]
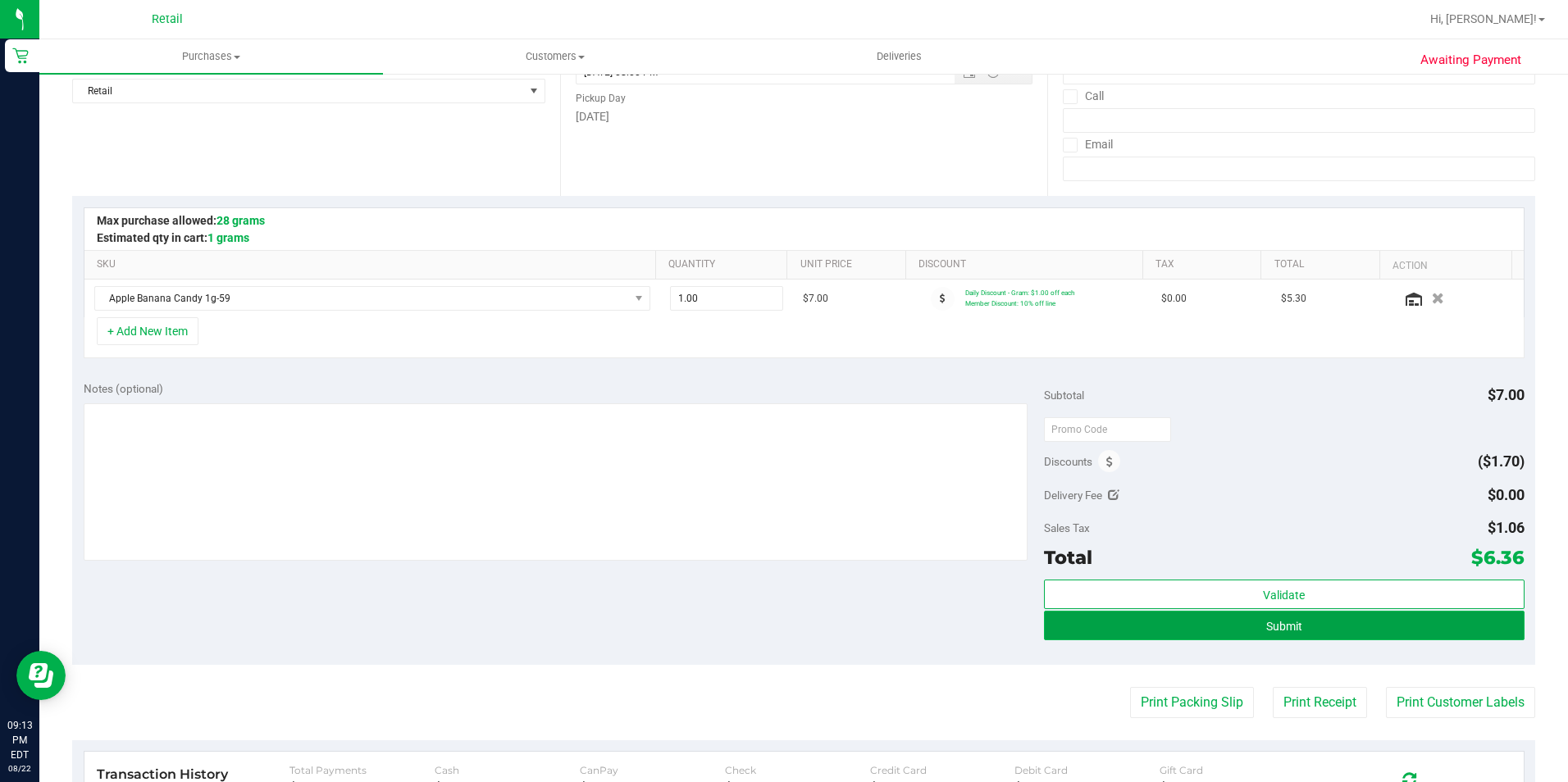
click at [1273, 634] on button "Submit" at bounding box center [1284, 625] width 481 height 30
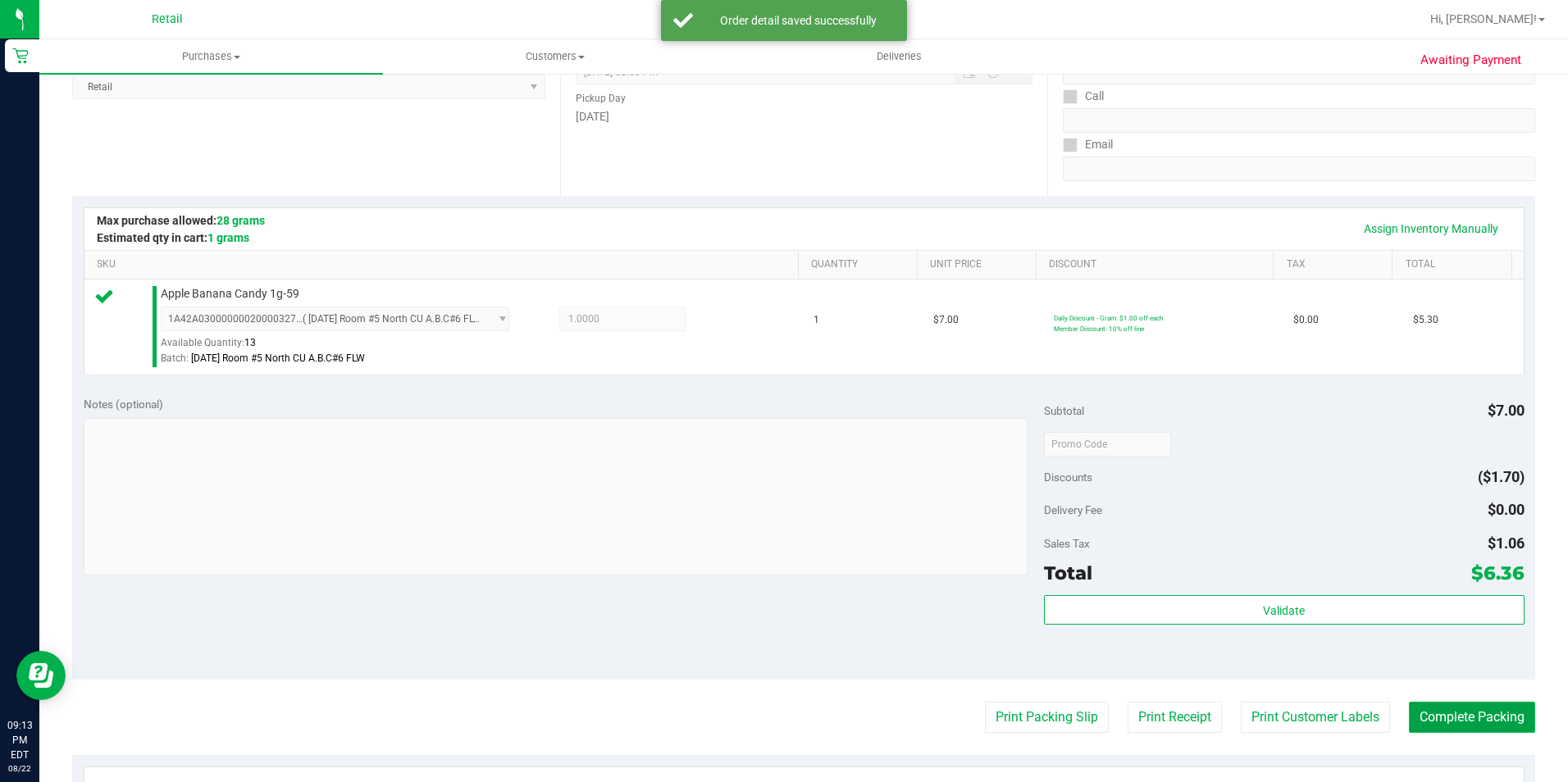
click at [1450, 721] on button "Complete Packing" at bounding box center [1471, 717] width 126 height 32
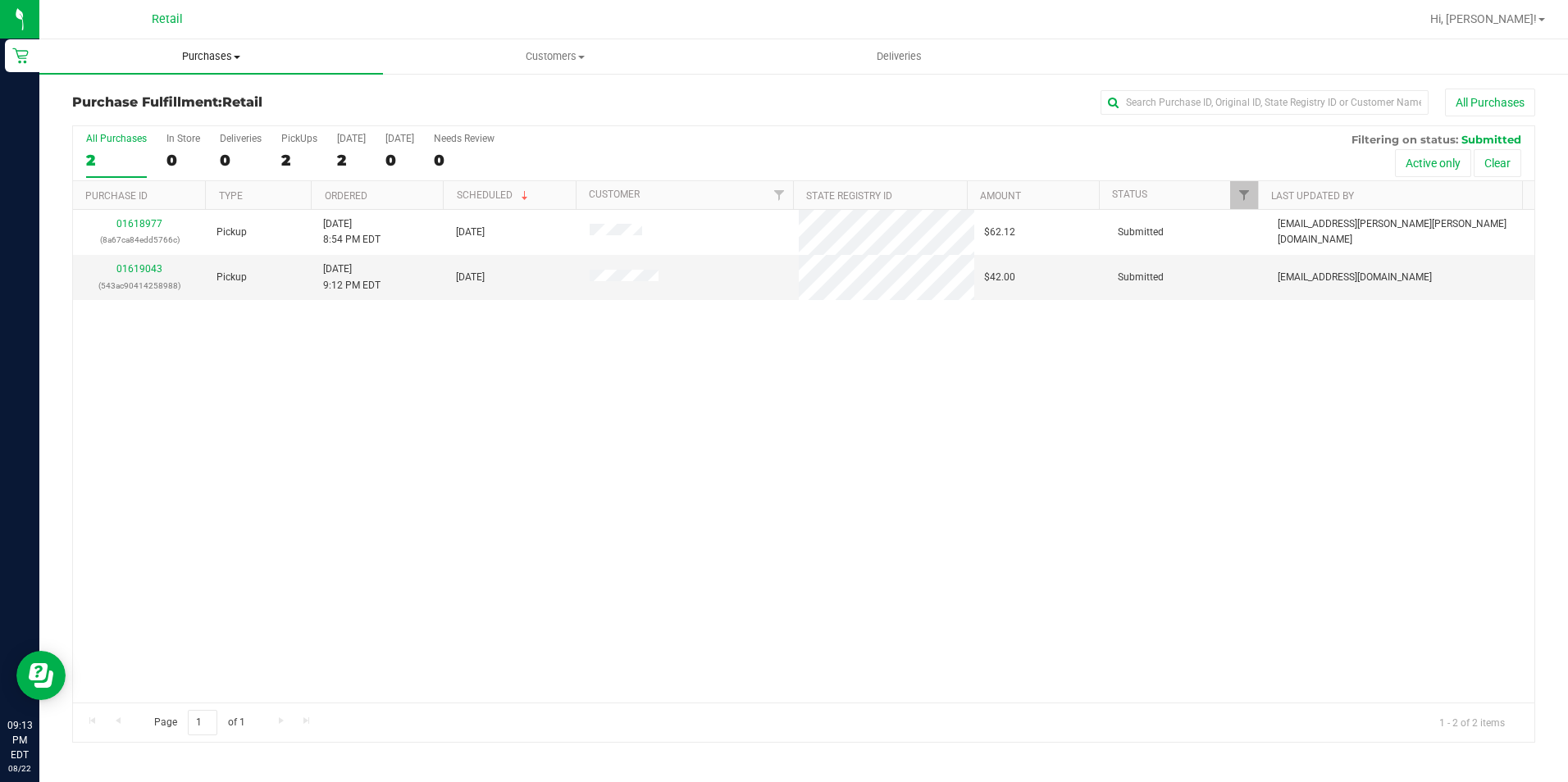
click at [209, 53] on span "Purchases" at bounding box center [211, 57] width 344 height 14
click at [226, 98] on li "Summary of purchases" at bounding box center [211, 99] width 344 height 20
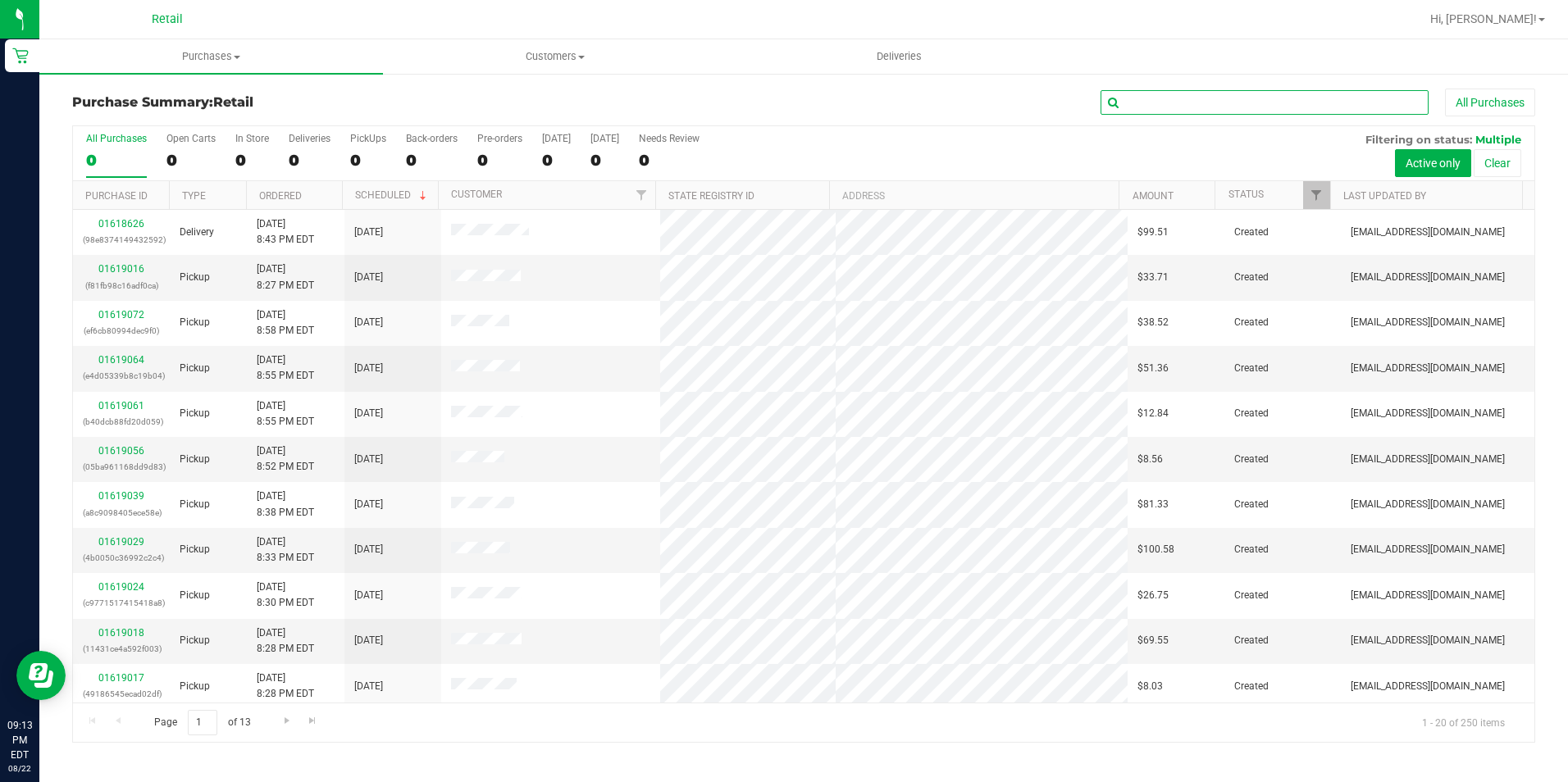
click at [1128, 97] on input "text" at bounding box center [1265, 102] width 328 height 24
click at [115, 631] on link "01619018" at bounding box center [121, 632] width 46 height 12
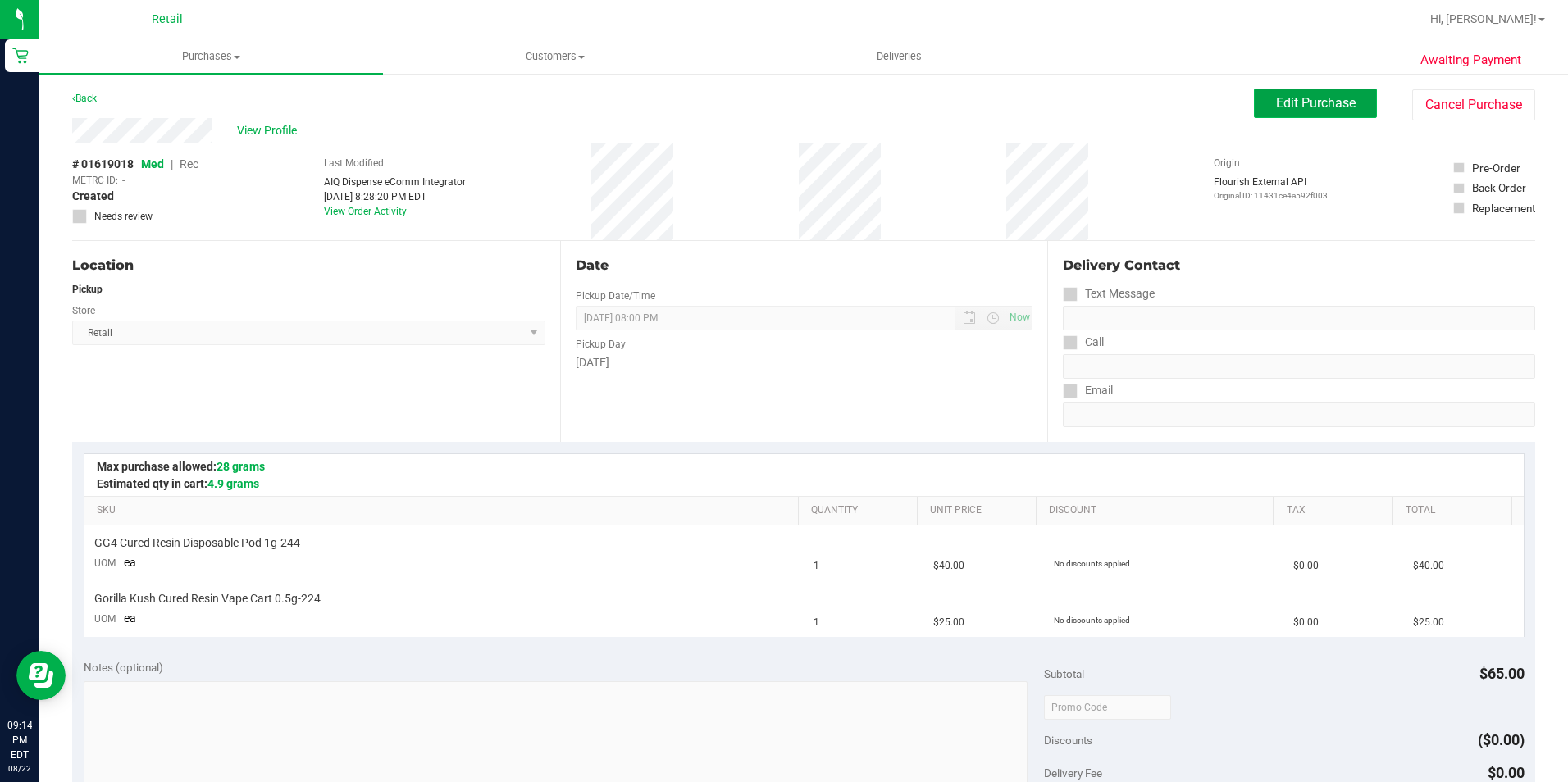
click at [1296, 112] on button "Edit Purchase" at bounding box center [1315, 103] width 123 height 30
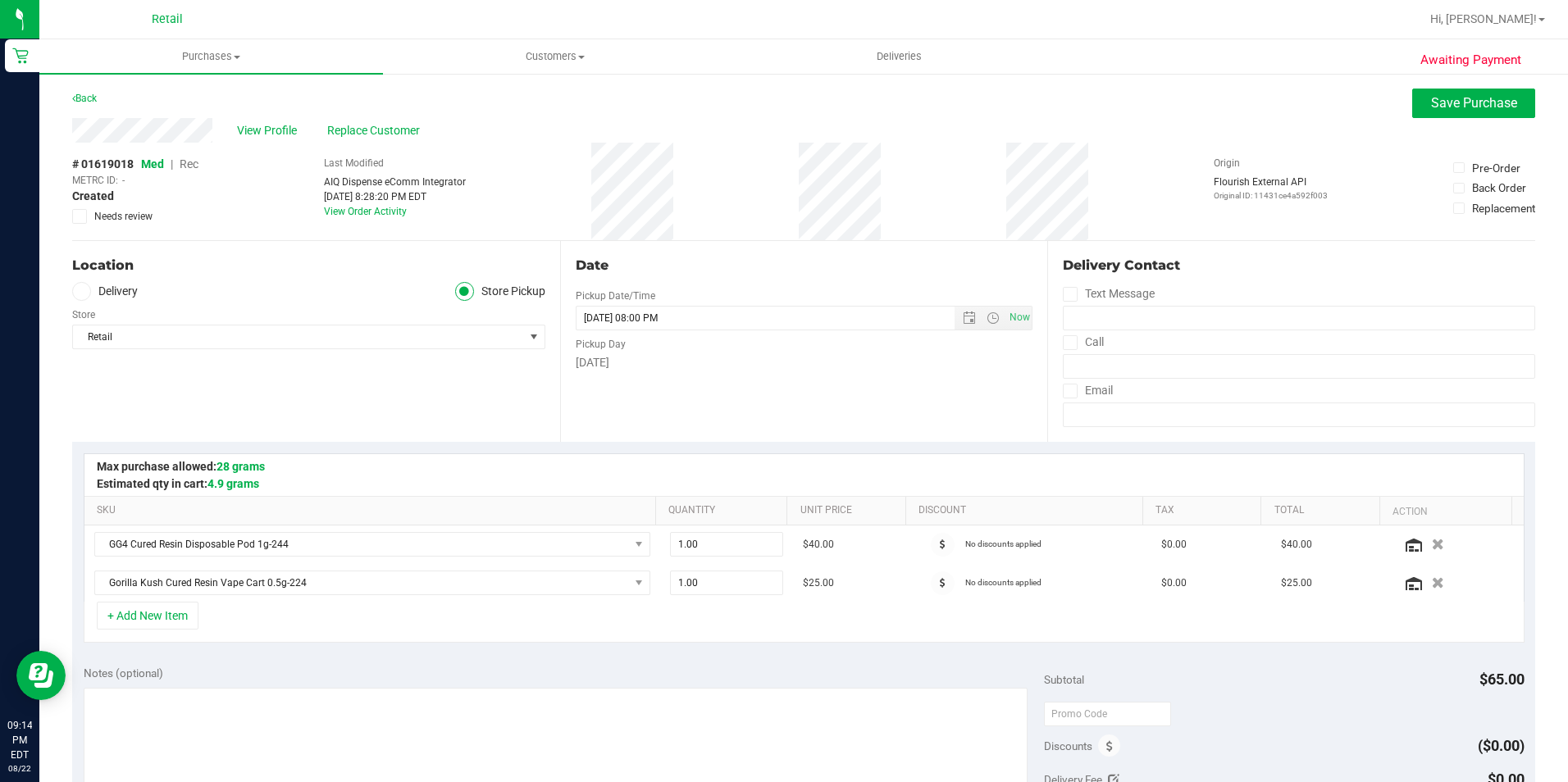
click at [186, 162] on span "Rec" at bounding box center [189, 164] width 19 height 14
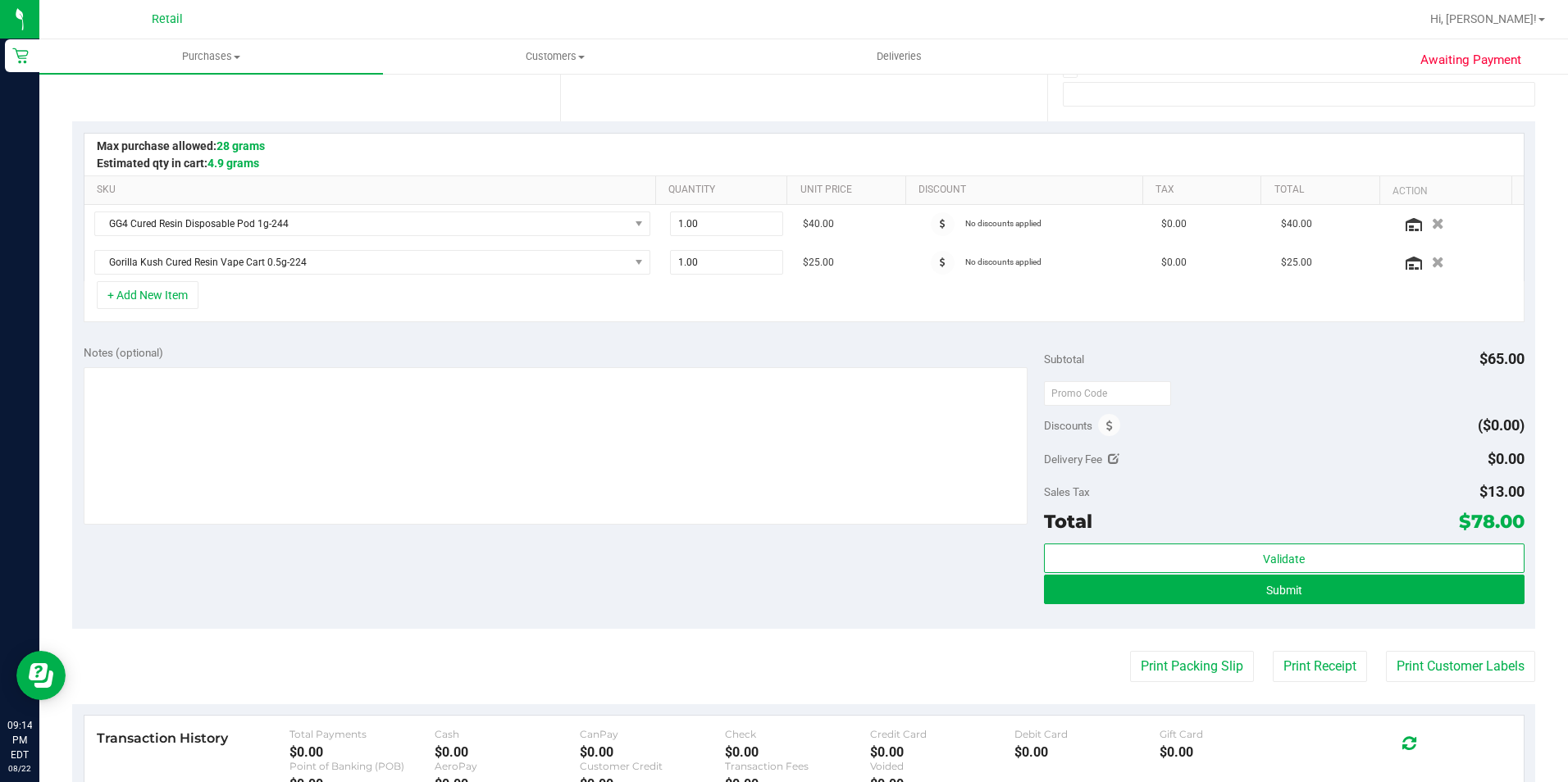
scroll to position [328, 0]
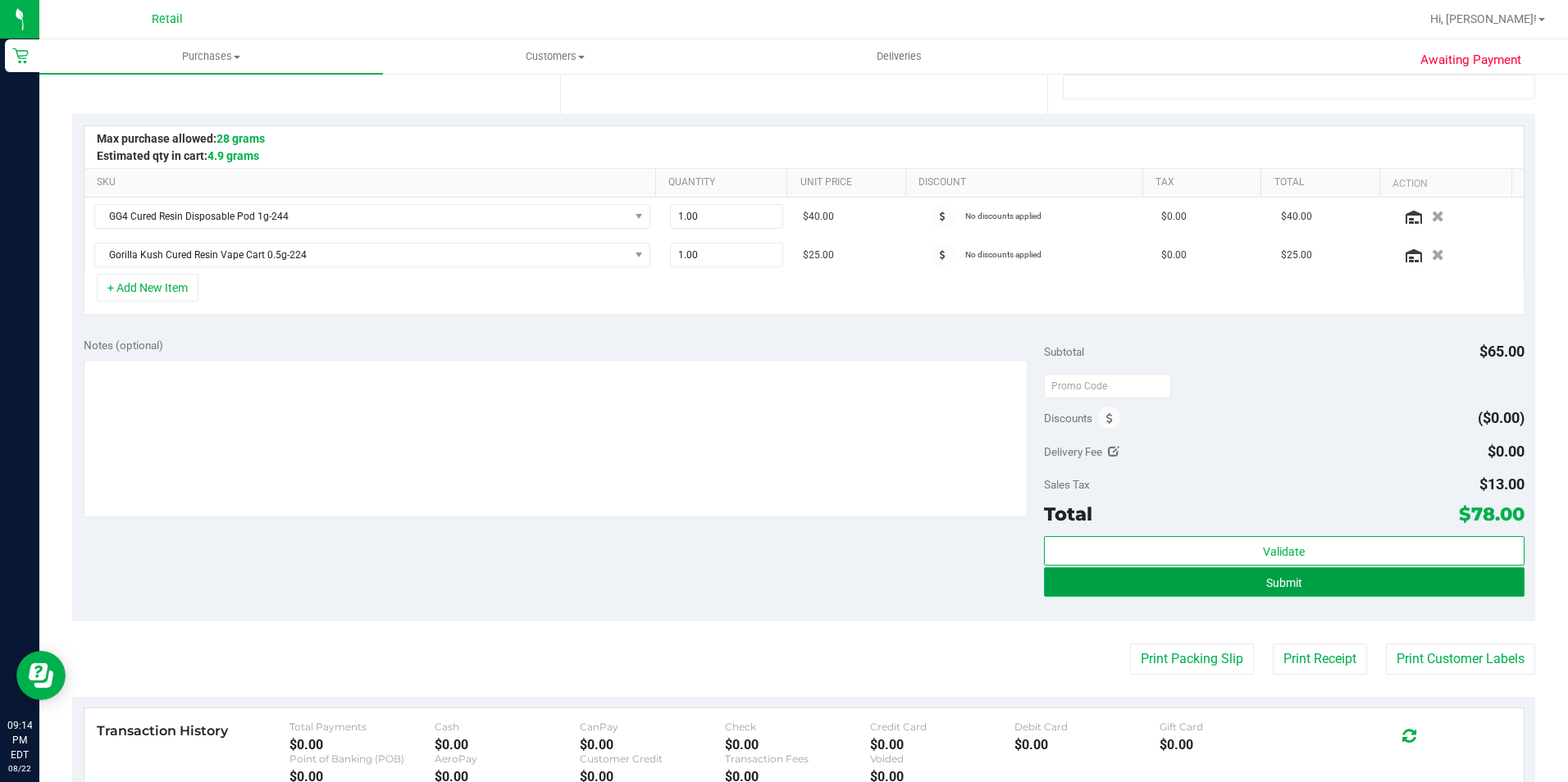
click at [1266, 583] on span "Submit" at bounding box center [1284, 583] width 36 height 14
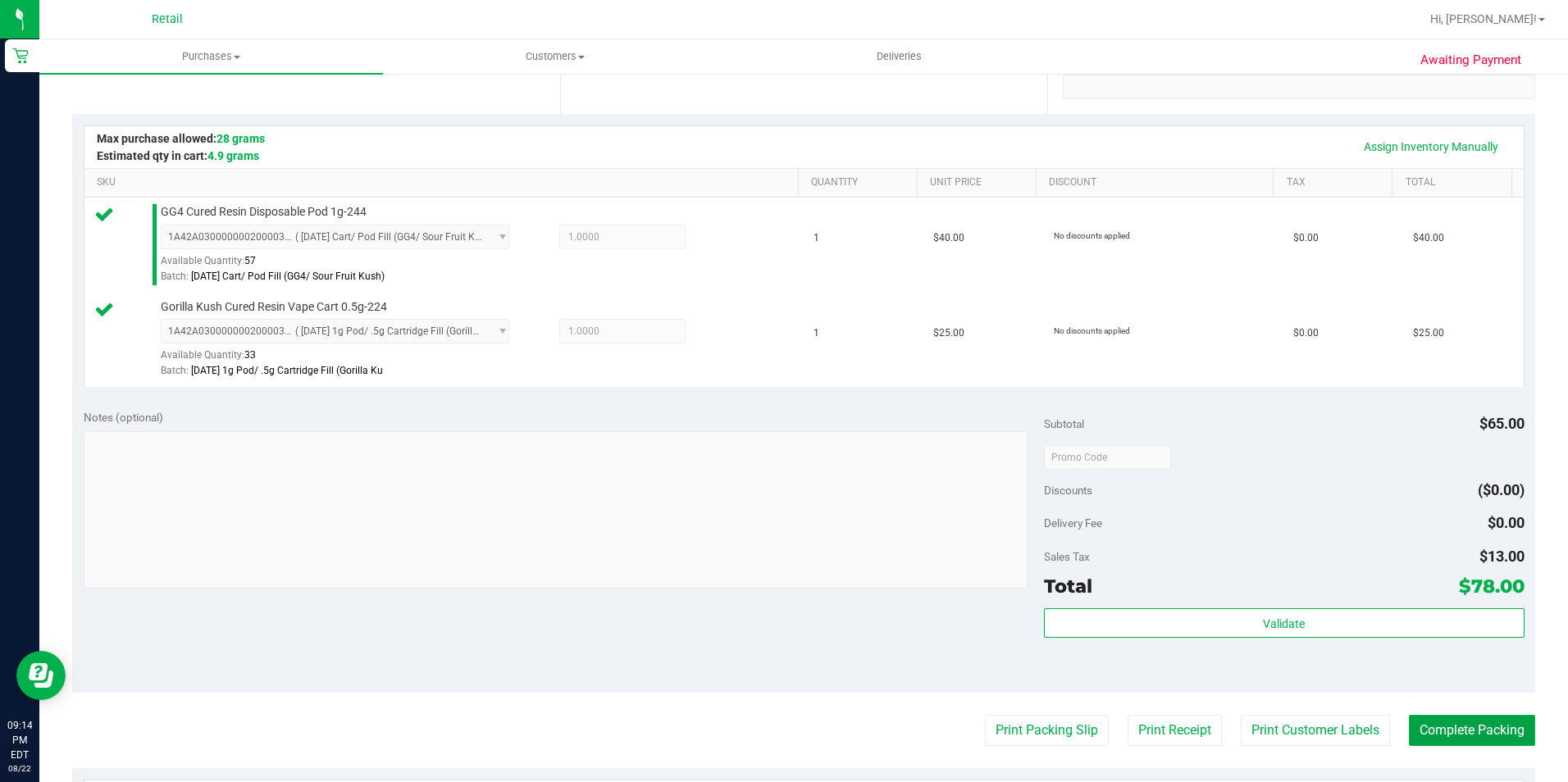
click at [1454, 723] on button "Complete Packing" at bounding box center [1471, 731] width 126 height 32
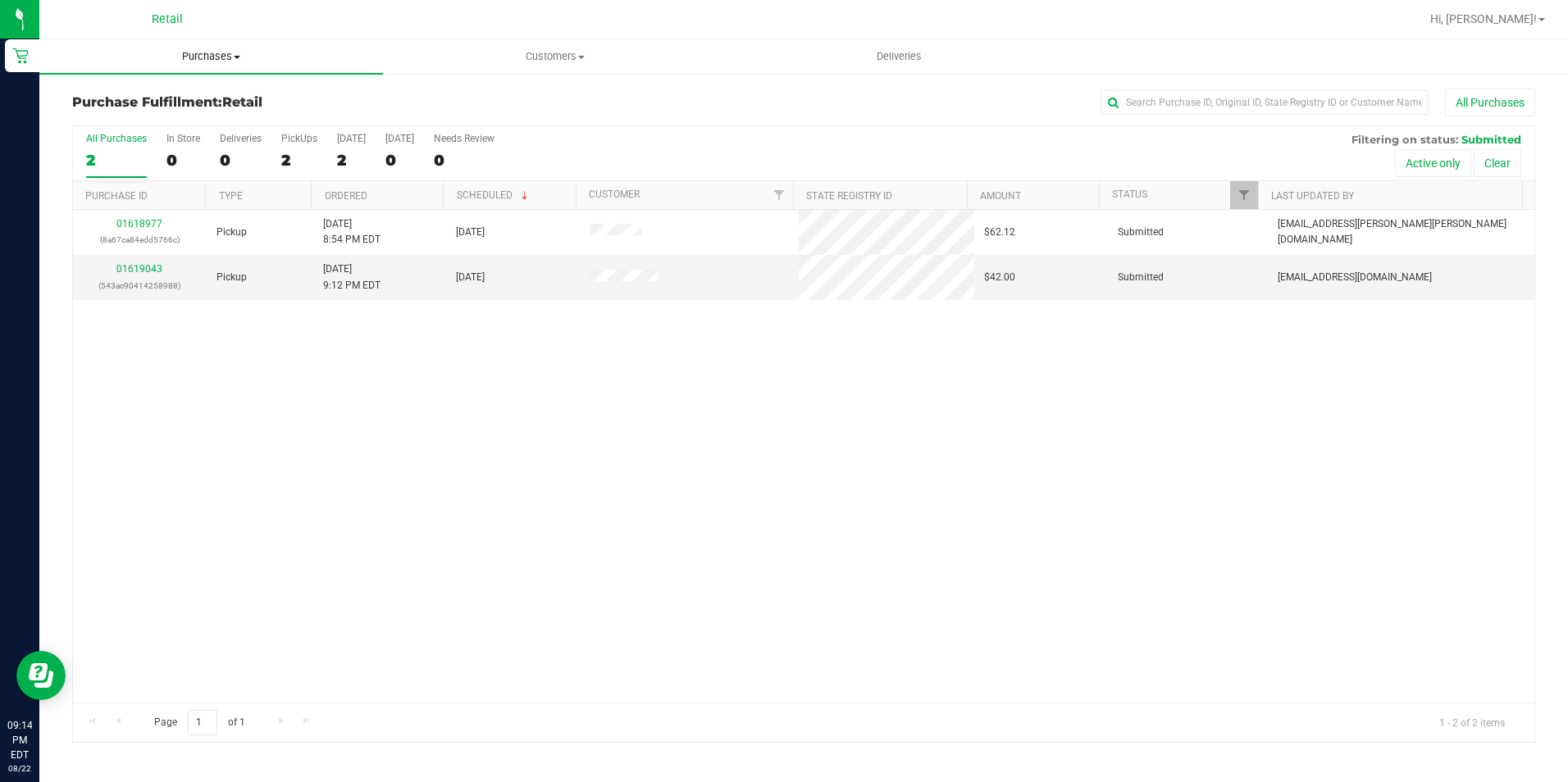
click at [238, 59] on span "Purchases" at bounding box center [211, 57] width 344 height 14
click at [185, 97] on span "Summary of purchases" at bounding box center [124, 98] width 168 height 14
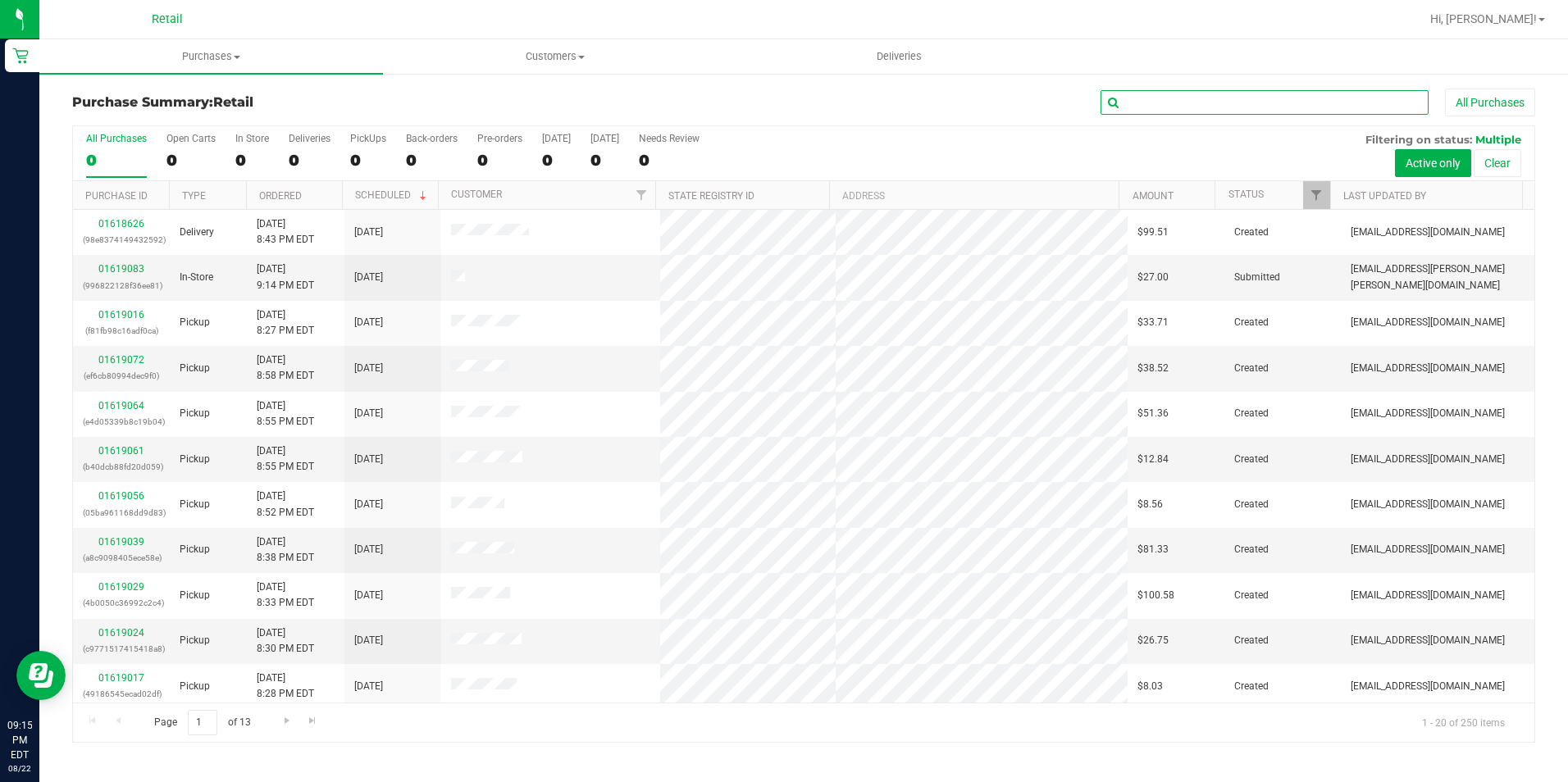
click at [1265, 105] on input "text" at bounding box center [1265, 102] width 328 height 24
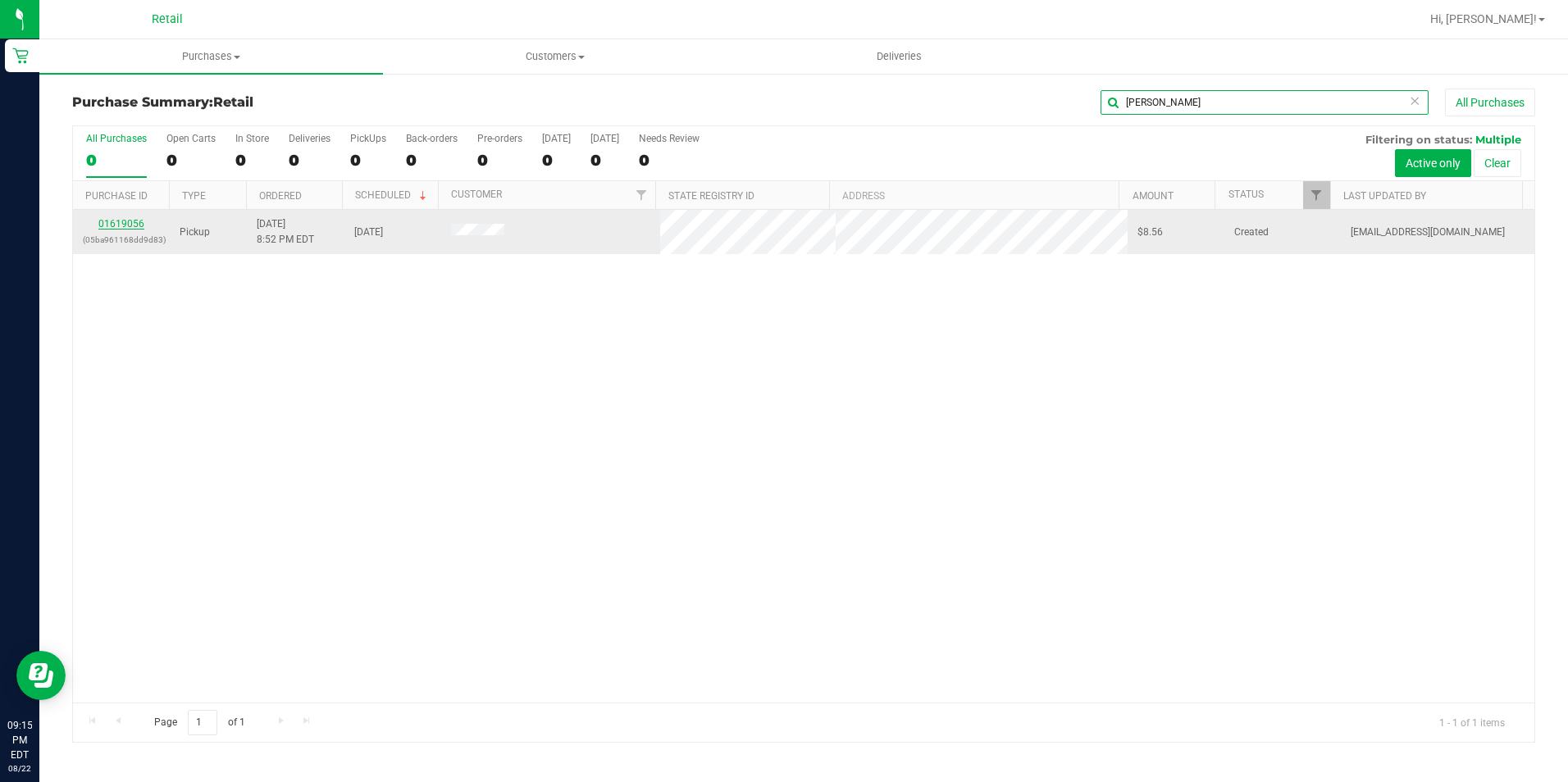
type input "pablo"
click at [115, 220] on link "01619056" at bounding box center [121, 224] width 46 height 12
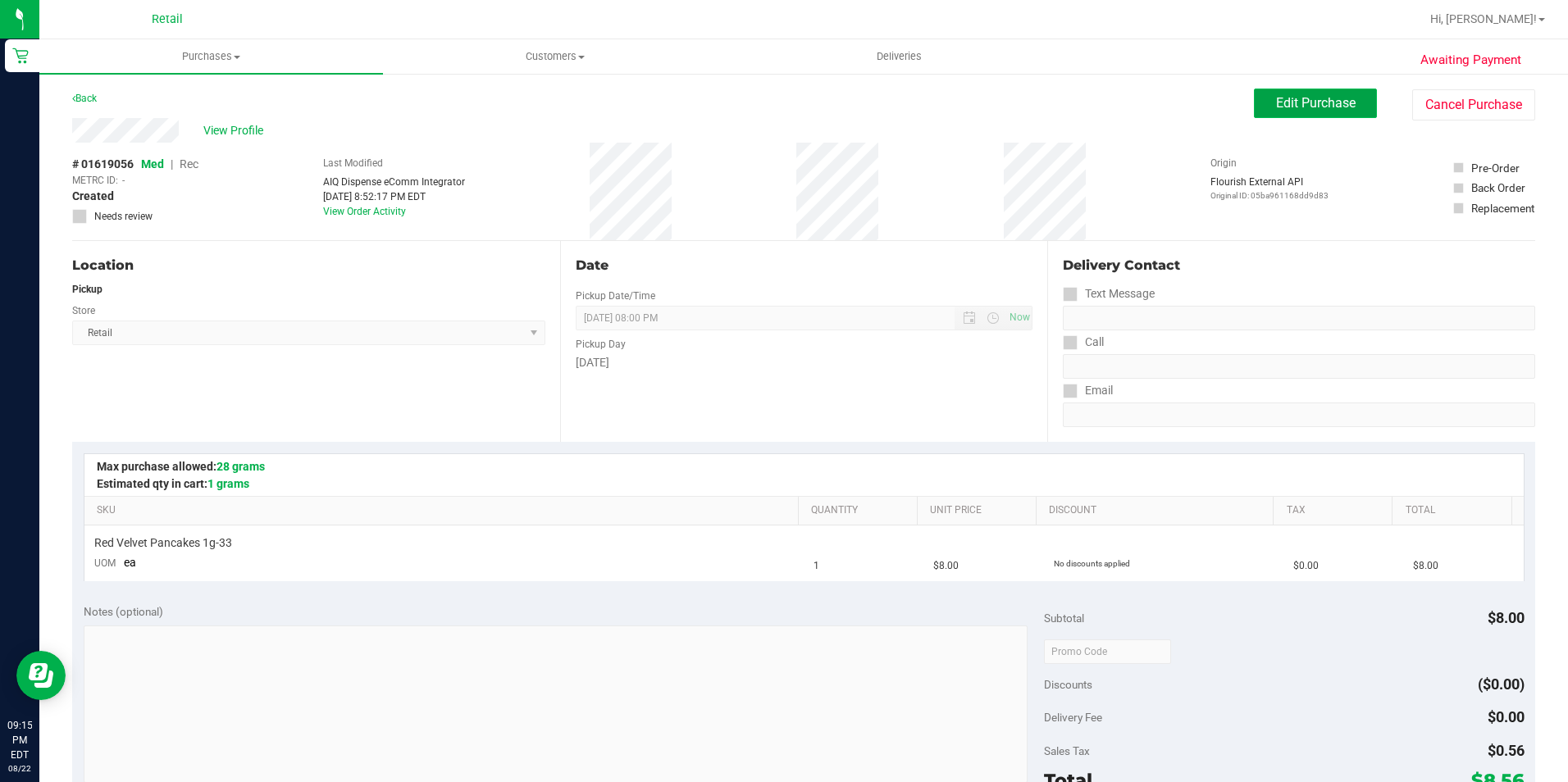
click at [1330, 102] on span "Edit Purchase" at bounding box center [1315, 102] width 79 height 15
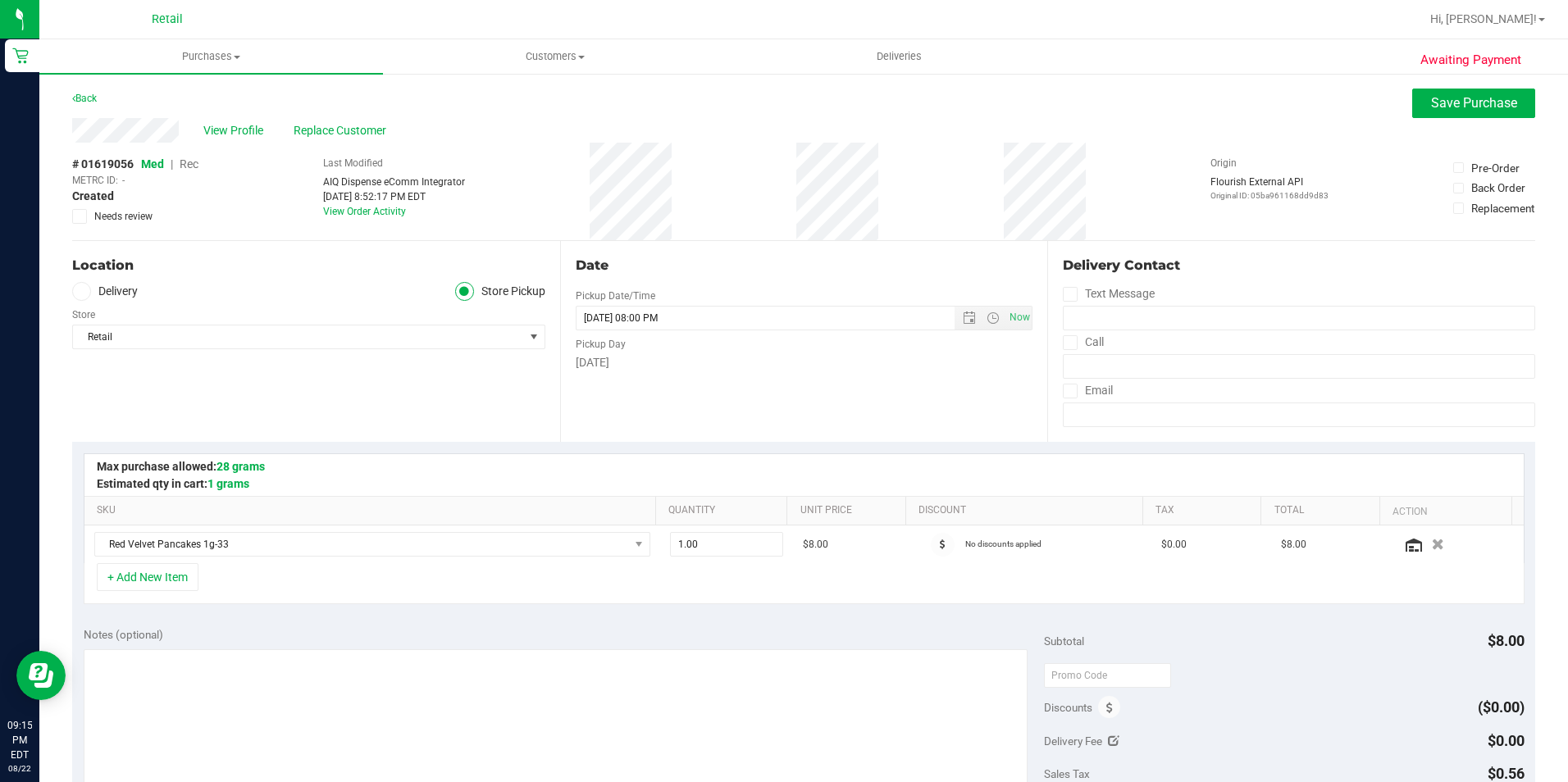
click at [191, 161] on span "Rec" at bounding box center [189, 164] width 19 height 14
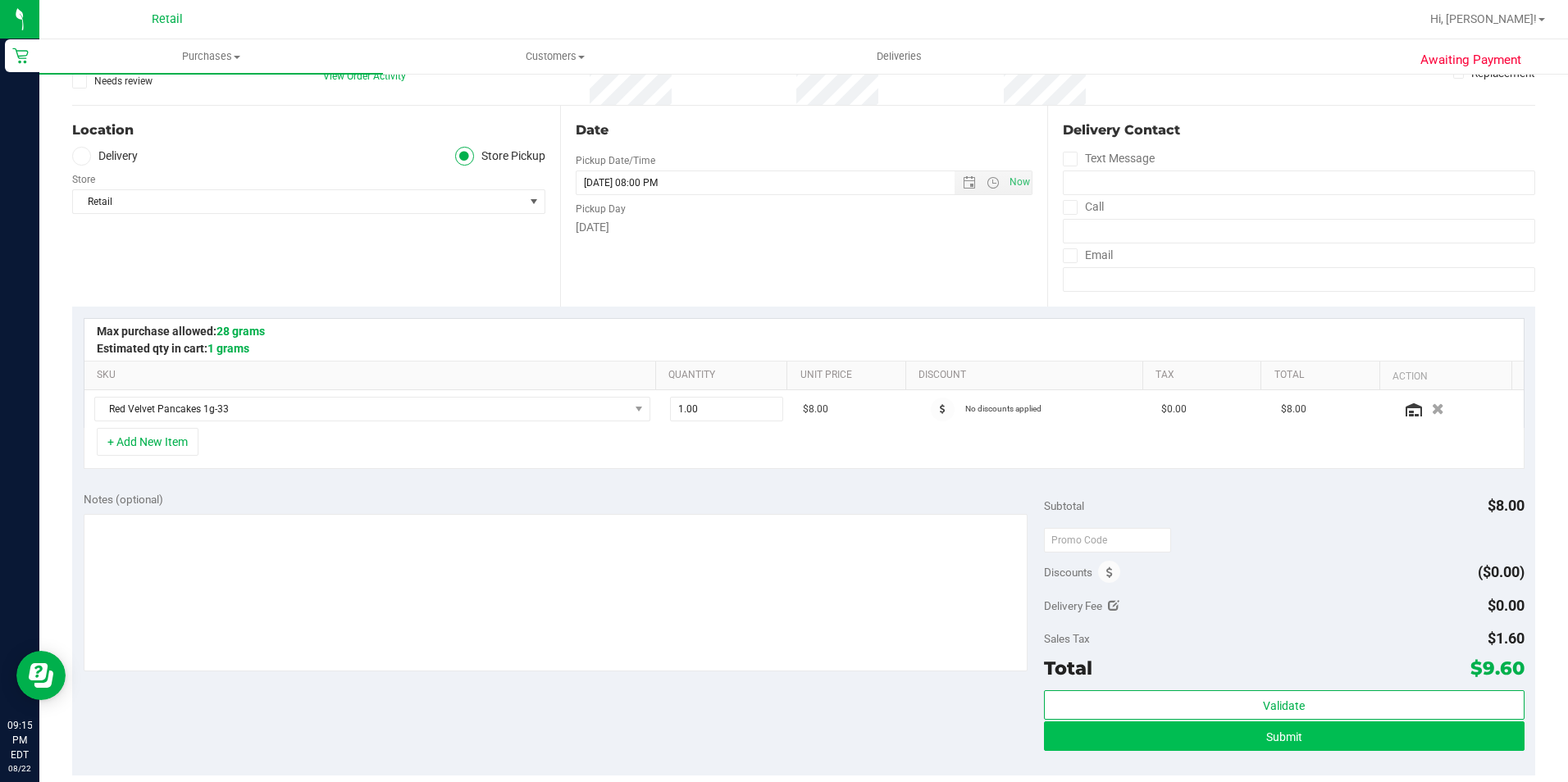
scroll to position [164, 0]
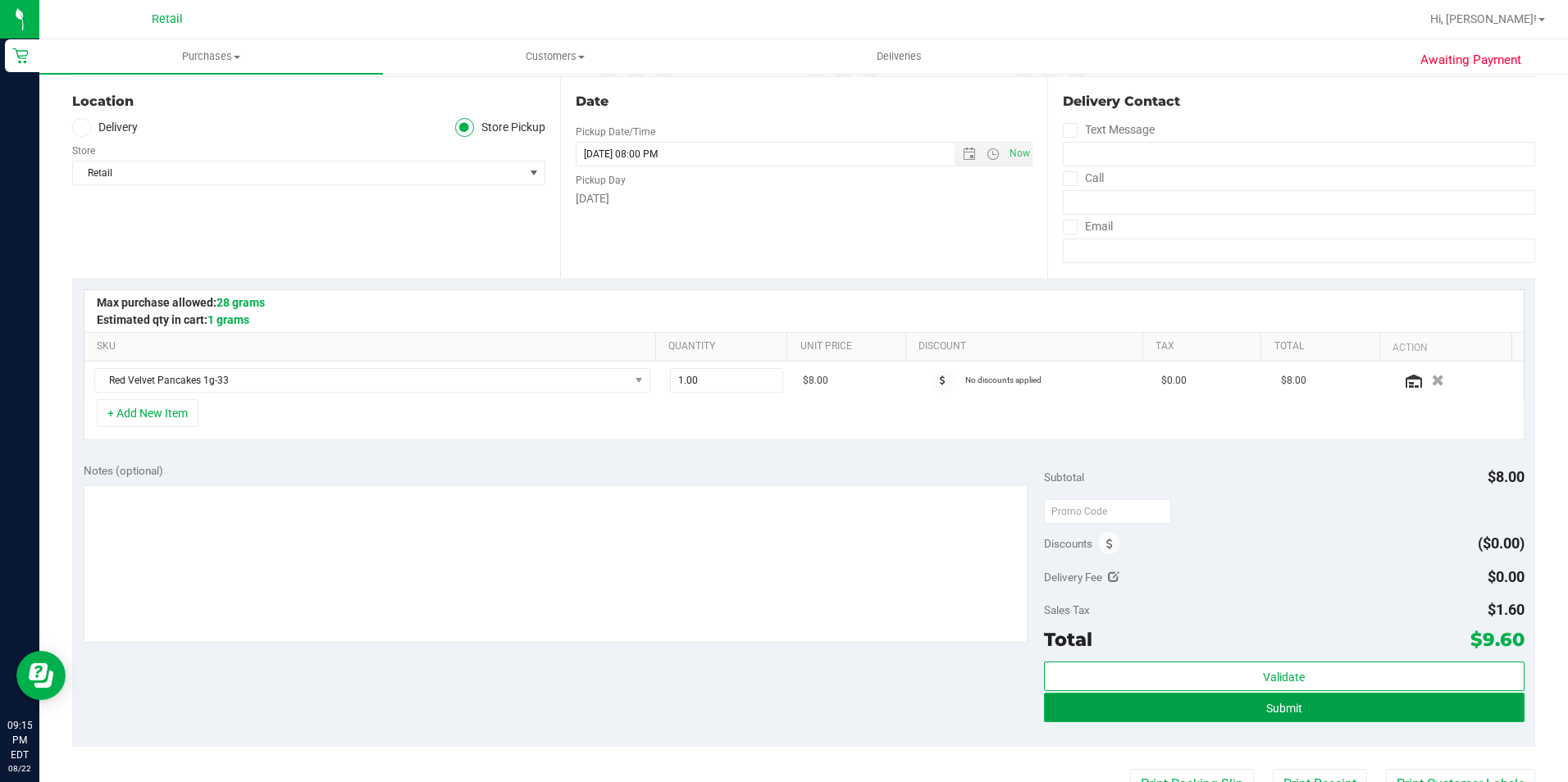
click at [1289, 698] on button "Submit" at bounding box center [1284, 707] width 481 height 30
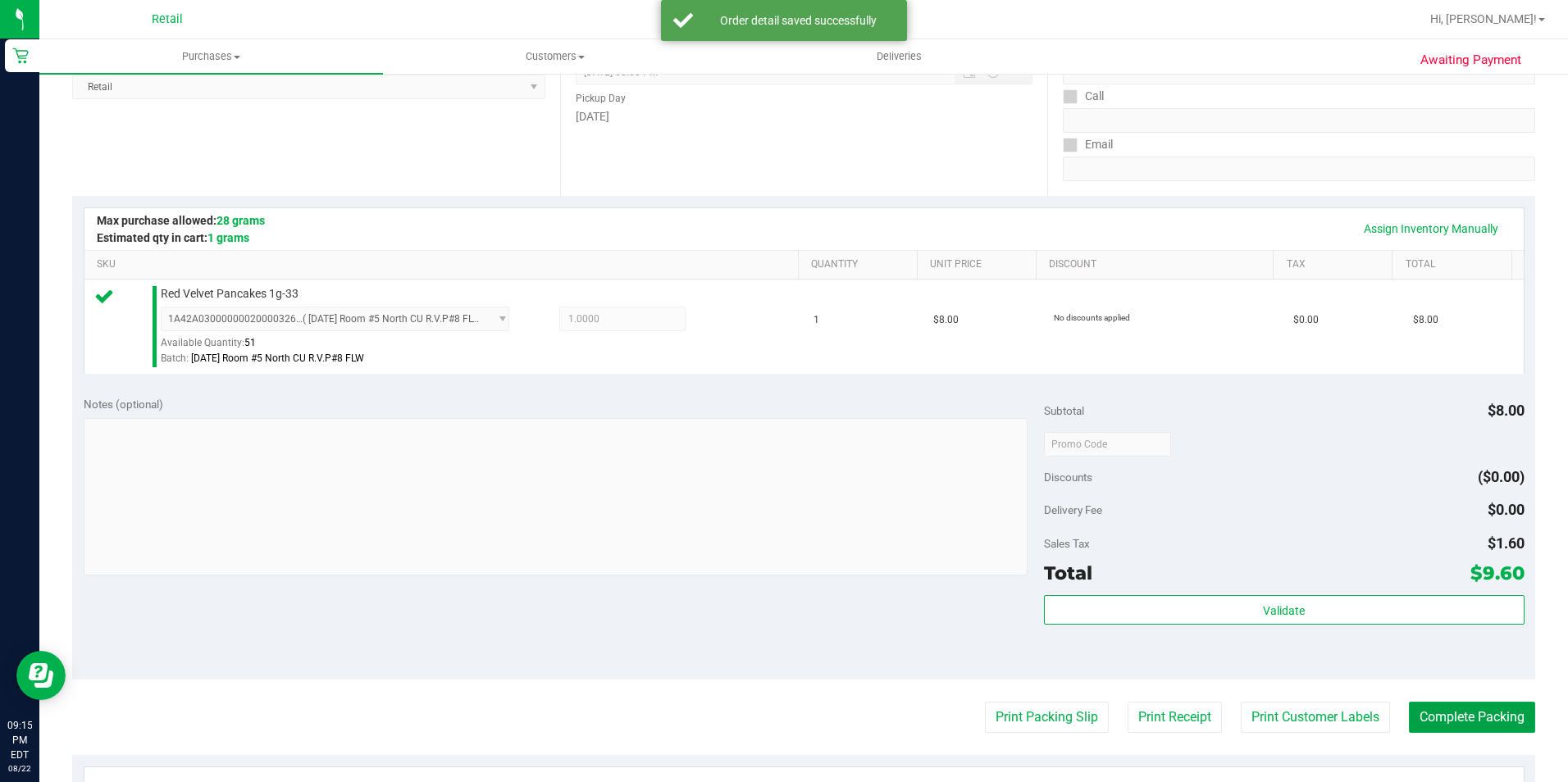
click at [1443, 714] on button "Complete Packing" at bounding box center [1471, 717] width 126 height 32
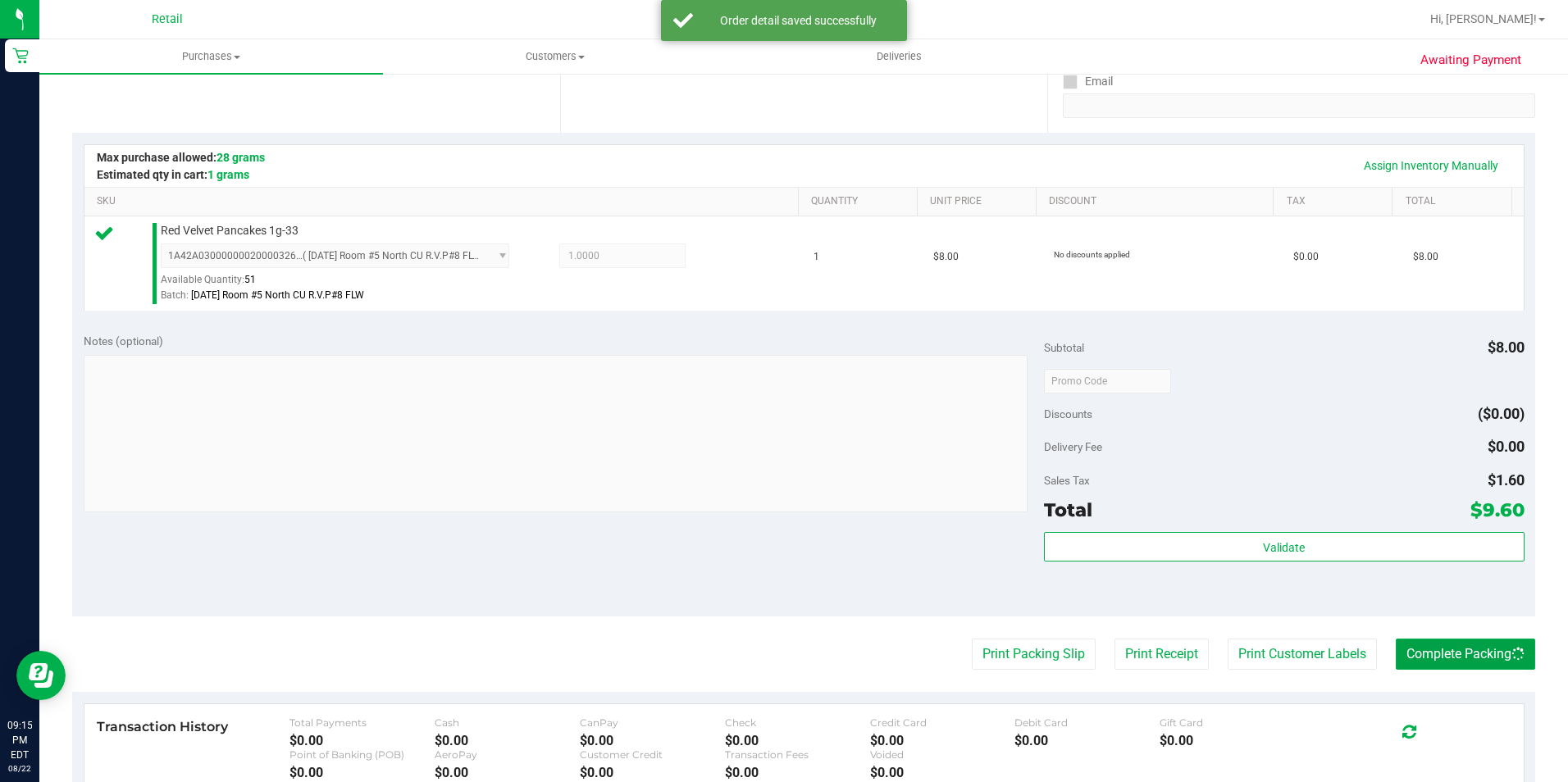
scroll to position [328, 0]
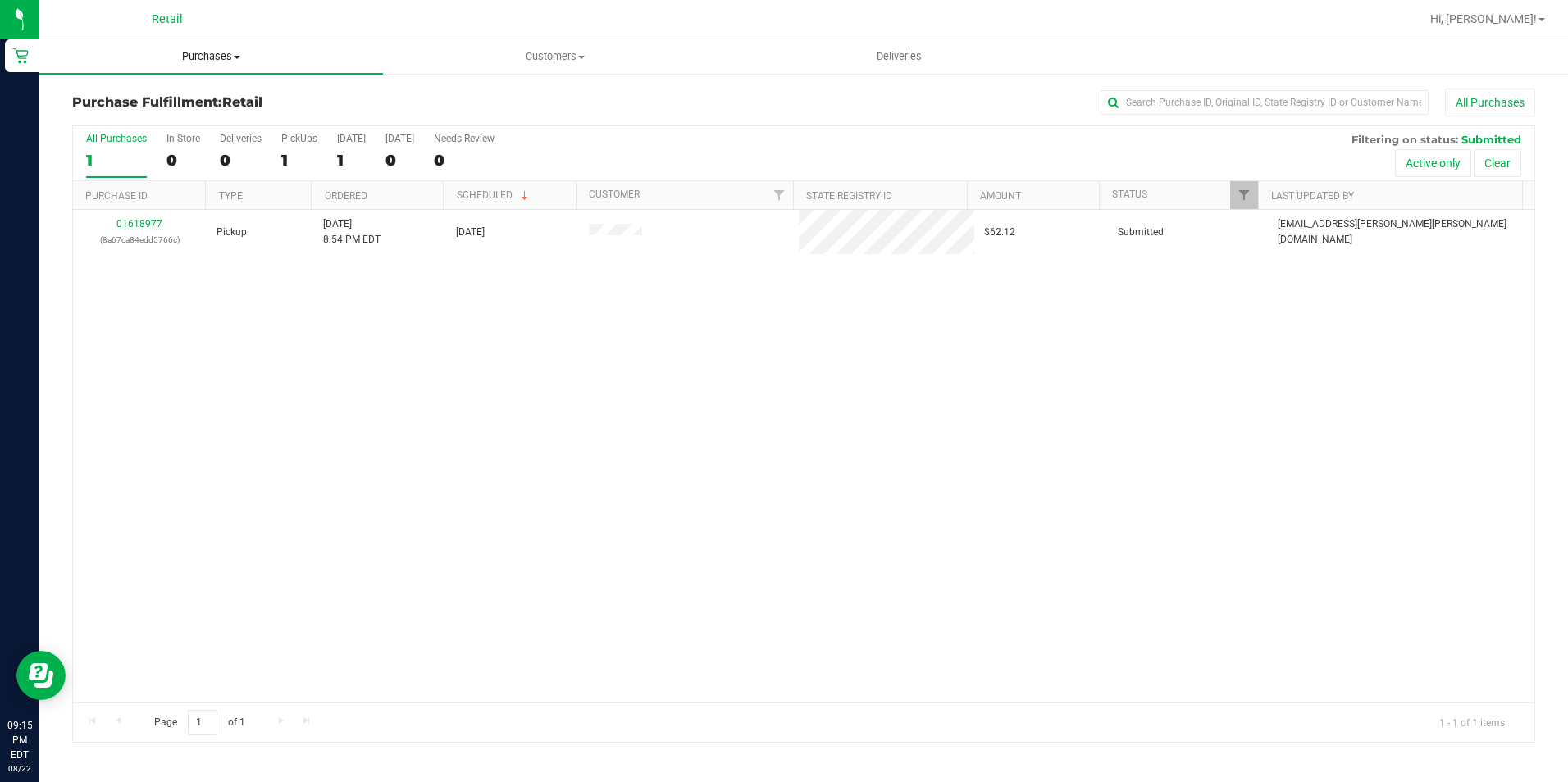
click at [212, 67] on uib-tab-heading "Purchases Summary of purchases Fulfillment All purchases" at bounding box center [211, 57] width 344 height 34
click at [161, 106] on li "Summary of purchases" at bounding box center [211, 99] width 344 height 20
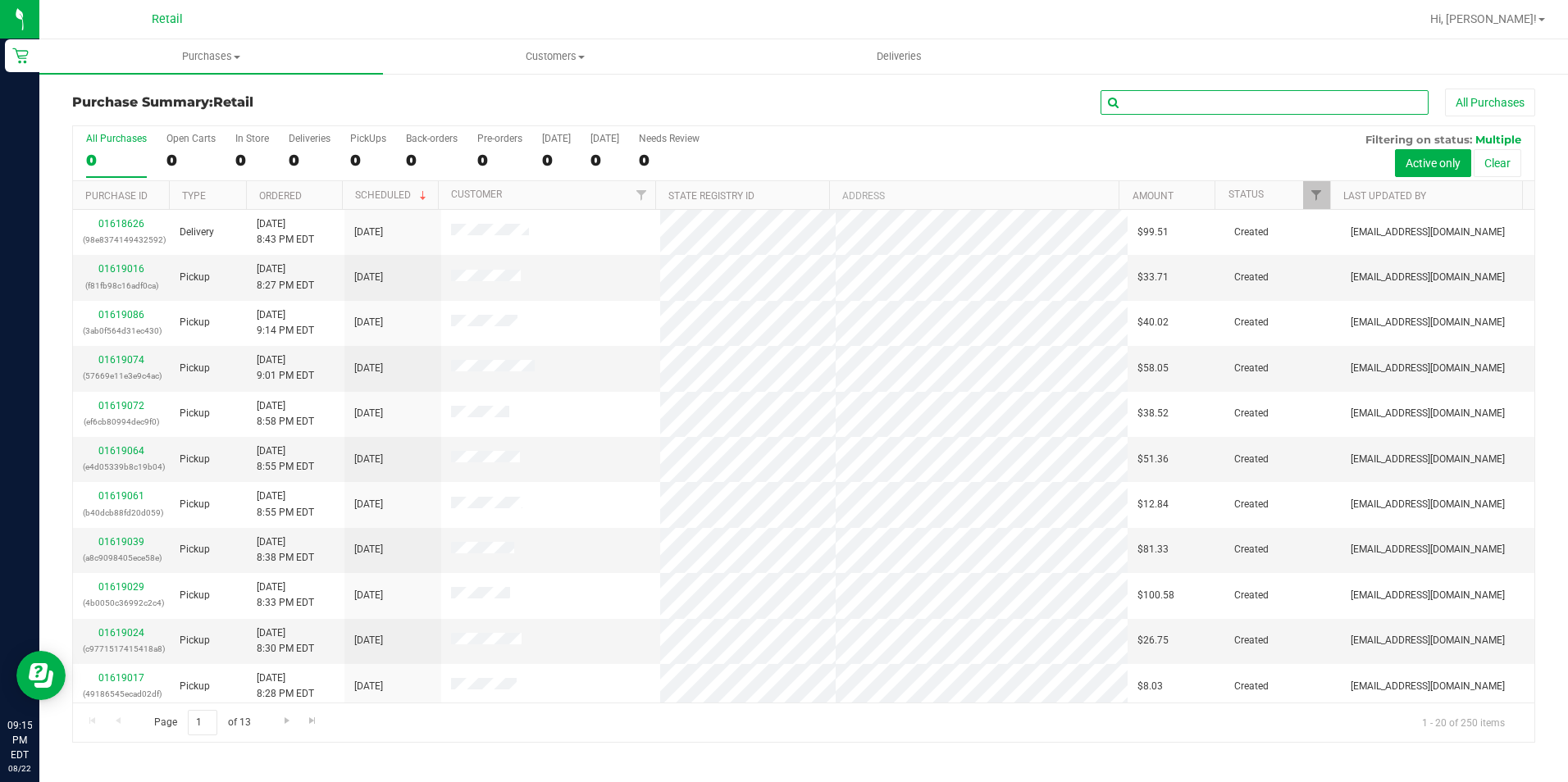
click at [1130, 93] on input "text" at bounding box center [1265, 102] width 328 height 24
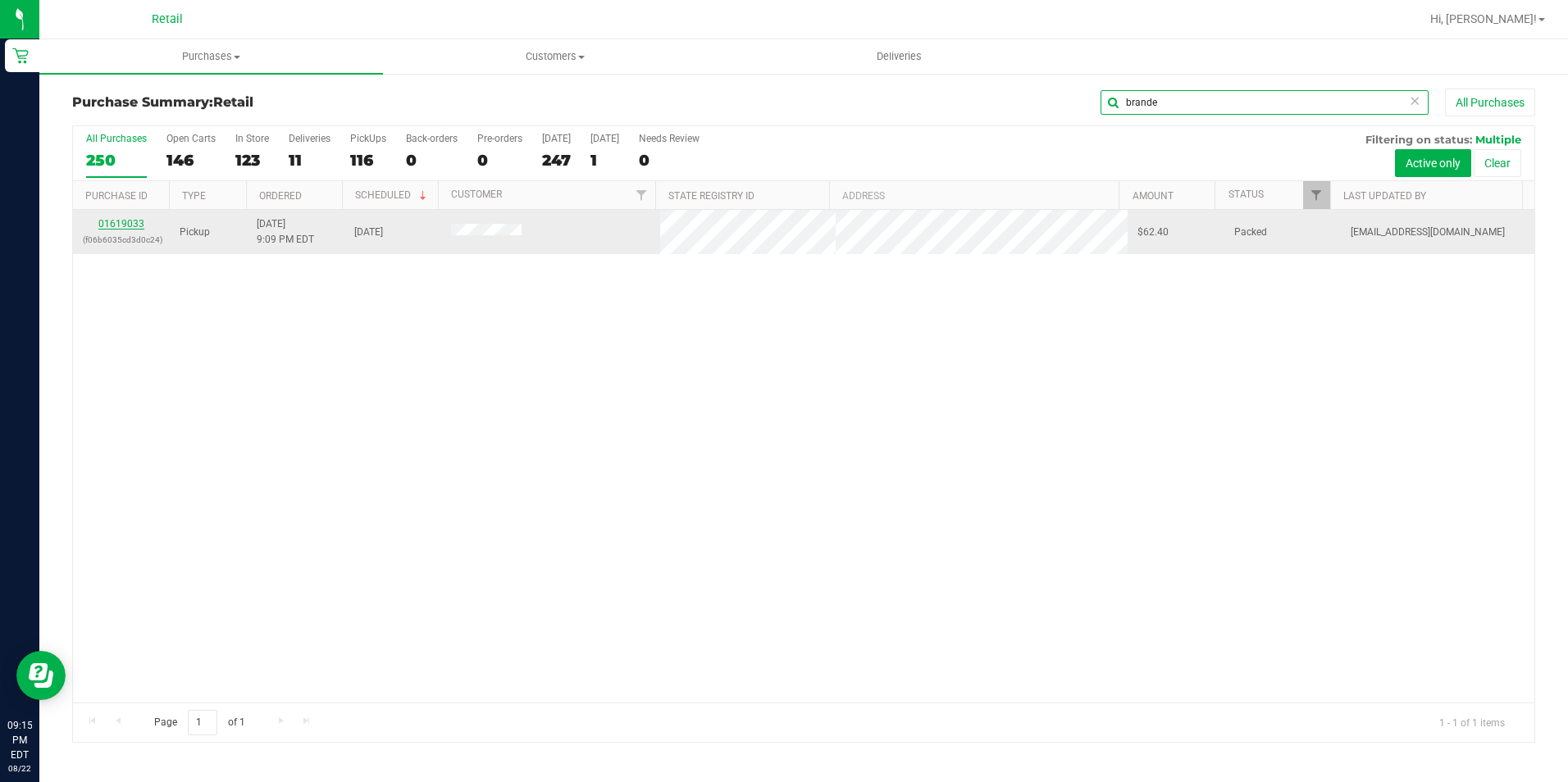
type input "brande"
click at [133, 218] on link "01619033" at bounding box center [121, 224] width 46 height 12
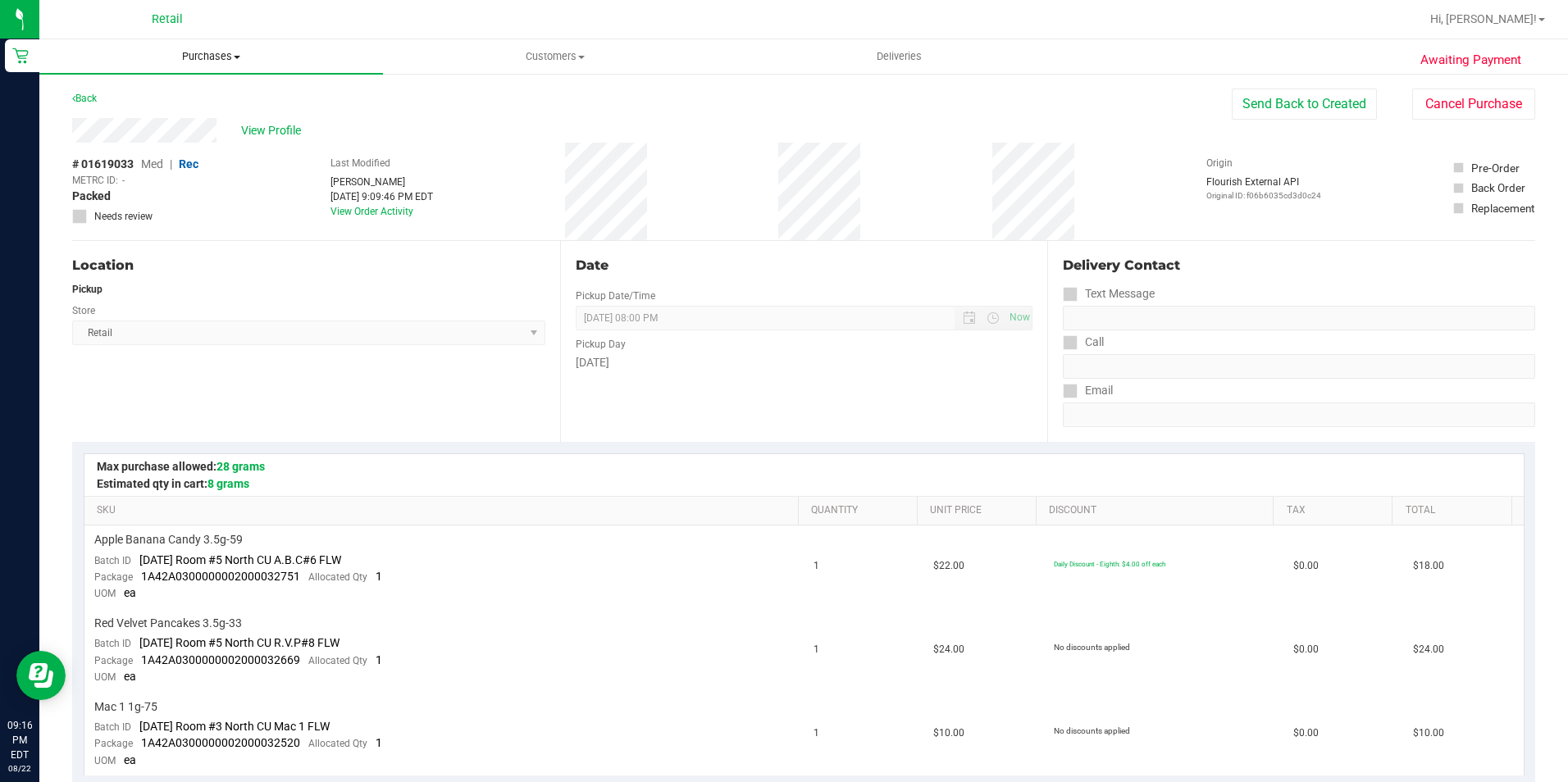
click at [208, 61] on span "Purchases" at bounding box center [211, 57] width 344 height 14
click at [168, 104] on span "Summary of purchases" at bounding box center [124, 98] width 168 height 14
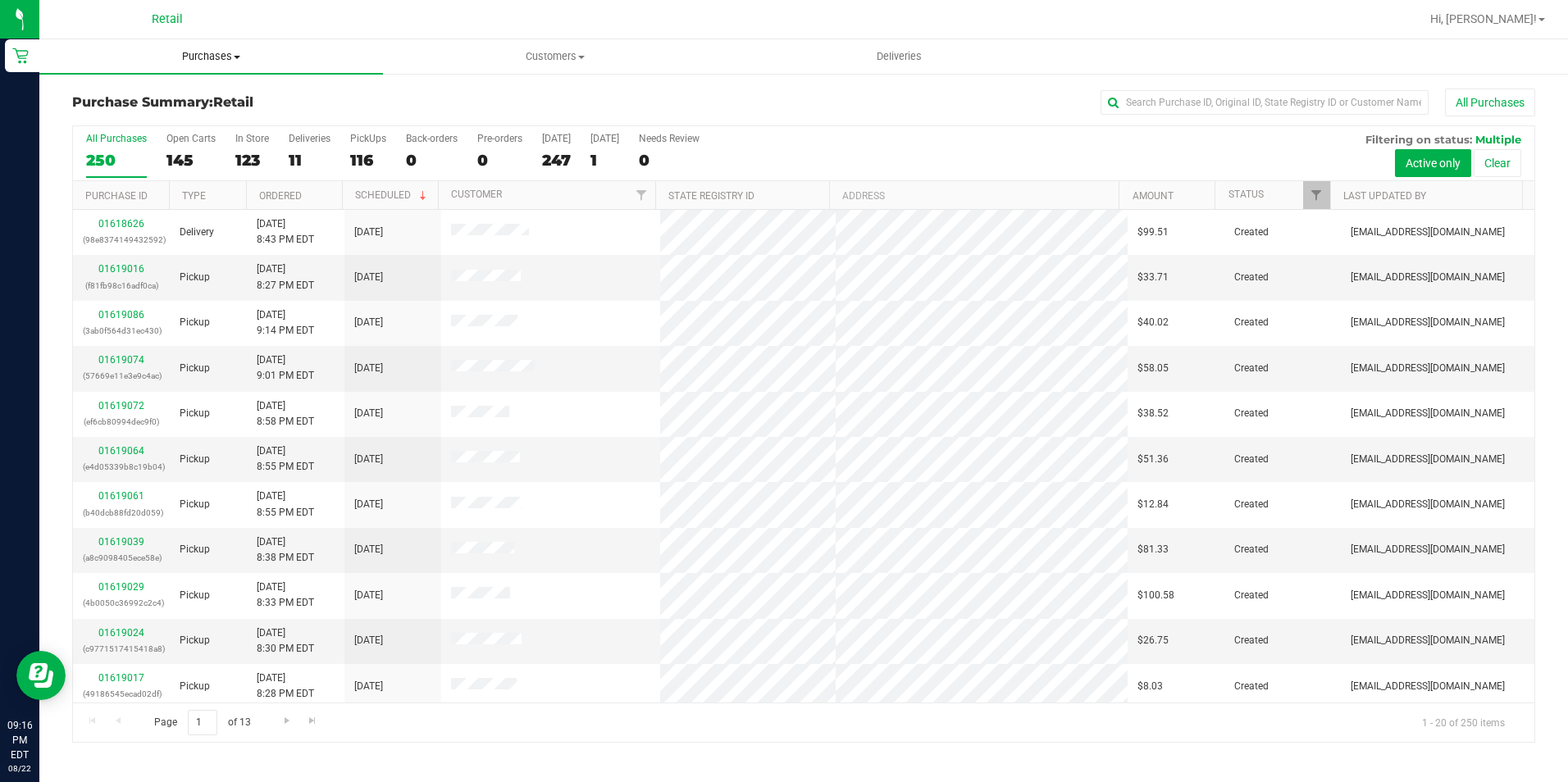
click at [195, 67] on uib-tab-heading "Purchases Summary of purchases Fulfillment All purchases" at bounding box center [211, 57] width 344 height 34
click at [1246, 97] on input "text" at bounding box center [1265, 102] width 328 height 24
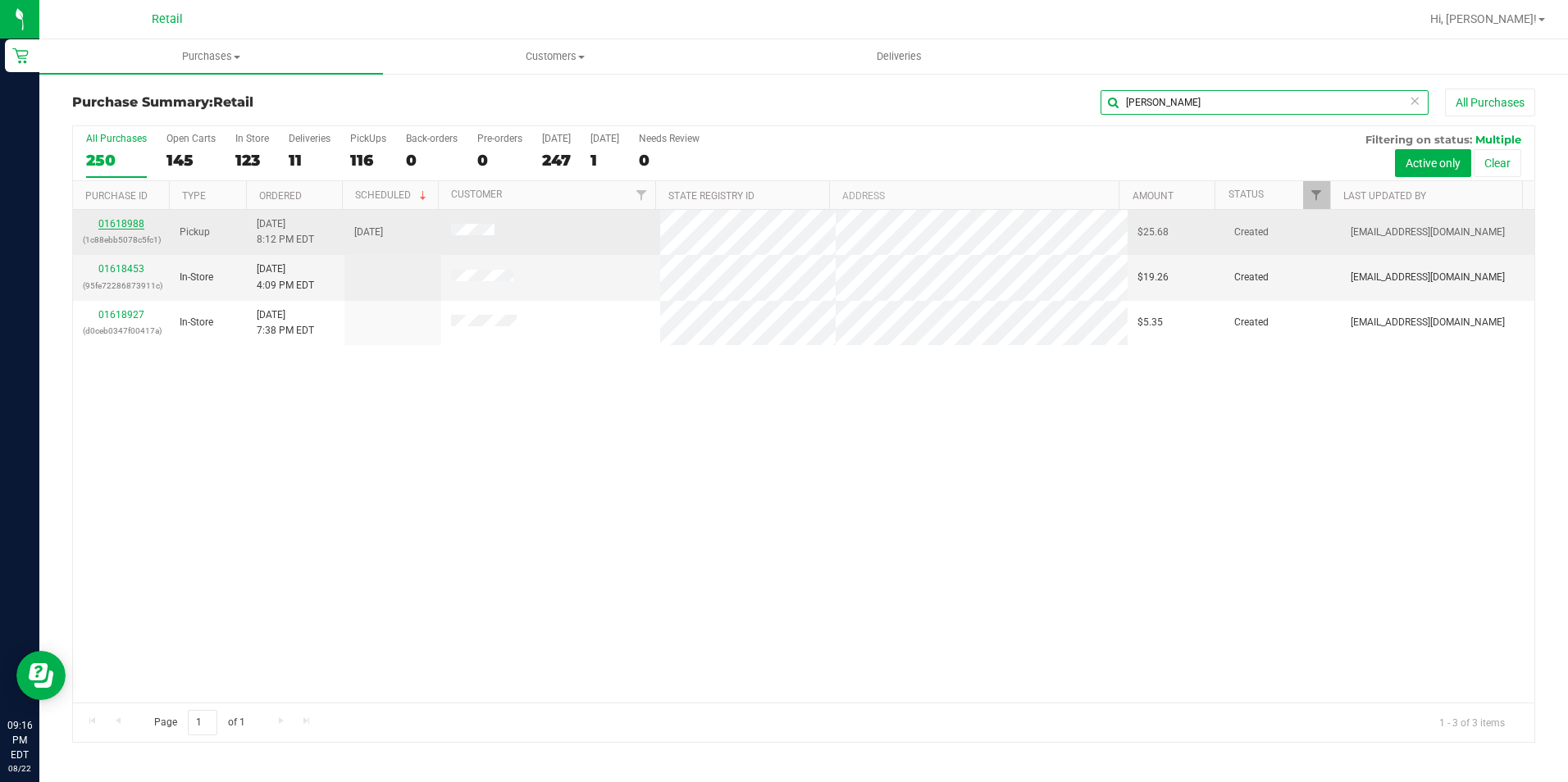
type input "henry"
click at [131, 228] on link "01618988" at bounding box center [121, 224] width 46 height 12
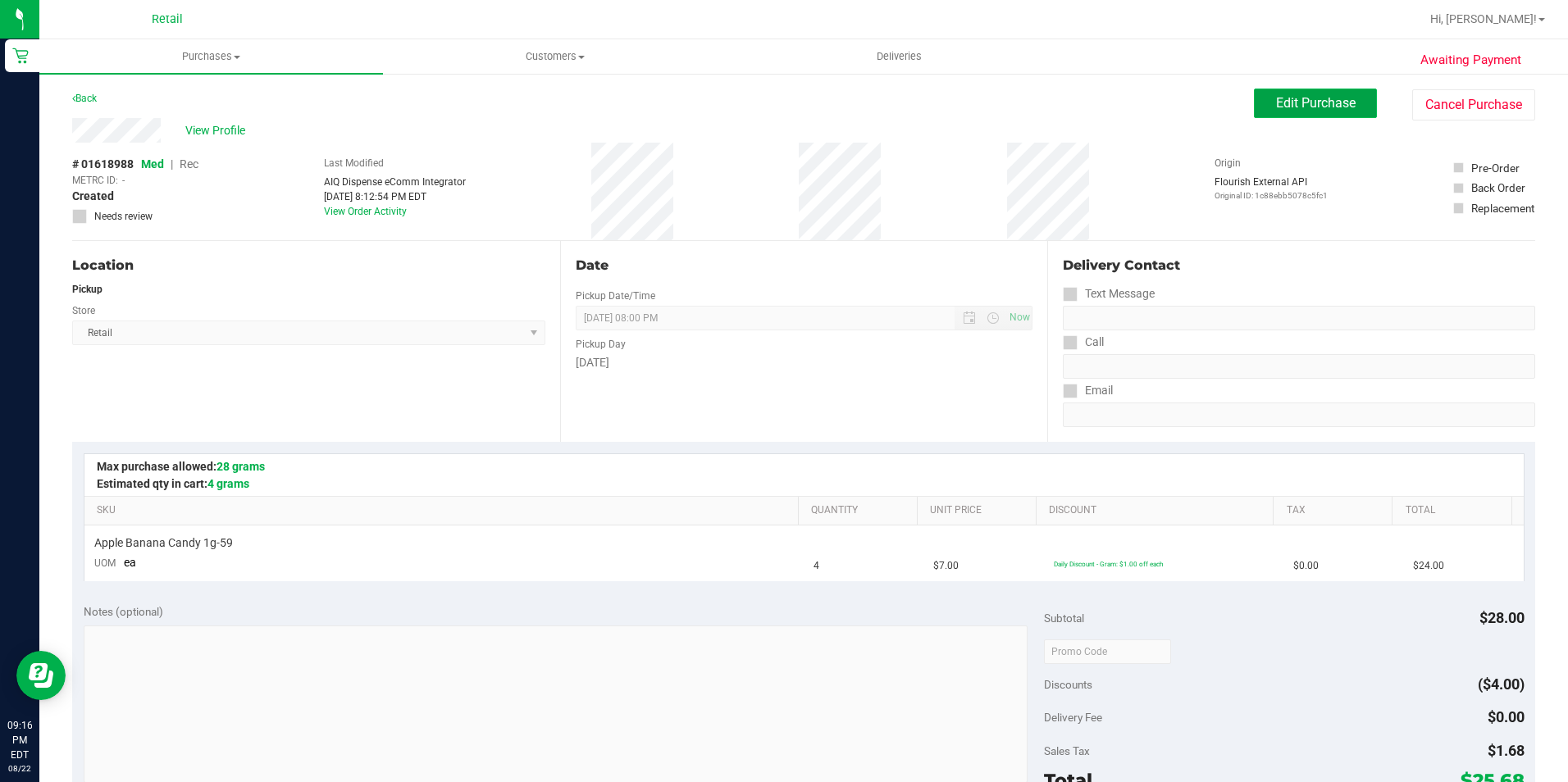
click at [1291, 105] on span "Edit Purchase" at bounding box center [1315, 102] width 79 height 15
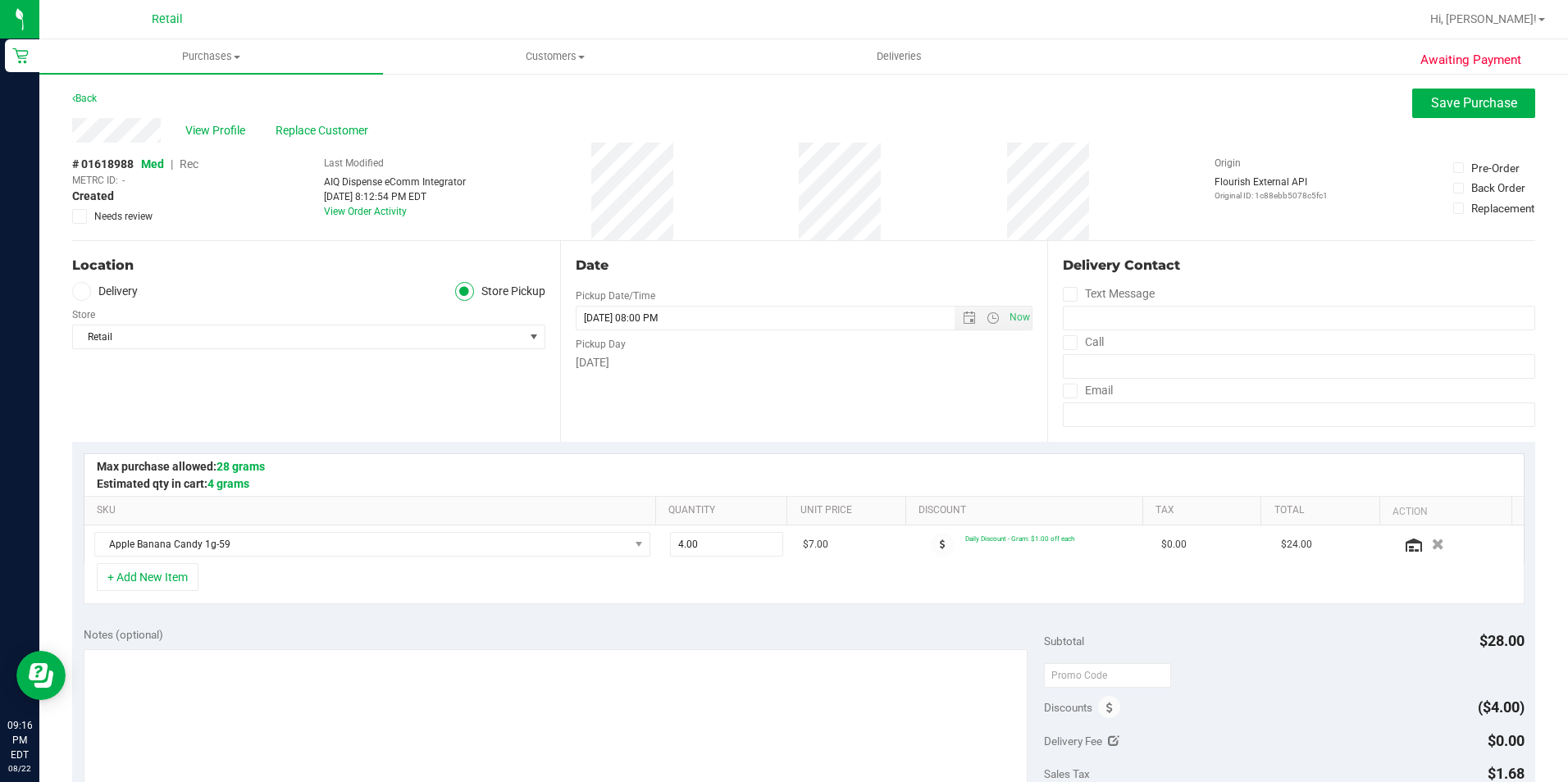
click at [195, 158] on span "Rec" at bounding box center [189, 164] width 19 height 14
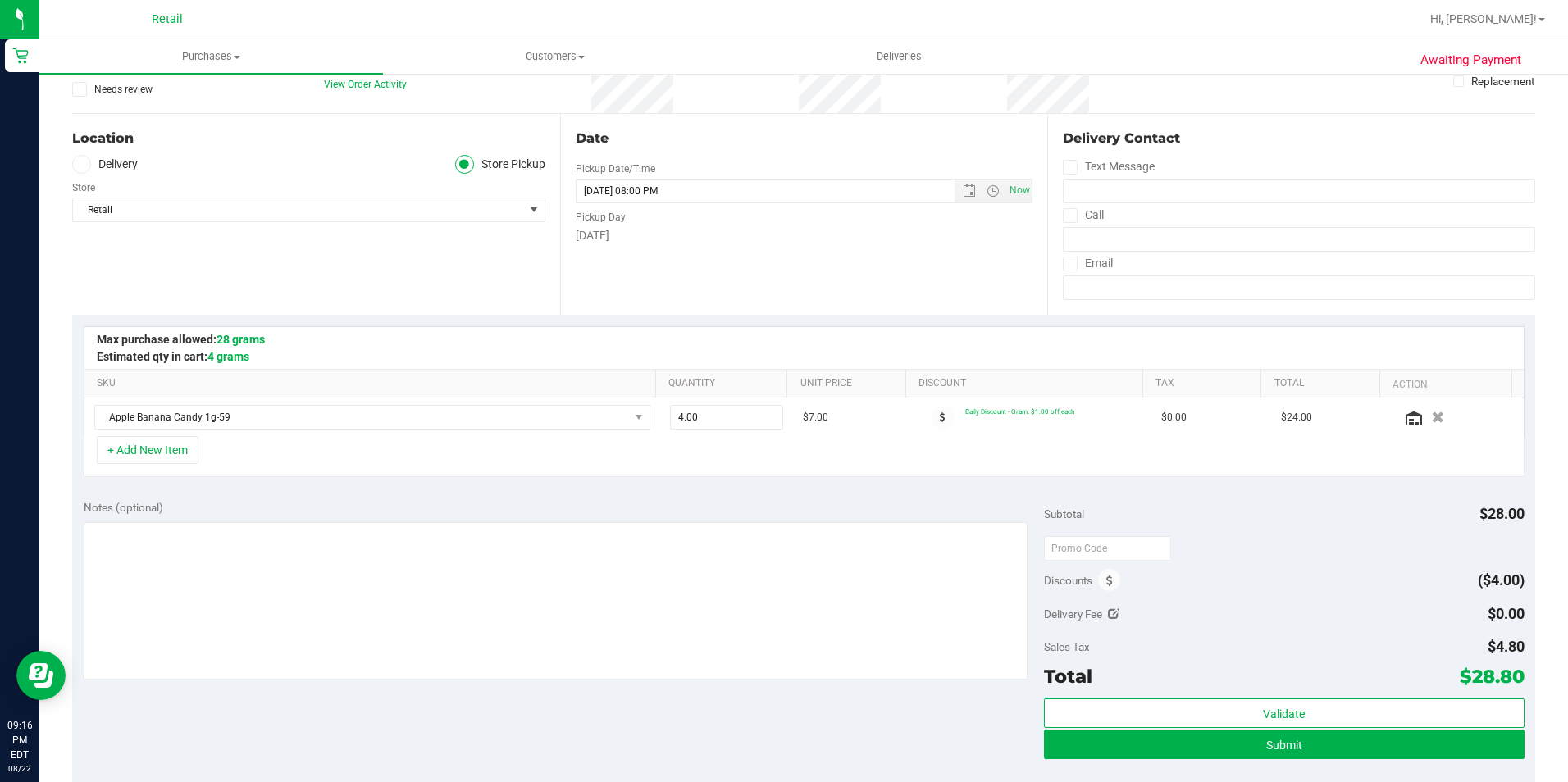
scroll to position [164, 0]
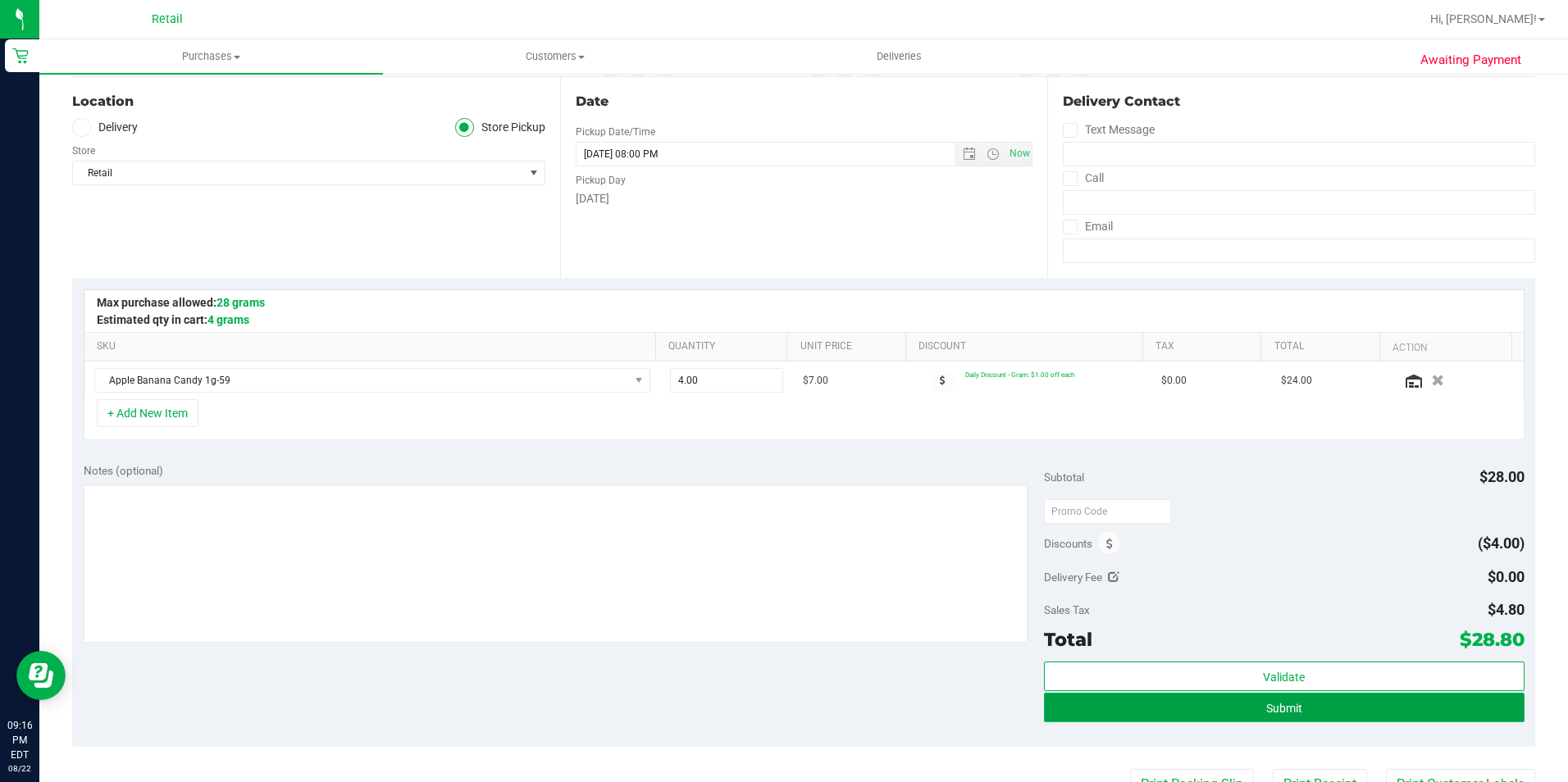
click at [1128, 704] on button "Submit" at bounding box center [1284, 707] width 481 height 30
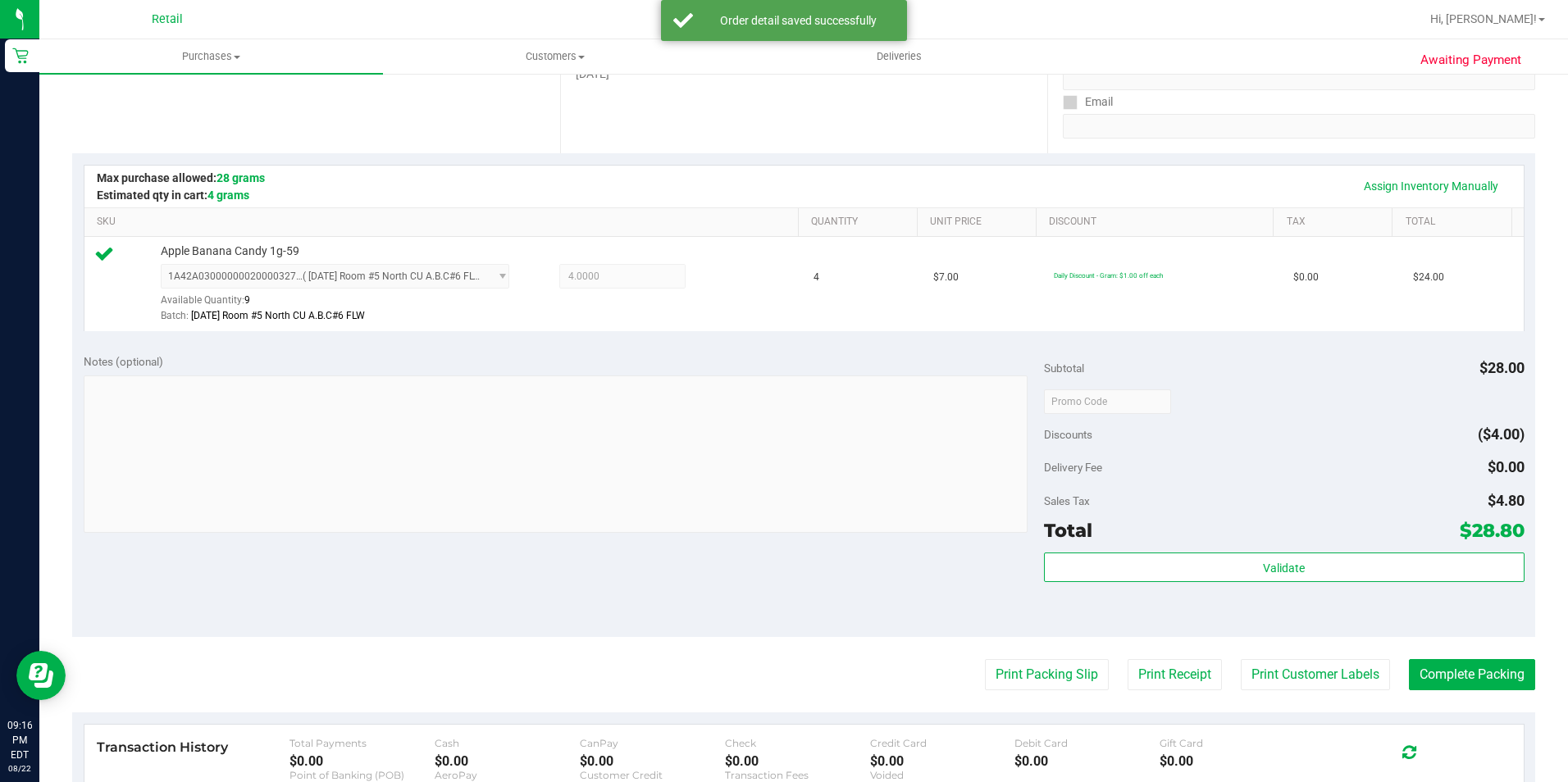
scroll to position [328, 0]
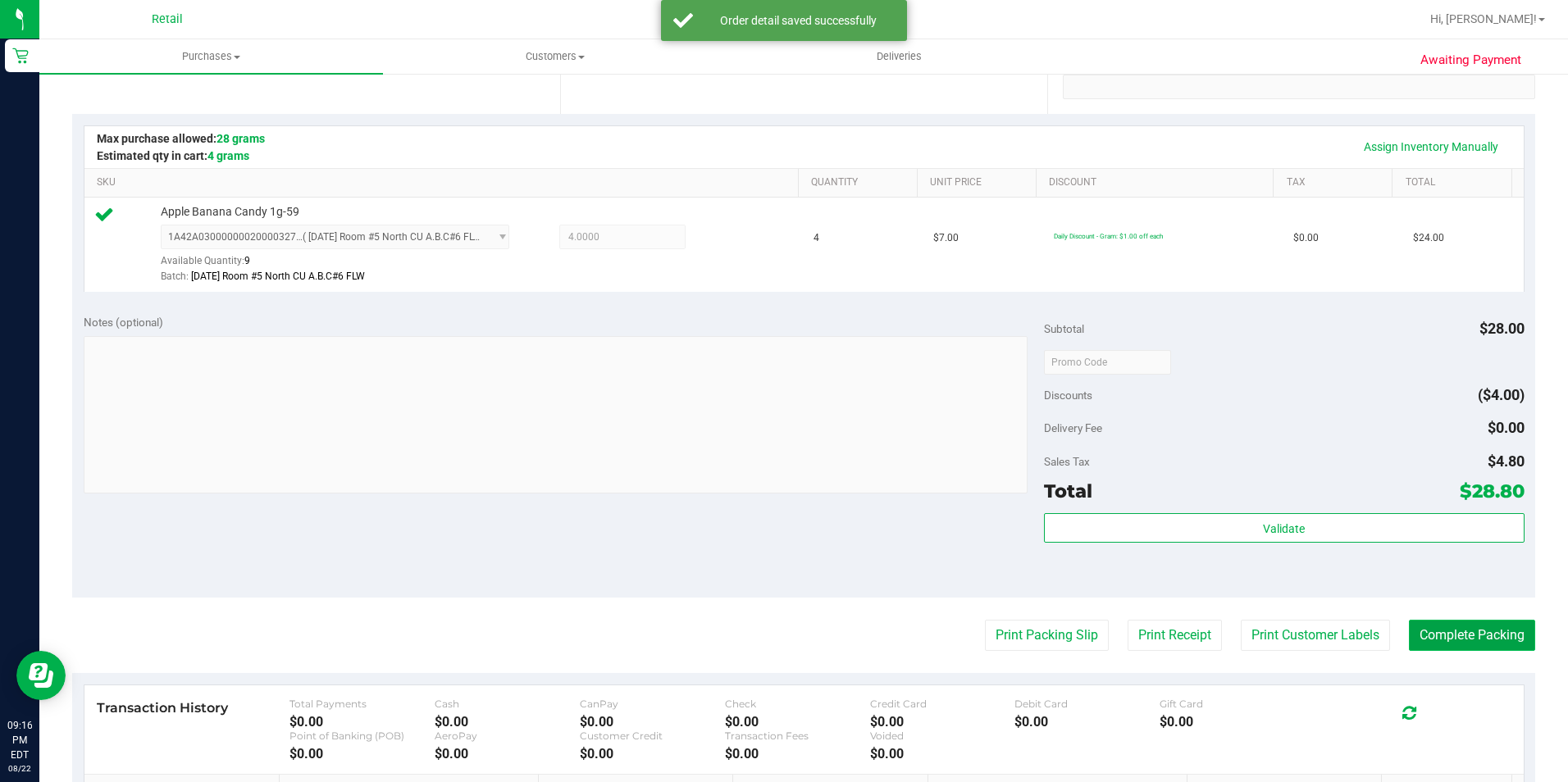
click at [1493, 634] on button "Complete Packing" at bounding box center [1471, 635] width 126 height 32
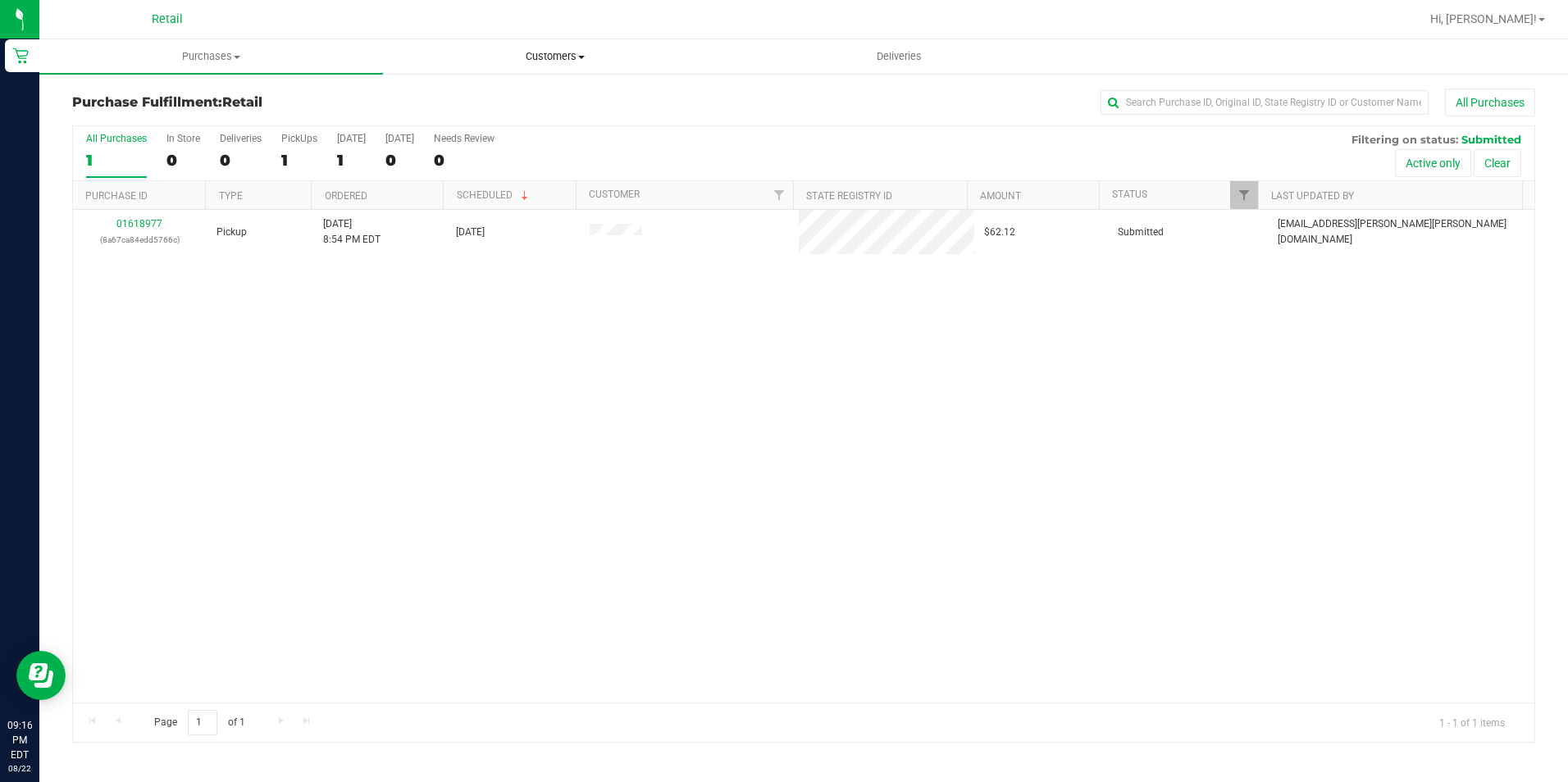
click at [563, 59] on span "Customers" at bounding box center [554, 57] width 342 height 14
click at [540, 91] on li "All customers" at bounding box center [554, 99] width 344 height 20
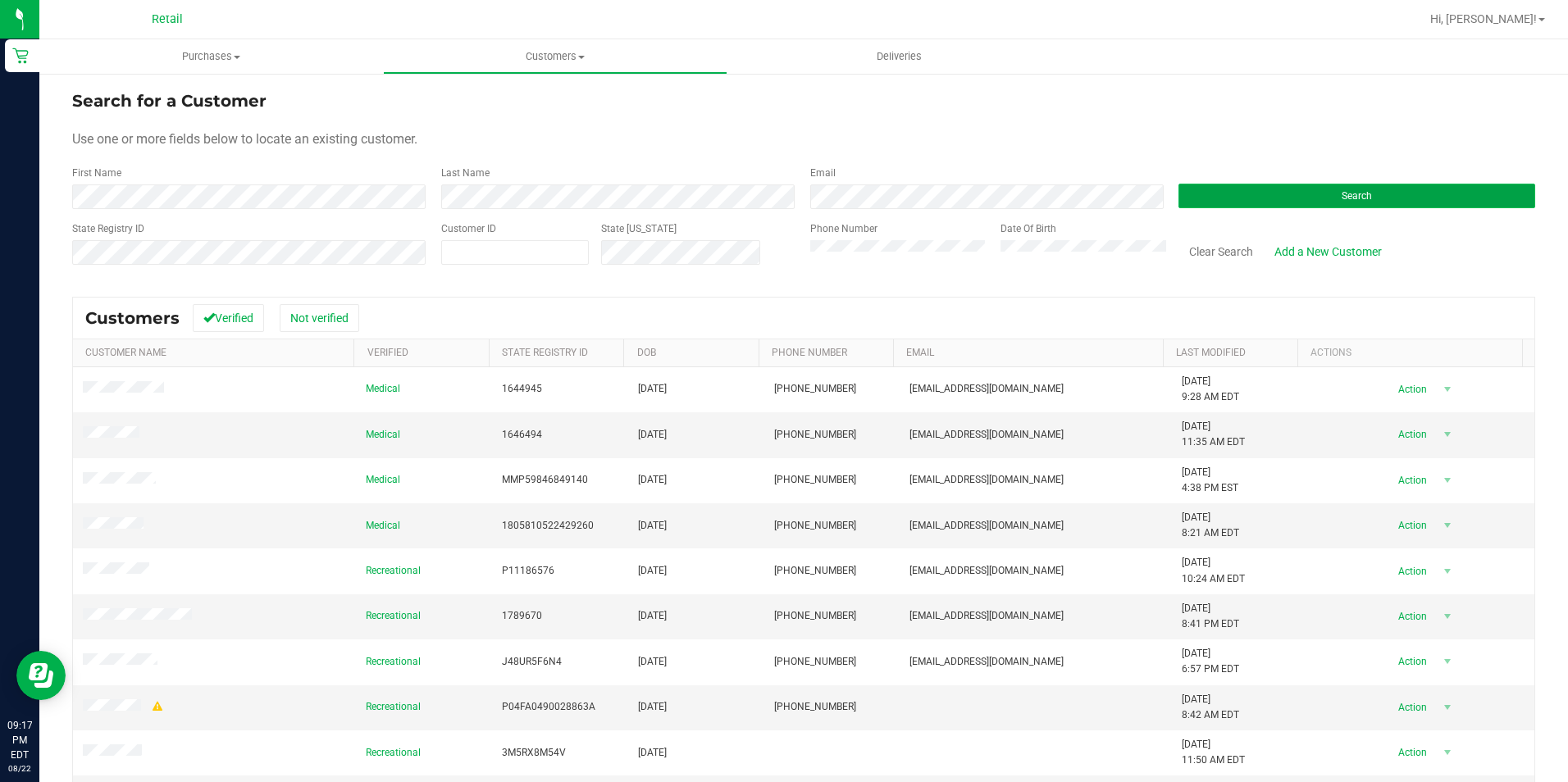
click at [1259, 201] on button "Search" at bounding box center [1356, 196] width 356 height 24
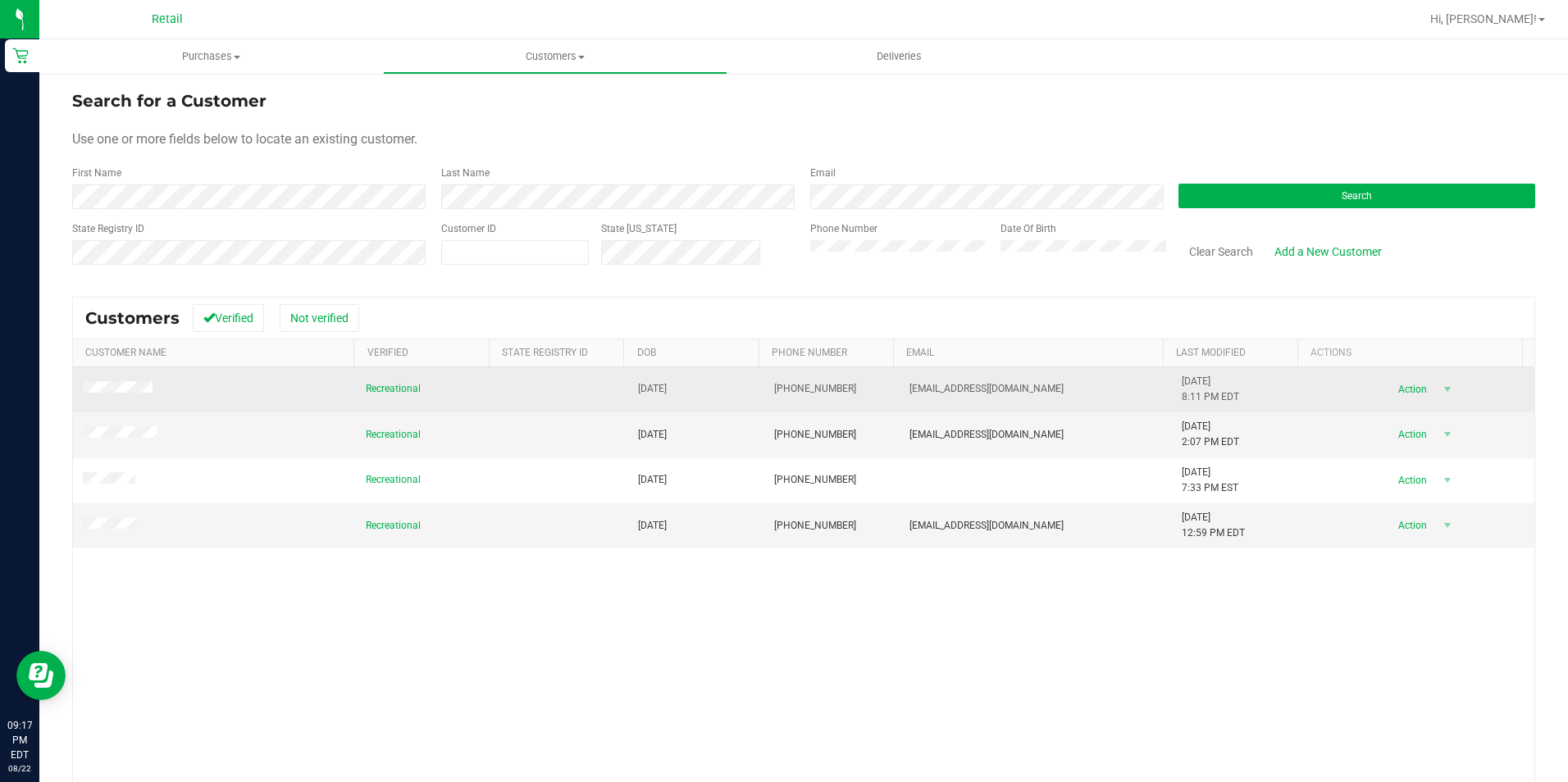
click at [133, 378] on td at bounding box center [215, 390] width 283 height 45
click at [138, 398] on td at bounding box center [215, 390] width 283 height 45
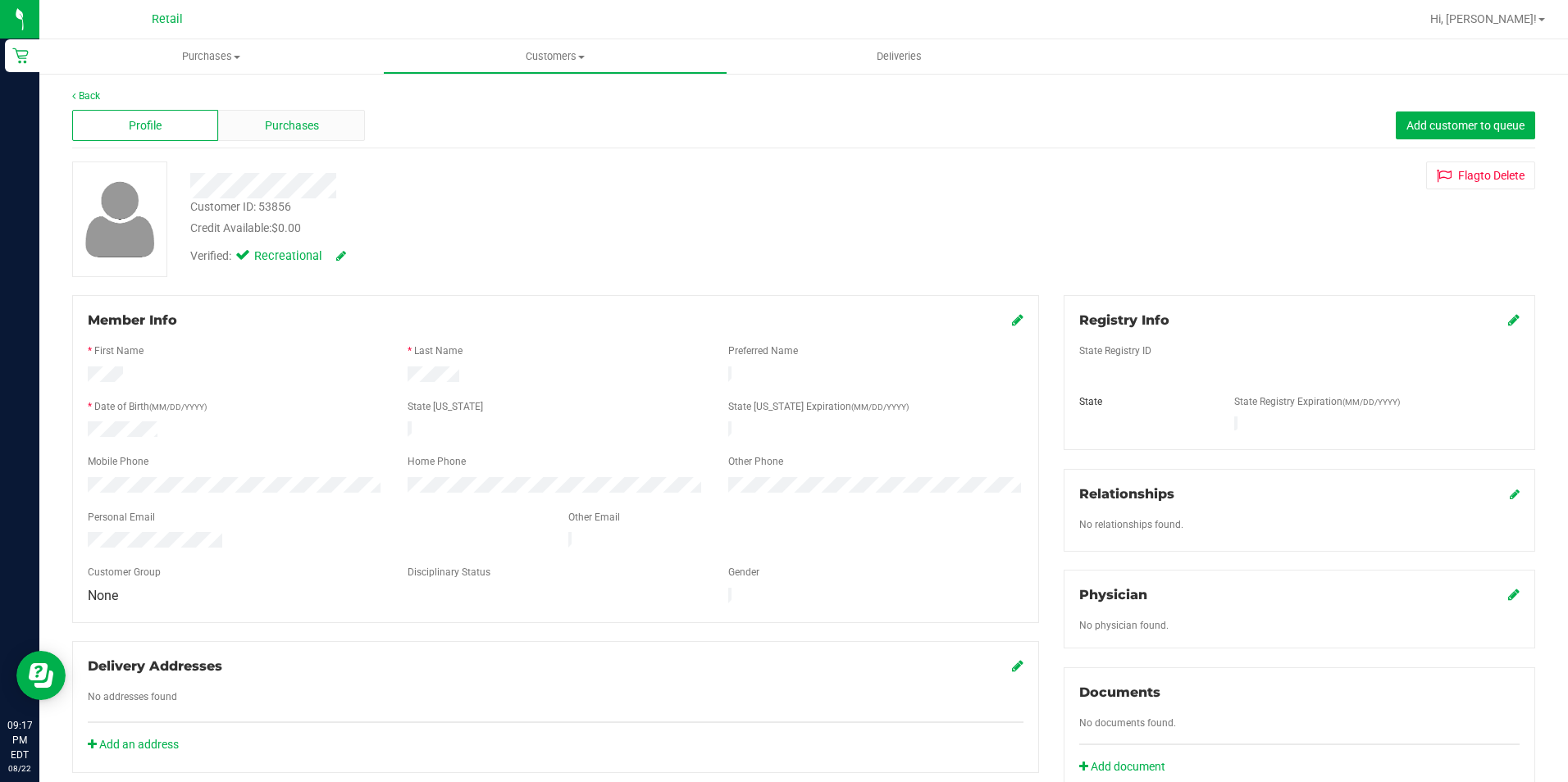
click at [300, 125] on span "Purchases" at bounding box center [292, 125] width 54 height 17
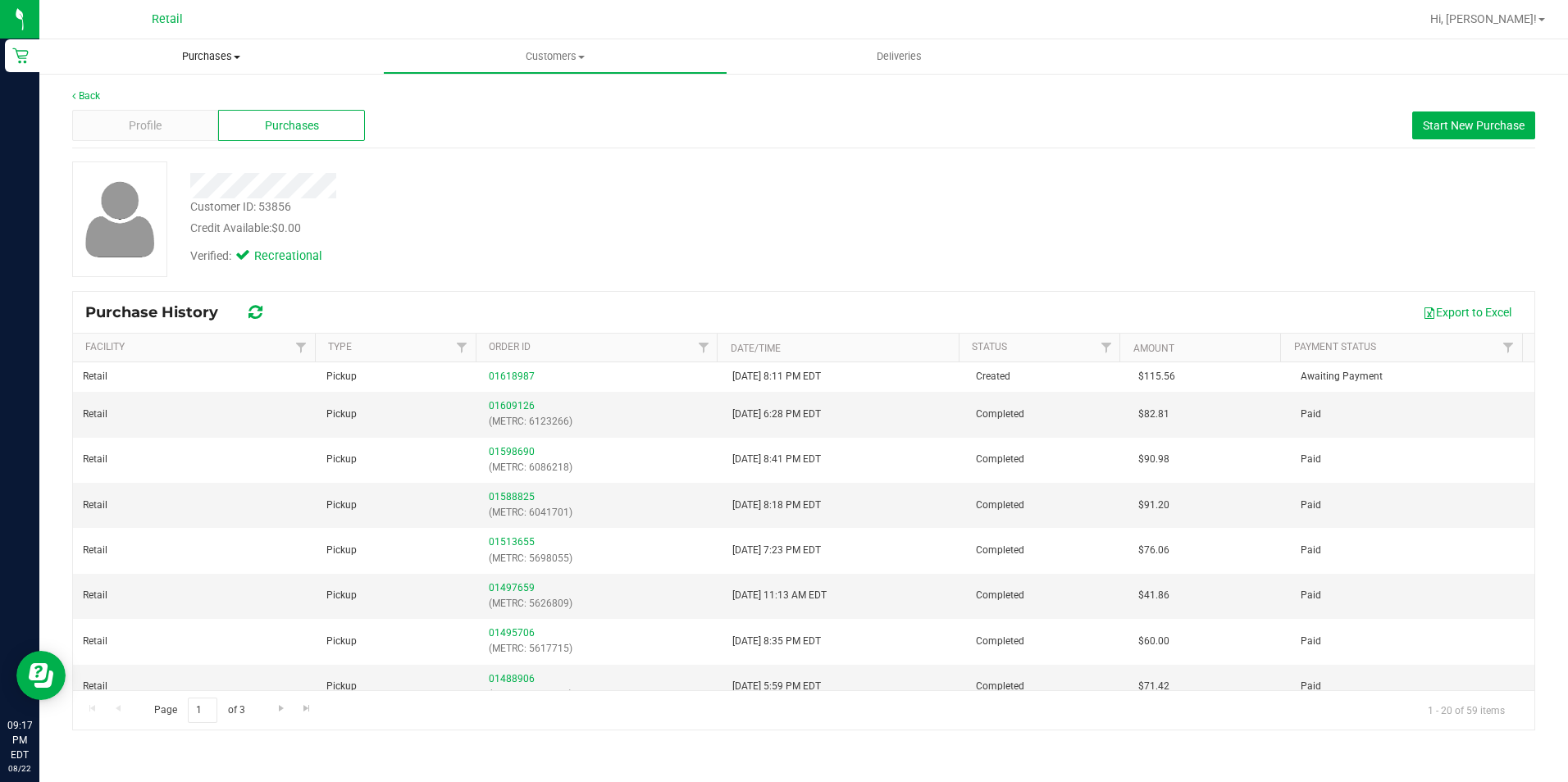
click at [206, 58] on span "Purchases" at bounding box center [211, 57] width 344 height 14
click at [176, 86] on ul "Summary of purchases Fulfillment All purchases" at bounding box center [211, 119] width 344 height 88
click at [220, 53] on span "Purchases" at bounding box center [211, 57] width 344 height 14
click at [177, 94] on span "Summary of purchases" at bounding box center [124, 98] width 168 height 14
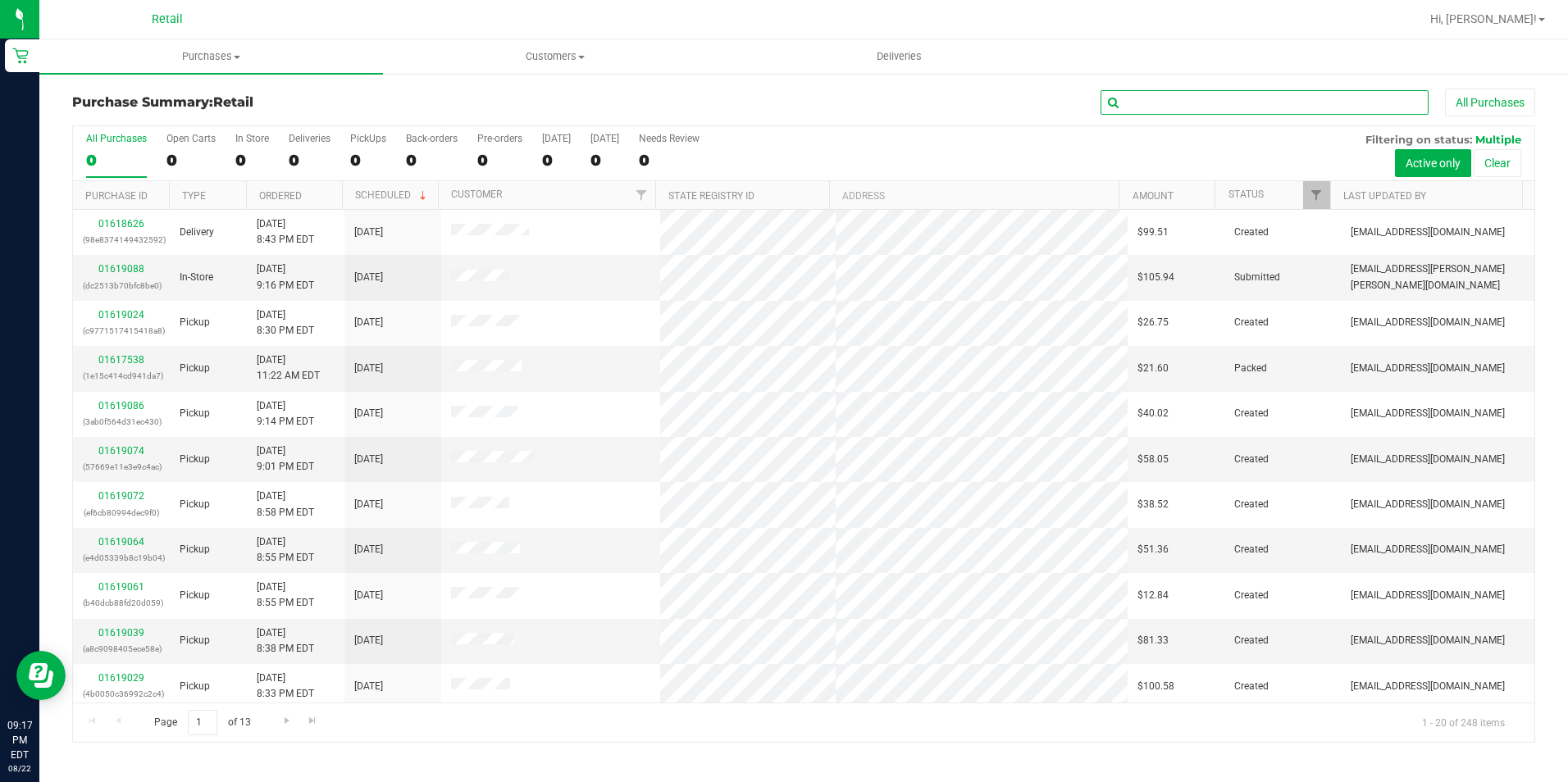
click at [1149, 96] on input "text" at bounding box center [1265, 102] width 328 height 24
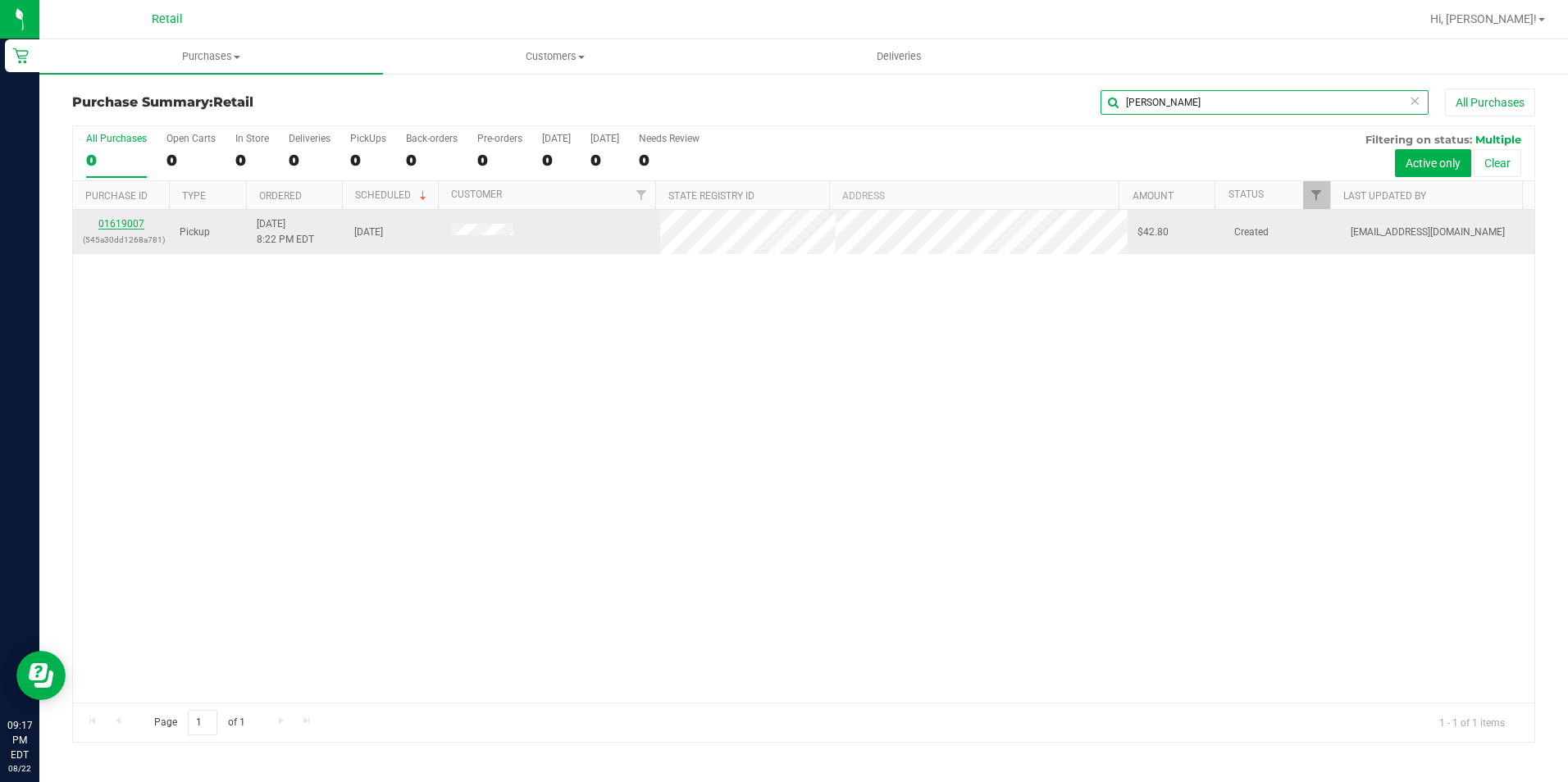
type input "george"
click at [127, 223] on link "01619007" at bounding box center [121, 224] width 46 height 12
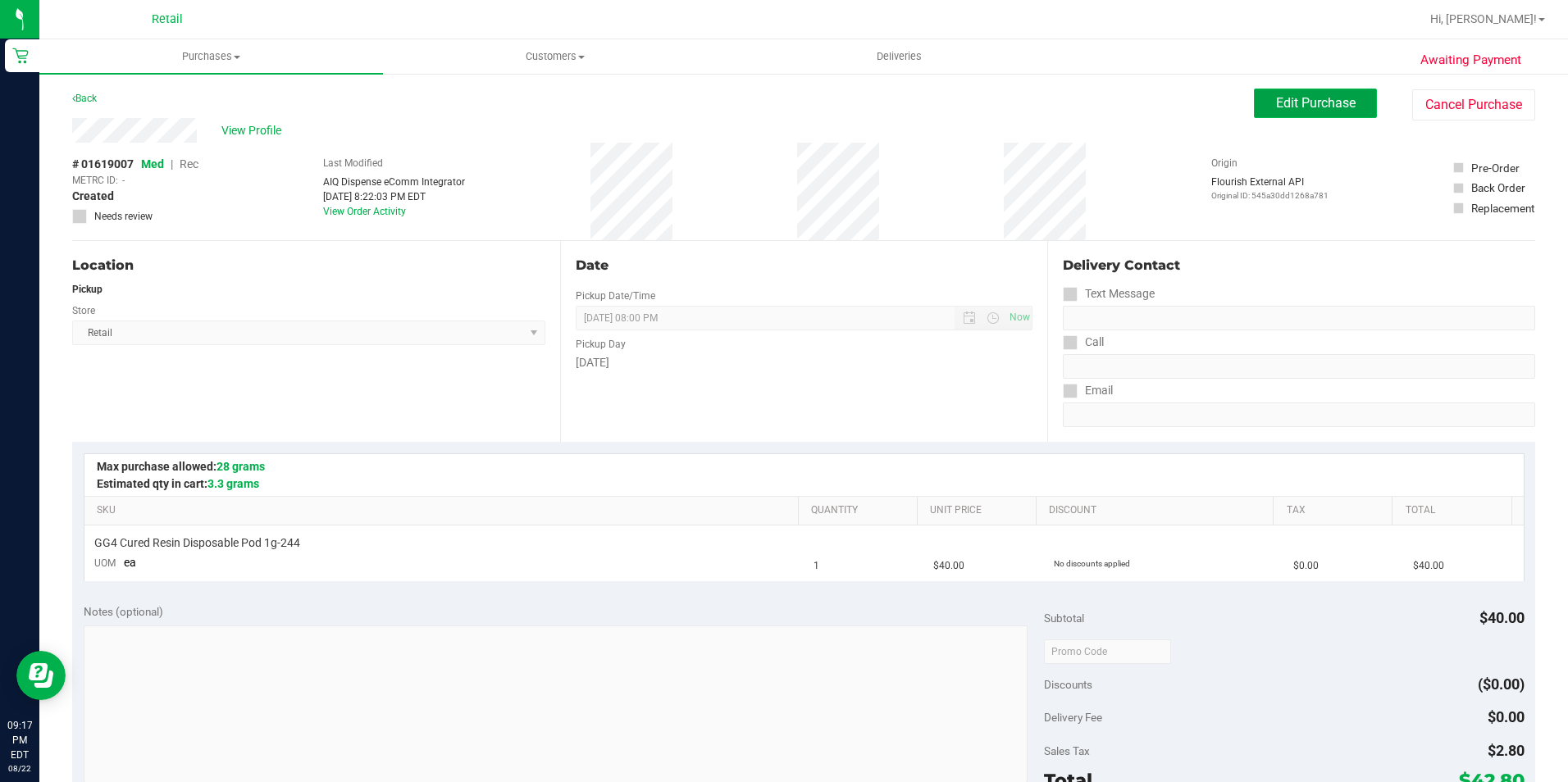
click at [1288, 103] on span "Edit Purchase" at bounding box center [1315, 102] width 79 height 15
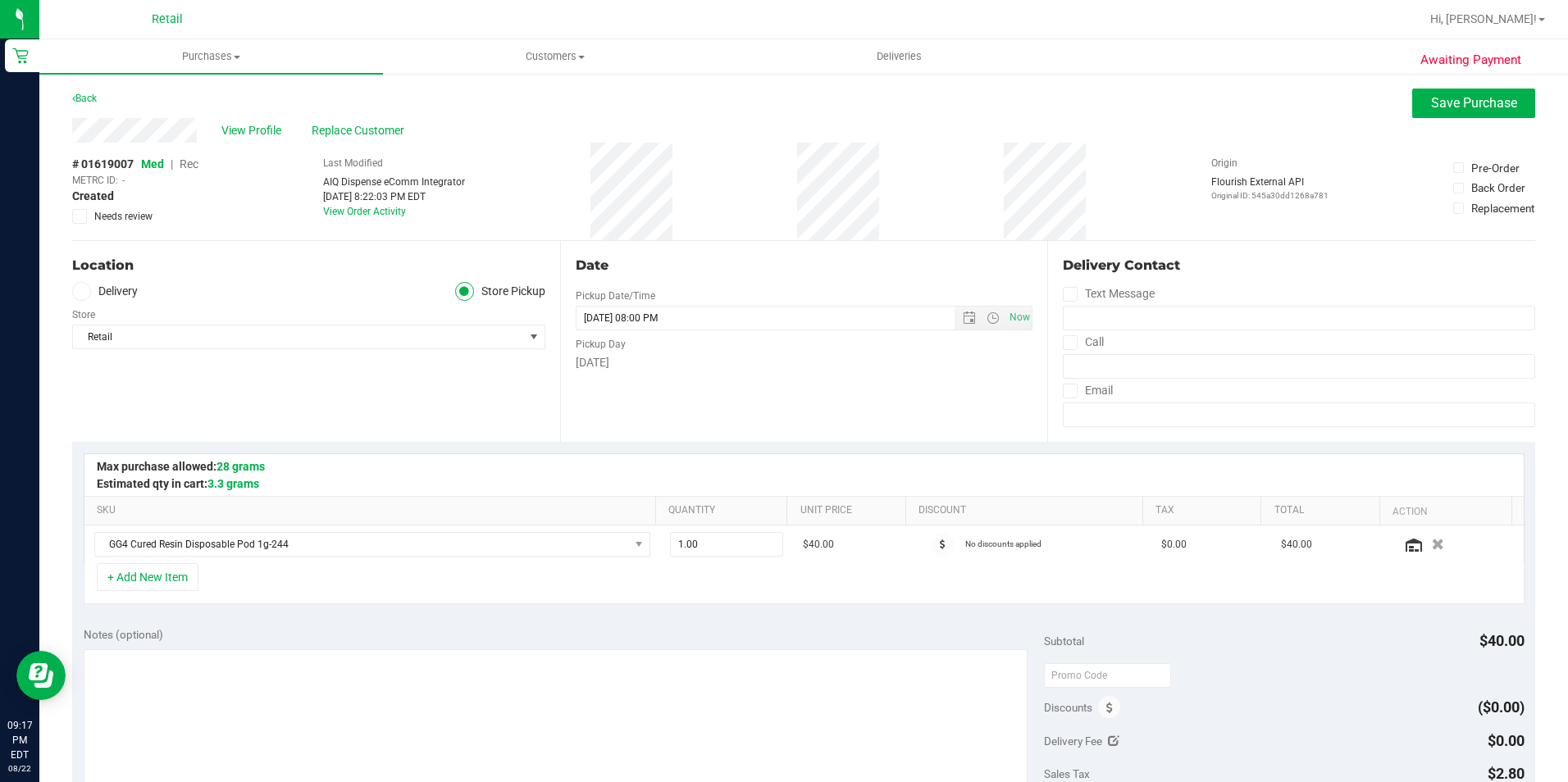
click at [193, 163] on span "Rec" at bounding box center [189, 164] width 19 height 14
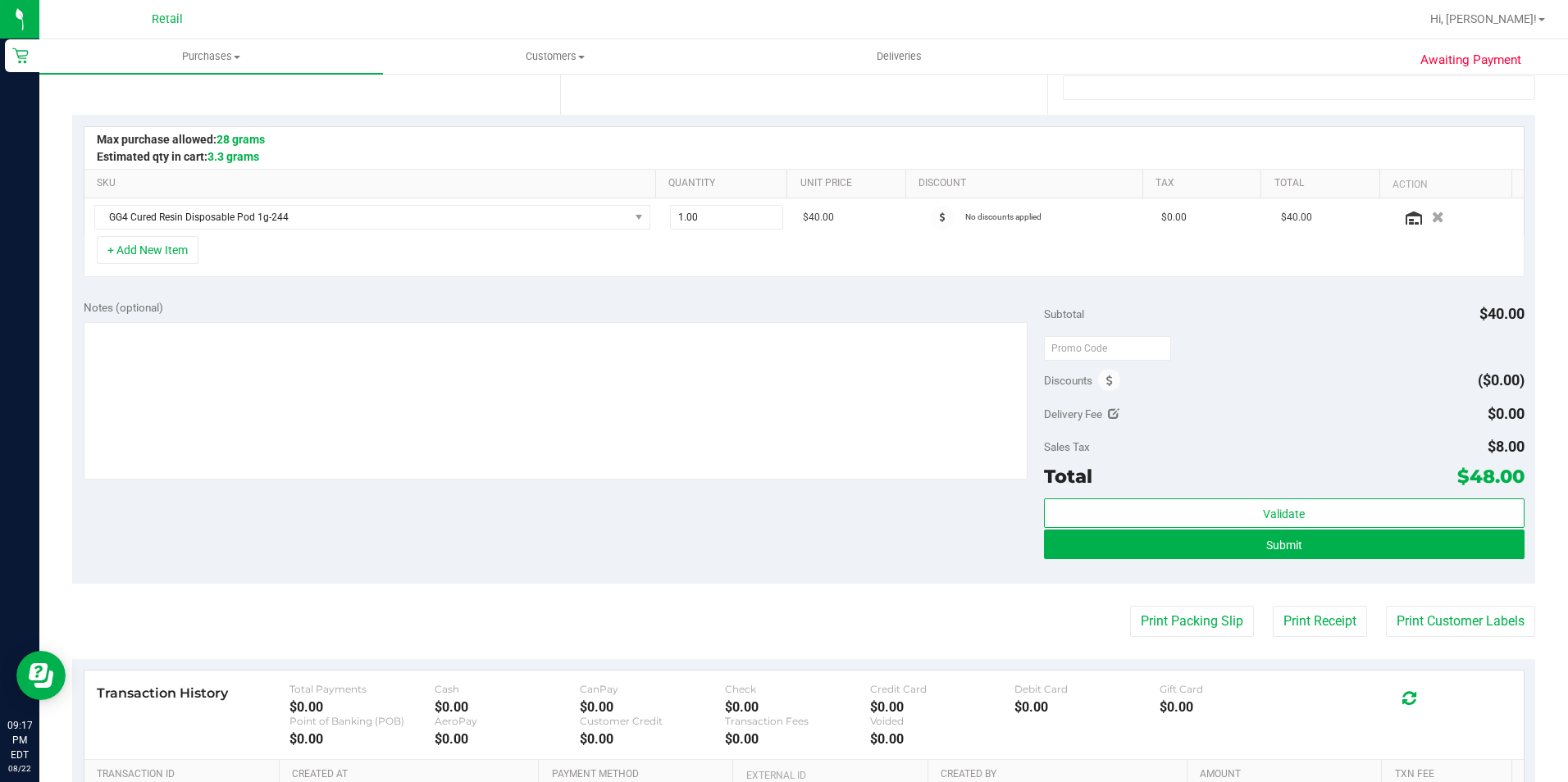
scroll to position [328, 0]
click at [1296, 548] on button "Submit" at bounding box center [1284, 543] width 481 height 30
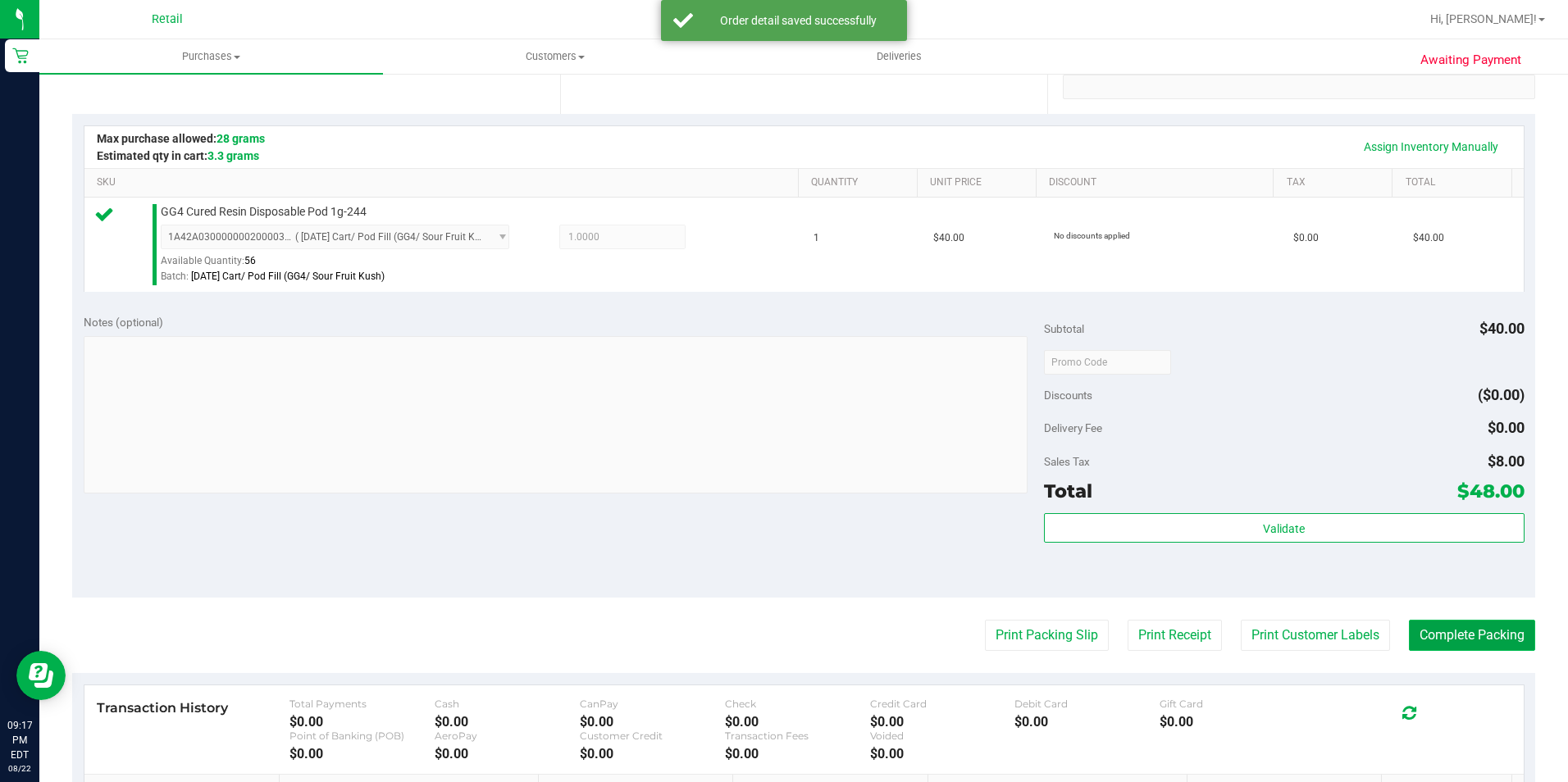
click at [1417, 640] on button "Complete Packing" at bounding box center [1471, 635] width 126 height 32
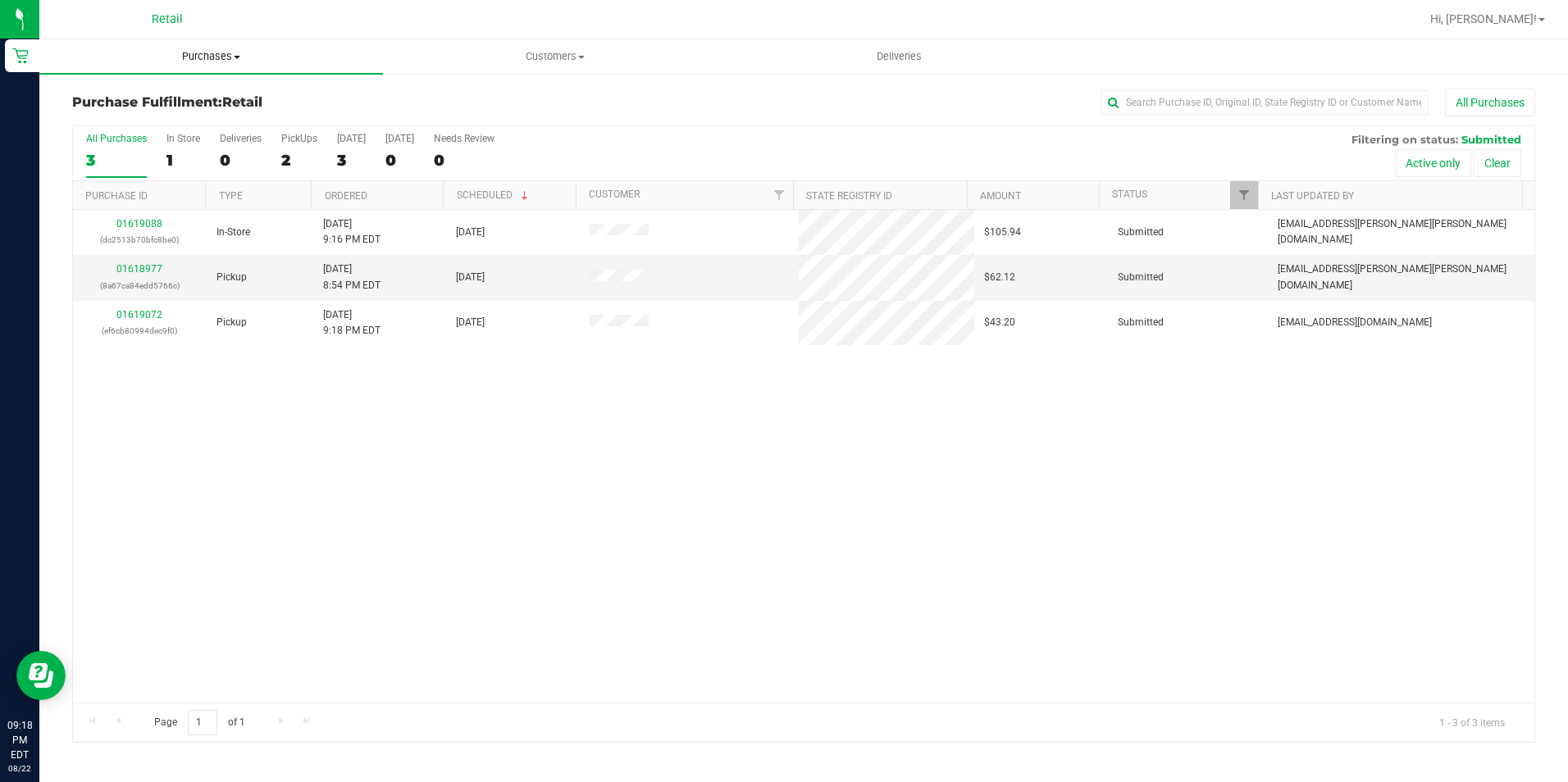
click at [193, 51] on span "Purchases" at bounding box center [211, 57] width 344 height 14
click at [189, 97] on span "Summary of purchases" at bounding box center [124, 98] width 168 height 14
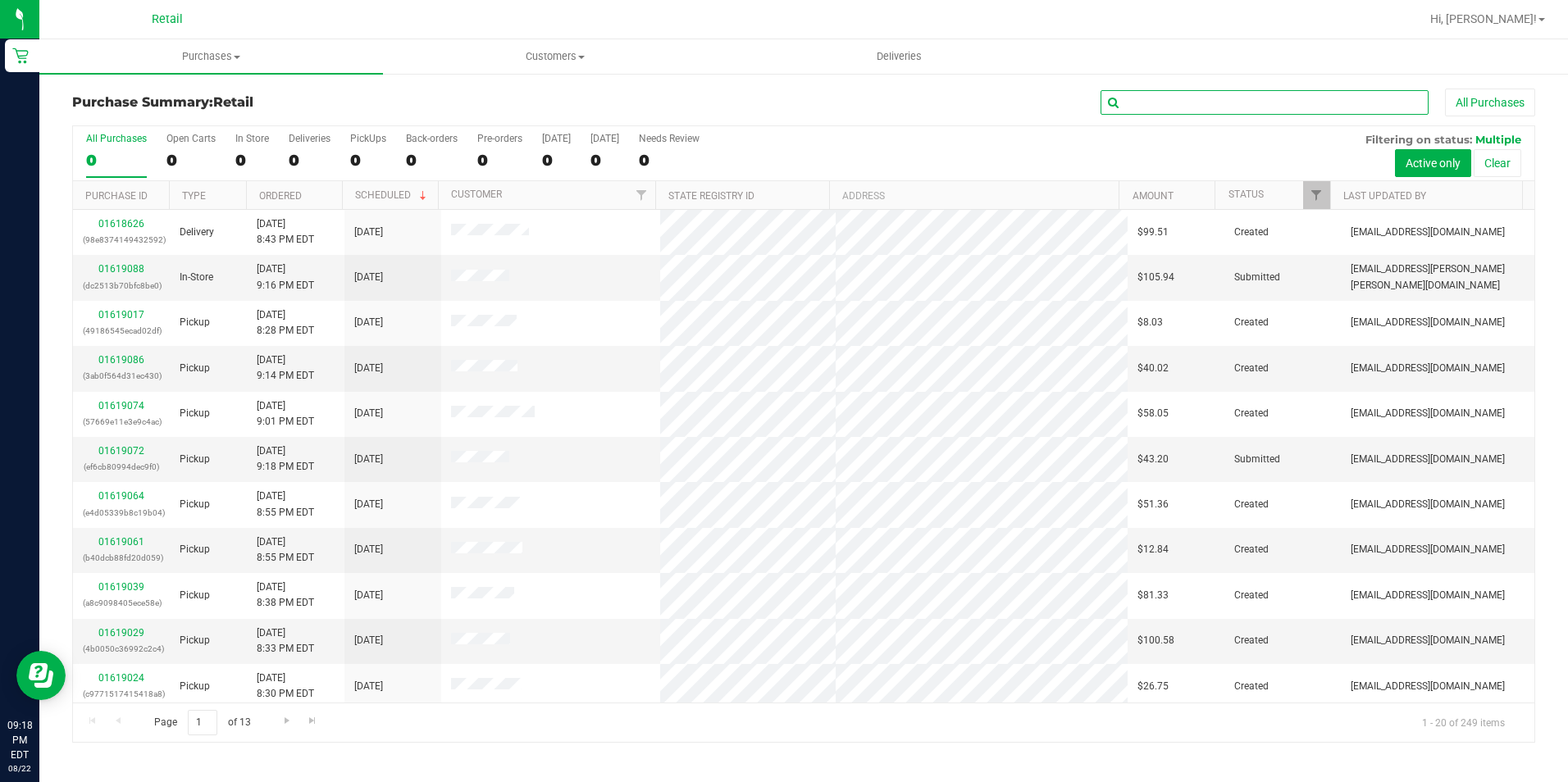
click at [1199, 98] on input "text" at bounding box center [1265, 102] width 328 height 24
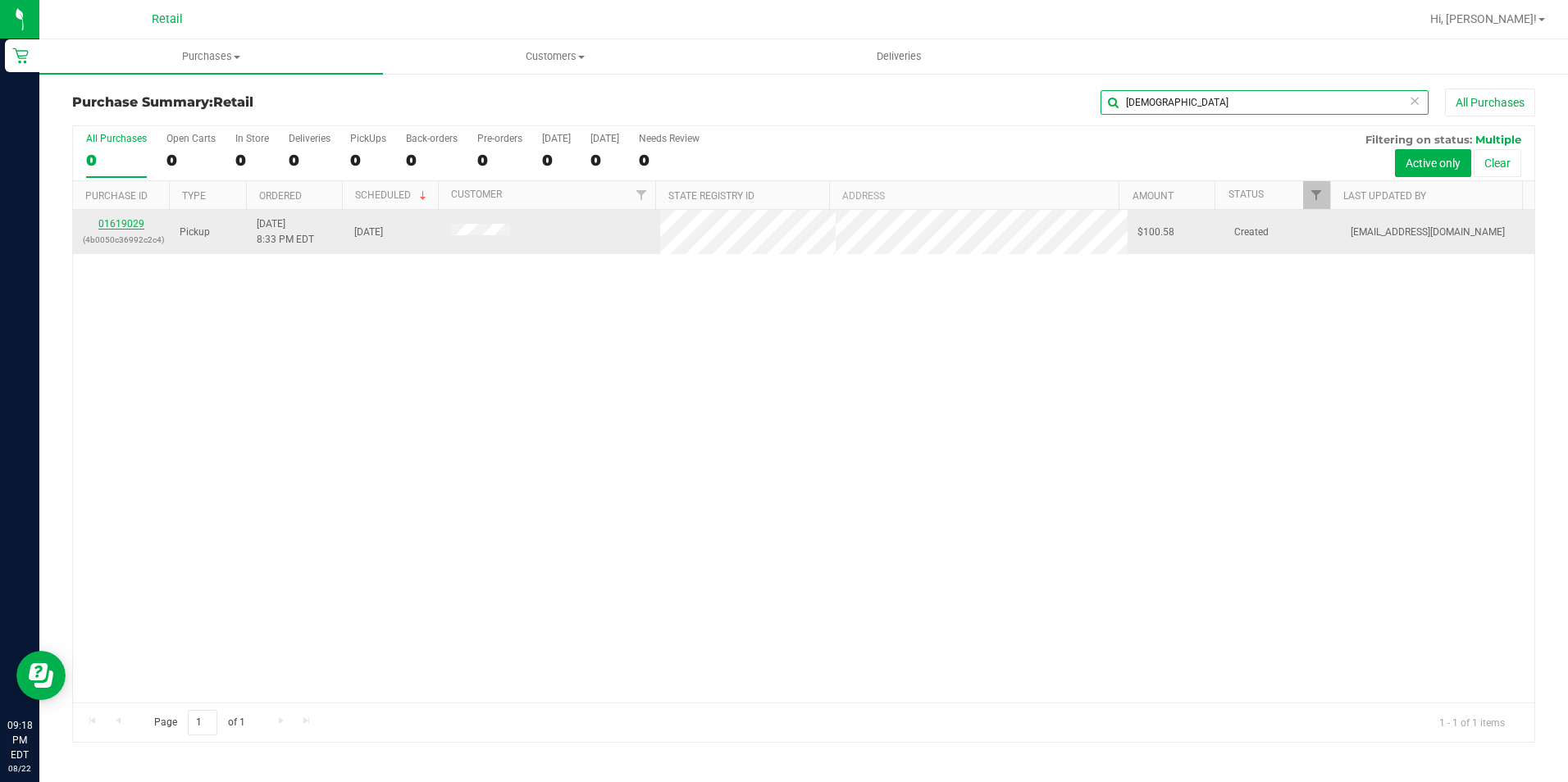
type input "shau"
click at [137, 222] on link "01619029" at bounding box center [121, 224] width 46 height 12
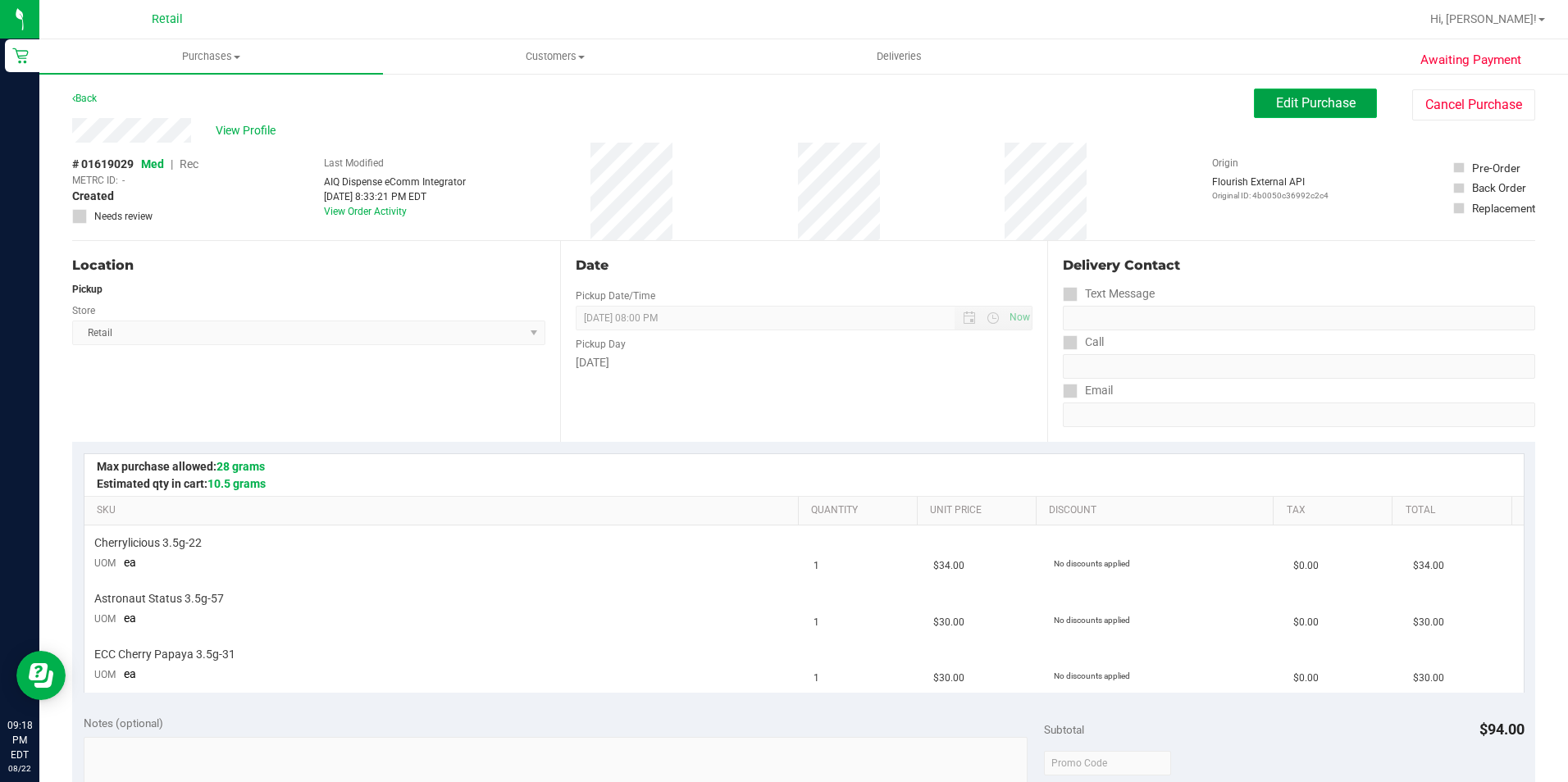
click at [1260, 103] on button "Edit Purchase" at bounding box center [1315, 103] width 123 height 30
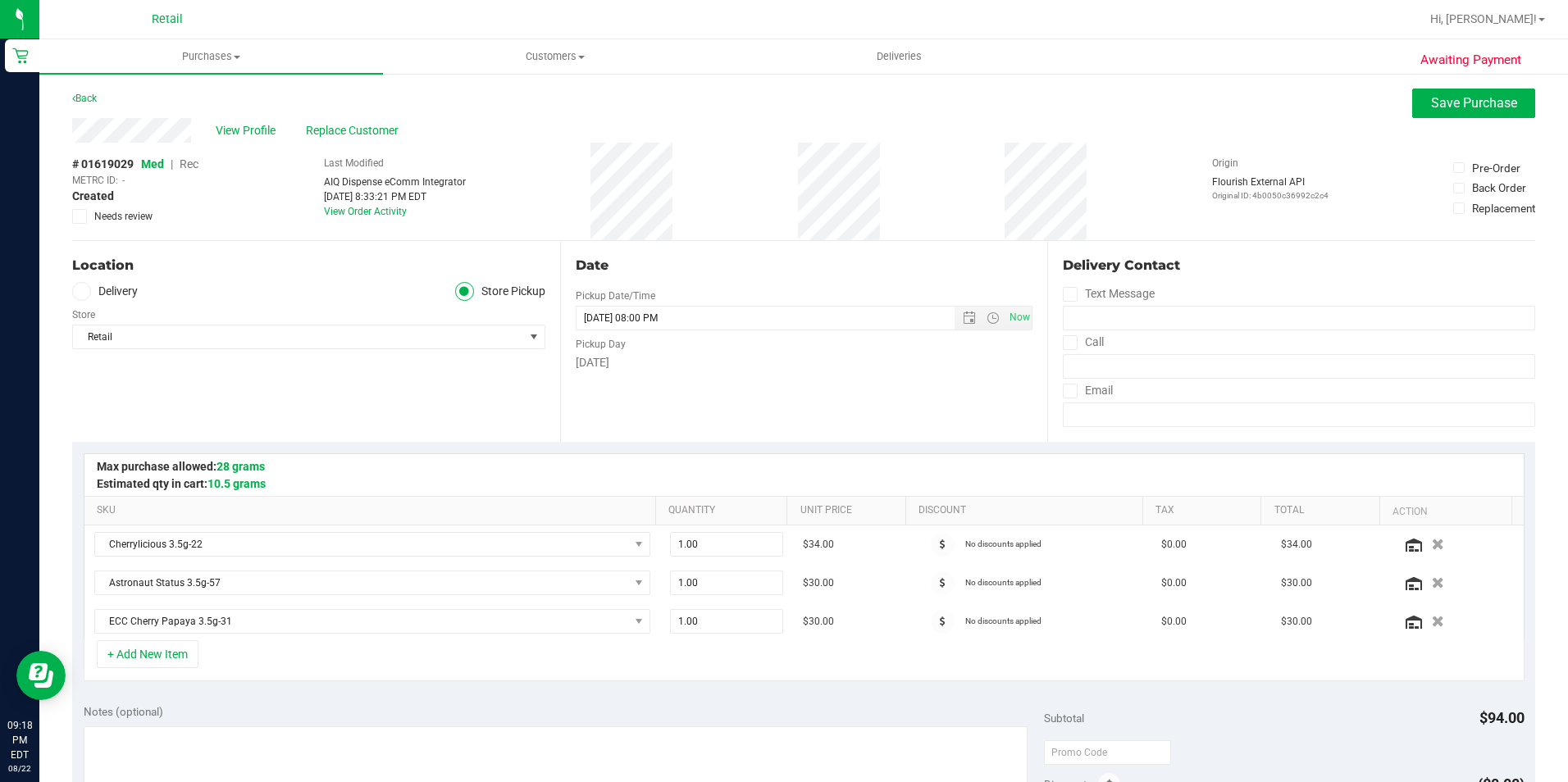
click at [193, 161] on span "Rec" at bounding box center [189, 164] width 19 height 14
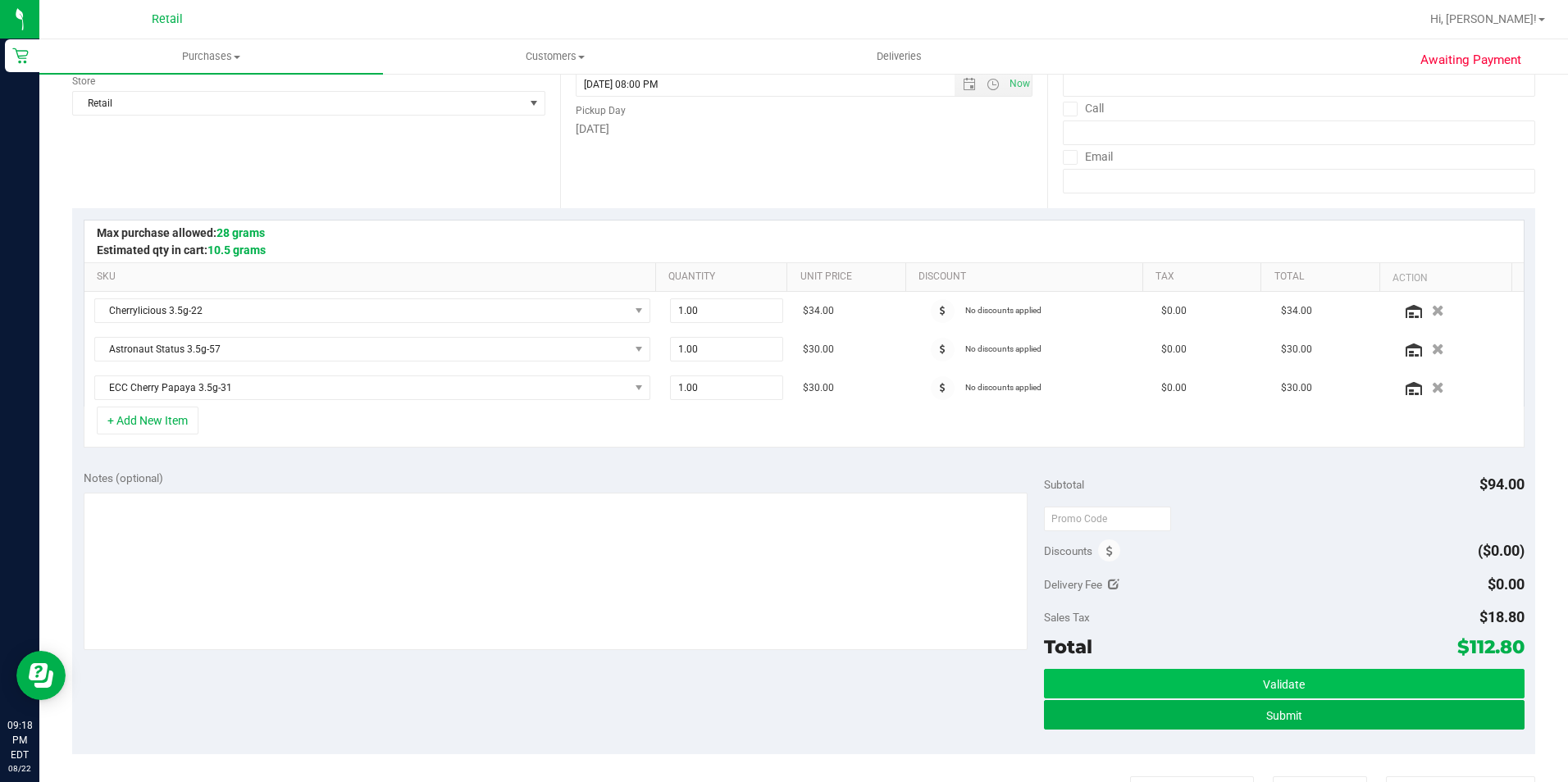
scroll to position [246, 0]
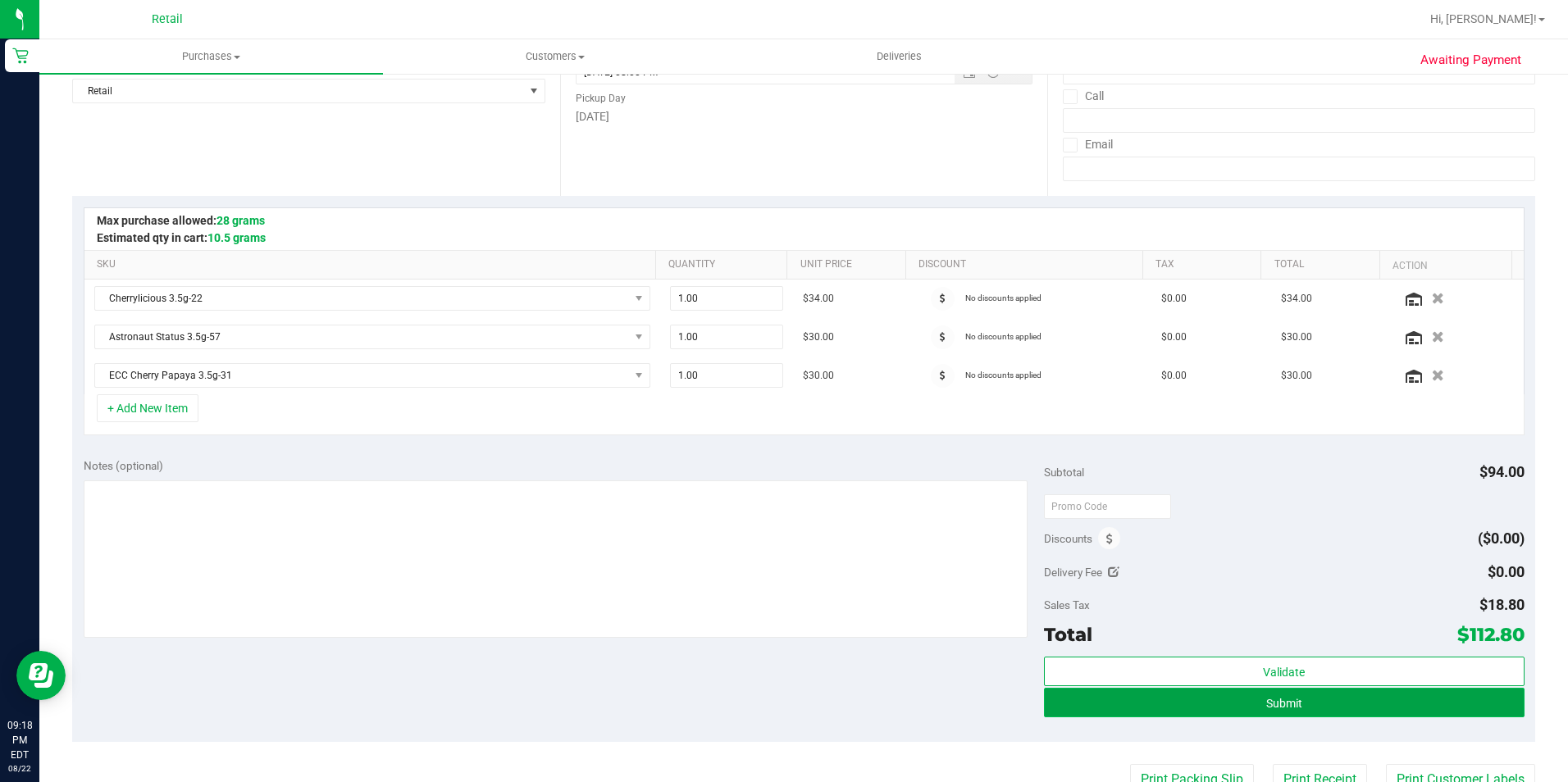
click at [1275, 695] on button "Submit" at bounding box center [1284, 703] width 481 height 30
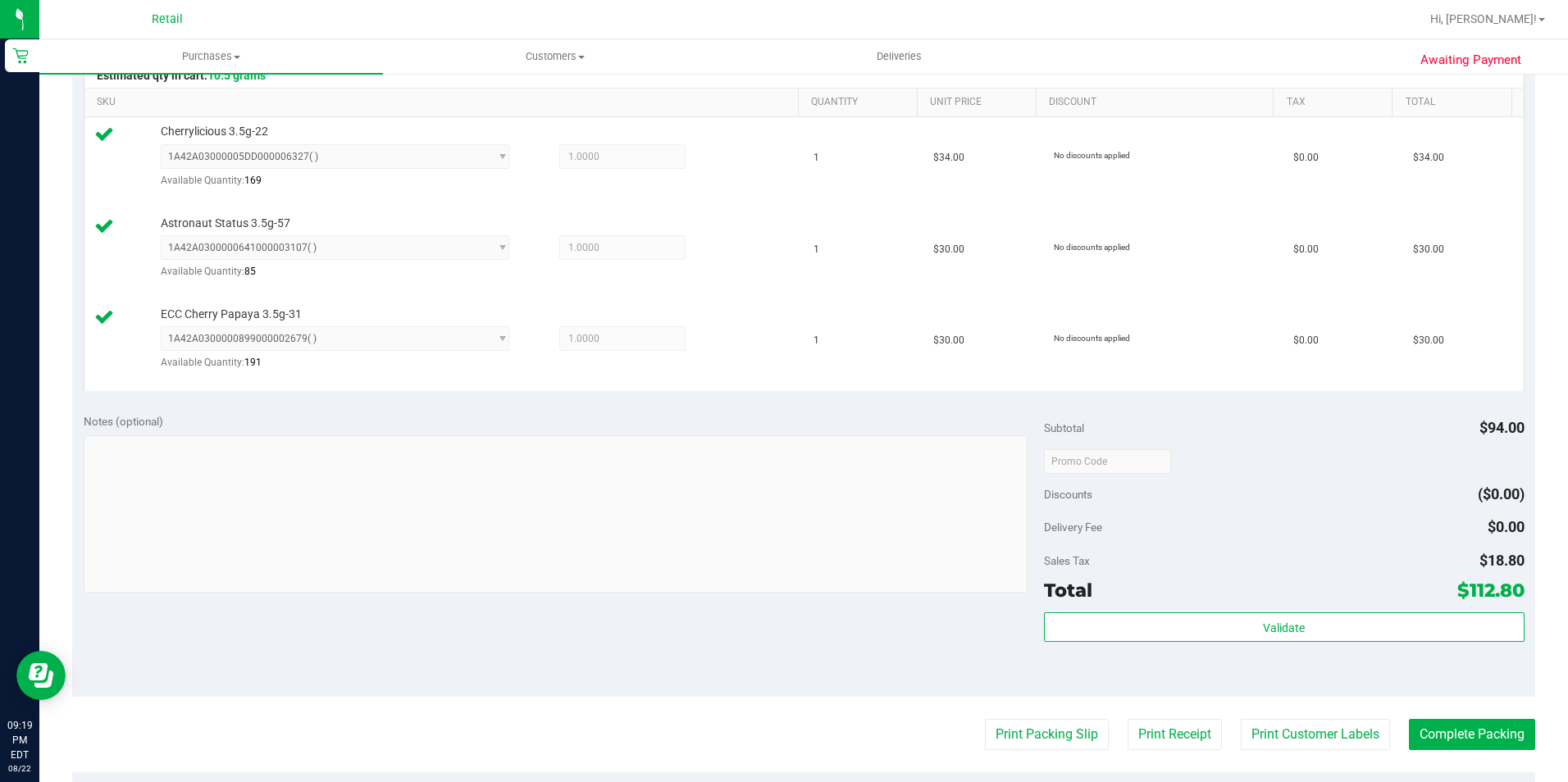
scroll to position [409, 0]
click at [1436, 739] on button "Complete Packing" at bounding box center [1471, 732] width 126 height 32
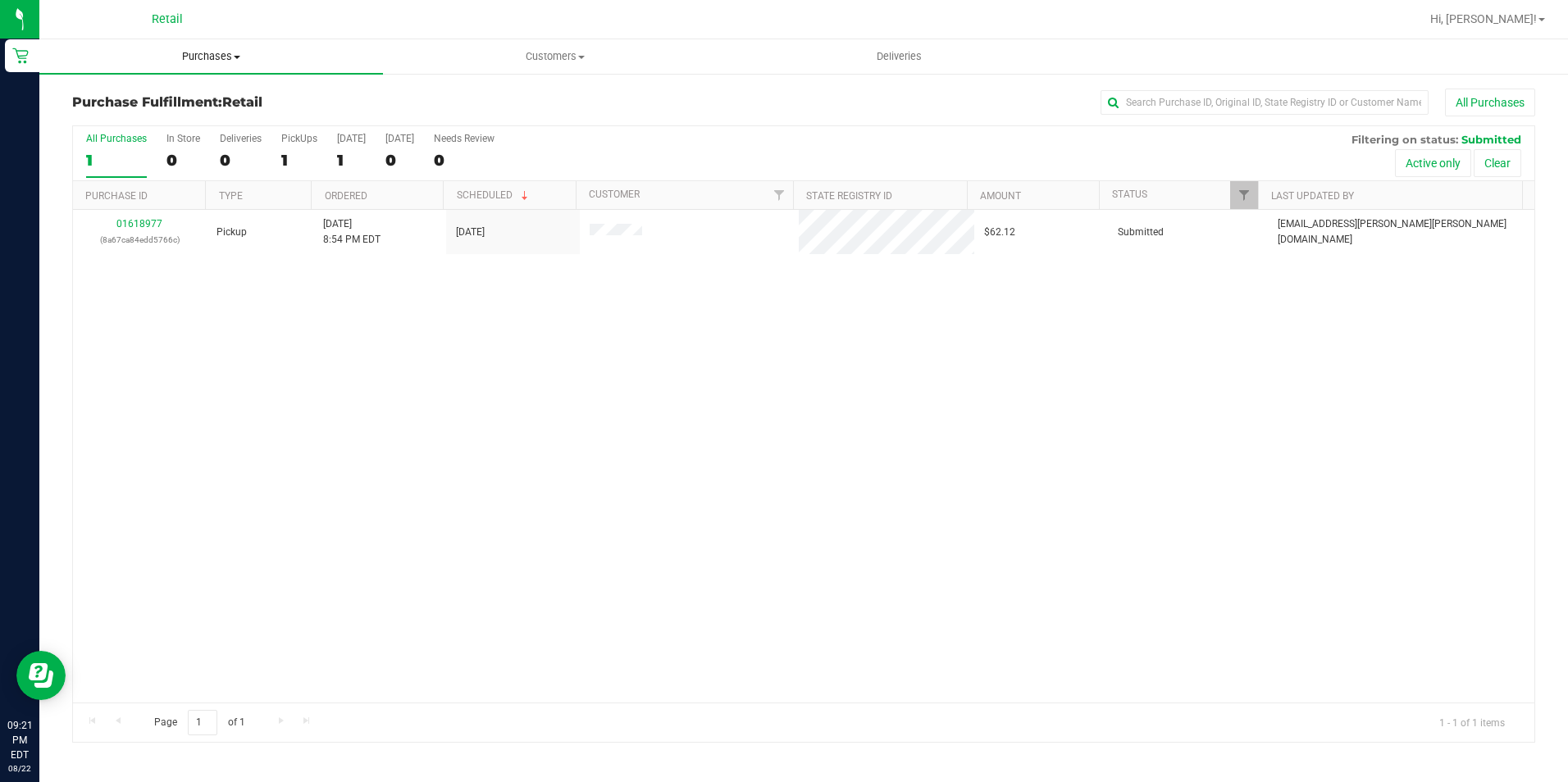
click at [221, 58] on span "Purchases" at bounding box center [211, 57] width 344 height 14
click at [174, 106] on li "Summary of purchases" at bounding box center [211, 99] width 344 height 20
click at [1149, 102] on input "text" at bounding box center [1265, 102] width 328 height 24
click at [224, 65] on uib-tab-heading "Purchases Summary of purchases Fulfillment All purchases" at bounding box center [211, 57] width 344 height 34
click at [170, 97] on span "Summary of purchases" at bounding box center [124, 98] width 168 height 14
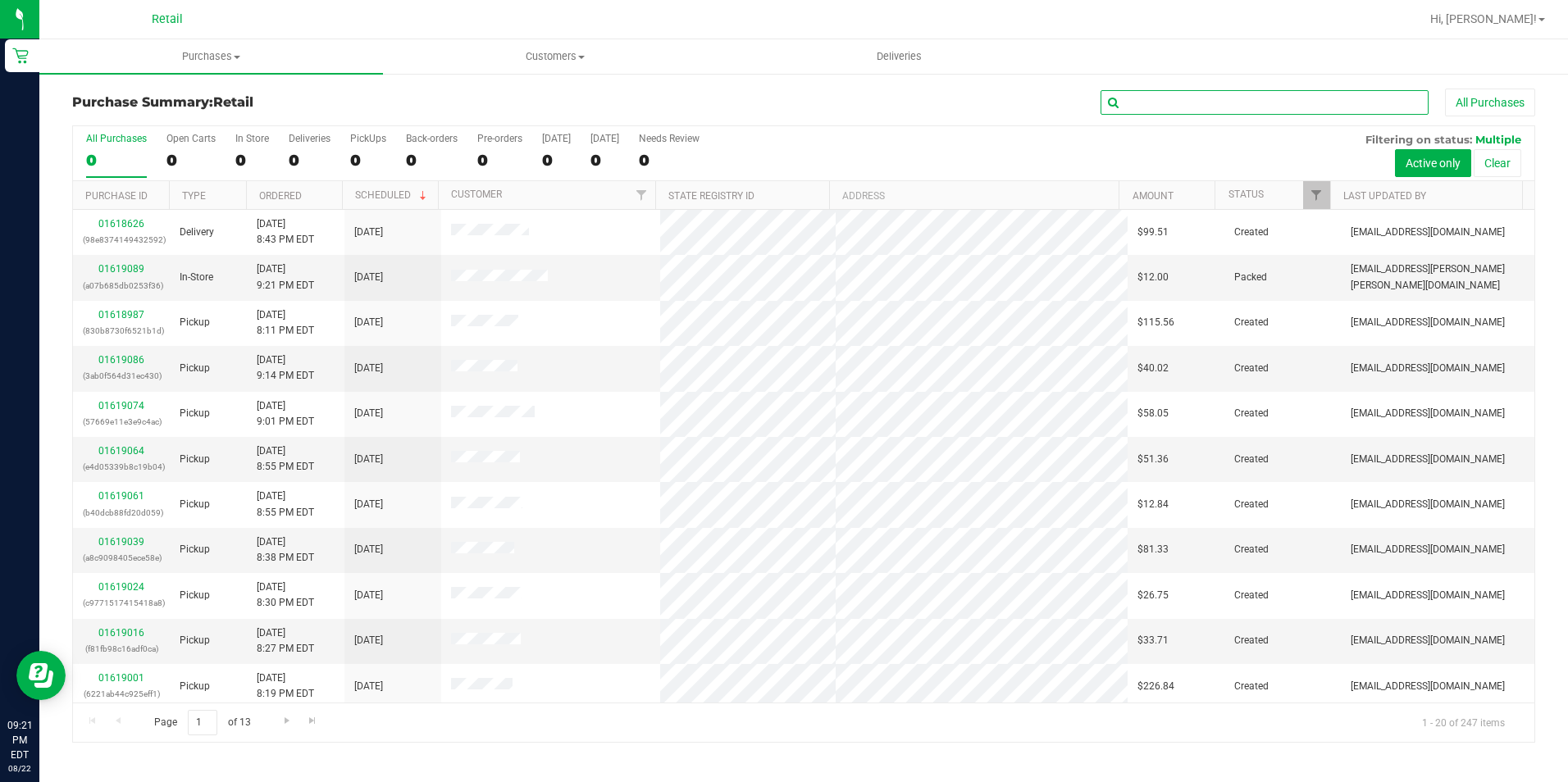
click at [1191, 102] on input "text" at bounding box center [1265, 102] width 328 height 24
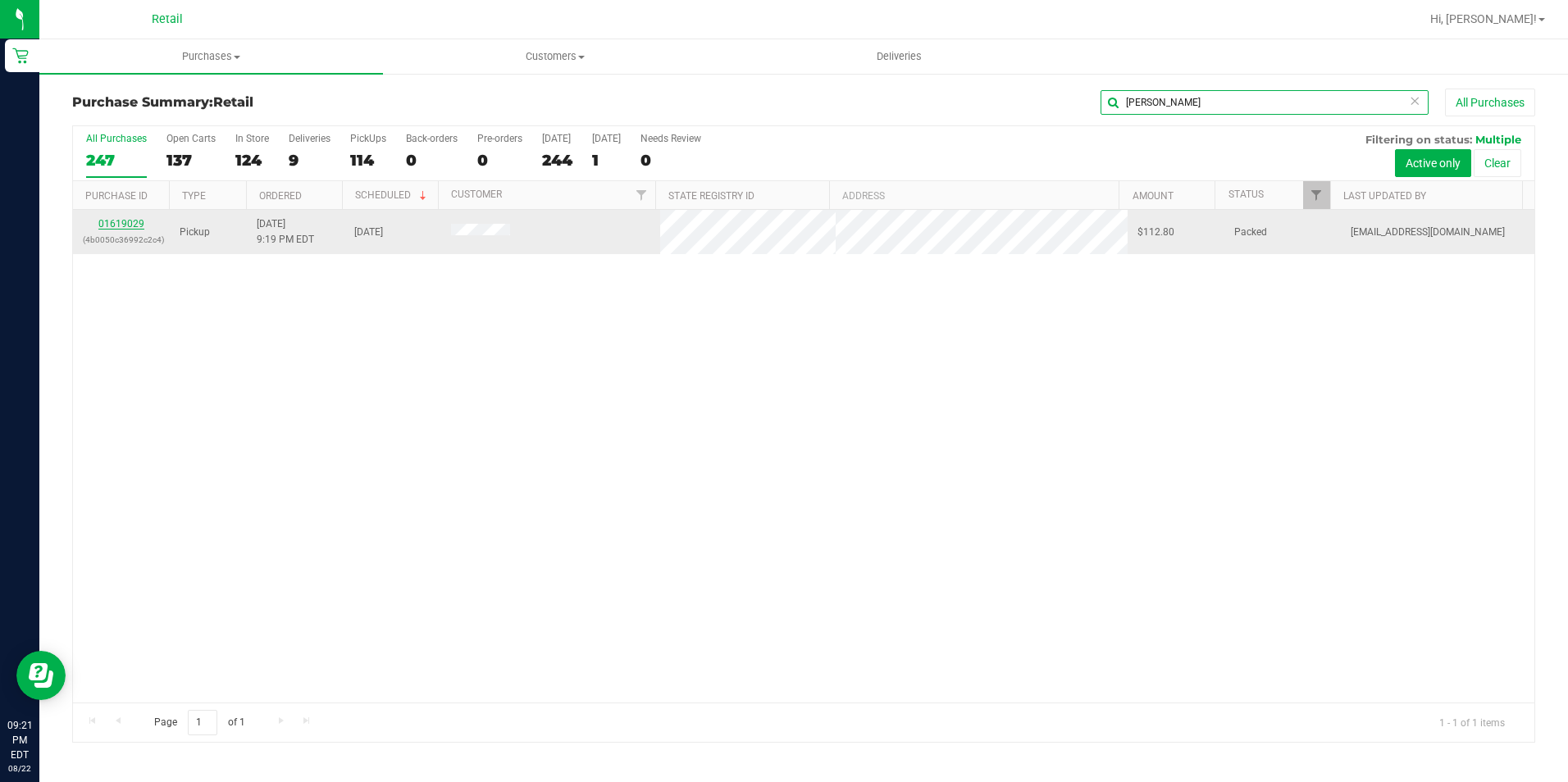
type input "shaun"
click at [133, 221] on link "01619029" at bounding box center [121, 224] width 46 height 12
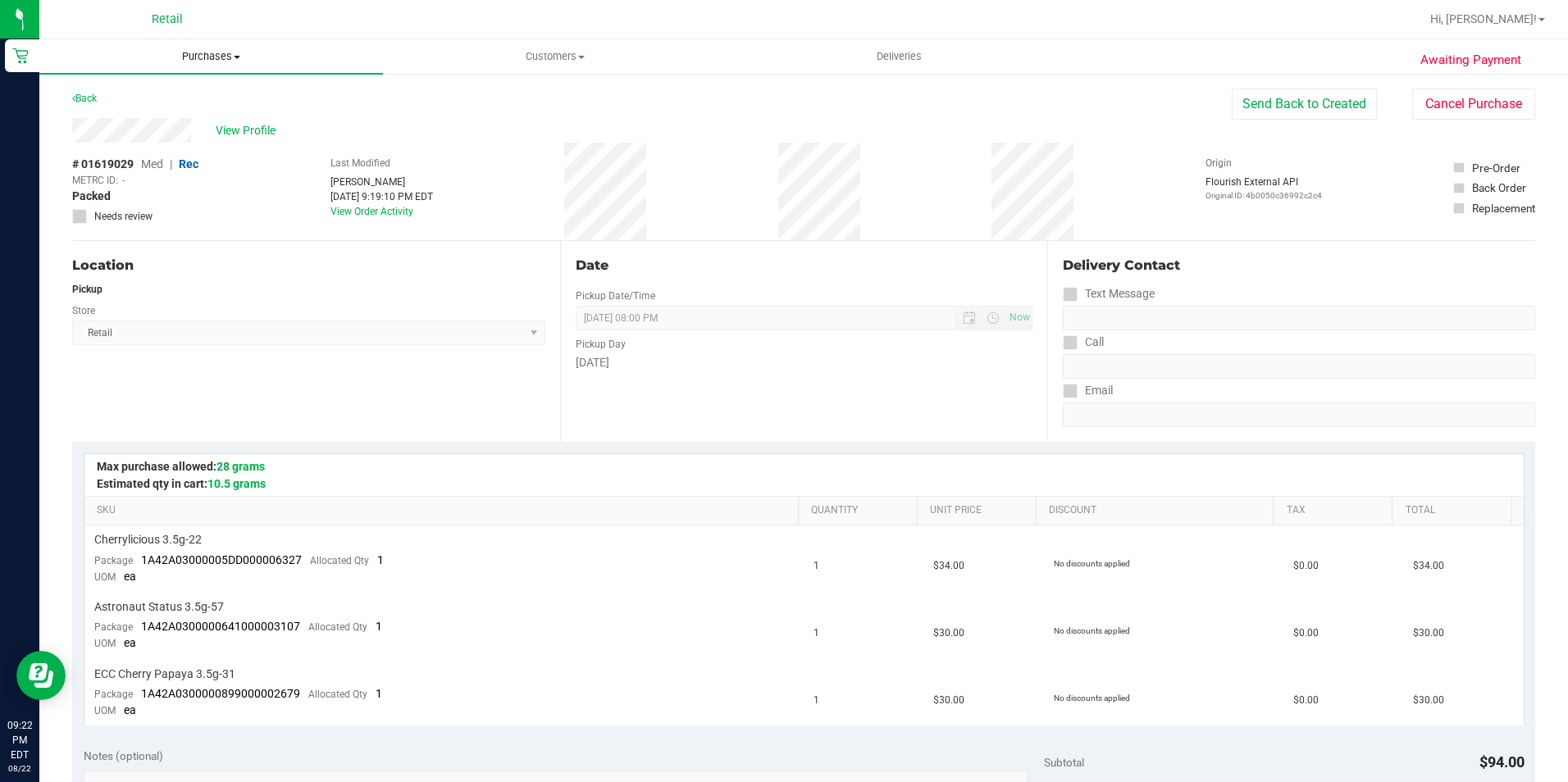
click at [189, 57] on span "Purchases" at bounding box center [211, 57] width 344 height 14
click at [161, 97] on span "Summary of purchases" at bounding box center [124, 98] width 168 height 14
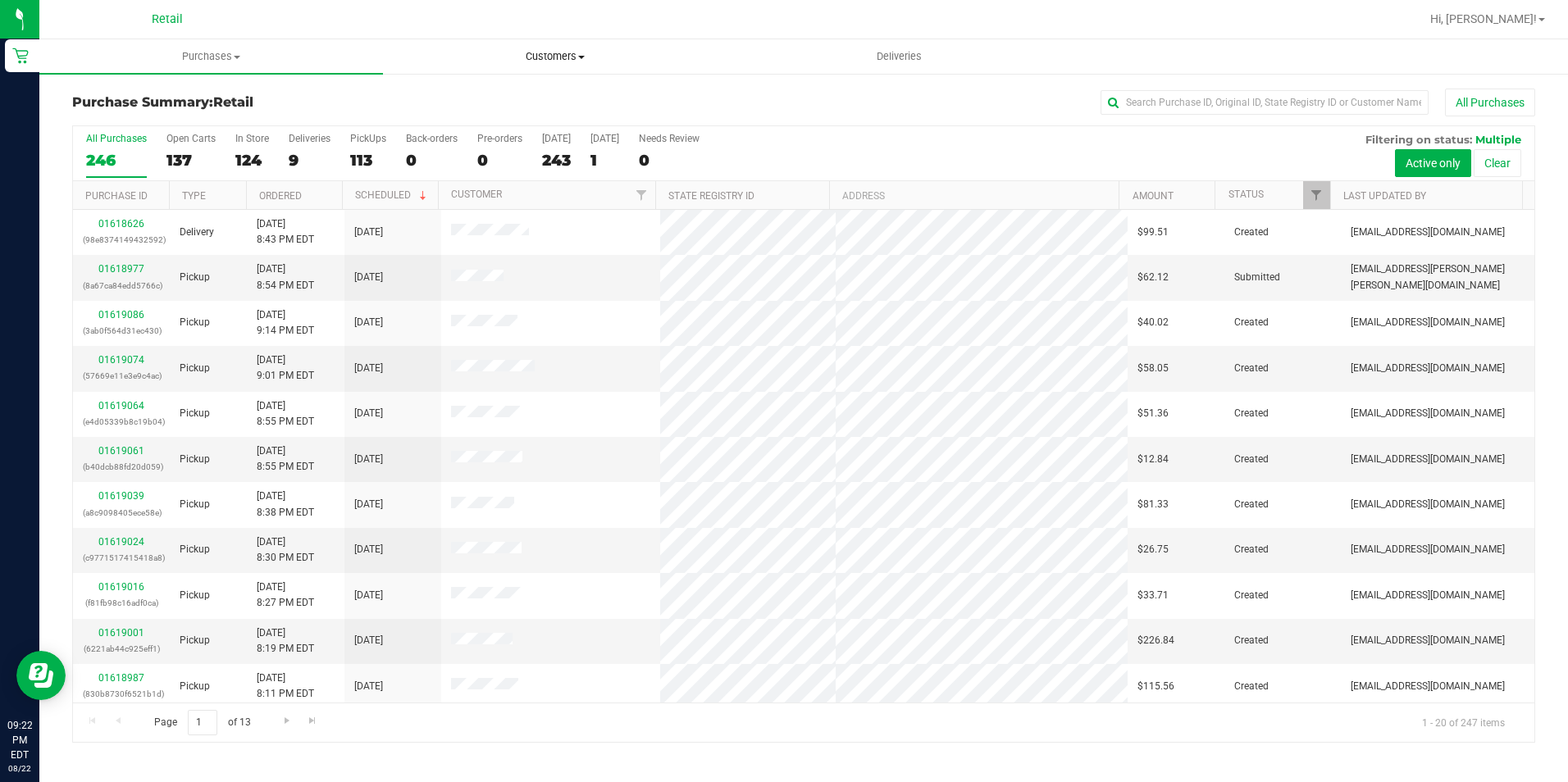
drag, startPoint x: 585, startPoint y: 58, endPoint x: 535, endPoint y: 52, distance: 50.4
click at [582, 58] on span at bounding box center [581, 58] width 6 height 4
click at [475, 93] on span "All customers" at bounding box center [441, 98] width 118 height 14
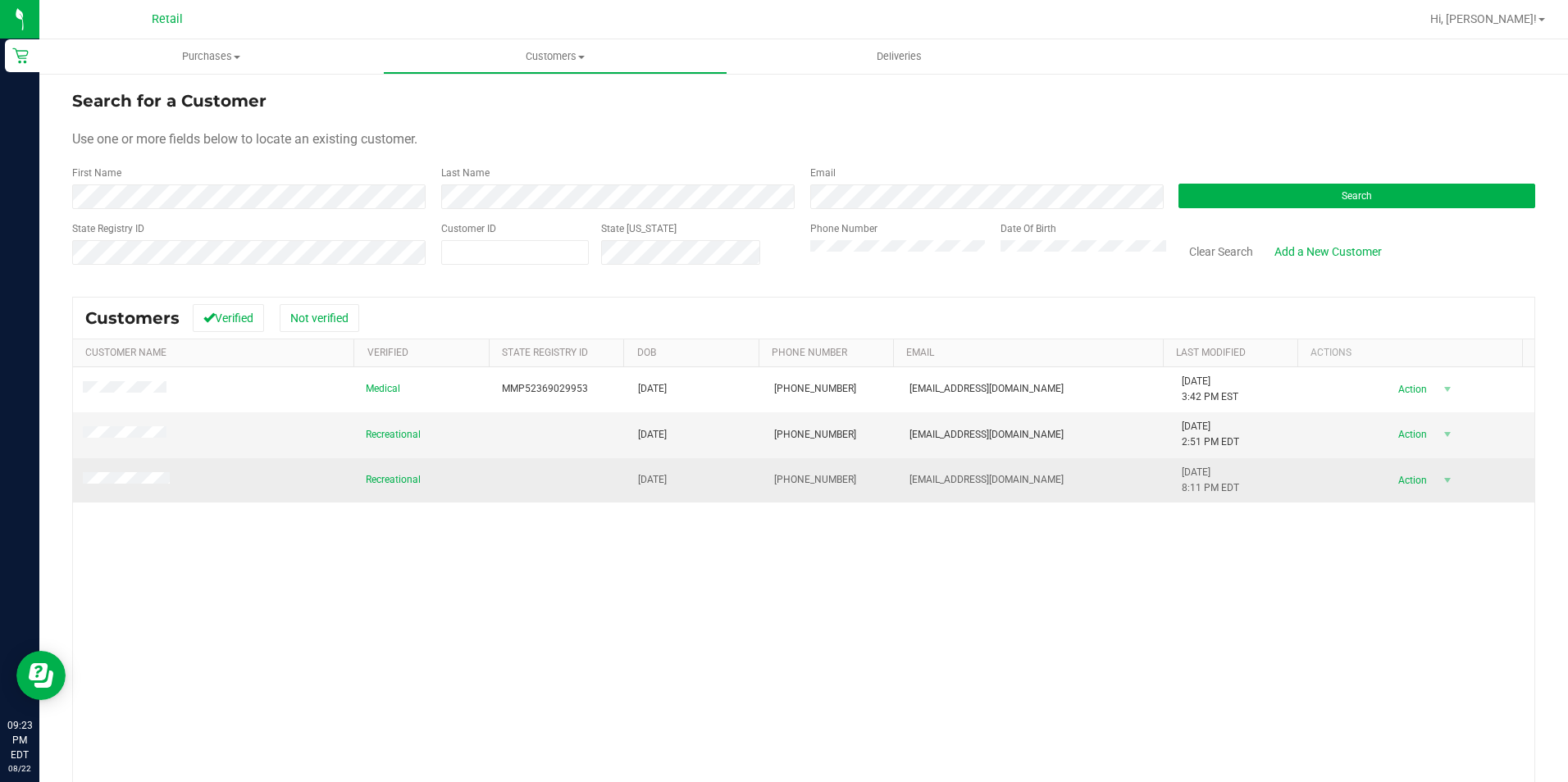
click at [130, 473] on span at bounding box center [129, 481] width 92 height 16
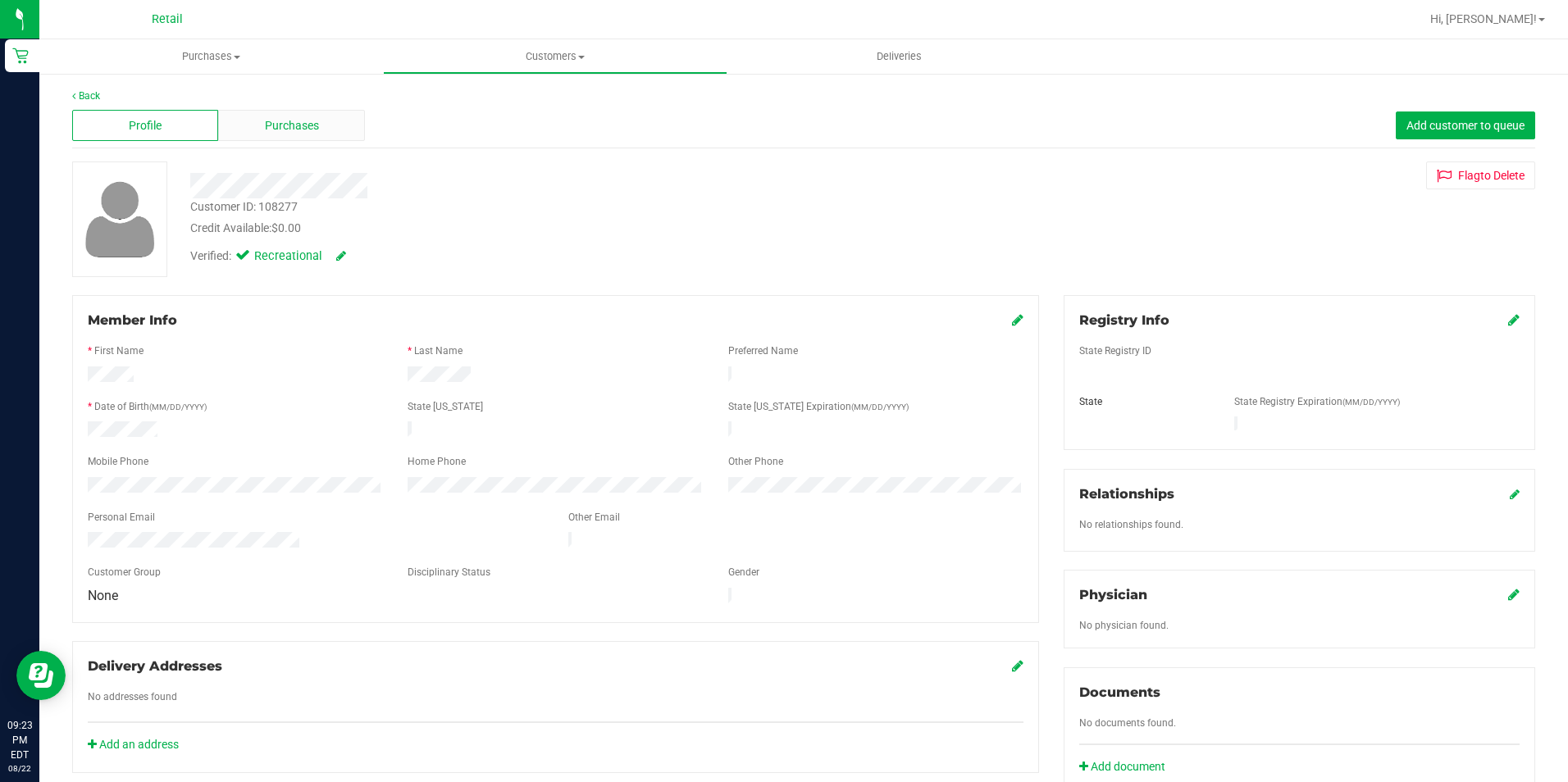
click at [292, 132] on span "Purchases" at bounding box center [292, 125] width 54 height 17
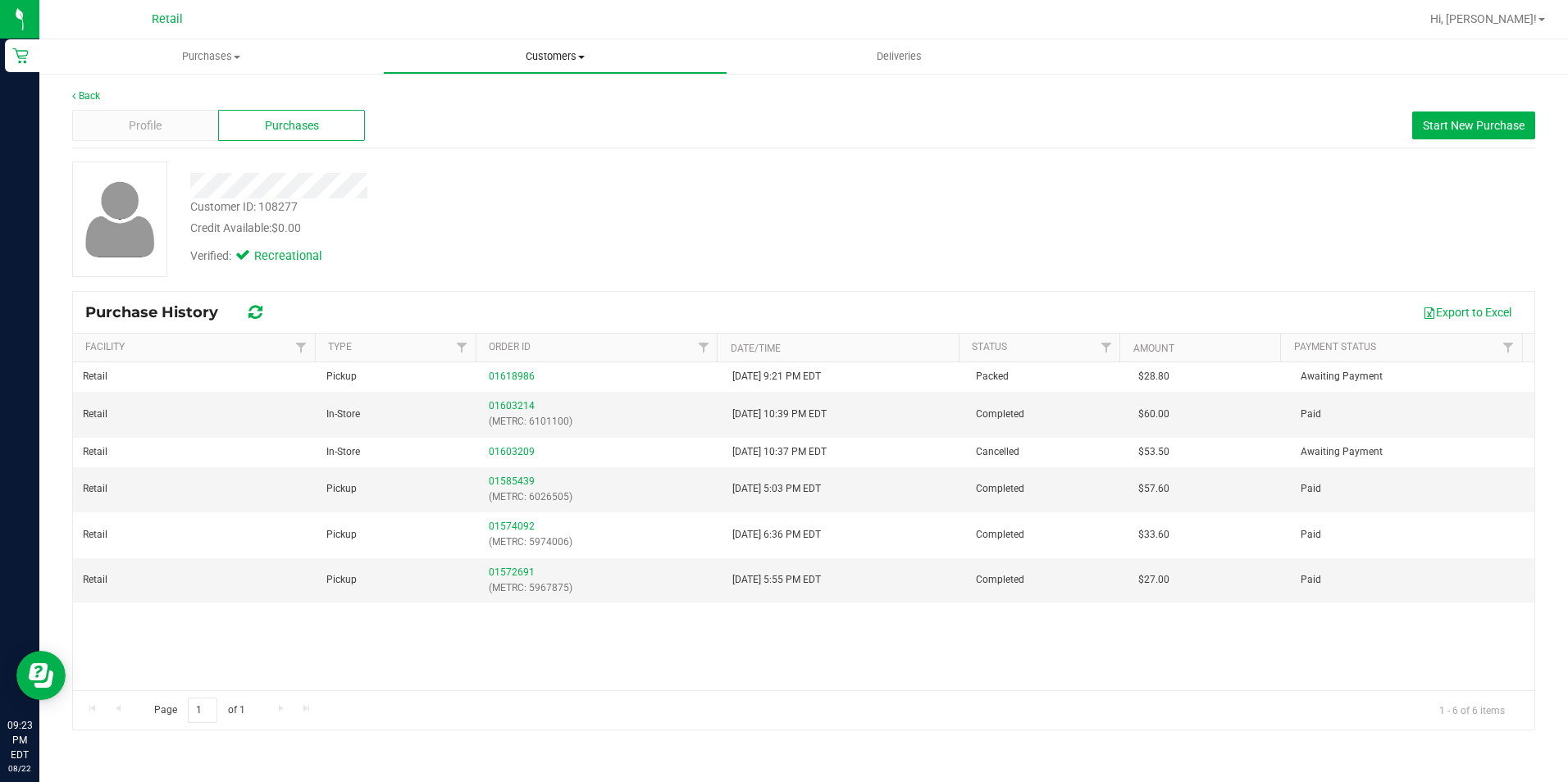
click at [559, 55] on span "Customers" at bounding box center [554, 57] width 342 height 14
click at [527, 94] on li "All customers" at bounding box center [554, 99] width 344 height 20
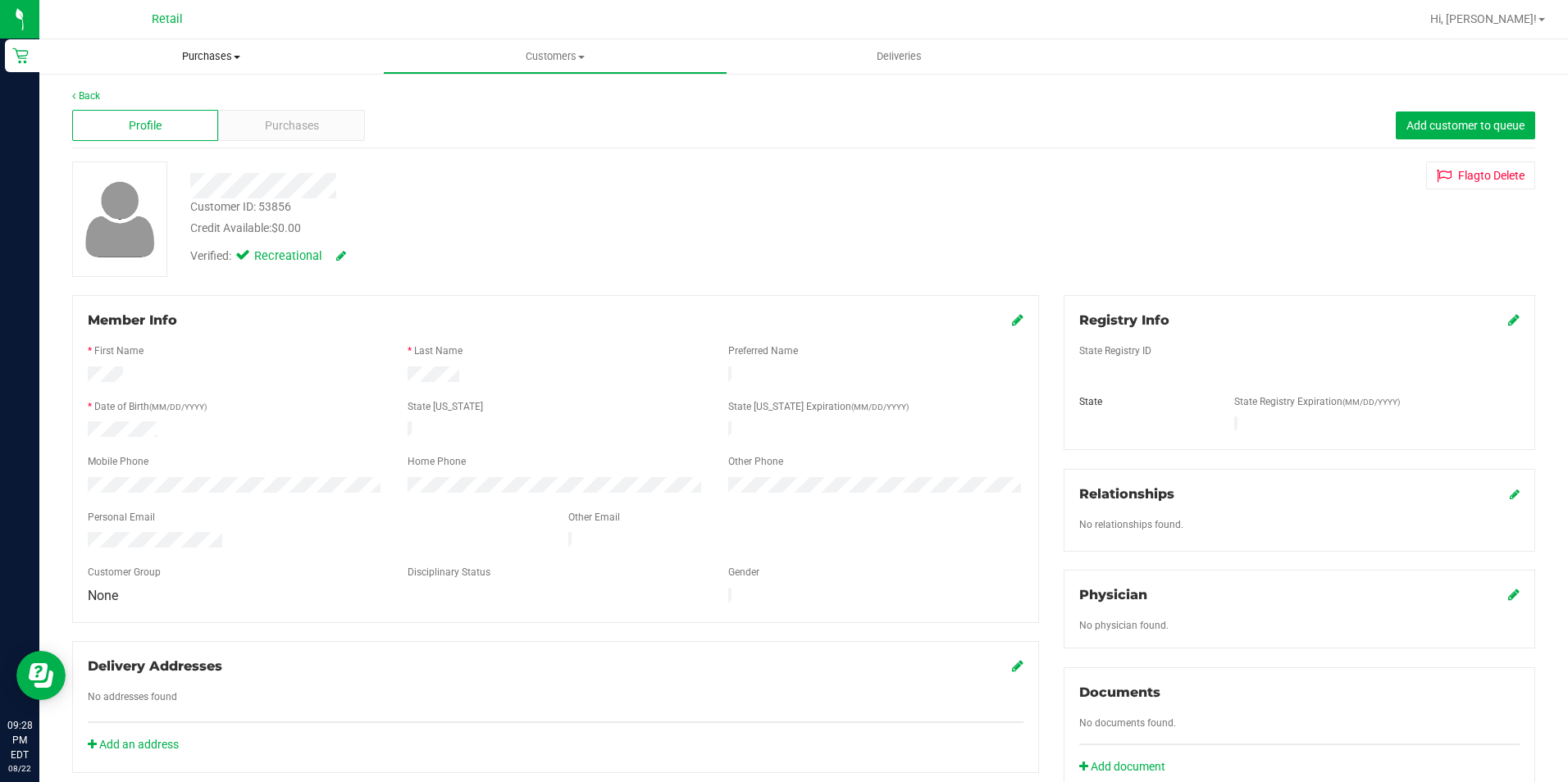
click at [229, 57] on span "Purchases" at bounding box center [211, 57] width 344 height 14
click at [178, 106] on span "Summary of purchases" at bounding box center [124, 98] width 168 height 14
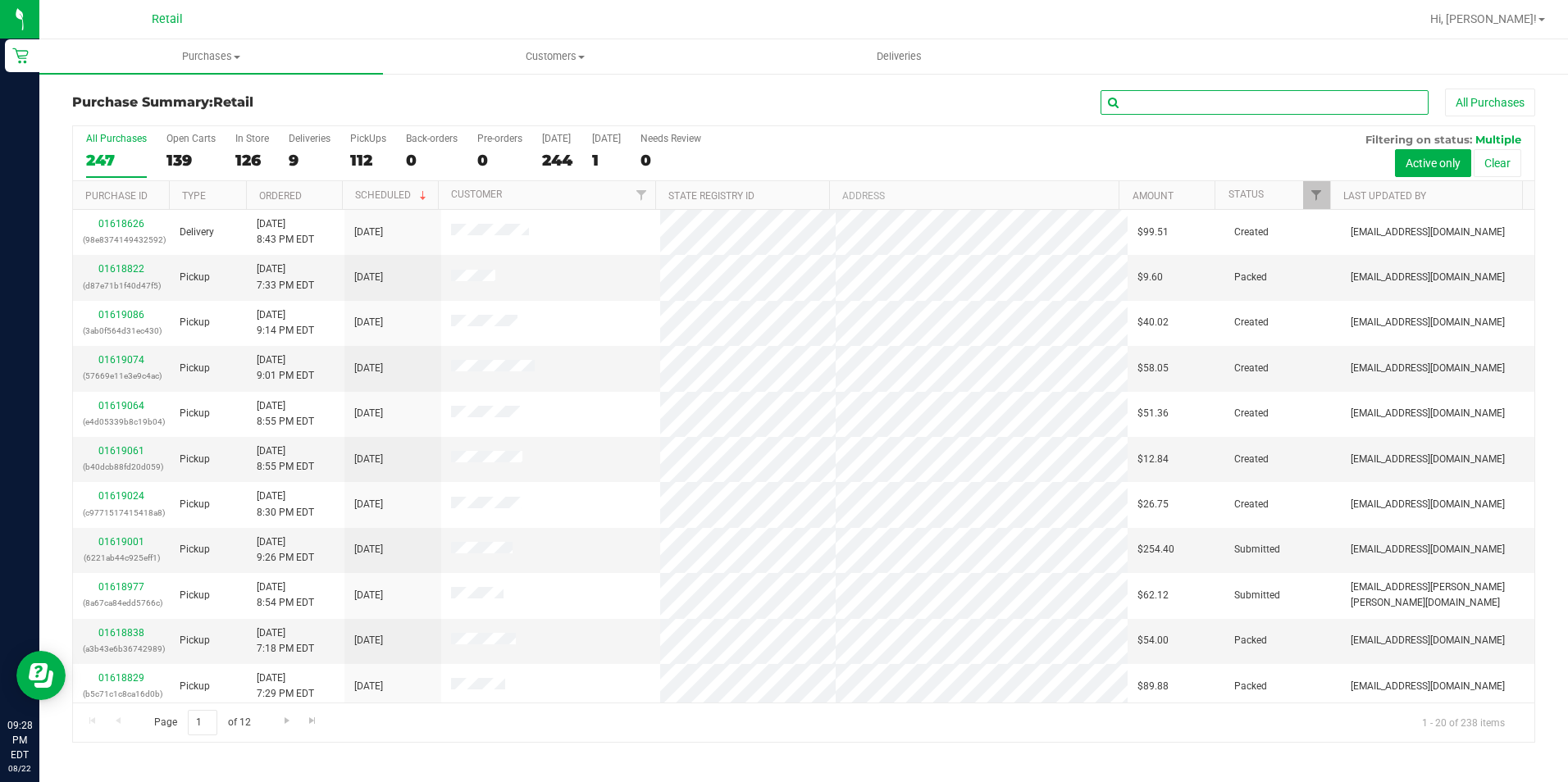
click at [1235, 95] on input "text" at bounding box center [1265, 102] width 328 height 24
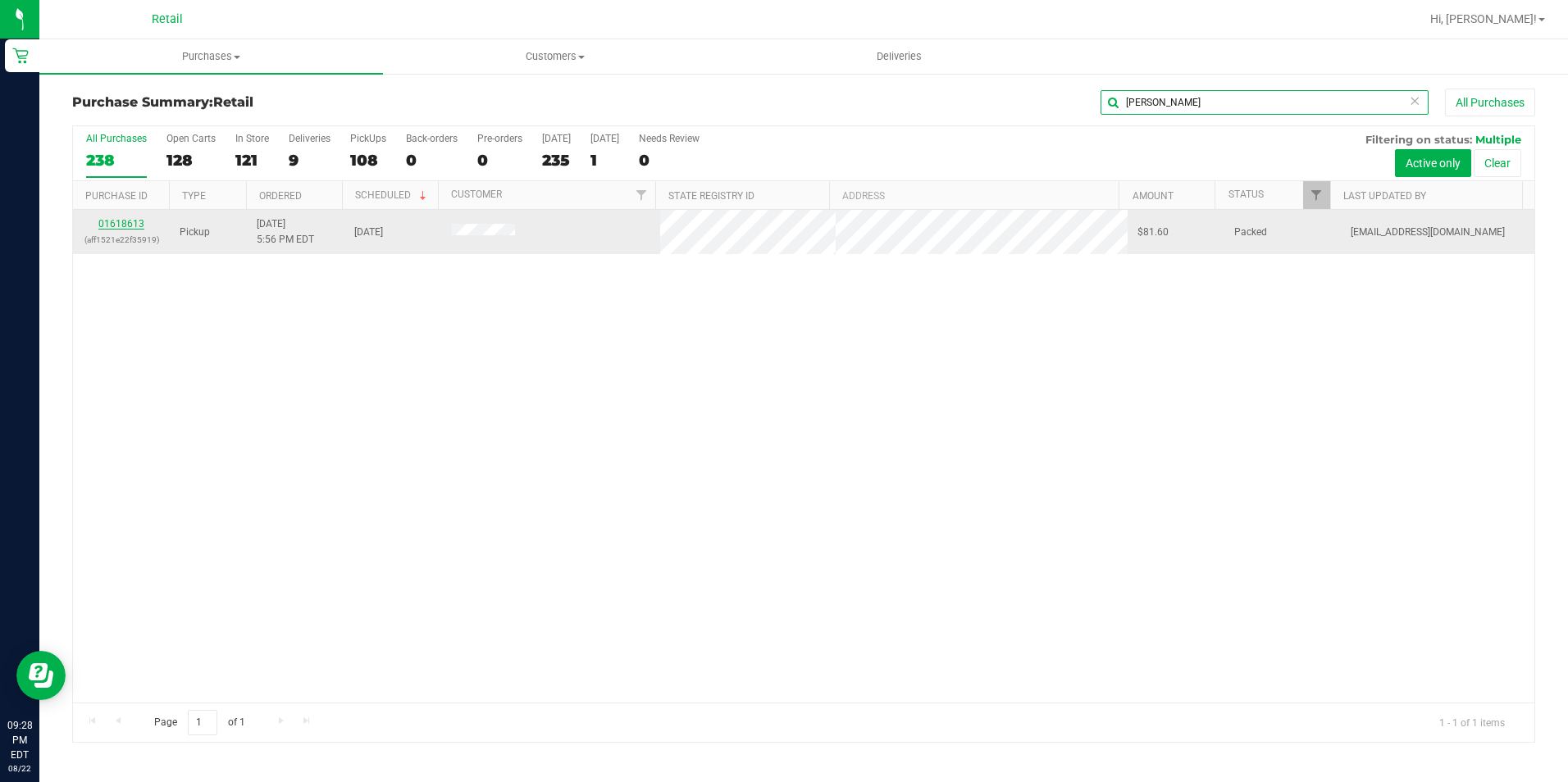
type input "jacob"
click at [104, 222] on link "01618613" at bounding box center [121, 224] width 46 height 12
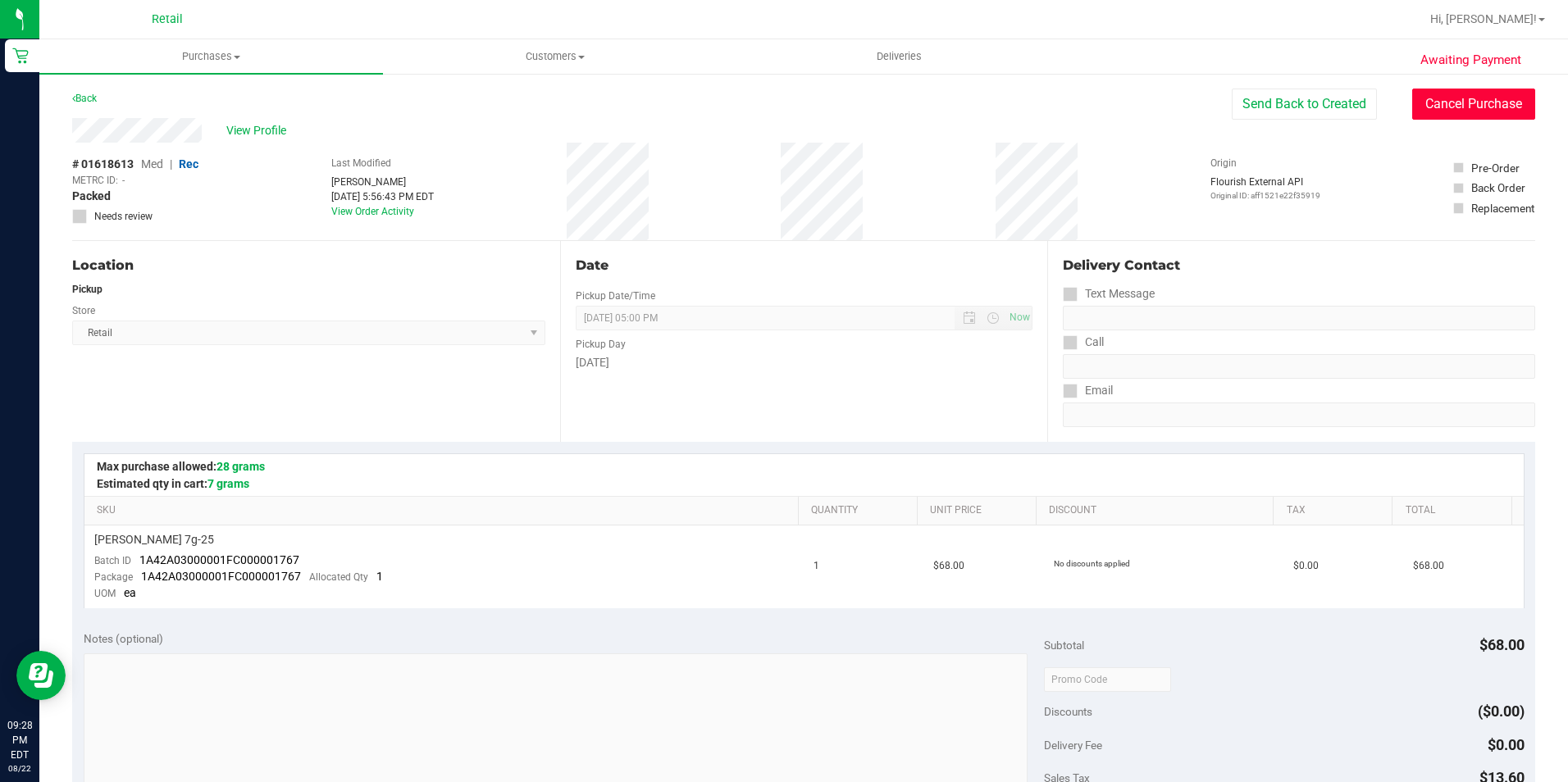
click at [1412, 111] on button "Cancel Purchase" at bounding box center [1473, 104] width 123 height 32
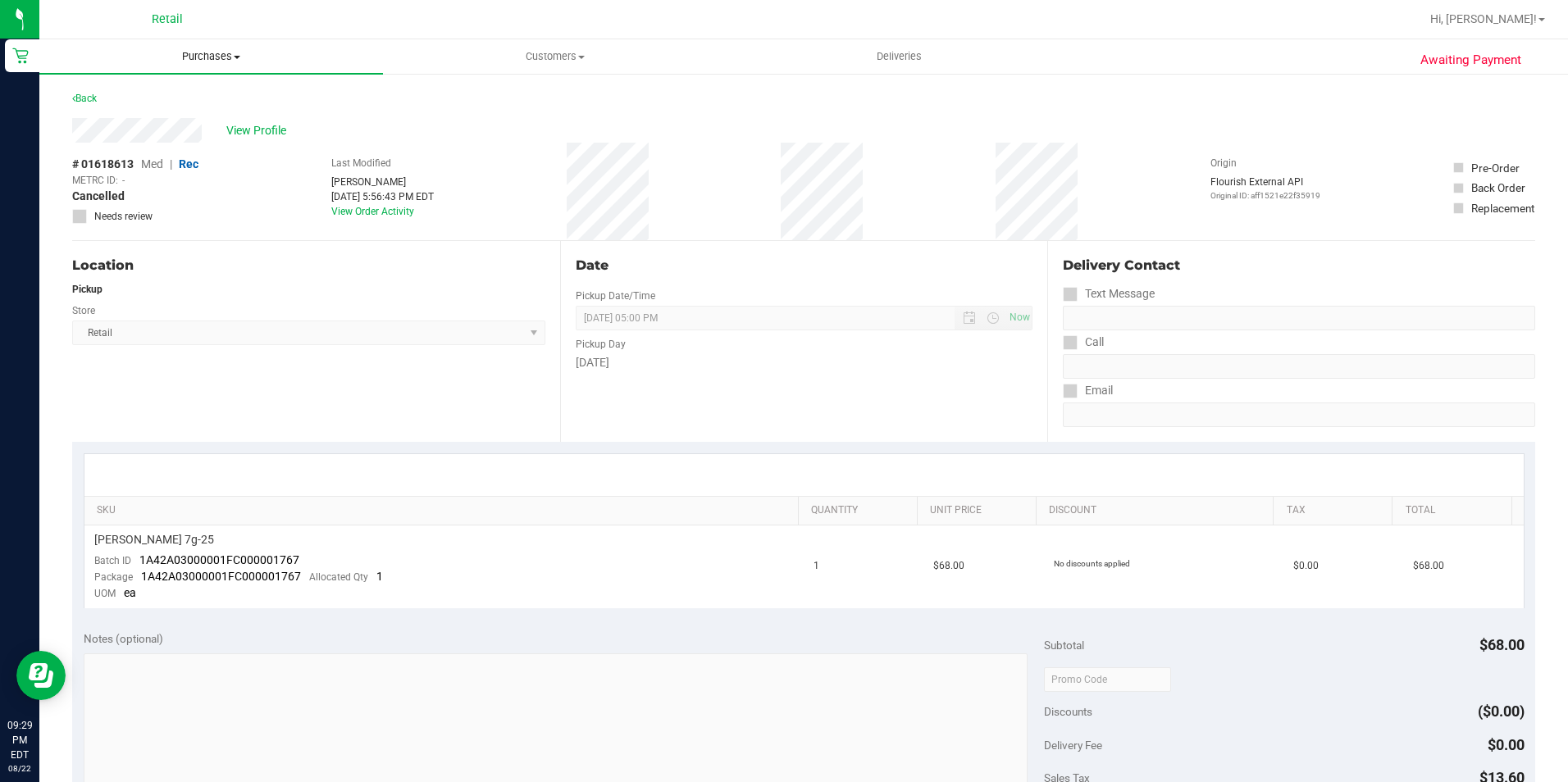
click at [197, 59] on span "Purchases" at bounding box center [211, 57] width 344 height 14
click at [175, 106] on li "Summary of purchases" at bounding box center [211, 99] width 344 height 20
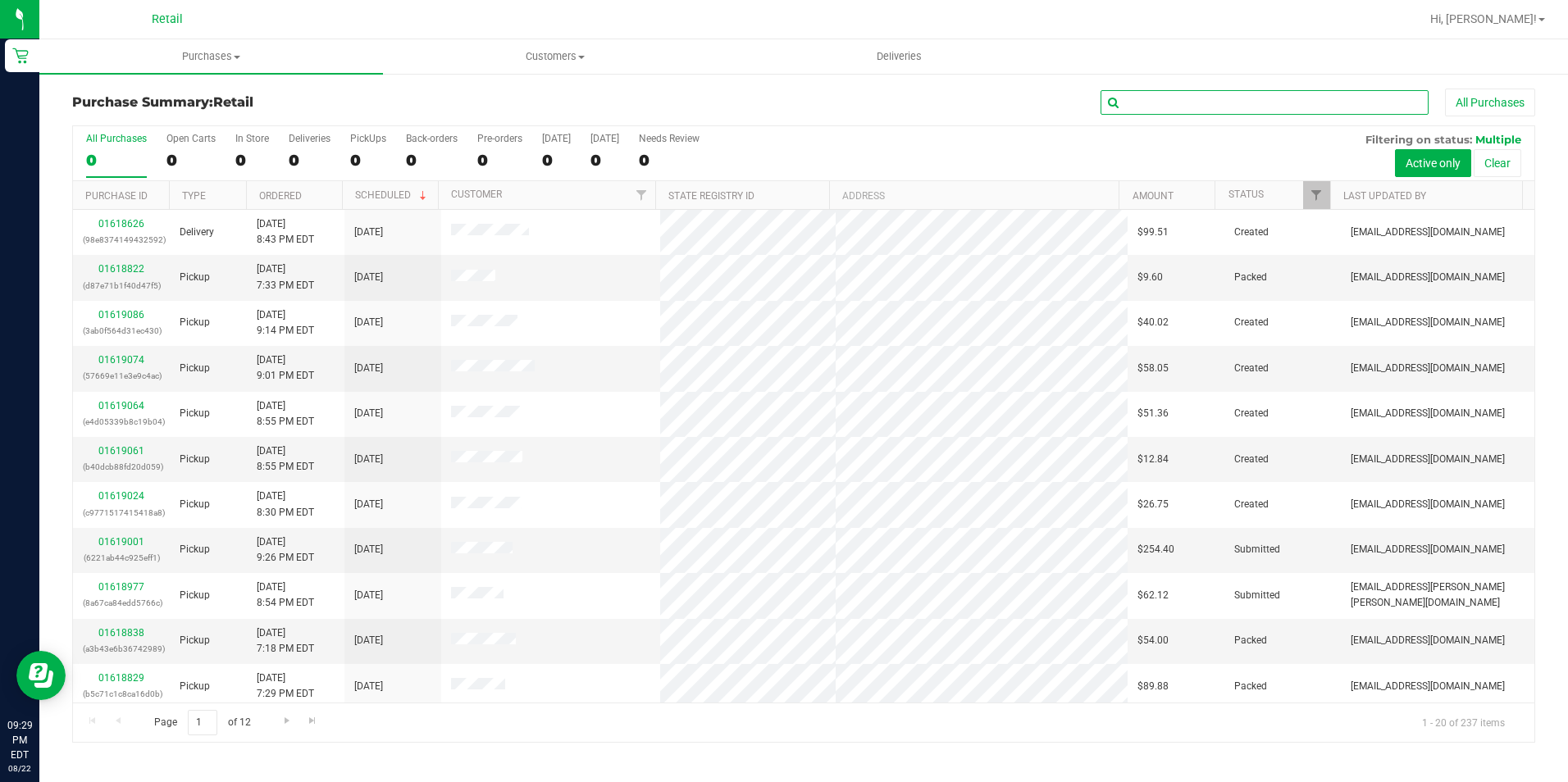
click at [1121, 97] on input "text" at bounding box center [1265, 102] width 328 height 24
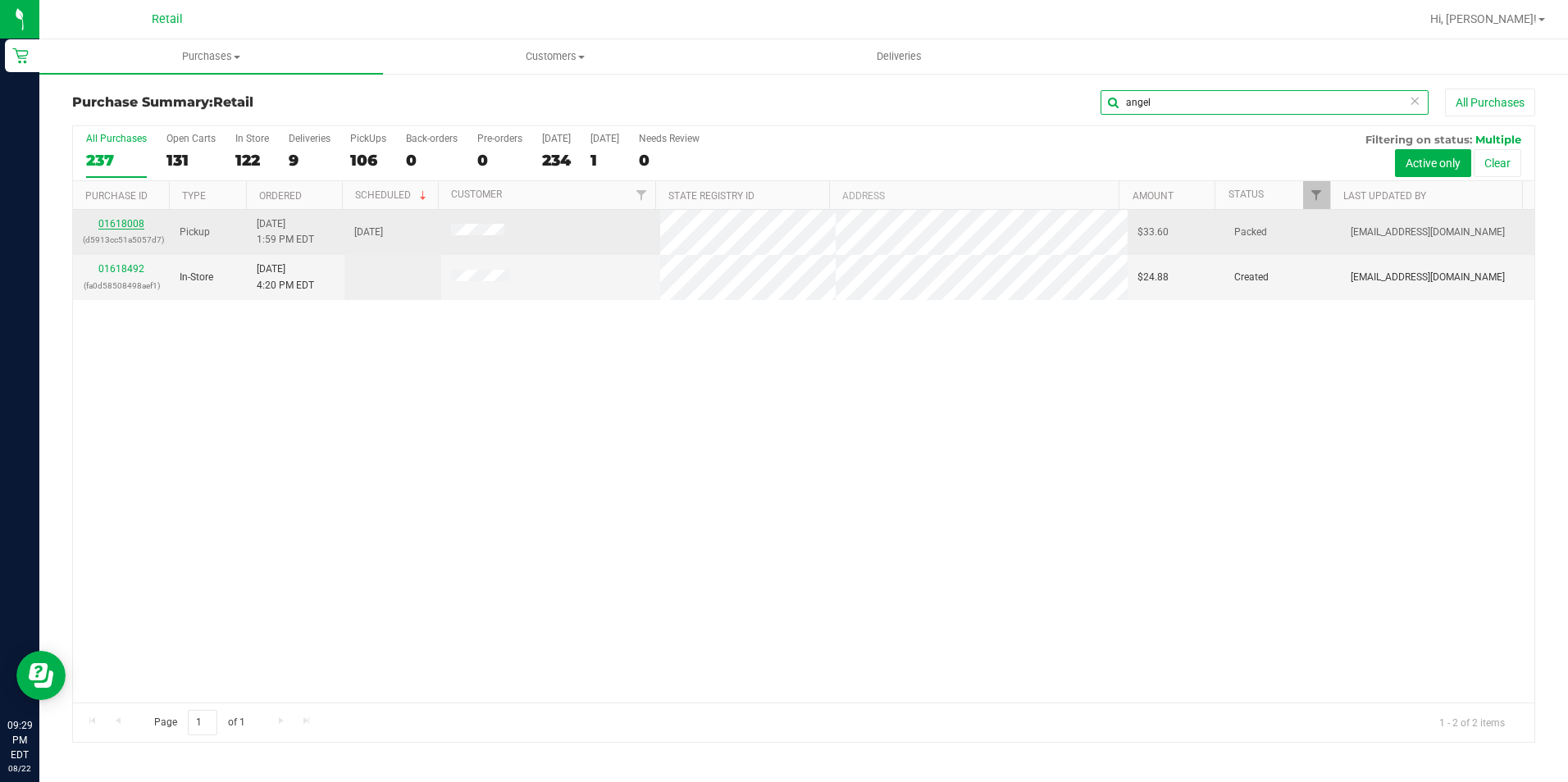
type input "angel"
click at [130, 218] on link "01618008" at bounding box center [121, 224] width 46 height 12
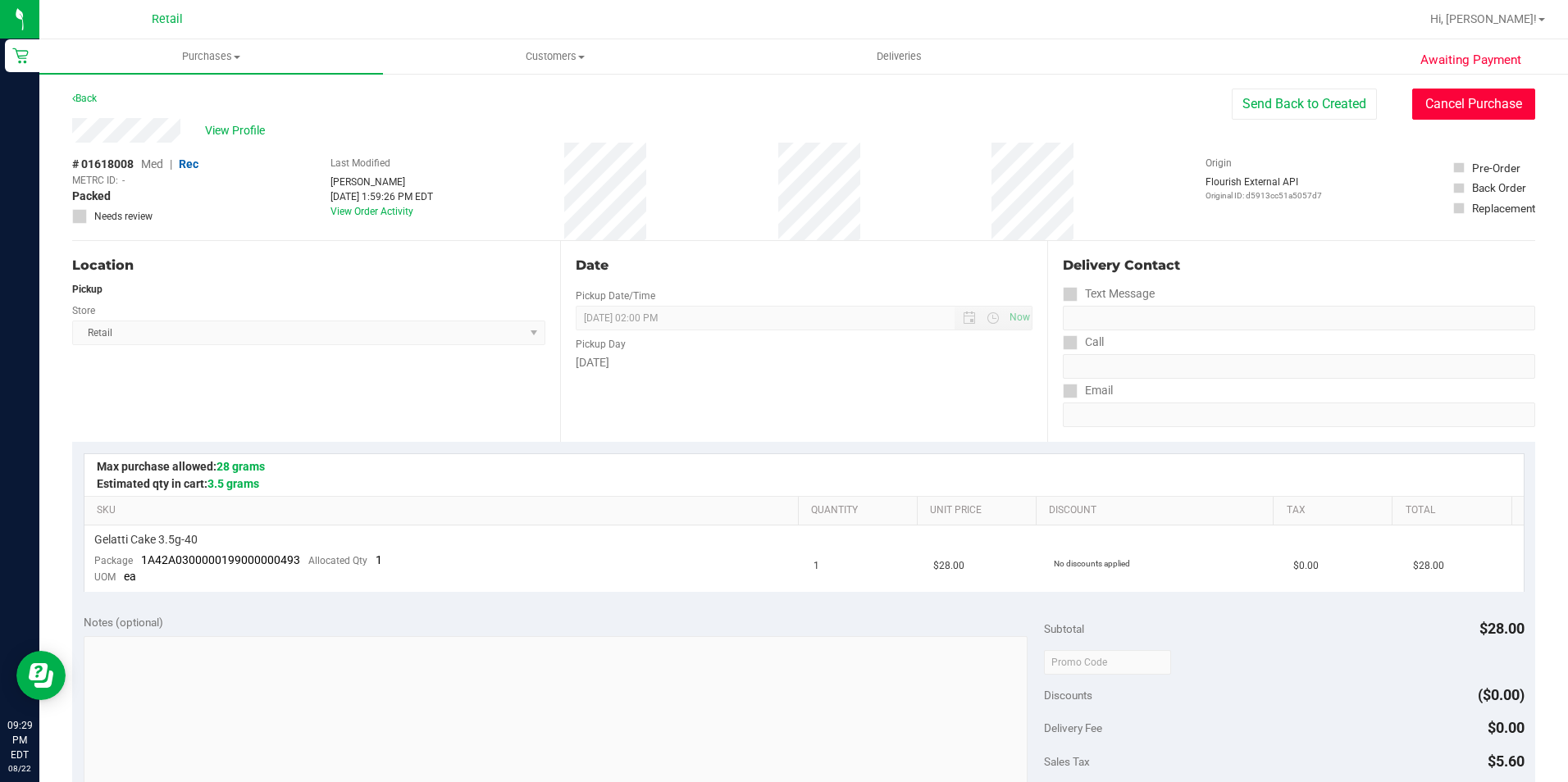
click at [1425, 110] on button "Cancel Purchase" at bounding box center [1473, 104] width 123 height 32
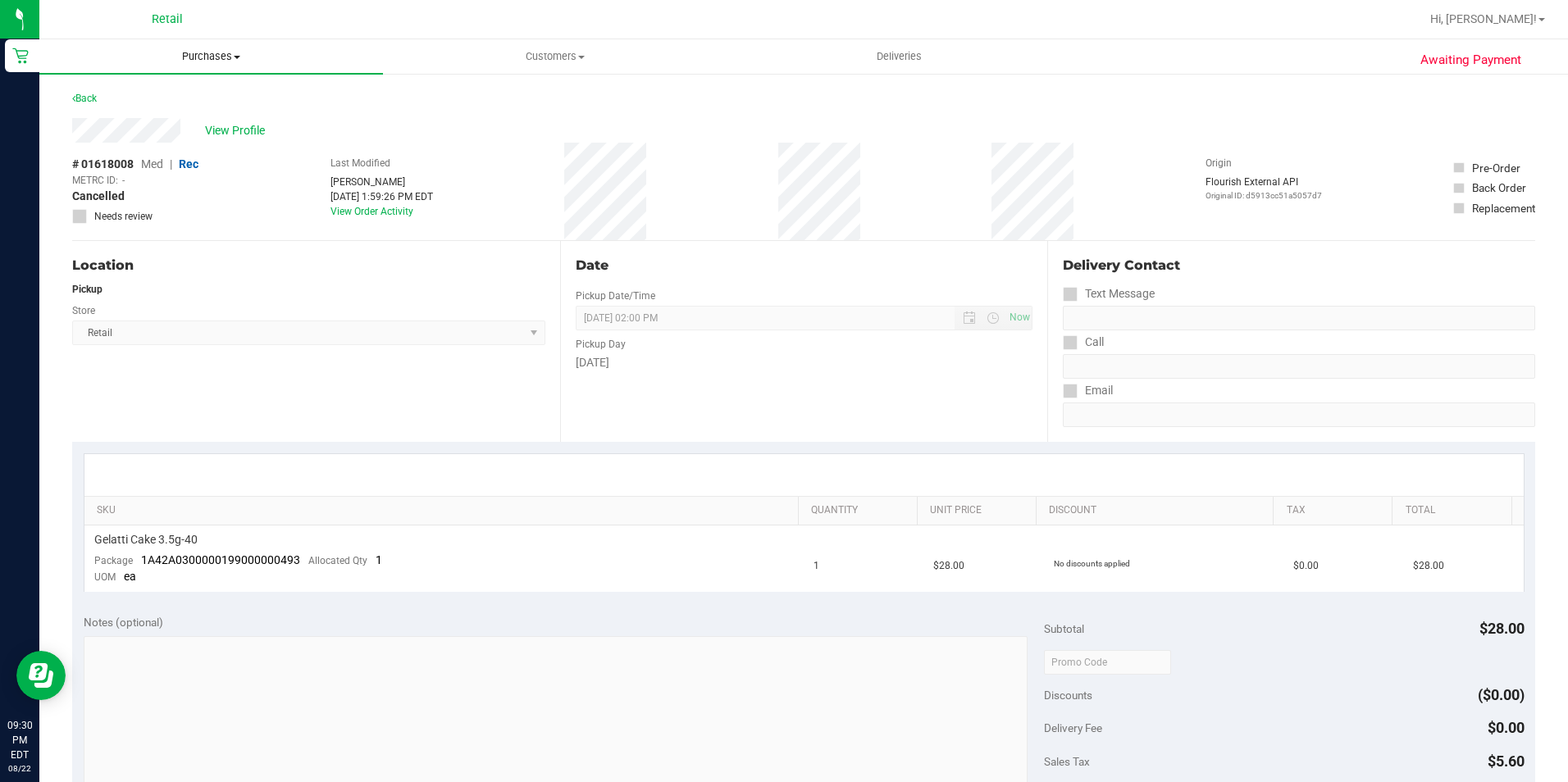
click at [193, 46] on uib-tab-heading "Purchases Summary of purchases Fulfillment All purchases" at bounding box center [211, 57] width 344 height 34
click at [175, 102] on span "Summary of purchases" at bounding box center [124, 98] width 168 height 14
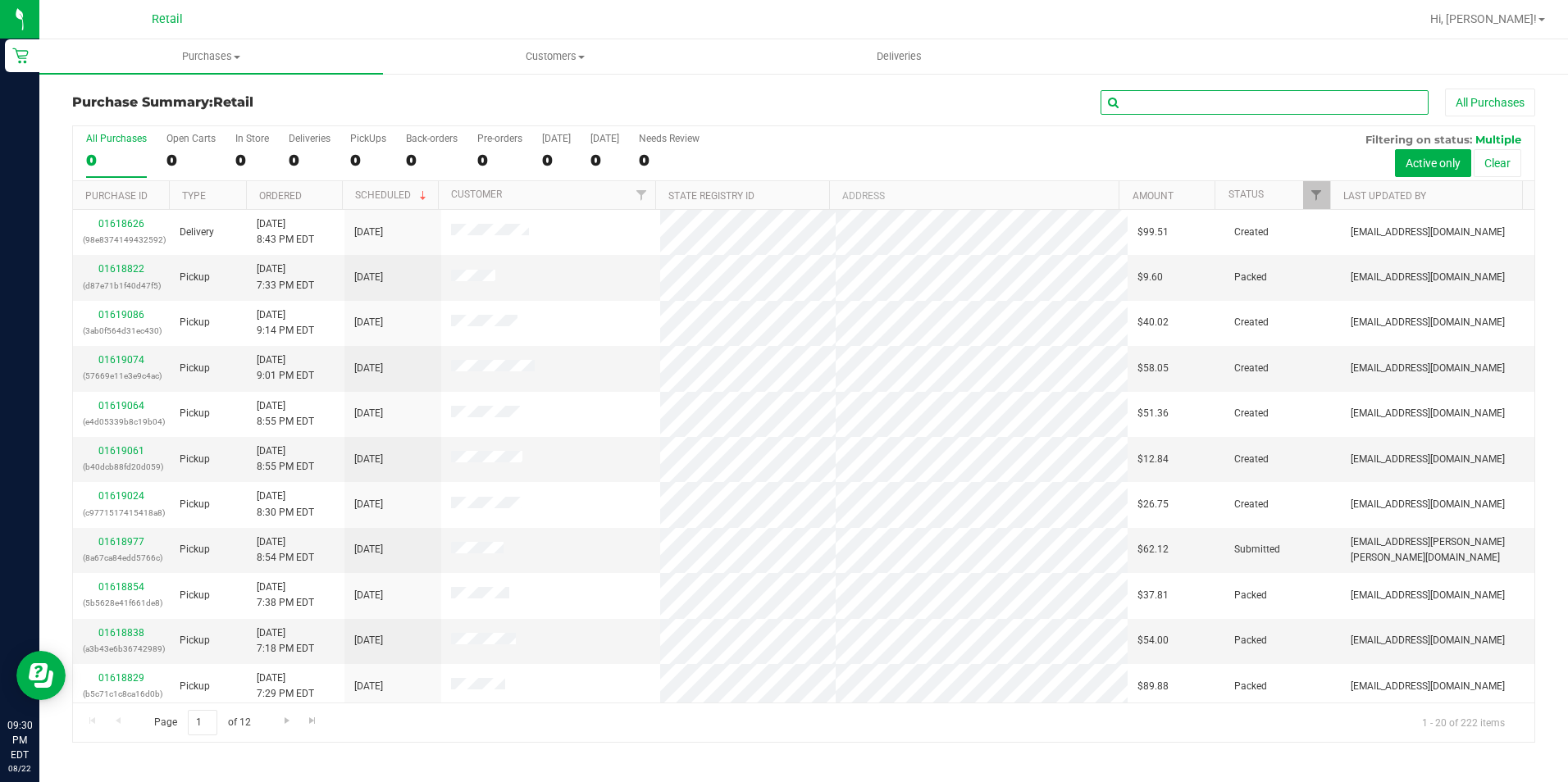
click at [1253, 103] on input "text" at bounding box center [1265, 102] width 328 height 24
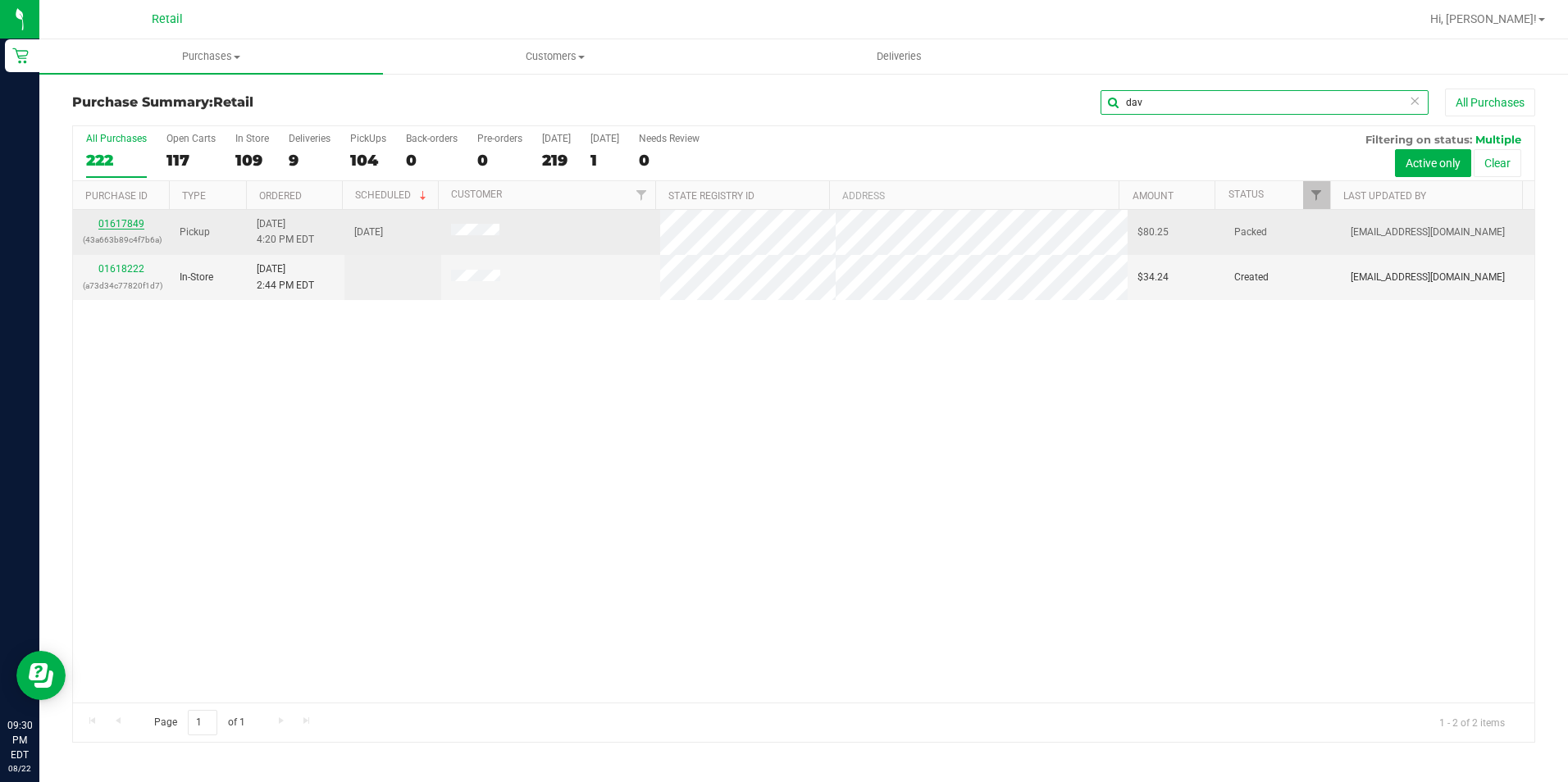
type input "dav"
click at [140, 220] on link "01617849" at bounding box center [121, 224] width 46 height 12
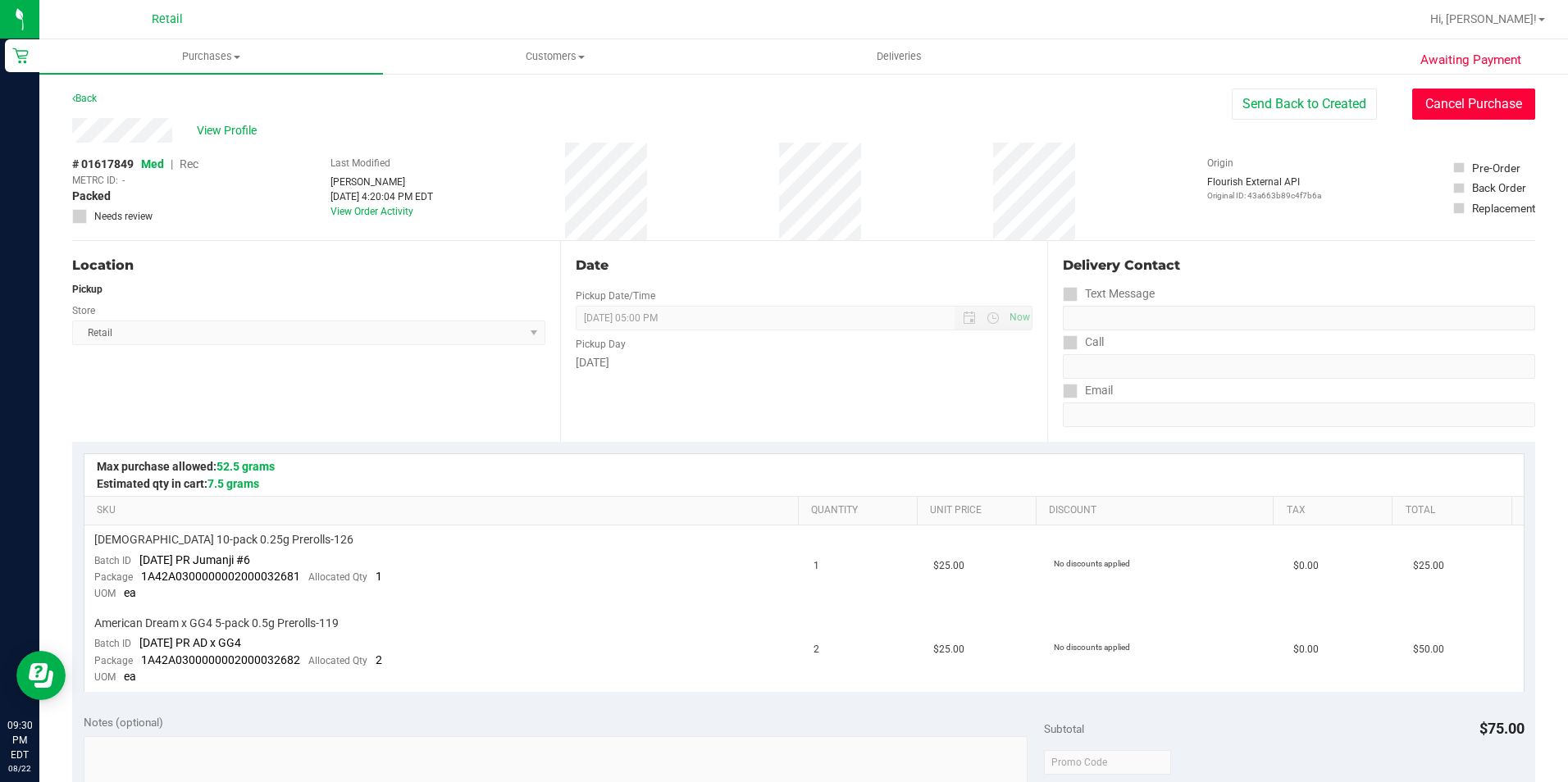
click at [1426, 97] on button "Cancel Purchase" at bounding box center [1473, 104] width 123 height 32
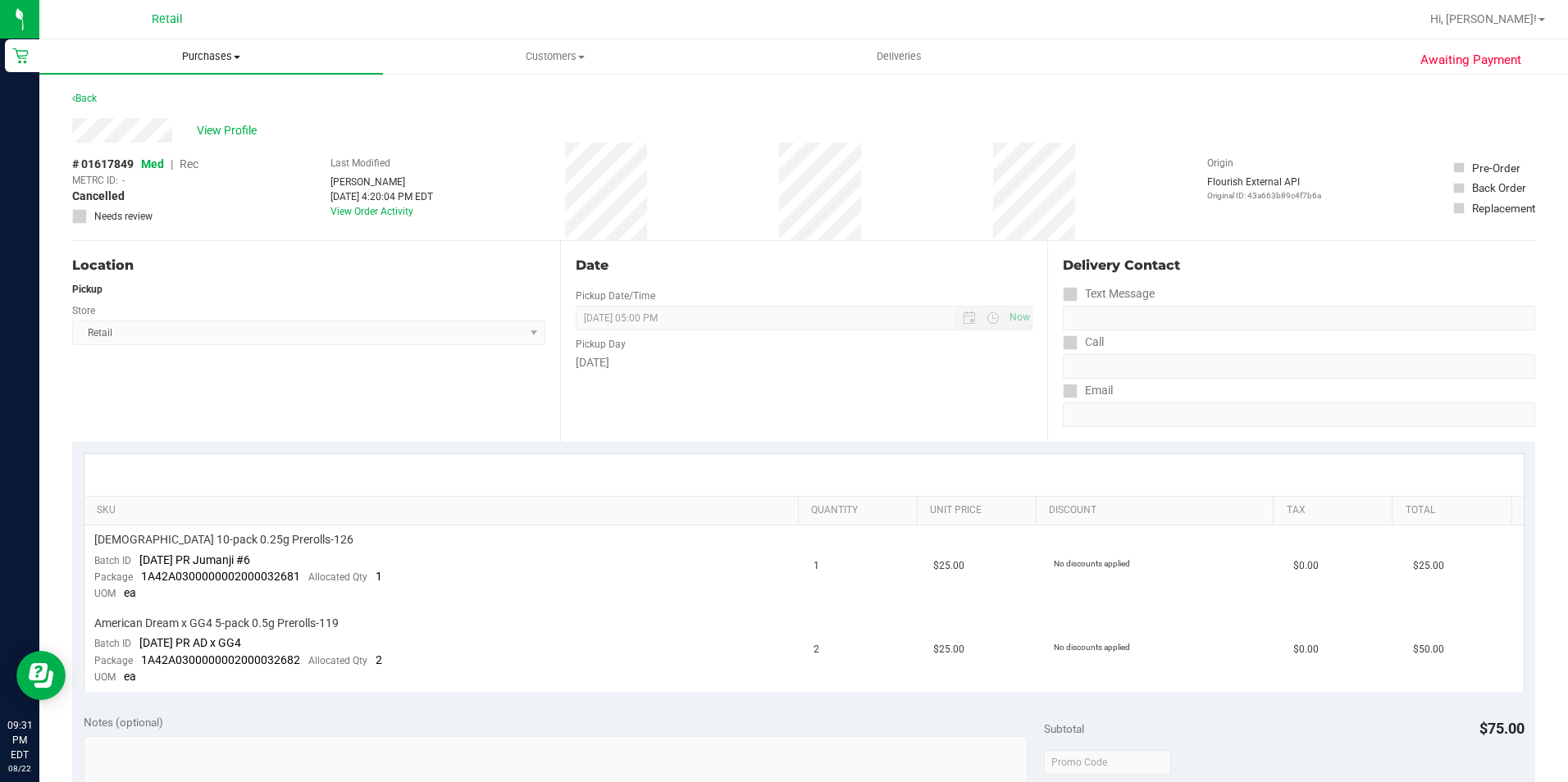
click at [200, 68] on uib-tab-heading "Purchases Summary of purchases Fulfillment All purchases" at bounding box center [211, 57] width 344 height 34
click at [181, 99] on span "Summary of purchases" at bounding box center [124, 98] width 168 height 14
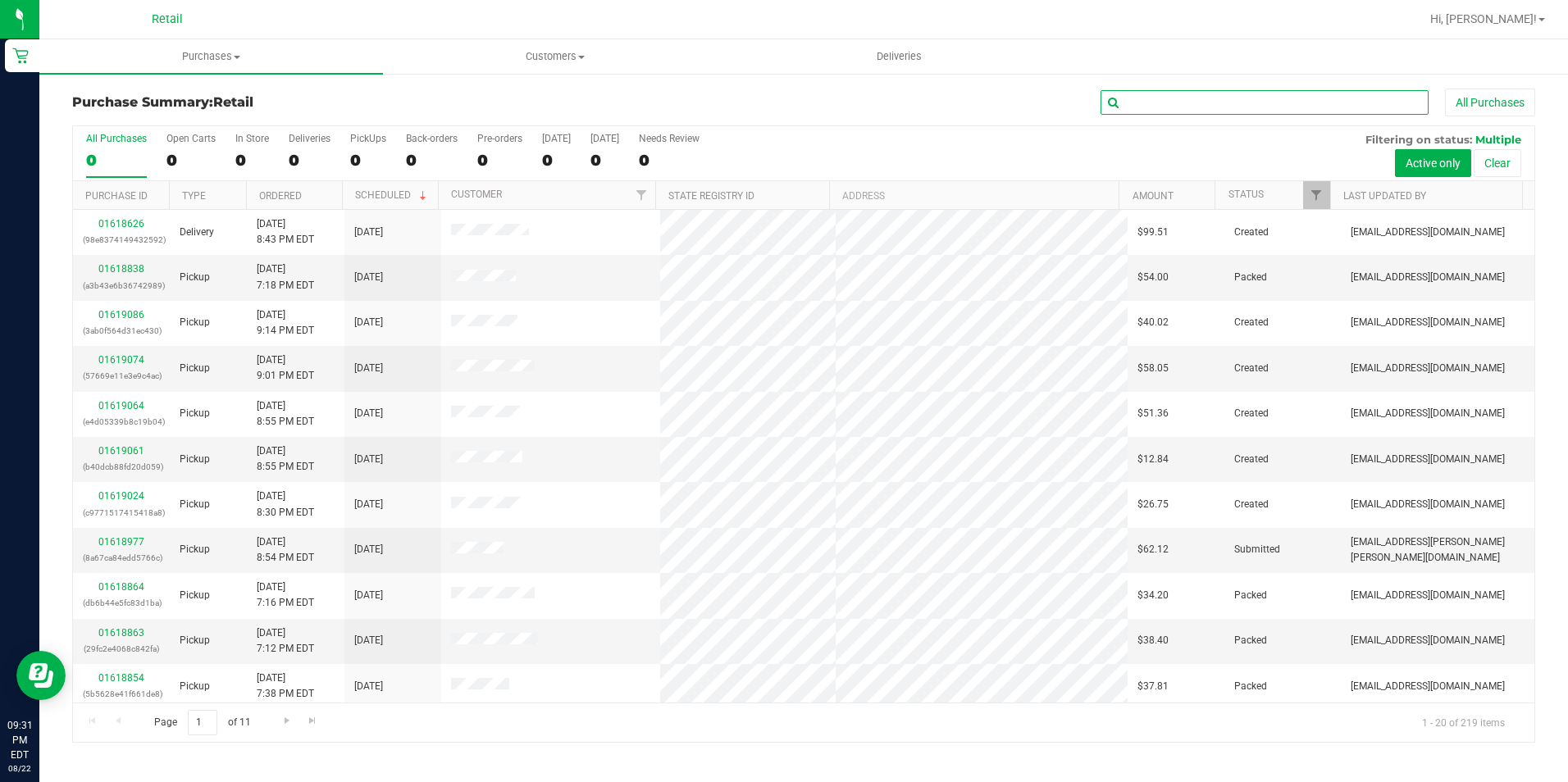
click at [1212, 97] on input "text" at bounding box center [1265, 102] width 328 height 24
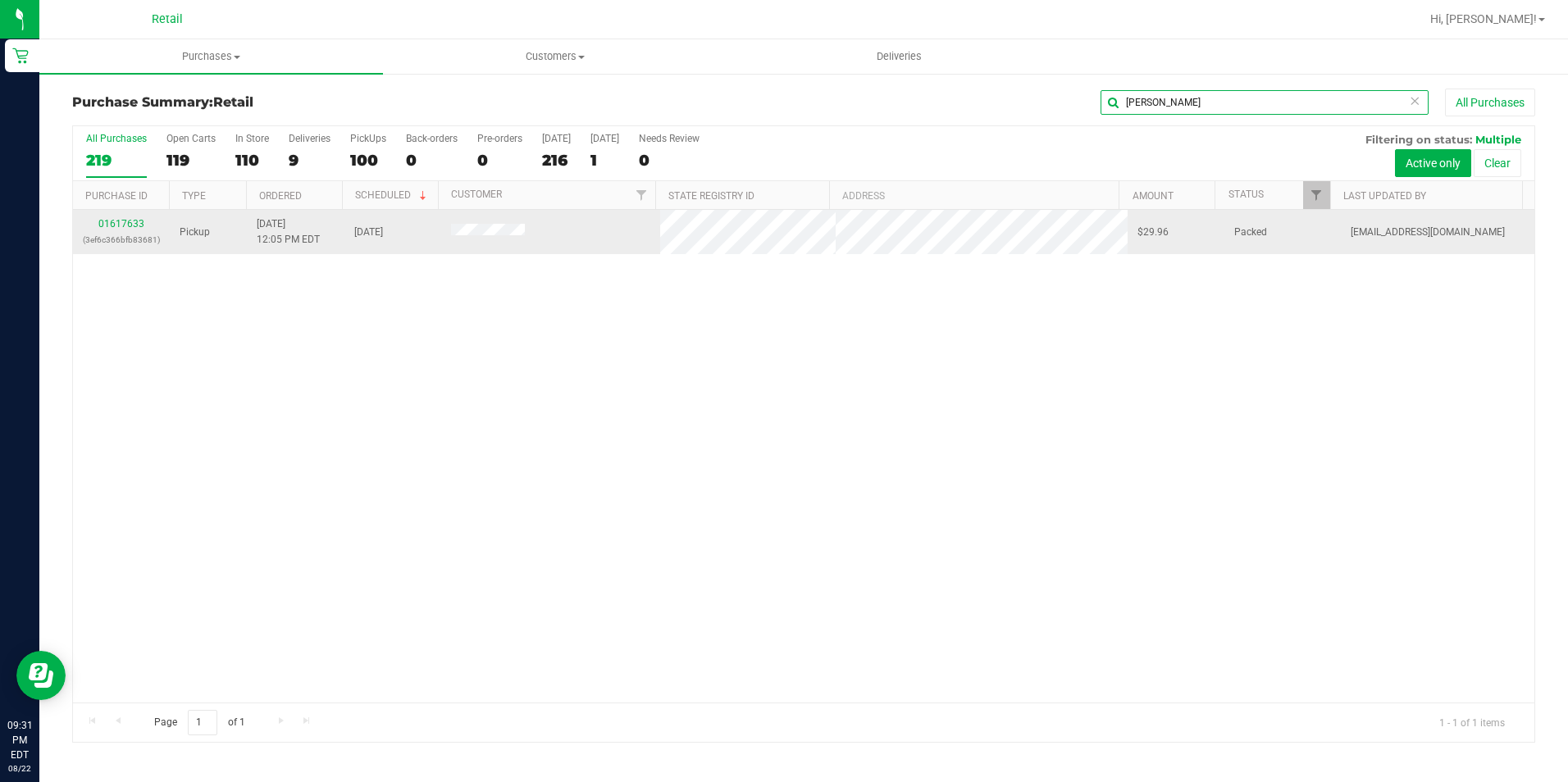
type input "susan"
click at [132, 220] on link "01617633" at bounding box center [121, 224] width 46 height 12
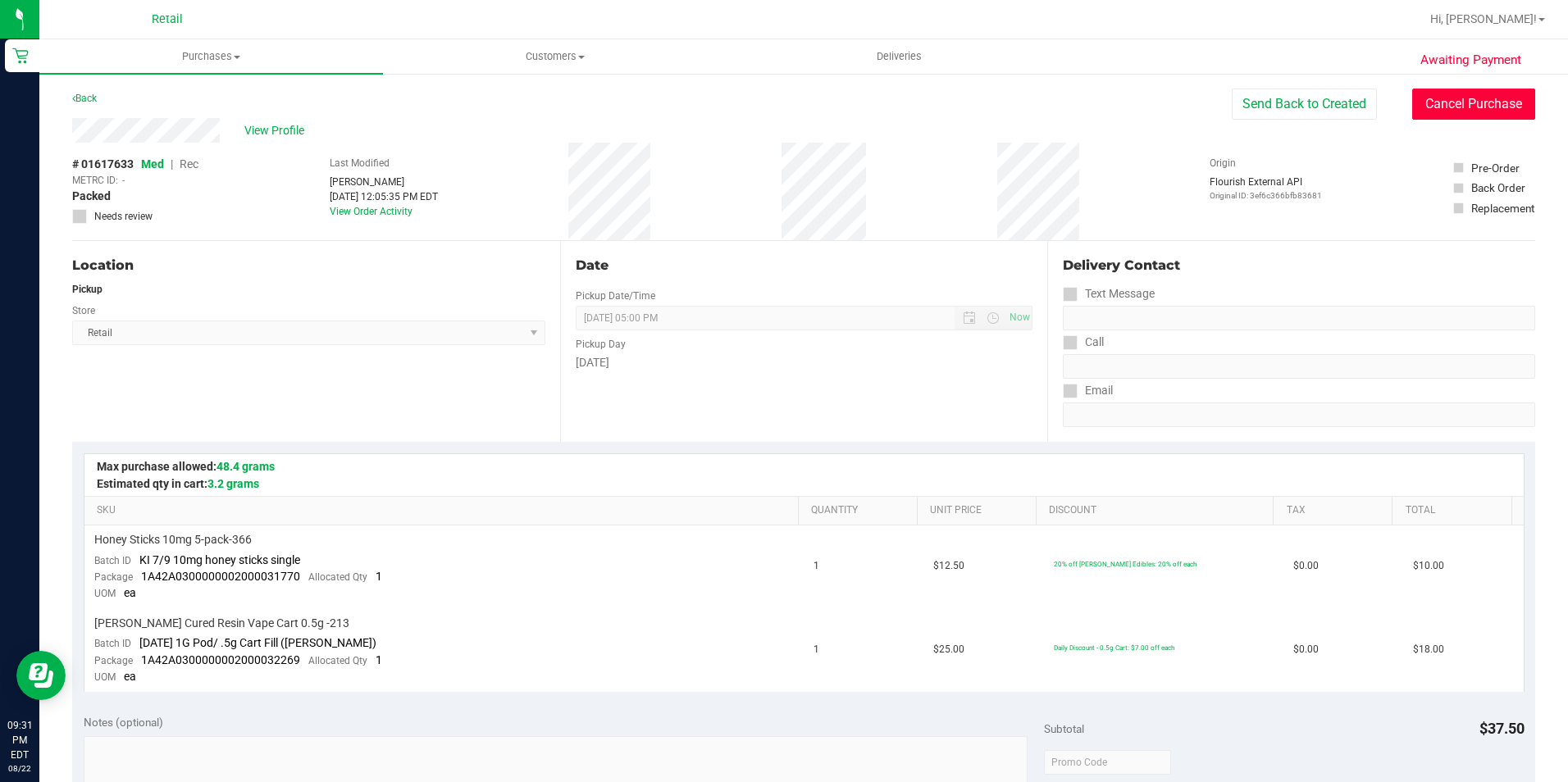
click at [1428, 105] on button "Cancel Purchase" at bounding box center [1473, 104] width 123 height 32
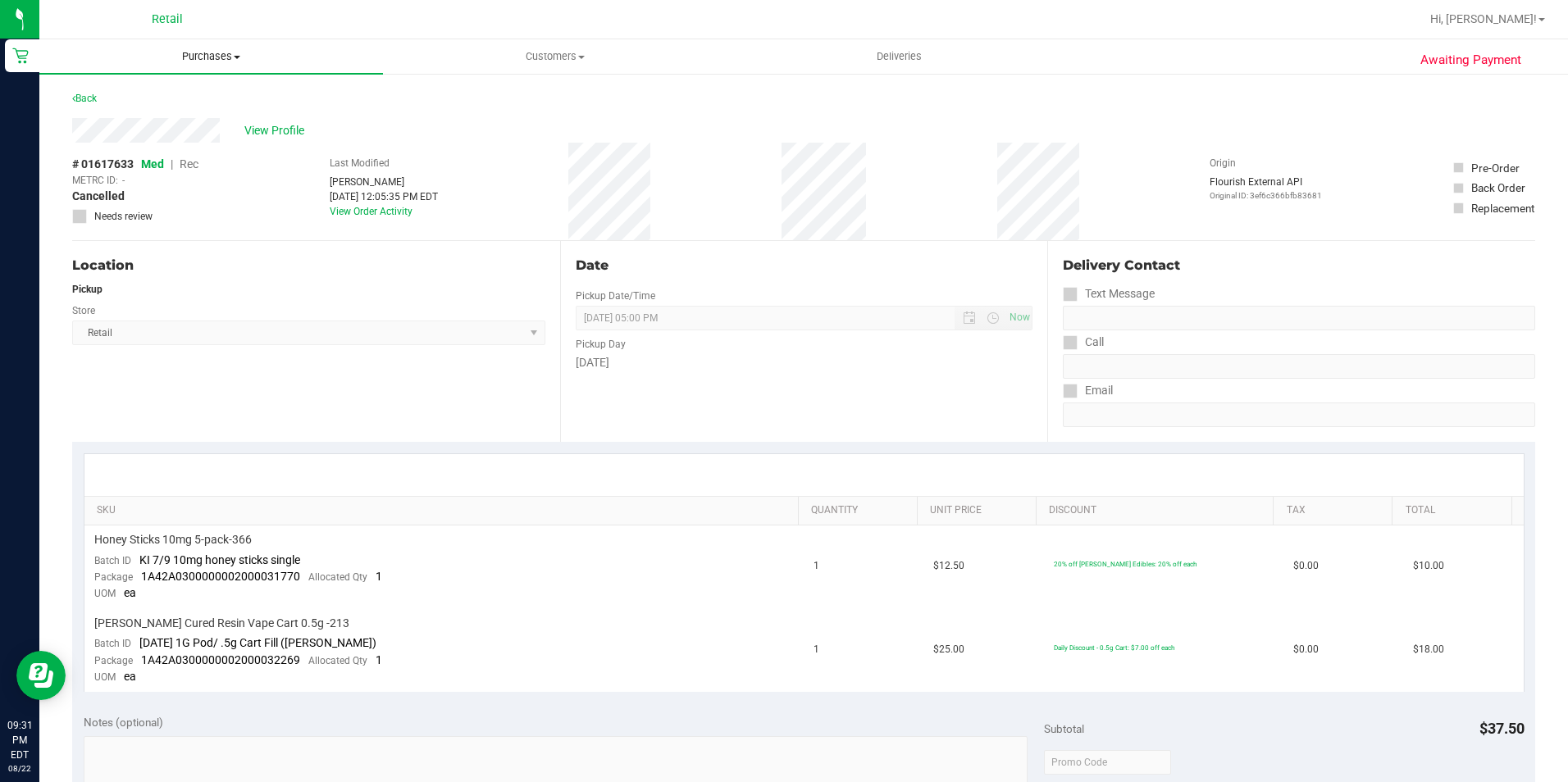
click at [187, 59] on span "Purchases" at bounding box center [211, 57] width 344 height 14
click at [182, 93] on span "Summary of purchases" at bounding box center [124, 98] width 168 height 14
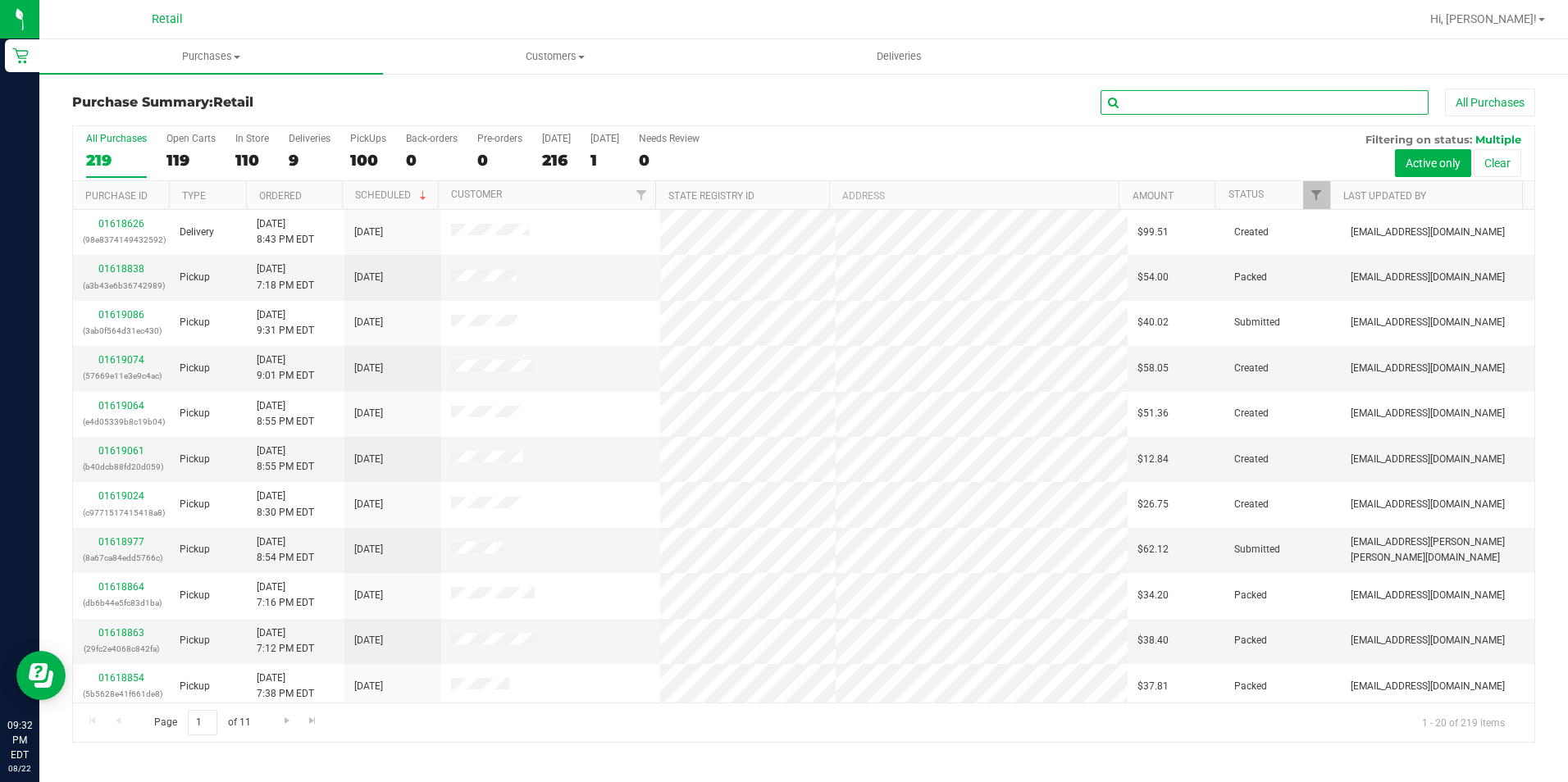
click at [1273, 113] on input "text" at bounding box center [1265, 102] width 328 height 24
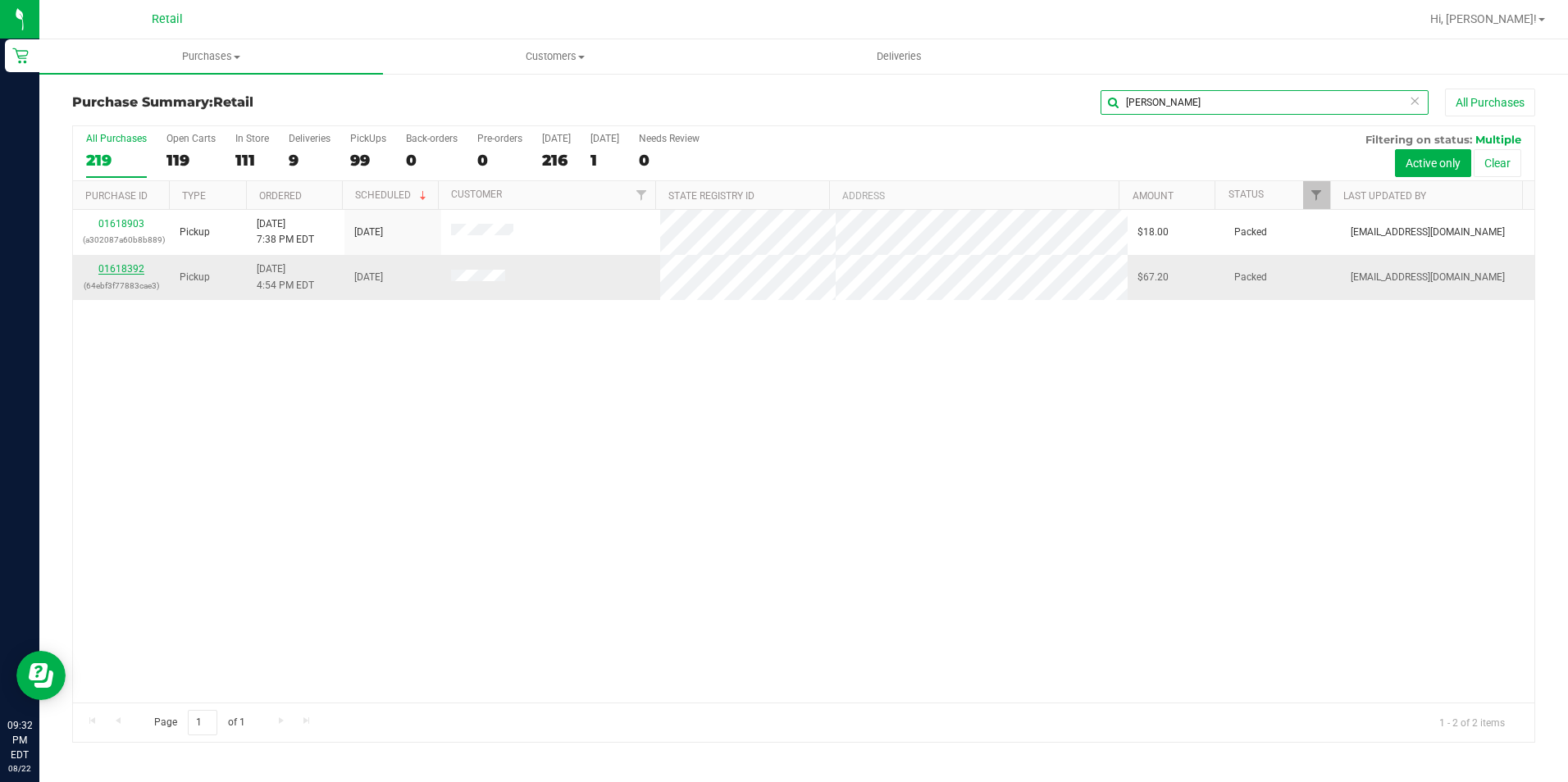
type input "ryan"
click at [131, 265] on link "01618392" at bounding box center [121, 269] width 46 height 12
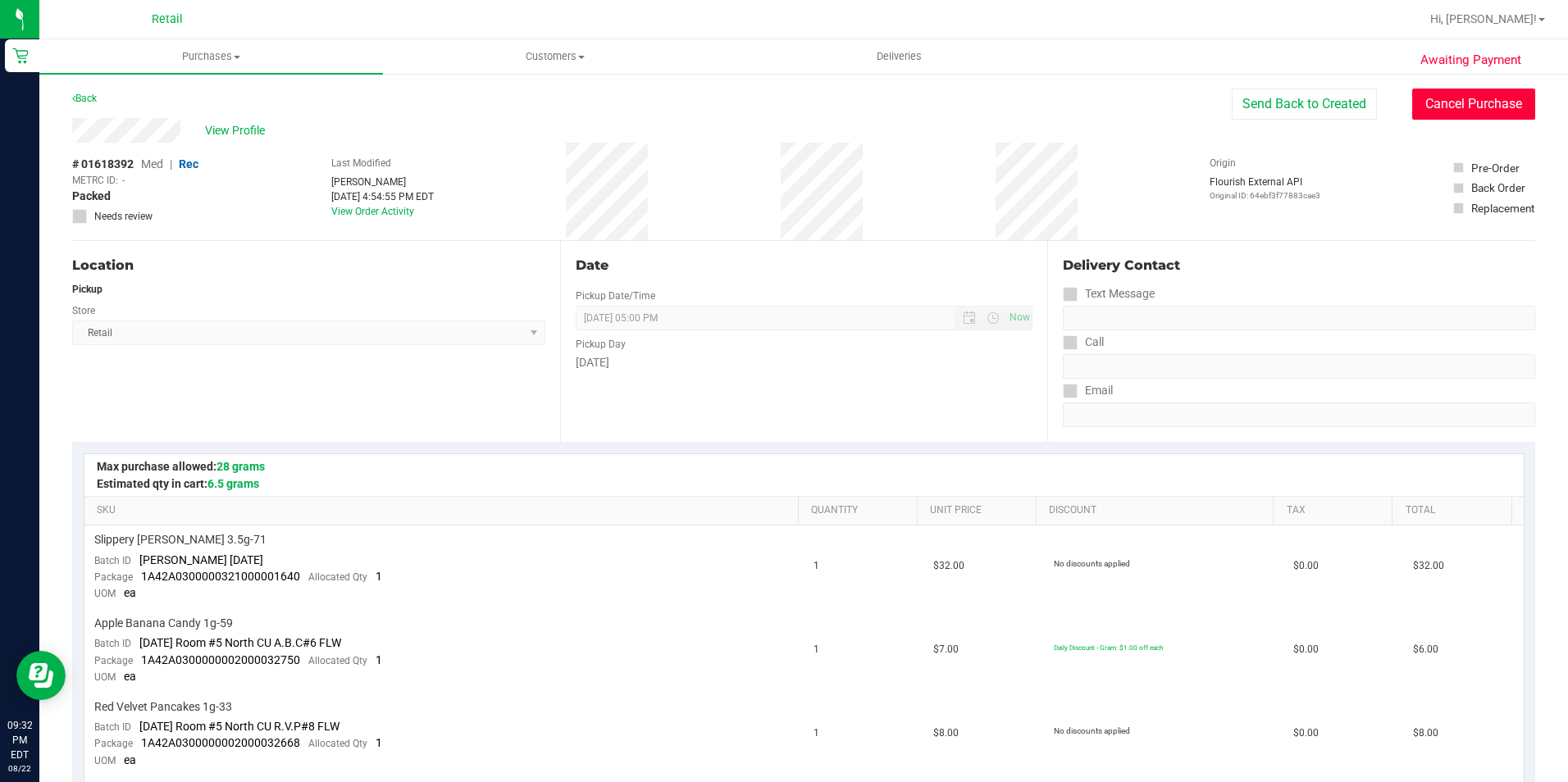
click at [1417, 104] on button "Cancel Purchase" at bounding box center [1473, 104] width 123 height 32
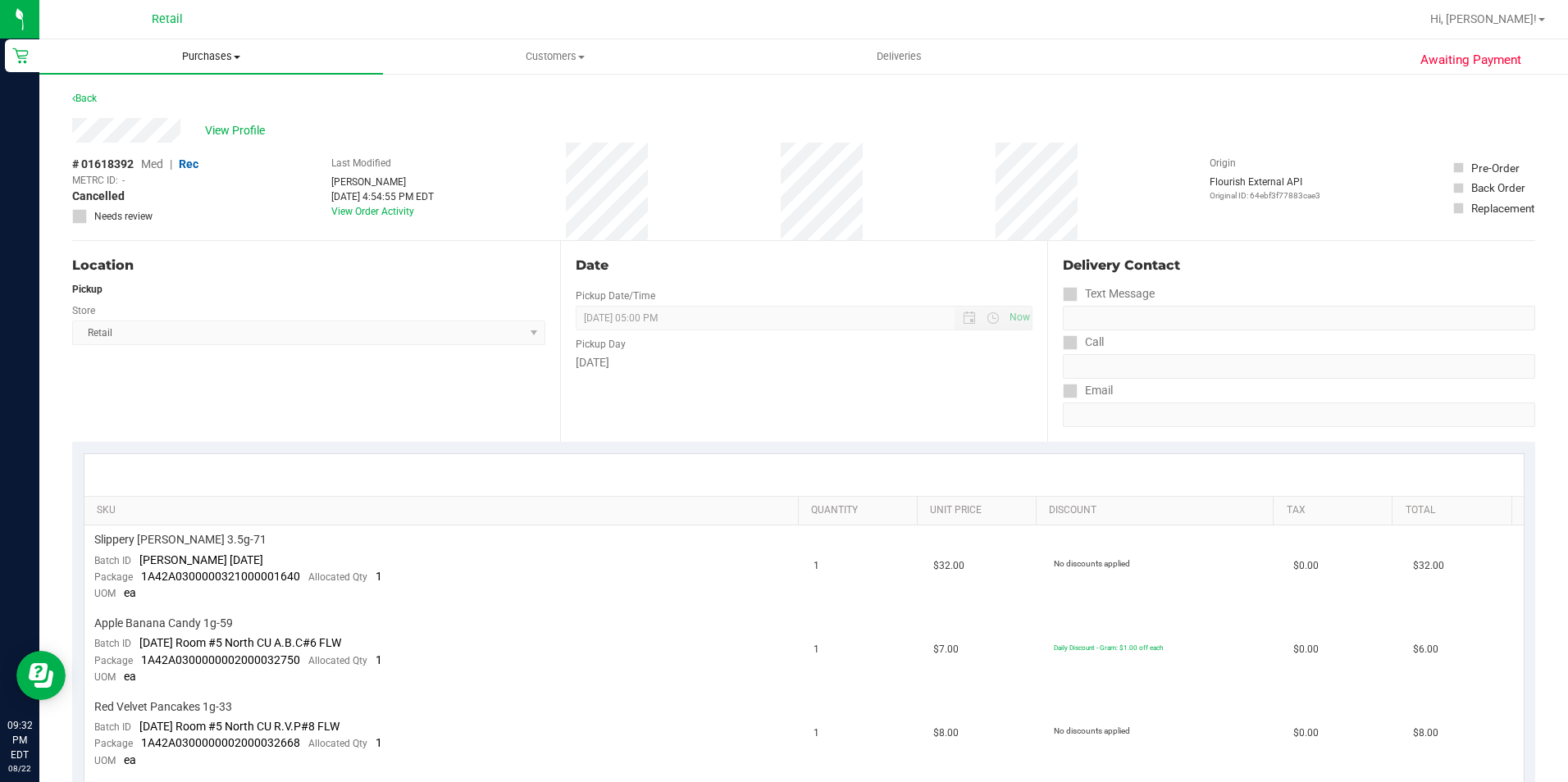
click at [228, 60] on span "Purchases" at bounding box center [211, 57] width 344 height 14
click at [203, 101] on span "Summary of purchases" at bounding box center [124, 98] width 168 height 14
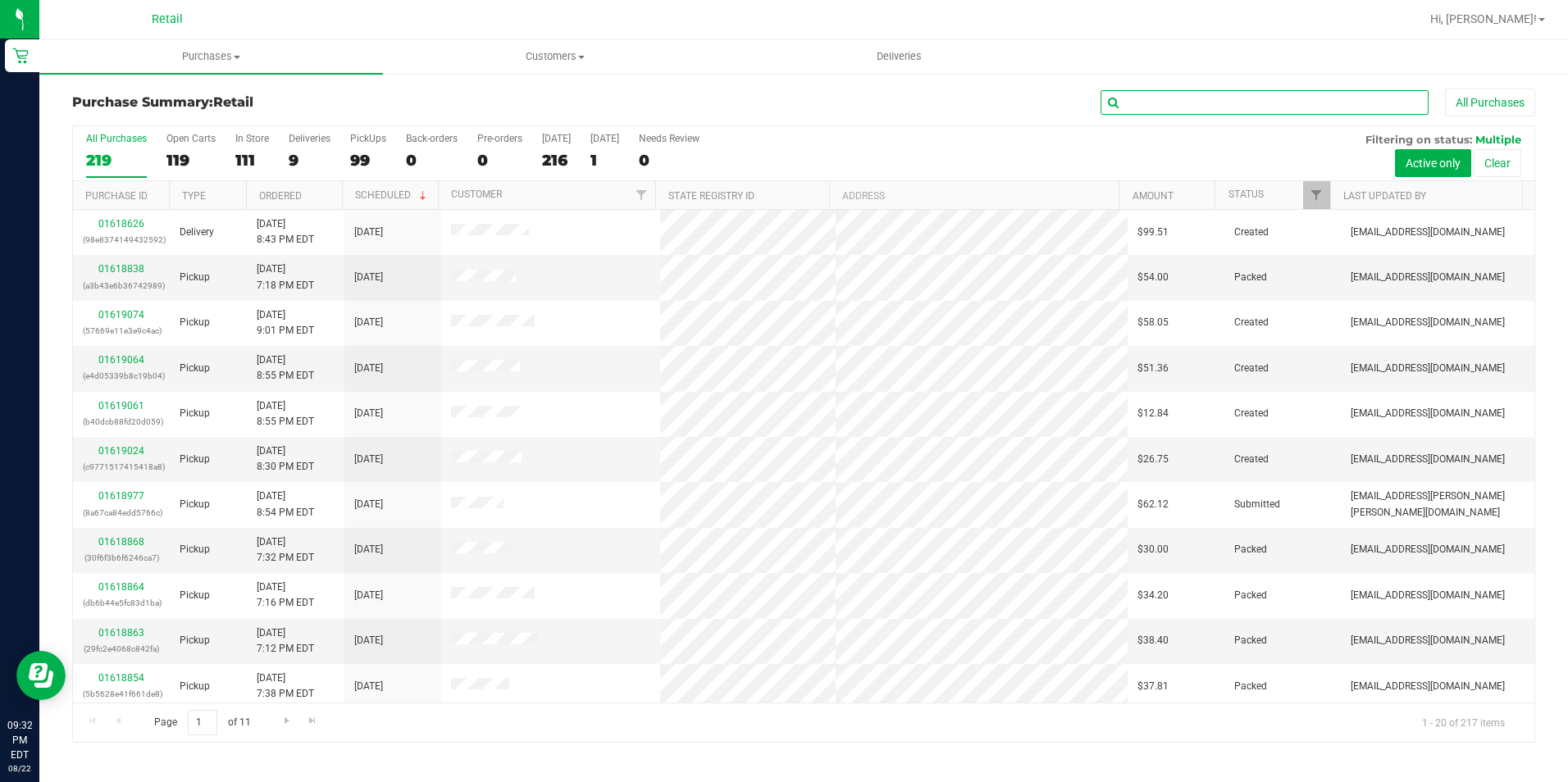
click at [1324, 103] on input "text" at bounding box center [1265, 102] width 328 height 24
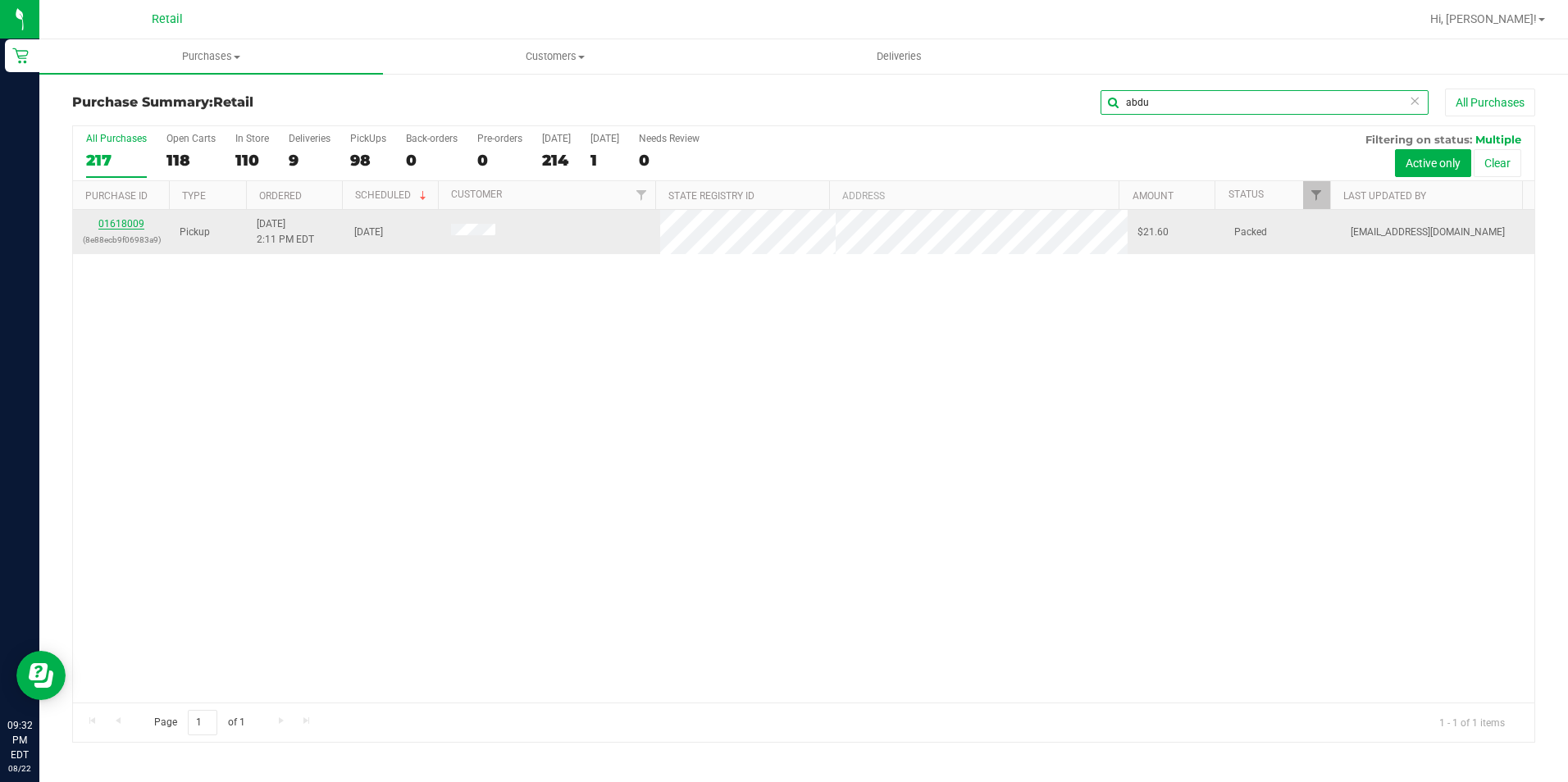
type input "abdu"
click at [132, 225] on link "01618009" at bounding box center [121, 224] width 46 height 12
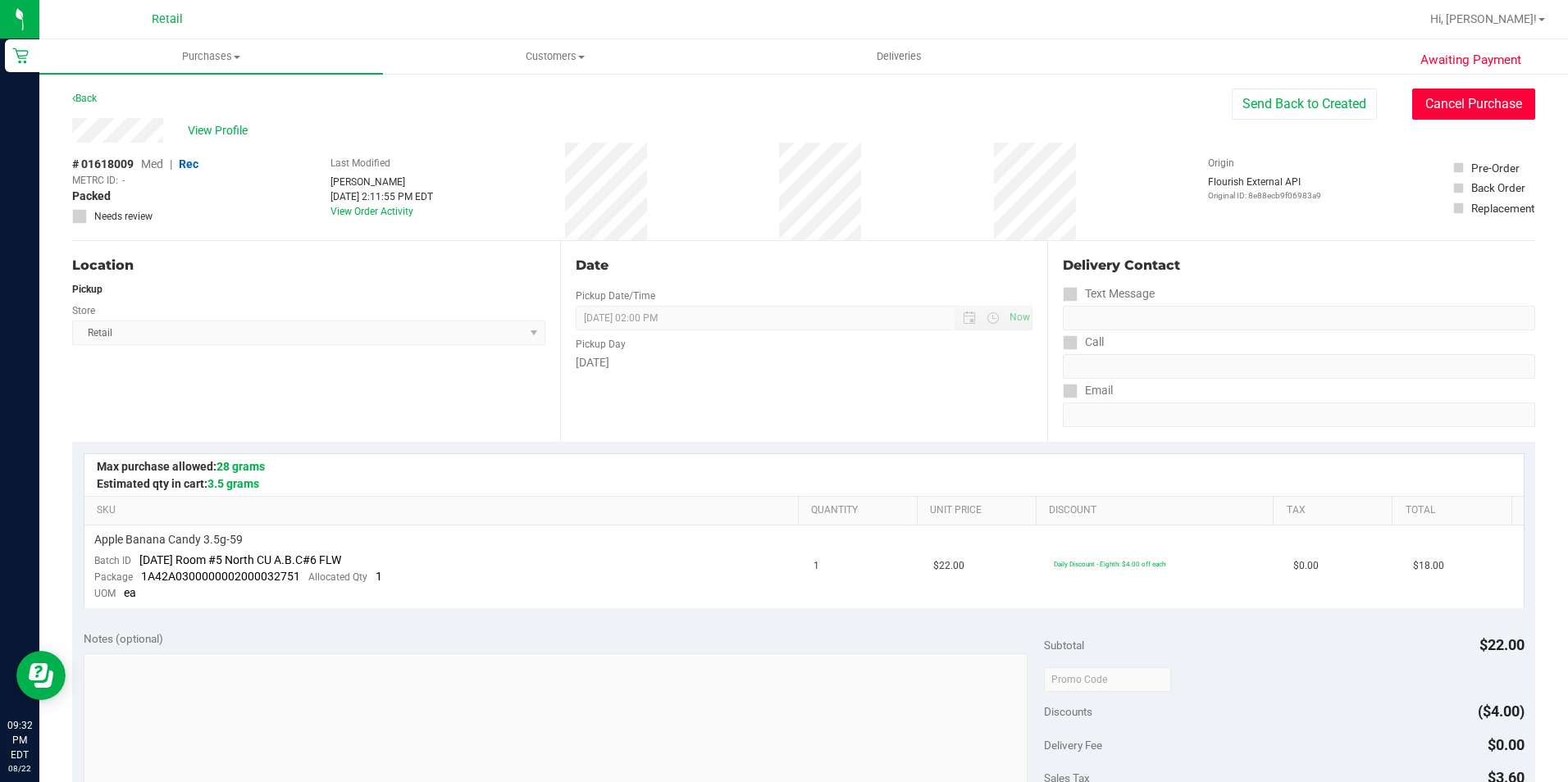
click at [1454, 107] on button "Cancel Purchase" at bounding box center [1473, 104] width 123 height 32
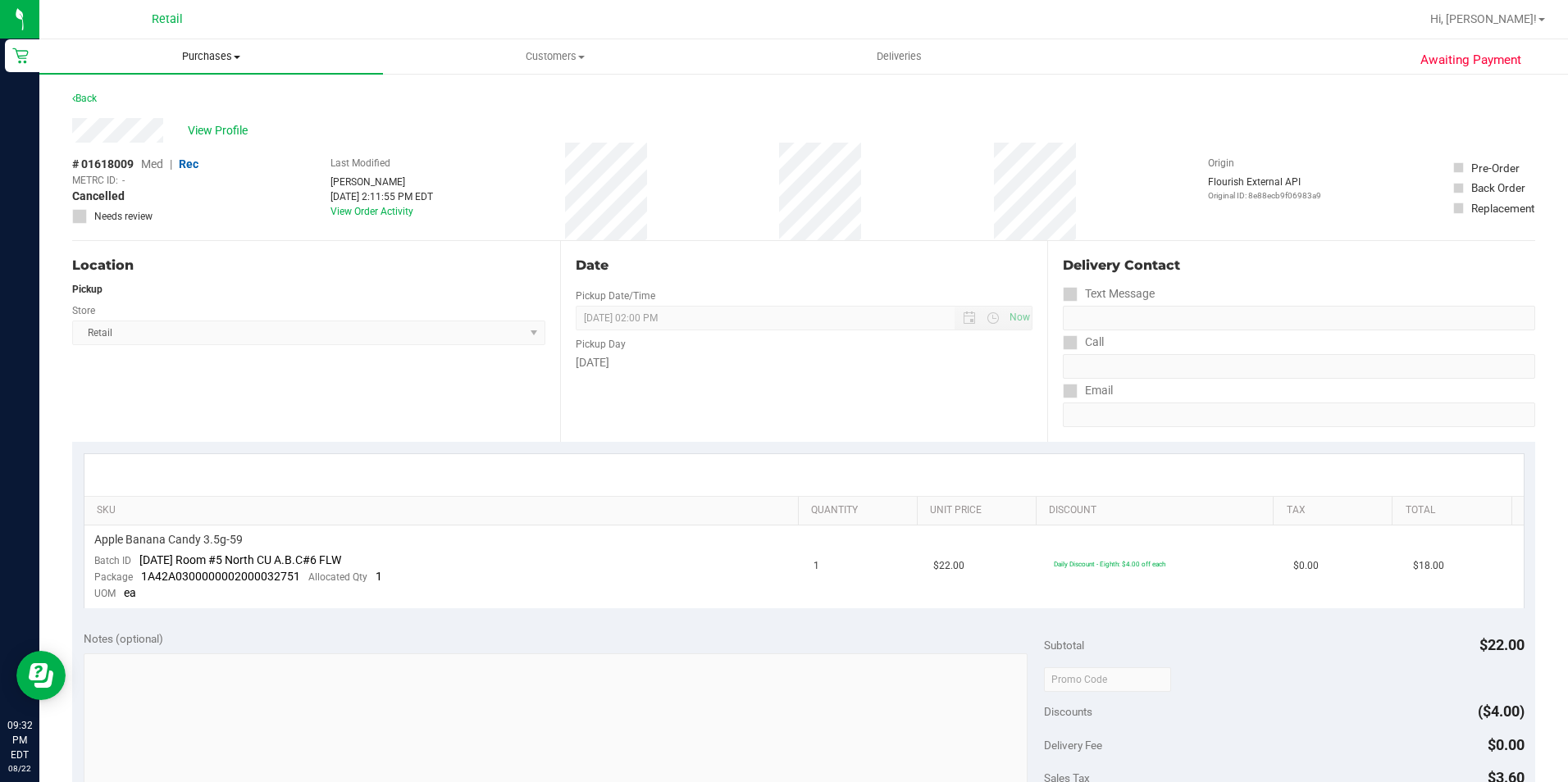
click at [214, 50] on span "Purchases" at bounding box center [211, 57] width 344 height 14
click at [193, 106] on li "Summary of purchases" at bounding box center [211, 99] width 344 height 20
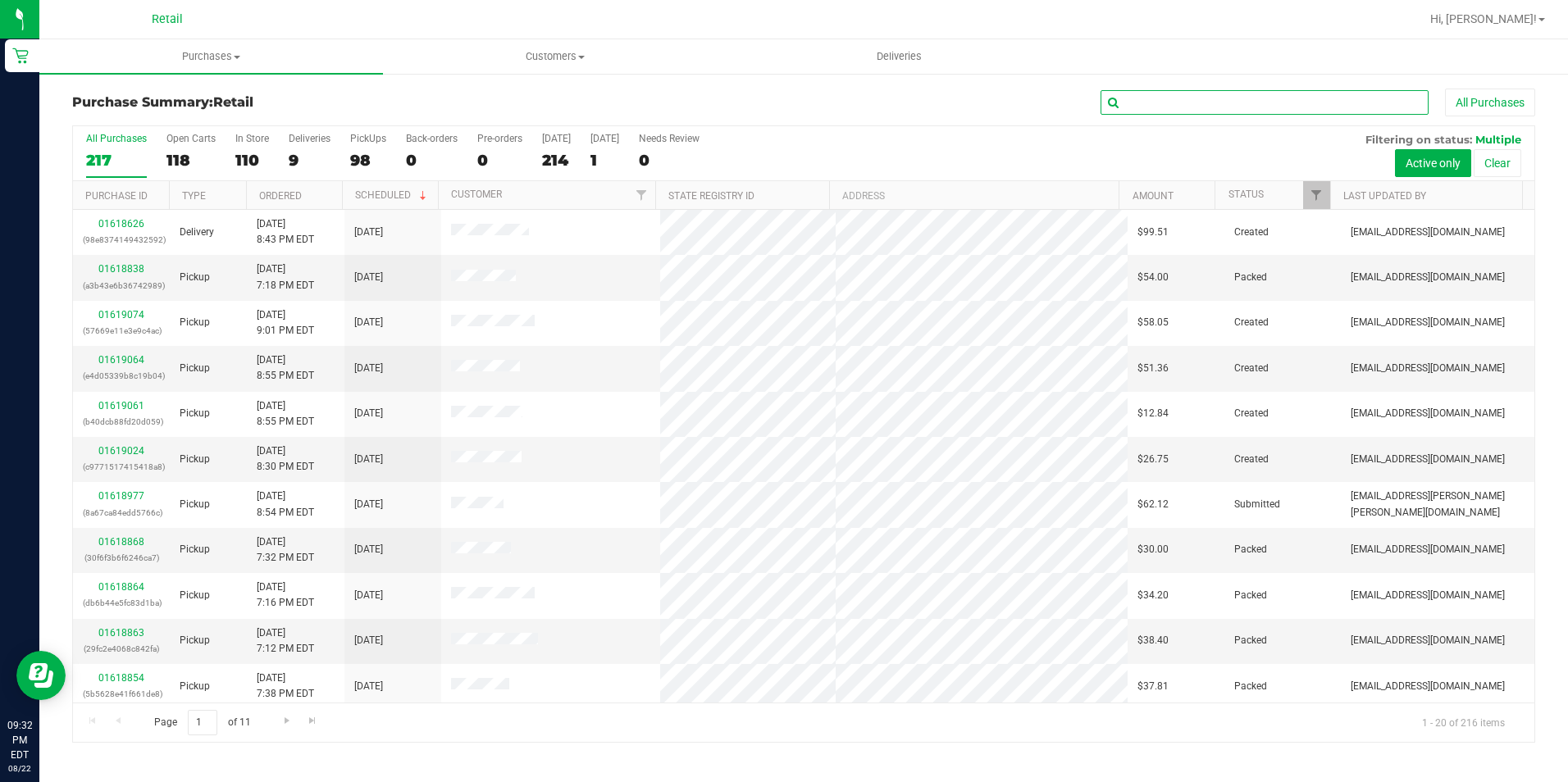
click at [1218, 97] on input "text" at bounding box center [1265, 102] width 328 height 24
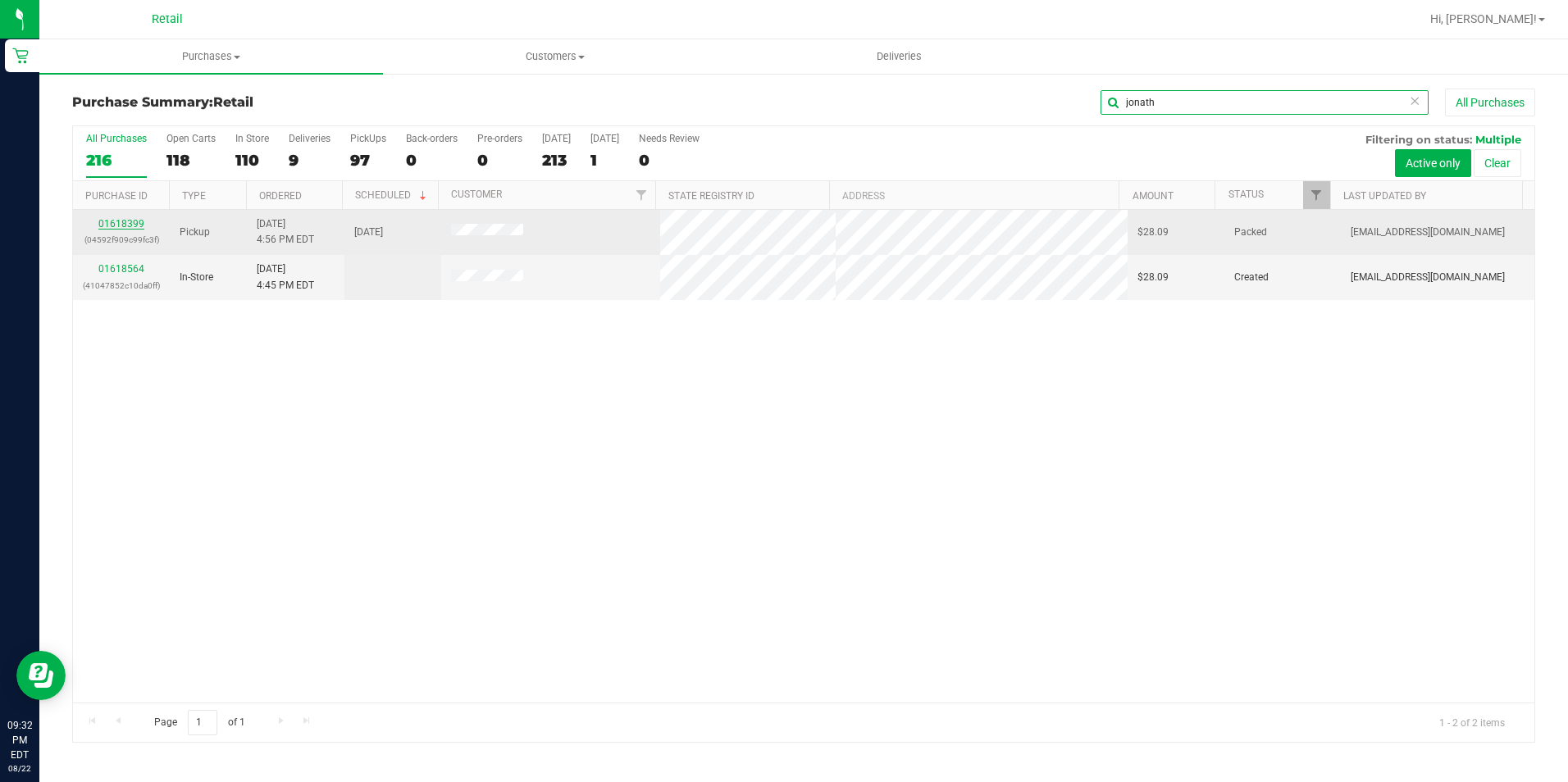
type input "jonath"
click at [125, 223] on link "01618399" at bounding box center [121, 224] width 46 height 12
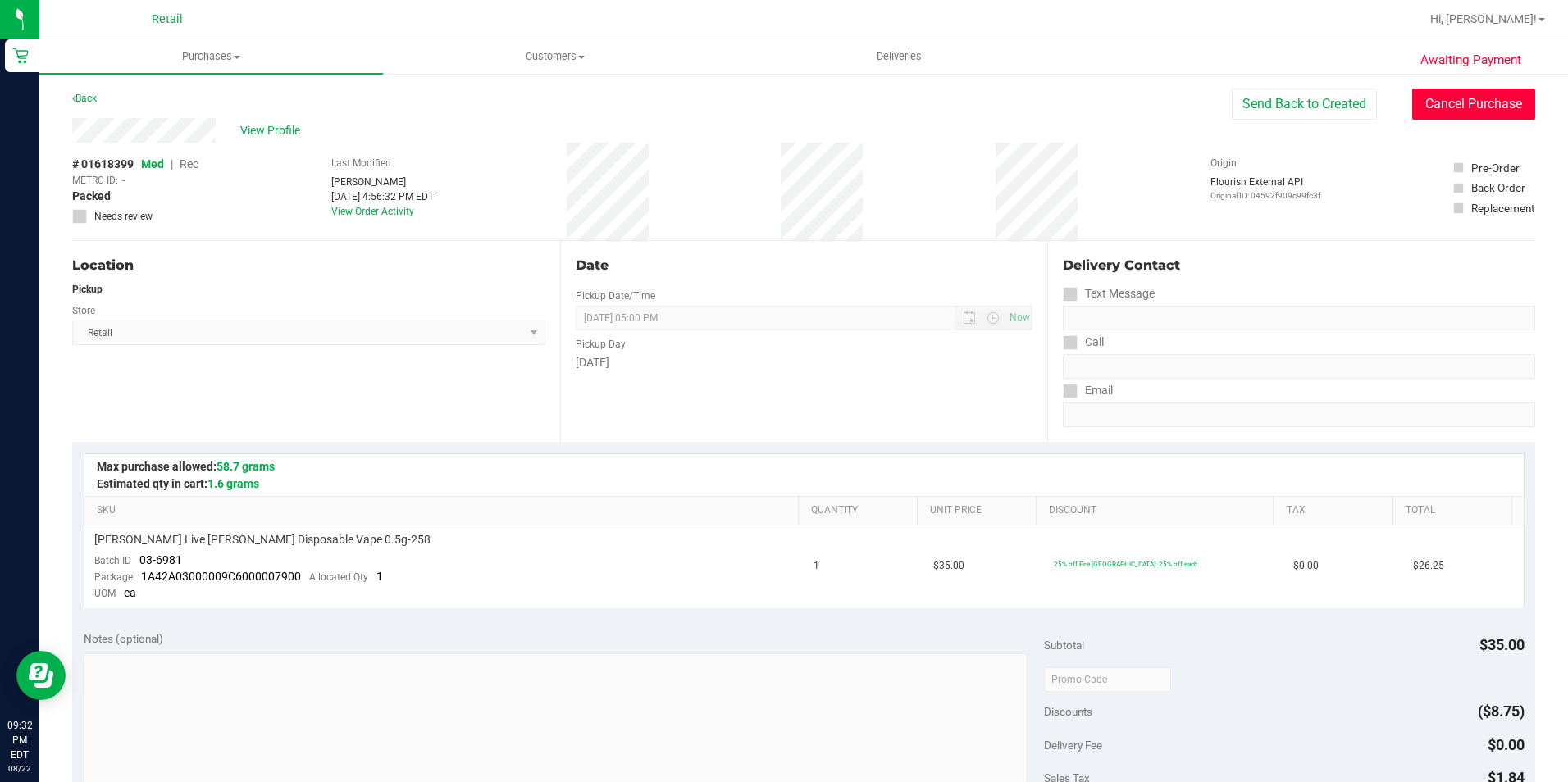
click at [1421, 103] on button "Cancel Purchase" at bounding box center [1473, 104] width 123 height 32
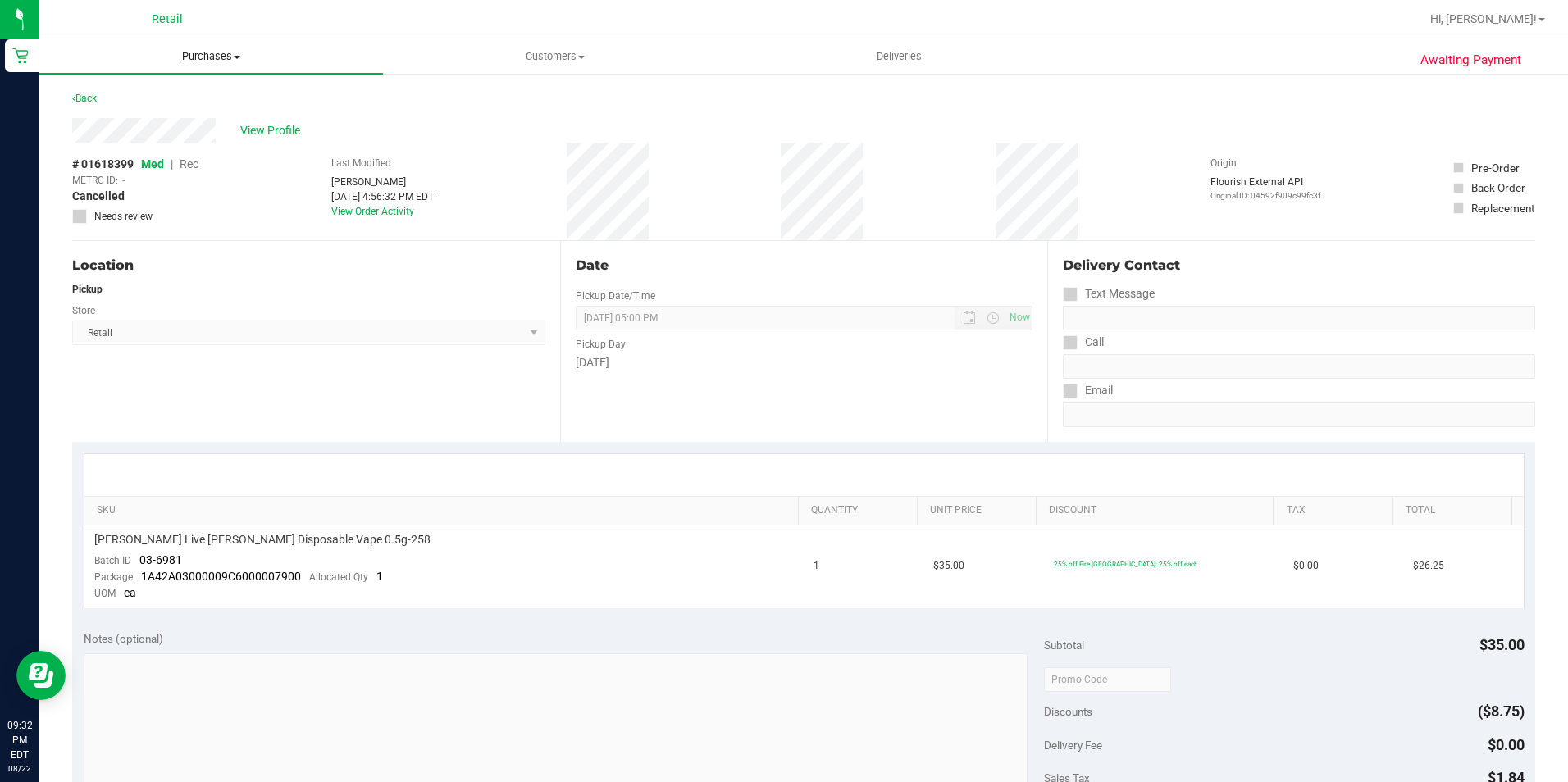
click at [180, 50] on span "Purchases" at bounding box center [211, 57] width 344 height 14
click at [184, 95] on span "Summary of purchases" at bounding box center [124, 98] width 168 height 14
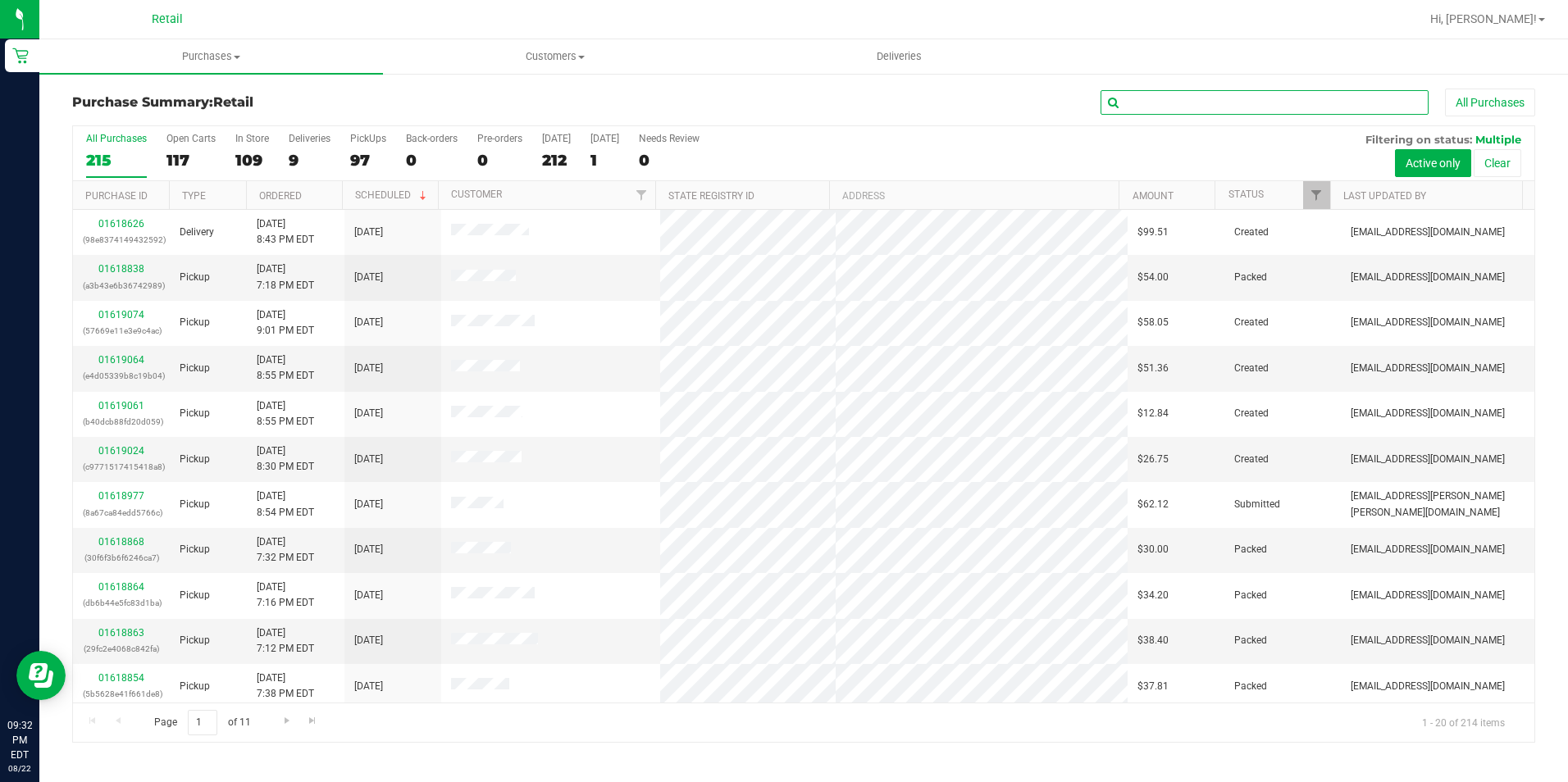
click at [1169, 106] on input "text" at bounding box center [1265, 102] width 328 height 24
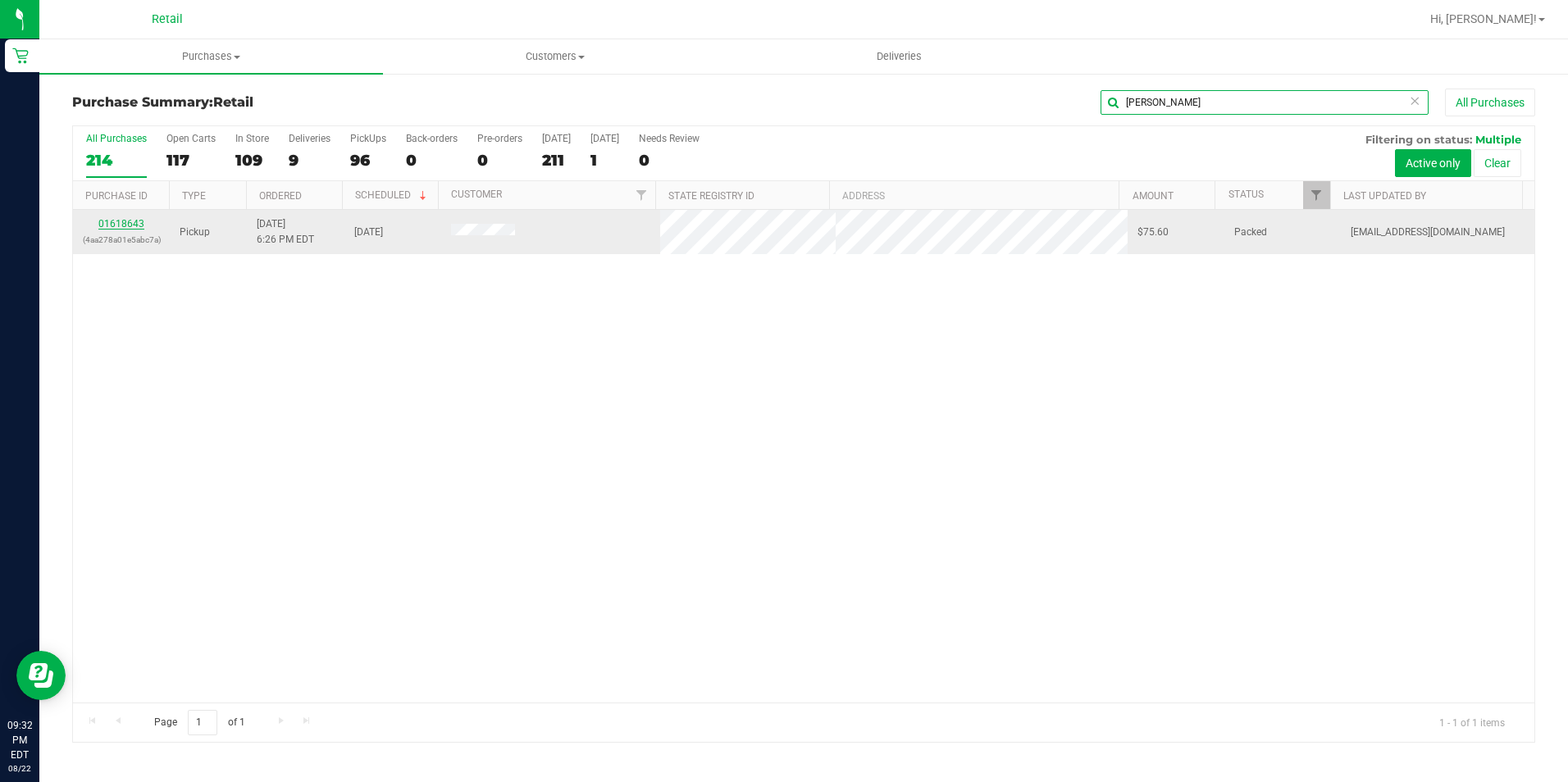
type input "gary"
click at [105, 228] on link "01618643" at bounding box center [121, 224] width 46 height 12
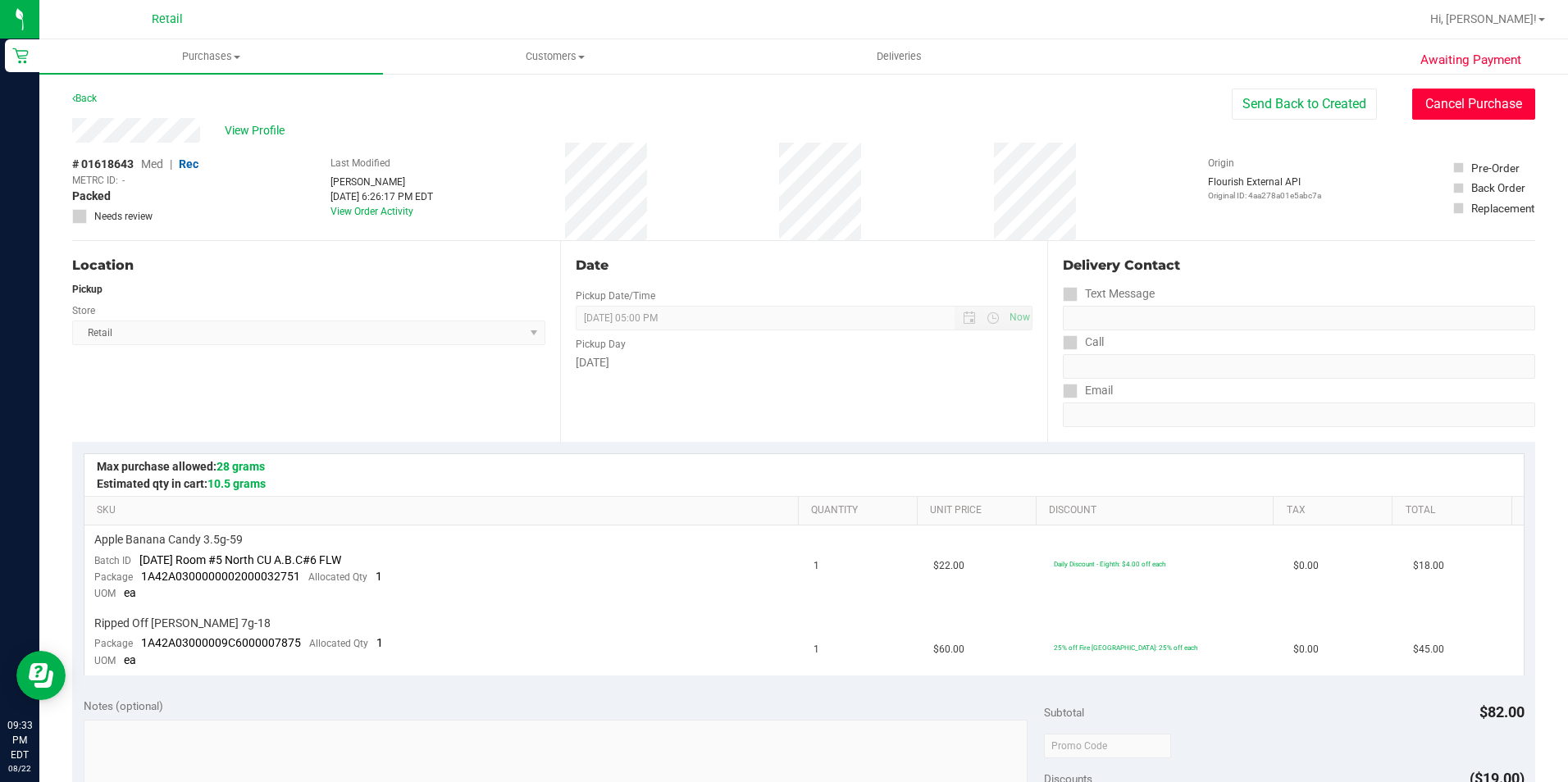
click at [1425, 92] on button "Cancel Purchase" at bounding box center [1473, 104] width 123 height 32
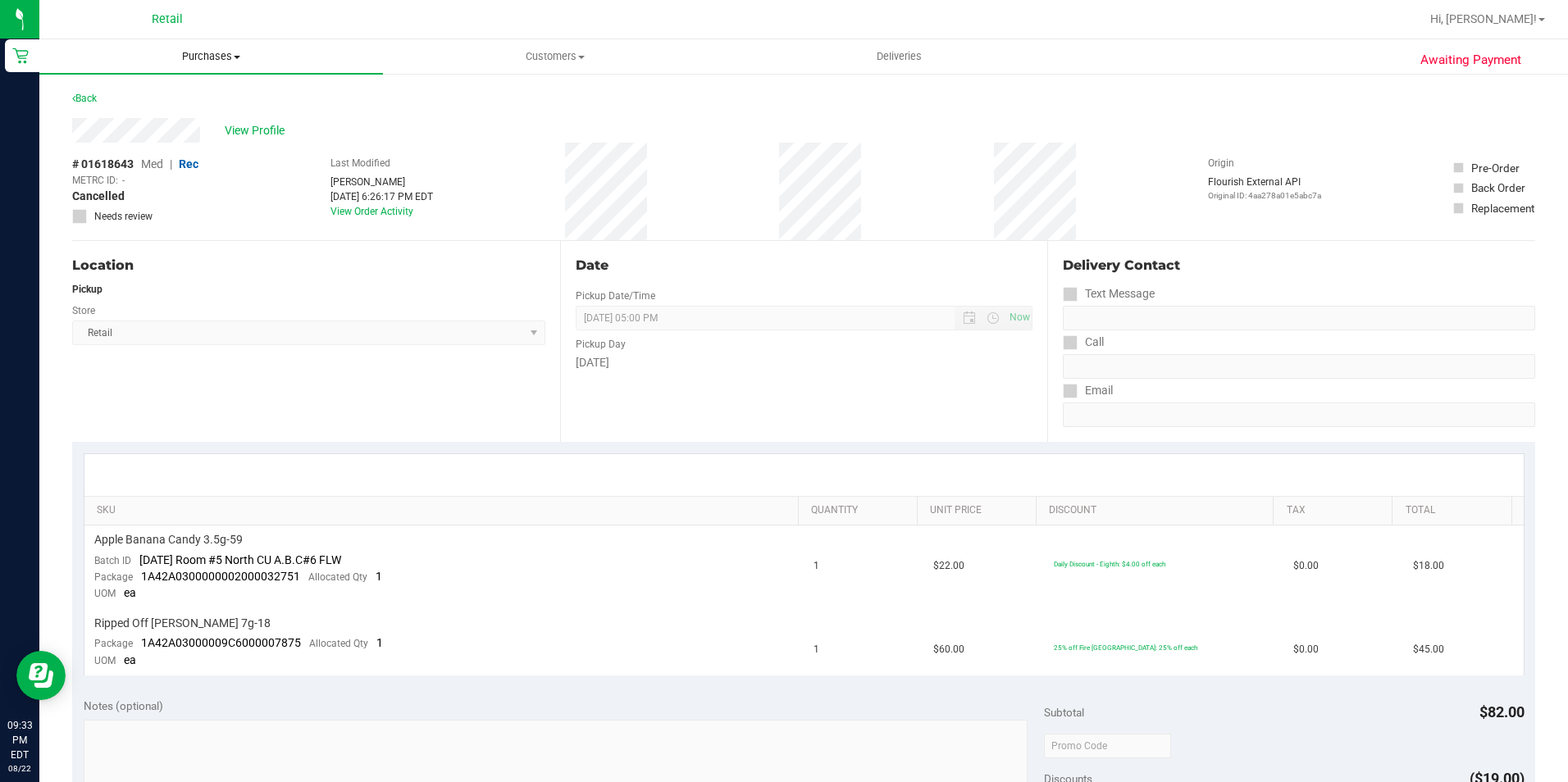
click at [208, 50] on span "Purchases" at bounding box center [211, 57] width 344 height 14
click at [149, 93] on span "Summary of purchases" at bounding box center [124, 98] width 168 height 14
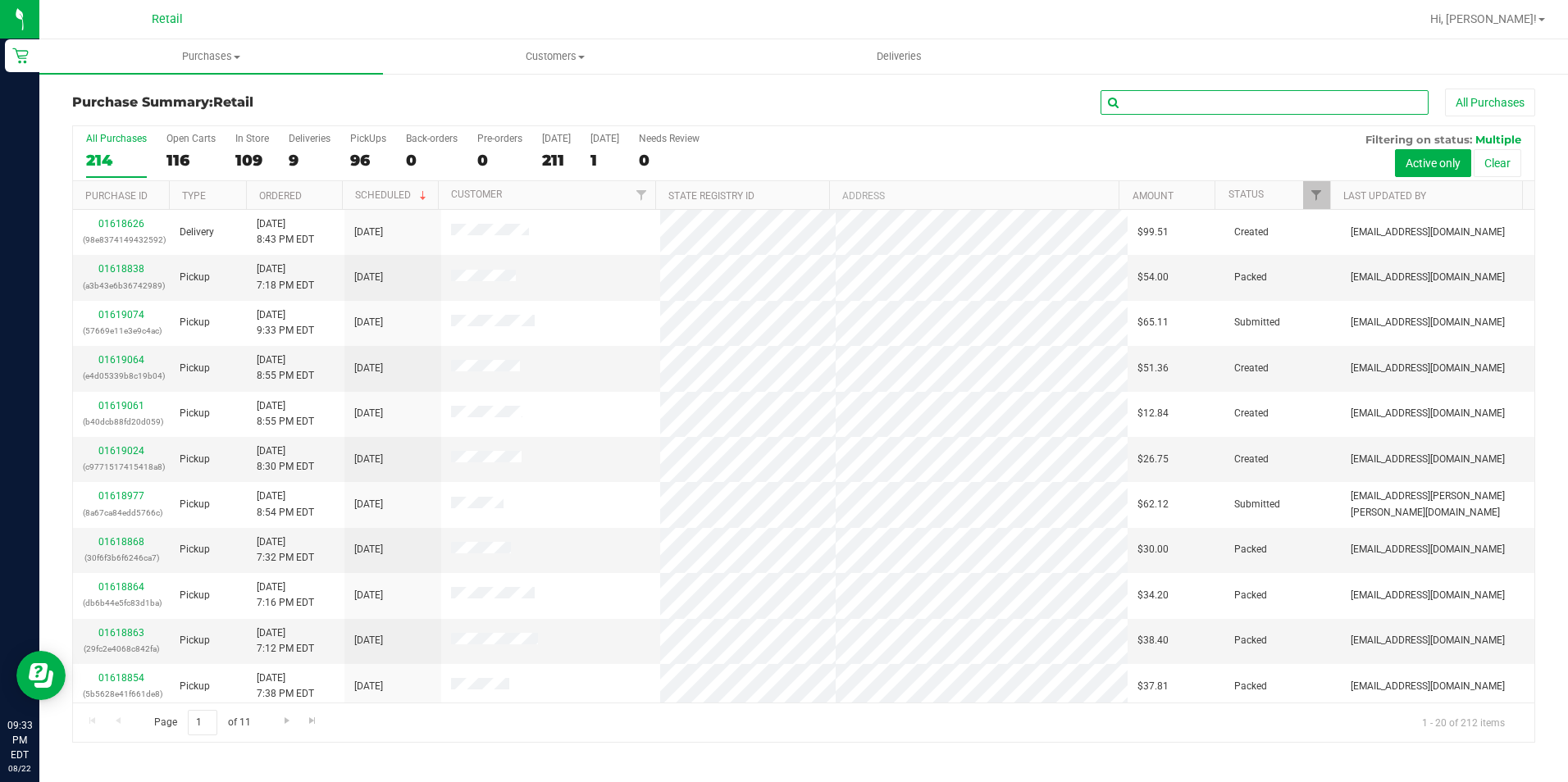
click at [1162, 95] on input "text" at bounding box center [1265, 102] width 328 height 24
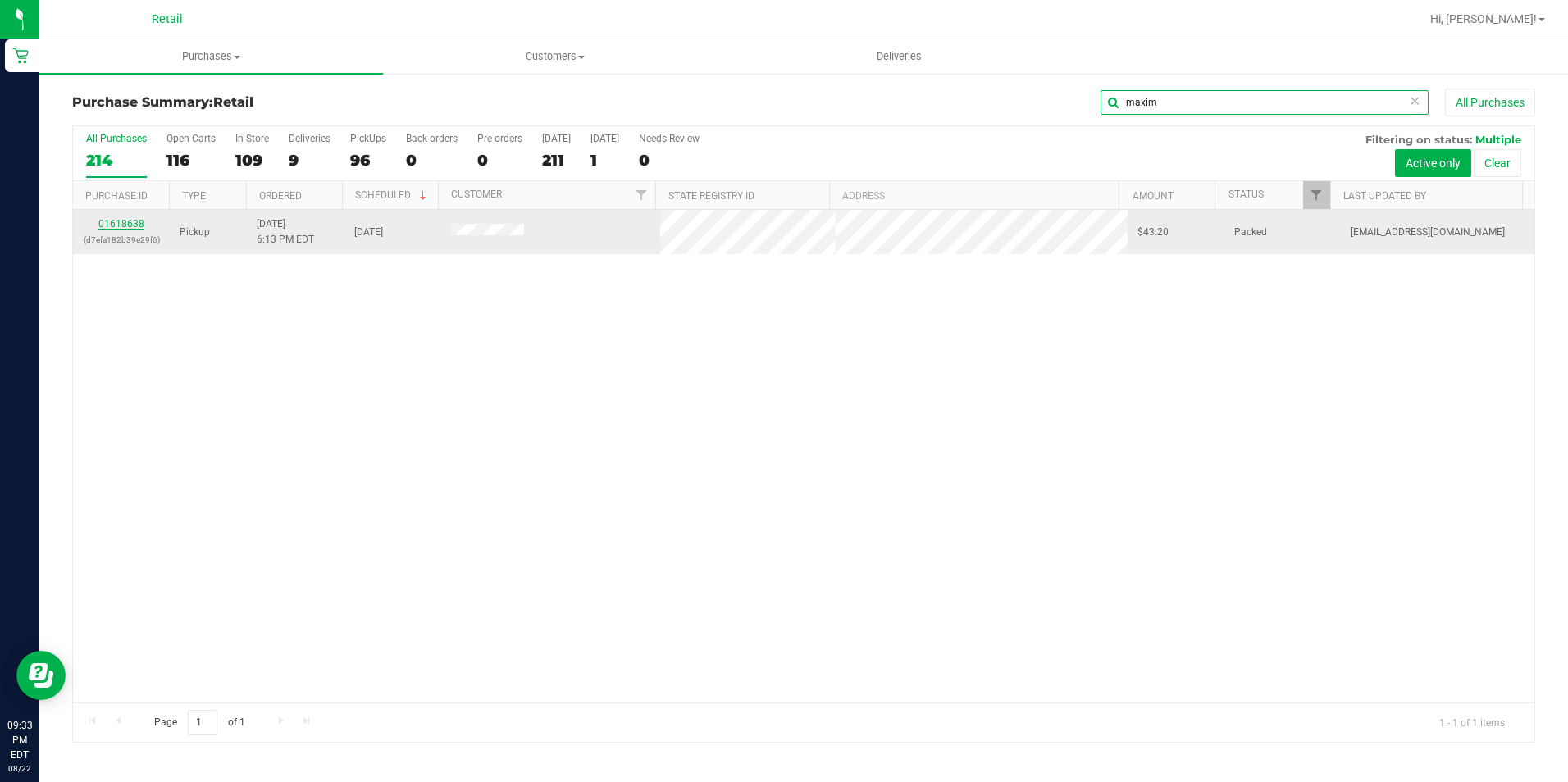
type input "maxim"
click at [130, 225] on link "01618638" at bounding box center [121, 224] width 46 height 12
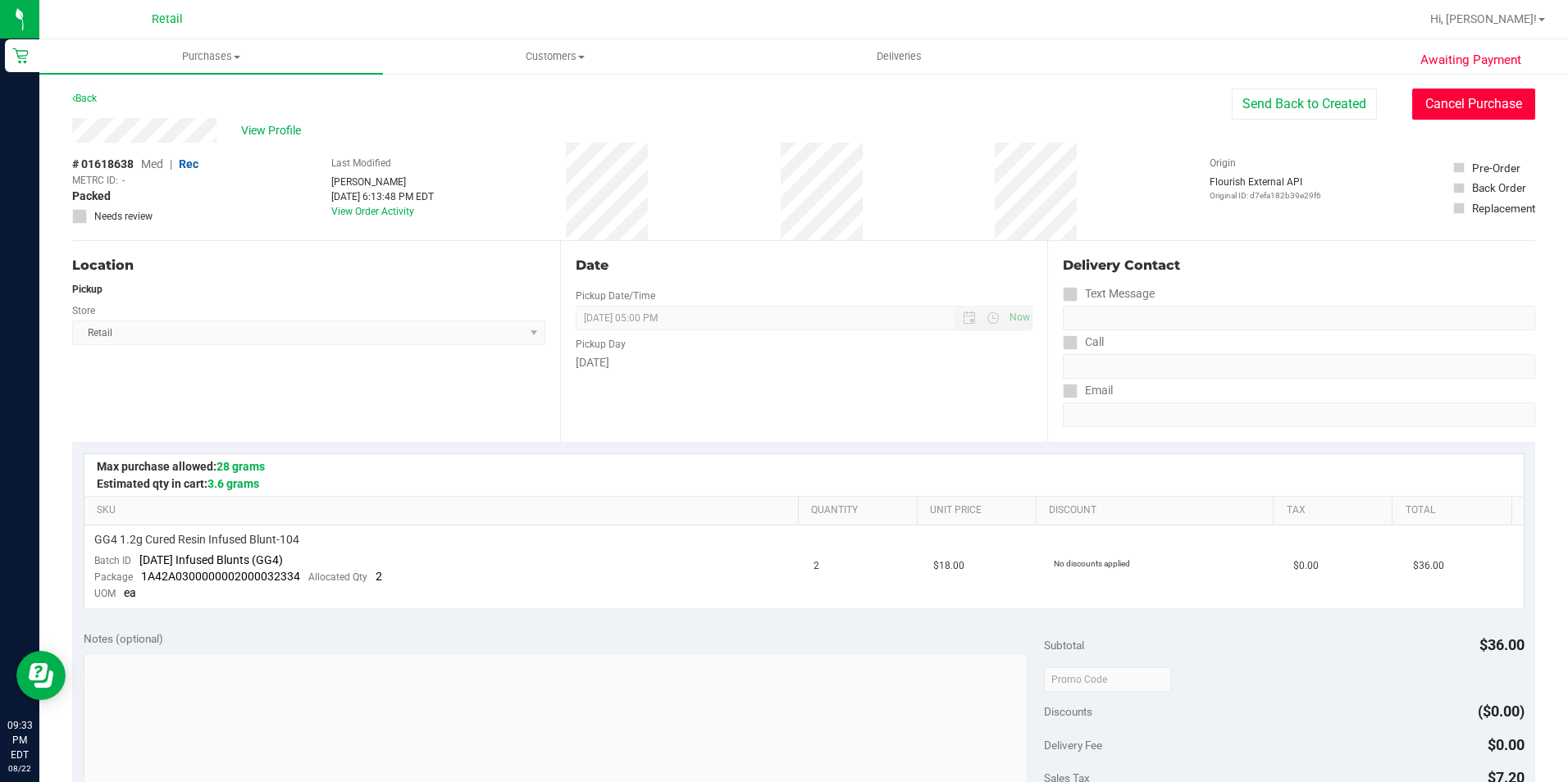
click at [1412, 104] on button "Cancel Purchase" at bounding box center [1473, 104] width 123 height 32
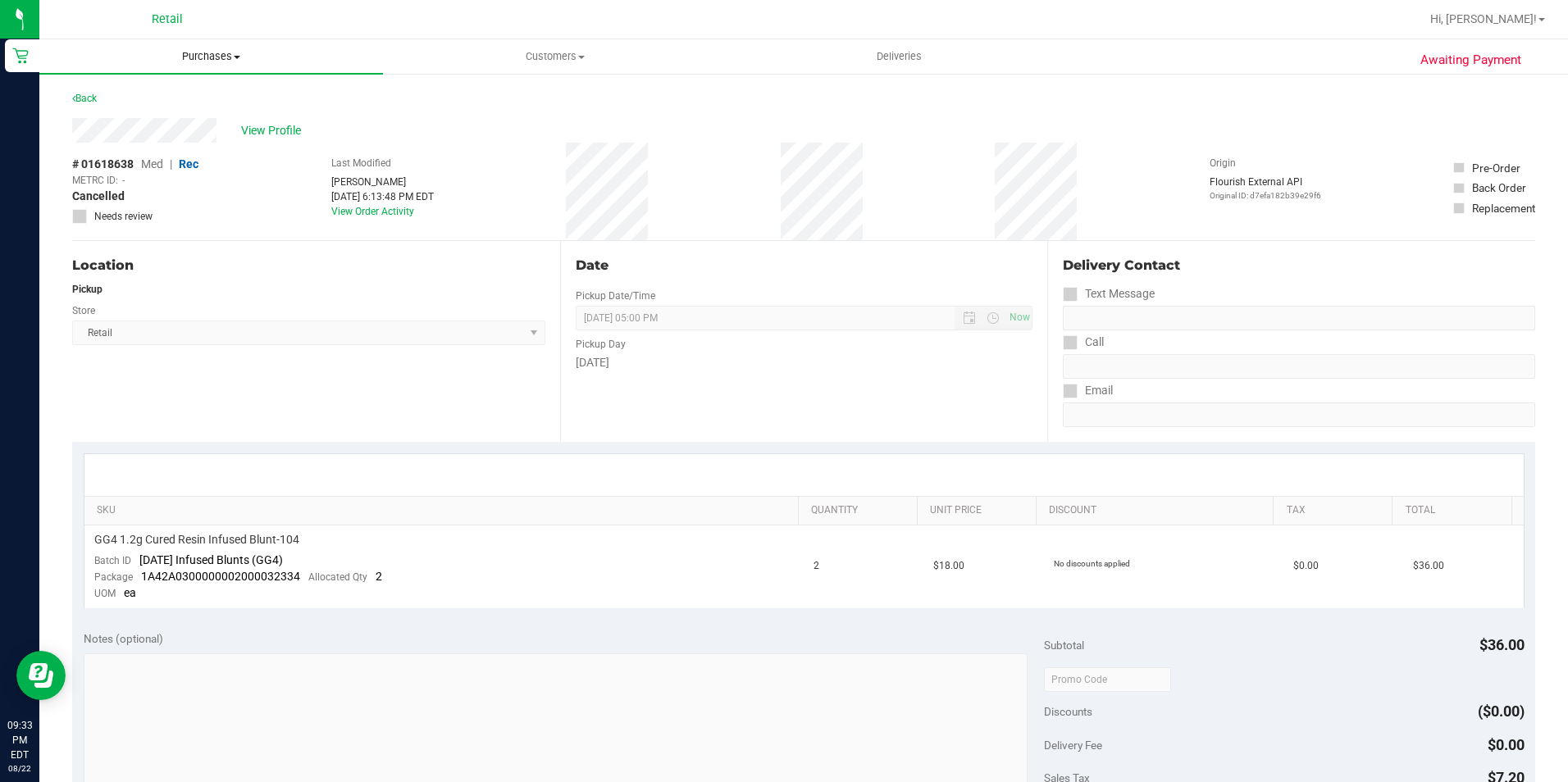
click at [185, 55] on span "Purchases" at bounding box center [211, 57] width 344 height 14
click at [175, 94] on span "Summary of purchases" at bounding box center [124, 98] width 168 height 14
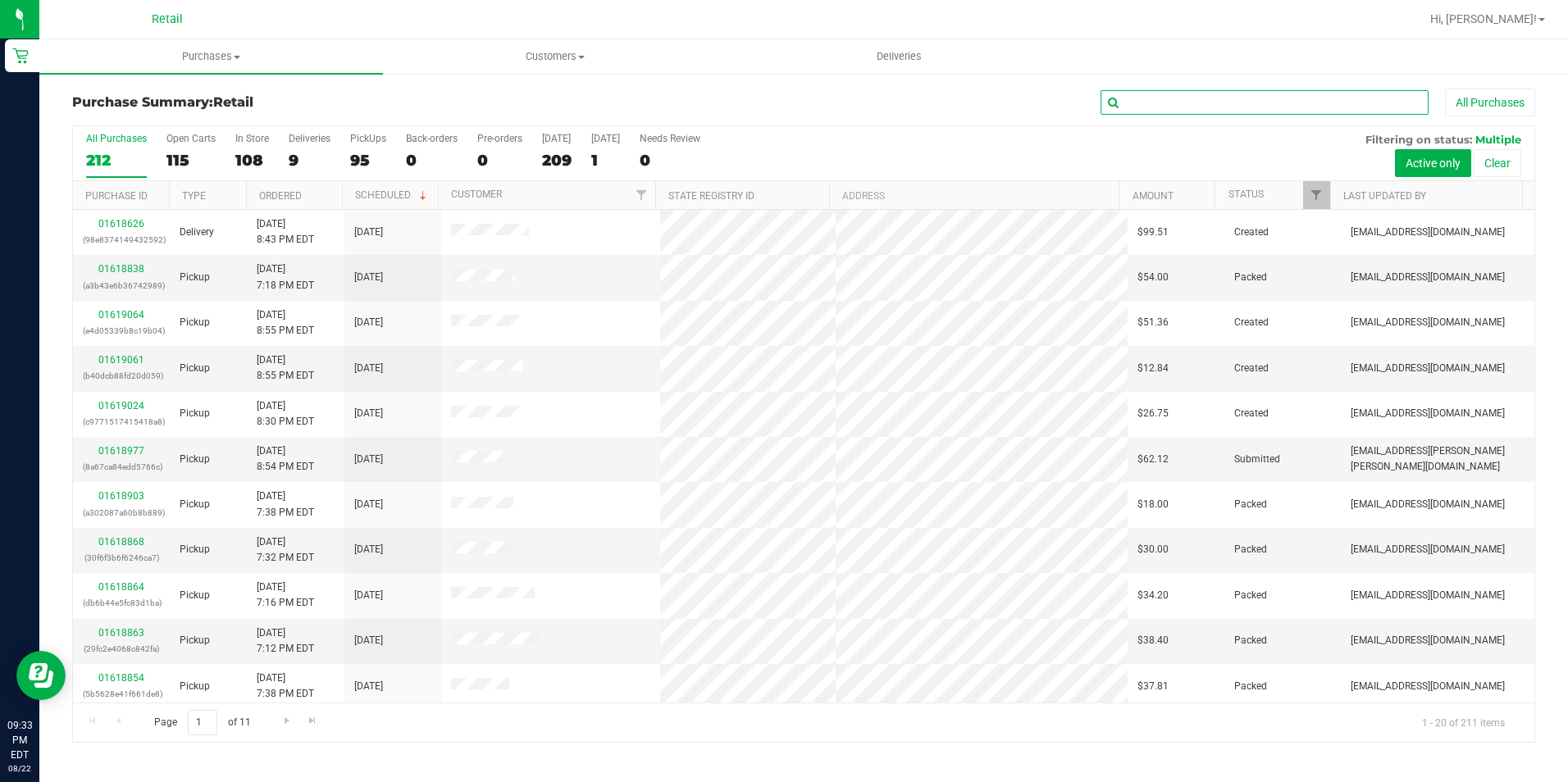
click at [1198, 104] on input "text" at bounding box center [1265, 102] width 328 height 24
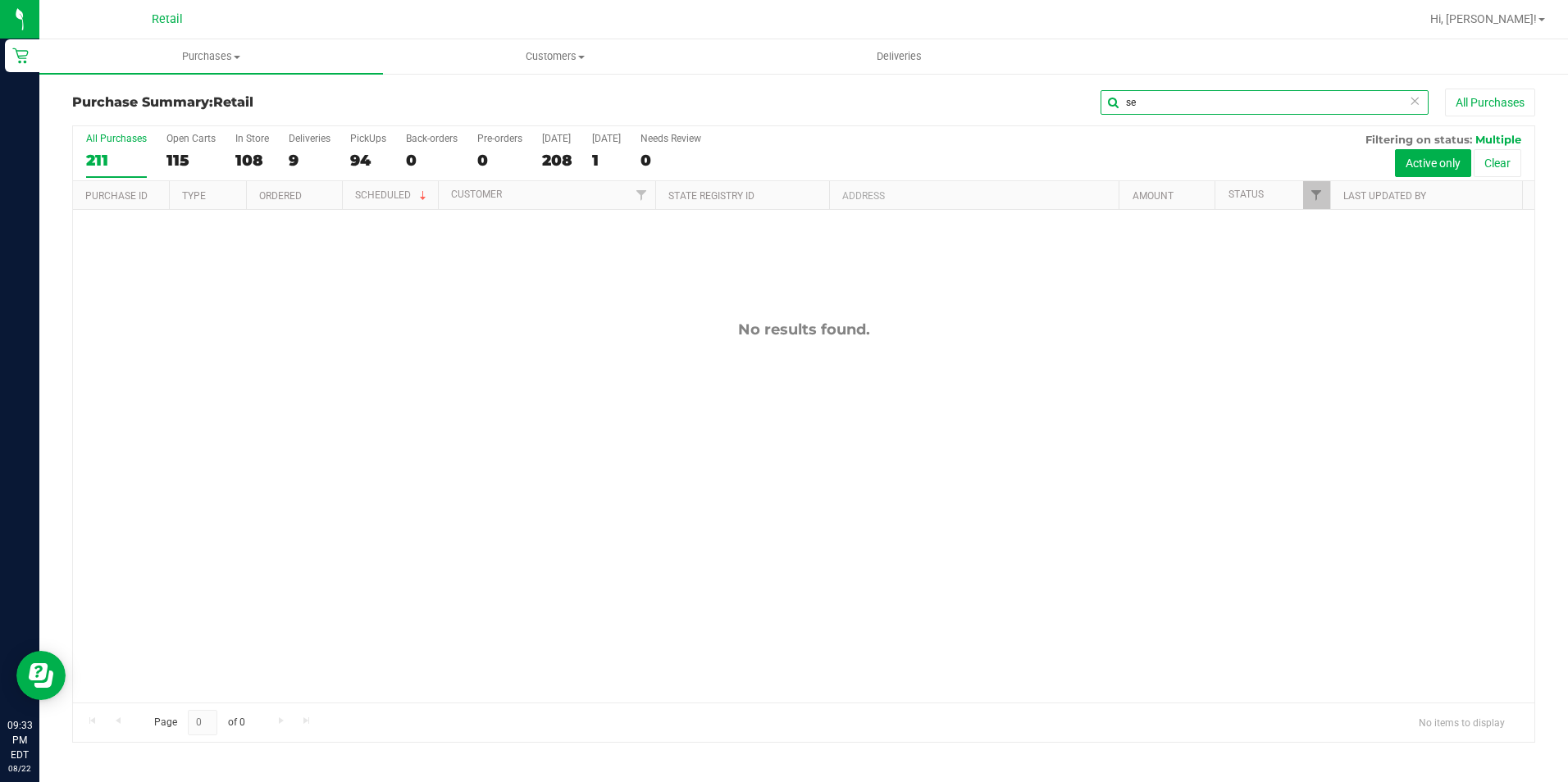
type input "s"
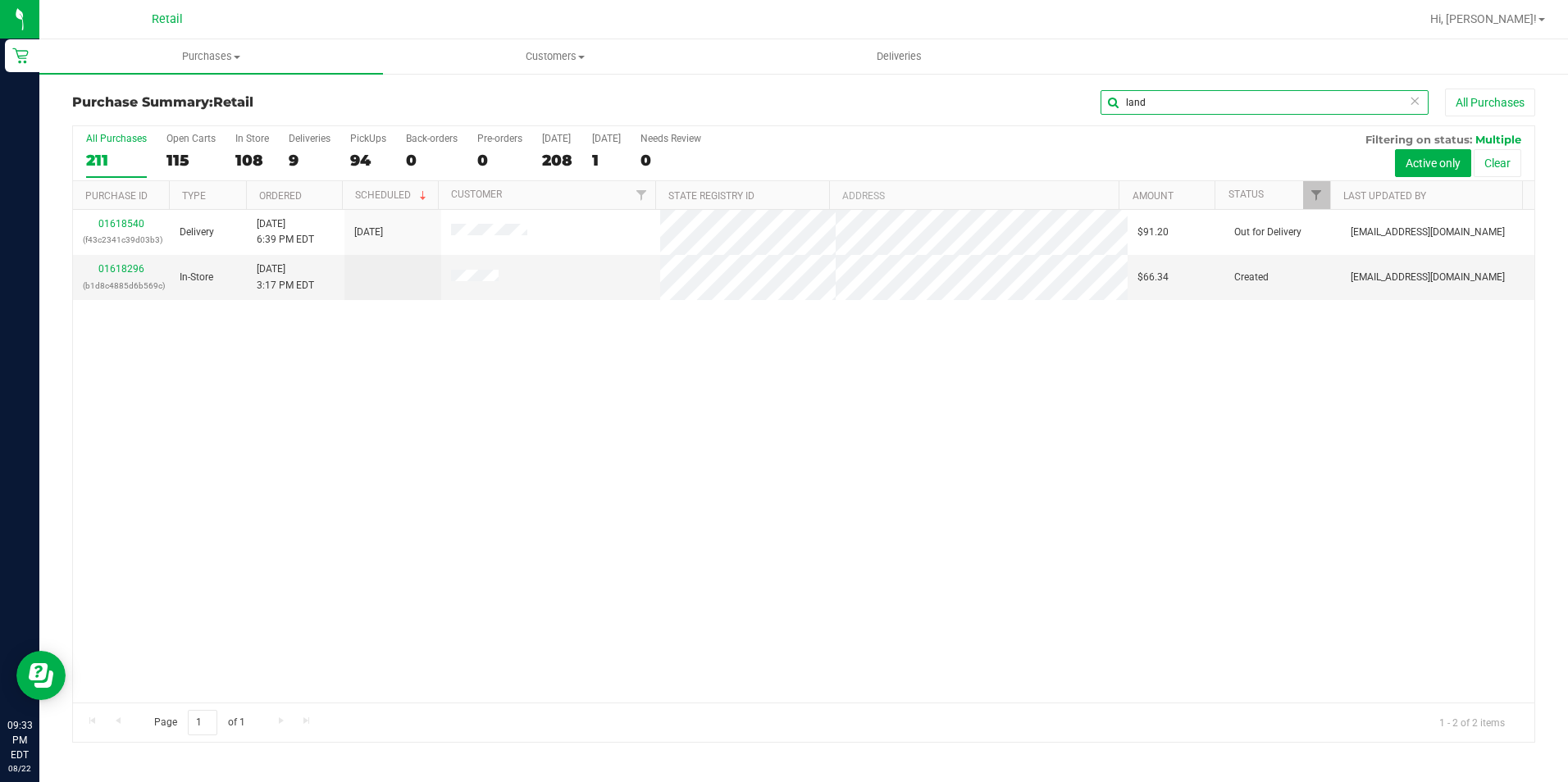
type input "land"
click at [1408, 101] on icon at bounding box center [1414, 100] width 12 height 20
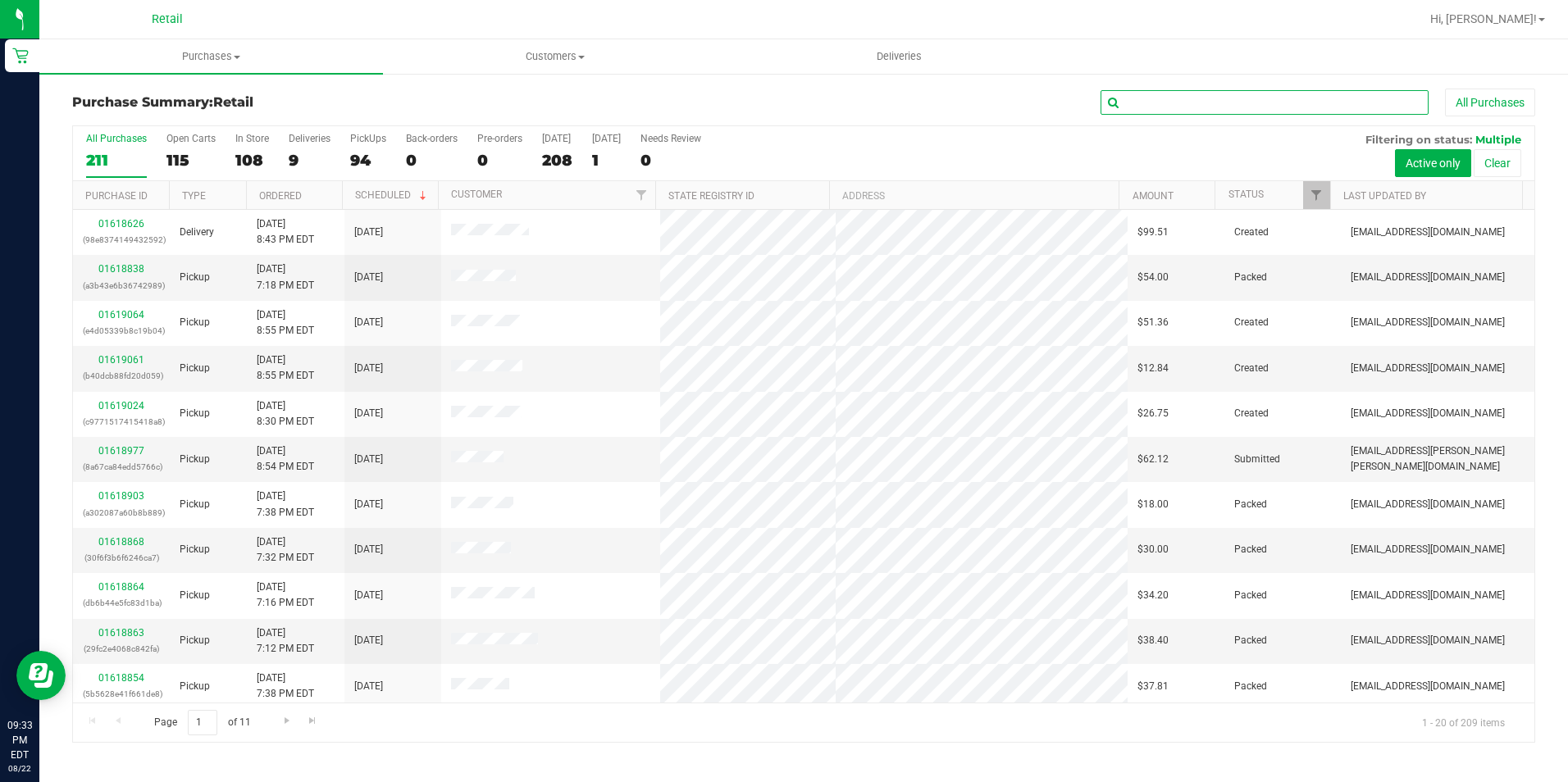
click at [1210, 93] on input "text" at bounding box center [1265, 102] width 328 height 24
type input "kyle"
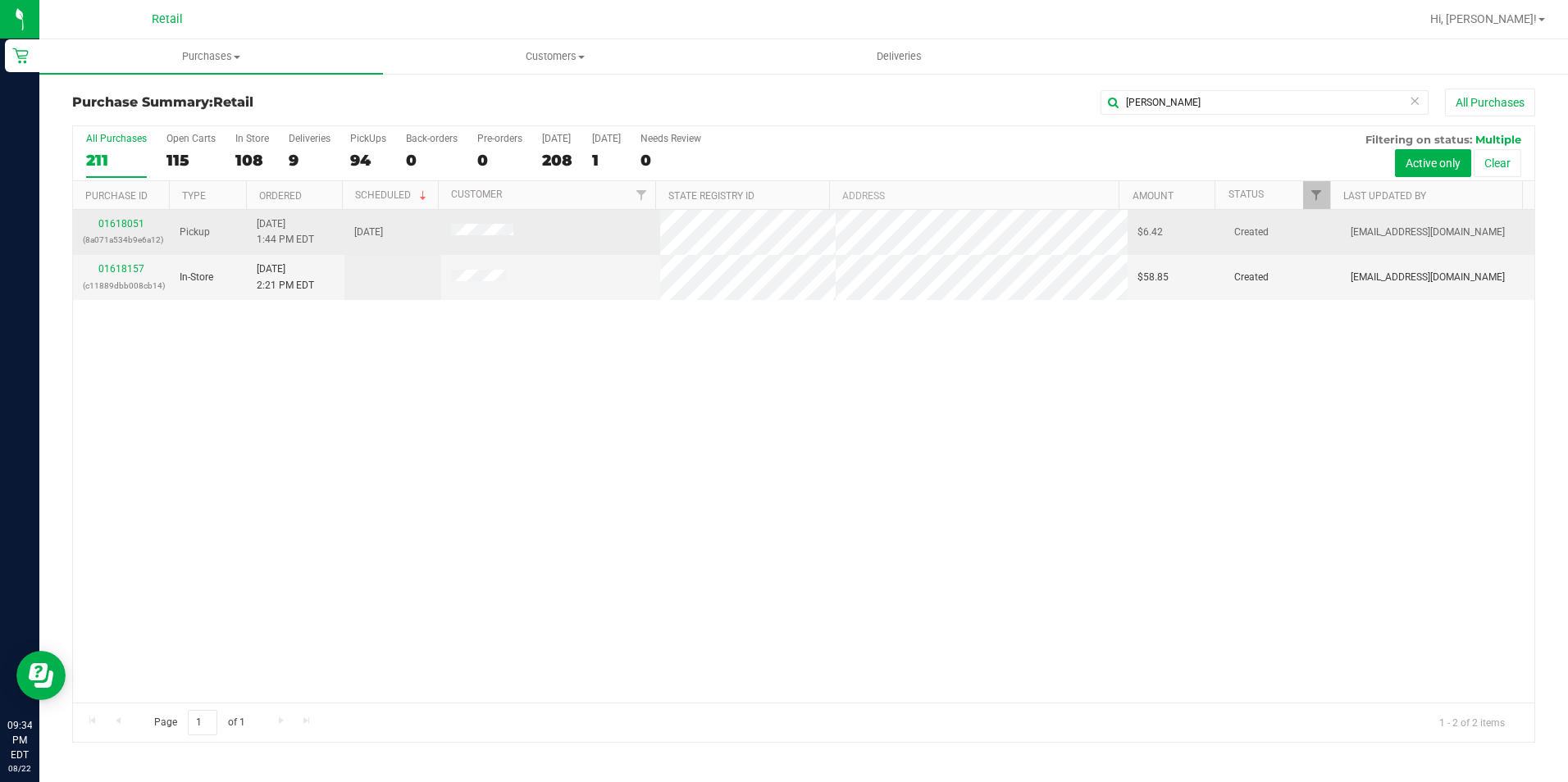
click at [121, 230] on div "01618051 (8a071a534b9e6a12)" at bounding box center [121, 232] width 77 height 32
click at [121, 226] on link "01618051" at bounding box center [121, 224] width 46 height 12
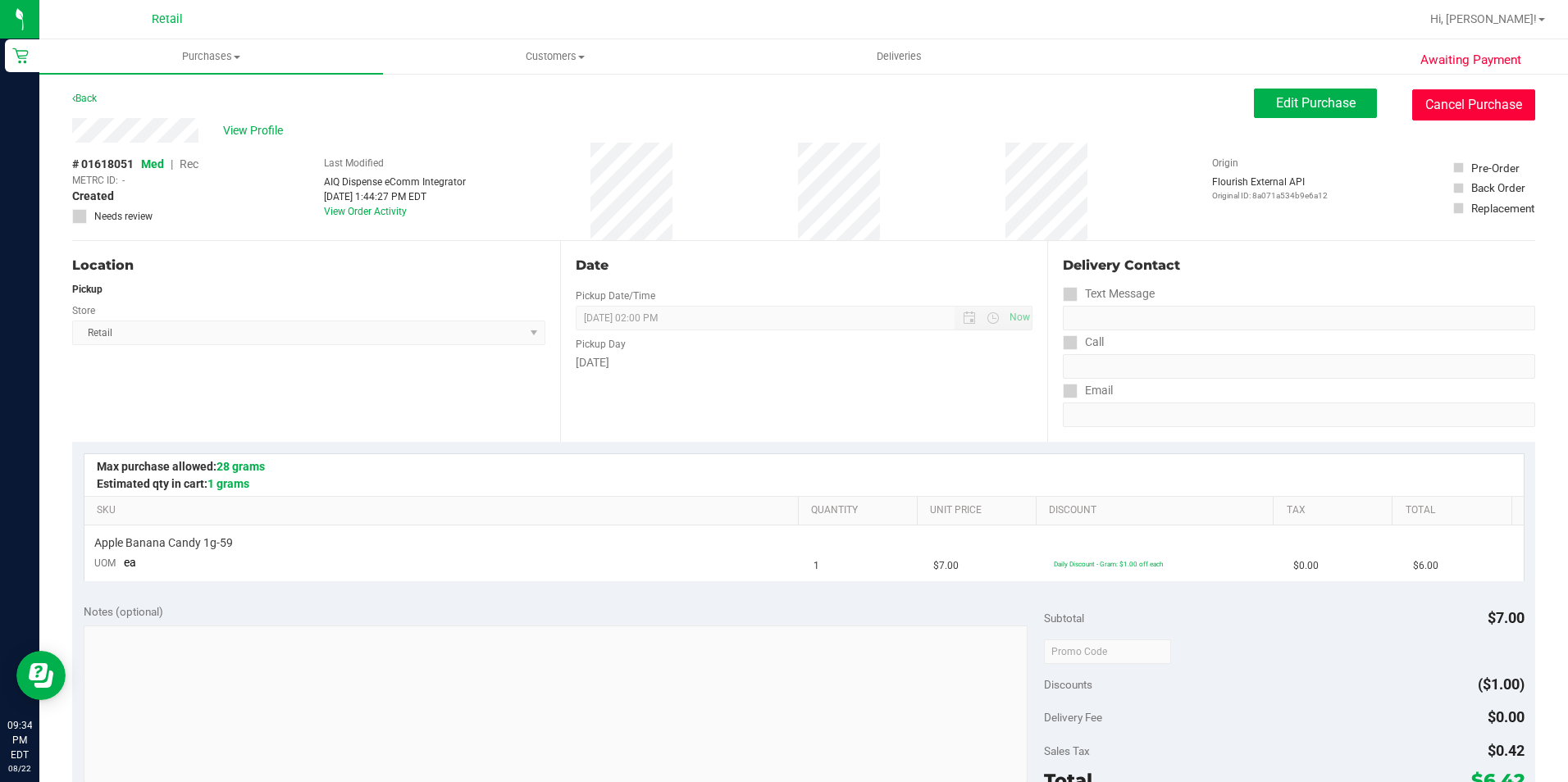
click at [1511, 111] on button "Cancel Purchase" at bounding box center [1473, 105] width 123 height 32
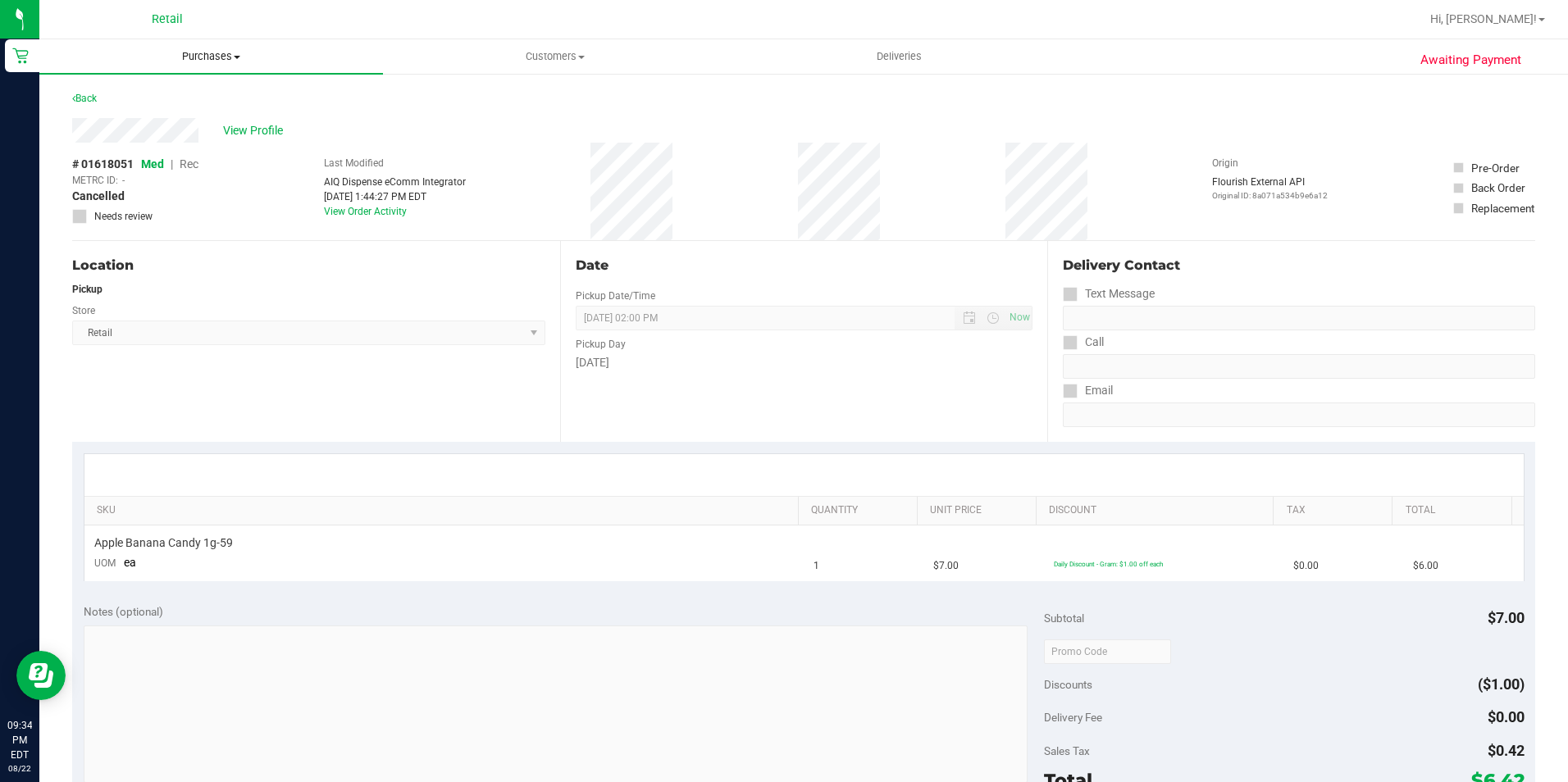
click at [216, 58] on span "Purchases" at bounding box center [211, 57] width 344 height 14
click at [193, 97] on span "Summary of purchases" at bounding box center [124, 98] width 168 height 14
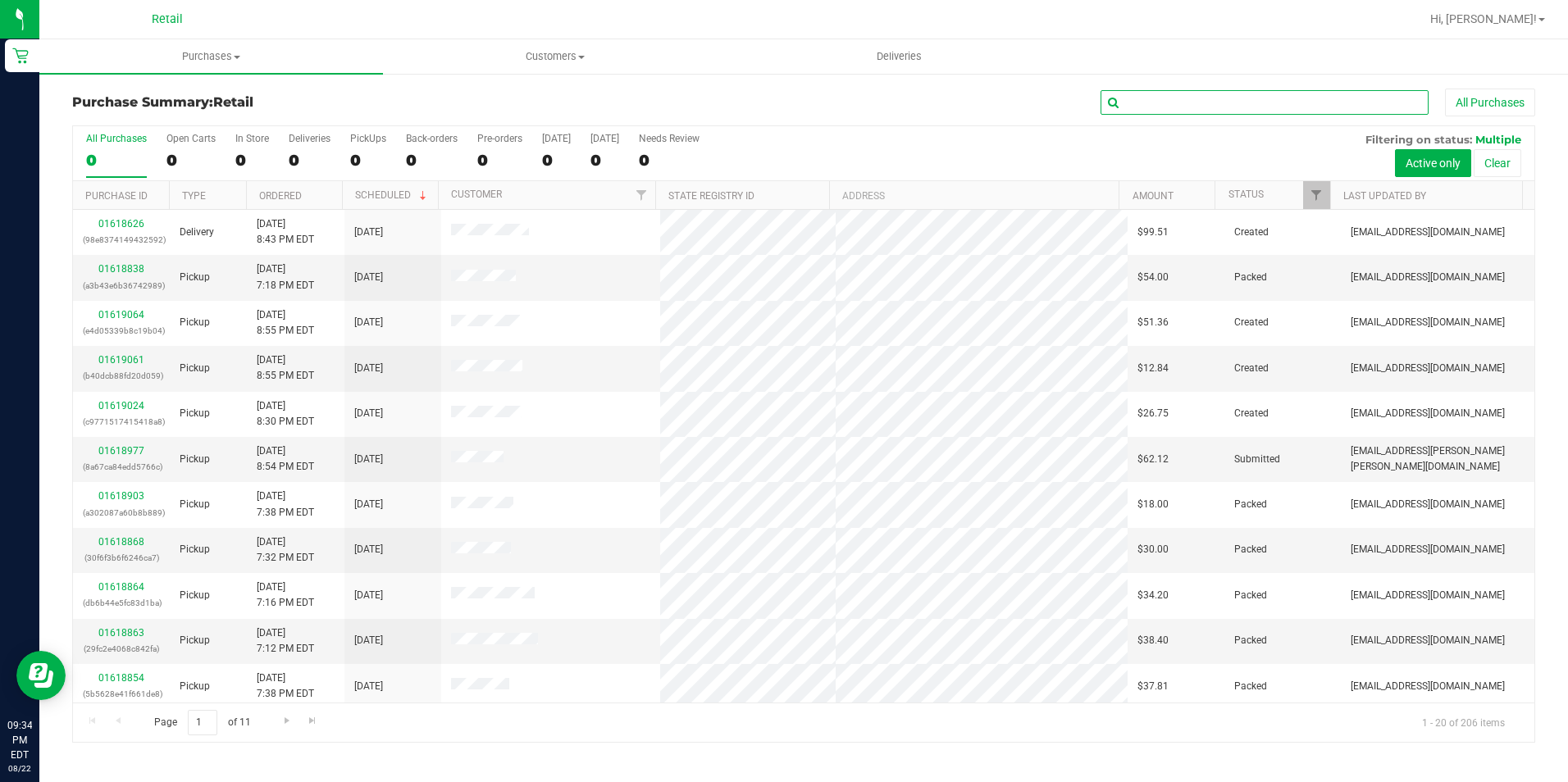
click at [1336, 106] on input "text" at bounding box center [1265, 102] width 328 height 24
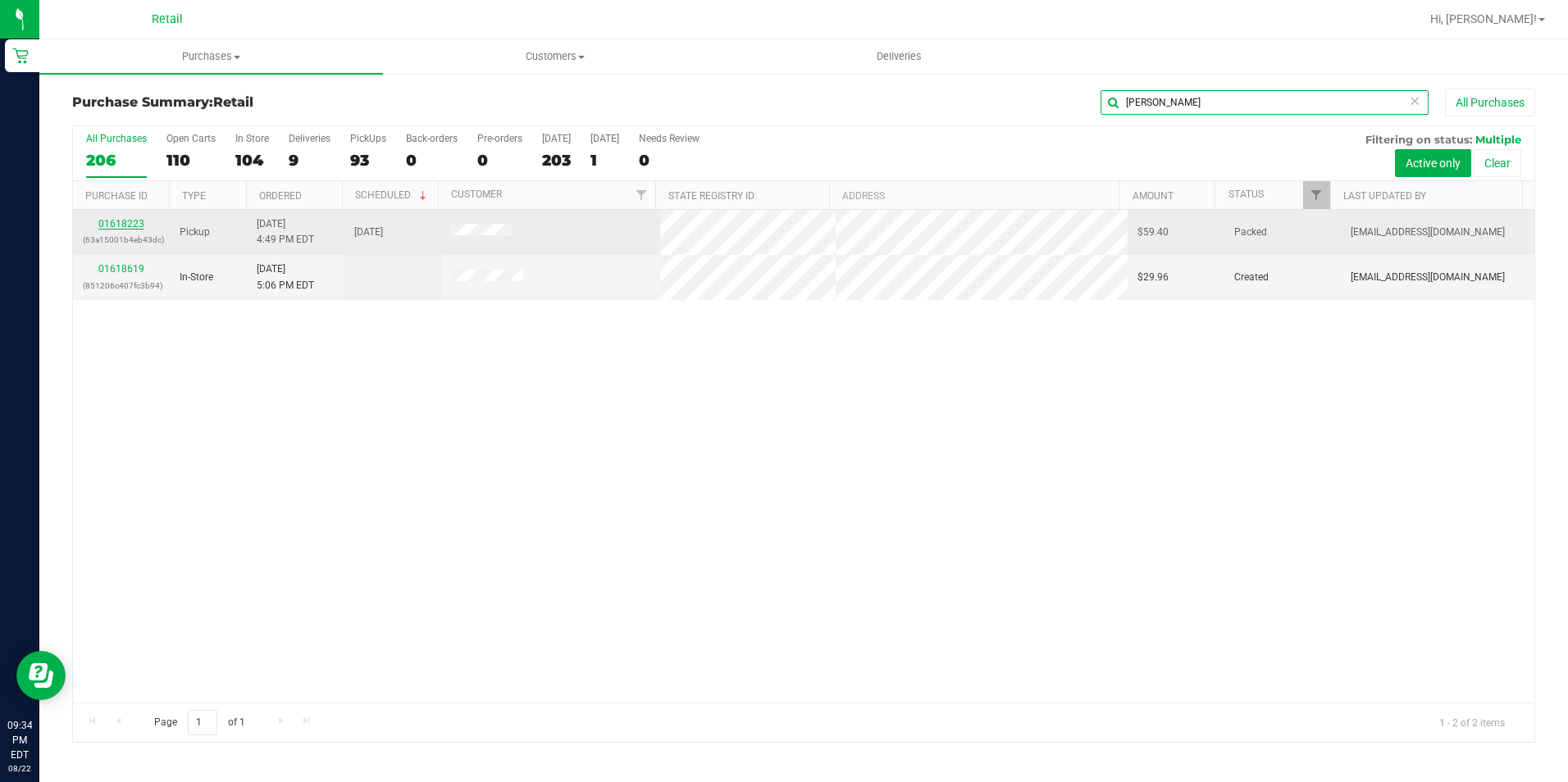
type input "frank"
click at [131, 222] on link "01618223" at bounding box center [121, 224] width 46 height 12
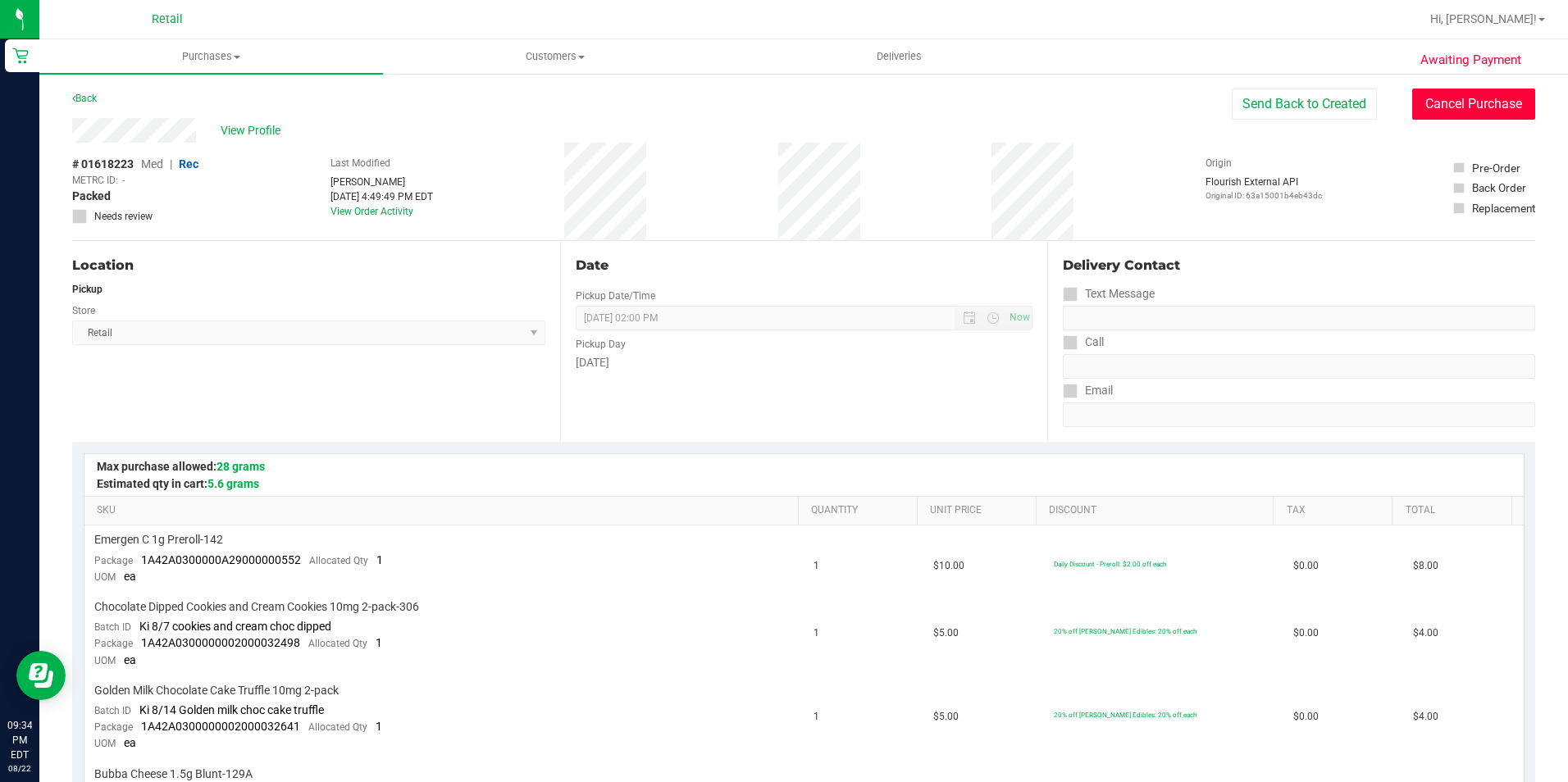
click at [1482, 113] on button "Cancel Purchase" at bounding box center [1473, 104] width 123 height 32
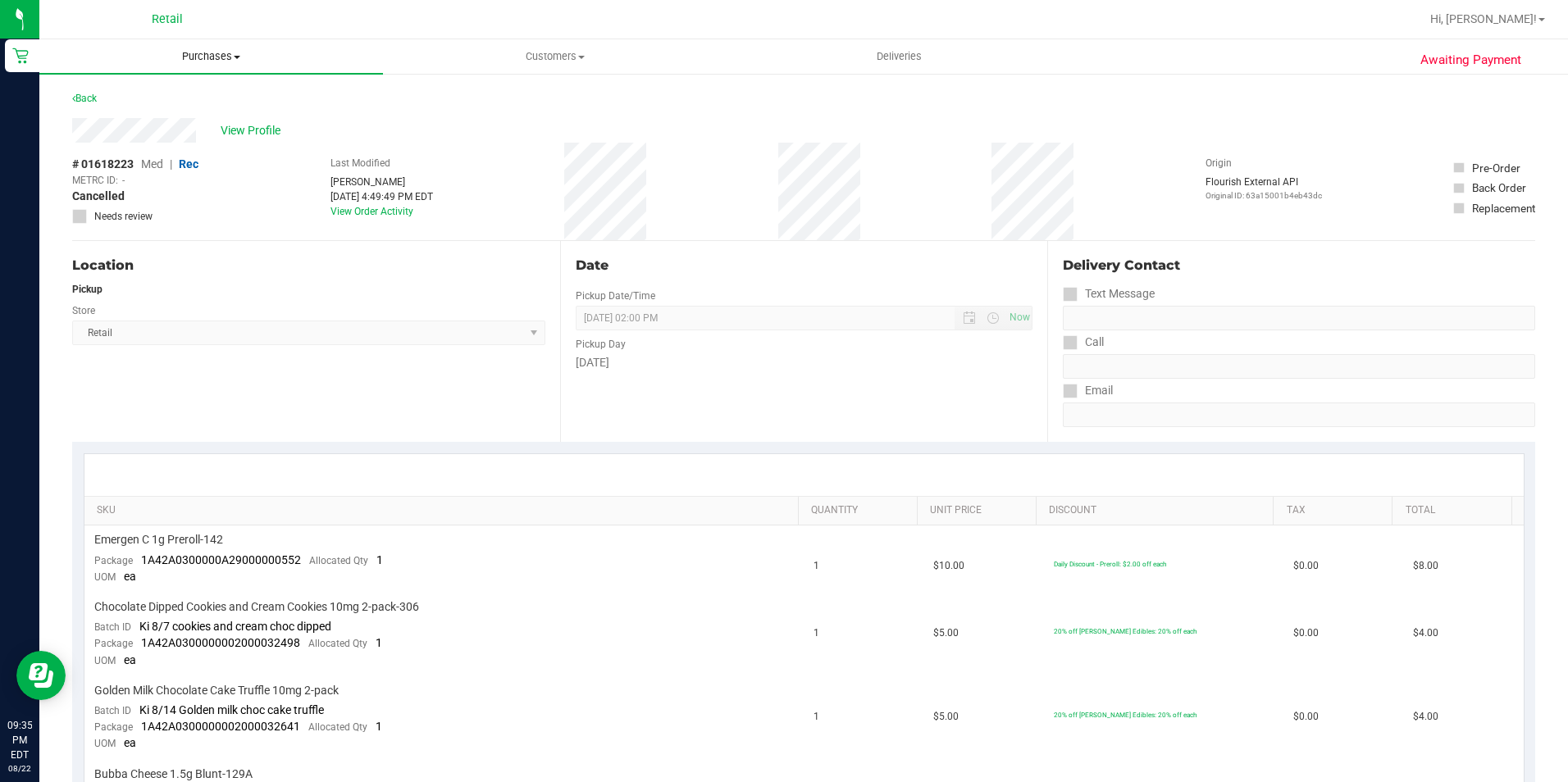
click at [198, 56] on span "Purchases" at bounding box center [211, 57] width 344 height 14
click at [186, 93] on span "Summary of purchases" at bounding box center [124, 98] width 168 height 14
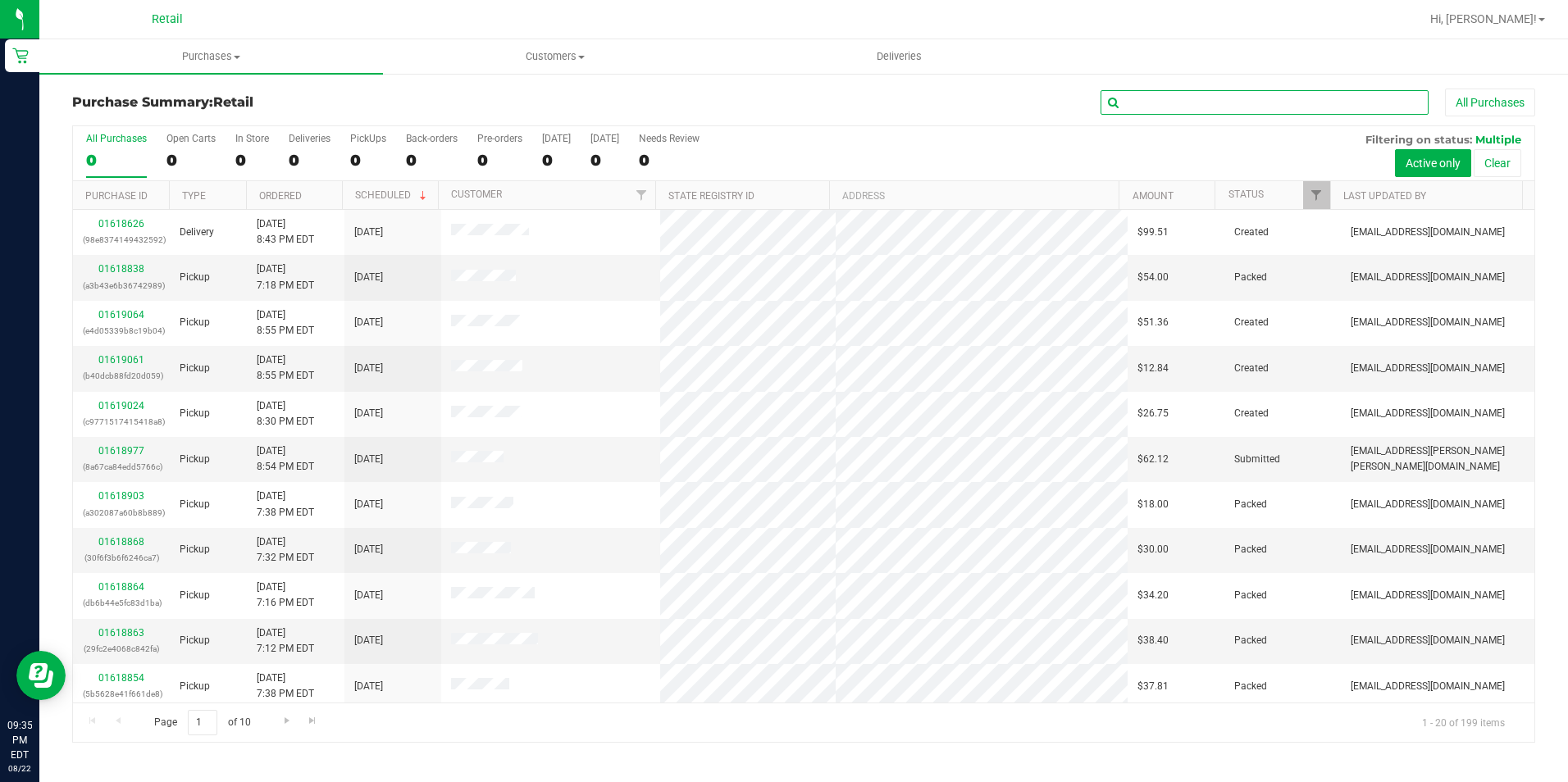
click at [1219, 109] on input "text" at bounding box center [1265, 102] width 328 height 24
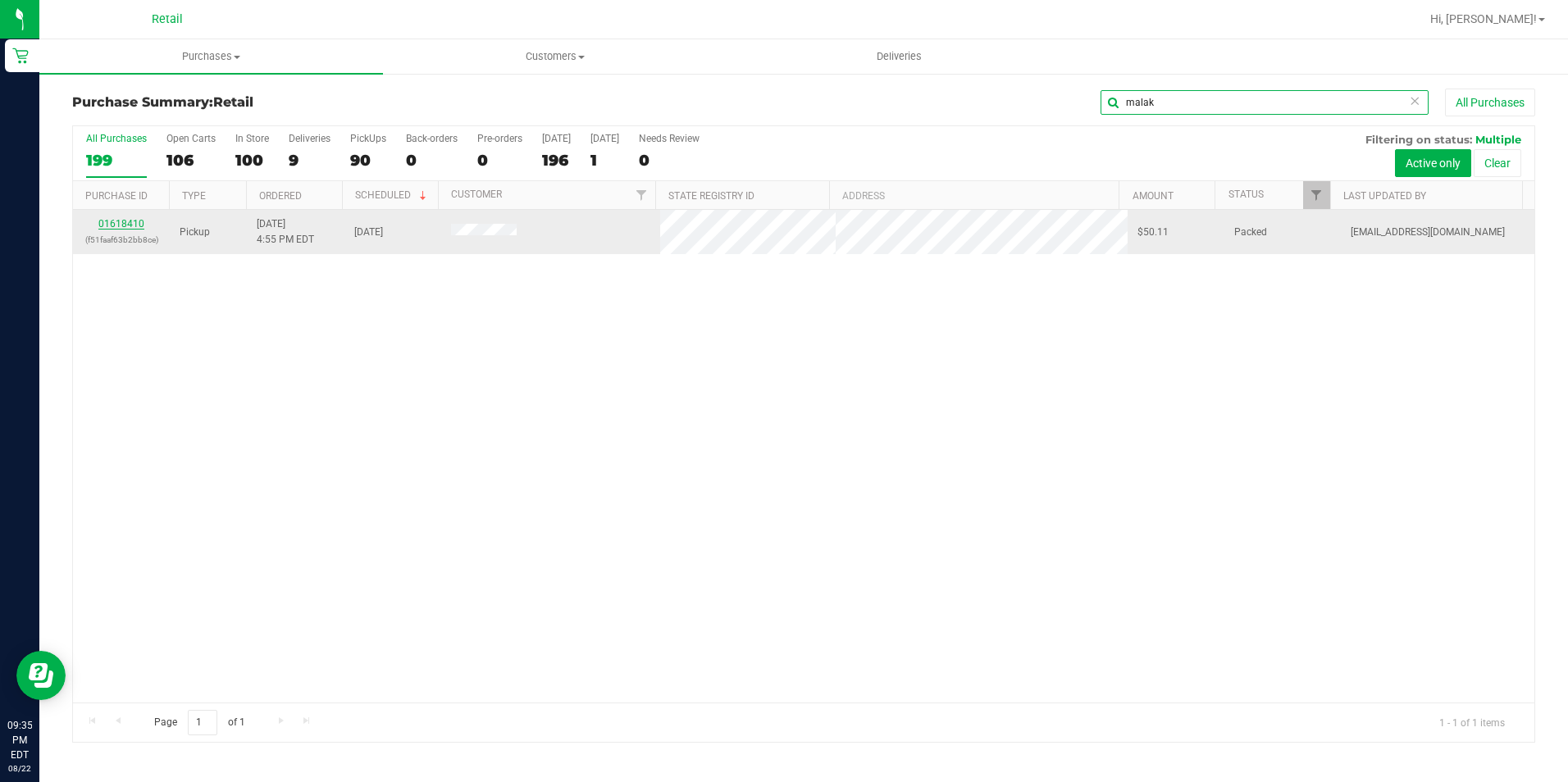
type input "malak"
click at [135, 225] on link "01618410" at bounding box center [121, 224] width 46 height 12
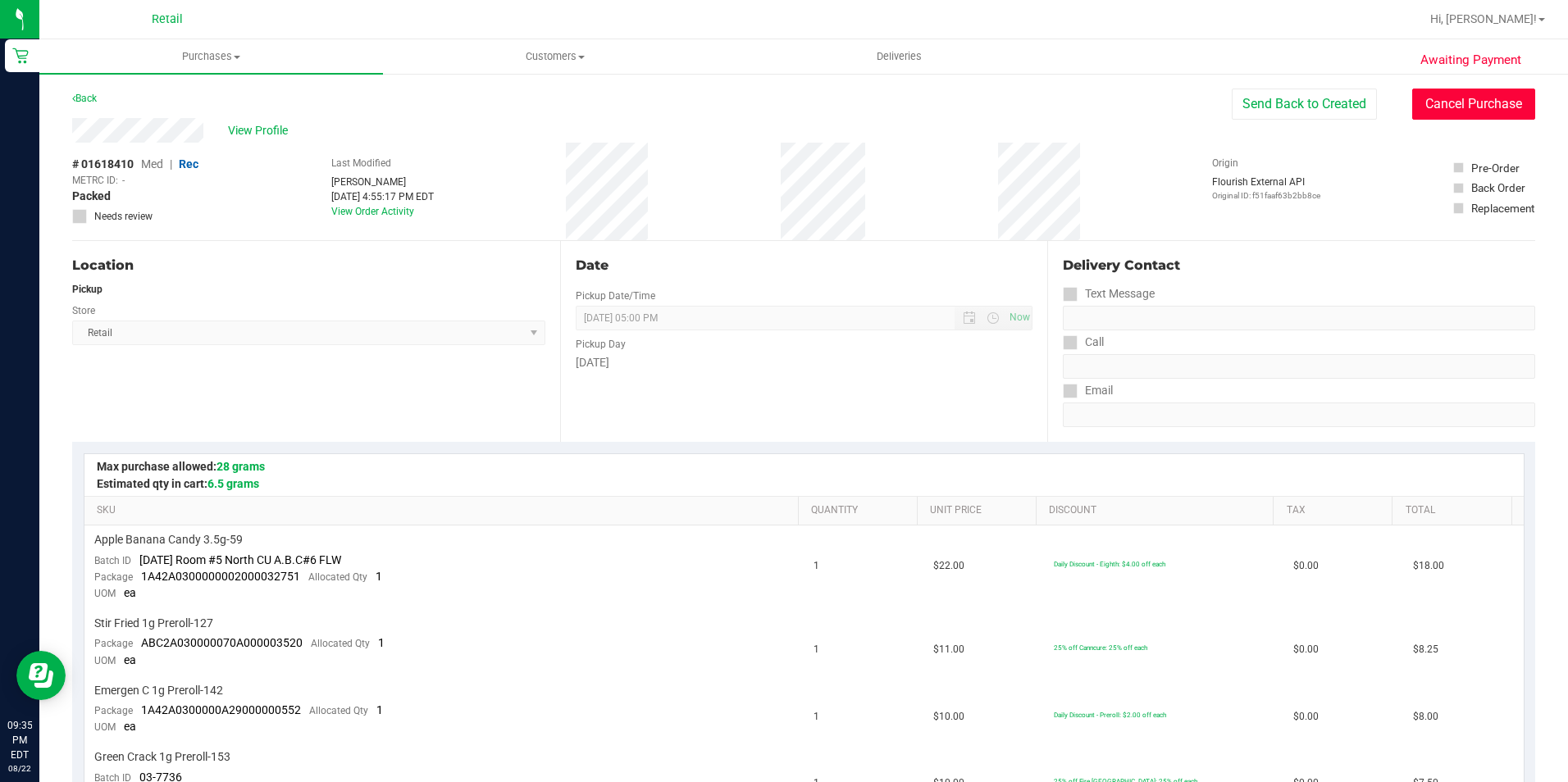
drag, startPoint x: 1471, startPoint y: 103, endPoint x: 865, endPoint y: 93, distance: 606.1
click at [1471, 102] on button "Cancel Purchase" at bounding box center [1473, 104] width 123 height 32
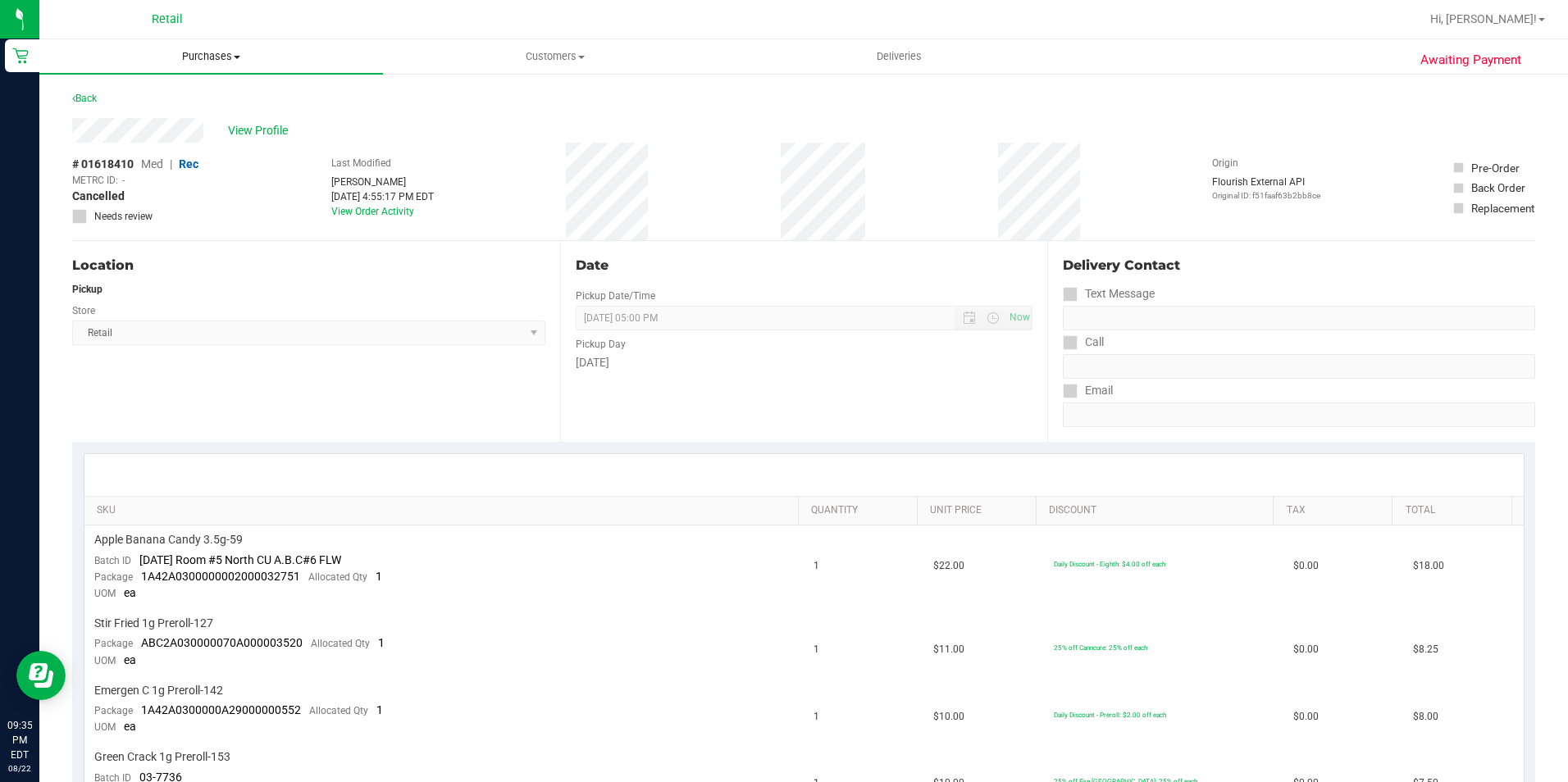
click at [210, 43] on uib-tab-heading "Purchases Summary of purchases Fulfillment All purchases" at bounding box center [211, 57] width 344 height 34
click at [202, 95] on span "Summary of purchases" at bounding box center [124, 98] width 168 height 14
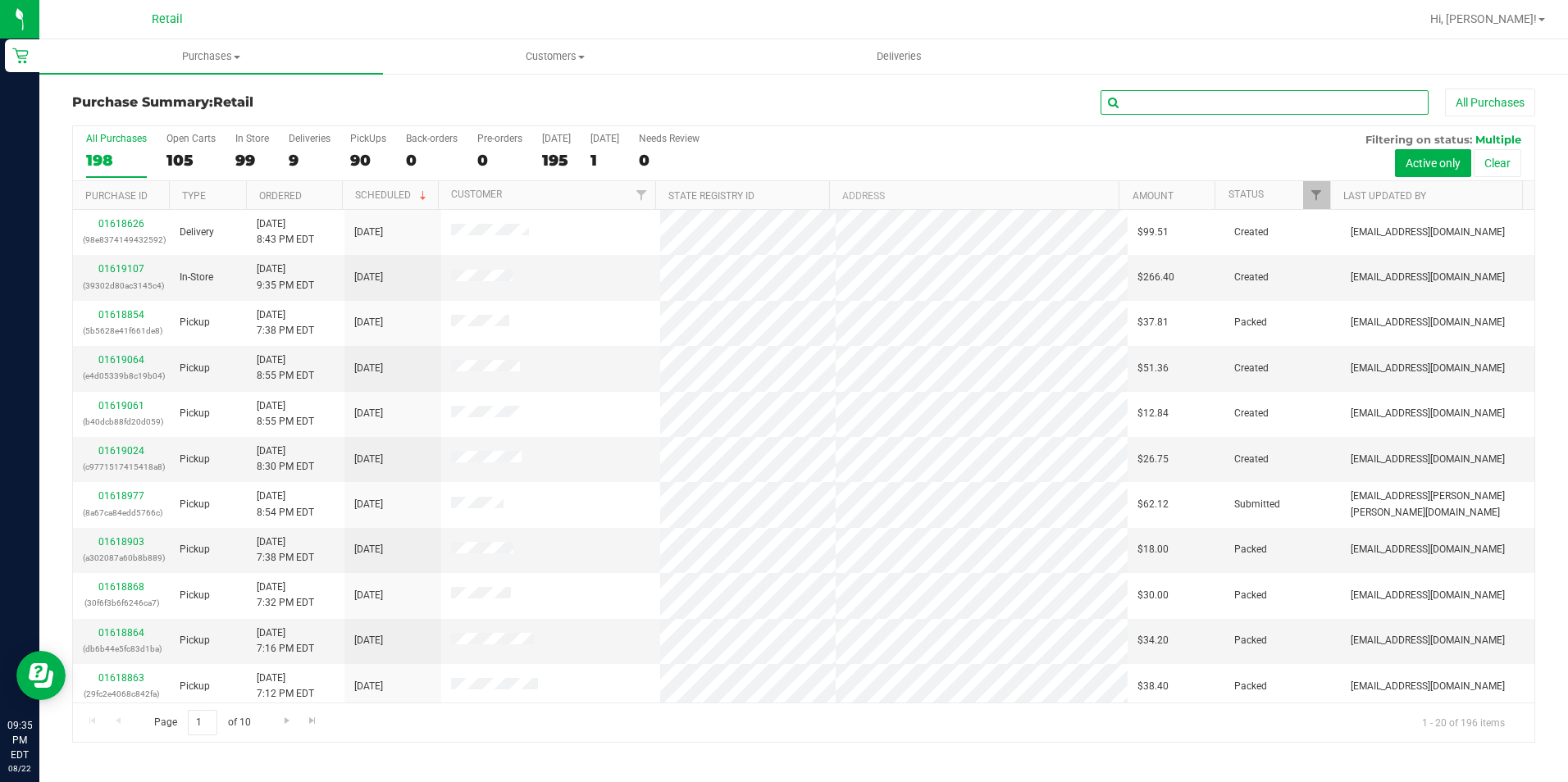
click at [1243, 96] on input "text" at bounding box center [1265, 102] width 328 height 24
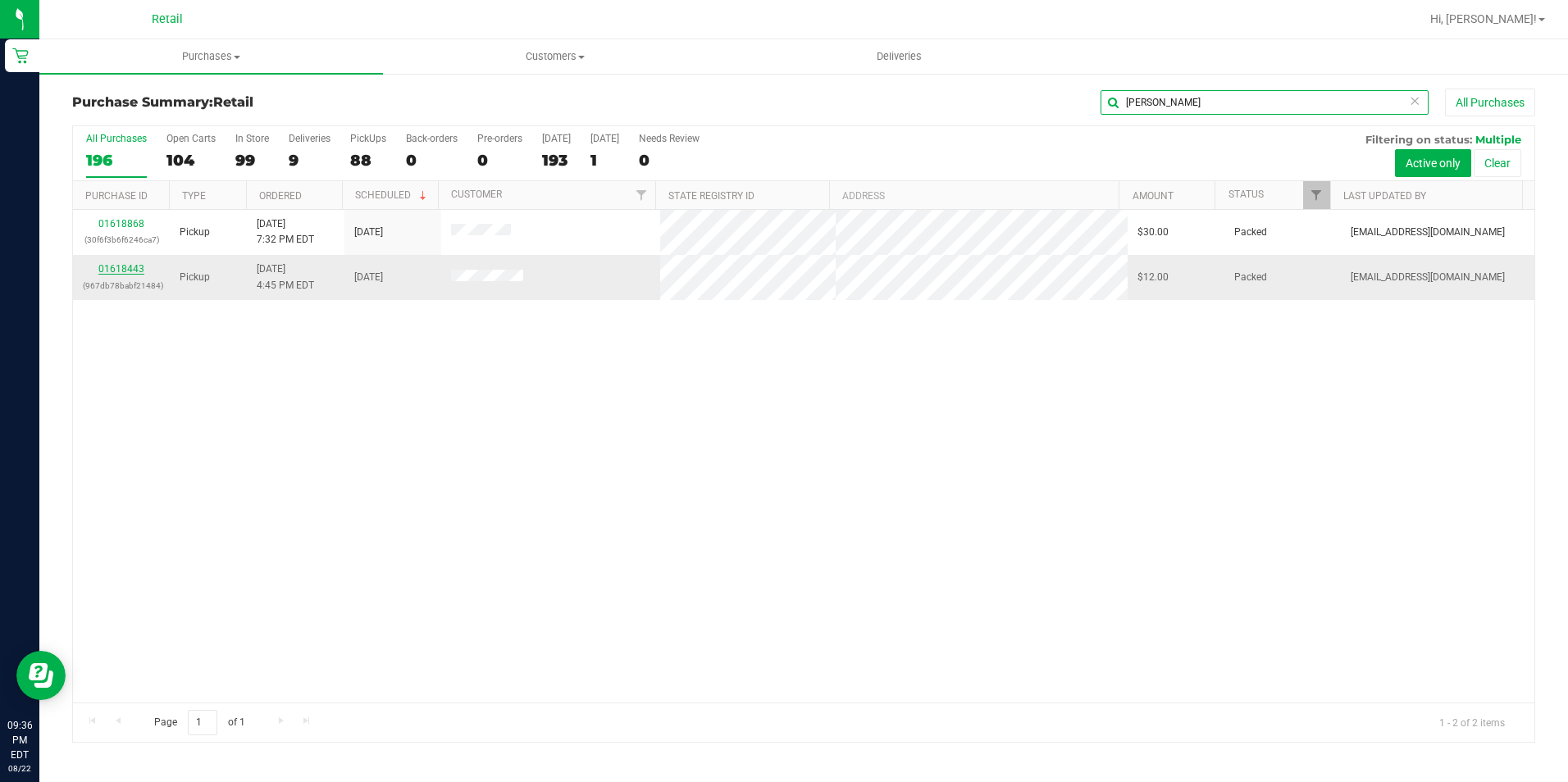
type input "alexis"
click at [132, 267] on link "01618443" at bounding box center [121, 269] width 46 height 12
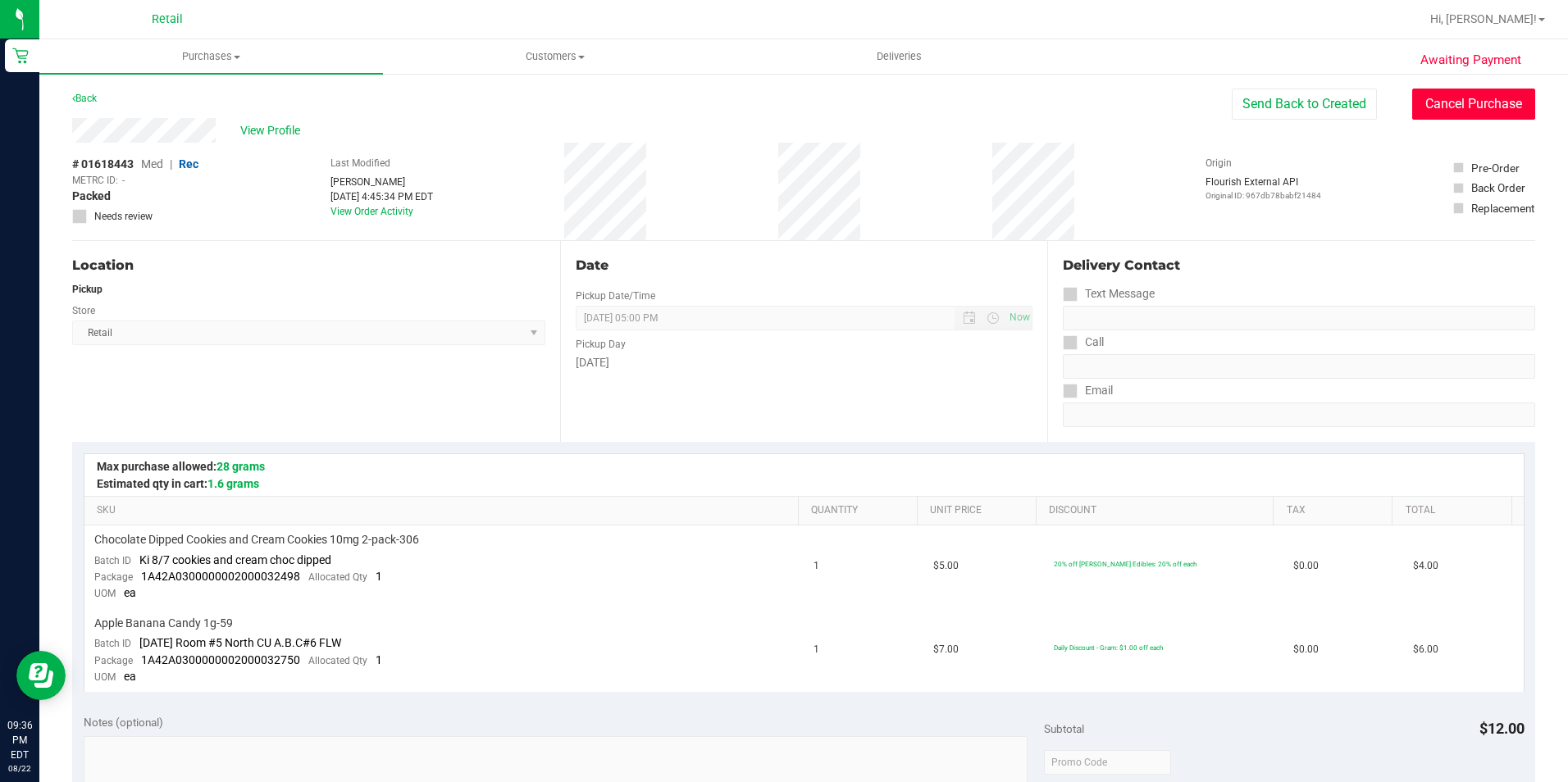
click at [1471, 100] on button "Cancel Purchase" at bounding box center [1473, 104] width 123 height 32
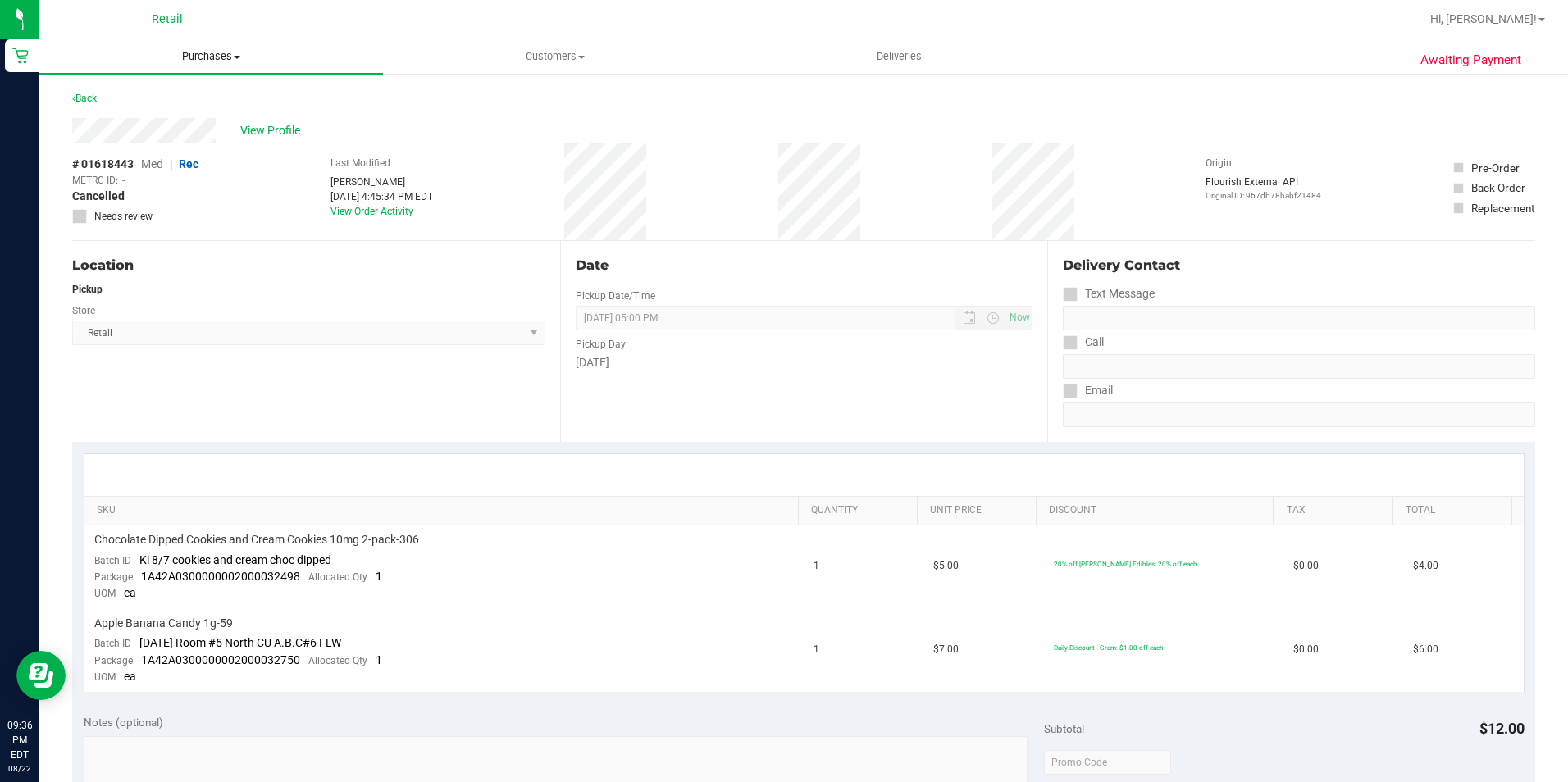
click at [220, 53] on span "Purchases" at bounding box center [211, 57] width 344 height 14
click at [177, 95] on span "Summary of purchases" at bounding box center [124, 98] width 168 height 14
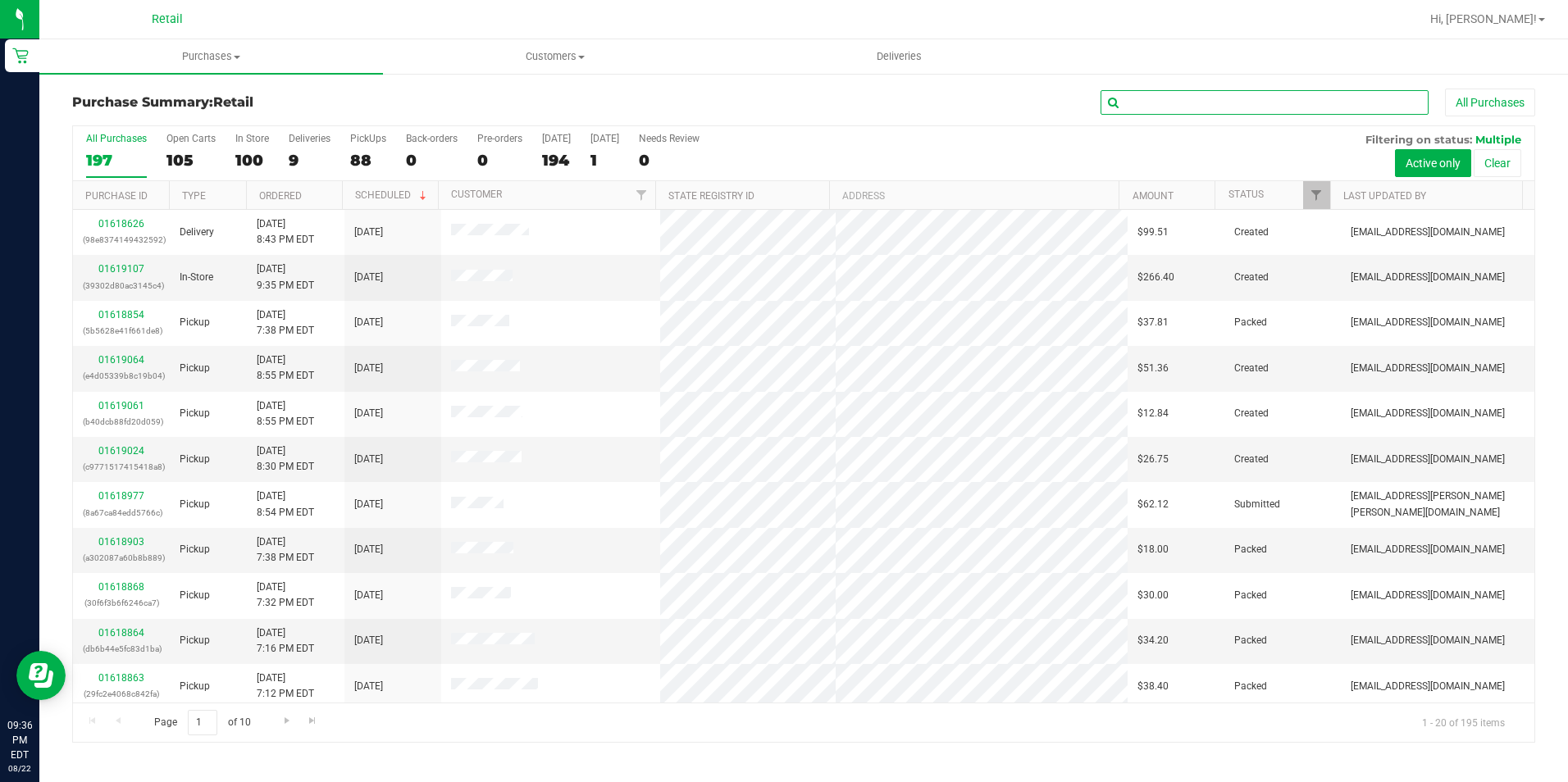
click at [1214, 96] on input "text" at bounding box center [1265, 102] width 328 height 24
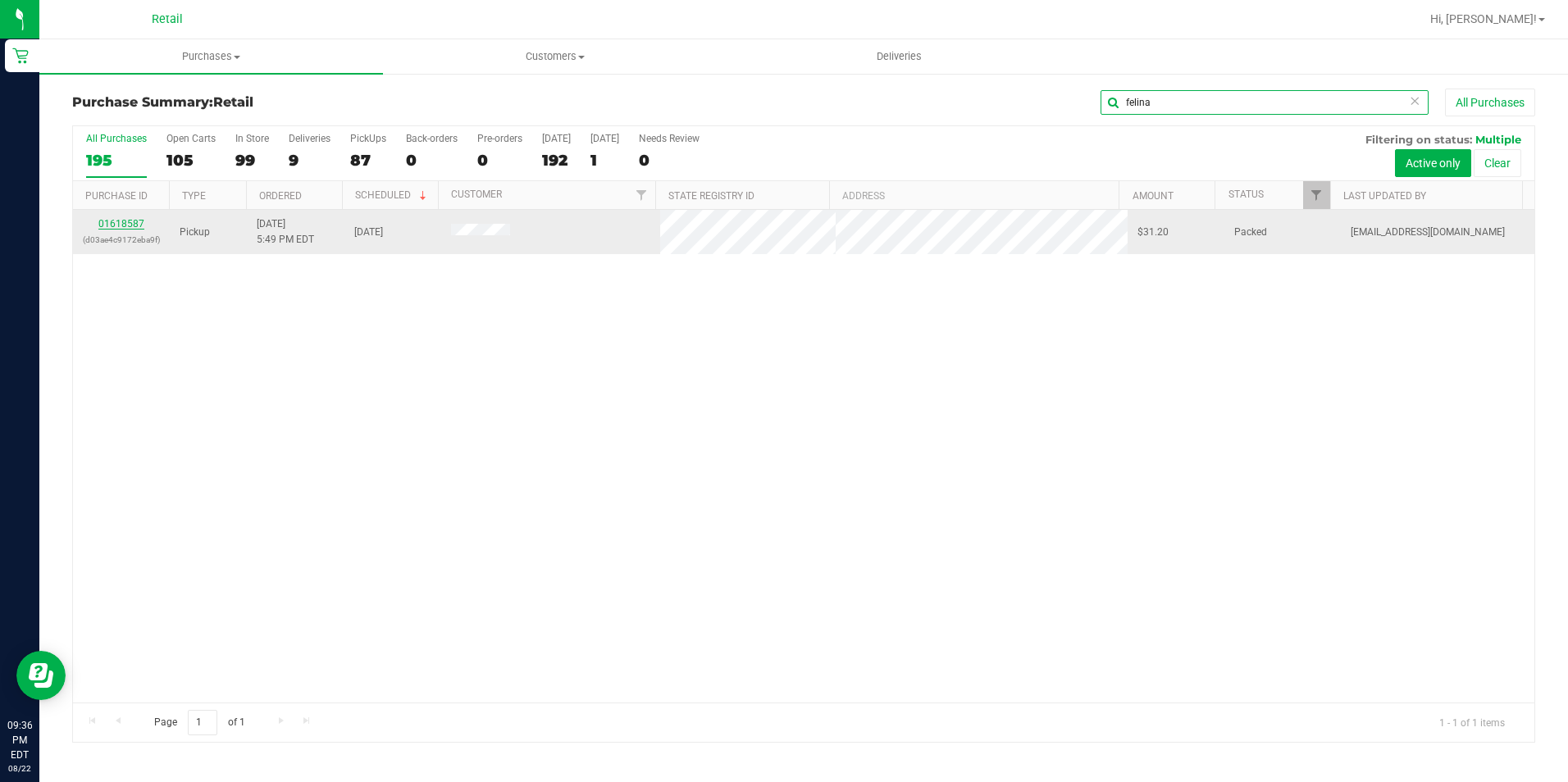
type input "felina"
click at [110, 219] on link "01618587" at bounding box center [121, 224] width 46 height 12
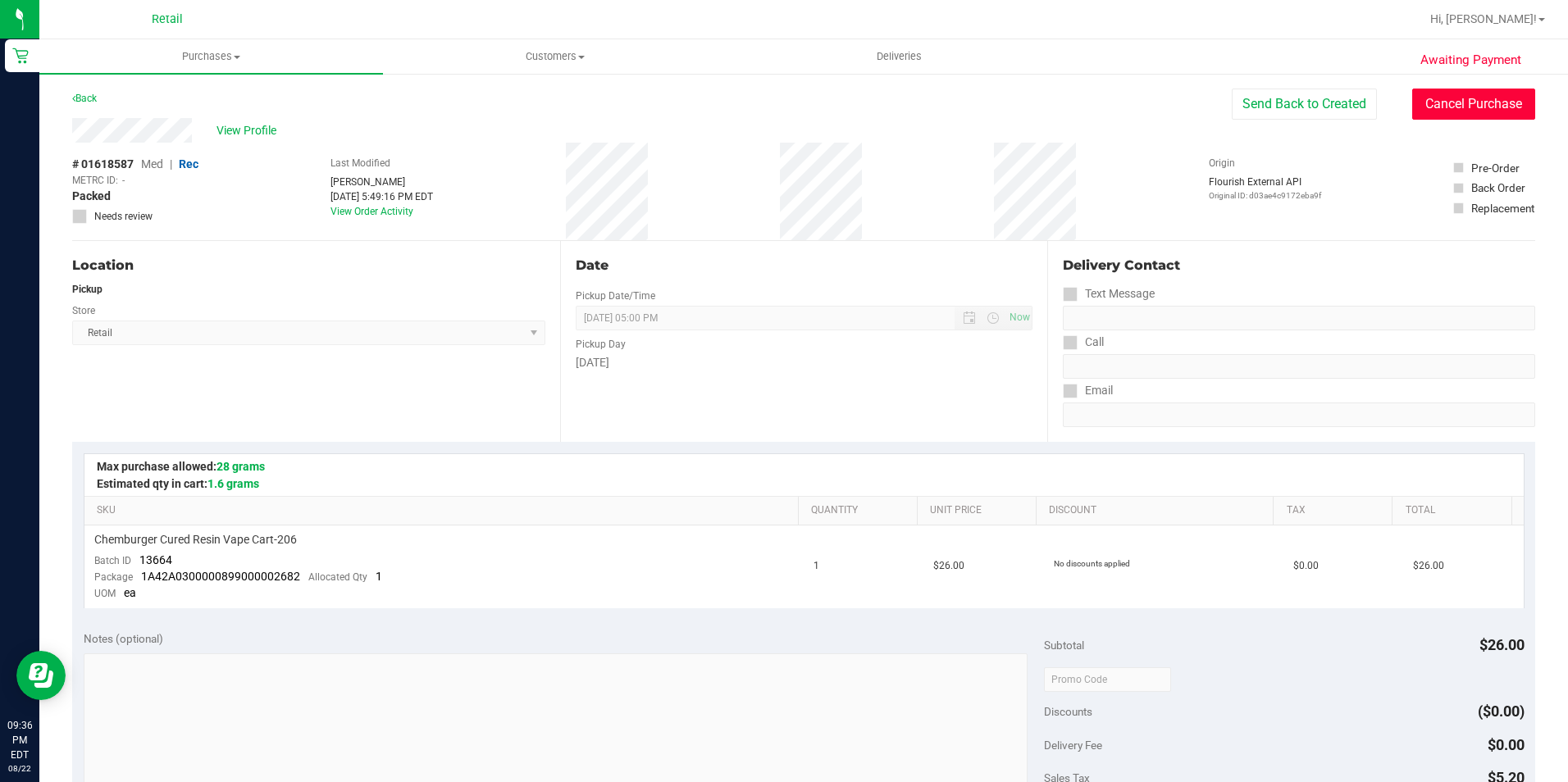
click at [1416, 97] on button "Cancel Purchase" at bounding box center [1473, 104] width 123 height 32
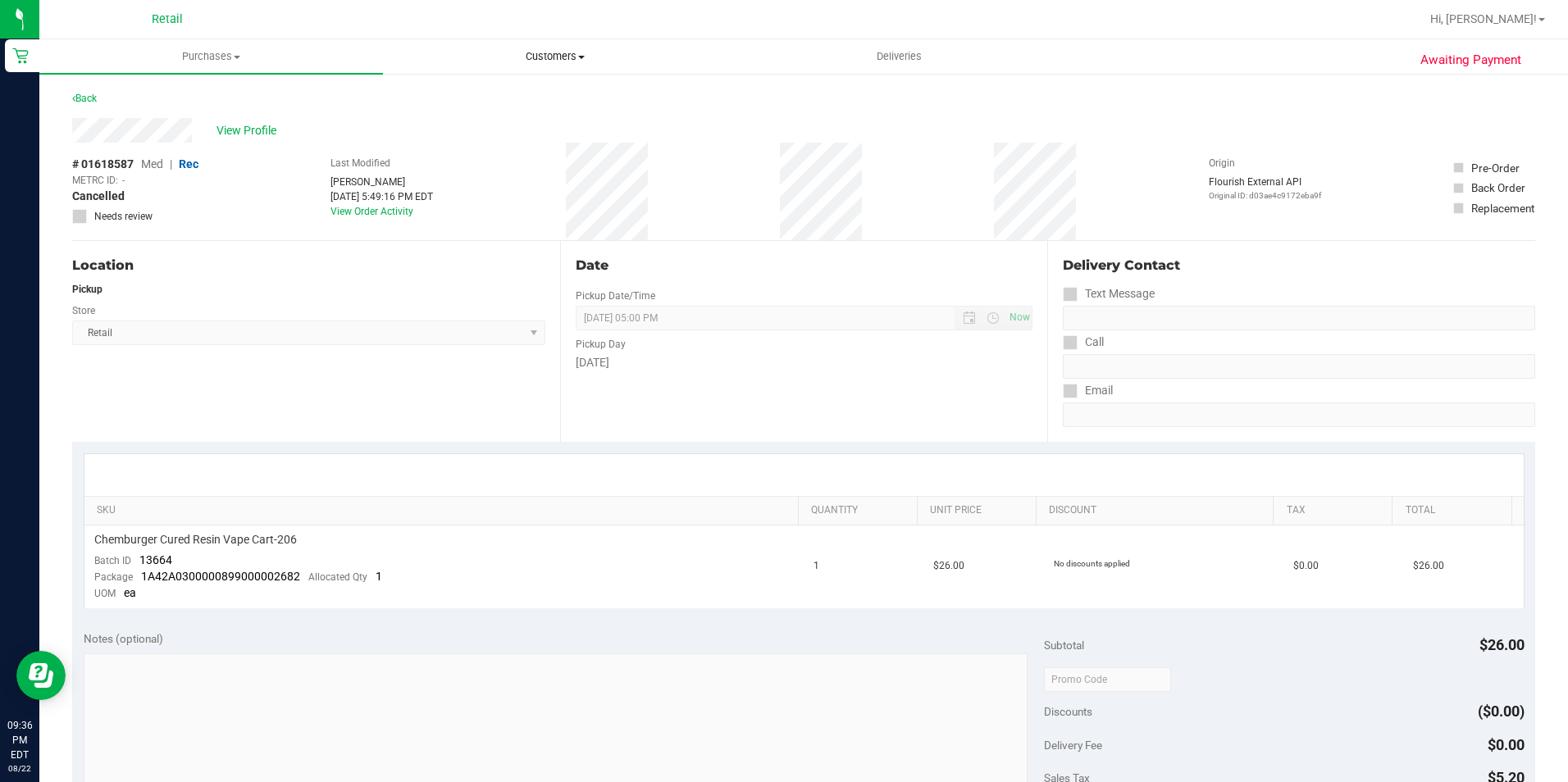
click at [546, 60] on span "Customers" at bounding box center [554, 57] width 342 height 14
click at [476, 97] on span "All customers" at bounding box center [441, 98] width 118 height 14
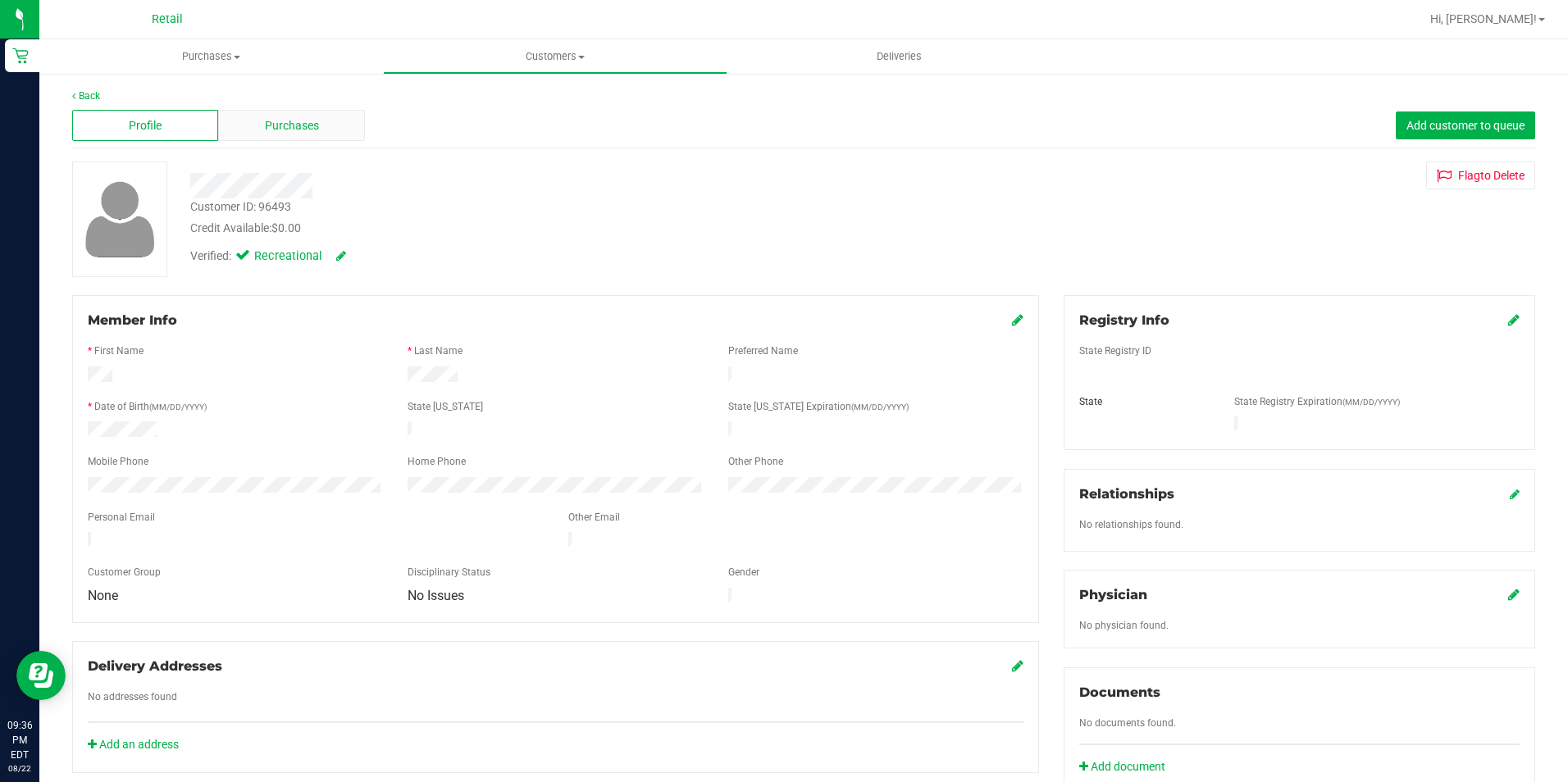
drag, startPoint x: 273, startPoint y: 106, endPoint x: 277, endPoint y: 125, distance: 19.4
click at [274, 106] on div "Profile Purchases Add customer to queue" at bounding box center [803, 126] width 1462 height 45
click at [284, 124] on span "Purchases" at bounding box center [292, 125] width 54 height 17
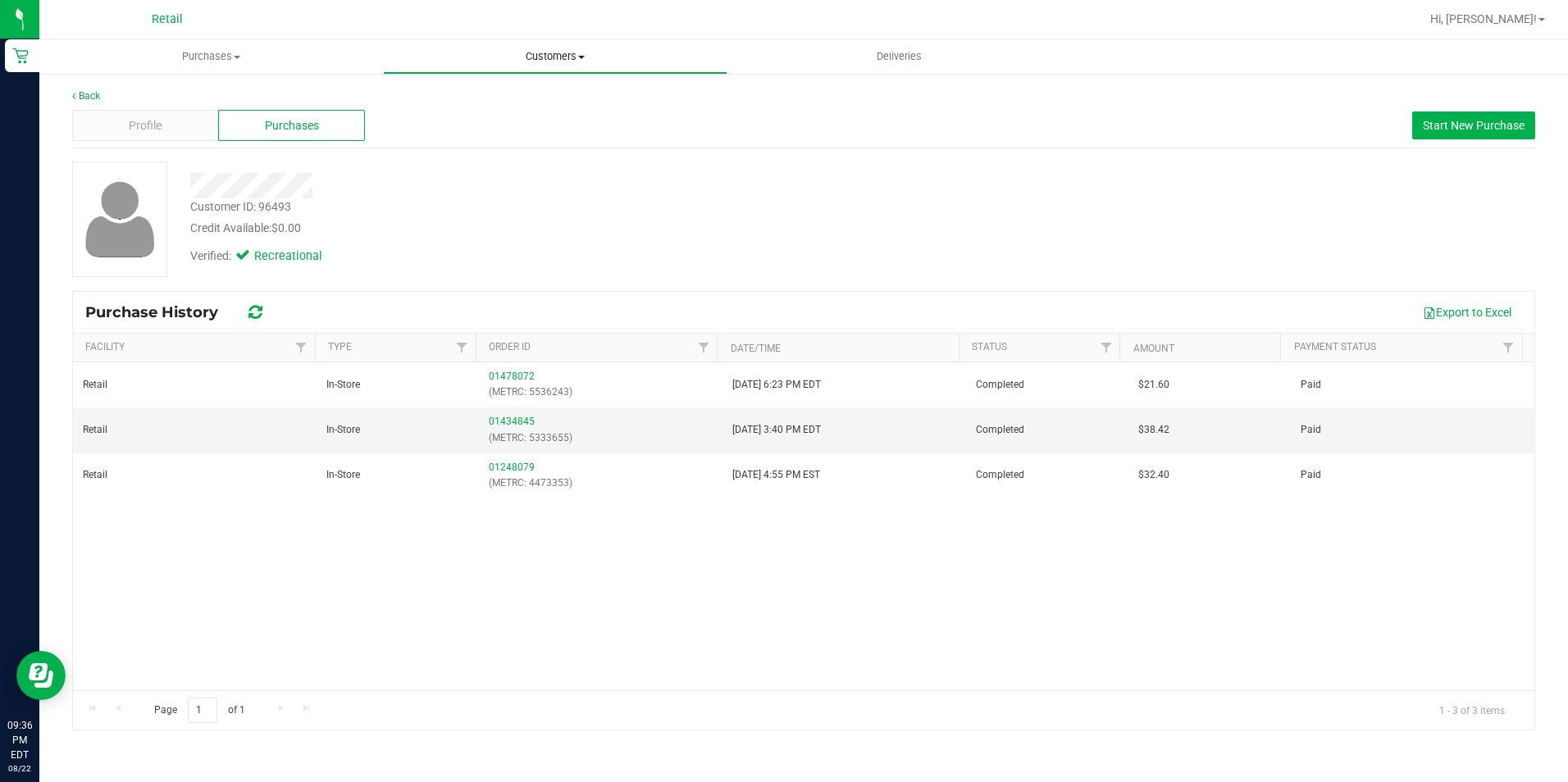
click at [553, 48] on uib-tab-heading "Customers All customers Add a new customer All physicians" at bounding box center [554, 57] width 342 height 32
click at [483, 97] on span "All customers" at bounding box center [441, 98] width 118 height 14
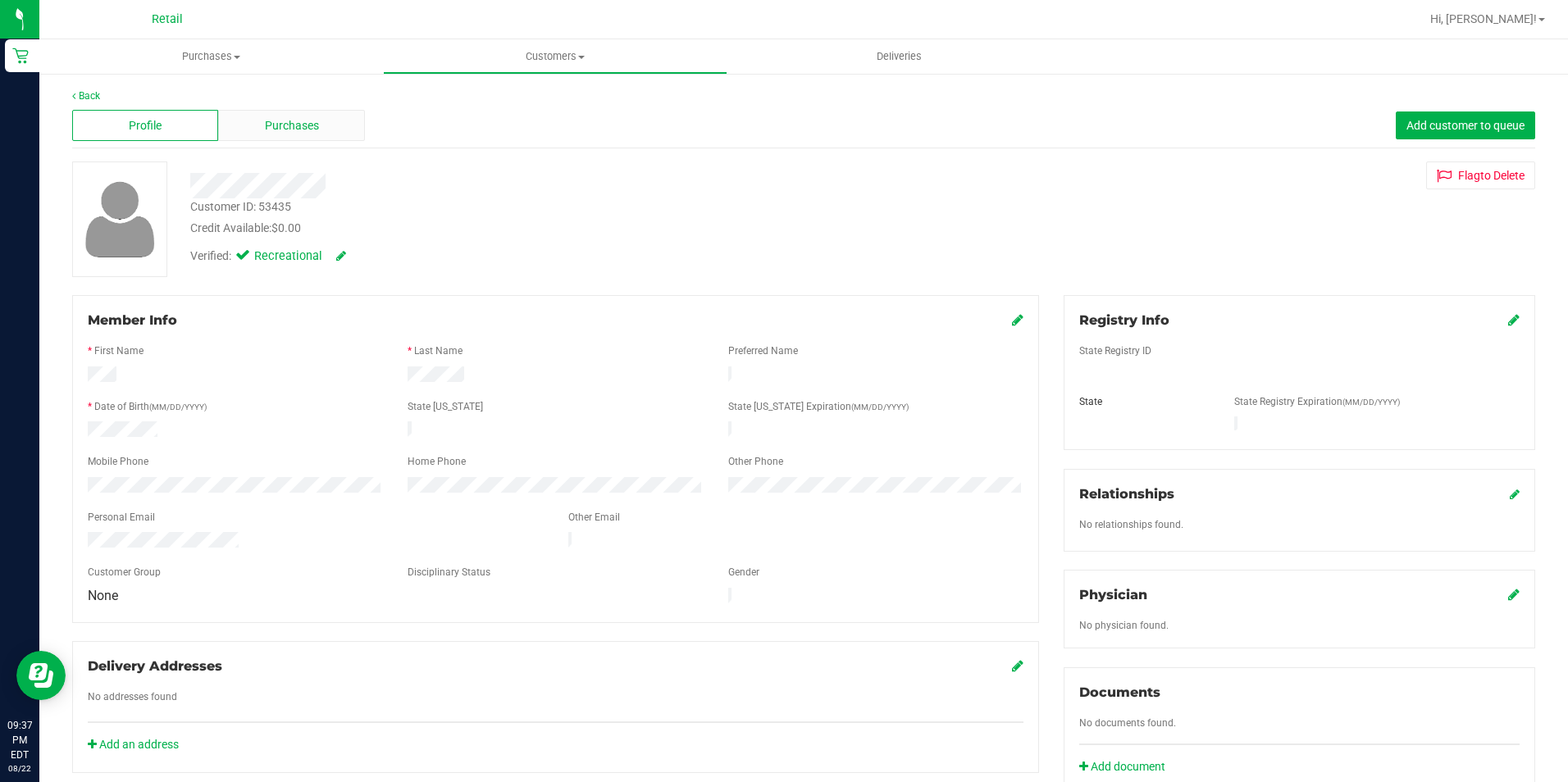
click at [295, 124] on span "Purchases" at bounding box center [292, 125] width 54 height 17
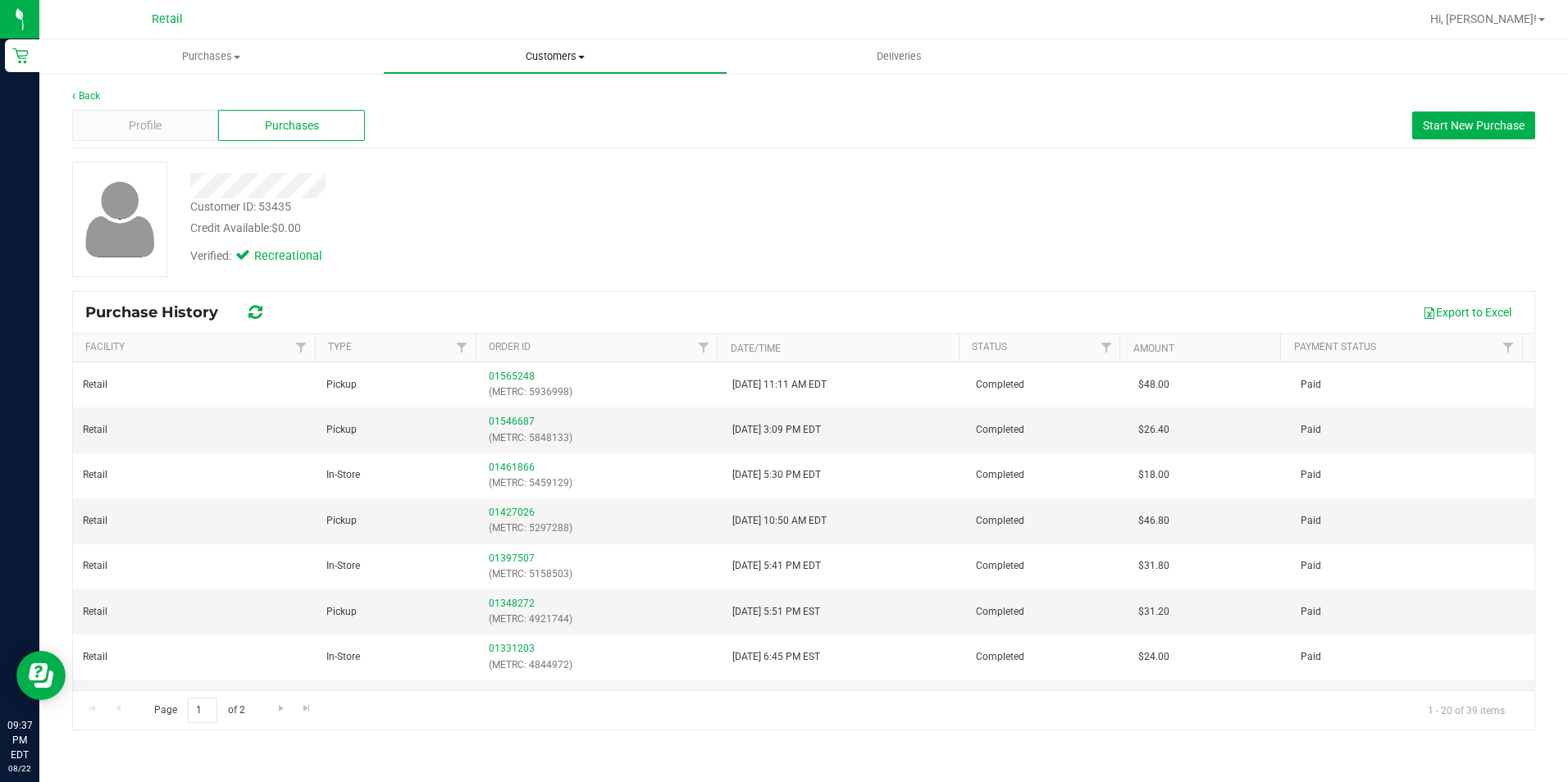
click at [537, 59] on span "Customers" at bounding box center [554, 57] width 342 height 14
click at [228, 56] on span "Purchases" at bounding box center [211, 57] width 342 height 14
click at [167, 95] on span "Summary of purchases" at bounding box center [124, 98] width 168 height 14
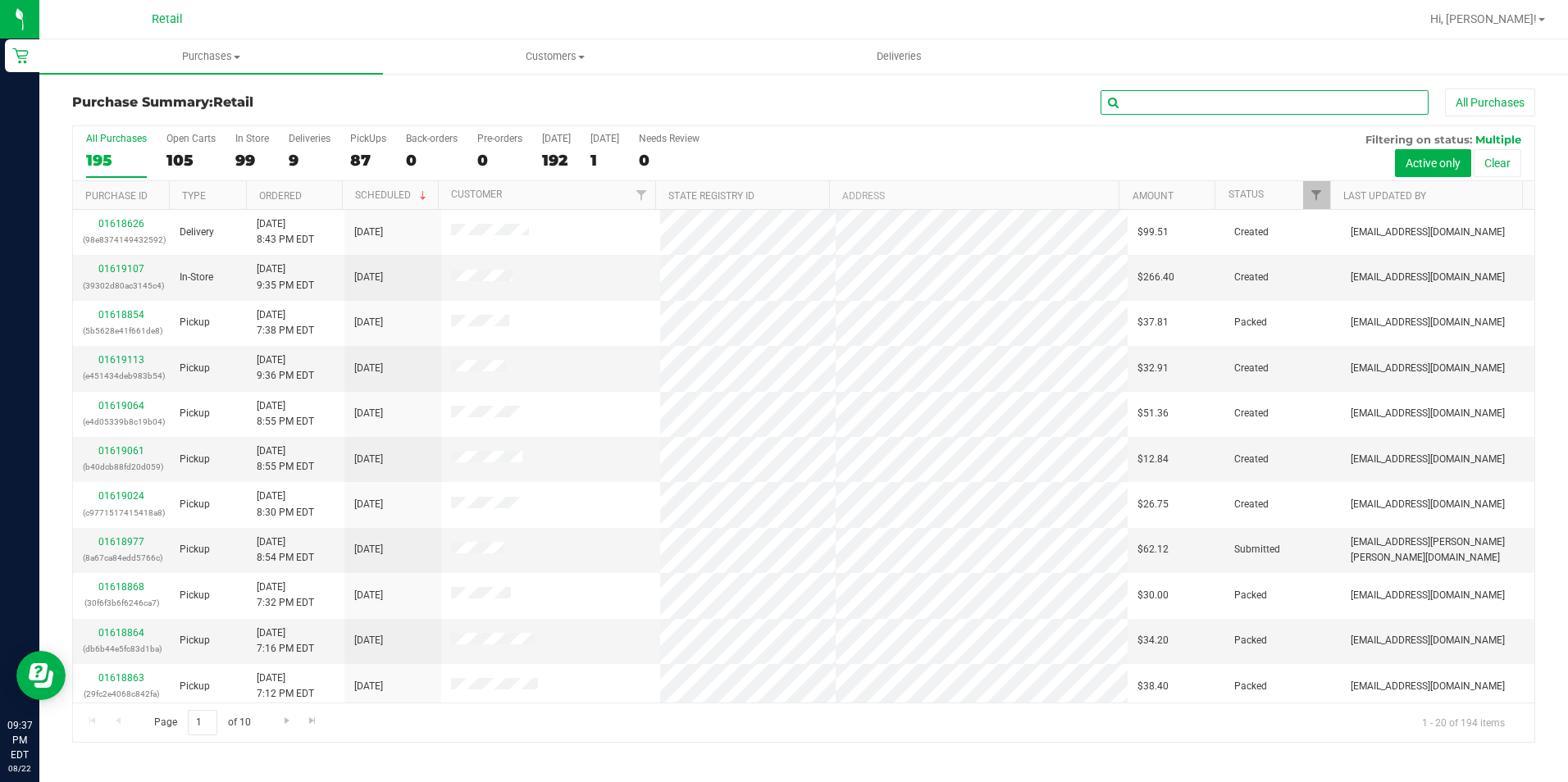
click at [1198, 103] on input "text" at bounding box center [1265, 102] width 328 height 24
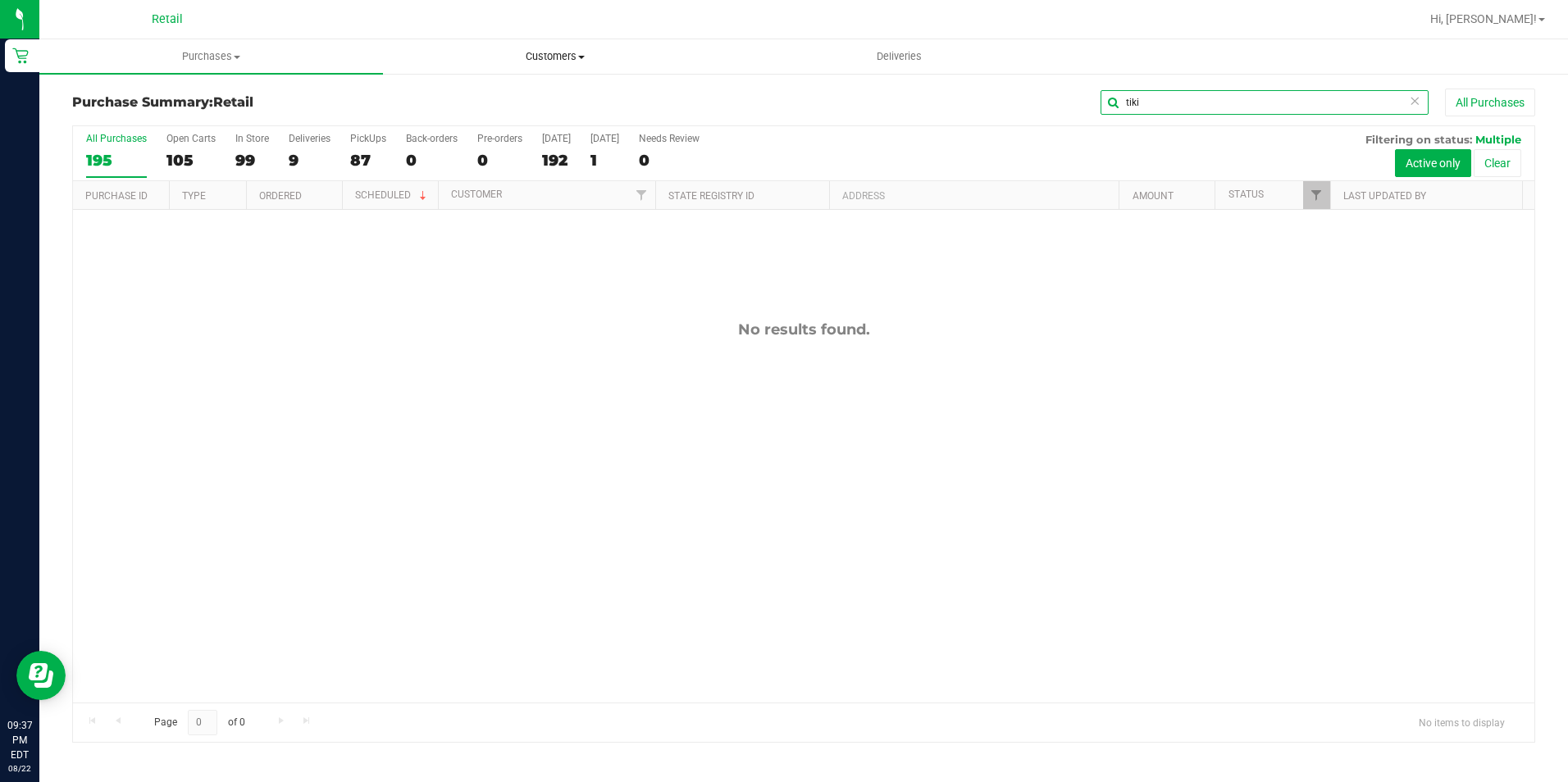
type input "tiki"
click at [564, 59] on span "Customers" at bounding box center [554, 57] width 342 height 14
click at [506, 96] on li "All customers" at bounding box center [554, 99] width 344 height 20
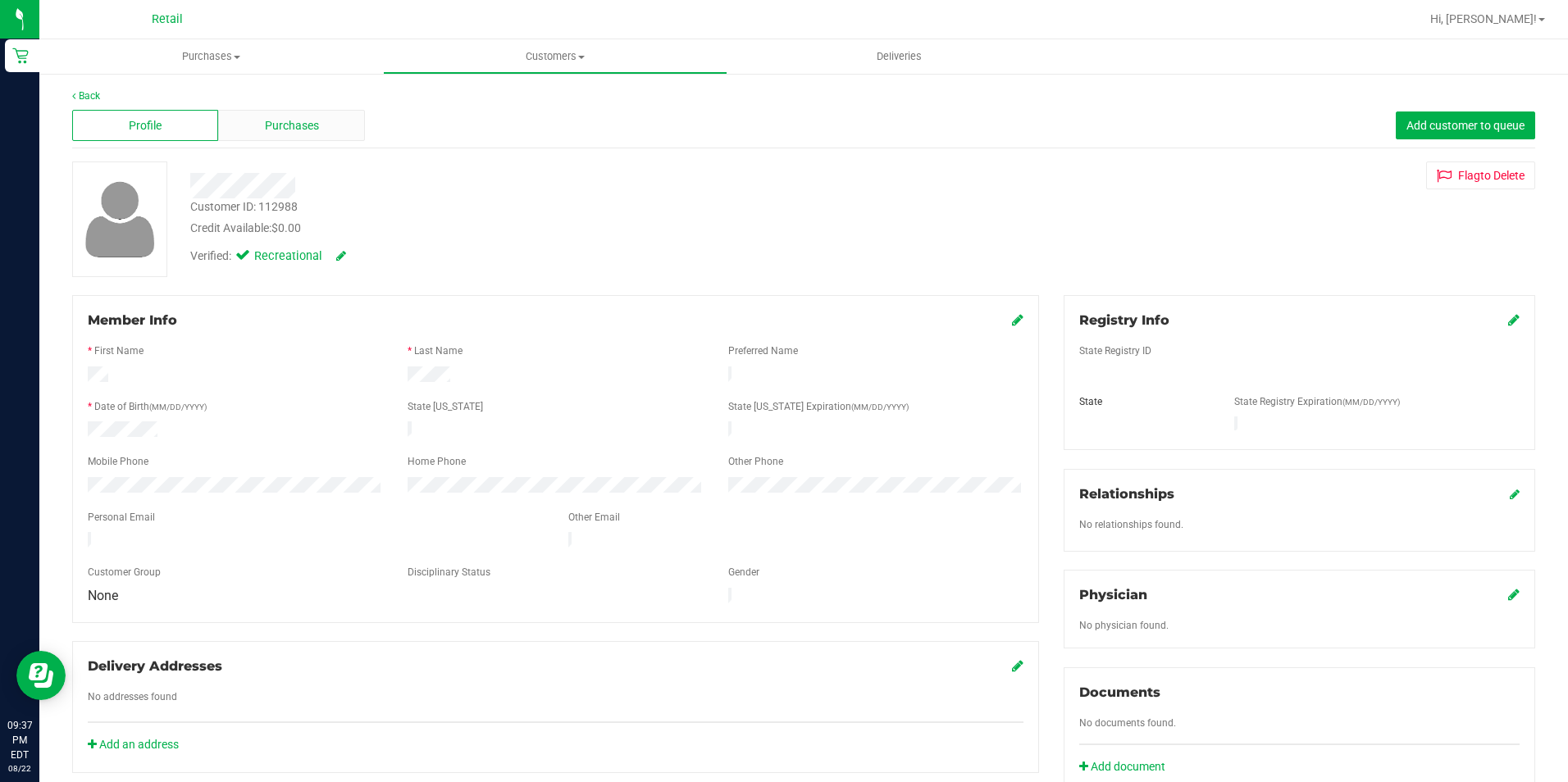
click at [291, 133] on span "Purchases" at bounding box center [292, 125] width 54 height 17
click at [89, 96] on link "Back" at bounding box center [86, 96] width 28 height 12
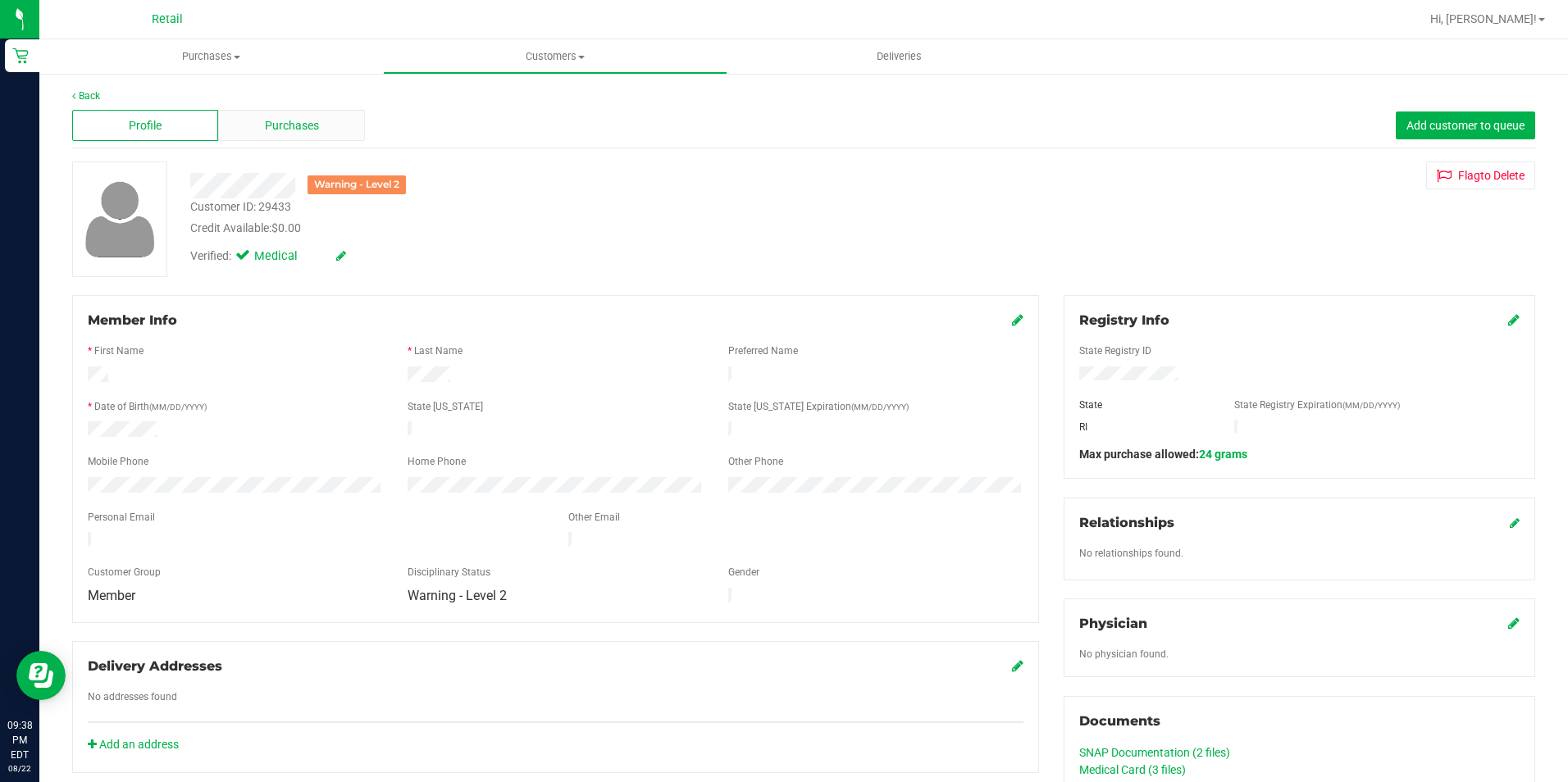
click at [291, 129] on span "Purchases" at bounding box center [292, 125] width 54 height 17
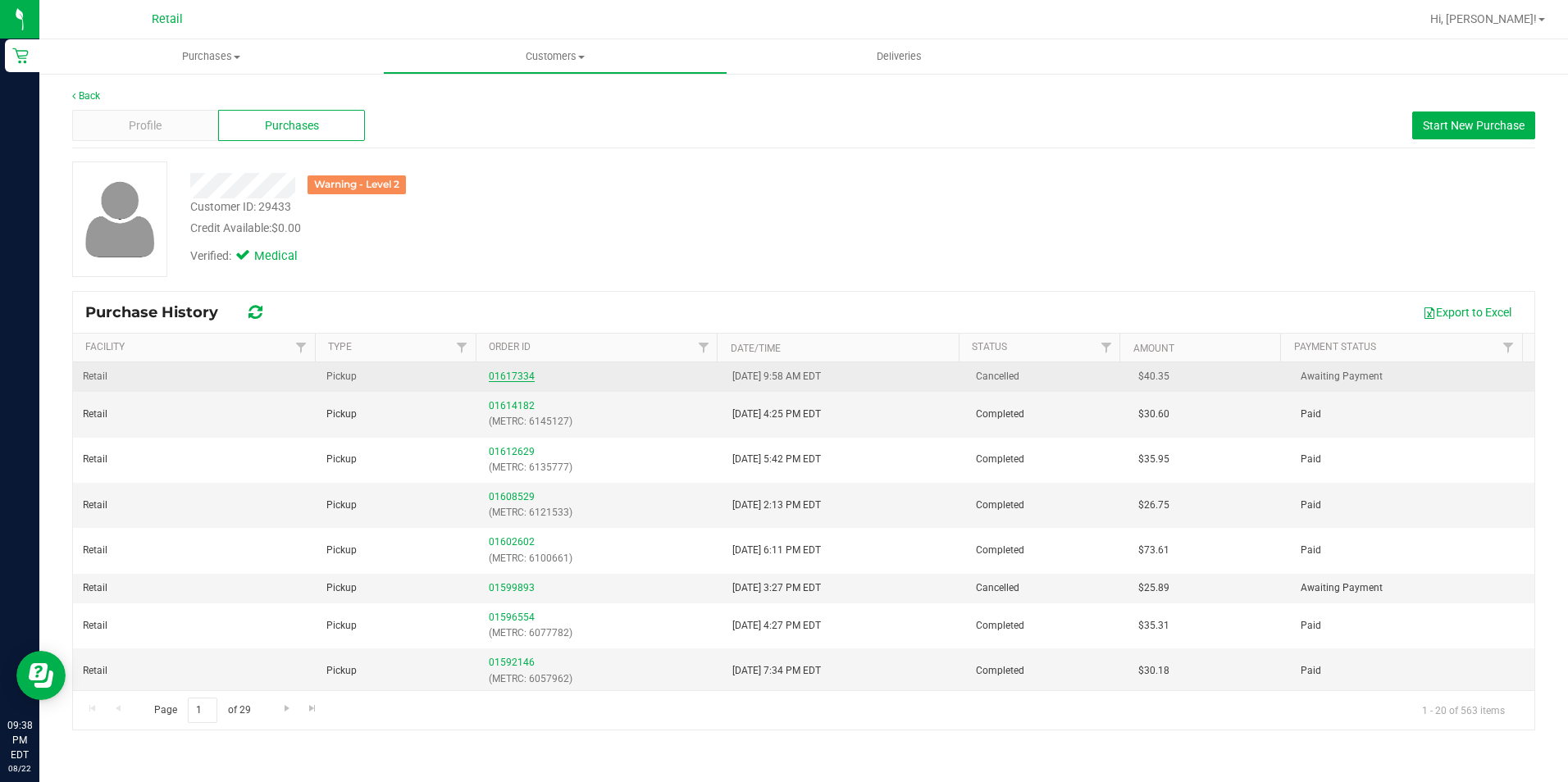
click at [509, 377] on link "01617334" at bounding box center [512, 376] width 46 height 12
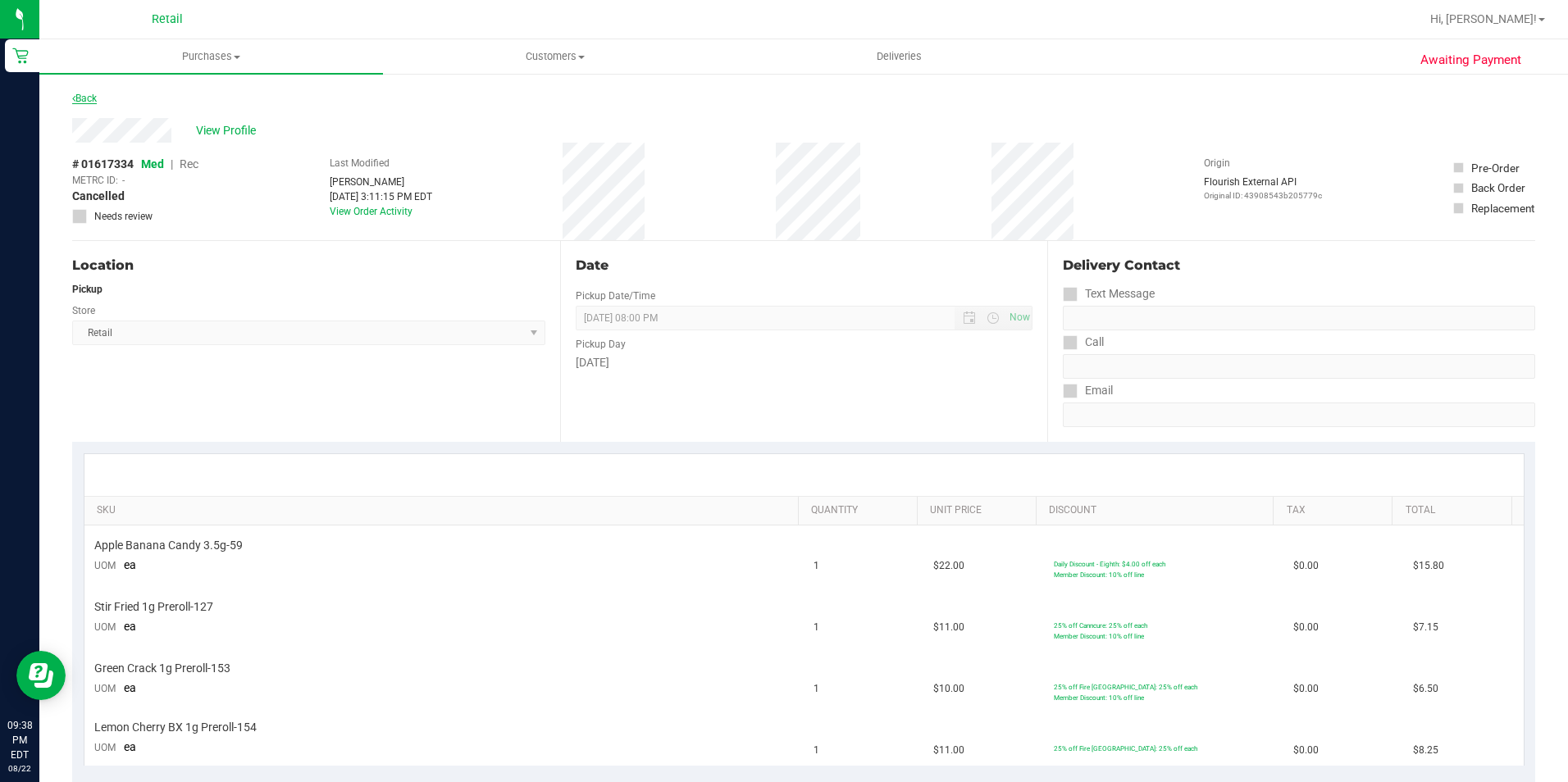
click at [96, 102] on link "Back" at bounding box center [84, 98] width 24 height 12
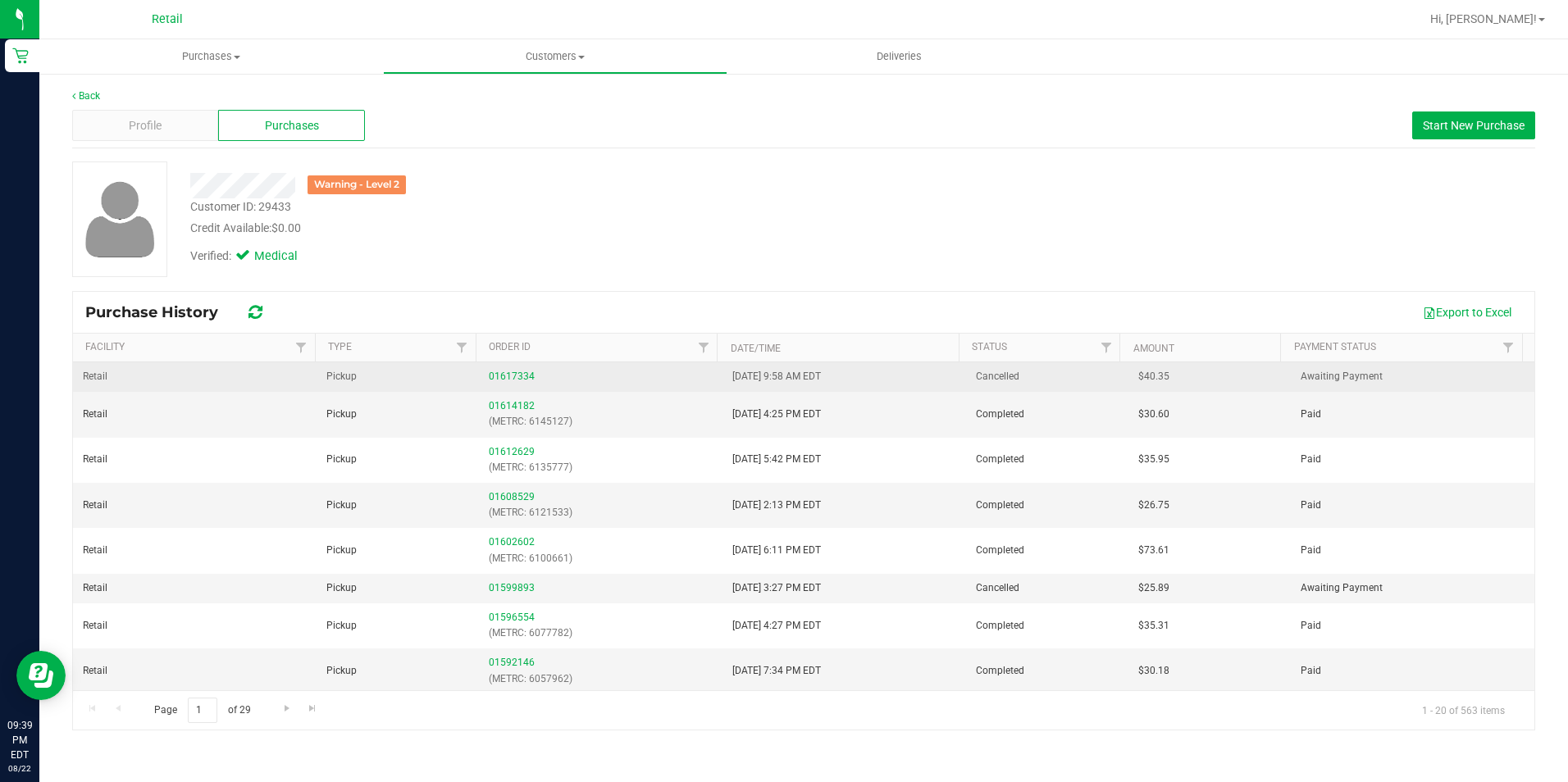
click at [509, 370] on div "01617334" at bounding box center [601, 376] width 224 height 15
click at [511, 372] on link "01617334" at bounding box center [512, 376] width 46 height 12
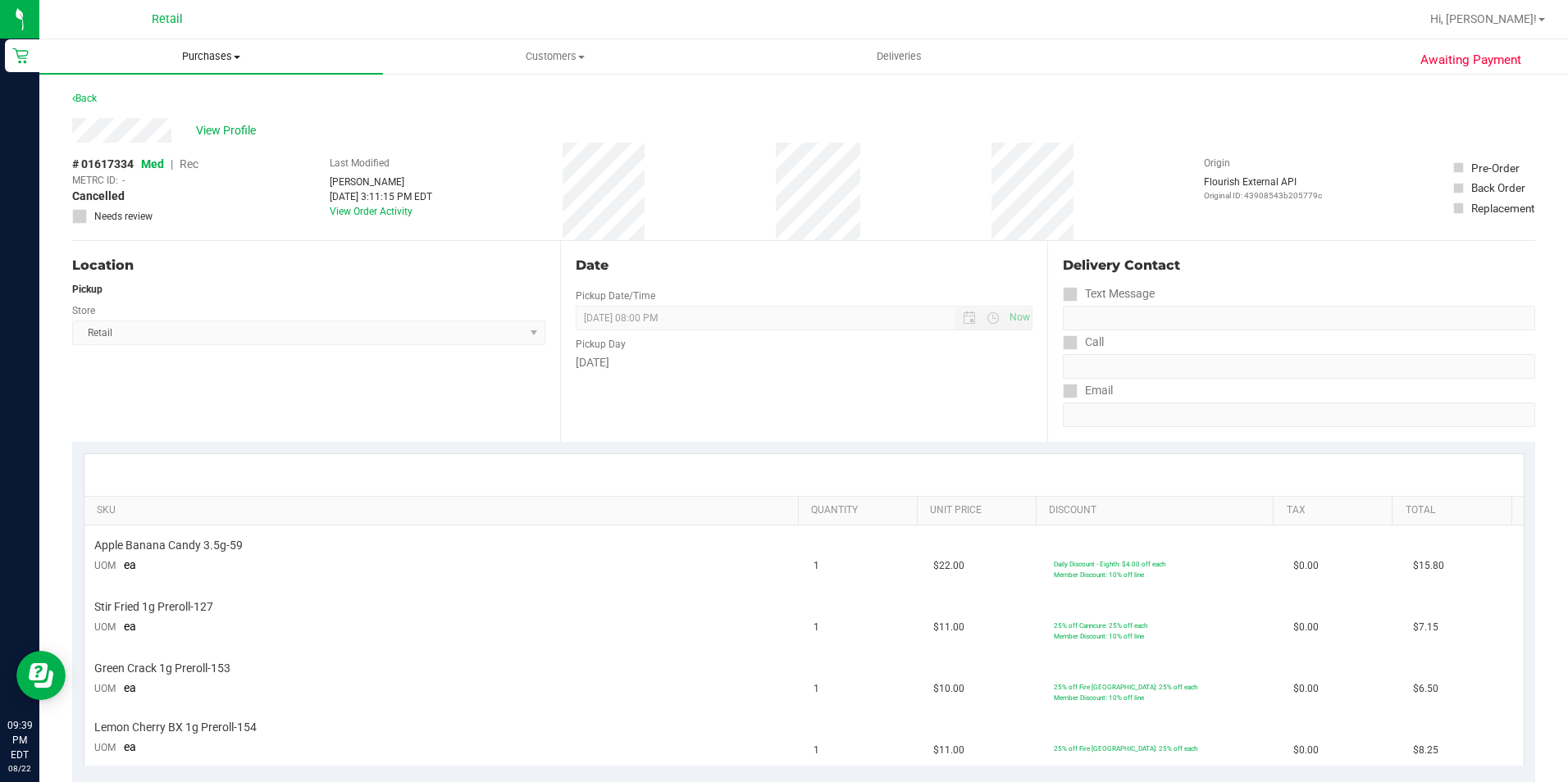
click at [195, 49] on uib-tab-heading "Purchases Summary of purchases Fulfillment All purchases" at bounding box center [211, 57] width 344 height 34
click at [174, 90] on li "Summary of purchases" at bounding box center [211, 99] width 344 height 20
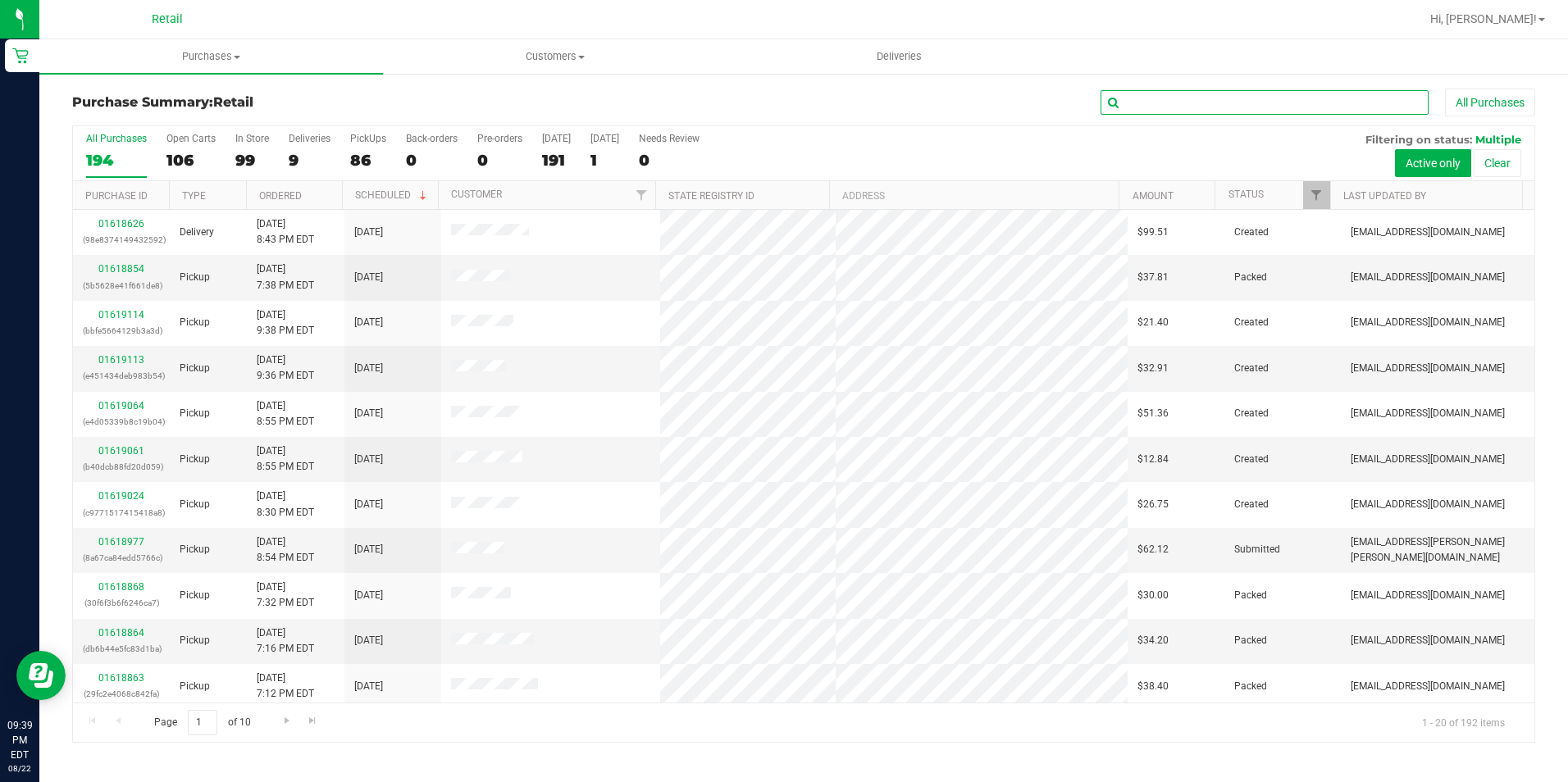
click at [1194, 93] on input "text" at bounding box center [1265, 102] width 328 height 24
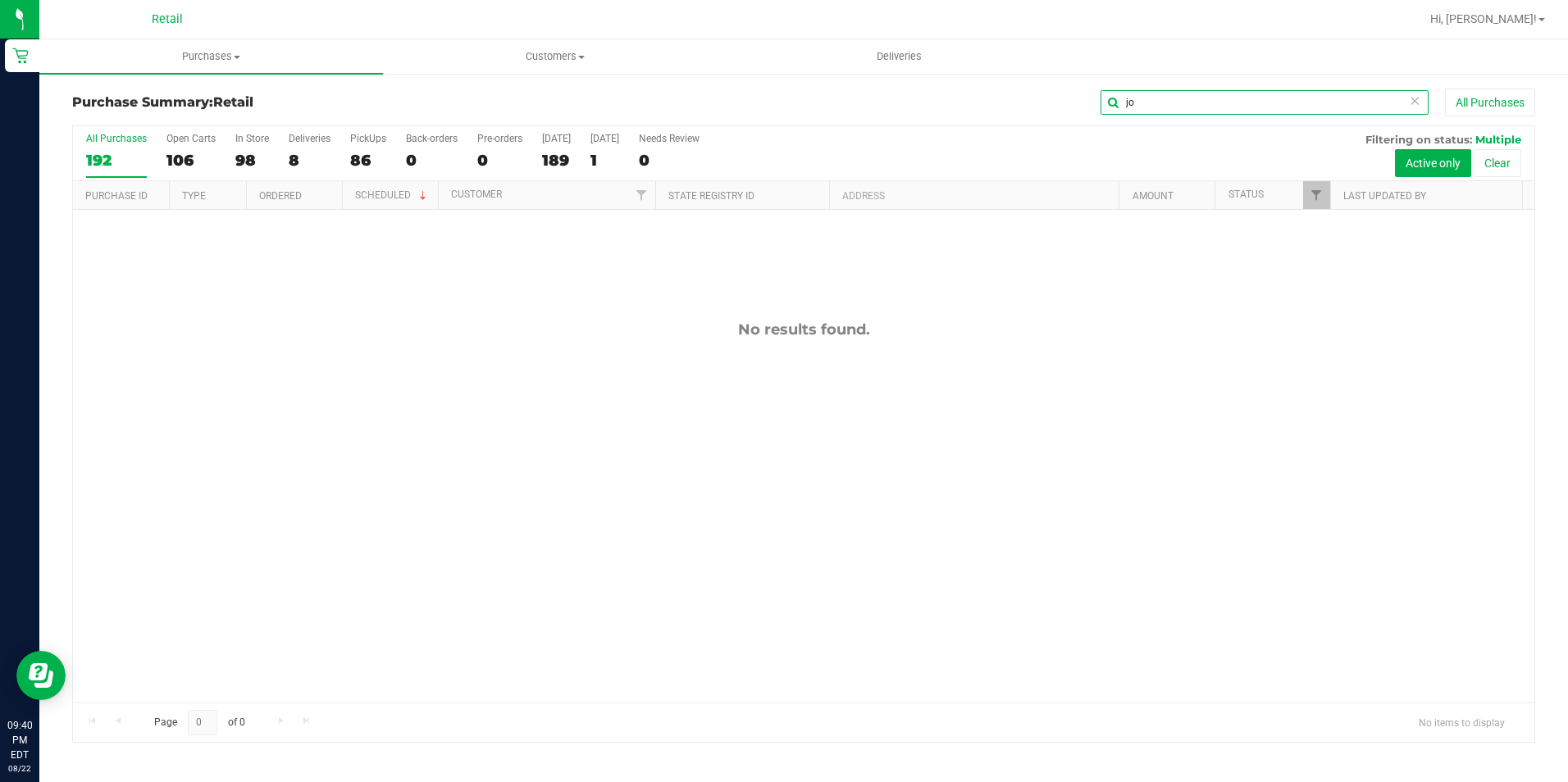
type input "j"
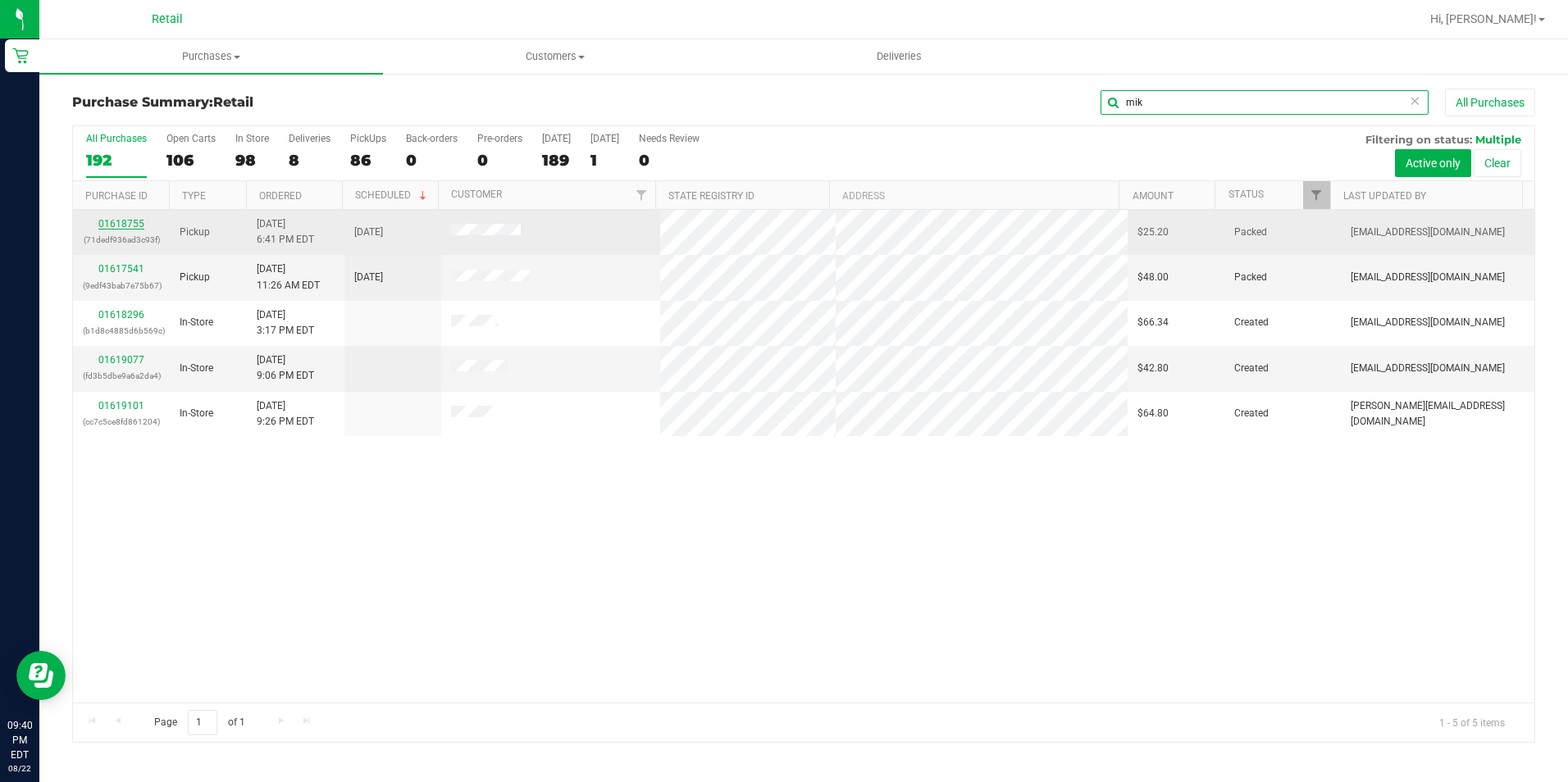
type input "mik"
click at [128, 225] on link "01618755" at bounding box center [121, 224] width 46 height 12
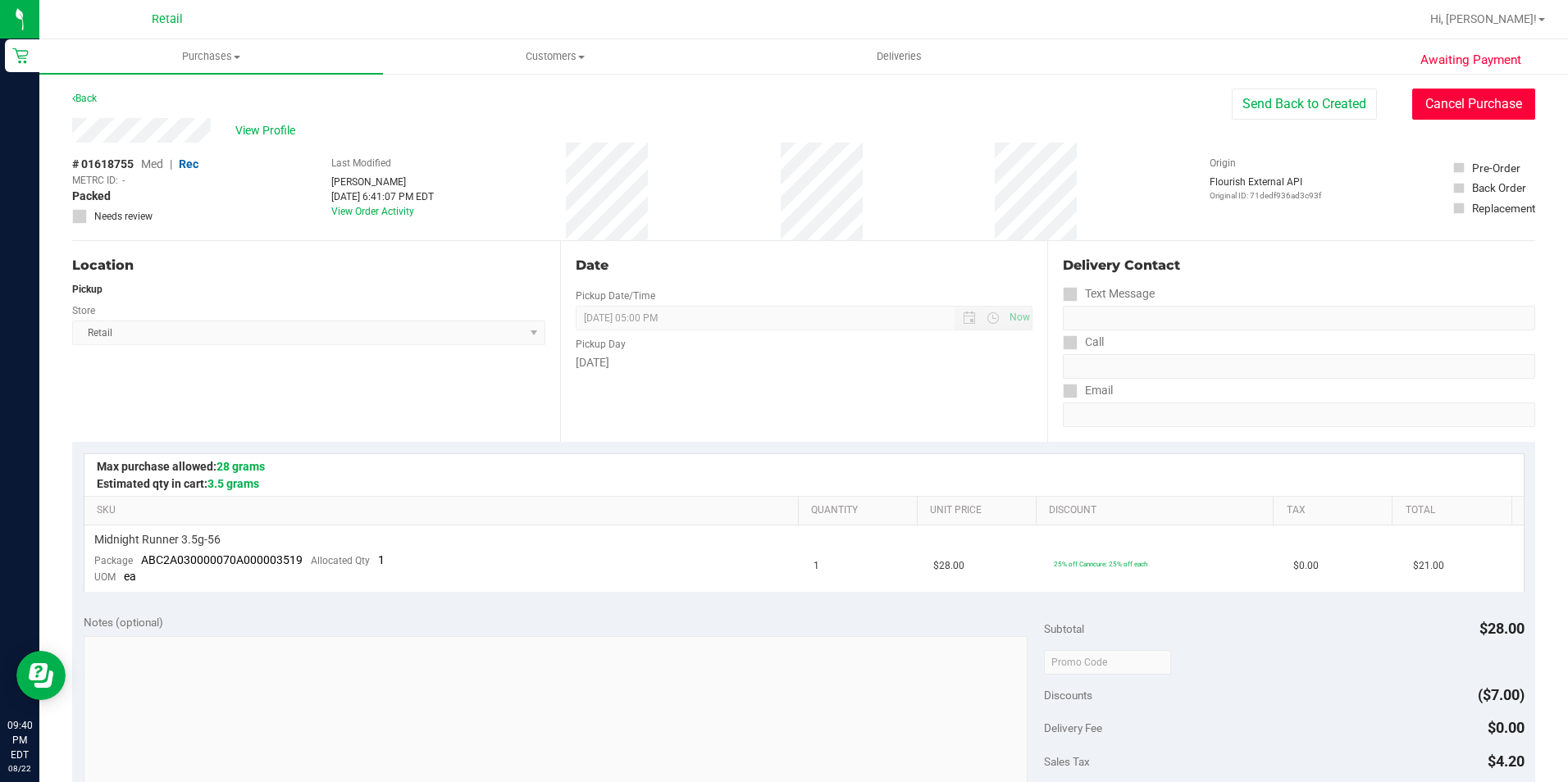
click at [1424, 104] on button "Cancel Purchase" at bounding box center [1473, 104] width 123 height 32
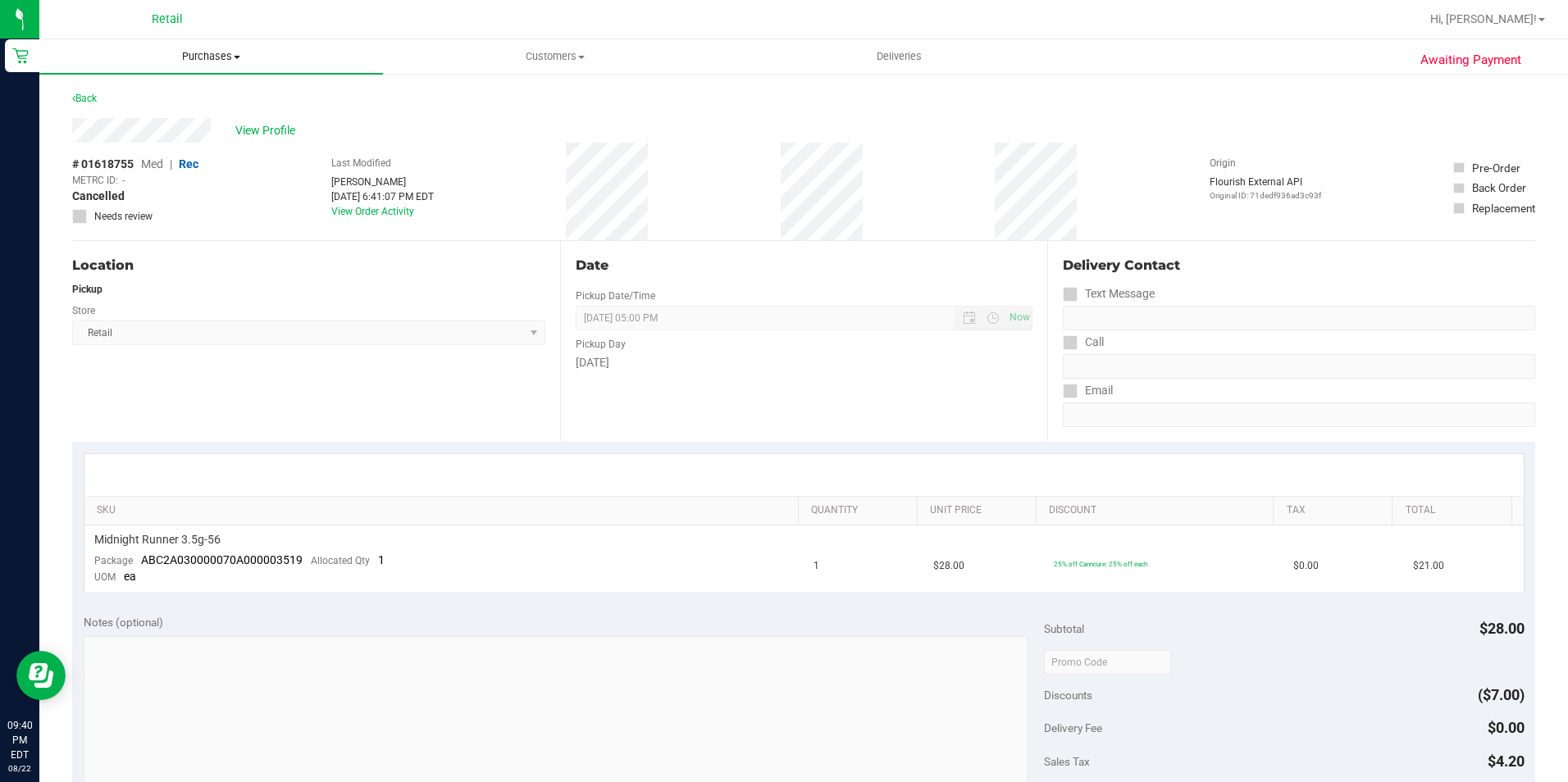
drag, startPoint x: 201, startPoint y: 50, endPoint x: 187, endPoint y: 87, distance: 39.6
click at [202, 51] on span "Purchases" at bounding box center [211, 57] width 344 height 14
click at [189, 94] on span "Summary of purchases" at bounding box center [124, 98] width 168 height 14
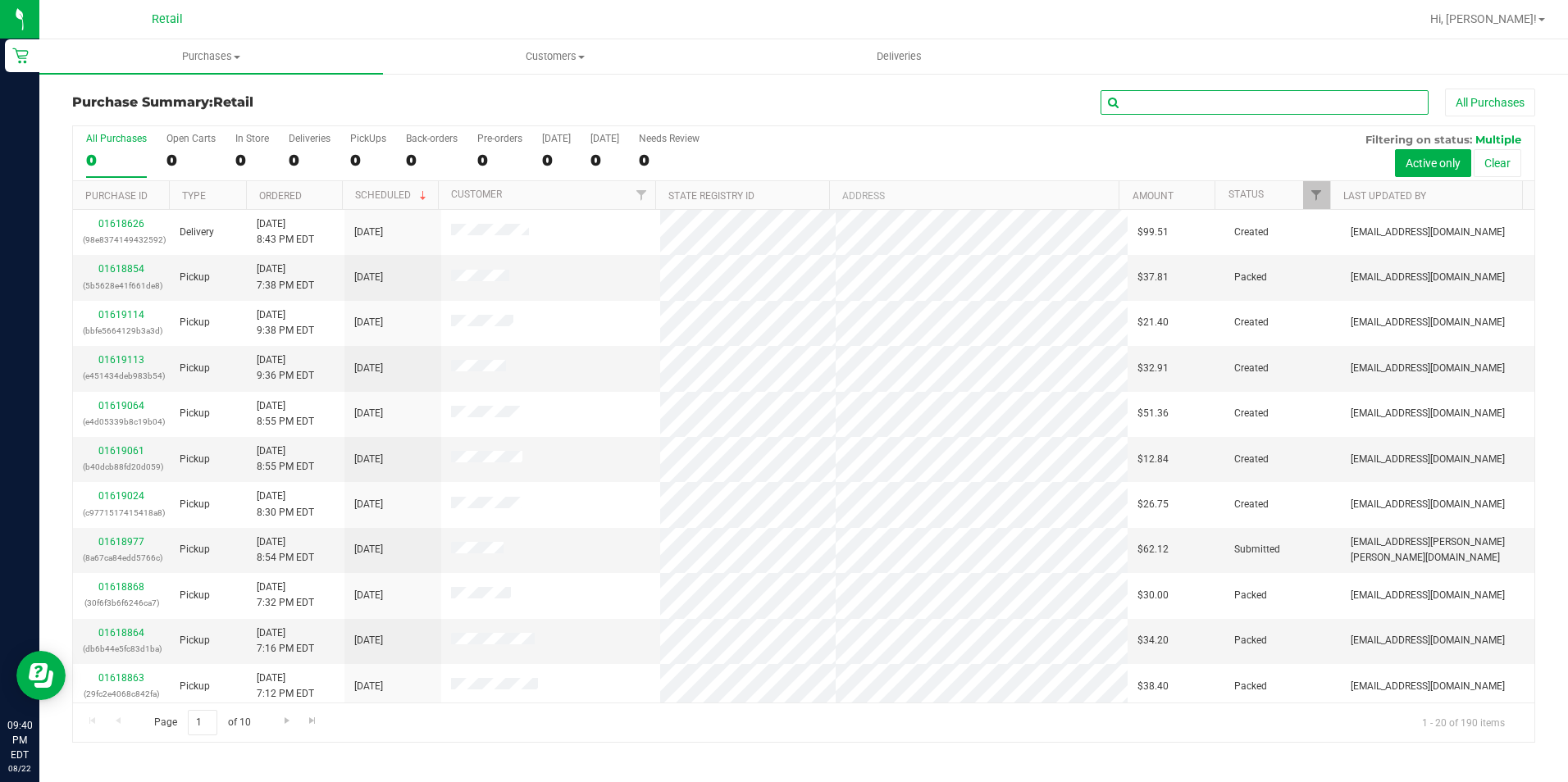
click at [1210, 107] on input "text" at bounding box center [1265, 102] width 328 height 24
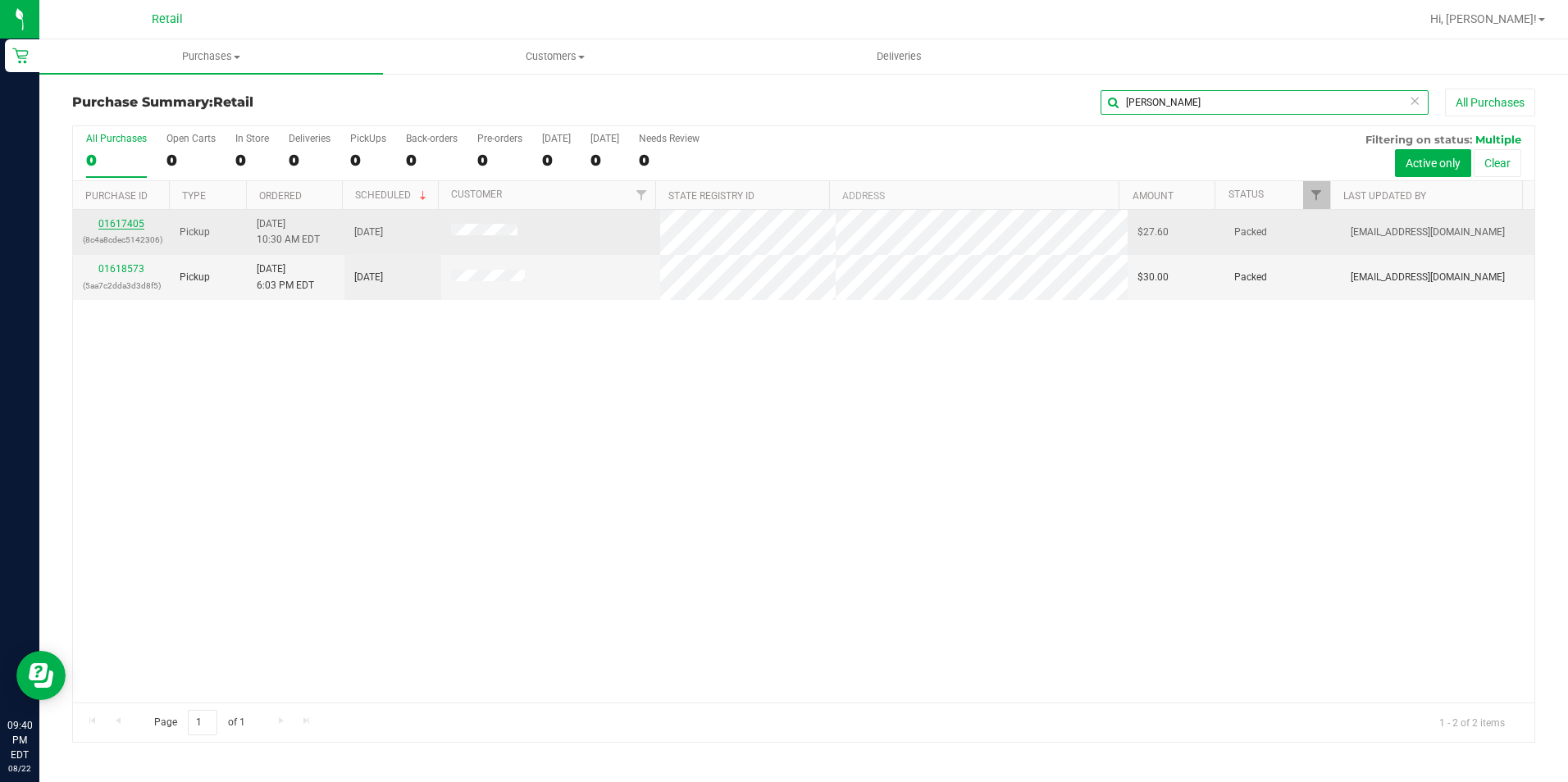
type input "nicole"
click at [120, 225] on link "01617405" at bounding box center [121, 224] width 46 height 12
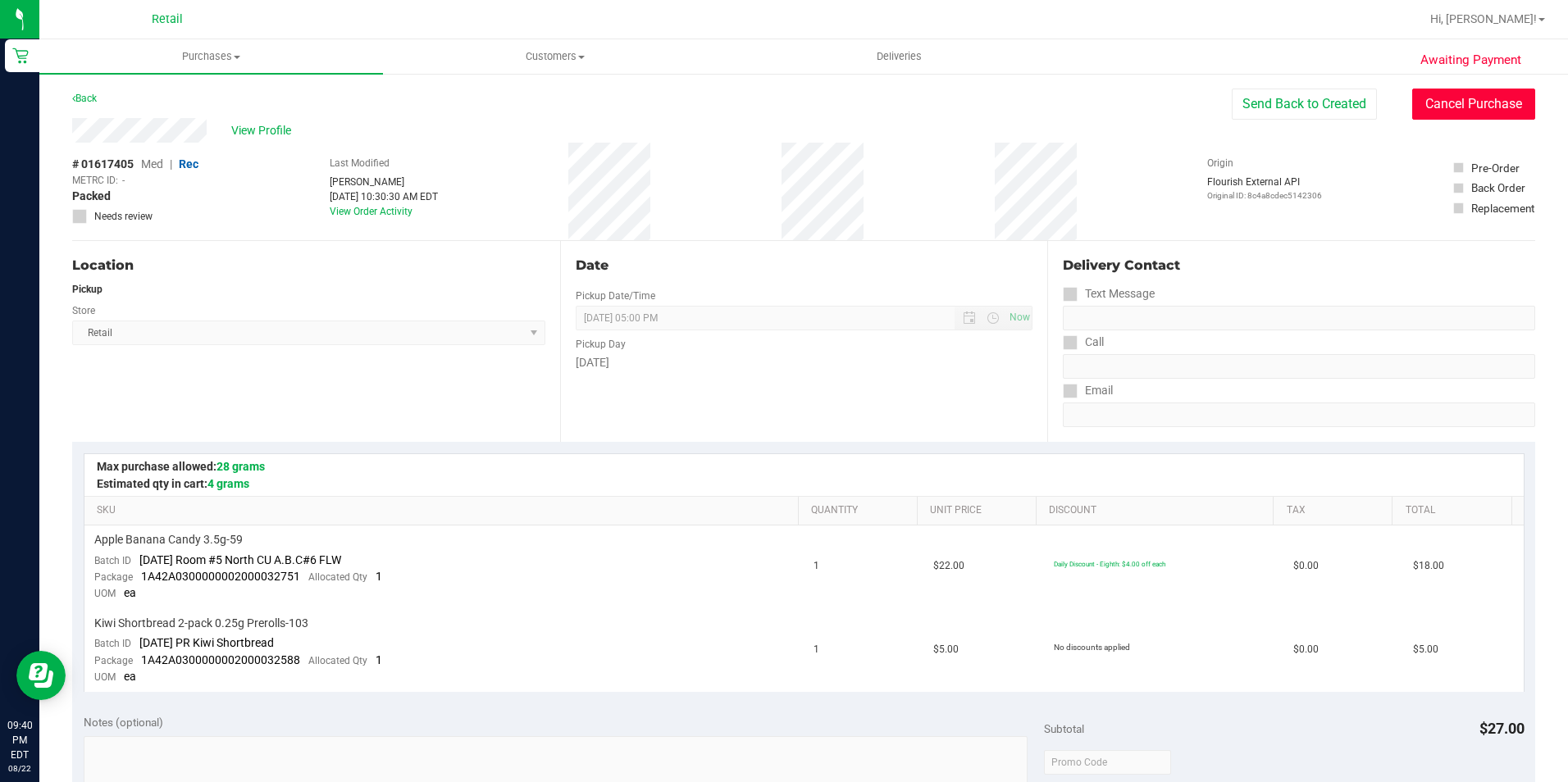
click at [1412, 97] on button "Cancel Purchase" at bounding box center [1473, 104] width 123 height 32
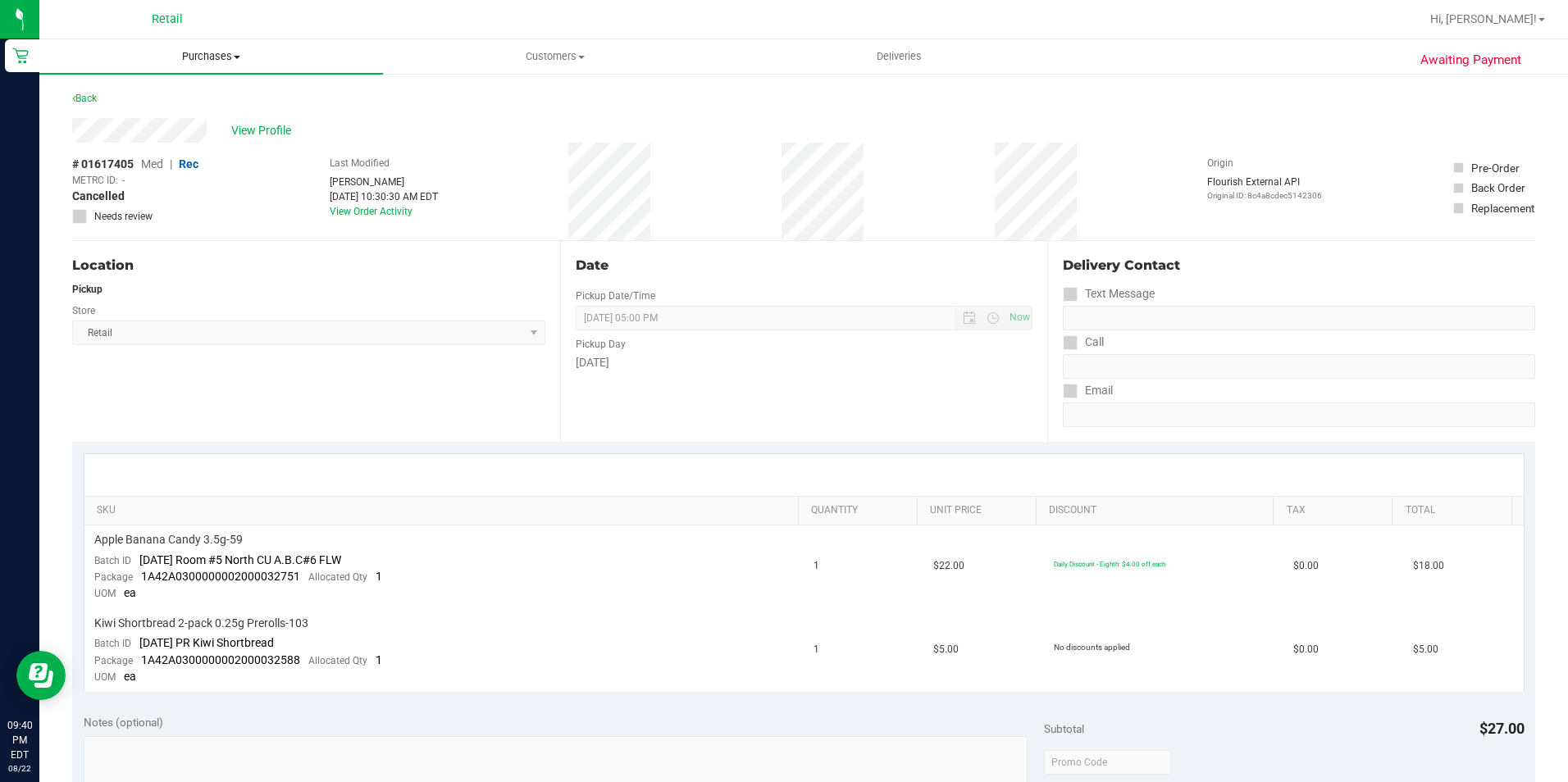
drag, startPoint x: 194, startPoint y: 40, endPoint x: 200, endPoint y: 59, distance: 19.9
click at [194, 40] on uib-tab-heading "Purchases Summary of purchases Fulfillment All purchases" at bounding box center [211, 57] width 344 height 34
click at [188, 92] on span "Summary of purchases" at bounding box center [124, 98] width 168 height 14
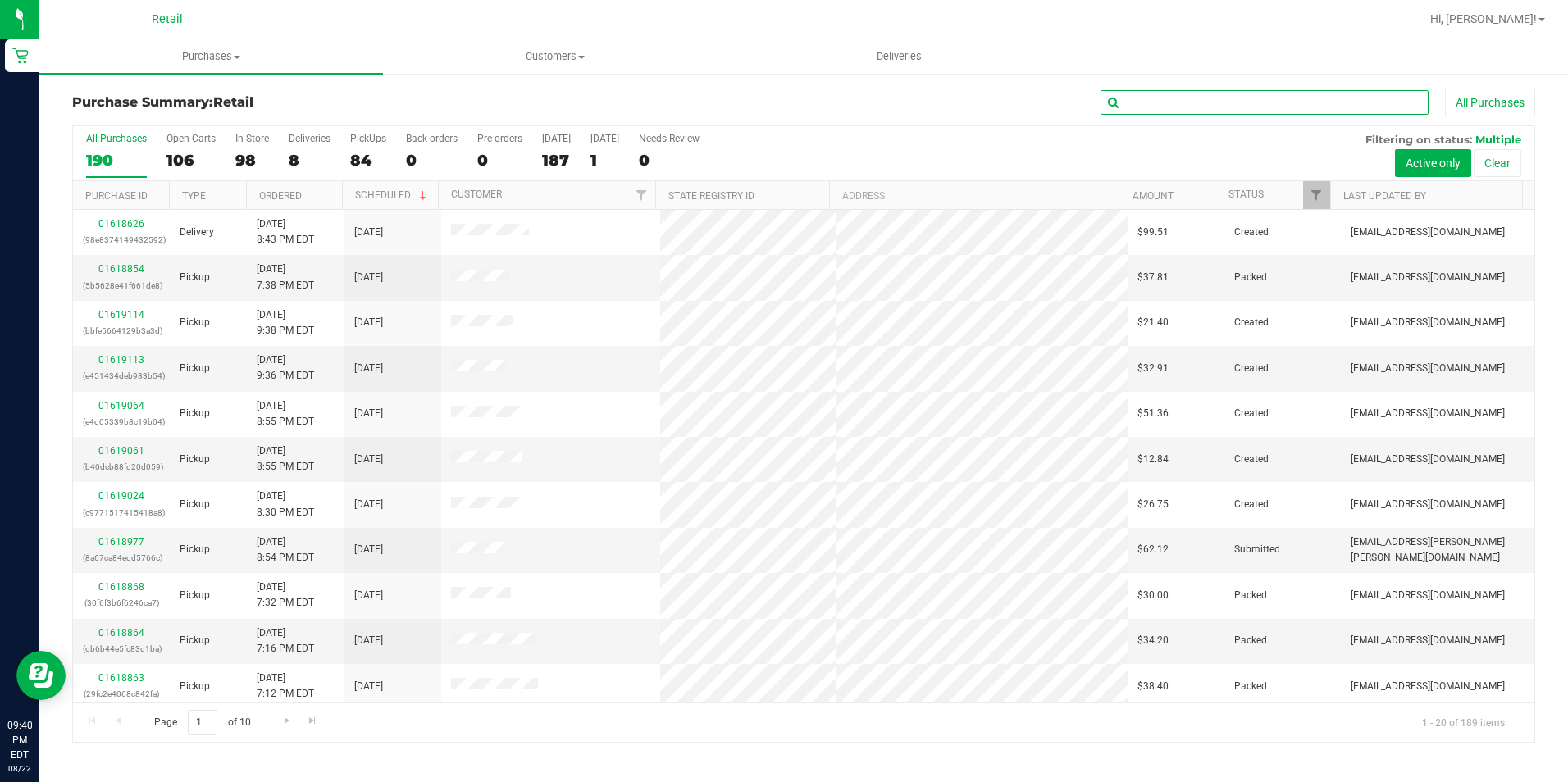
click at [1159, 91] on input "text" at bounding box center [1265, 102] width 328 height 24
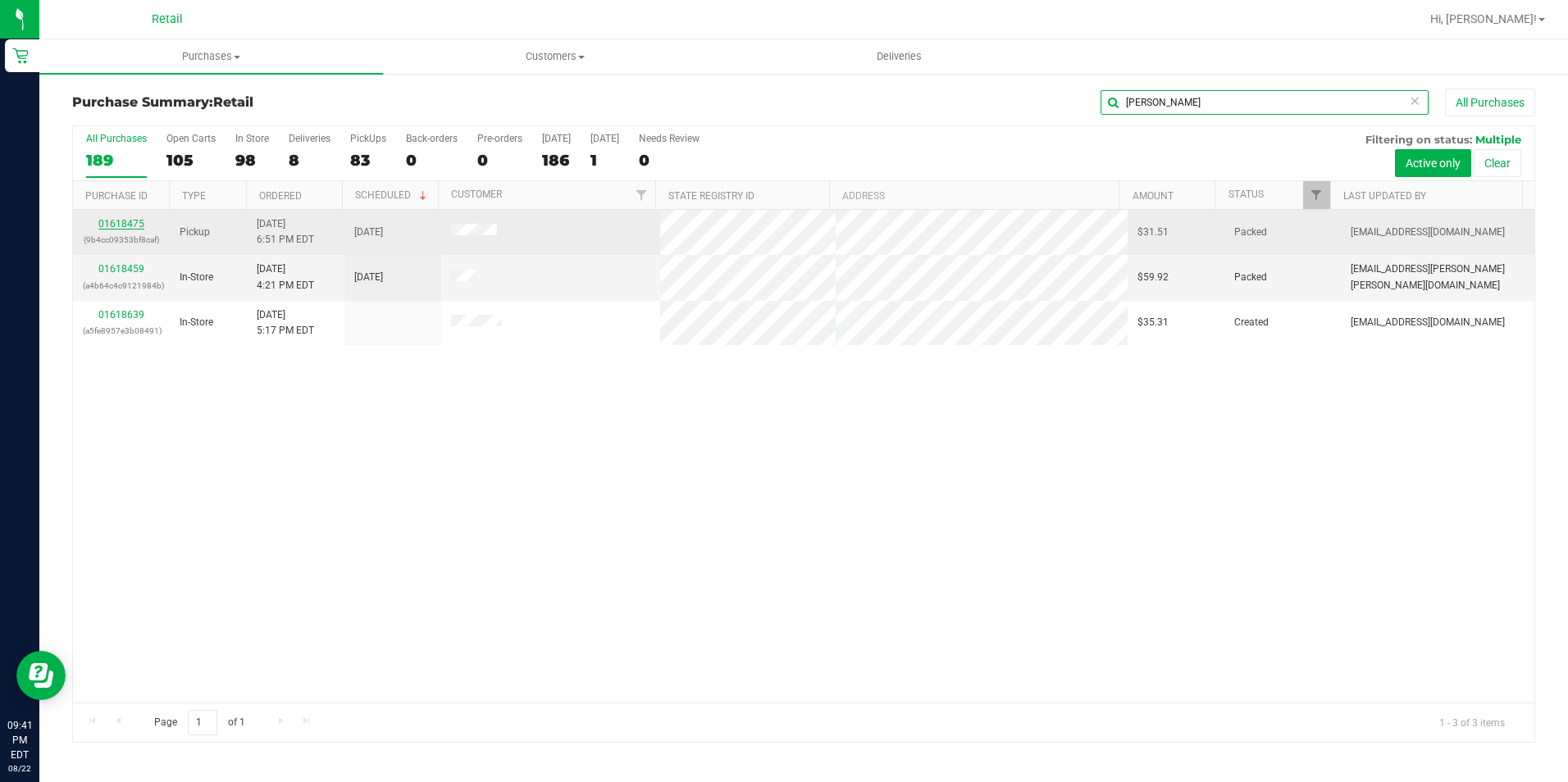
type input "[PERSON_NAME]"
click at [122, 227] on link "01618475" at bounding box center [121, 224] width 46 height 12
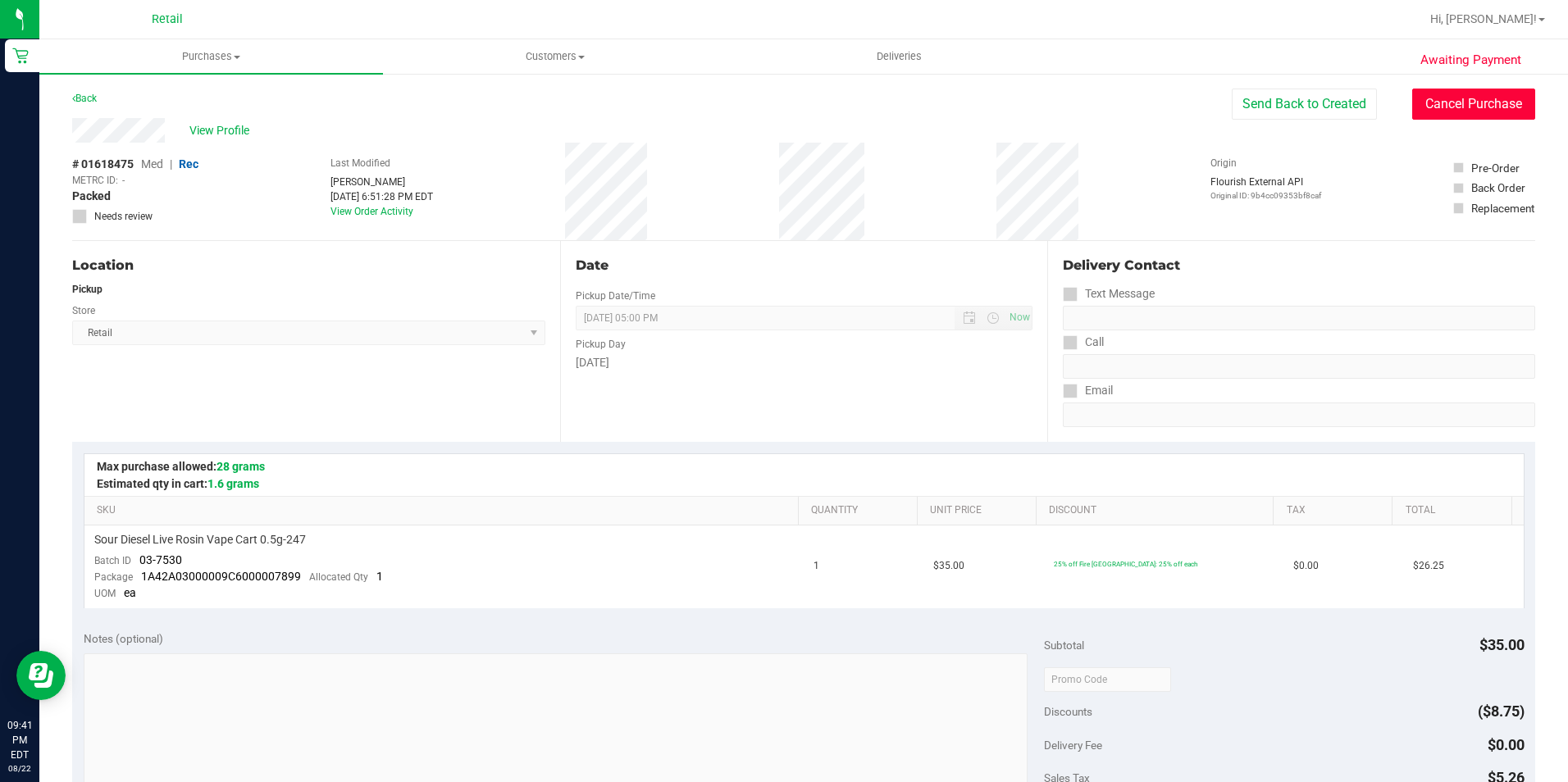
click at [1457, 108] on button "Cancel Purchase" at bounding box center [1473, 104] width 123 height 32
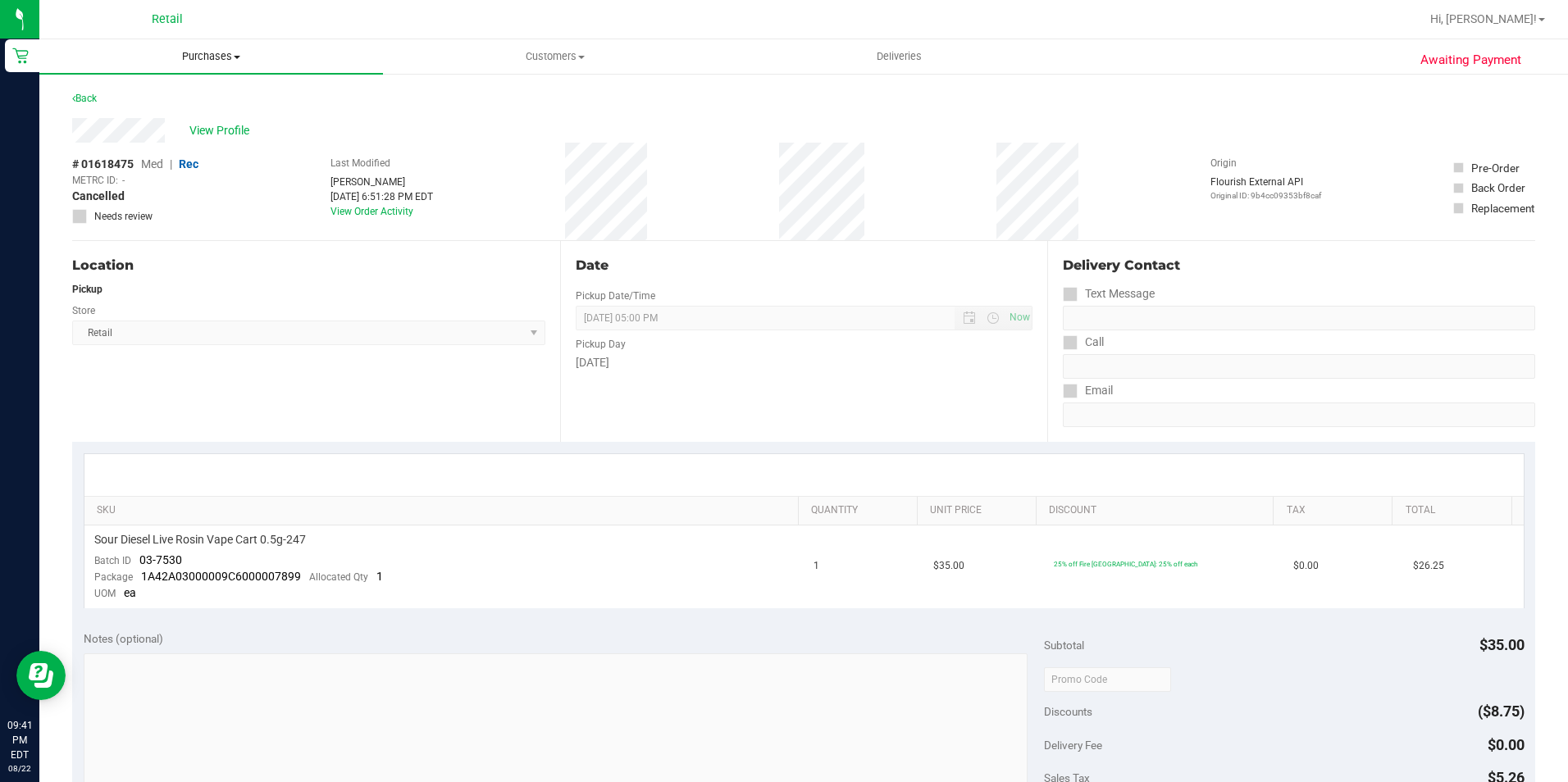
drag, startPoint x: 220, startPoint y: 59, endPoint x: 176, endPoint y: 79, distance: 48.3
click at [220, 59] on span "Purchases" at bounding box center [211, 57] width 344 height 14
click at [161, 92] on span "Summary of purchases" at bounding box center [124, 98] width 168 height 14
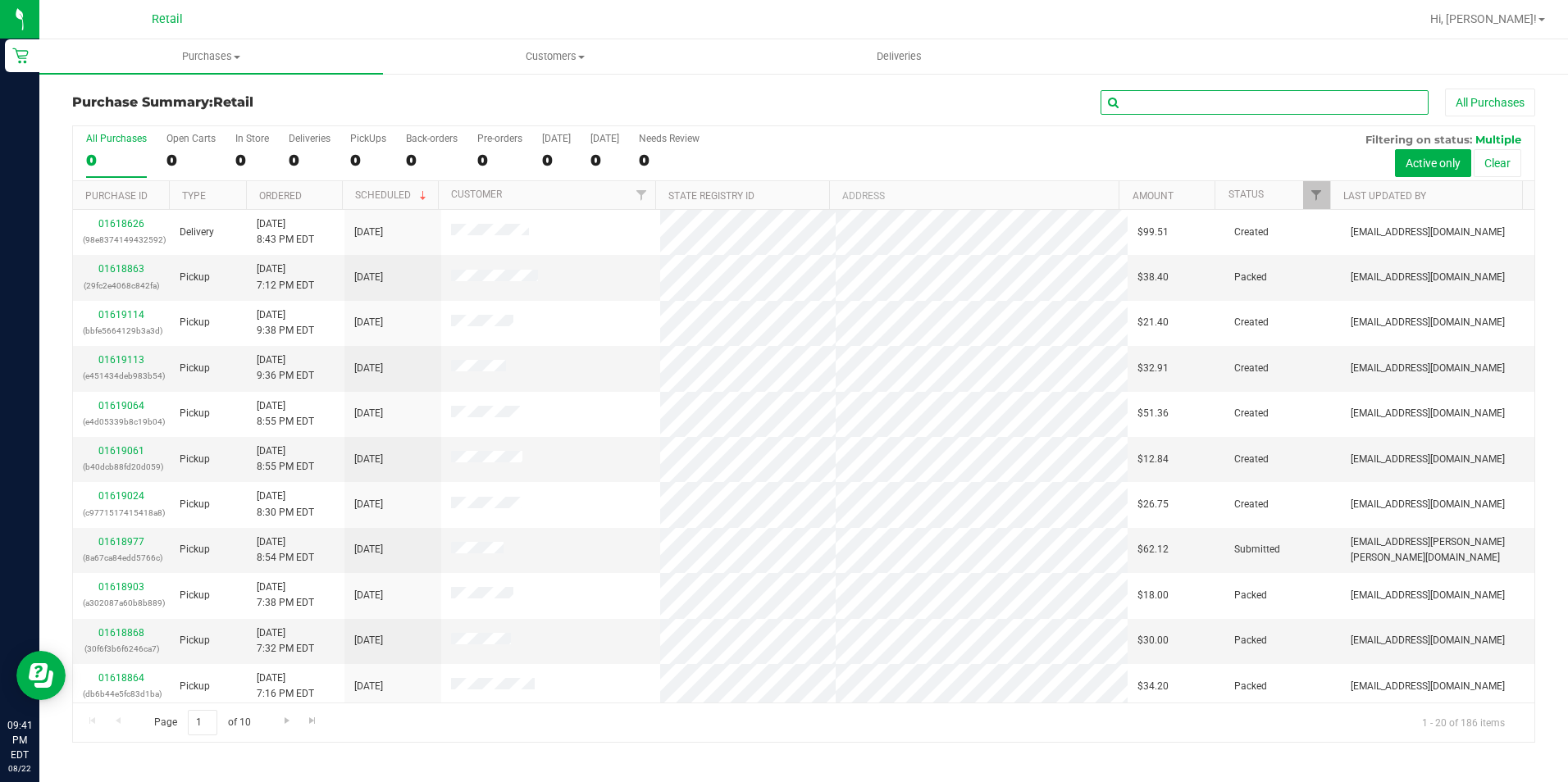
click at [1266, 97] on input "text" at bounding box center [1265, 102] width 328 height 24
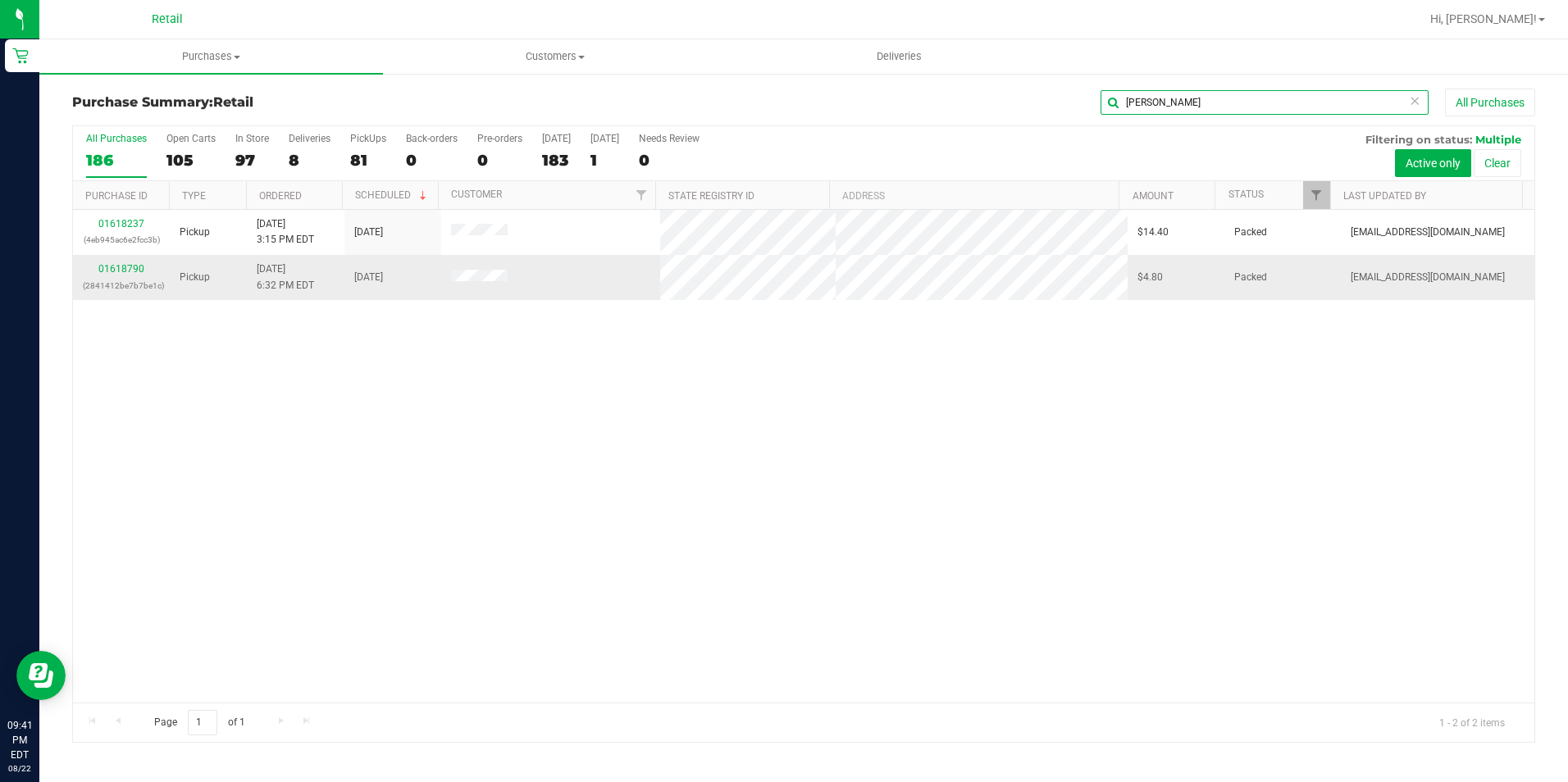
type input "daNNY"
click at [126, 262] on div "01618790 (2841412be7b7be1c)" at bounding box center [121, 277] width 77 height 32
click at [127, 268] on link "01618790" at bounding box center [121, 269] width 46 height 12
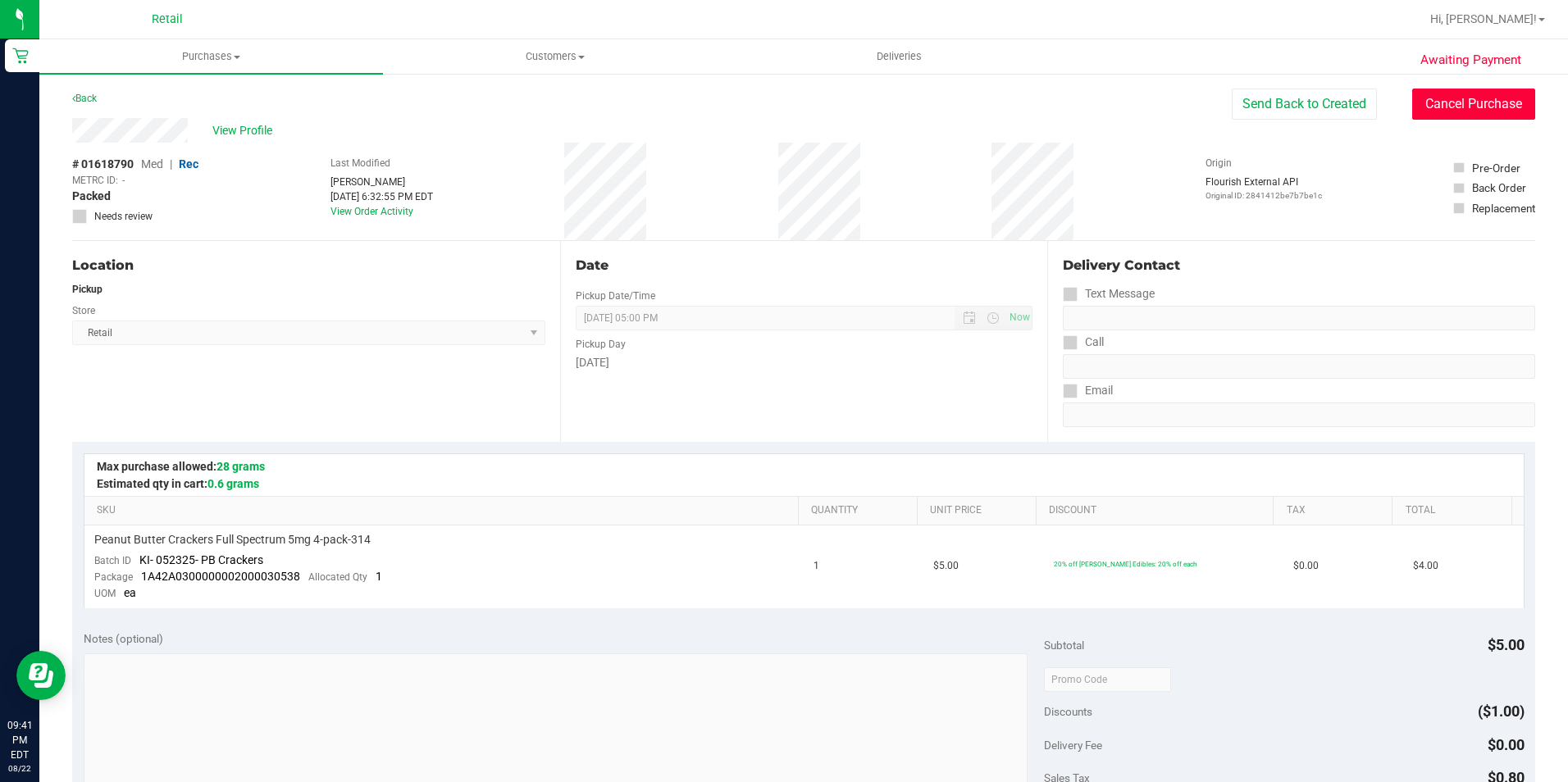
click at [1448, 106] on button "Cancel Purchase" at bounding box center [1473, 104] width 123 height 32
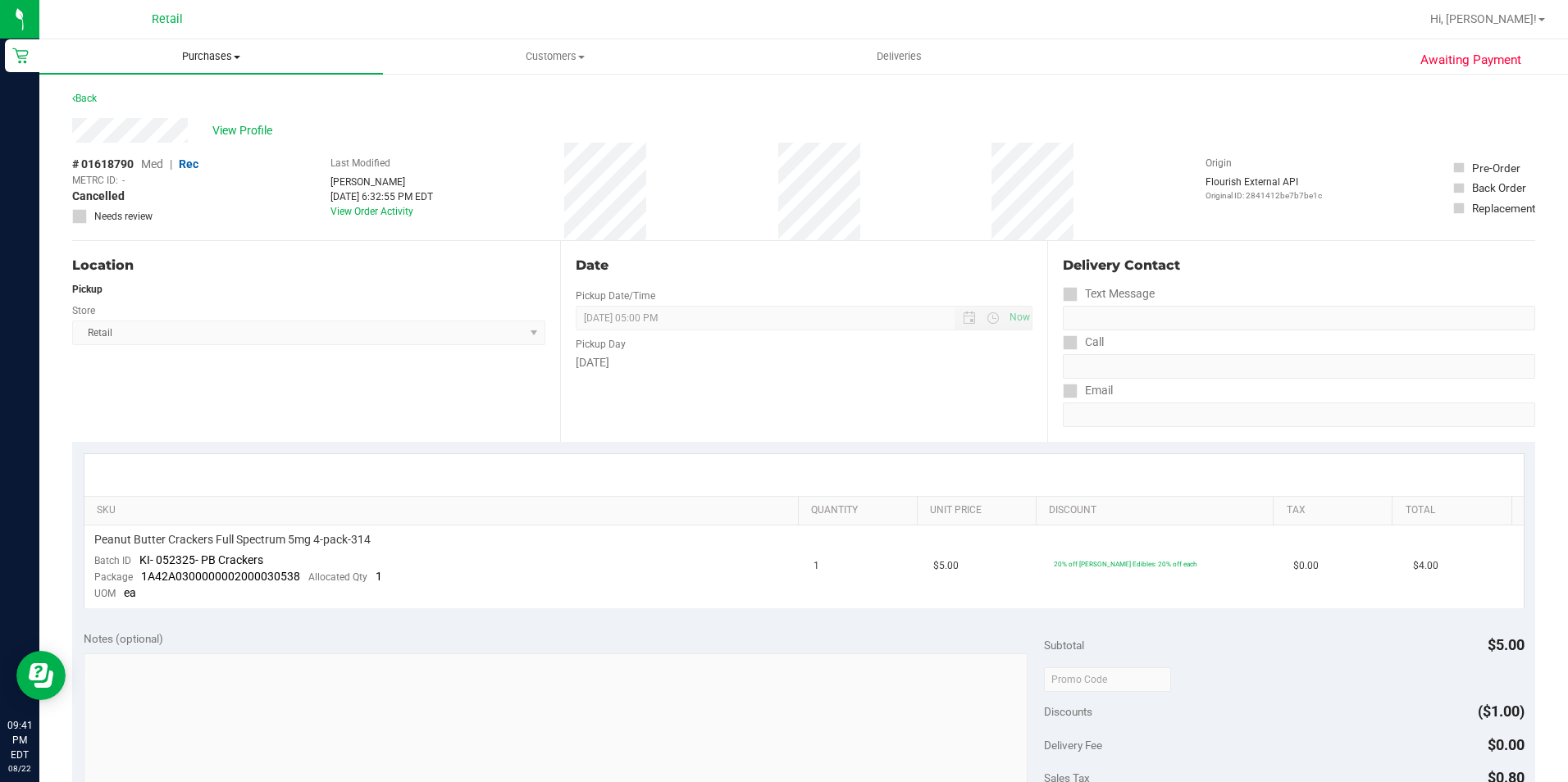
click at [225, 60] on span "Purchases" at bounding box center [211, 57] width 344 height 14
click at [179, 97] on span "Summary of purchases" at bounding box center [124, 98] width 168 height 14
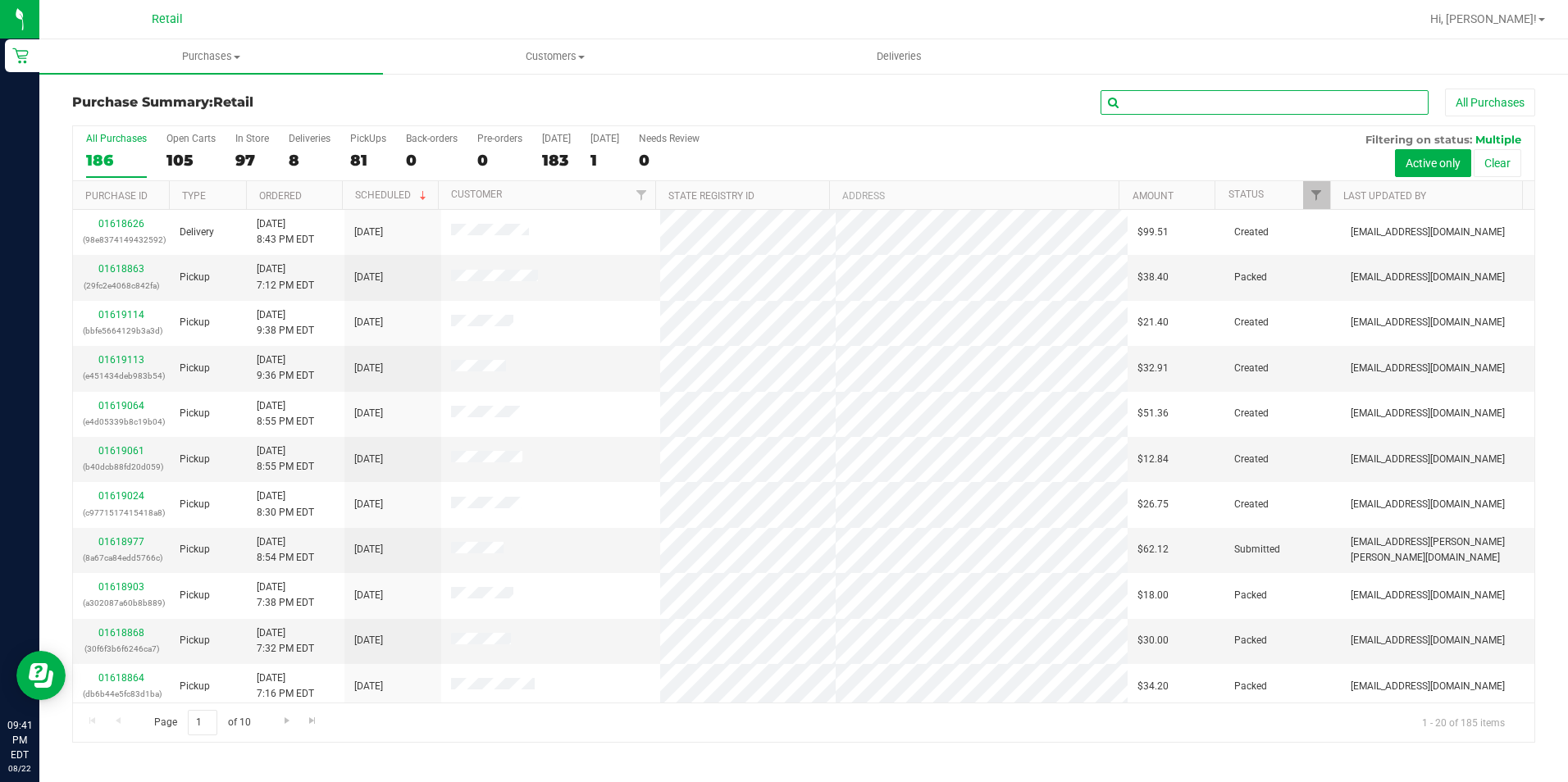
click at [1185, 104] on input "text" at bounding box center [1265, 102] width 328 height 24
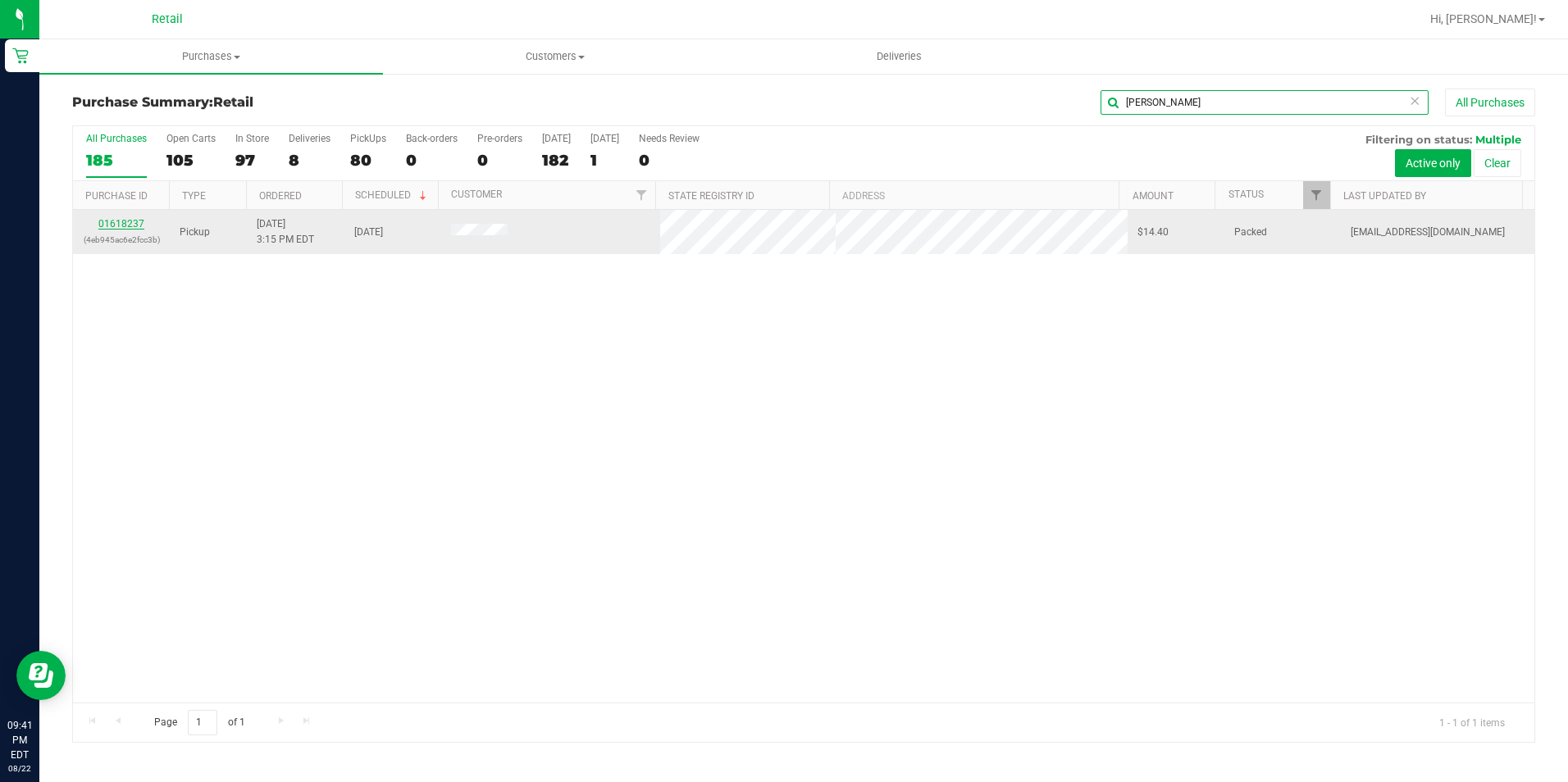
type input "DANNY"
click at [112, 223] on link "01618237" at bounding box center [121, 224] width 46 height 12
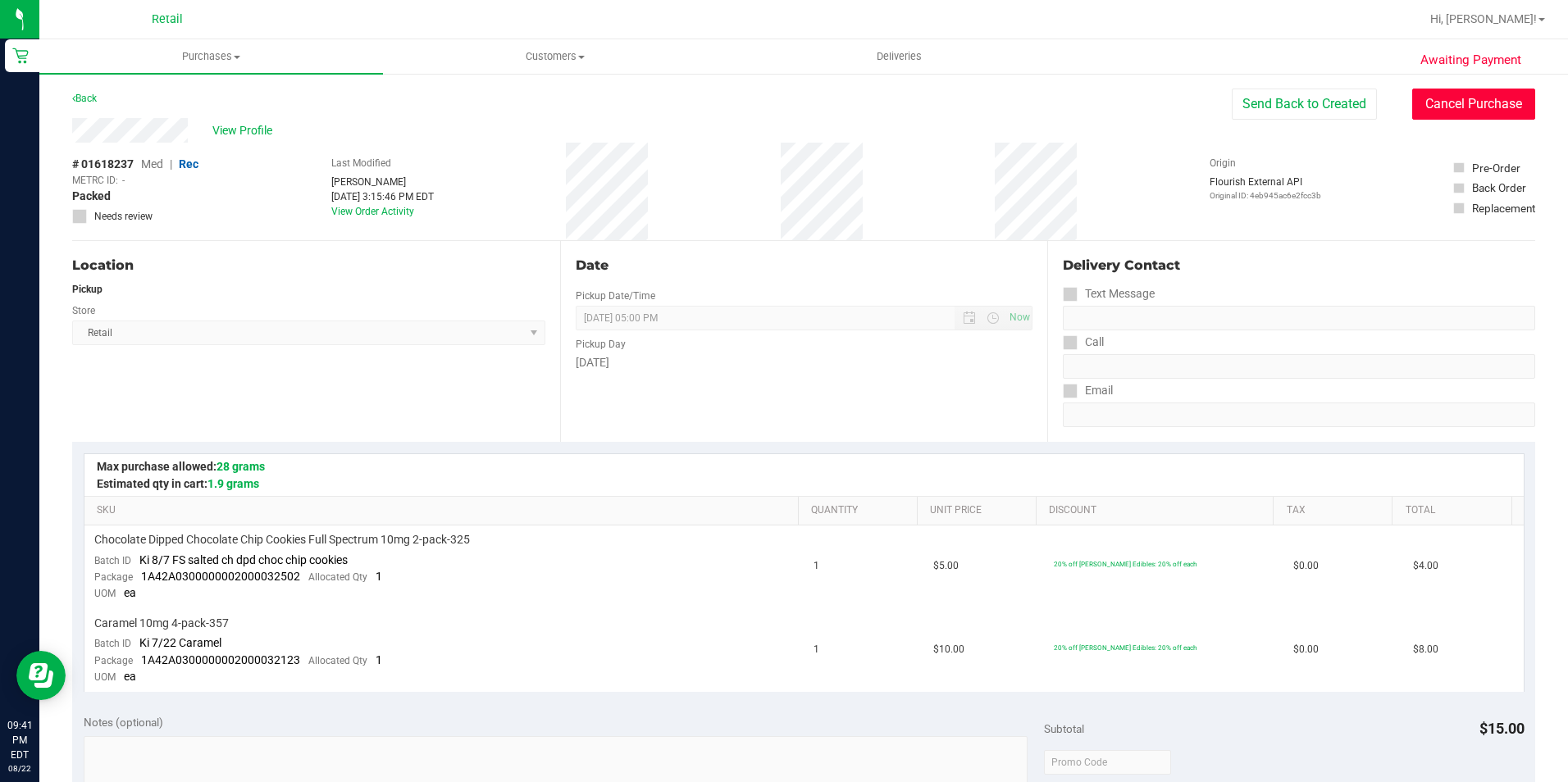
click at [1497, 110] on button "Cancel Purchase" at bounding box center [1473, 104] width 123 height 32
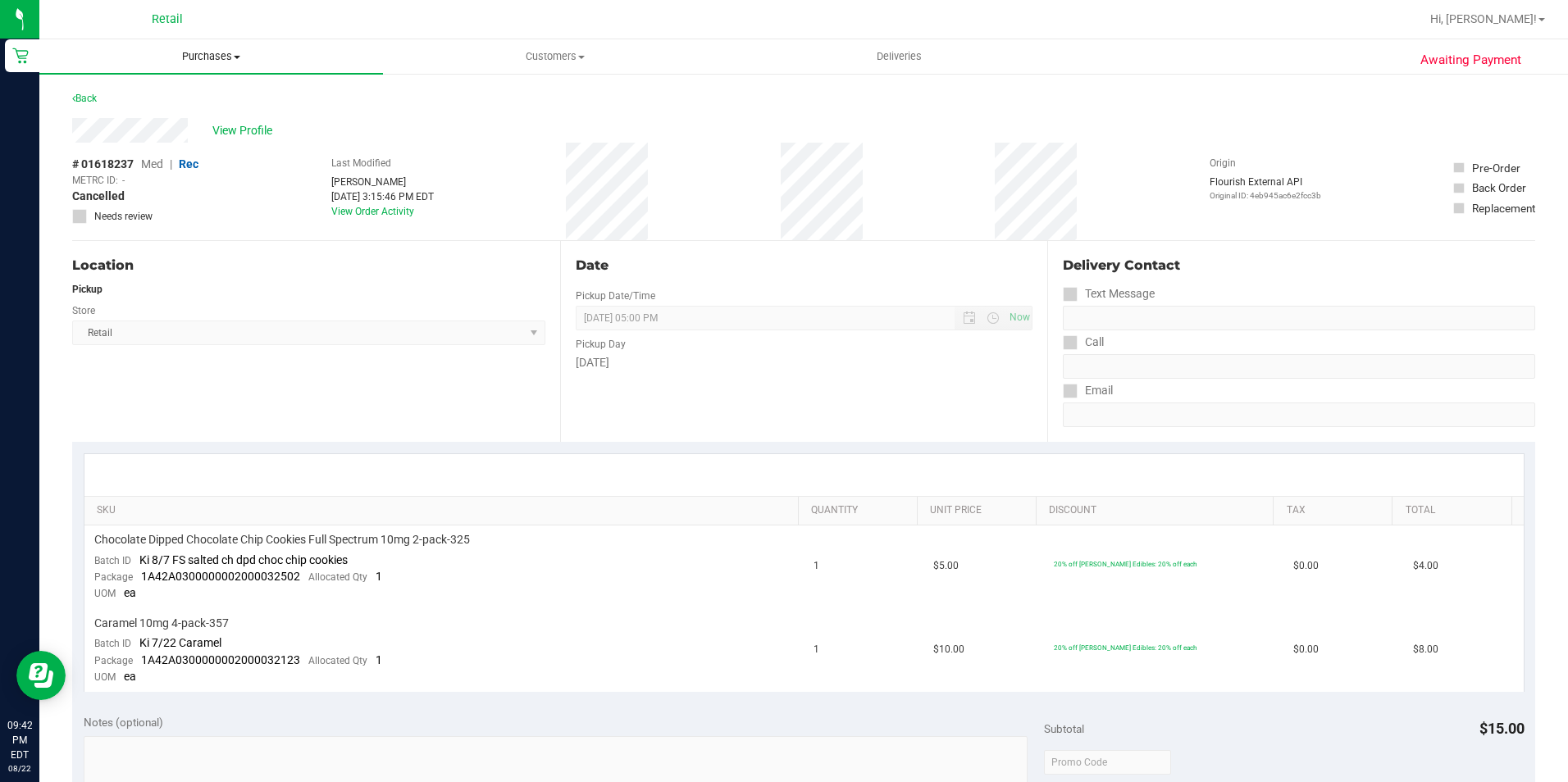
click at [189, 54] on span "Purchases" at bounding box center [211, 57] width 344 height 14
click at [175, 92] on span "Summary of purchases" at bounding box center [124, 98] width 168 height 14
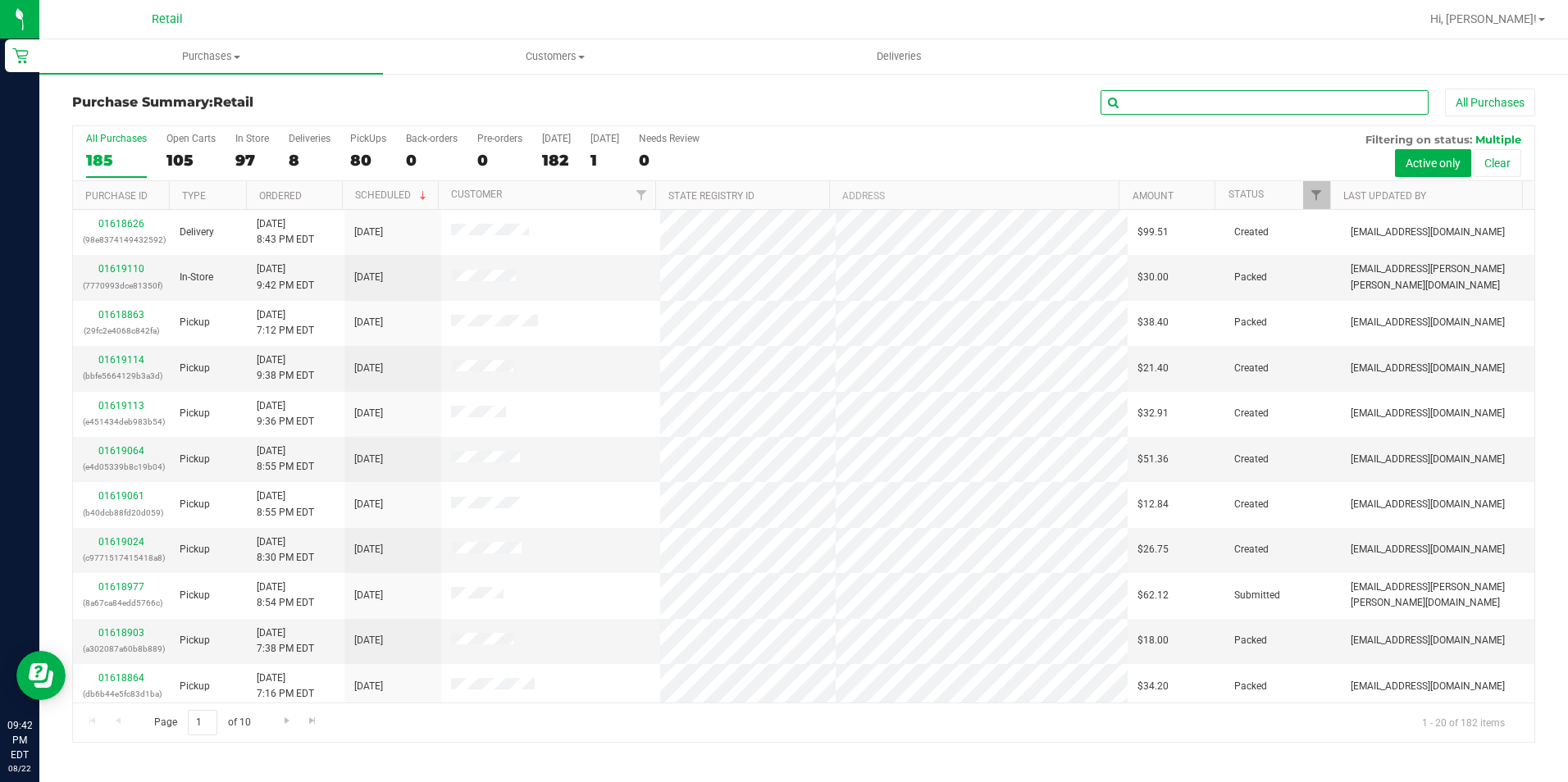
click at [1150, 114] on input "text" at bounding box center [1265, 102] width 328 height 24
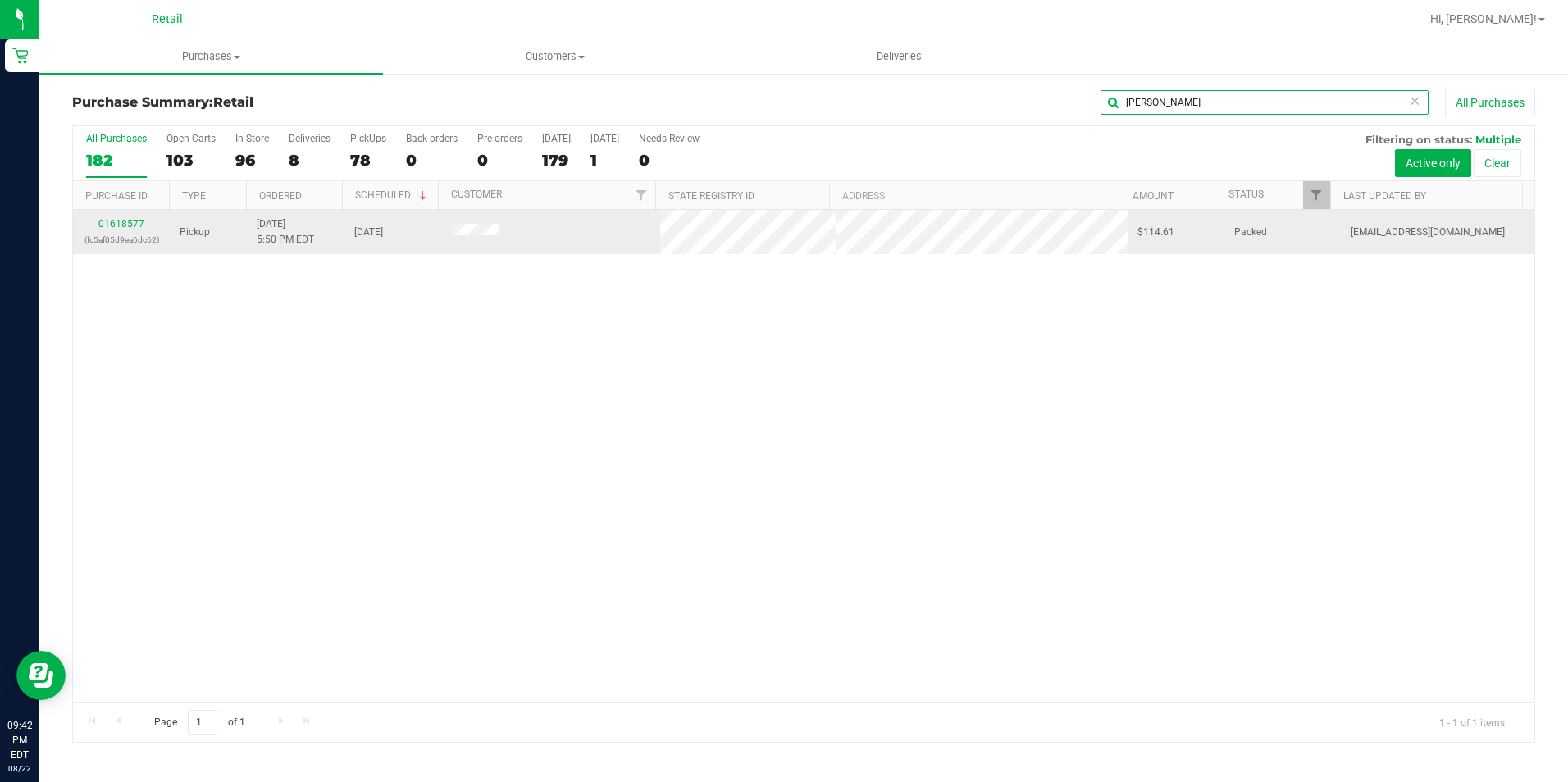
type input "DEREK"
click at [113, 216] on td "01618577 (fc5af05d9ea6dc62)" at bounding box center [121, 232] width 97 height 44
click at [114, 219] on link "01618577" at bounding box center [121, 224] width 46 height 12
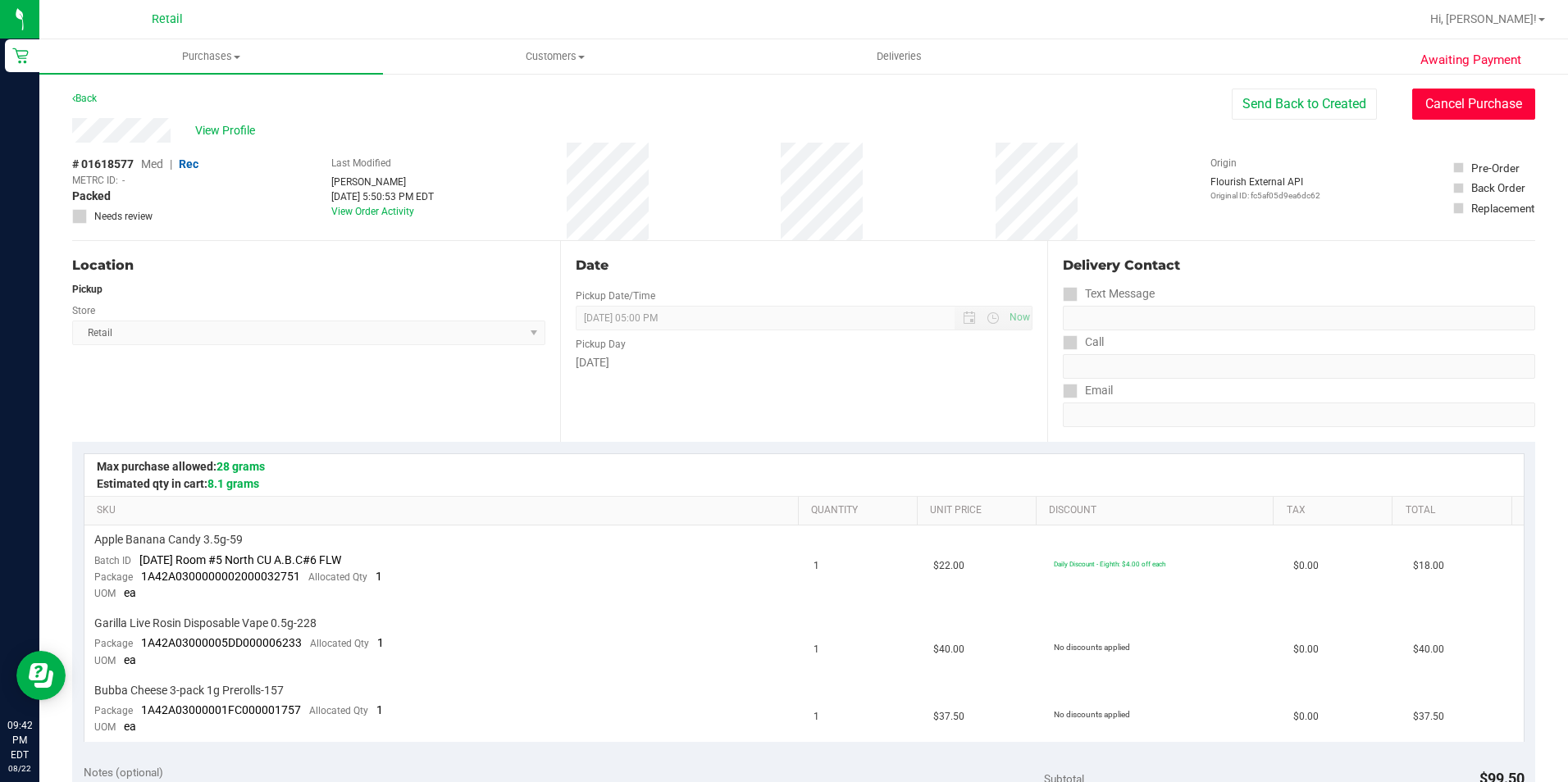
click at [1470, 114] on button "Cancel Purchase" at bounding box center [1473, 104] width 123 height 32
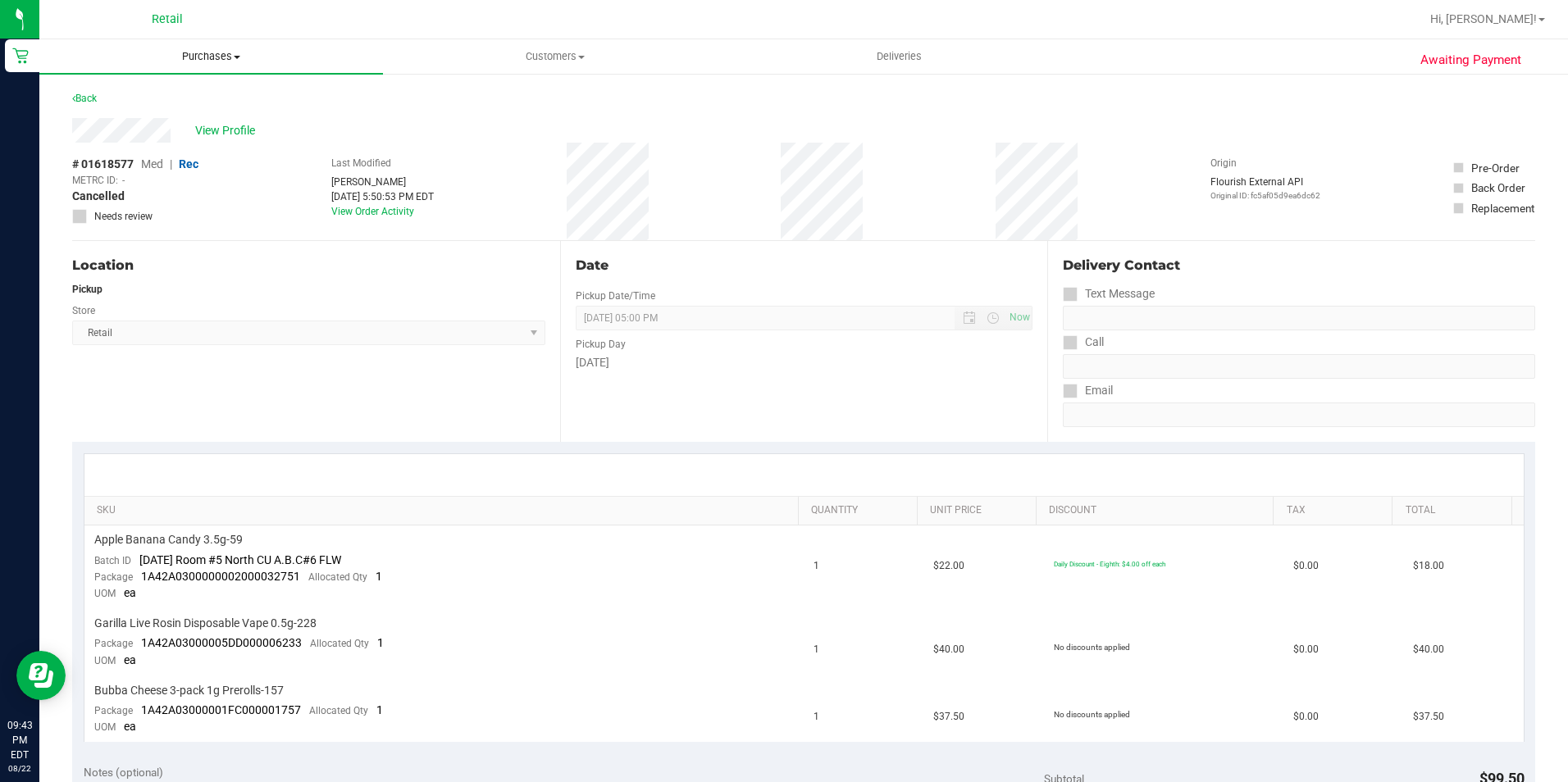
click at [178, 56] on span "Purchases" at bounding box center [211, 57] width 344 height 14
click at [140, 101] on span "Summary of purchases" at bounding box center [124, 98] width 168 height 14
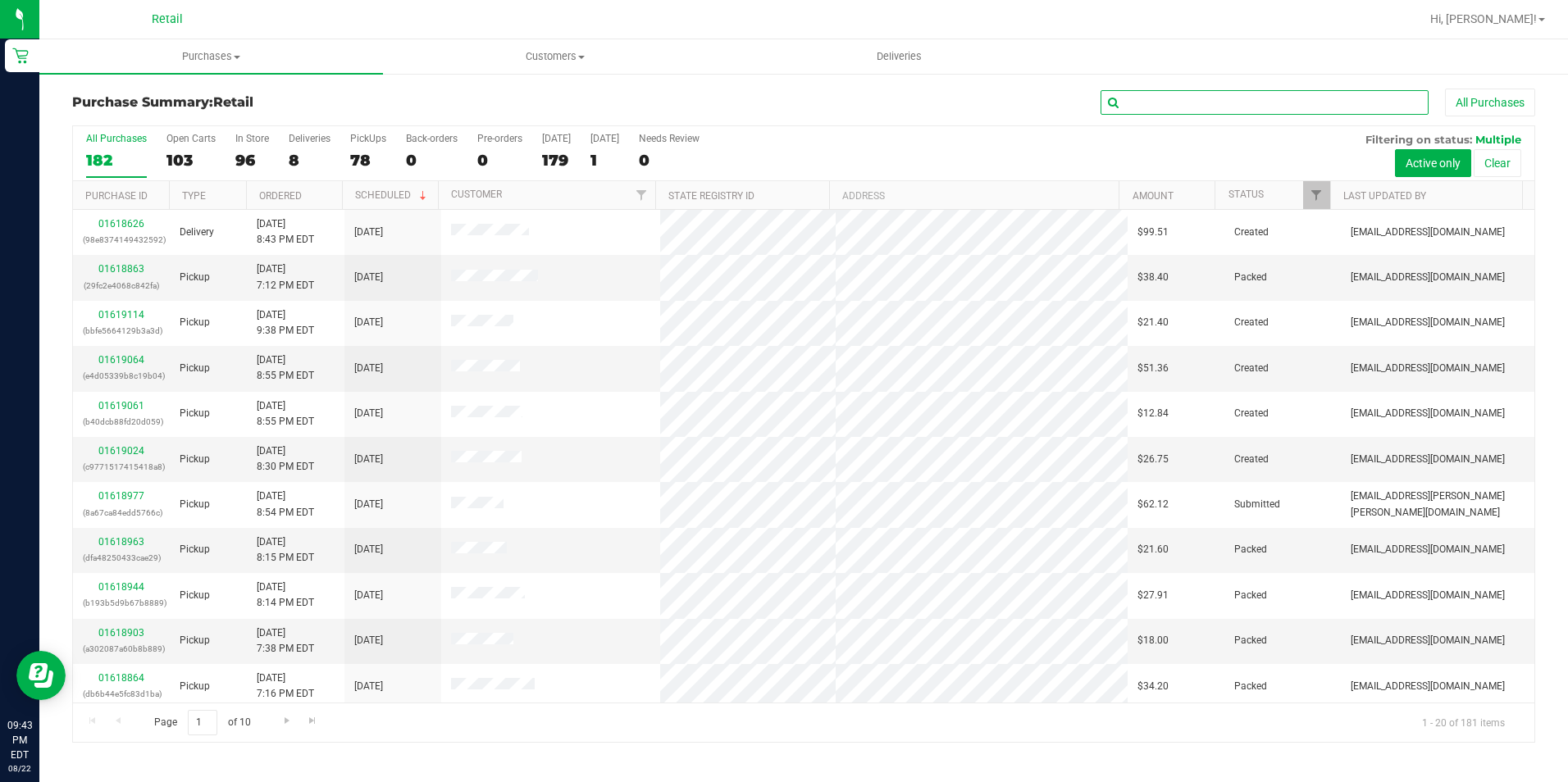
click at [1138, 108] on input "text" at bounding box center [1265, 102] width 328 height 24
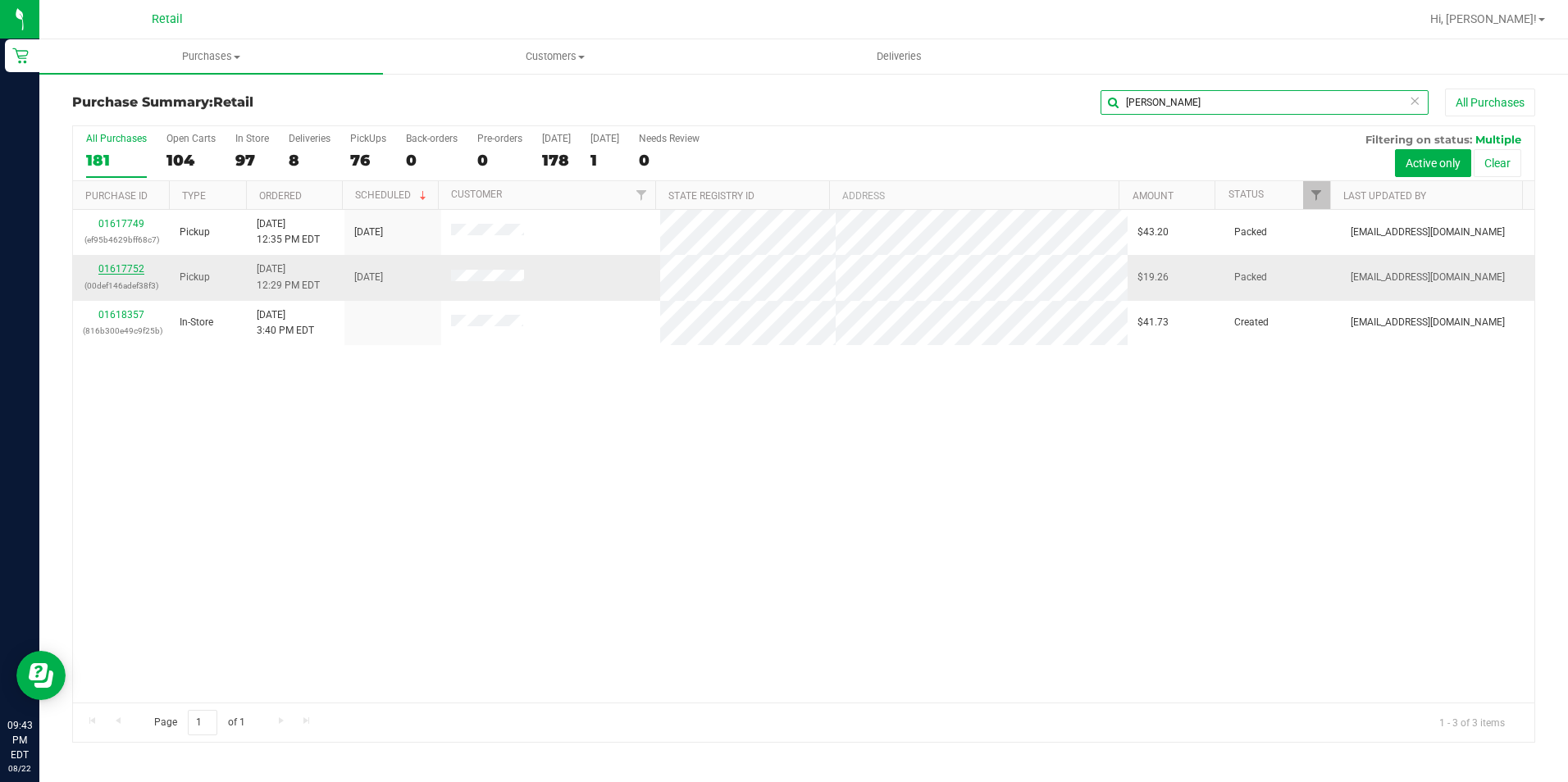
type input "MARISSA"
click at [111, 271] on link "01617752" at bounding box center [121, 269] width 46 height 12
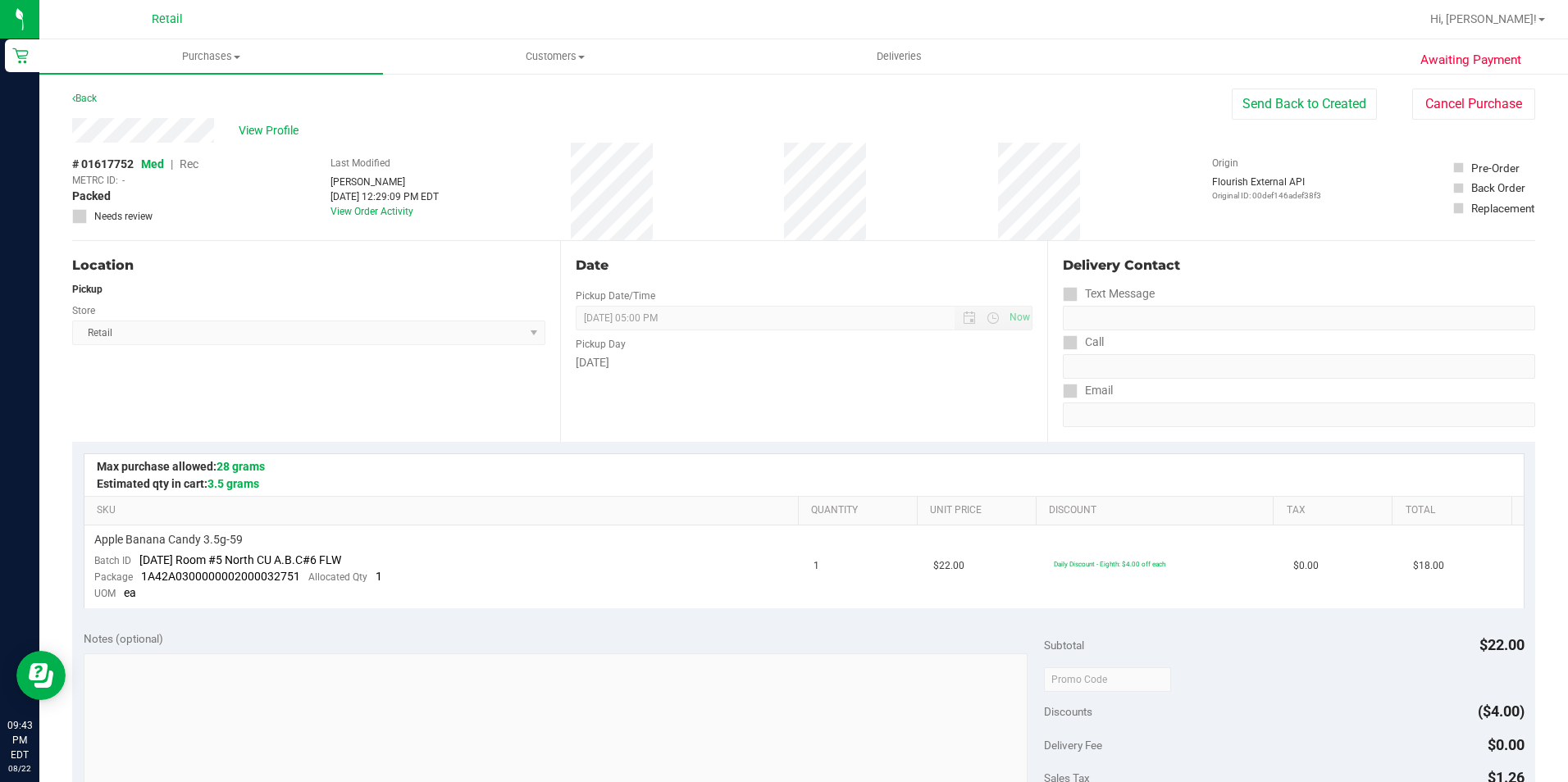
click at [1313, 107] on button "Send Back to Created" at bounding box center [1304, 104] width 145 height 32
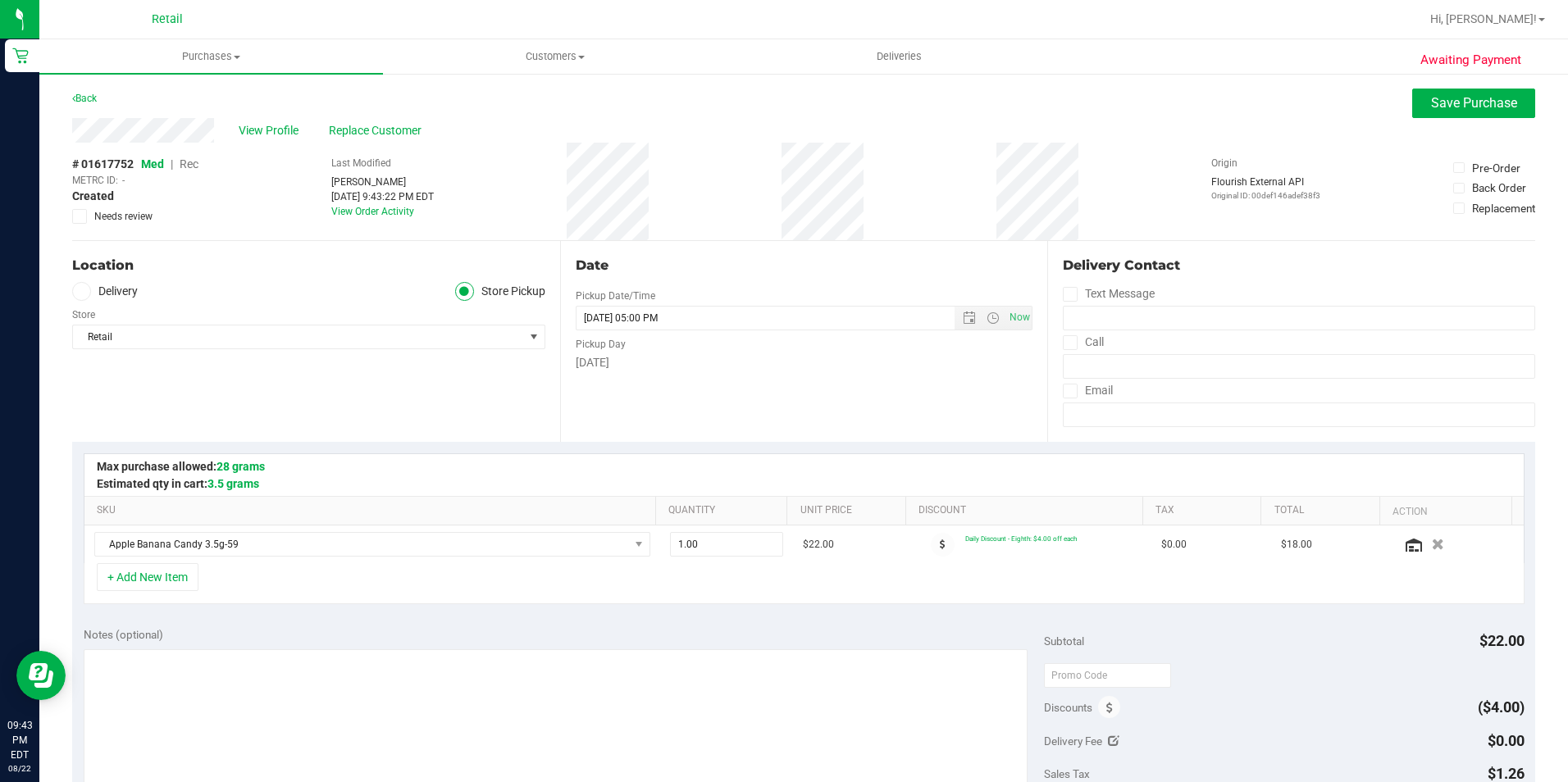
click at [185, 167] on span "Rec" at bounding box center [189, 164] width 19 height 14
click at [1499, 106] on span "Save Purchase" at bounding box center [1473, 102] width 86 height 15
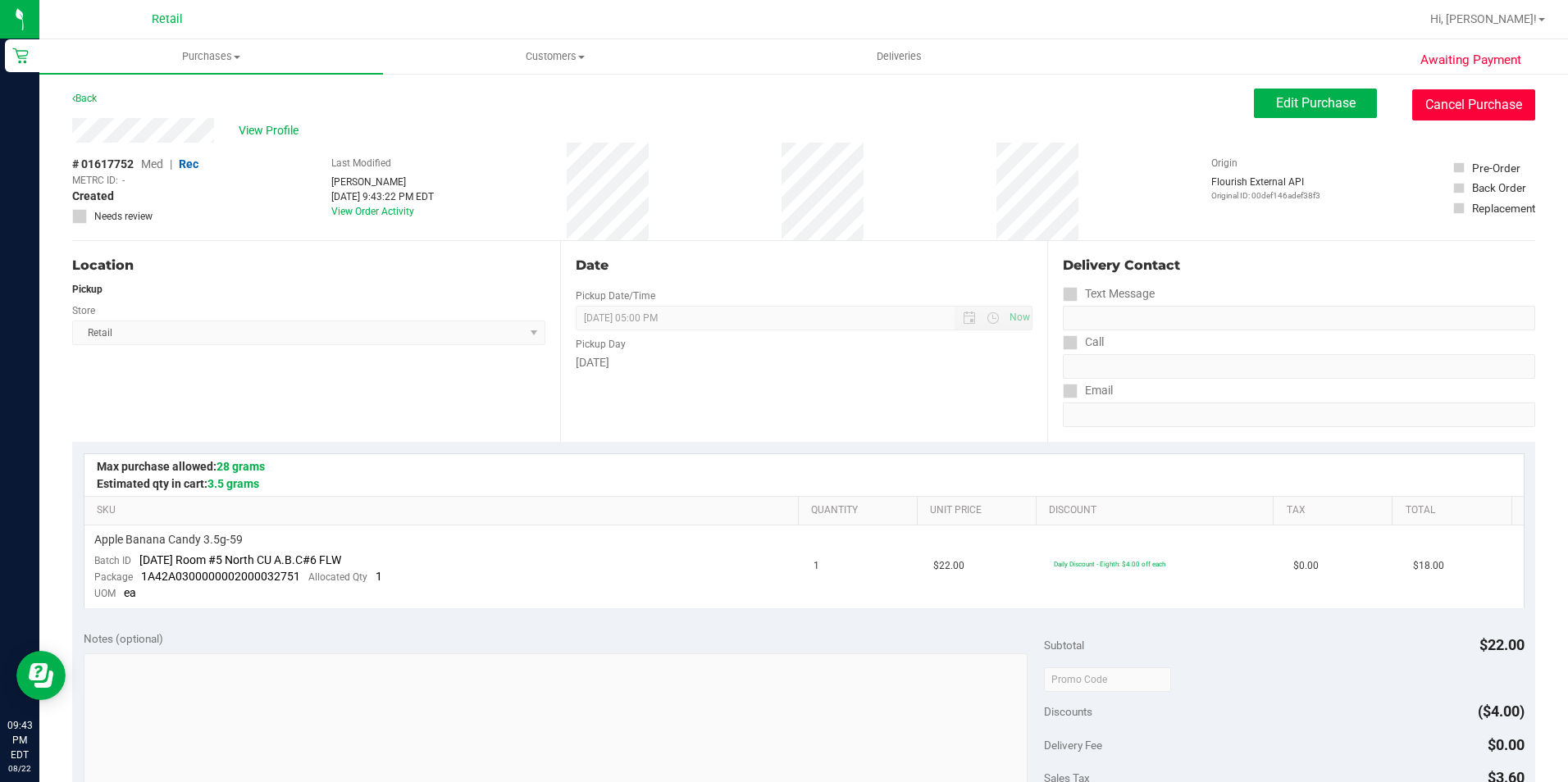
click at [1458, 97] on button "Cancel Purchase" at bounding box center [1473, 105] width 123 height 32
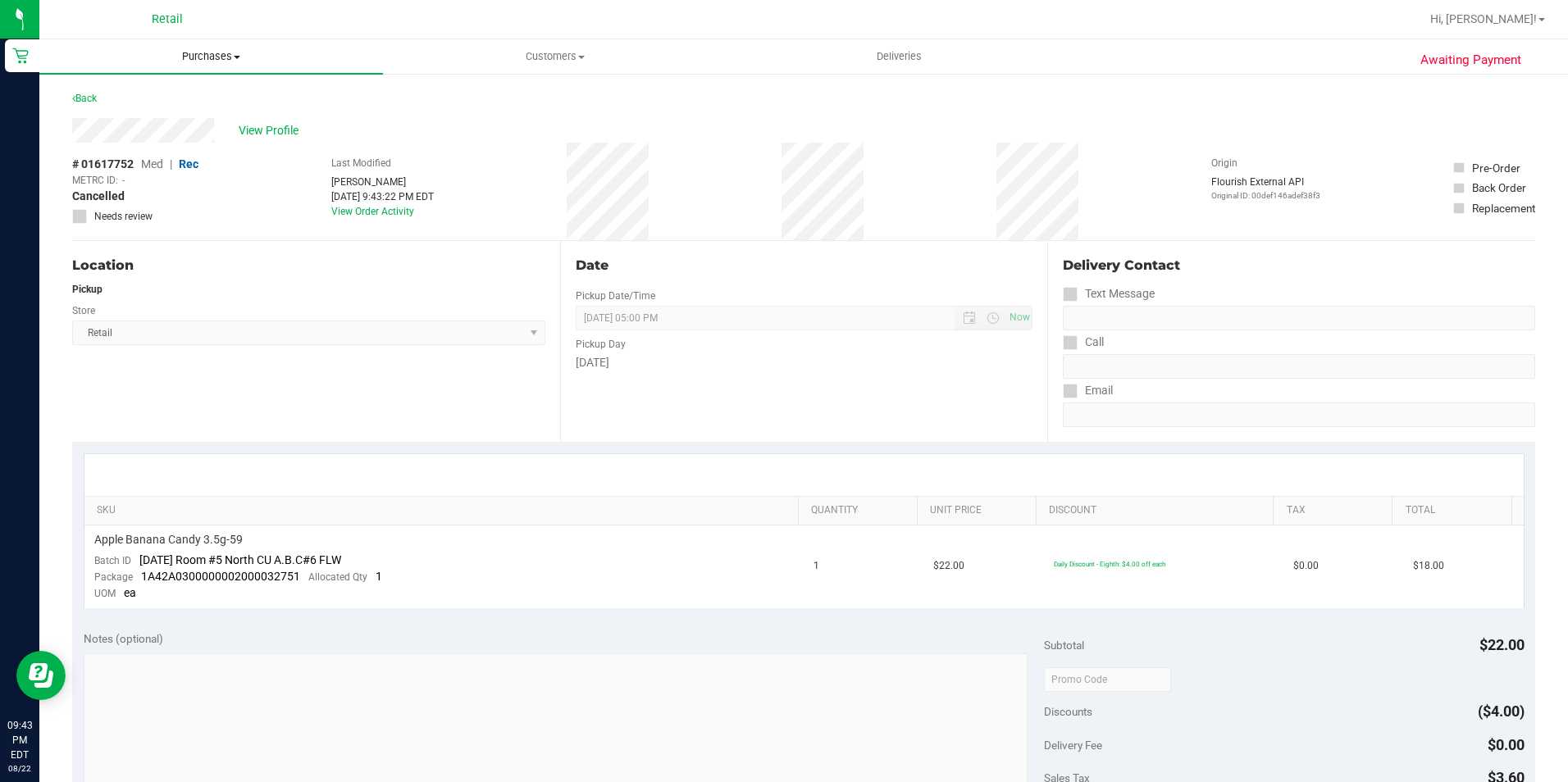
drag, startPoint x: 214, startPoint y: 52, endPoint x: 189, endPoint y: 81, distance: 38.3
click at [214, 52] on span "Purchases" at bounding box center [211, 57] width 344 height 14
click at [171, 93] on span "Summary of purchases" at bounding box center [124, 98] width 168 height 14
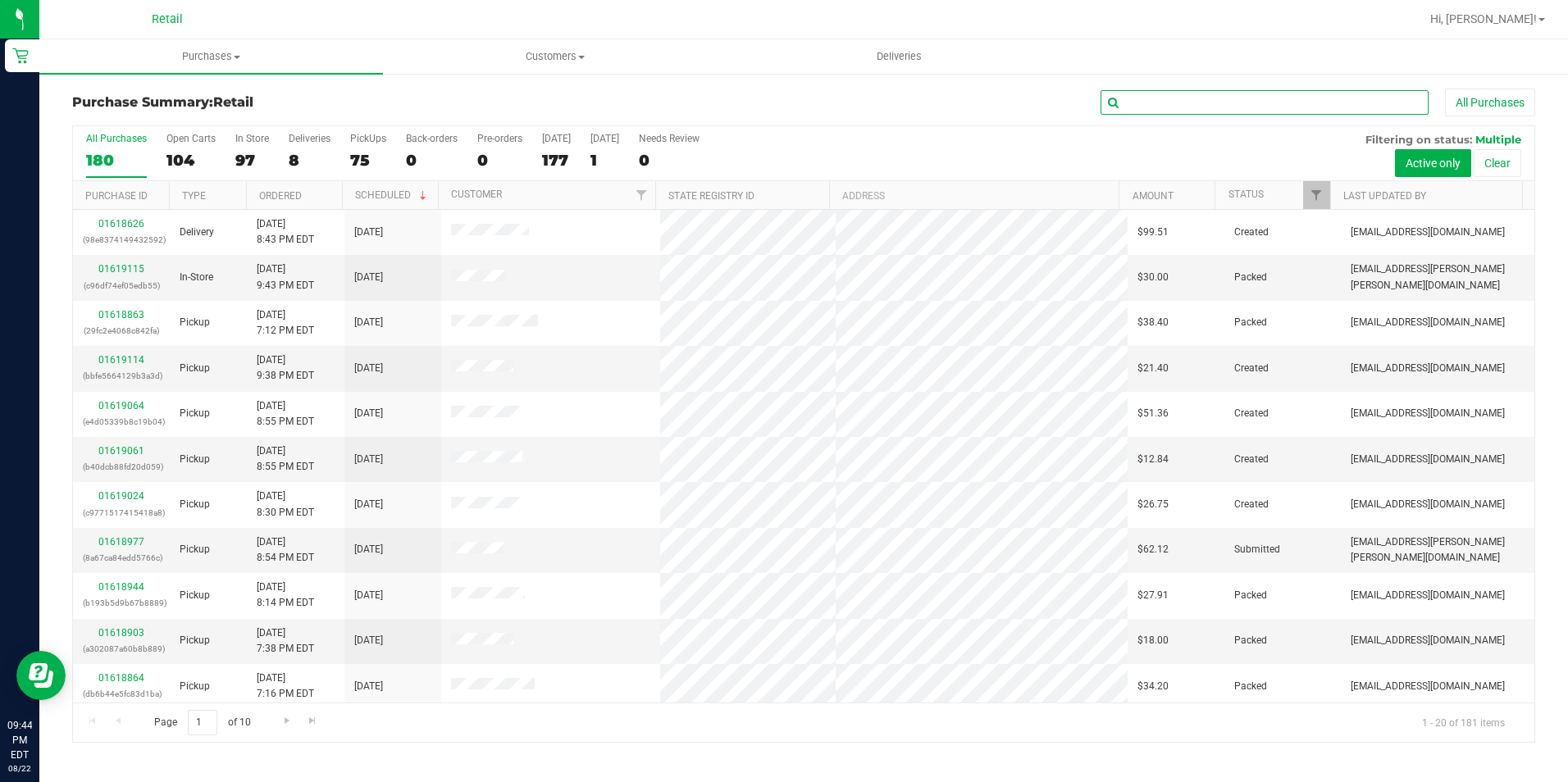
click at [1251, 114] on input "text" at bounding box center [1265, 102] width 328 height 24
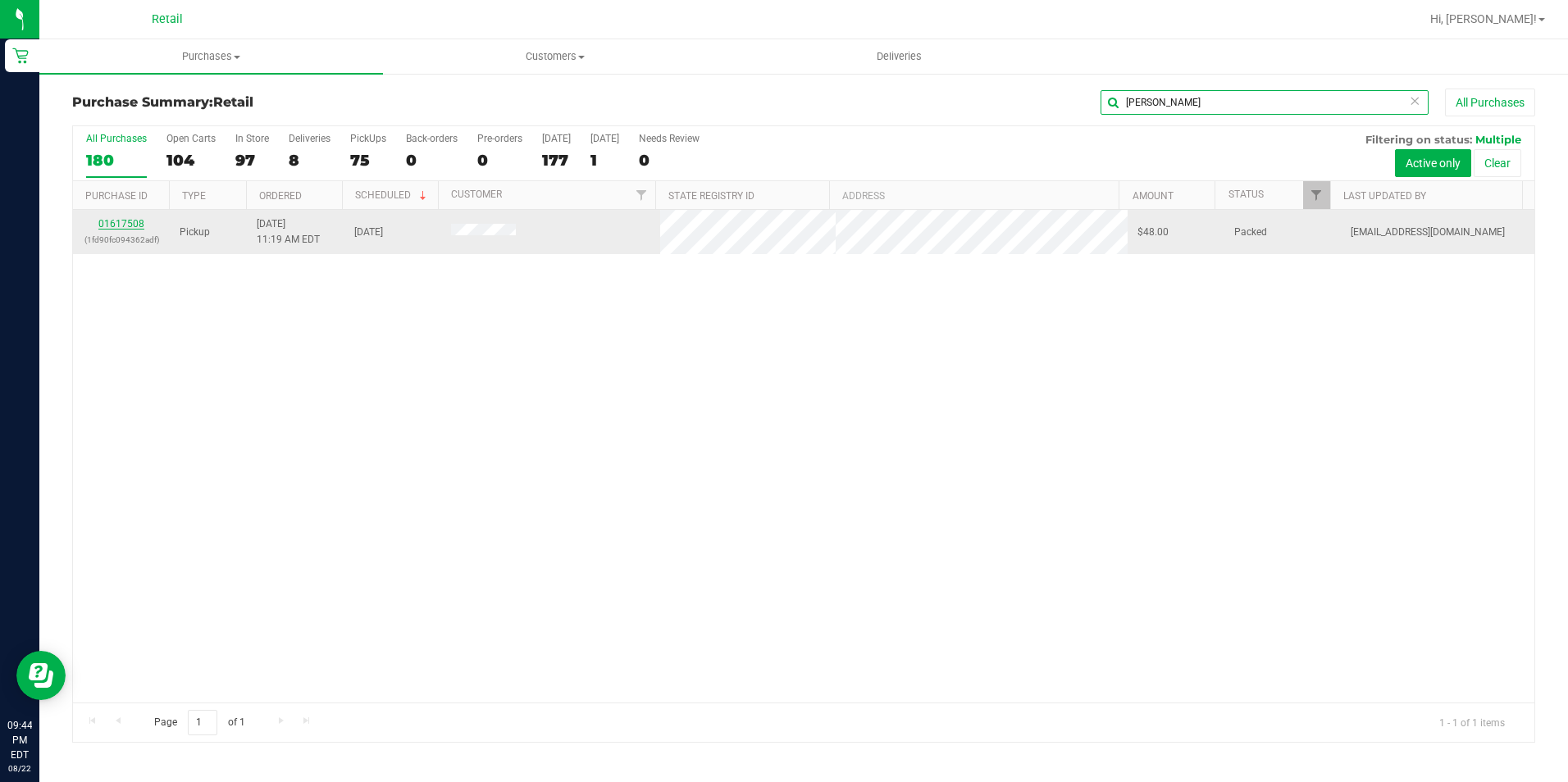
type input "ROGER"
click at [135, 220] on link "01617508" at bounding box center [121, 224] width 46 height 12
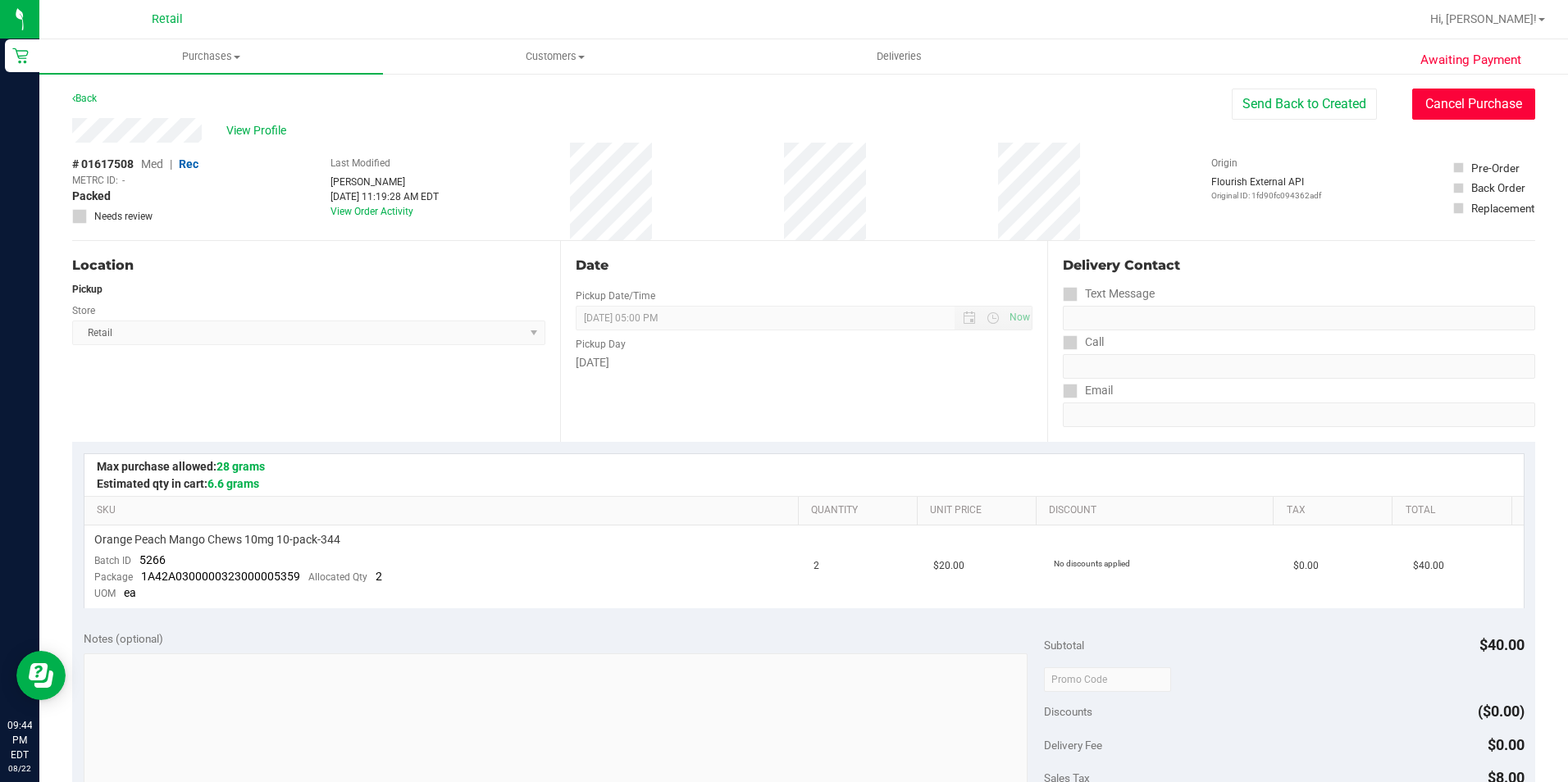
click at [1463, 113] on button "Cancel Purchase" at bounding box center [1473, 104] width 123 height 32
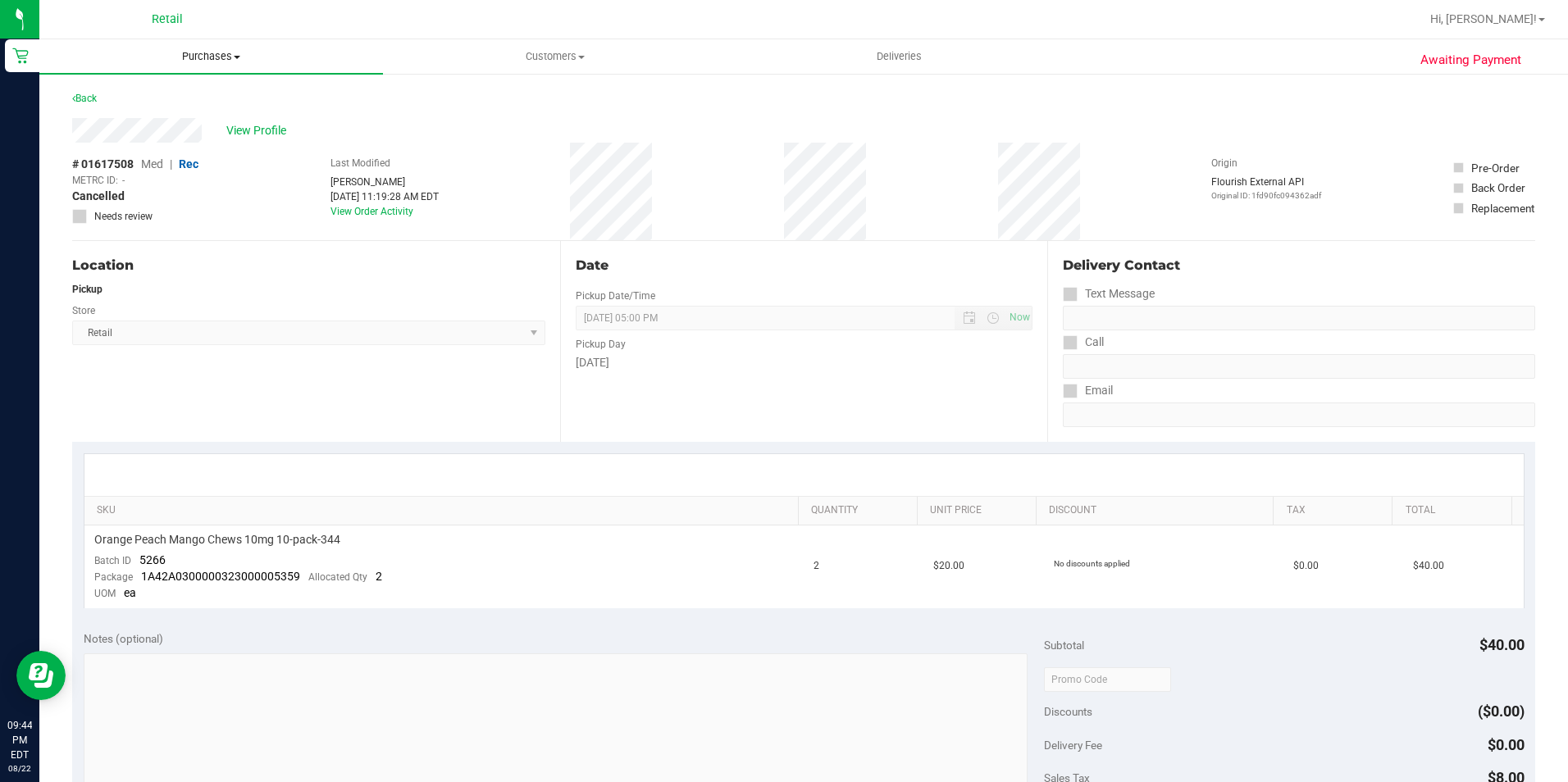
click at [203, 55] on span "Purchases" at bounding box center [211, 57] width 344 height 14
click at [187, 90] on li "Summary of purchases" at bounding box center [211, 99] width 344 height 20
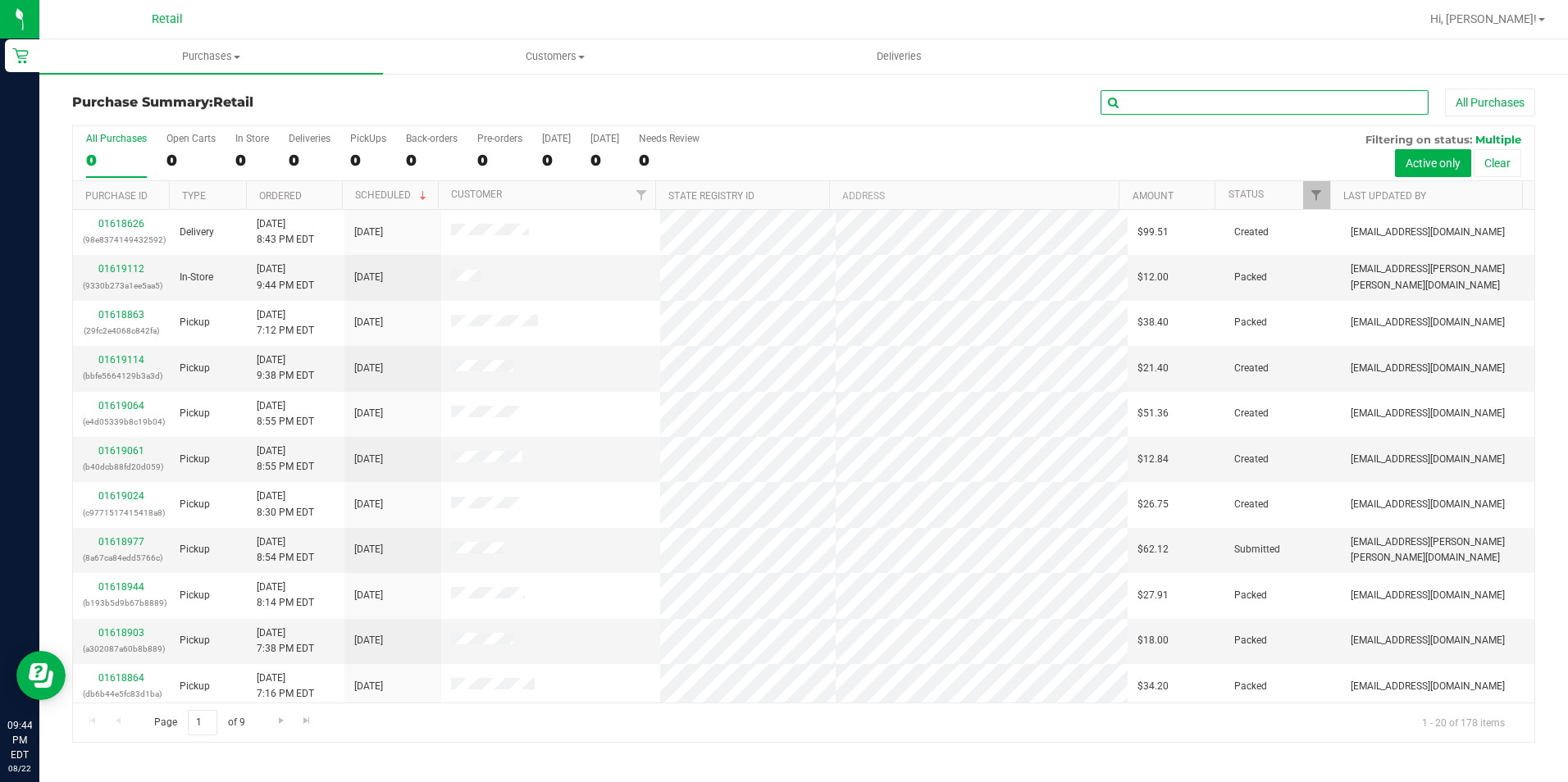
click at [1133, 103] on input "text" at bounding box center [1265, 102] width 328 height 24
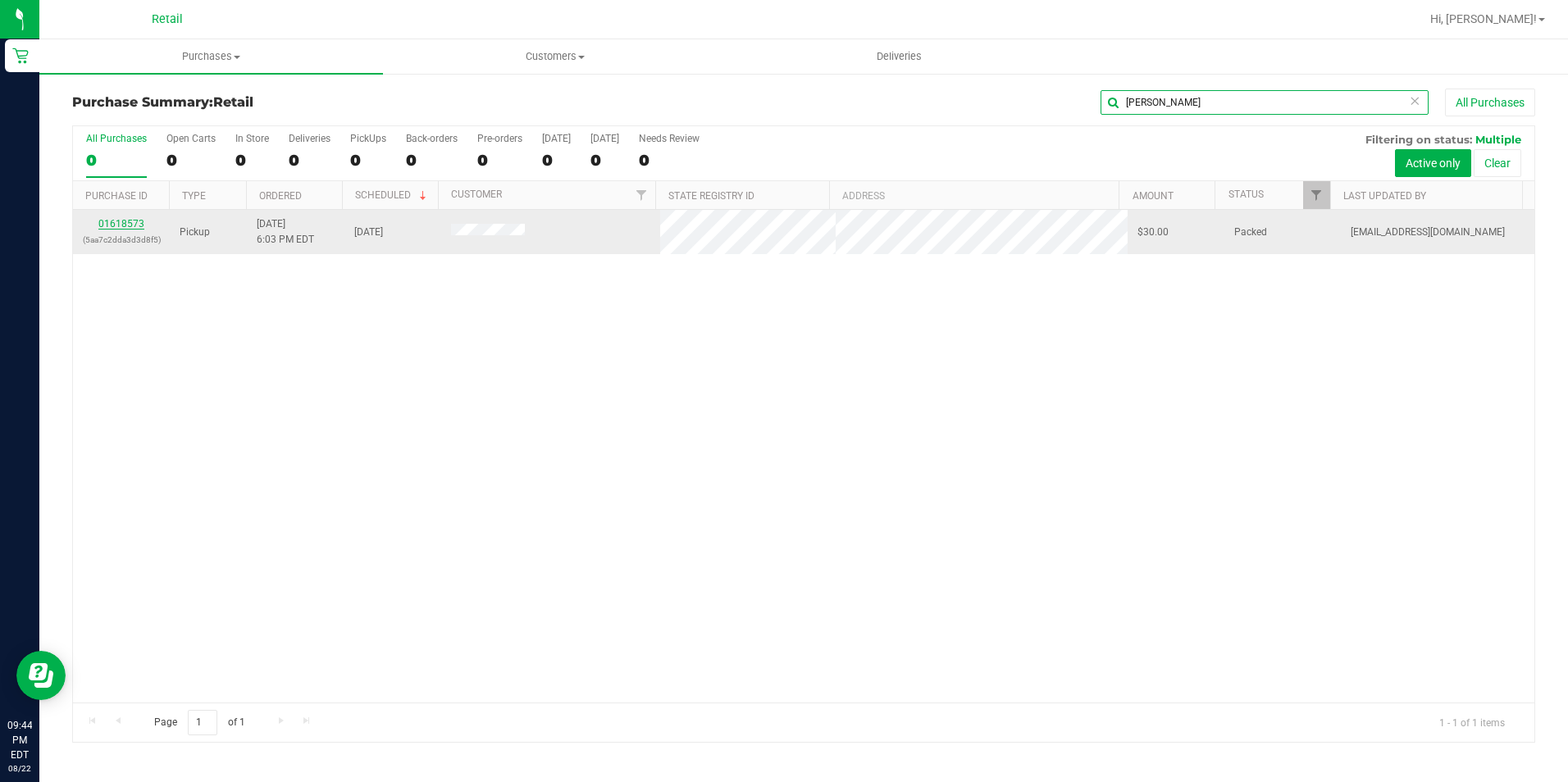
type input "NICO"
click at [125, 224] on link "01618573" at bounding box center [121, 224] width 46 height 12
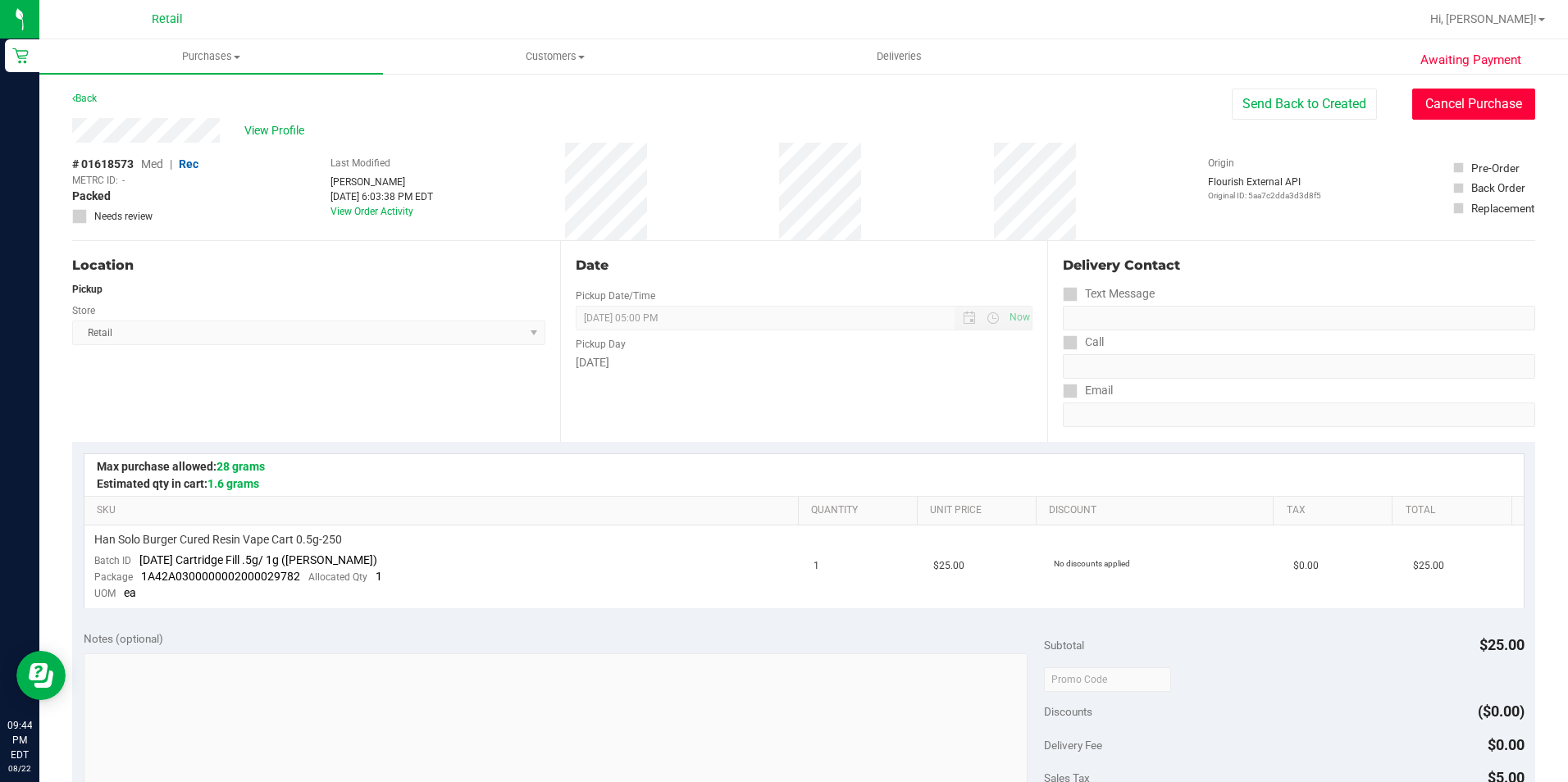
click at [1438, 106] on button "Cancel Purchase" at bounding box center [1473, 104] width 123 height 32
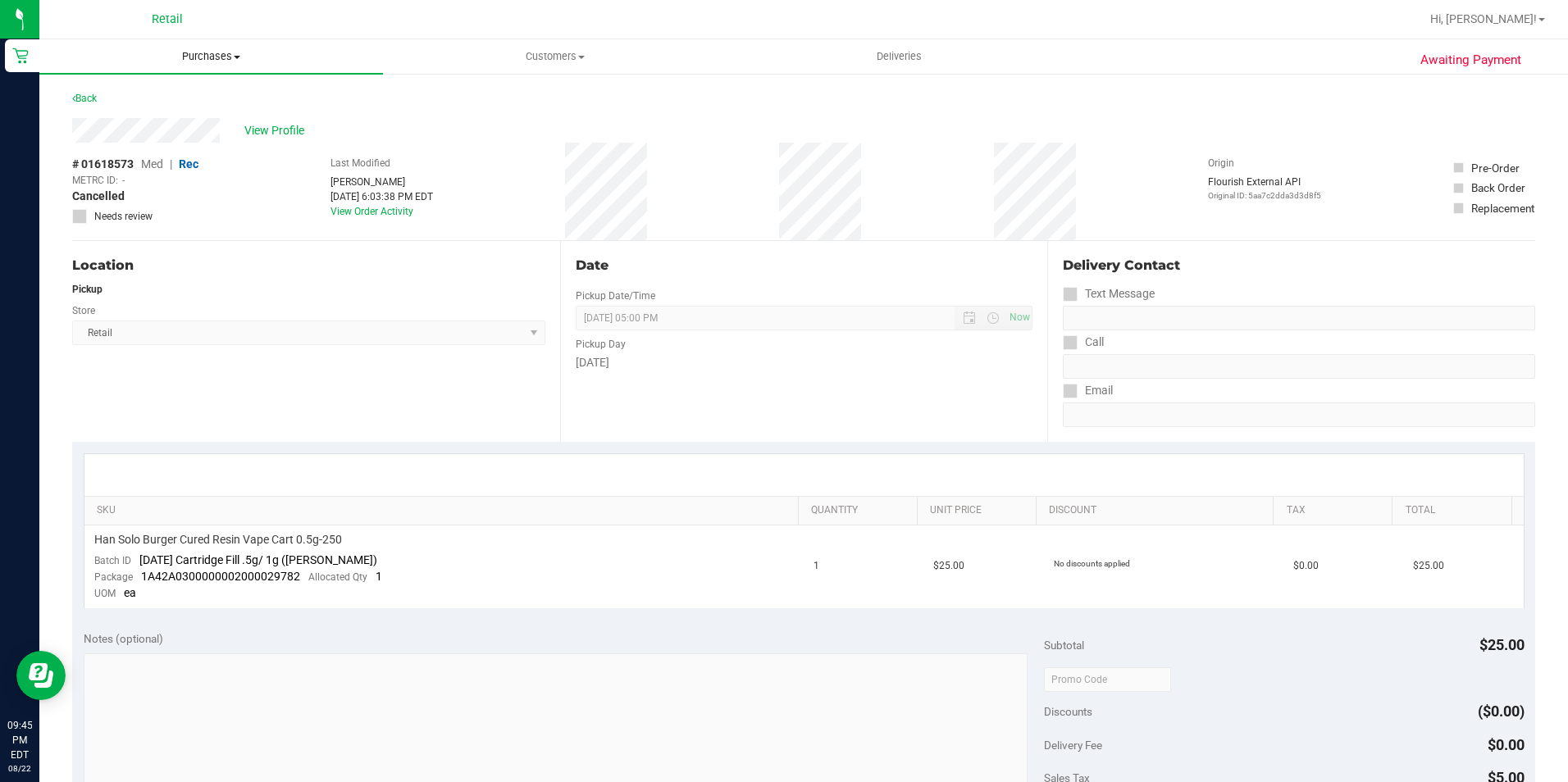
click at [223, 50] on span "Purchases" at bounding box center [211, 57] width 344 height 14
click at [182, 92] on span "Summary of purchases" at bounding box center [124, 98] width 168 height 14
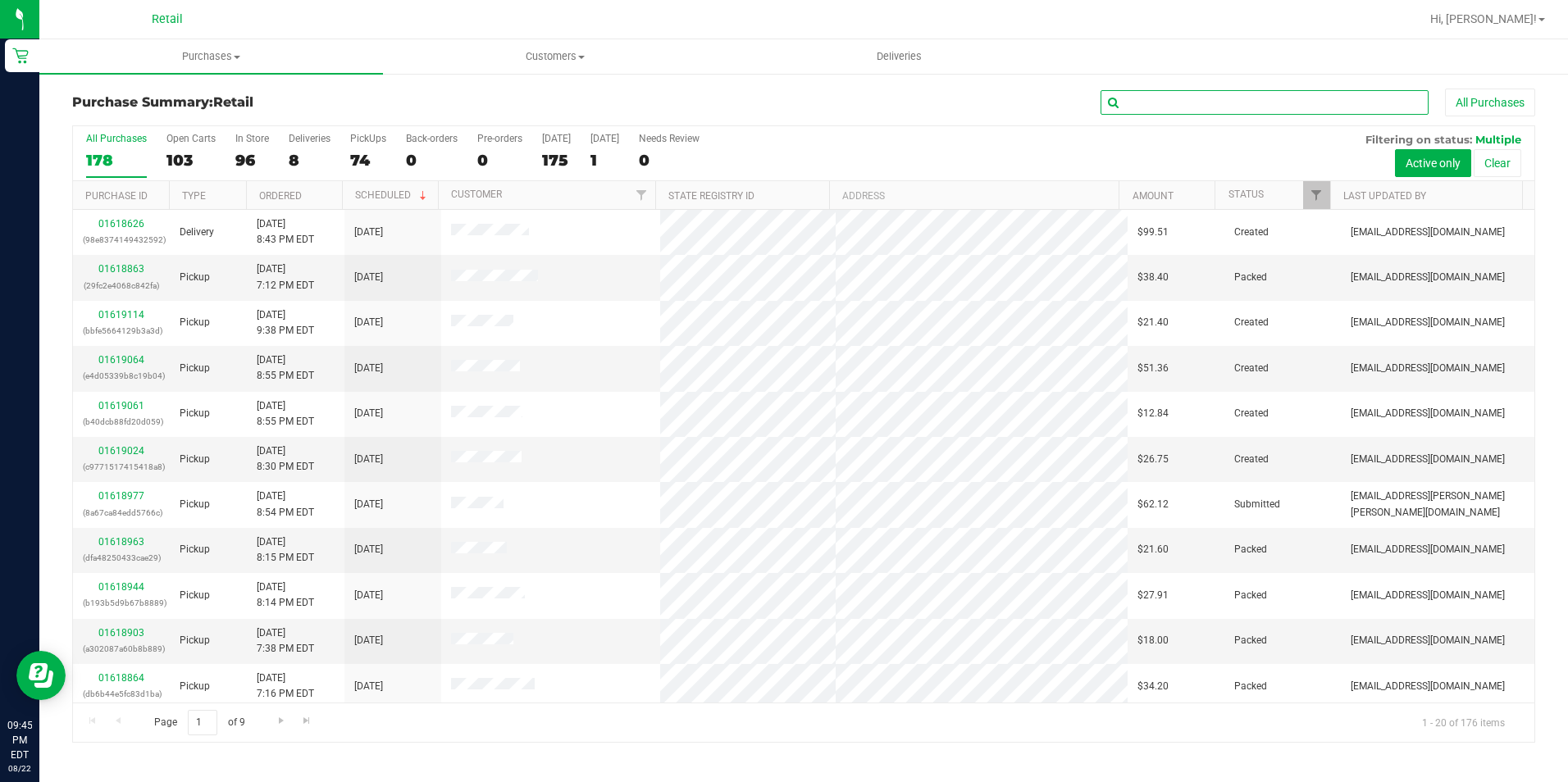
click at [1333, 103] on input "text" at bounding box center [1265, 102] width 328 height 24
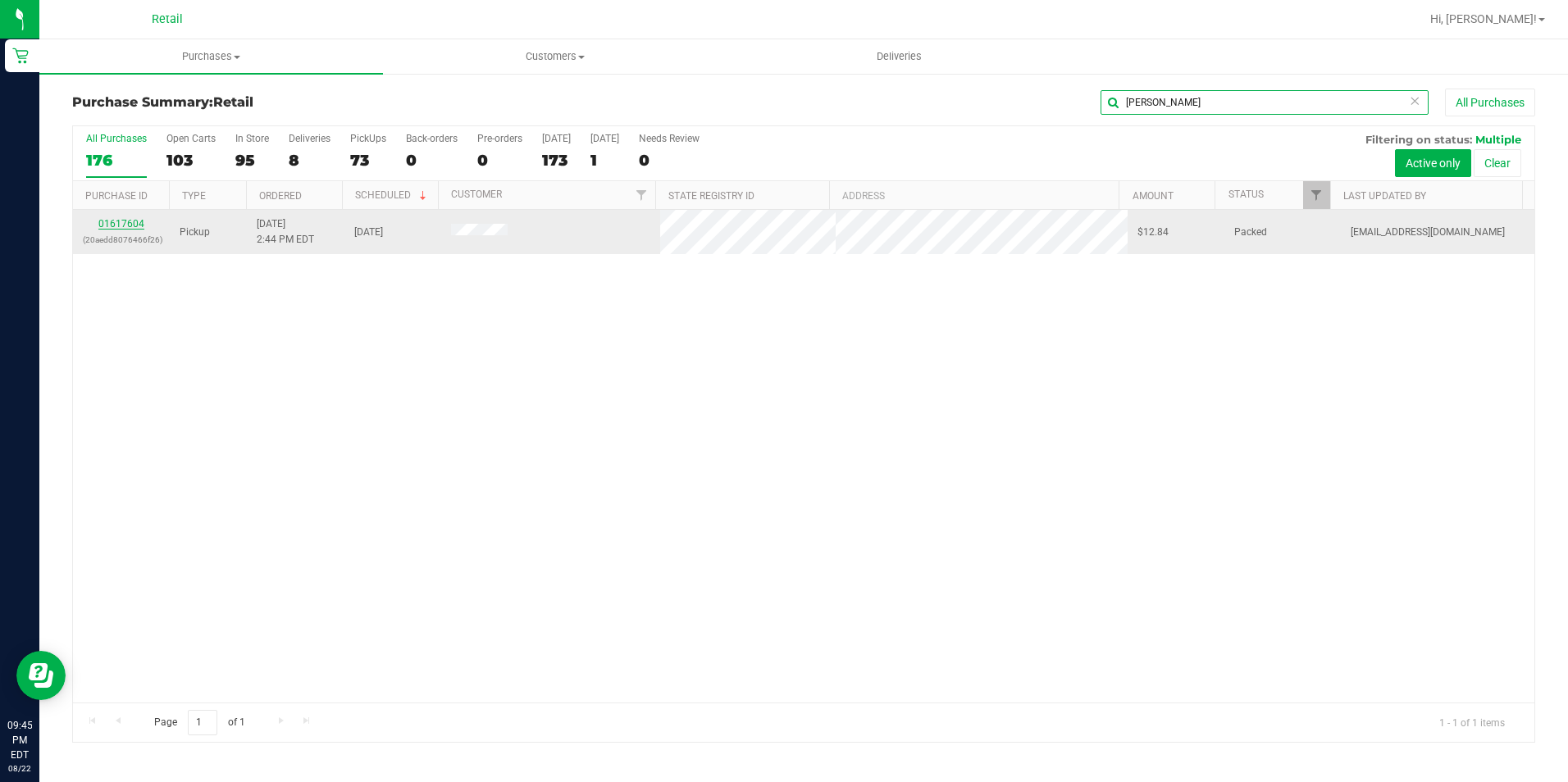
type input "CARLOS"
click at [126, 221] on link "01617604" at bounding box center [121, 224] width 46 height 12
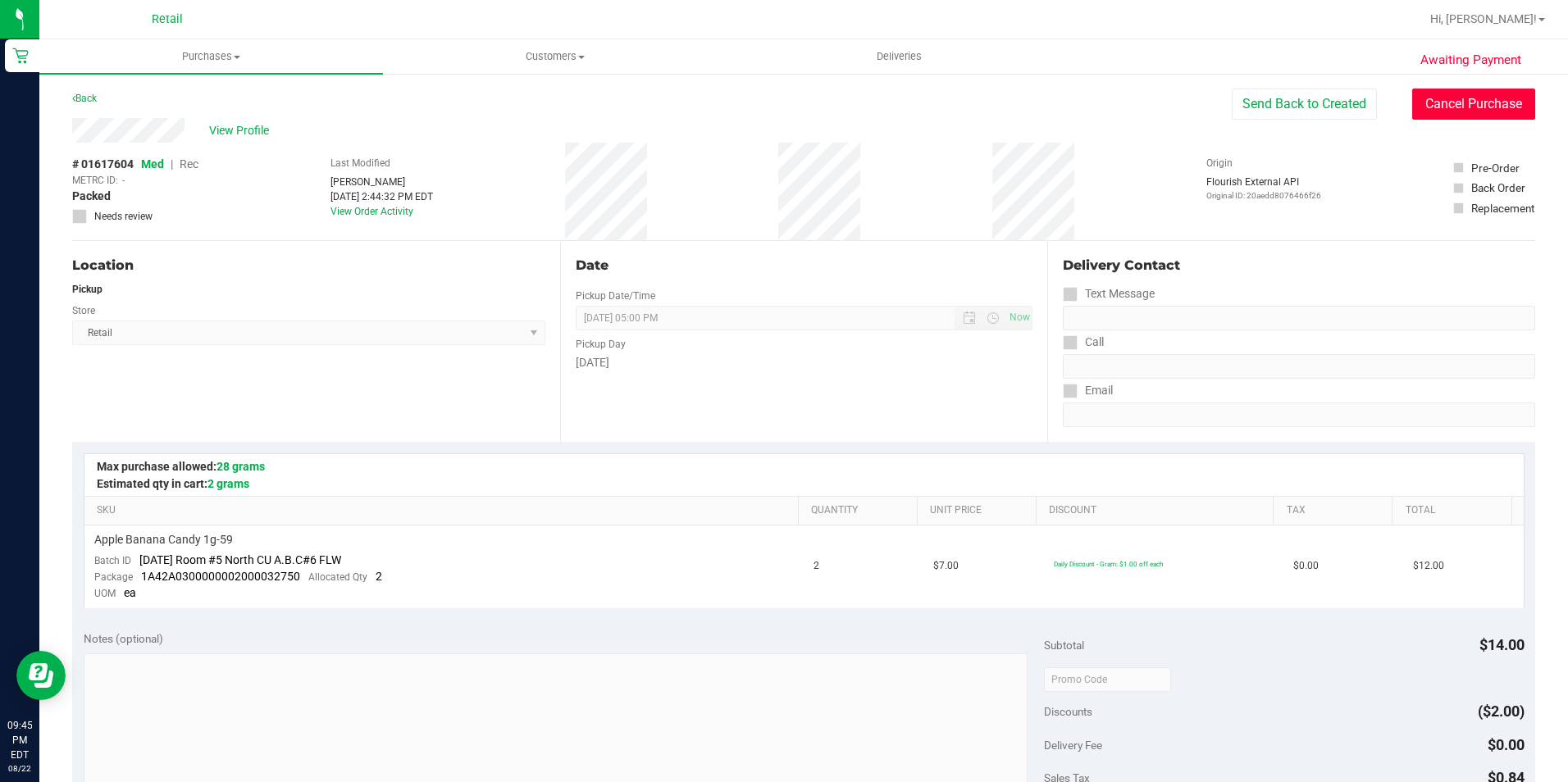
click at [1438, 98] on button "Cancel Purchase" at bounding box center [1473, 104] width 123 height 32
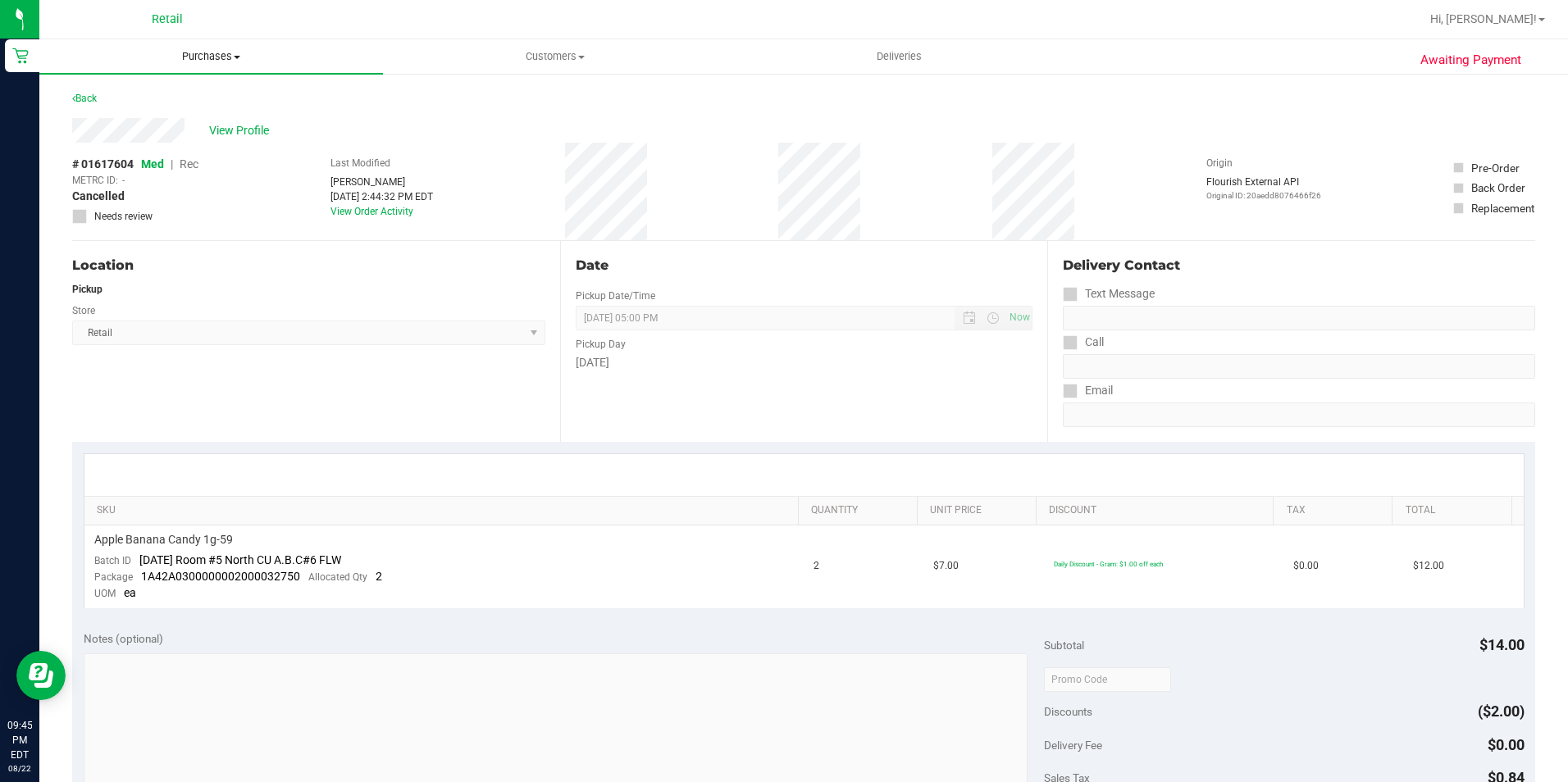
click at [230, 51] on span "Purchases" at bounding box center [211, 57] width 344 height 14
click at [171, 104] on span "Summary of purchases" at bounding box center [124, 98] width 168 height 14
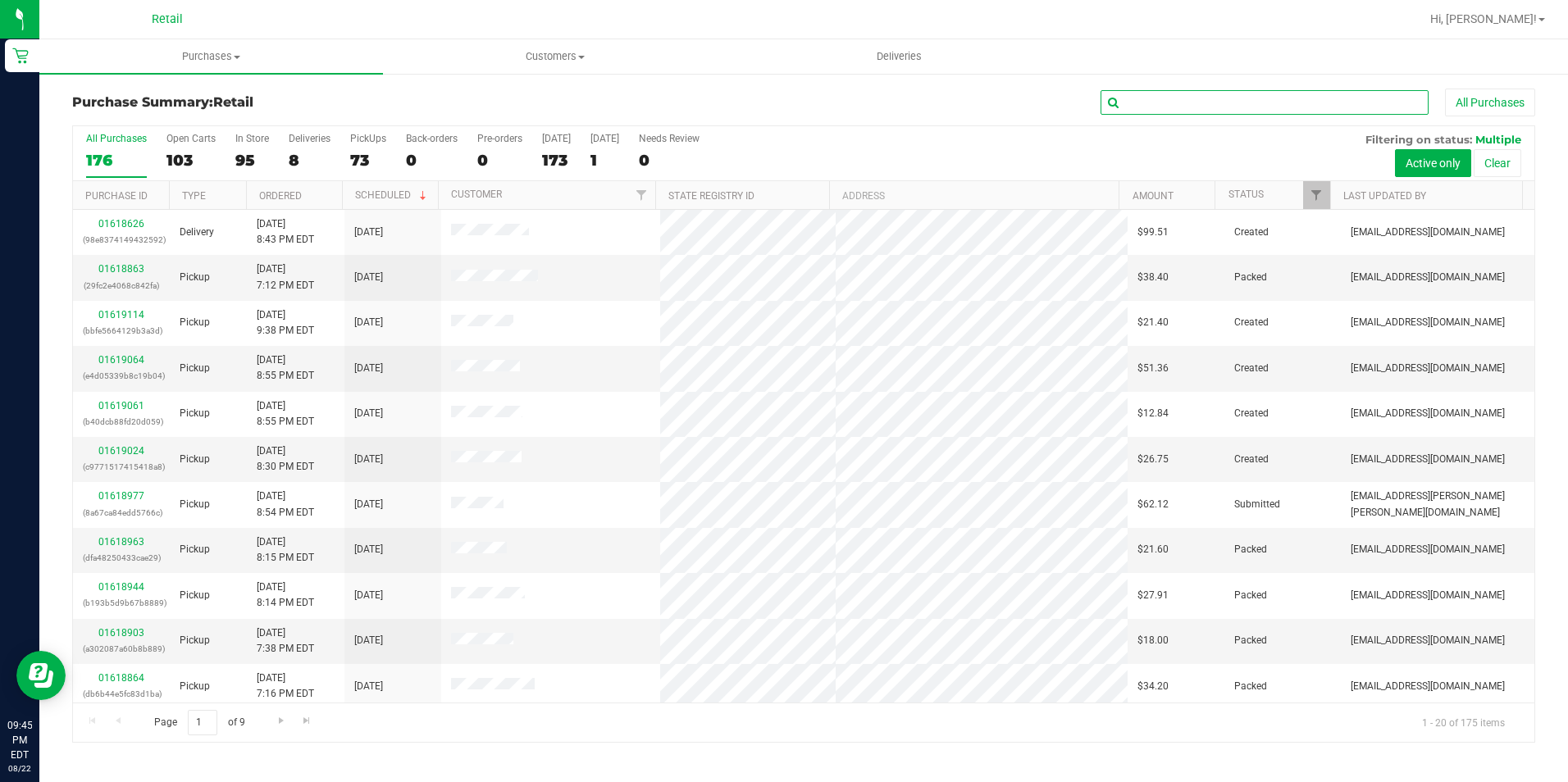
click at [1134, 97] on input "text" at bounding box center [1265, 102] width 328 height 24
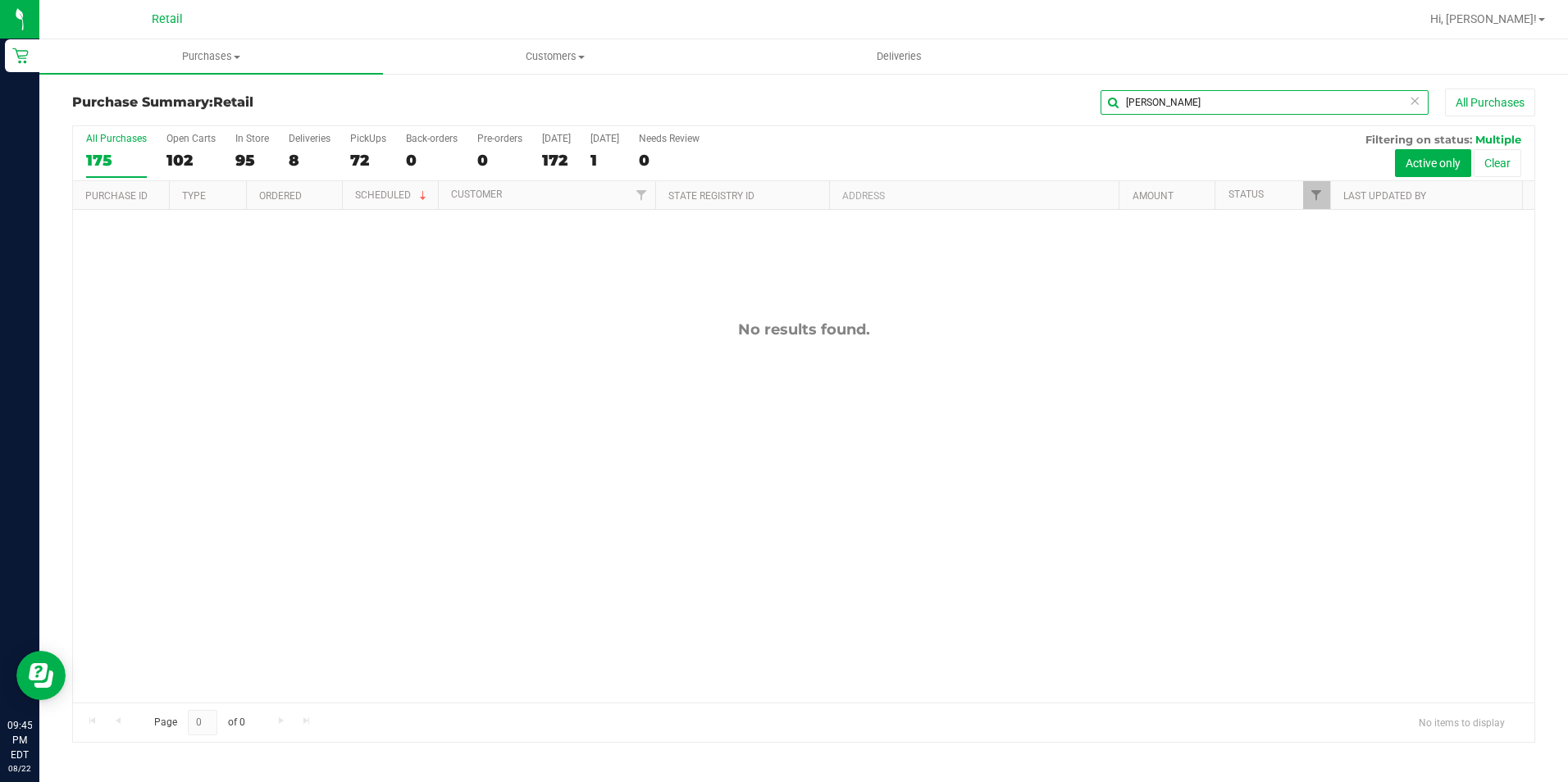
type input "REILY"
click at [1412, 103] on icon at bounding box center [1414, 100] width 12 height 20
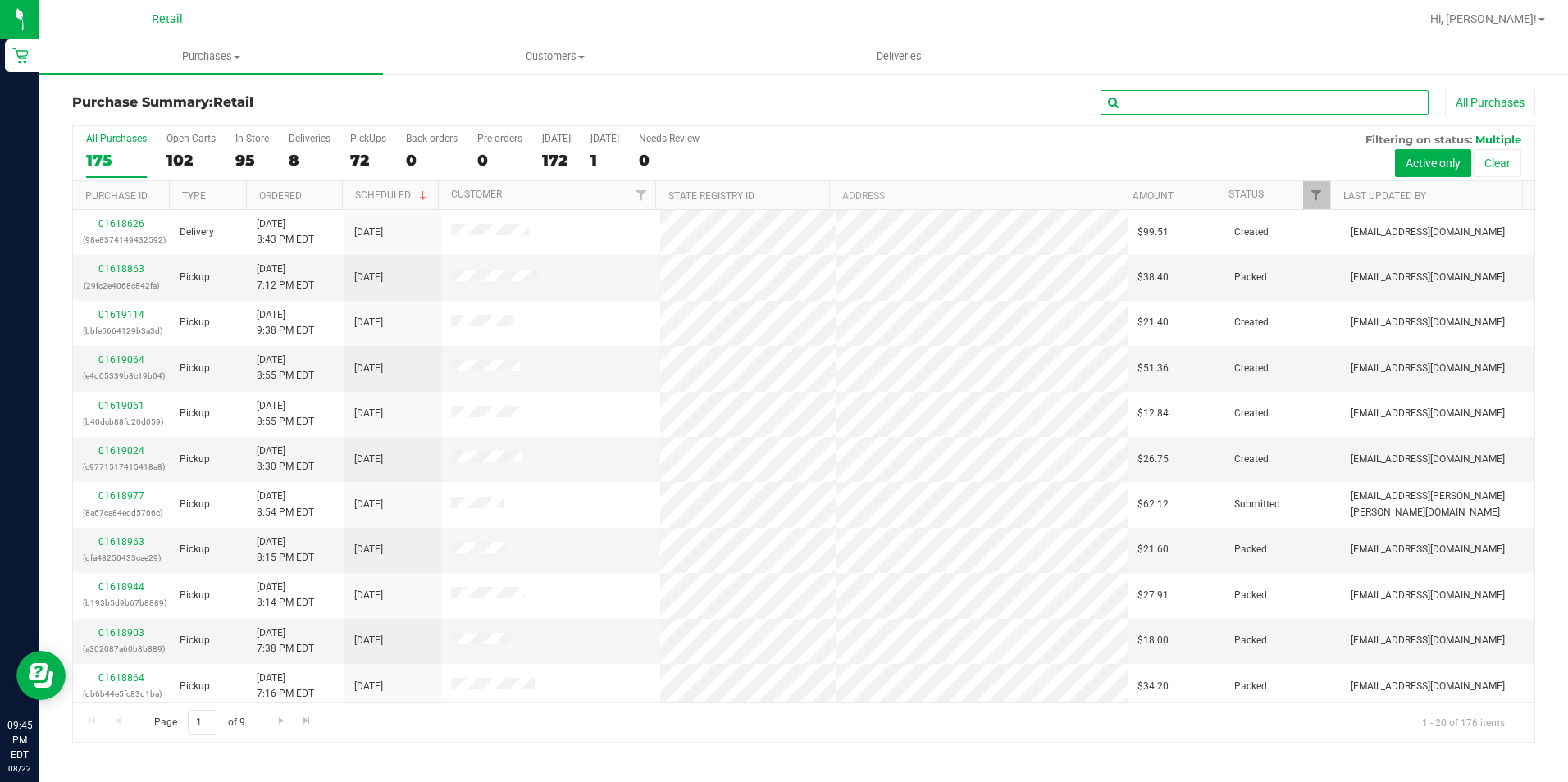
click at [1277, 113] on input "text" at bounding box center [1265, 102] width 328 height 24
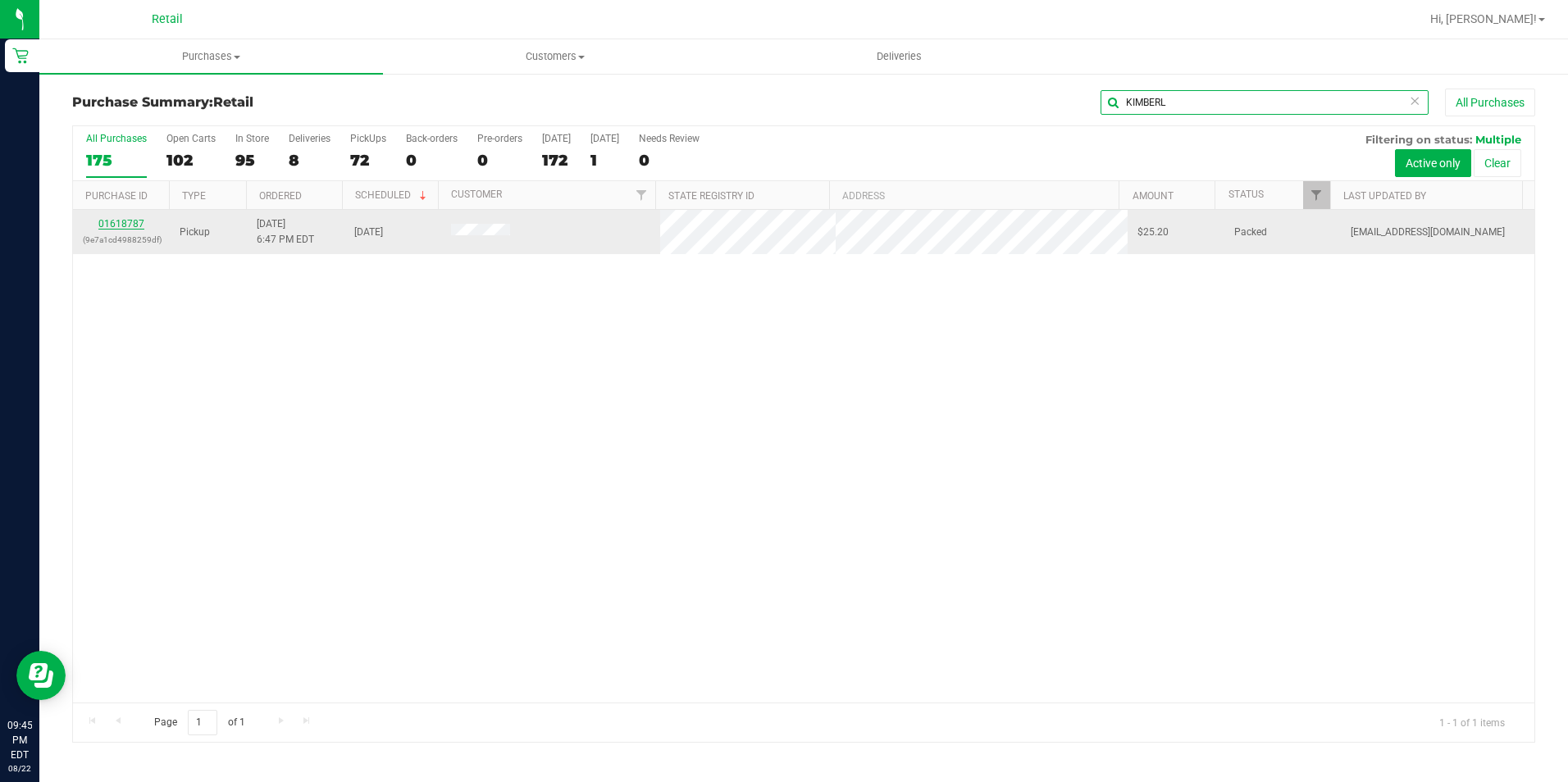
type input "KIMBERL"
click at [135, 220] on link "01618787" at bounding box center [121, 224] width 46 height 12
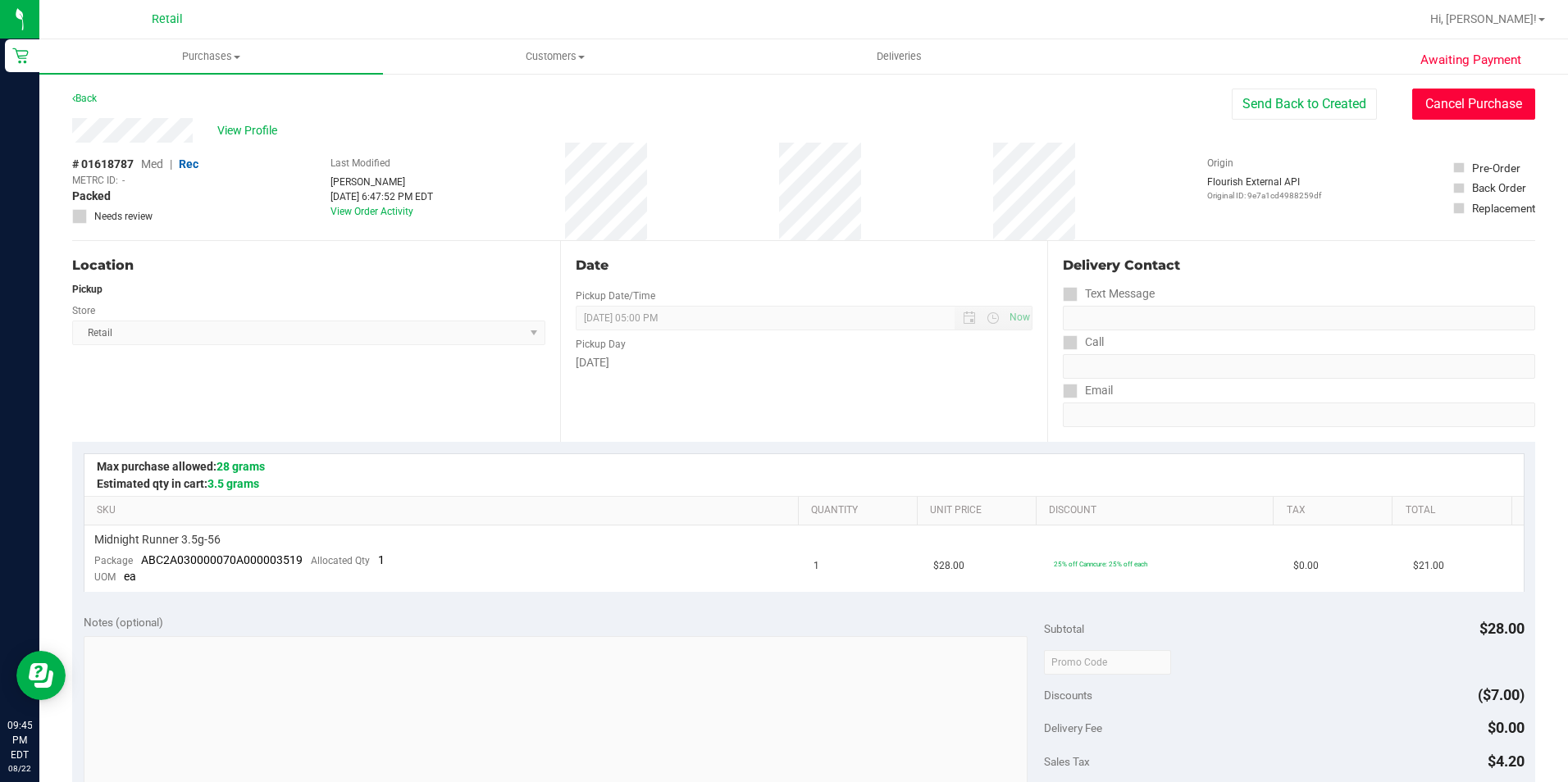
click at [1435, 95] on button "Cancel Purchase" at bounding box center [1473, 104] width 123 height 32
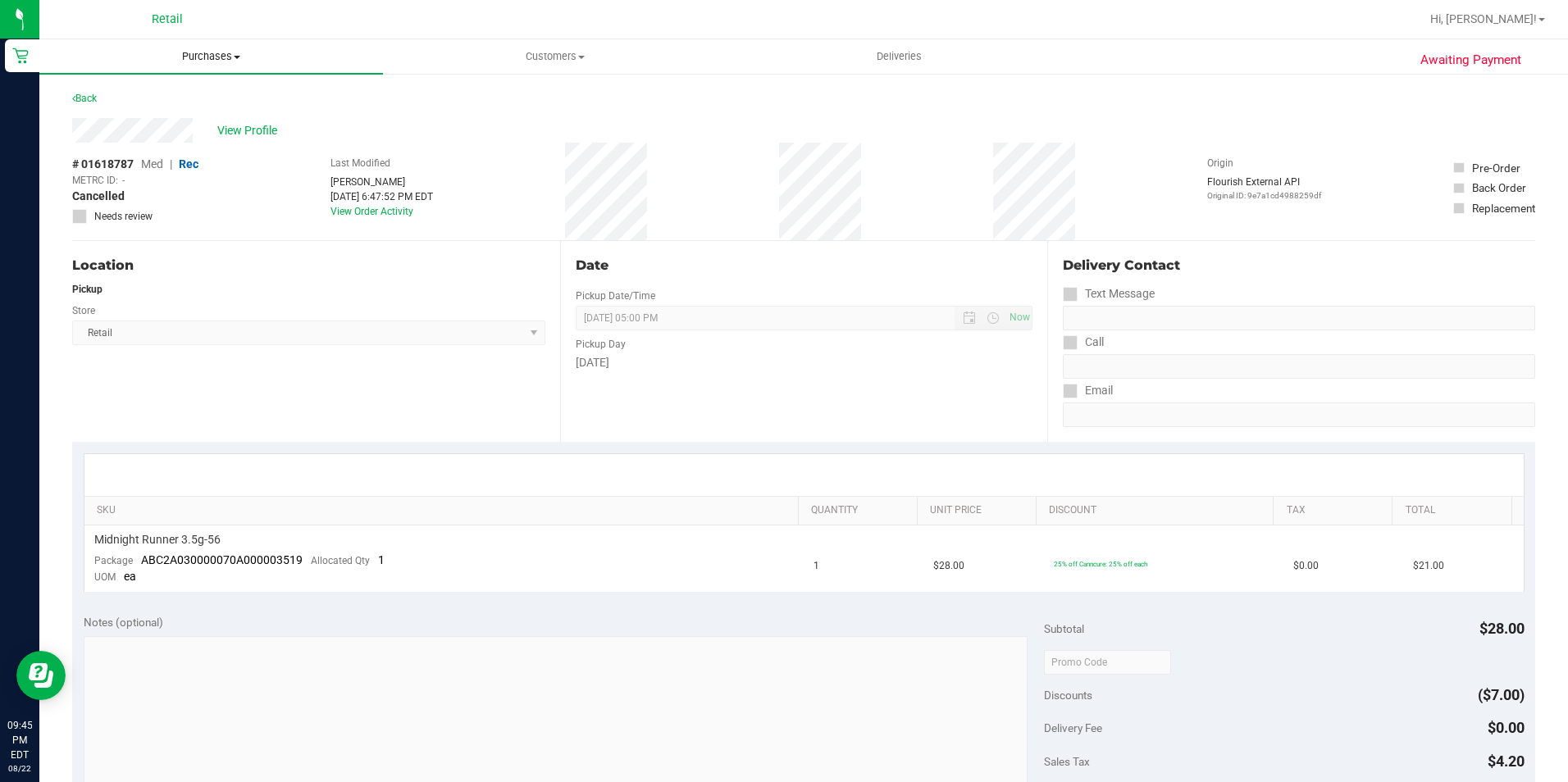
click at [214, 62] on span "Purchases" at bounding box center [211, 57] width 344 height 14
click at [227, 96] on li "Summary of purchases" at bounding box center [211, 99] width 344 height 20
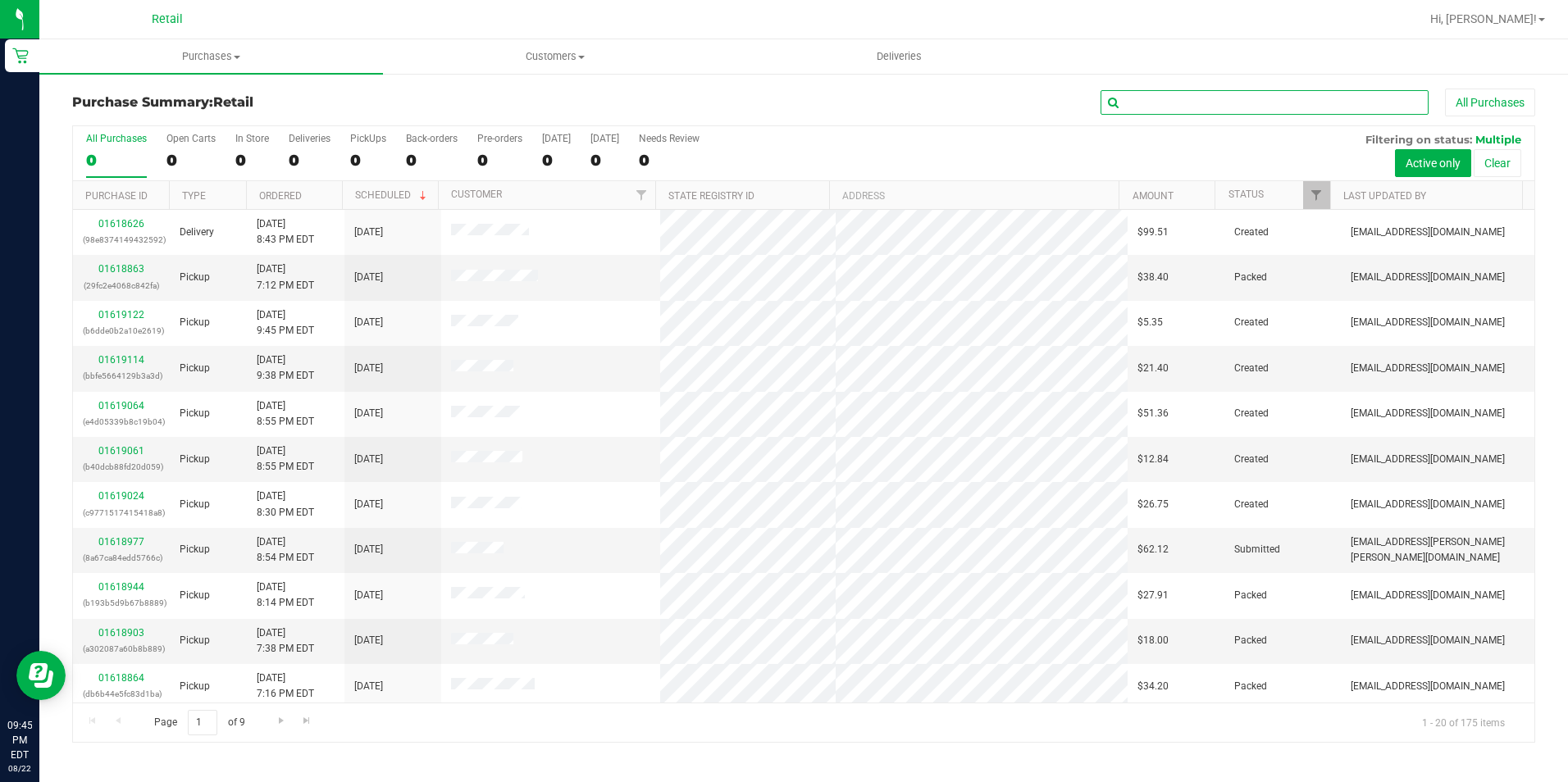
click at [1242, 98] on input "text" at bounding box center [1265, 102] width 328 height 24
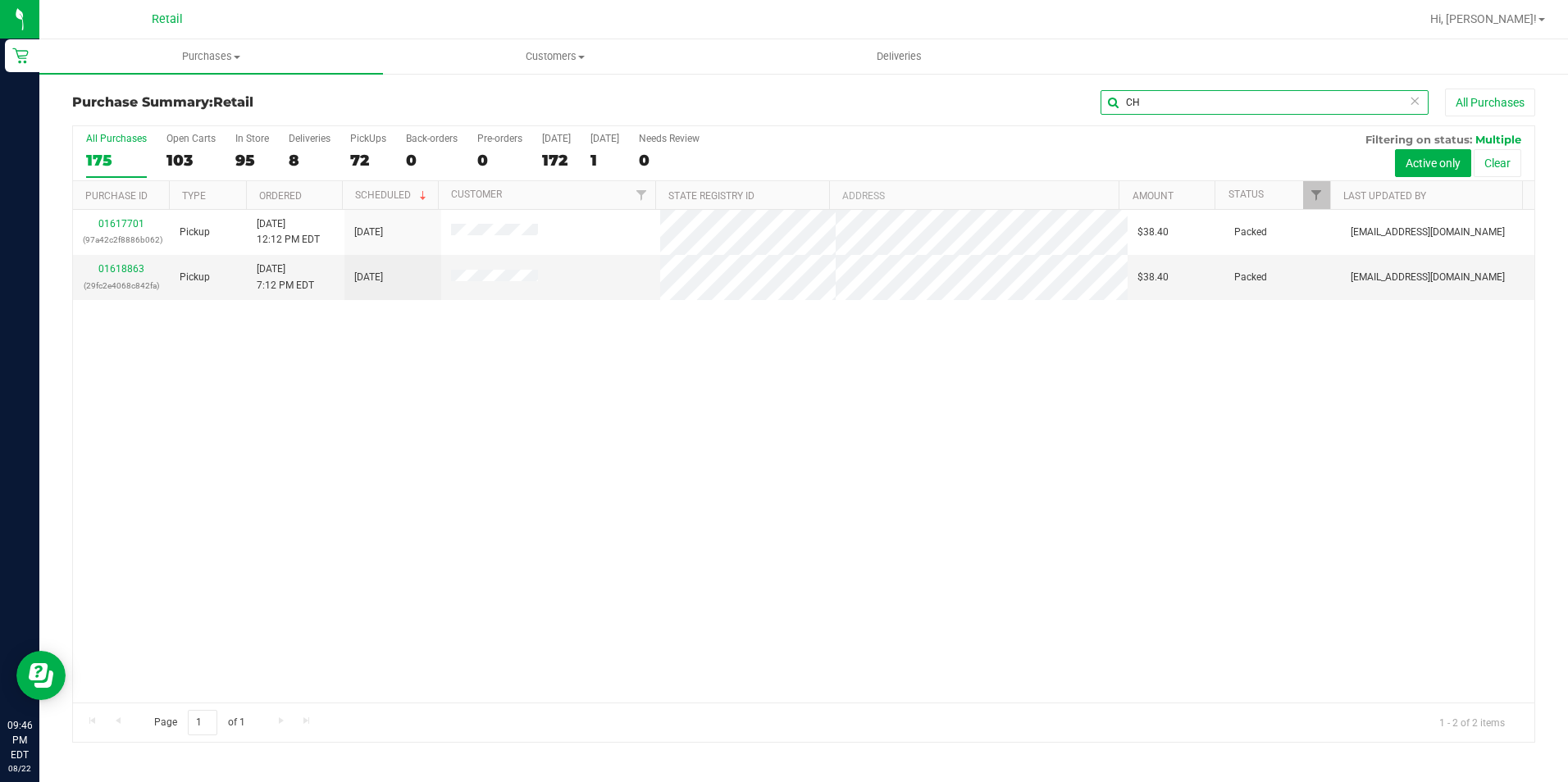
type input "C"
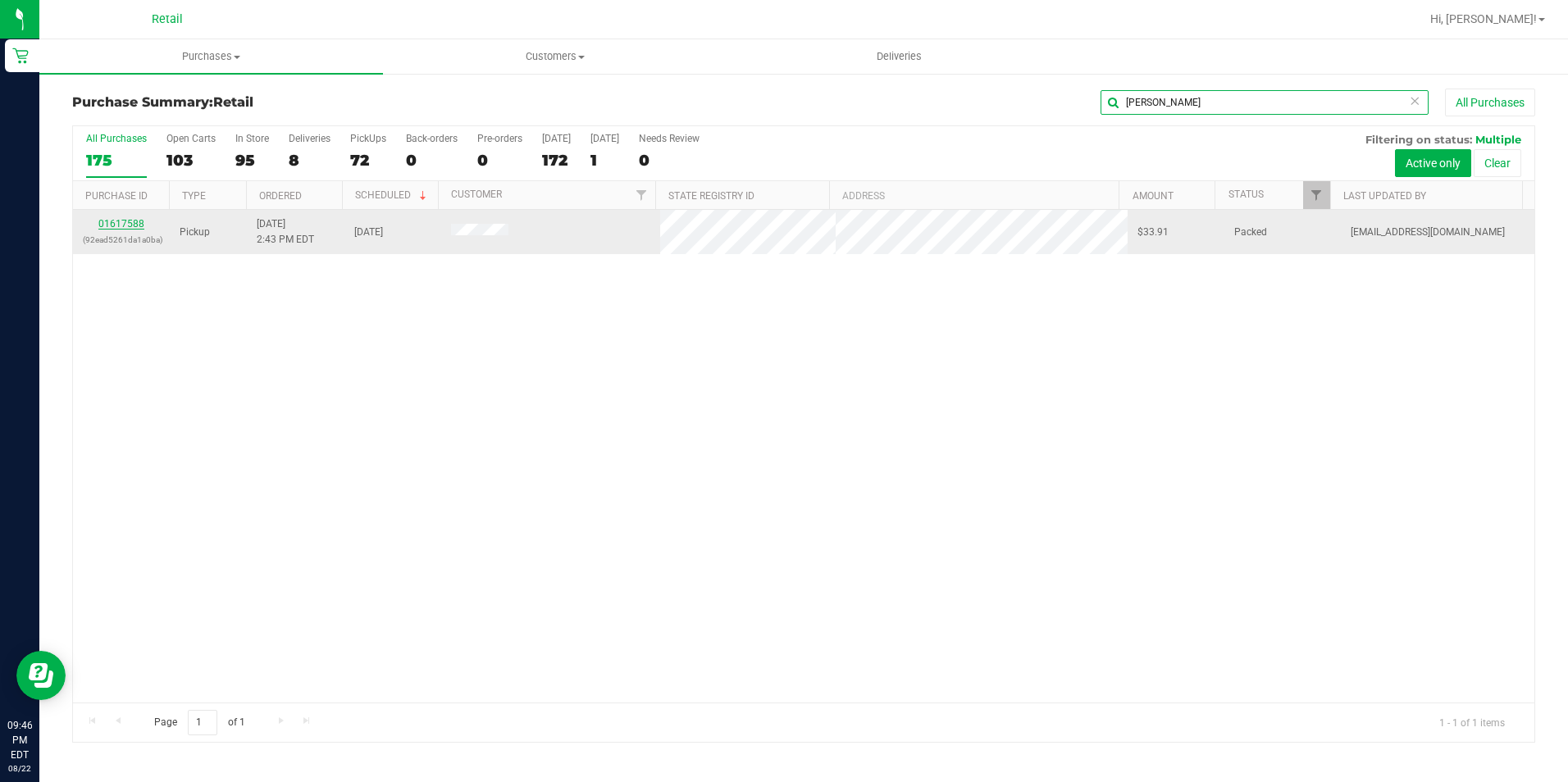
type input "DAWN"
click at [119, 225] on link "01617588" at bounding box center [121, 224] width 46 height 12
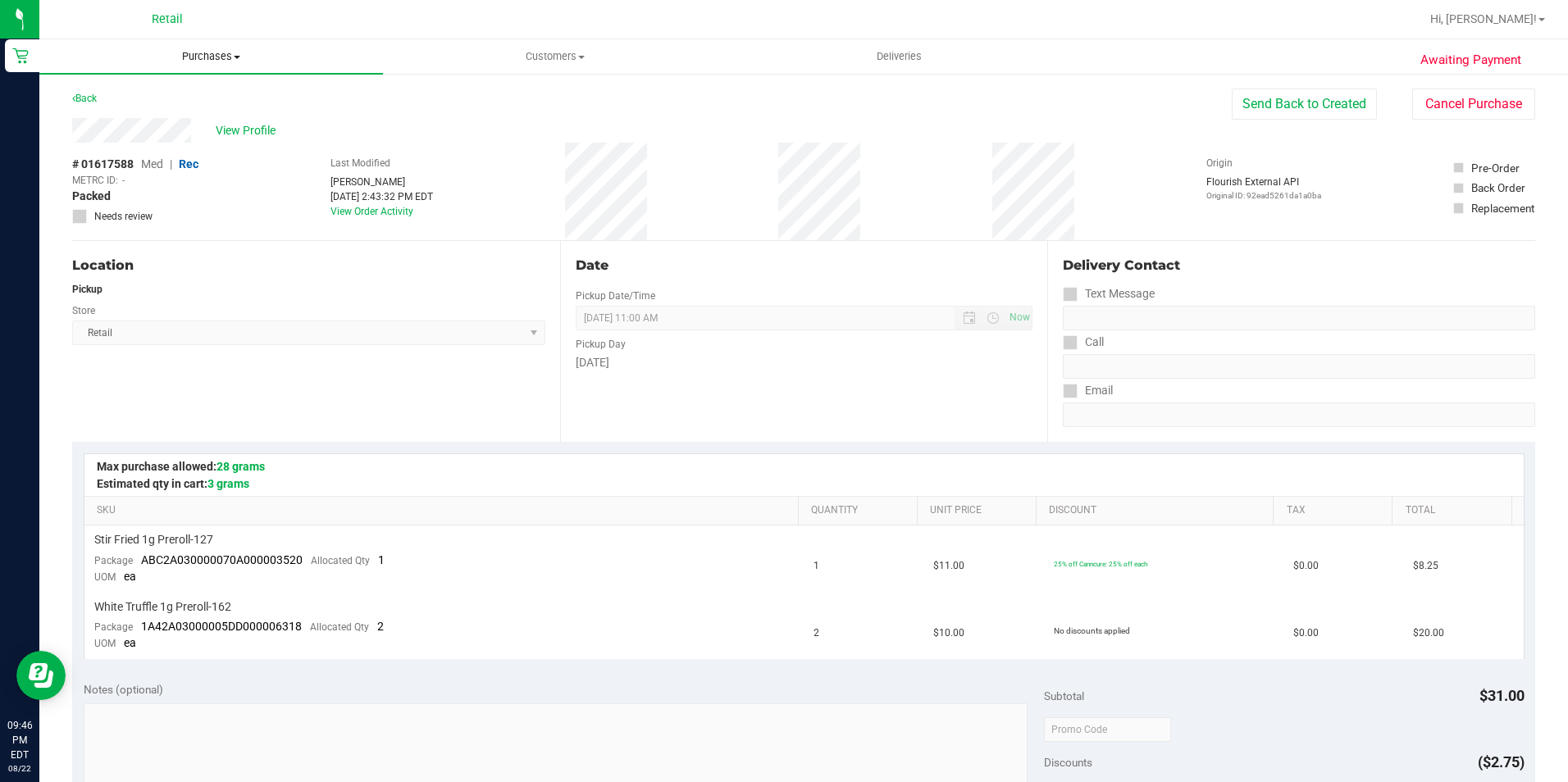
click at [211, 60] on span "Purchases" at bounding box center [211, 57] width 344 height 14
click at [1434, 97] on button "Cancel Purchase" at bounding box center [1473, 104] width 123 height 32
click at [203, 48] on uib-tab-heading "Purchases Summary of purchases Fulfillment All purchases" at bounding box center [211, 57] width 344 height 34
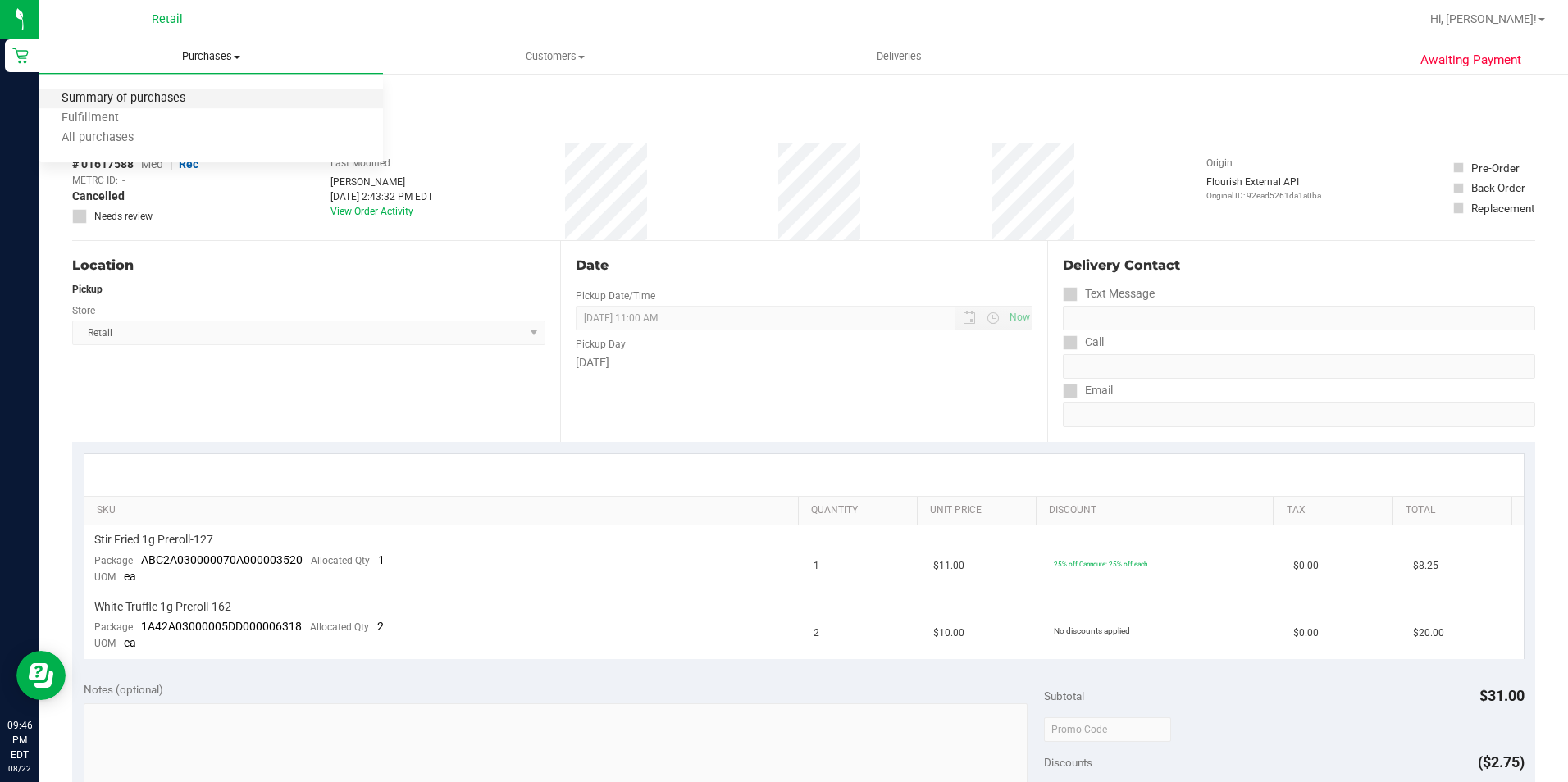
click at [180, 97] on span "Summary of purchases" at bounding box center [124, 98] width 168 height 14
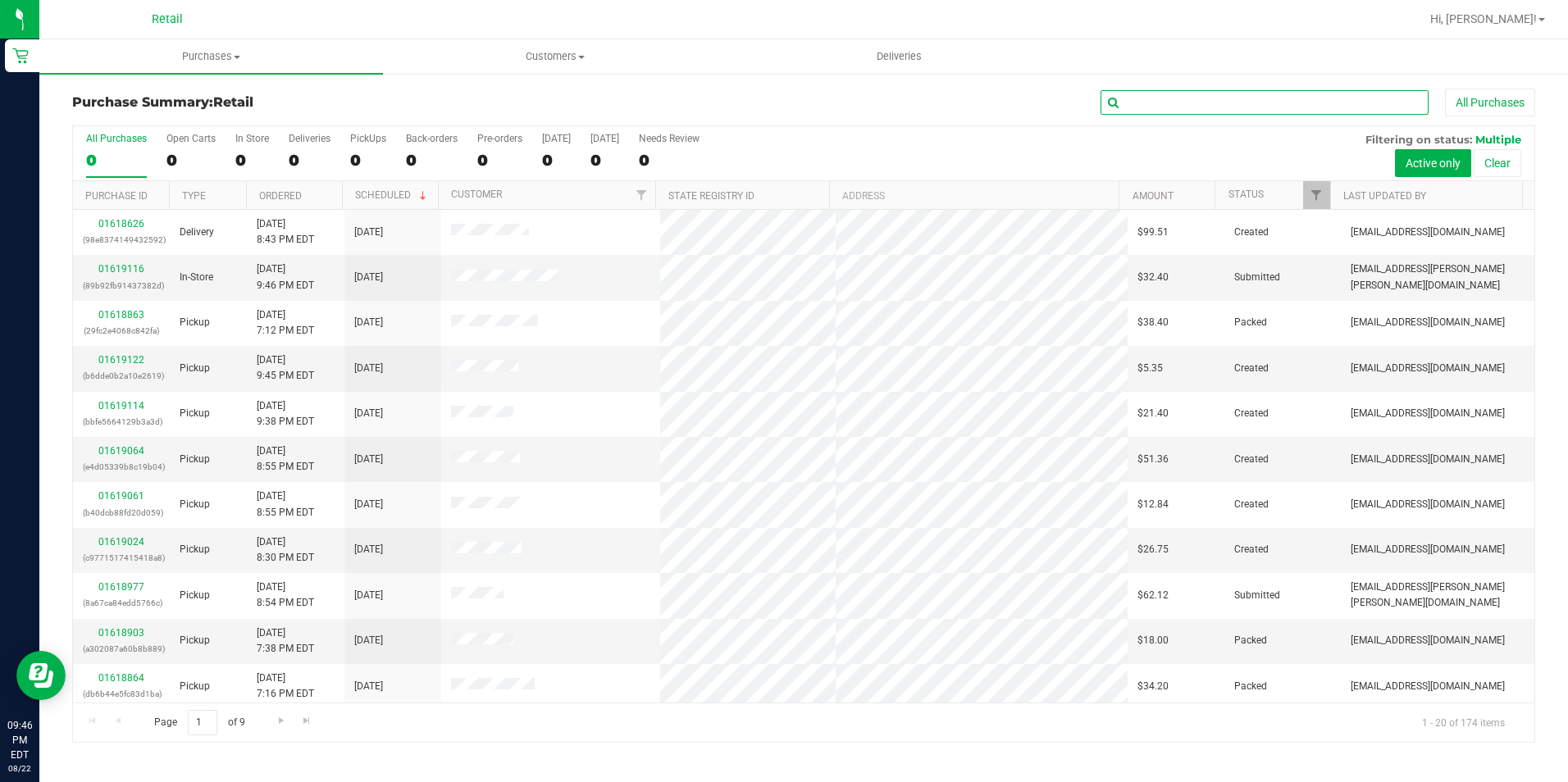
click at [1240, 107] on input "text" at bounding box center [1265, 102] width 328 height 24
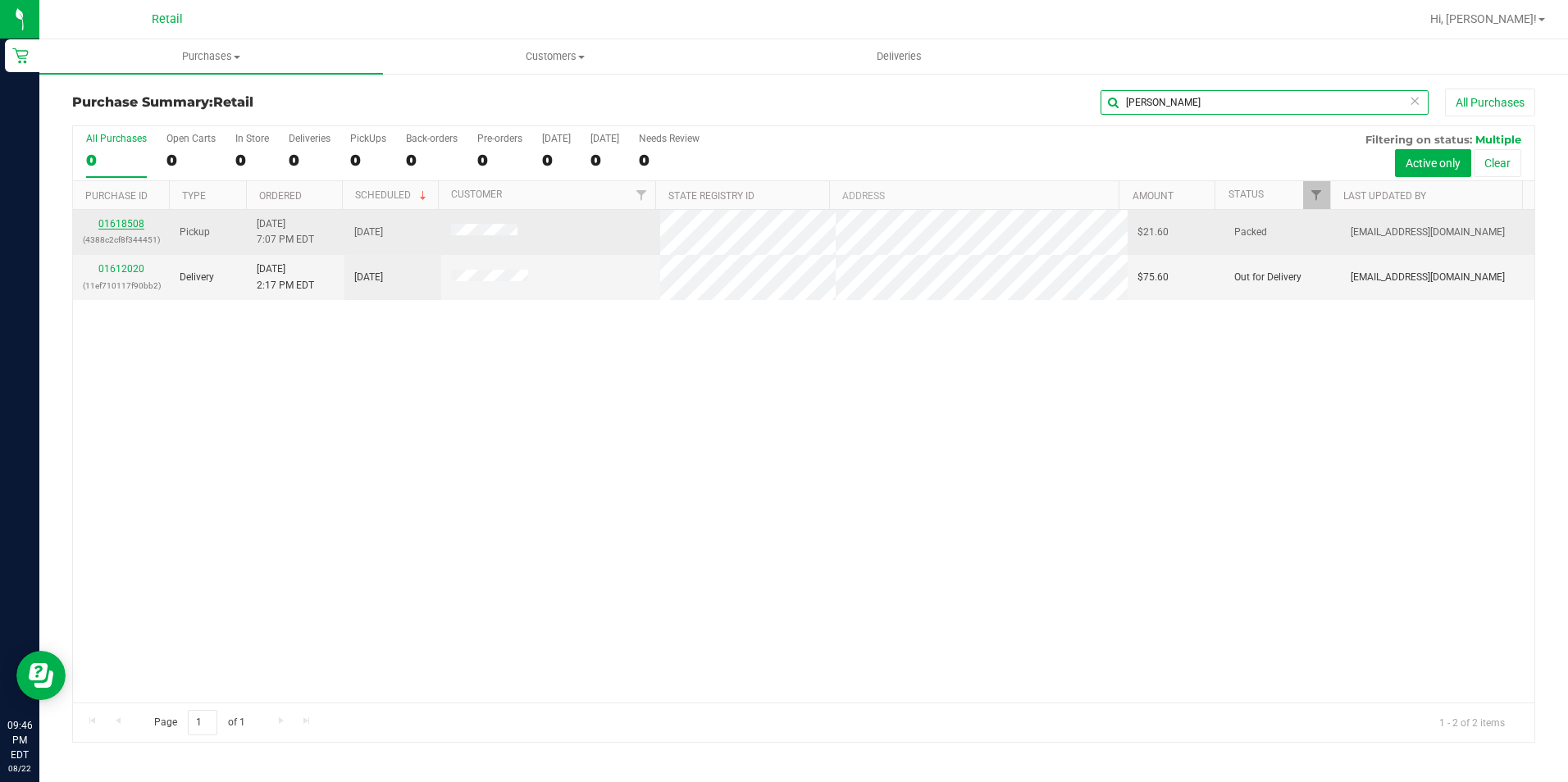
type input "EDWARD"
click at [114, 225] on link "01618508" at bounding box center [121, 224] width 46 height 12
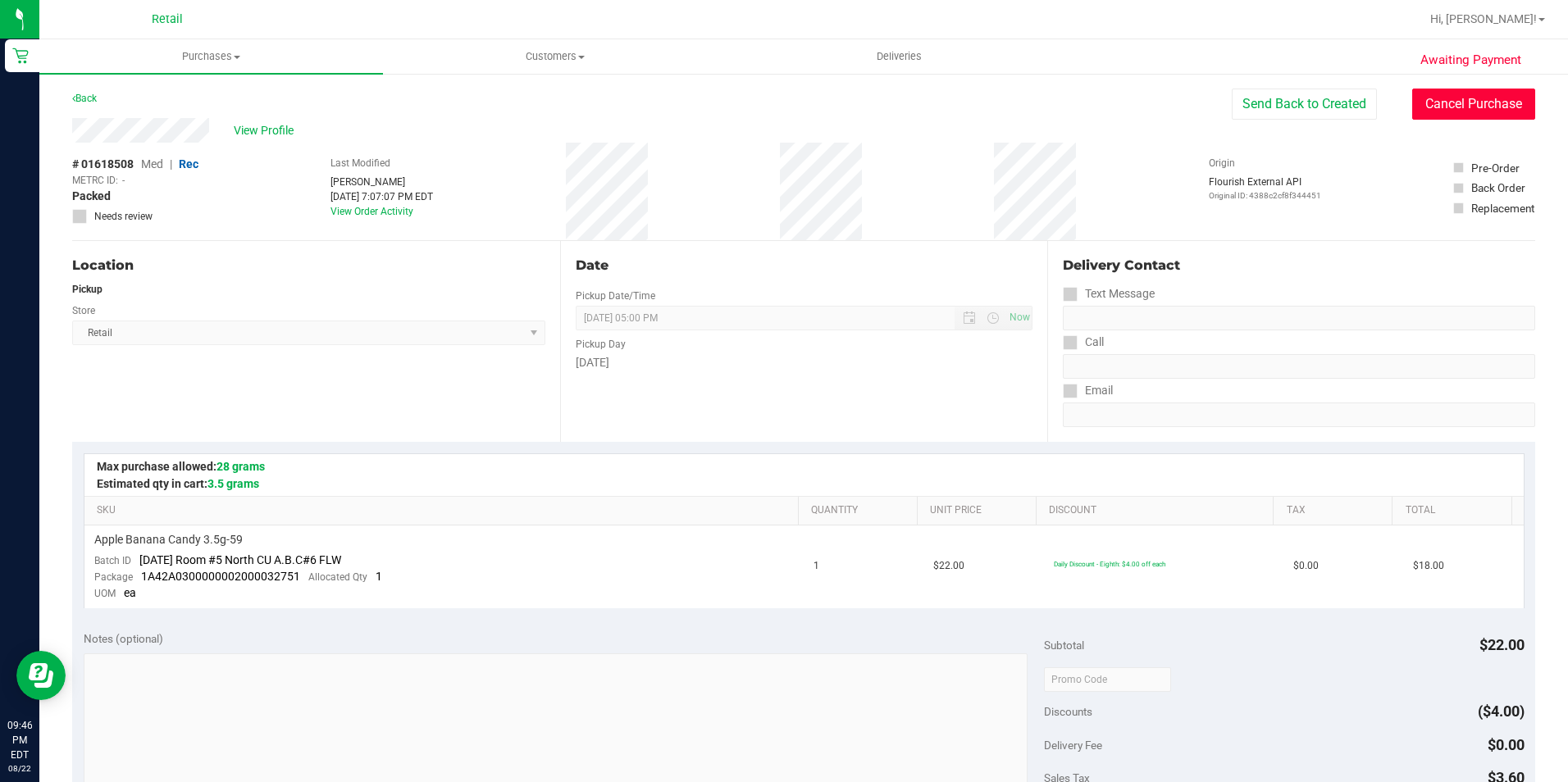
click at [1444, 94] on button "Cancel Purchase" at bounding box center [1473, 104] width 123 height 32
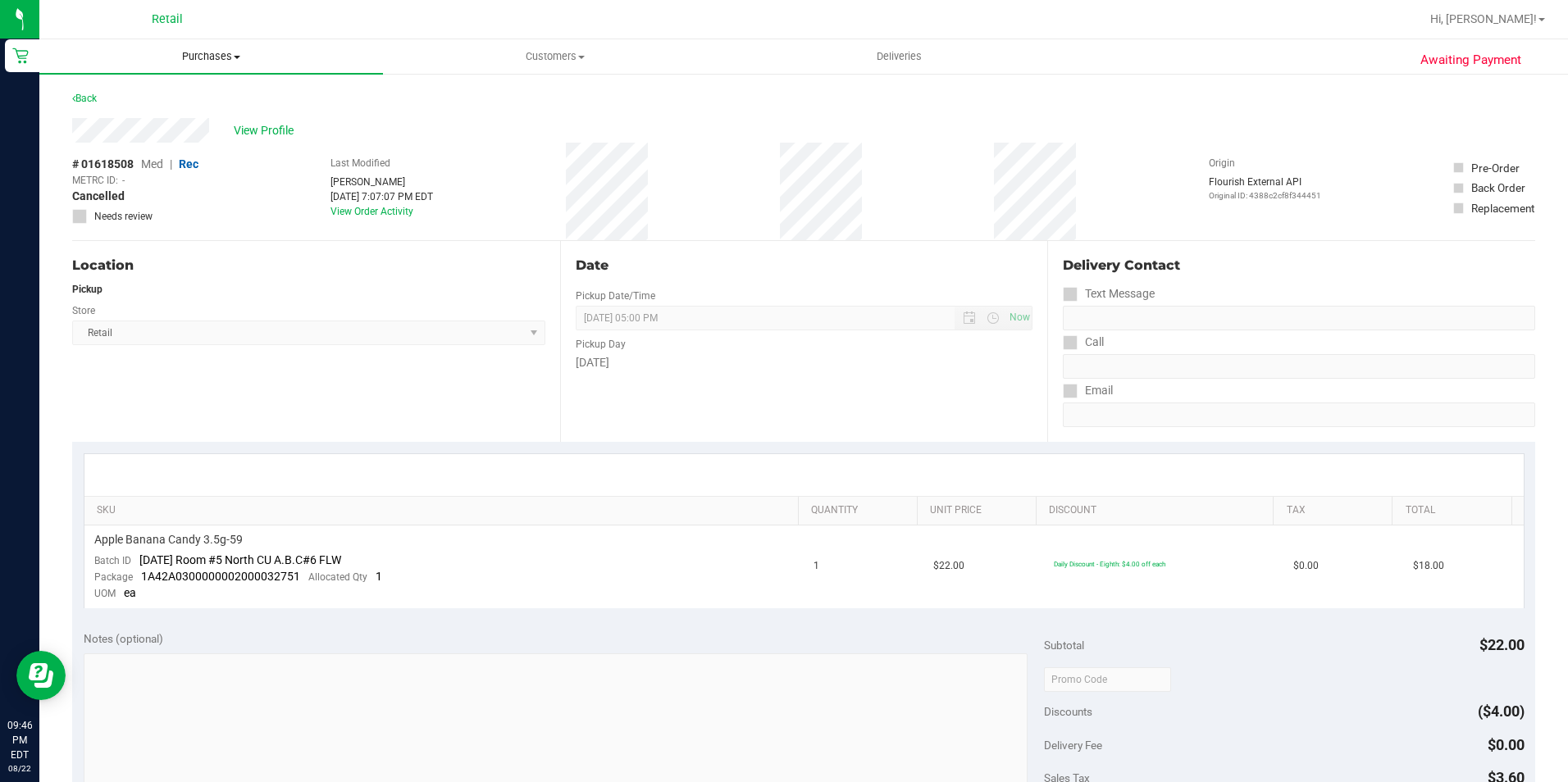
click at [208, 63] on span "Purchases" at bounding box center [211, 57] width 344 height 14
click at [215, 90] on li "Summary of purchases" at bounding box center [211, 99] width 344 height 20
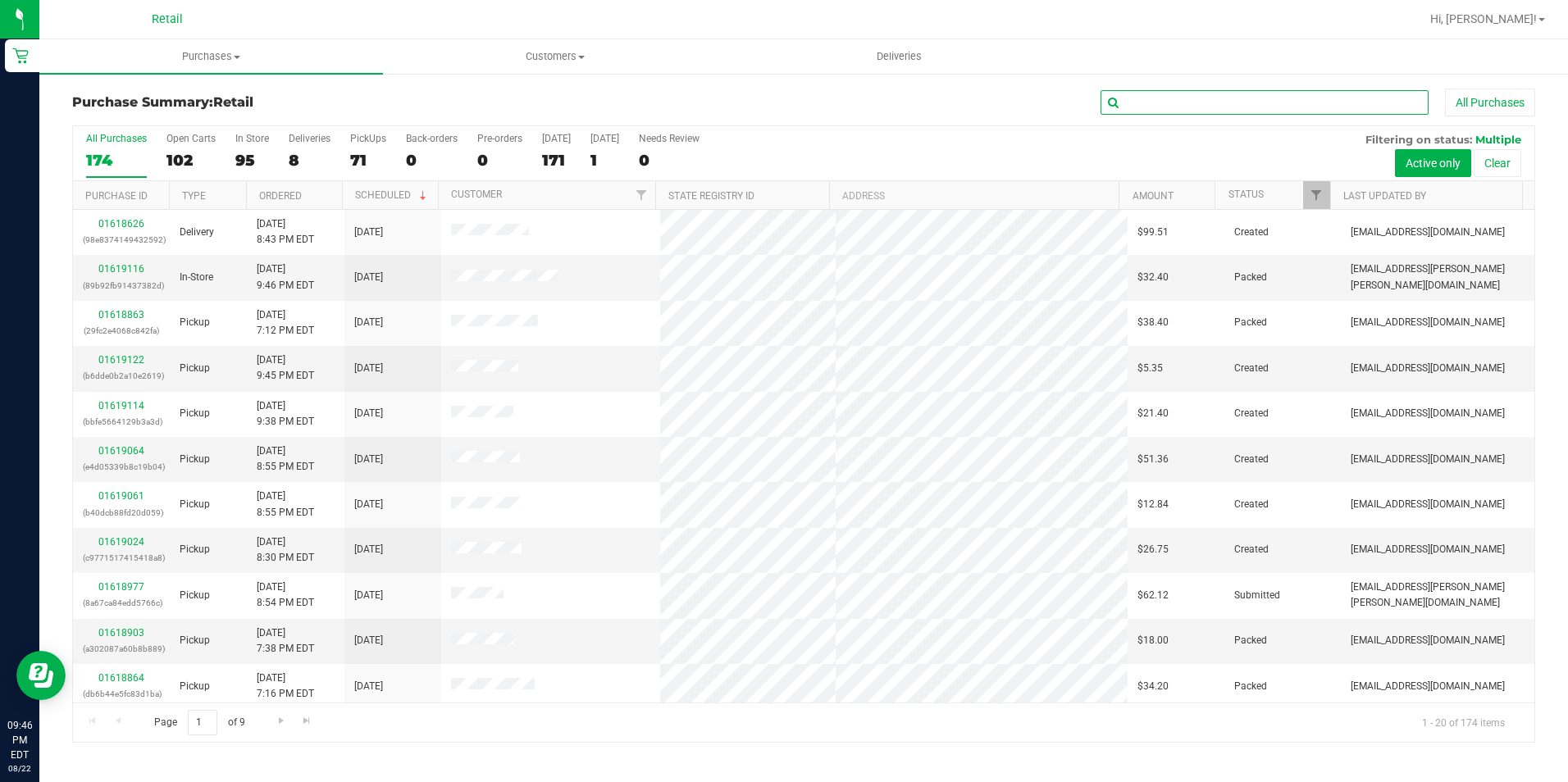
click at [1292, 95] on input "text" at bounding box center [1265, 102] width 328 height 24
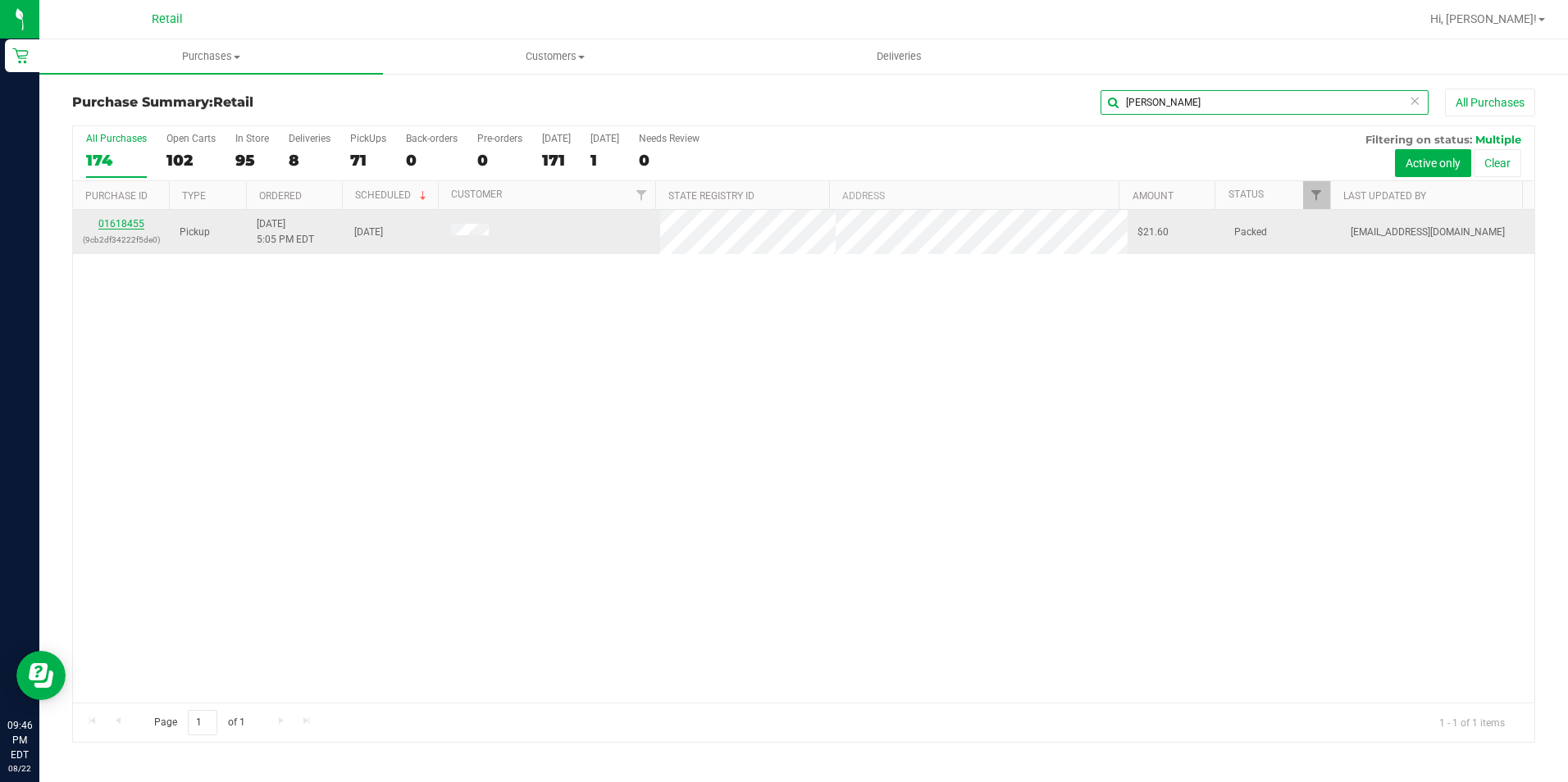
type input "ASHLEY"
click at [119, 220] on link "01618455" at bounding box center [121, 224] width 46 height 12
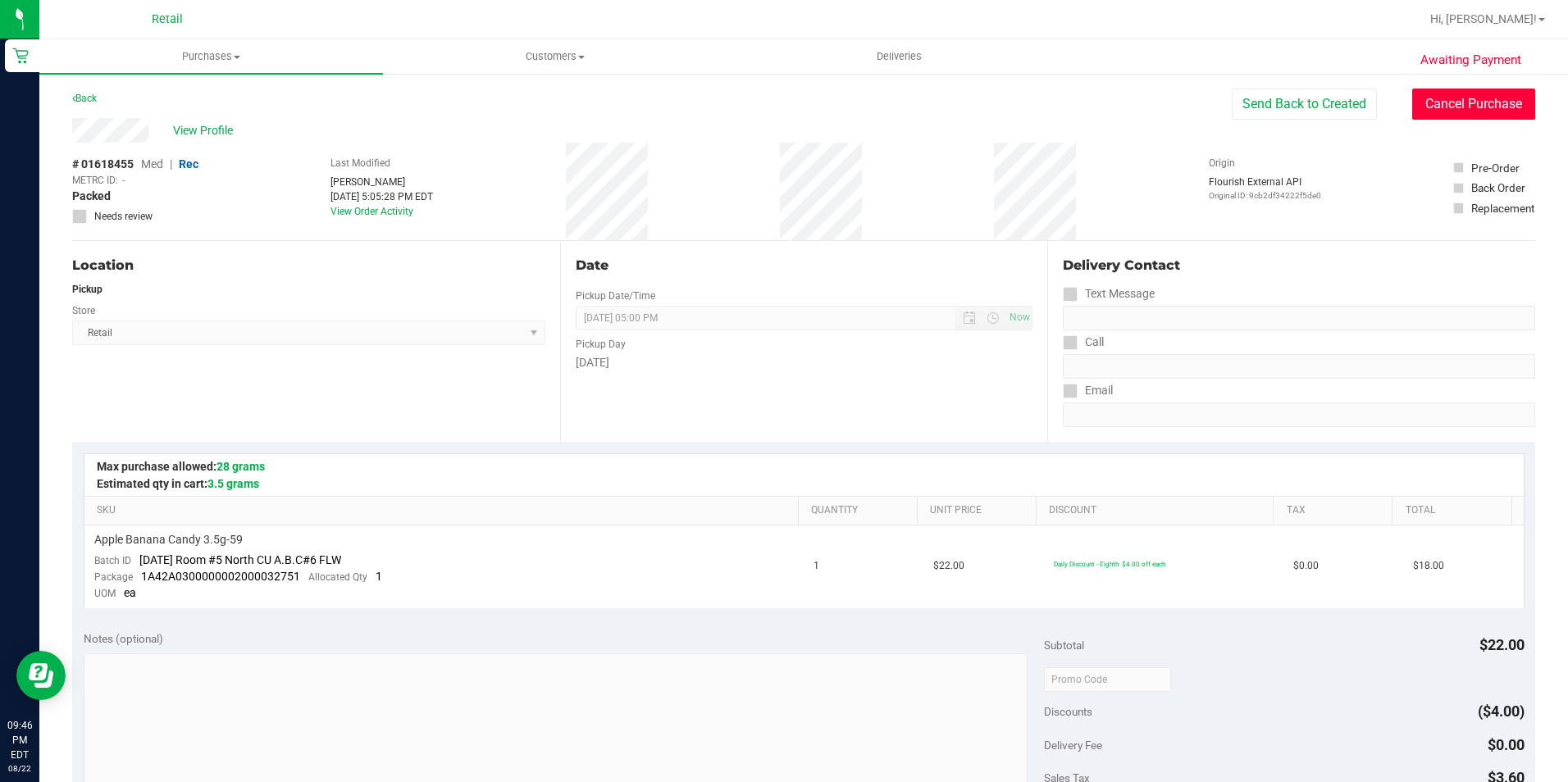
click at [1453, 100] on button "Cancel Purchase" at bounding box center [1473, 104] width 123 height 32
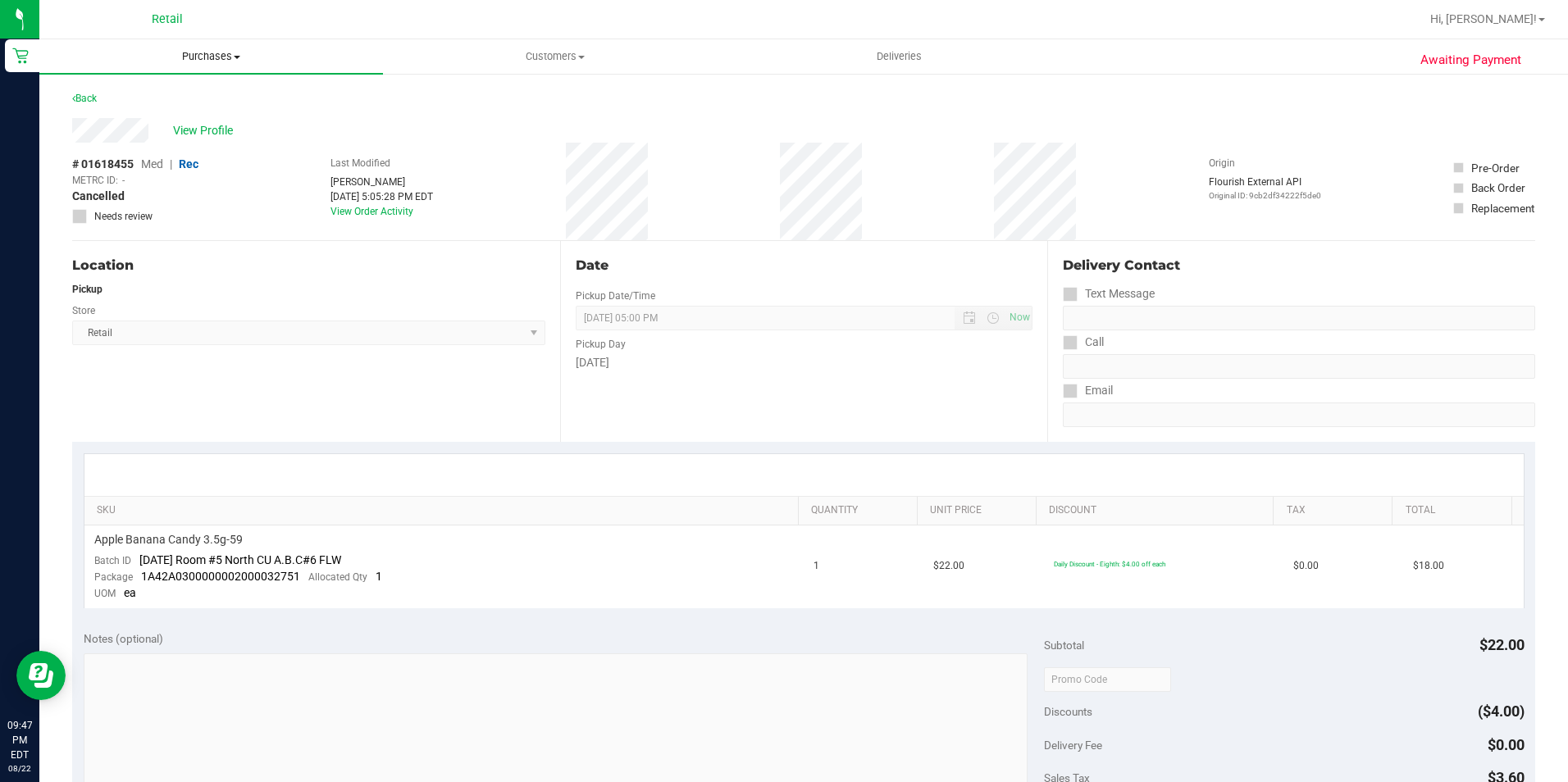
drag, startPoint x: 229, startPoint y: 64, endPoint x: 220, endPoint y: 72, distance: 12.0
click at [228, 64] on uib-tab-heading "Purchases Summary of purchases Fulfillment All purchases" at bounding box center [211, 57] width 344 height 34
click at [209, 96] on li "Summary of purchases" at bounding box center [211, 99] width 344 height 20
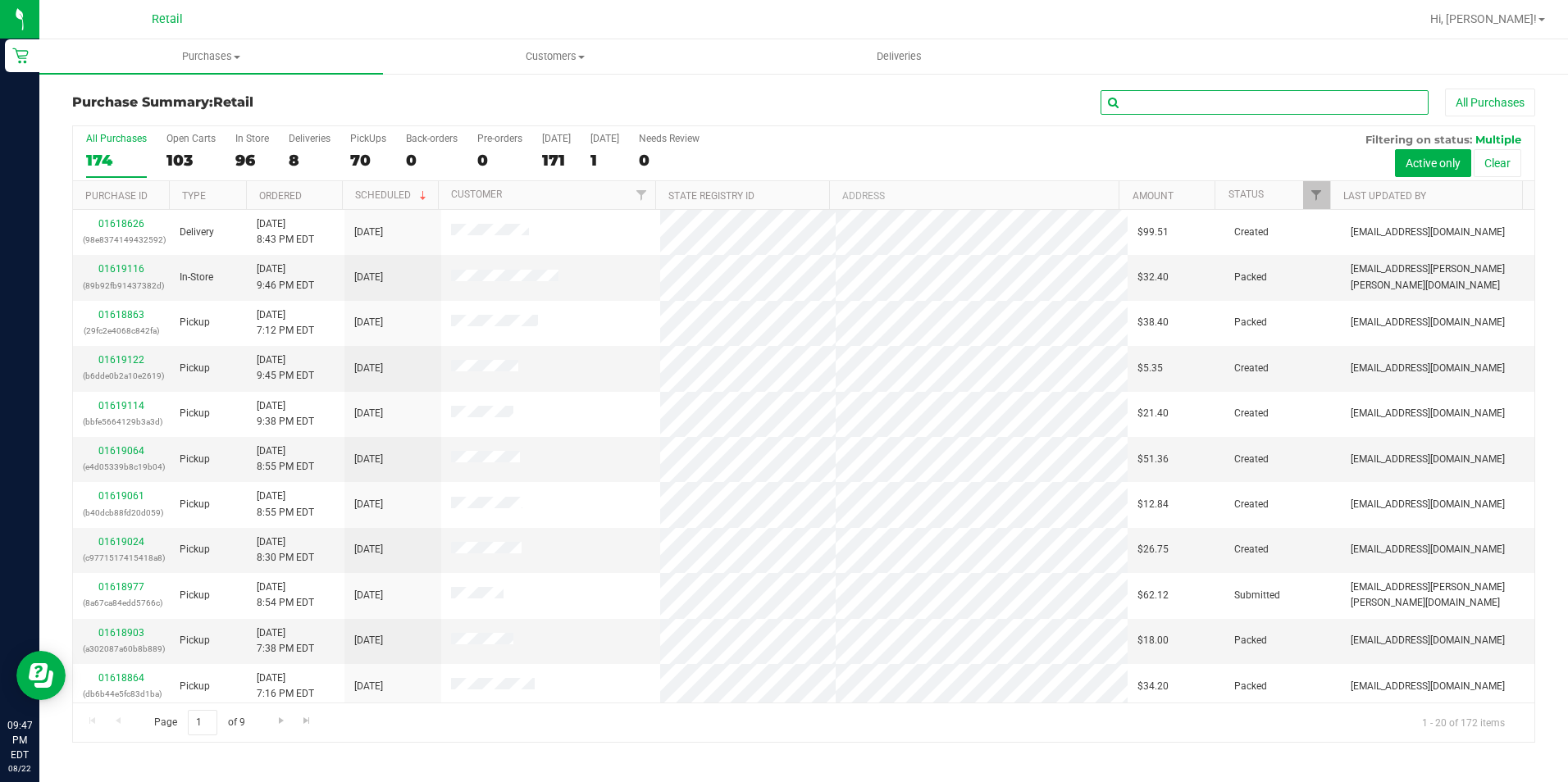
drag, startPoint x: 1213, startPoint y: 112, endPoint x: 1240, endPoint y: 106, distance: 27.7
click at [1213, 112] on input "text" at bounding box center [1265, 102] width 328 height 24
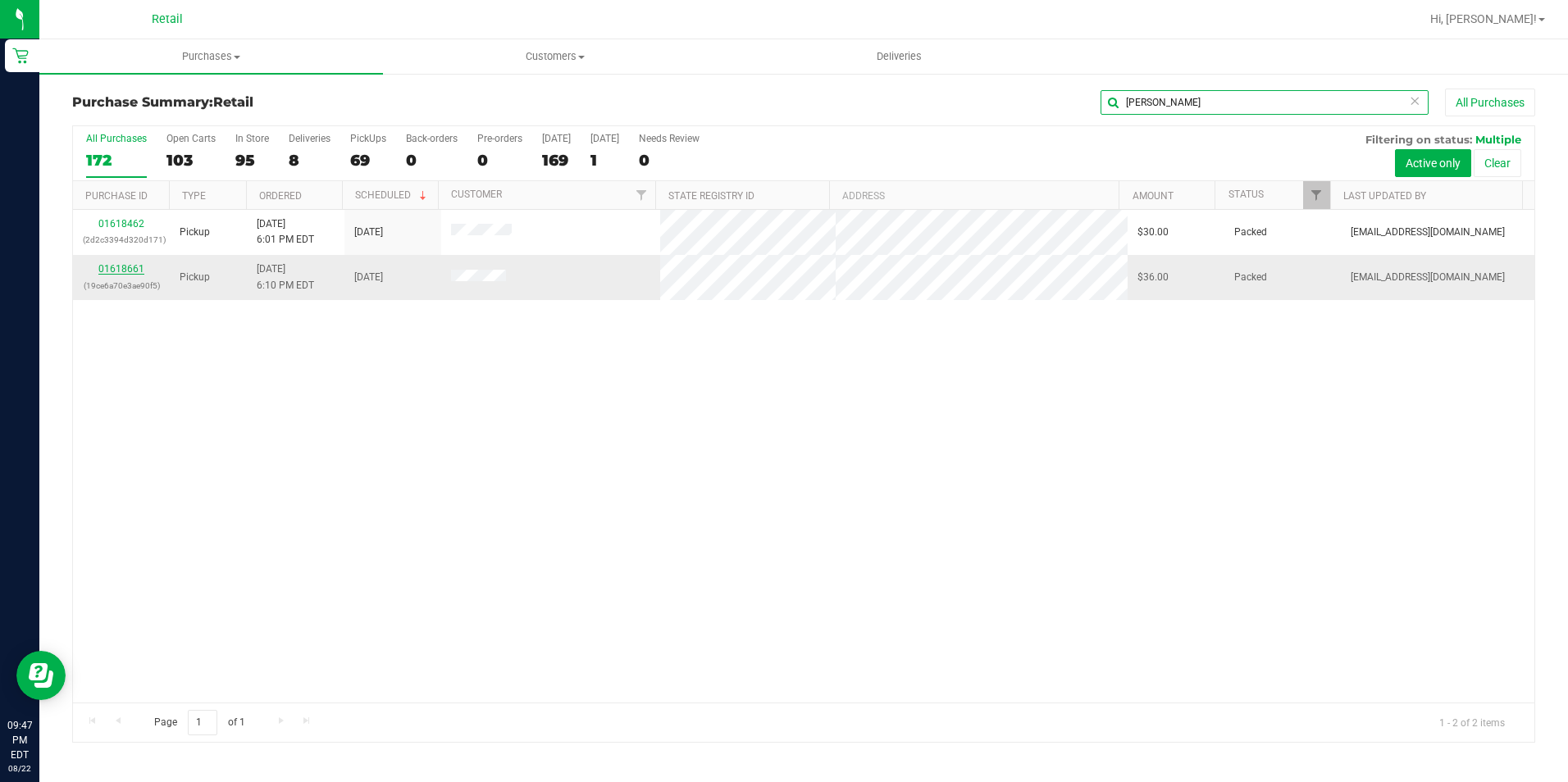
type input "ROY"
click at [107, 268] on link "01618661" at bounding box center [121, 269] width 46 height 12
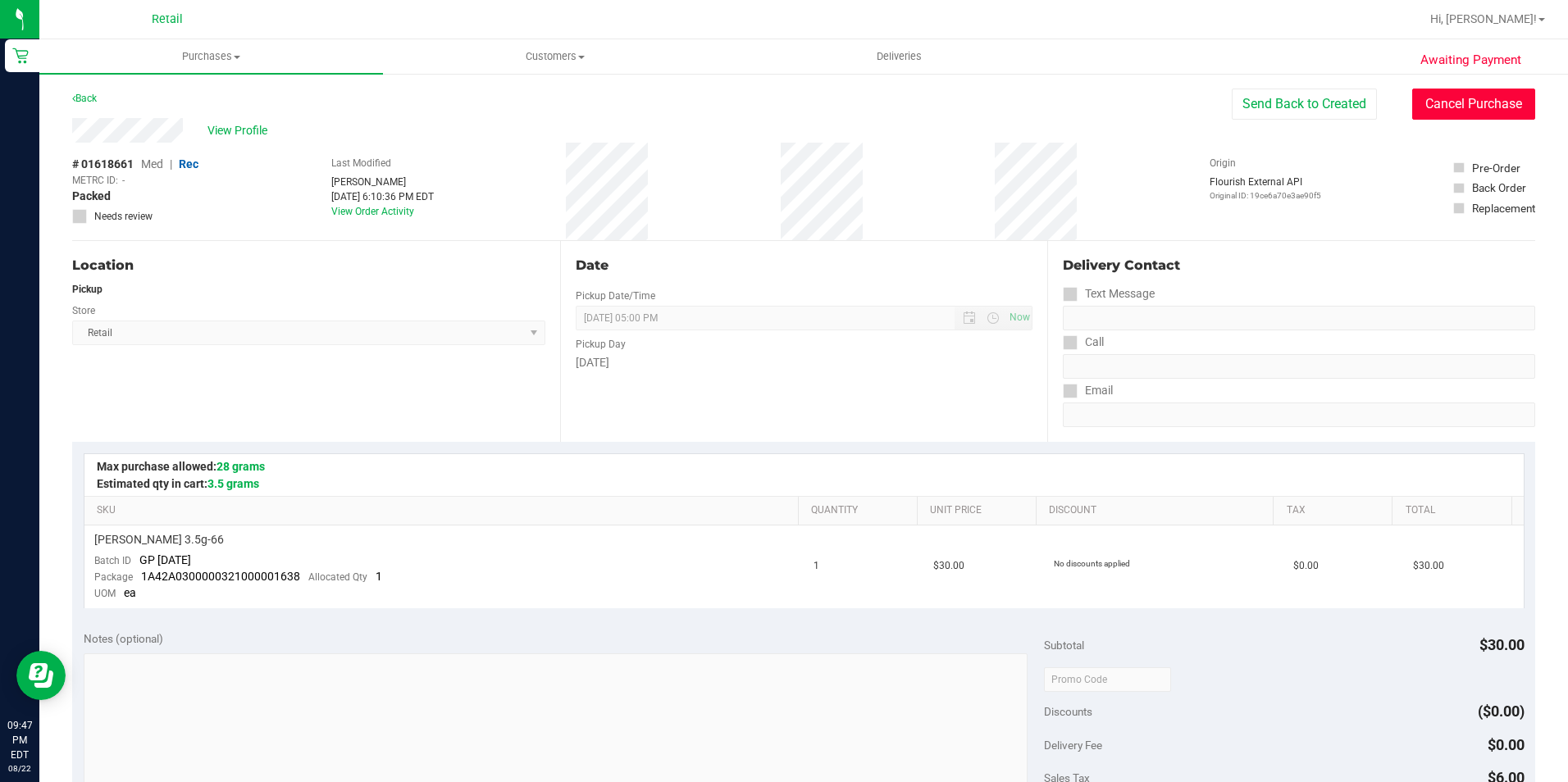
click at [1444, 103] on button "Cancel Purchase" at bounding box center [1473, 104] width 123 height 32
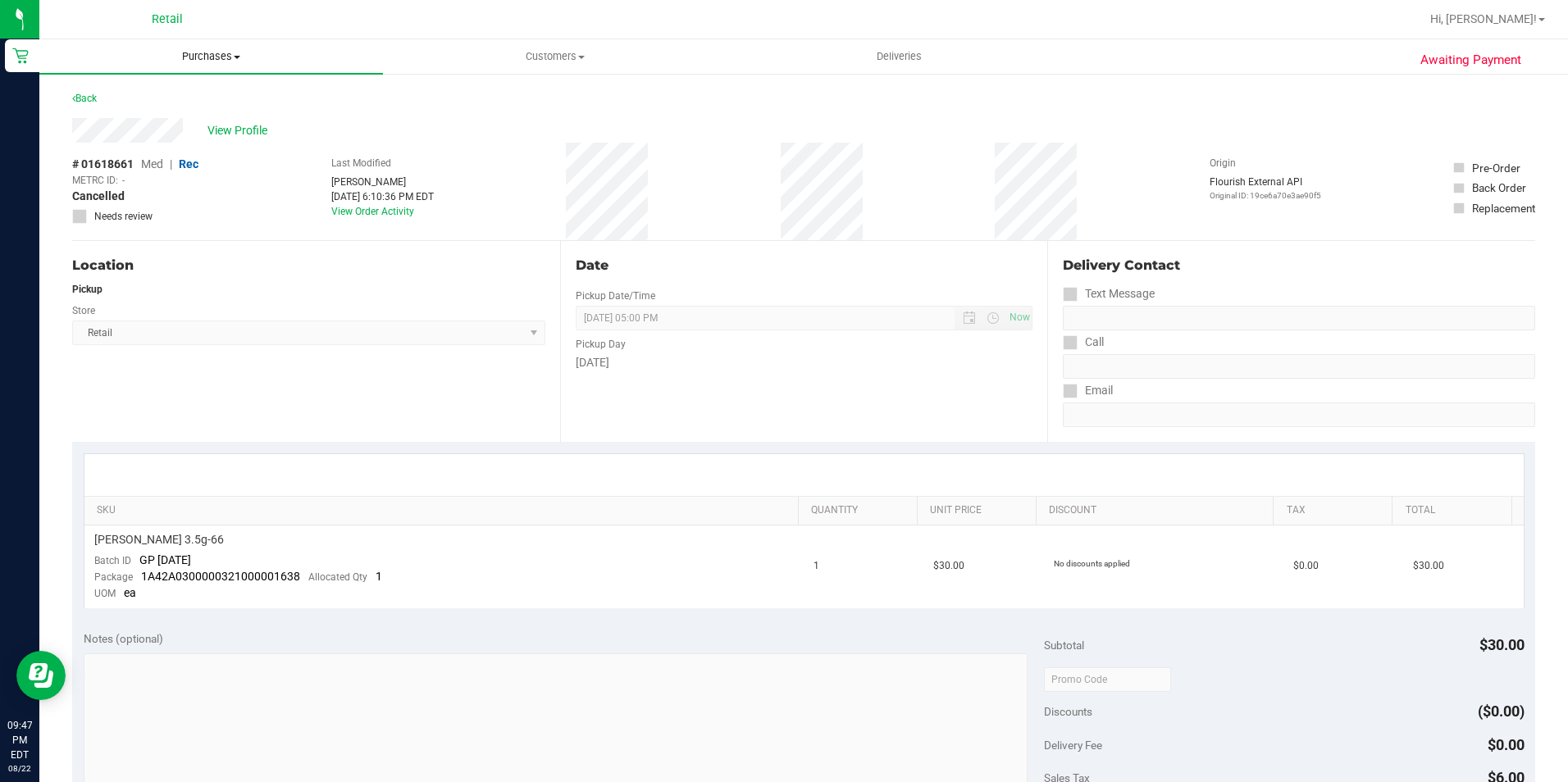
drag, startPoint x: 227, startPoint y: 55, endPoint x: 210, endPoint y: 76, distance: 27.0
click at [225, 55] on span "Purchases" at bounding box center [211, 57] width 344 height 14
click at [203, 106] on li "Summary of purchases" at bounding box center [211, 99] width 344 height 20
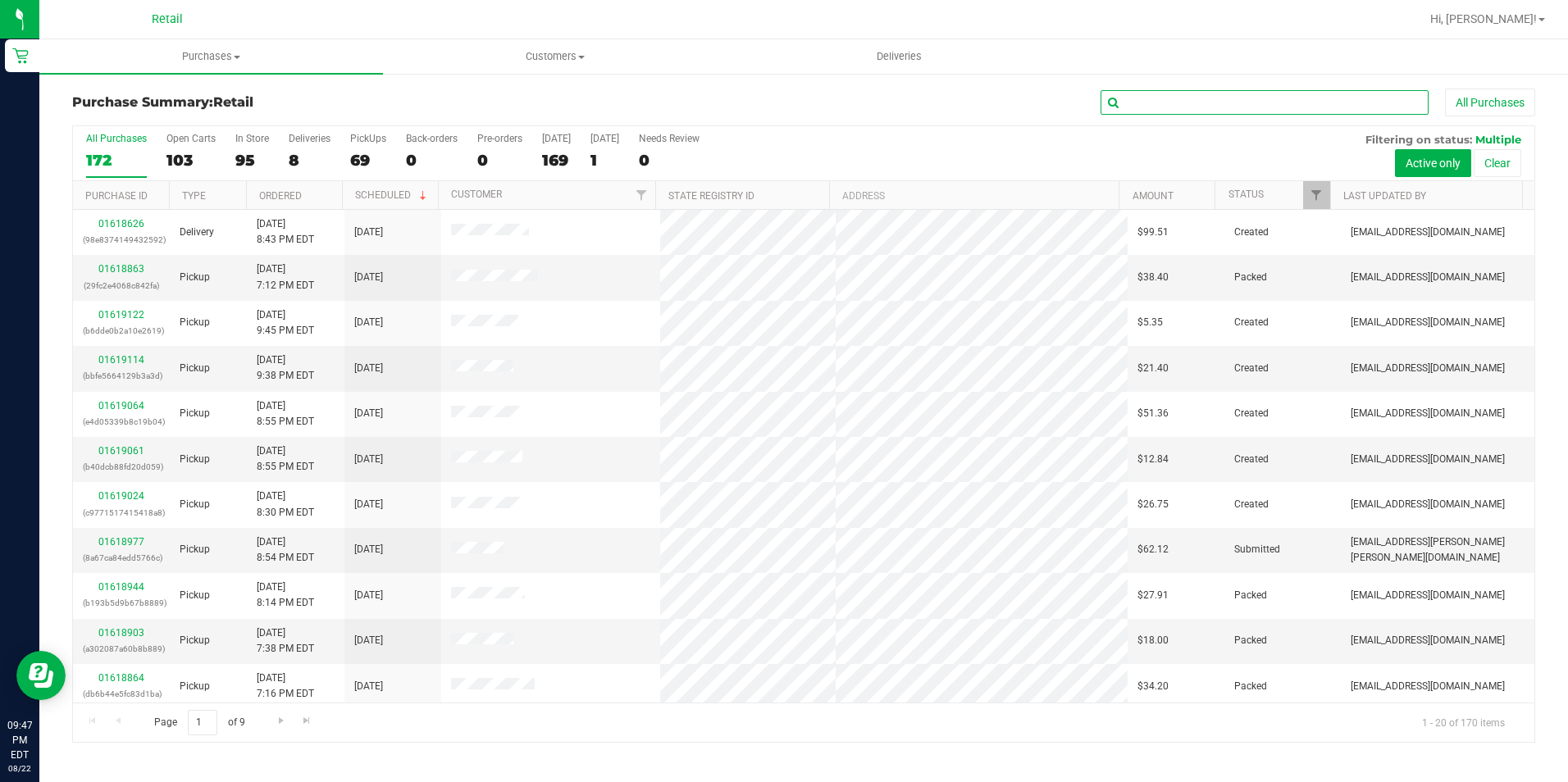
click at [1151, 96] on input "text" at bounding box center [1265, 102] width 328 height 24
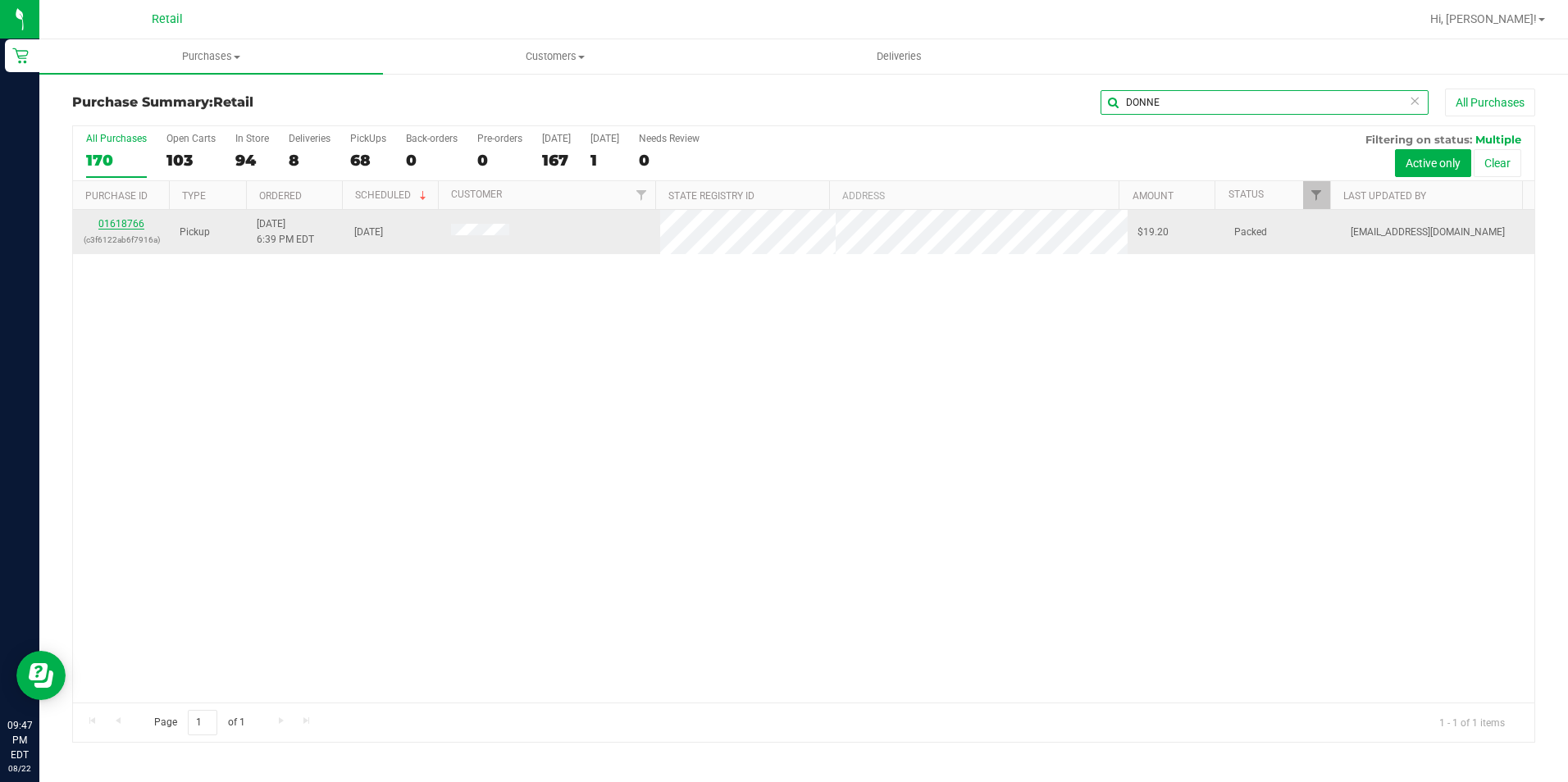
type input "DONNE"
click at [106, 223] on link "01618766" at bounding box center [121, 224] width 46 height 12
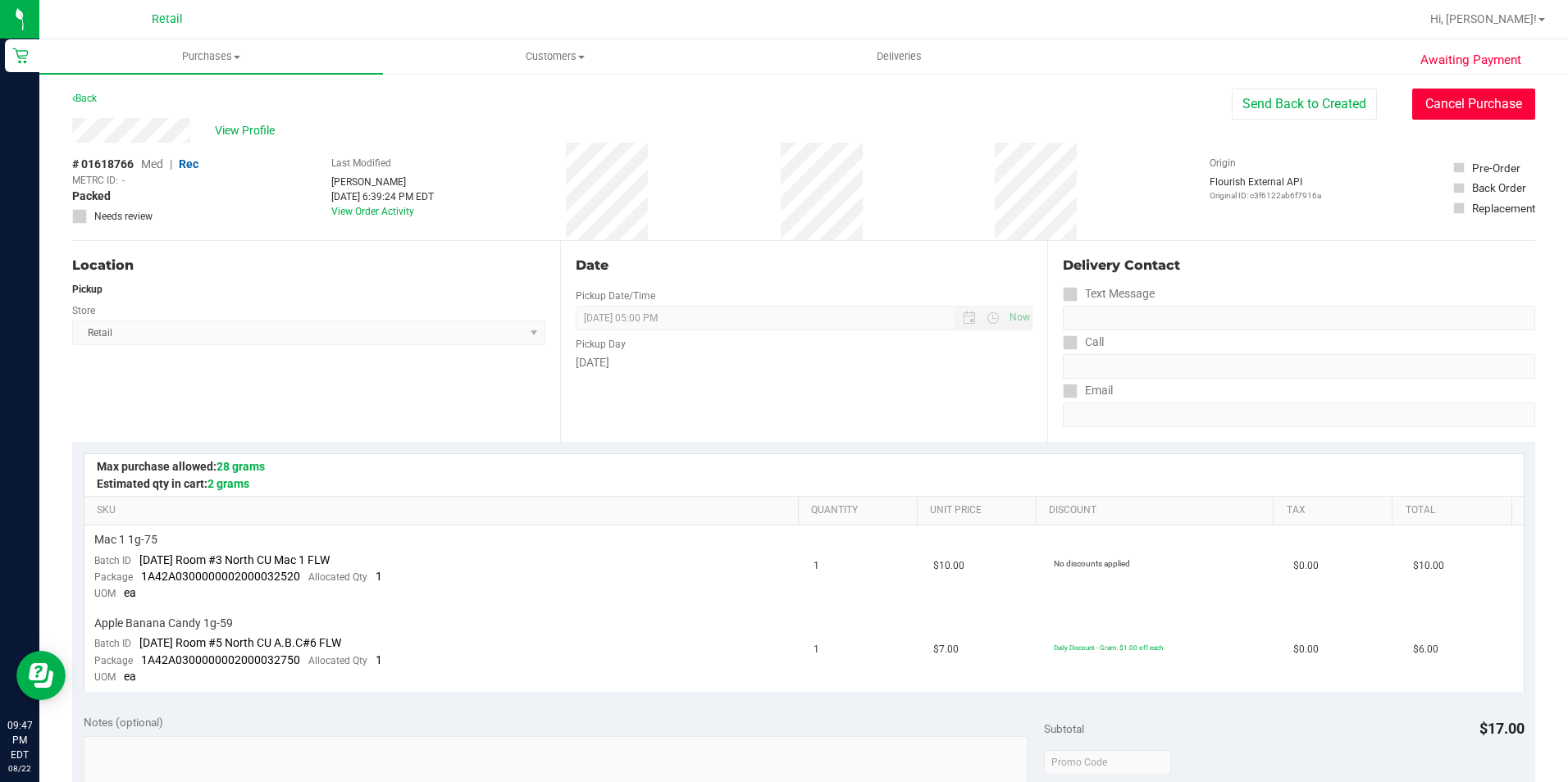
click at [1455, 104] on button "Cancel Purchase" at bounding box center [1473, 104] width 123 height 32
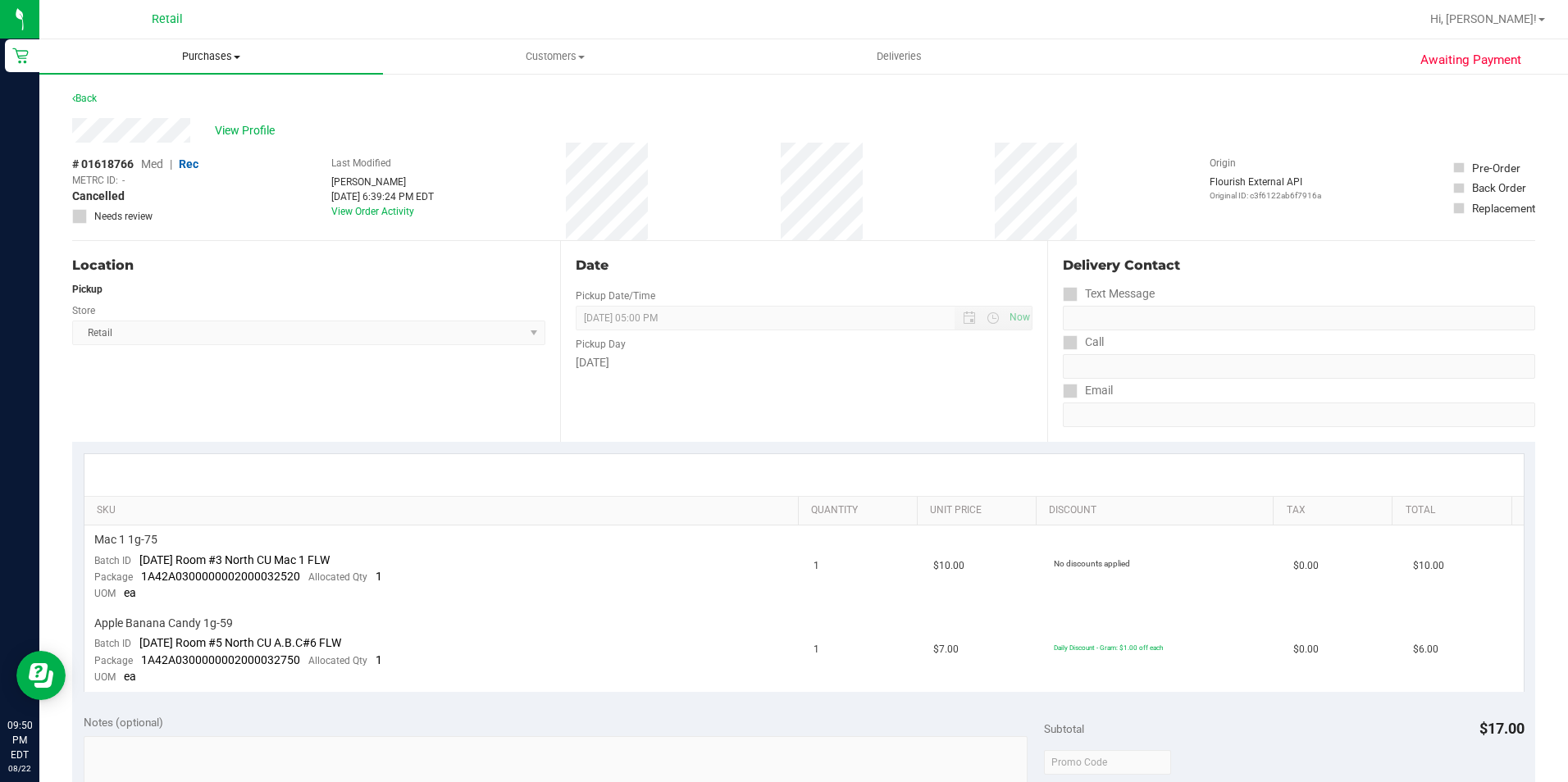
click at [197, 68] on uib-tab-heading "Purchases Summary of purchases Fulfillment All purchases" at bounding box center [211, 57] width 344 height 34
click at [184, 95] on span "Summary of purchases" at bounding box center [124, 98] width 168 height 14
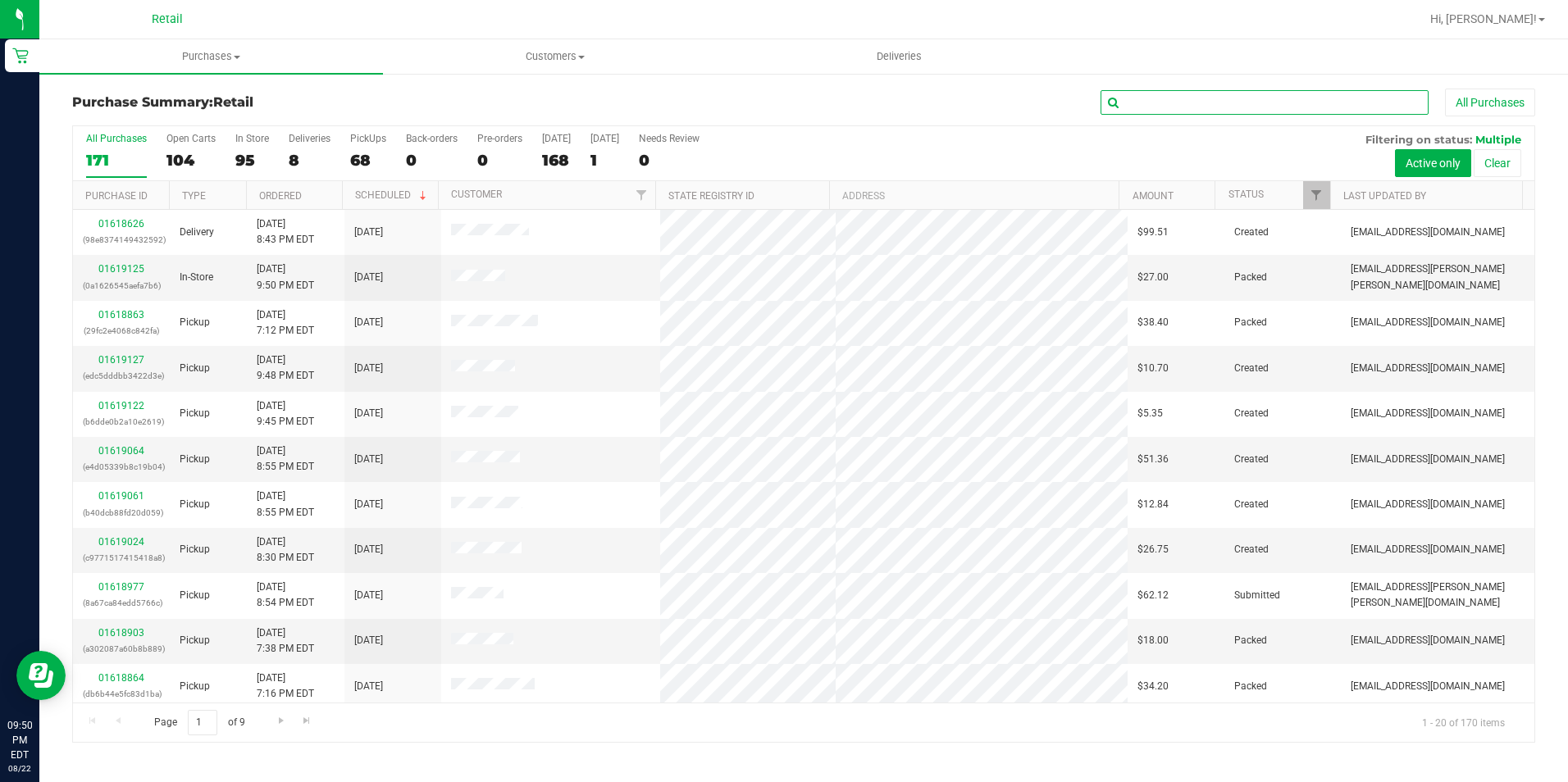
click at [1174, 102] on input "text" at bounding box center [1265, 102] width 328 height 24
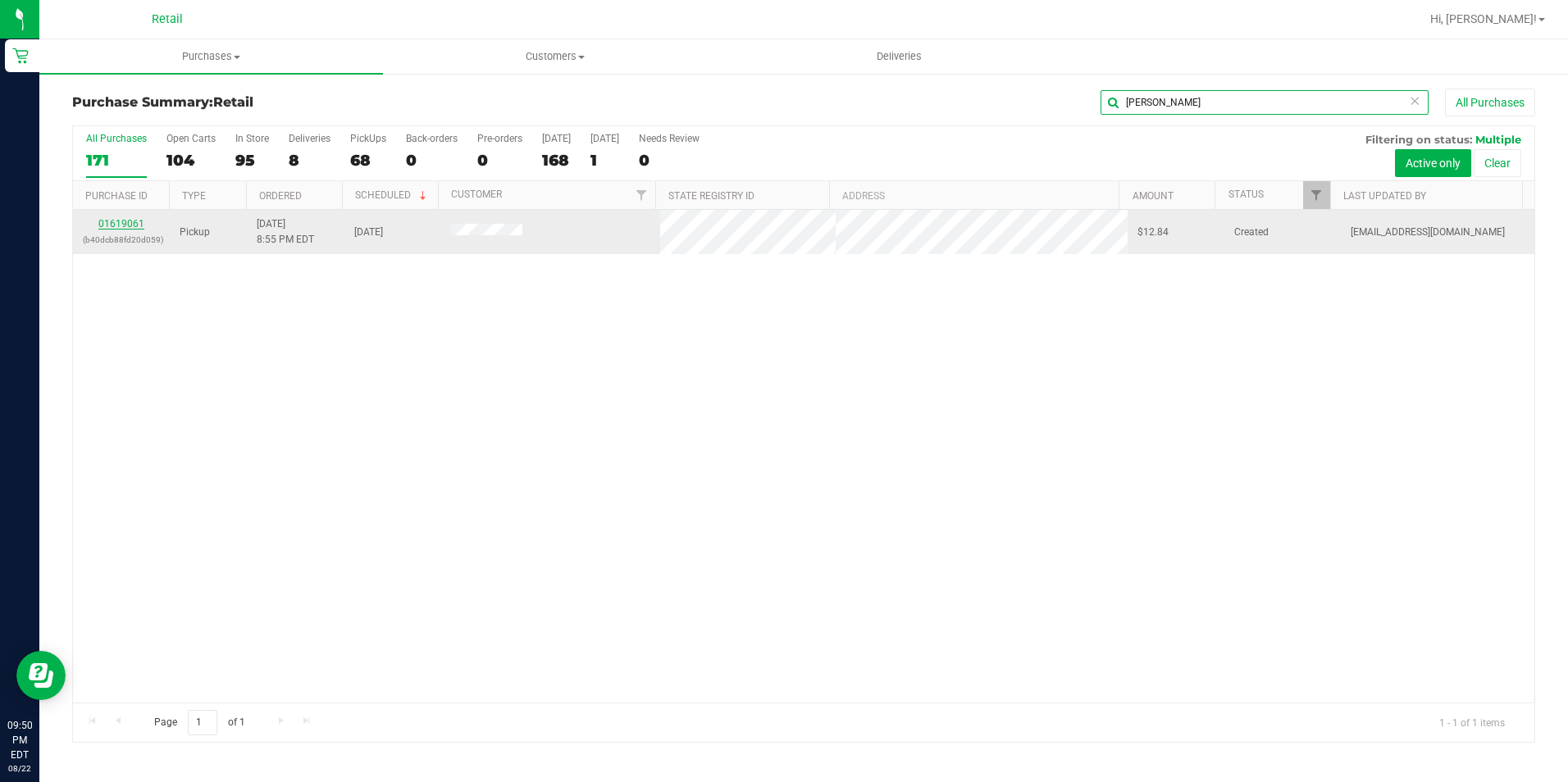
type input "CYNTHI"
click at [137, 227] on link "01619061" at bounding box center [121, 224] width 46 height 12
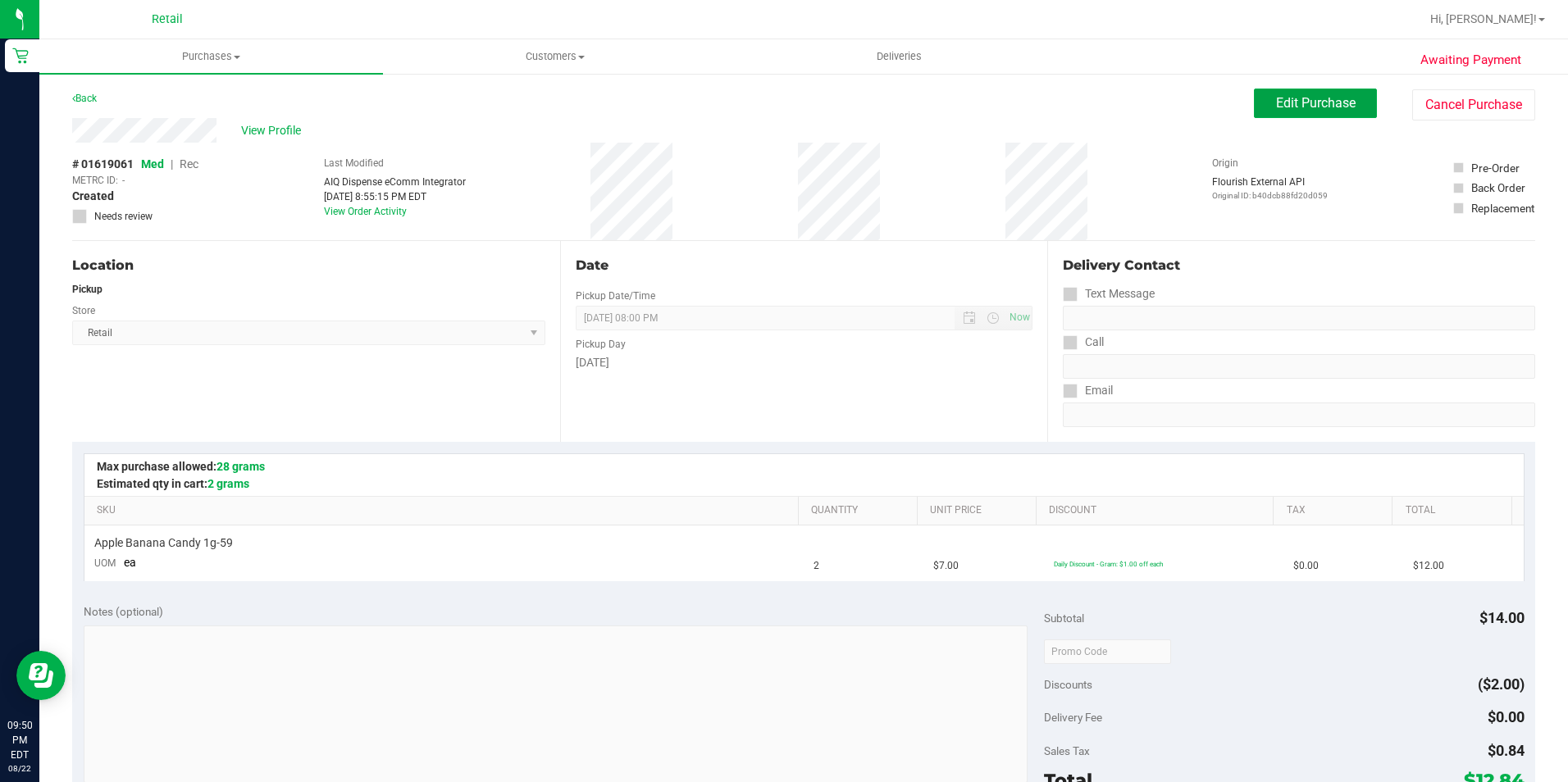
click at [1297, 90] on button "Edit Purchase" at bounding box center [1315, 103] width 123 height 30
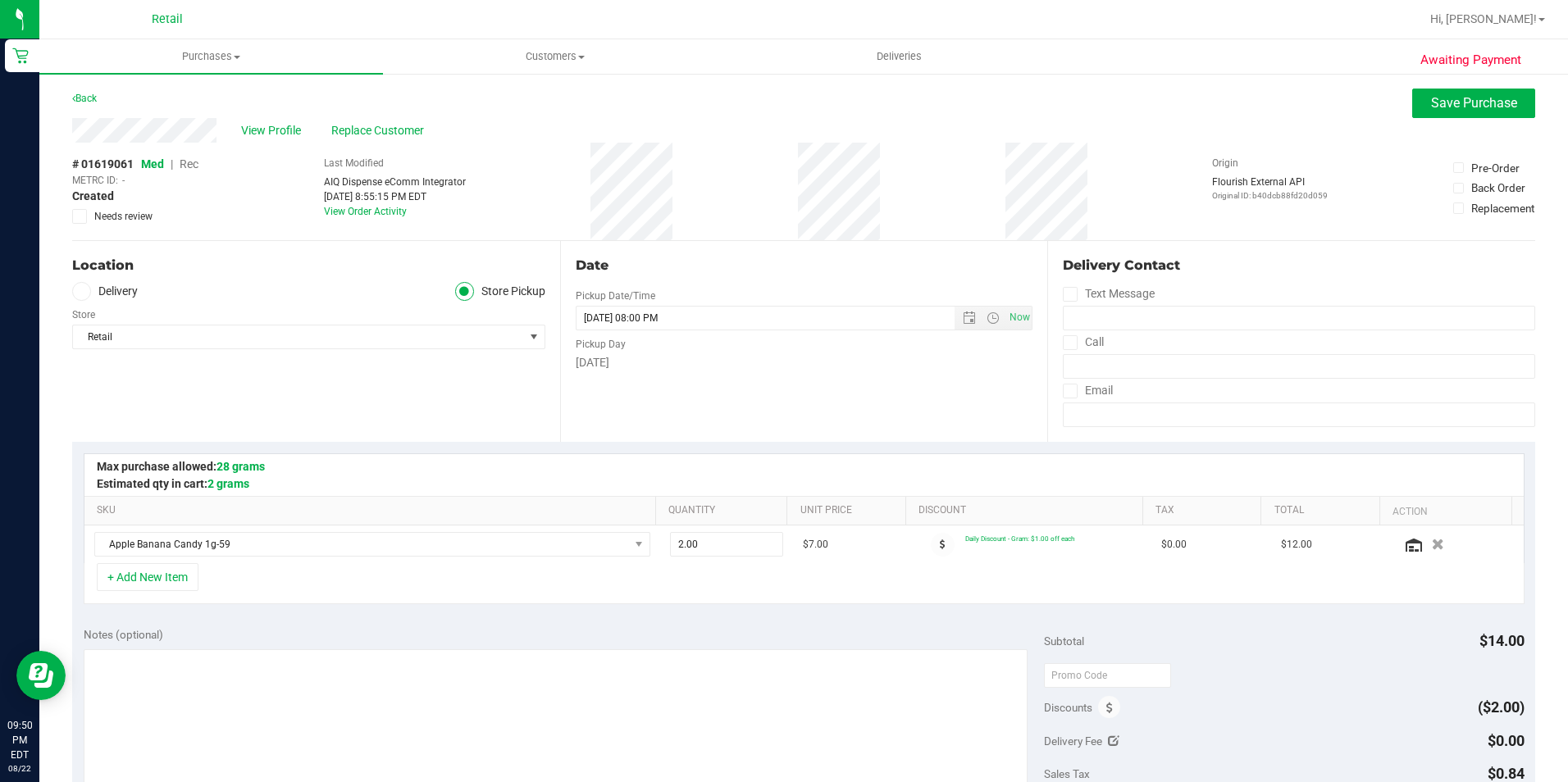
click at [192, 162] on span "Rec" at bounding box center [189, 164] width 19 height 14
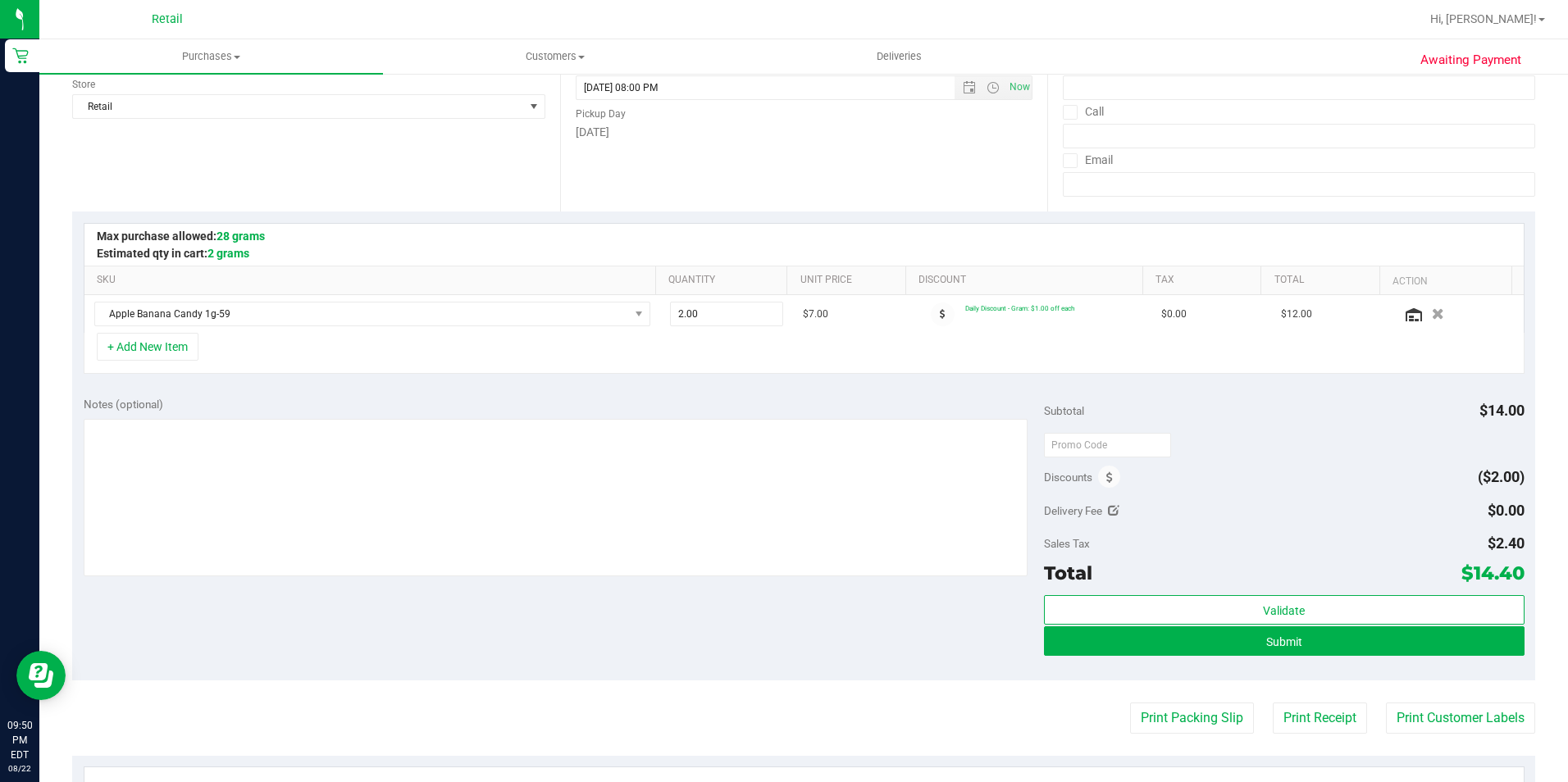
scroll to position [246, 0]
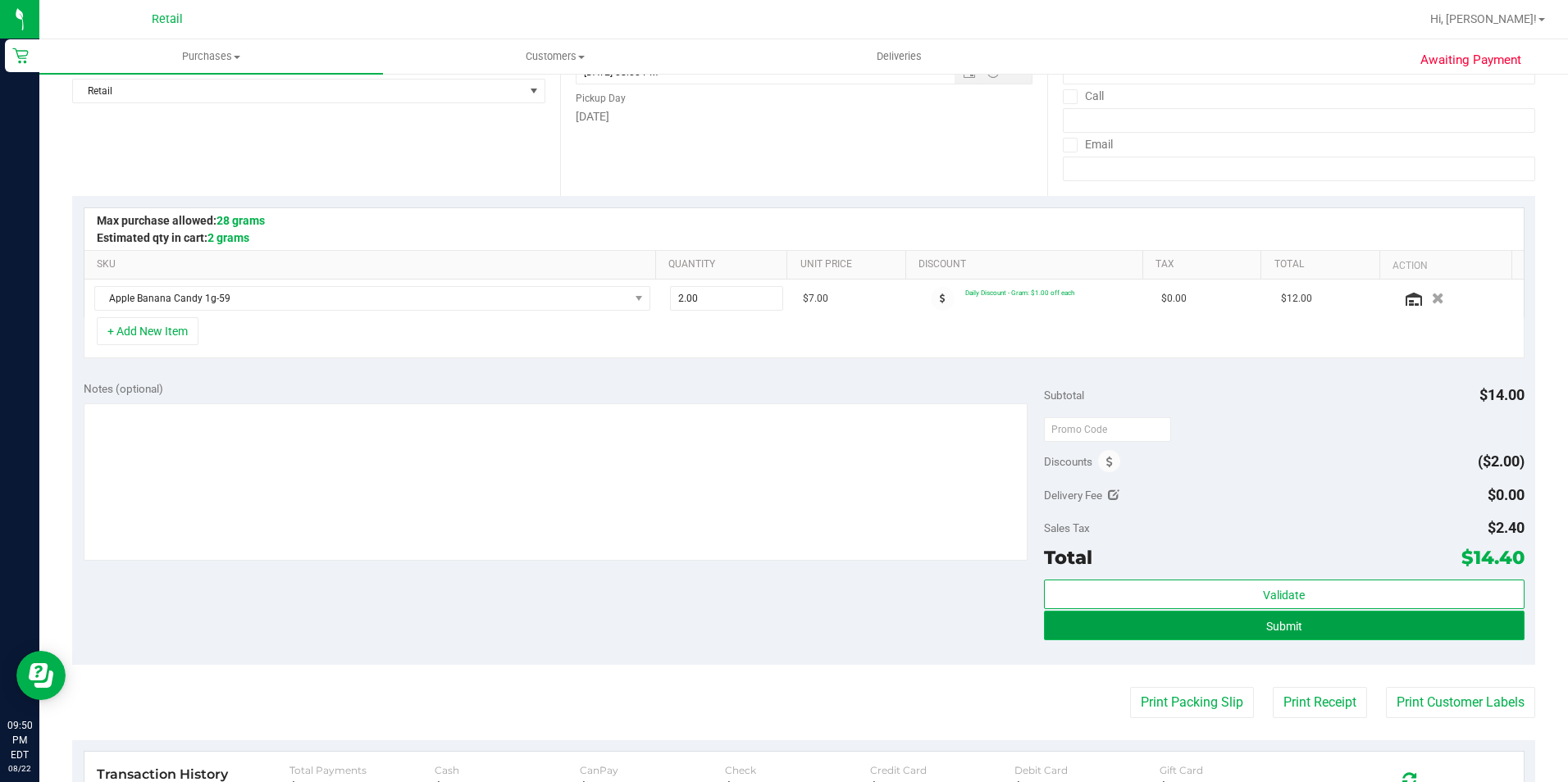
click at [1402, 634] on button "Submit" at bounding box center [1284, 625] width 481 height 30
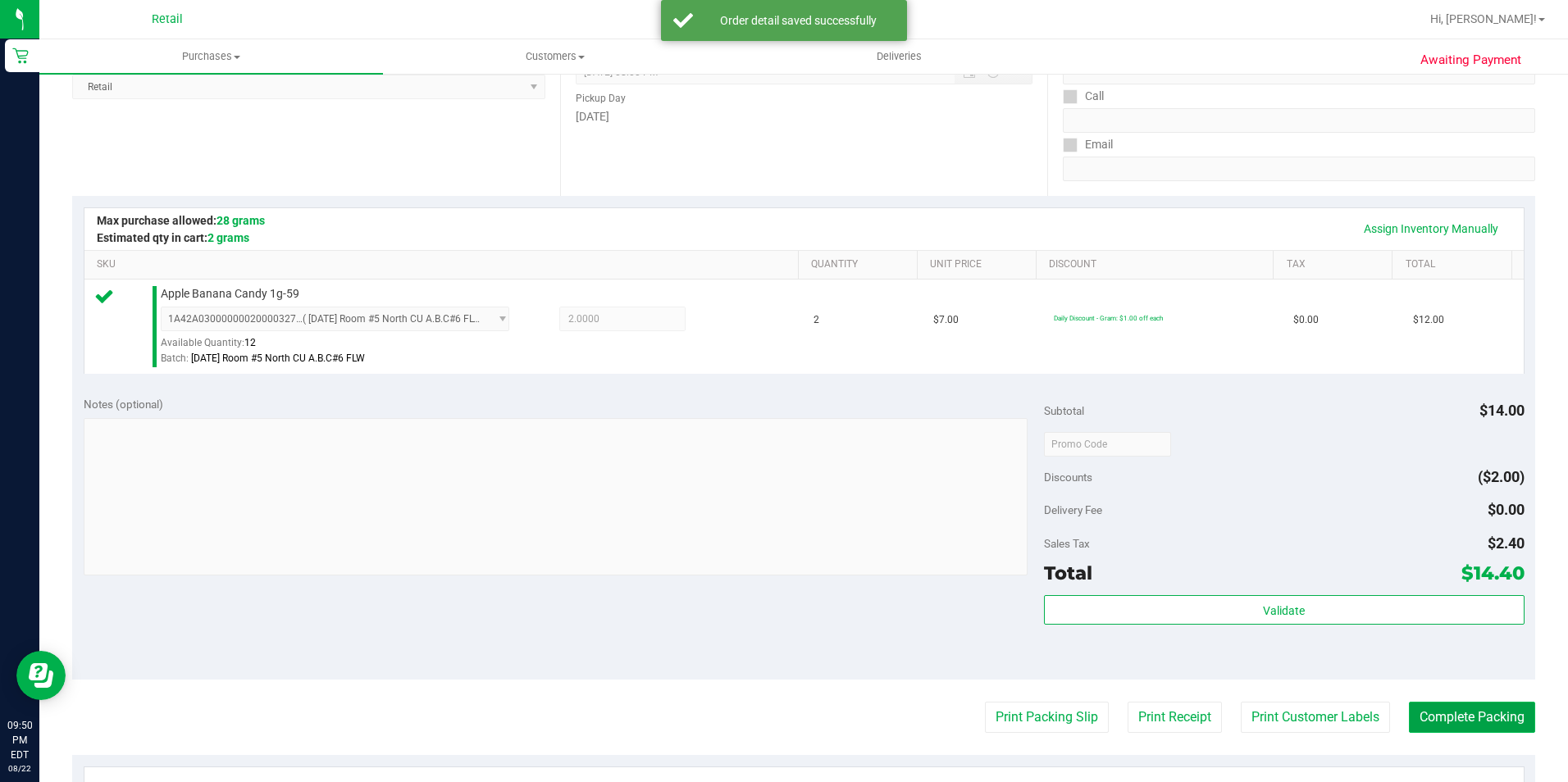
click at [1429, 707] on button "Complete Packing" at bounding box center [1471, 717] width 126 height 32
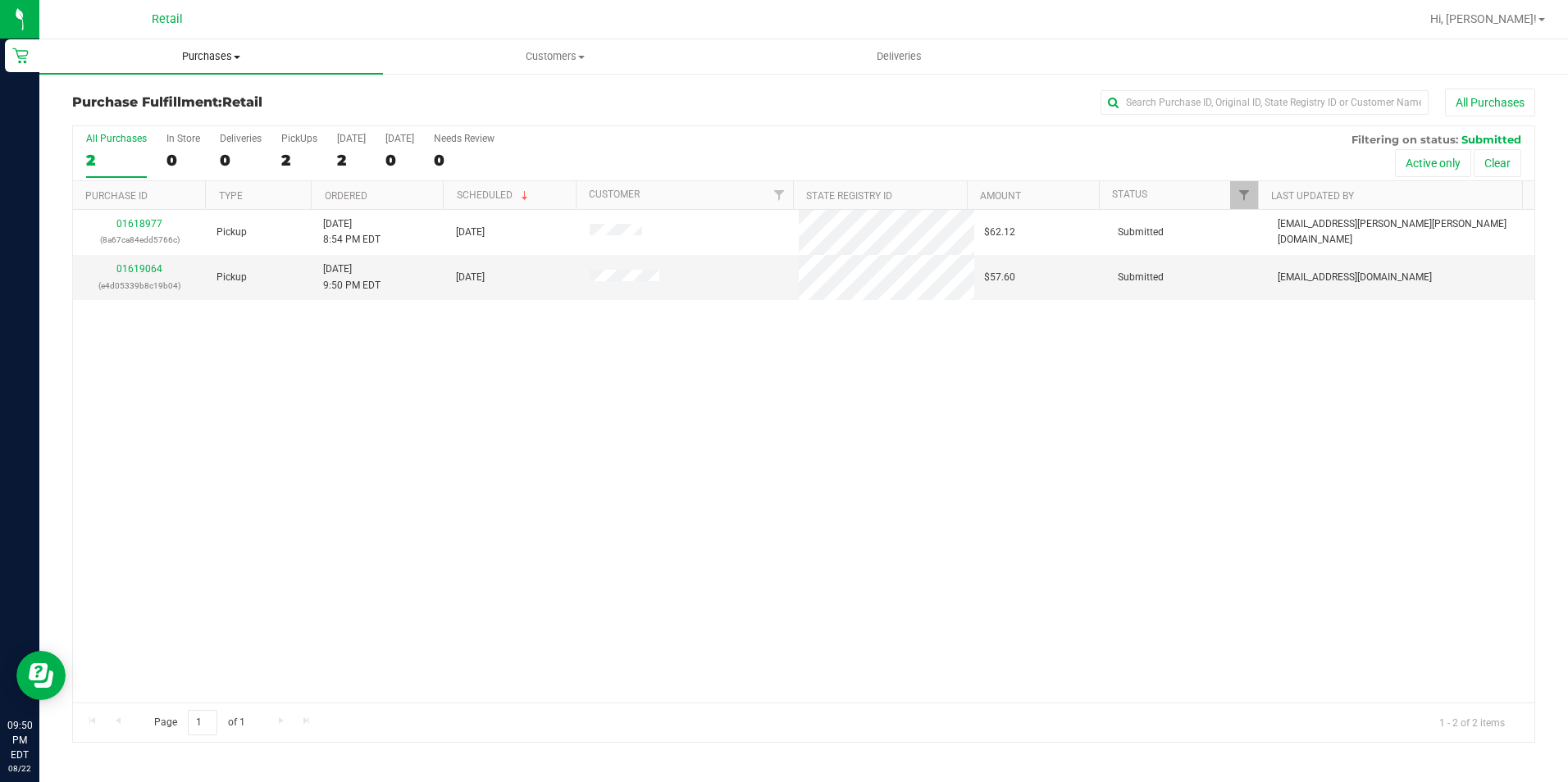
click at [211, 58] on span "Purchases" at bounding box center [211, 57] width 344 height 14
click at [211, 102] on li "Summary of purchases" at bounding box center [211, 99] width 344 height 20
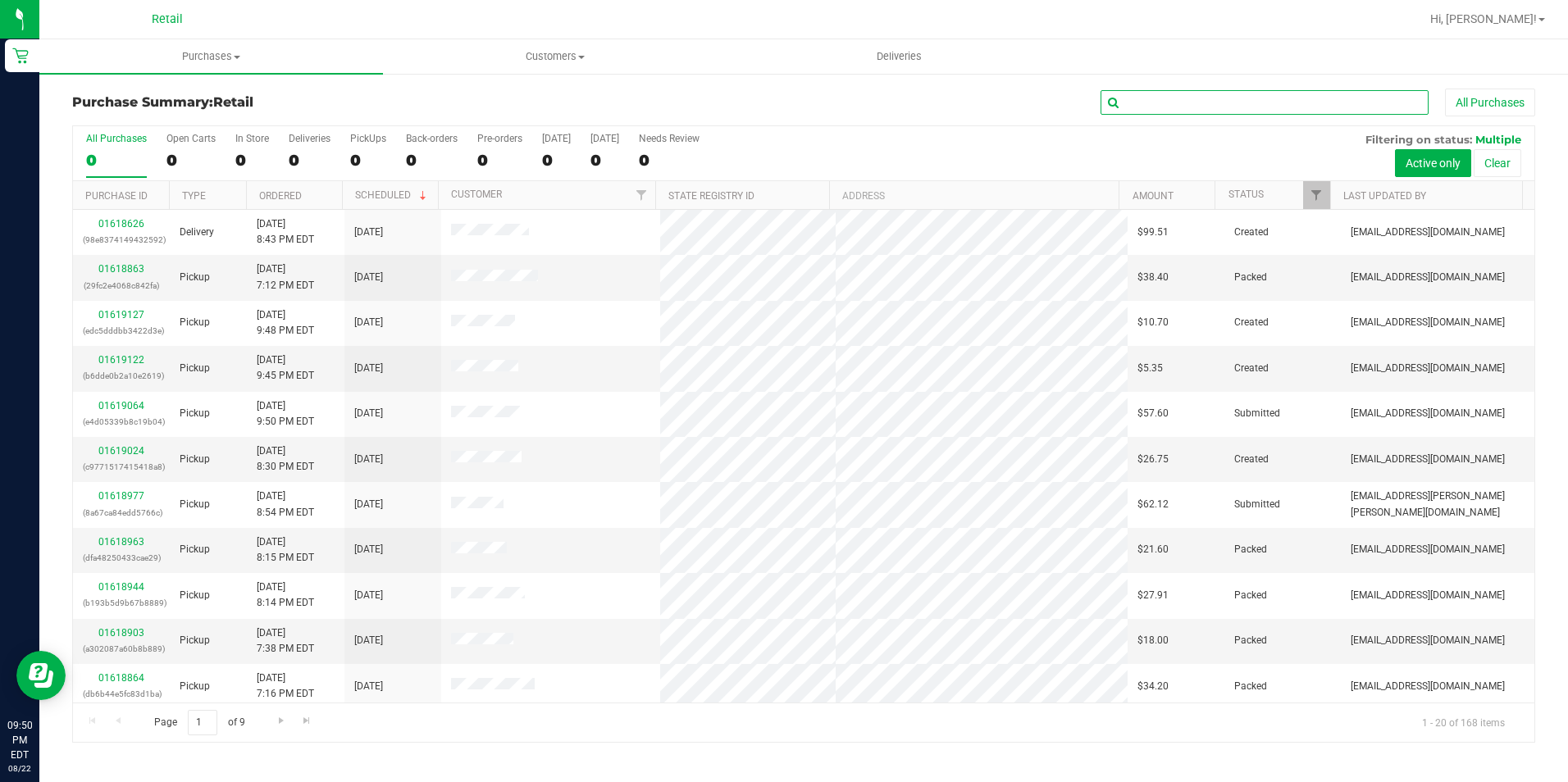
click at [1153, 102] on input "text" at bounding box center [1265, 102] width 328 height 24
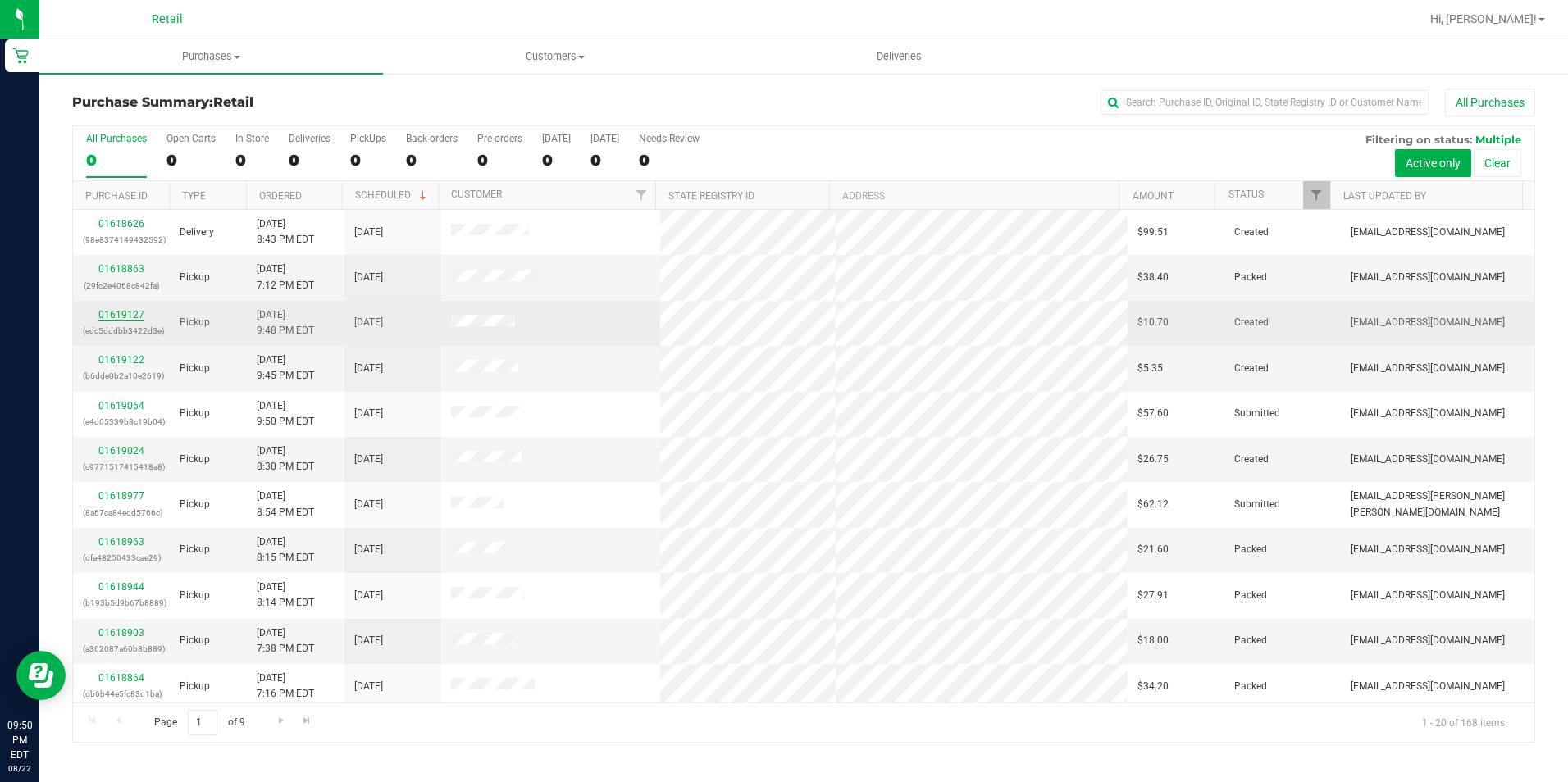
click at [132, 314] on link "01619127" at bounding box center [121, 315] width 46 height 12
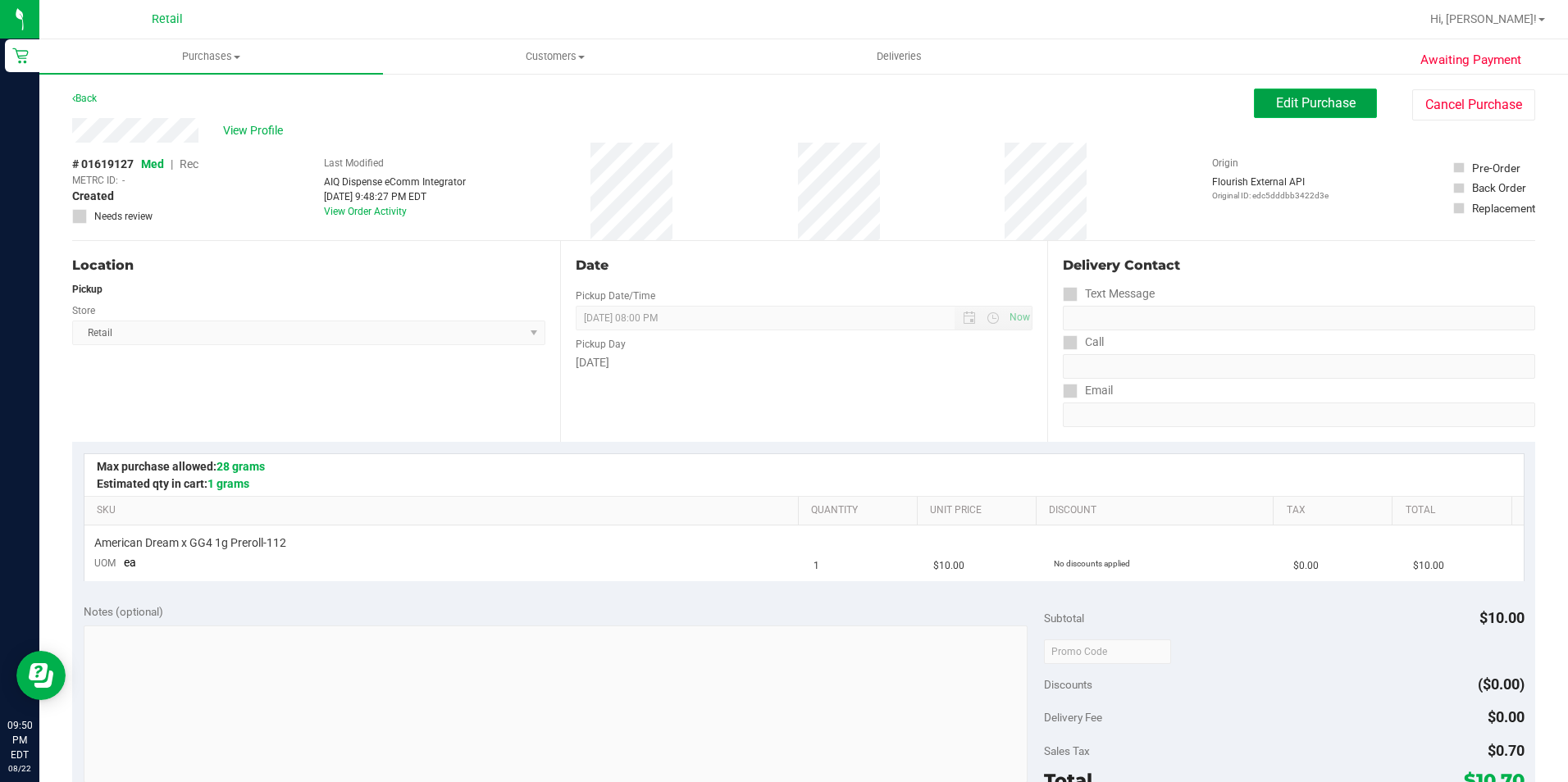
click at [1276, 109] on span "Edit Purchase" at bounding box center [1315, 102] width 79 height 15
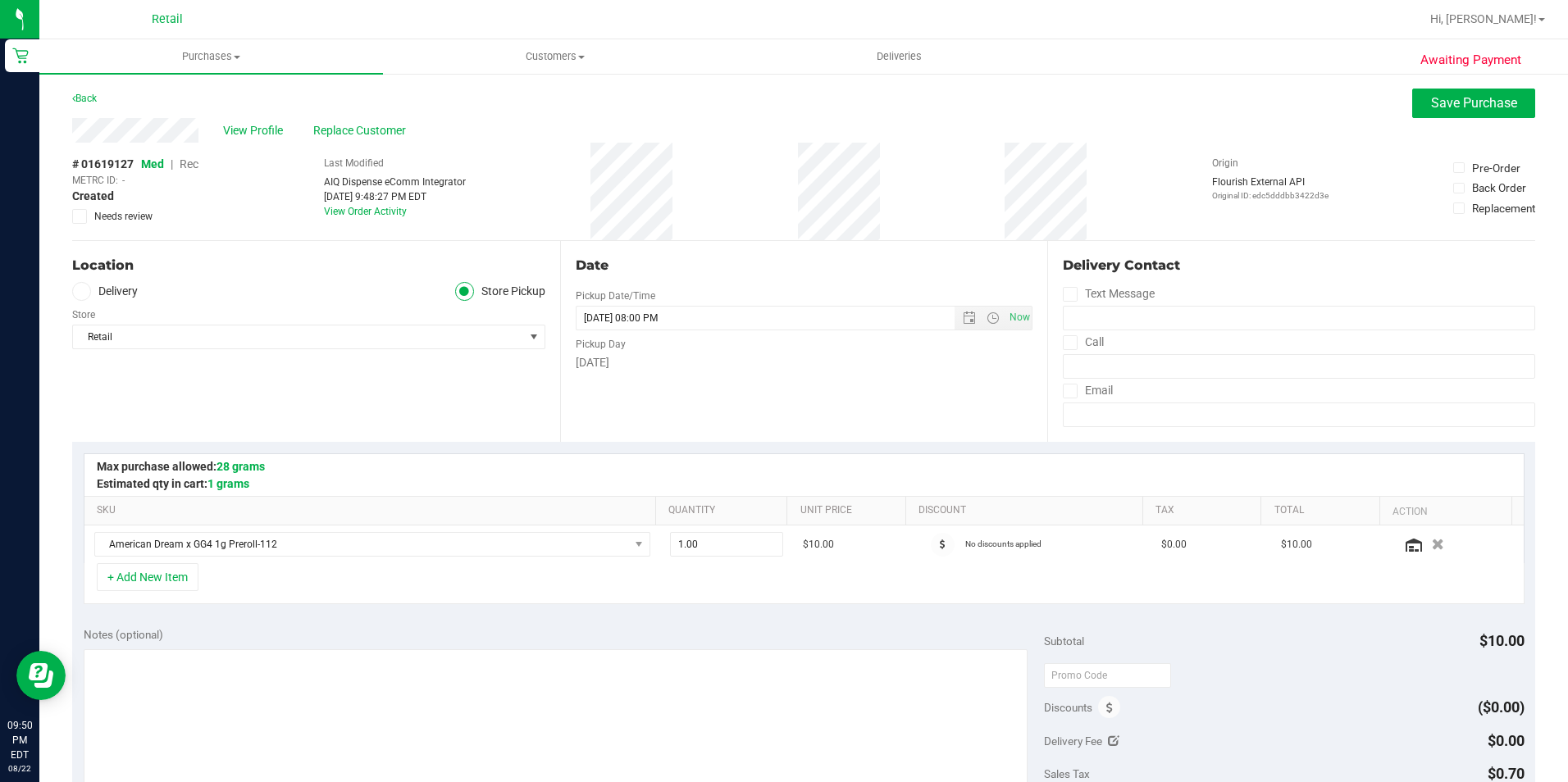
click at [189, 166] on span "Rec" at bounding box center [189, 164] width 19 height 14
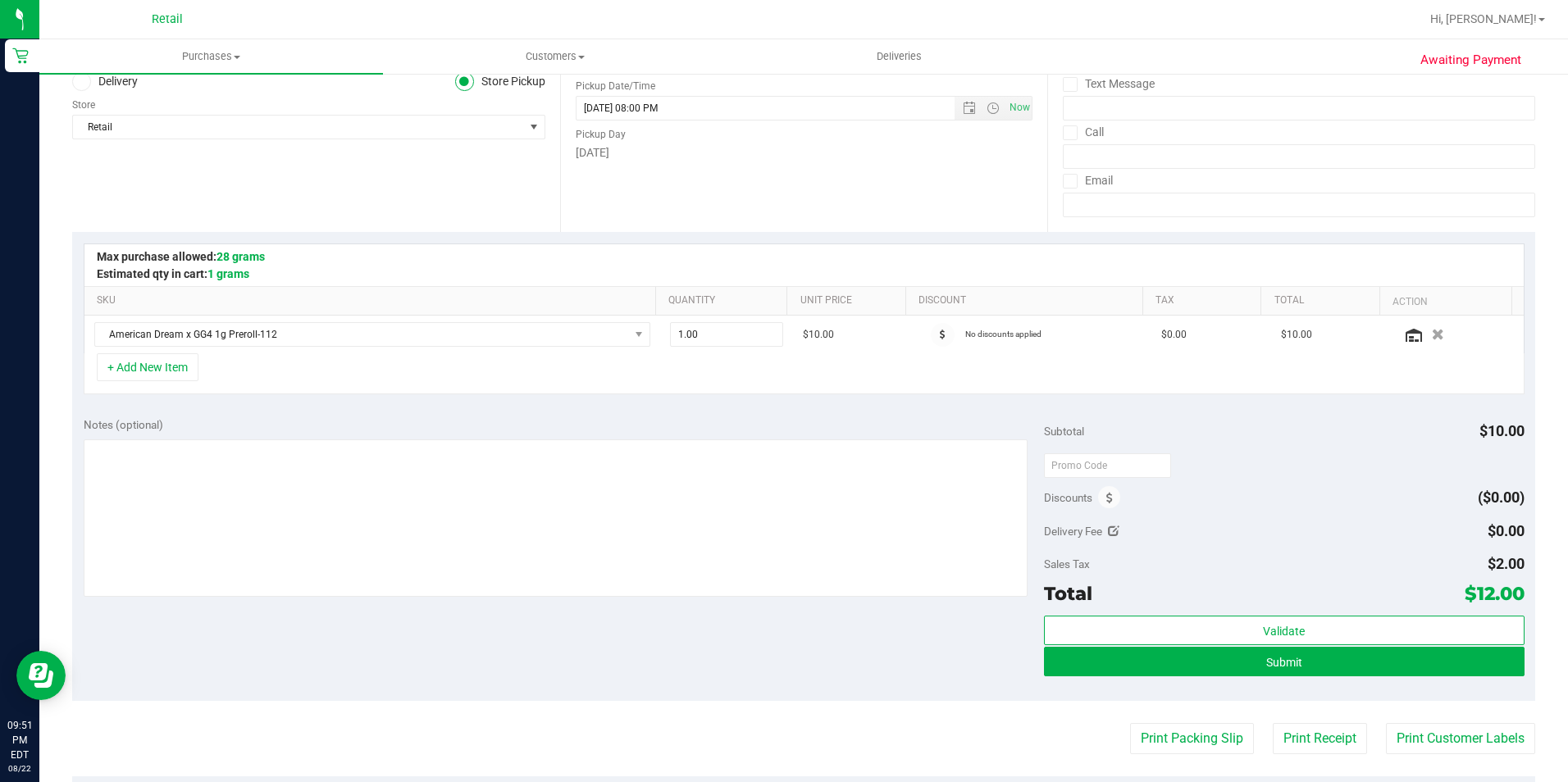
scroll to position [246, 0]
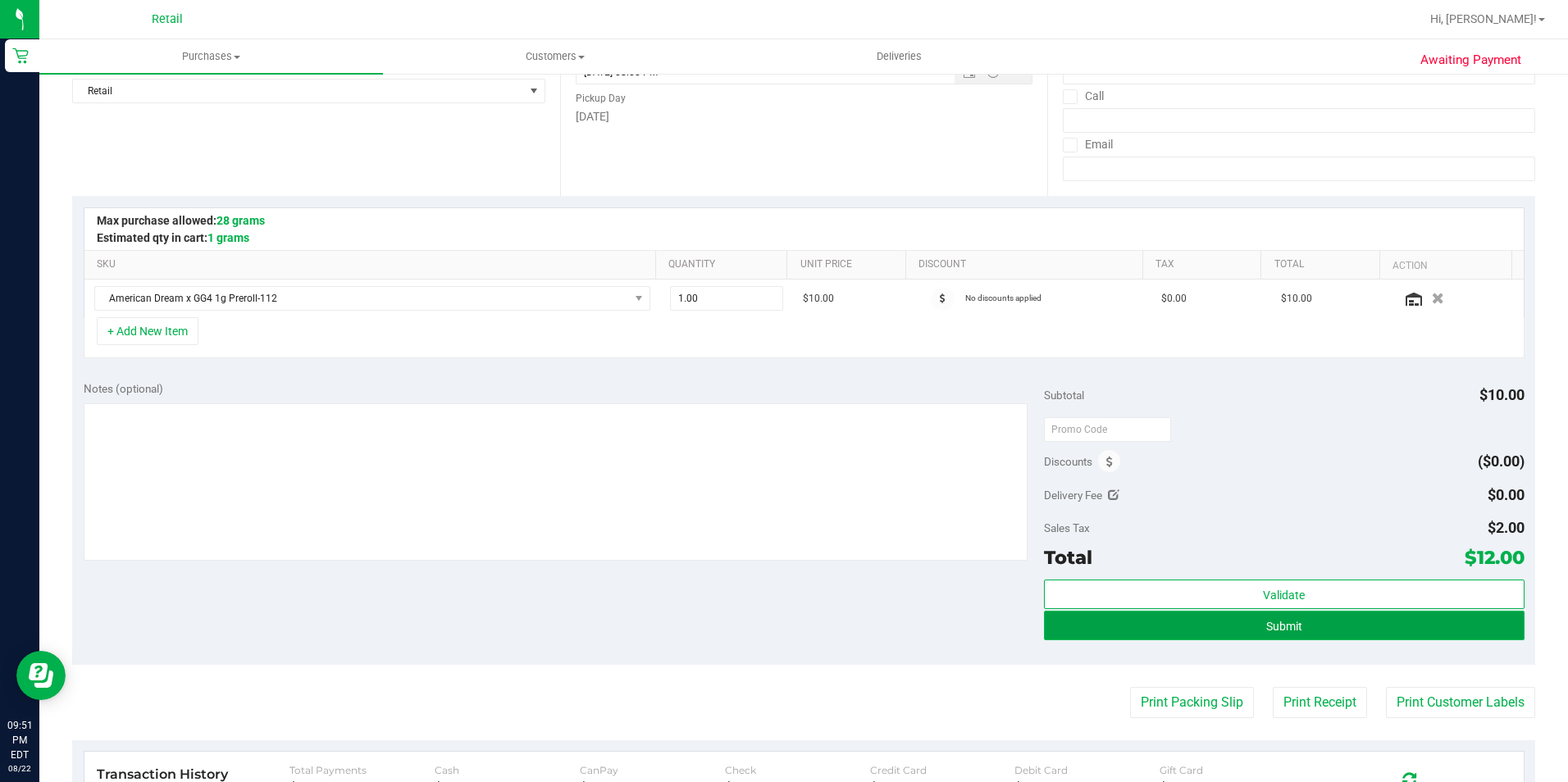
click at [1268, 630] on span "Submit" at bounding box center [1284, 626] width 36 height 14
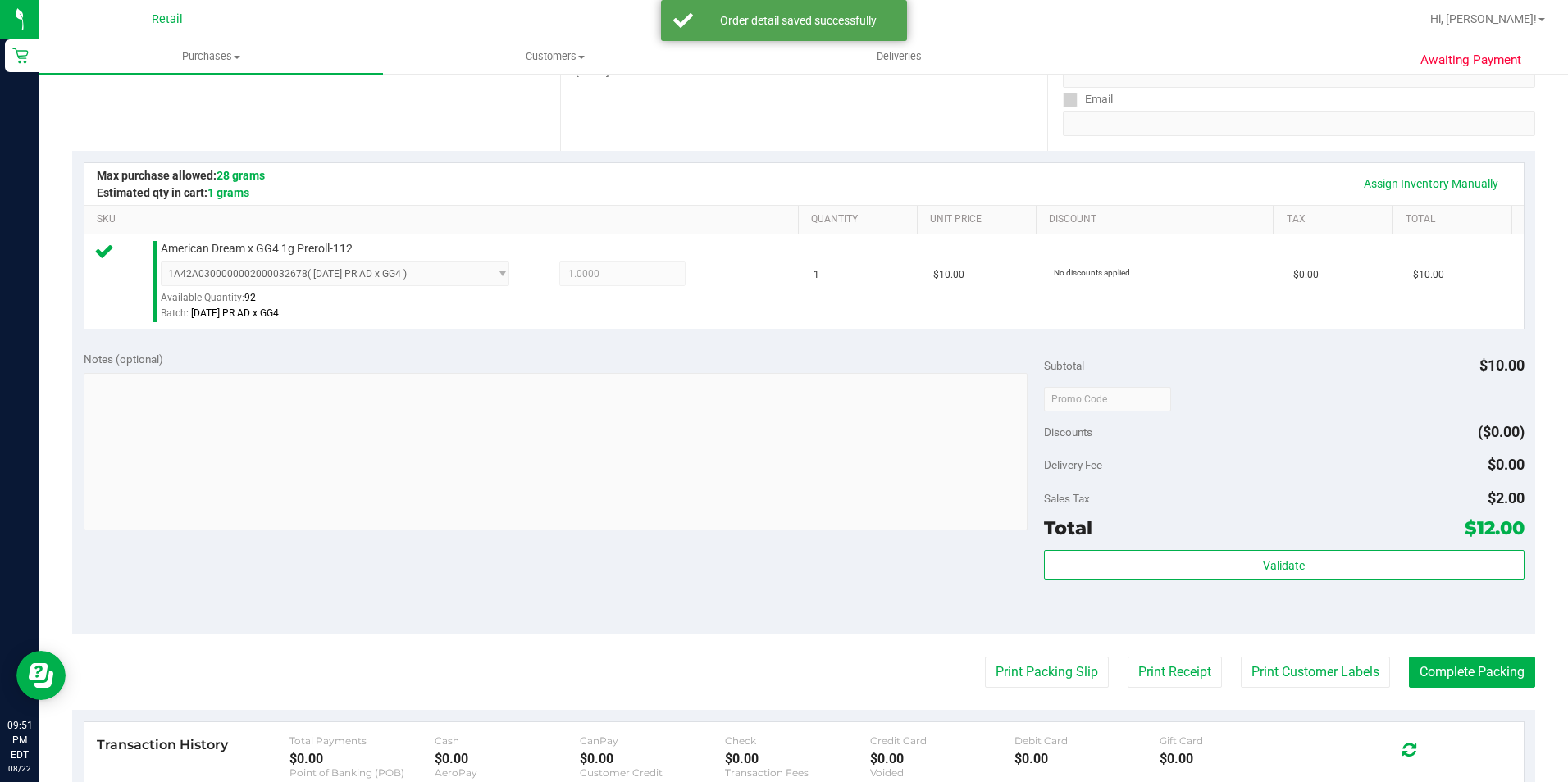
scroll to position [328, 0]
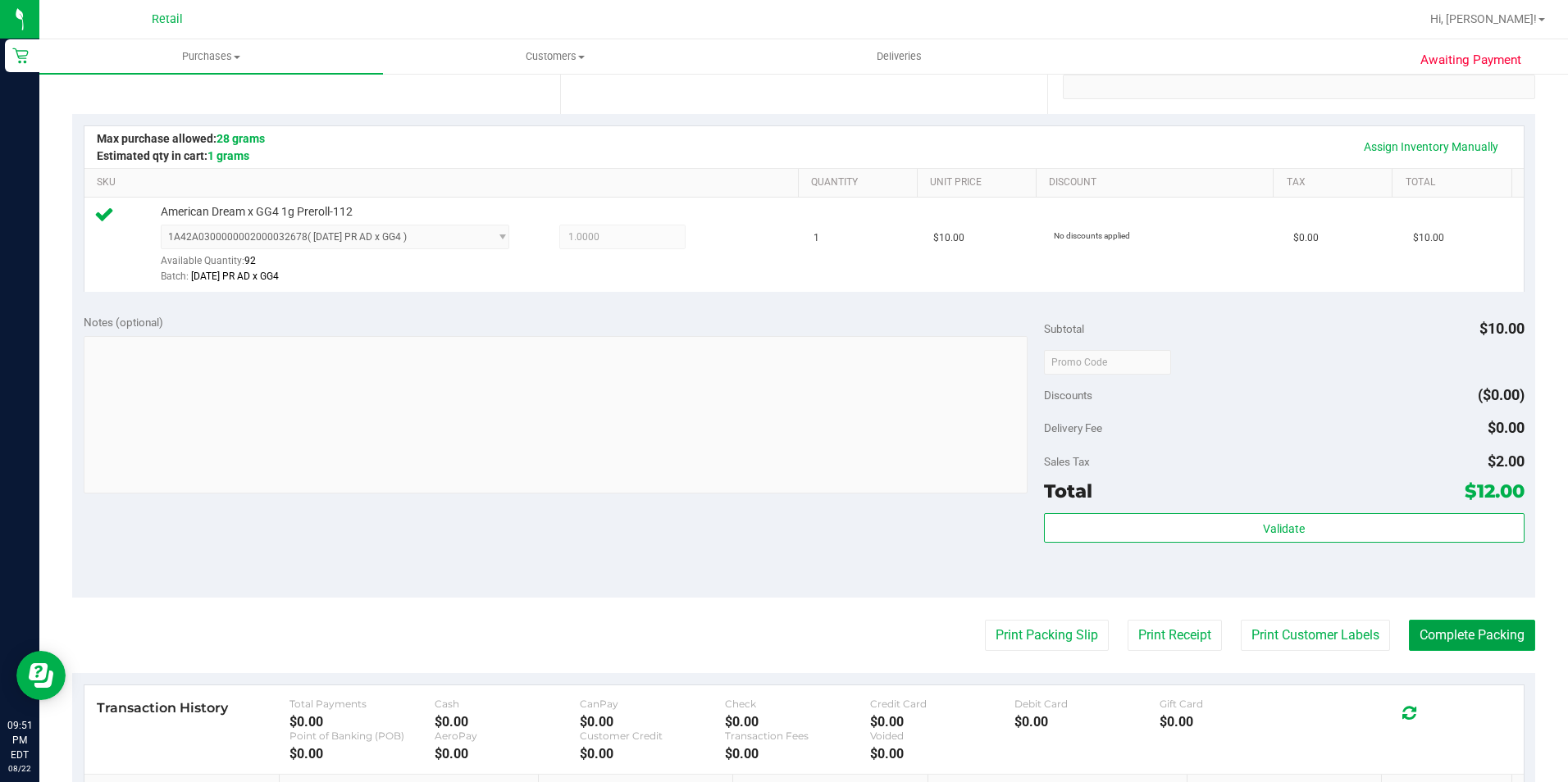
click at [1429, 627] on button "Complete Packing" at bounding box center [1471, 635] width 126 height 32
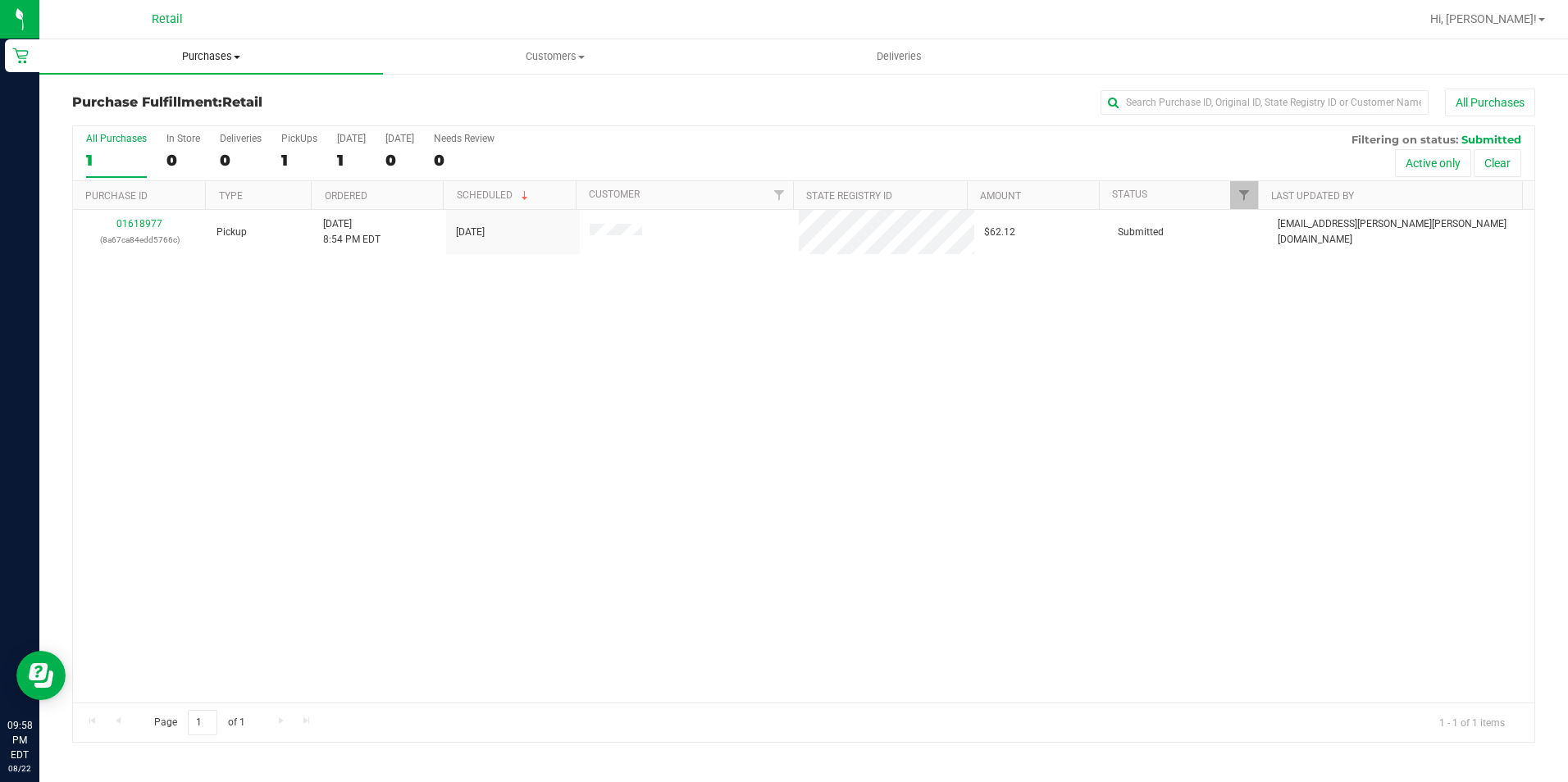
drag, startPoint x: 203, startPoint y: 54, endPoint x: 199, endPoint y: 75, distance: 21.4
click at [203, 54] on span "Purchases" at bounding box center [211, 57] width 344 height 14
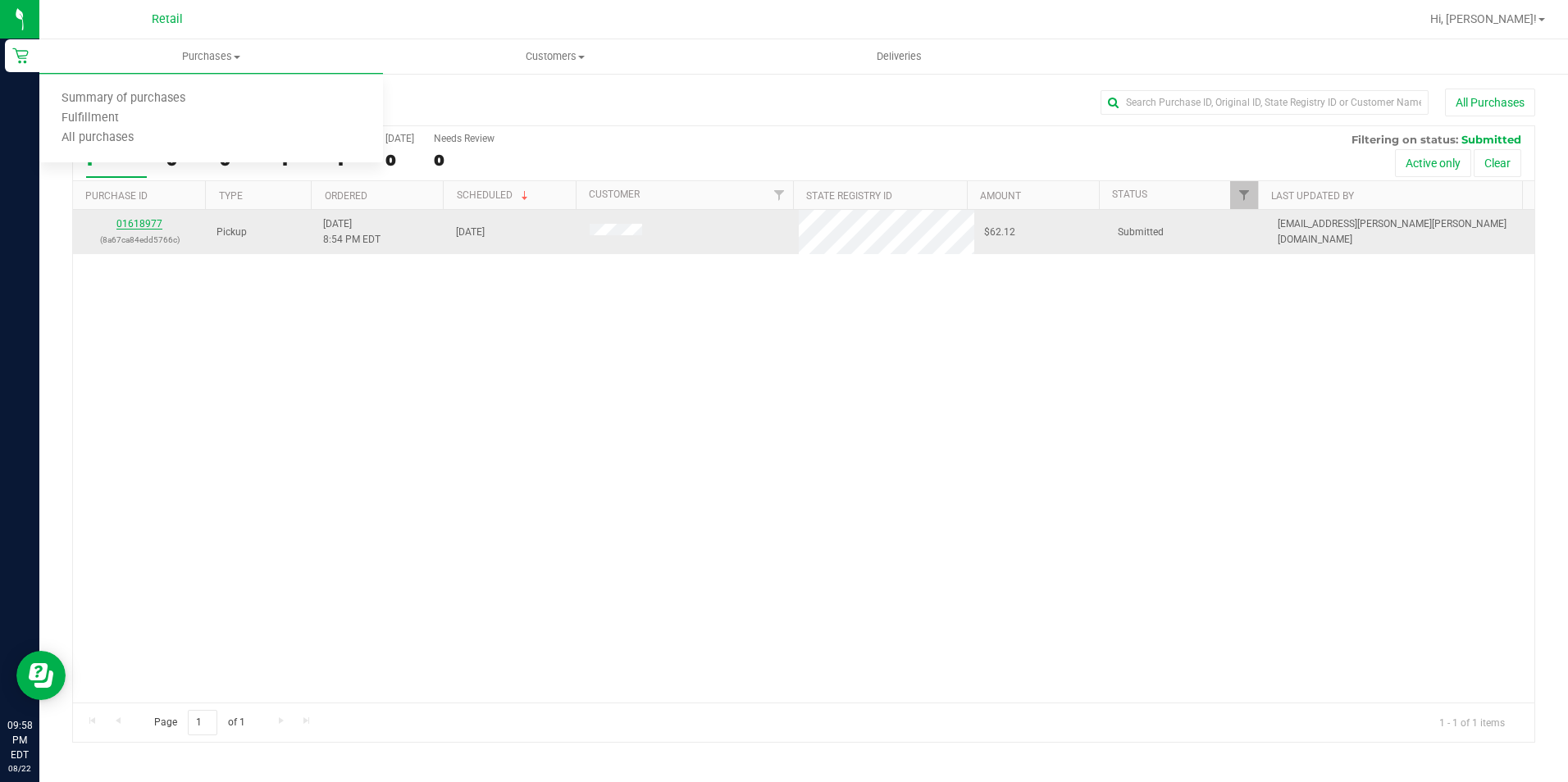
click at [133, 229] on link "01618977" at bounding box center [139, 224] width 46 height 12
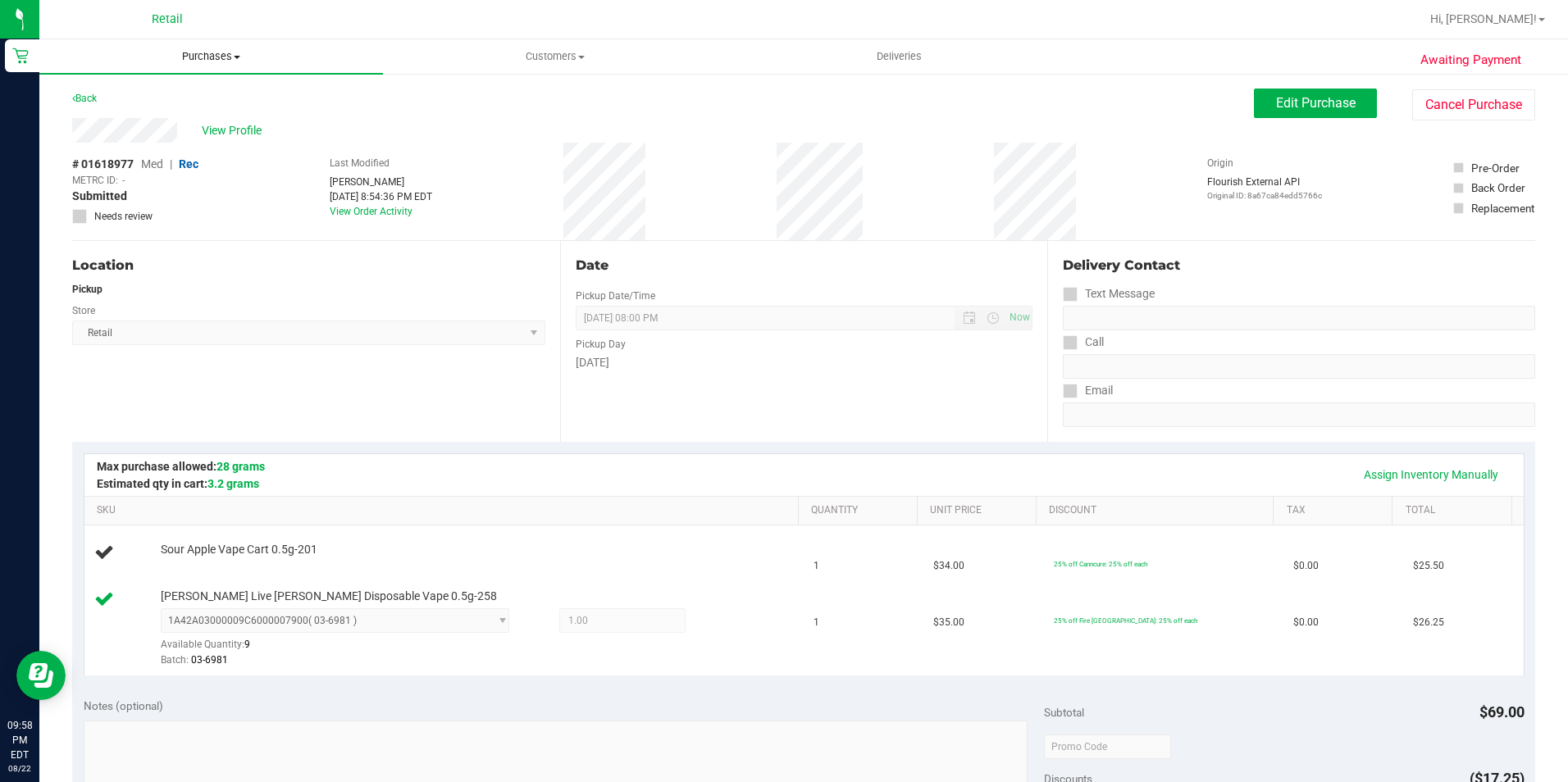
click at [206, 60] on span "Purchases" at bounding box center [211, 57] width 344 height 14
click at [197, 100] on span "Summary of purchases" at bounding box center [124, 98] width 168 height 14
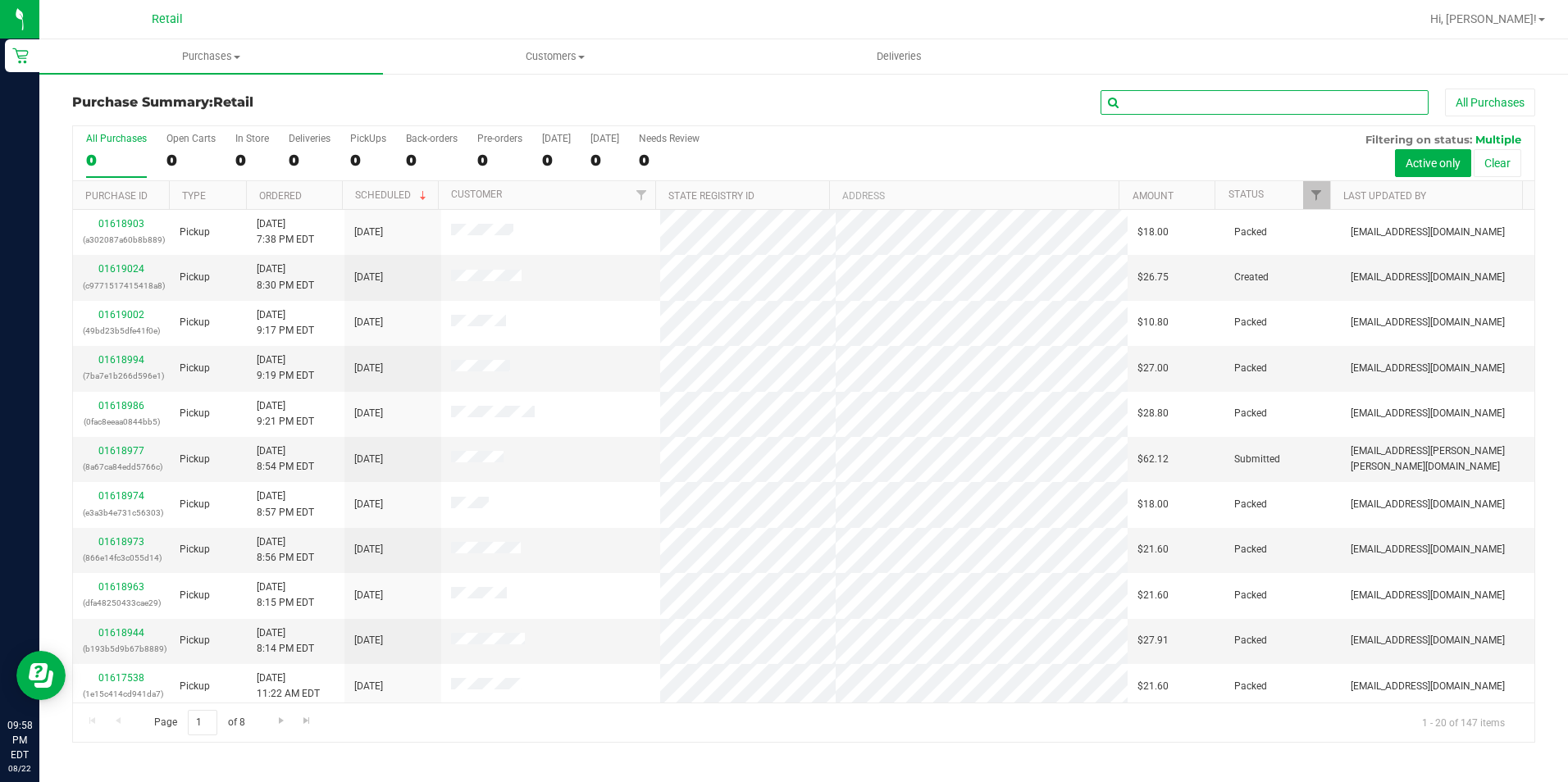
click at [1185, 99] on input "text" at bounding box center [1265, 102] width 328 height 24
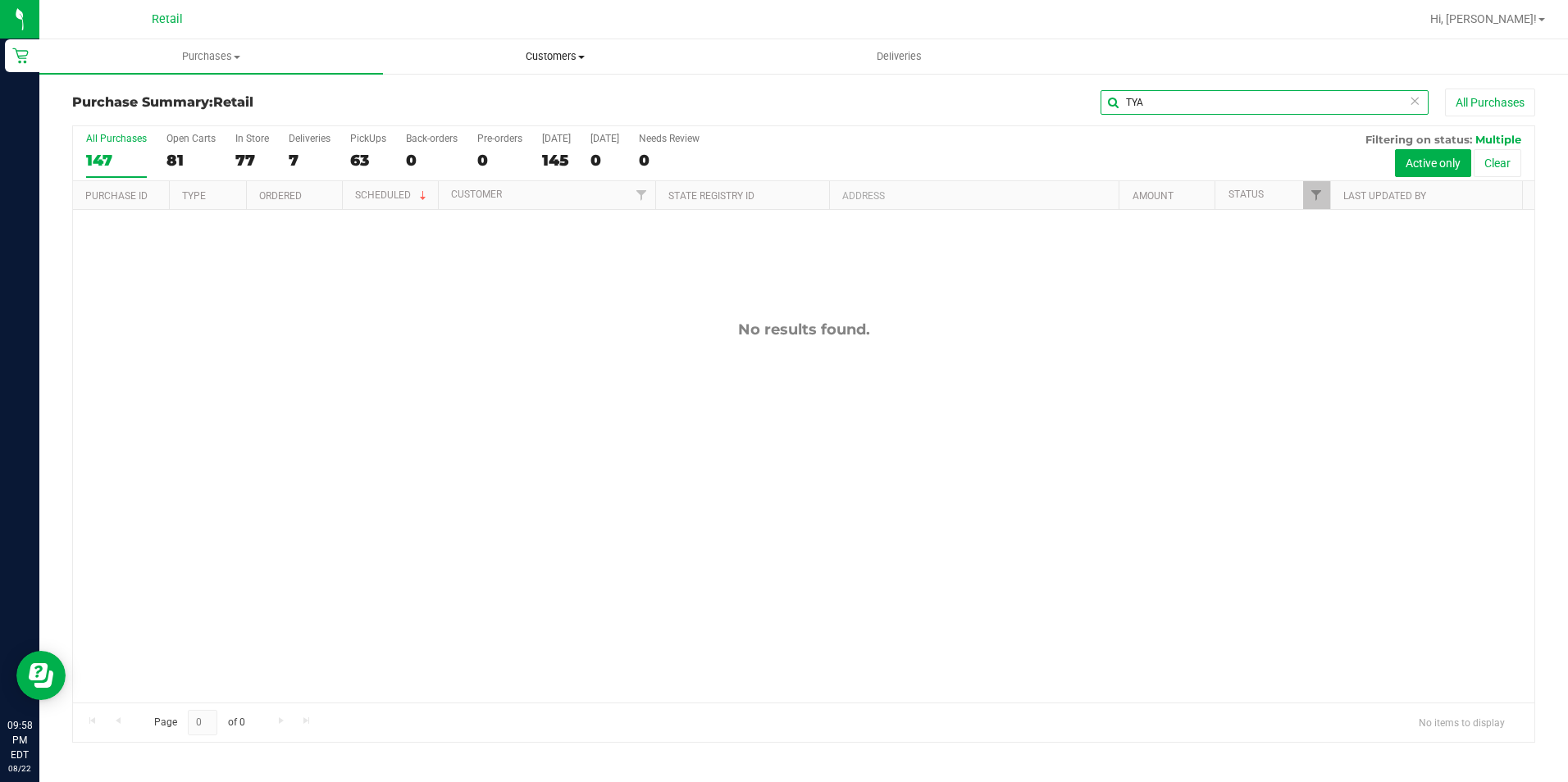
type input "TYA"
click at [538, 46] on uib-tab-heading "Customers All customers Add a new customer All physicians" at bounding box center [554, 57] width 342 height 32
click at [447, 102] on span "All customers" at bounding box center [441, 98] width 118 height 14
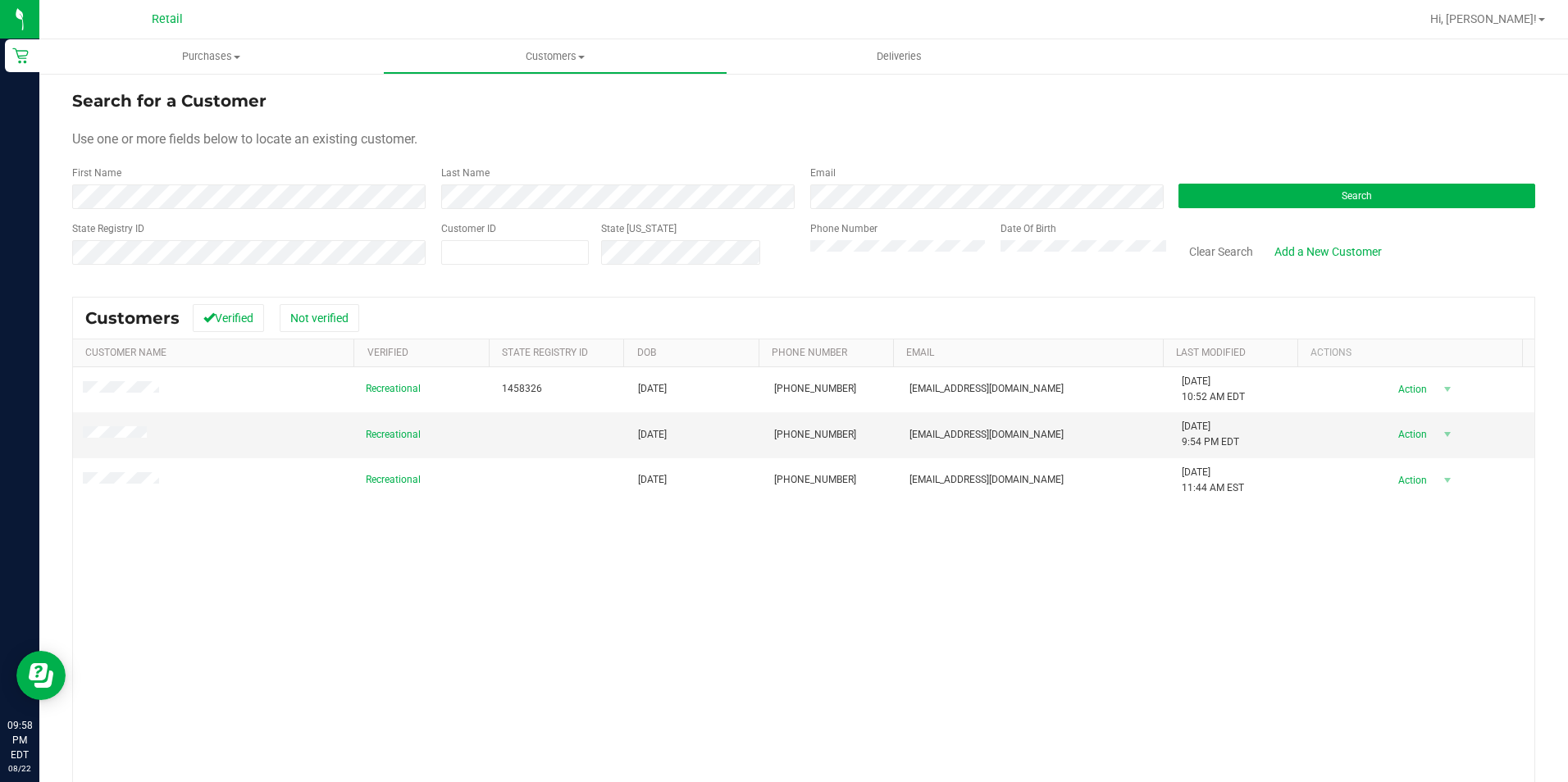
drag, startPoint x: 193, startPoint y: 662, endPoint x: 491, endPoint y: 229, distance: 525.6
click at [184, 661] on div "Recreational 1458326 12/06/1995 (401) 442-7971 tyasiac95@gmail.com 10/13/2024 1…" at bounding box center [804, 613] width 1462 height 492
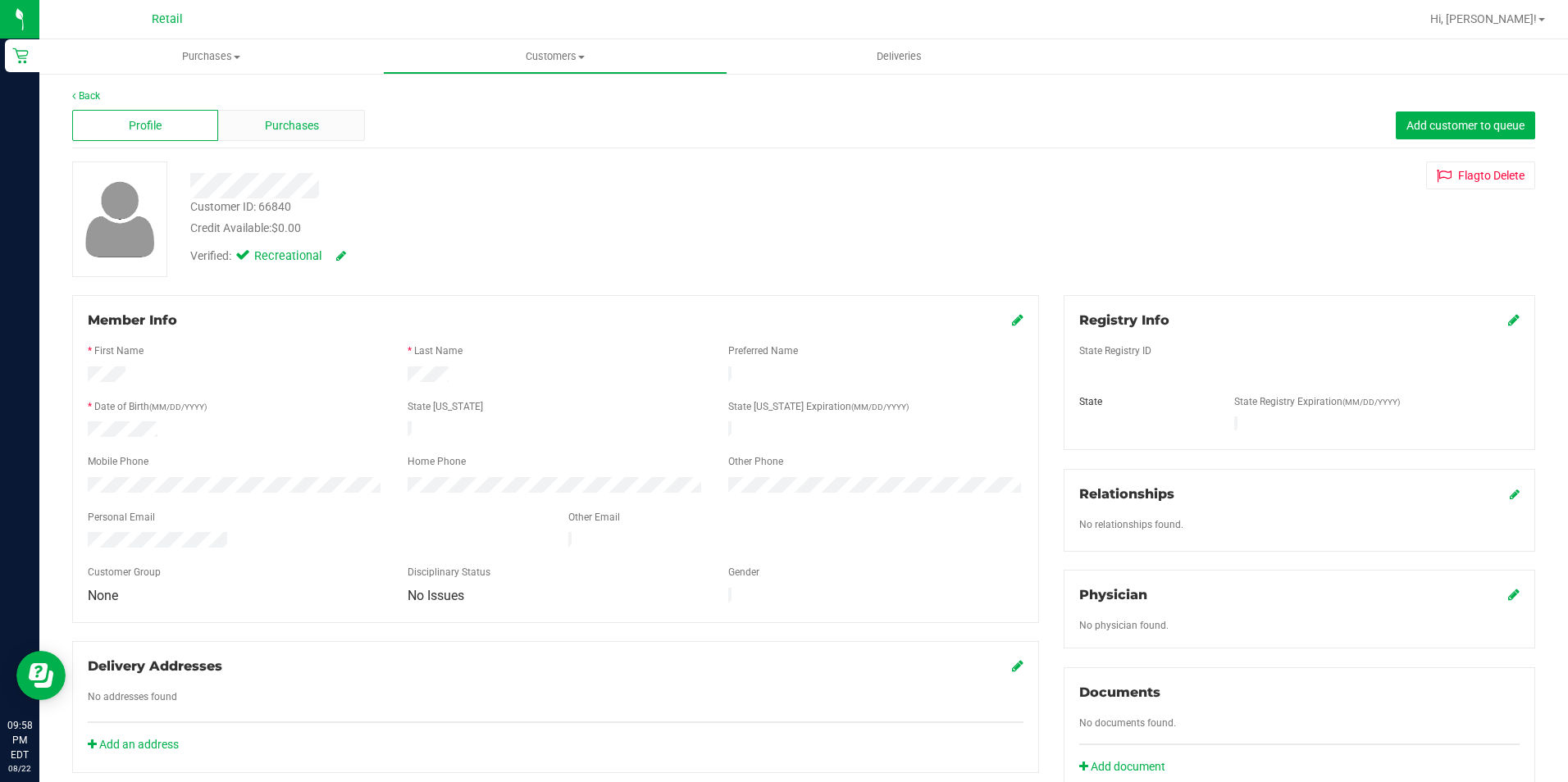
click at [285, 137] on div "Purchases" at bounding box center [291, 125] width 146 height 32
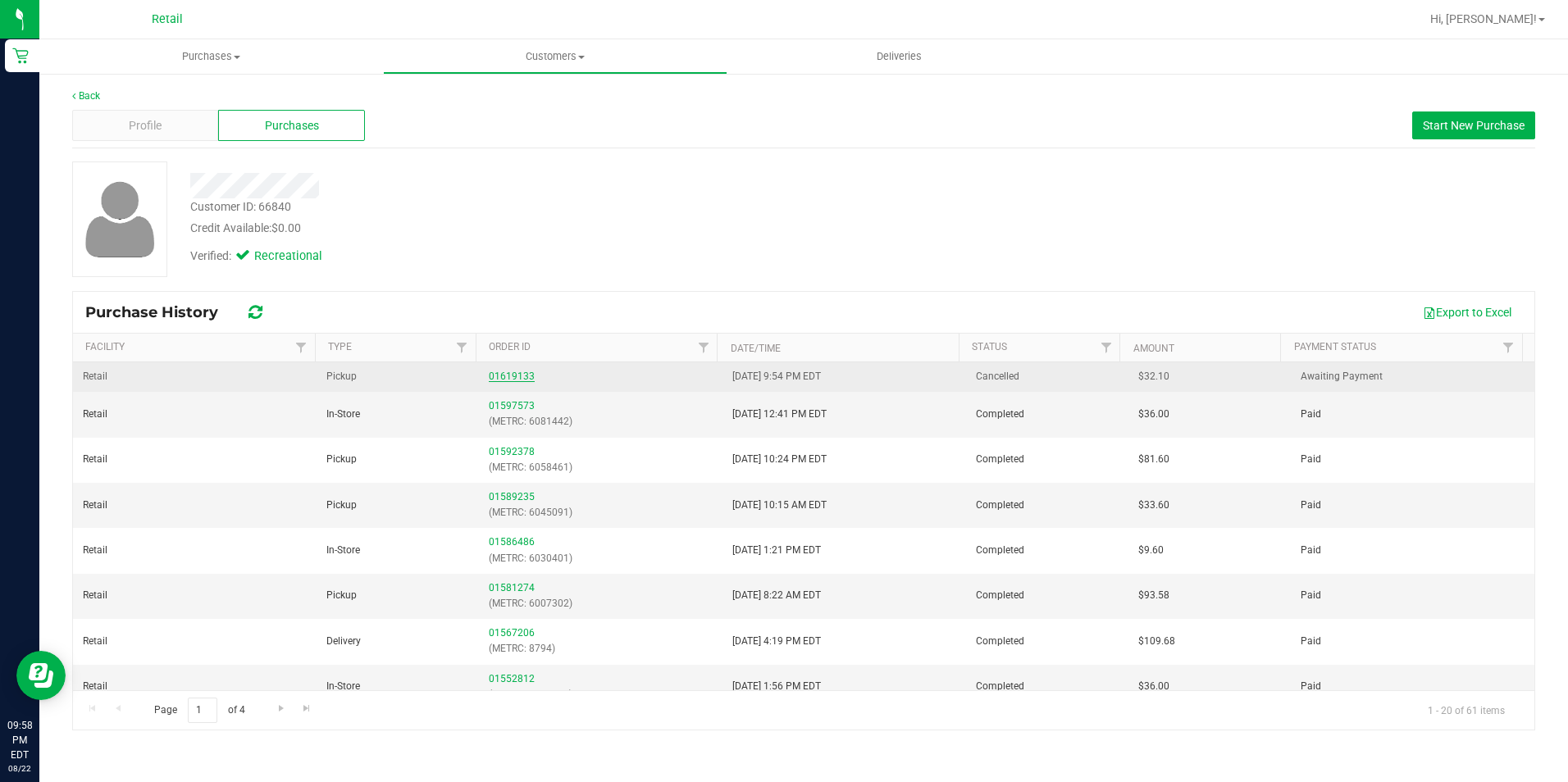
click at [521, 374] on link "01619133" at bounding box center [512, 376] width 46 height 12
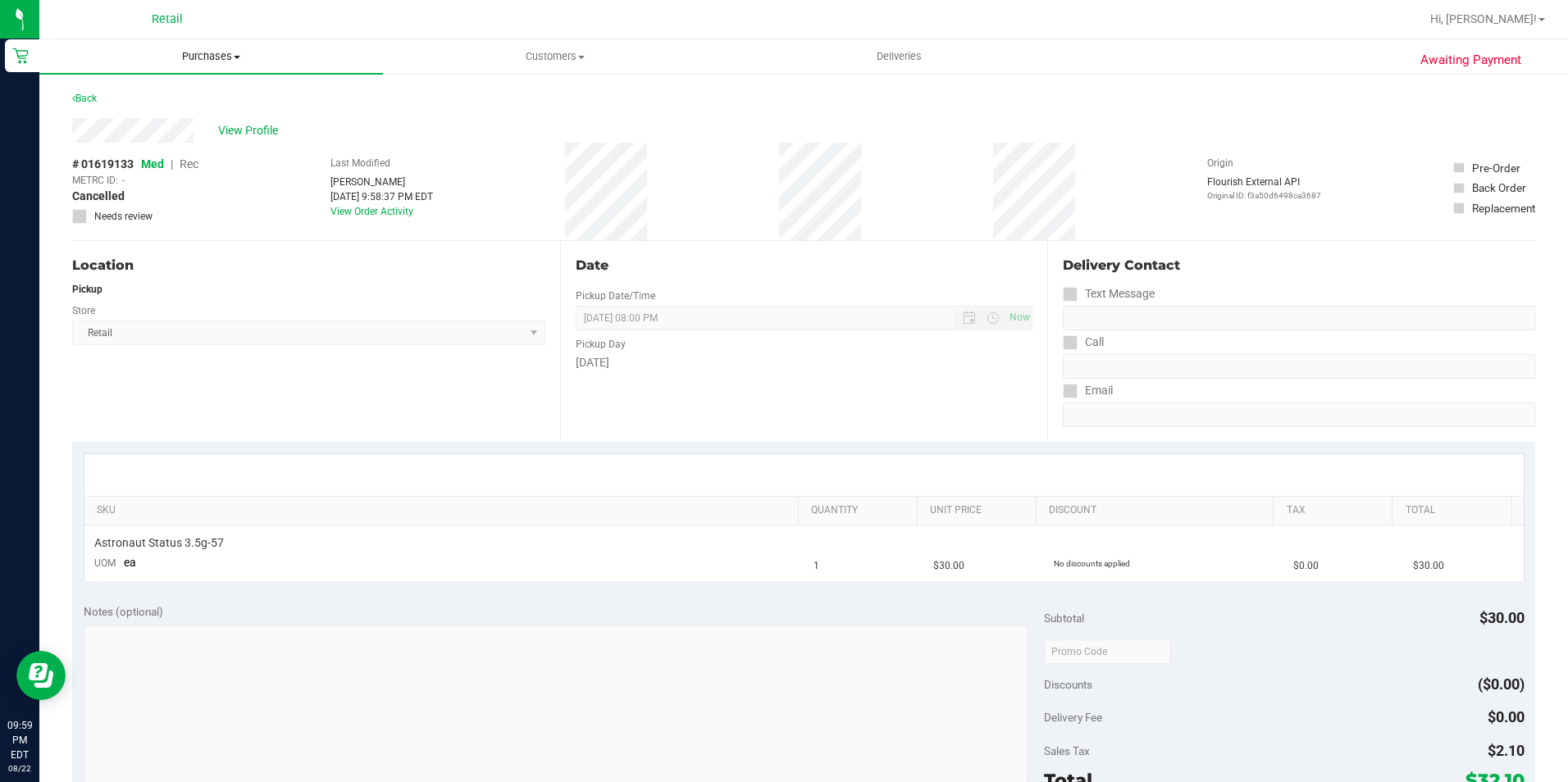
click at [193, 50] on span "Purchases" at bounding box center [211, 57] width 344 height 14
click at [193, 94] on span "Summary of purchases" at bounding box center [124, 98] width 168 height 14
